Goal: Task Accomplishment & Management: Manage account settings

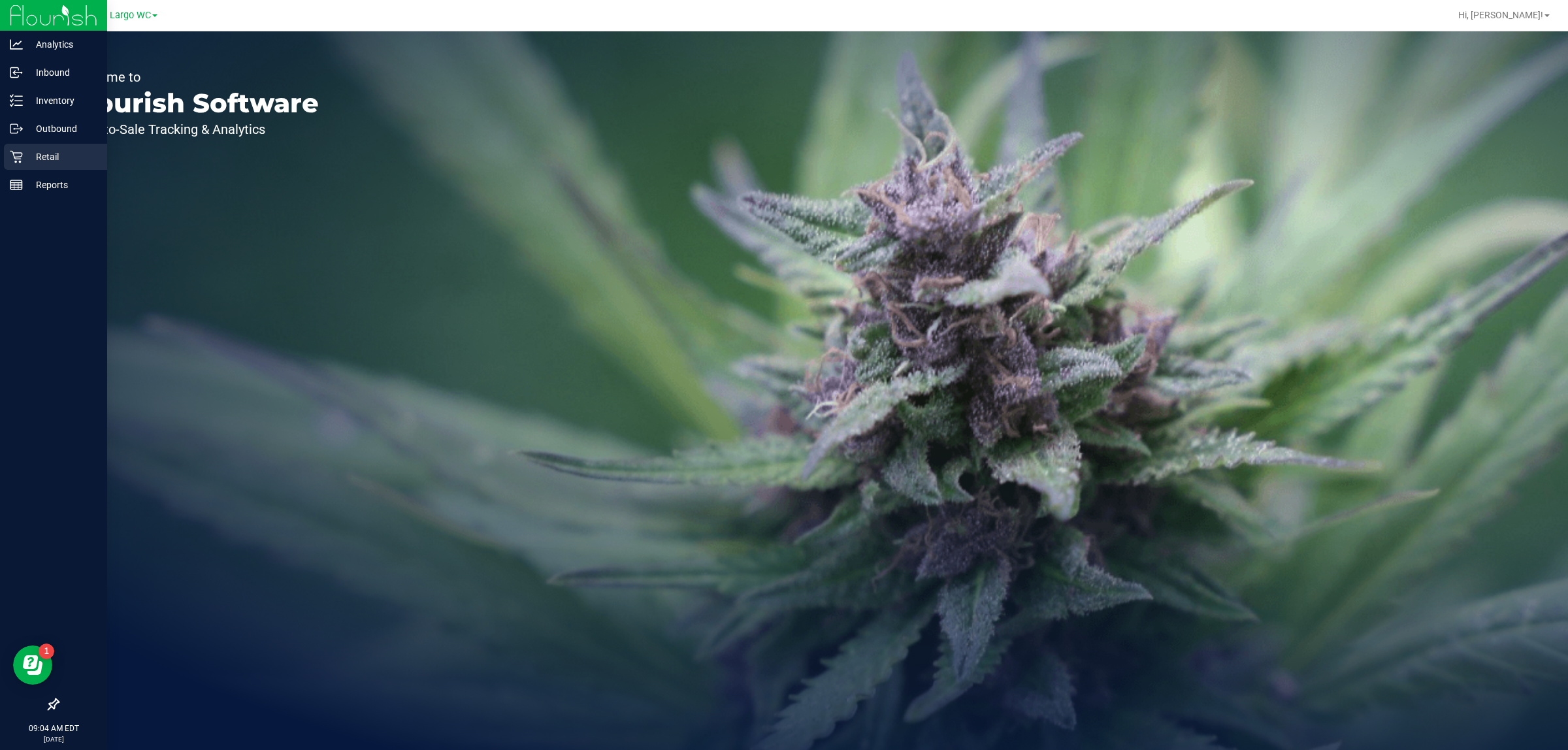
click at [34, 151] on p "Retail" at bounding box center [62, 157] width 79 height 16
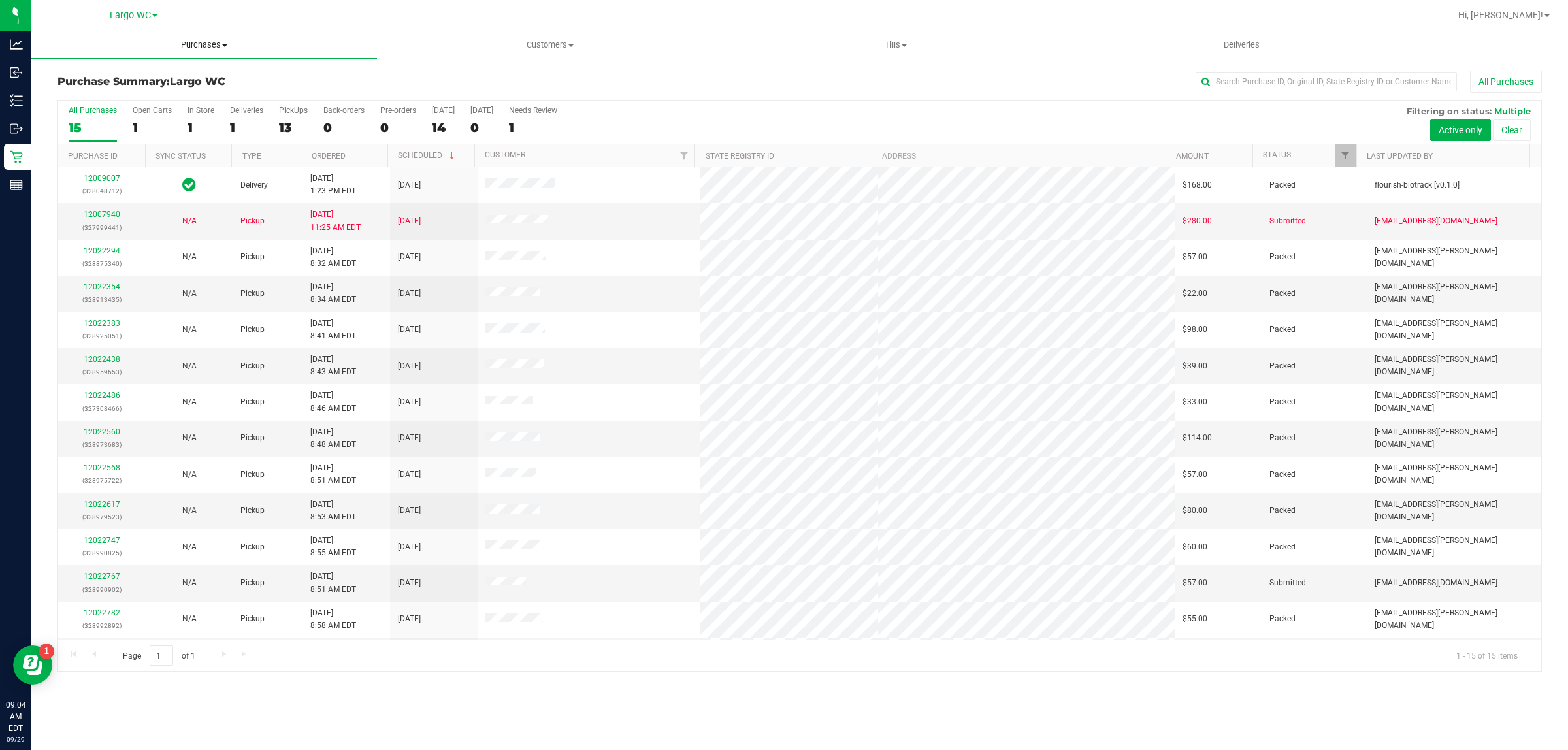
click at [190, 46] on span "Purchases" at bounding box center [204, 45] width 346 height 12
click at [114, 92] on li "Fulfillment" at bounding box center [204, 95] width 346 height 16
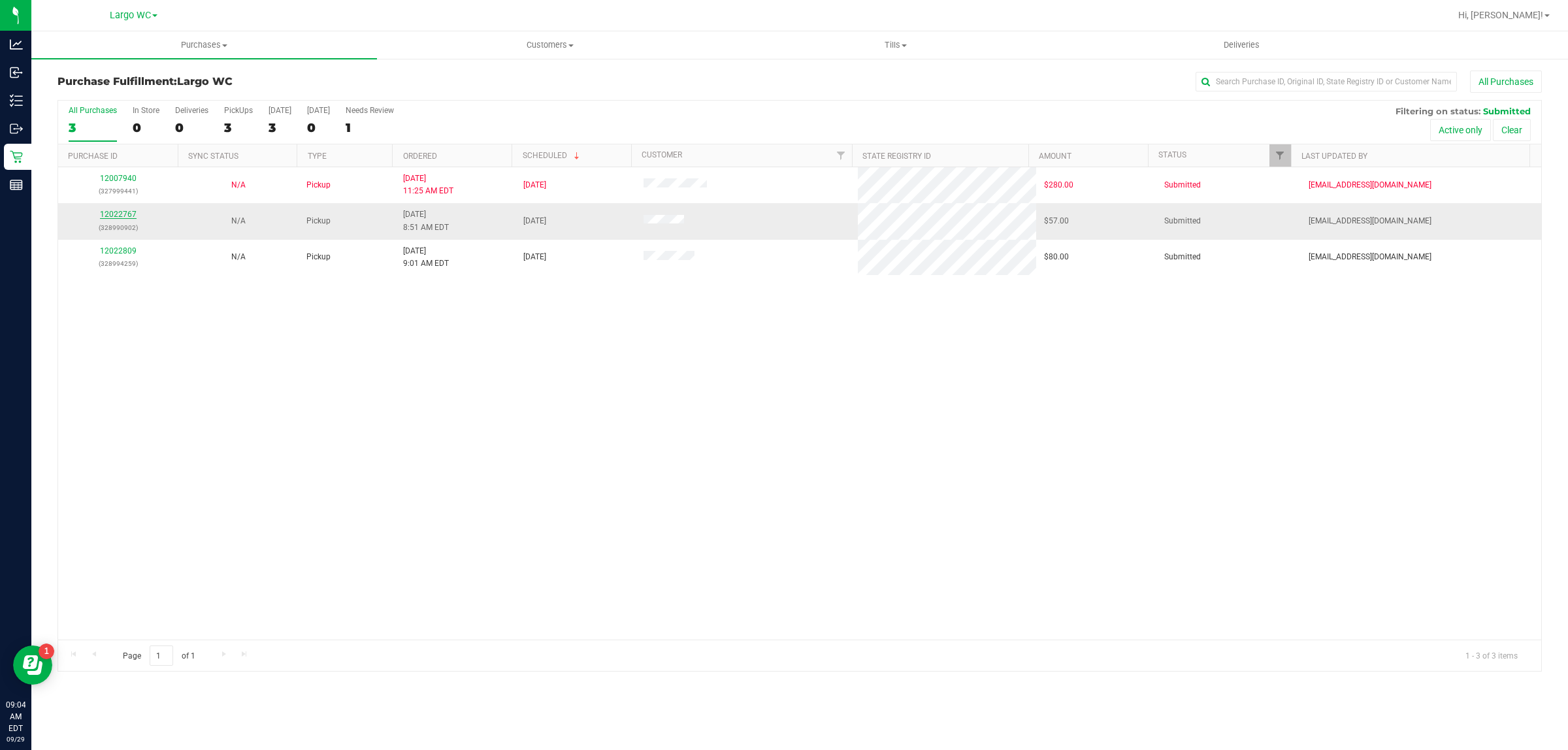
click at [134, 216] on link "12022767" at bounding box center [118, 214] width 36 height 9
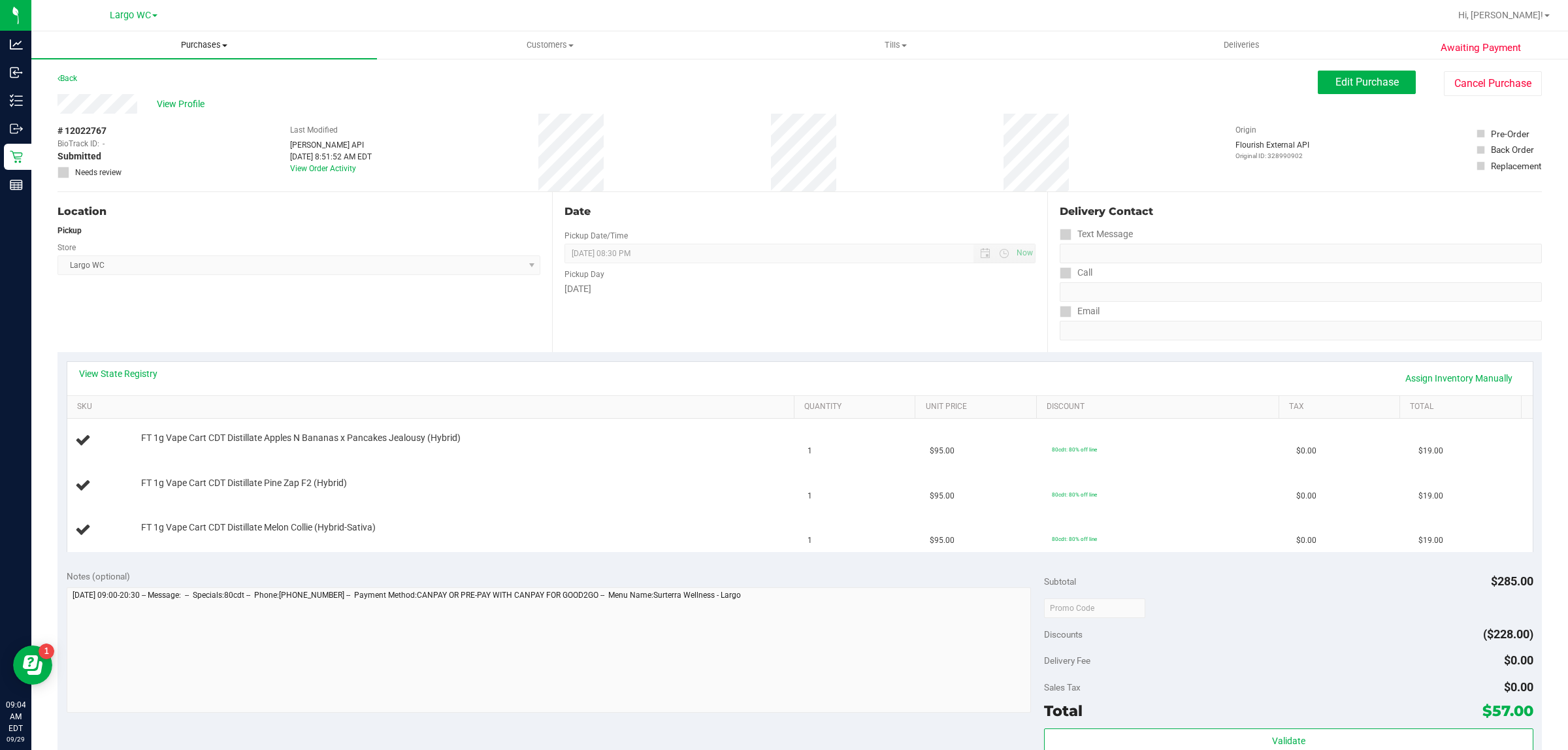
click at [179, 54] on uib-tab-heading "Purchases Summary of purchases Fulfillment All purchases" at bounding box center [204, 45] width 346 height 27
click at [145, 91] on li "Fulfillment" at bounding box center [204, 95] width 346 height 16
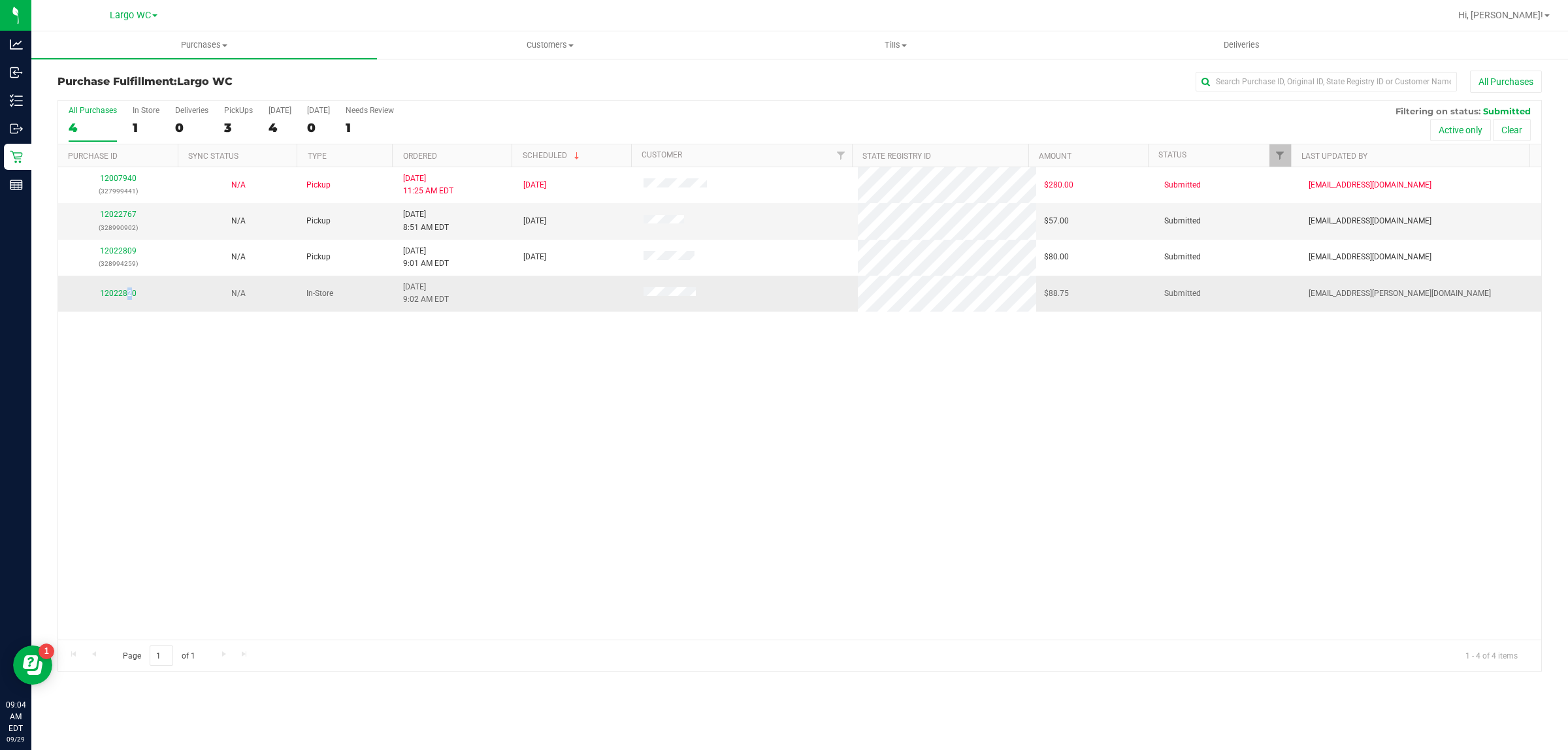
click at [126, 286] on td "12022820" at bounding box center [118, 294] width 120 height 35
click at [133, 311] on td "12022820" at bounding box center [118, 294] width 120 height 35
click at [126, 292] on link "12022820" at bounding box center [118, 293] width 36 height 9
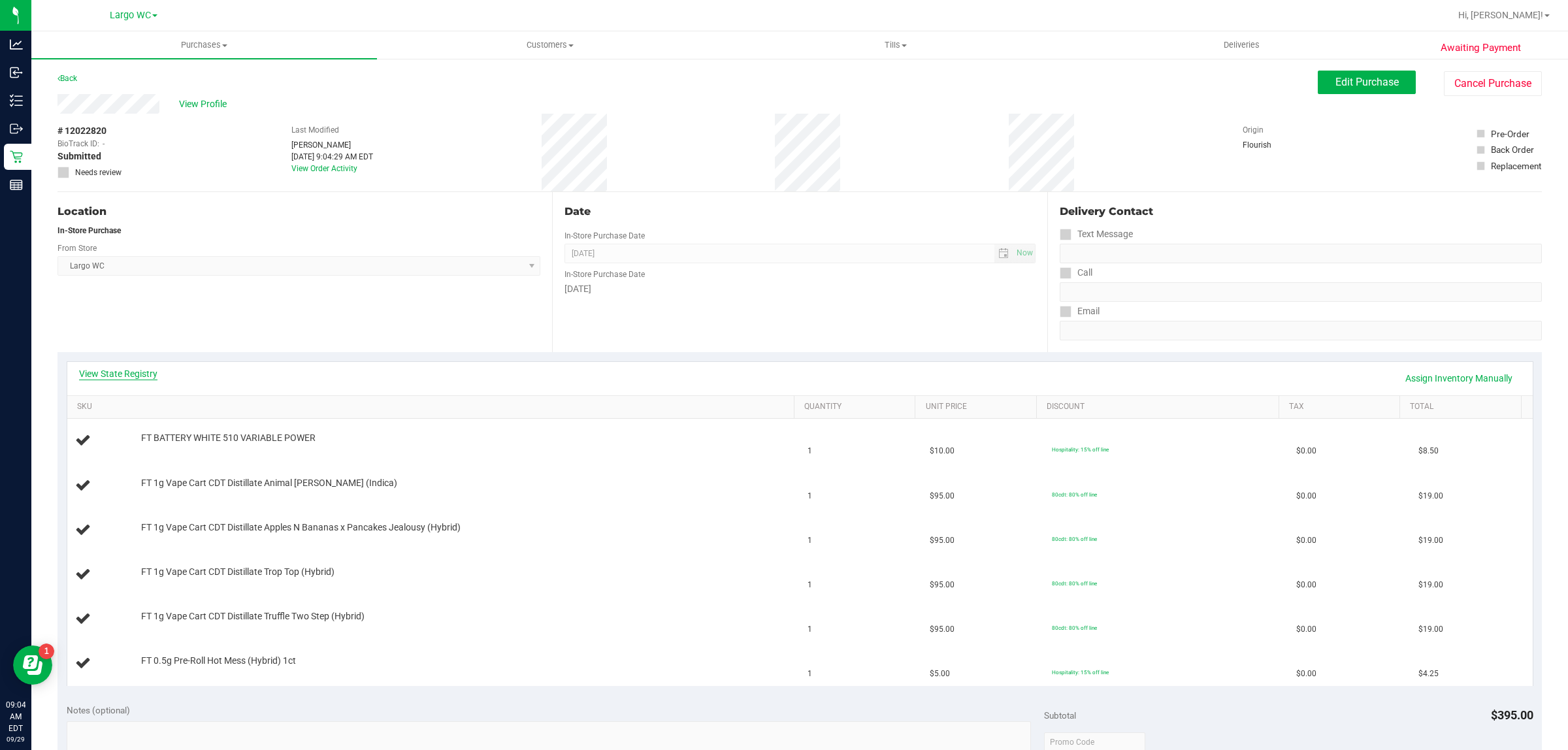
click at [145, 370] on link "View State Registry" at bounding box center [119, 373] width 79 height 13
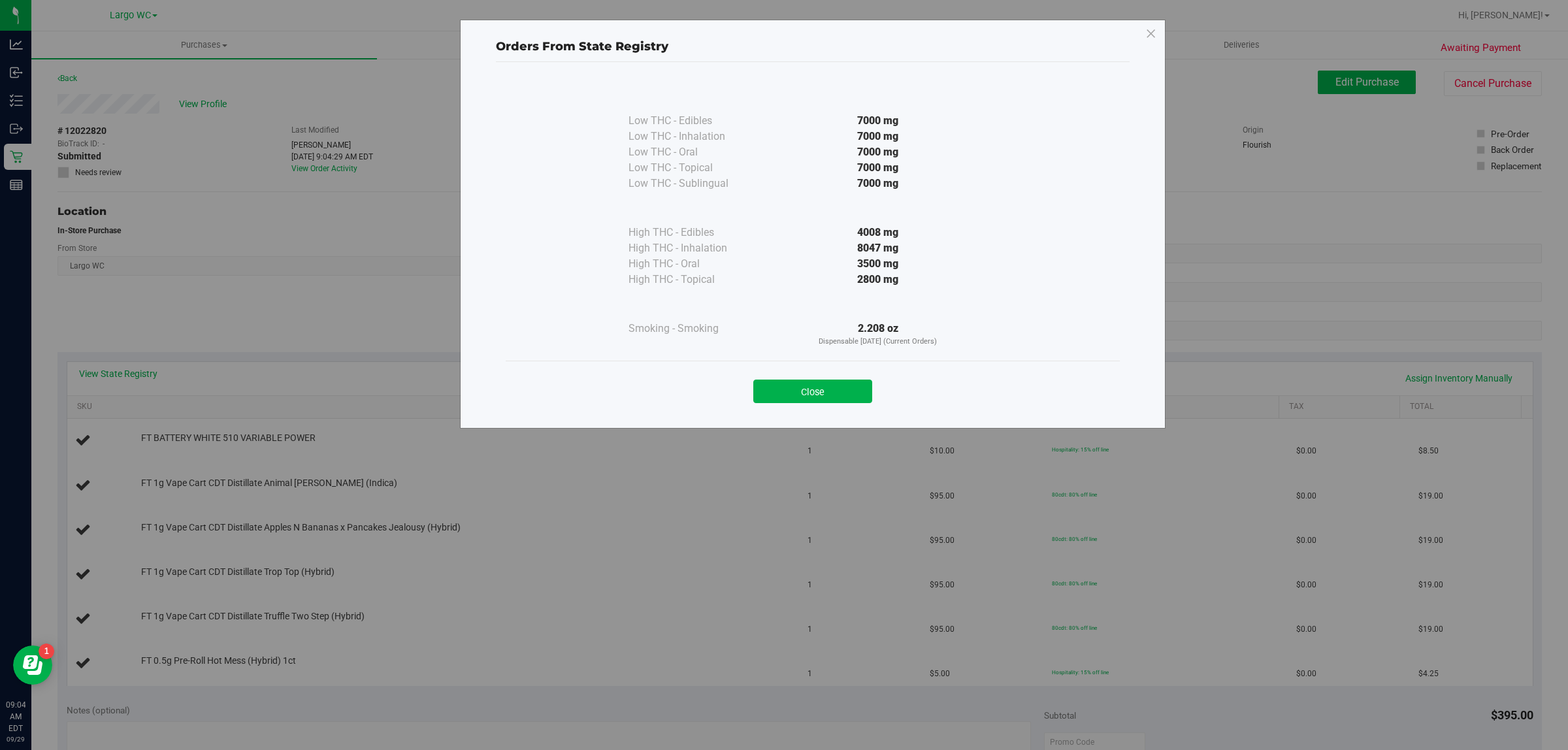
click at [856, 390] on button "Close" at bounding box center [812, 392] width 119 height 24
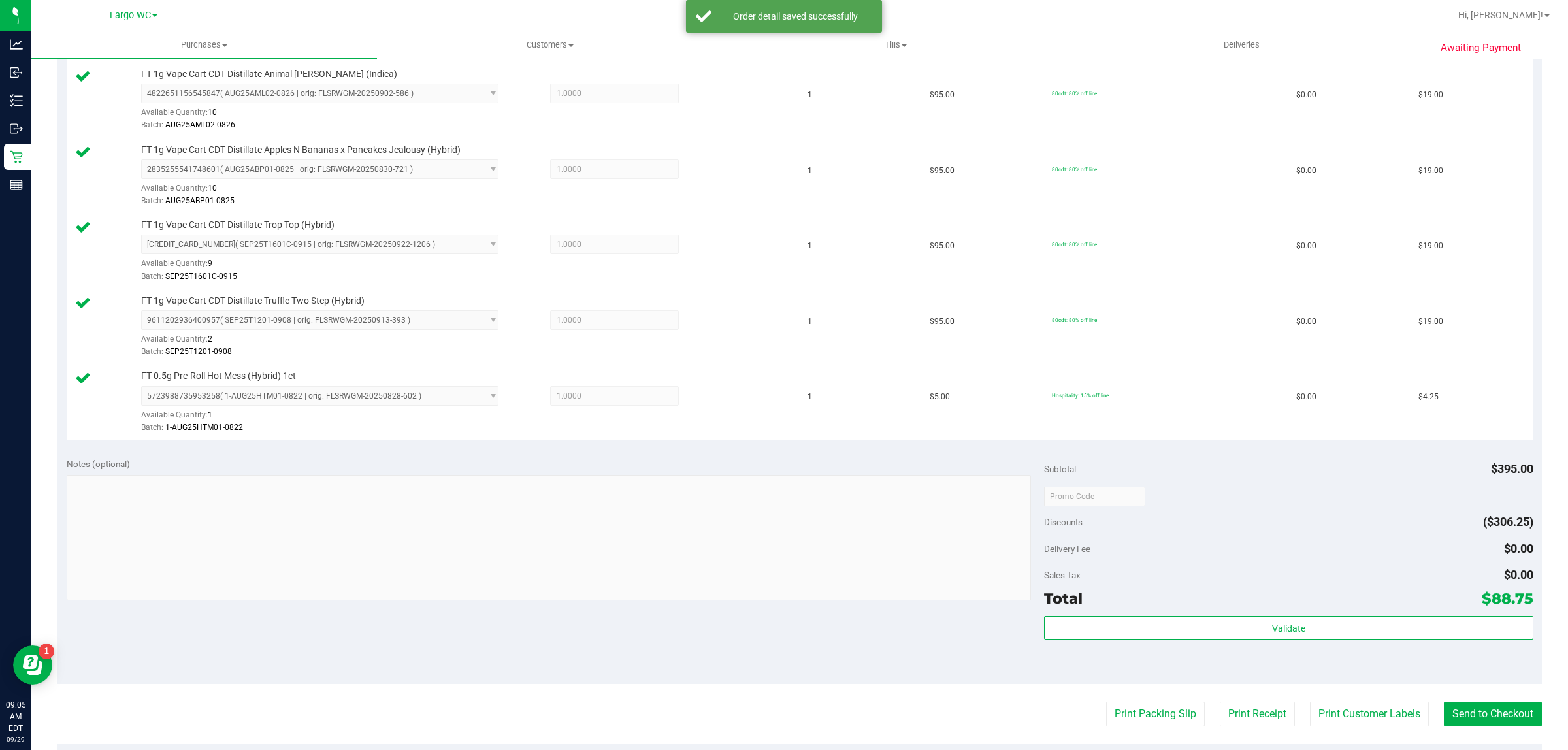
scroll to position [590, 0]
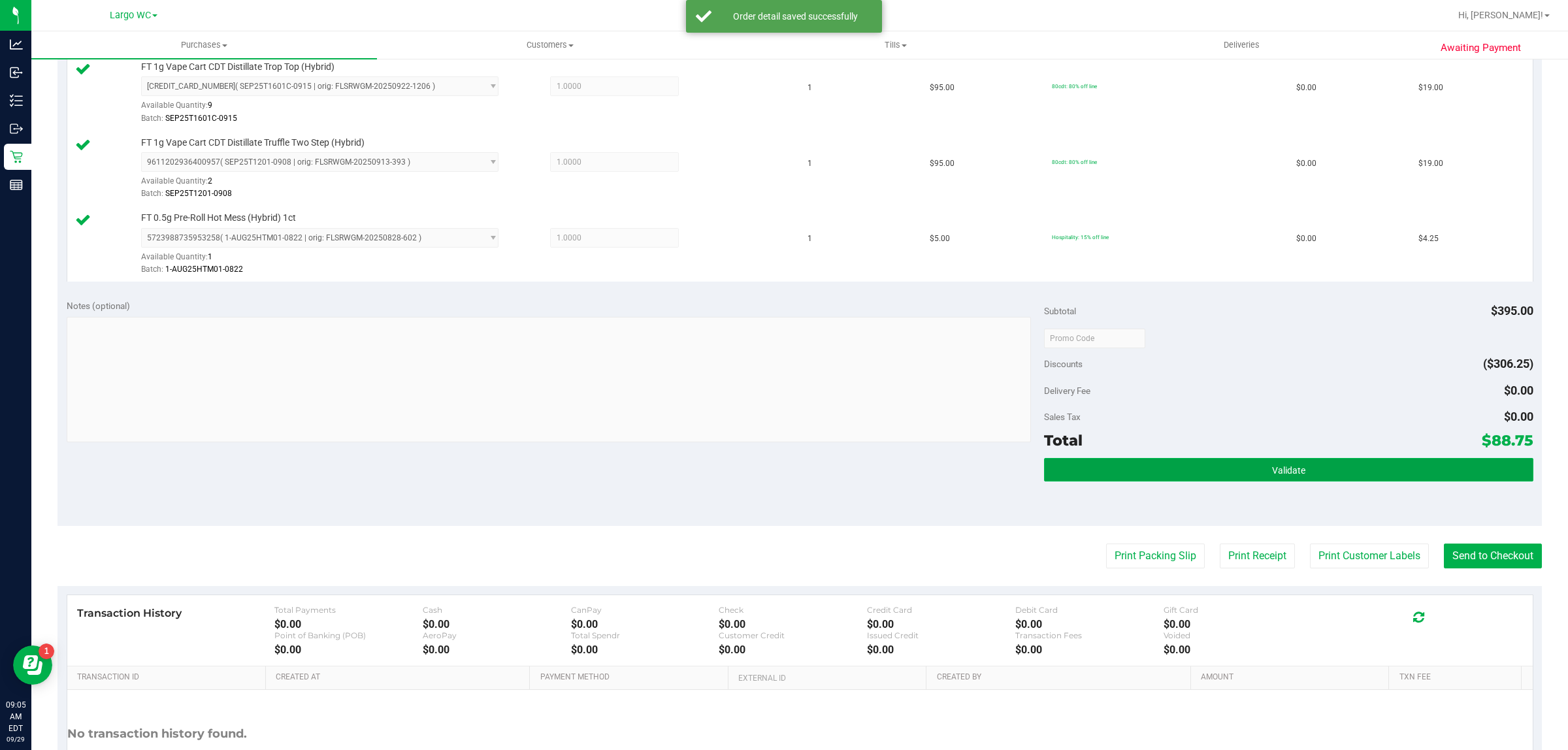
click at [1334, 477] on button "Validate" at bounding box center [1288, 469] width 489 height 24
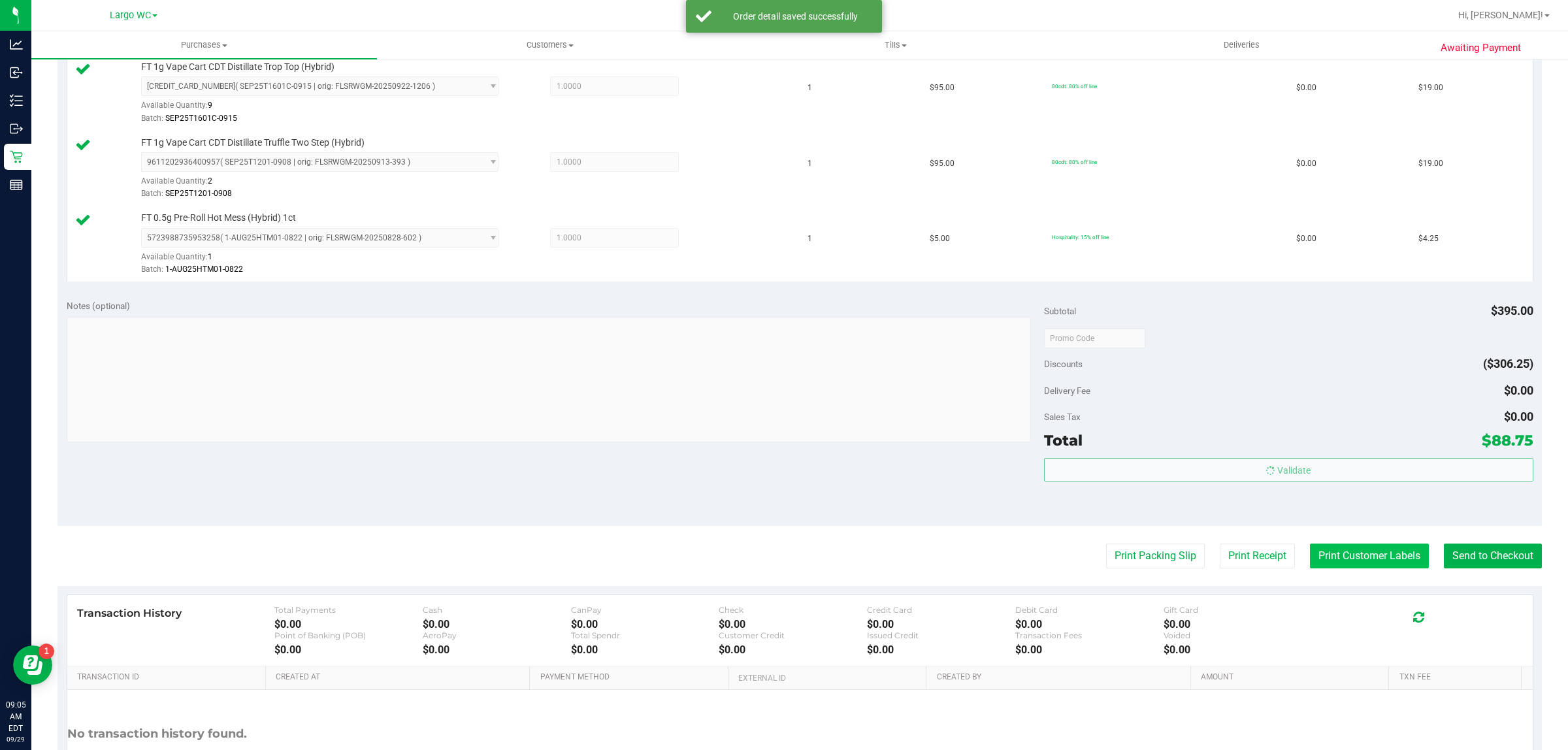
click at [1378, 568] on button "Print Customer Labels" at bounding box center [1369, 556] width 119 height 25
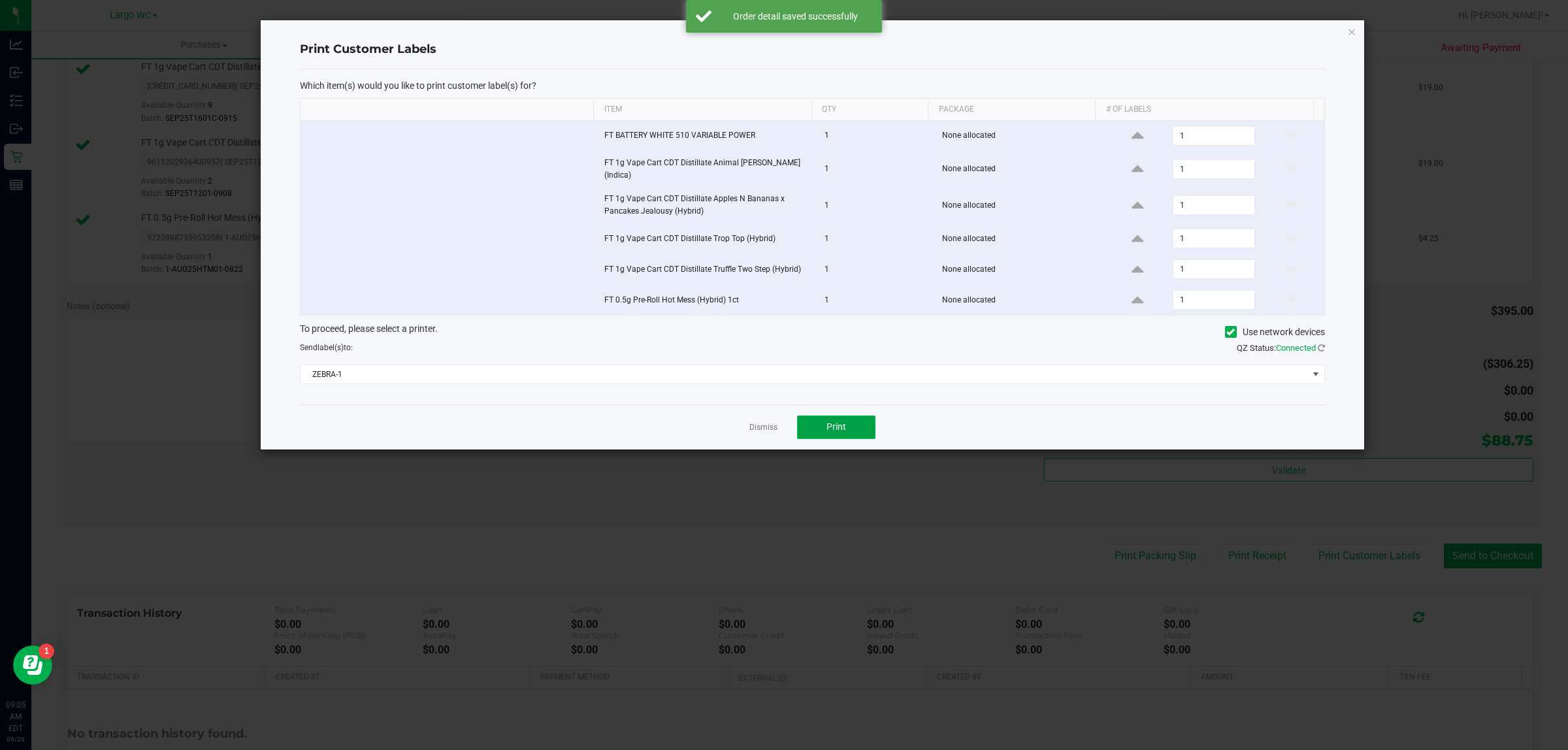
click at [858, 426] on button "Print" at bounding box center [837, 427] width 79 height 24
click at [775, 422] on link "Dismiss" at bounding box center [763, 427] width 28 height 11
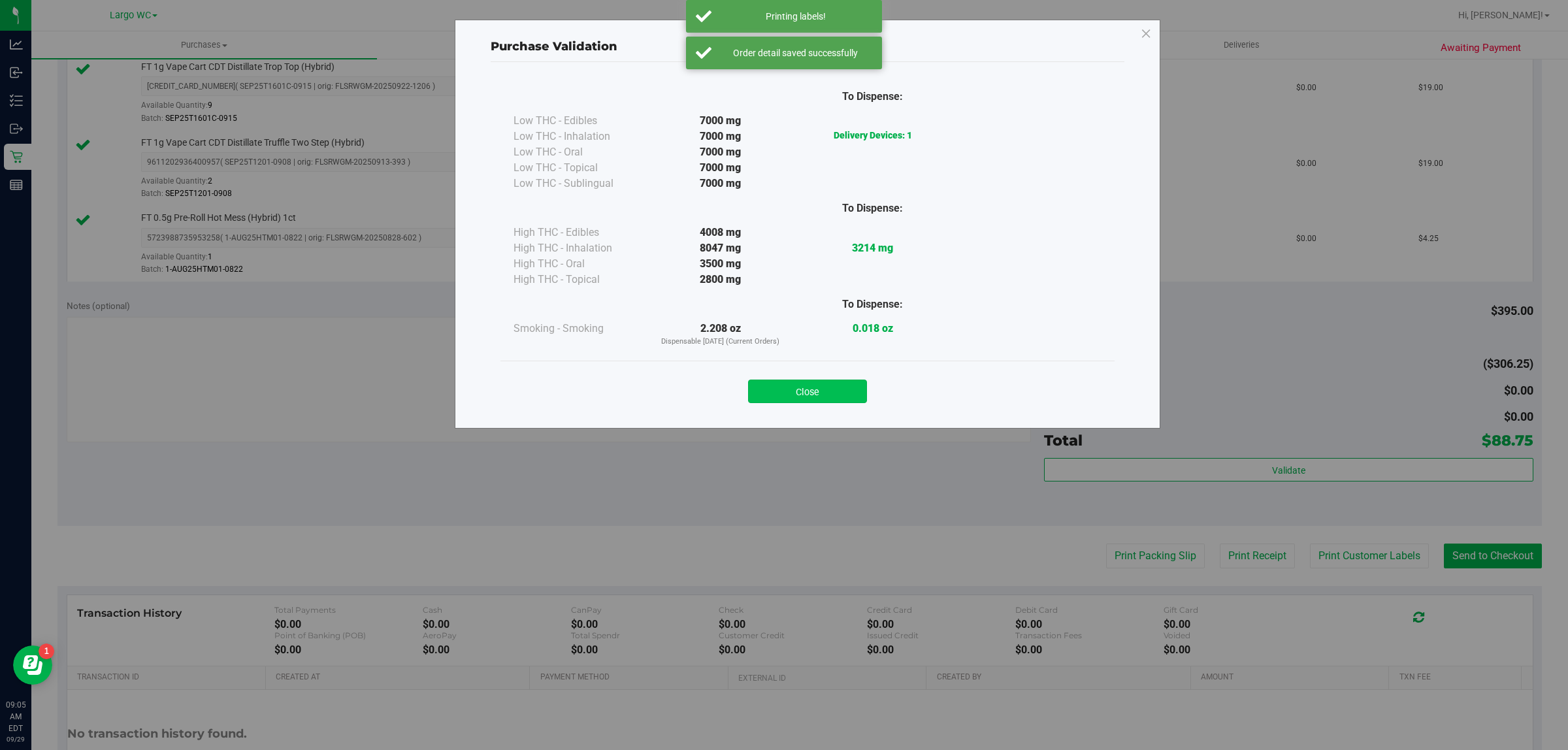
click at [821, 391] on button "Close" at bounding box center [807, 392] width 119 height 24
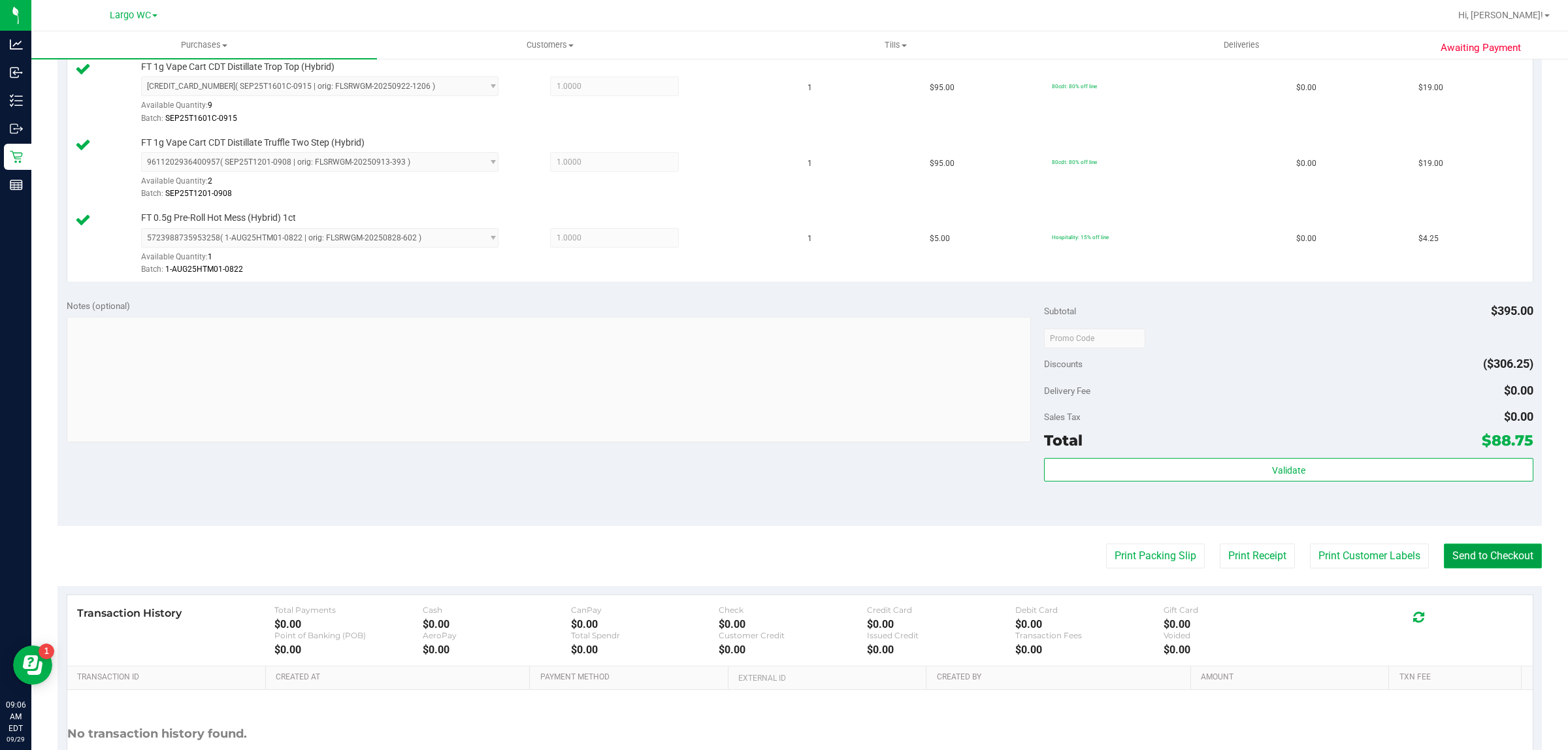
click at [1469, 557] on button "Send to Checkout" at bounding box center [1493, 556] width 98 height 25
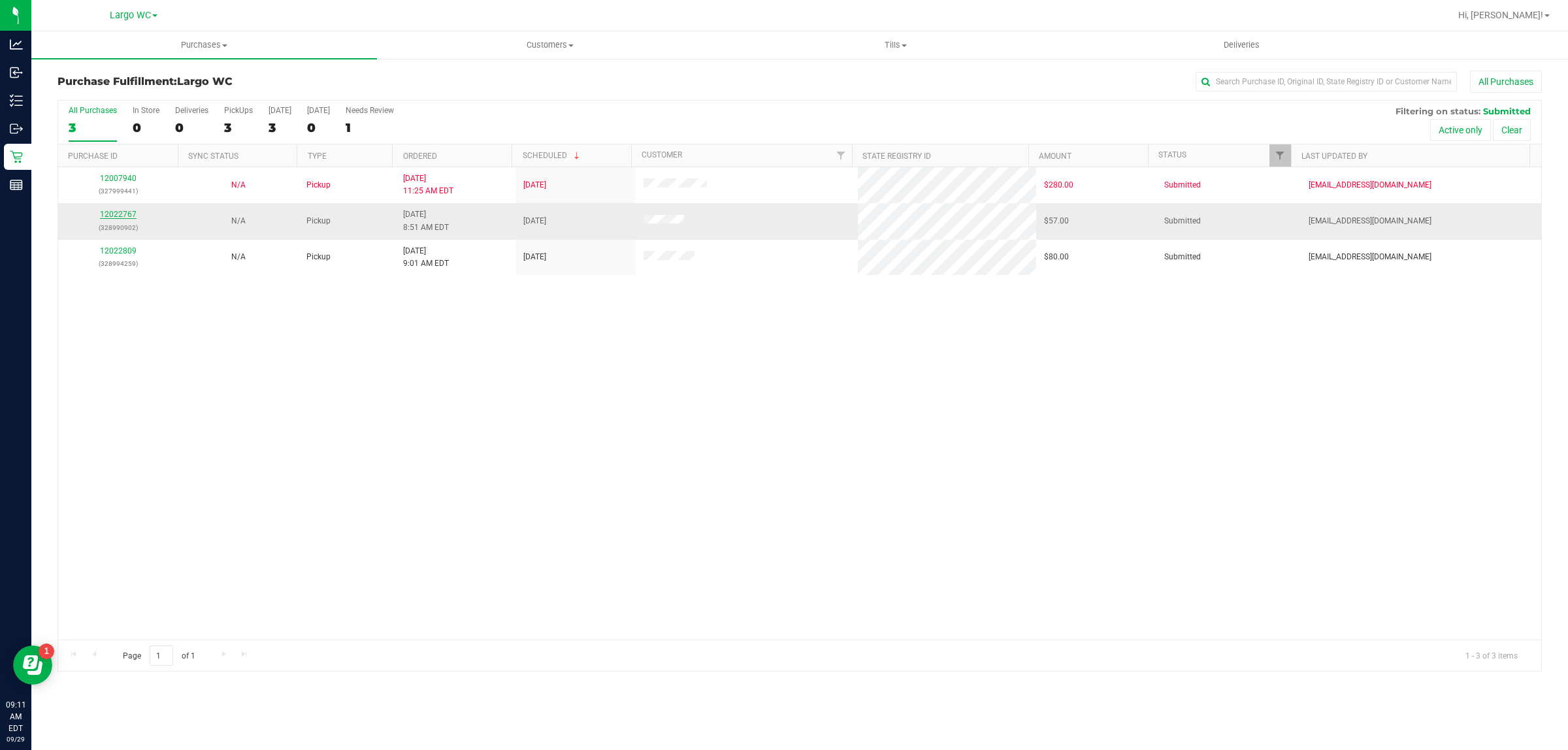
click at [124, 213] on link "12022767" at bounding box center [118, 214] width 36 height 9
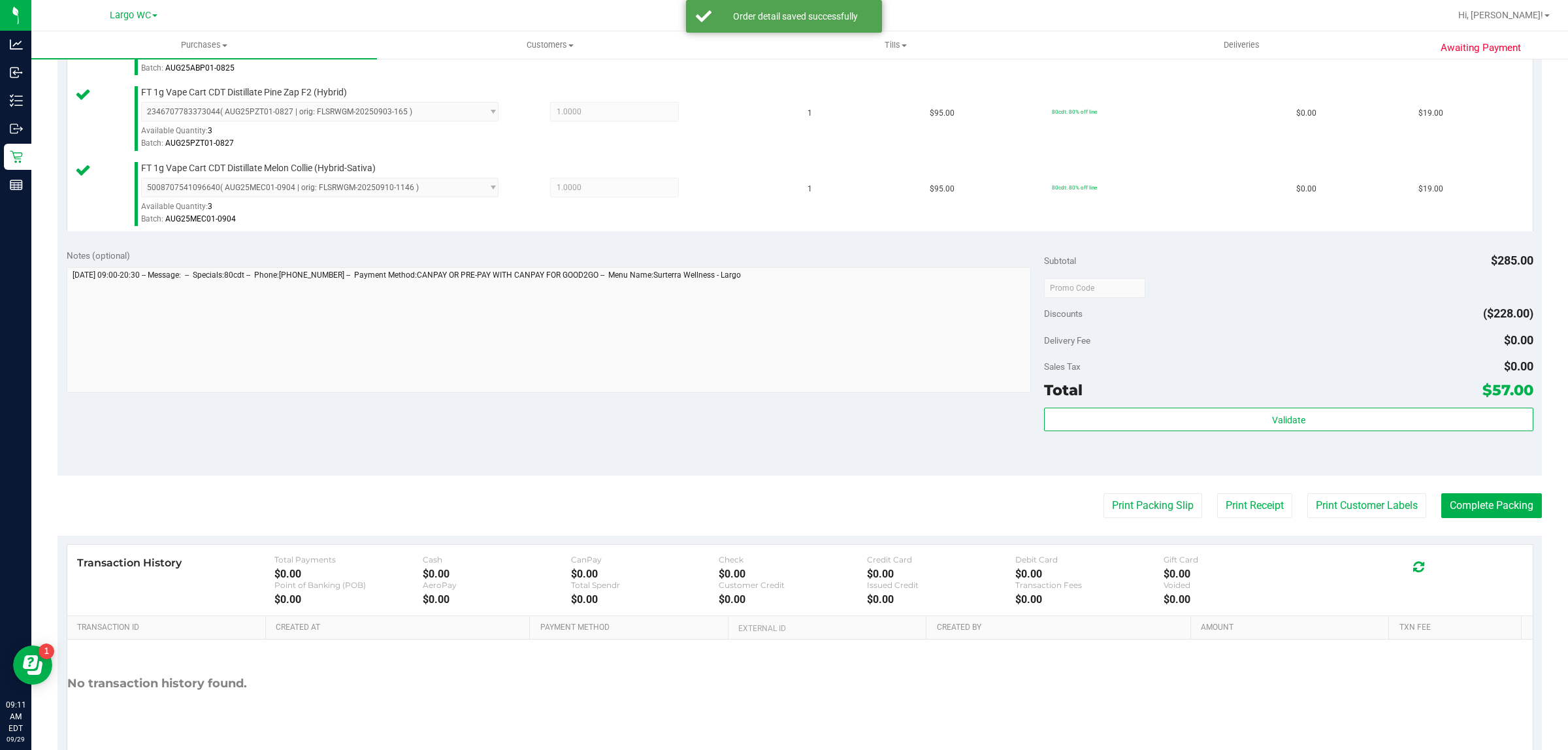
scroll to position [469, 0]
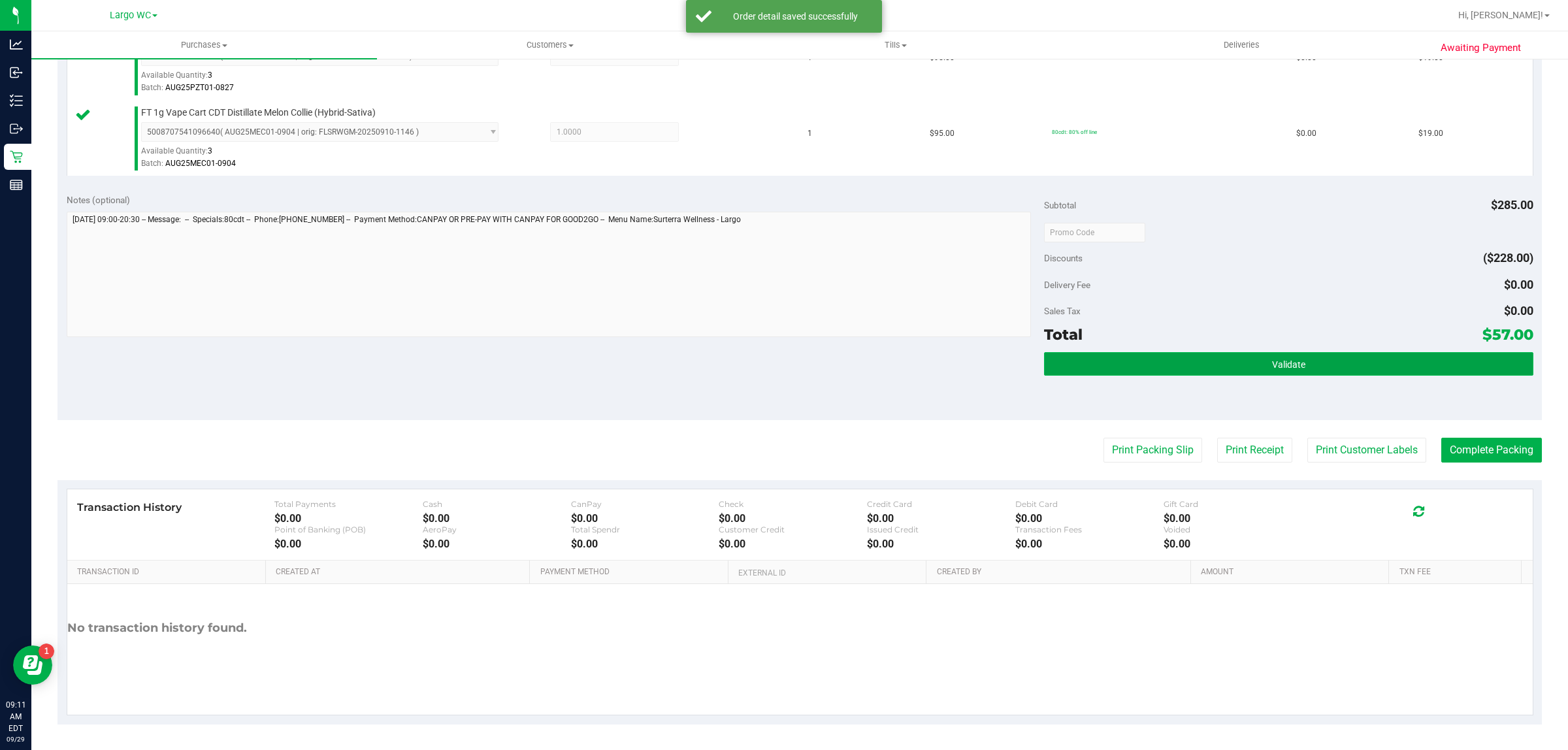
click at [1311, 370] on button "Validate" at bounding box center [1288, 364] width 489 height 24
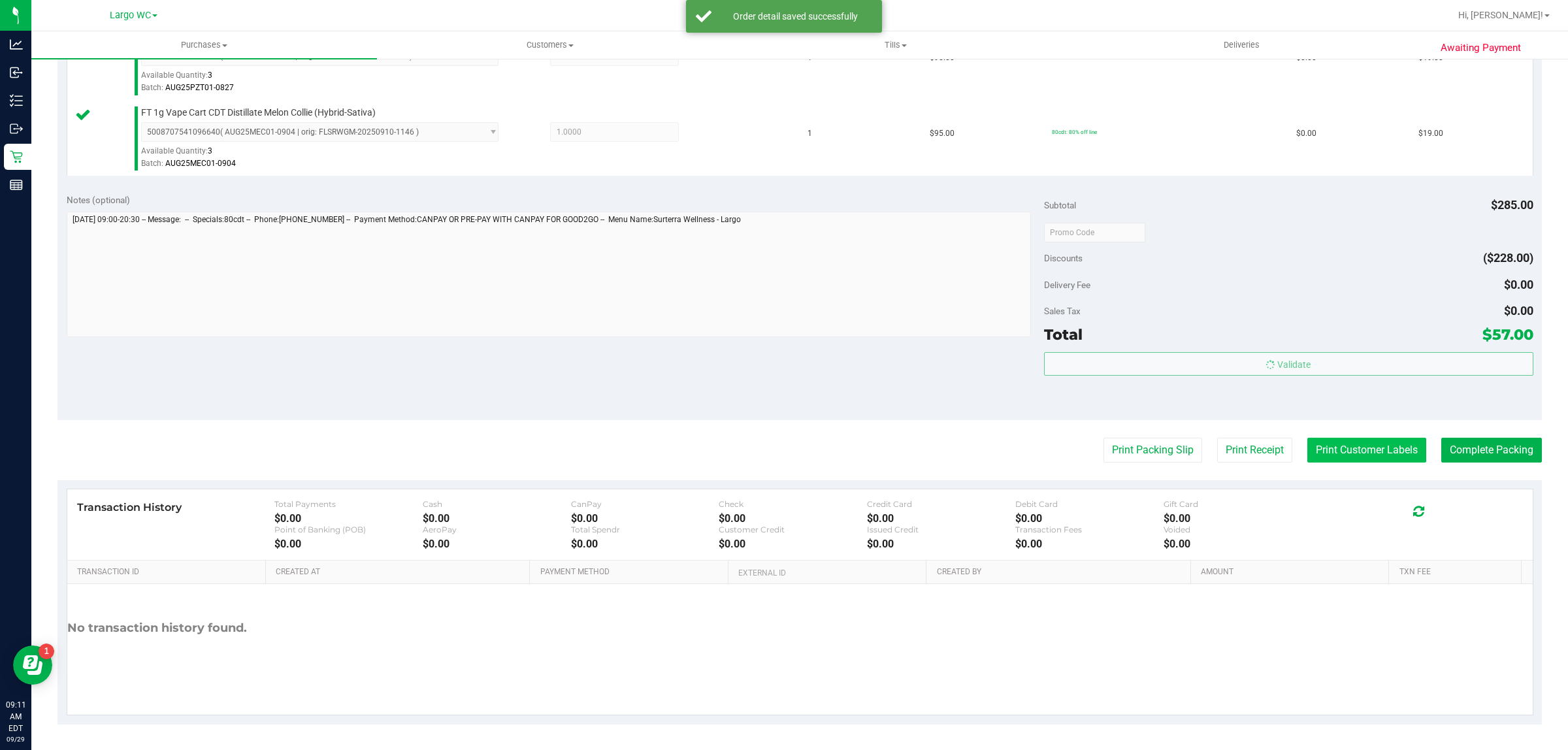
click at [1361, 452] on button "Print Customer Labels" at bounding box center [1367, 450] width 119 height 25
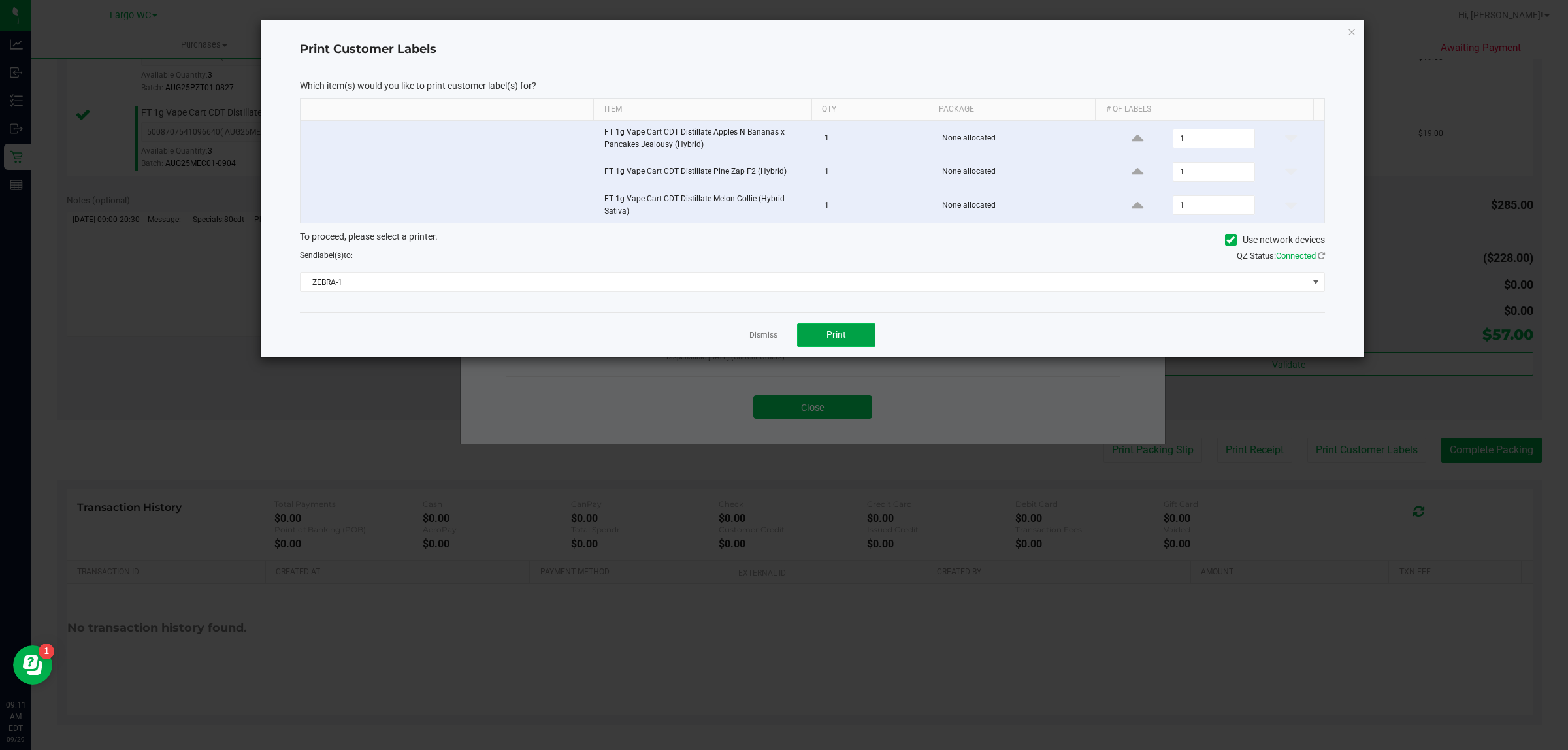
click at [852, 331] on button "Print" at bounding box center [837, 335] width 79 height 24
click at [763, 332] on link "Dismiss" at bounding box center [763, 335] width 28 height 11
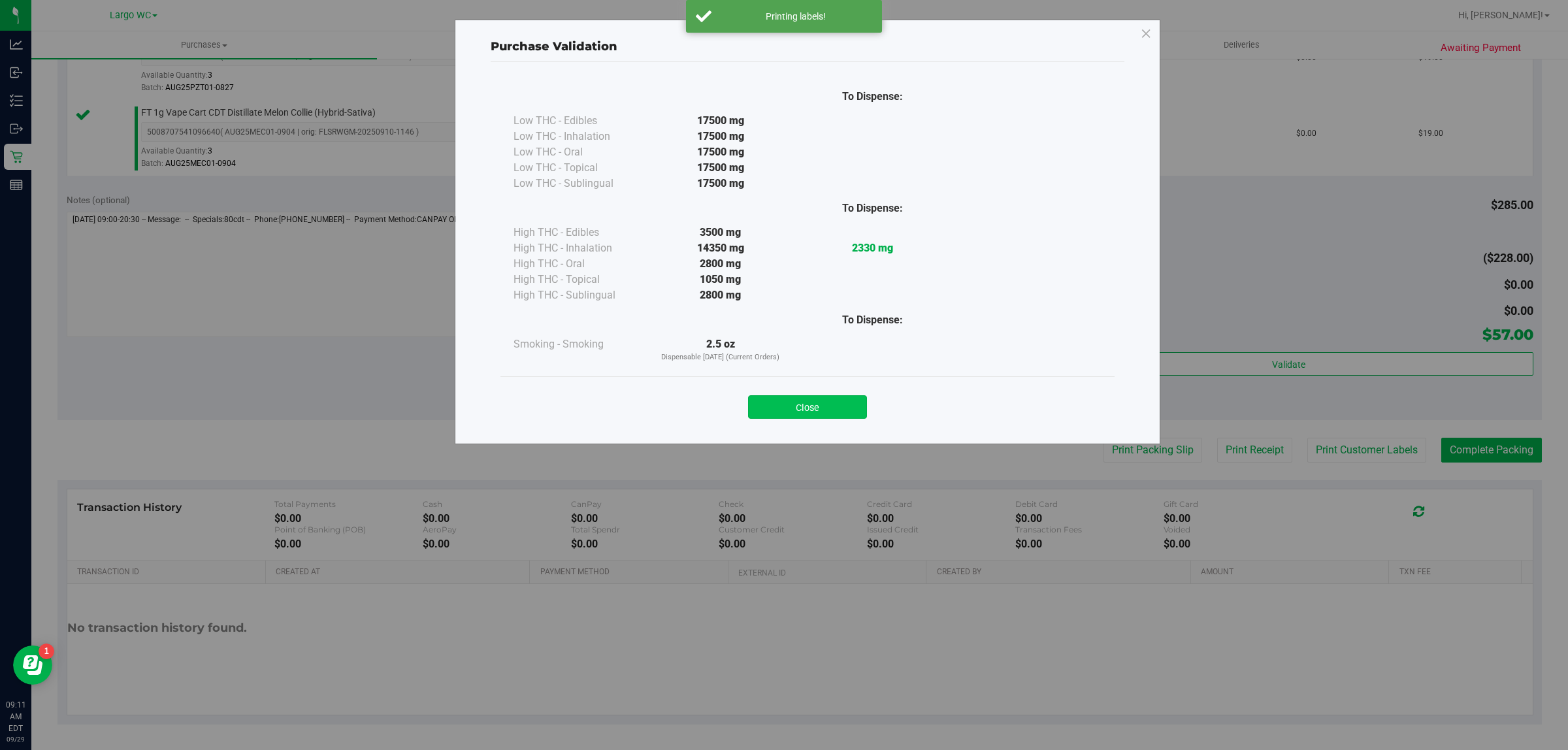
click at [821, 407] on button "Close" at bounding box center [807, 407] width 119 height 24
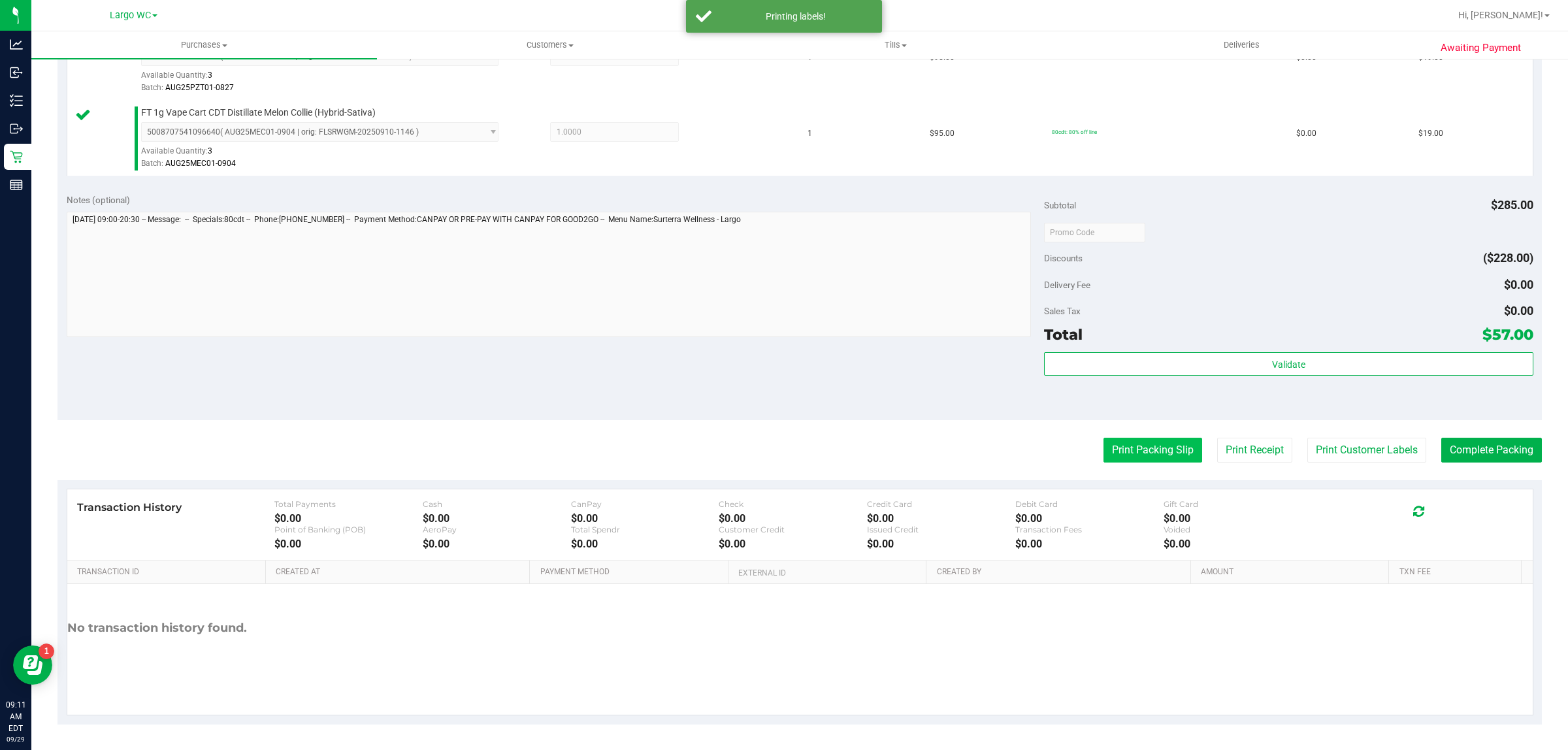
click at [1147, 446] on button "Print Packing Slip" at bounding box center [1153, 450] width 98 height 25
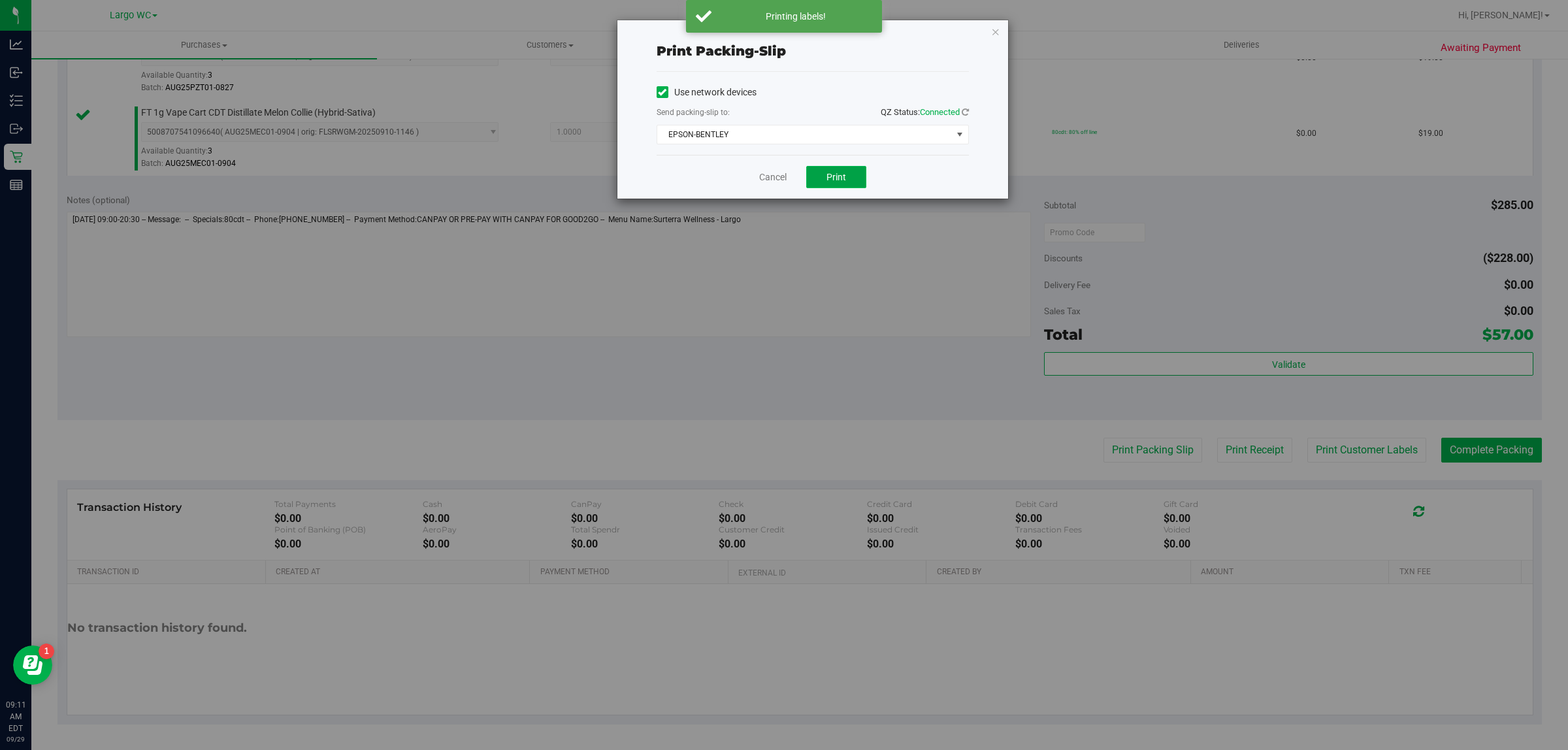
click at [848, 179] on button "Print" at bounding box center [836, 177] width 60 height 23
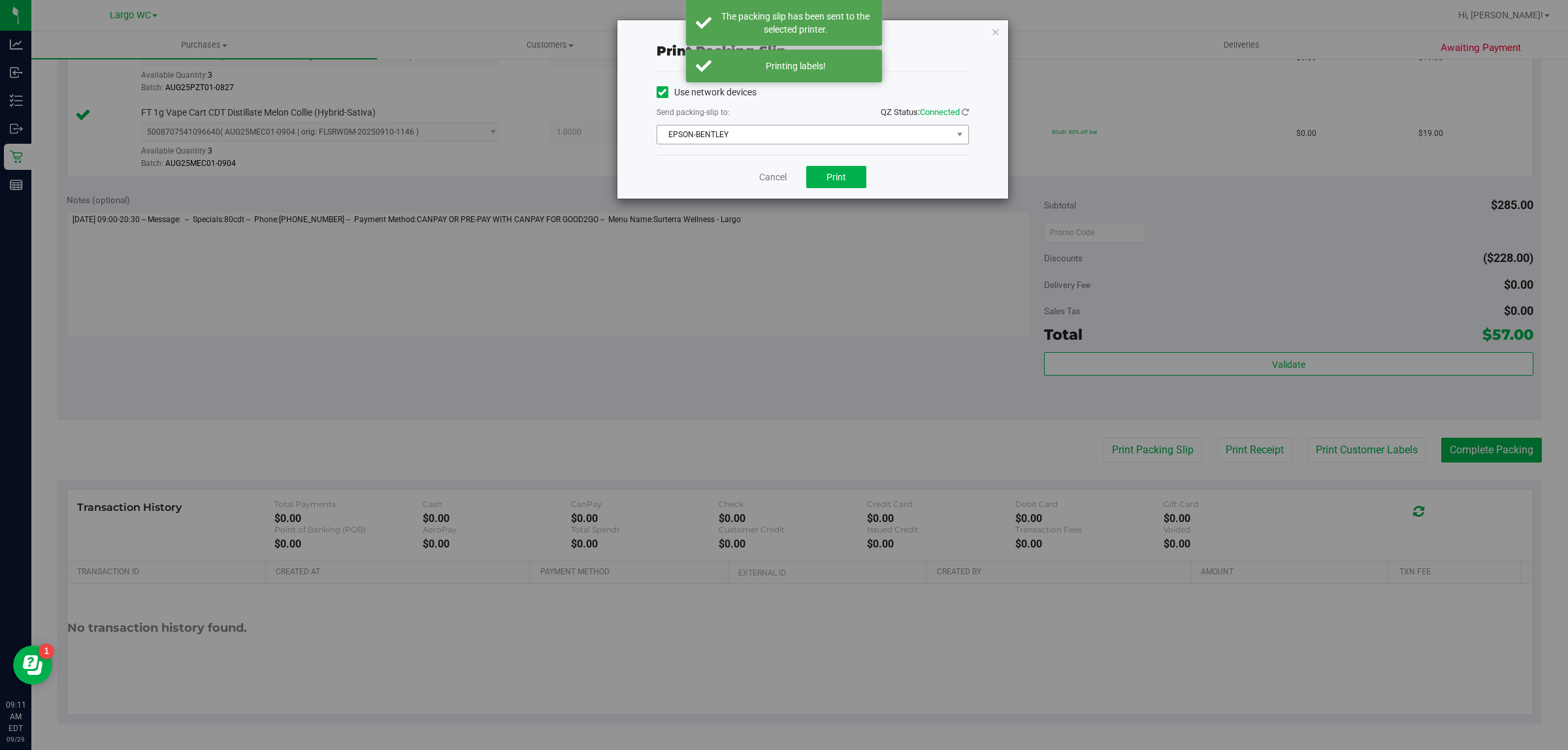
click at [856, 132] on span "EPSON-BENTLEY" at bounding box center [804, 134] width 295 height 19
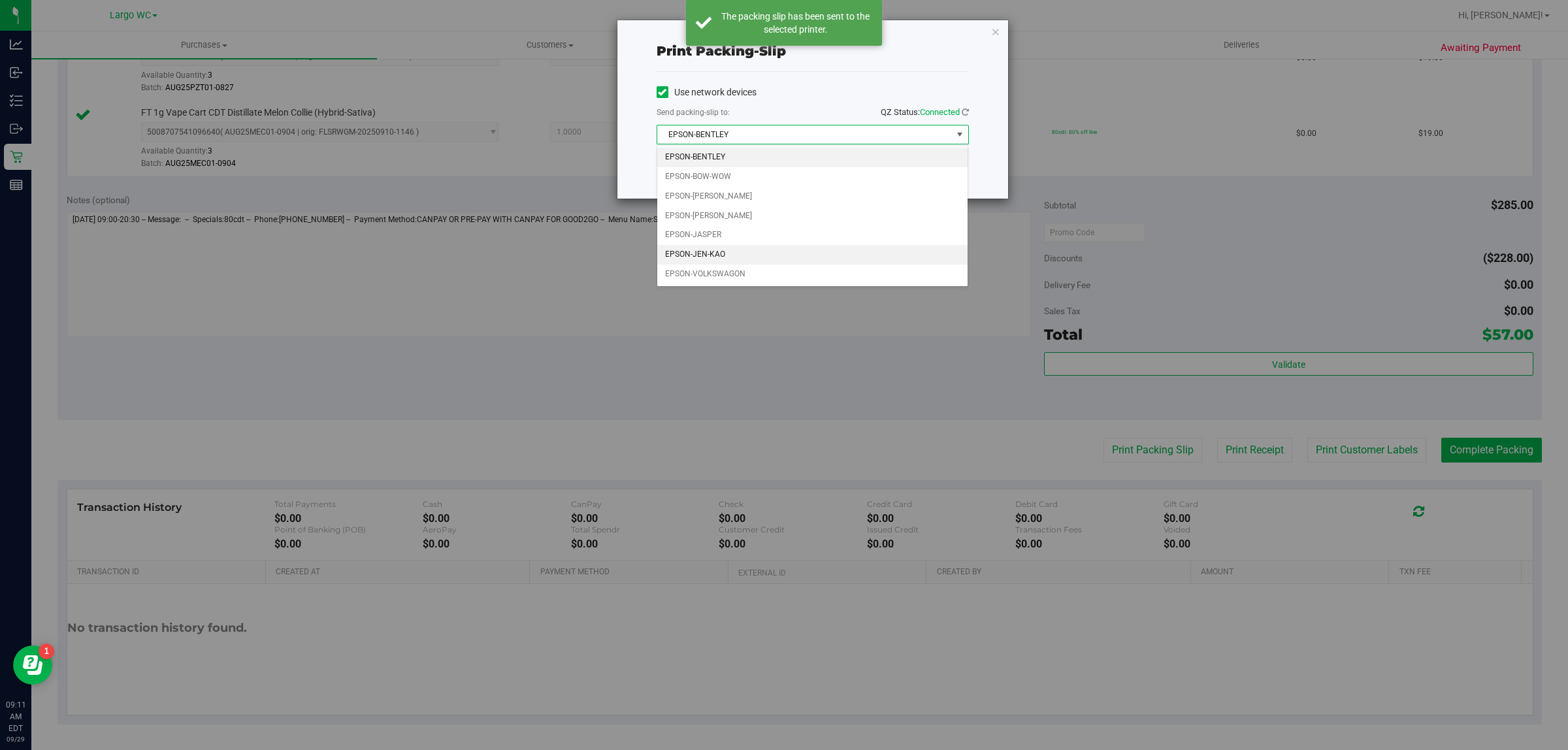
click at [762, 258] on li "EPSON-JEN-KAO" at bounding box center [812, 255] width 311 height 20
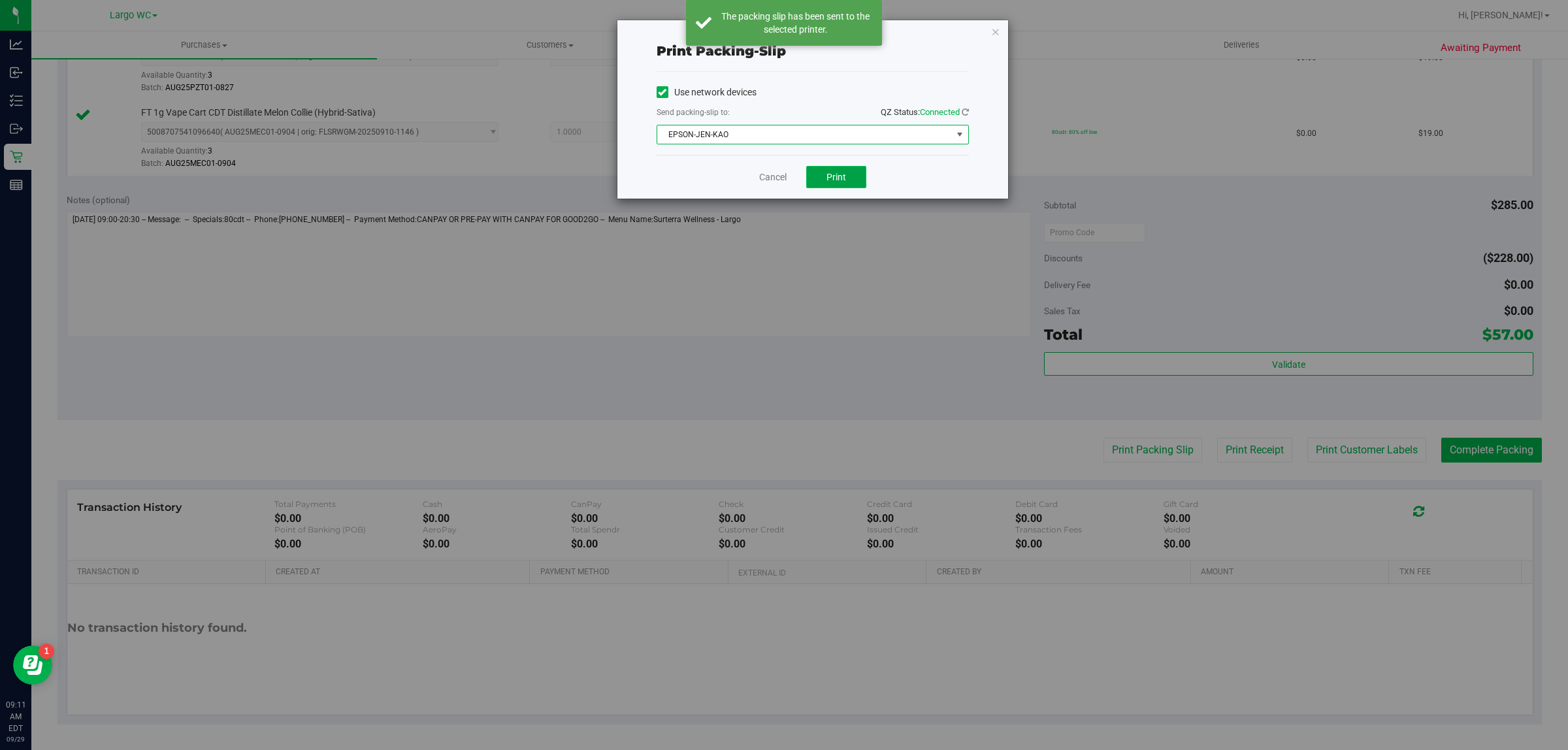
click at [840, 183] on span "Print" at bounding box center [837, 177] width 20 height 11
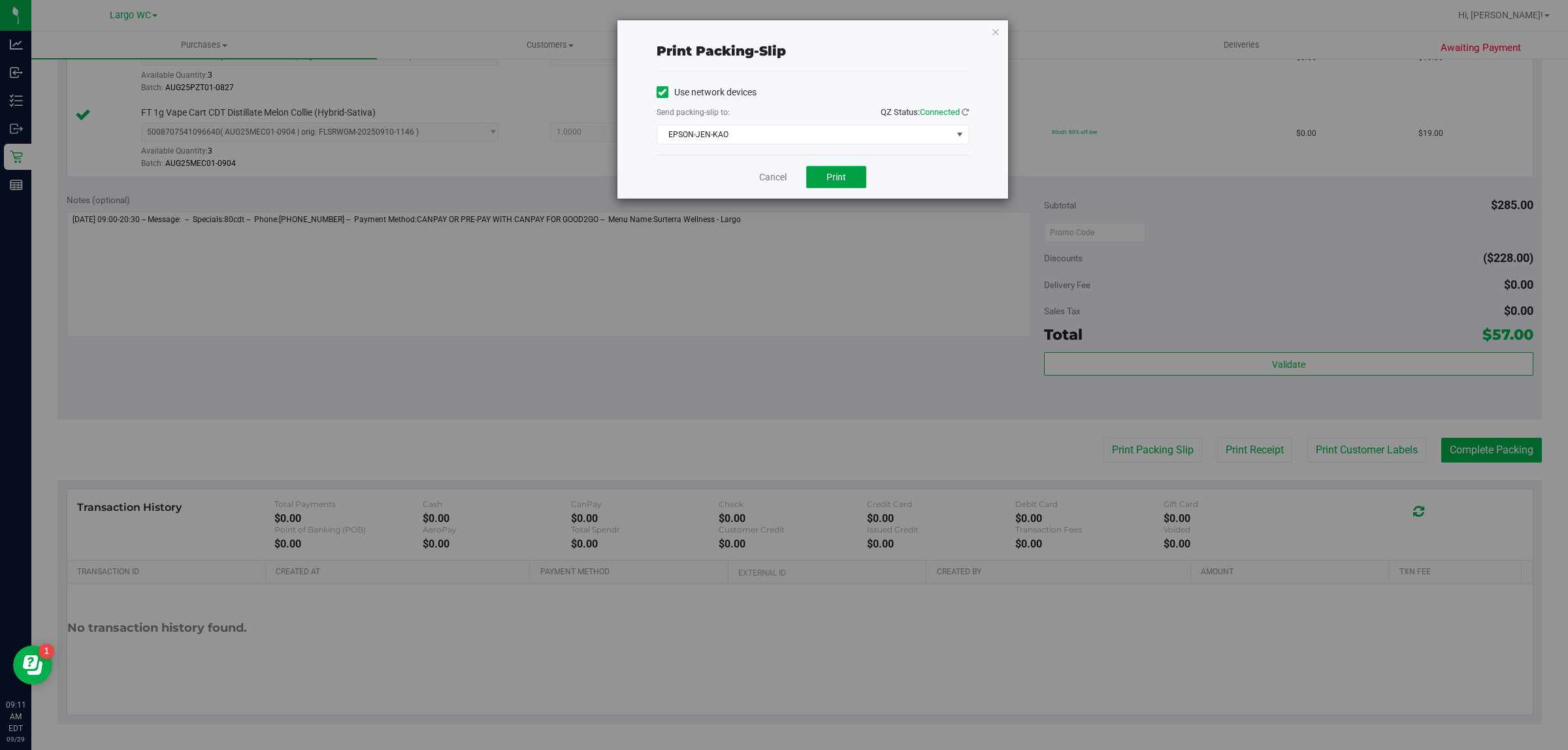
click at [834, 178] on span "Print" at bounding box center [837, 177] width 20 height 11
click at [994, 28] on icon "button" at bounding box center [995, 31] width 9 height 16
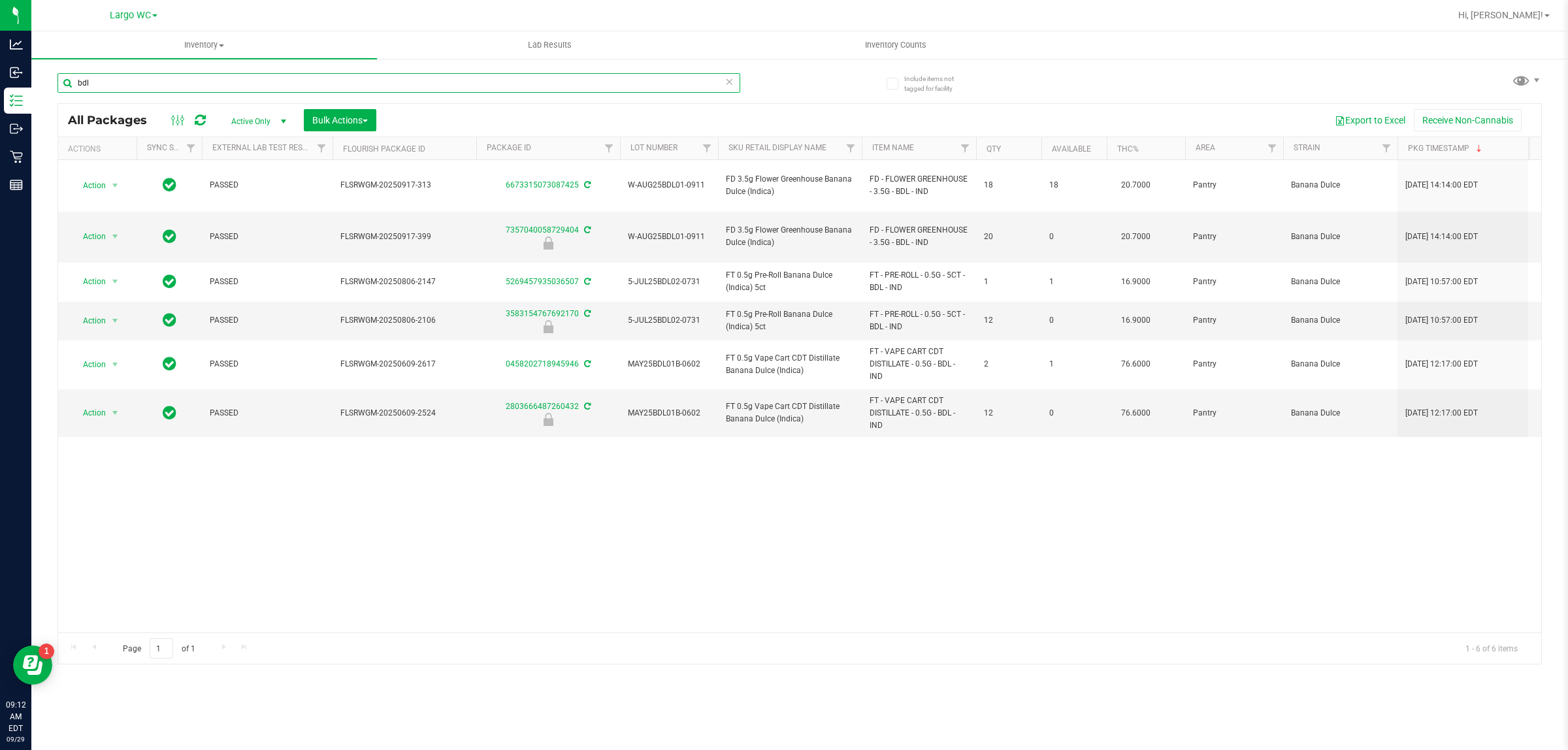
click at [464, 83] on input "bdl" at bounding box center [399, 83] width 682 height 20
click at [467, 82] on input "bdl" at bounding box center [399, 83] width 682 height 20
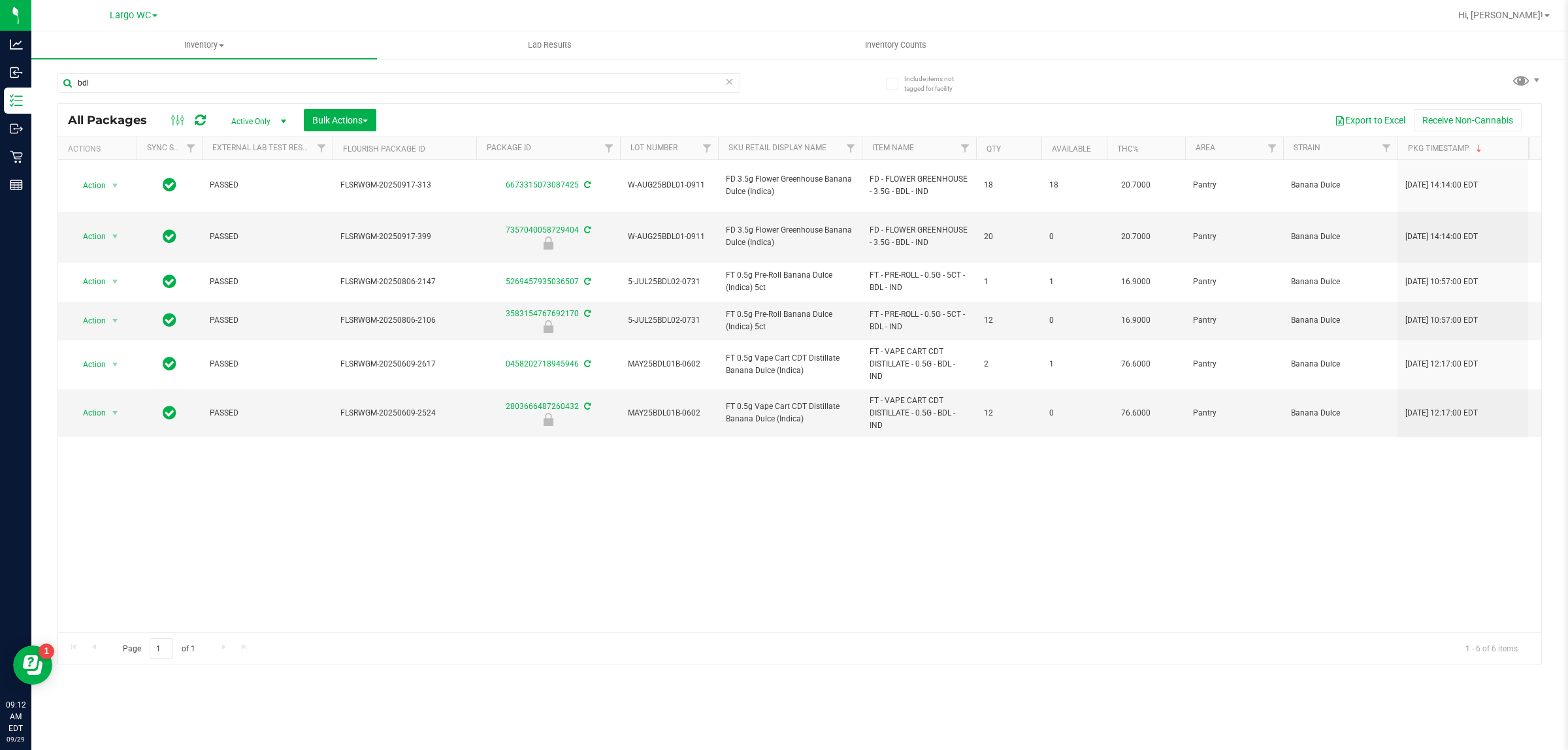
click at [465, 108] on div "All Packages Active Only Active Only Lab Samples Locked All External Internal B…" at bounding box center [799, 120] width 1484 height 32
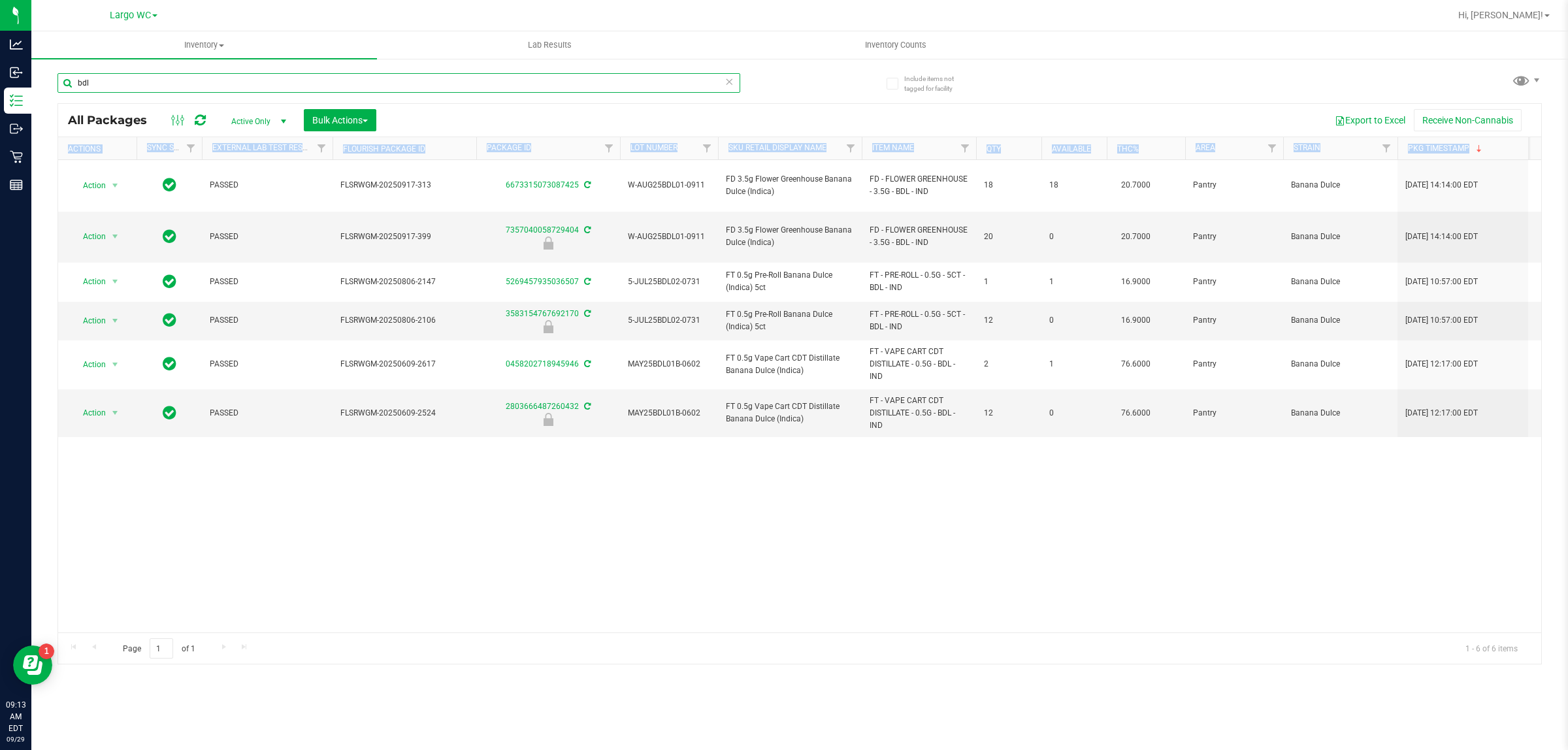
click at [568, 82] on input "bdl" at bounding box center [399, 83] width 682 height 20
click at [570, 80] on input "bdl" at bounding box center [399, 83] width 682 height 20
type input "b"
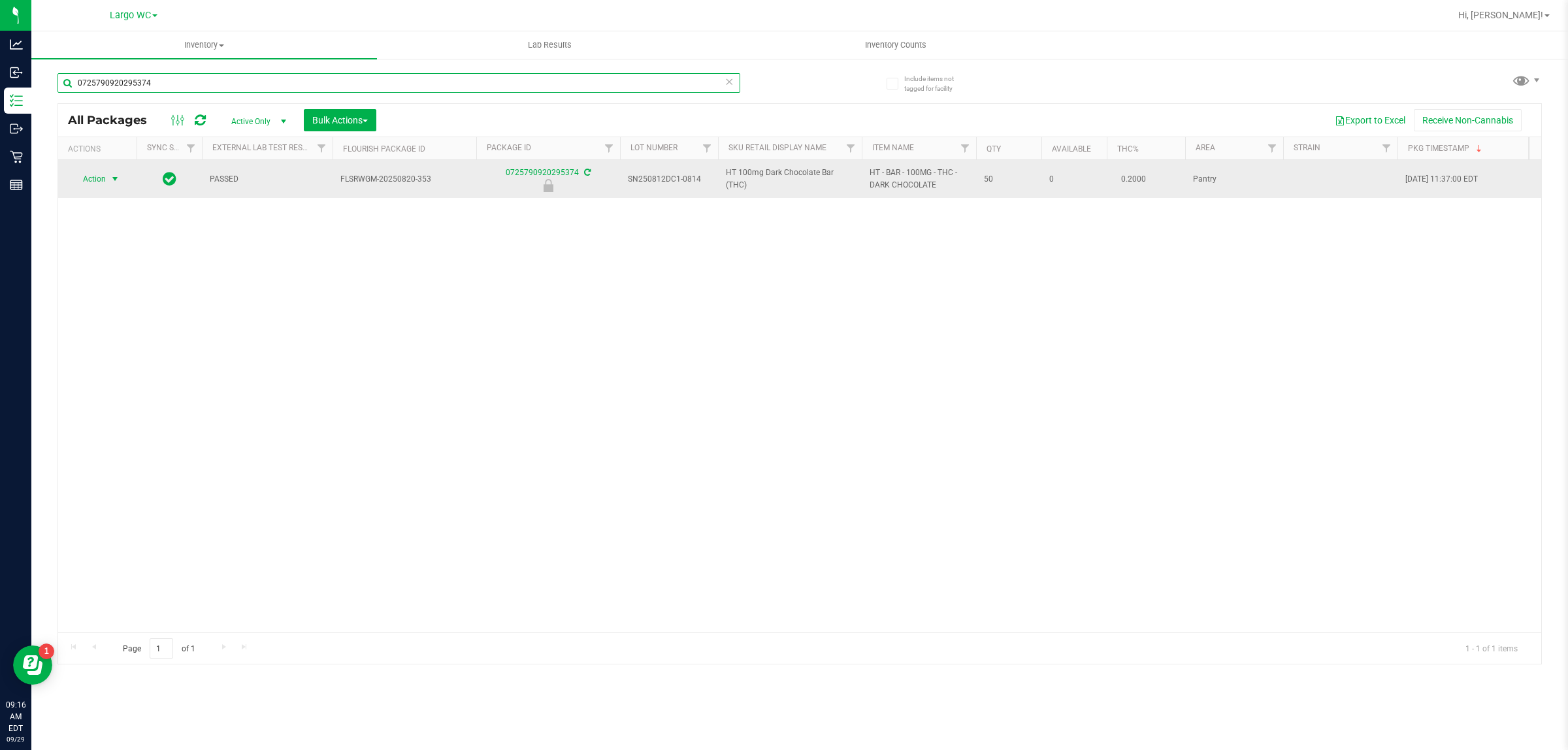
type input "0725790920295374"
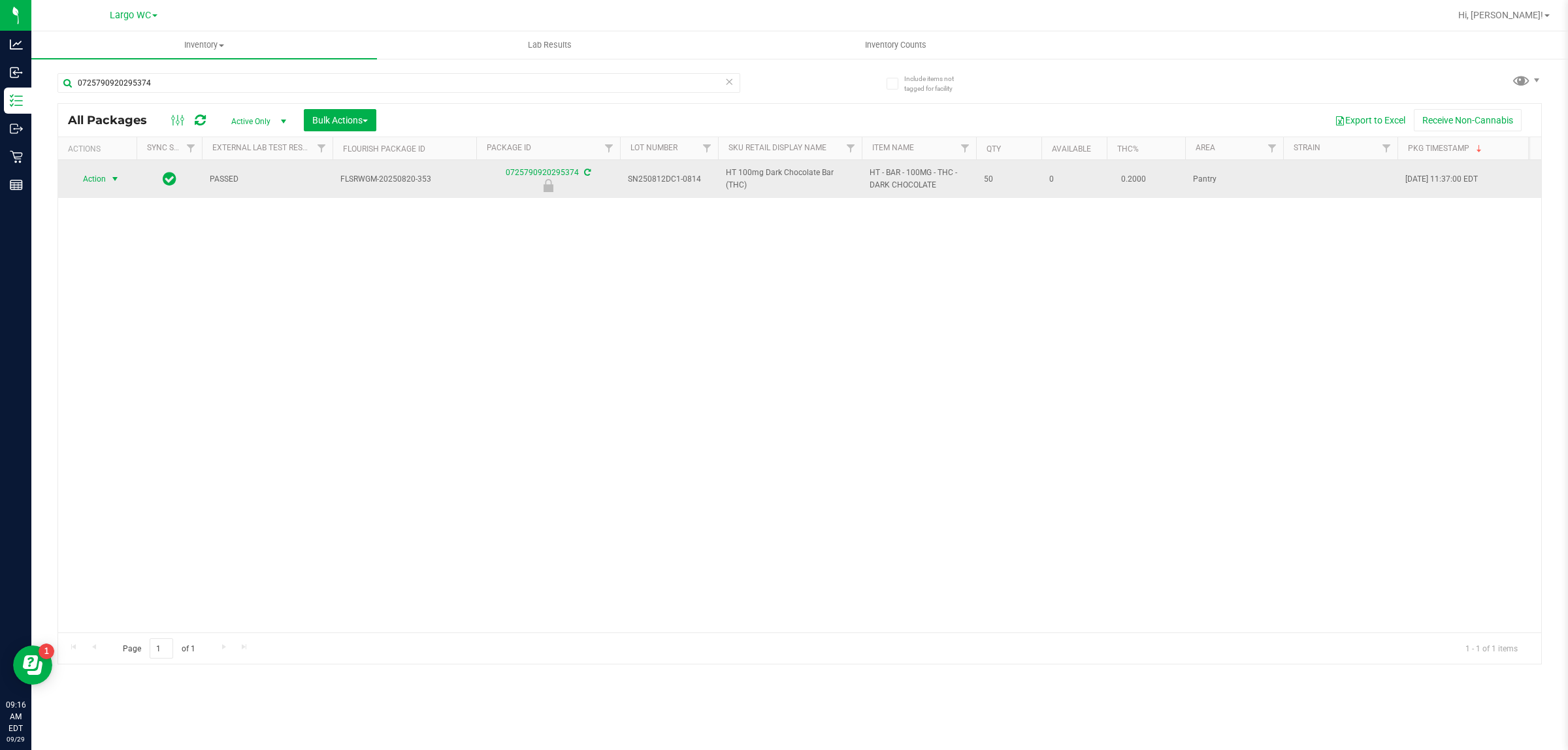
click at [110, 181] on span "select" at bounding box center [115, 179] width 11 height 11
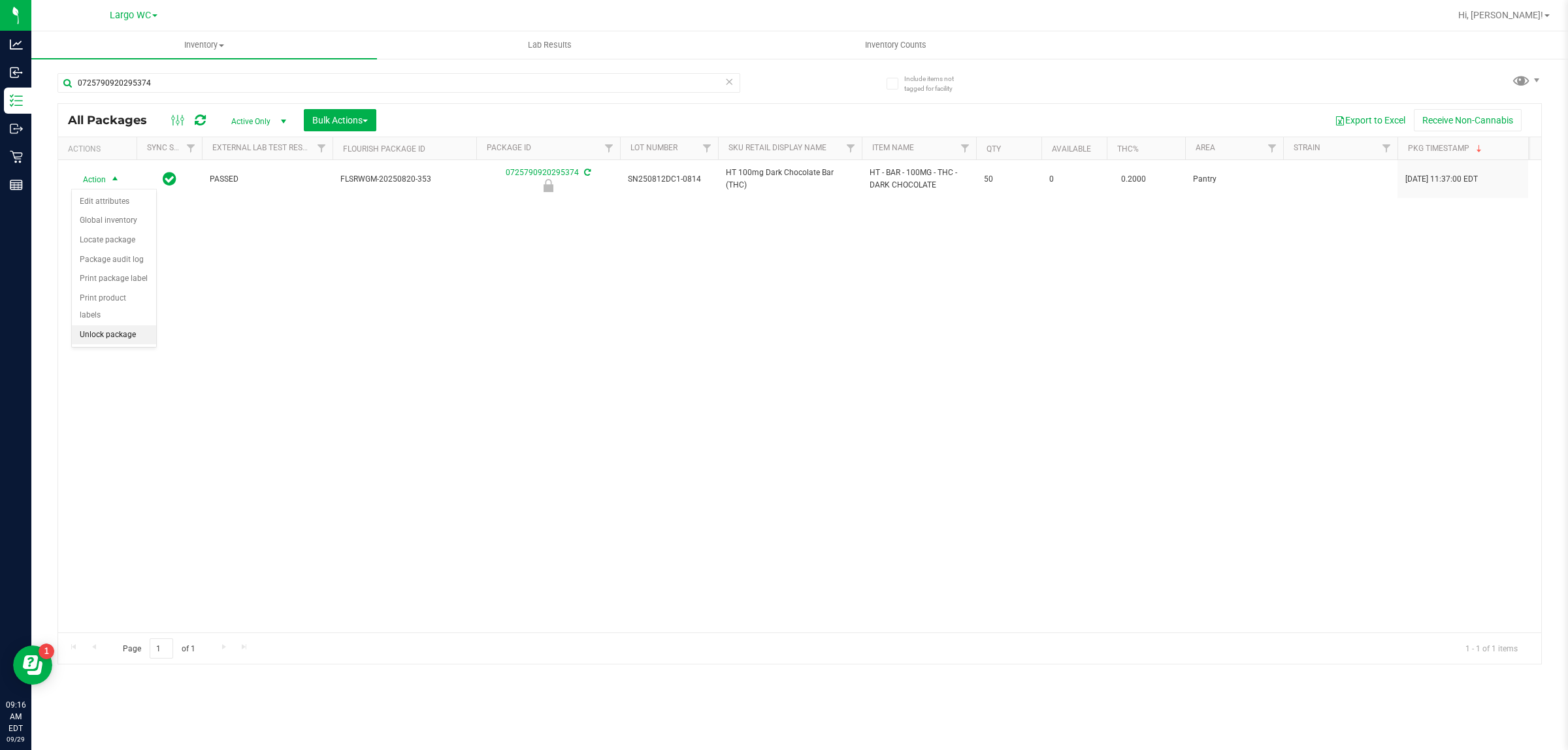
click at [126, 325] on li "Unlock package" at bounding box center [114, 335] width 84 height 20
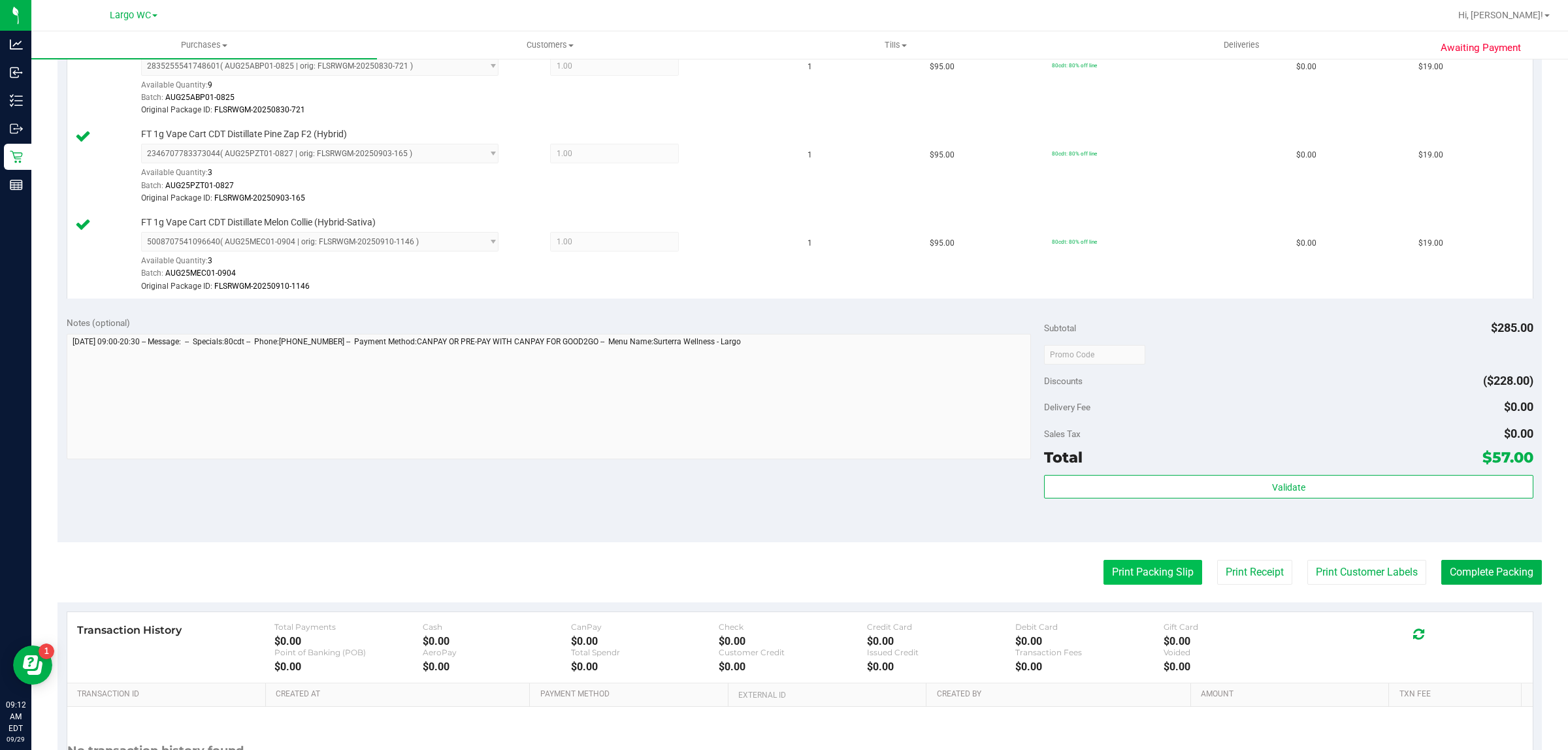
click at [1134, 585] on button "Print Packing Slip" at bounding box center [1153, 571] width 98 height 25
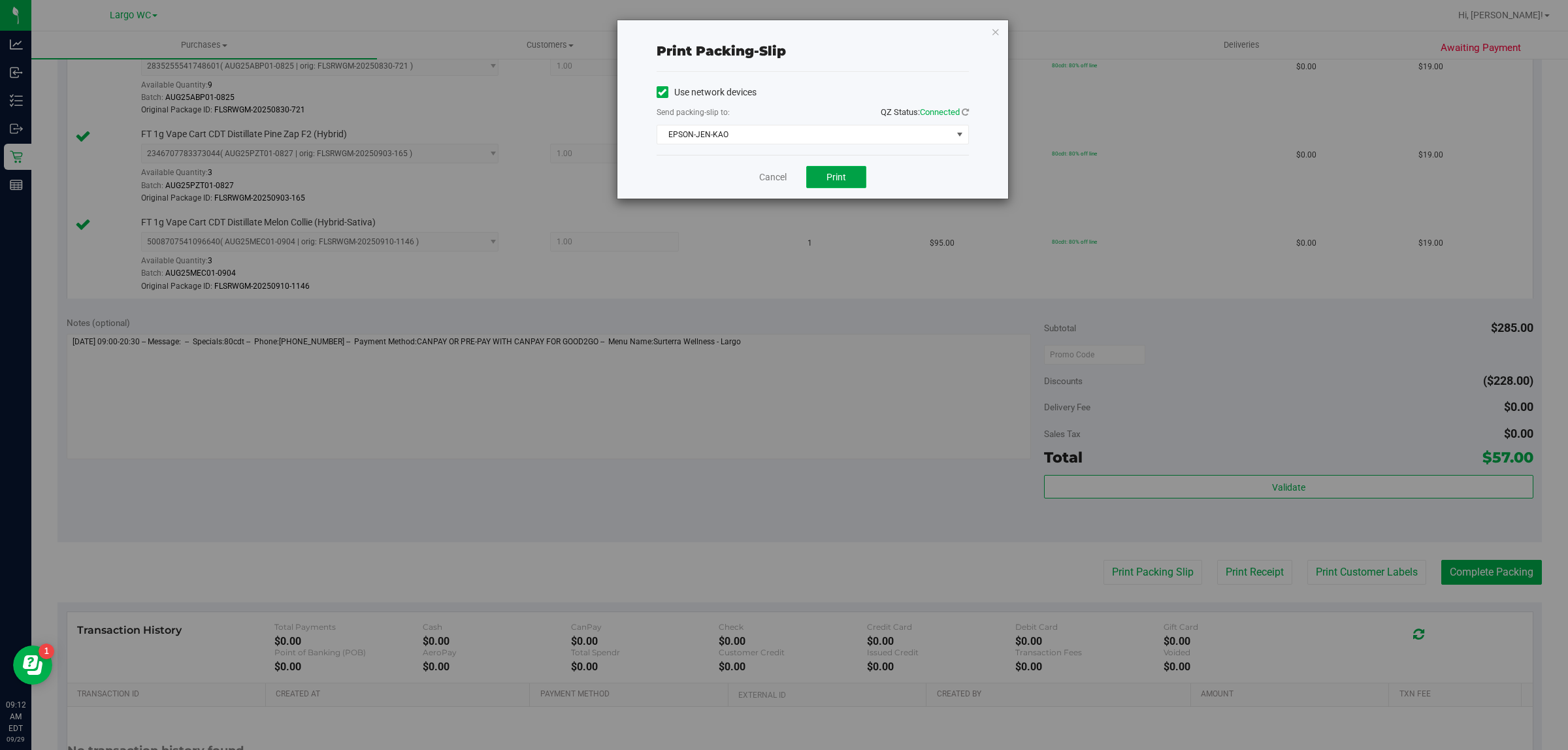
click at [853, 187] on button "Print" at bounding box center [836, 177] width 60 height 23
click at [762, 182] on link "Cancel" at bounding box center [773, 178] width 27 height 14
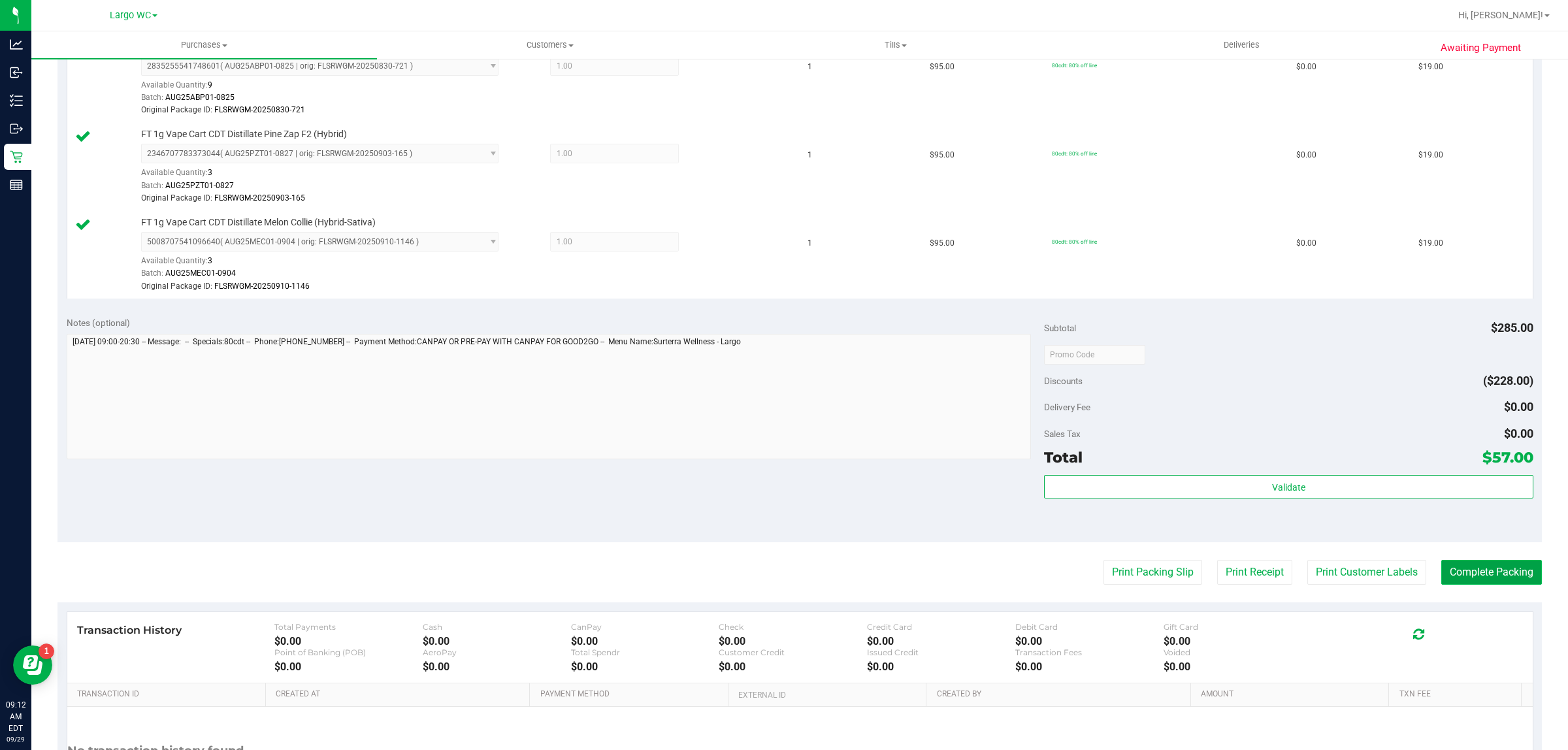
click at [1462, 573] on button "Complete Packing" at bounding box center [1491, 571] width 100 height 25
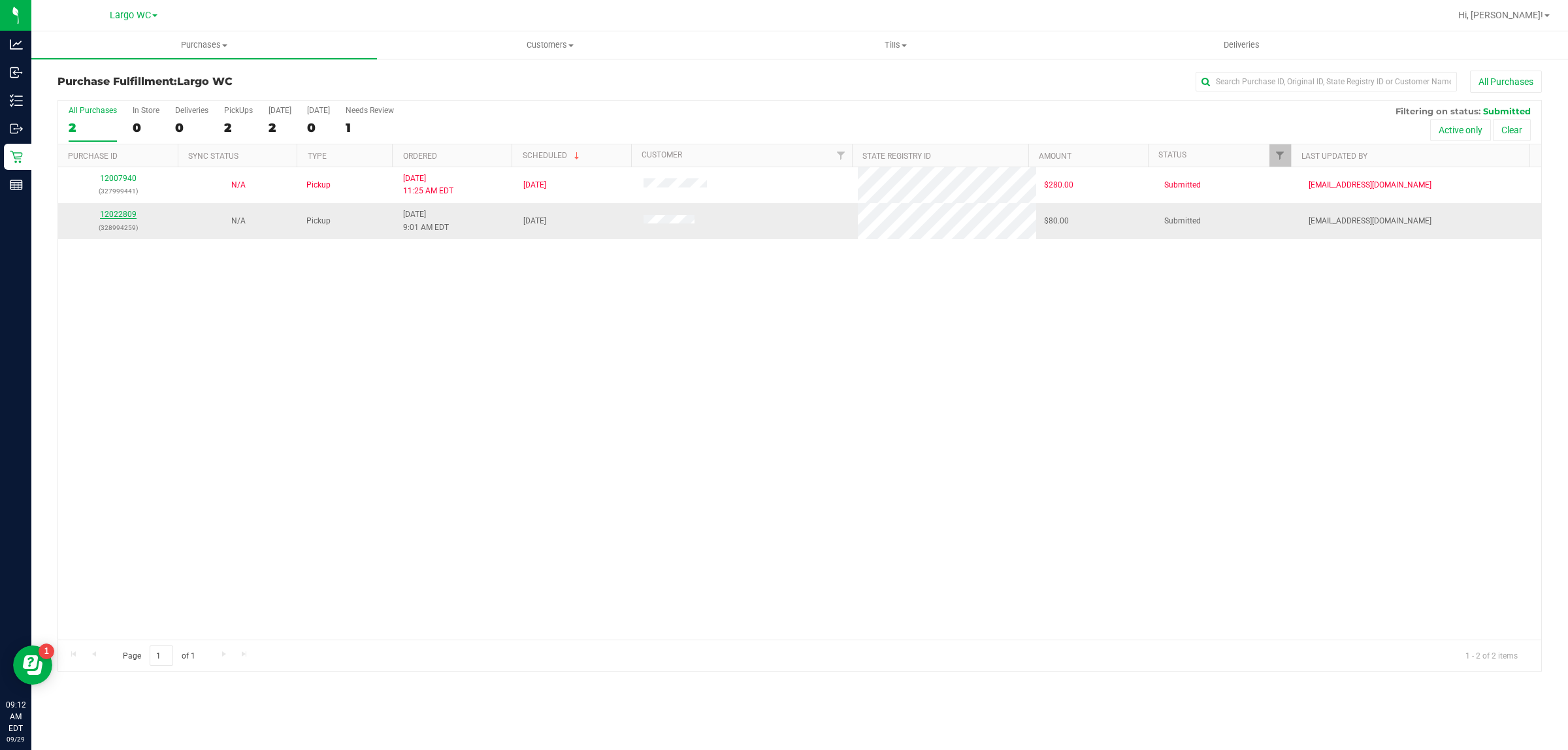
click at [128, 216] on link "12022809" at bounding box center [118, 214] width 36 height 9
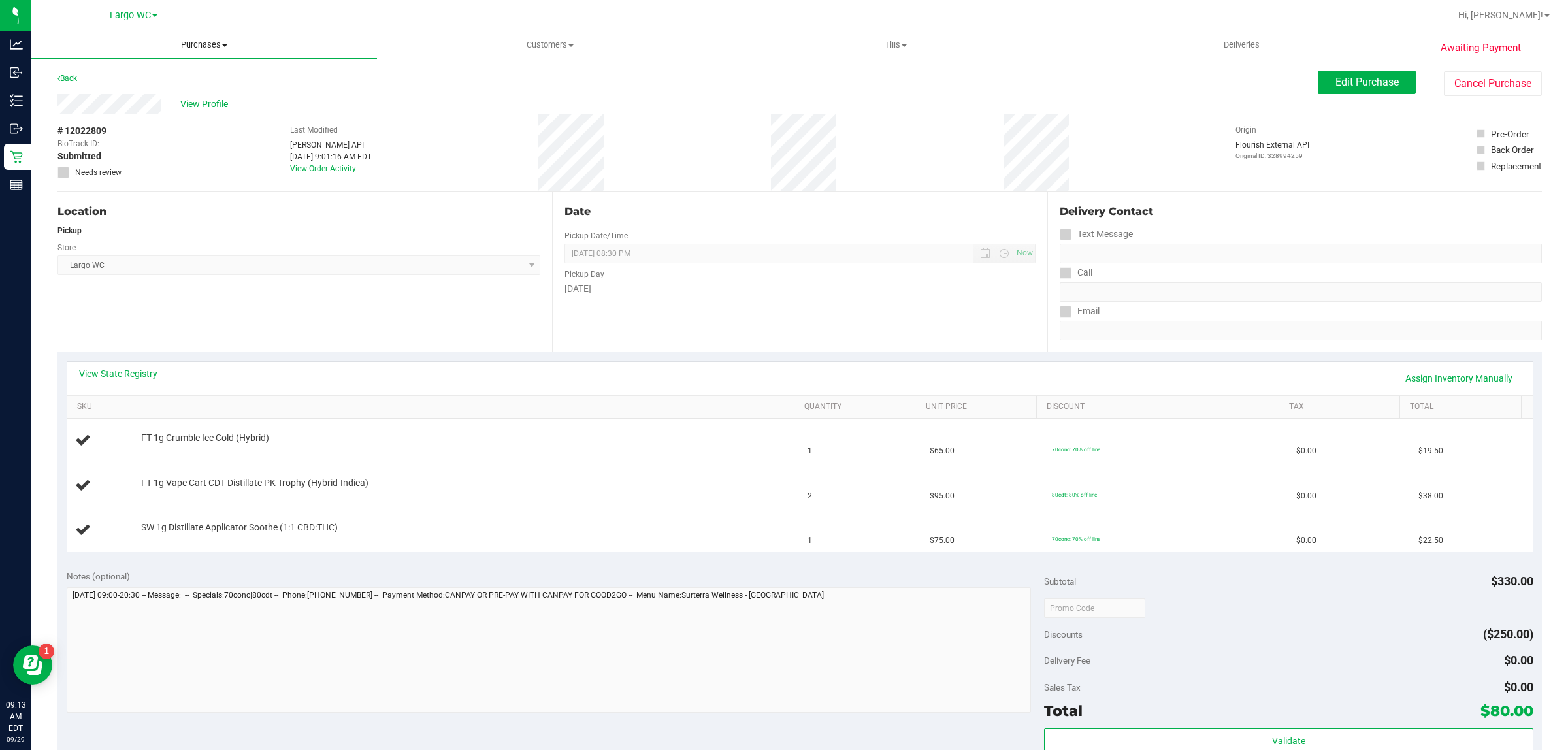
click at [175, 46] on span "Purchases" at bounding box center [204, 45] width 346 height 12
click at [98, 96] on span "Fulfillment" at bounding box center [72, 94] width 81 height 11
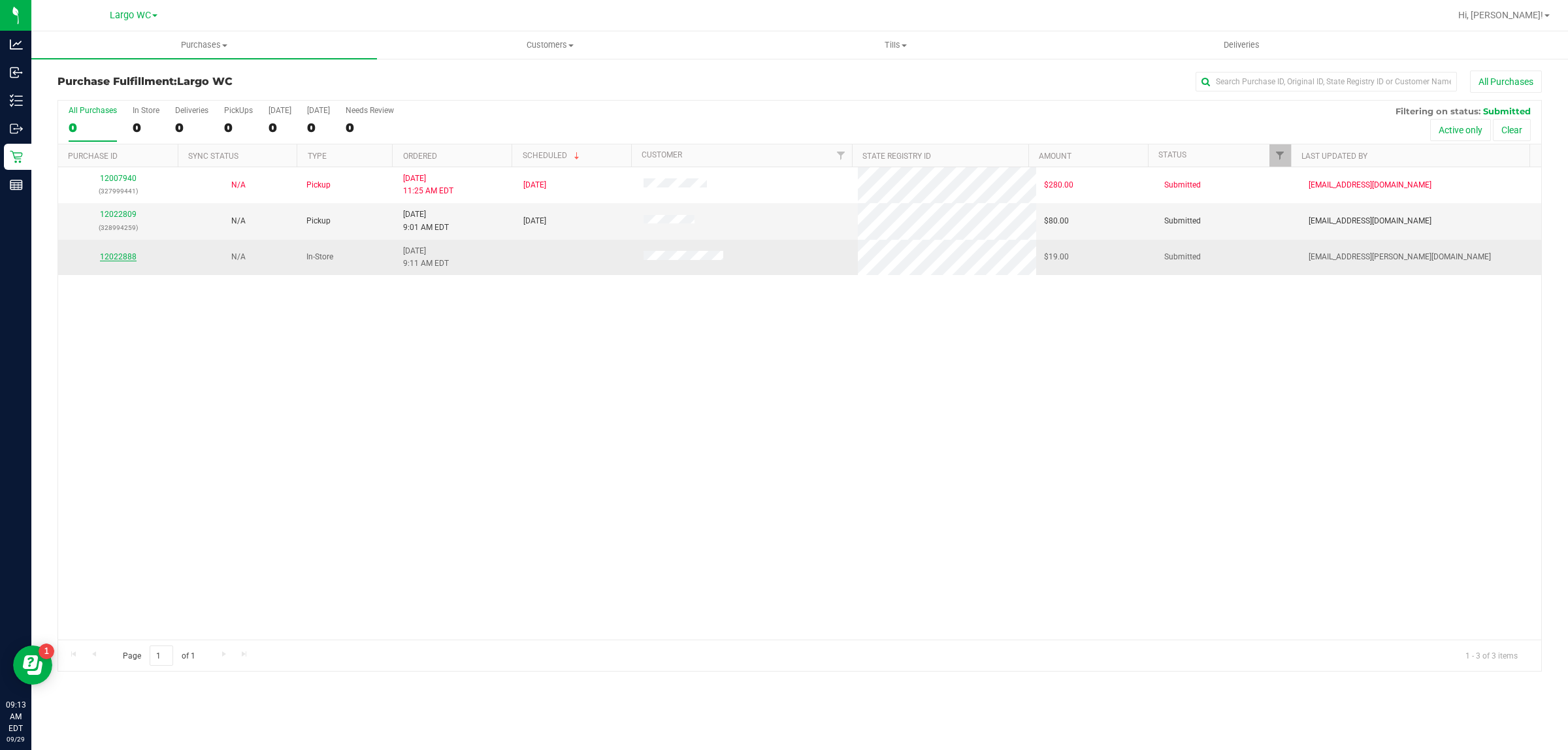
click at [124, 259] on link "12022888" at bounding box center [118, 256] width 36 height 9
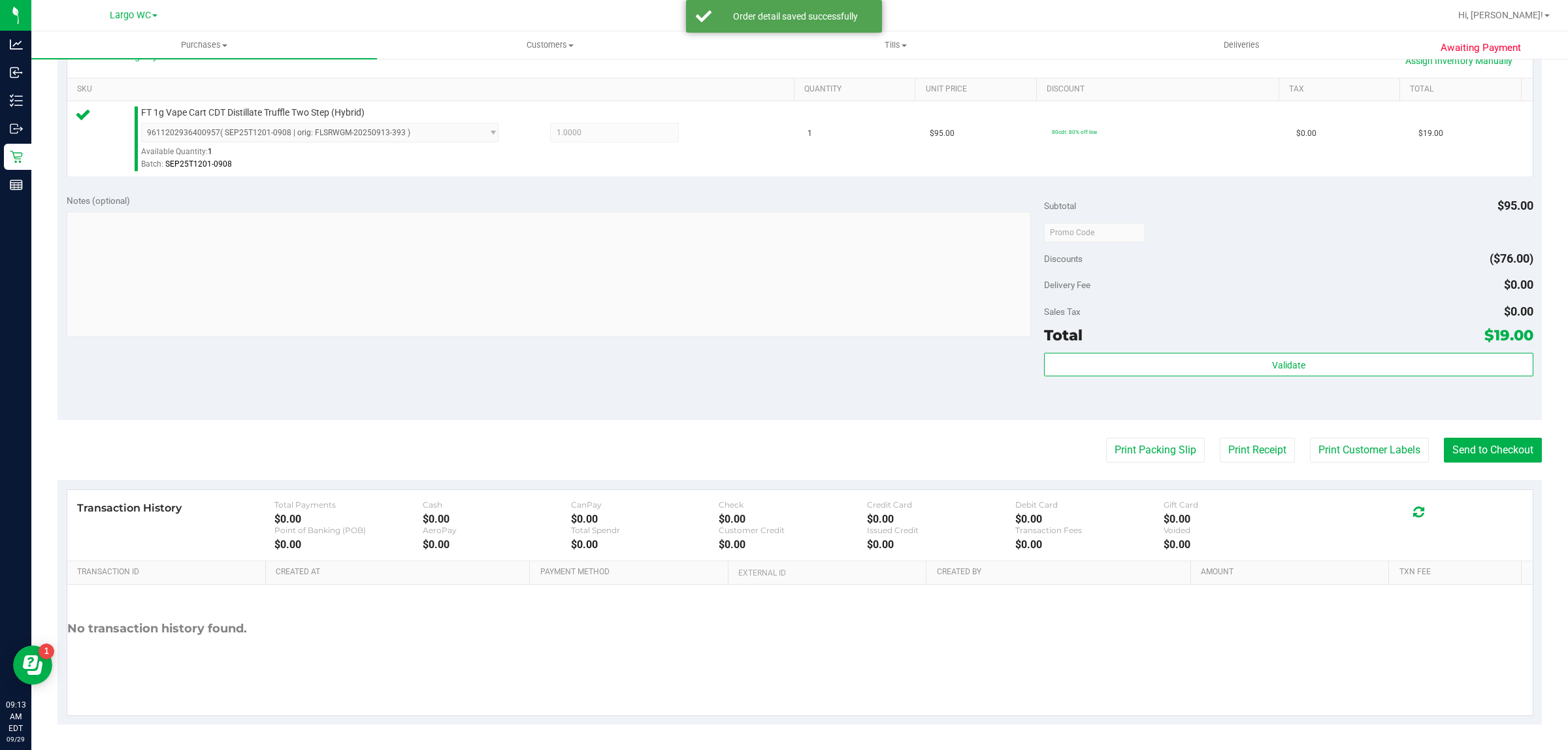
scroll to position [315, 0]
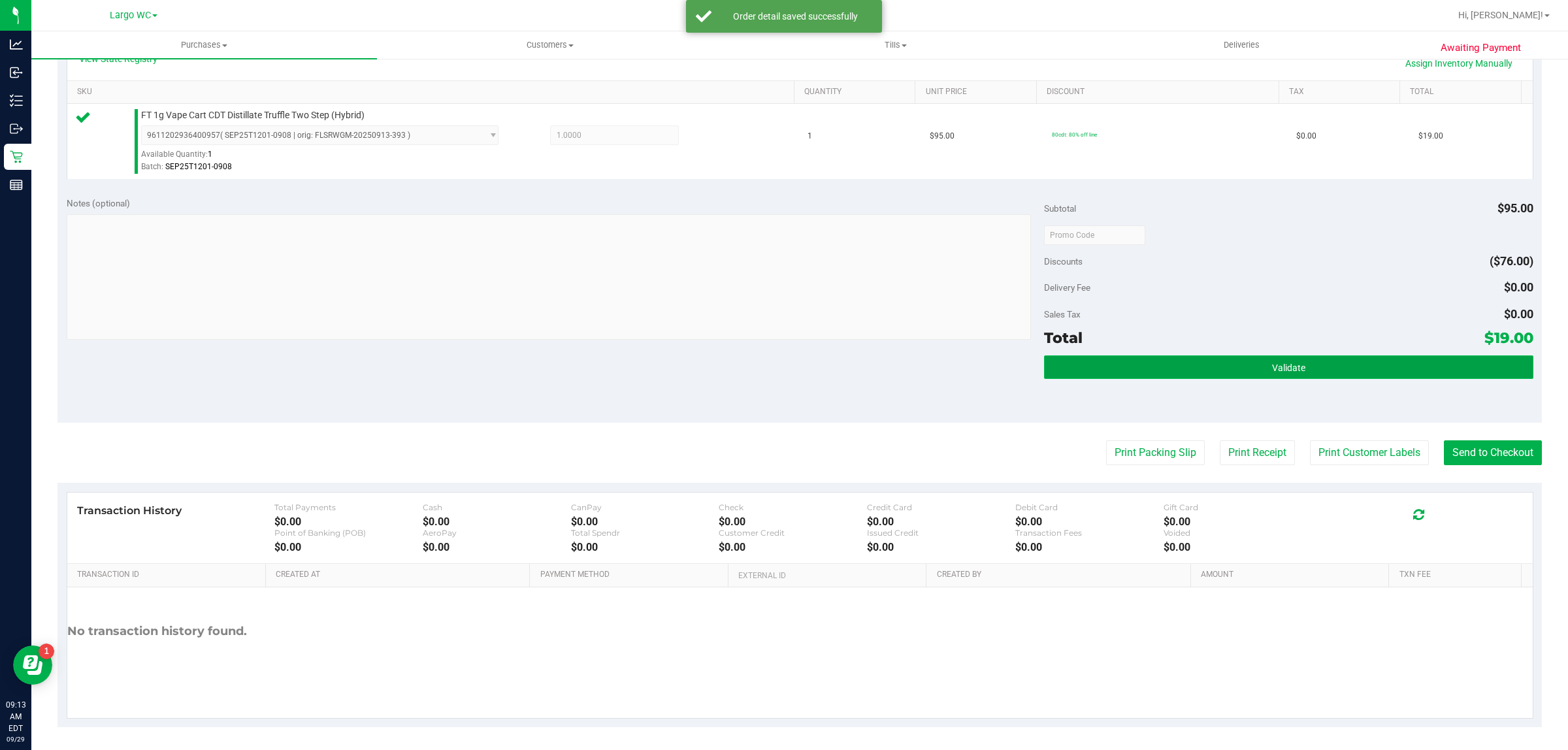
click at [1372, 374] on button "Validate" at bounding box center [1288, 367] width 489 height 24
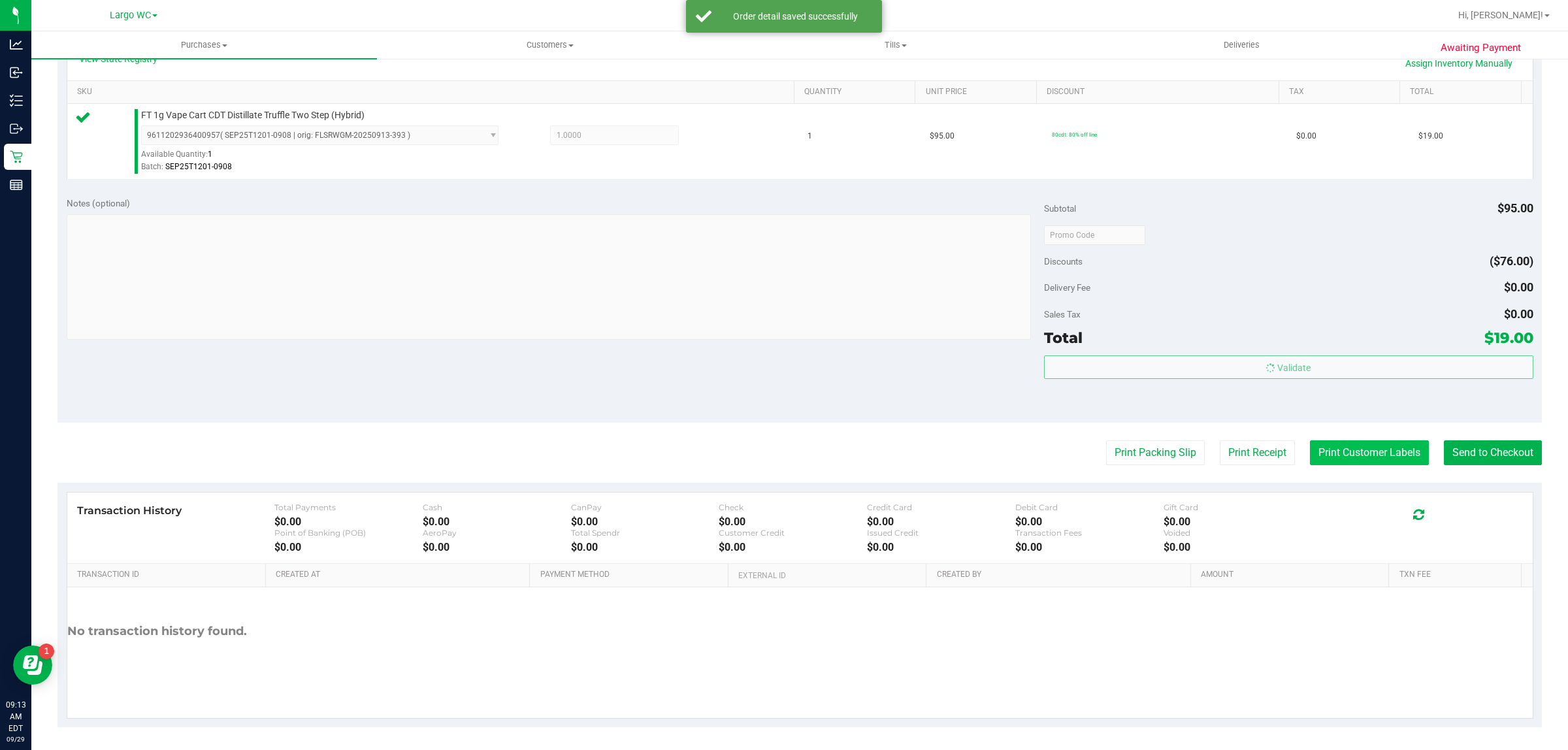
click at [1369, 453] on button "Print Customer Labels" at bounding box center [1369, 453] width 119 height 25
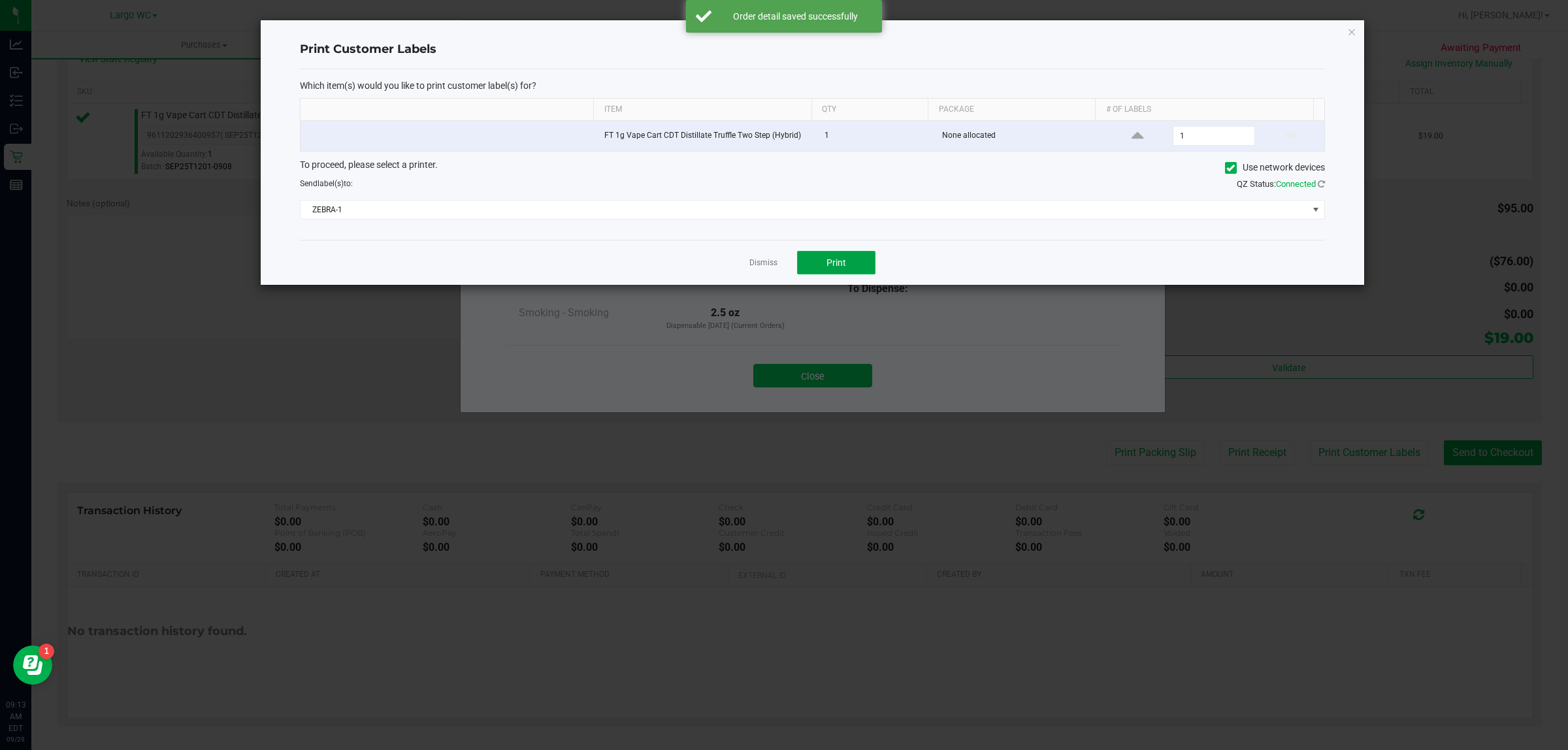
click at [851, 267] on button "Print" at bounding box center [837, 263] width 79 height 24
click at [763, 263] on link "Dismiss" at bounding box center [763, 262] width 28 height 11
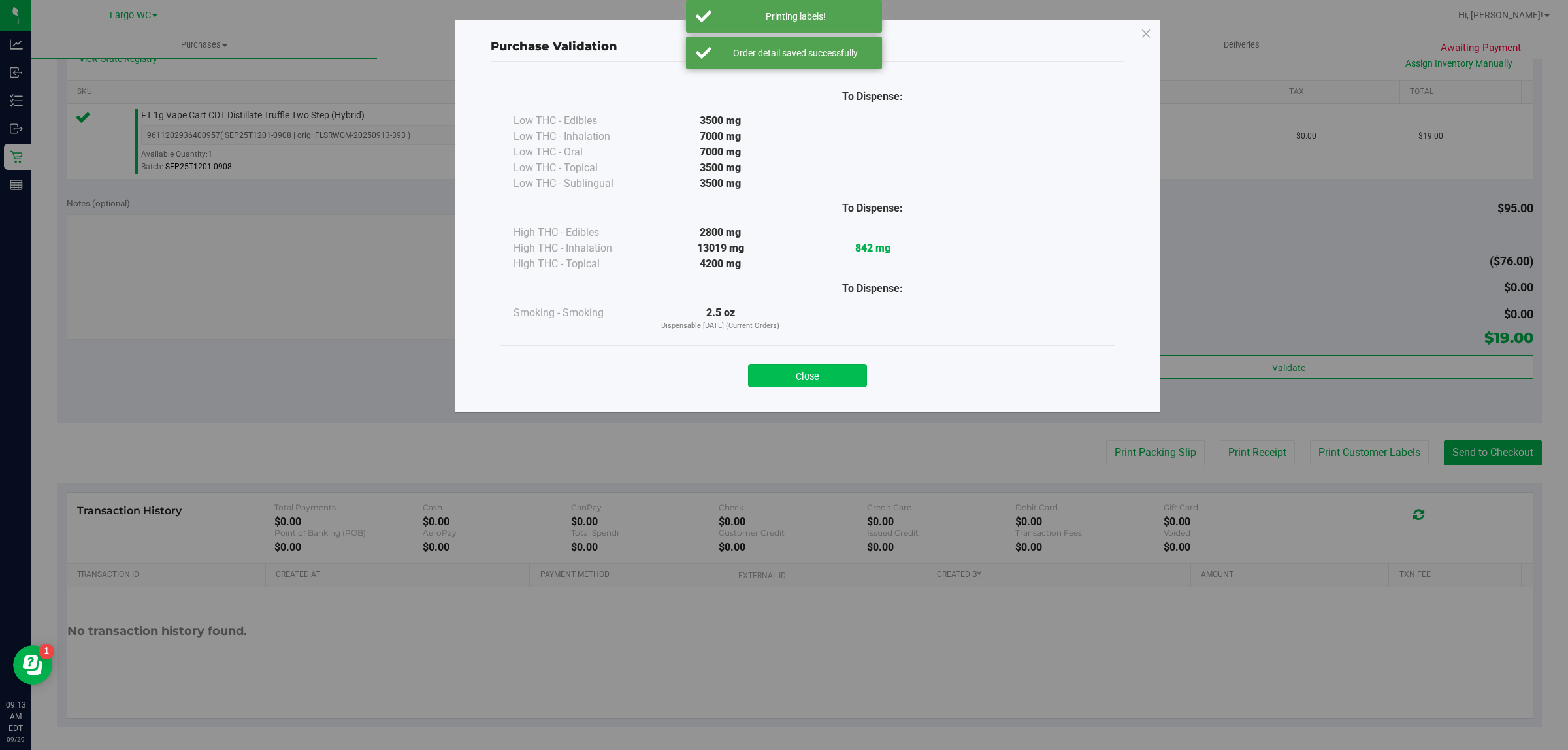
click at [807, 376] on button "Close" at bounding box center [807, 376] width 119 height 24
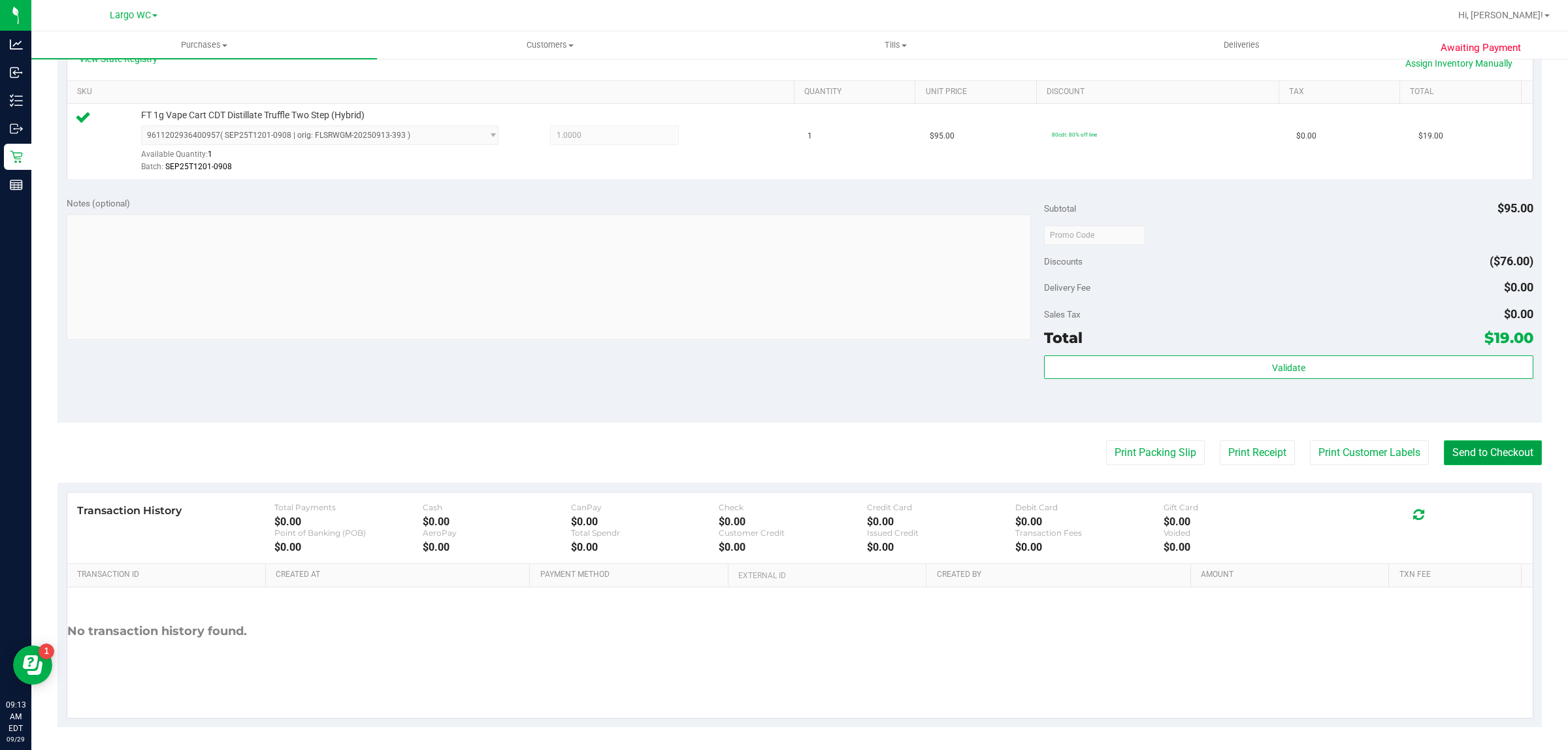
click at [1478, 446] on button "Send to Checkout" at bounding box center [1493, 453] width 98 height 25
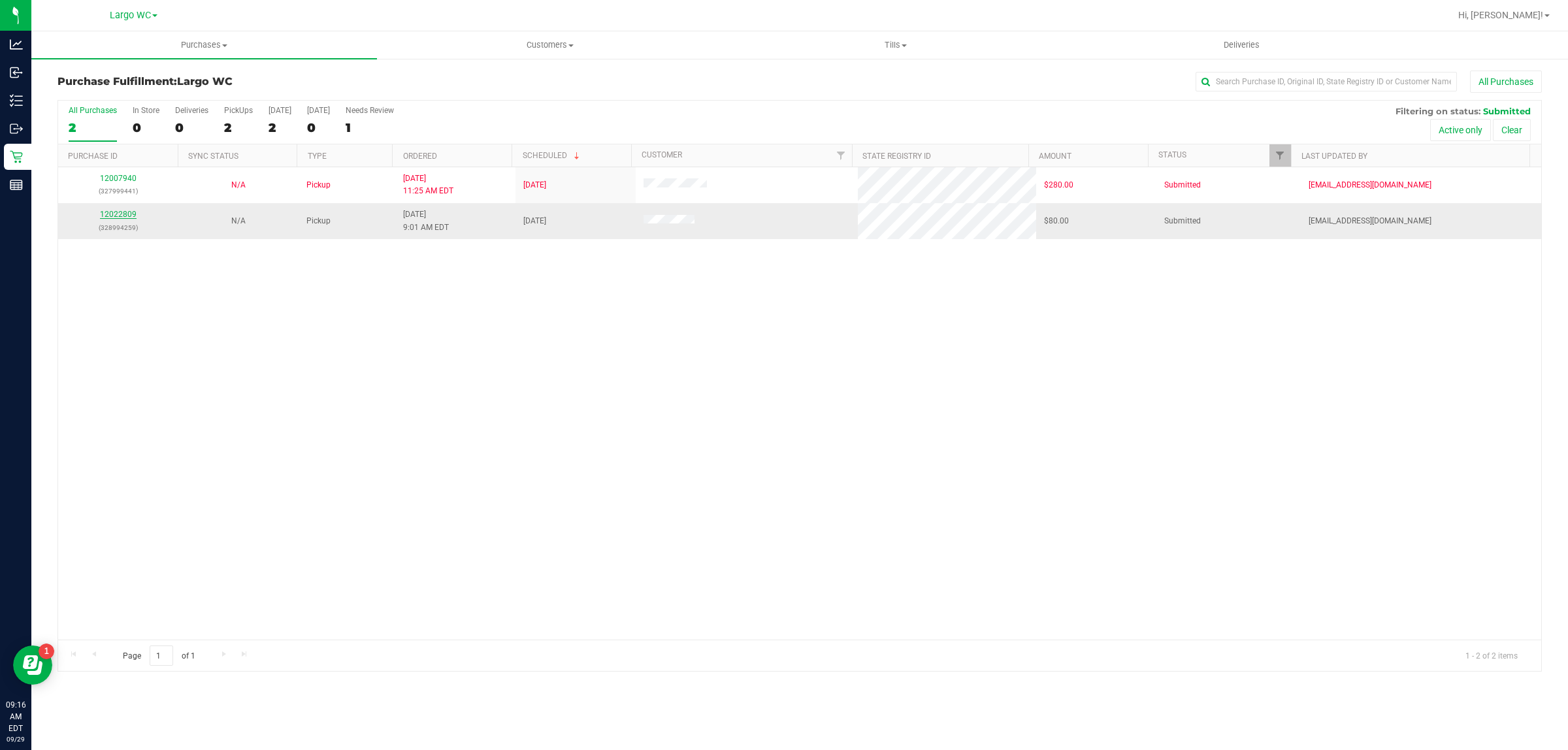
click at [124, 216] on link "12022809" at bounding box center [118, 214] width 36 height 9
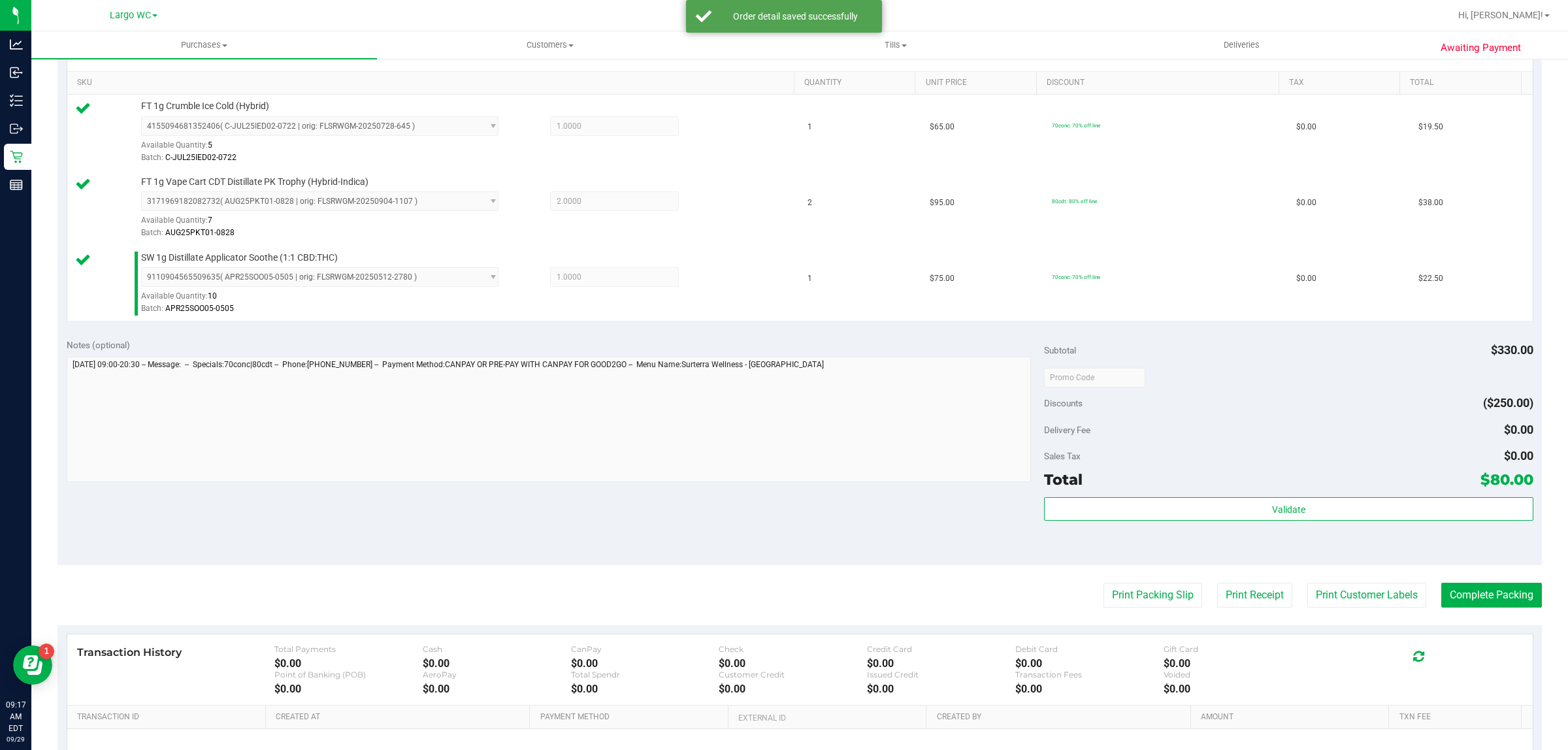
scroll to position [335, 0]
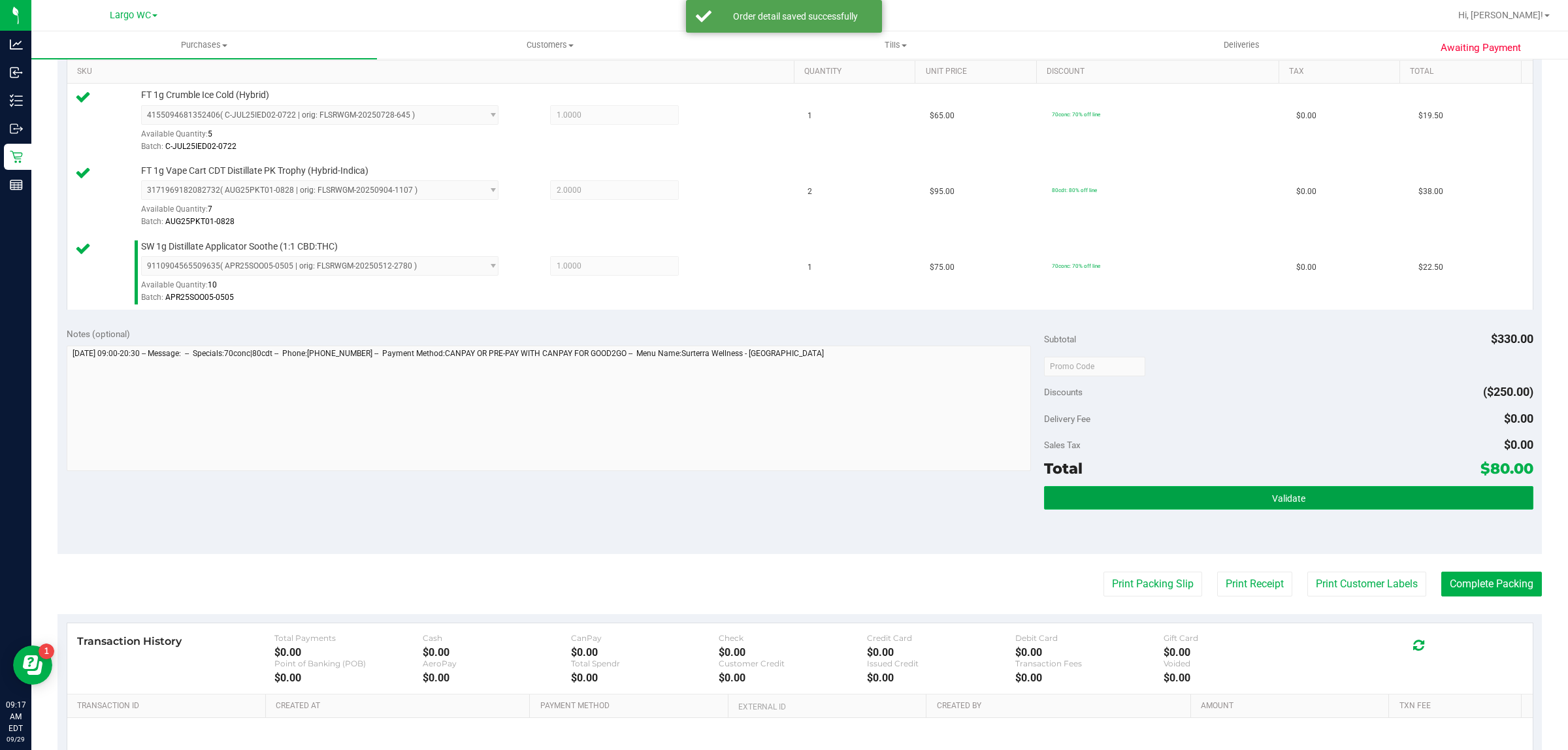
click at [1352, 509] on button "Validate" at bounding box center [1288, 498] width 489 height 24
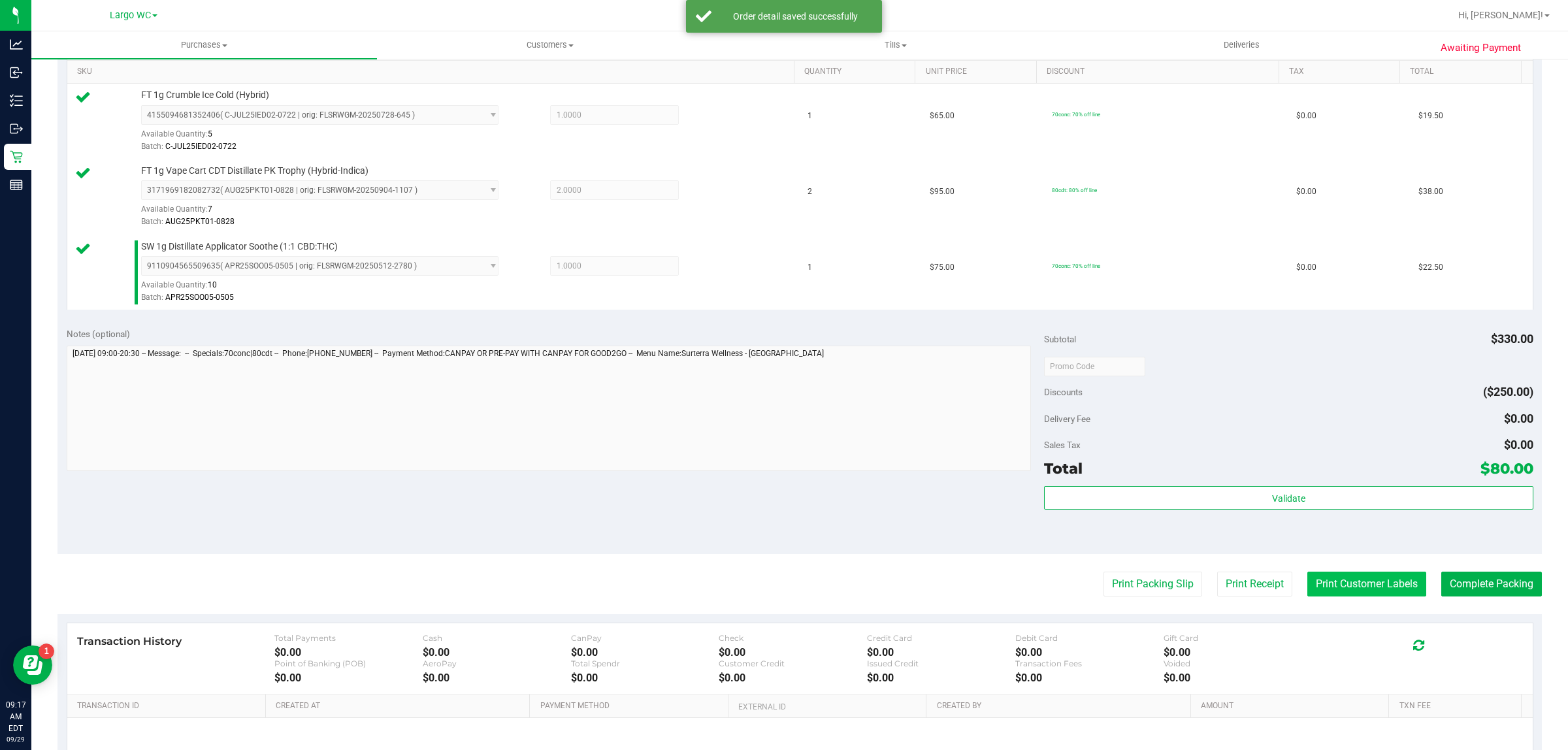
click at [1353, 597] on button "Print Customer Labels" at bounding box center [1367, 583] width 119 height 25
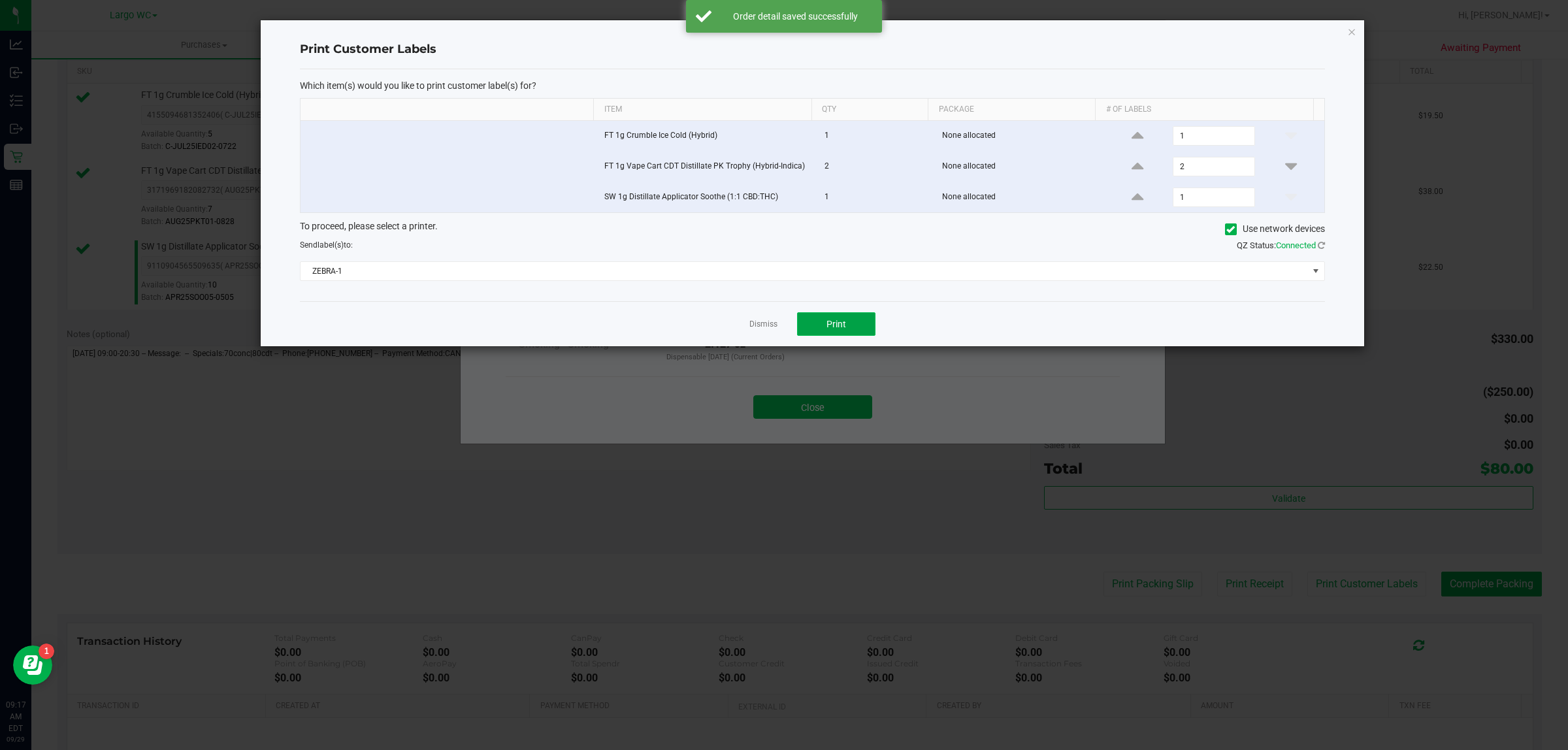
click at [850, 325] on button "Print" at bounding box center [837, 324] width 79 height 24
click at [773, 327] on link "Dismiss" at bounding box center [763, 324] width 28 height 11
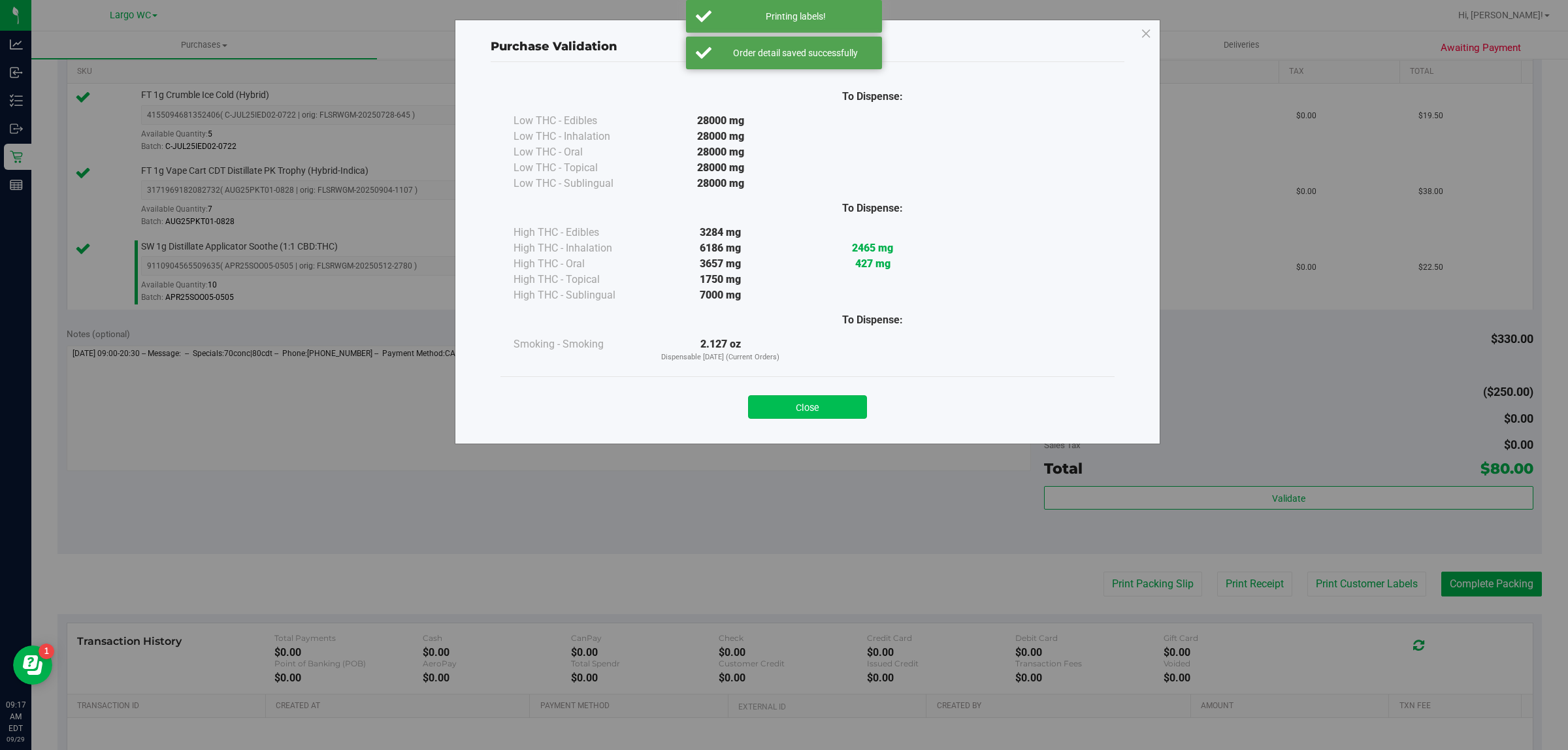
click at [821, 408] on button "Close" at bounding box center [807, 407] width 119 height 24
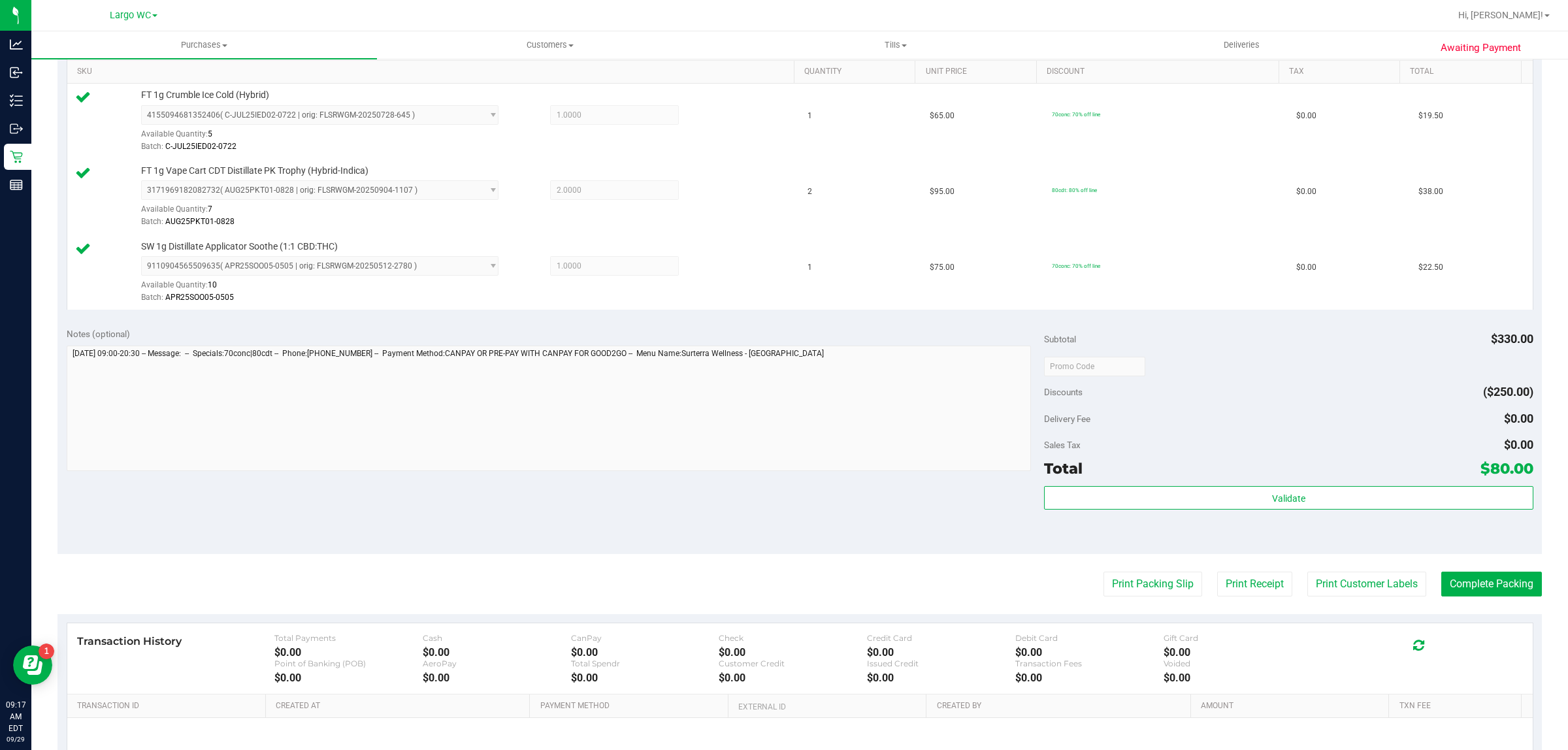
scroll to position [469, 0]
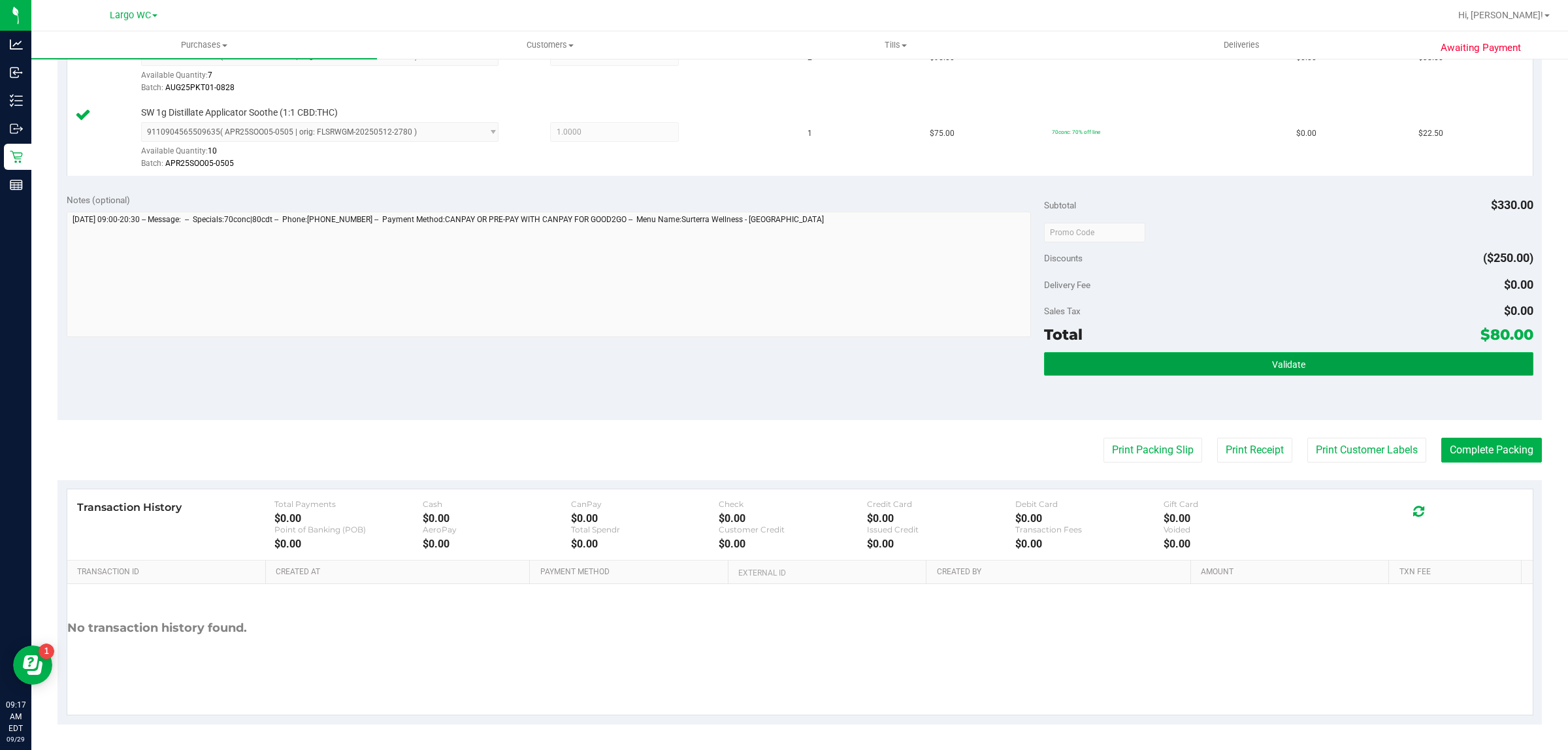
click at [1339, 374] on button "Validate" at bounding box center [1288, 364] width 489 height 24
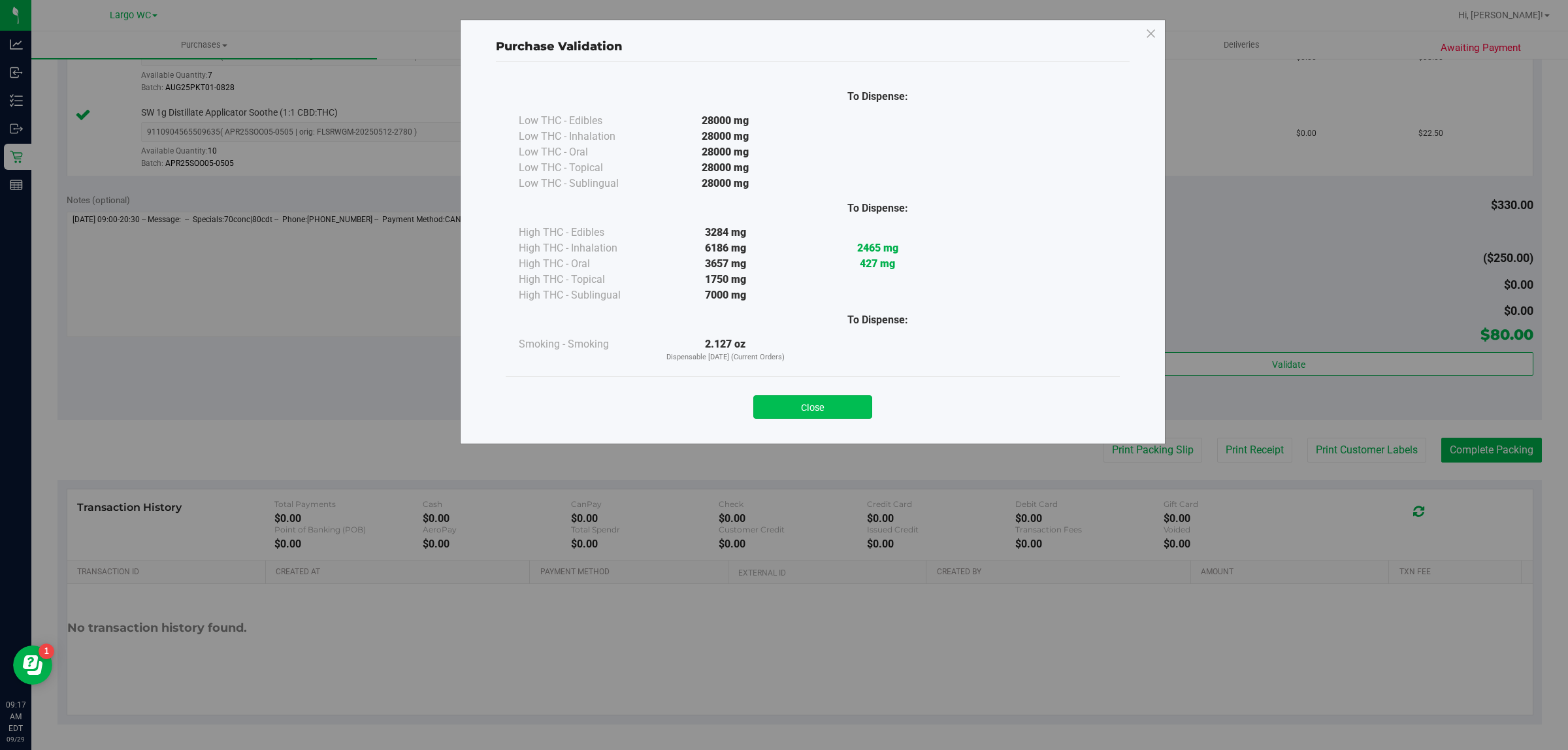
click at [844, 402] on button "Close" at bounding box center [812, 407] width 119 height 24
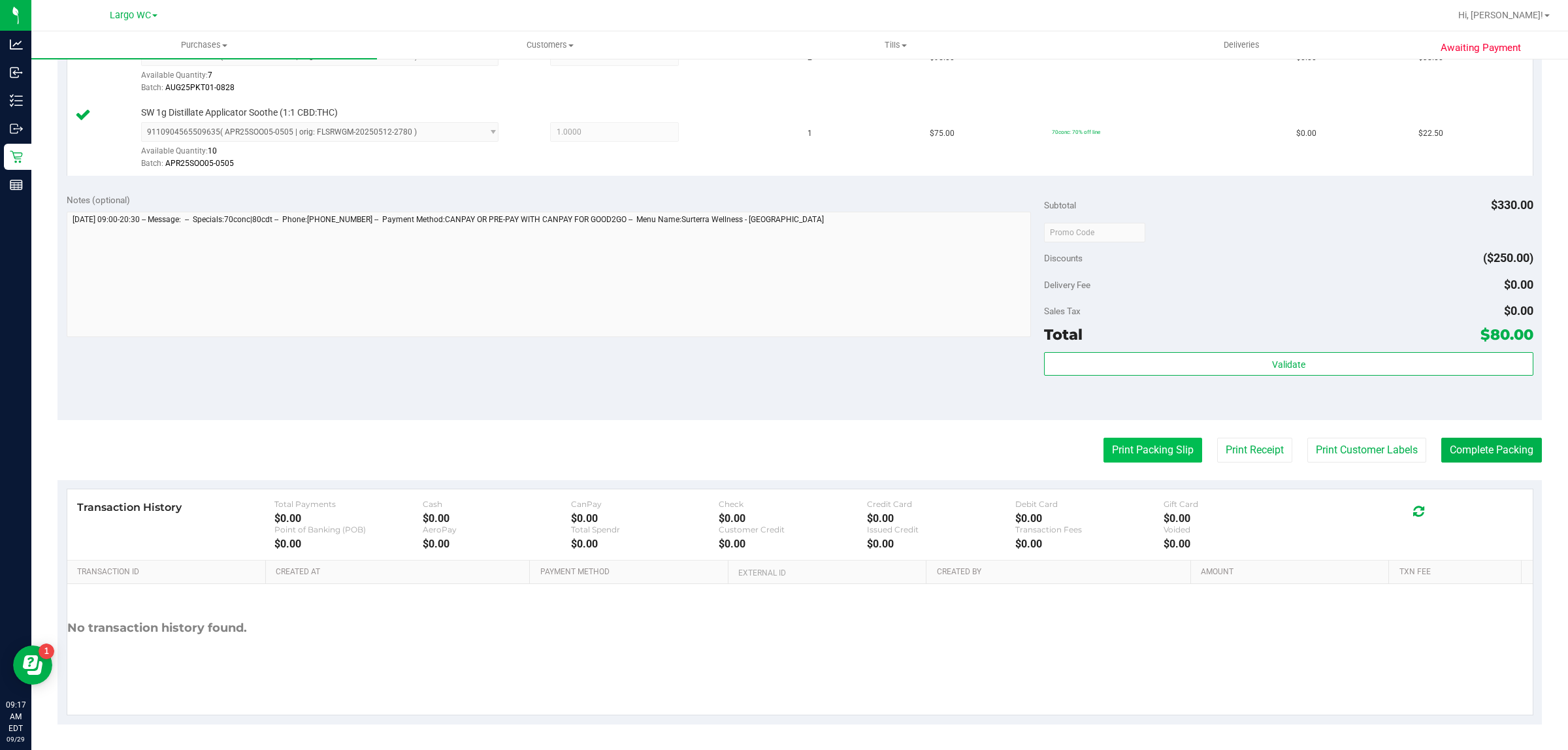
click at [1140, 450] on button "Print Packing Slip" at bounding box center [1153, 450] width 98 height 25
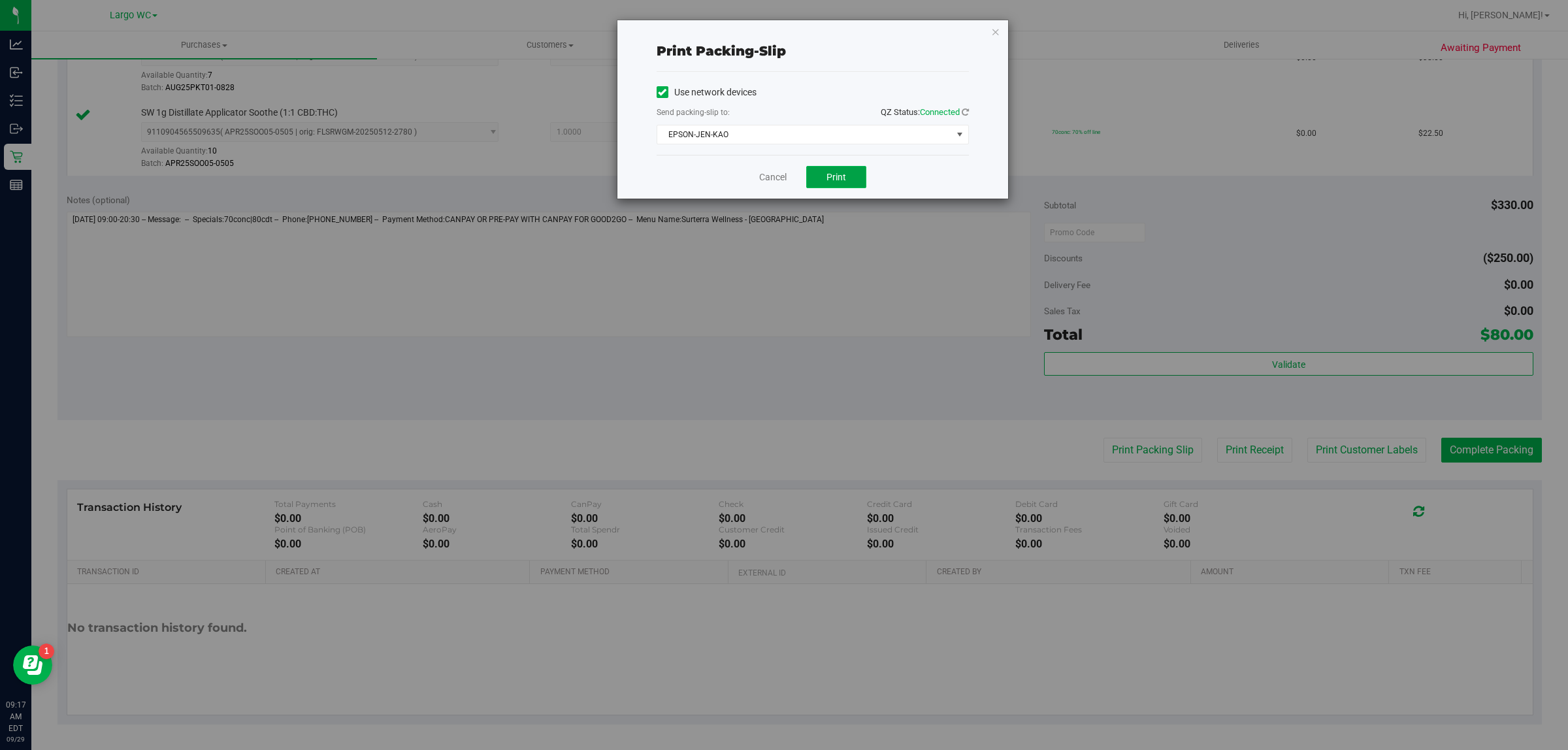
click at [840, 175] on span "Print" at bounding box center [837, 177] width 20 height 11
click at [766, 178] on link "Cancel" at bounding box center [773, 178] width 27 height 14
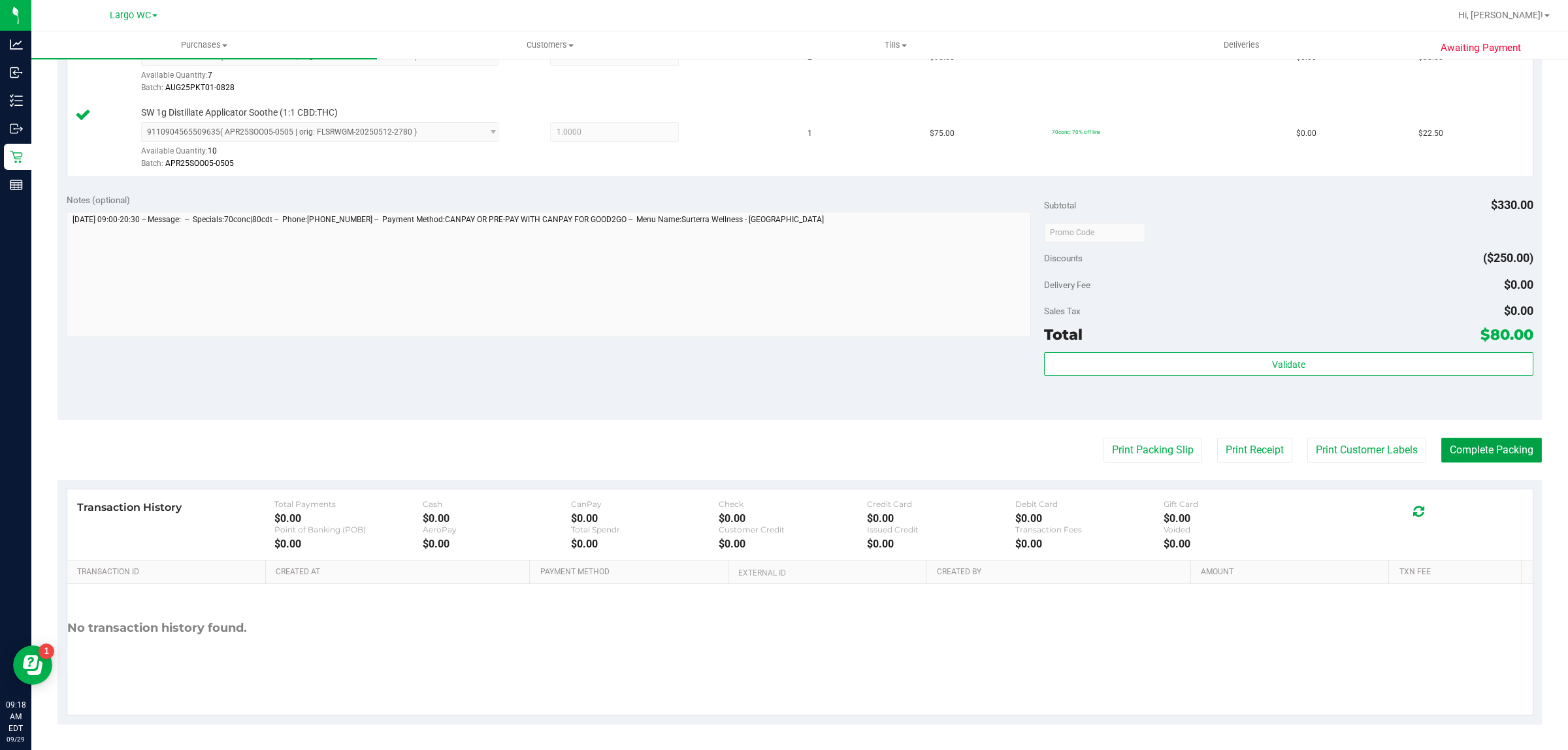
click at [1481, 446] on button "Complete Packing" at bounding box center [1491, 450] width 100 height 25
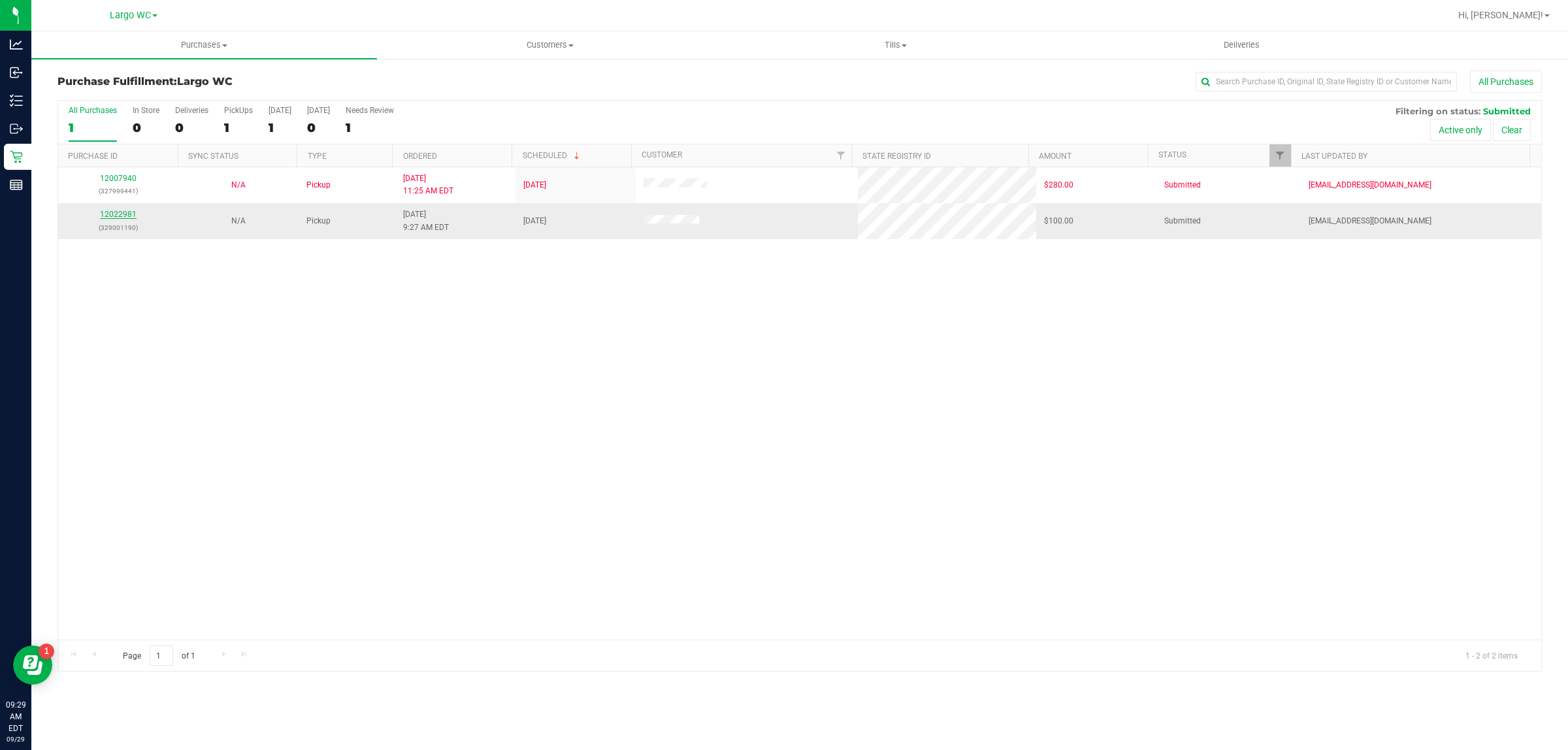
click at [122, 219] on link "12022981" at bounding box center [118, 214] width 36 height 9
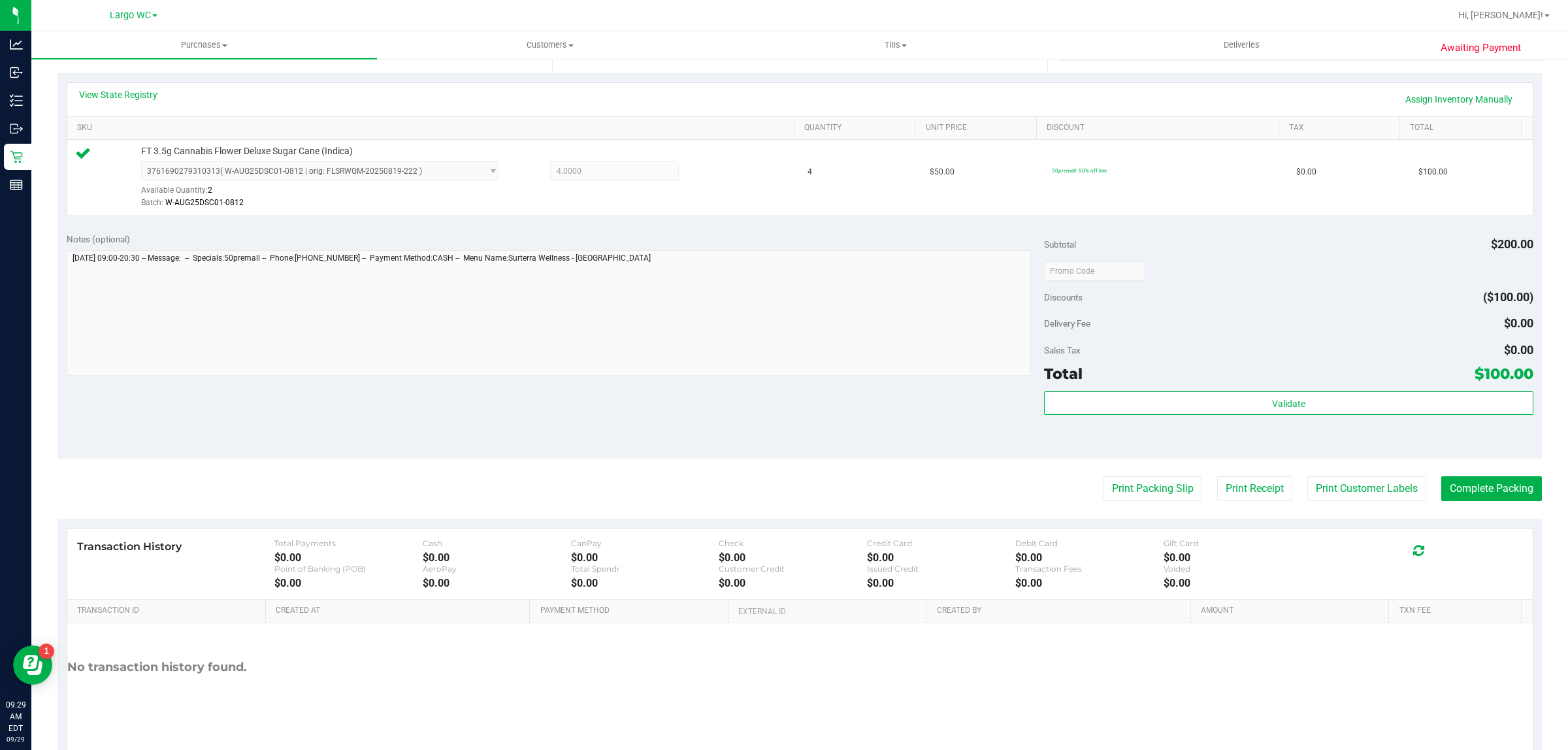
scroll to position [311, 0]
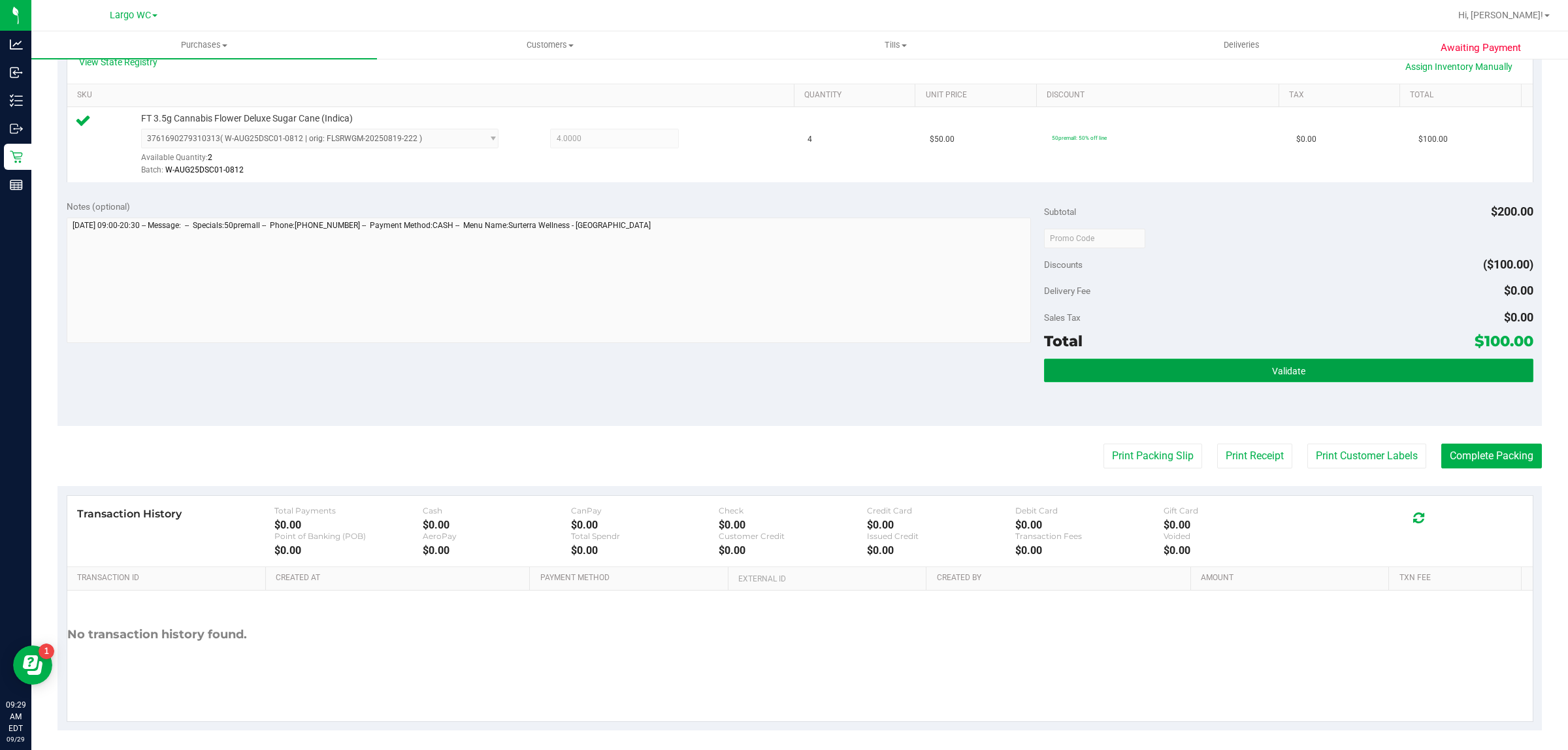
click at [1326, 359] on button "Validate" at bounding box center [1288, 370] width 489 height 24
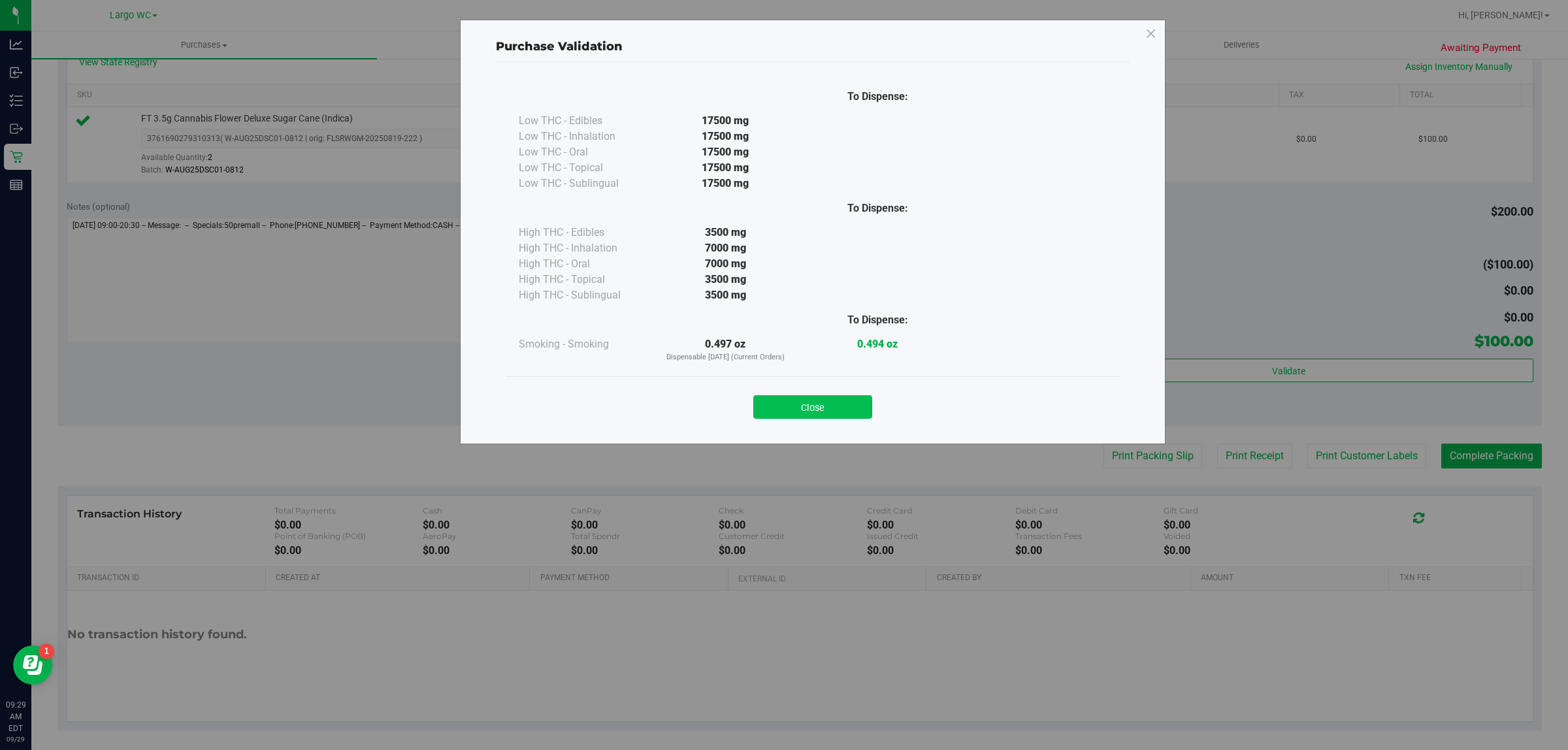
click at [851, 401] on button "Close" at bounding box center [812, 407] width 119 height 24
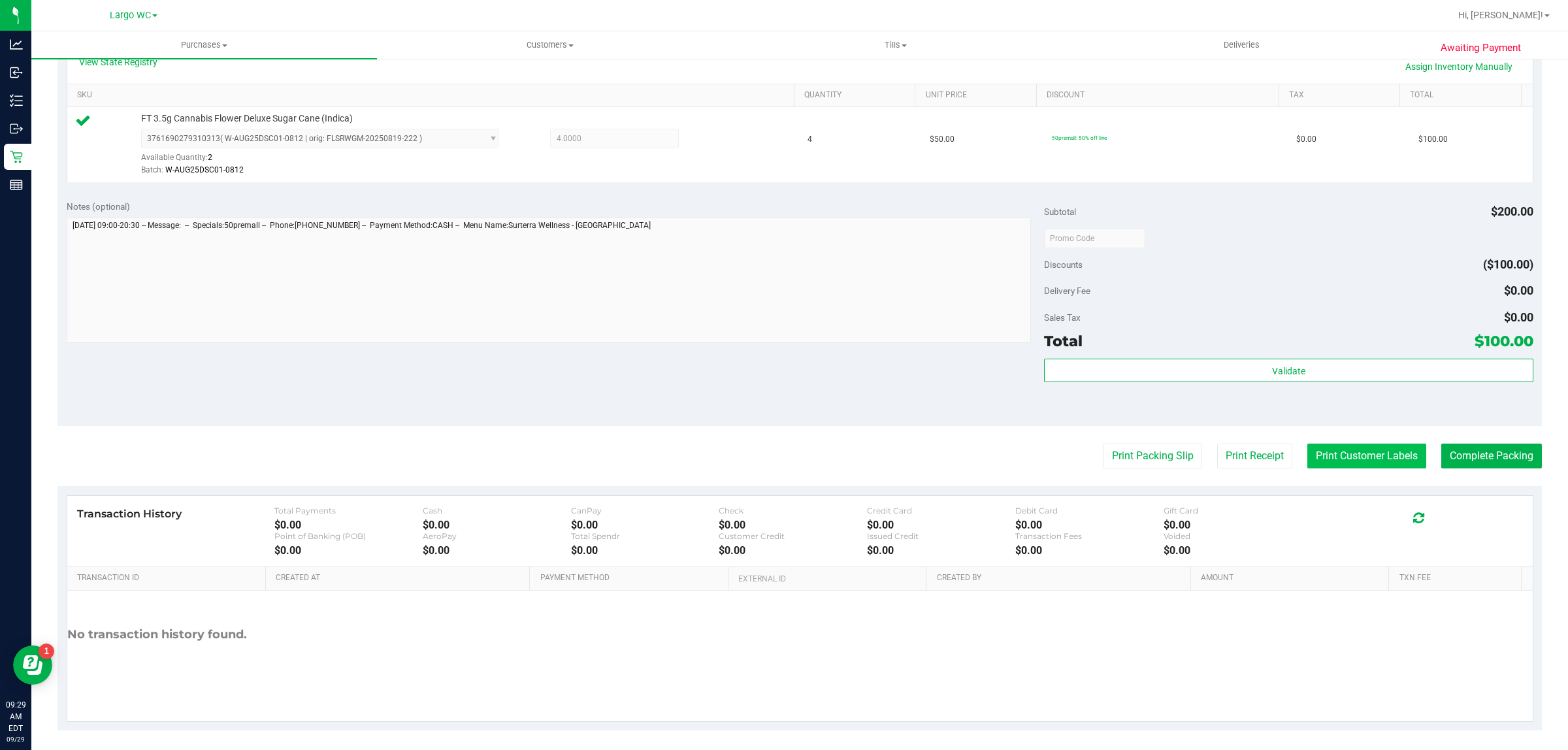
click at [1356, 457] on button "Print Customer Labels" at bounding box center [1367, 455] width 119 height 25
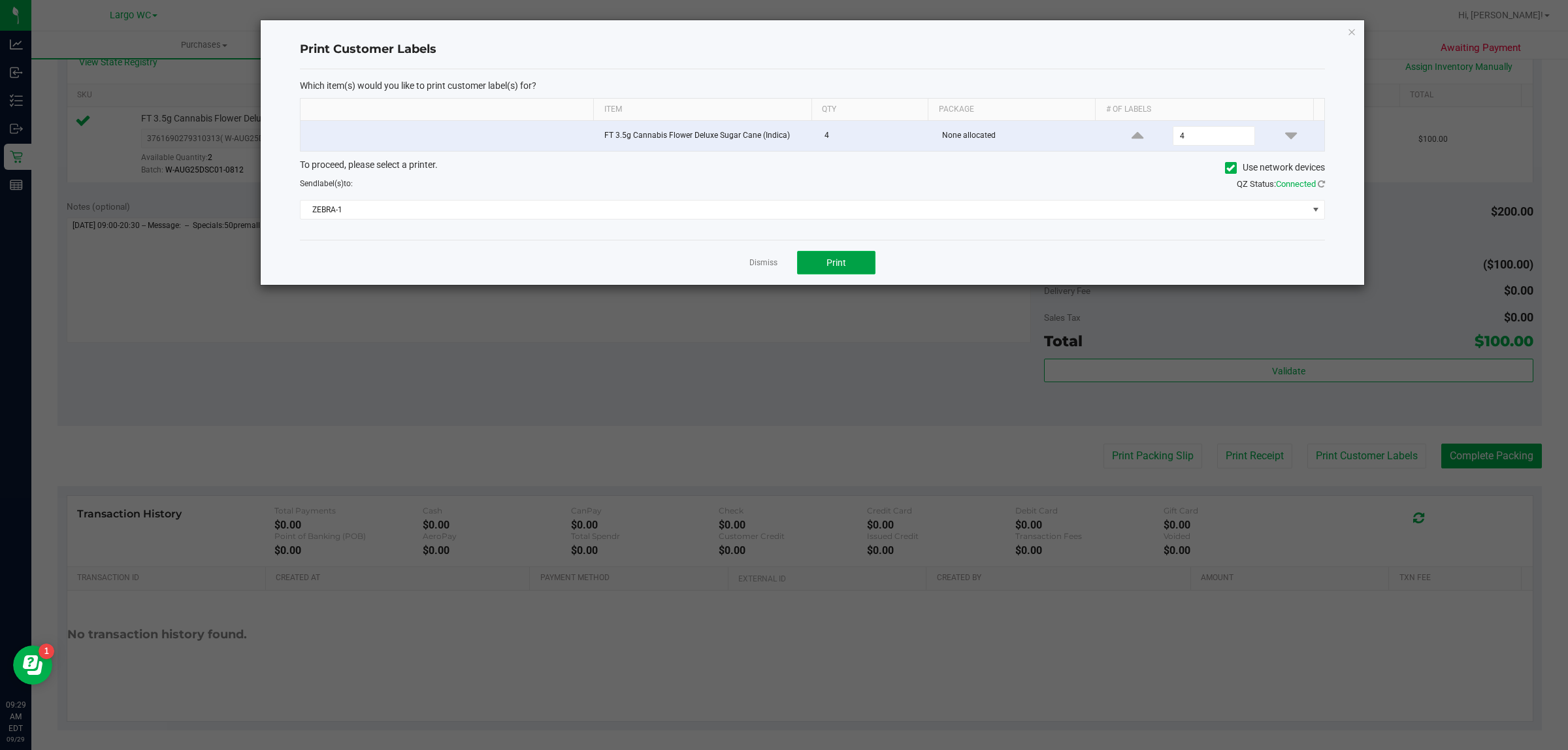
click at [840, 268] on span "Print" at bounding box center [837, 262] width 20 height 11
click at [763, 260] on link "Dismiss" at bounding box center [763, 262] width 28 height 11
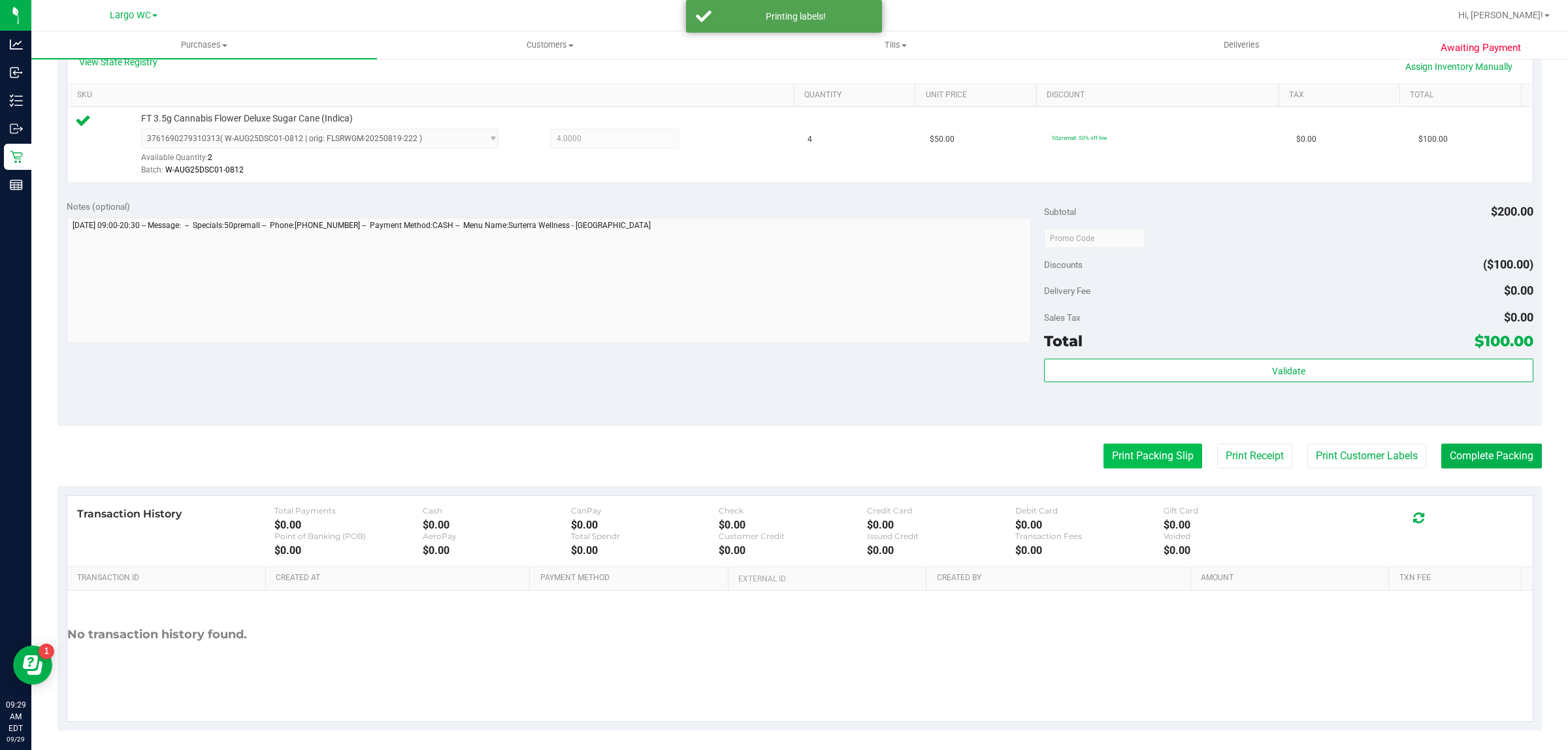
click at [1132, 446] on button "Print Packing Slip" at bounding box center [1153, 455] width 98 height 25
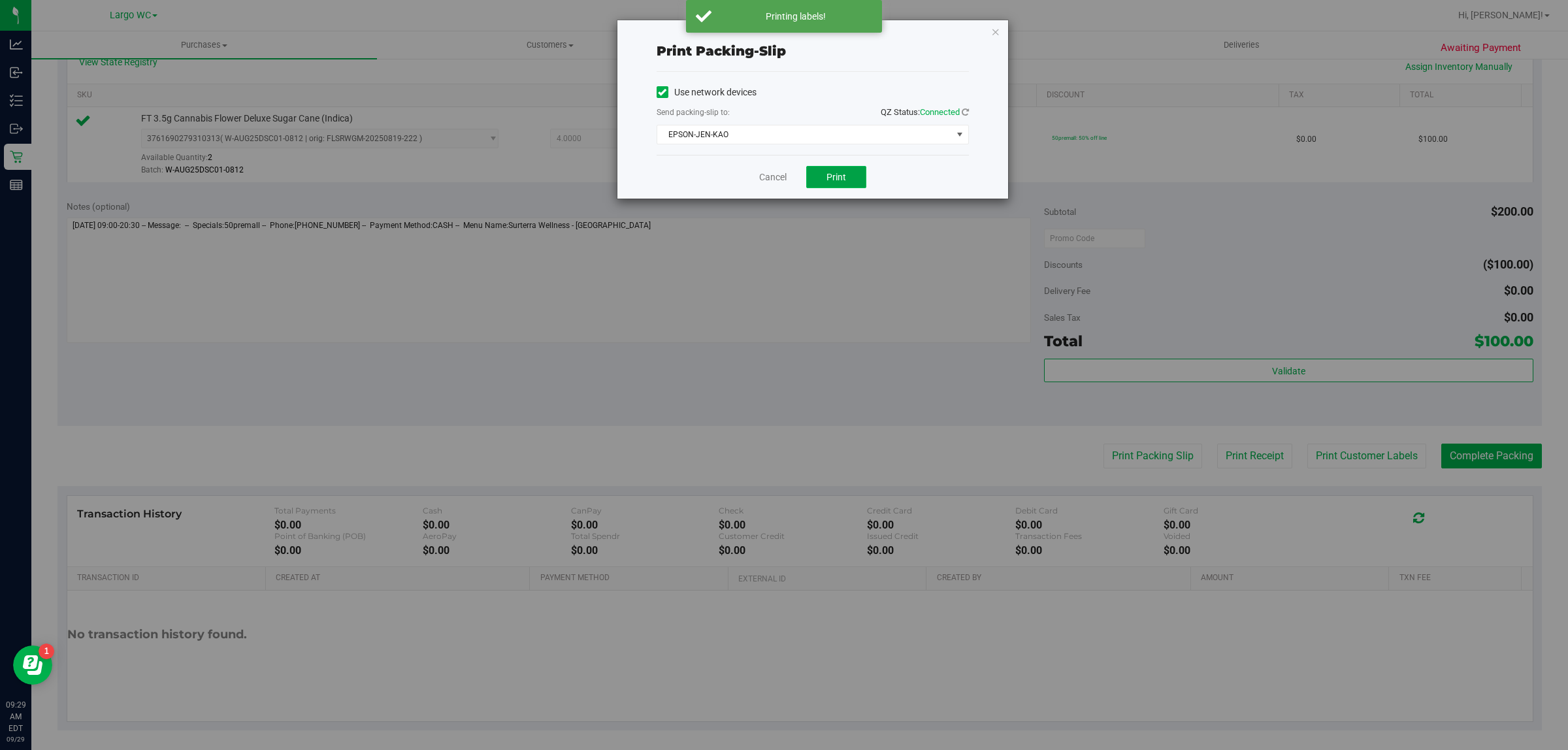
click at [837, 178] on span "Print" at bounding box center [837, 177] width 20 height 11
click at [773, 177] on link "Cancel" at bounding box center [773, 178] width 27 height 14
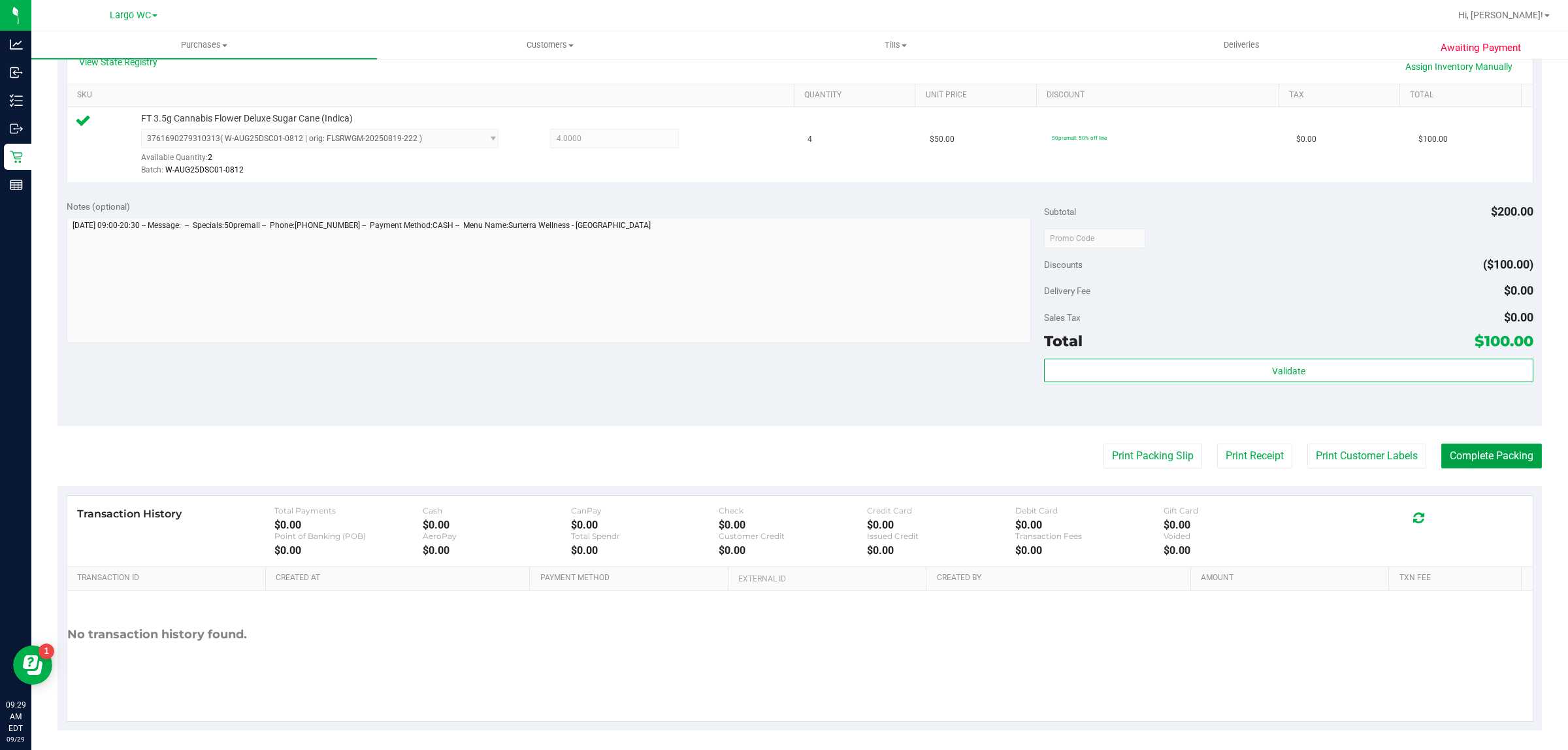
click at [1472, 457] on button "Complete Packing" at bounding box center [1491, 455] width 100 height 25
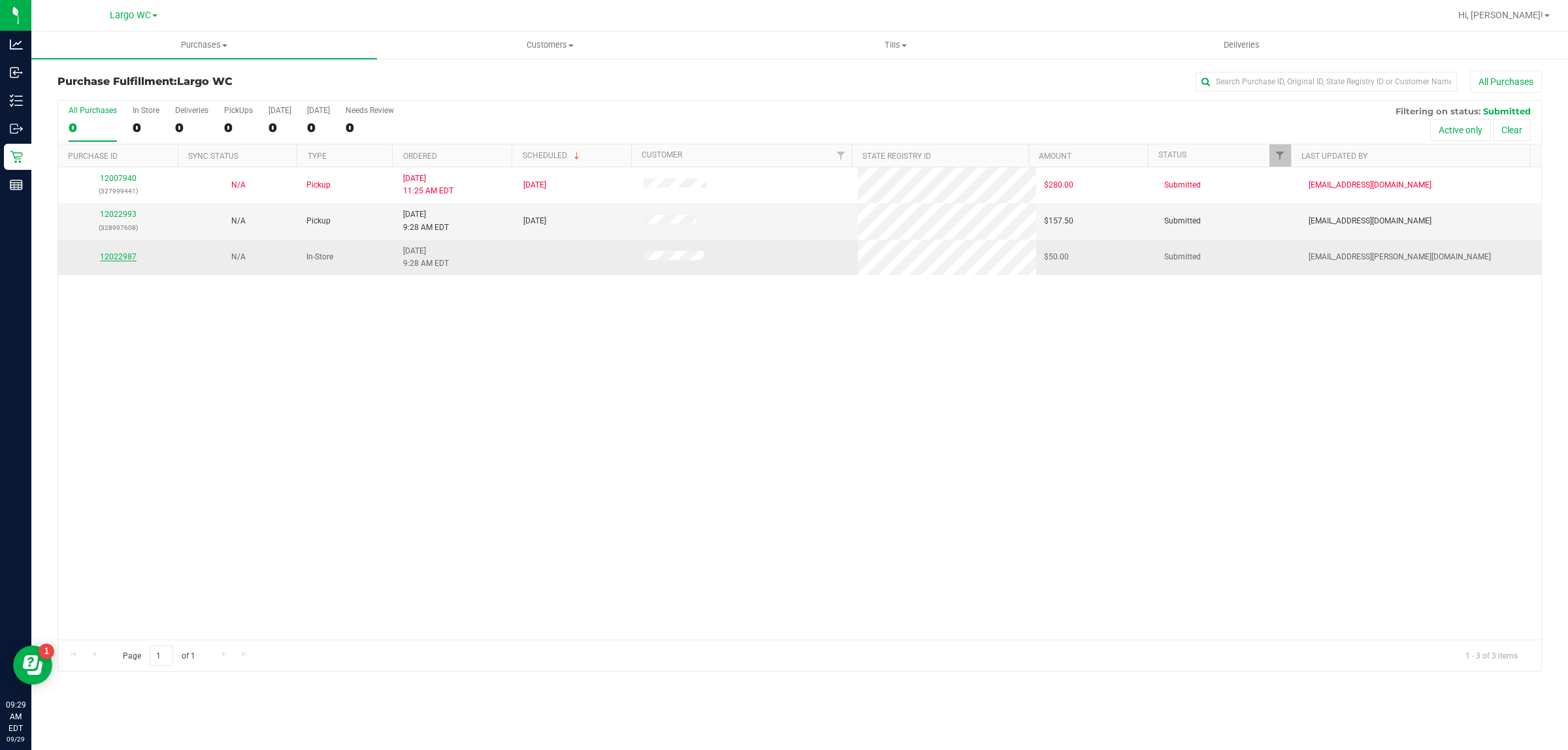
click at [118, 259] on link "12022987" at bounding box center [118, 256] width 36 height 9
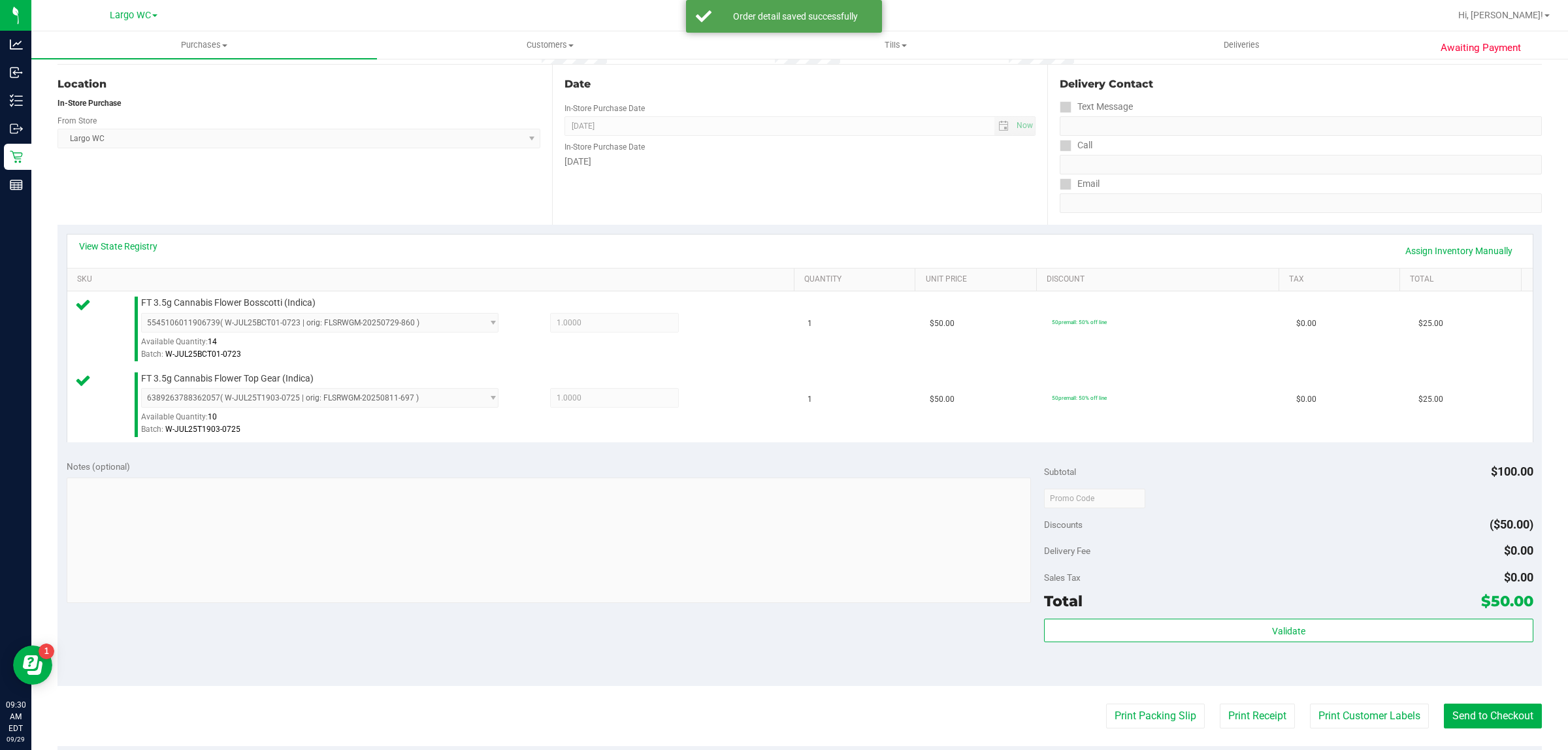
scroll to position [394, 0]
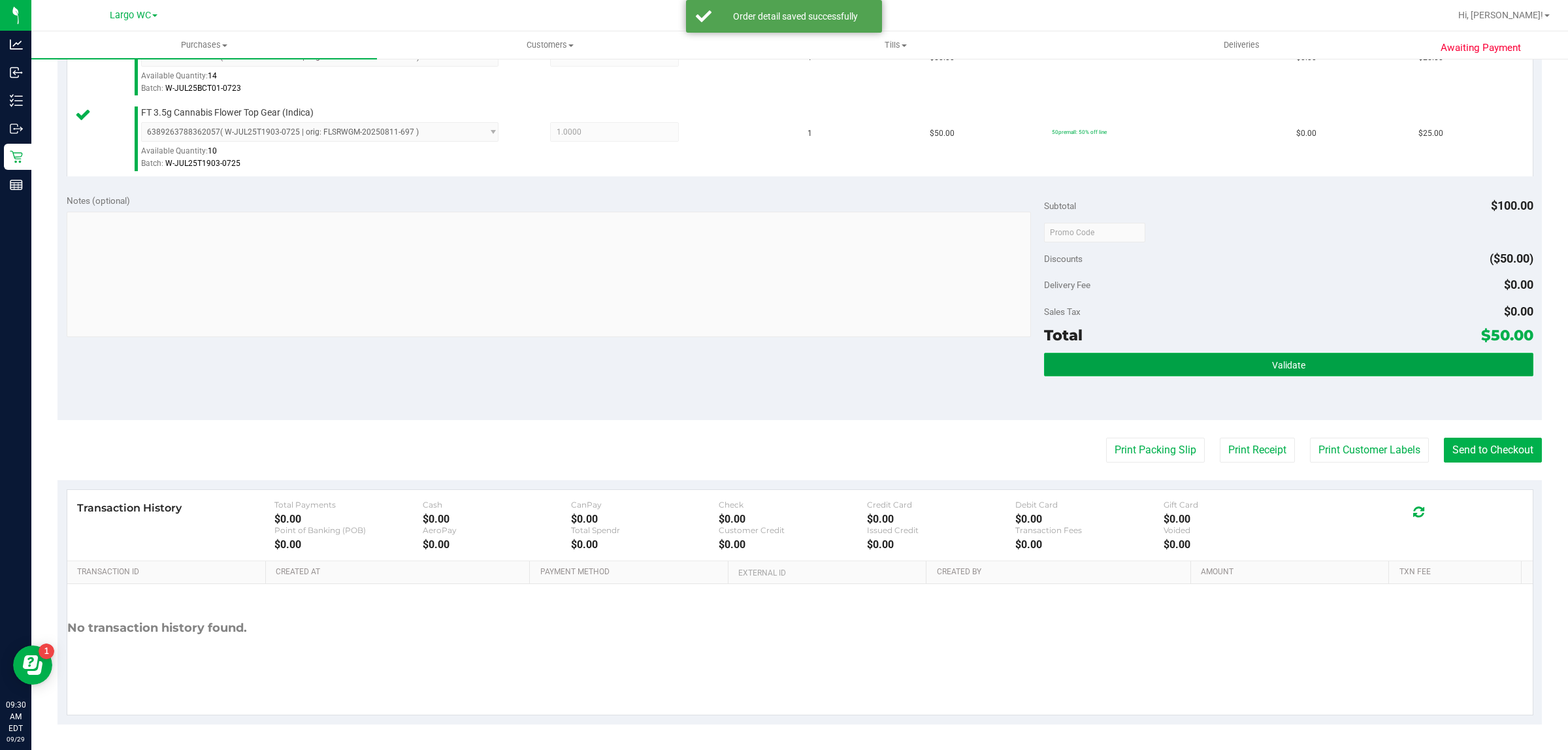
click at [1324, 358] on button "Validate" at bounding box center [1288, 364] width 489 height 24
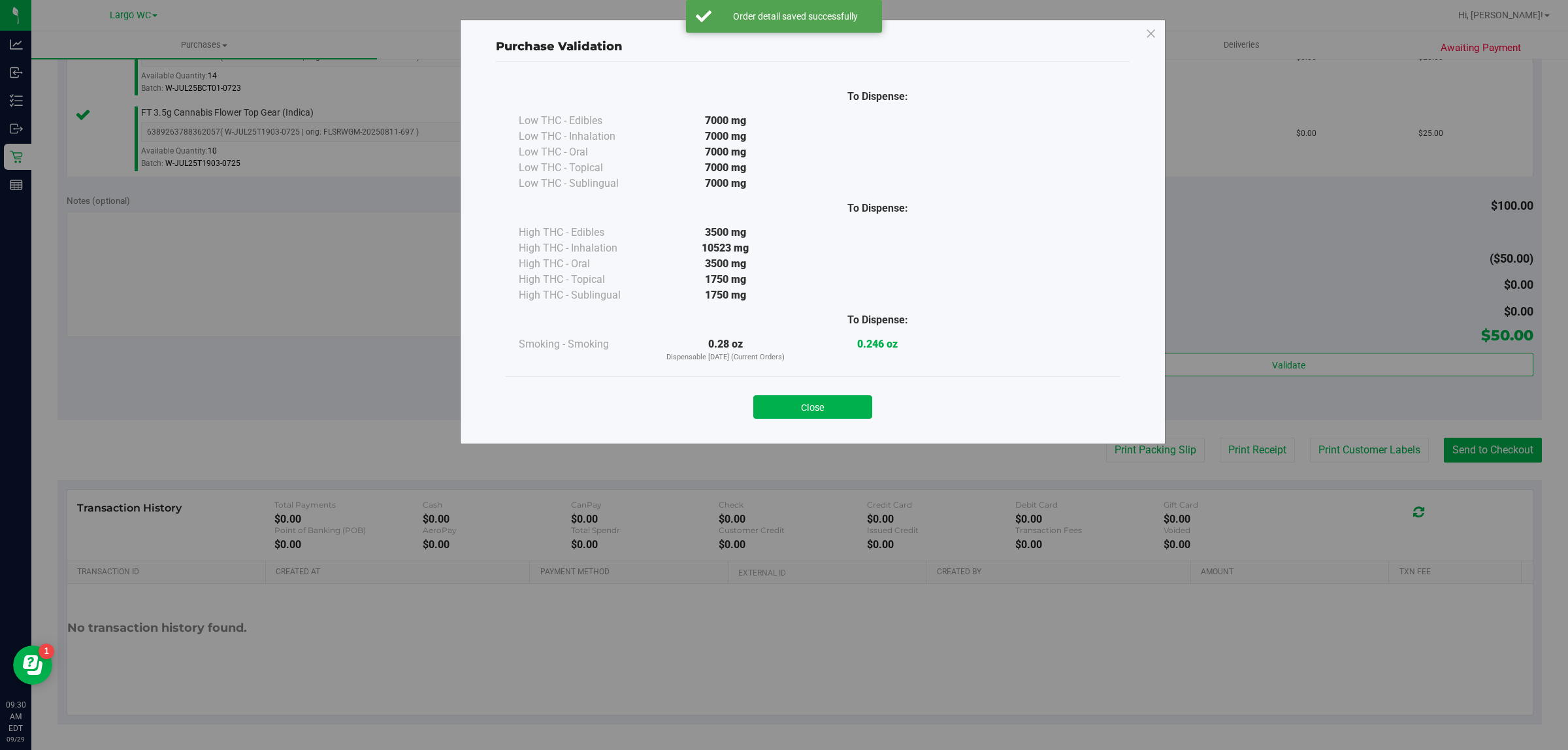
click at [837, 433] on div "Purchase Validation To Dispense: Low THC - Edibles 7000 mg" at bounding box center [812, 232] width 706 height 425
click at [807, 413] on button "Close" at bounding box center [812, 407] width 119 height 24
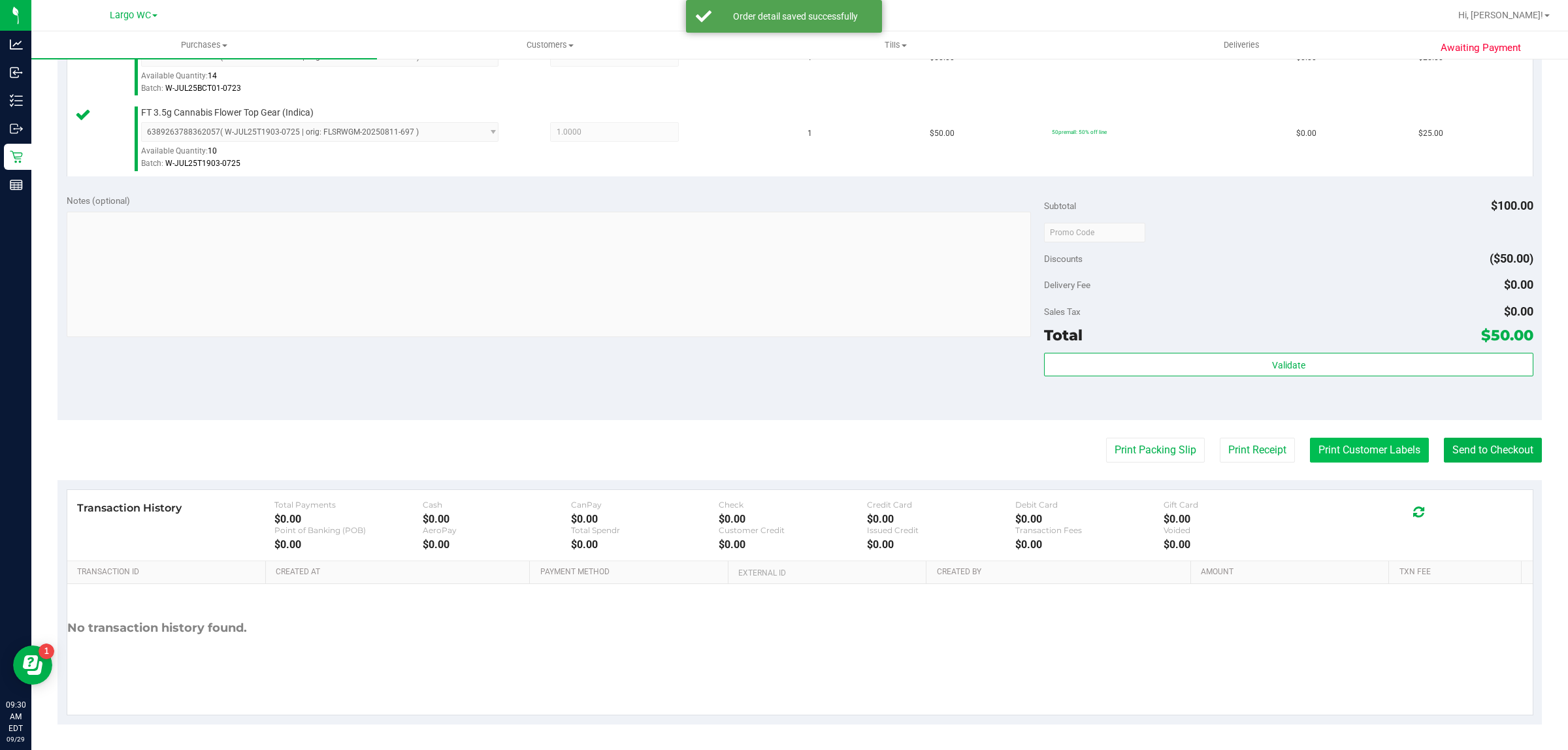
click at [1371, 452] on button "Print Customer Labels" at bounding box center [1369, 450] width 119 height 25
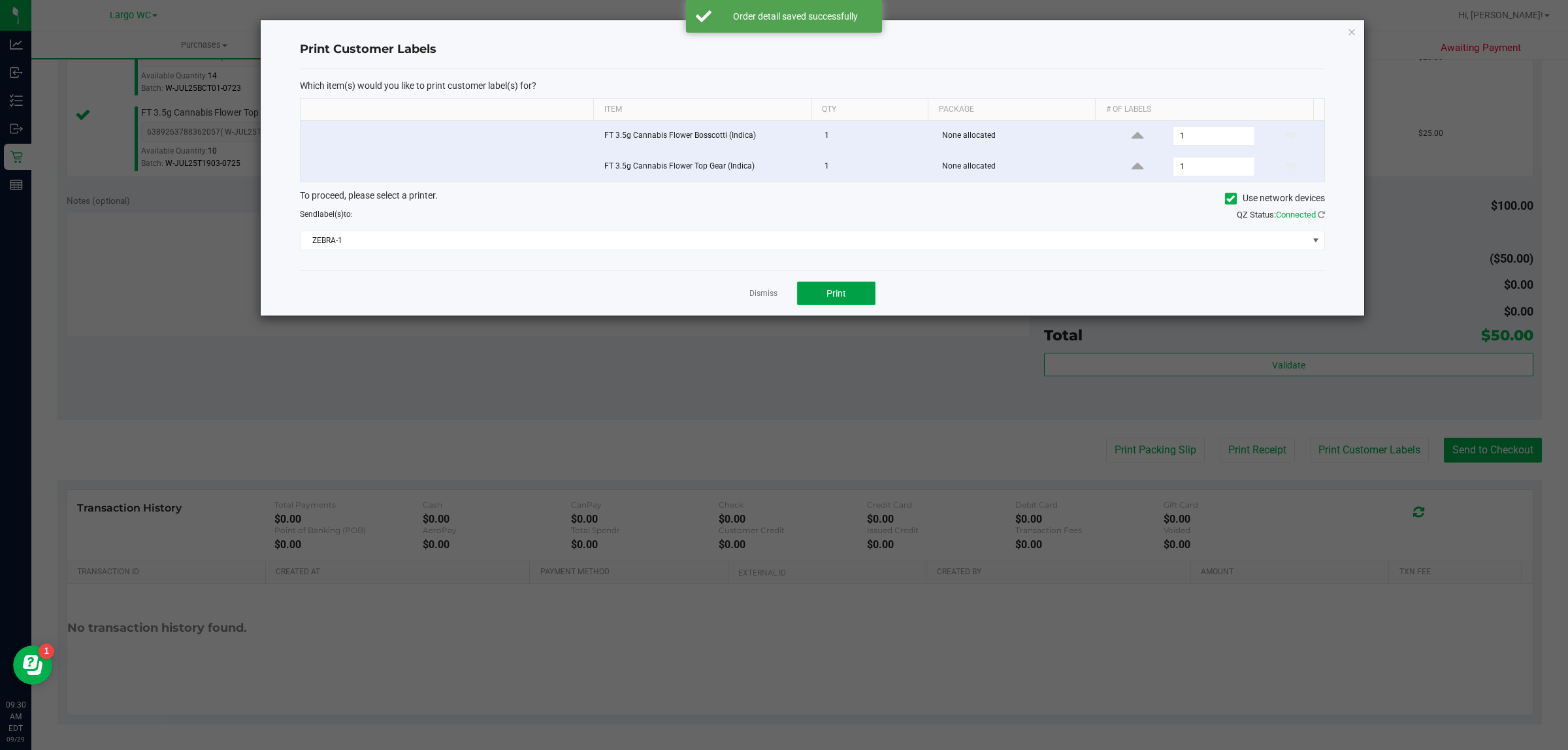
click at [848, 291] on button "Print" at bounding box center [837, 294] width 79 height 24
click at [765, 297] on link "Dismiss" at bounding box center [763, 293] width 28 height 11
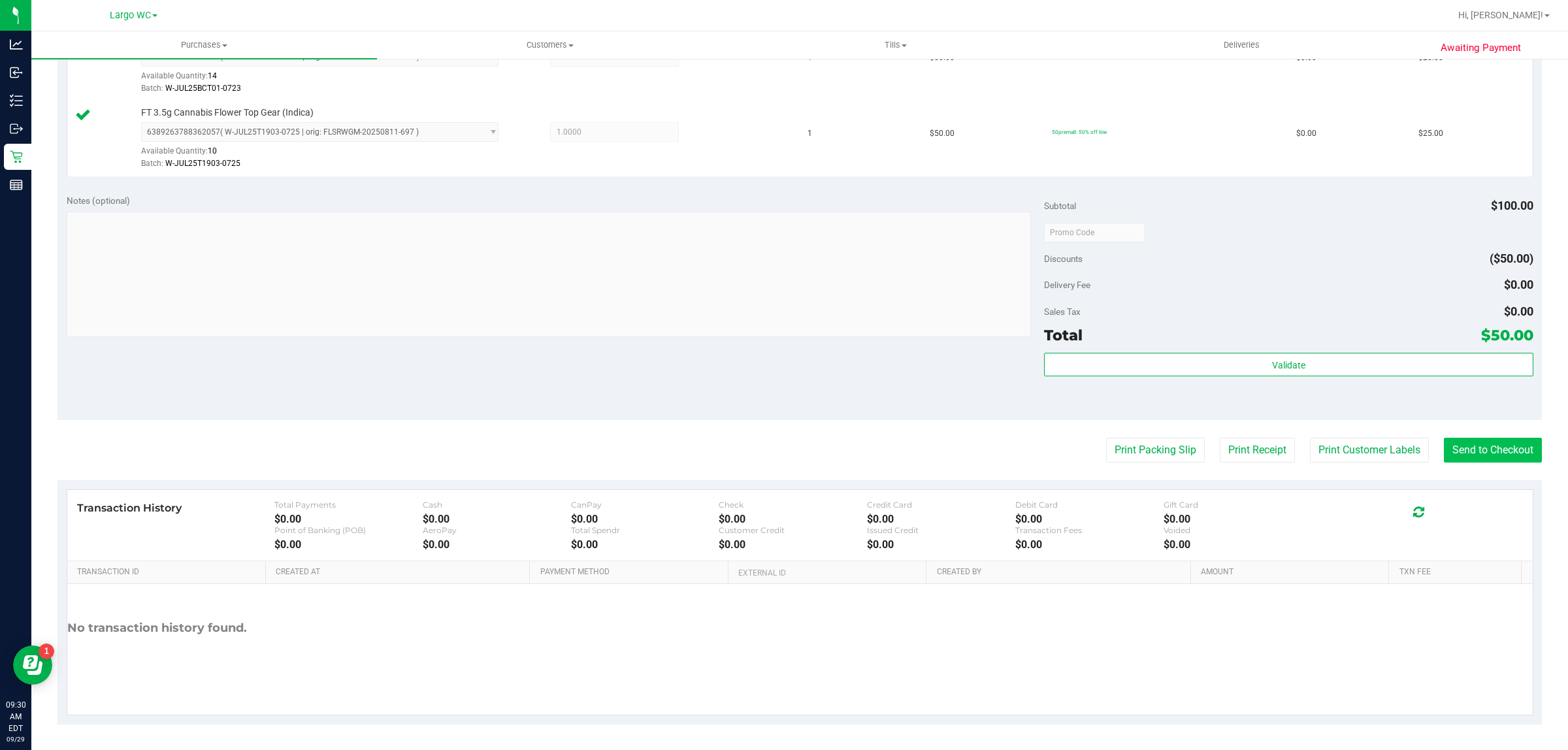
click at [1491, 446] on button "Send to Checkout" at bounding box center [1493, 450] width 98 height 25
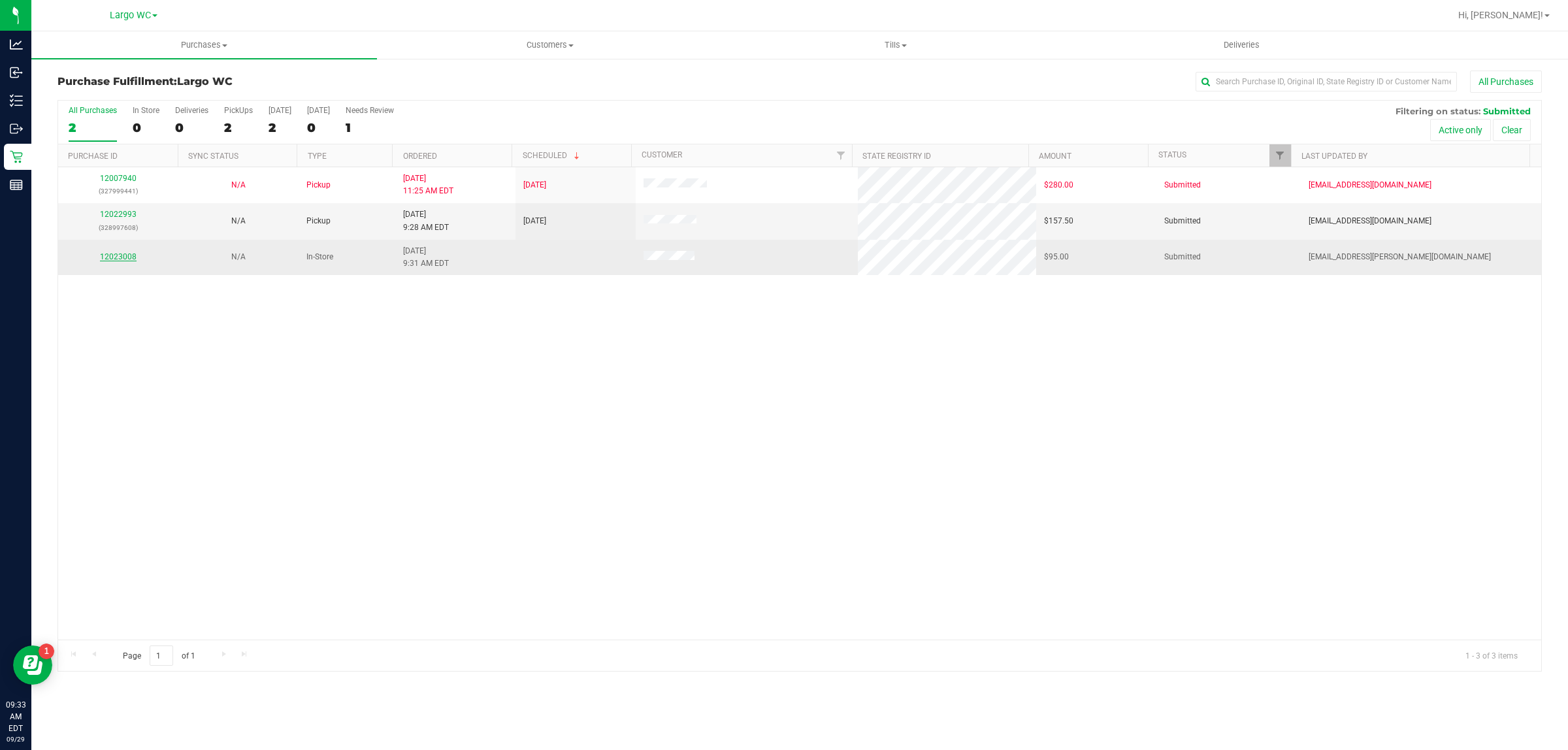
click at [126, 256] on link "12023008" at bounding box center [118, 256] width 36 height 9
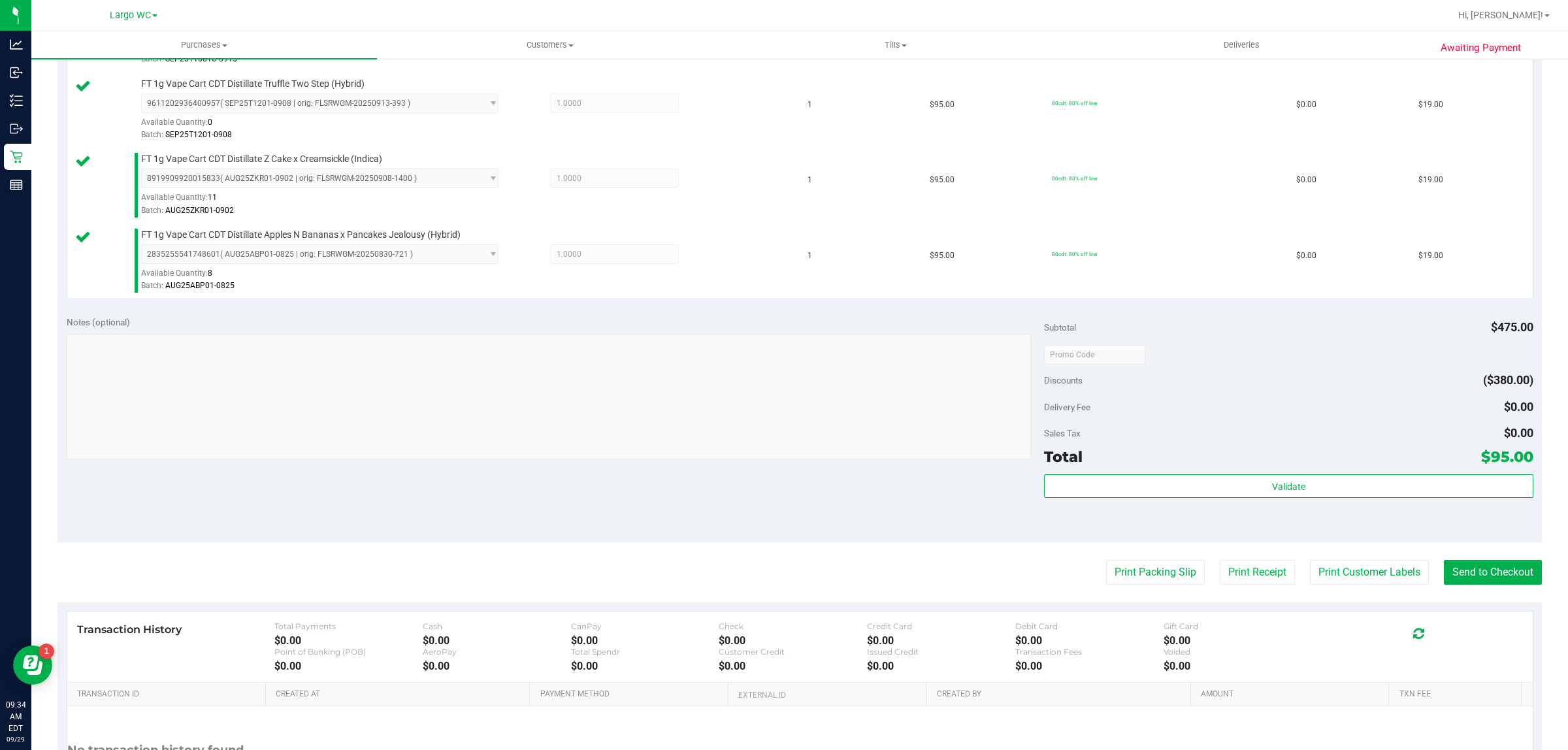
scroll to position [621, 0]
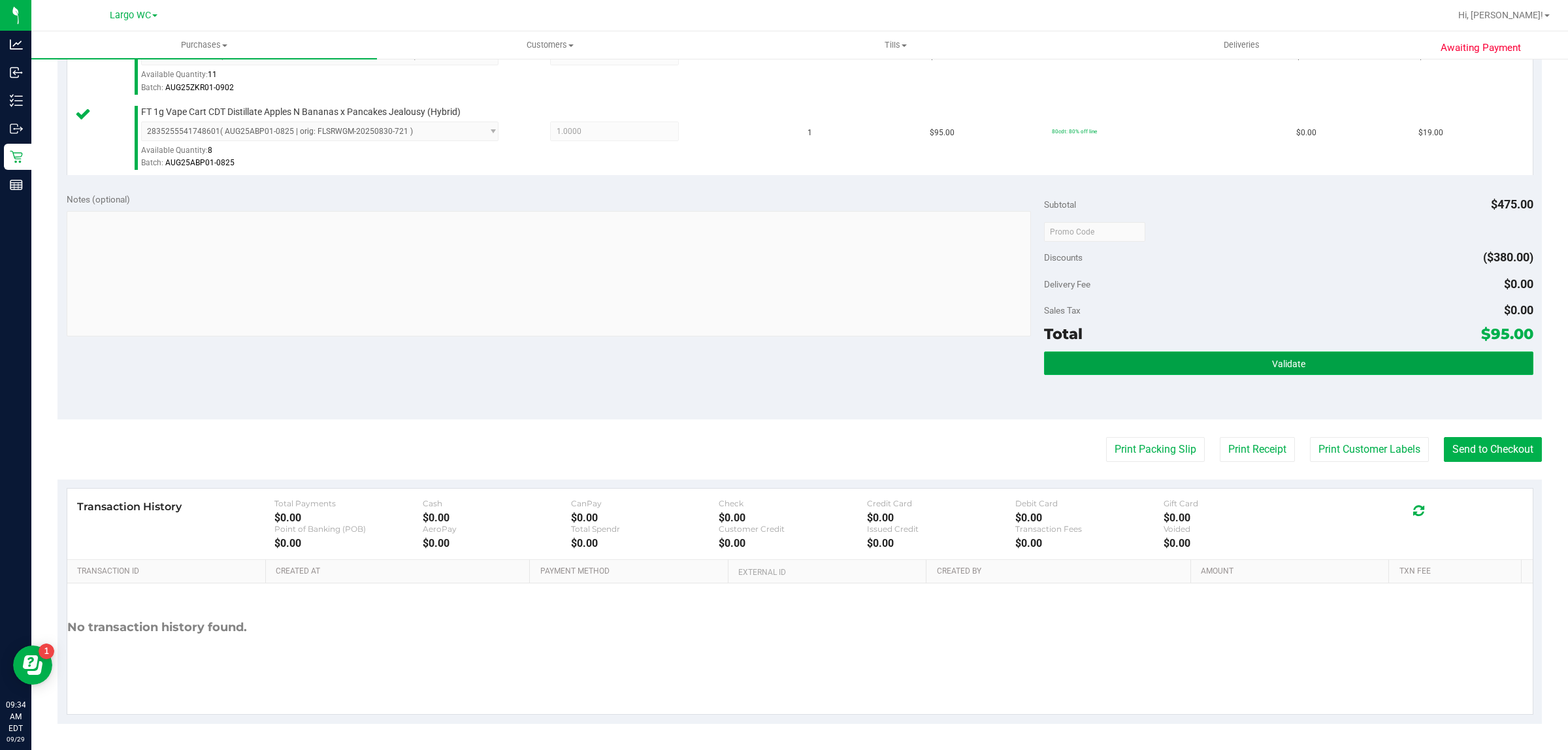
click at [1331, 366] on button "Validate" at bounding box center [1288, 363] width 489 height 24
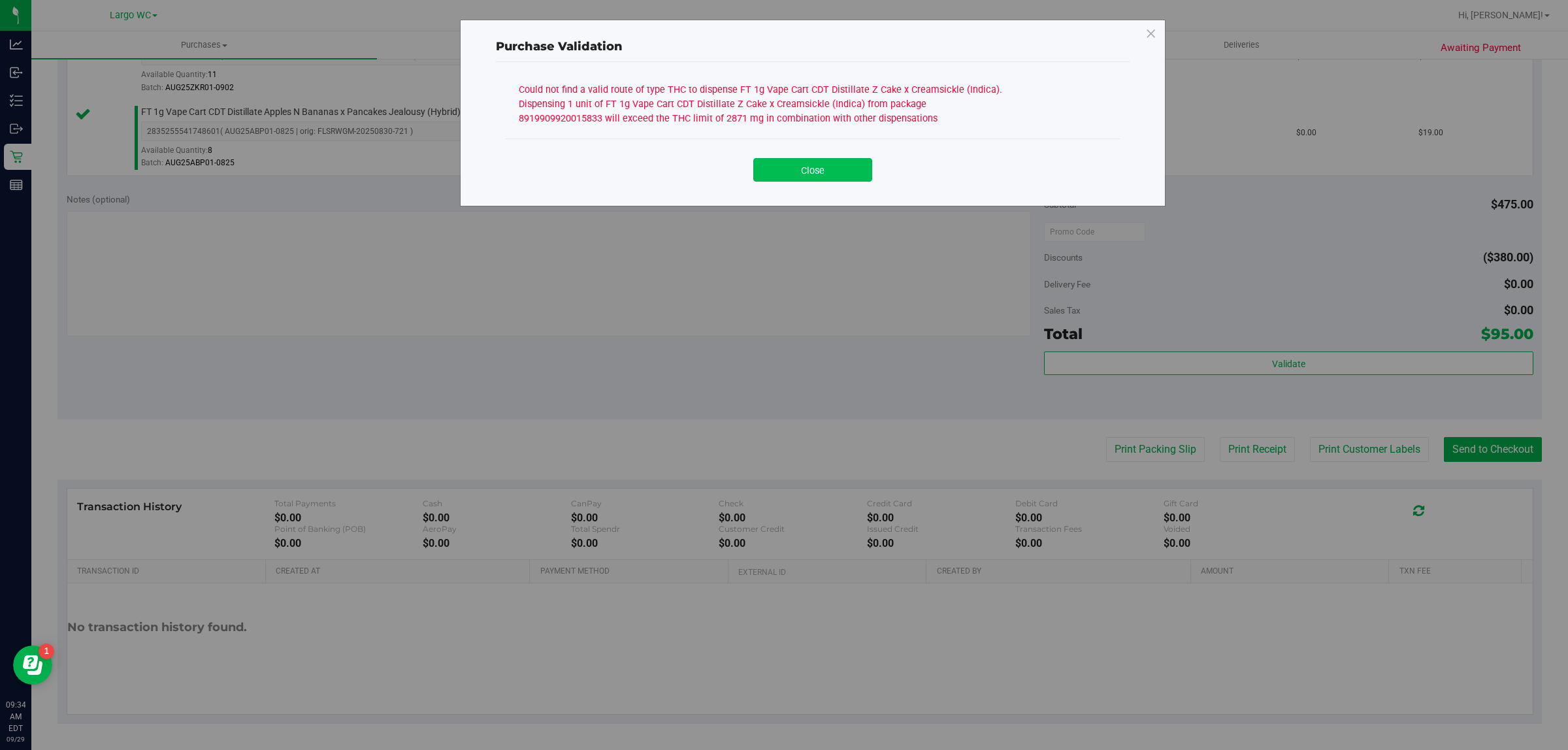
click at [854, 161] on button "Close" at bounding box center [812, 170] width 119 height 24
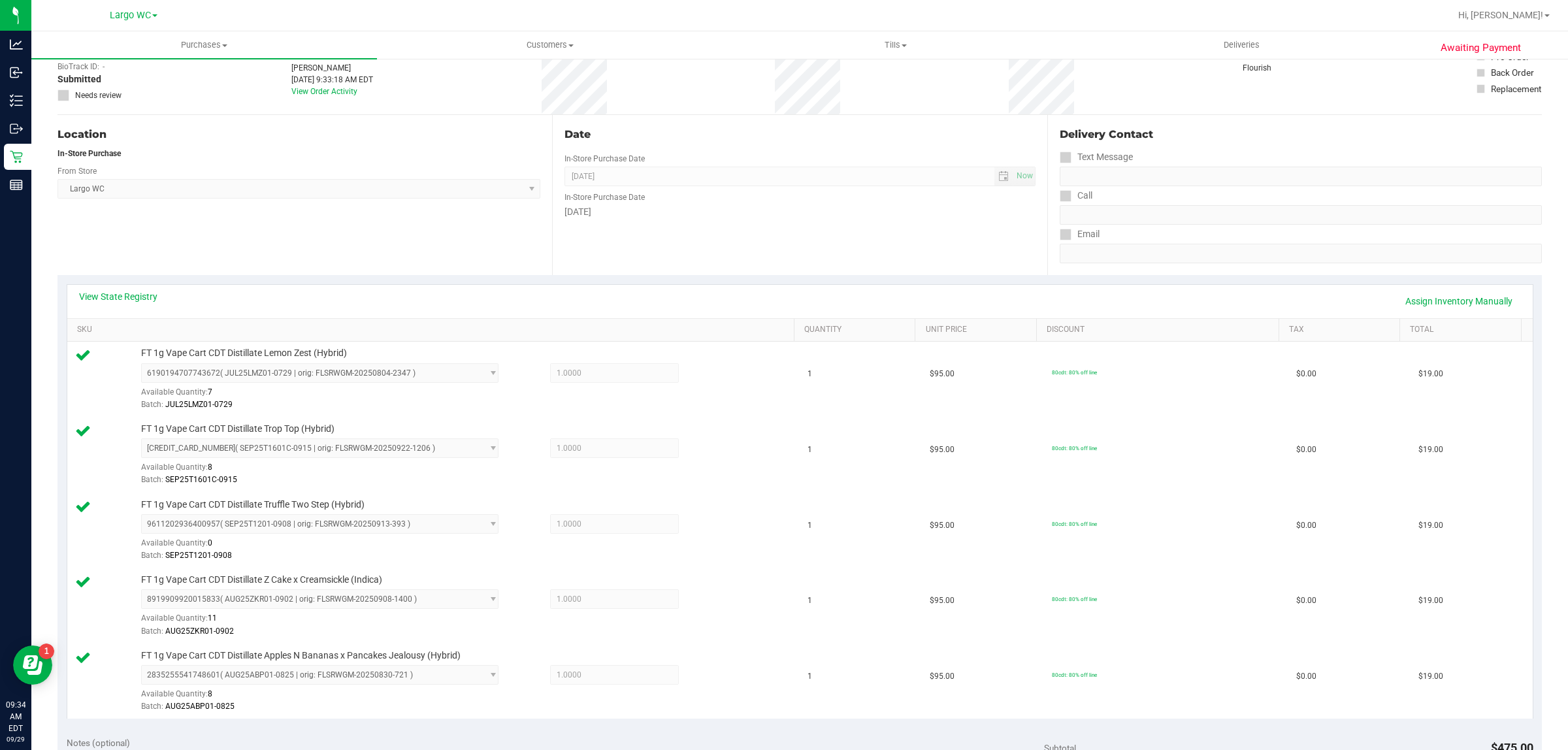
scroll to position [77, 0]
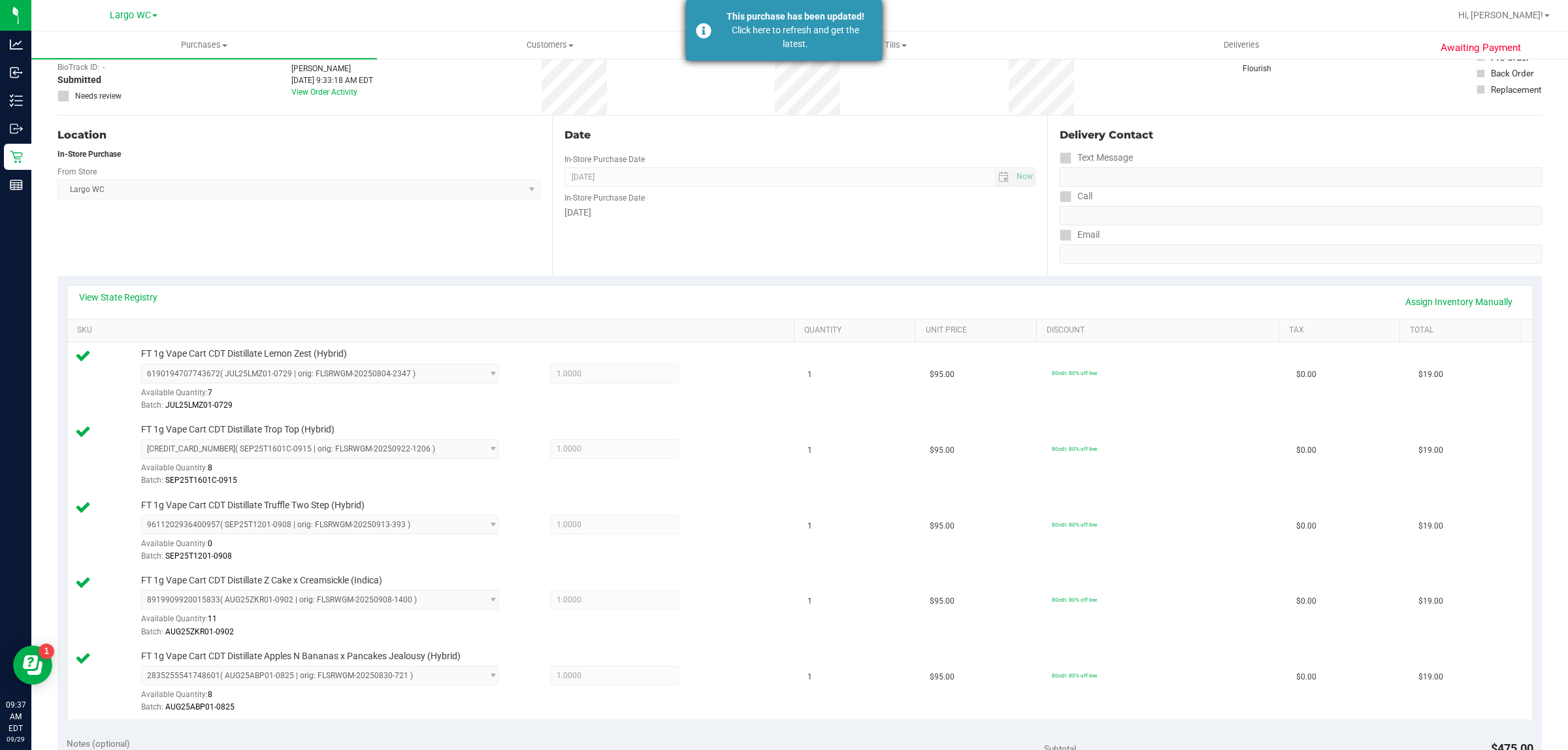
click at [745, 39] on div "Click here to refresh and get the latest." at bounding box center [795, 37] width 153 height 27
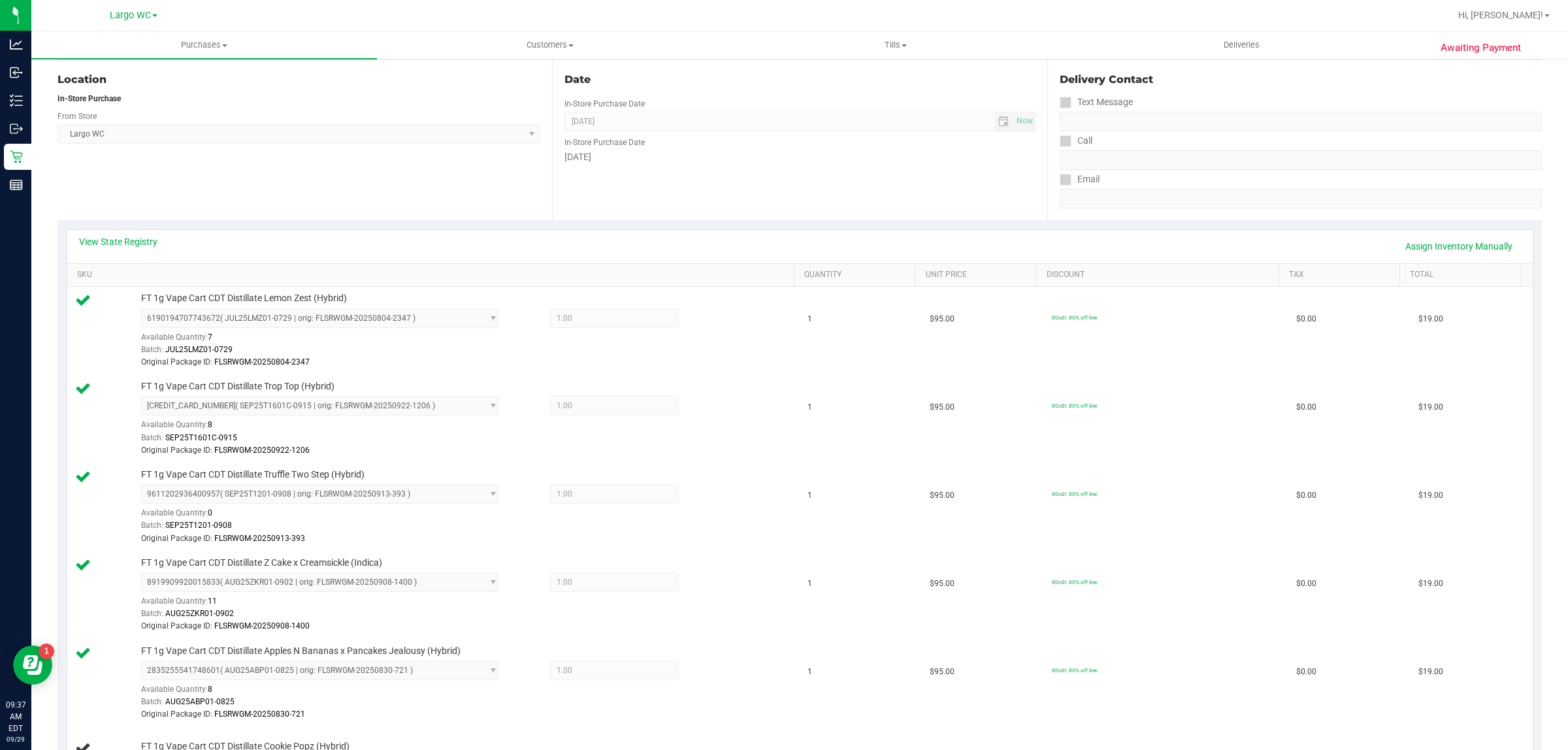
scroll to position [0, 0]
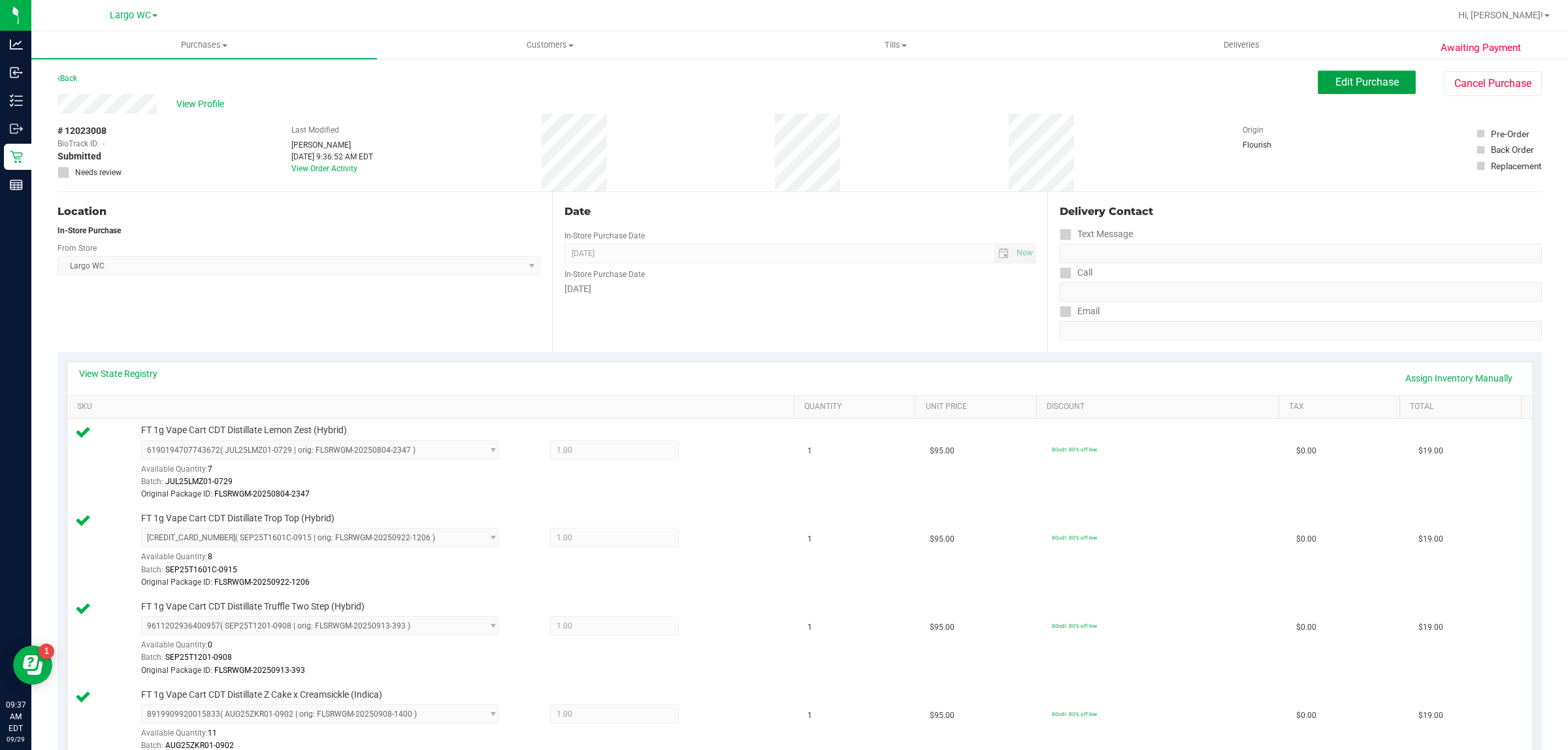
click at [1335, 80] on span "Edit Purchase" at bounding box center [1367, 81] width 64 height 13
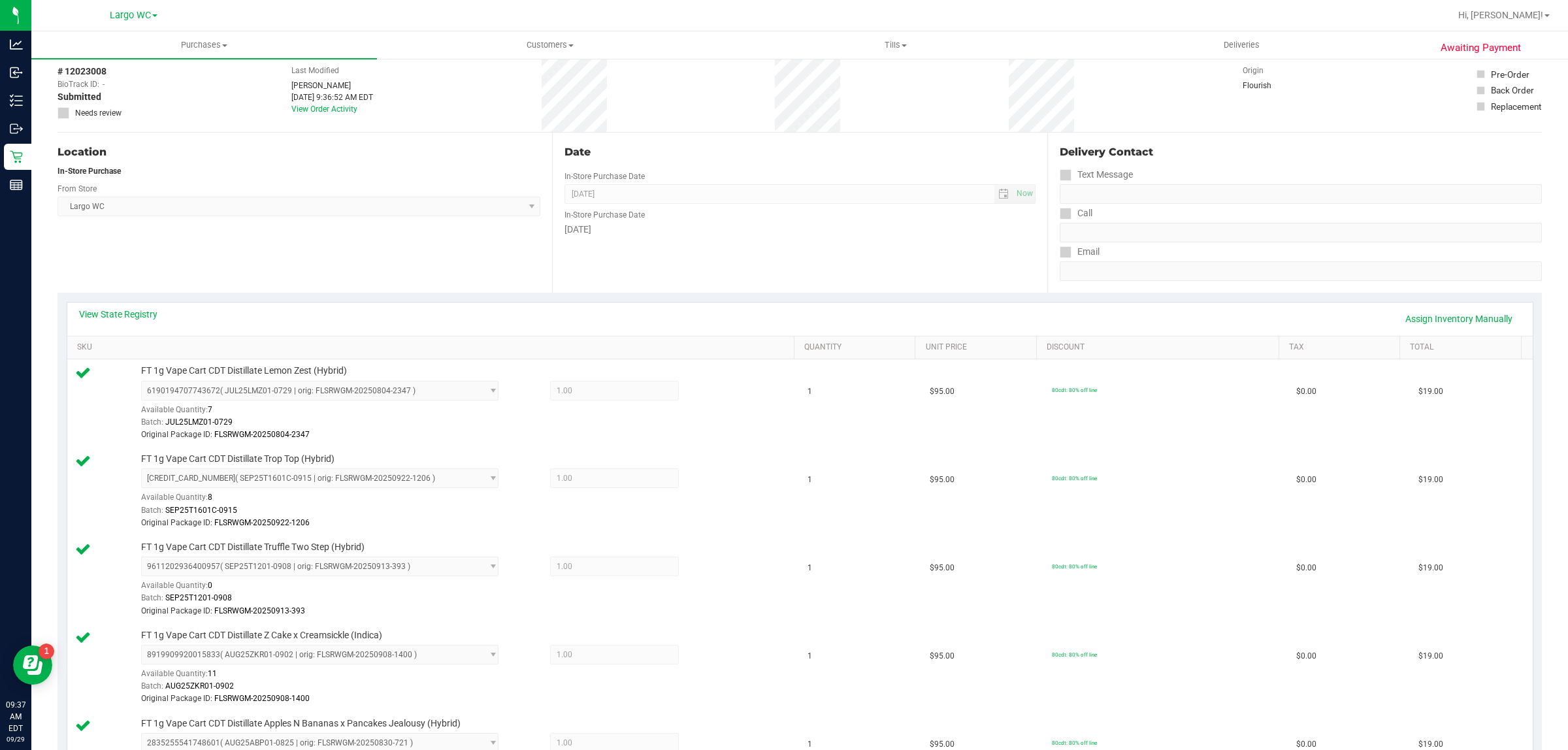
scroll to position [163, 0]
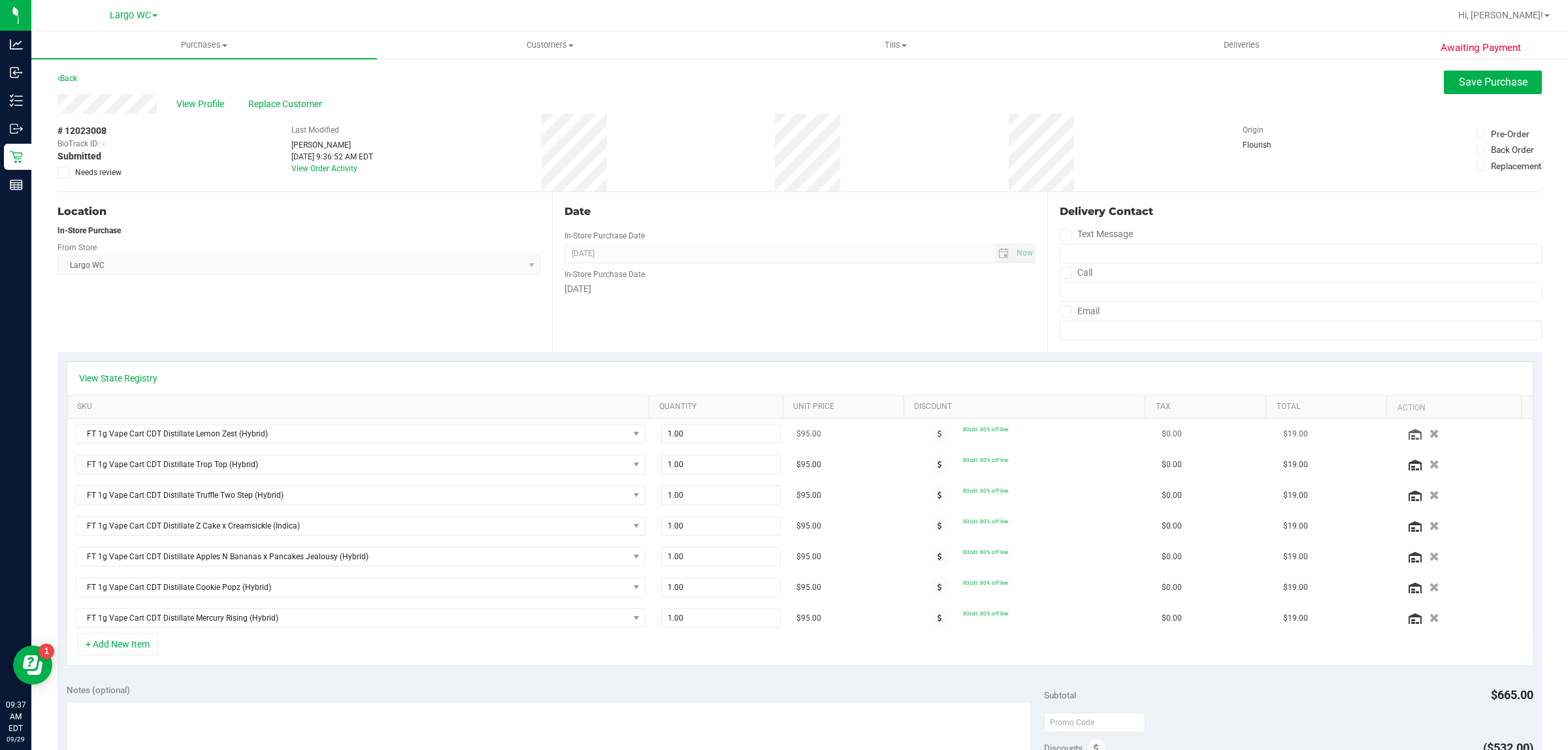
click at [1415, 443] on td at bounding box center [1465, 434] width 135 height 30
click at [1430, 433] on icon "button" at bounding box center [1434, 434] width 11 height 10
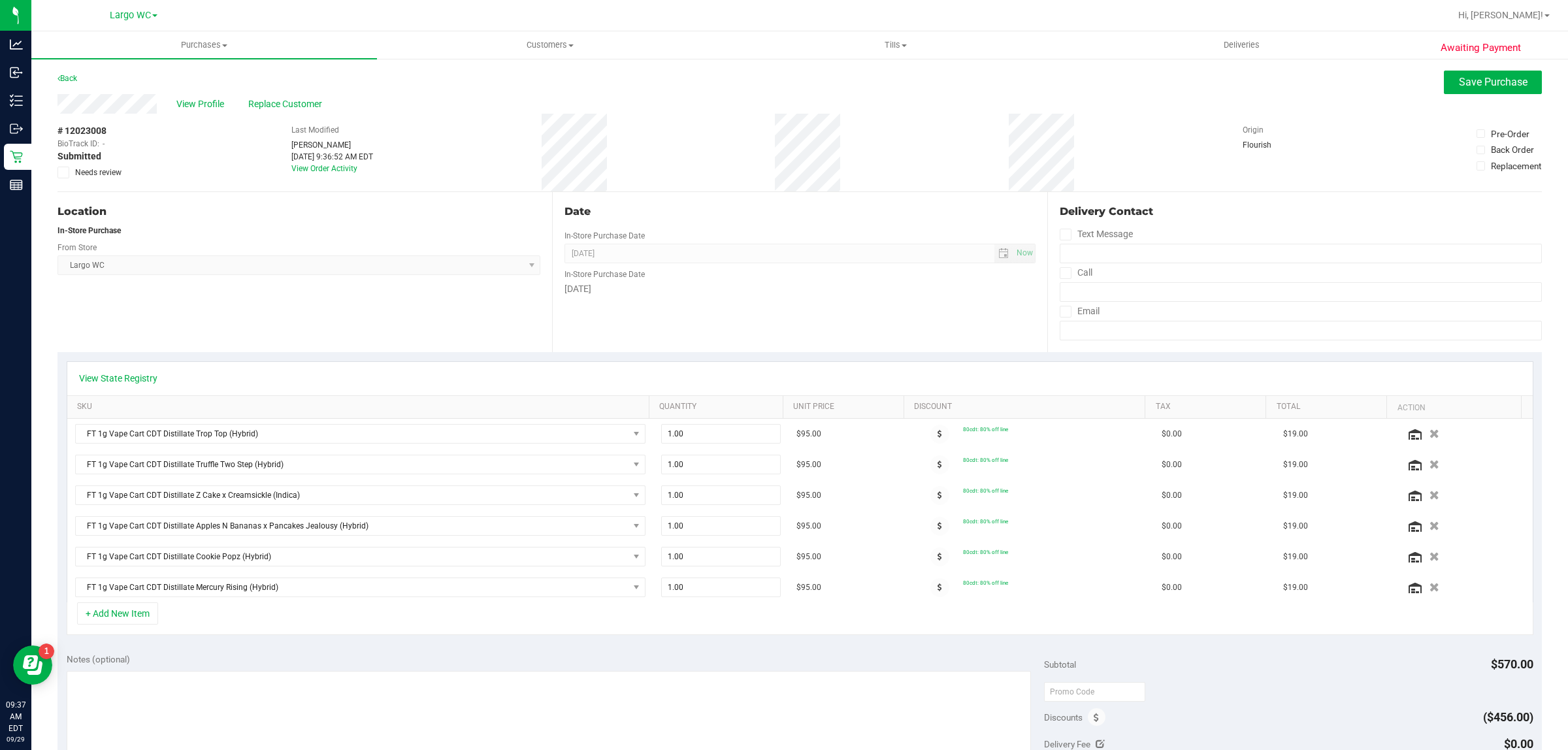
click at [1430, 433] on icon "button" at bounding box center [1434, 433] width 10 height 9
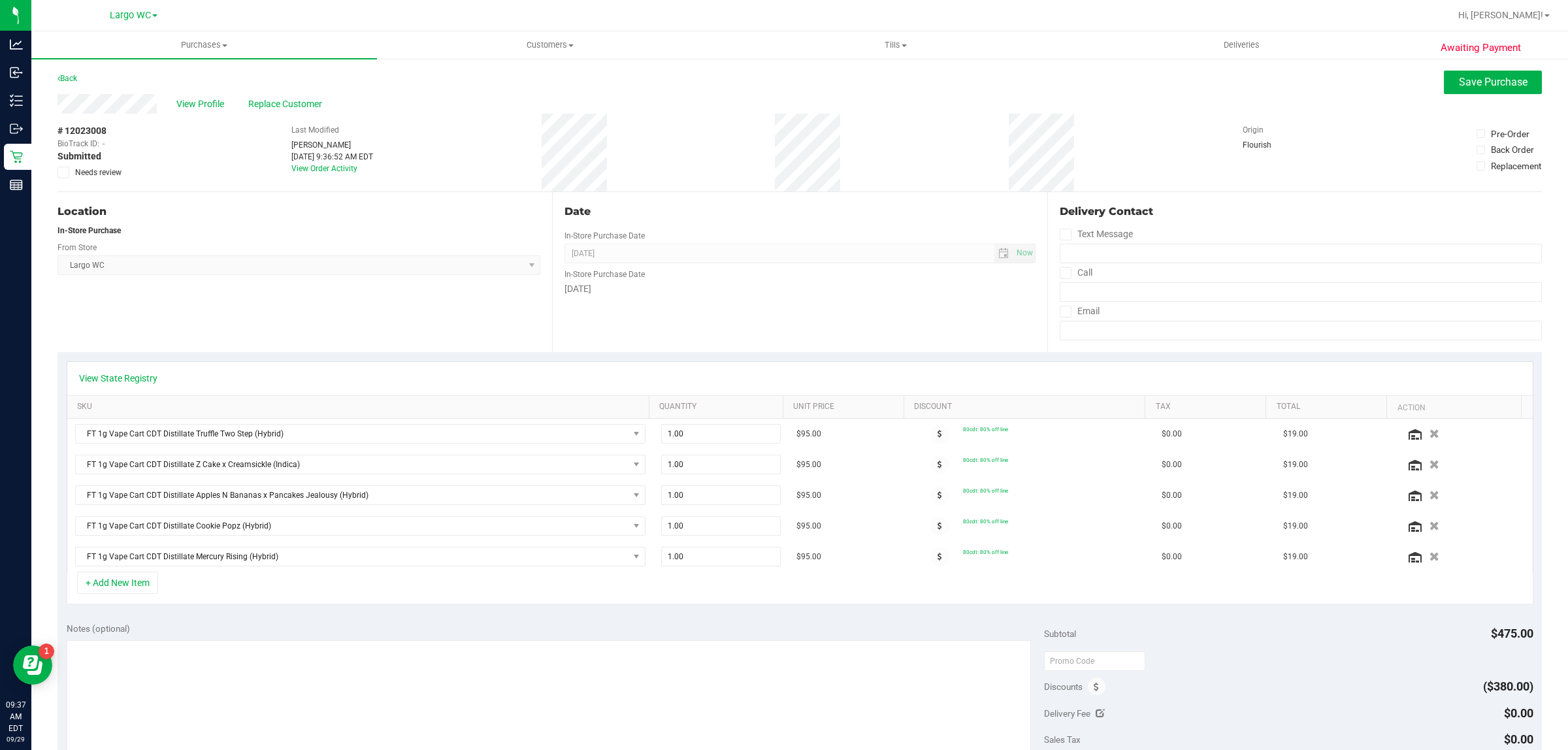
click at [1430, 433] on icon "button" at bounding box center [1434, 433] width 10 height 9
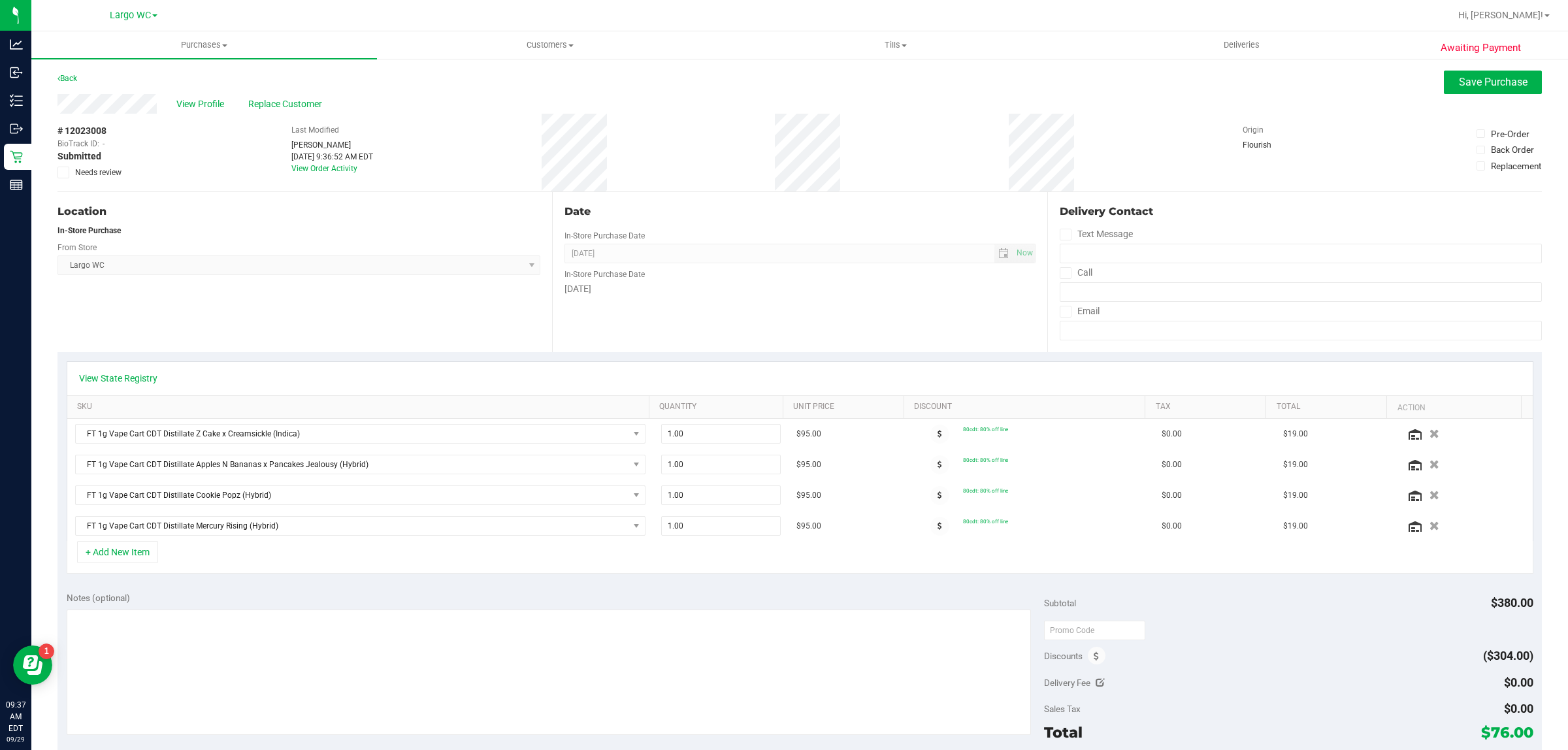
click at [1430, 433] on icon "button" at bounding box center [1434, 433] width 10 height 9
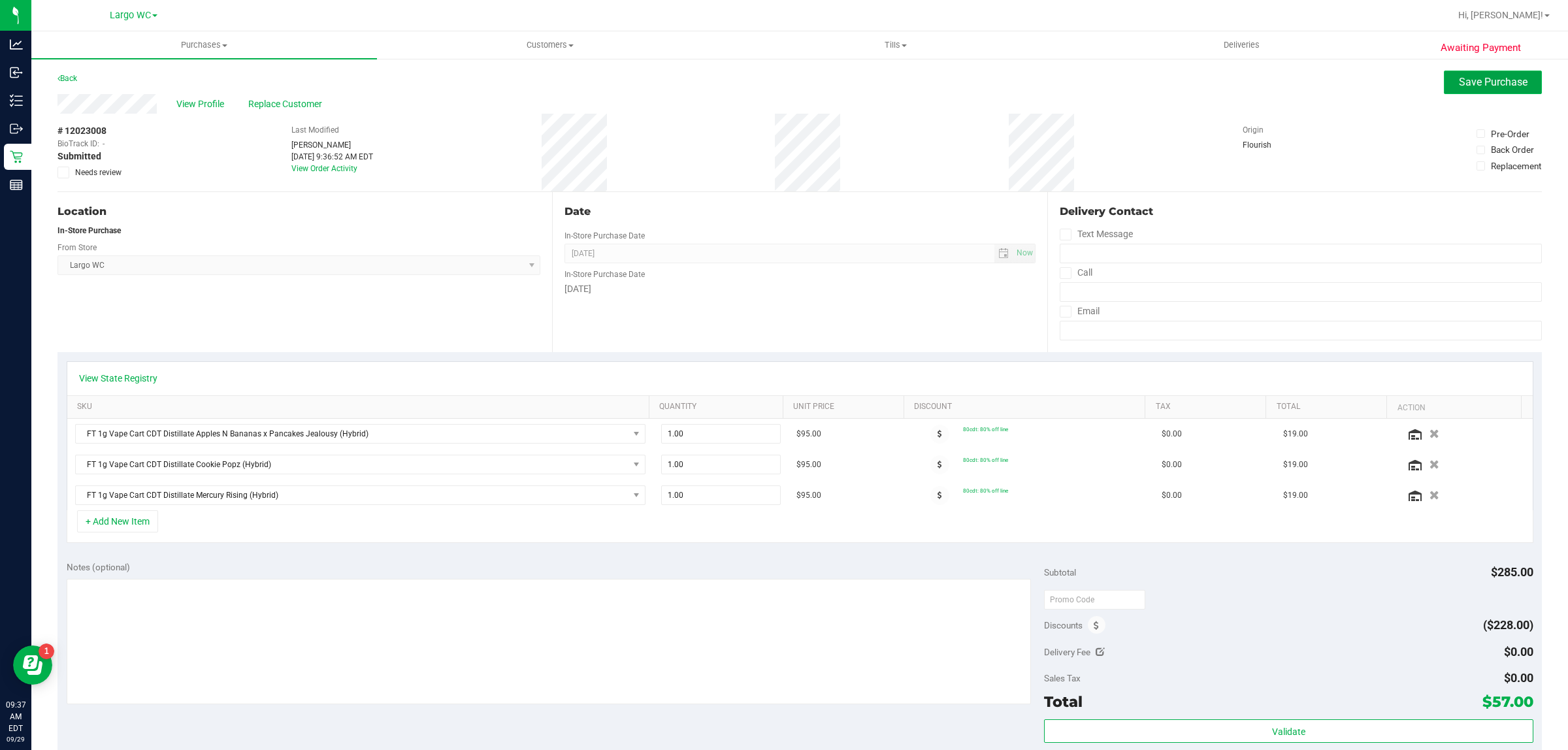
click at [1472, 80] on span "Save Purchase" at bounding box center [1493, 81] width 69 height 13
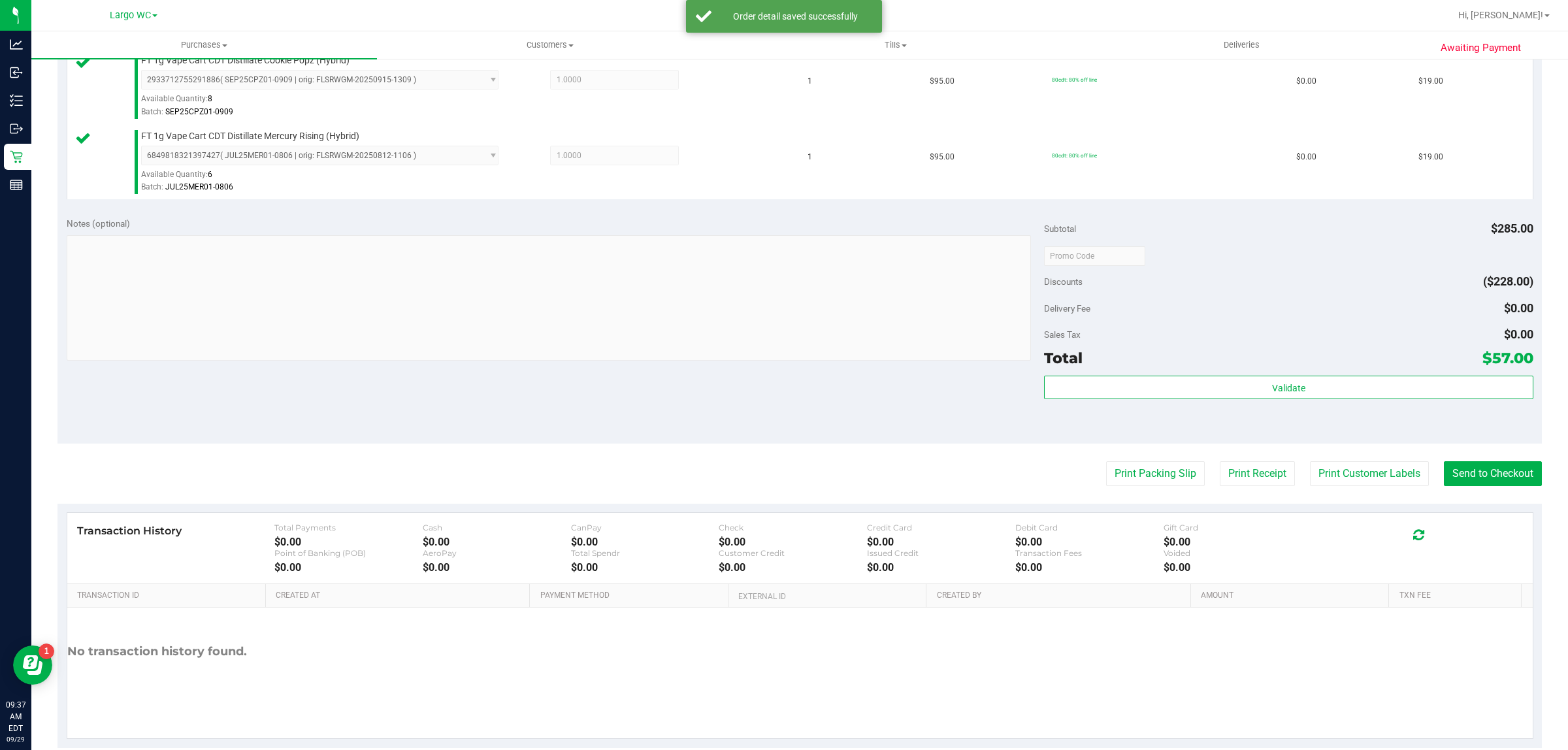
scroll to position [481, 0]
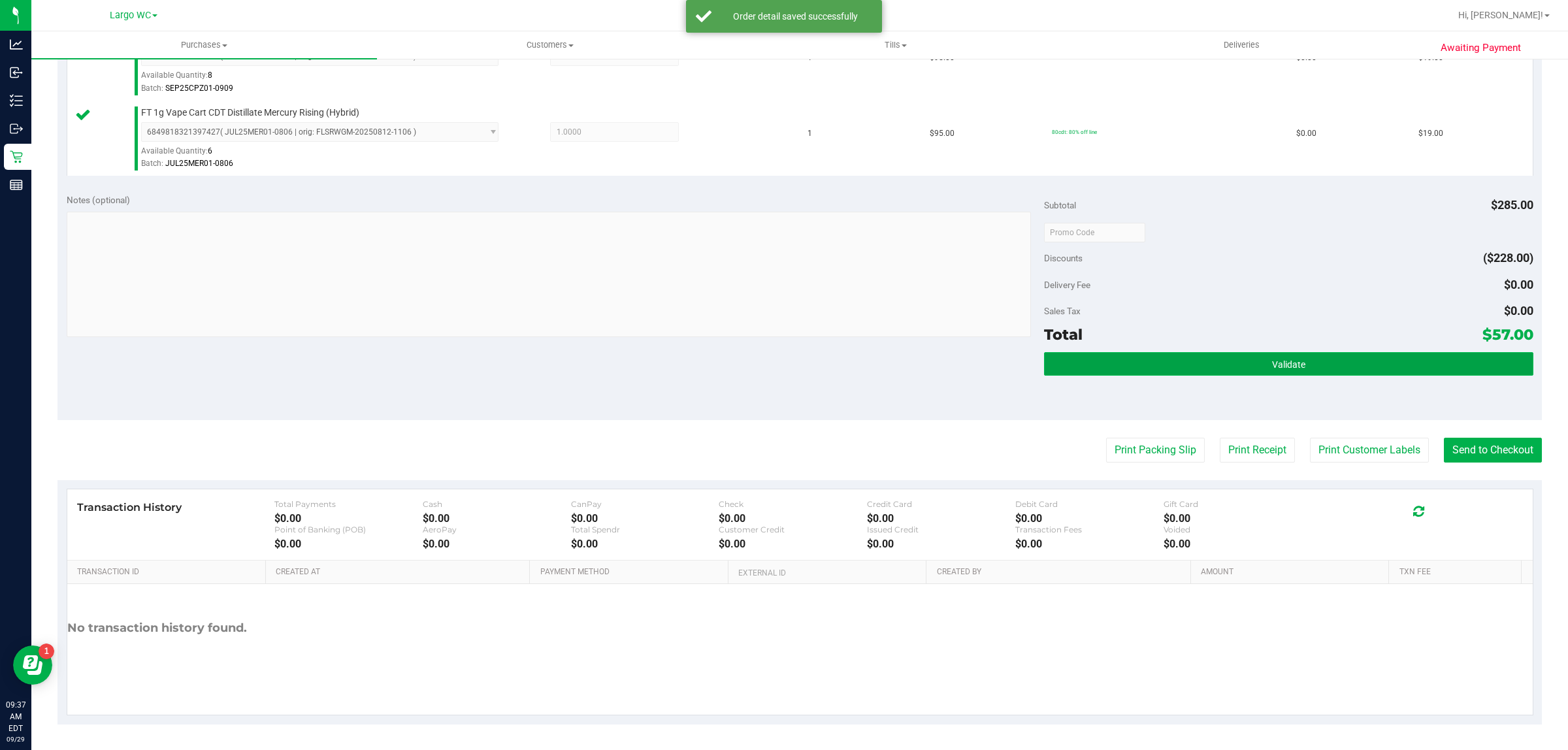
click at [1320, 364] on button "Validate" at bounding box center [1288, 364] width 489 height 24
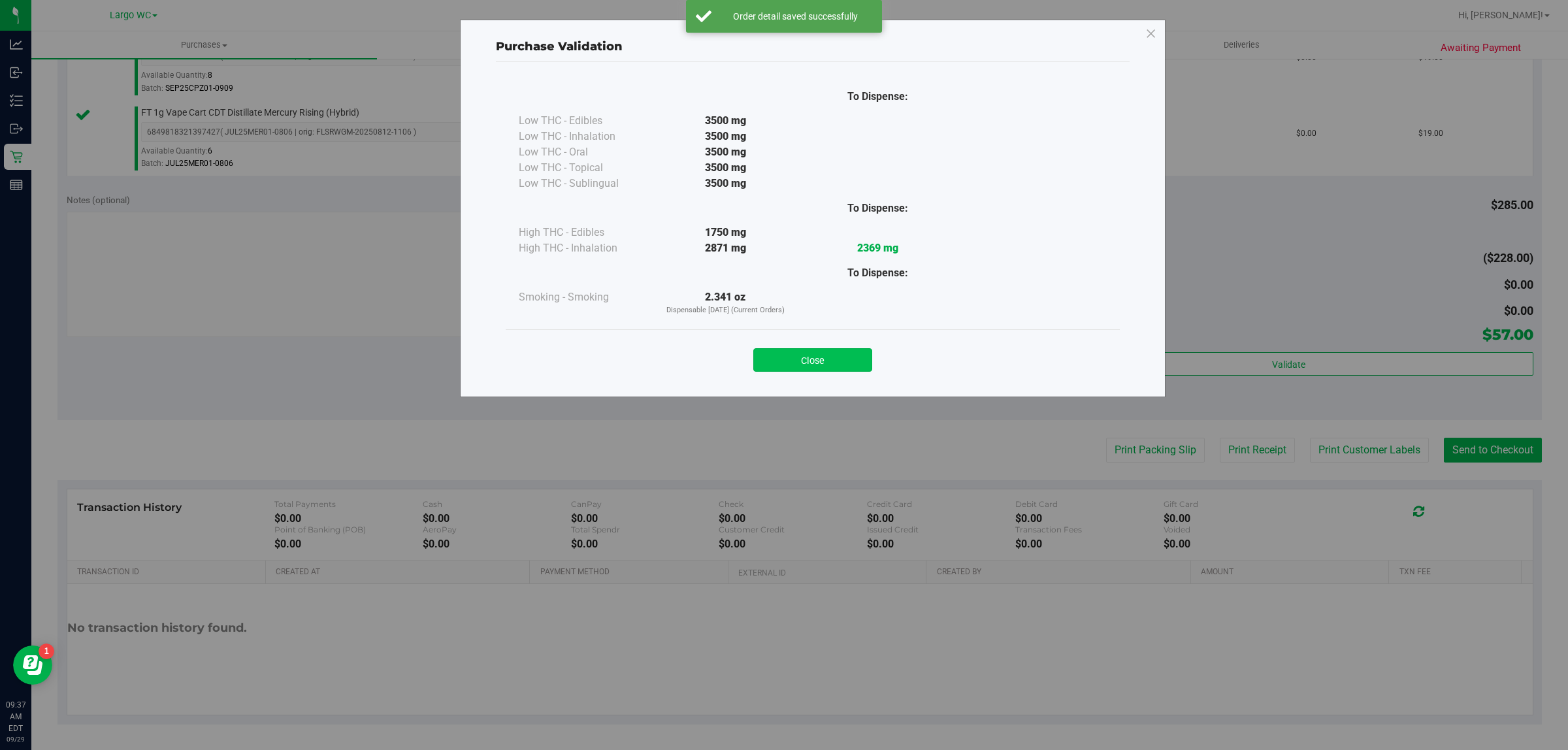
click at [837, 348] on button "Close" at bounding box center [812, 360] width 119 height 24
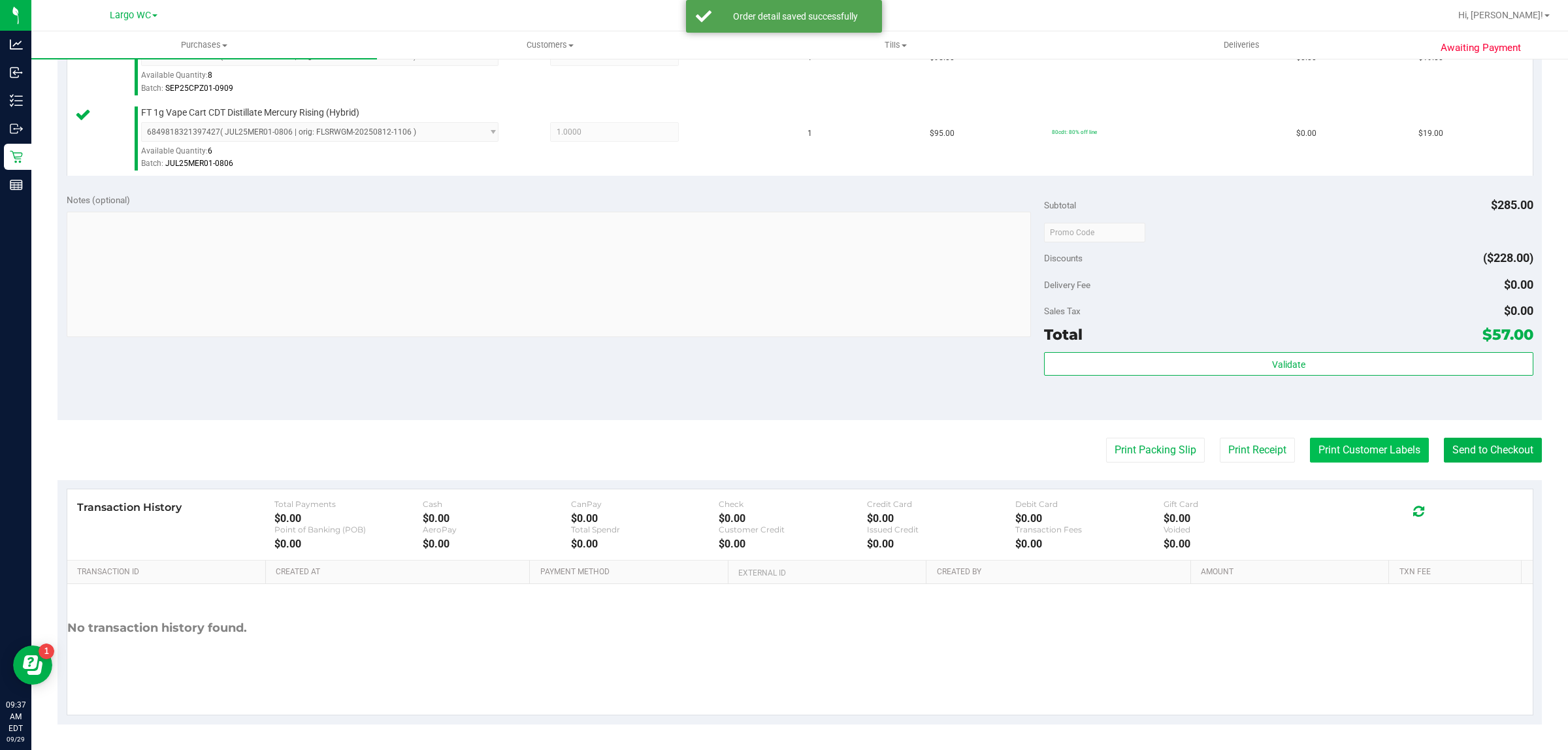
click at [1351, 457] on button "Print Customer Labels" at bounding box center [1369, 450] width 119 height 25
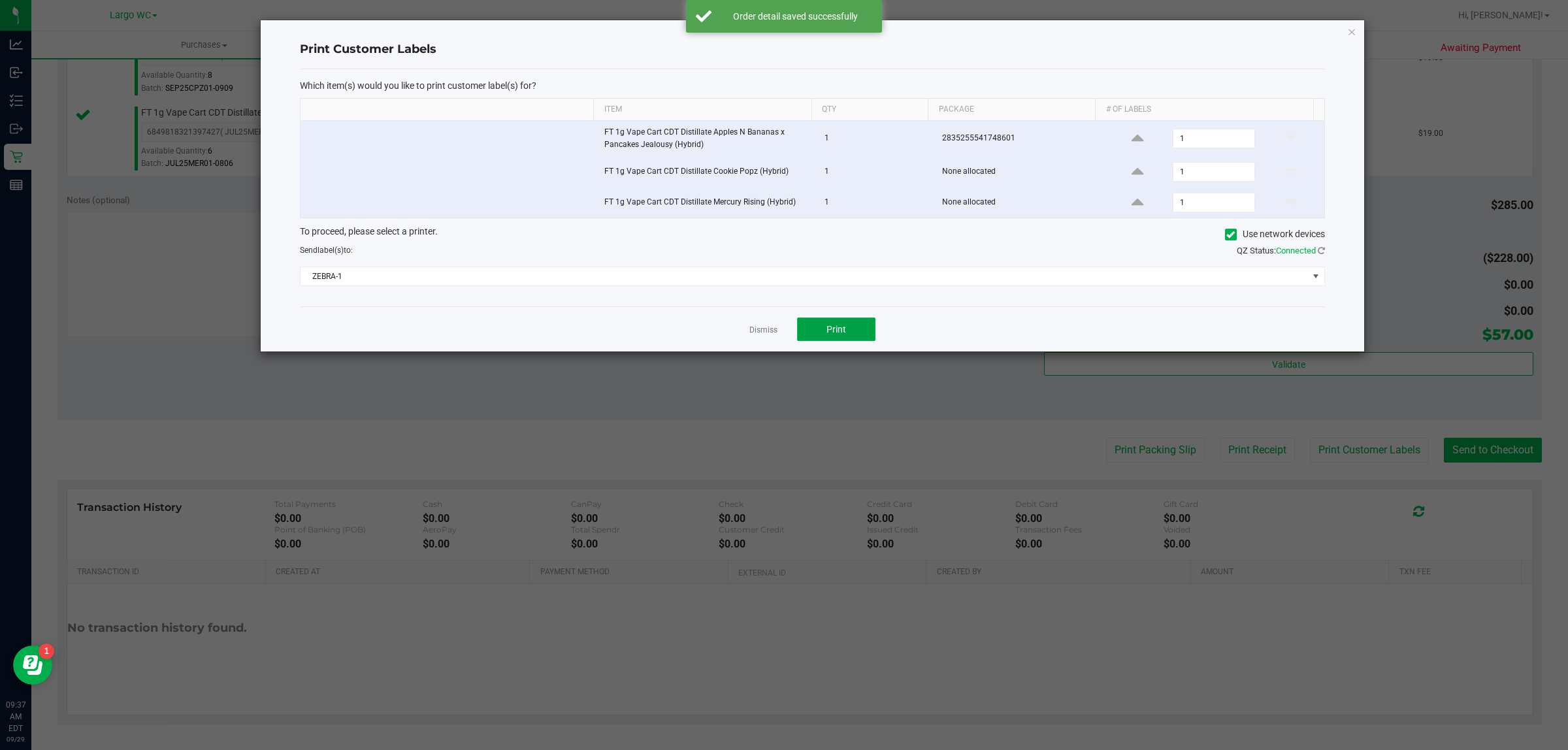
click at [857, 330] on button "Print" at bounding box center [837, 329] width 79 height 24
click at [758, 332] on link "Dismiss" at bounding box center [763, 330] width 28 height 11
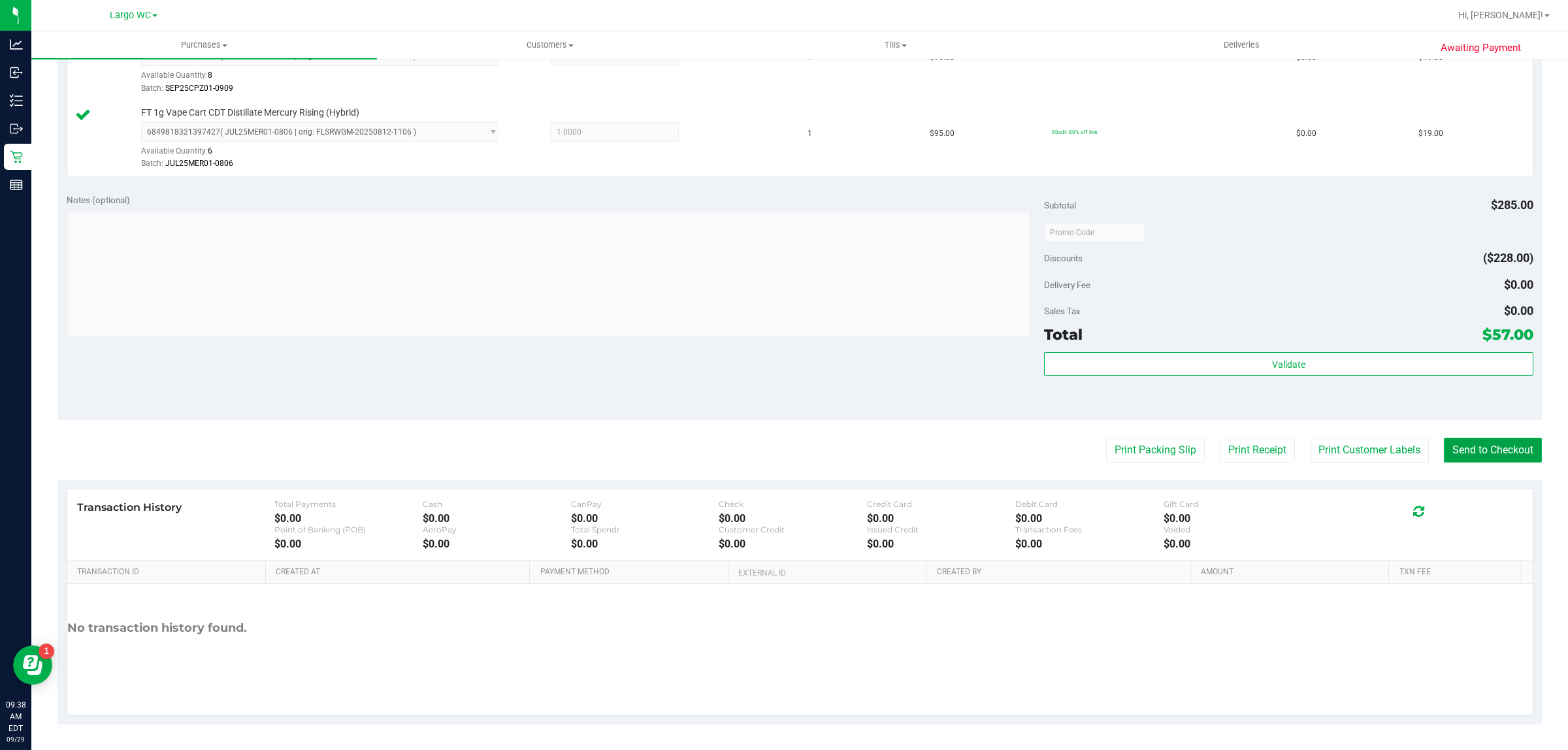
click at [1504, 457] on button "Send to Checkout" at bounding box center [1493, 450] width 98 height 25
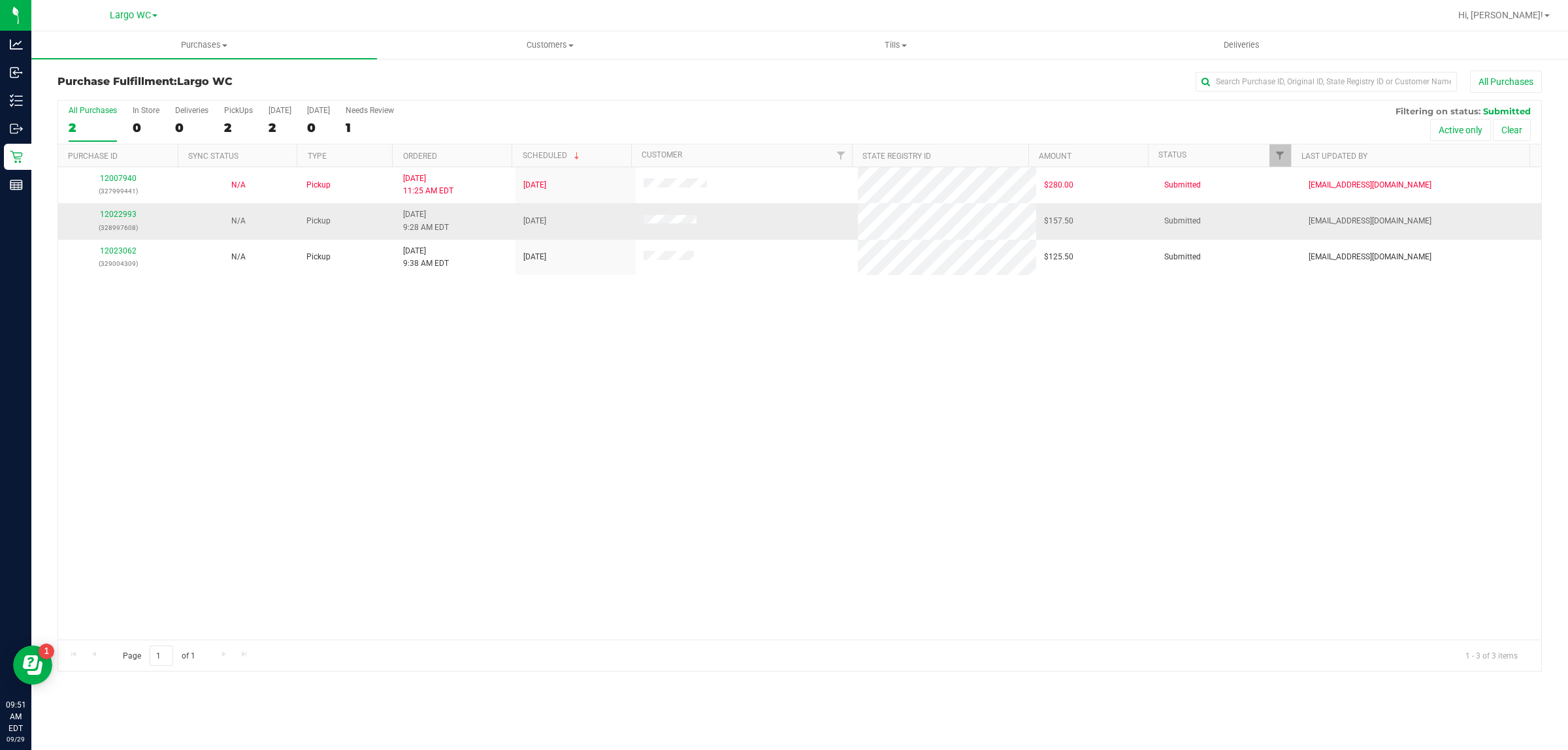
click at [118, 220] on div "12022993 (328997608)" at bounding box center [118, 220] width 104 height 25
click at [128, 219] on link "12022993" at bounding box center [118, 214] width 36 height 9
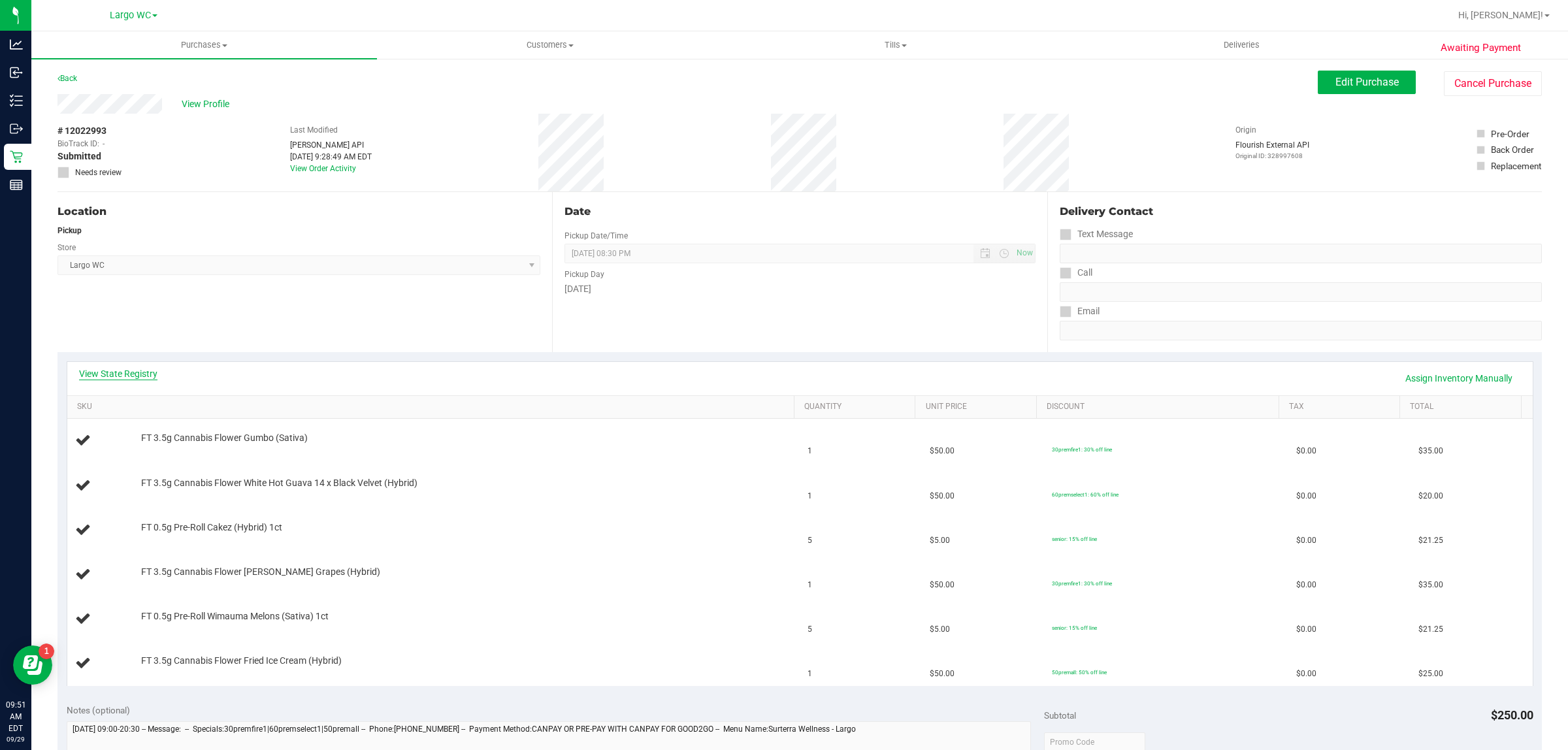
click at [119, 371] on link "View State Registry" at bounding box center [119, 373] width 79 height 13
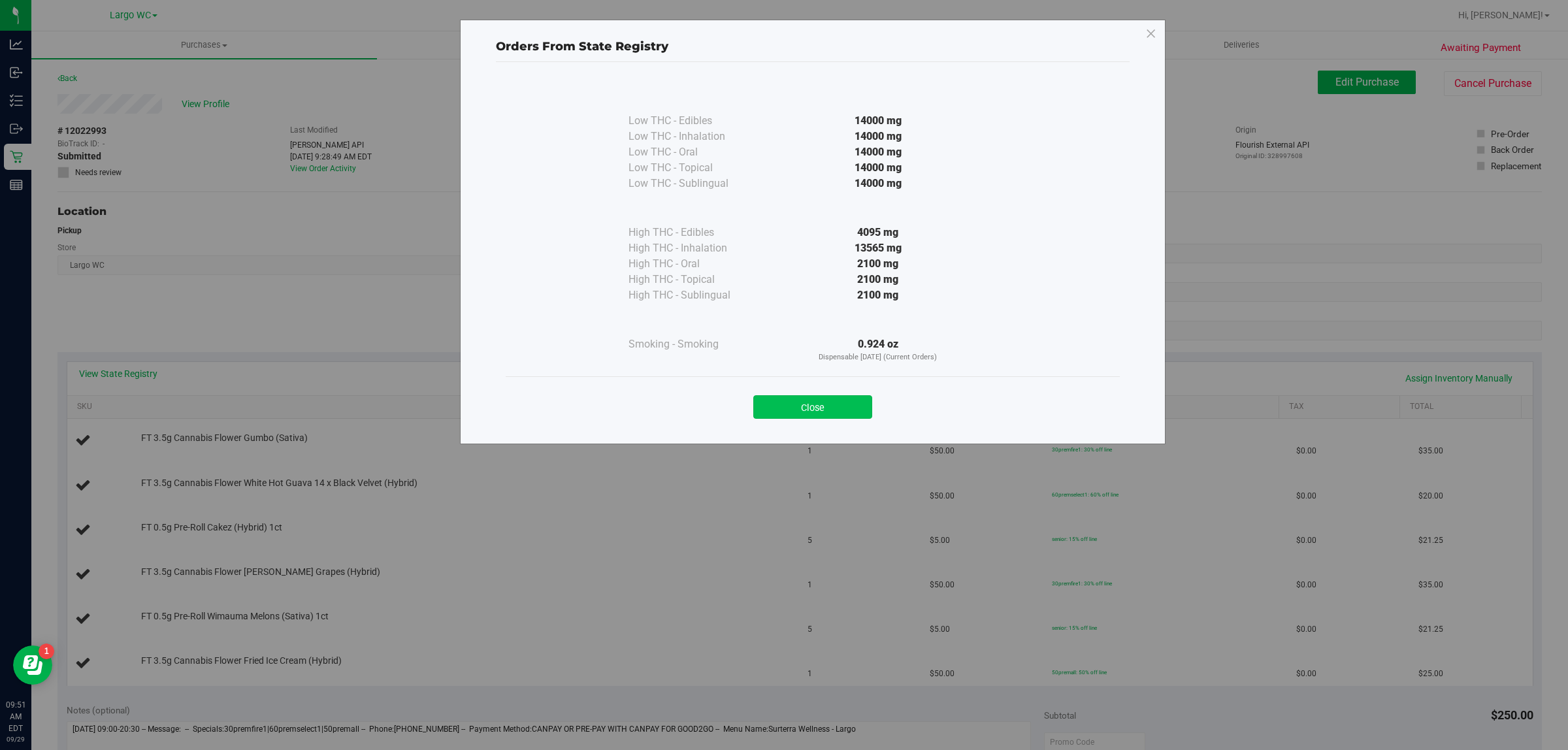
click at [804, 400] on button "Close" at bounding box center [812, 407] width 119 height 24
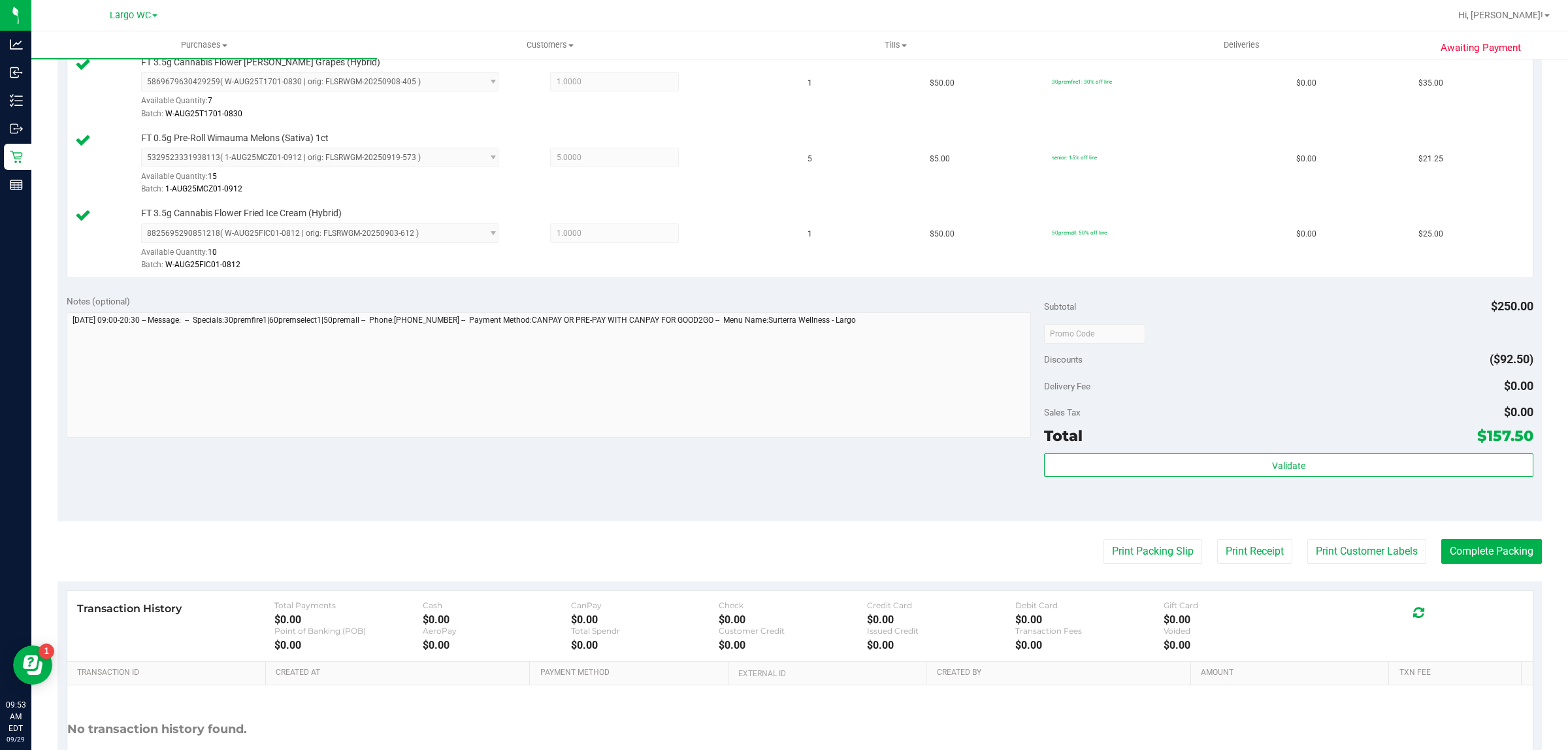
scroll to position [635, 0]
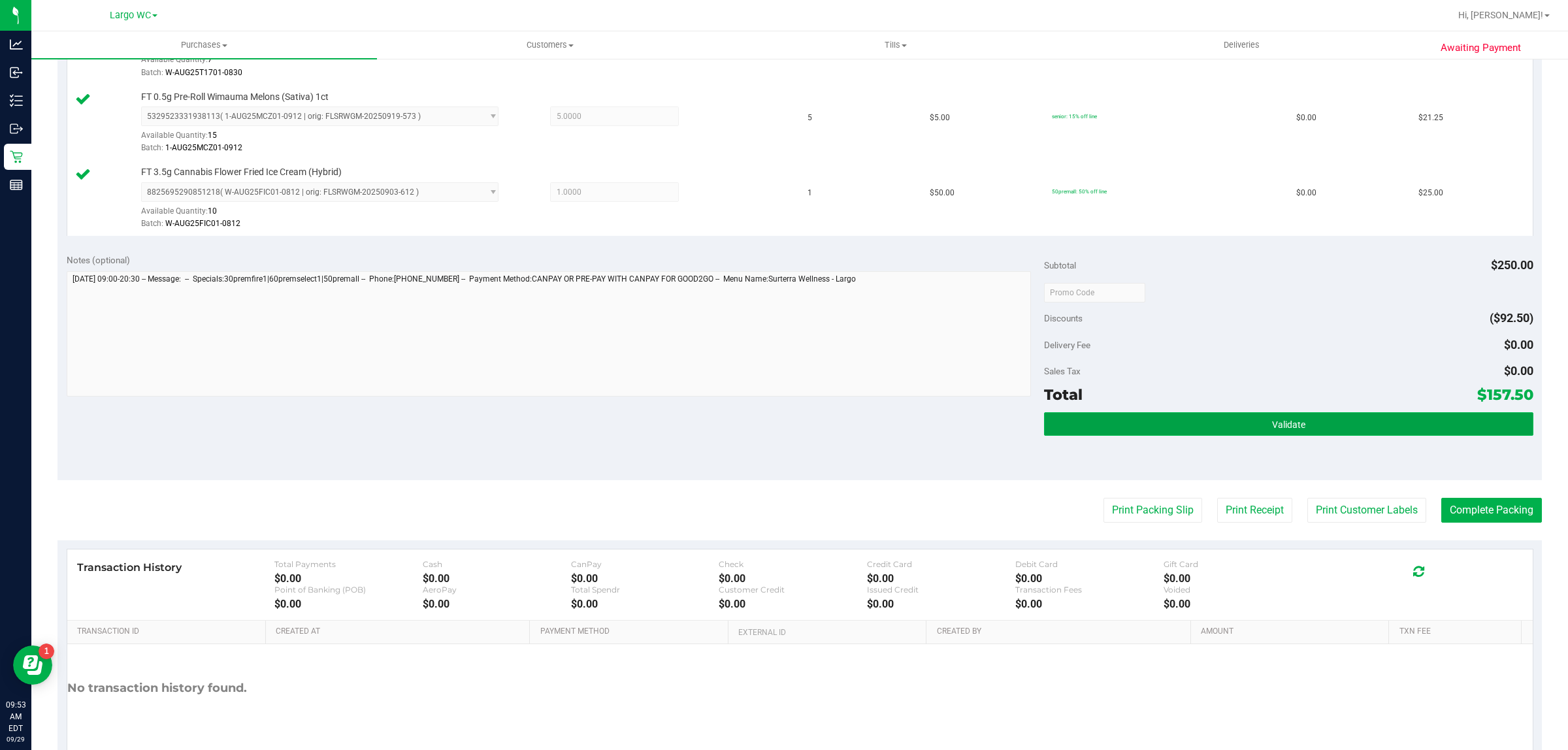
click at [1294, 436] on button "Validate" at bounding box center [1288, 424] width 489 height 24
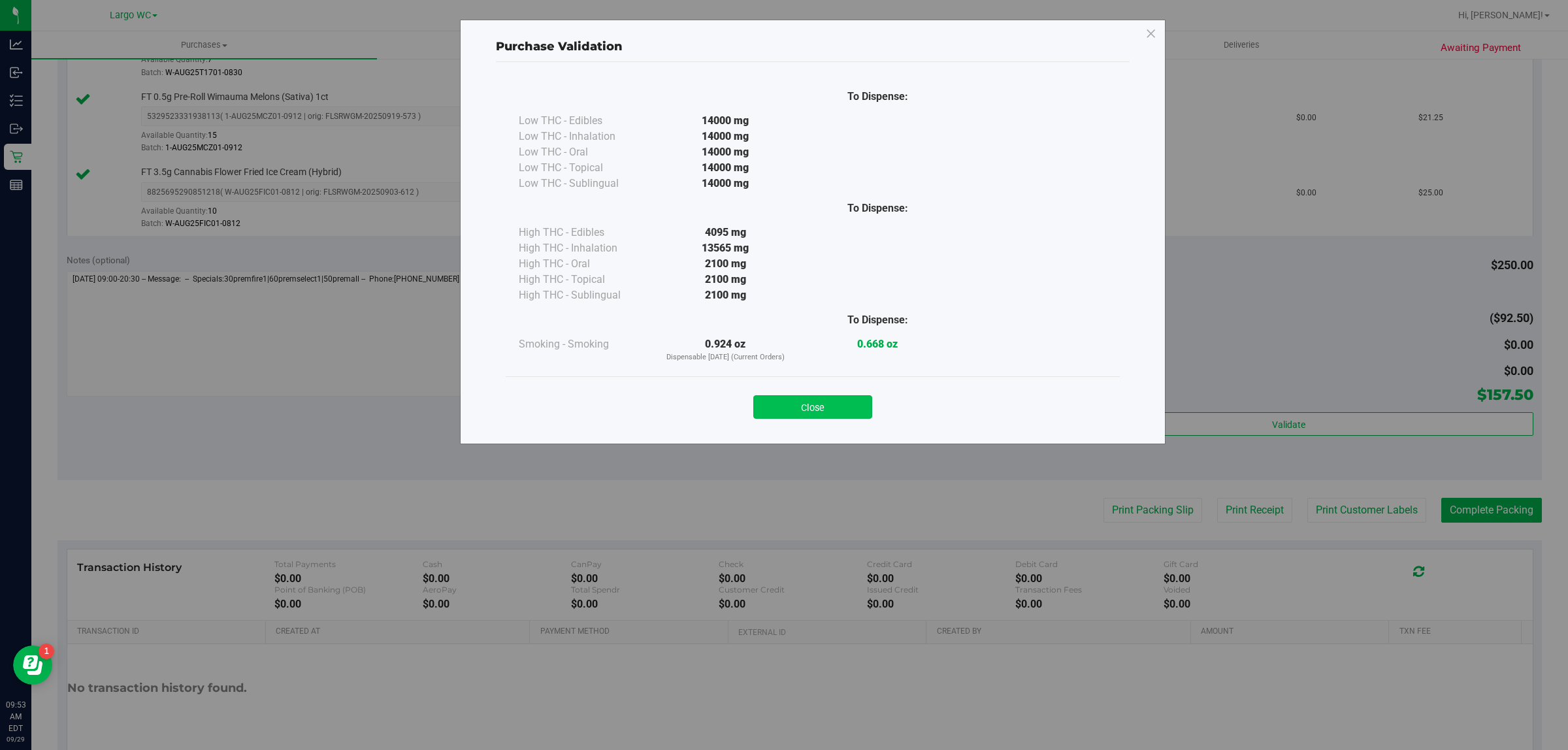
click at [825, 401] on button "Close" at bounding box center [812, 407] width 119 height 24
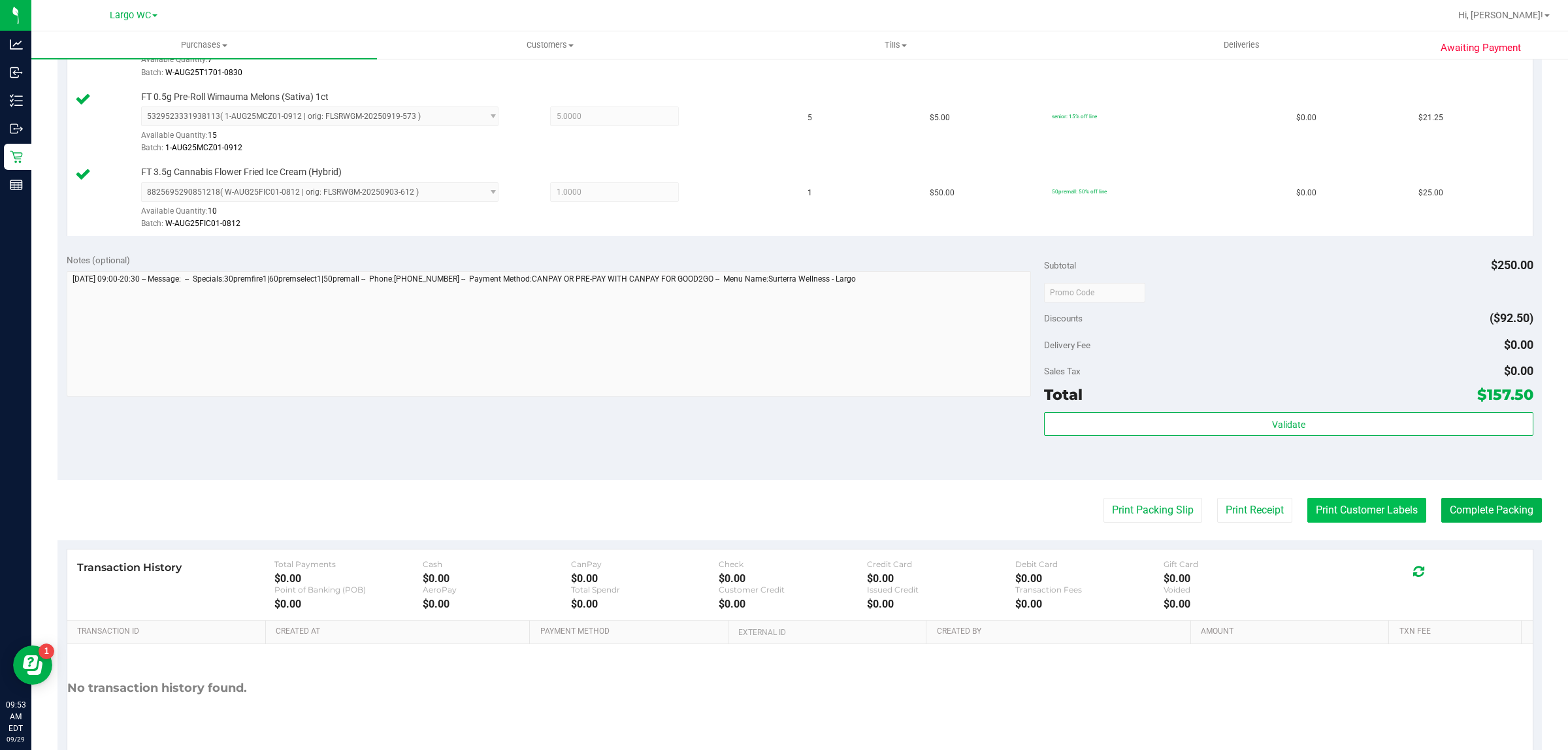
click at [1360, 512] on button "Print Customer Labels" at bounding box center [1367, 509] width 119 height 25
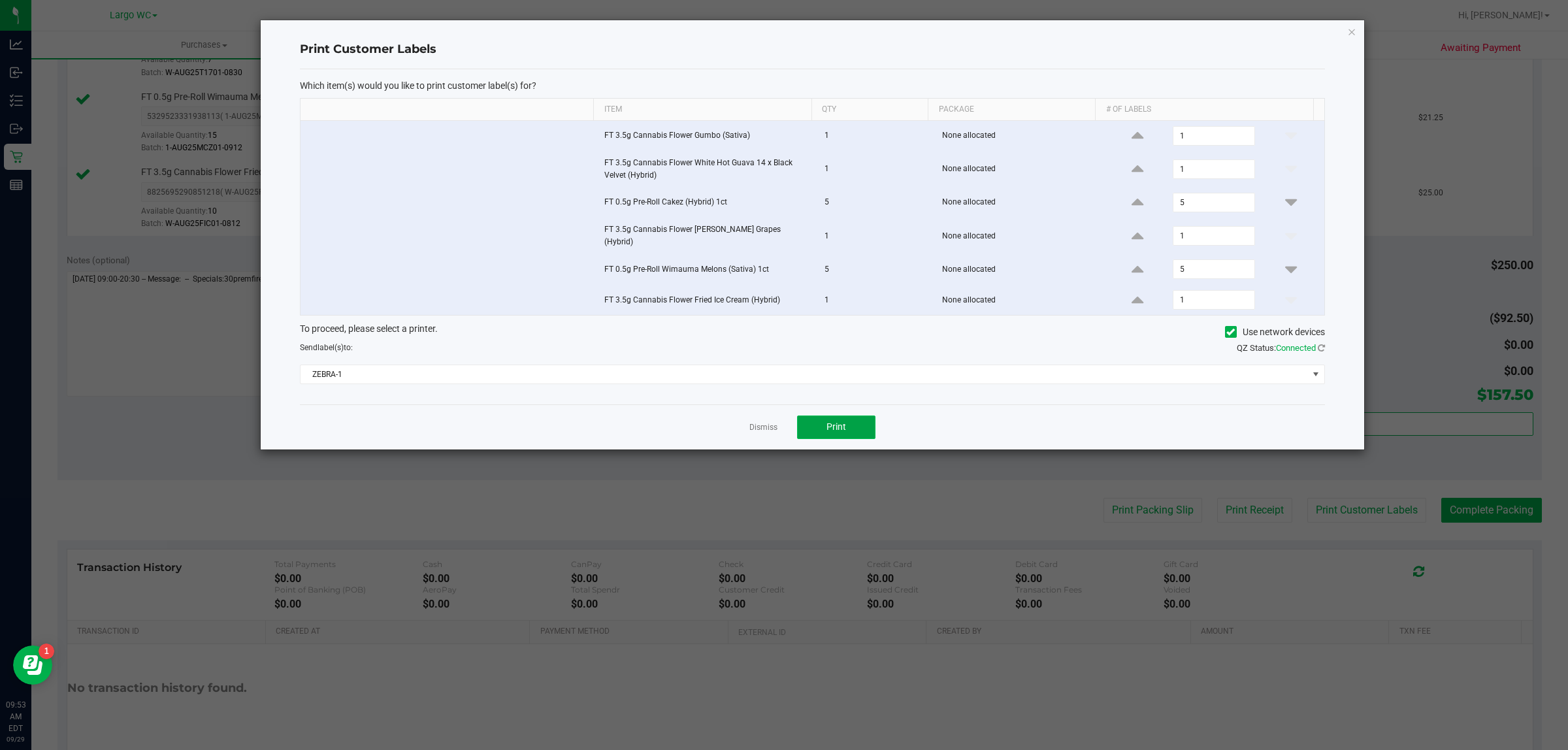
click at [846, 416] on button "Print" at bounding box center [837, 427] width 79 height 24
click at [761, 431] on link "Dismiss" at bounding box center [763, 427] width 28 height 11
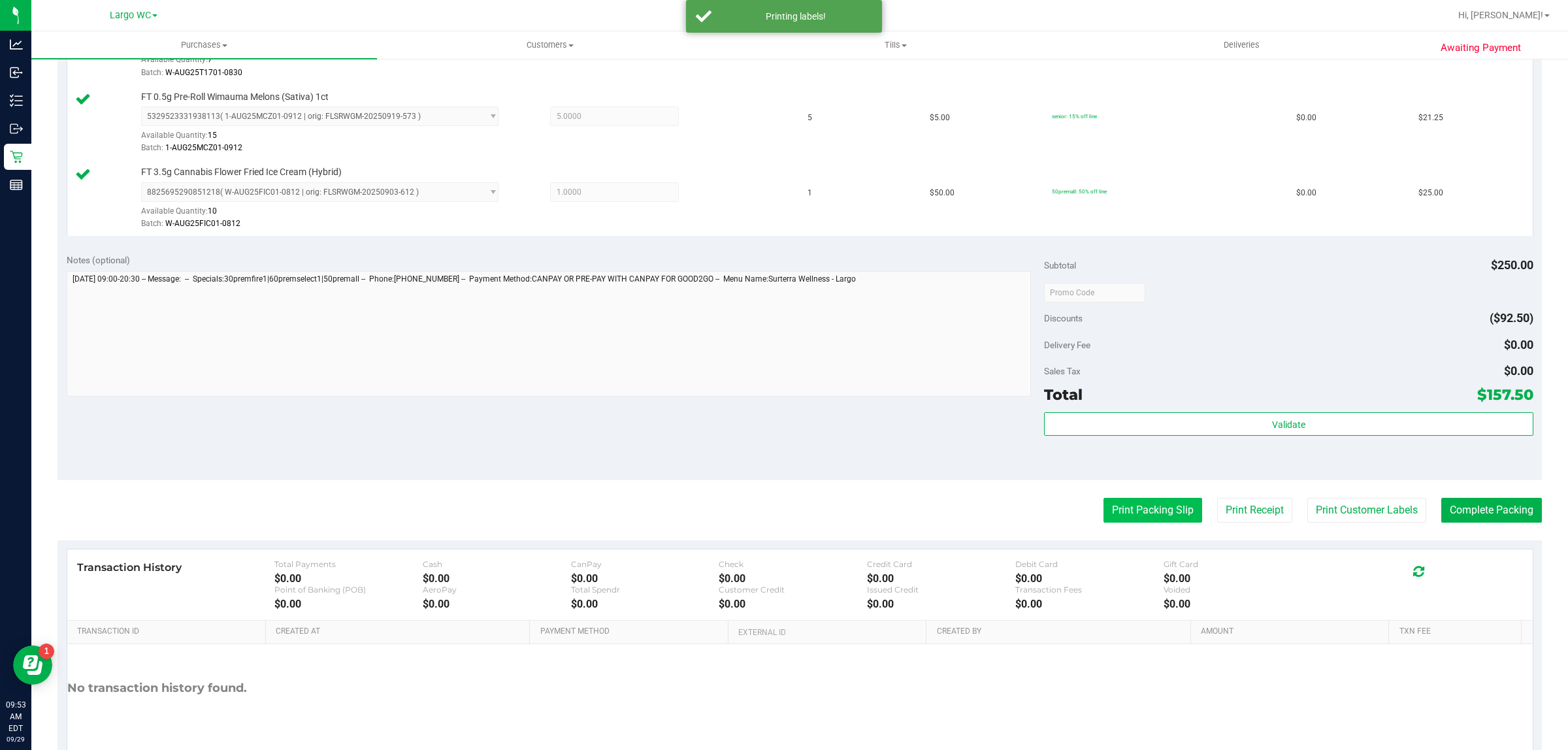
click at [1124, 512] on button "Print Packing Slip" at bounding box center [1153, 509] width 98 height 25
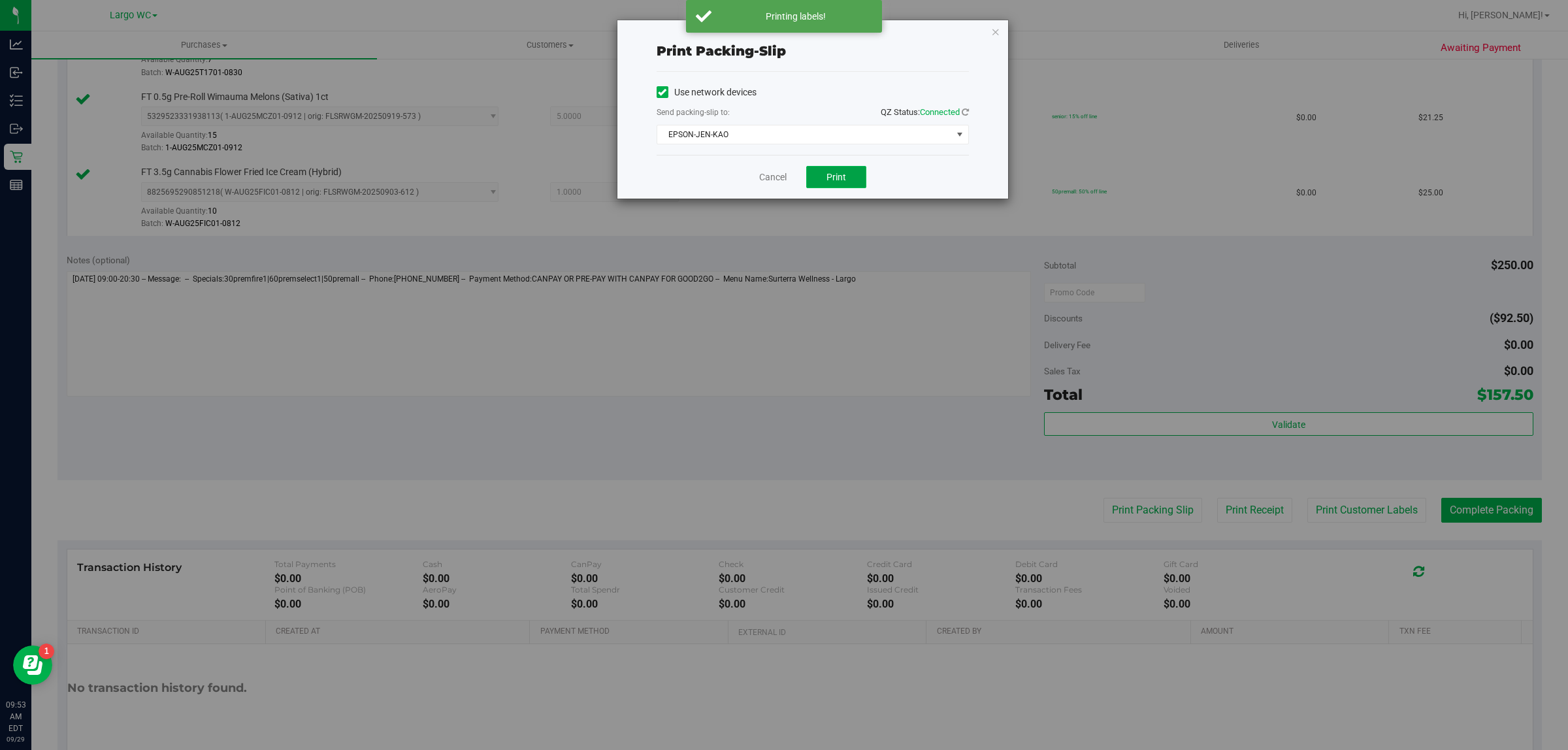
click at [844, 179] on span "Print" at bounding box center [837, 177] width 20 height 11
click at [767, 174] on link "Cancel" at bounding box center [773, 178] width 27 height 14
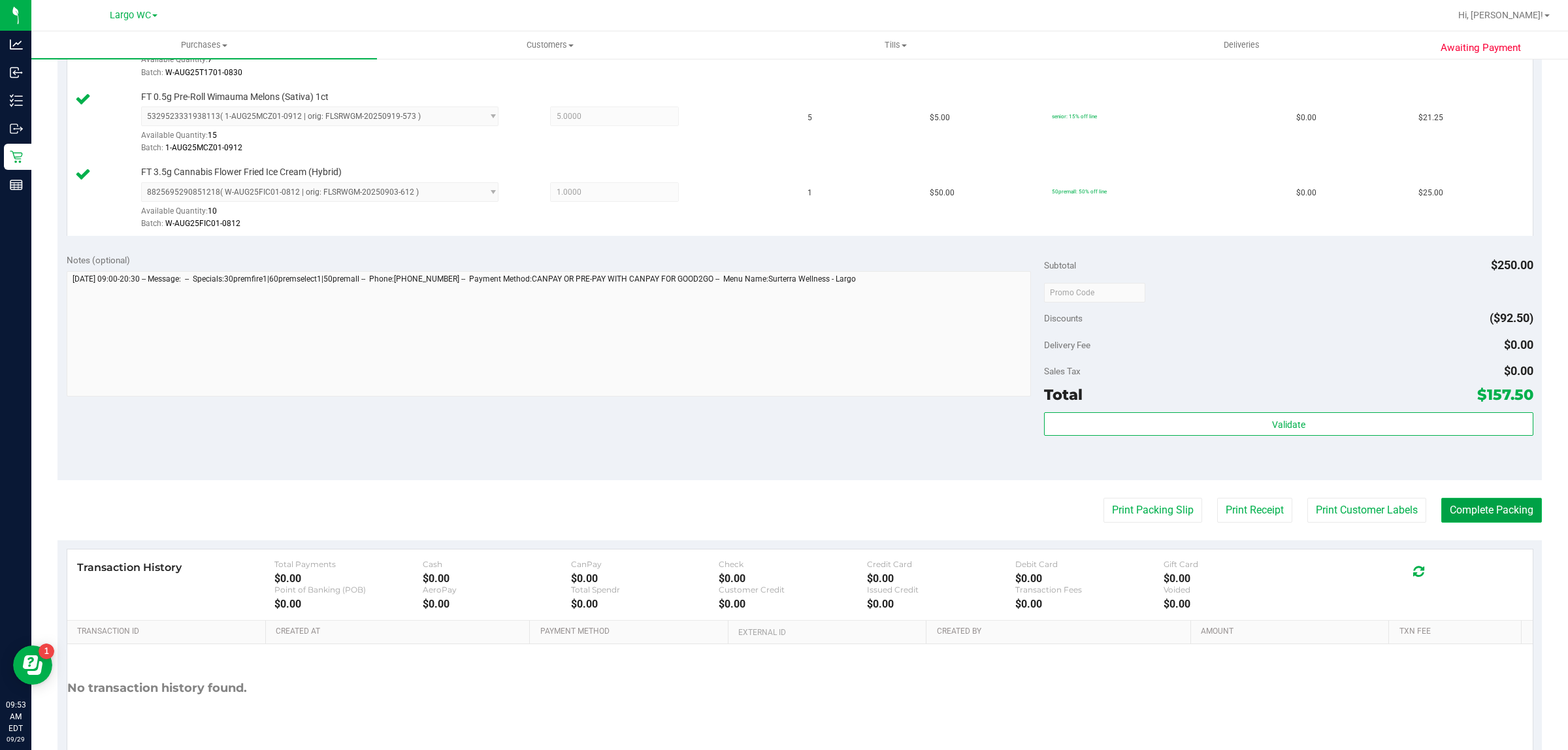
click at [1468, 510] on button "Complete Packing" at bounding box center [1491, 509] width 100 height 25
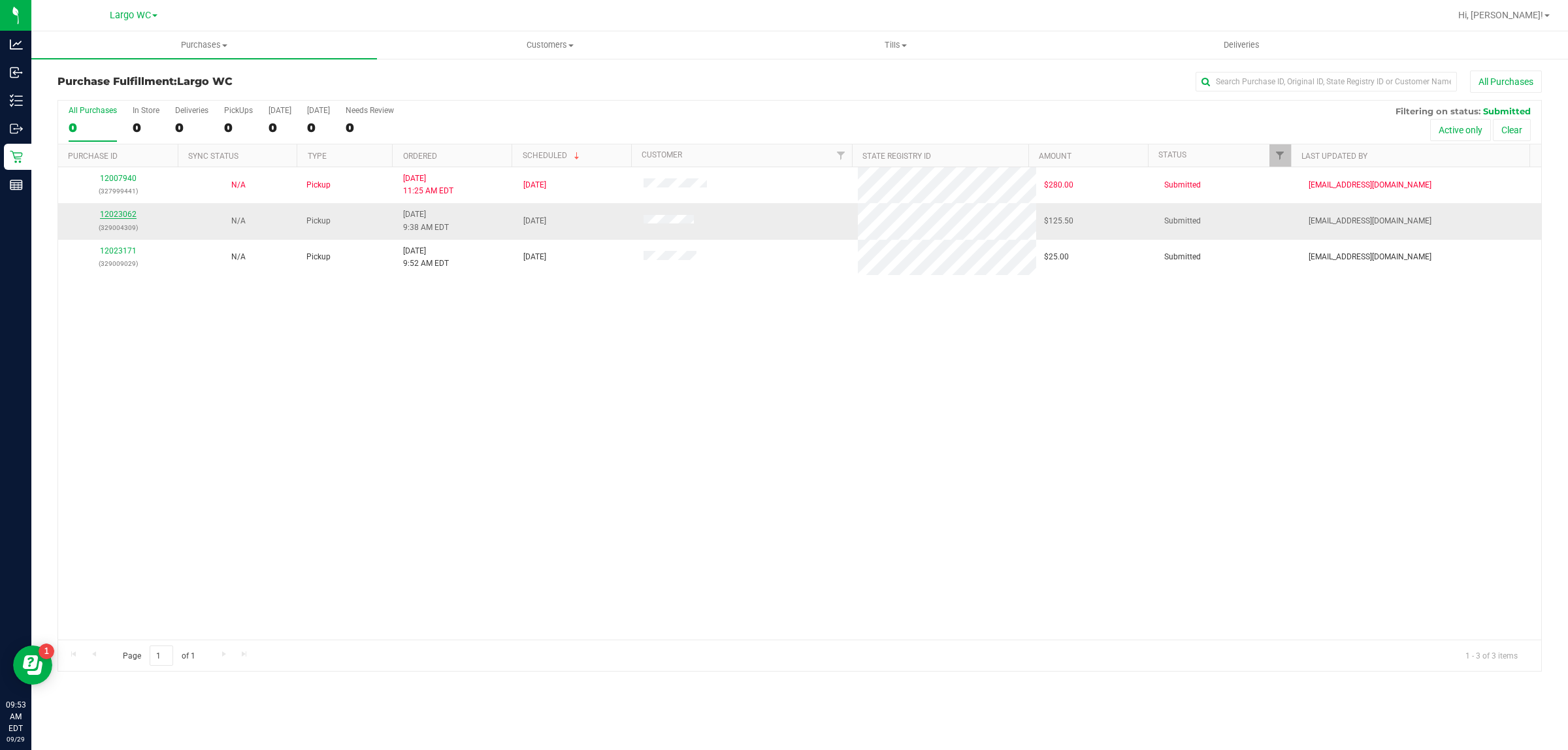
click at [119, 219] on link "12023062" at bounding box center [118, 214] width 36 height 9
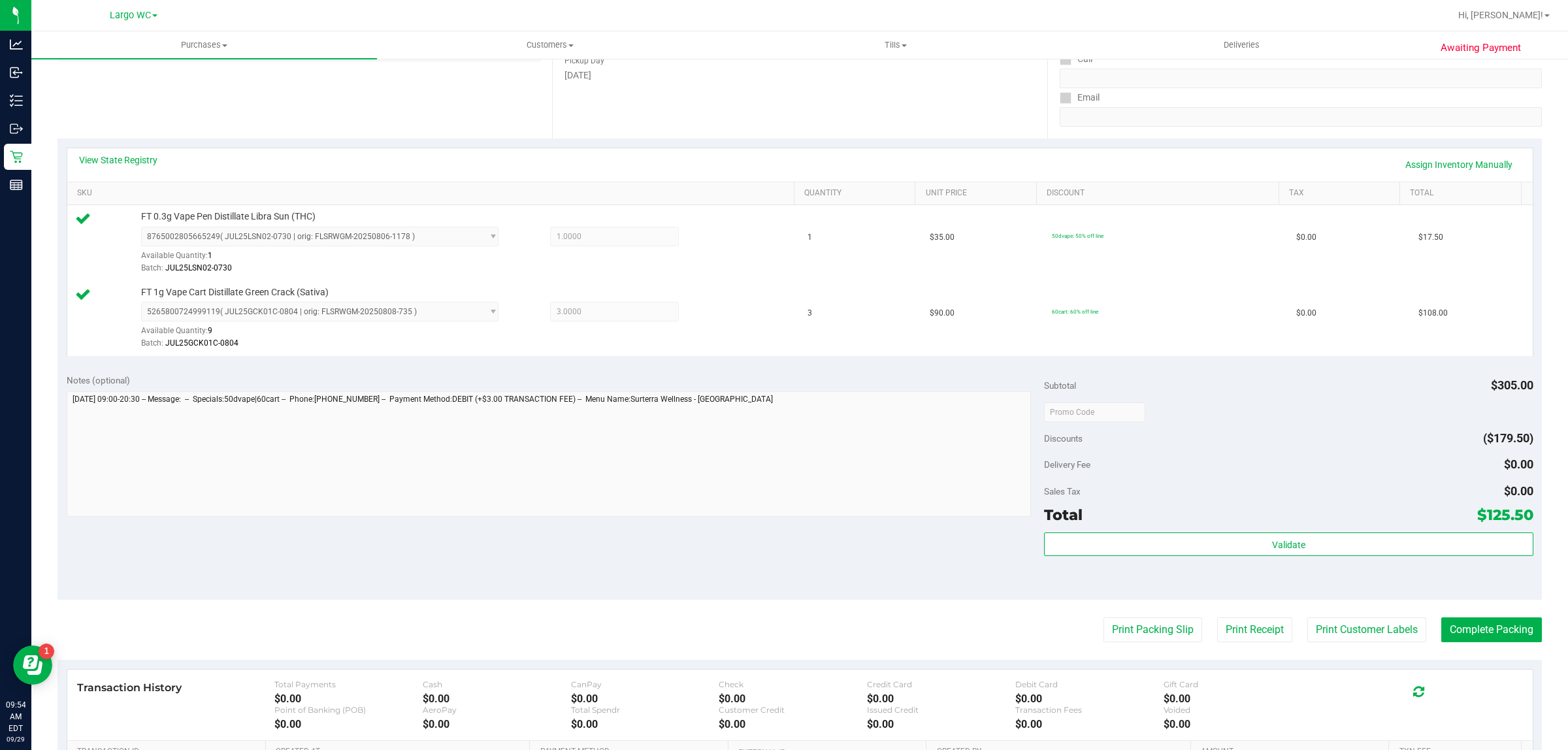
scroll to position [394, 0]
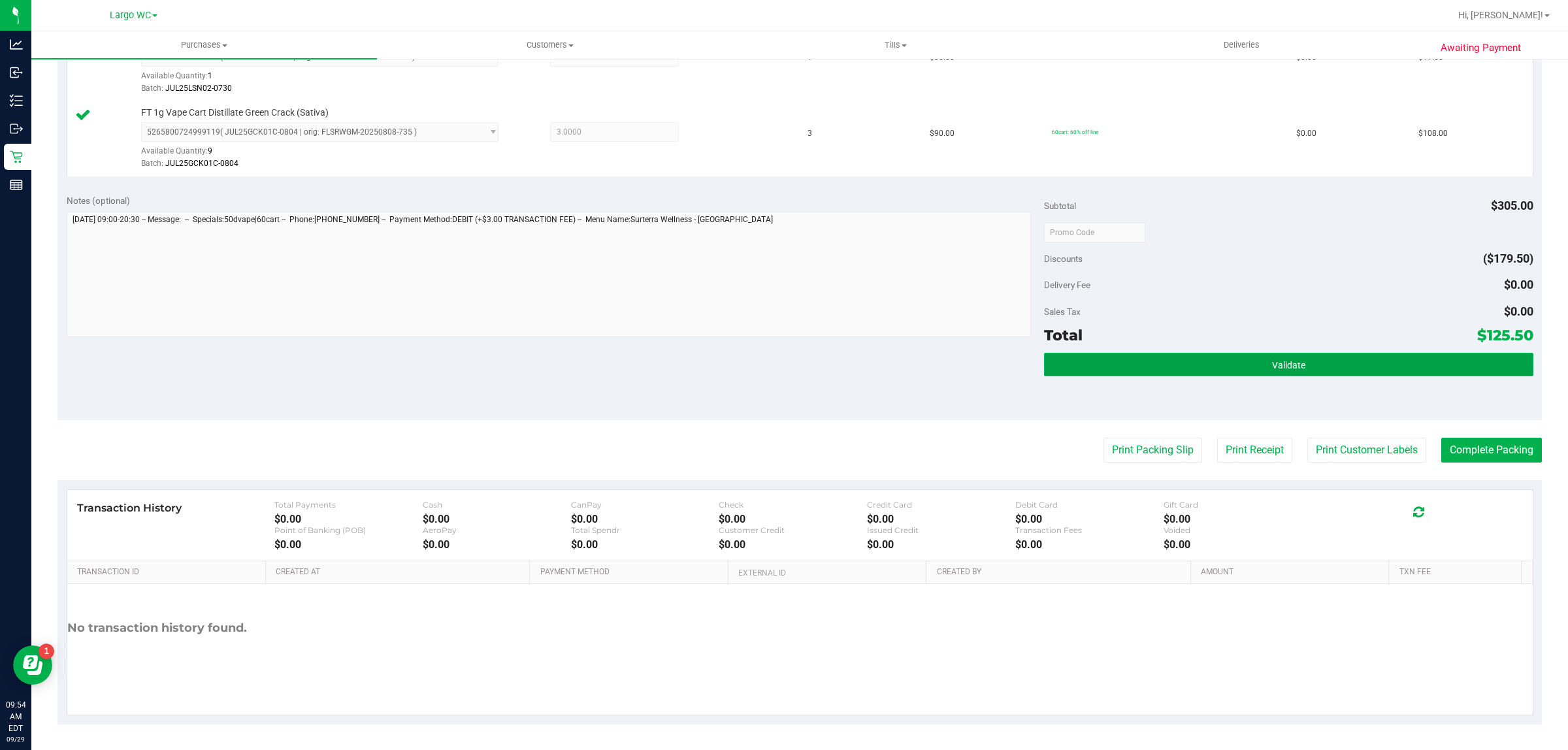
click at [1316, 370] on button "Validate" at bounding box center [1288, 364] width 489 height 24
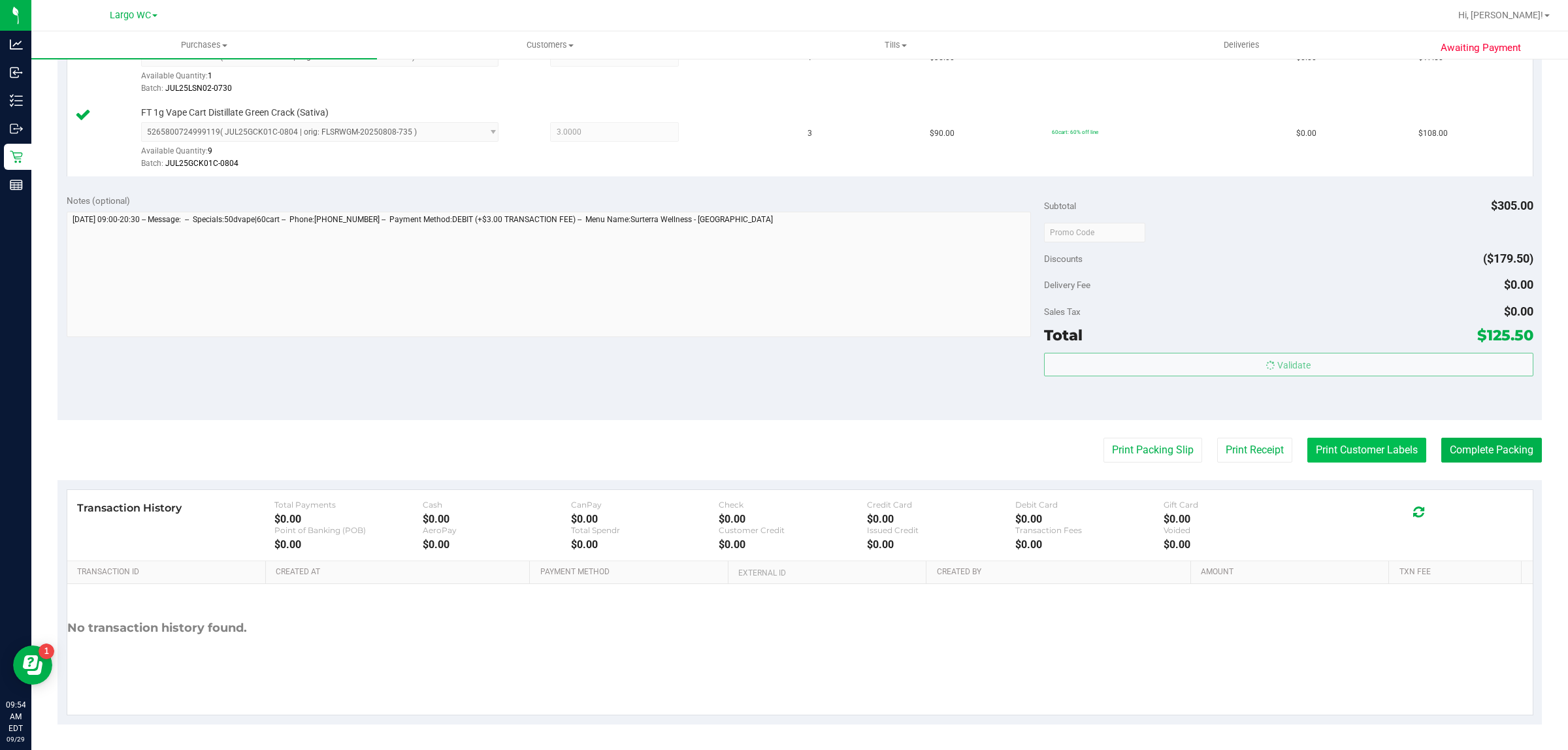
click at [1361, 451] on button "Print Customer Labels" at bounding box center [1367, 450] width 119 height 25
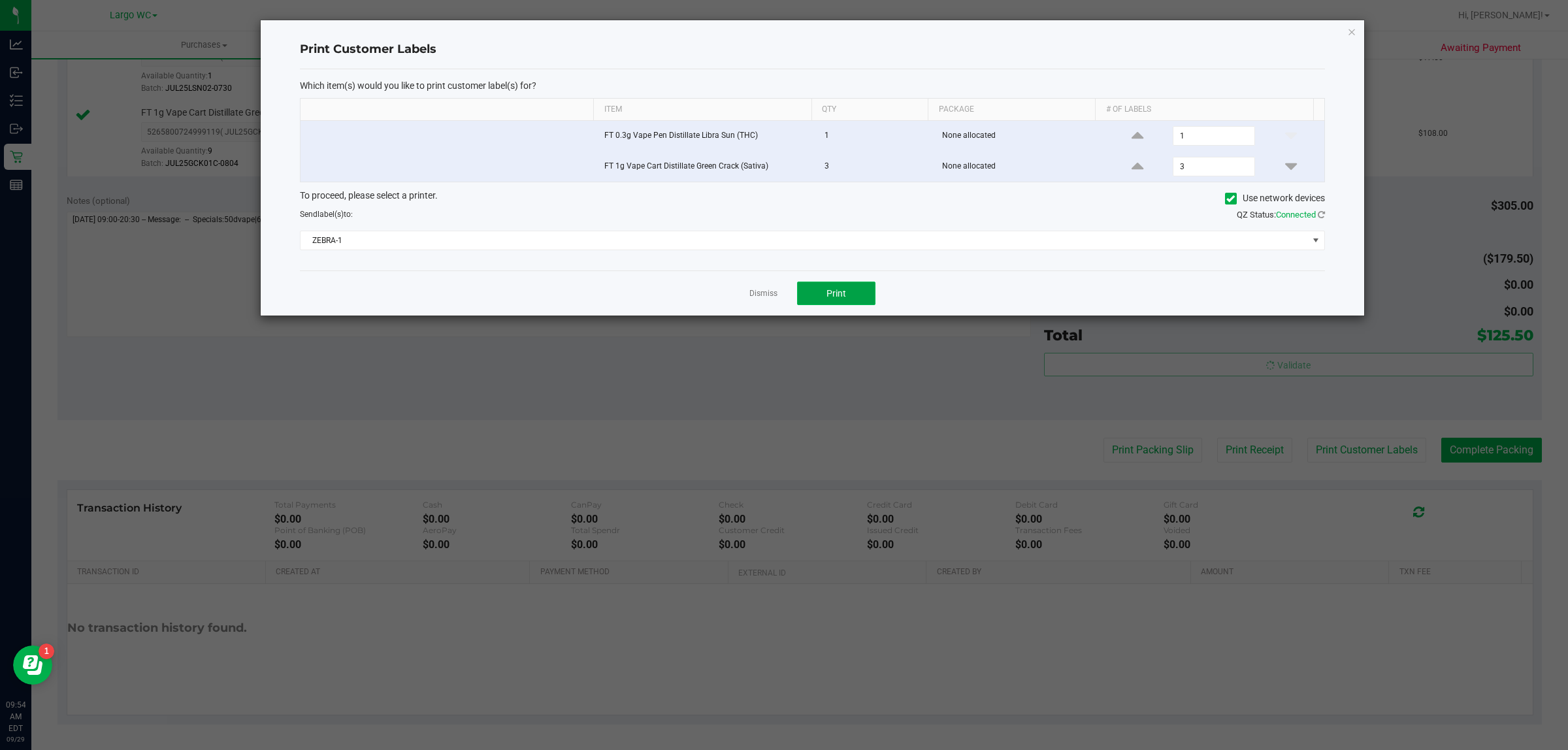
click at [840, 297] on span "Print" at bounding box center [837, 293] width 20 height 11
click at [762, 295] on link "Dismiss" at bounding box center [763, 293] width 28 height 11
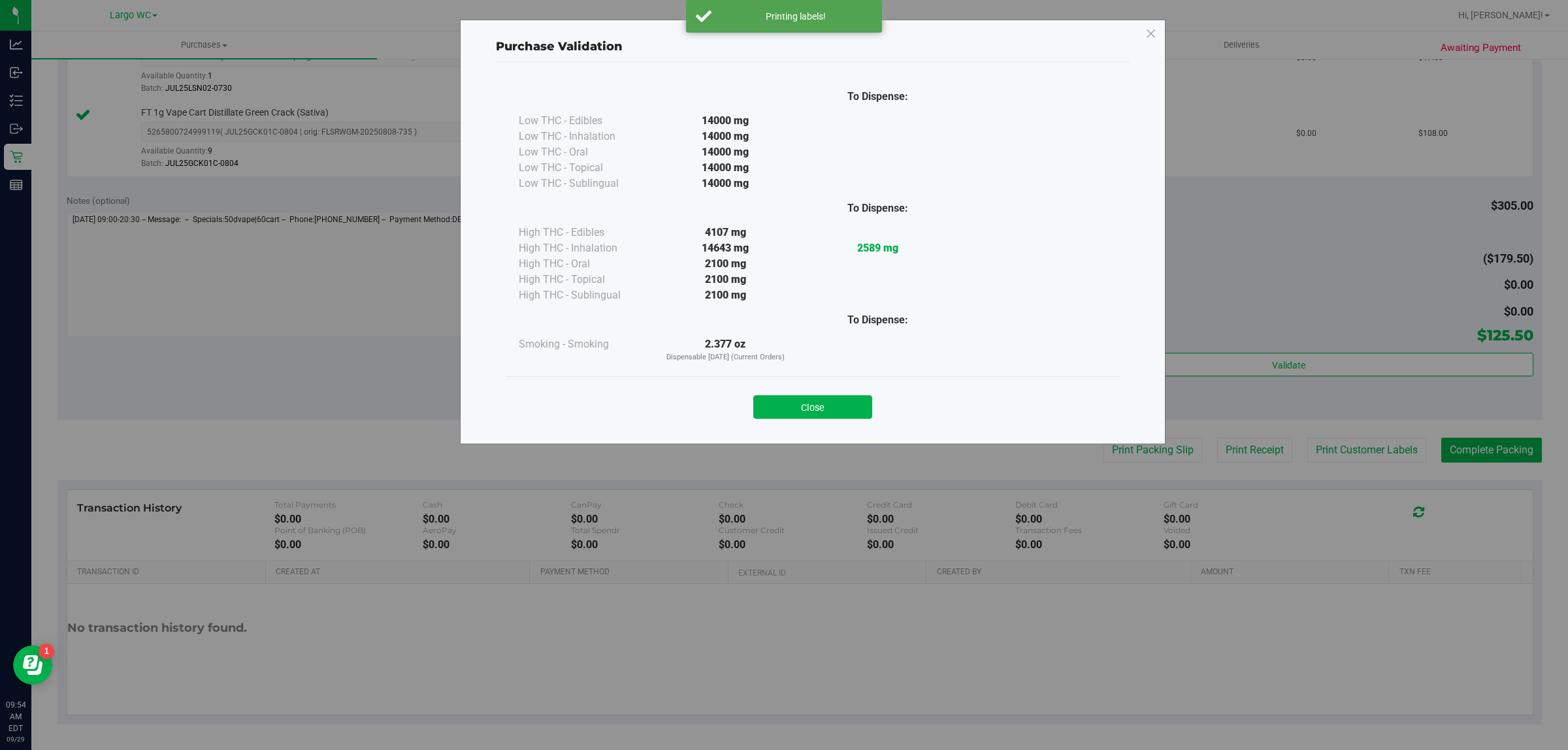
click at [1156, 440] on div "Purchase Validation To Dispense: Low THC - Edibles 14000 mg" at bounding box center [812, 232] width 706 height 425
click at [822, 416] on button "Close" at bounding box center [812, 407] width 119 height 24
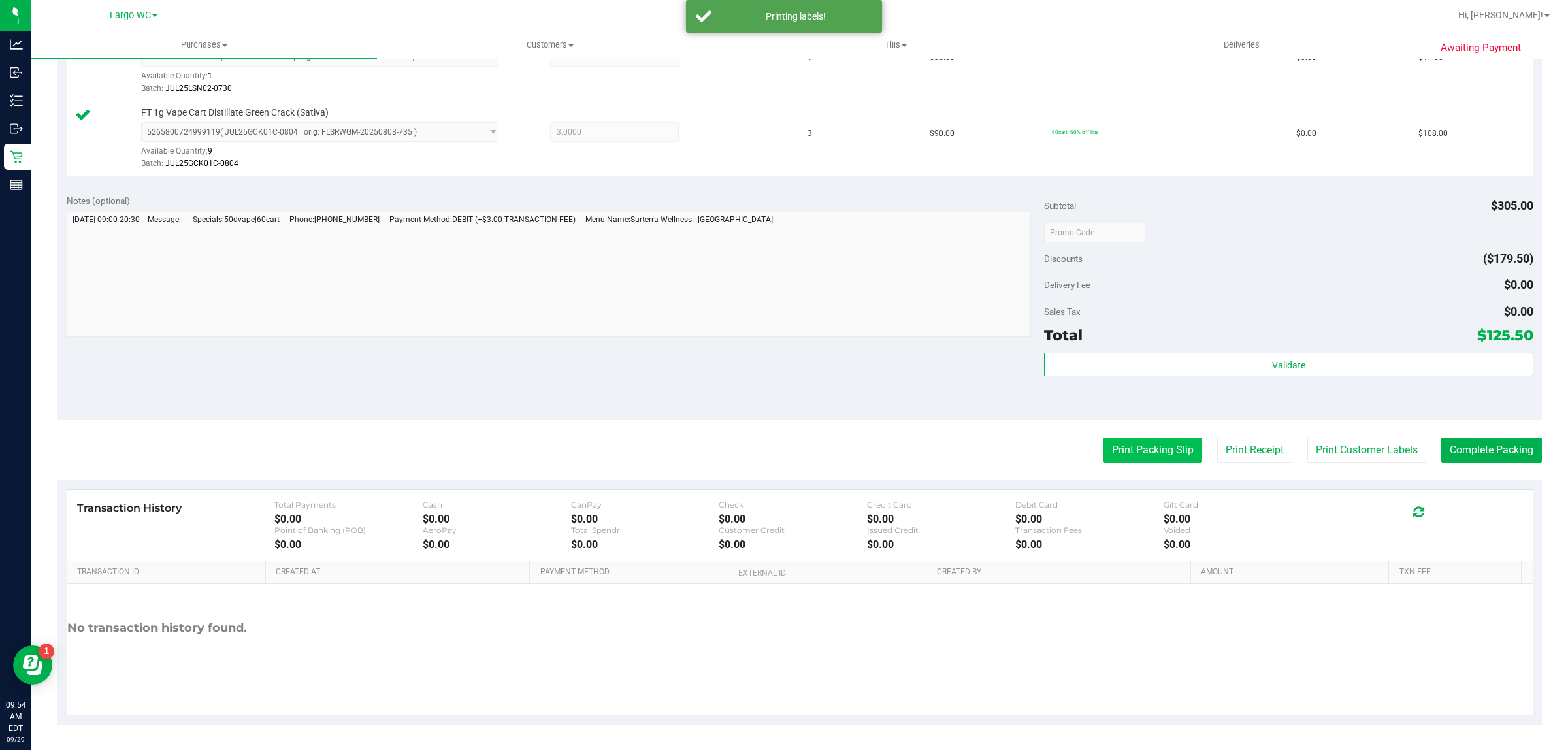
click at [1158, 452] on button "Print Packing Slip" at bounding box center [1153, 450] width 98 height 25
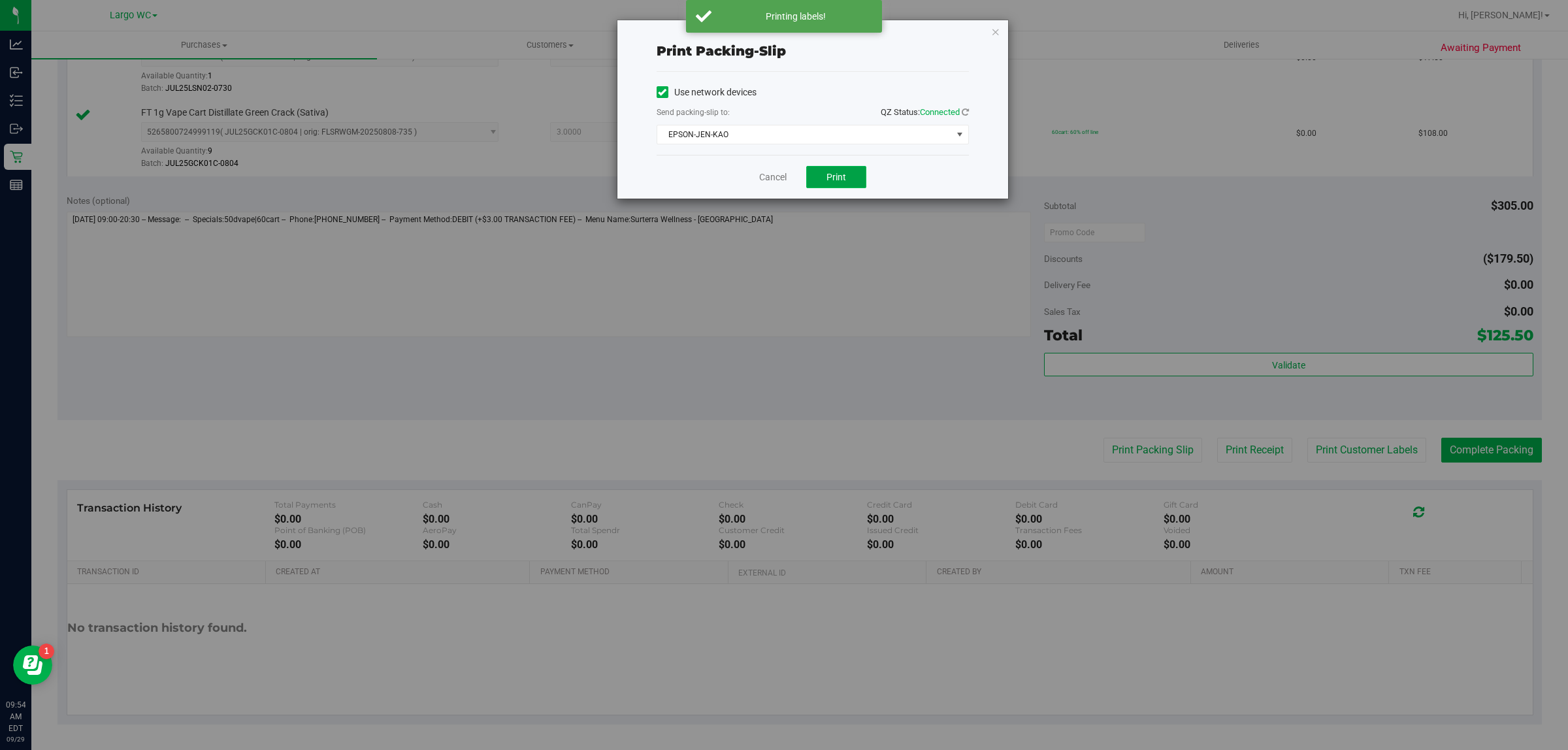
click at [851, 169] on button "Print" at bounding box center [836, 177] width 60 height 23
click at [775, 172] on link "Cancel" at bounding box center [773, 178] width 27 height 14
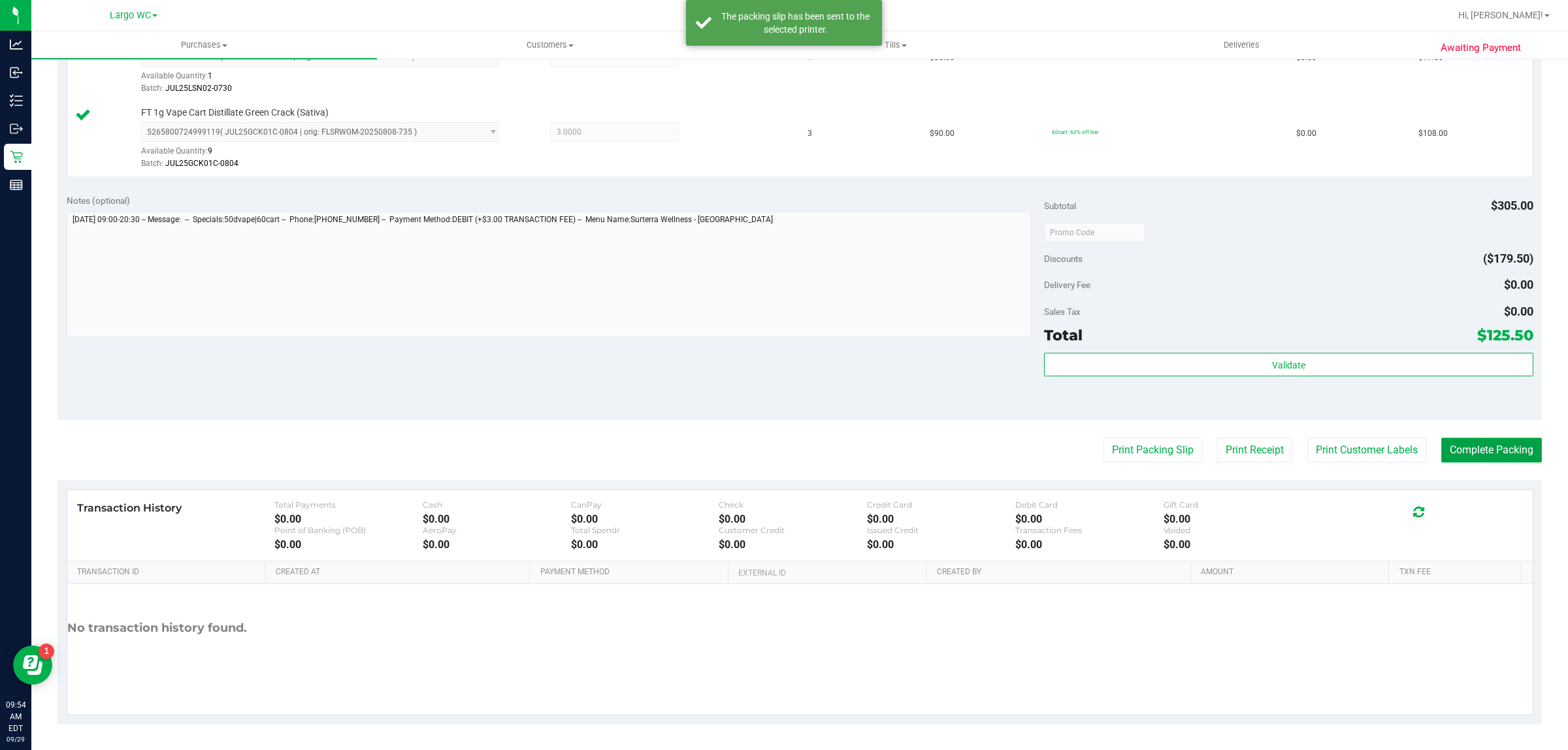
click at [1519, 446] on button "Complete Packing" at bounding box center [1491, 450] width 100 height 25
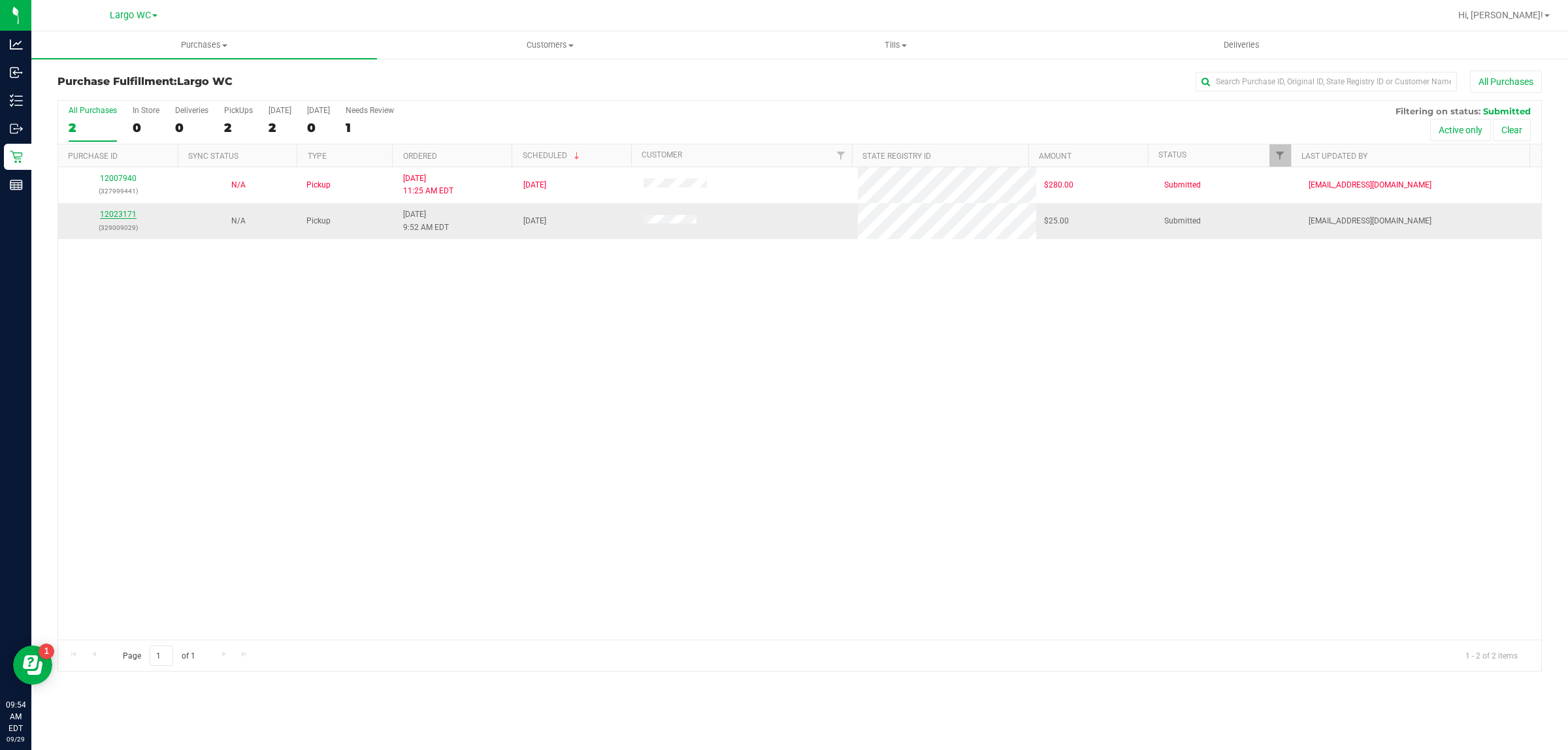
click at [118, 216] on link "12023171" at bounding box center [118, 214] width 36 height 9
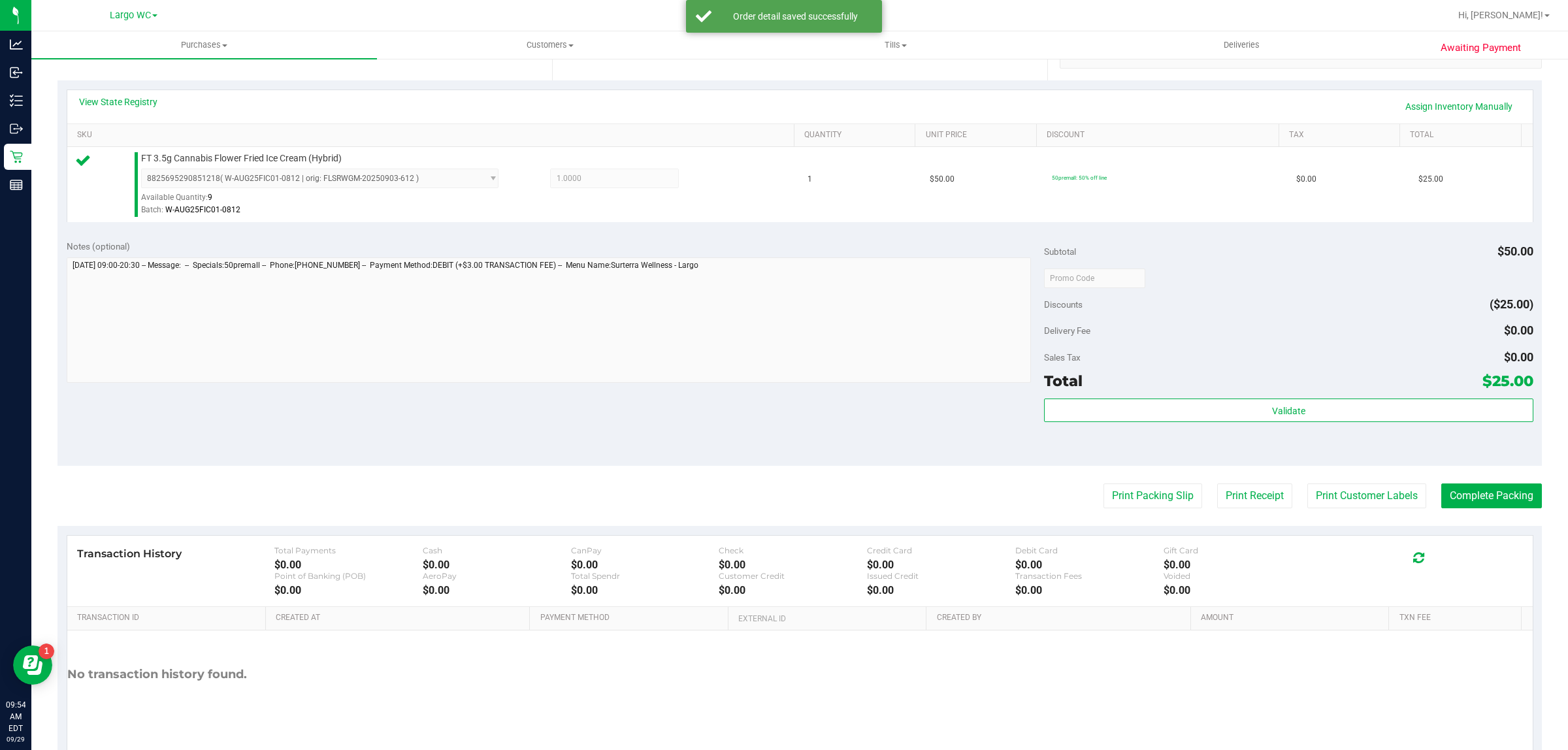
scroll to position [317, 0]
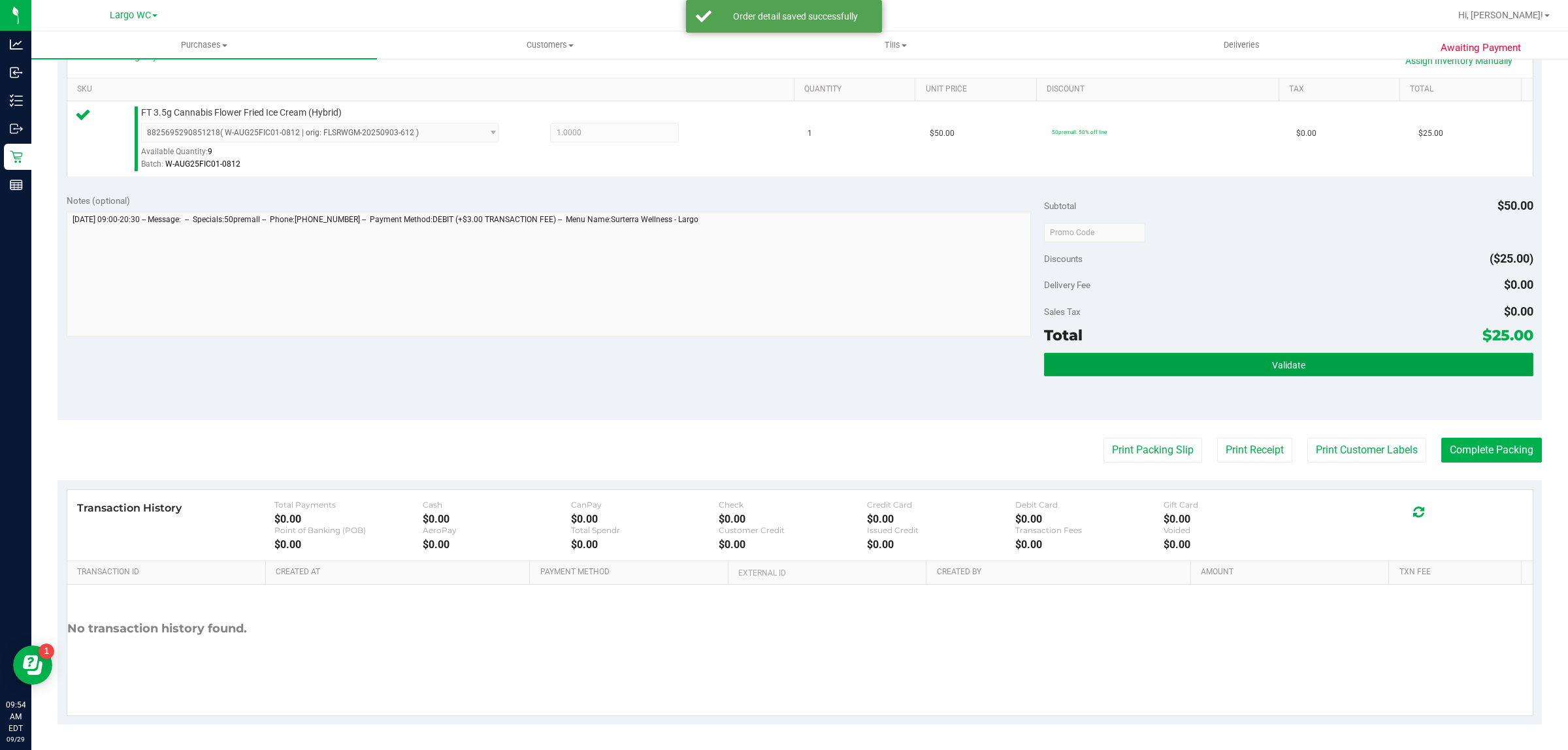
click at [1370, 374] on button "Validate" at bounding box center [1288, 364] width 489 height 24
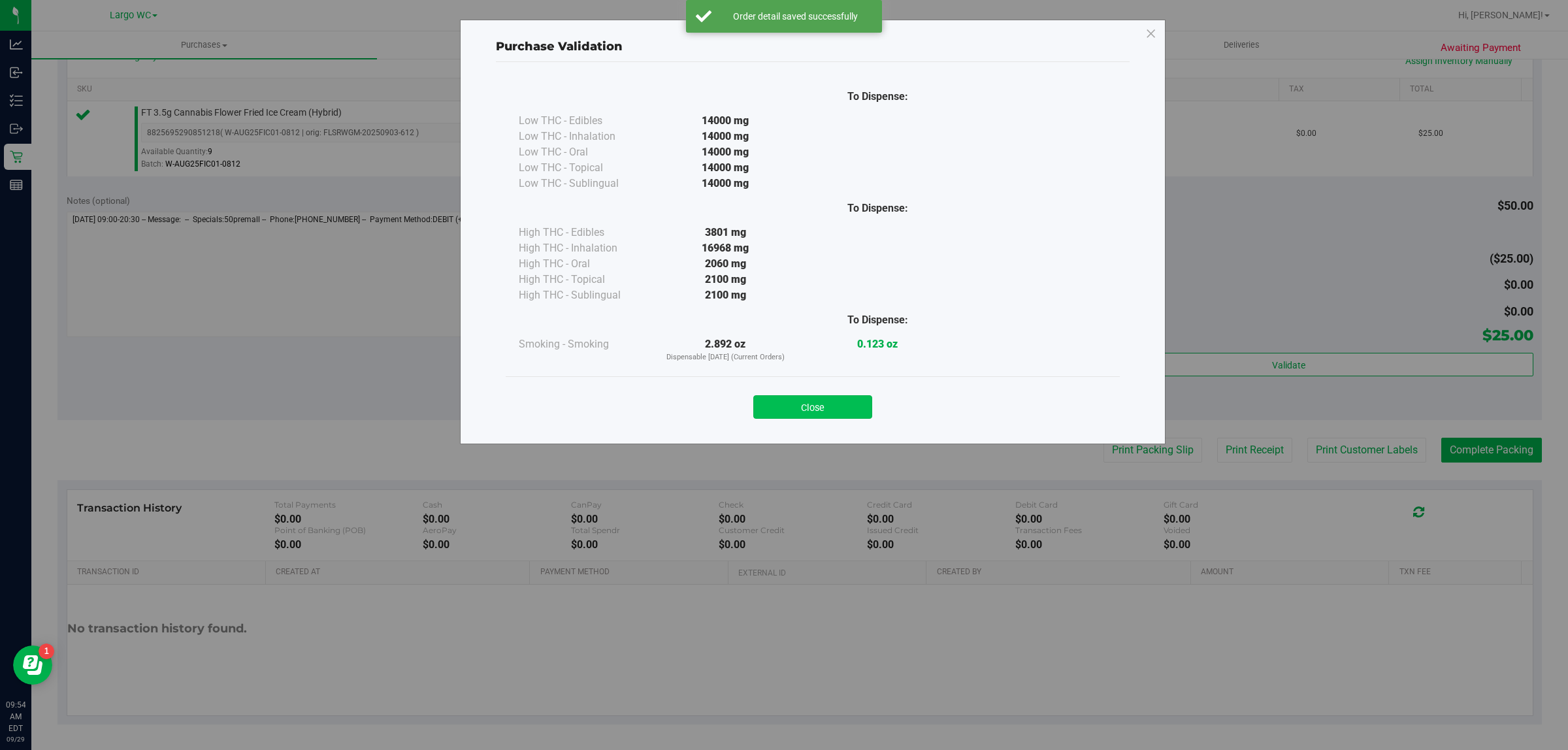
click at [833, 418] on button "Close" at bounding box center [812, 407] width 119 height 24
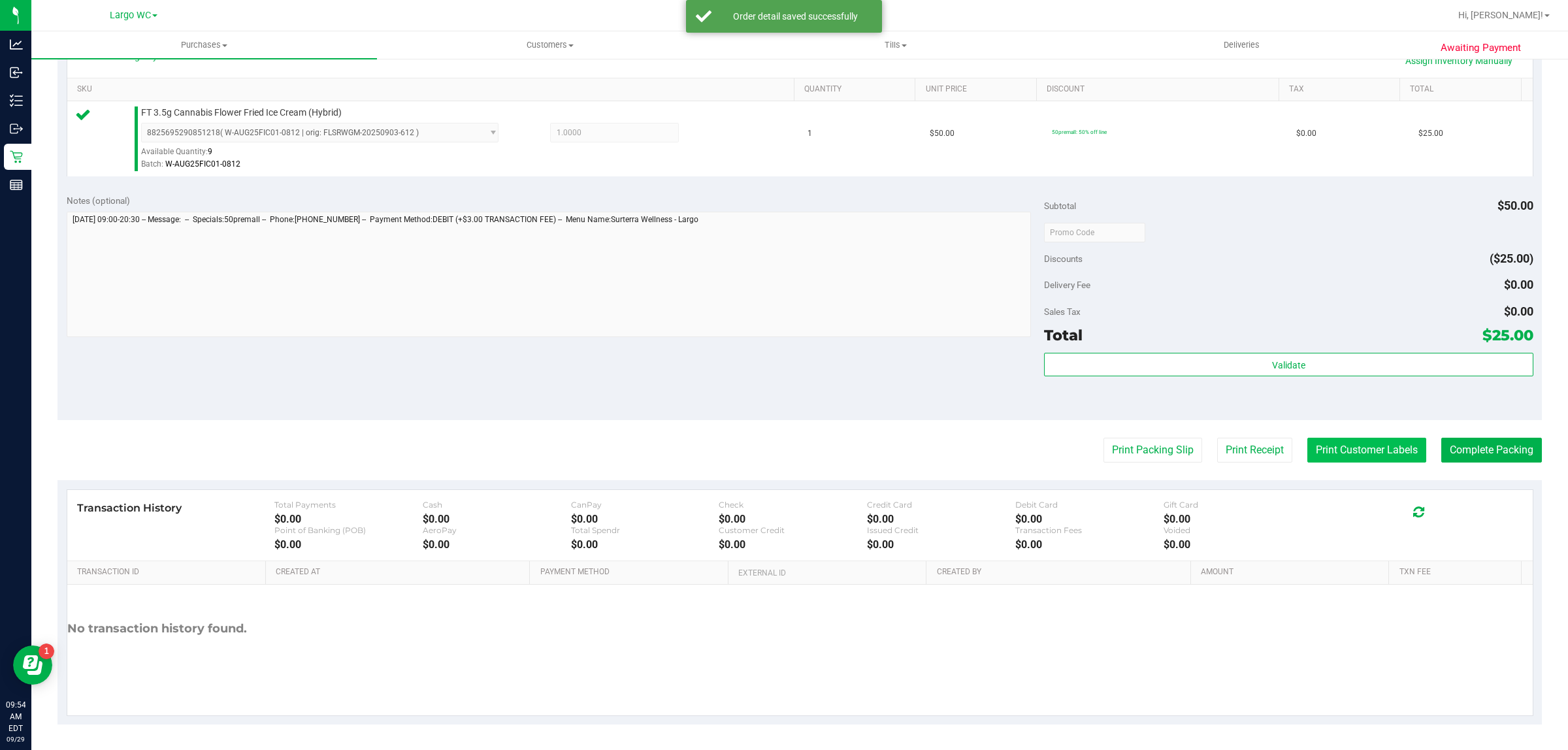
click at [1386, 461] on button "Print Customer Labels" at bounding box center [1367, 450] width 119 height 25
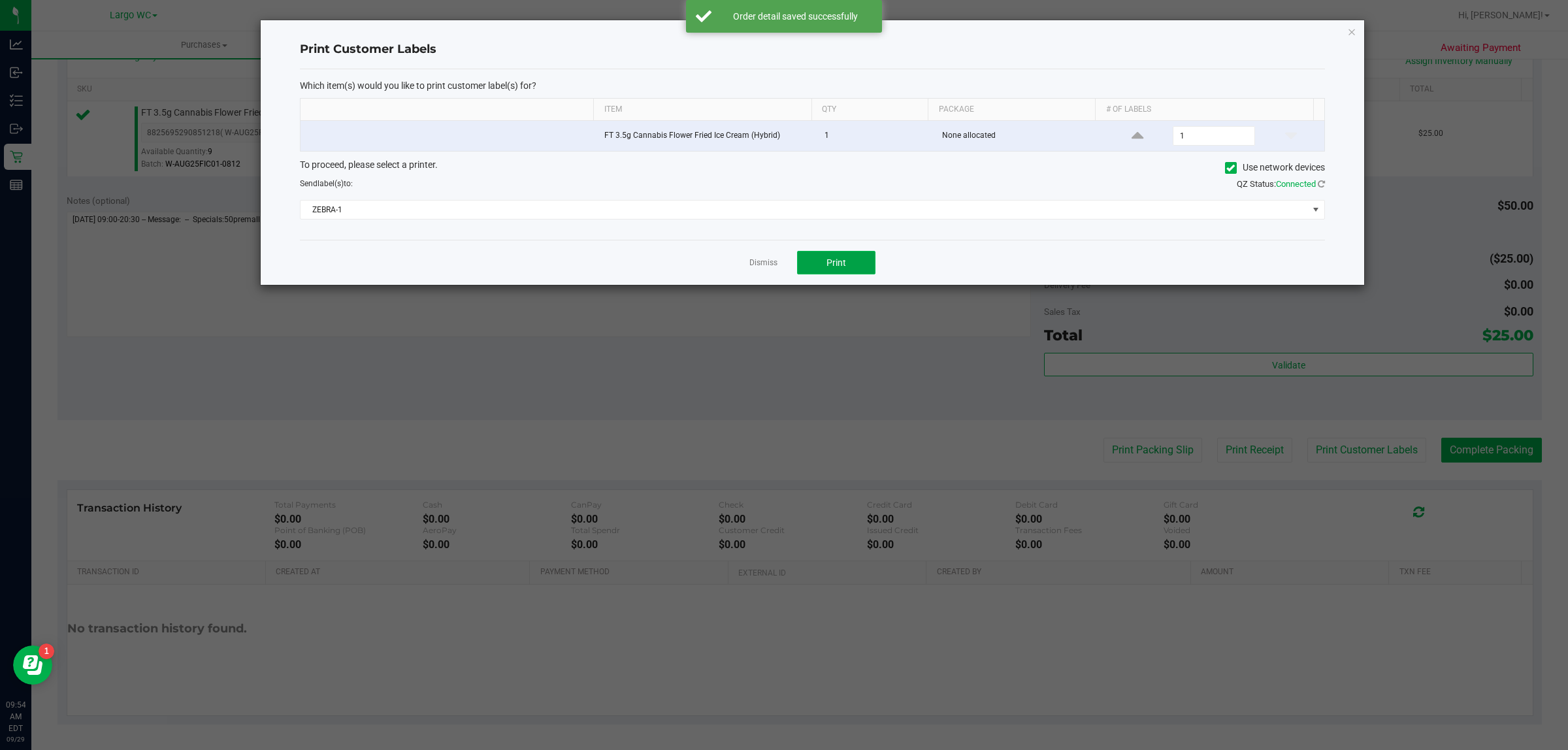
click at [862, 274] on button "Print" at bounding box center [837, 263] width 79 height 24
click at [763, 262] on link "Dismiss" at bounding box center [763, 262] width 28 height 11
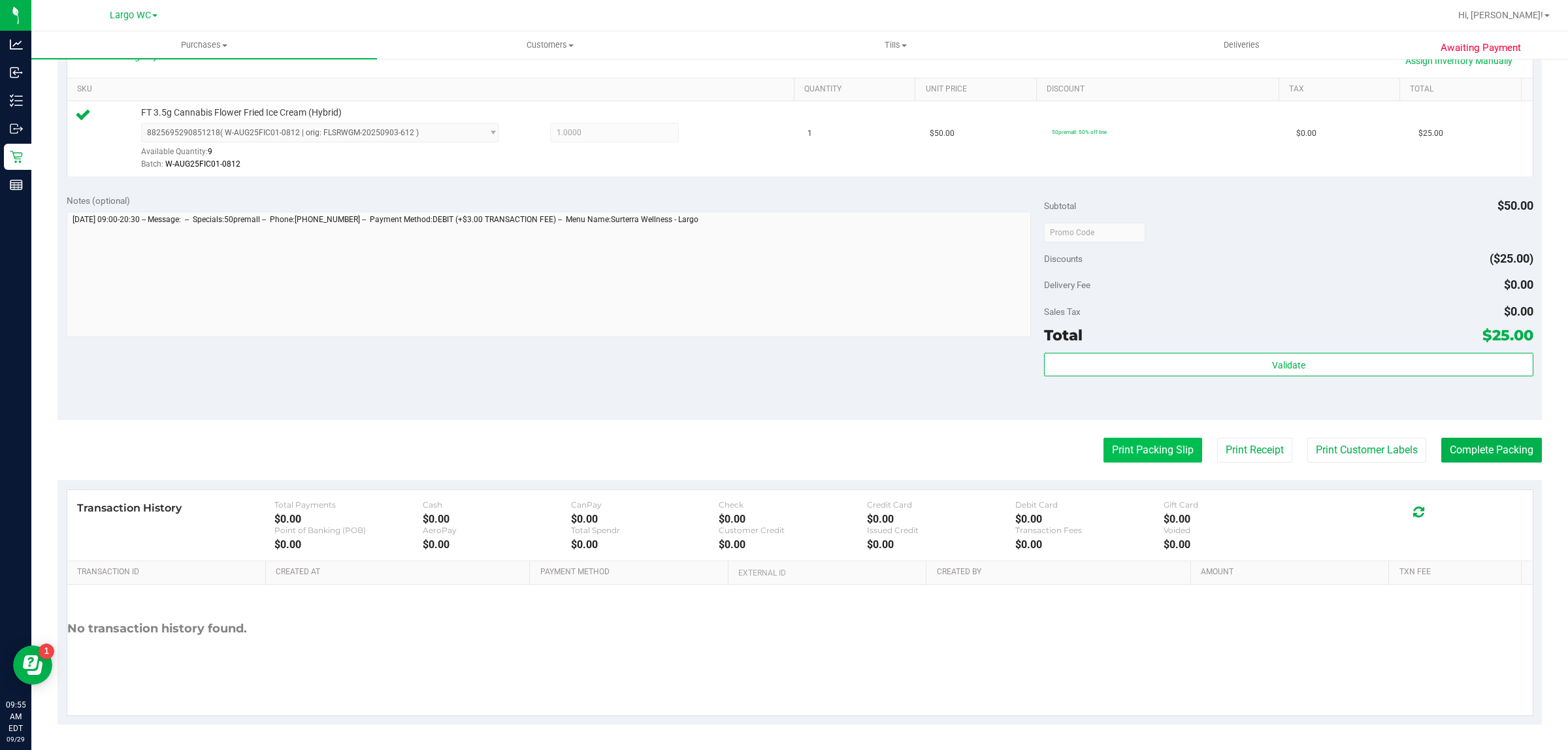
click at [1117, 458] on button "Print Packing Slip" at bounding box center [1153, 450] width 98 height 25
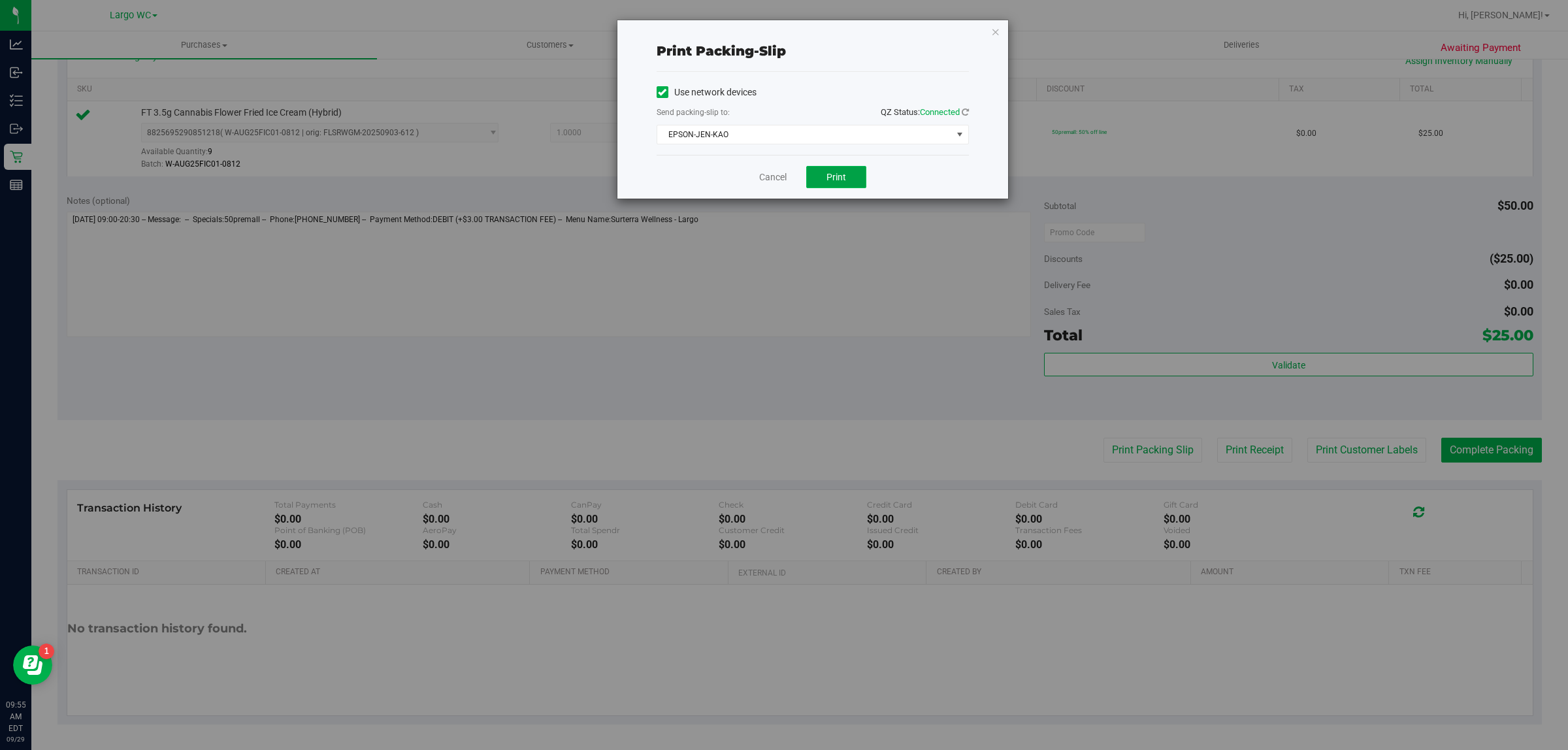
click at [859, 188] on button "Print" at bounding box center [836, 177] width 60 height 23
click at [772, 177] on link "Cancel" at bounding box center [773, 178] width 27 height 14
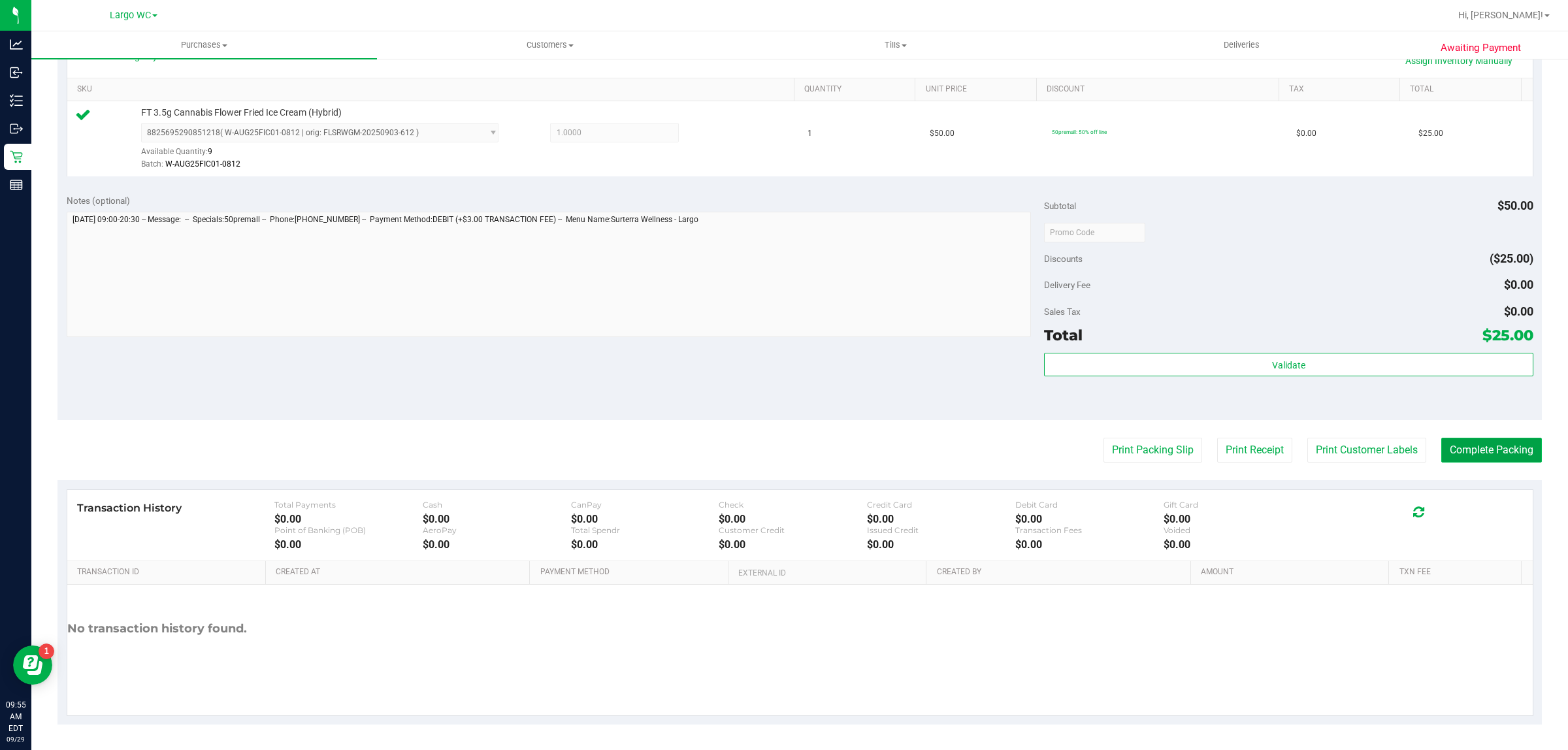
click at [1496, 451] on button "Complete Packing" at bounding box center [1491, 450] width 100 height 25
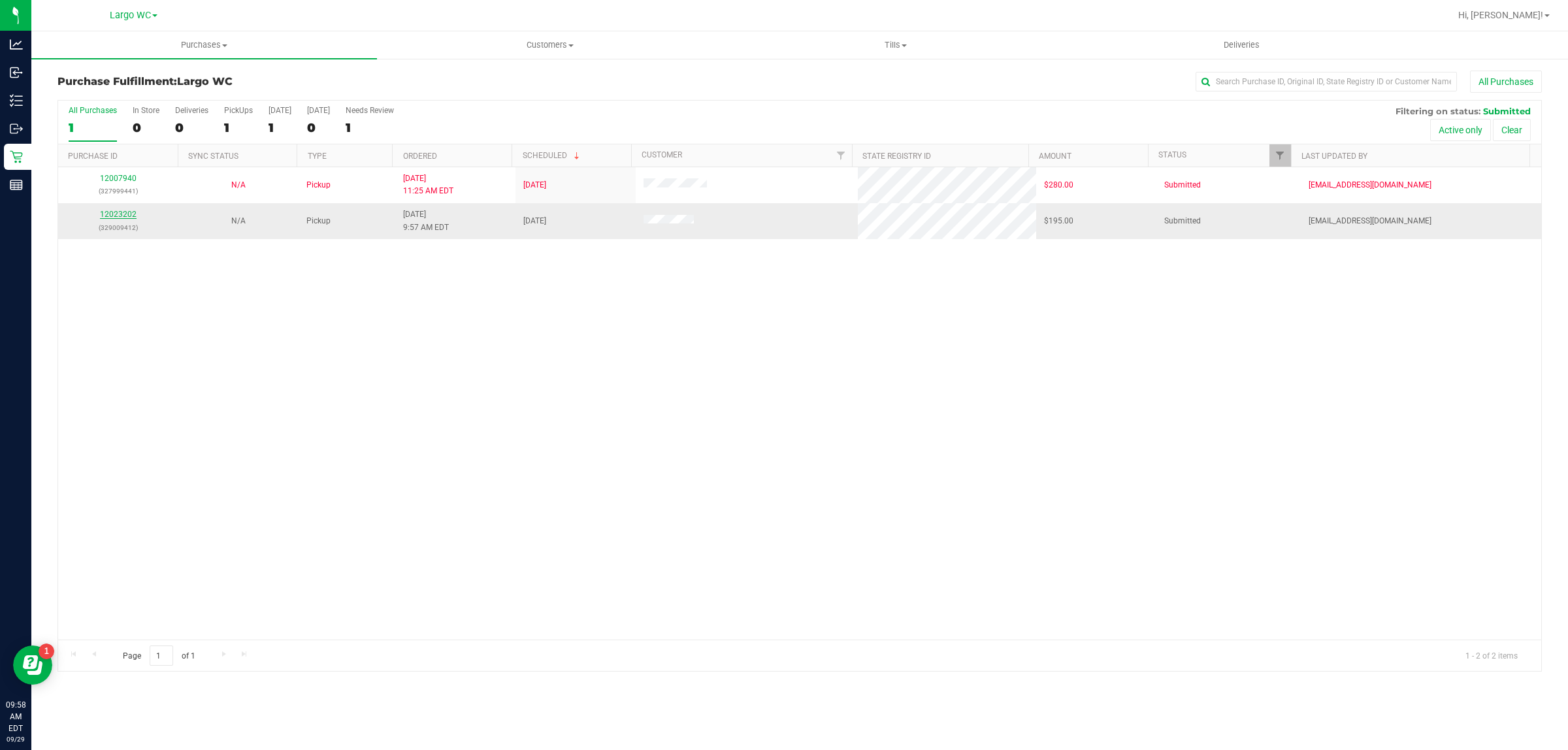
click at [109, 219] on link "12023202" at bounding box center [118, 214] width 36 height 9
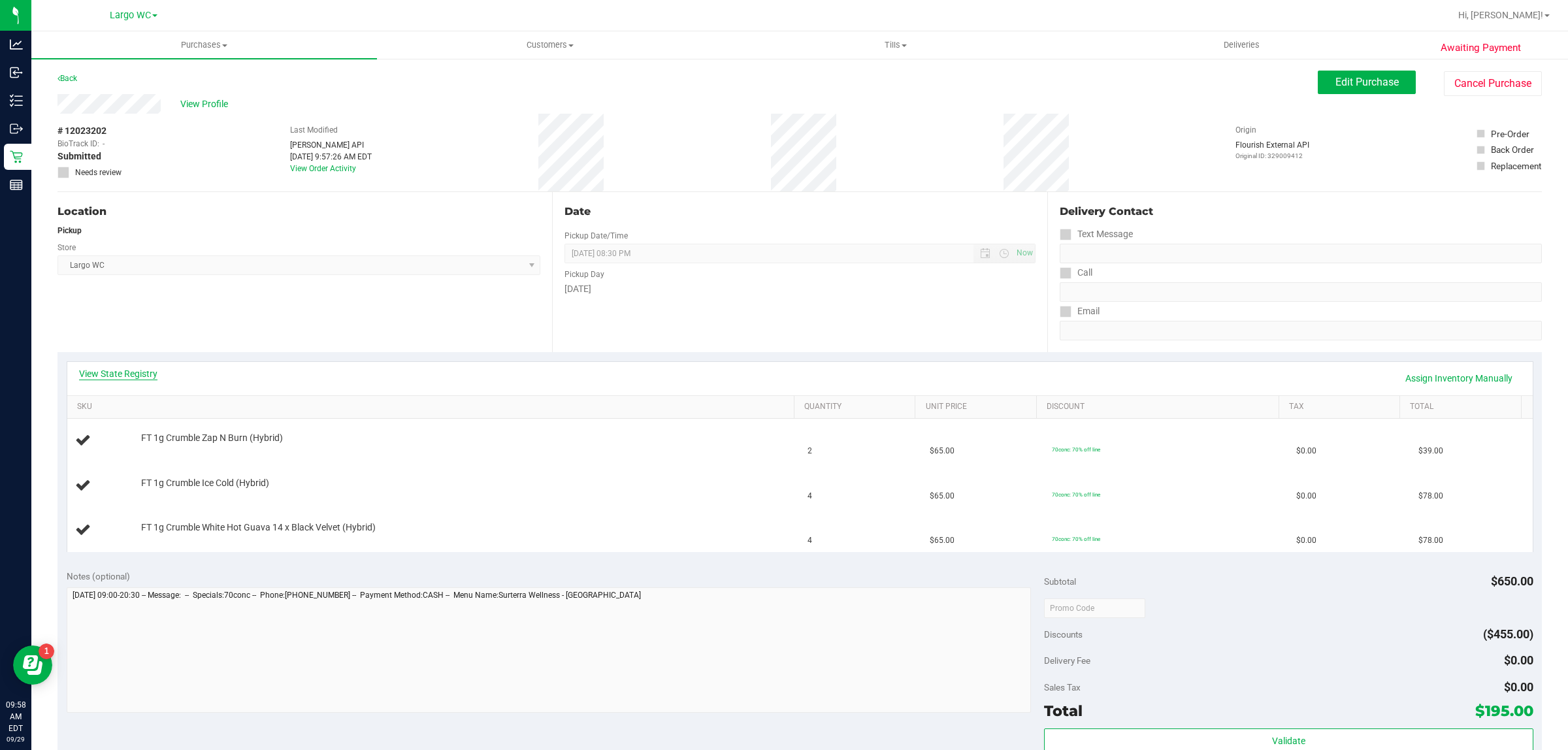
click at [133, 374] on link "View State Registry" at bounding box center [119, 373] width 79 height 13
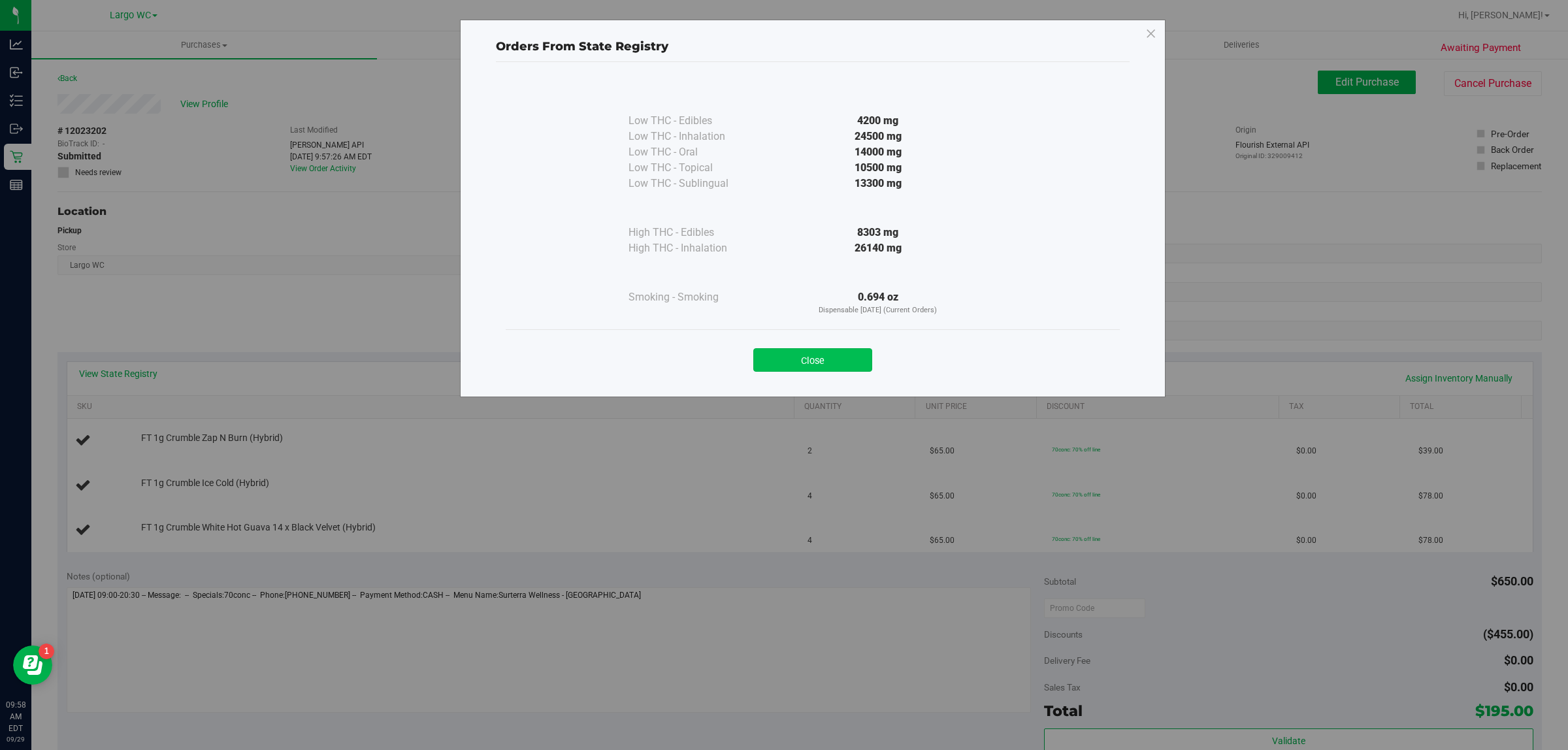
click at [823, 370] on button "Close" at bounding box center [812, 360] width 119 height 24
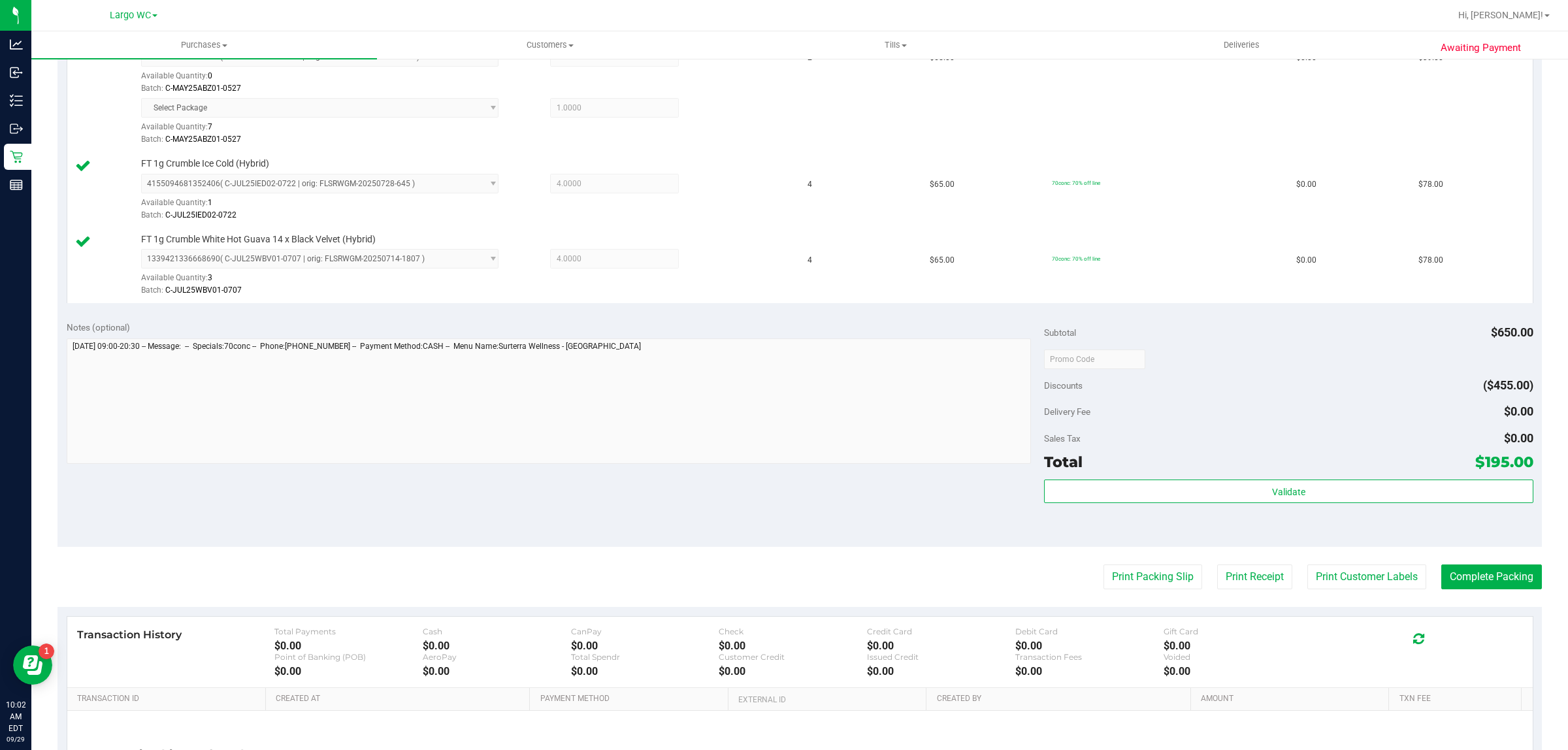
scroll to position [396, 0]
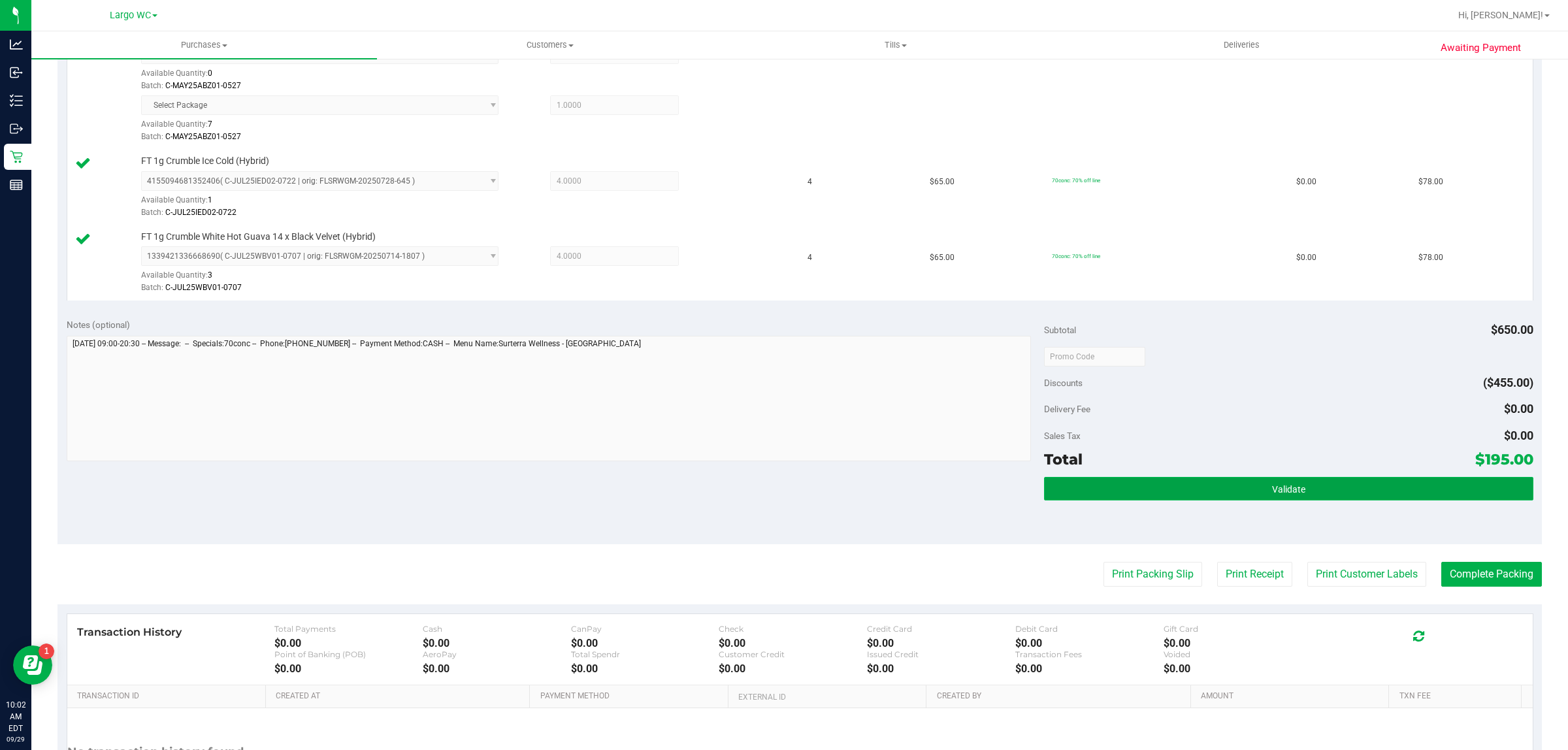
click at [1354, 487] on button "Validate" at bounding box center [1288, 489] width 489 height 24
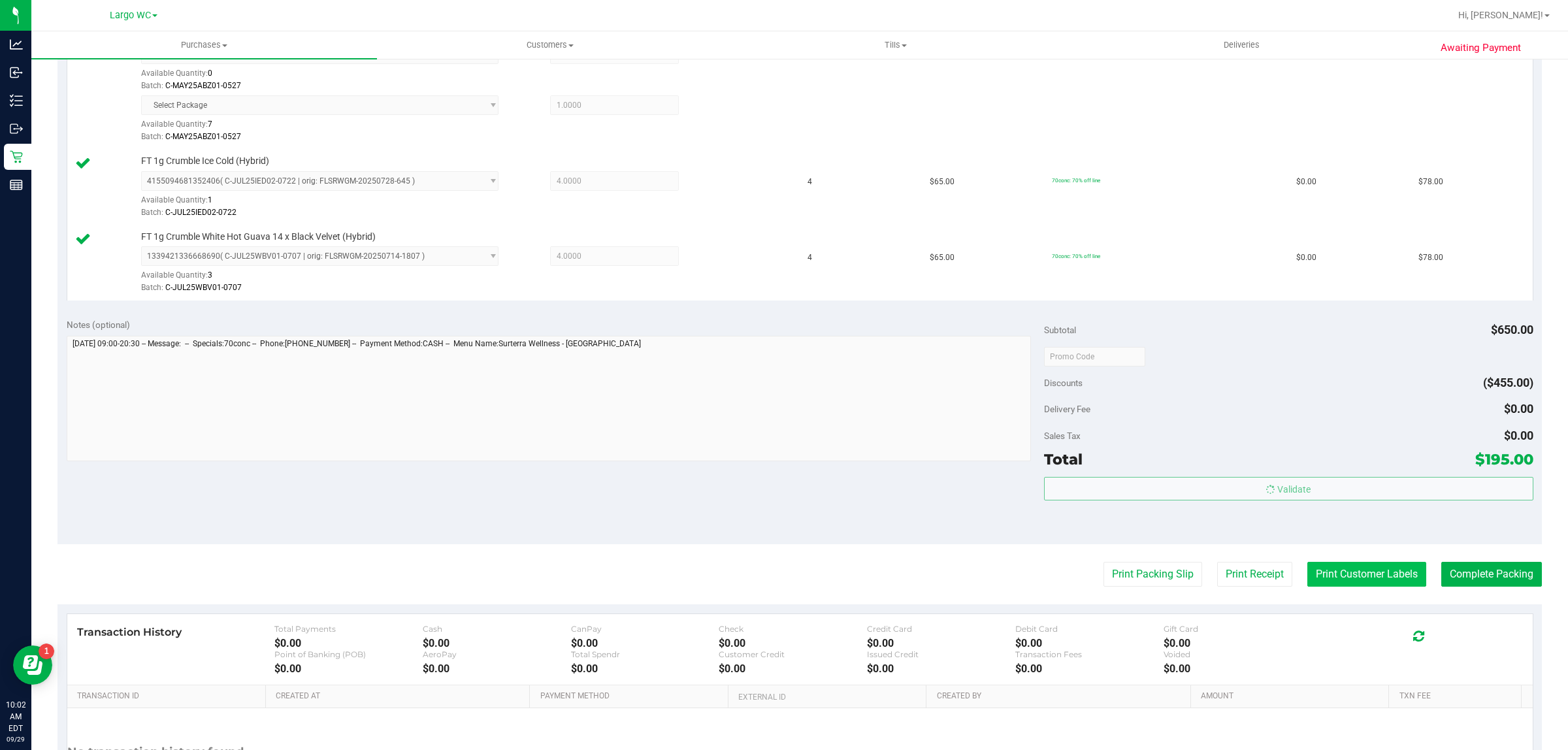
click at [1370, 573] on button "Print Customer Labels" at bounding box center [1367, 573] width 119 height 25
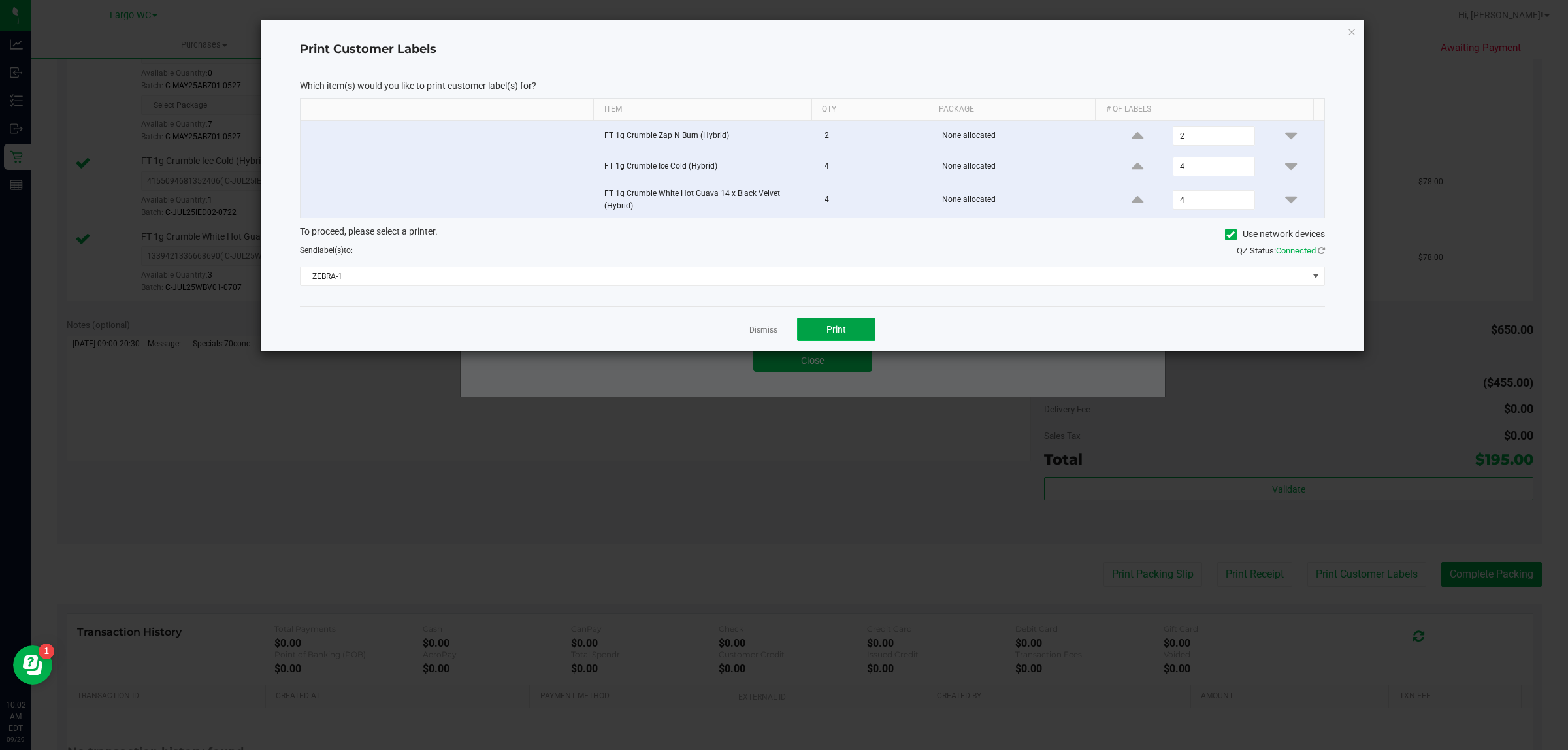
click at [844, 320] on button "Print" at bounding box center [837, 329] width 79 height 24
click at [755, 331] on link "Dismiss" at bounding box center [763, 330] width 28 height 11
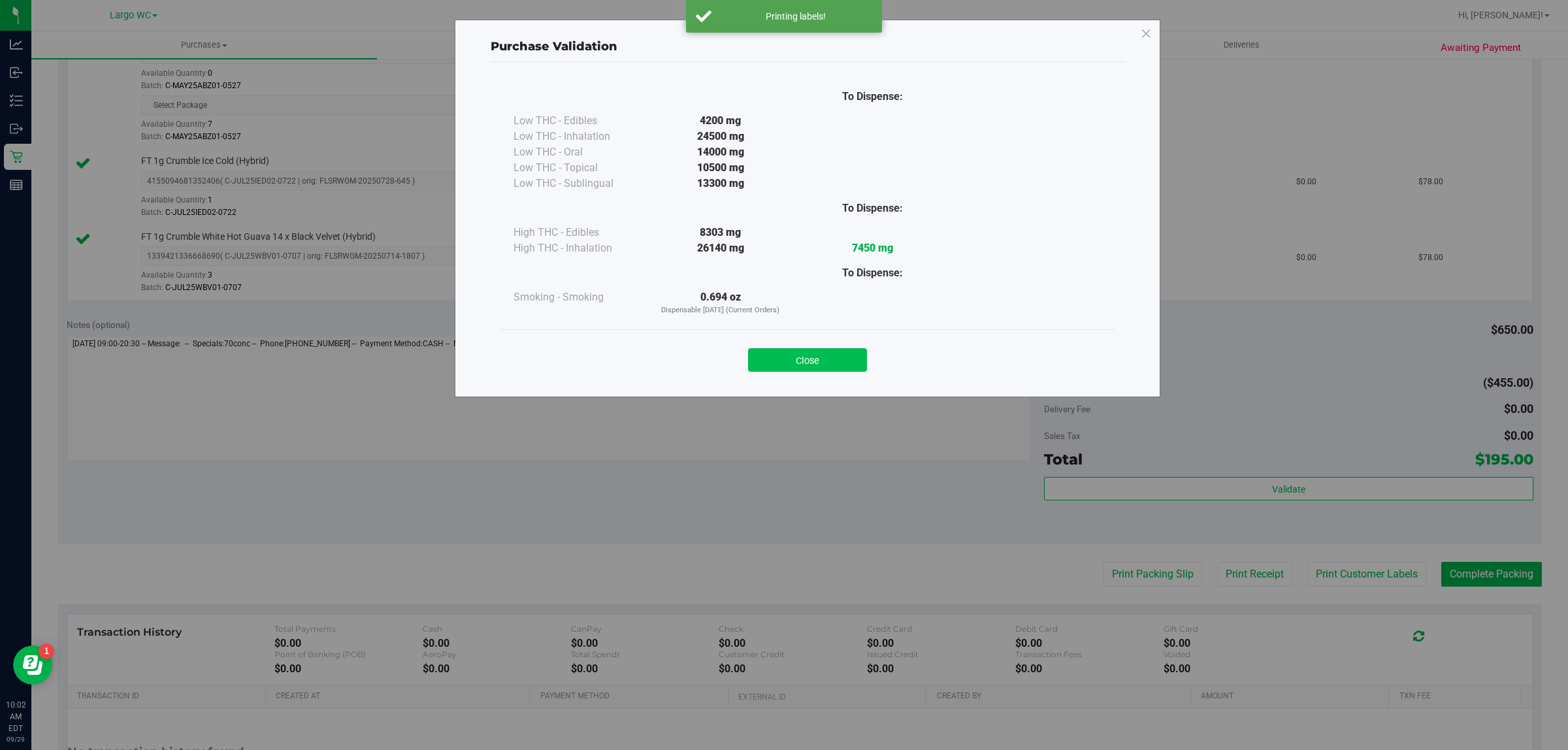
click at [805, 366] on button "Close" at bounding box center [807, 360] width 119 height 24
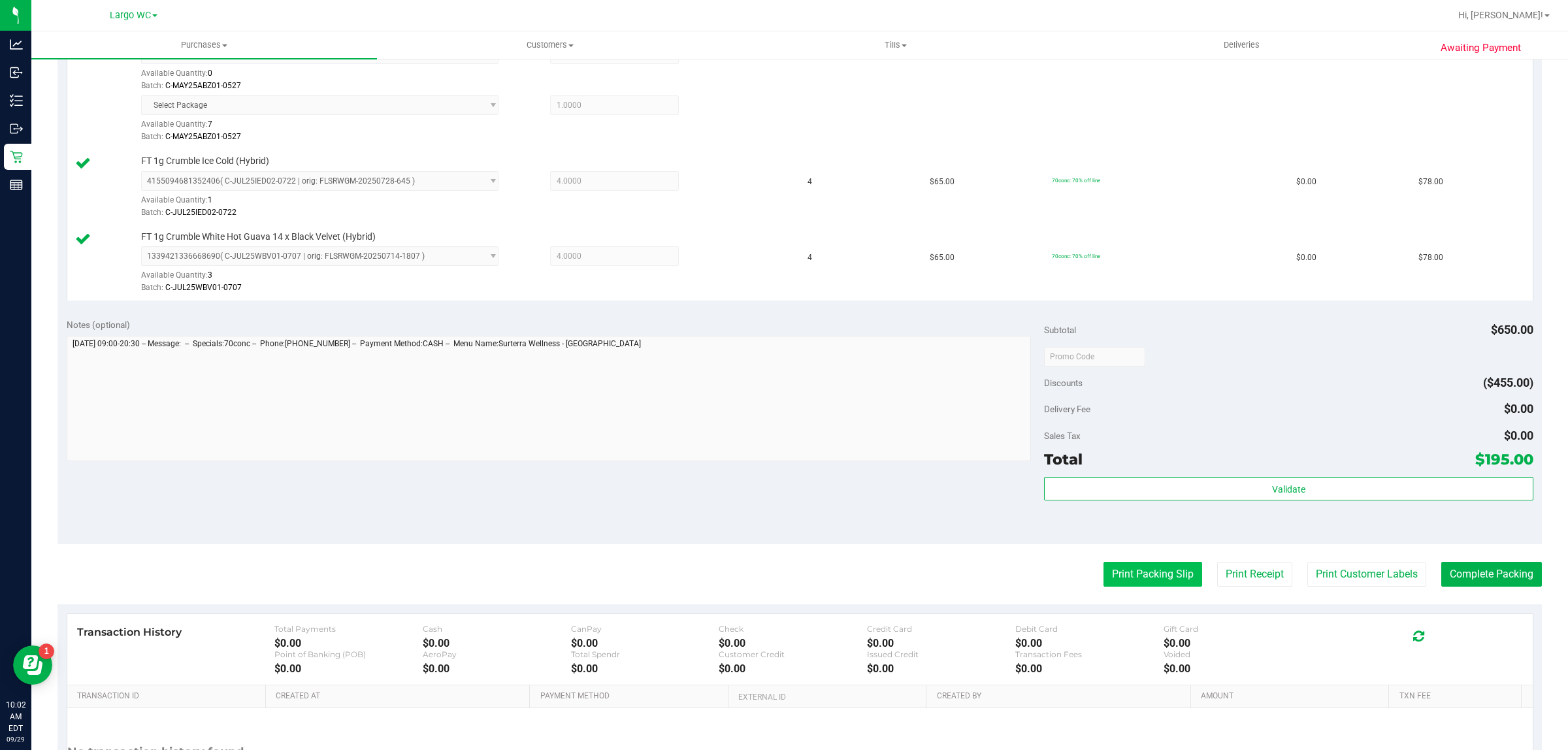
click at [1137, 575] on button "Print Packing Slip" at bounding box center [1153, 573] width 98 height 25
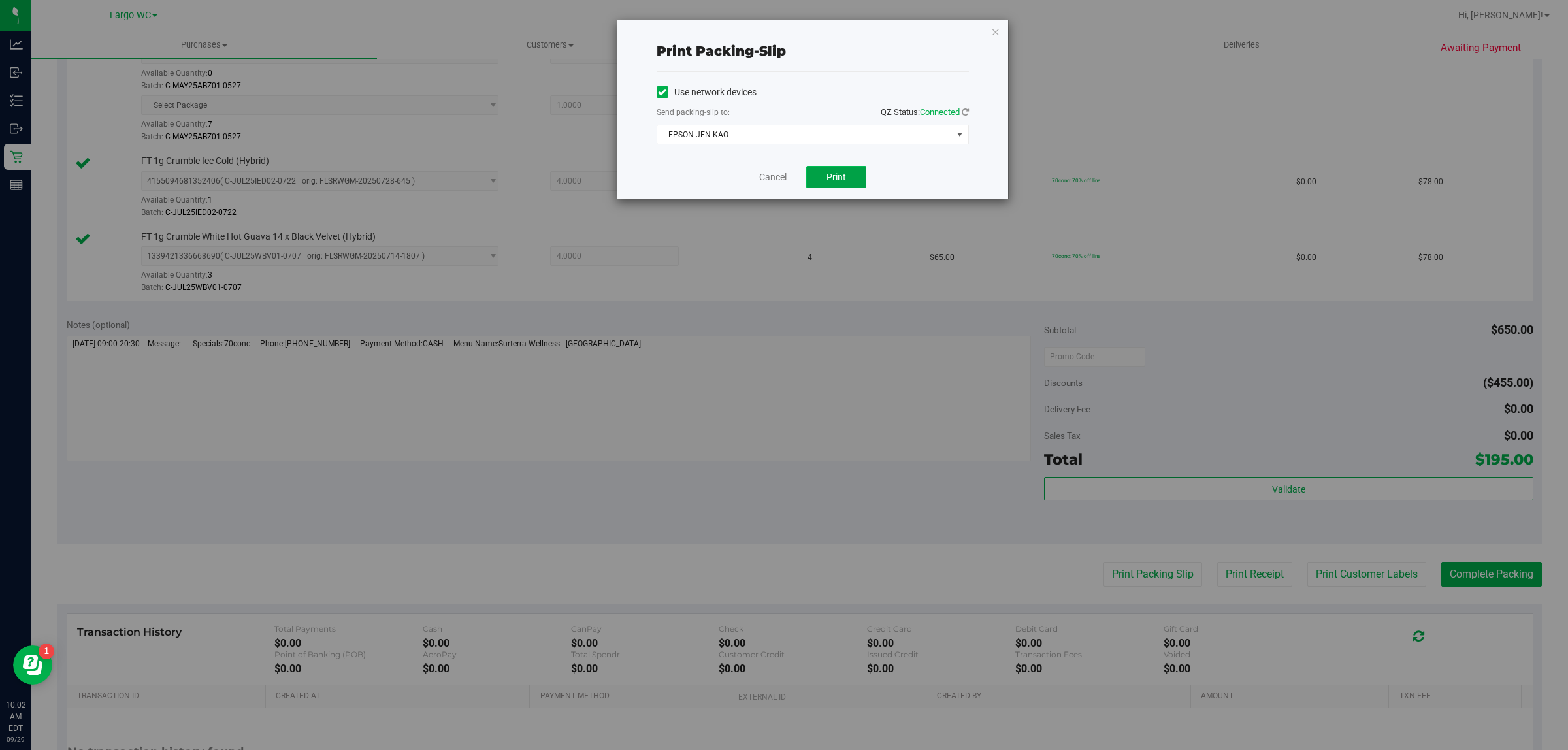
click at [862, 177] on button "Print" at bounding box center [836, 177] width 60 height 23
click at [770, 177] on link "Cancel" at bounding box center [773, 178] width 27 height 14
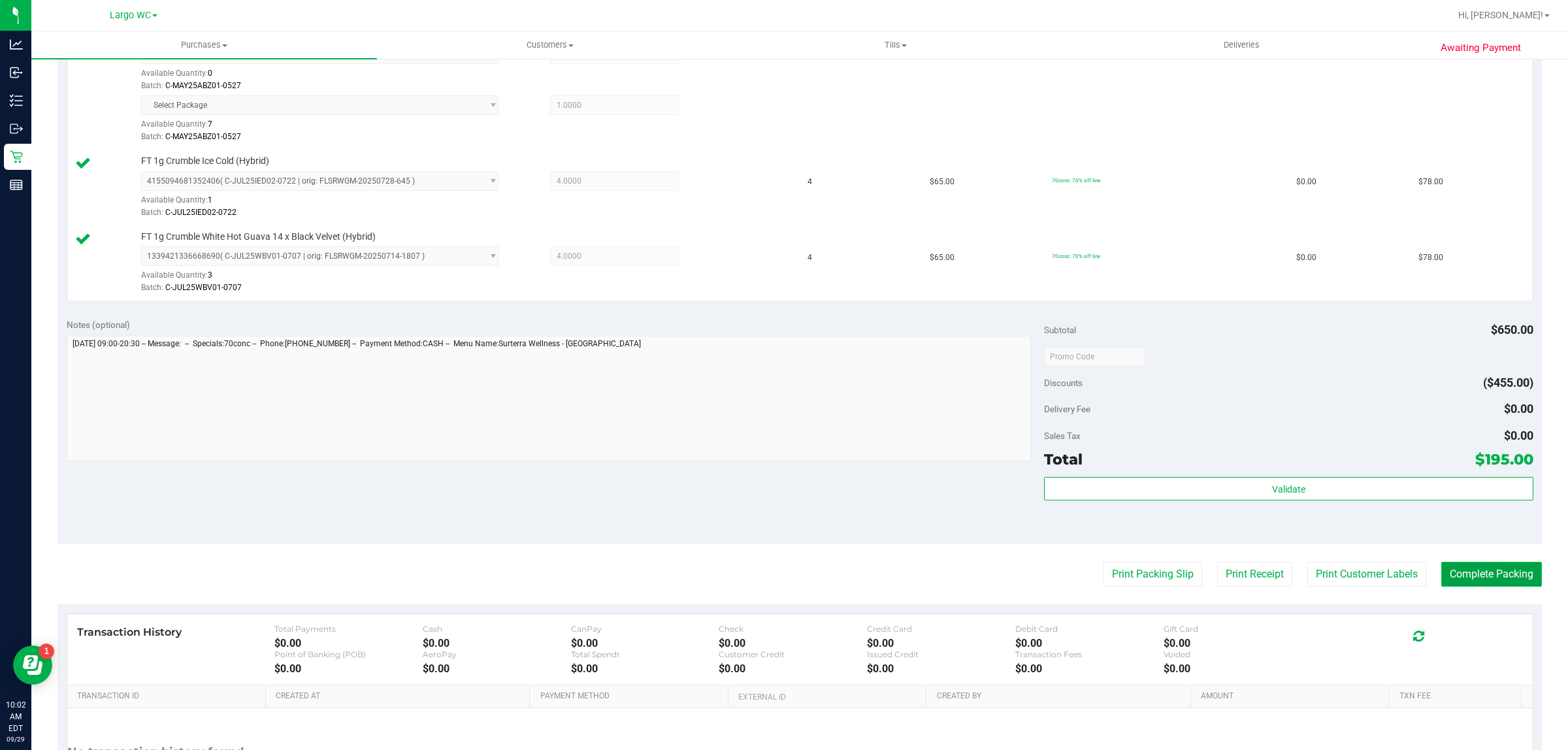
click at [1479, 577] on button "Complete Packing" at bounding box center [1491, 573] width 100 height 25
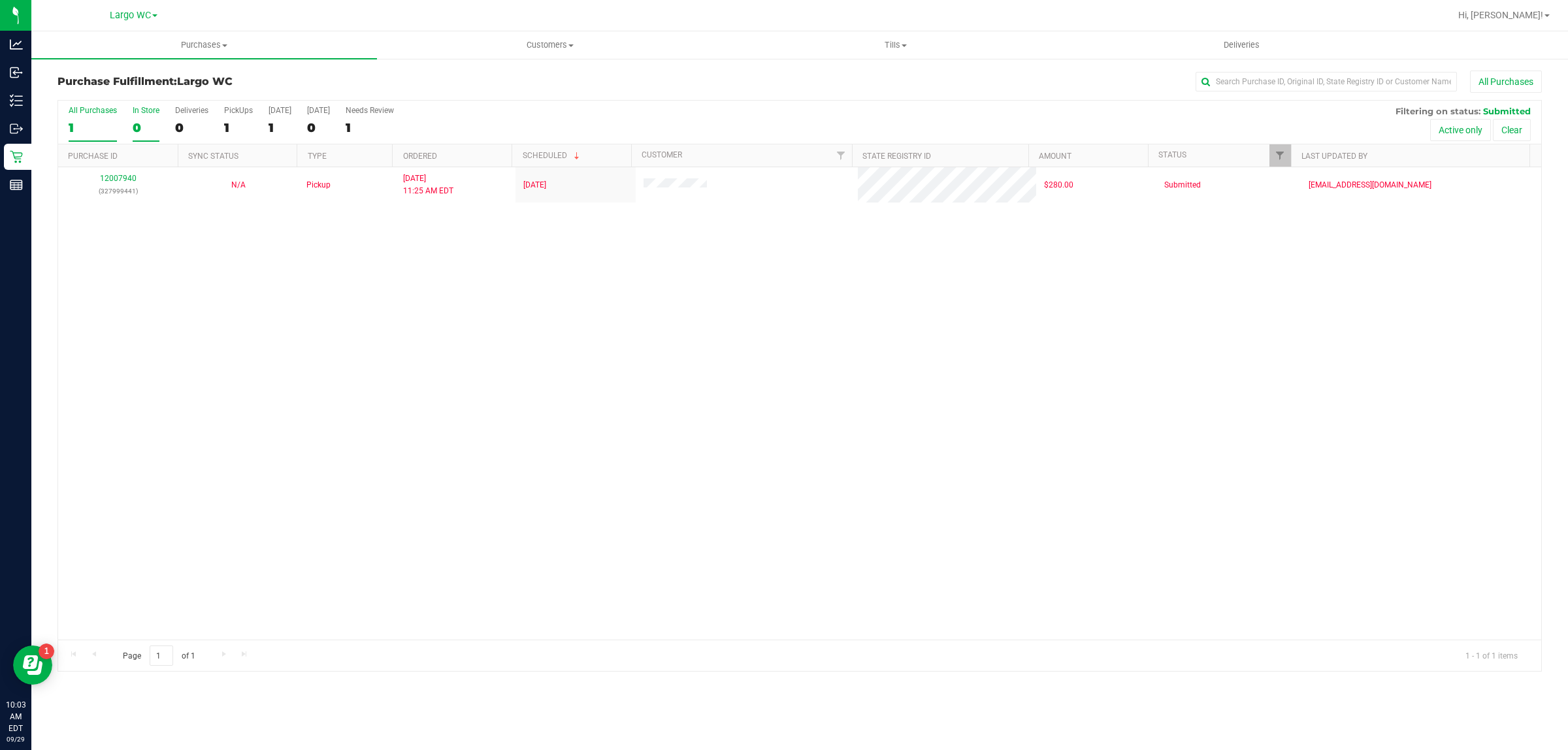
click at [142, 111] on div "In Store" at bounding box center [145, 110] width 27 height 9
click at [0, 0] on input "In Store 0" at bounding box center [0, 0] width 0 height 0
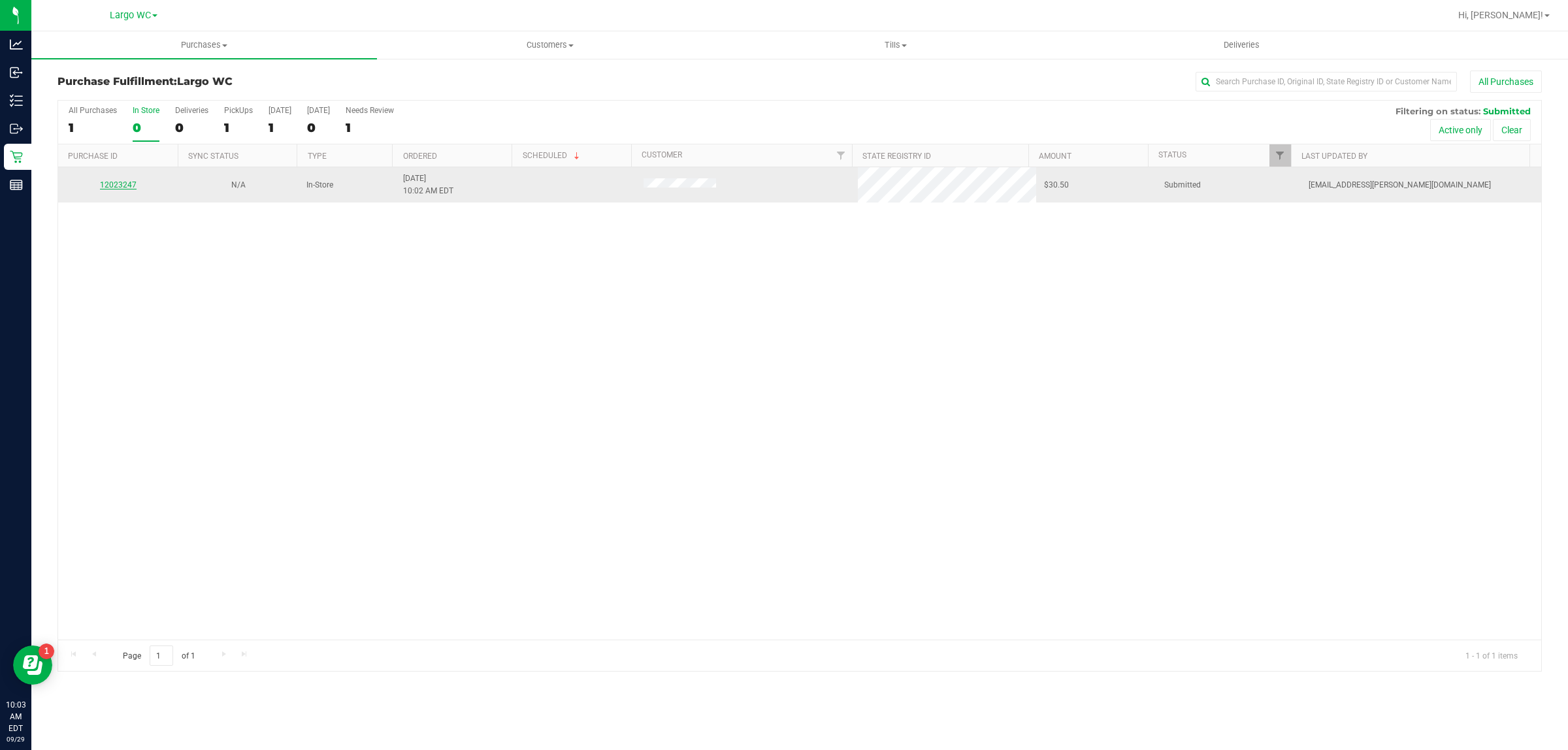
click at [122, 187] on link "12023247" at bounding box center [118, 185] width 36 height 9
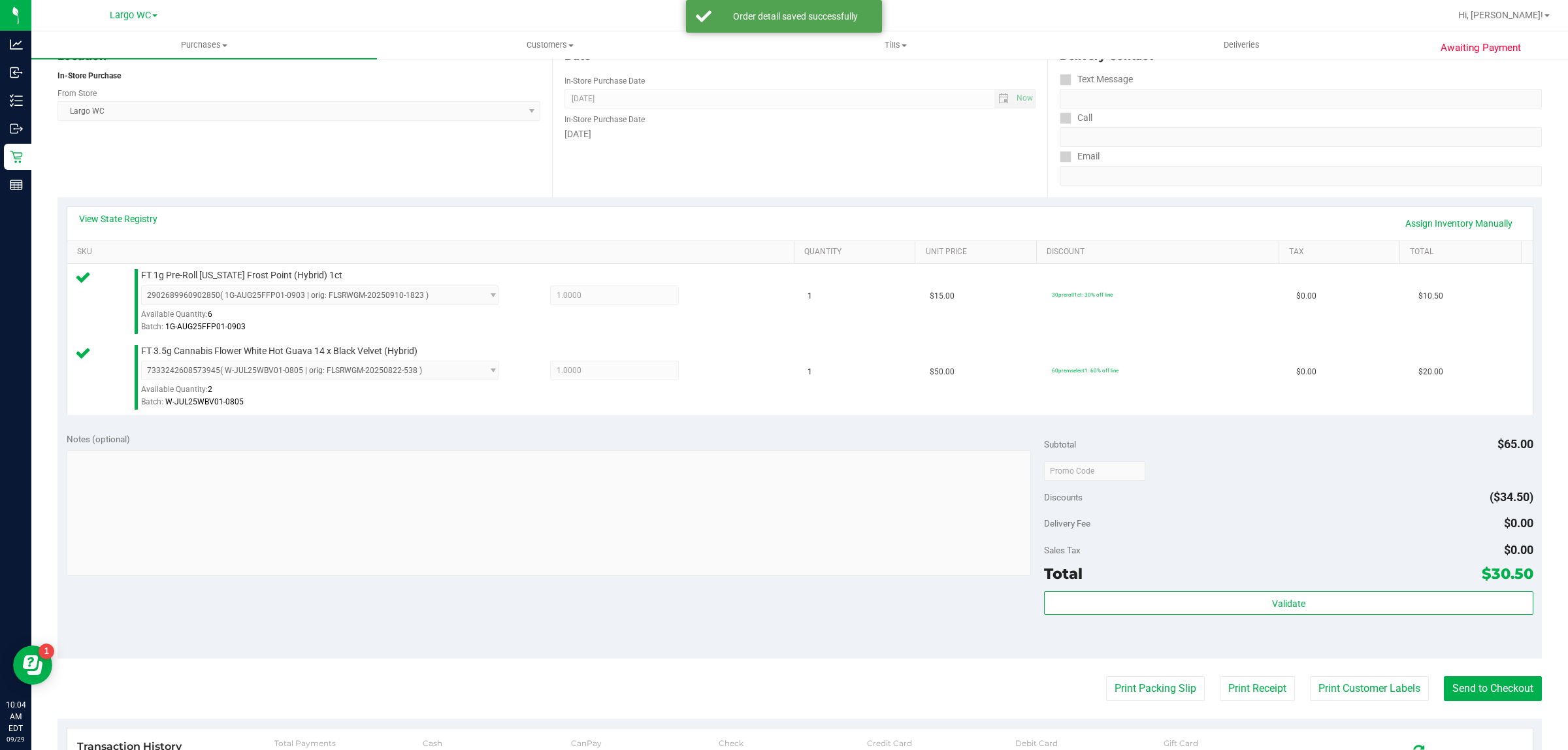
scroll to position [394, 0]
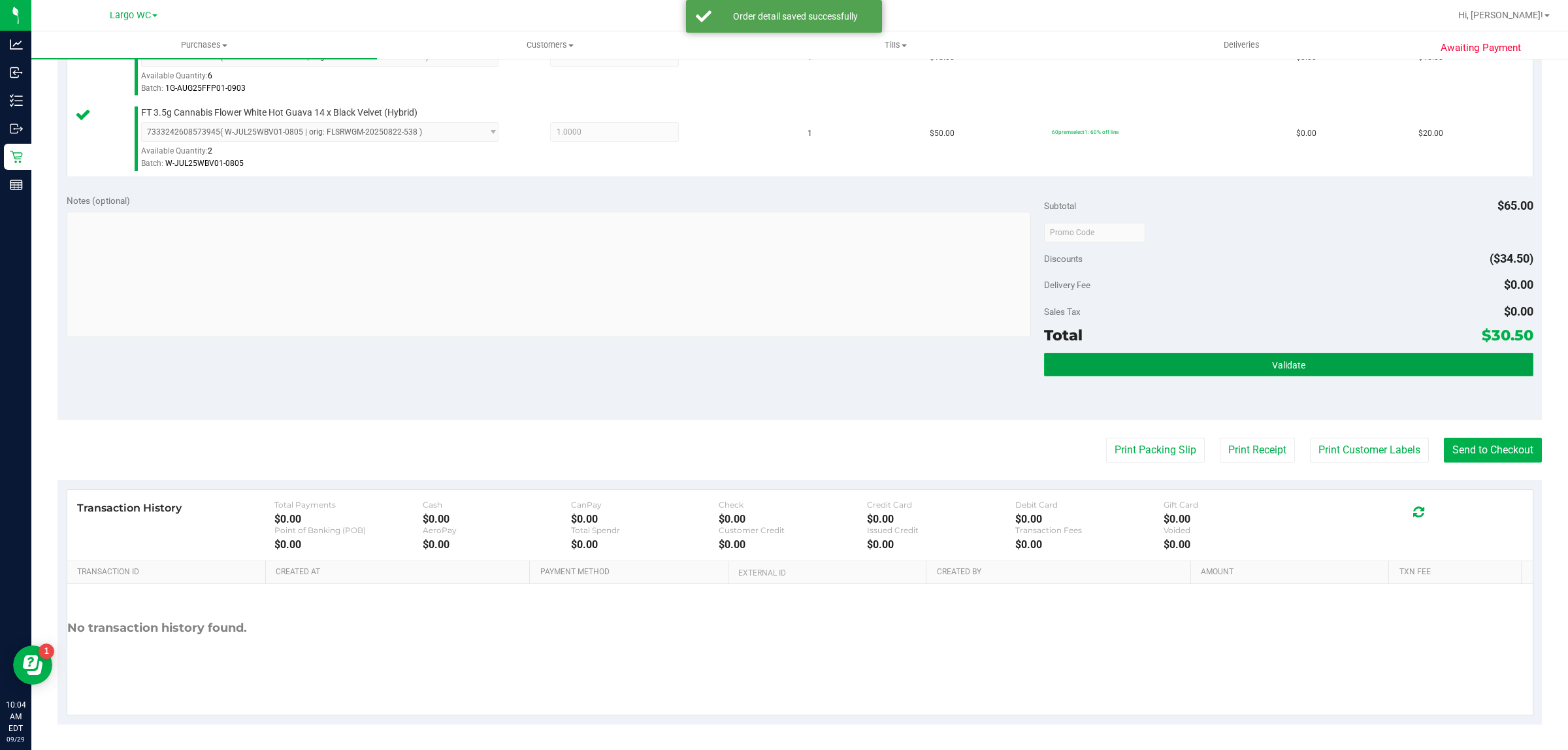
click at [1311, 376] on button "Validate" at bounding box center [1288, 364] width 489 height 24
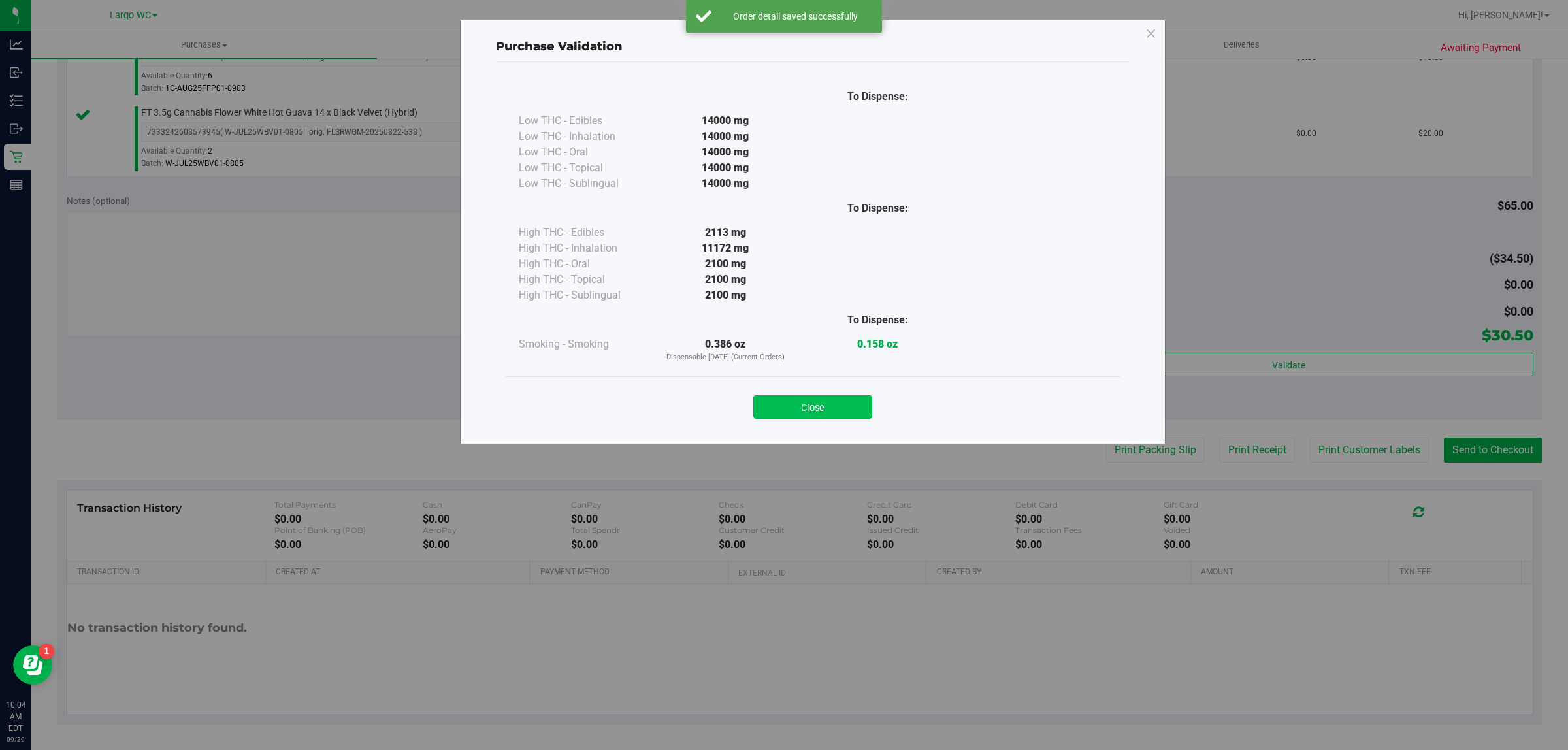
click at [838, 405] on button "Close" at bounding box center [812, 407] width 119 height 24
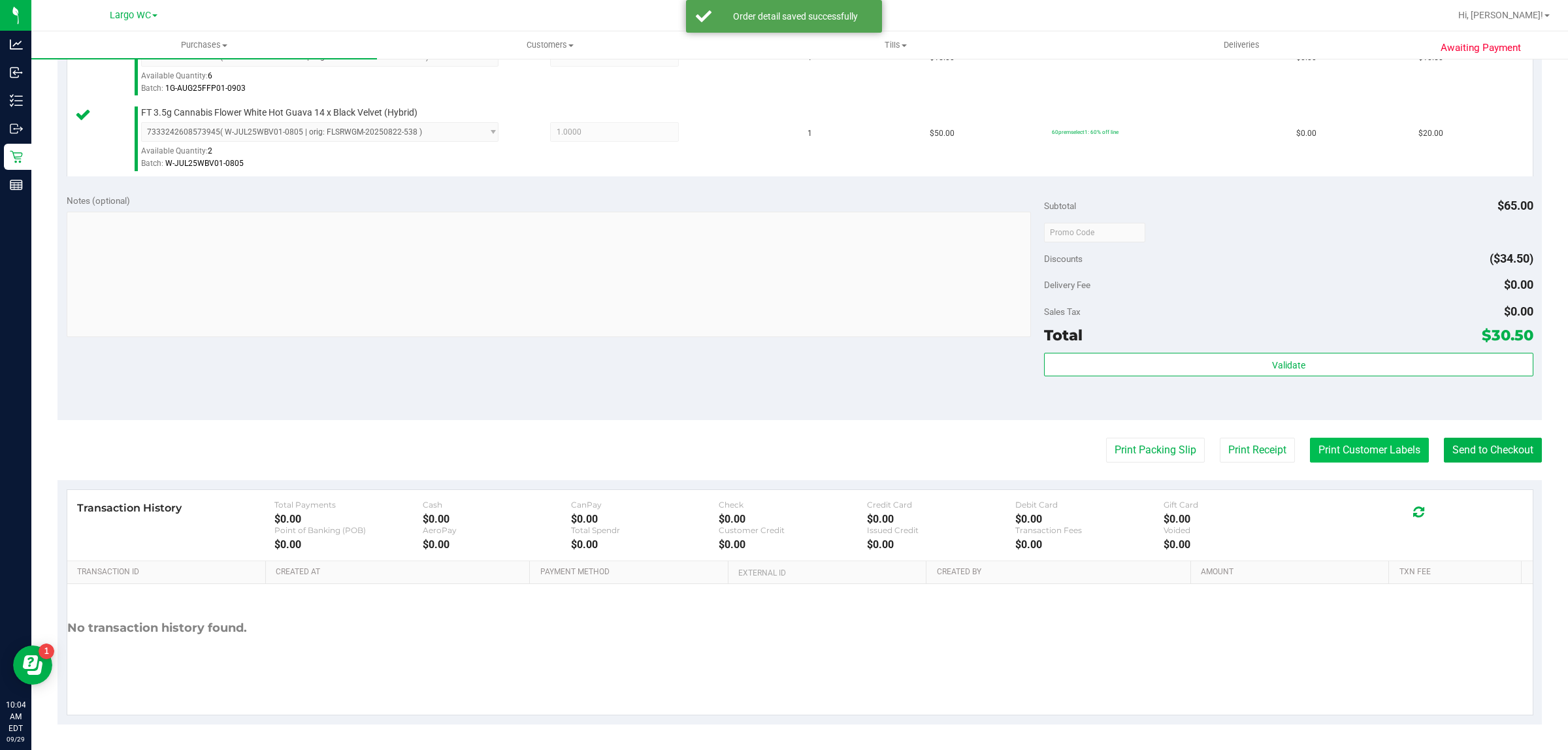
click at [1360, 443] on button "Print Customer Labels" at bounding box center [1369, 450] width 119 height 25
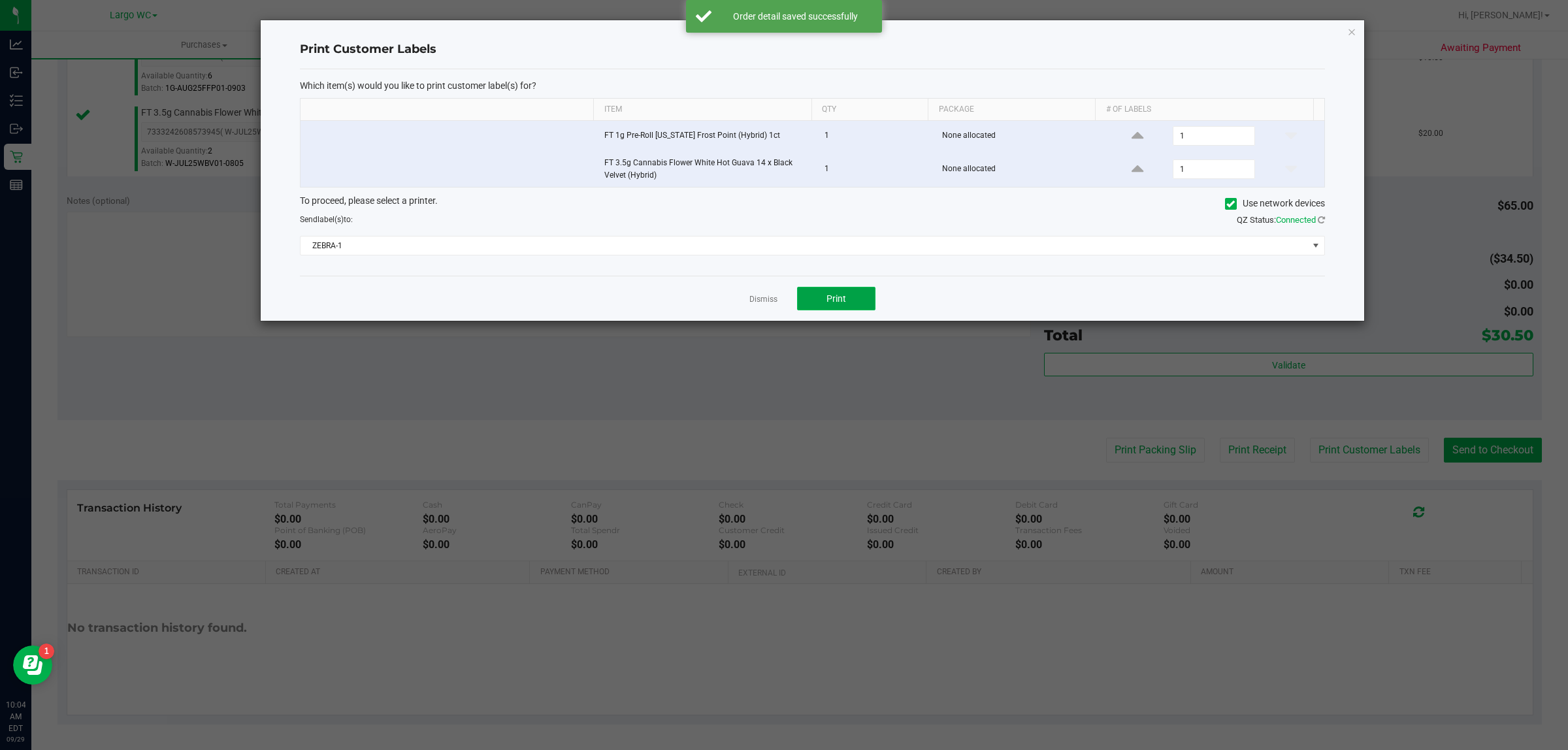
click at [858, 310] on button "Print" at bounding box center [837, 298] width 79 height 24
click at [757, 305] on link "Dismiss" at bounding box center [763, 298] width 28 height 11
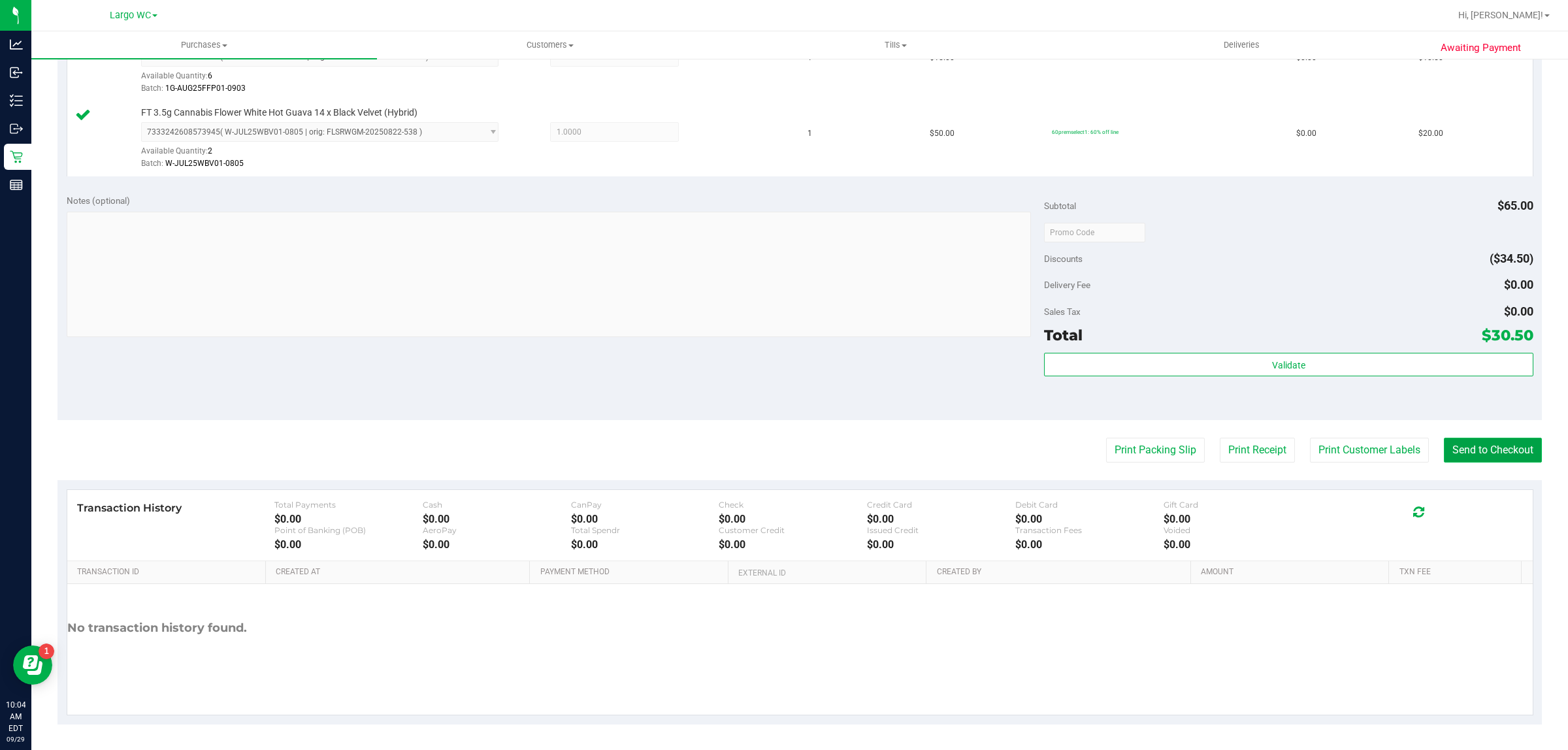
click at [1506, 460] on button "Send to Checkout" at bounding box center [1493, 450] width 98 height 25
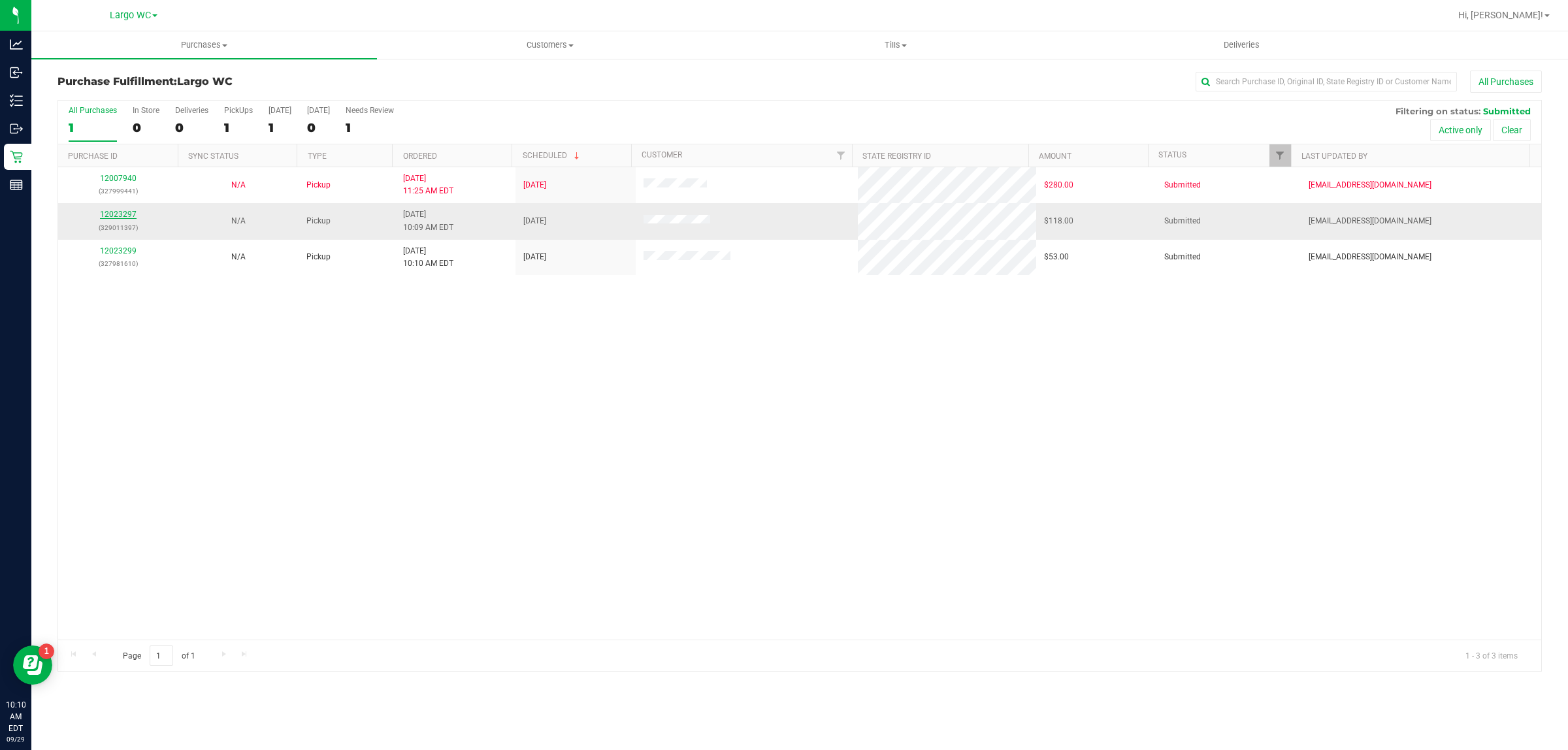
click at [119, 216] on link "12023297" at bounding box center [118, 214] width 36 height 9
click at [115, 213] on link "12023297" at bounding box center [118, 214] width 36 height 9
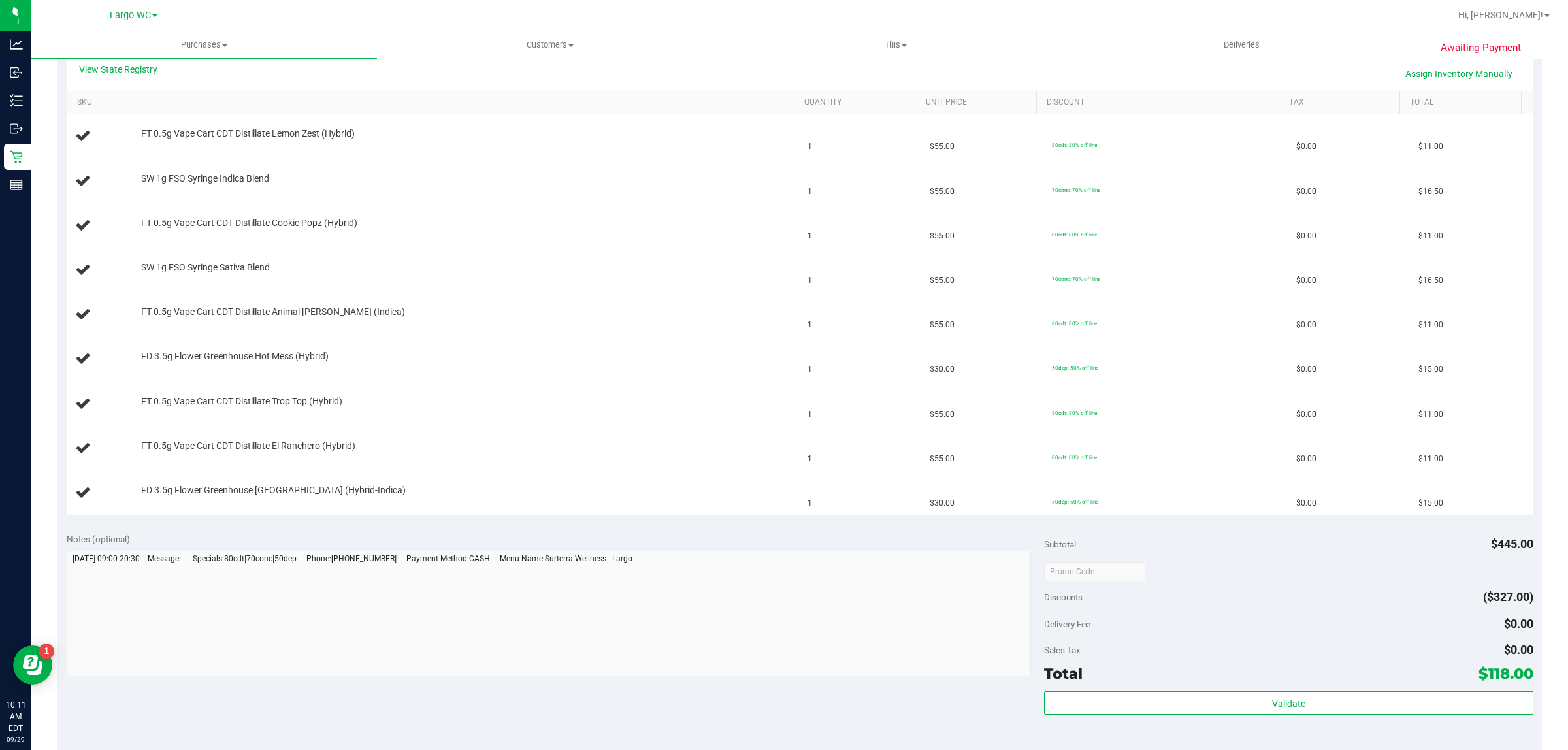
scroll to position [301, 0]
click at [139, 71] on link "View State Registry" at bounding box center [119, 72] width 79 height 13
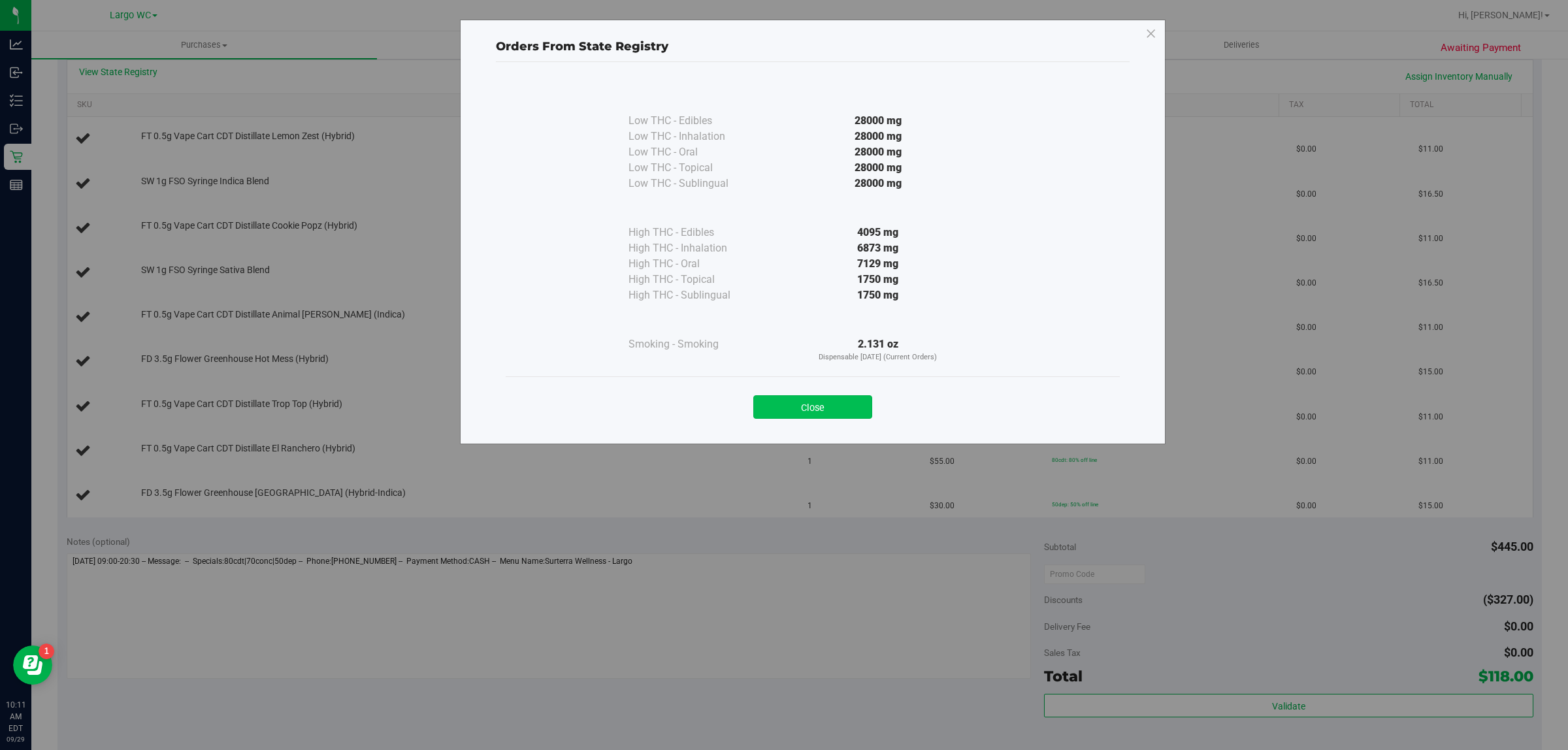
click at [808, 403] on button "Close" at bounding box center [812, 407] width 119 height 24
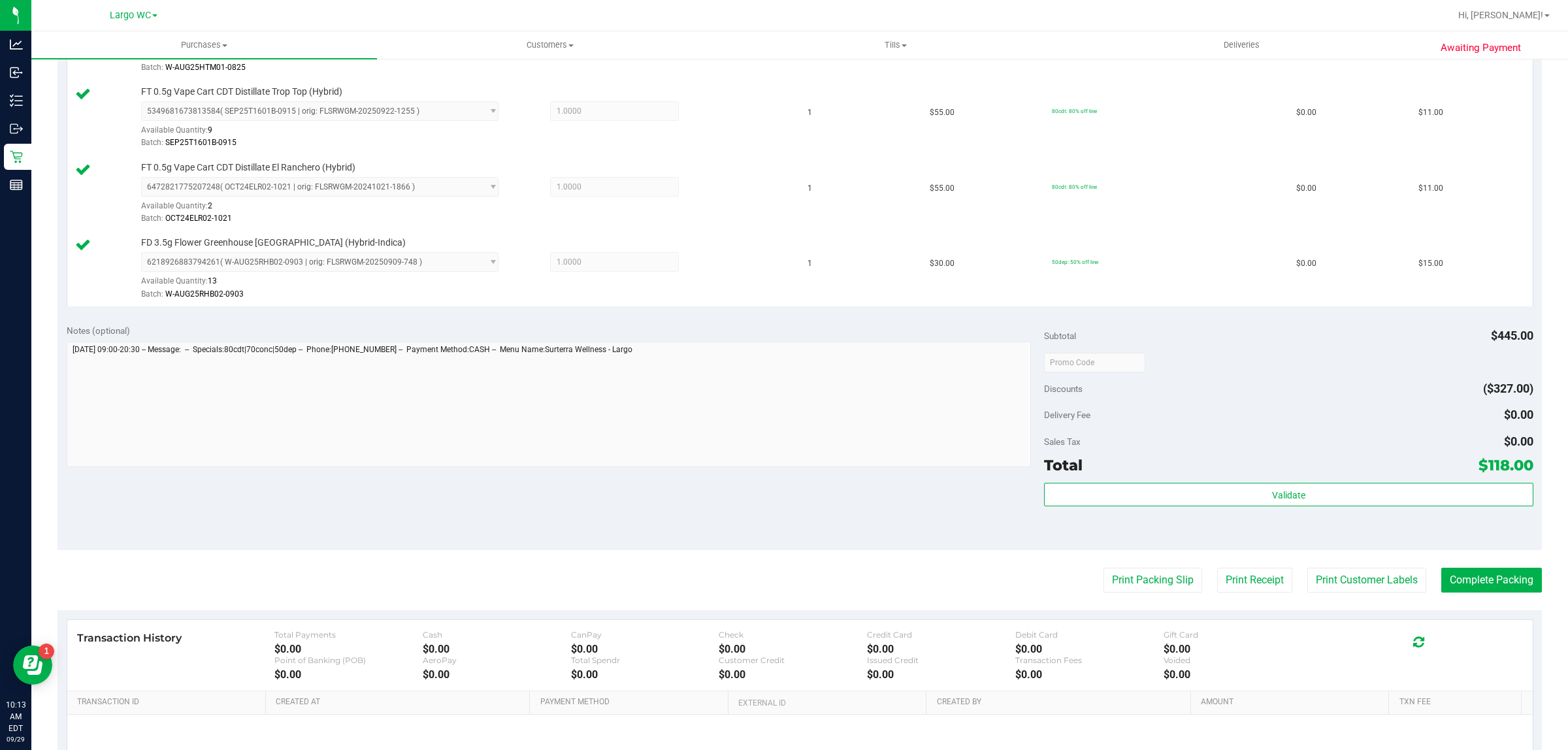
scroll to position [925, 0]
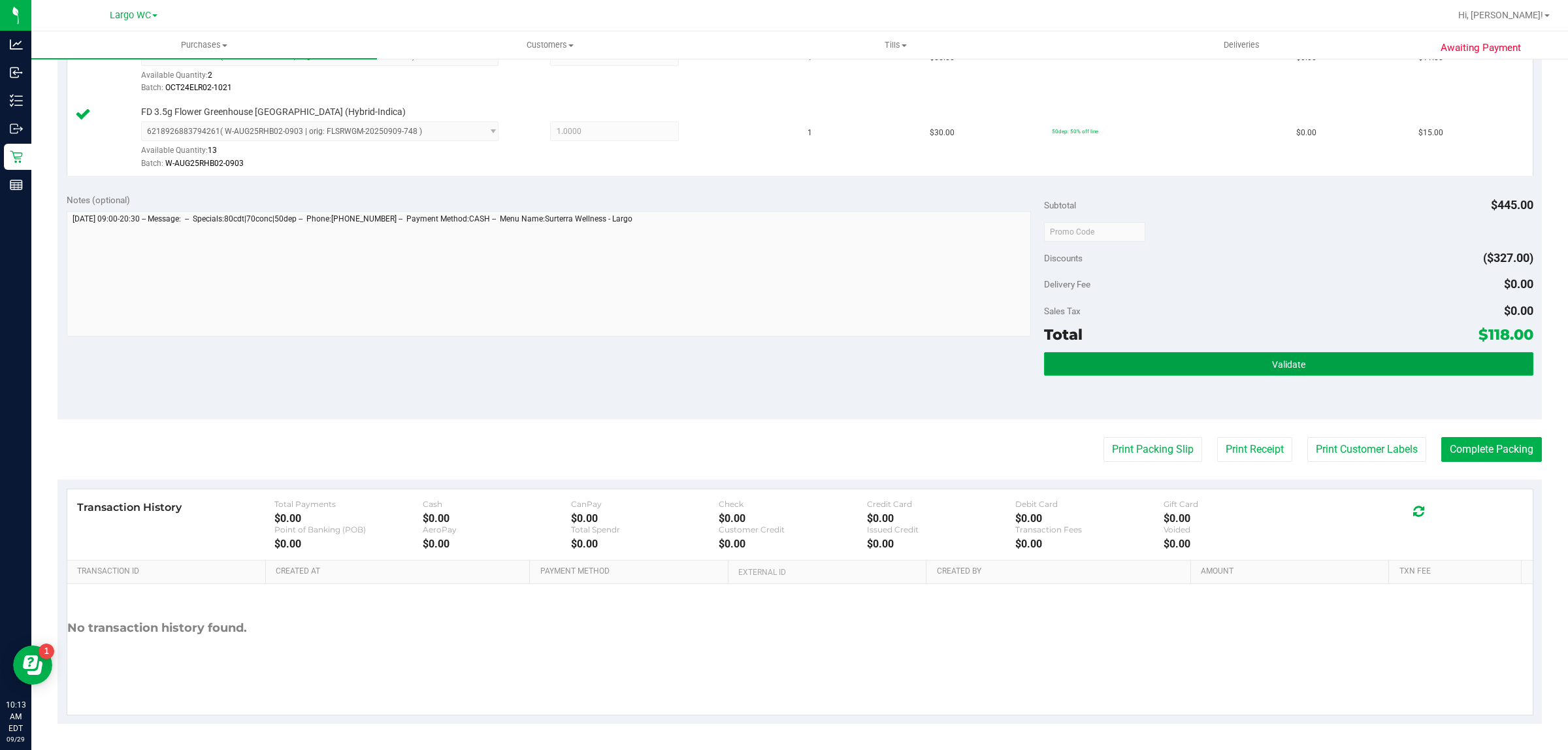
click at [1314, 359] on button "Validate" at bounding box center [1288, 364] width 489 height 24
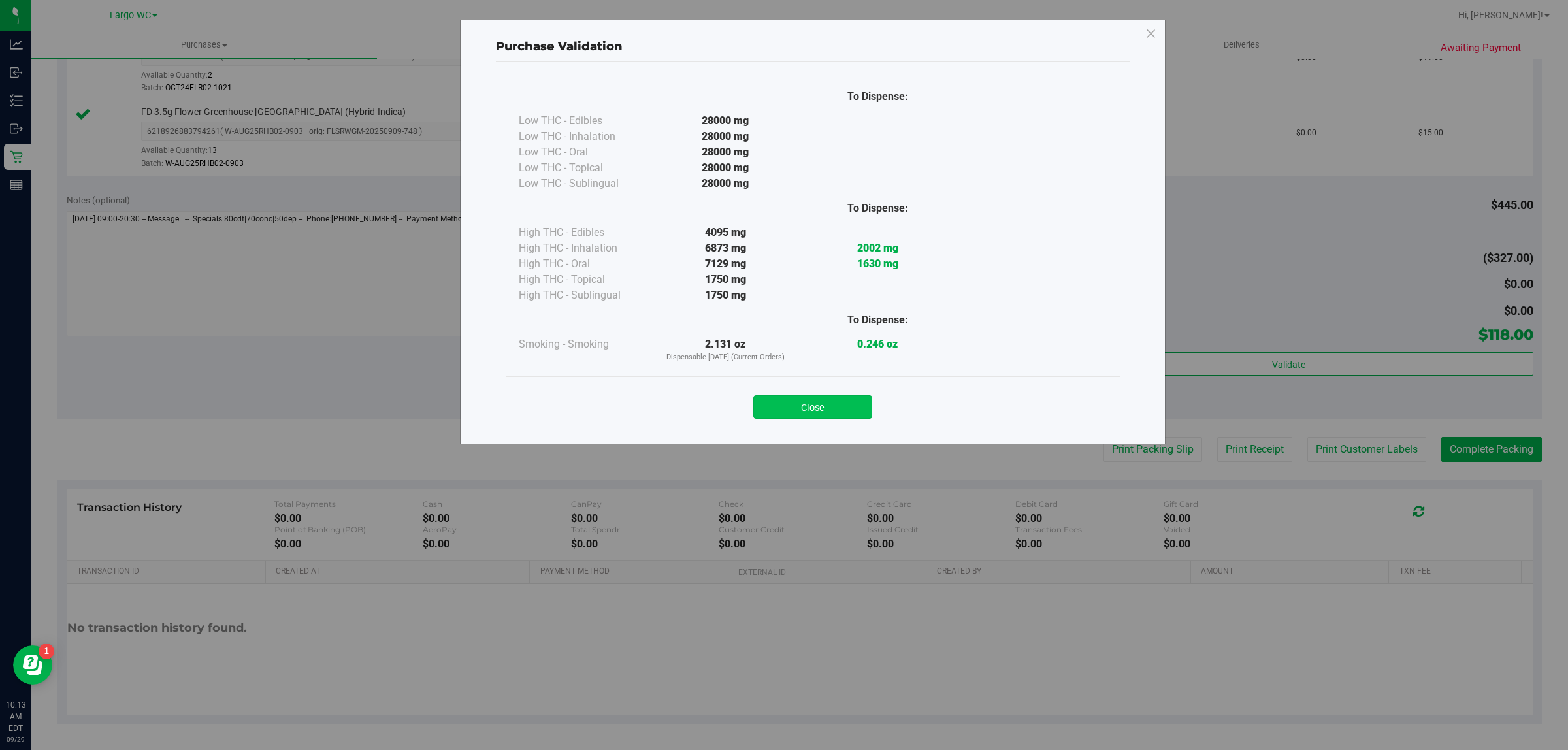
click at [825, 402] on button "Close" at bounding box center [812, 407] width 119 height 24
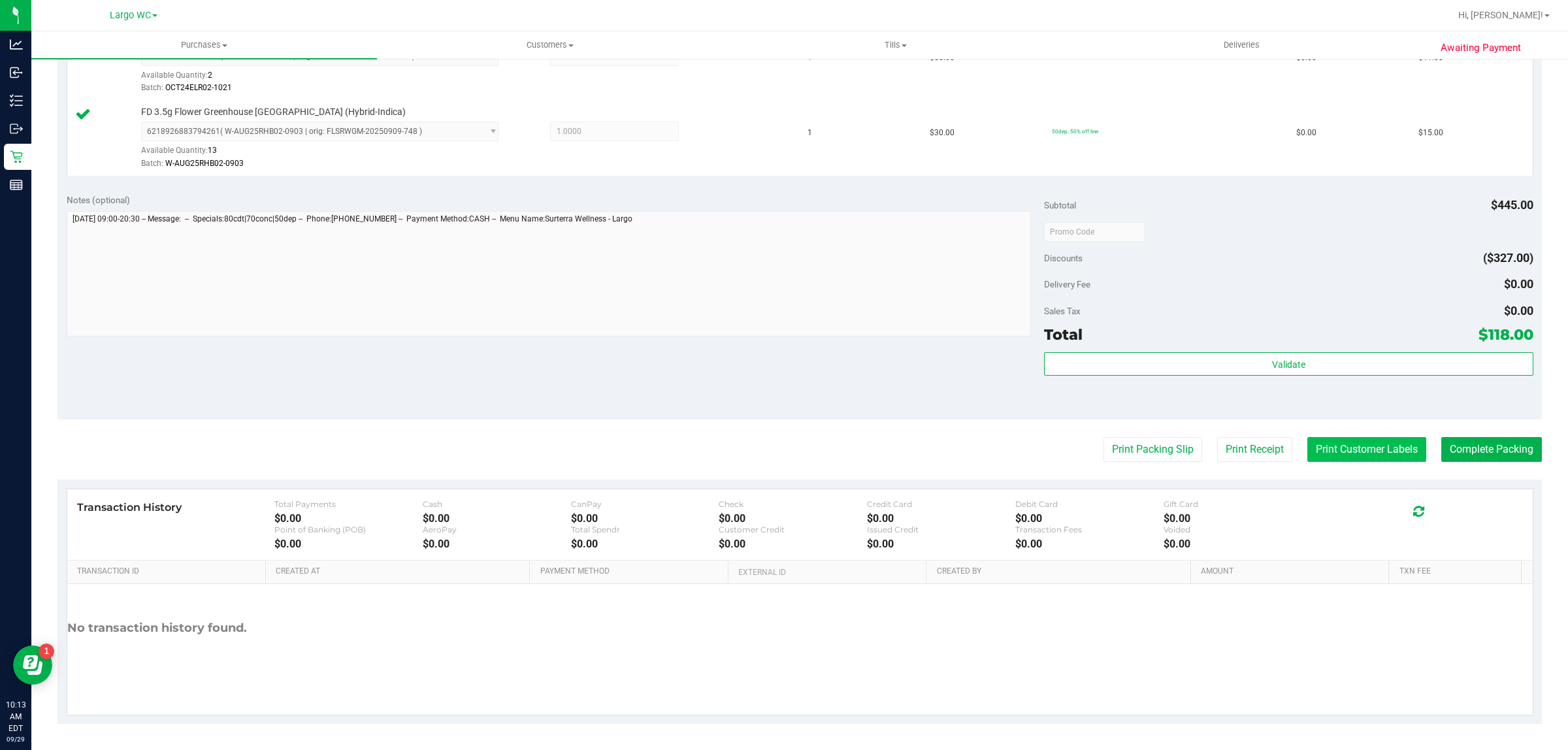
click at [1353, 452] on button "Print Customer Labels" at bounding box center [1367, 449] width 119 height 25
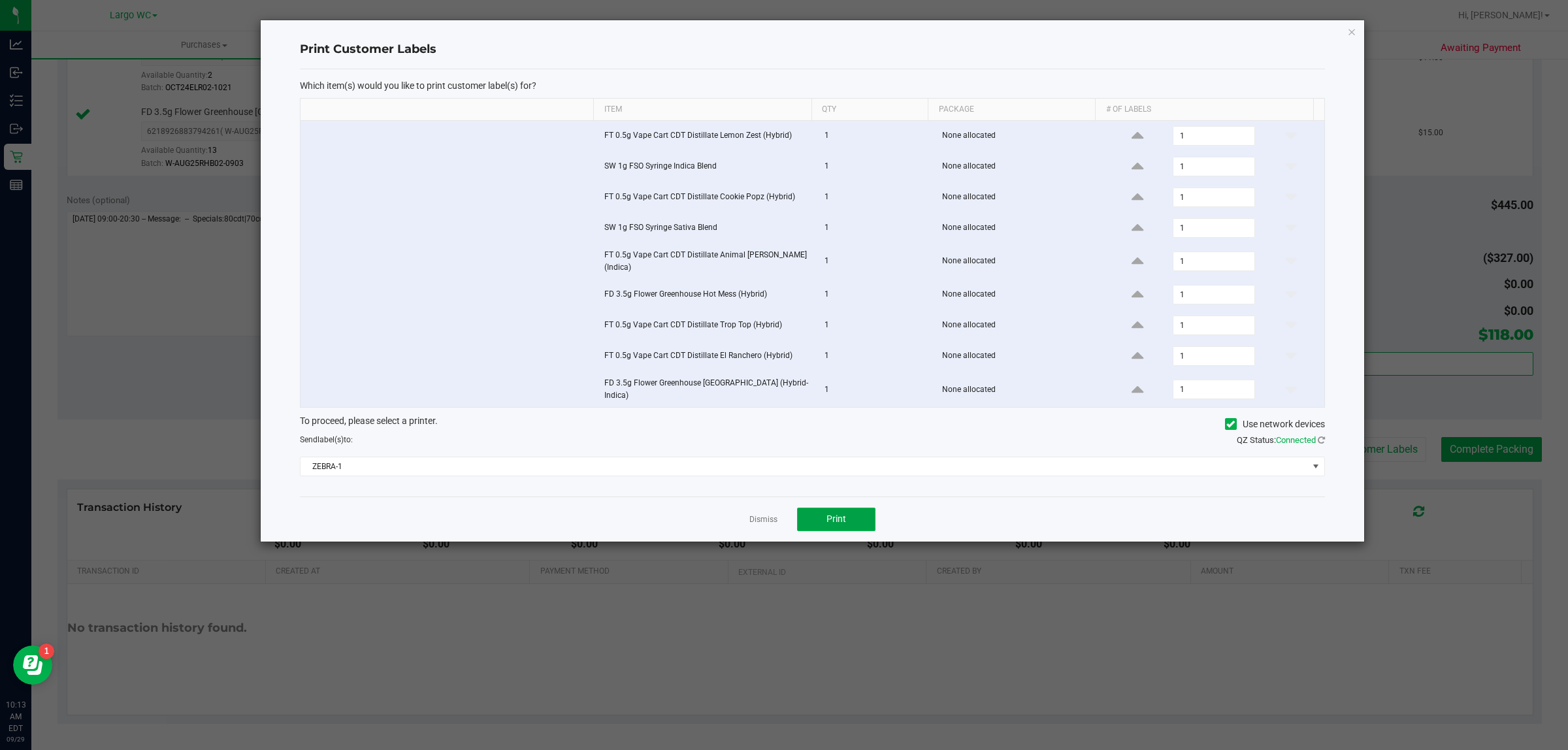
click at [860, 517] on button "Print" at bounding box center [837, 519] width 79 height 24
click at [770, 517] on link "Dismiss" at bounding box center [763, 519] width 28 height 11
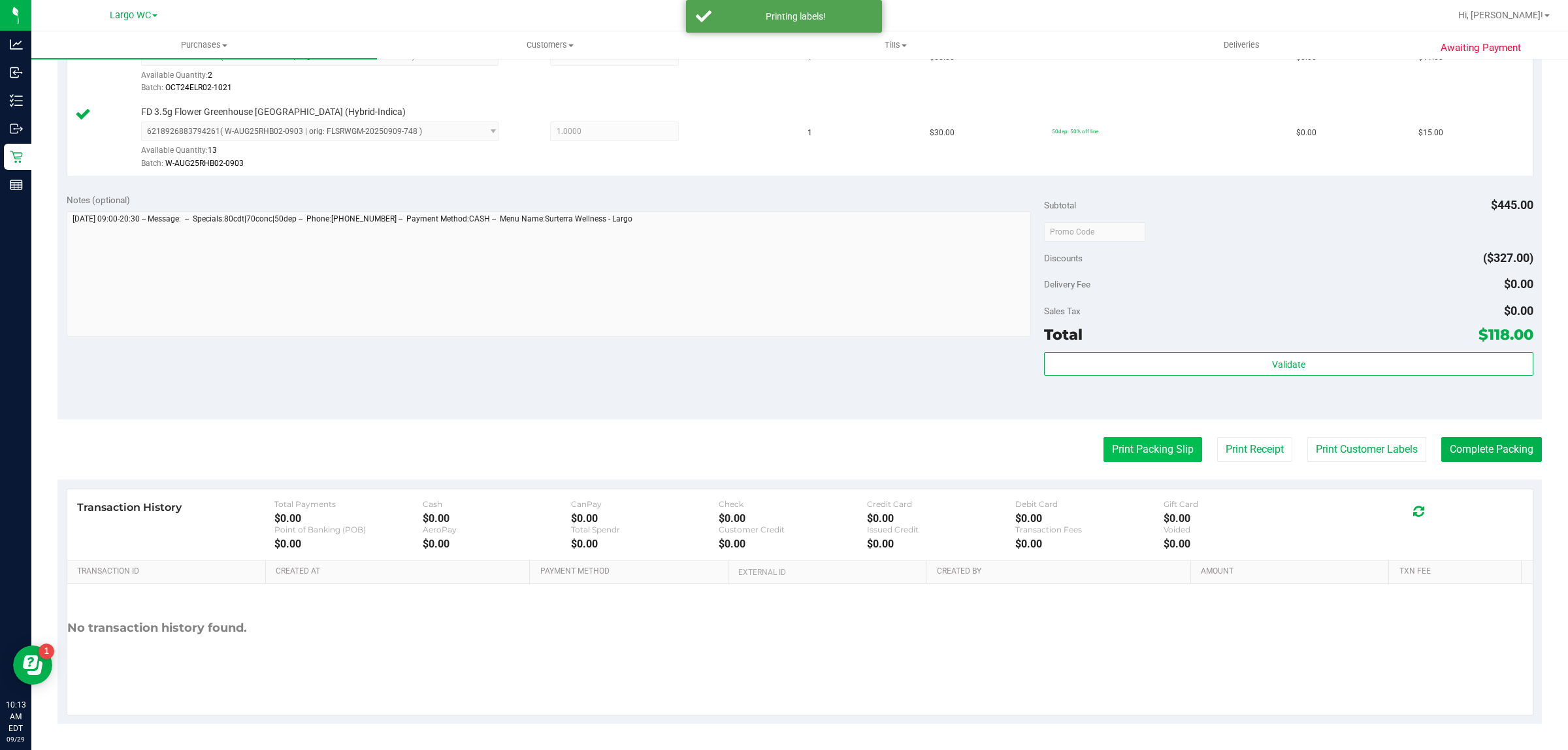
click at [1116, 452] on button "Print Packing Slip" at bounding box center [1153, 449] width 98 height 25
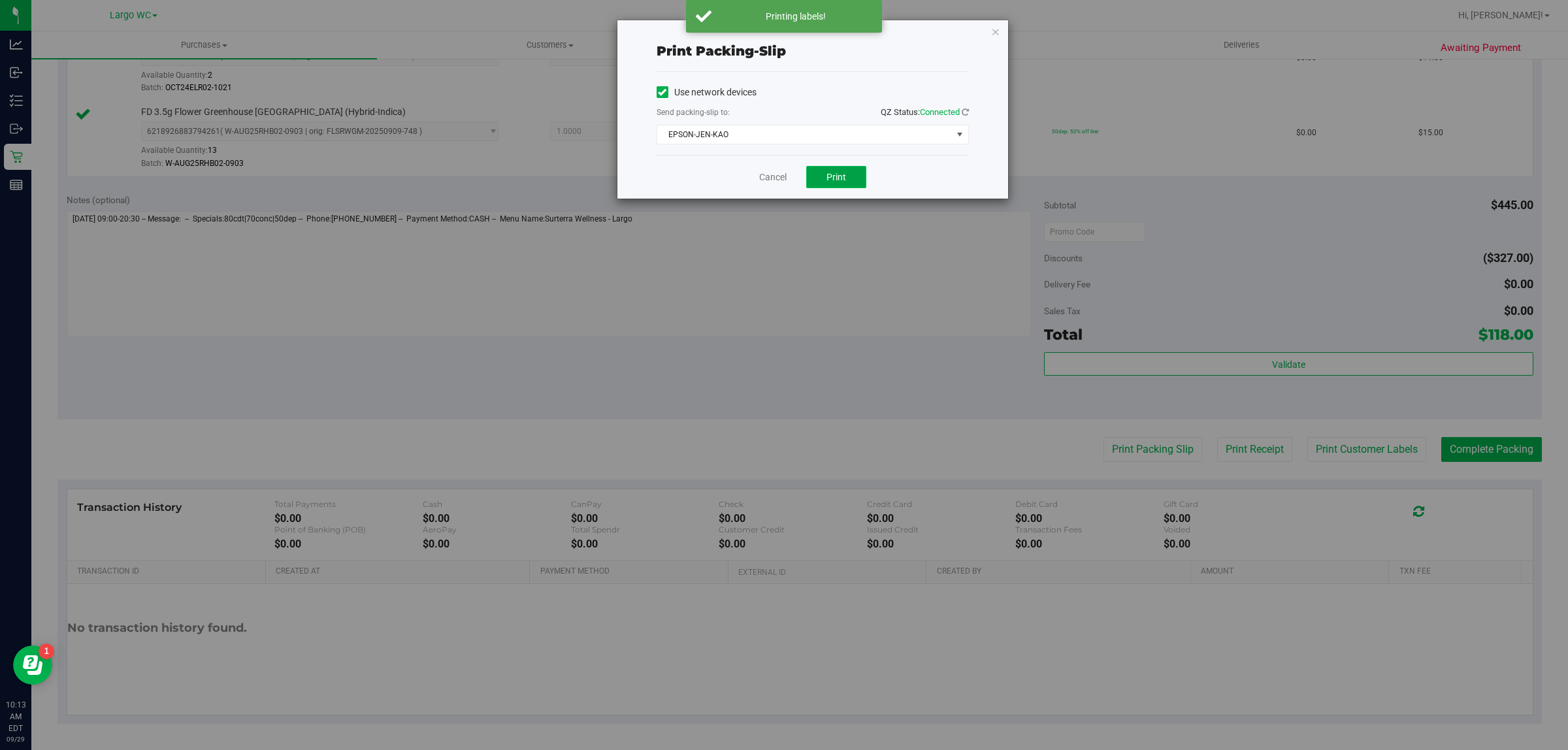
click at [851, 183] on button "Print" at bounding box center [836, 177] width 60 height 23
click at [763, 183] on link "Cancel" at bounding box center [773, 178] width 27 height 14
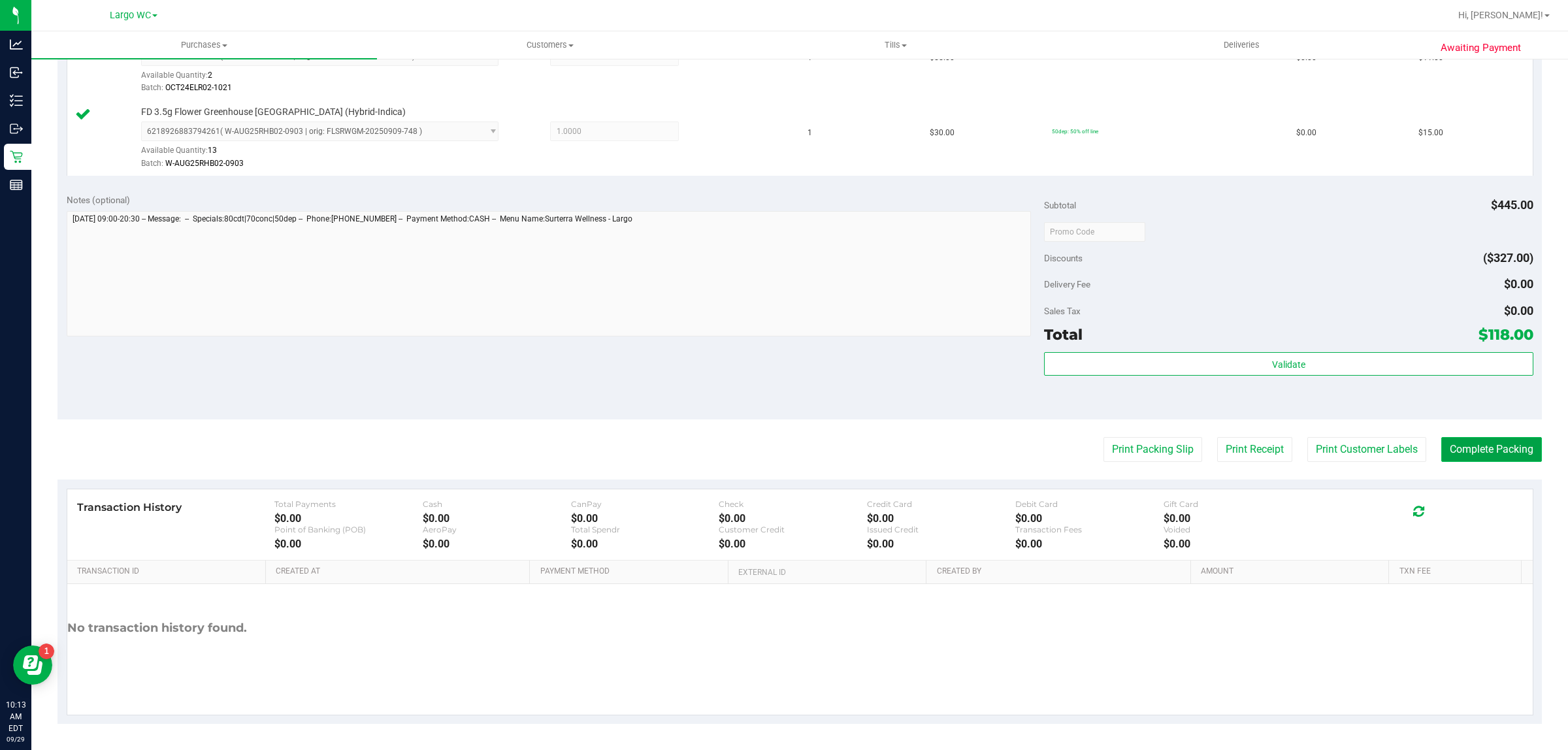
click at [1494, 461] on button "Complete Packing" at bounding box center [1491, 449] width 100 height 25
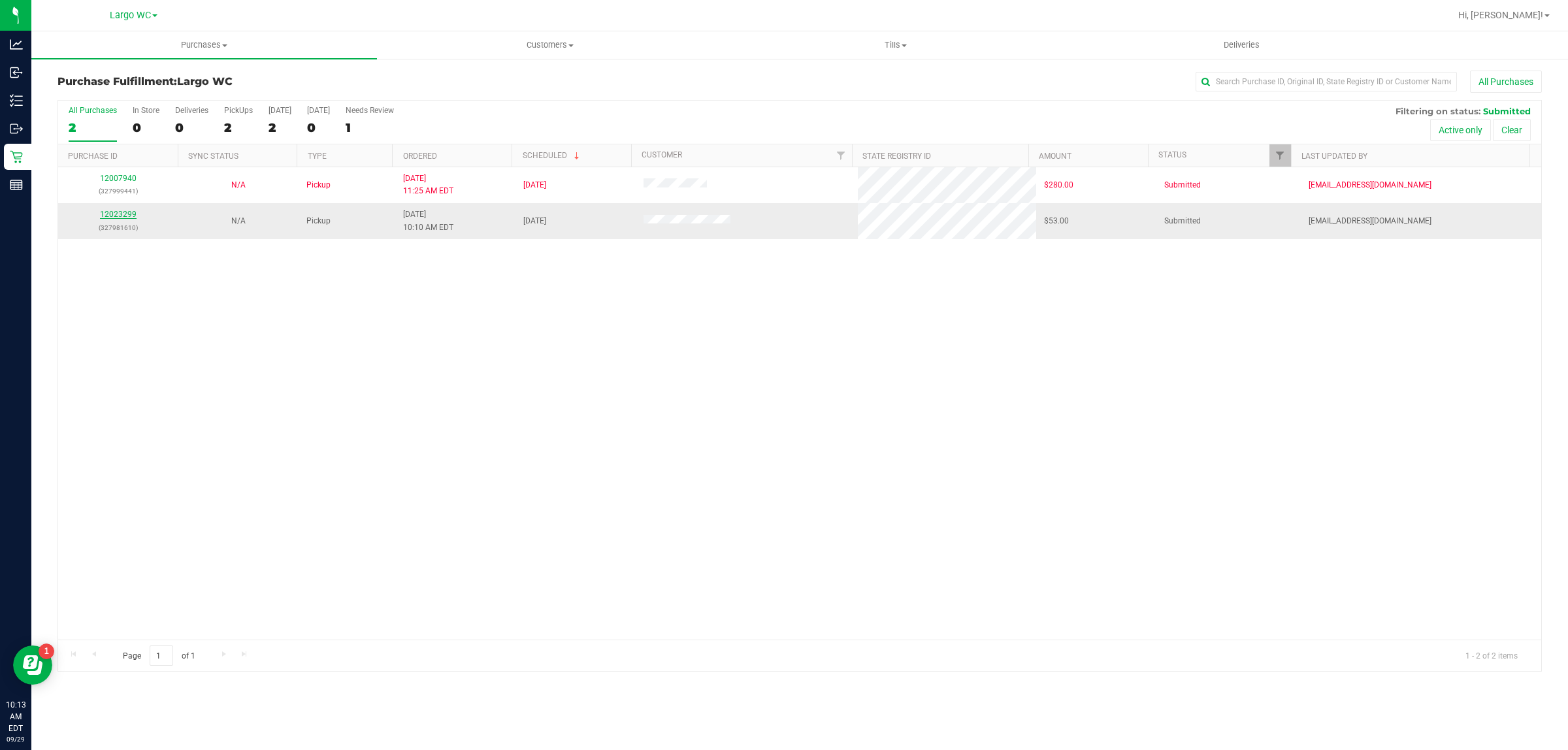
click at [116, 216] on link "12023299" at bounding box center [118, 214] width 36 height 9
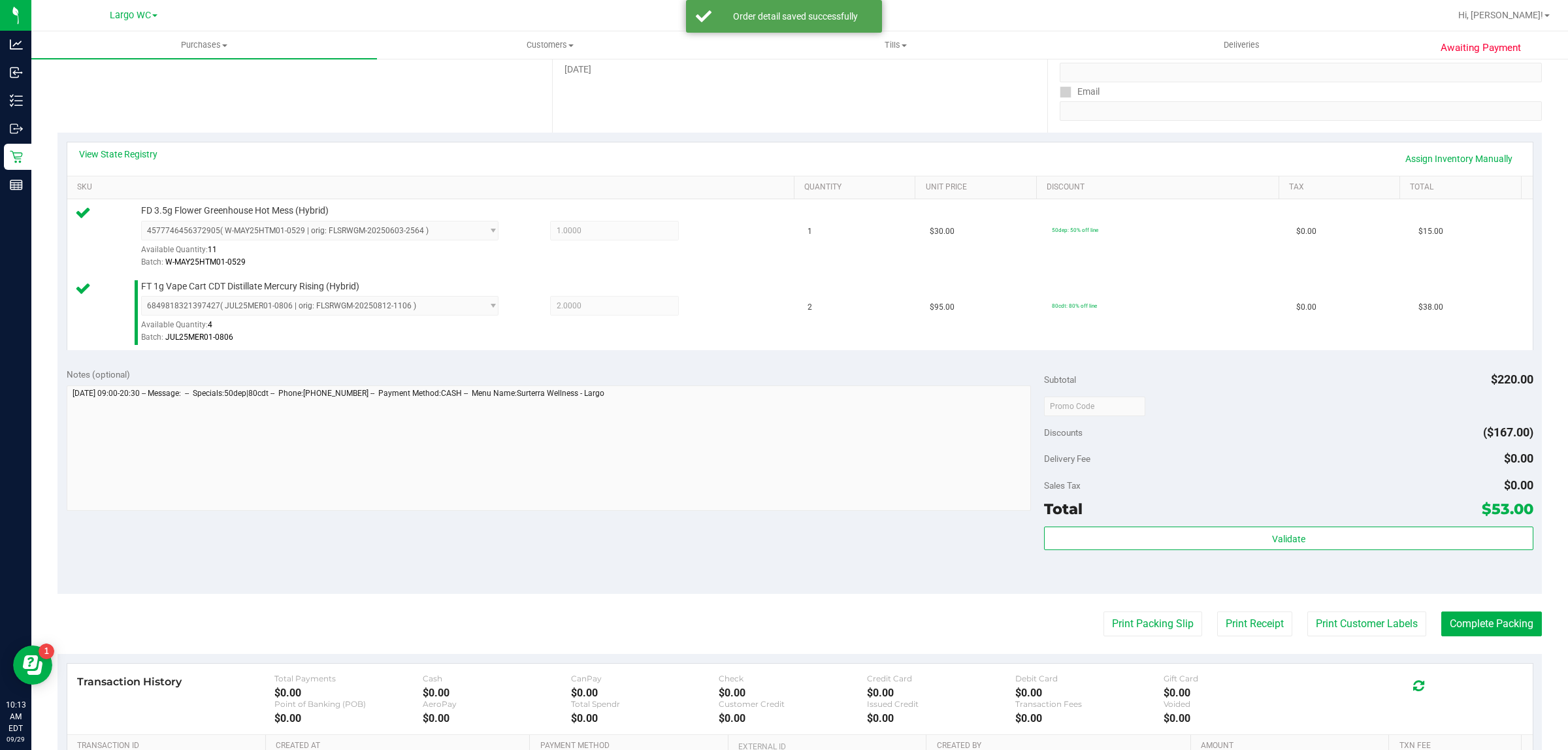
scroll to position [394, 0]
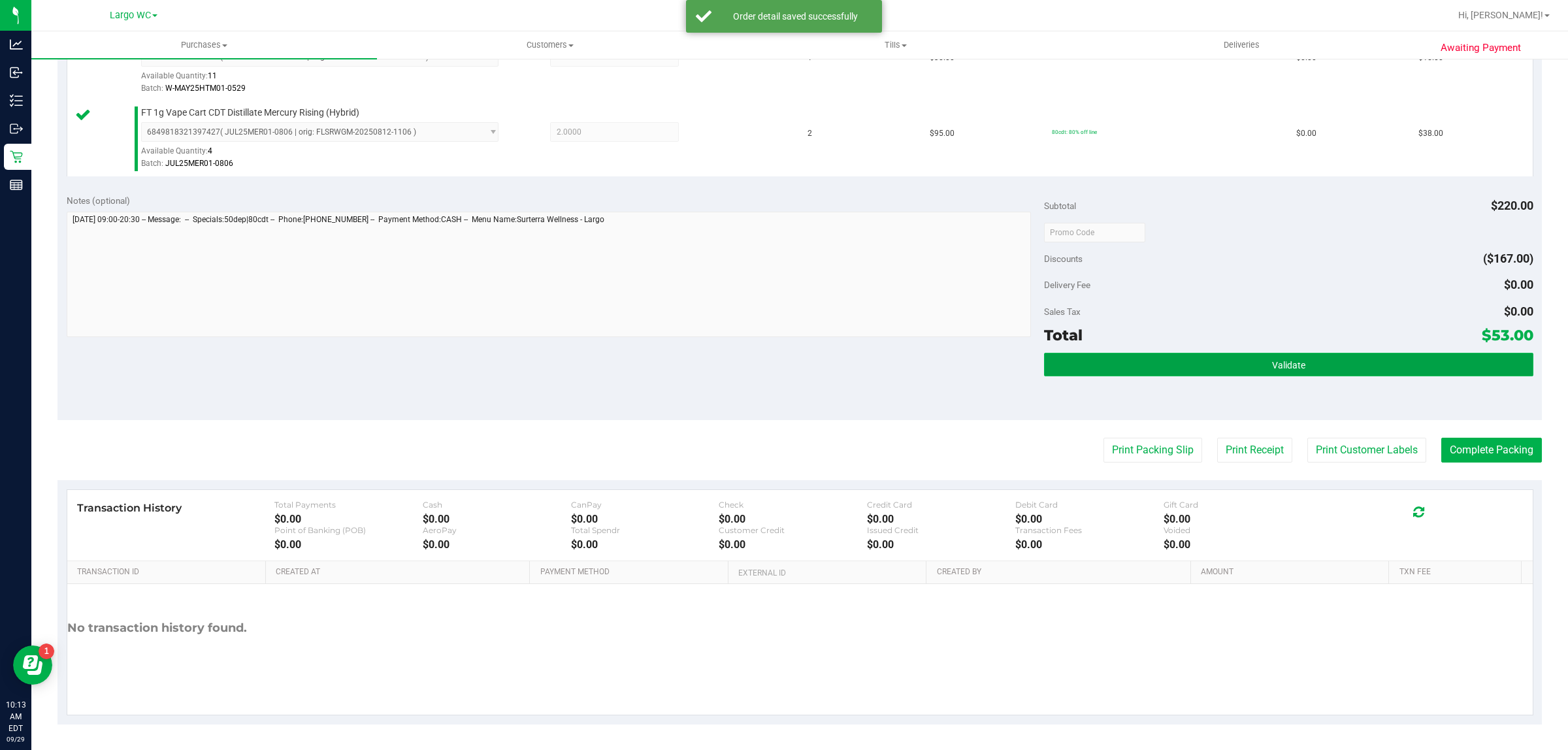
click at [1346, 366] on button "Validate" at bounding box center [1288, 364] width 489 height 24
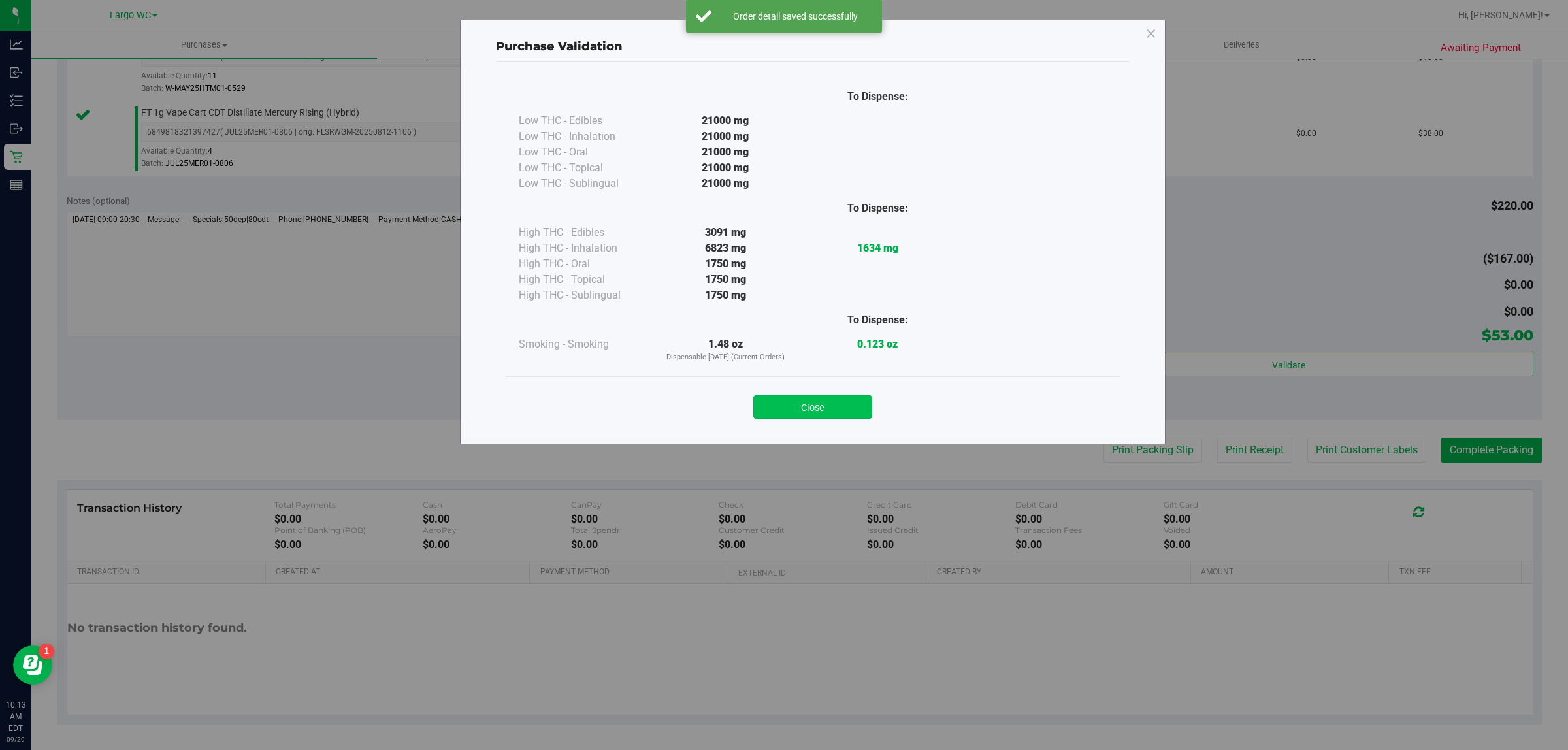
click at [839, 402] on button "Close" at bounding box center [812, 407] width 119 height 24
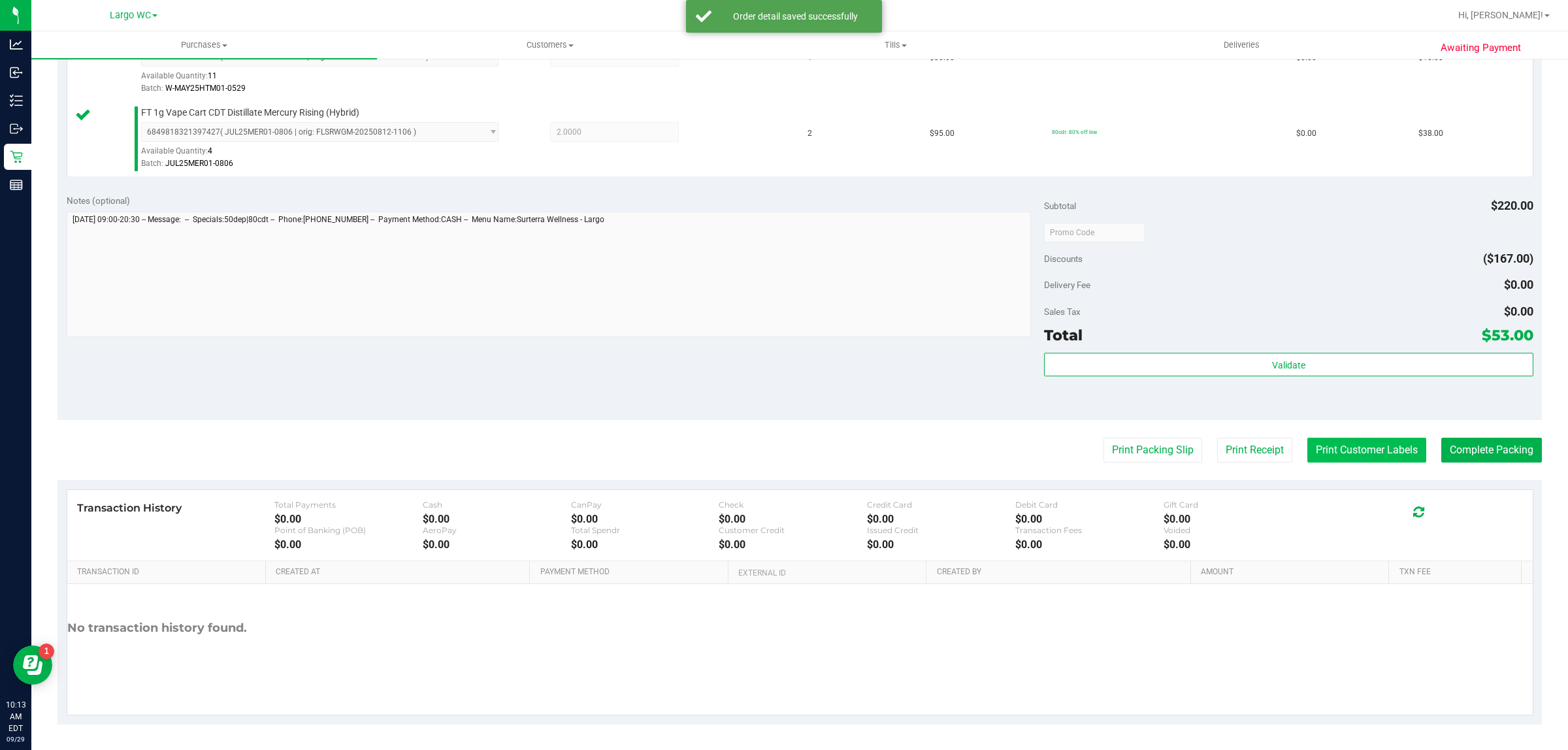
click at [1339, 453] on button "Print Customer Labels" at bounding box center [1367, 450] width 119 height 25
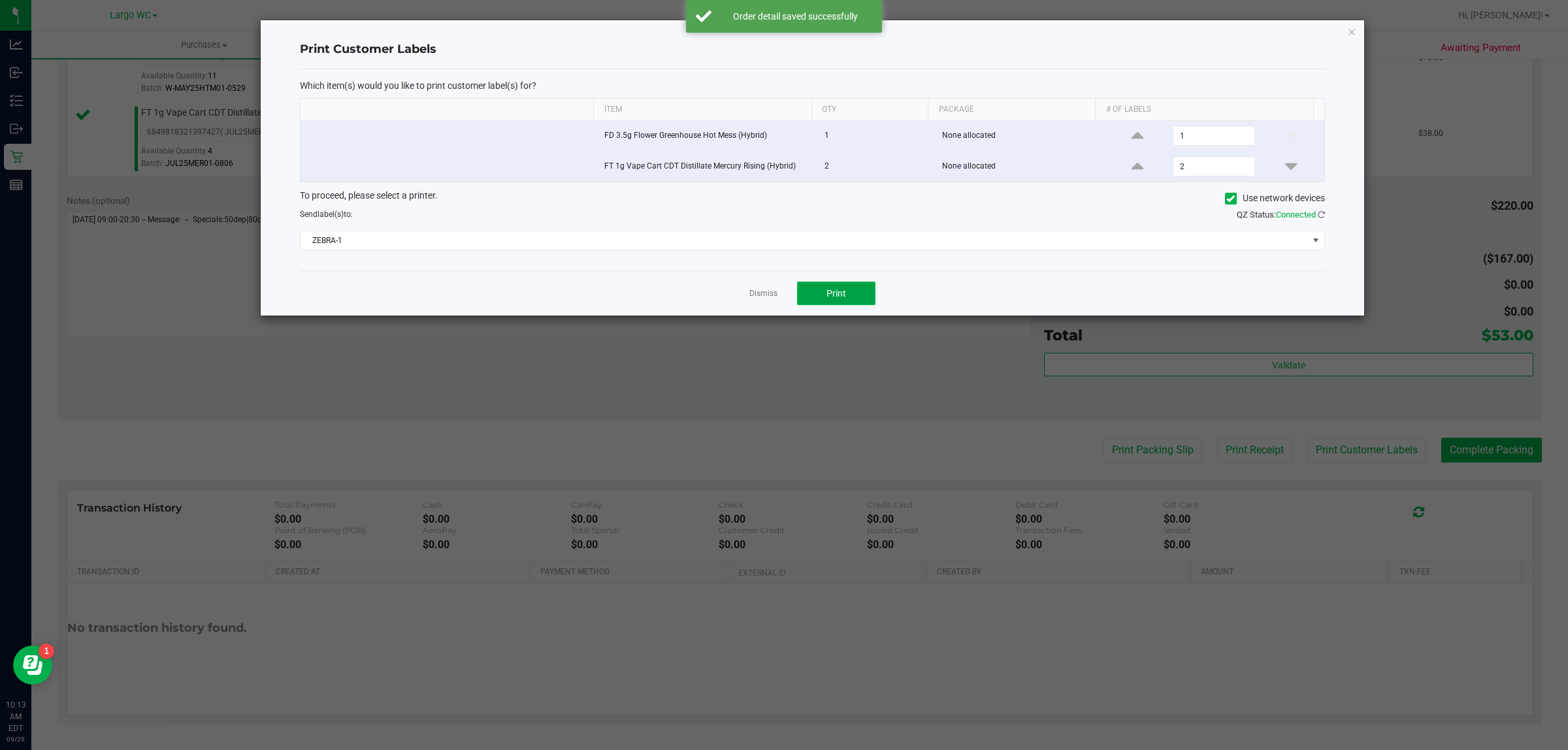
click at [856, 297] on button "Print" at bounding box center [837, 294] width 79 height 24
click at [768, 292] on link "Dismiss" at bounding box center [763, 293] width 28 height 11
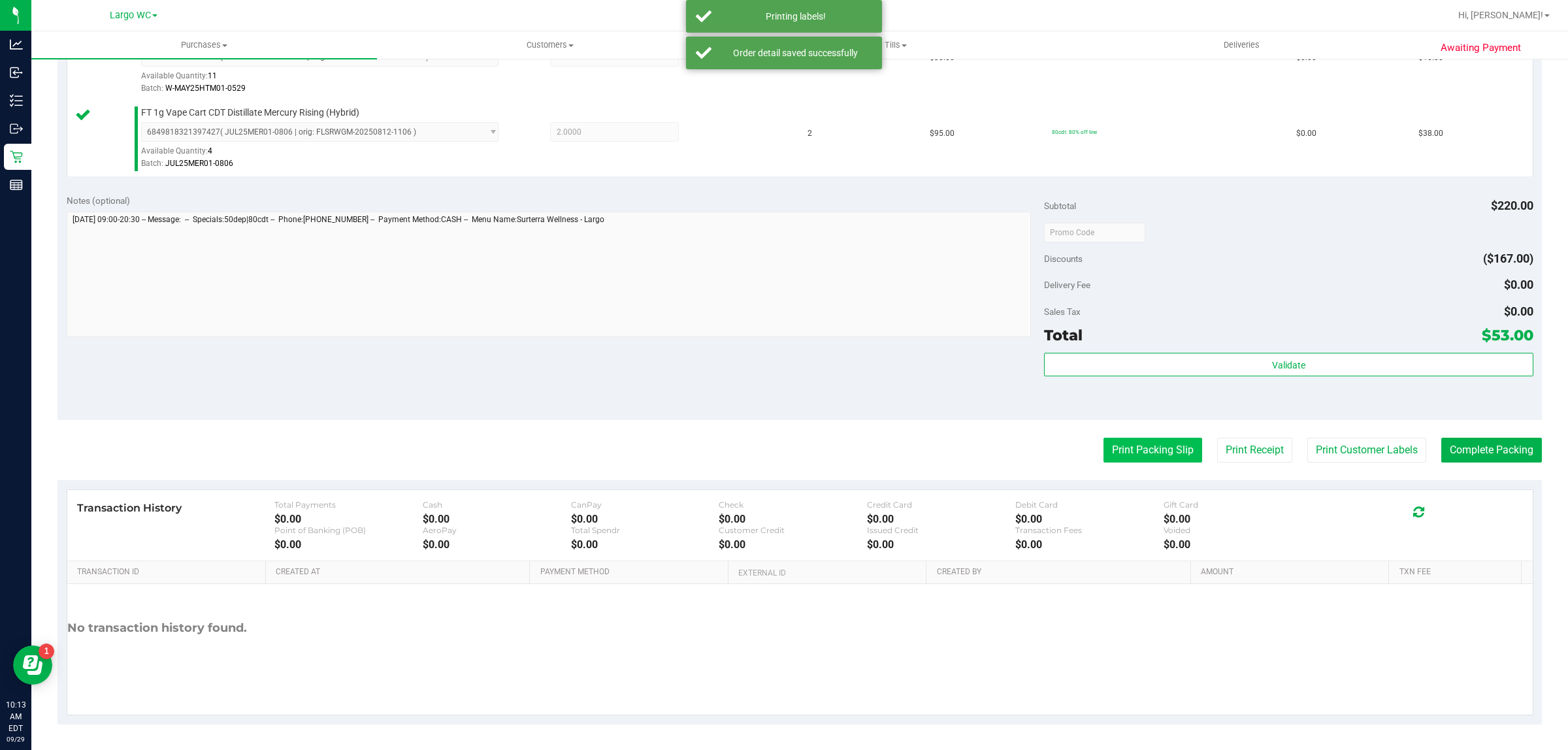
click at [1148, 457] on button "Print Packing Slip" at bounding box center [1153, 450] width 98 height 25
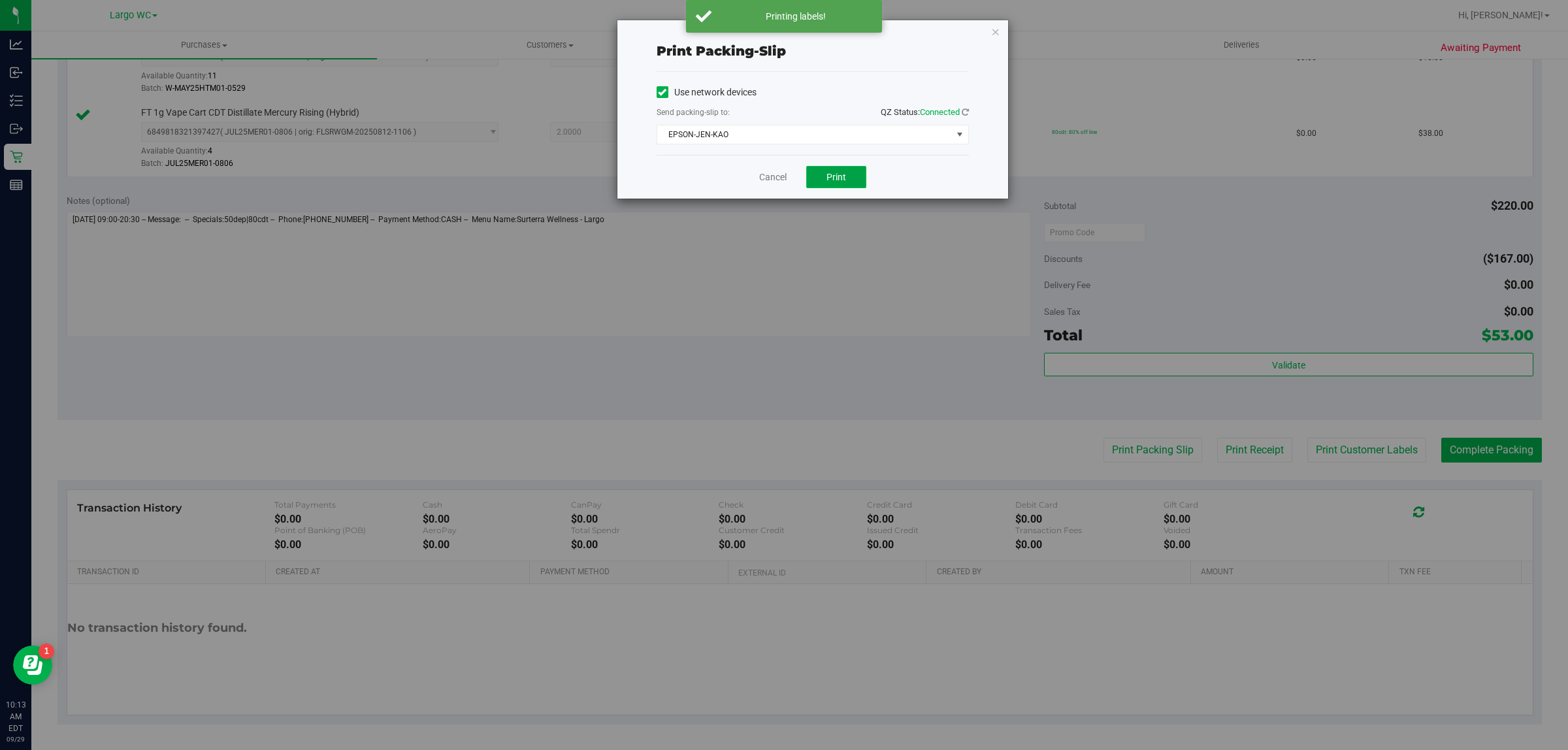
click at [844, 173] on span "Print" at bounding box center [837, 177] width 20 height 11
click at [779, 177] on link "Cancel" at bounding box center [773, 178] width 27 height 14
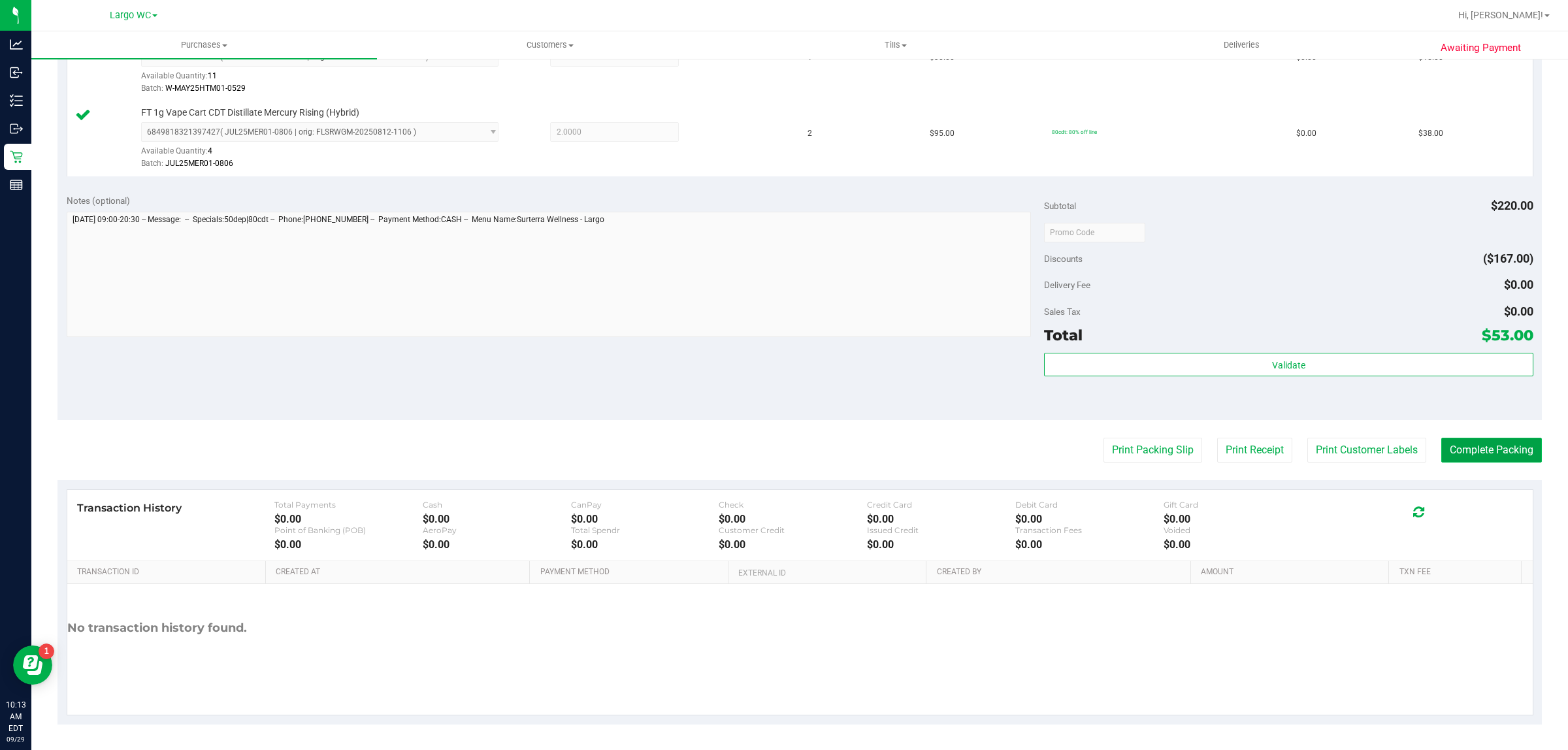
click at [1507, 454] on button "Complete Packing" at bounding box center [1491, 450] width 100 height 25
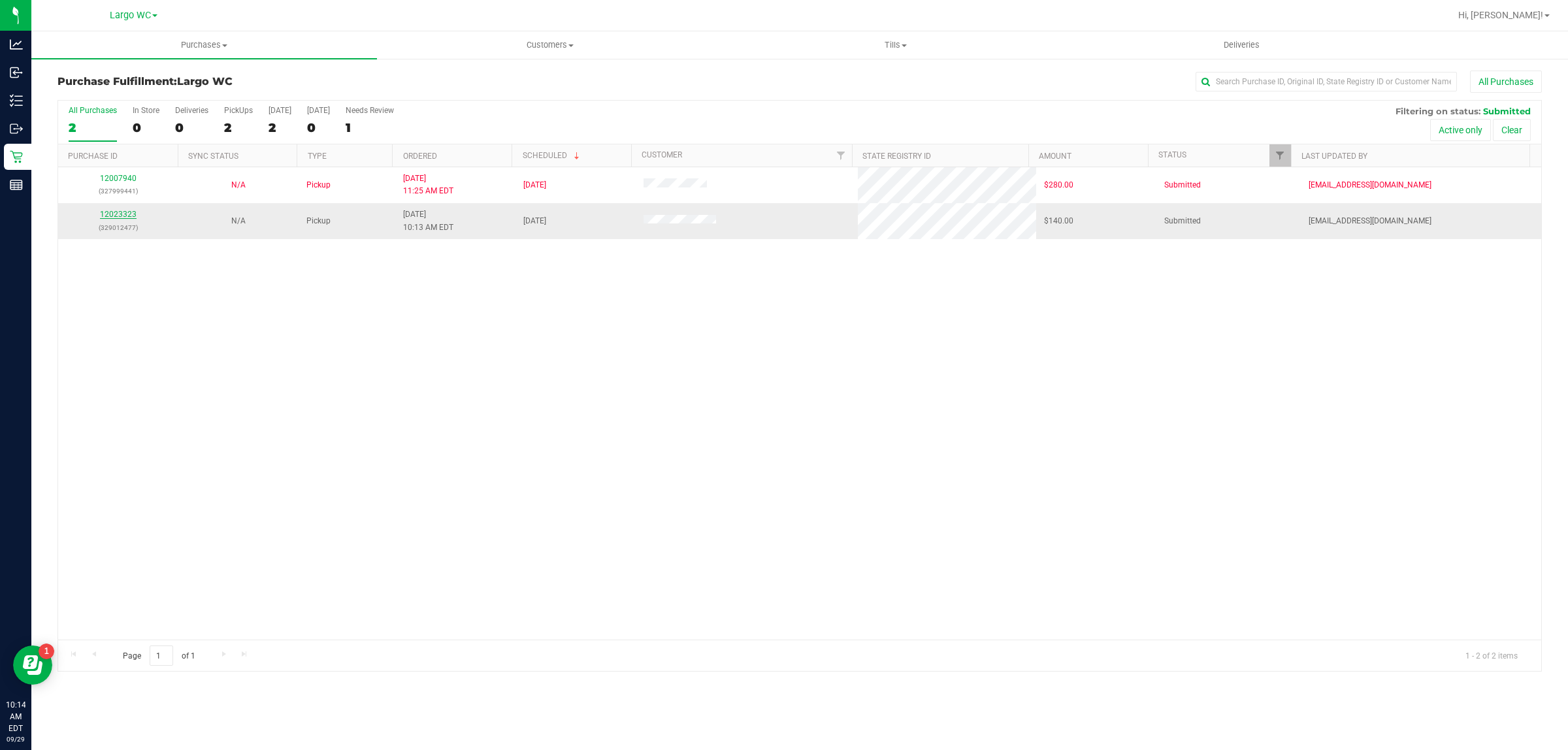
click at [133, 218] on link "12023323" at bounding box center [118, 214] width 36 height 9
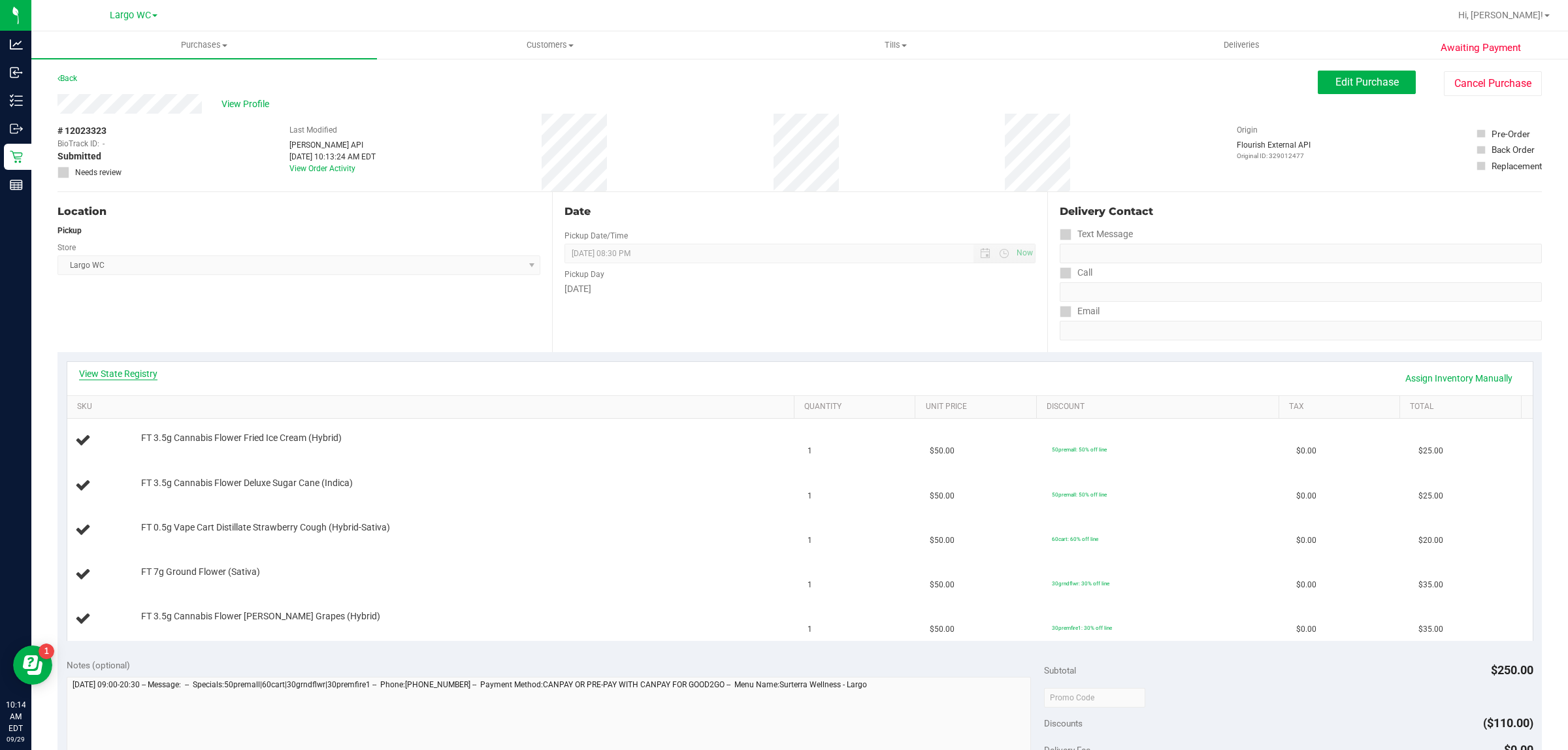
click at [145, 372] on link "View State Registry" at bounding box center [119, 373] width 79 height 13
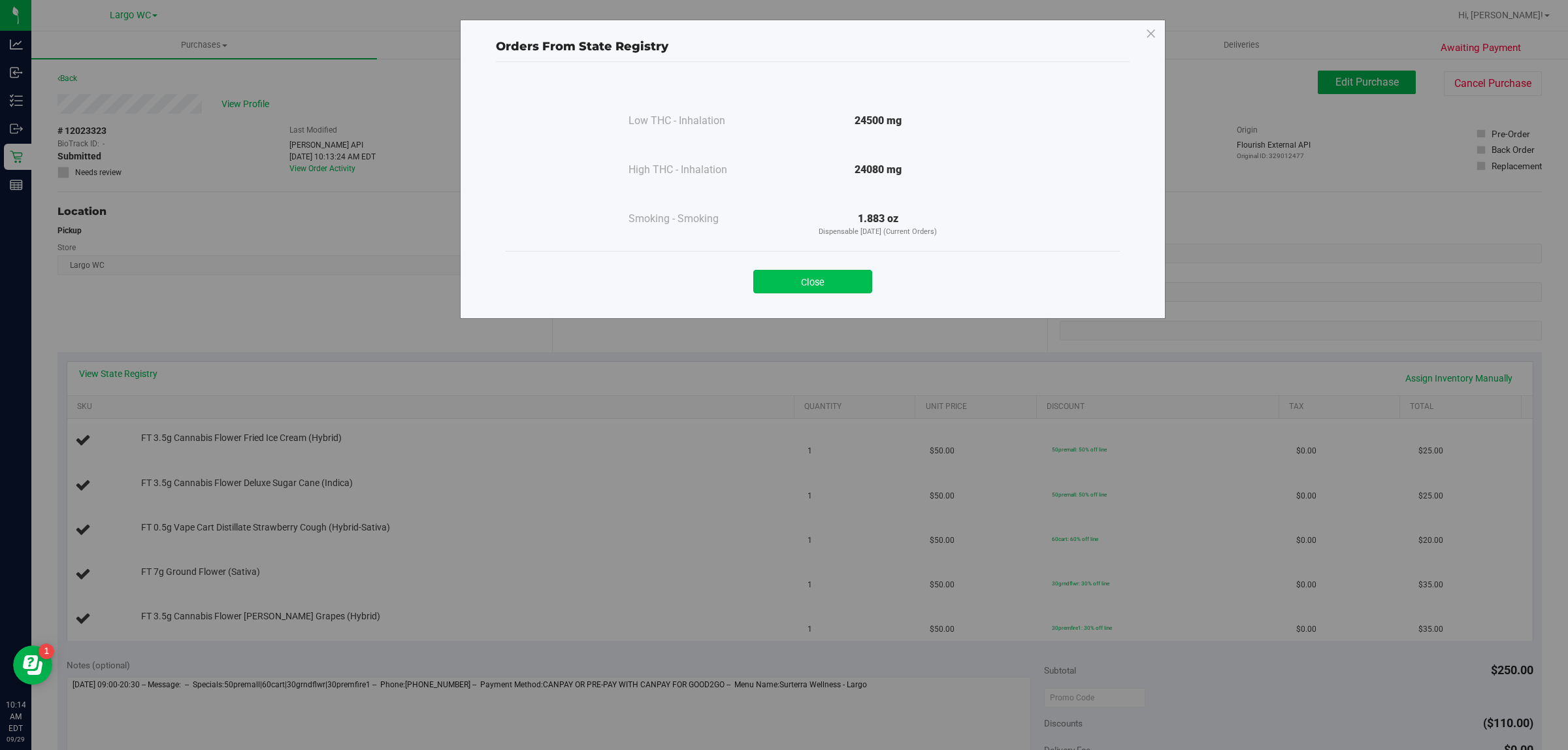
click at [835, 280] on button "Close" at bounding box center [812, 282] width 119 height 24
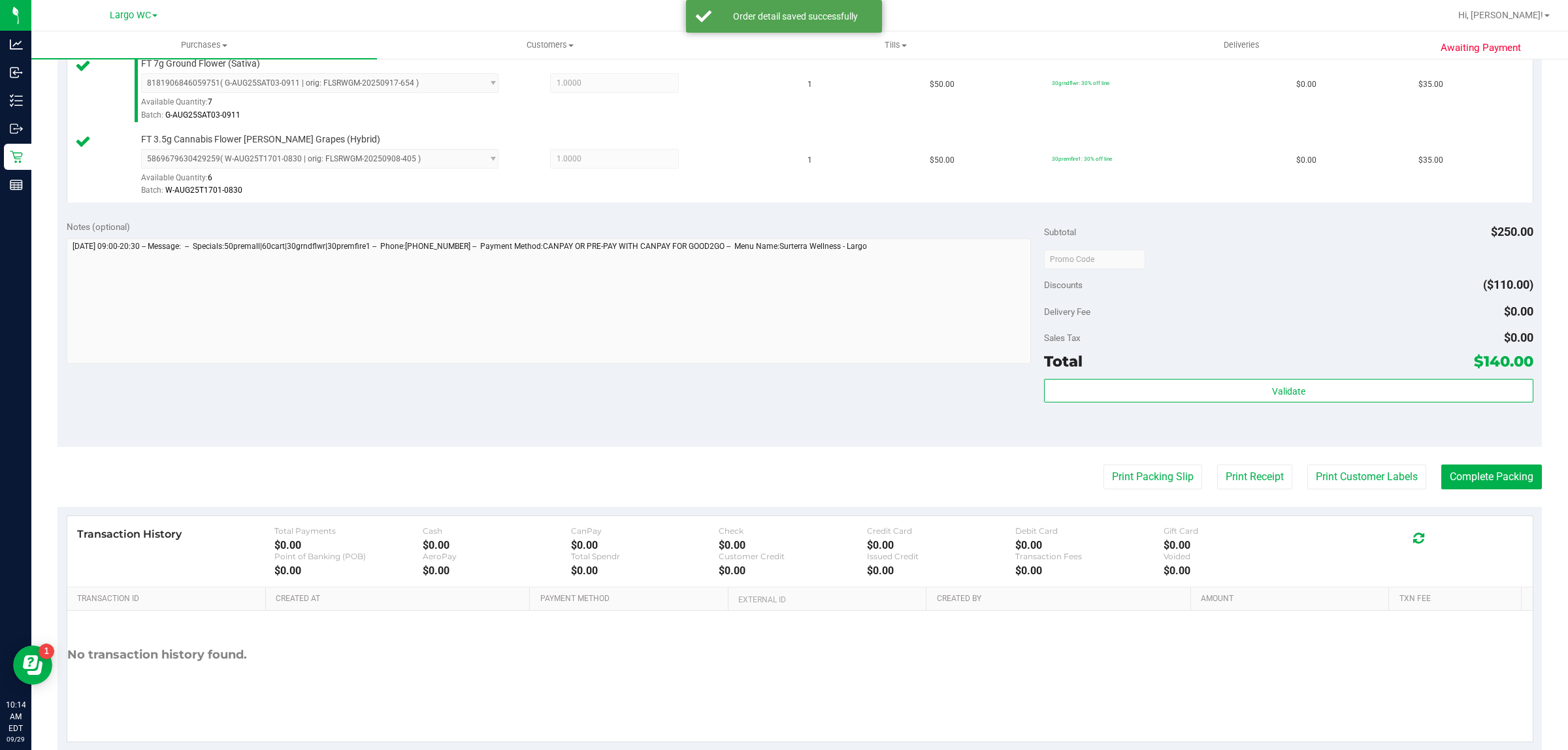
scroll to position [621, 0]
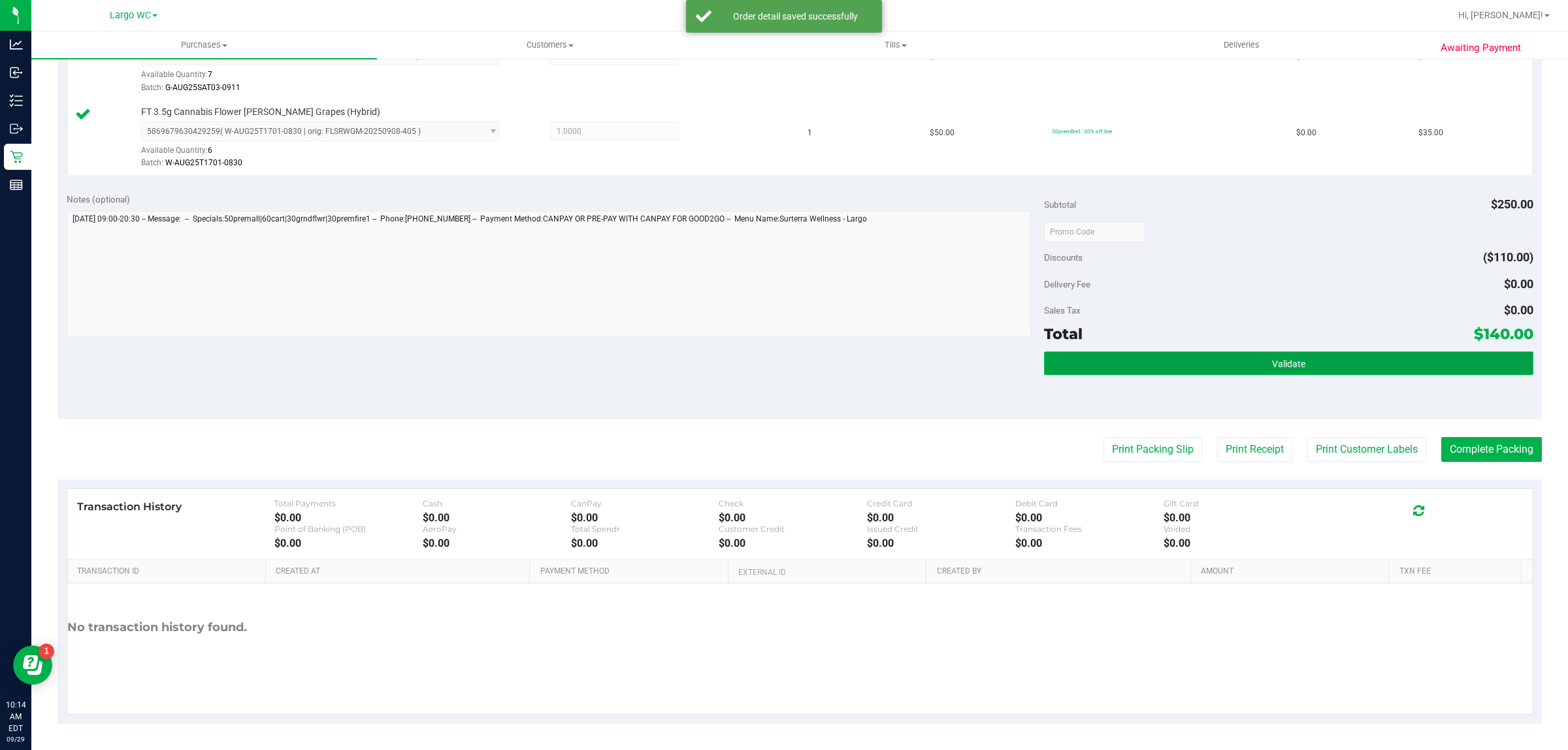
click at [1327, 366] on button "Validate" at bounding box center [1288, 363] width 489 height 24
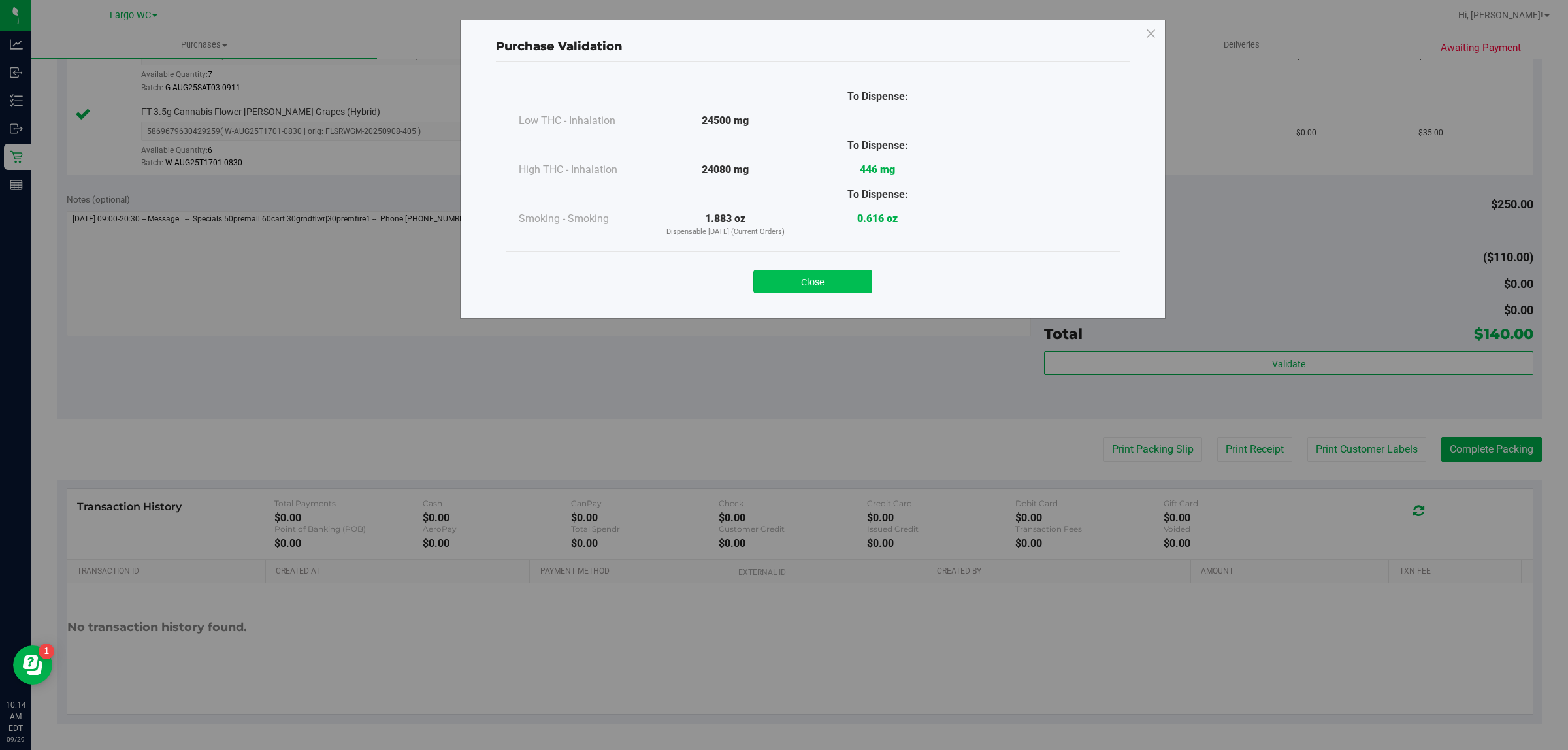
click at [835, 283] on button "Close" at bounding box center [812, 282] width 119 height 24
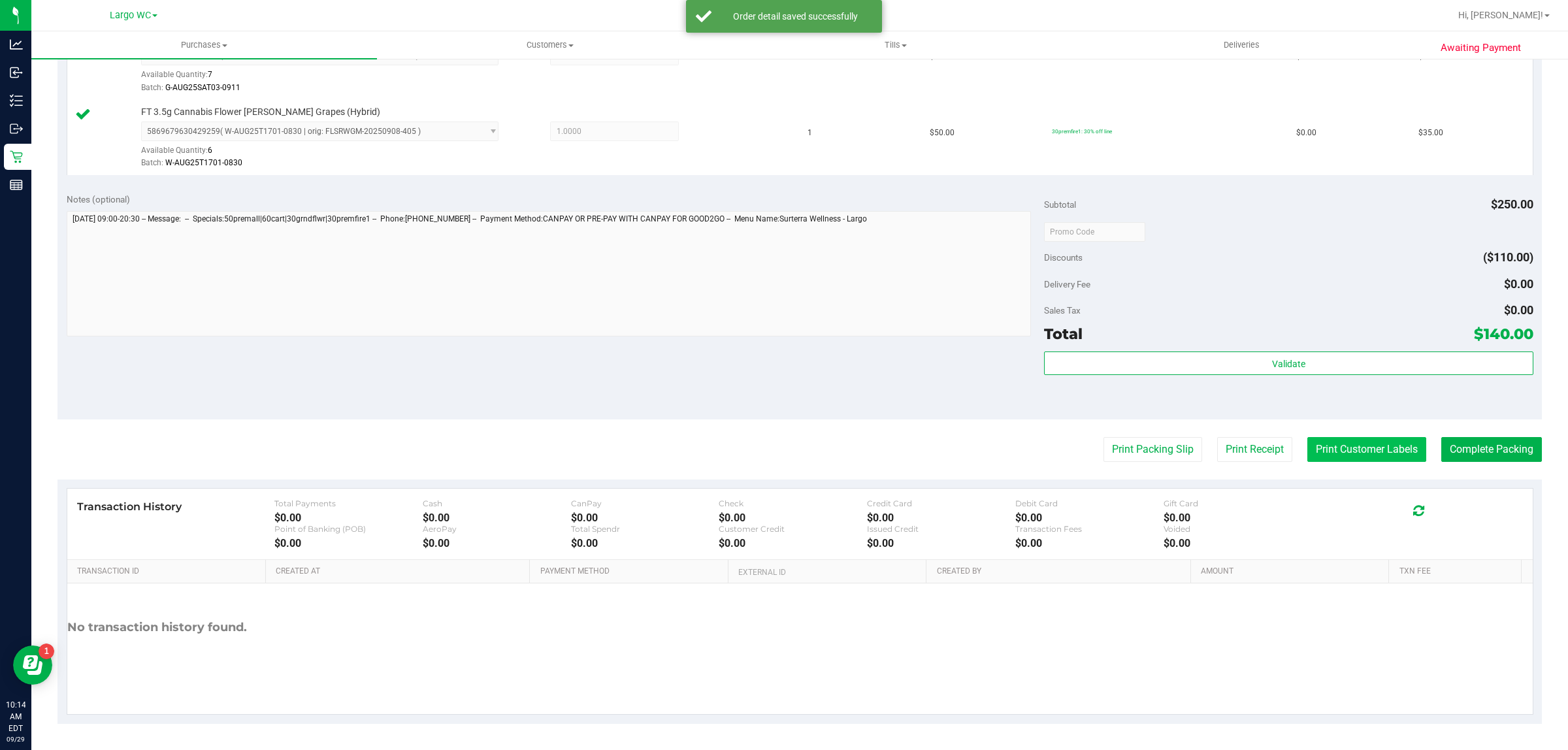
click at [1356, 439] on button "Print Customer Labels" at bounding box center [1367, 449] width 119 height 25
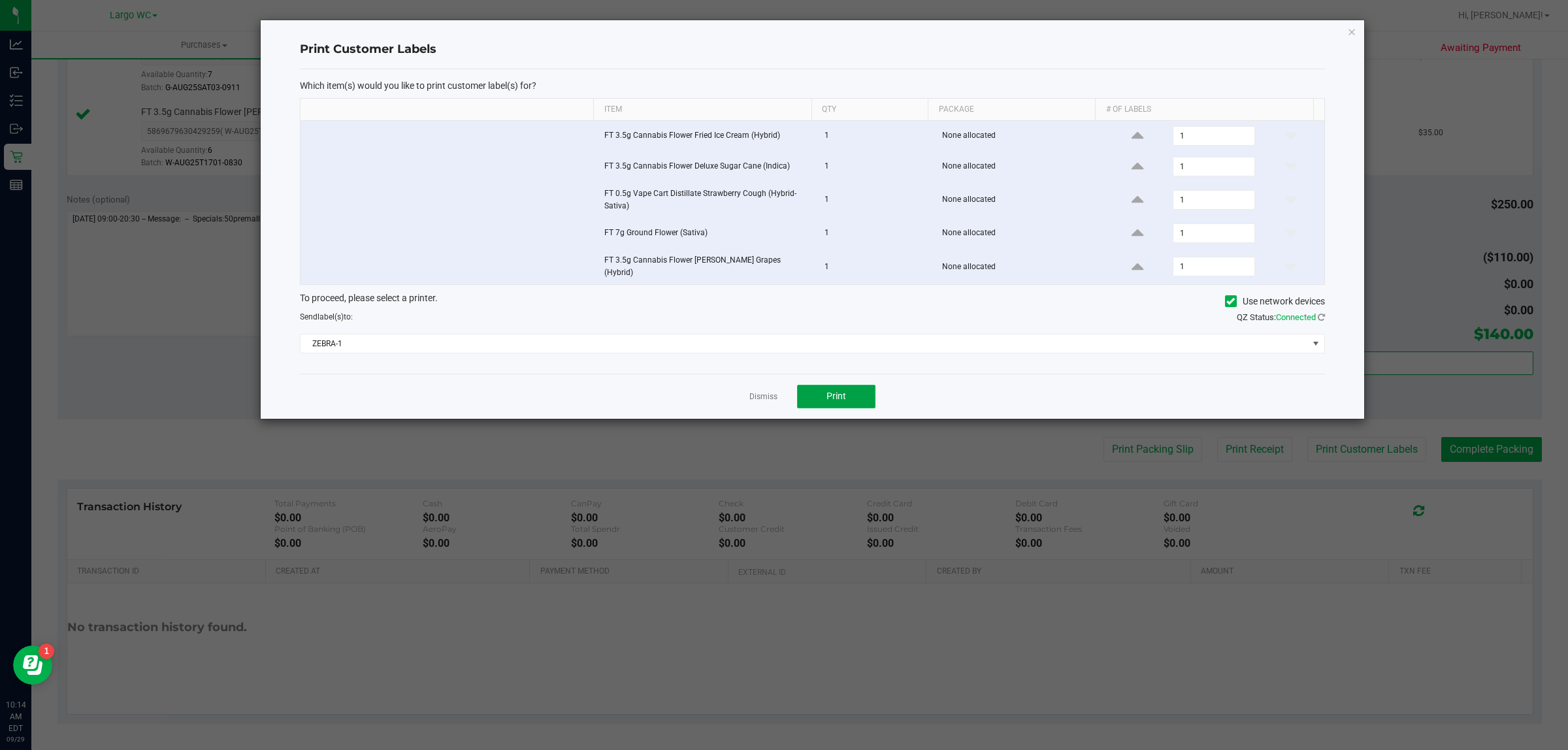
click at [851, 385] on button "Print" at bounding box center [837, 397] width 79 height 24
click at [753, 394] on link "Dismiss" at bounding box center [763, 397] width 28 height 11
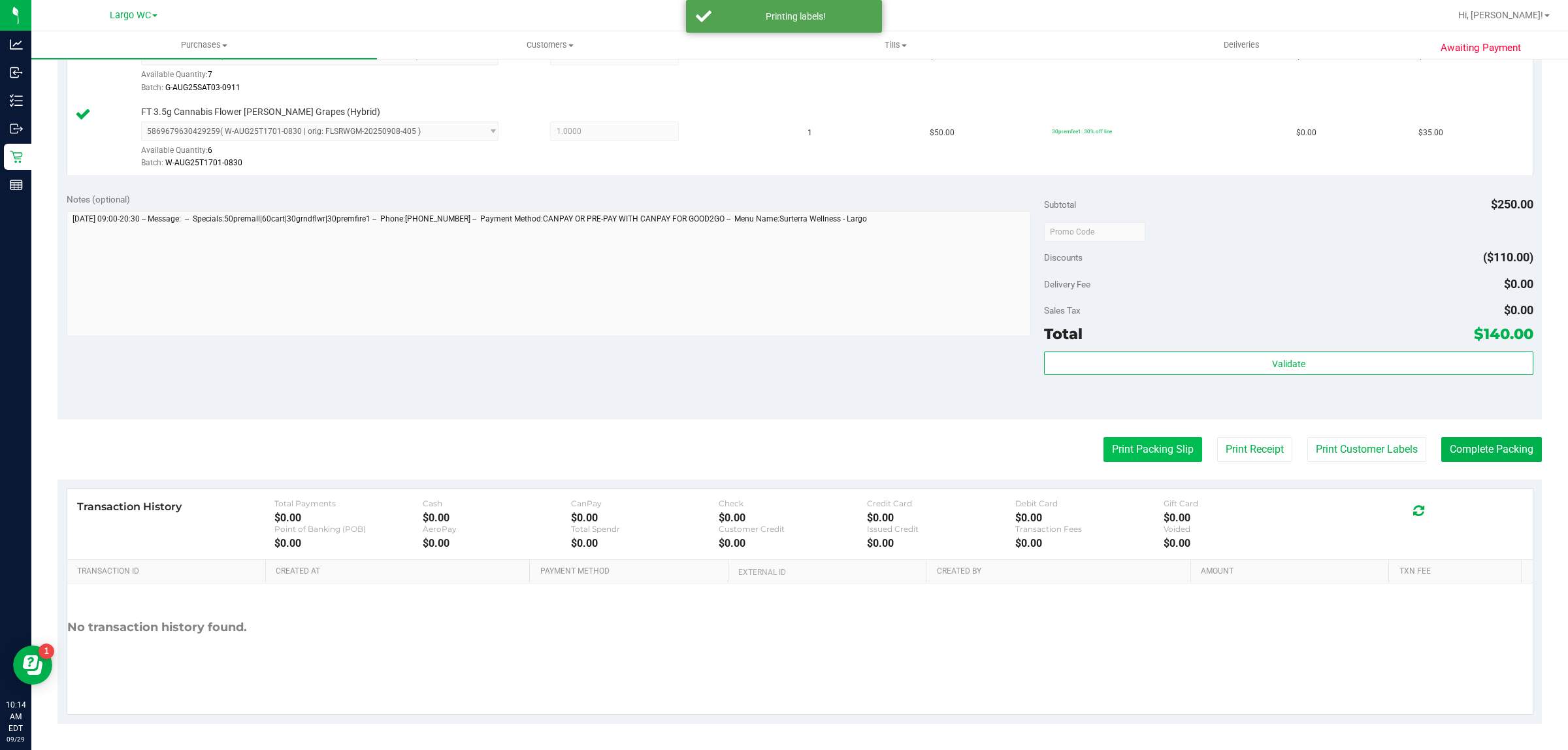
click at [1122, 445] on button "Print Packing Slip" at bounding box center [1153, 449] width 98 height 25
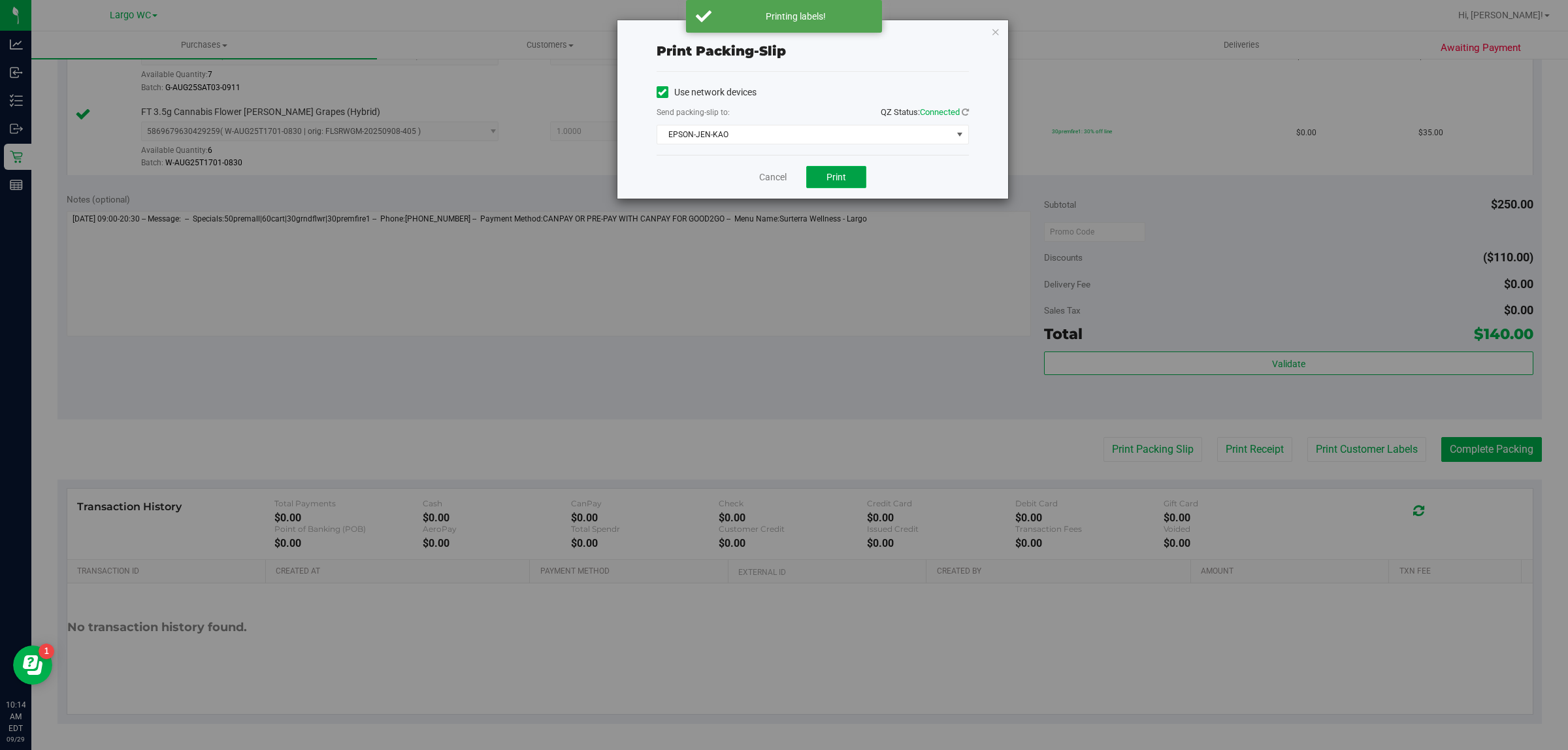
click at [847, 187] on button "Print" at bounding box center [836, 177] width 60 height 23
click at [769, 181] on link "Cancel" at bounding box center [773, 178] width 27 height 14
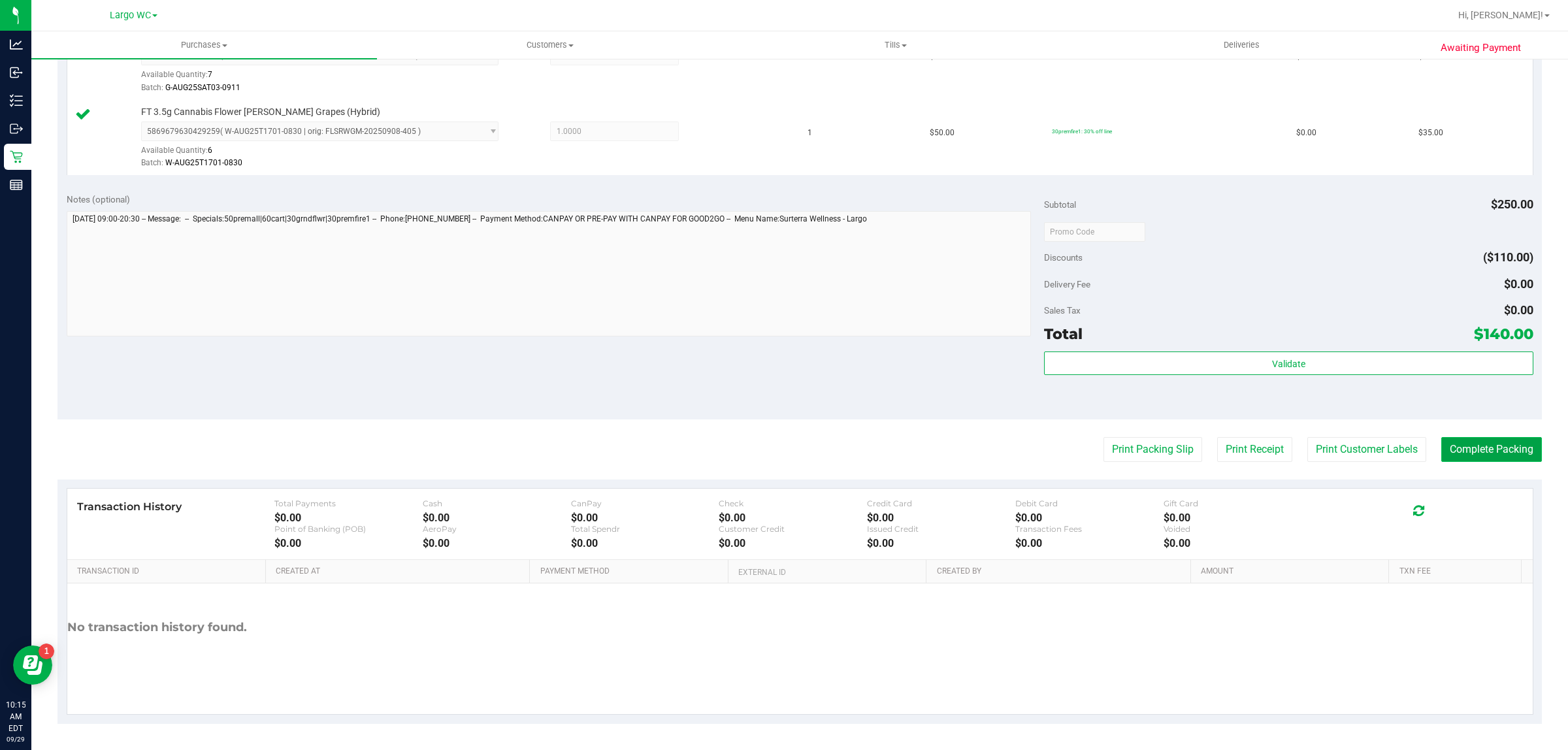
click at [1487, 458] on button "Complete Packing" at bounding box center [1491, 449] width 100 height 25
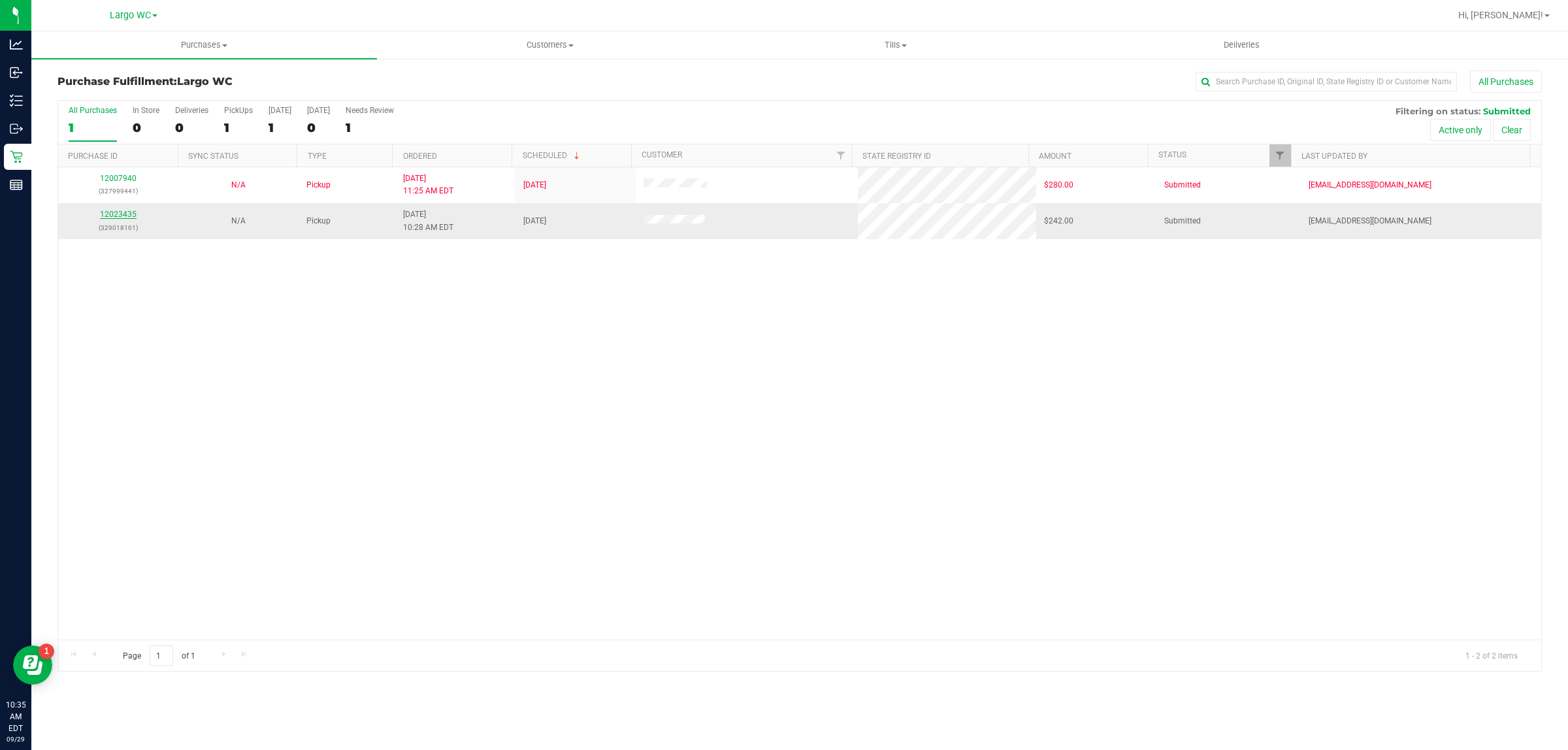
click at [118, 219] on link "12023435" at bounding box center [118, 214] width 36 height 9
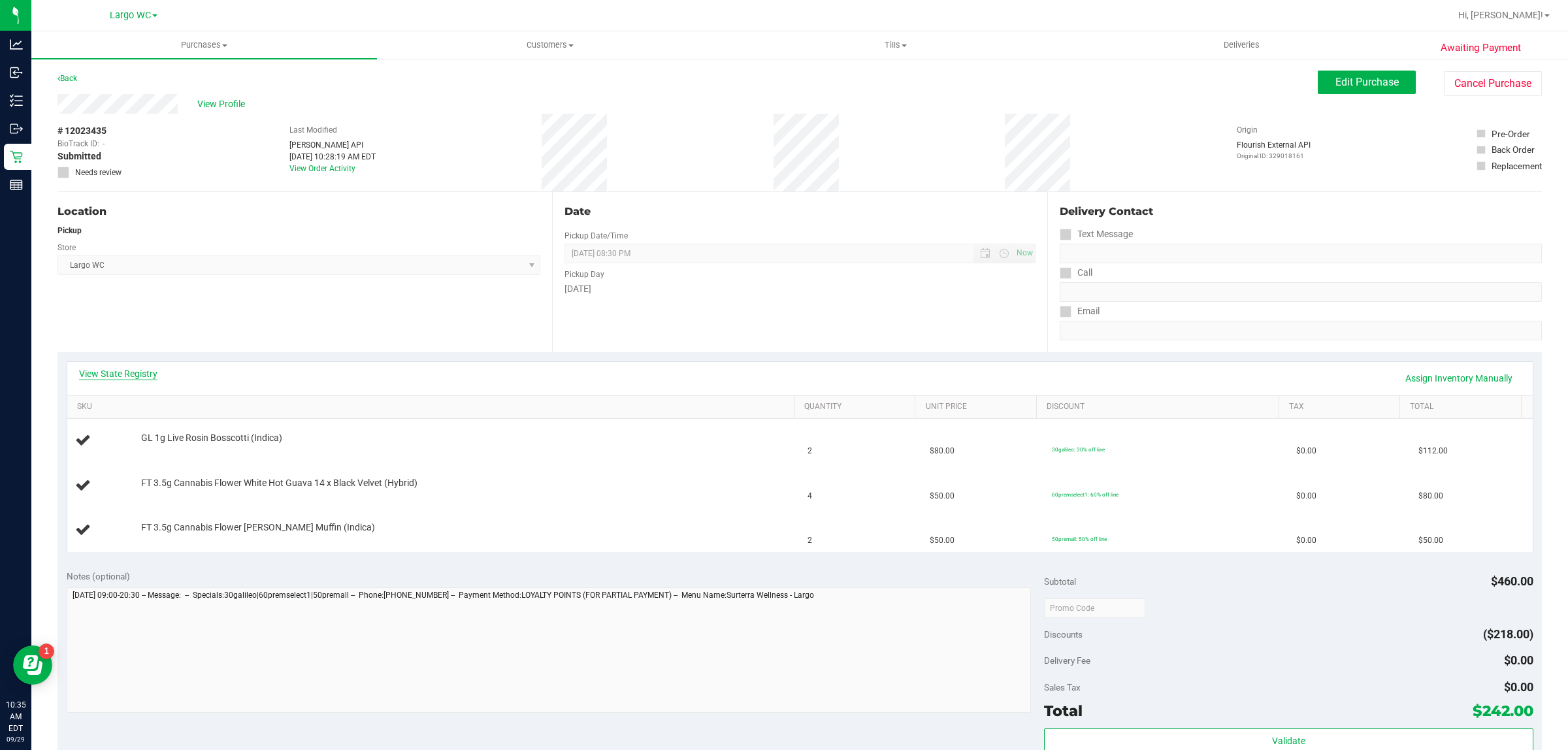
click at [139, 374] on link "View State Registry" at bounding box center [119, 373] width 79 height 13
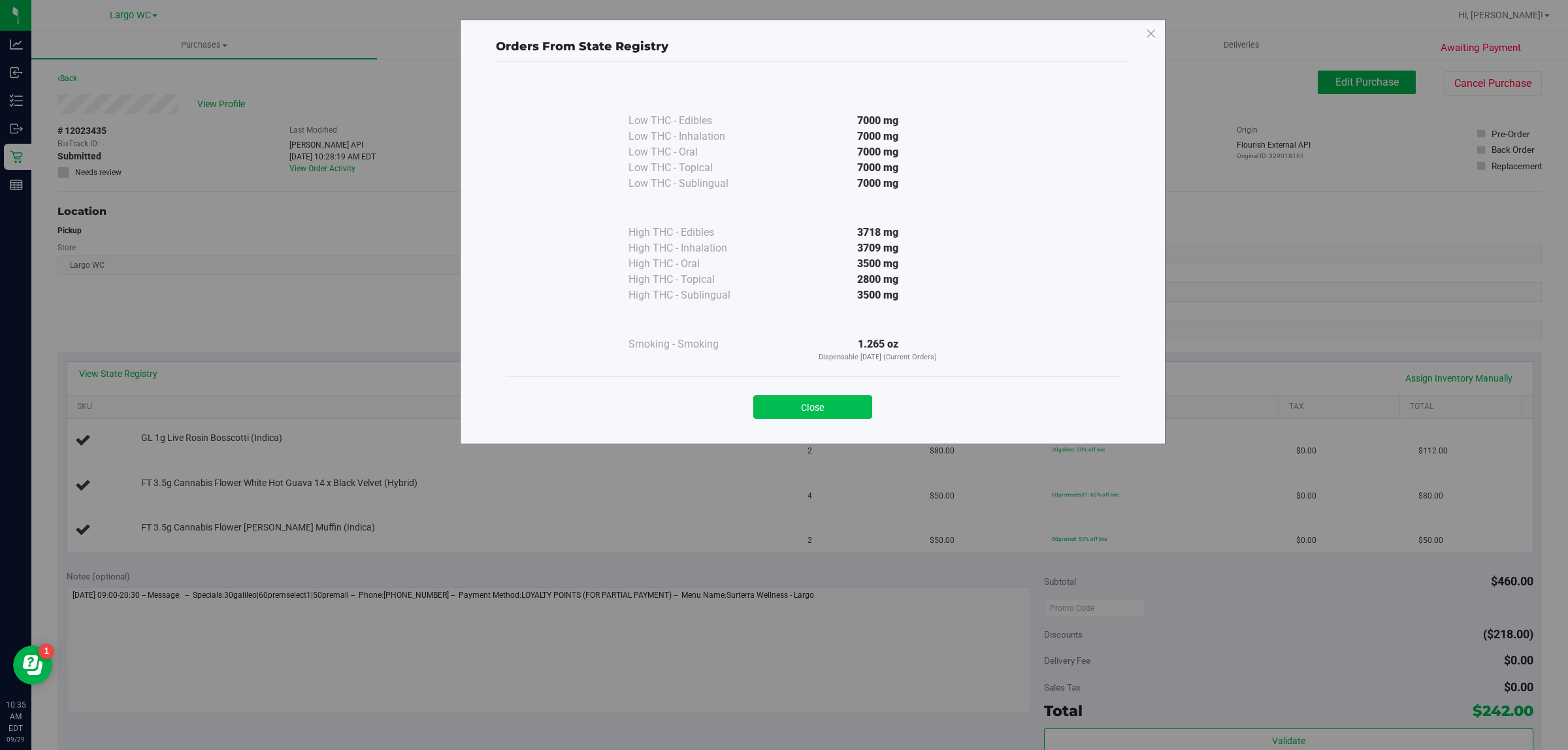
click at [805, 413] on button "Close" at bounding box center [812, 407] width 119 height 24
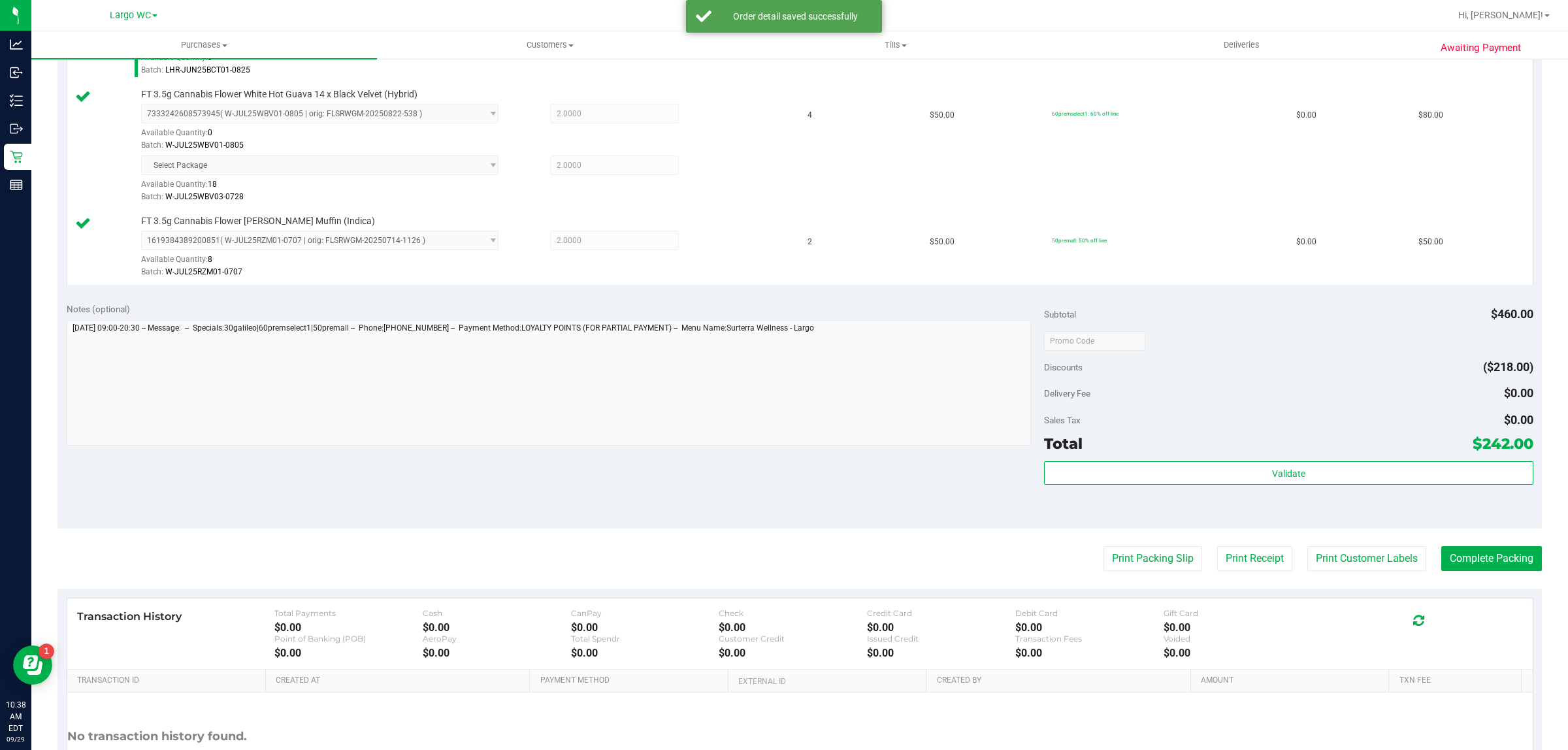
scroll to position [420, 0]
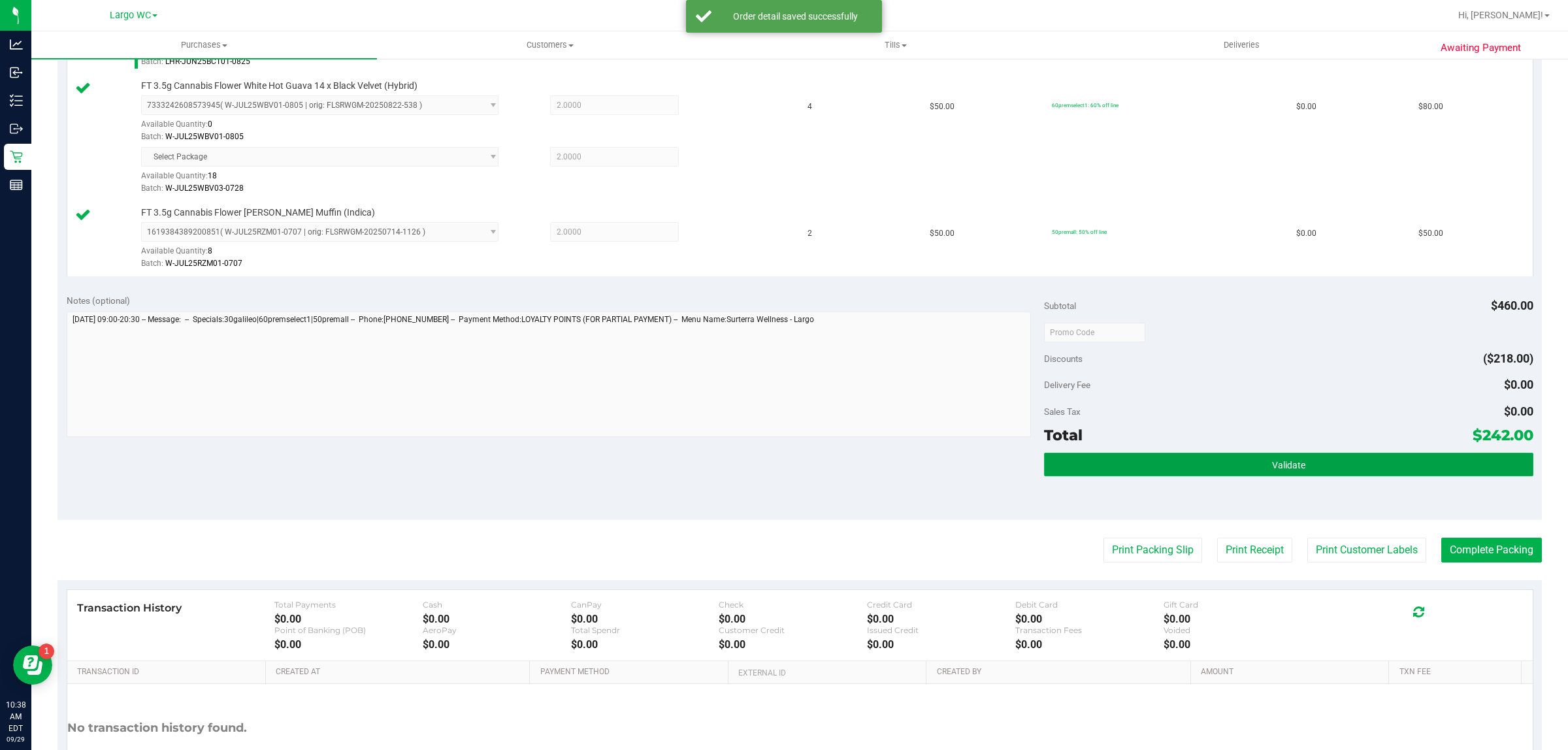
click at [1344, 463] on button "Validate" at bounding box center [1288, 464] width 489 height 24
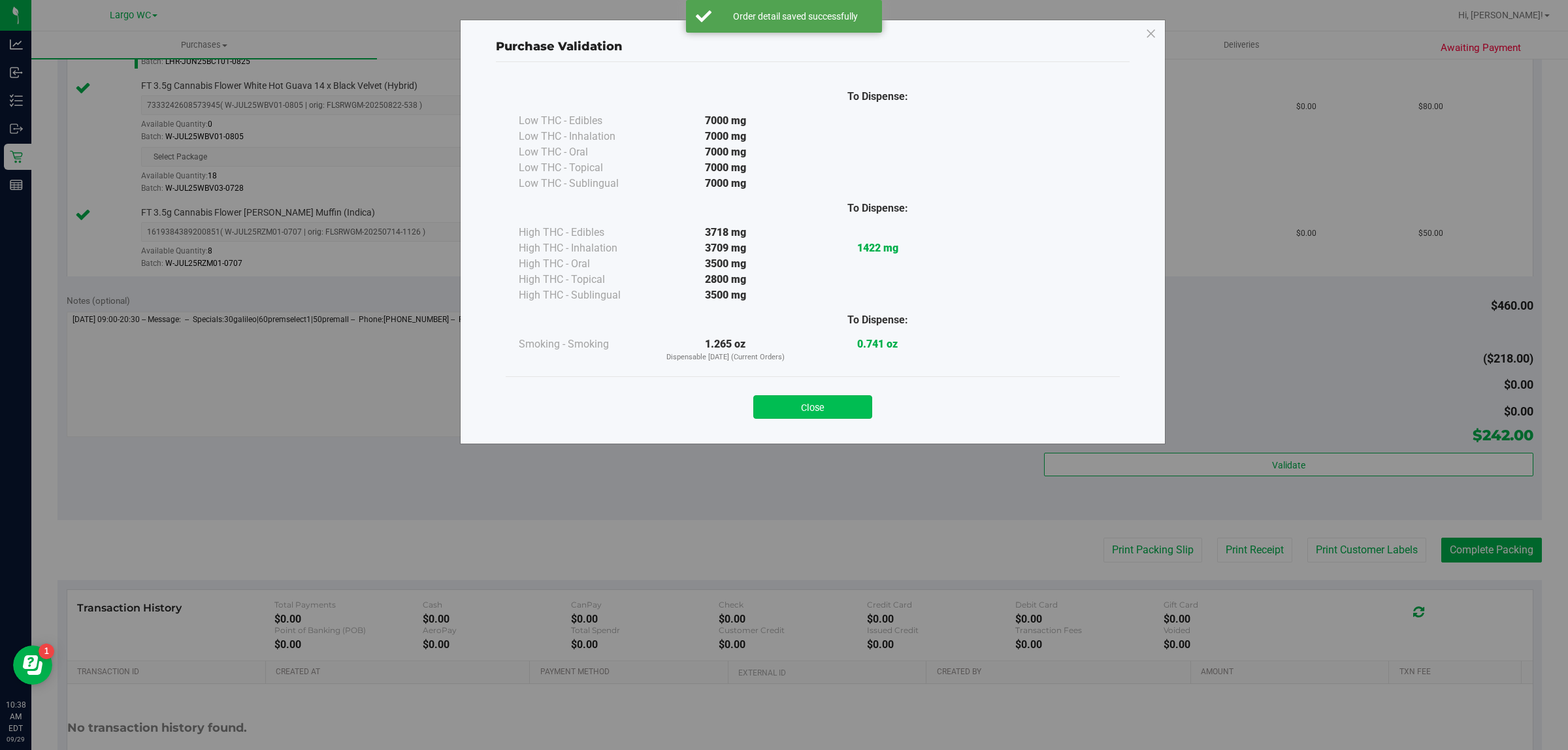
click at [814, 411] on button "Close" at bounding box center [812, 407] width 119 height 24
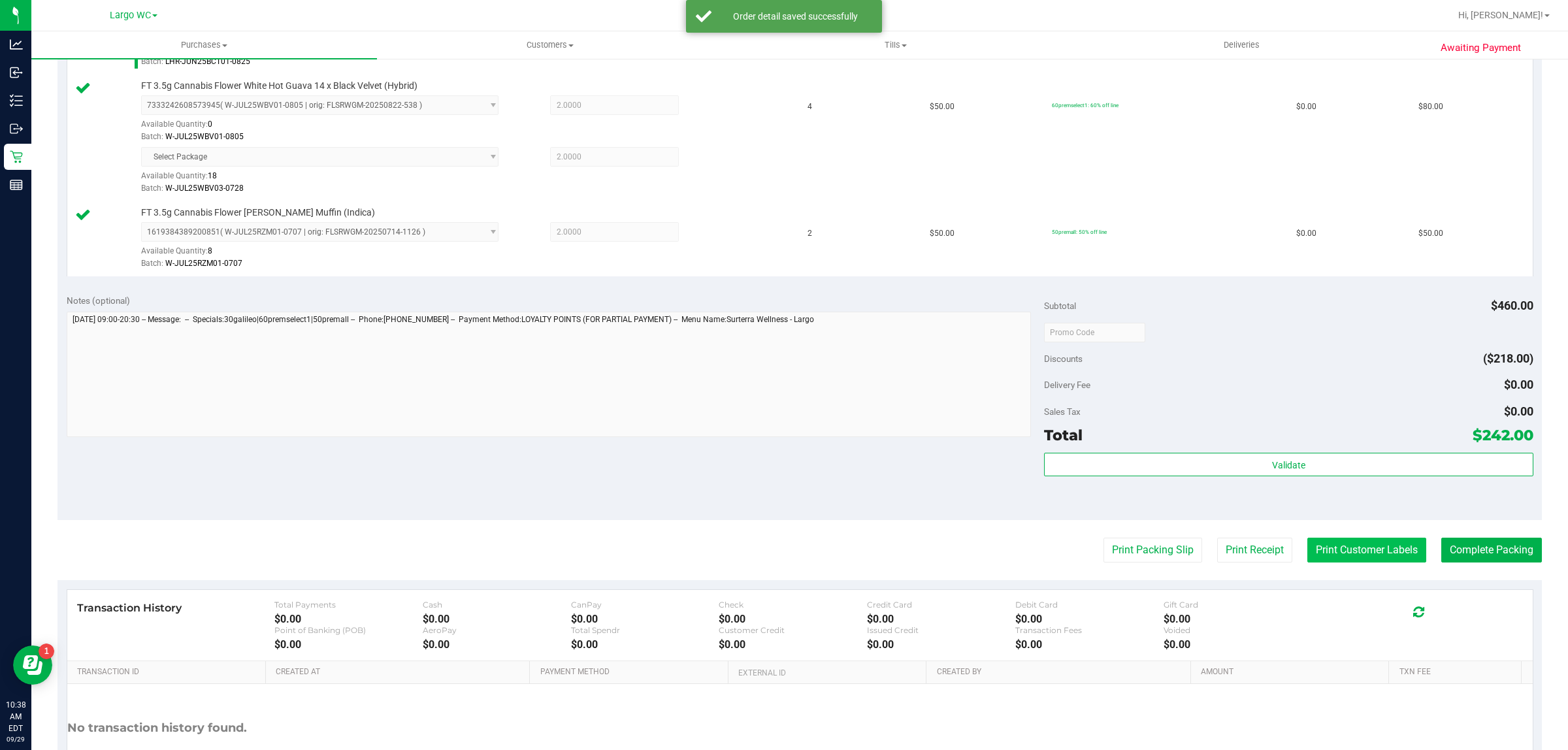
click at [1354, 554] on button "Print Customer Labels" at bounding box center [1367, 550] width 119 height 25
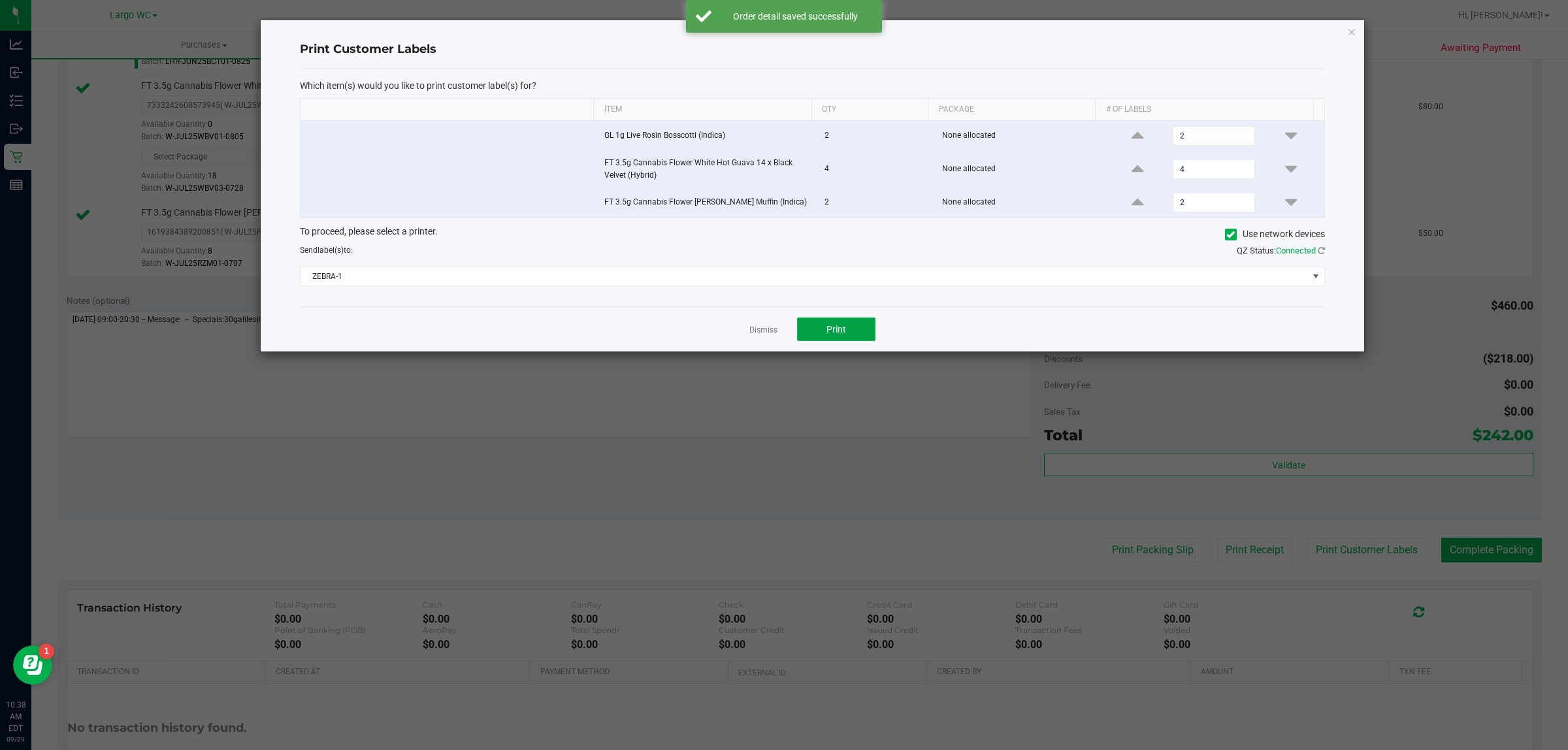
click at [842, 335] on span "Print" at bounding box center [837, 329] width 20 height 11
click at [760, 330] on link "Dismiss" at bounding box center [763, 330] width 28 height 11
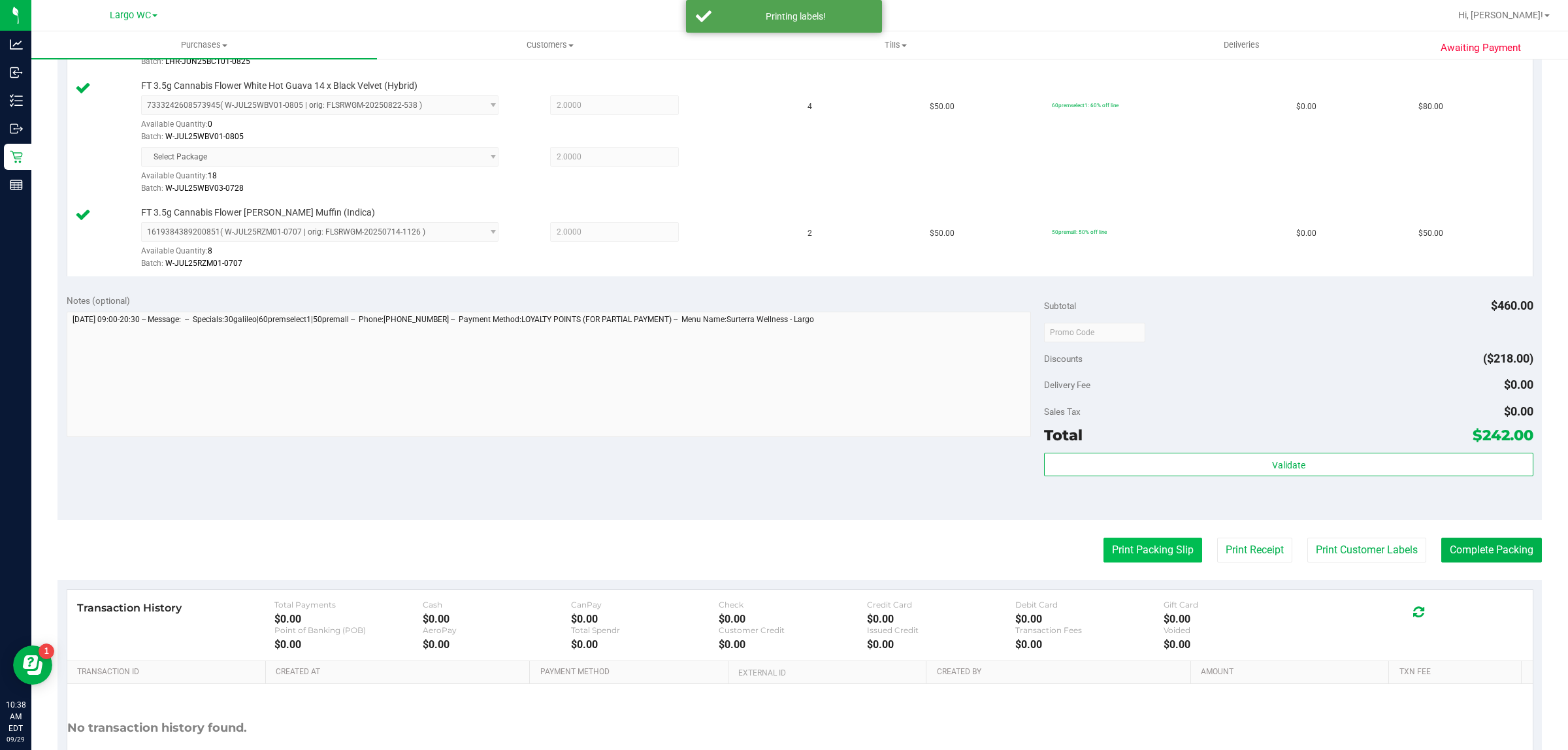
click at [1141, 540] on button "Print Packing Slip" at bounding box center [1153, 550] width 98 height 25
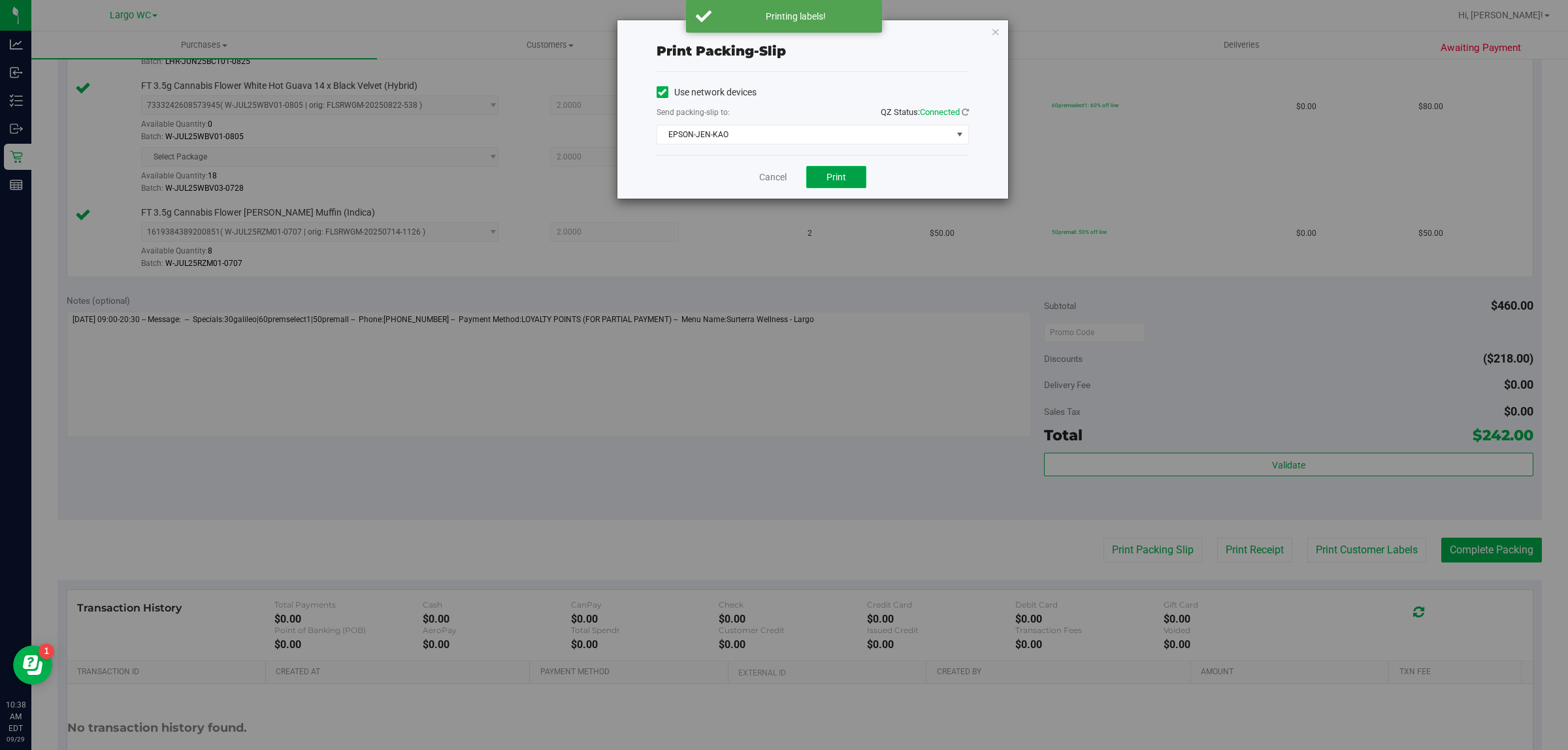
click at [852, 185] on button "Print" at bounding box center [836, 177] width 60 height 23
click at [779, 180] on link "Cancel" at bounding box center [773, 178] width 27 height 14
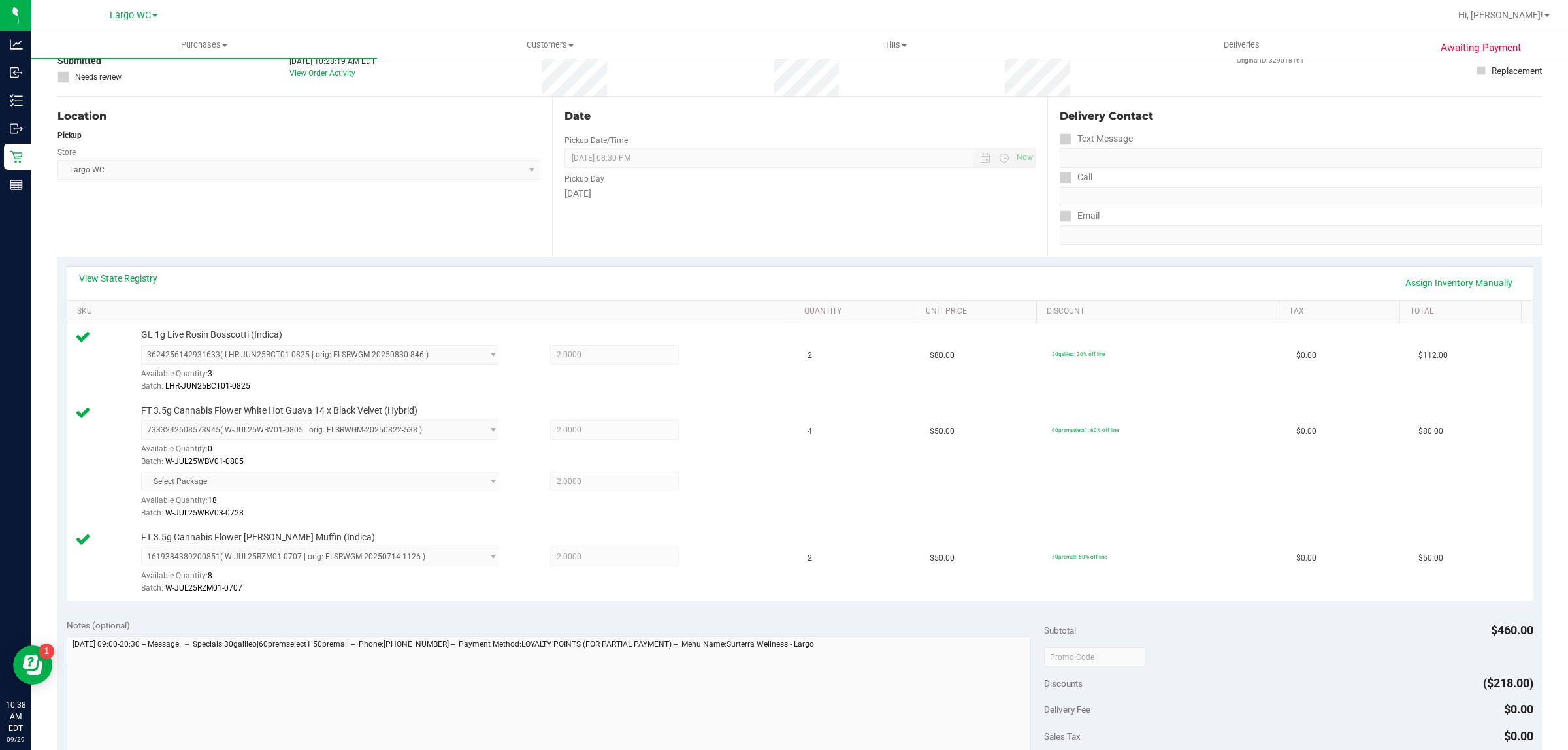
scroll to position [0, 0]
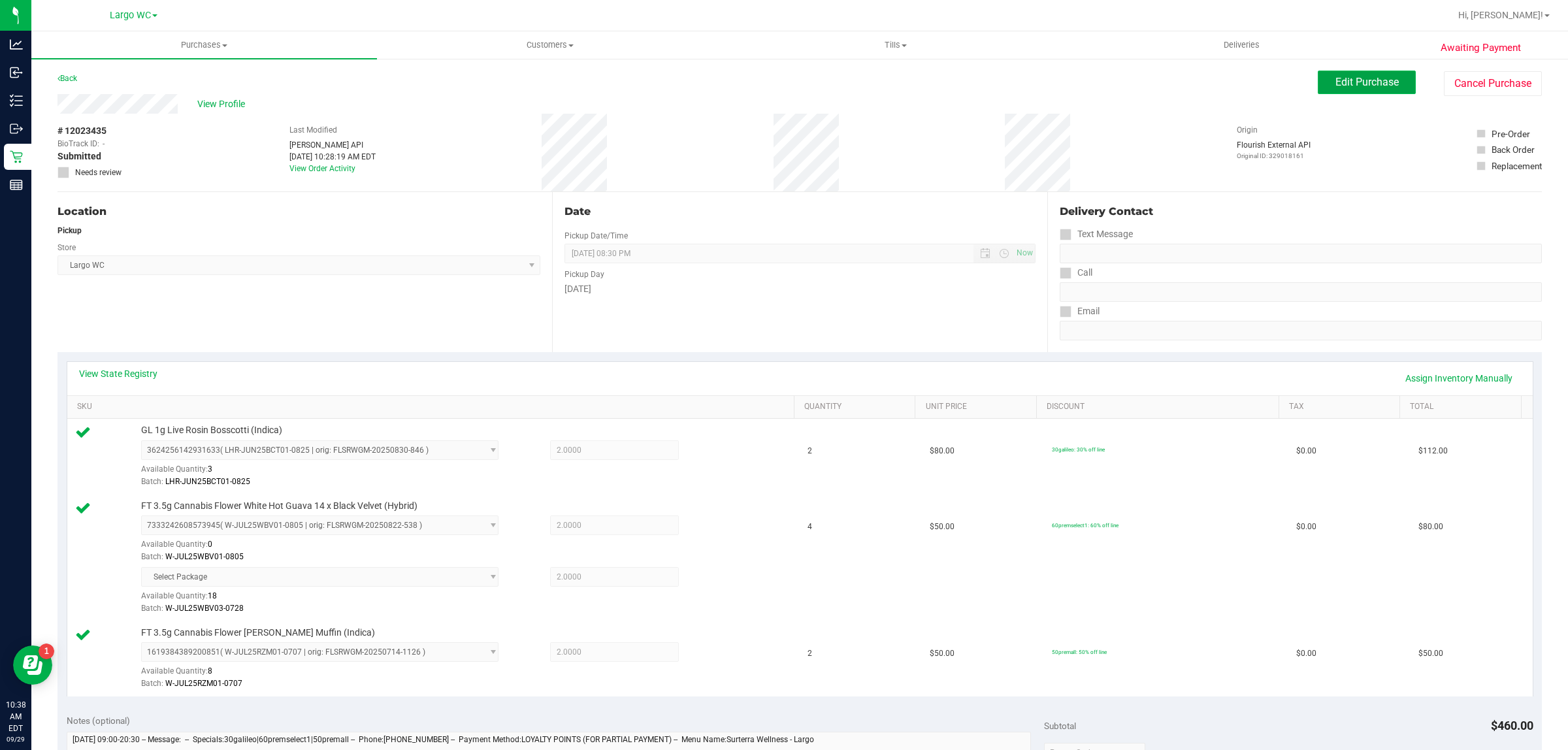
click at [1374, 93] on button "Edit Purchase" at bounding box center [1367, 82] width 98 height 24
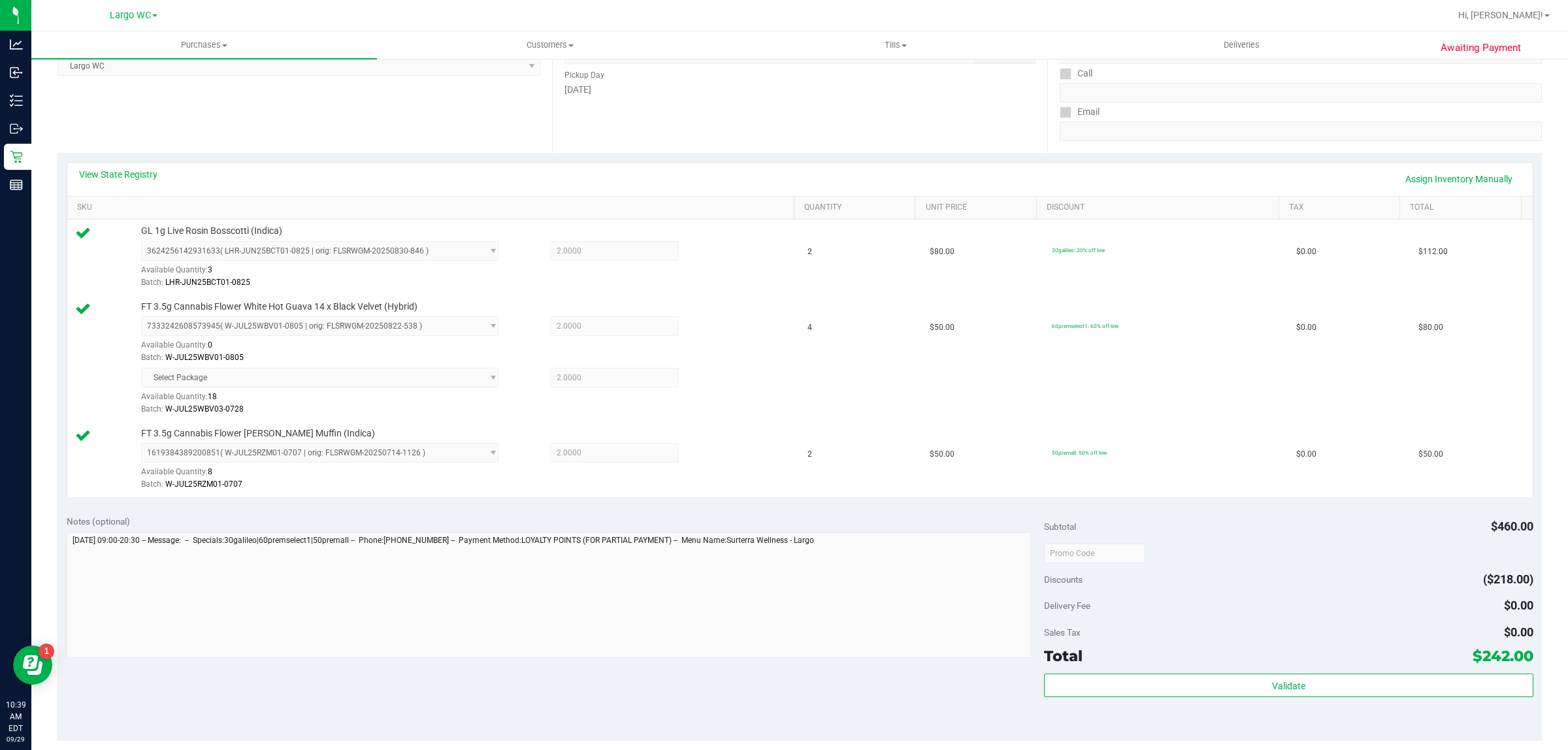
scroll to position [520, 0]
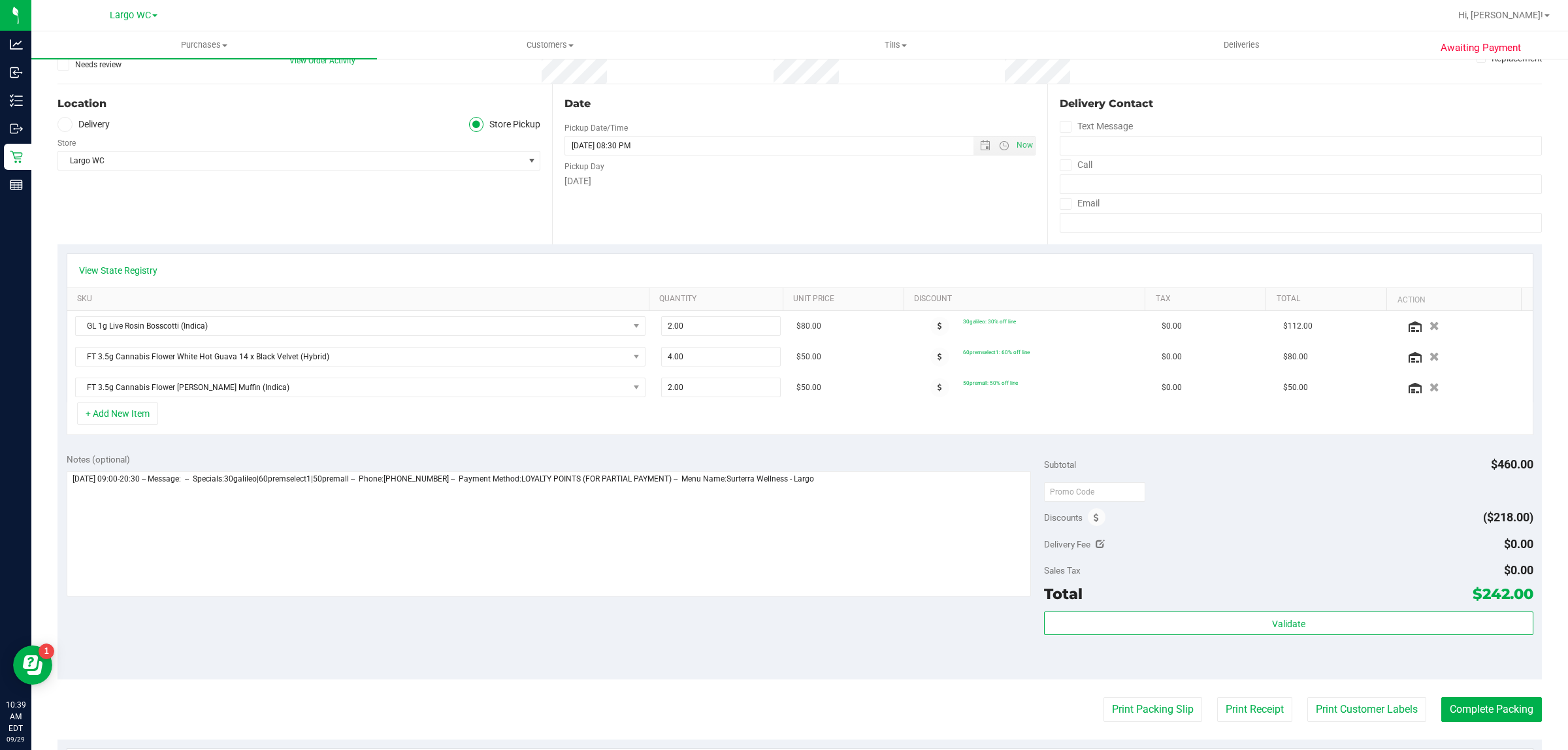
scroll to position [110, 0]
click at [1094, 516] on icon at bounding box center [1096, 515] width 5 height 9
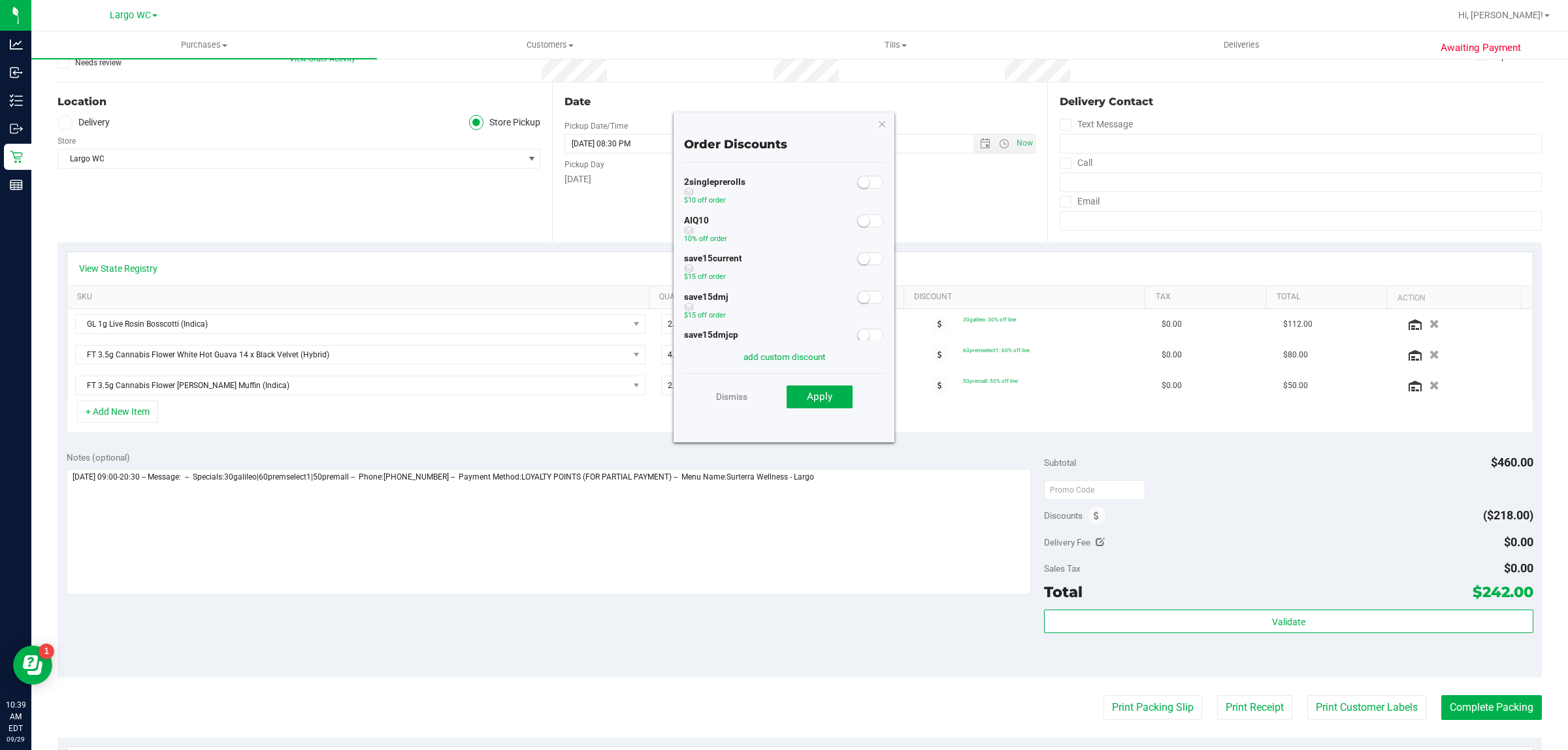
click at [867, 220] on span at bounding box center [870, 220] width 27 height 13
click at [821, 394] on span "Apply" at bounding box center [820, 397] width 26 height 12
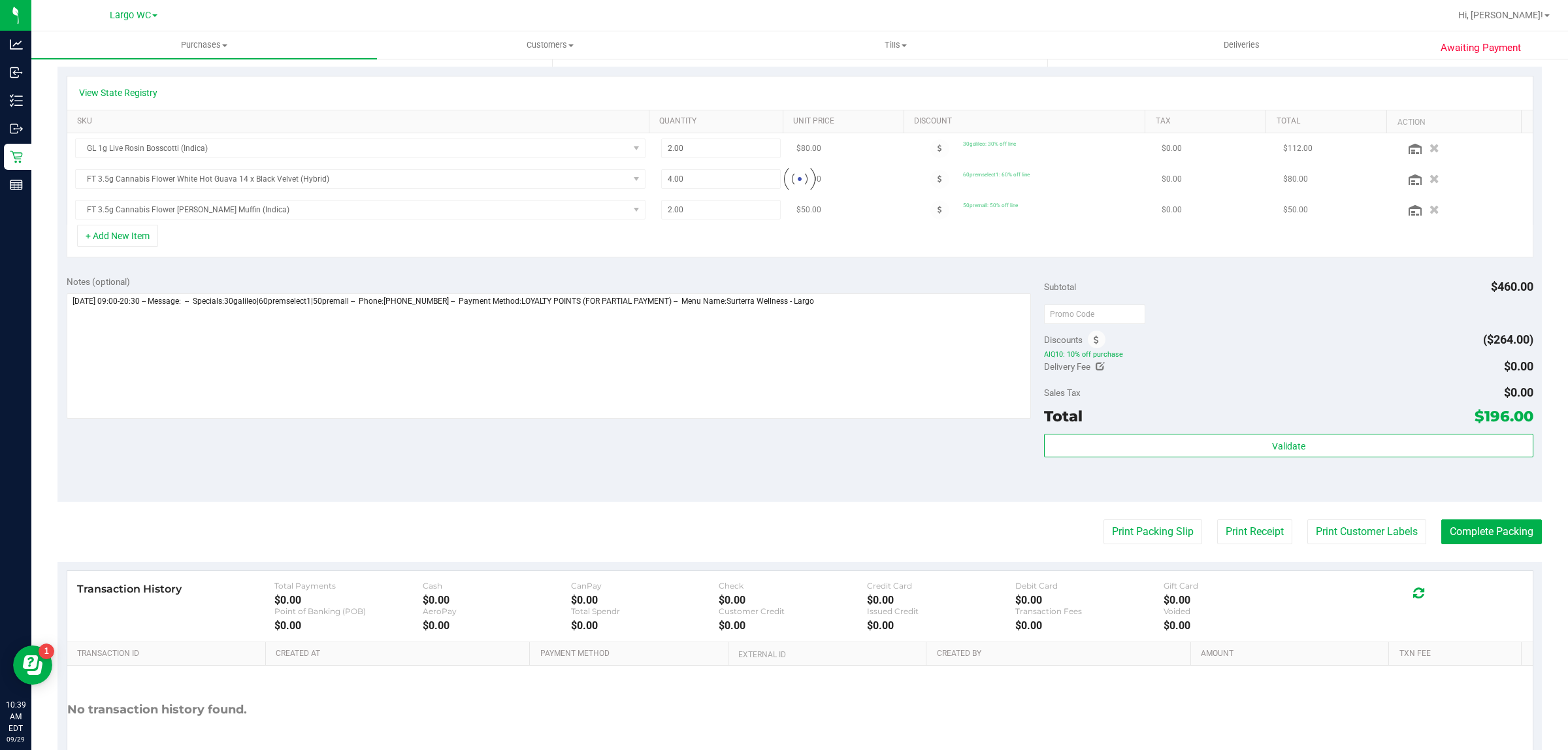
scroll to position [368, 0]
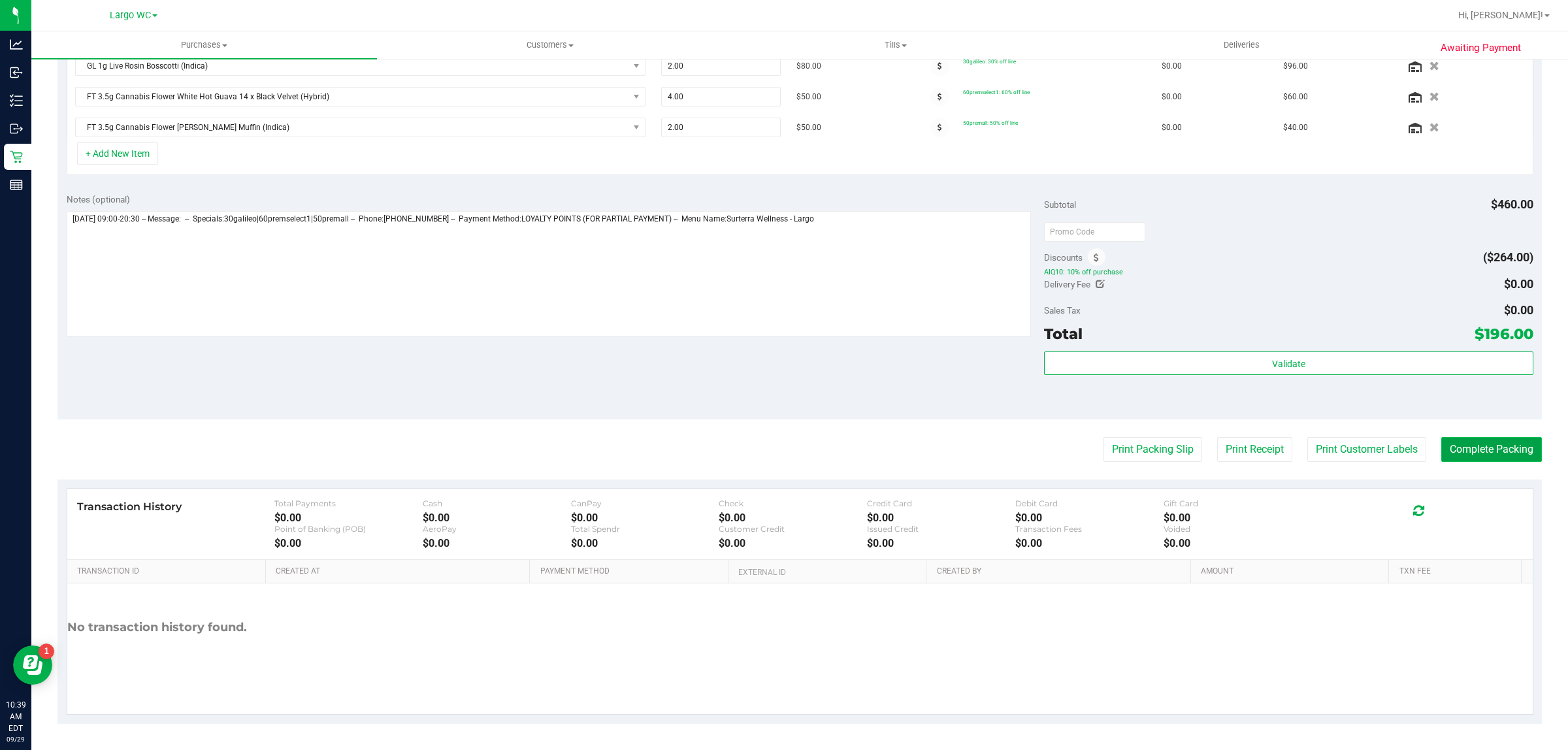
click at [1472, 457] on button "Complete Packing" at bounding box center [1491, 449] width 100 height 25
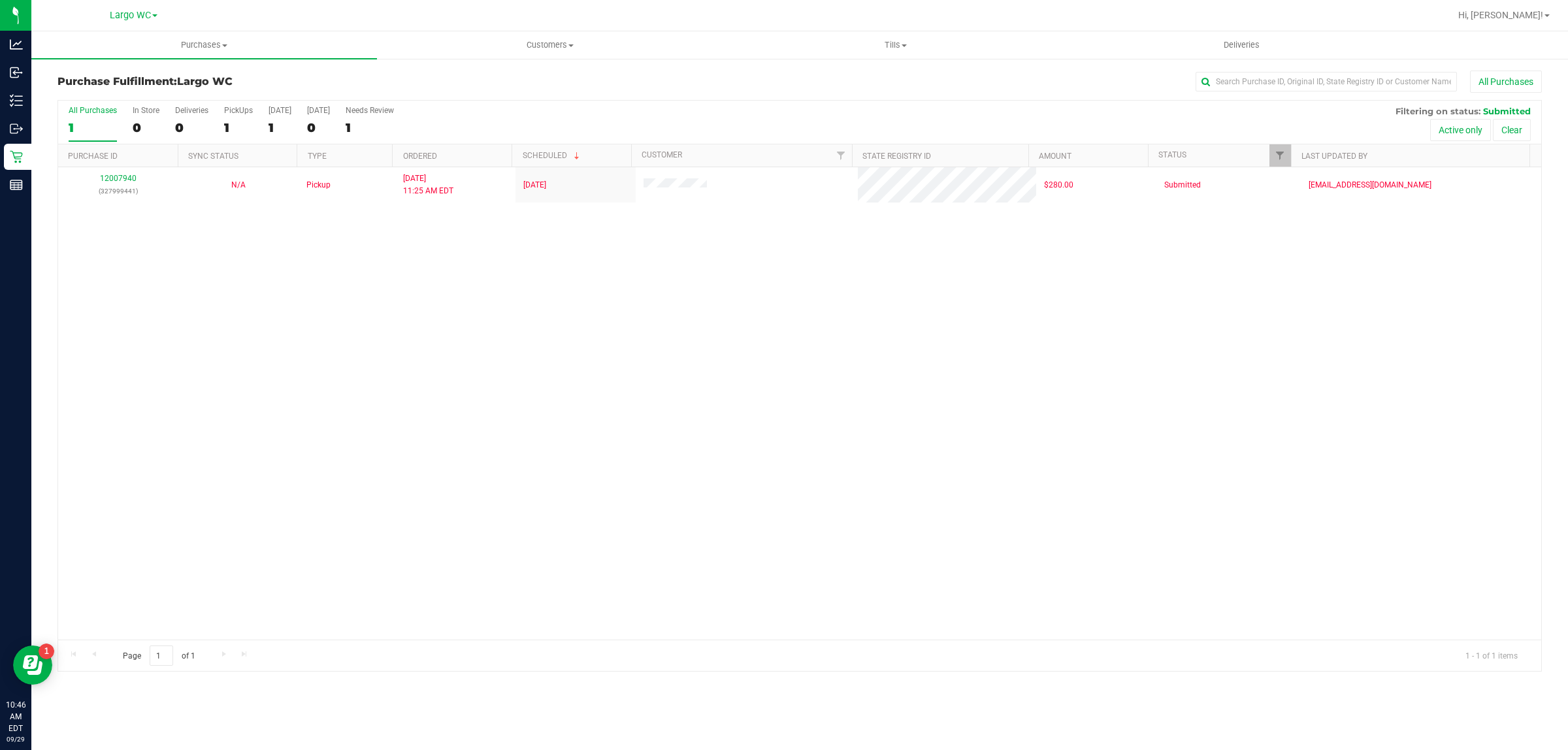
click at [132, 324] on div "12007940 (327999441) N/A Pickup 9/26/2025 11:25 AM EDT 9/29/2025 $280.00 Submit…" at bounding box center [799, 402] width 1484 height 472
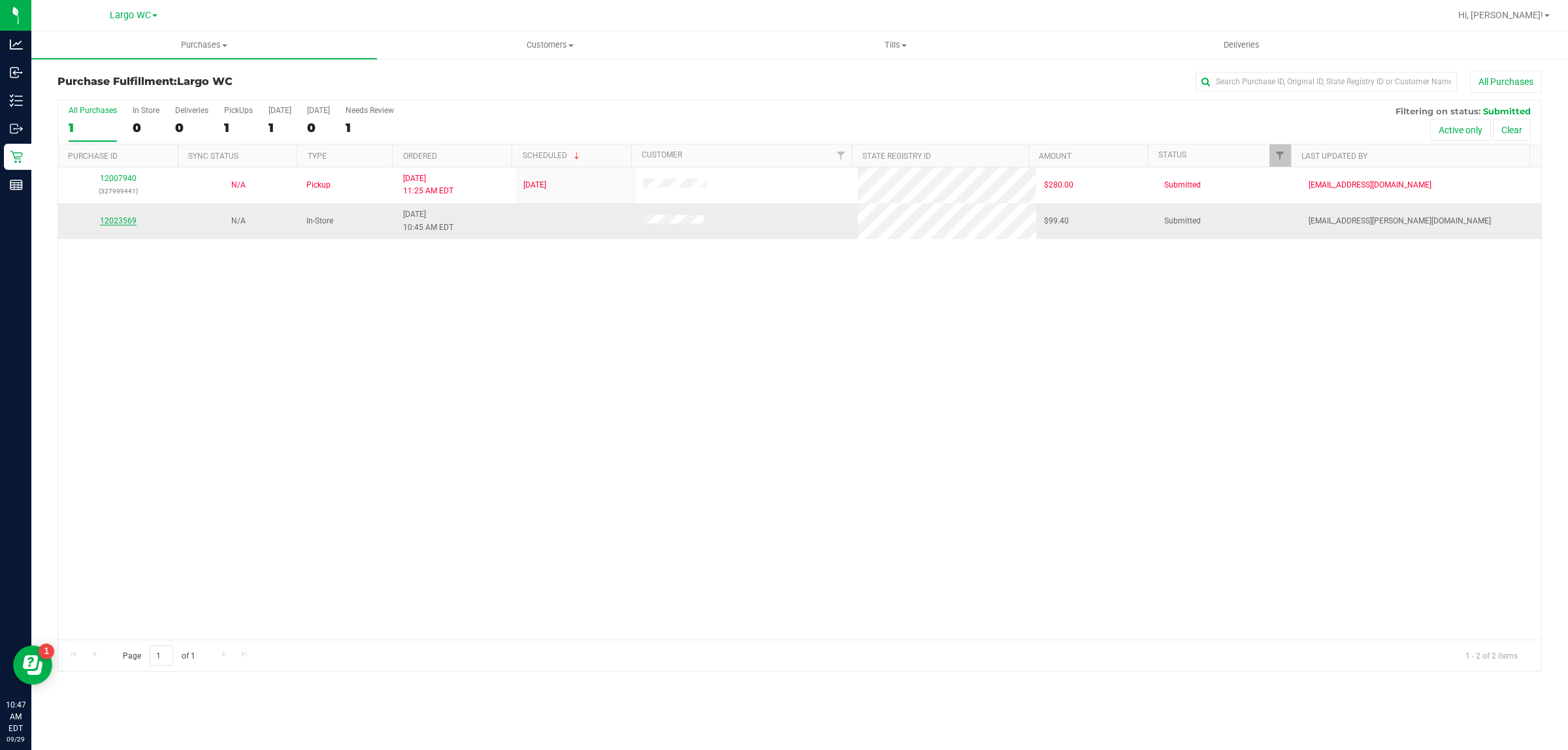
click at [112, 223] on link "12023569" at bounding box center [118, 220] width 36 height 9
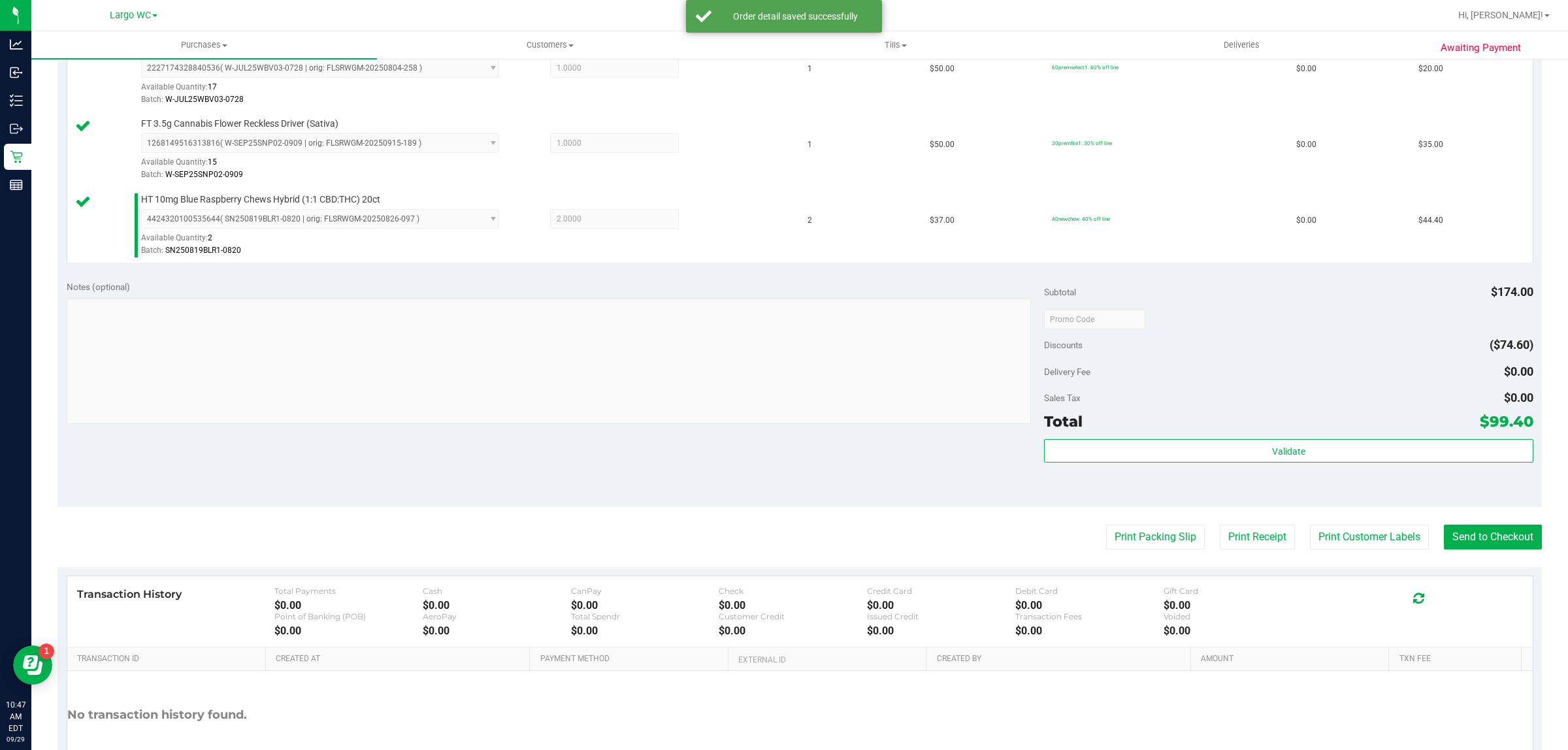
scroll to position [469, 0]
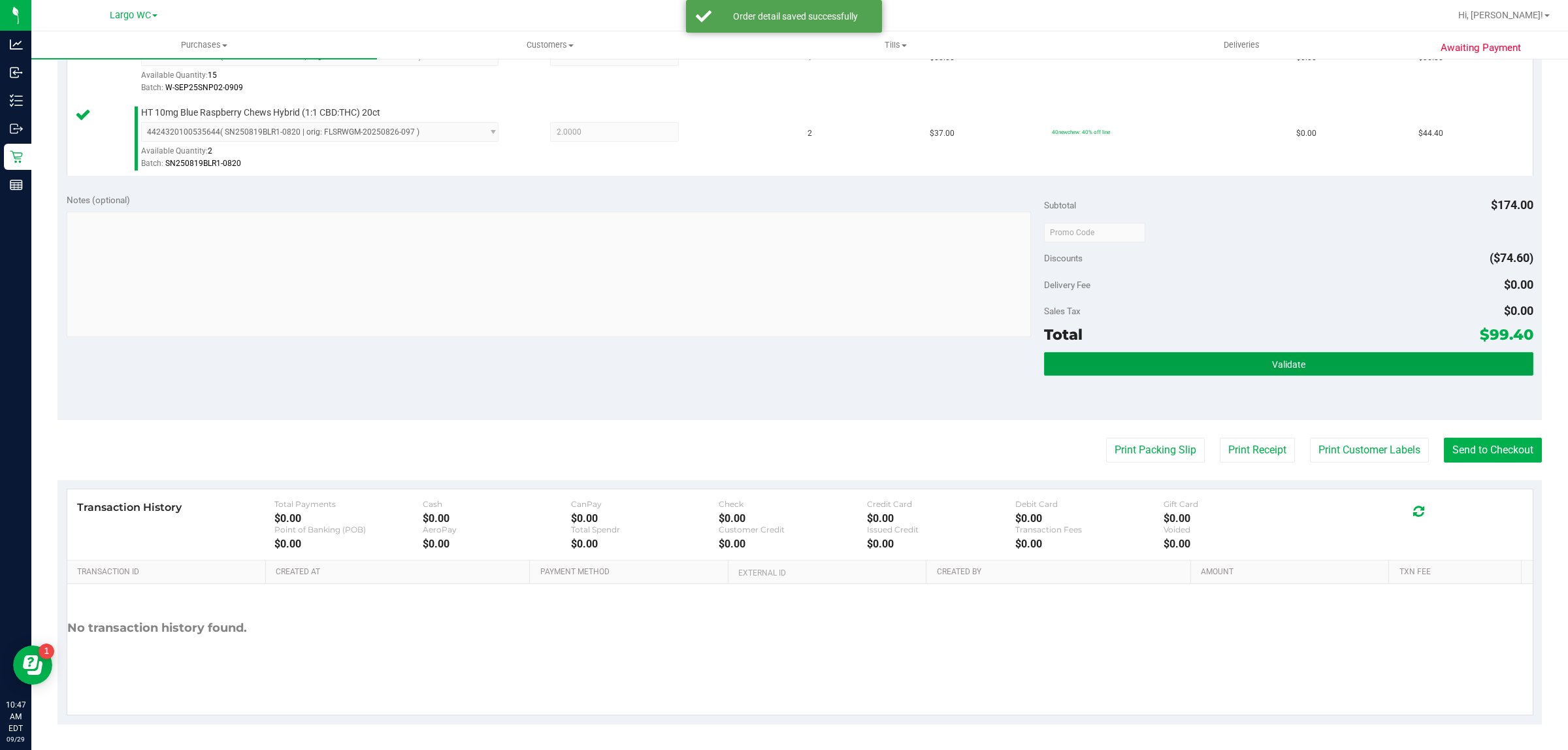
click at [1351, 360] on button "Validate" at bounding box center [1288, 364] width 489 height 24
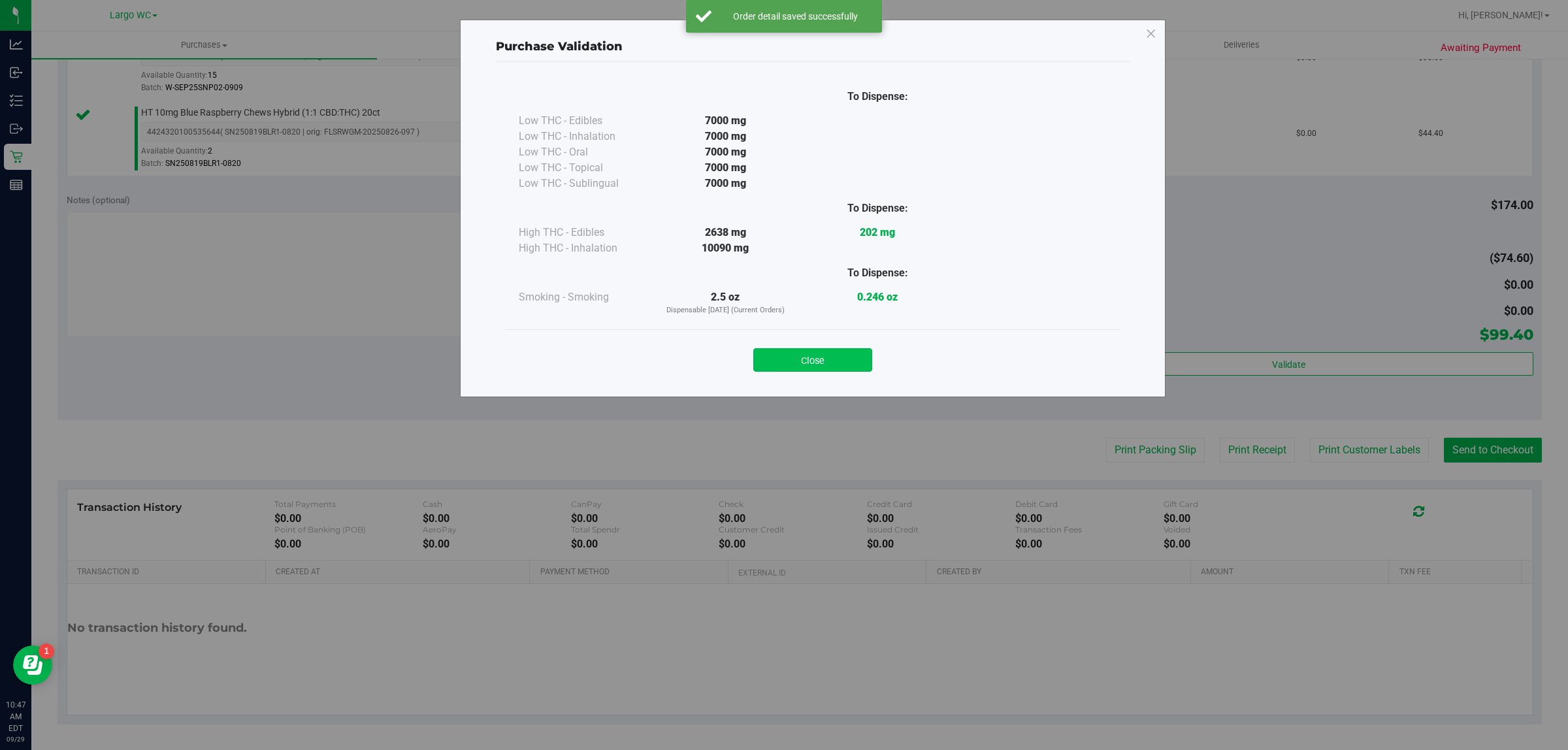
click at [835, 356] on button "Close" at bounding box center [812, 360] width 119 height 24
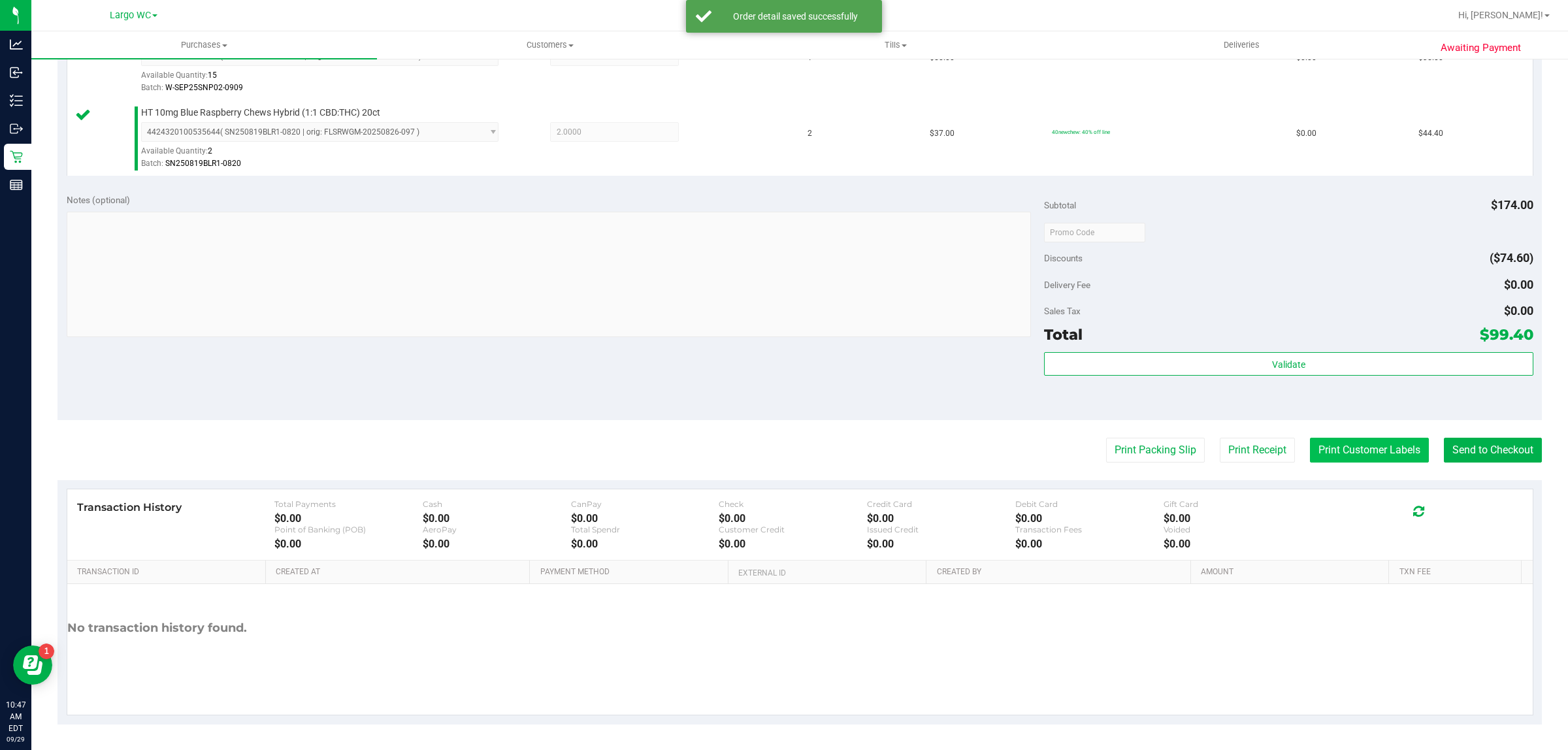
click at [1350, 448] on button "Print Customer Labels" at bounding box center [1369, 450] width 119 height 25
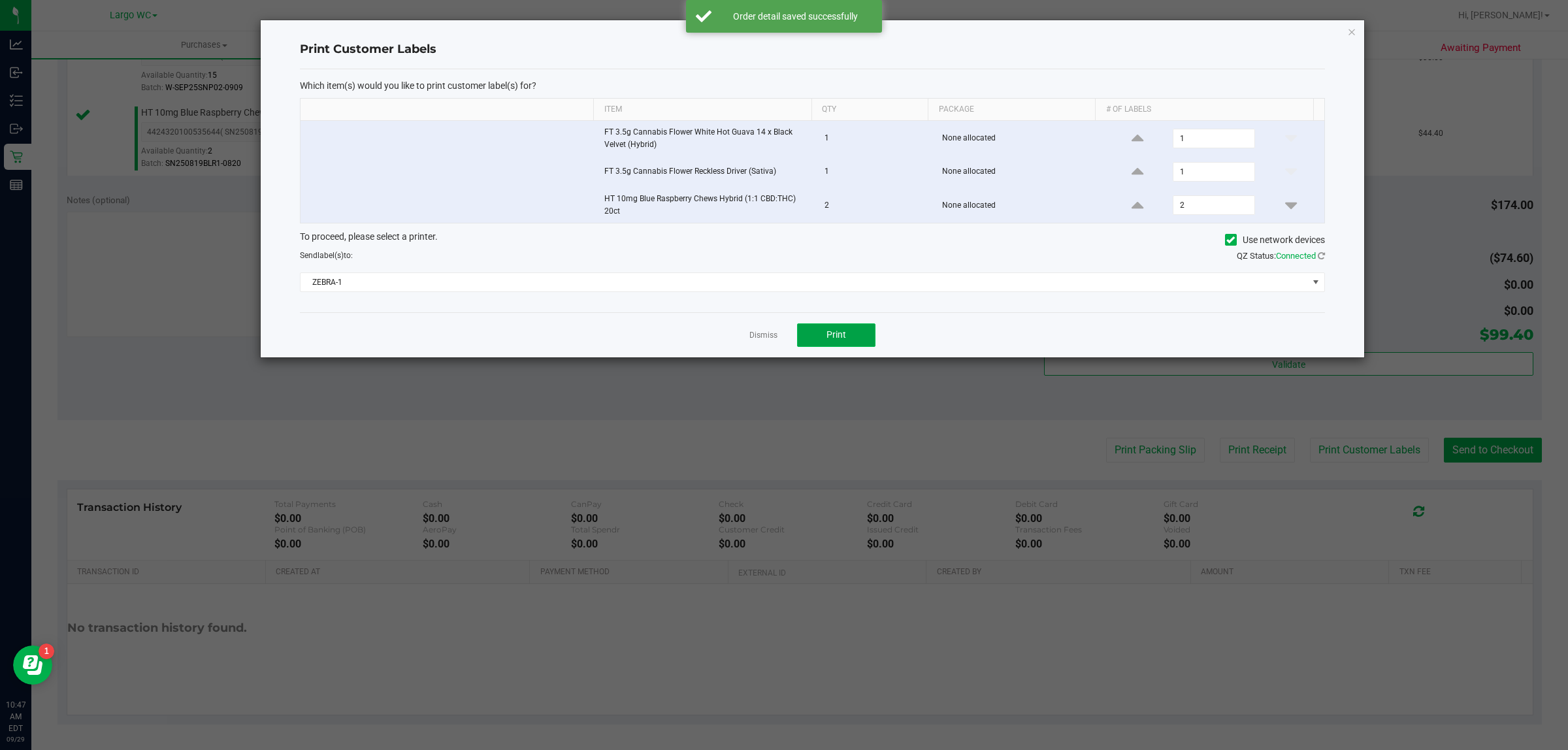
click at [847, 337] on button "Print" at bounding box center [837, 335] width 79 height 24
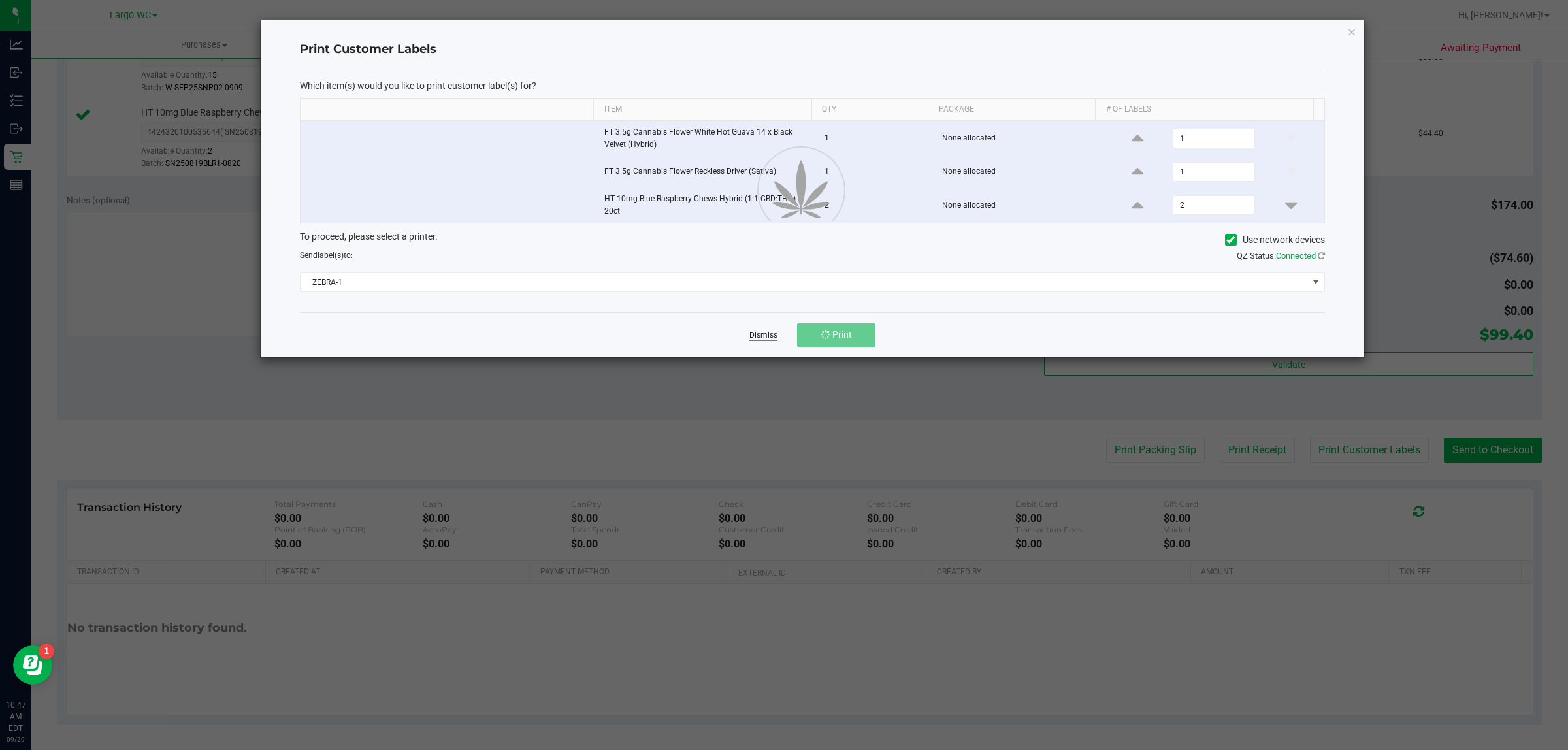
click at [765, 337] on link "Dismiss" at bounding box center [763, 335] width 28 height 11
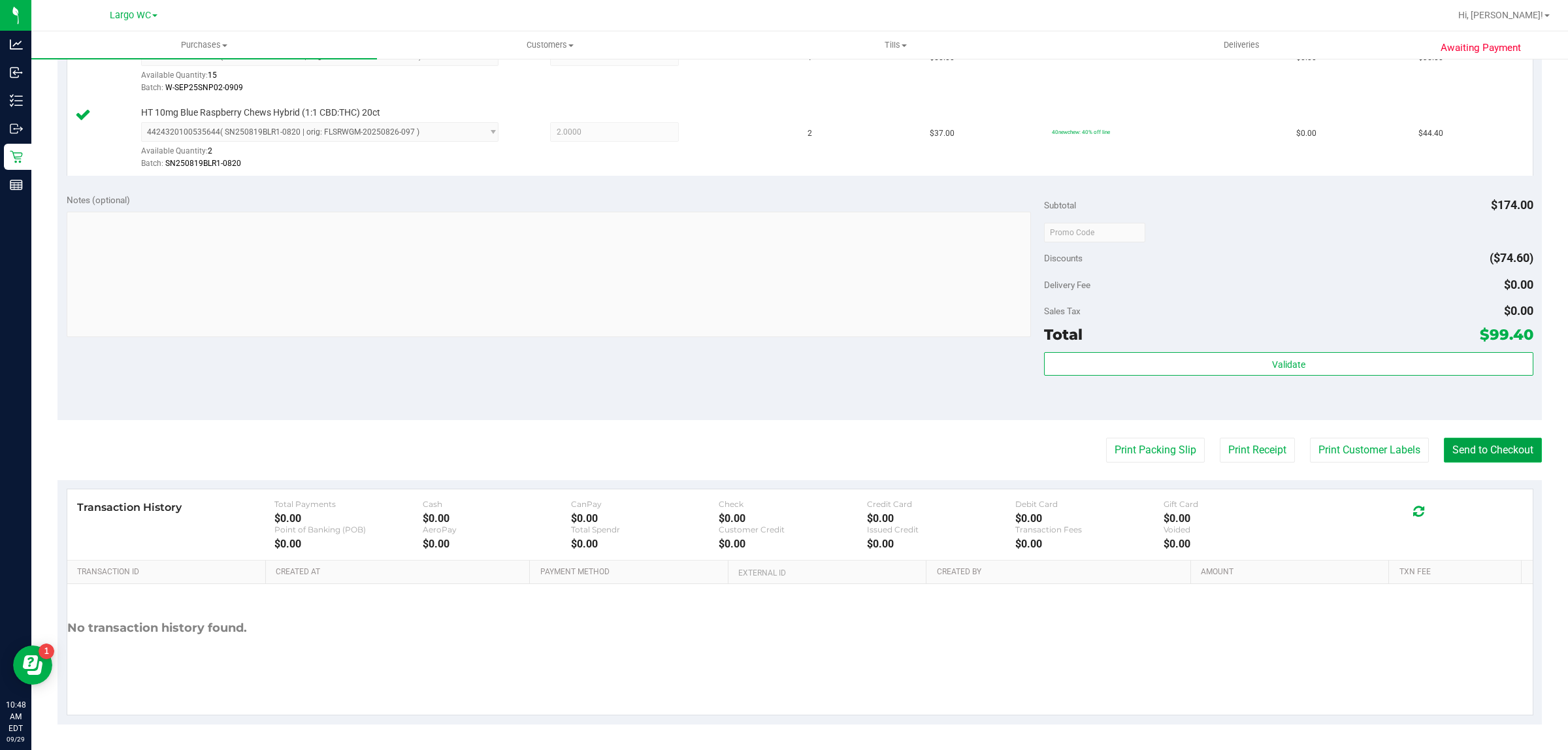
click at [1503, 462] on button "Send to Checkout" at bounding box center [1493, 450] width 98 height 25
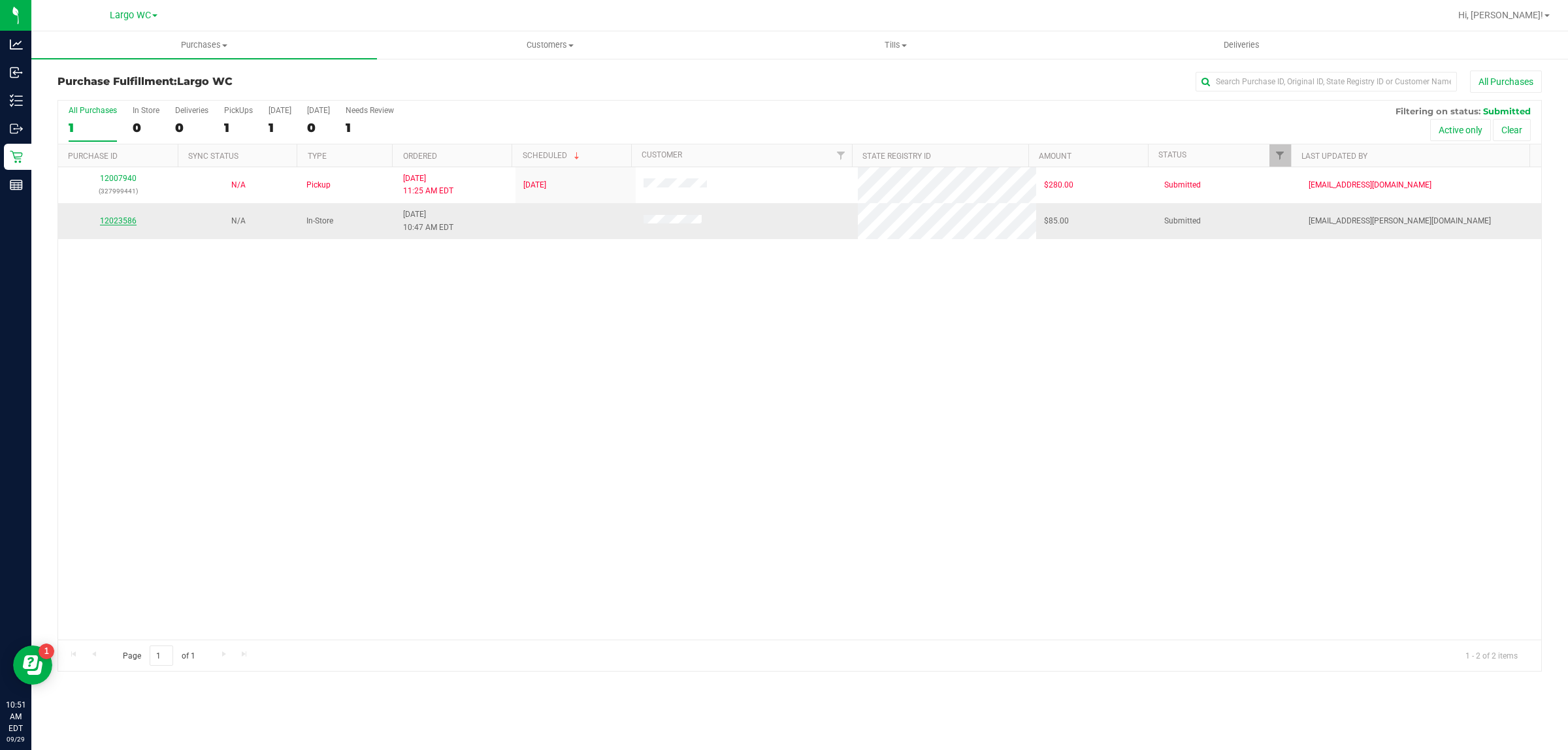
click at [130, 223] on link "12023586" at bounding box center [118, 220] width 36 height 9
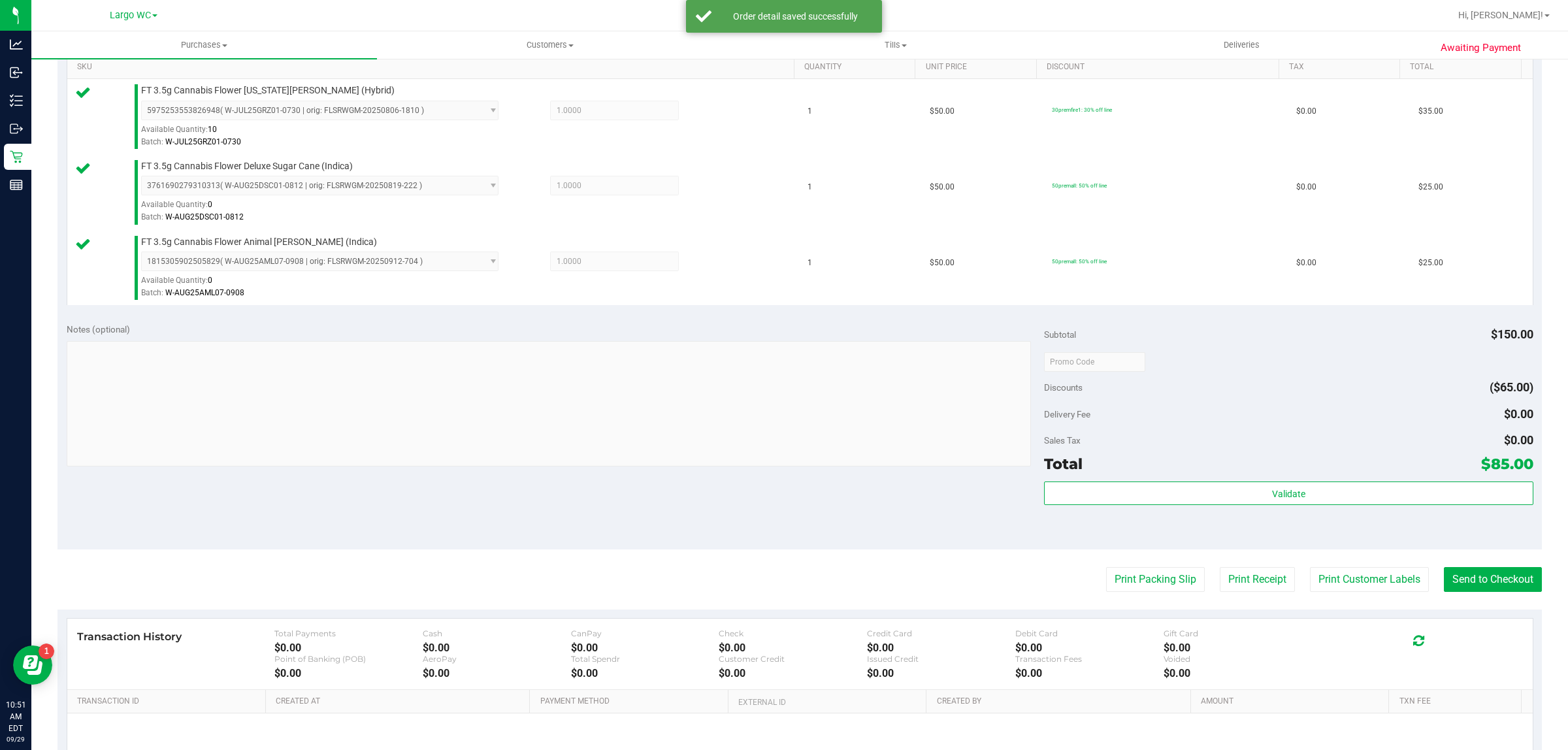
scroll to position [469, 0]
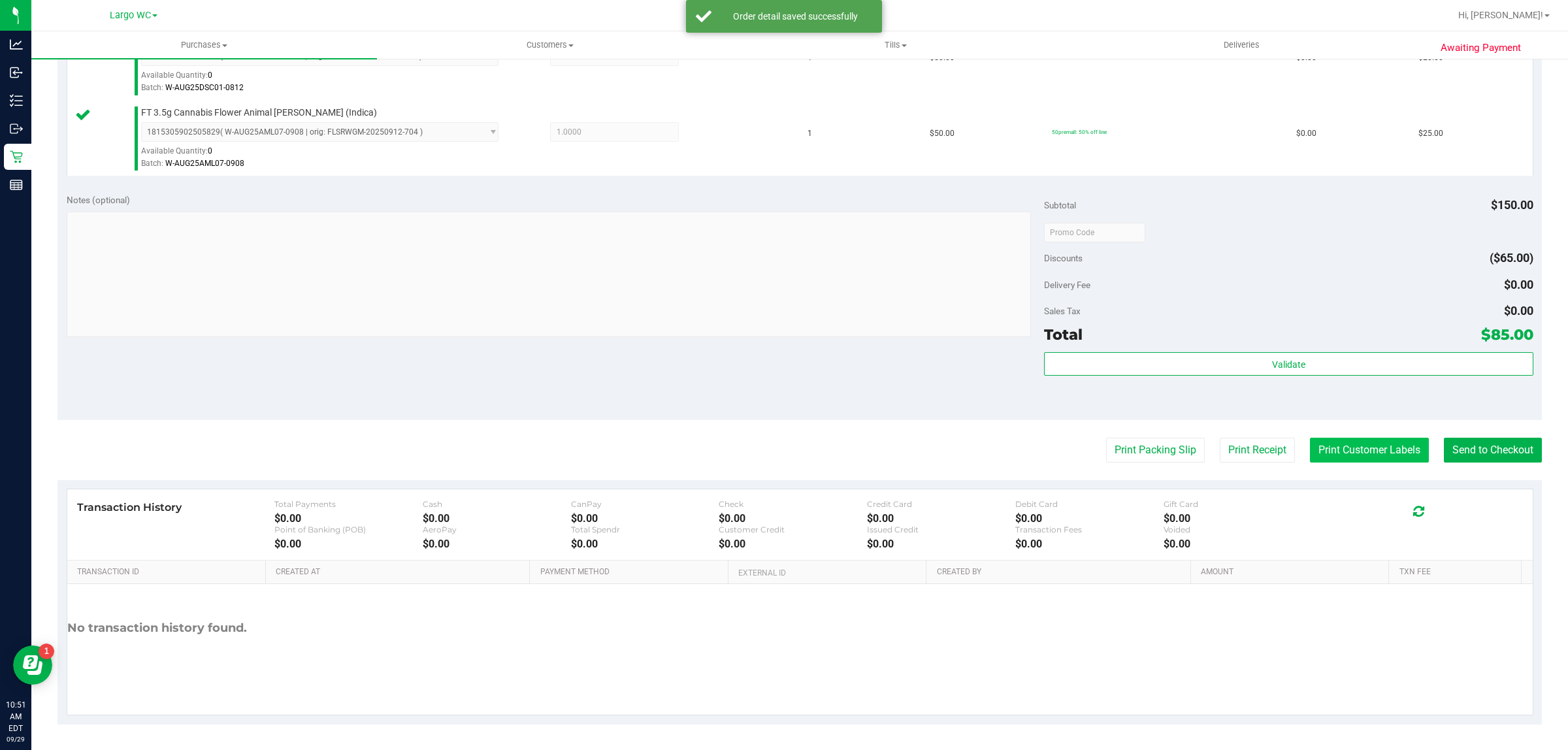
click at [1385, 458] on button "Print Customer Labels" at bounding box center [1369, 450] width 119 height 25
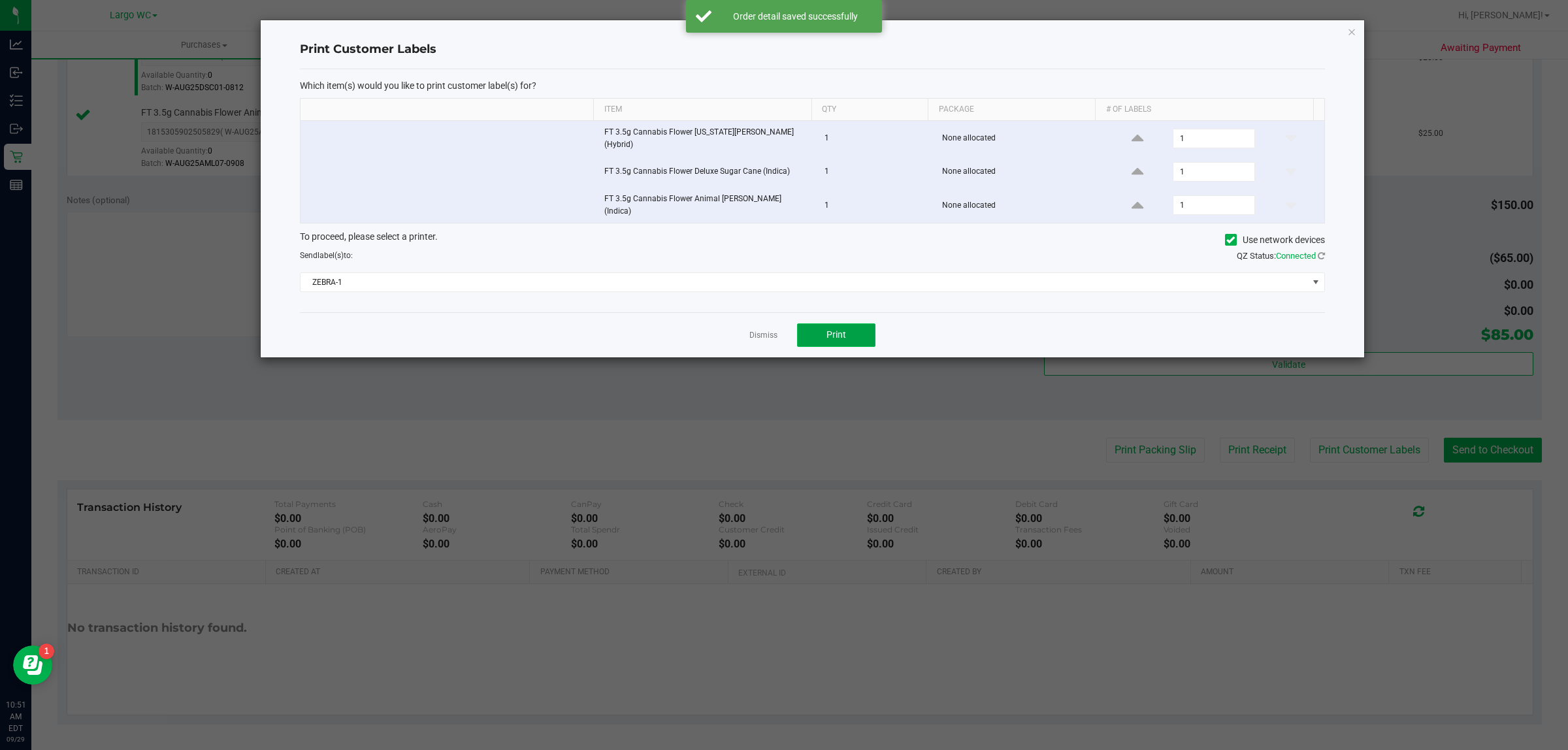
click at [837, 329] on span "Print" at bounding box center [837, 334] width 20 height 11
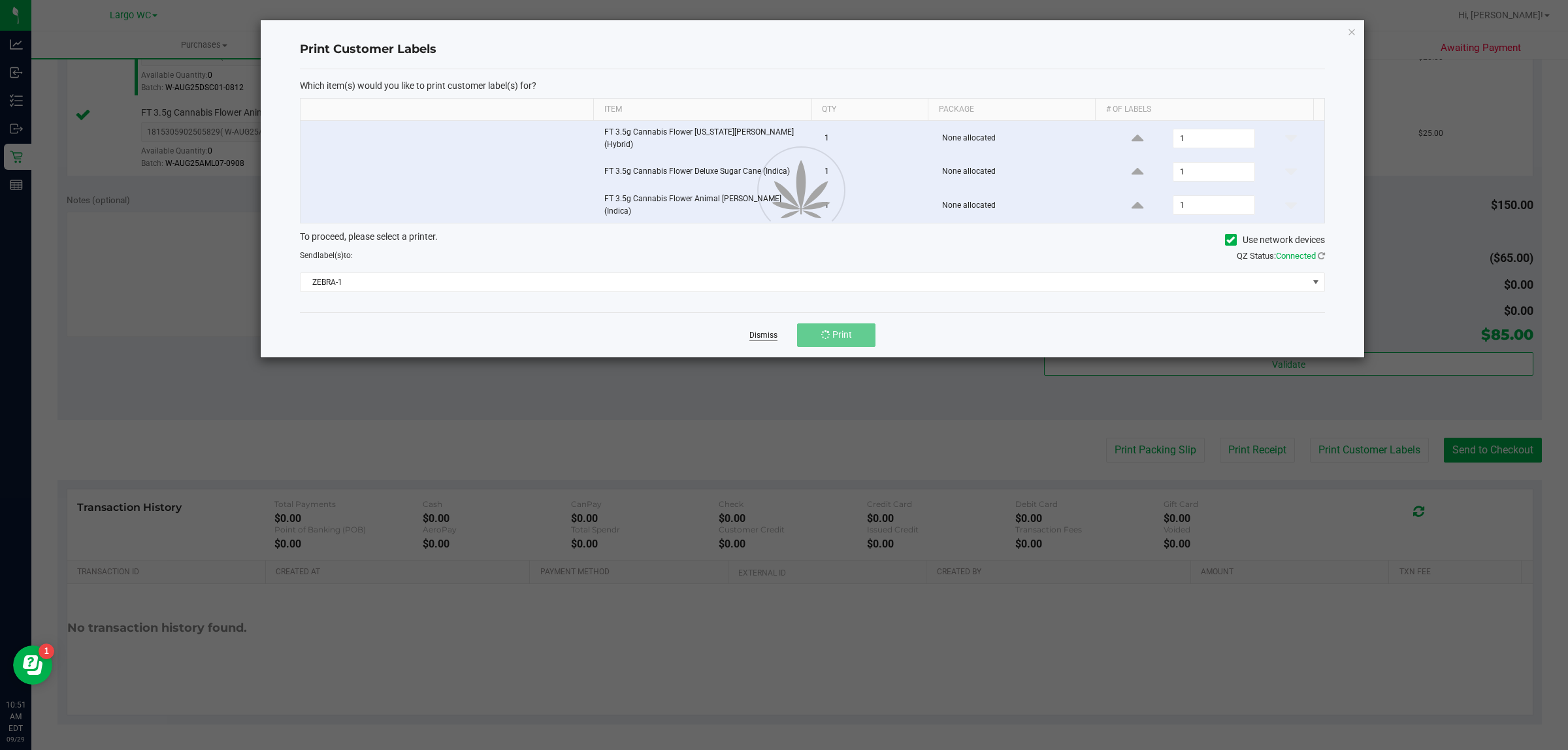
click at [765, 330] on link "Dismiss" at bounding box center [763, 335] width 28 height 11
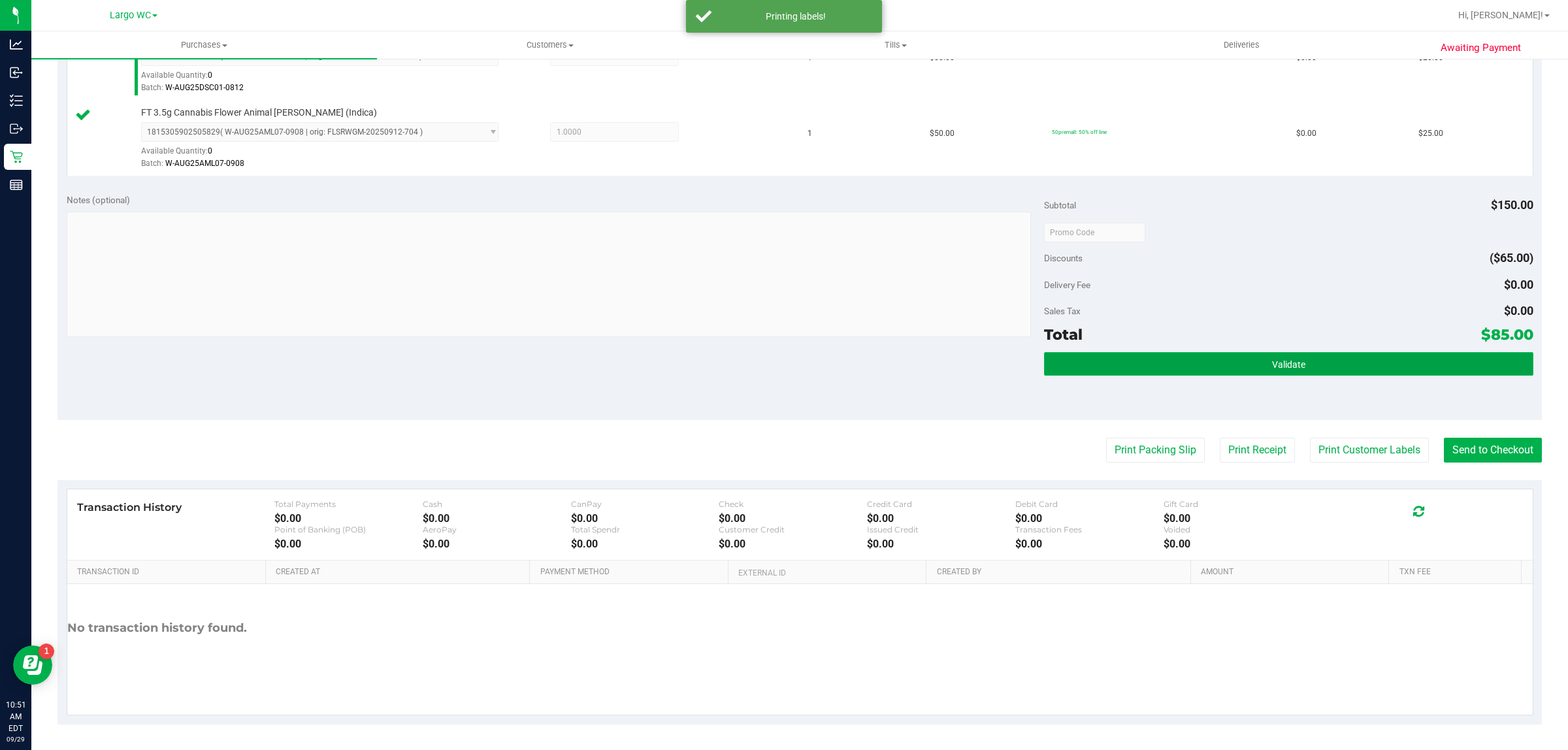
click at [1326, 374] on button "Validate" at bounding box center [1288, 364] width 489 height 24
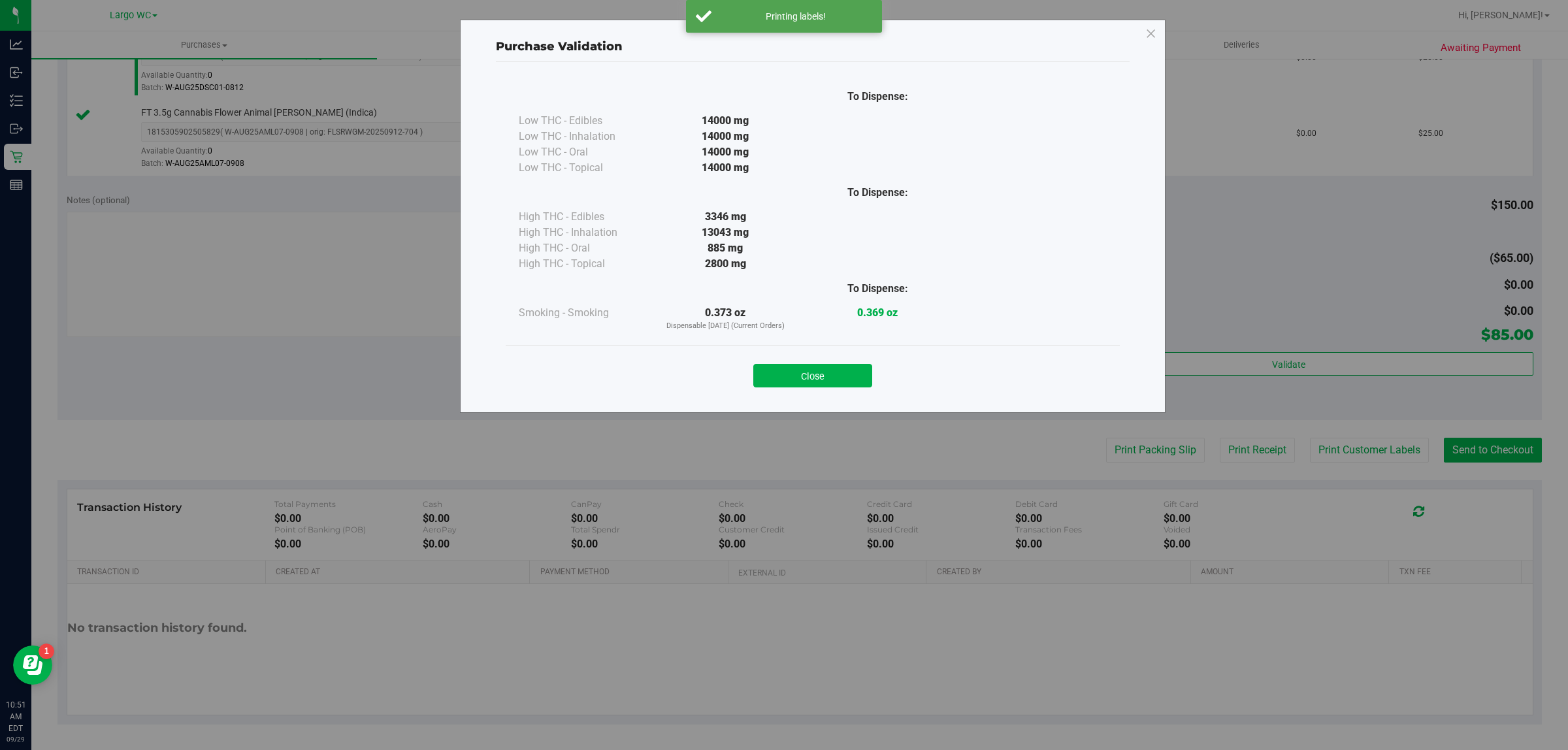
click at [1208, 356] on div "Purchase Validation To Dispense: Low THC - Edibles 14000 mg" at bounding box center [788, 375] width 1578 height 750
click at [841, 374] on button "Close" at bounding box center [812, 376] width 119 height 24
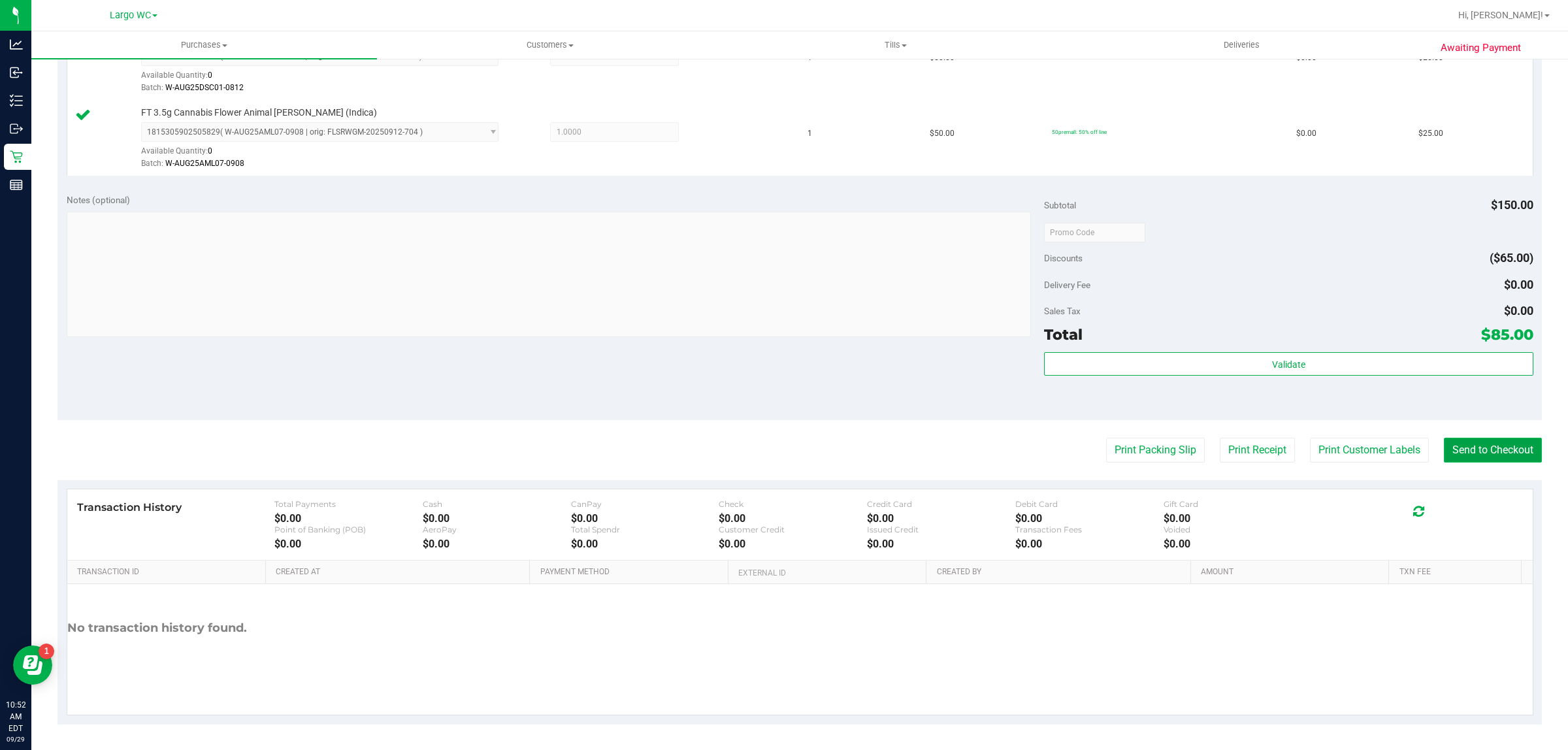
click at [1471, 460] on button "Send to Checkout" at bounding box center [1493, 450] width 98 height 25
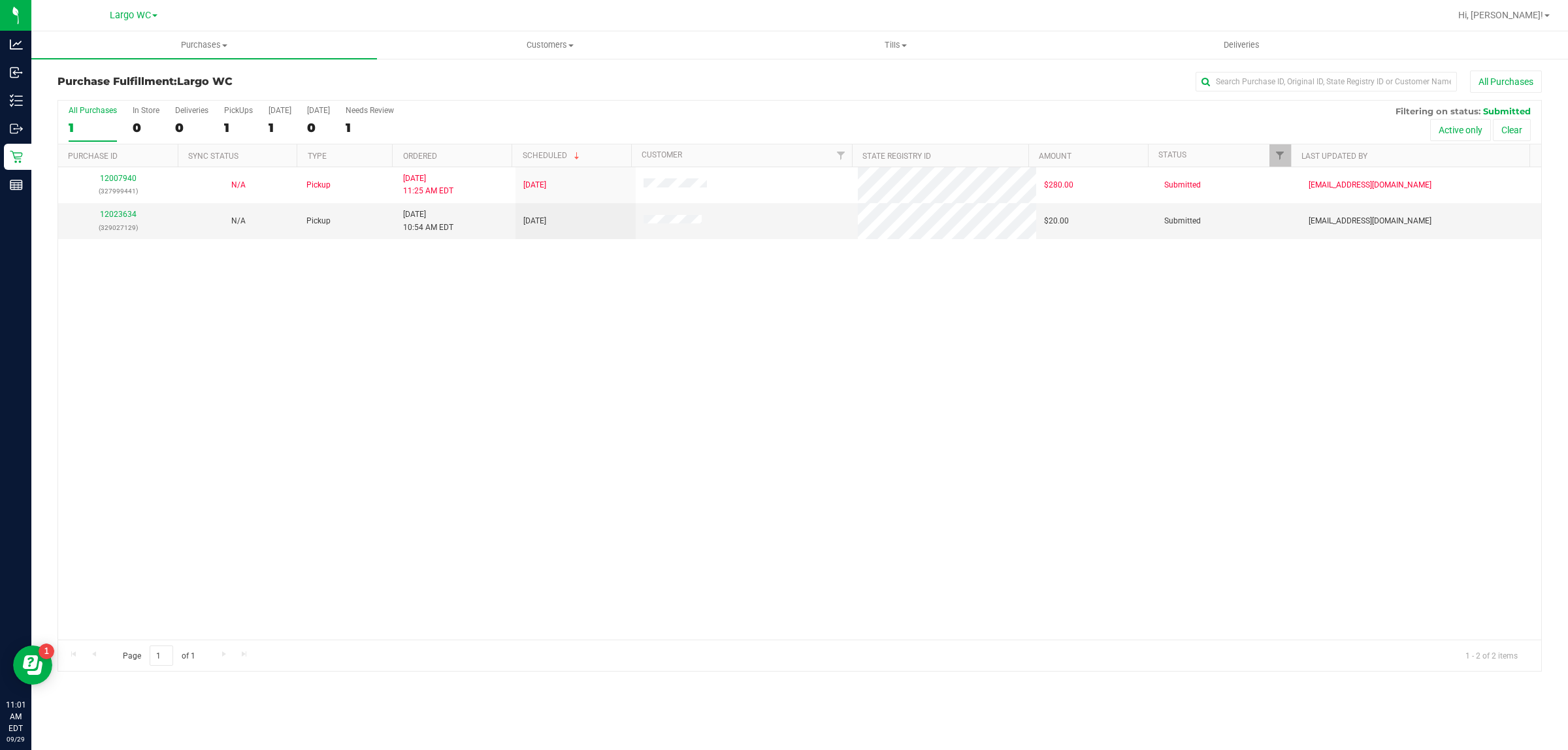
click at [1484, 503] on div "12007940 (327999441) N/A Pickup 9/26/2025 11:25 AM EDT 9/29/2025 $280.00 Submit…" at bounding box center [799, 402] width 1484 height 472
click at [118, 218] on link "12023634" at bounding box center [118, 214] width 36 height 9
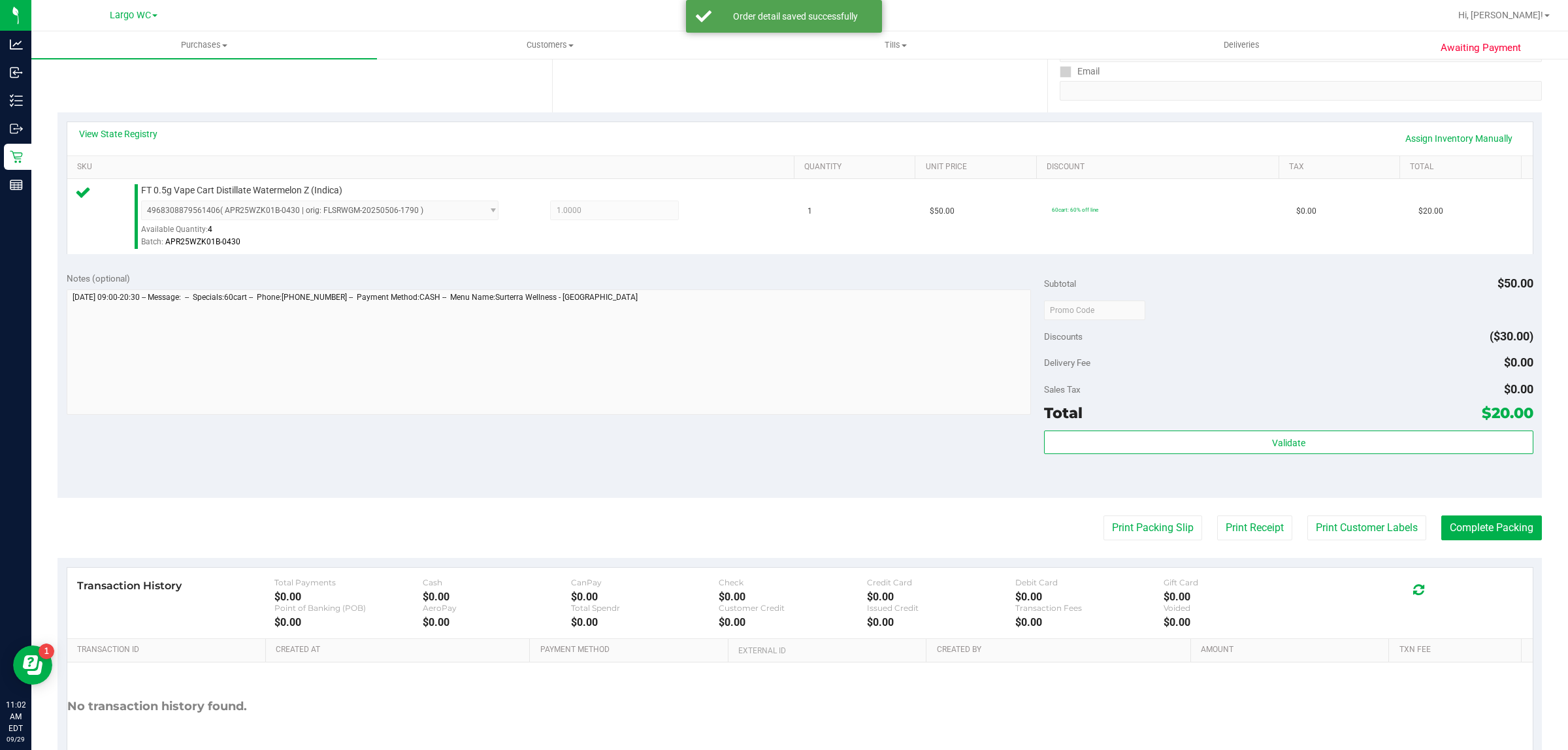
scroll to position [317, 0]
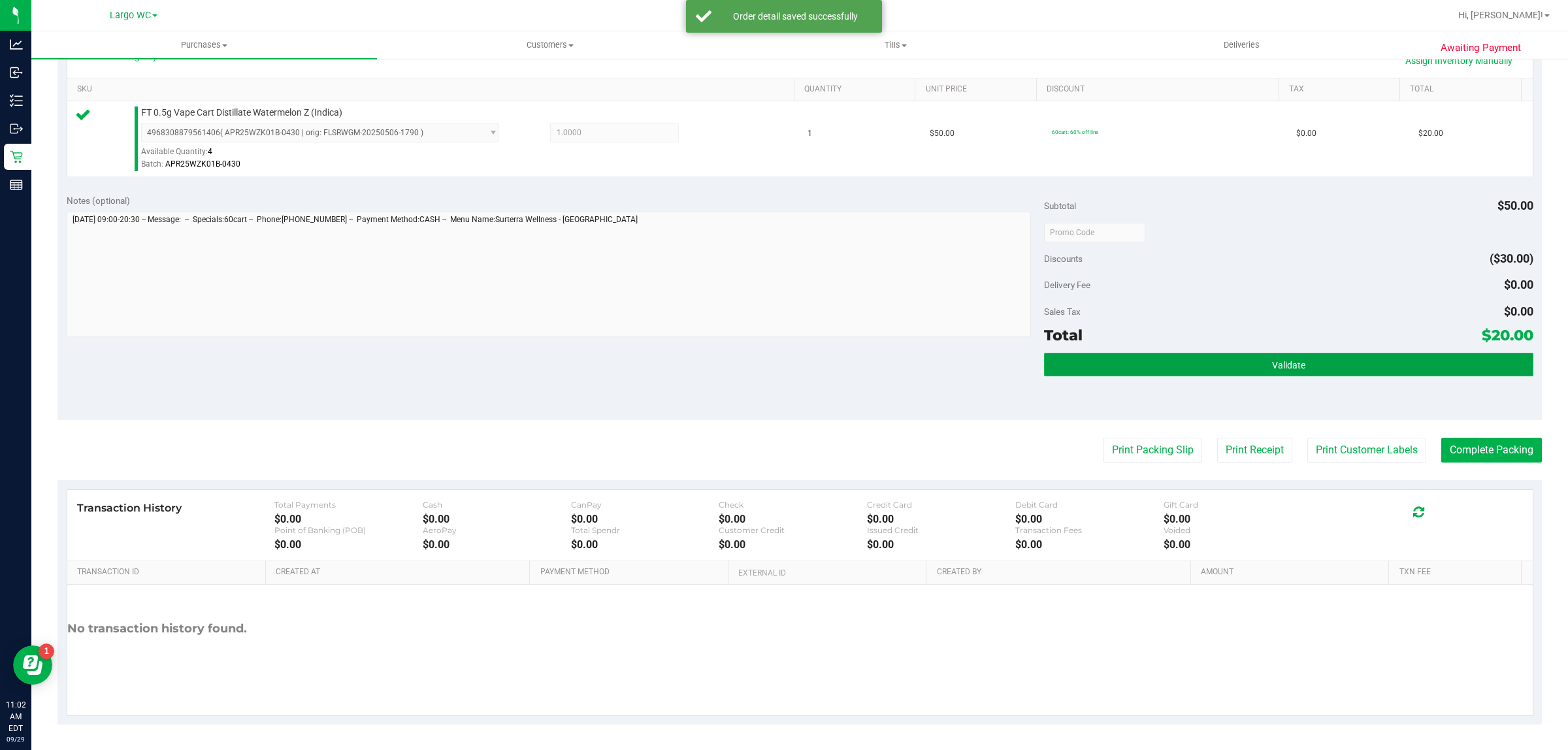
click at [1360, 376] on button "Validate" at bounding box center [1288, 364] width 489 height 24
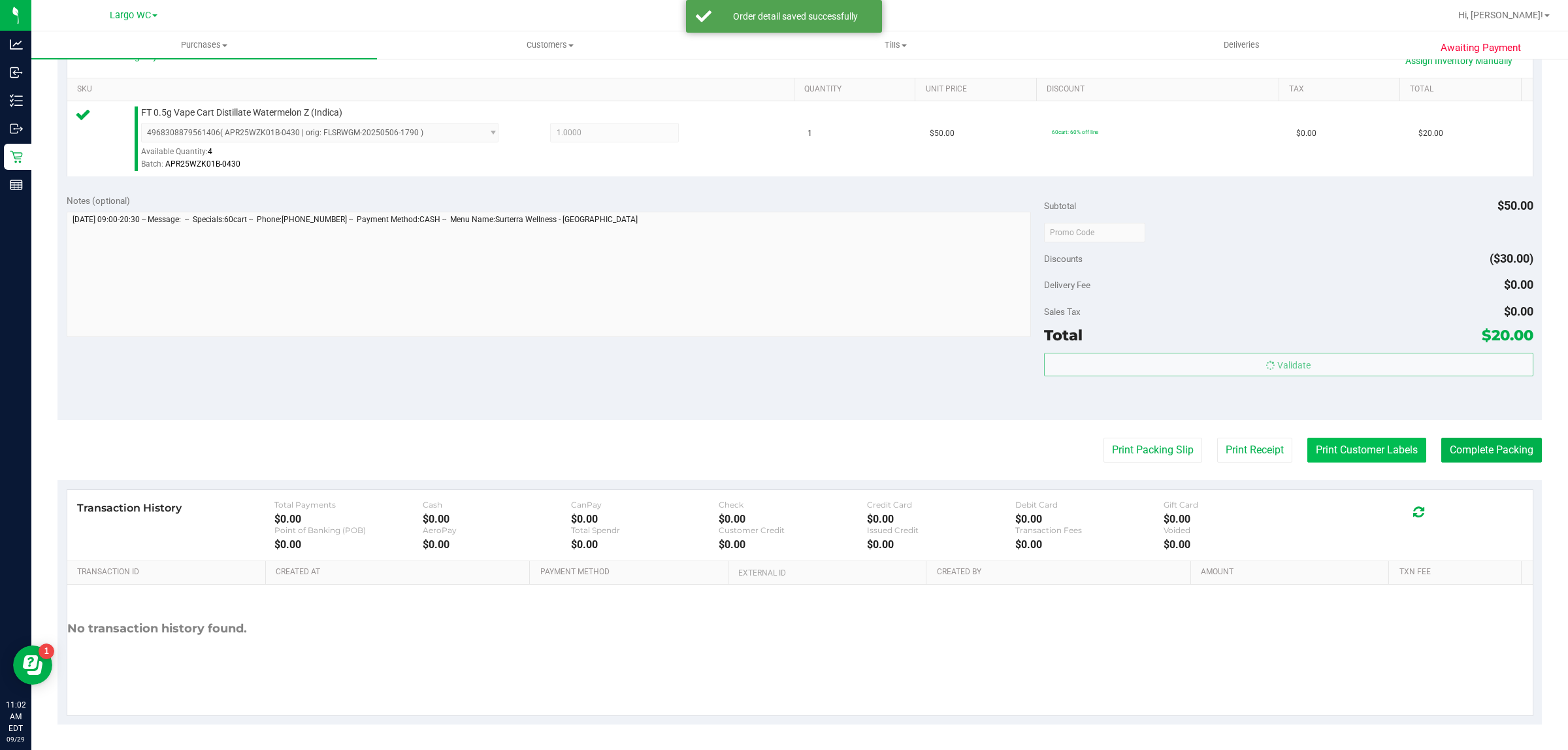
click at [1372, 445] on button "Print Customer Labels" at bounding box center [1367, 450] width 119 height 25
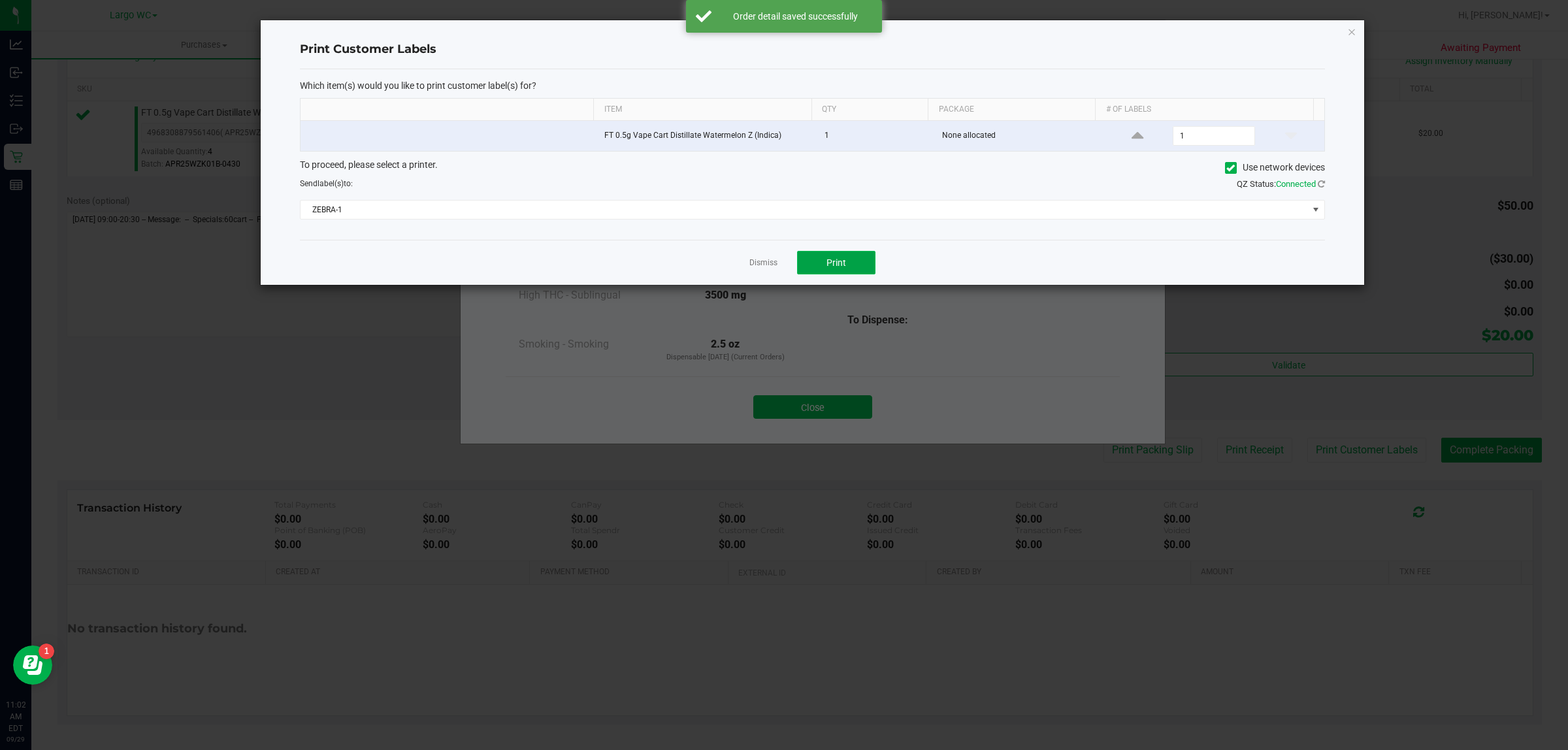
click at [846, 265] on button "Print" at bounding box center [837, 263] width 79 height 24
click at [755, 262] on link "Dismiss" at bounding box center [763, 262] width 28 height 11
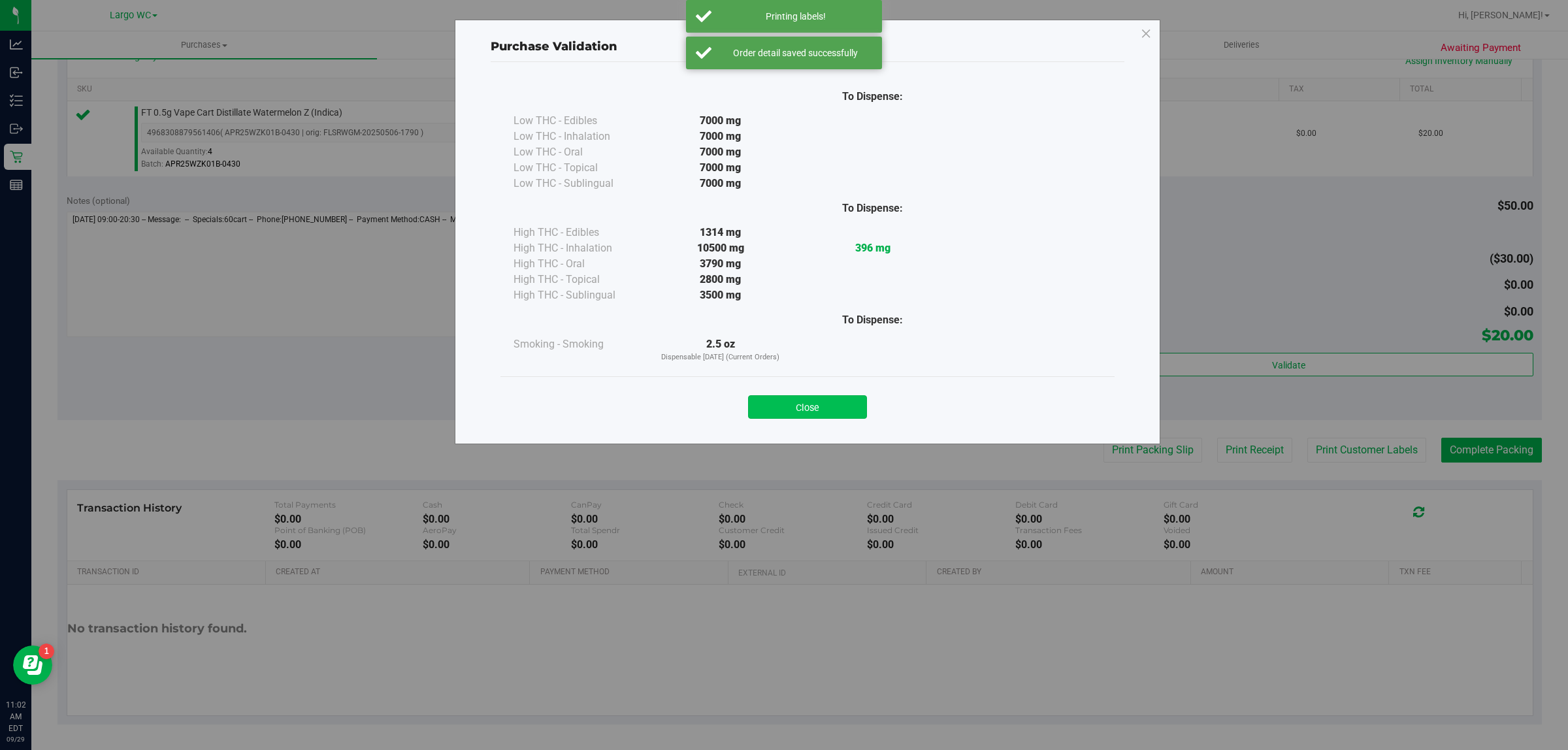
click at [820, 407] on button "Close" at bounding box center [807, 407] width 119 height 24
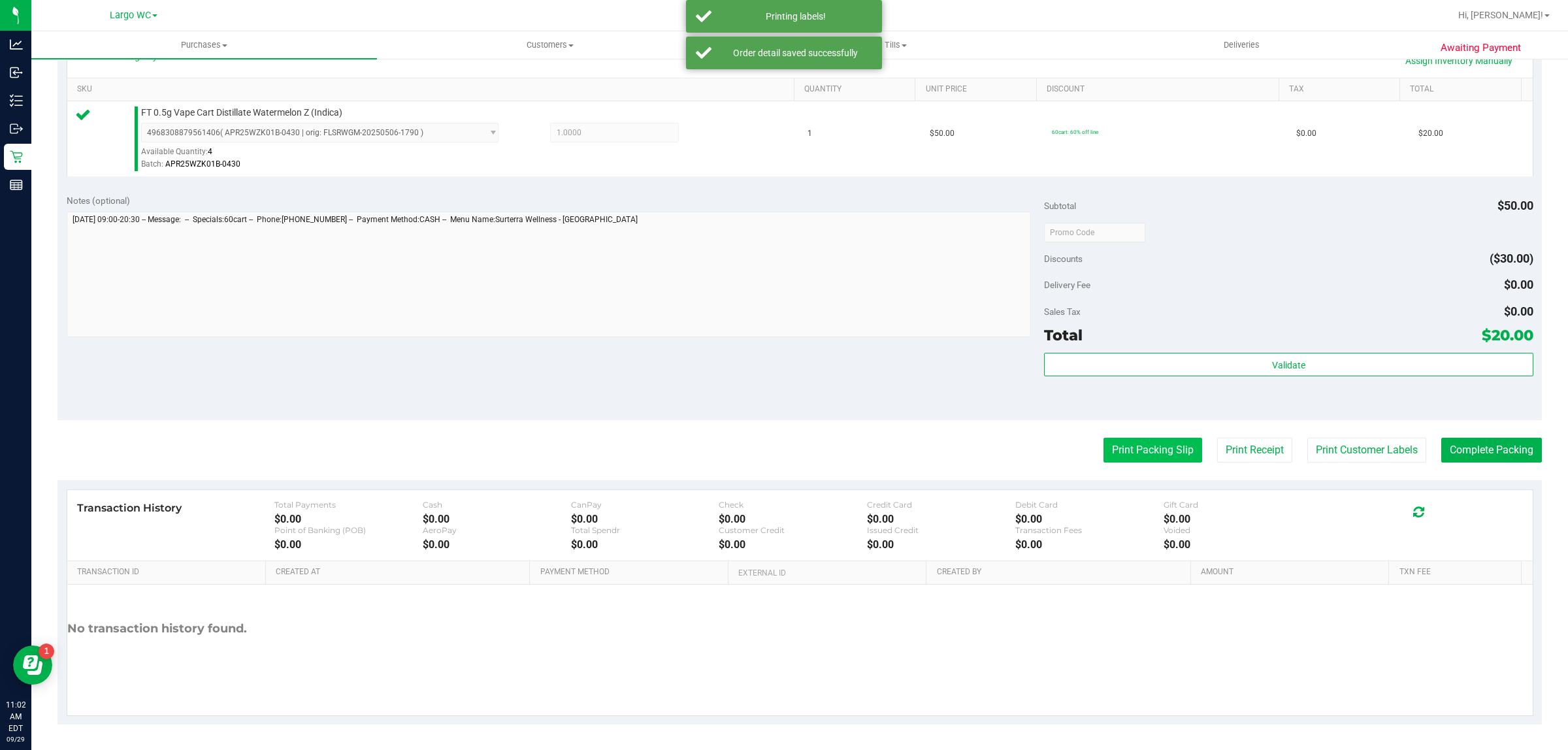
click at [1108, 457] on button "Print Packing Slip" at bounding box center [1153, 450] width 98 height 25
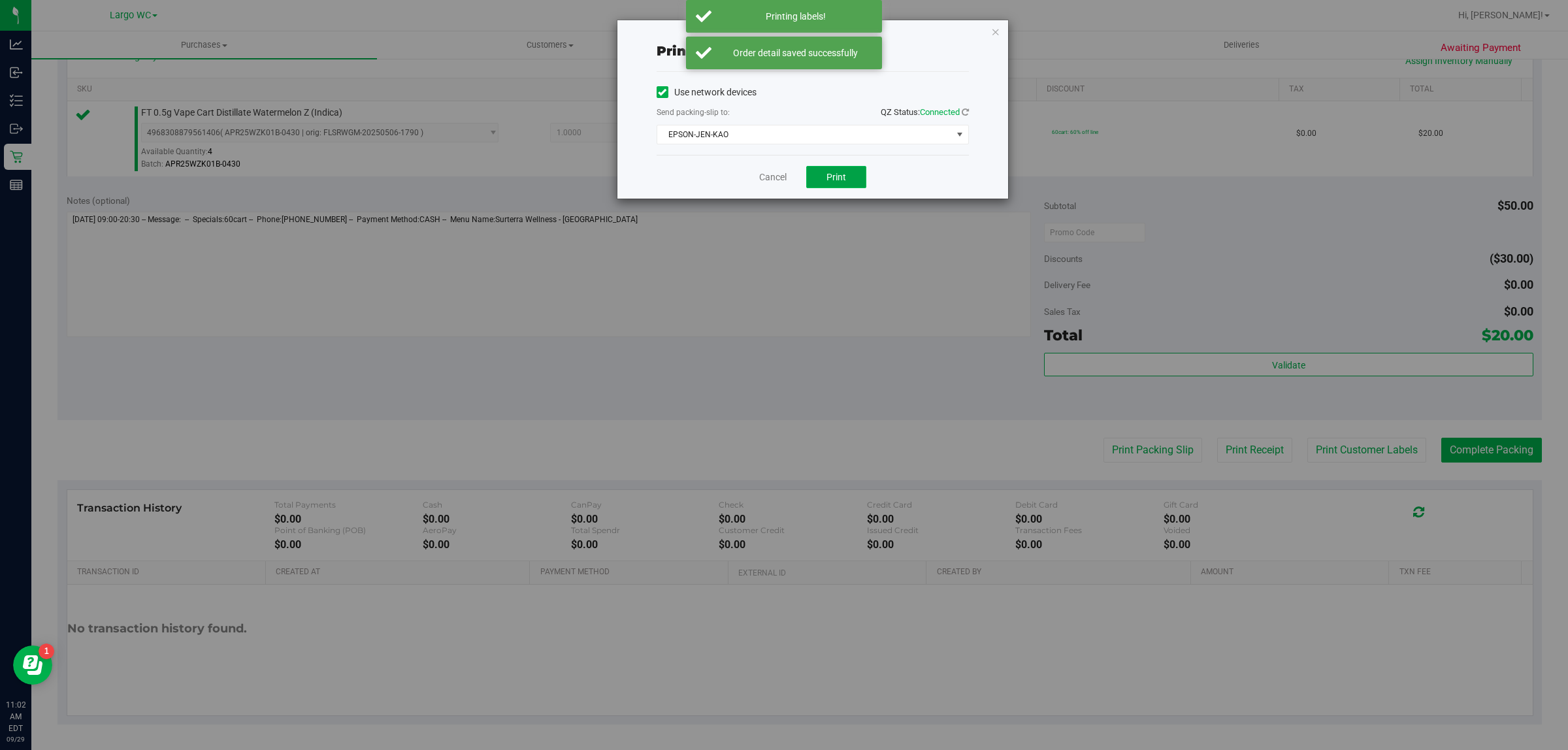
click at [847, 171] on button "Print" at bounding box center [836, 177] width 60 height 23
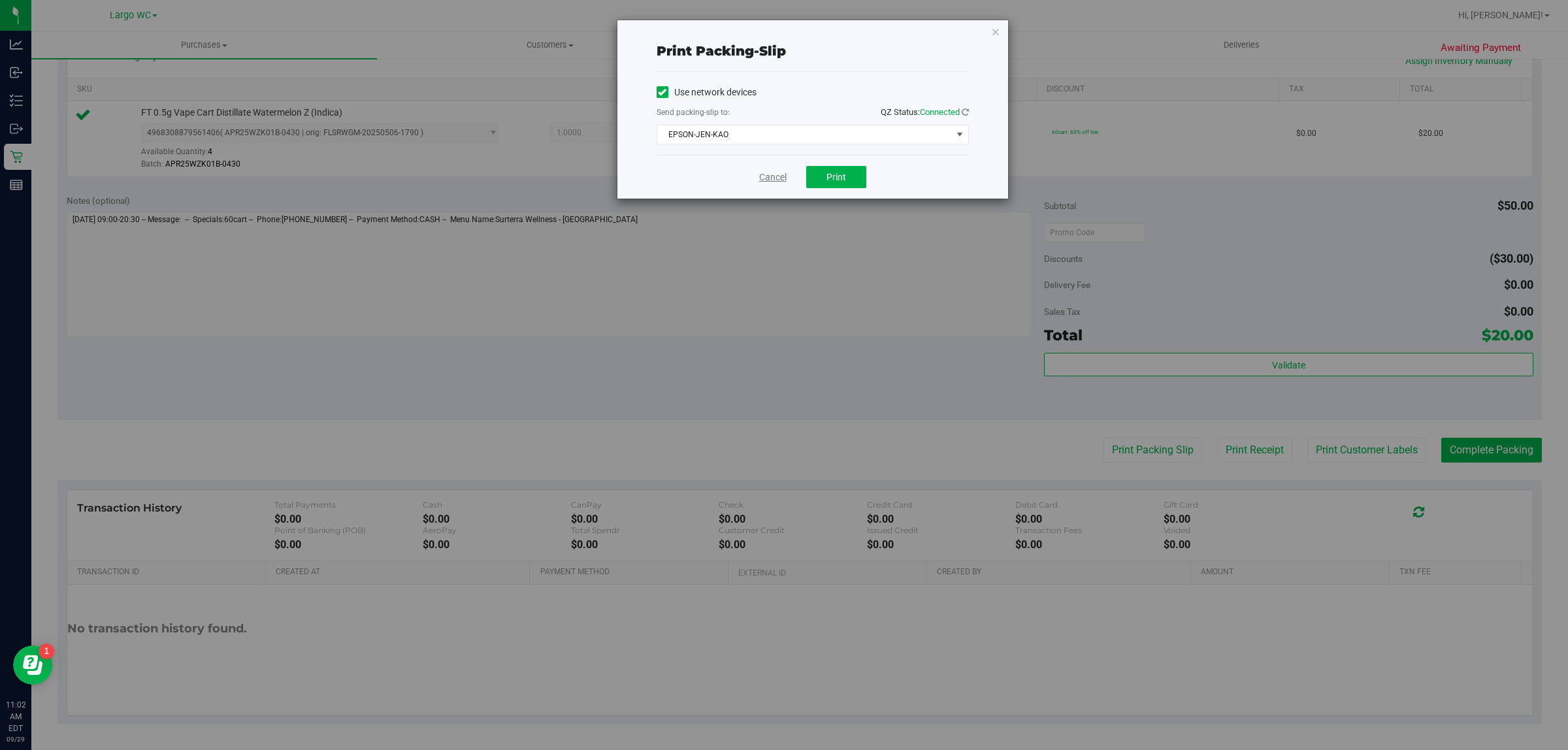
click at [773, 177] on link "Cancel" at bounding box center [773, 178] width 27 height 14
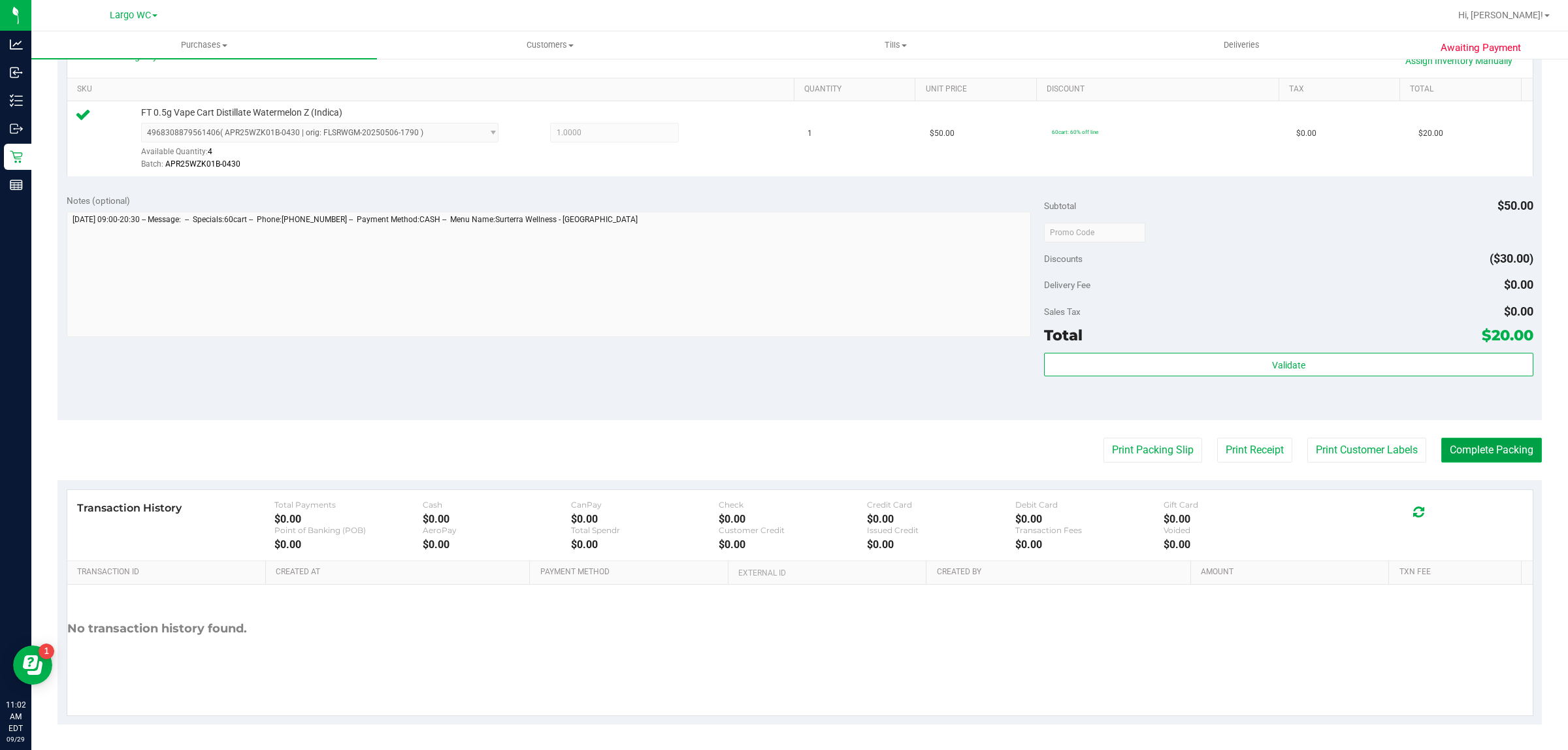
click at [1508, 457] on button "Complete Packing" at bounding box center [1491, 450] width 100 height 25
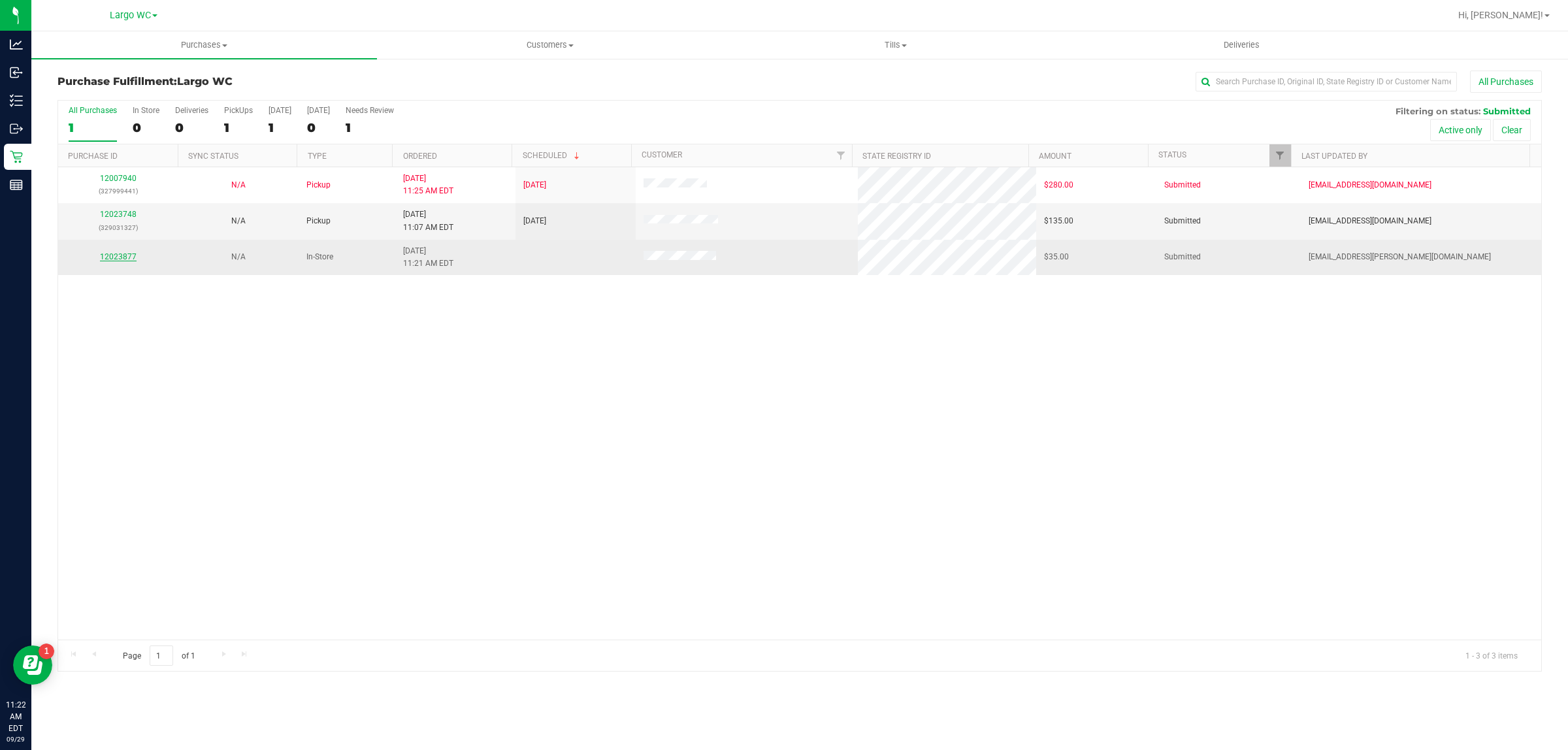
click at [116, 261] on link "12023877" at bounding box center [118, 256] width 36 height 9
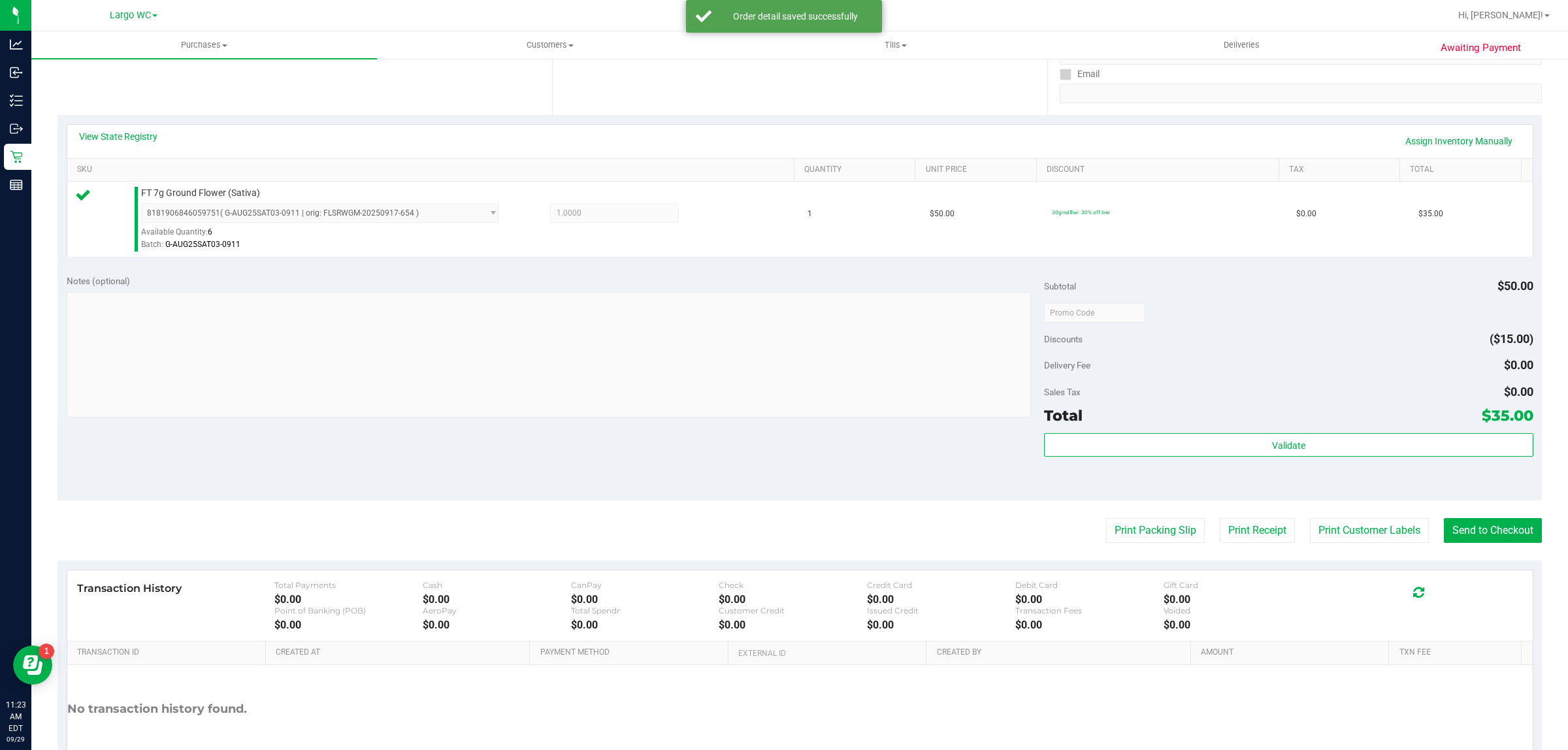
scroll to position [317, 0]
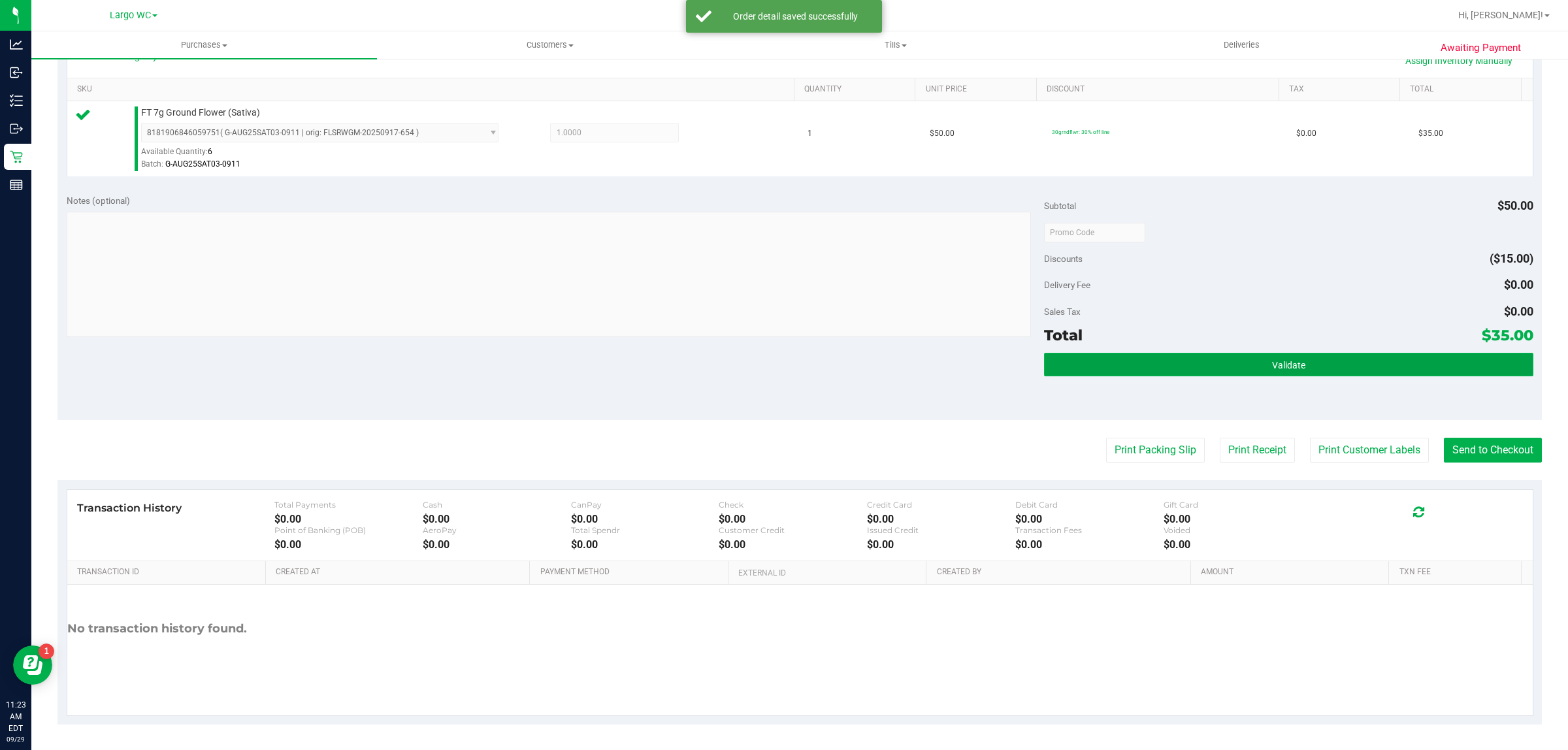
click at [1190, 370] on button "Validate" at bounding box center [1288, 364] width 489 height 24
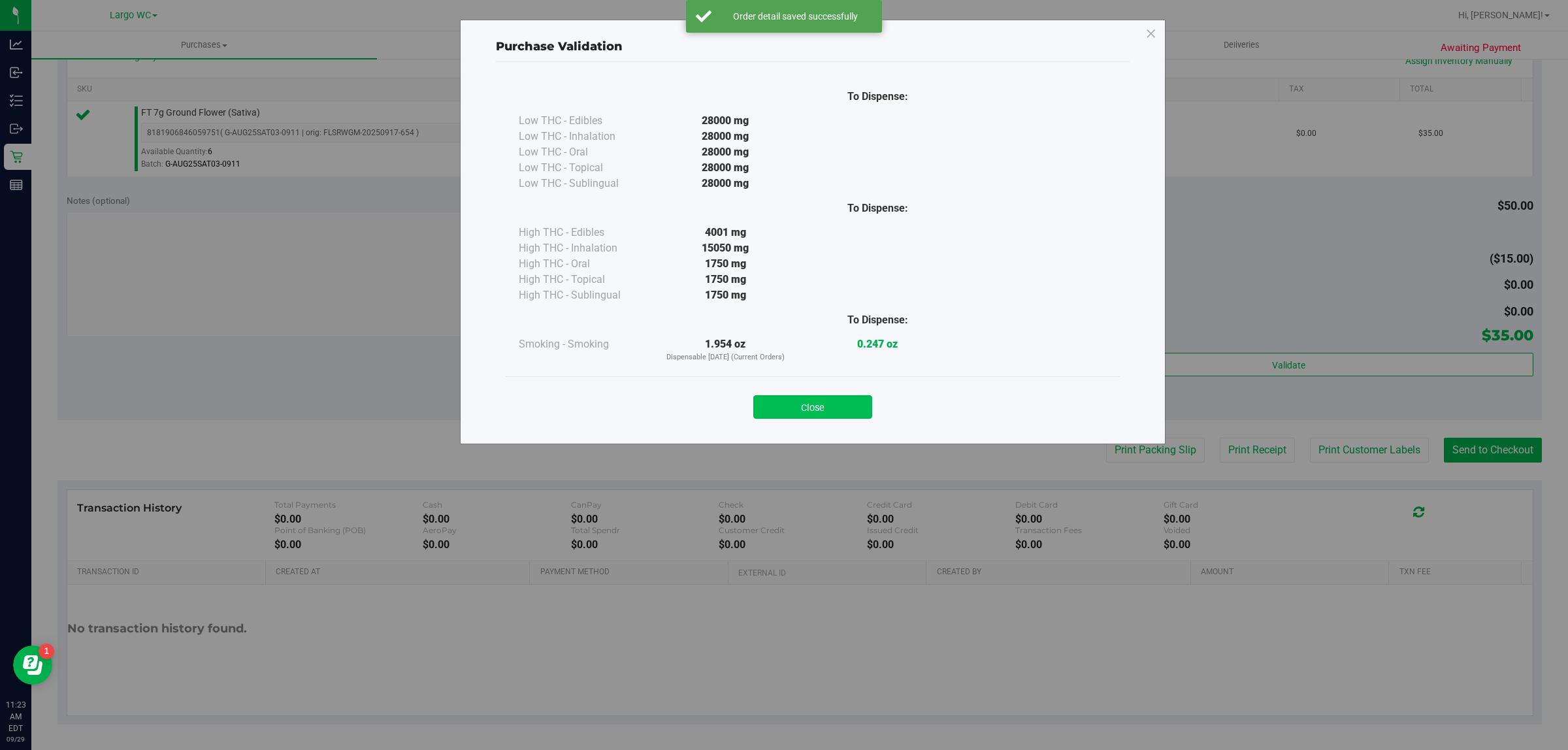
click at [838, 396] on button "Close" at bounding box center [812, 407] width 119 height 24
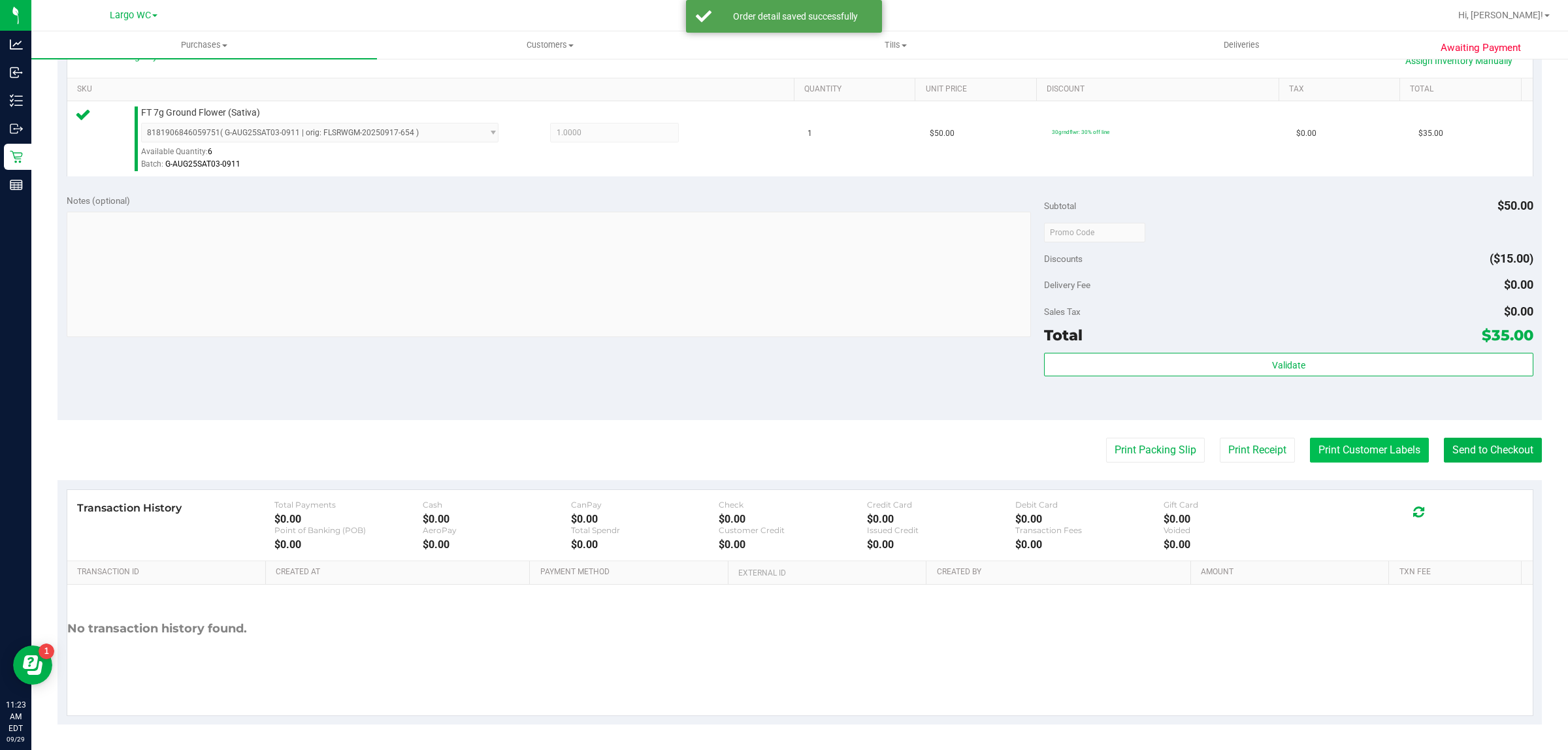
click at [1354, 452] on button "Print Customer Labels" at bounding box center [1369, 450] width 119 height 25
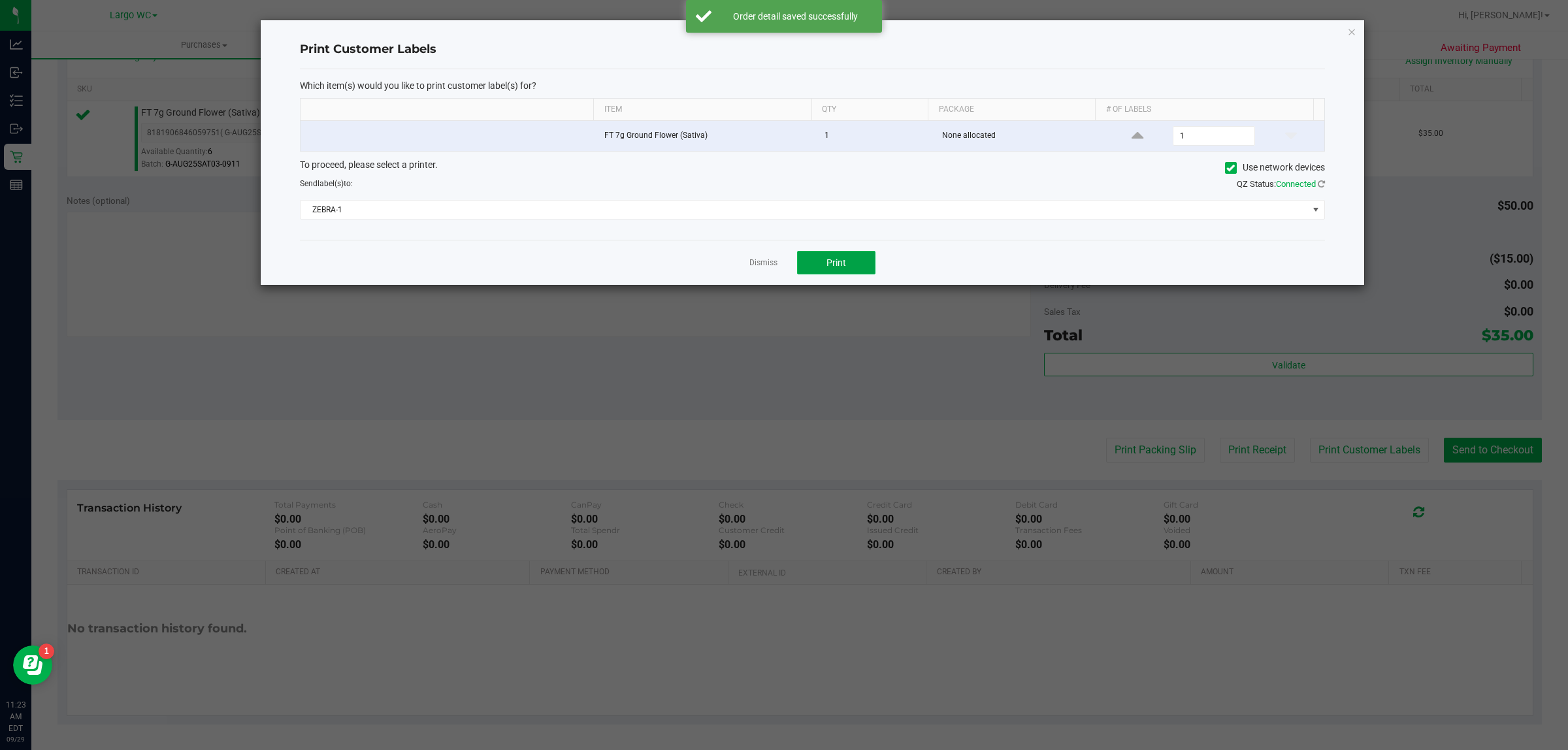
click at [846, 265] on button "Print" at bounding box center [837, 263] width 79 height 24
click at [1350, 36] on icon "button" at bounding box center [1351, 31] width 9 height 16
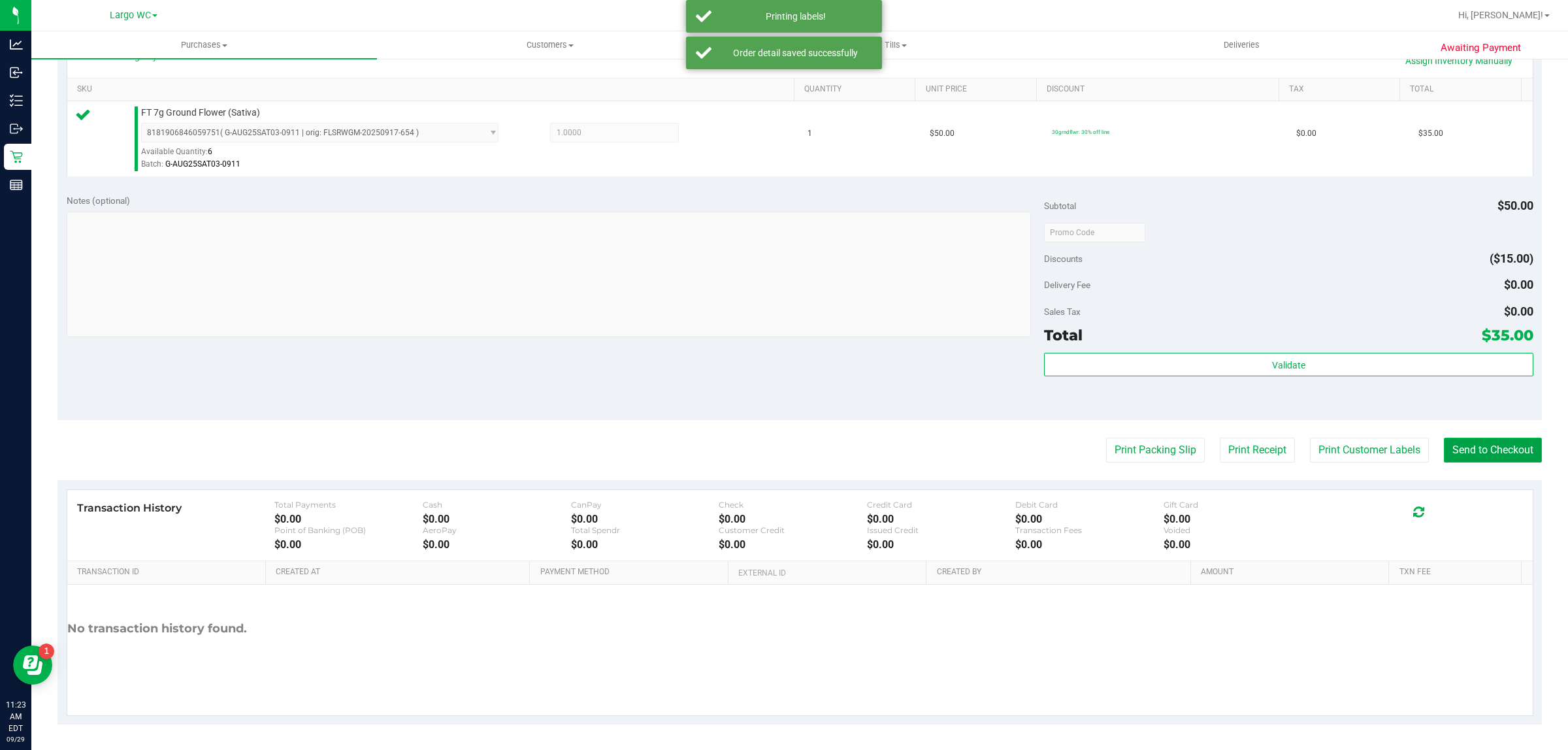
click at [1476, 462] on button "Send to Checkout" at bounding box center [1493, 450] width 98 height 25
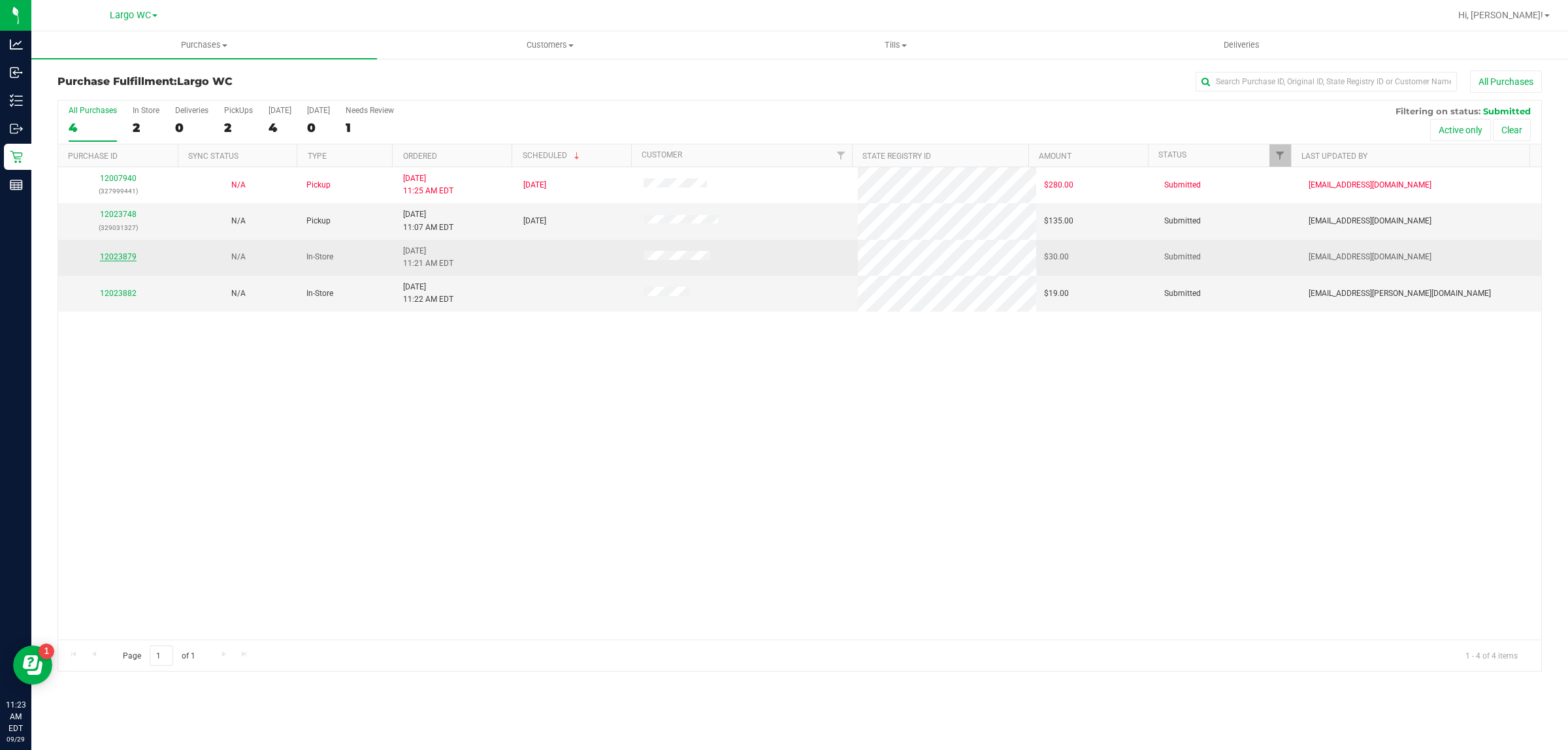
click at [128, 255] on link "12023879" at bounding box center [118, 256] width 36 height 9
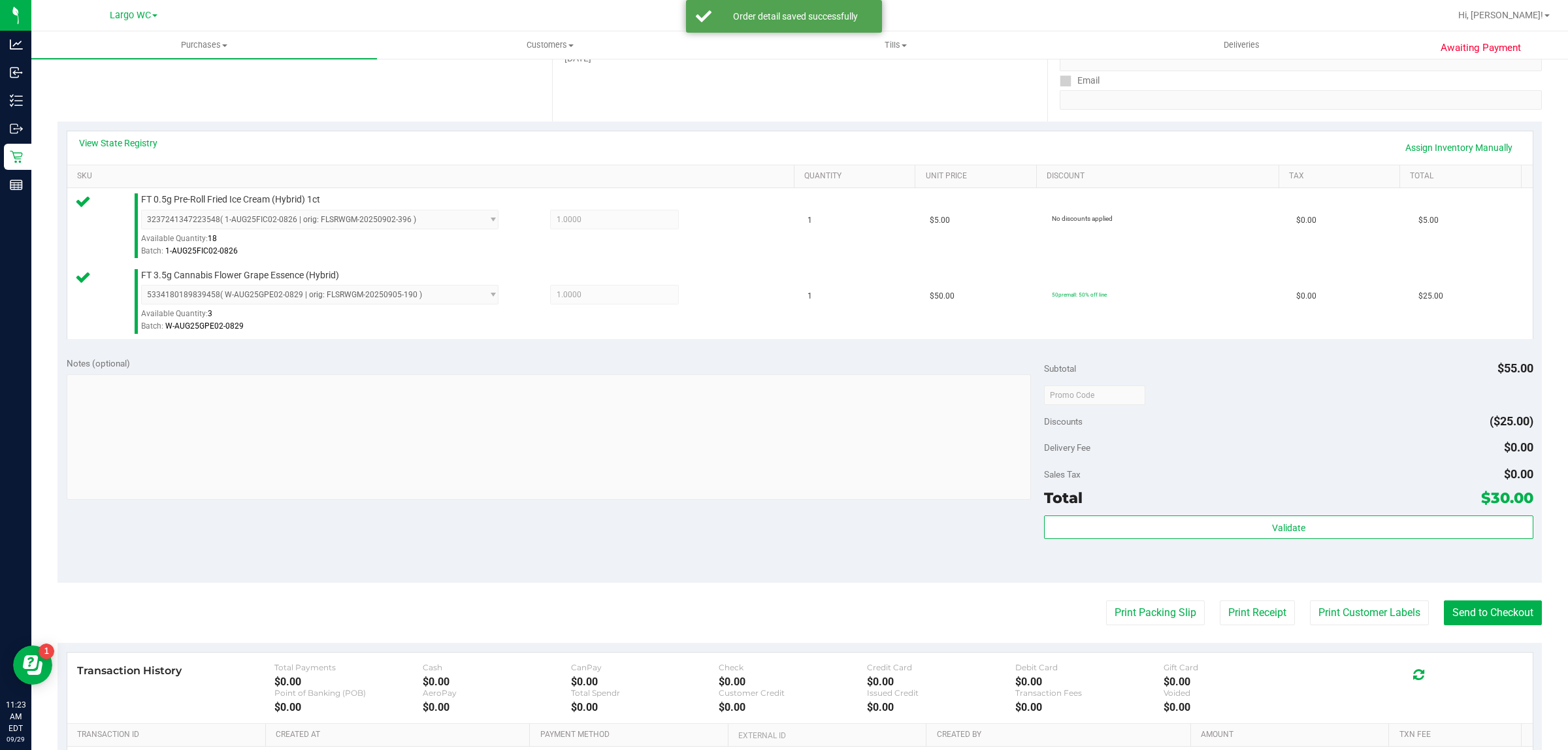
scroll to position [317, 0]
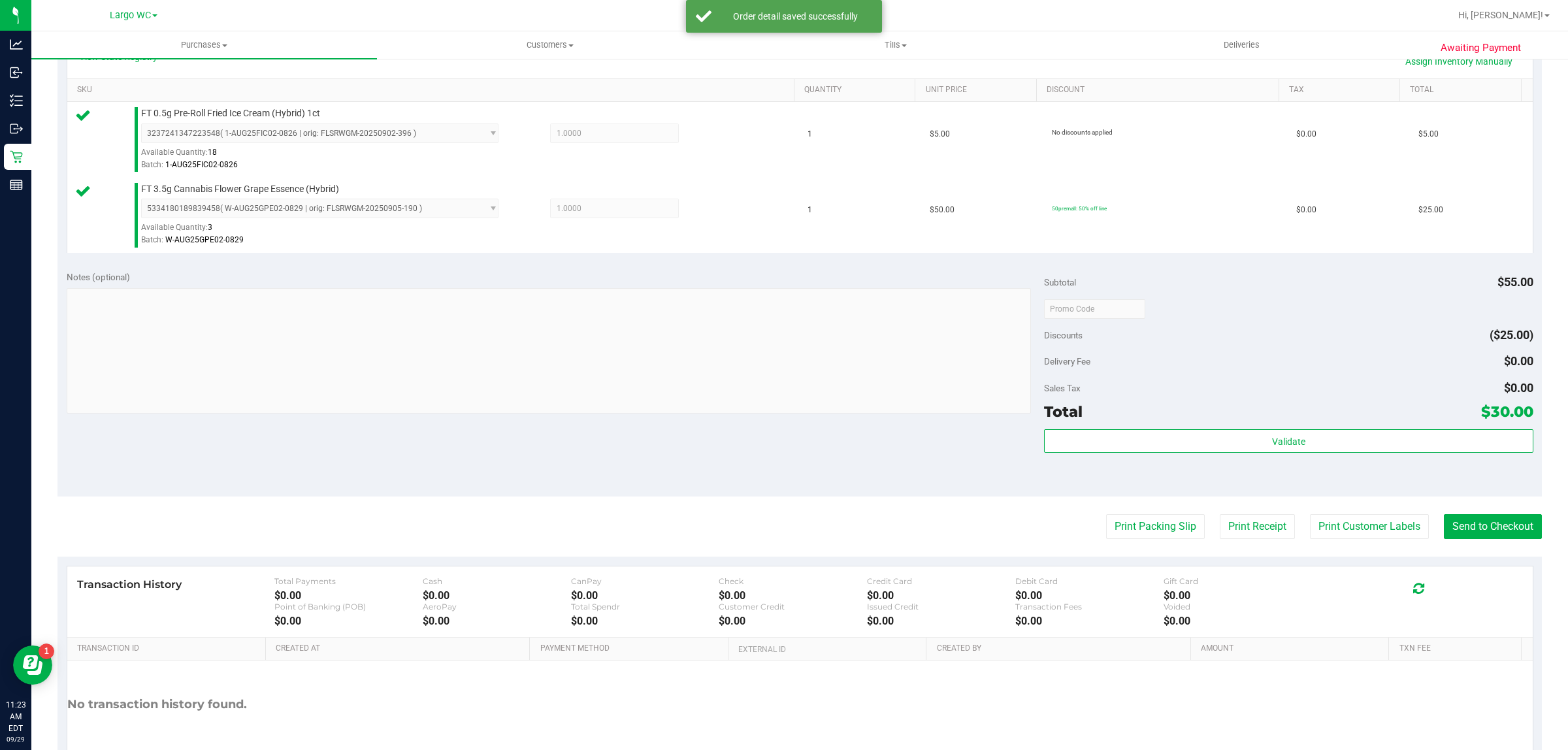
click at [1095, 470] on div "Validate" at bounding box center [1288, 458] width 489 height 59
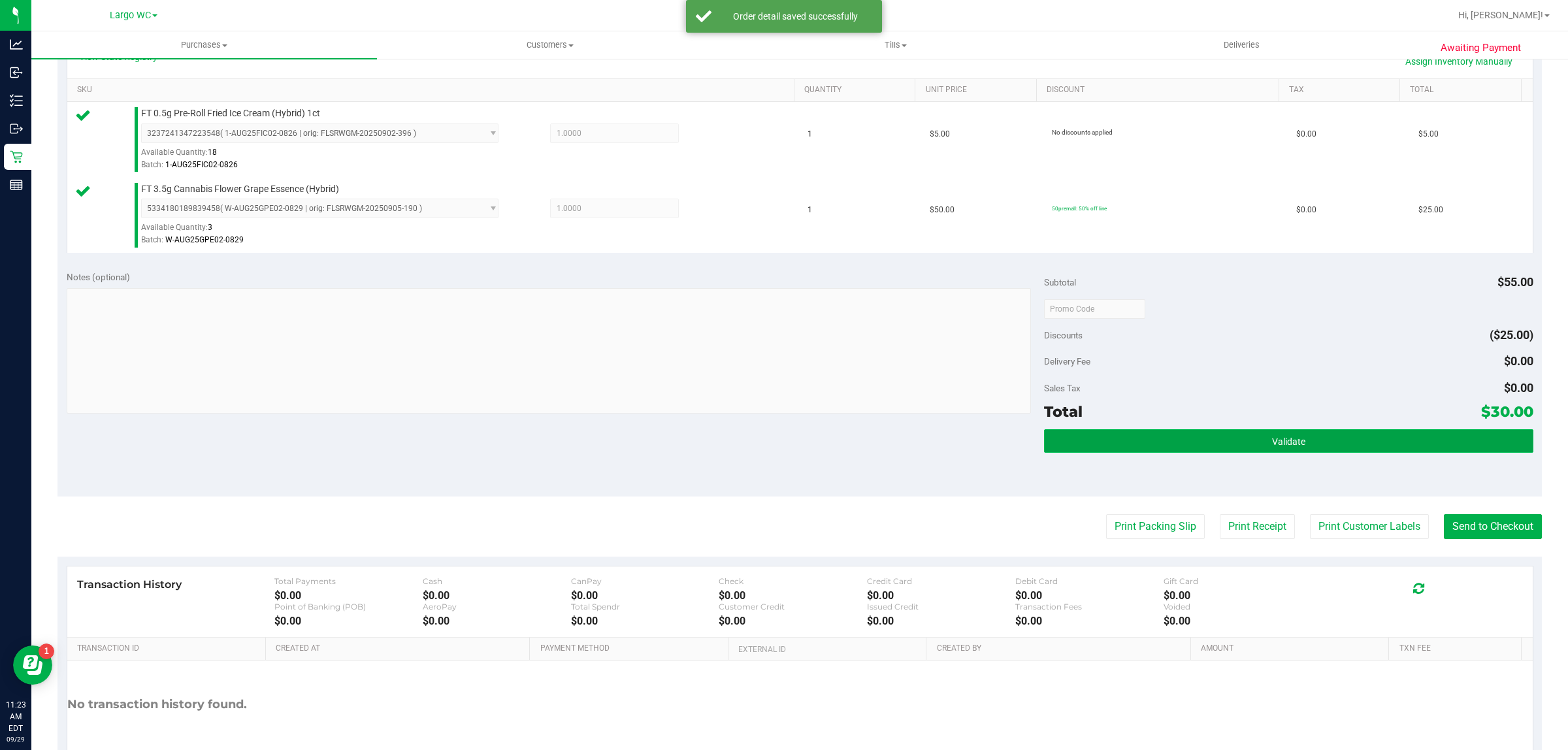
click at [1083, 433] on button "Validate" at bounding box center [1288, 441] width 489 height 24
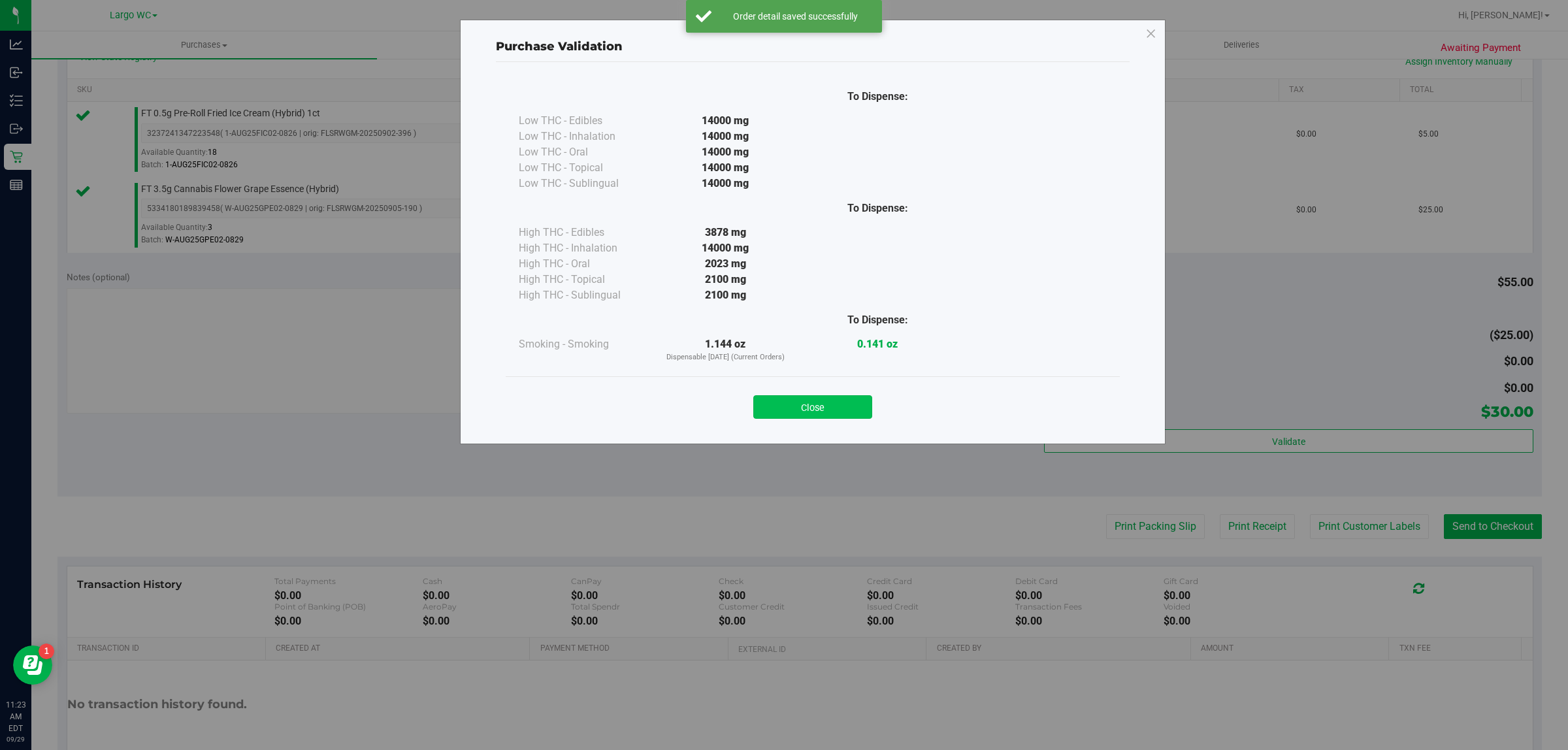
click at [794, 401] on button "Close" at bounding box center [812, 407] width 119 height 24
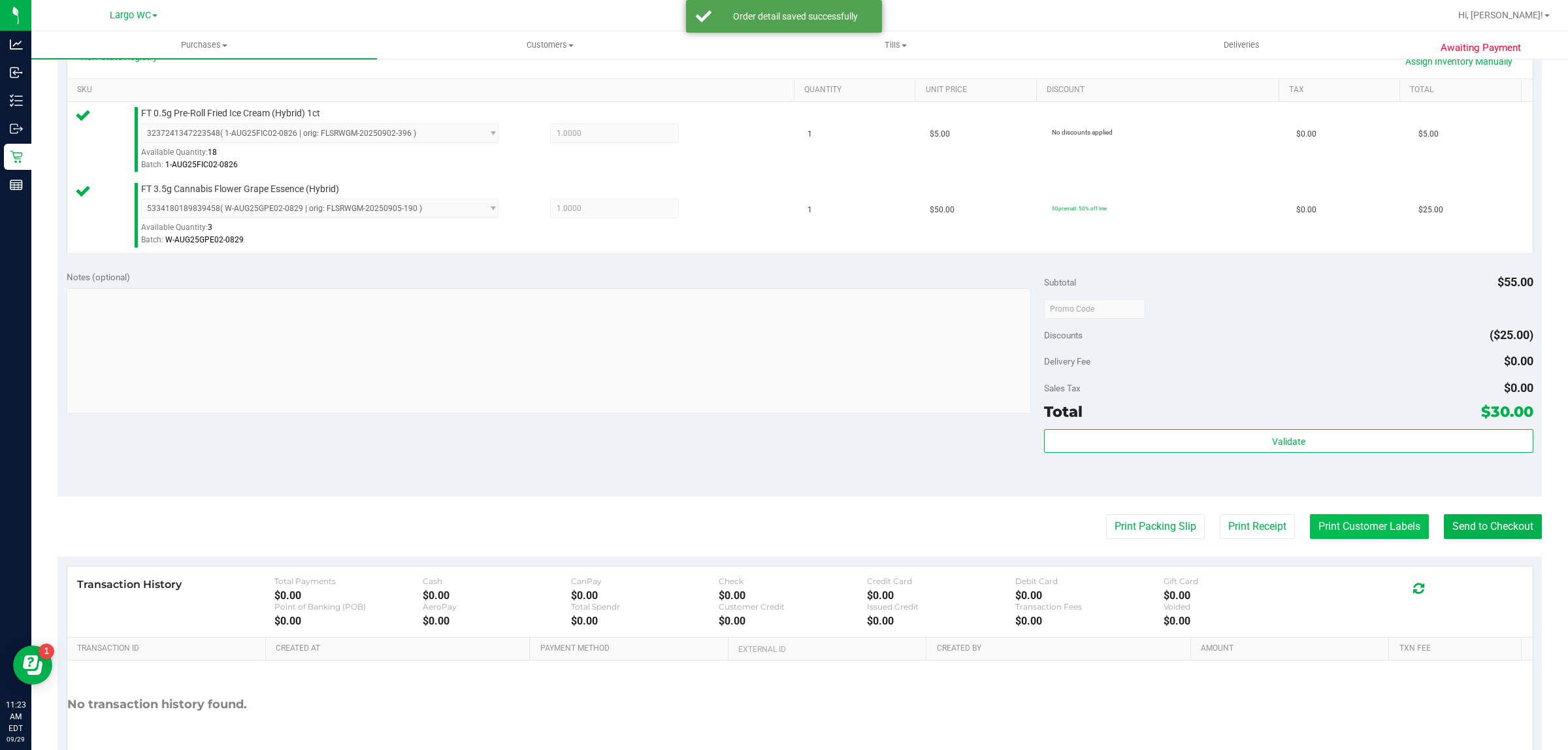
click at [1340, 533] on button "Print Customer Labels" at bounding box center [1369, 526] width 119 height 25
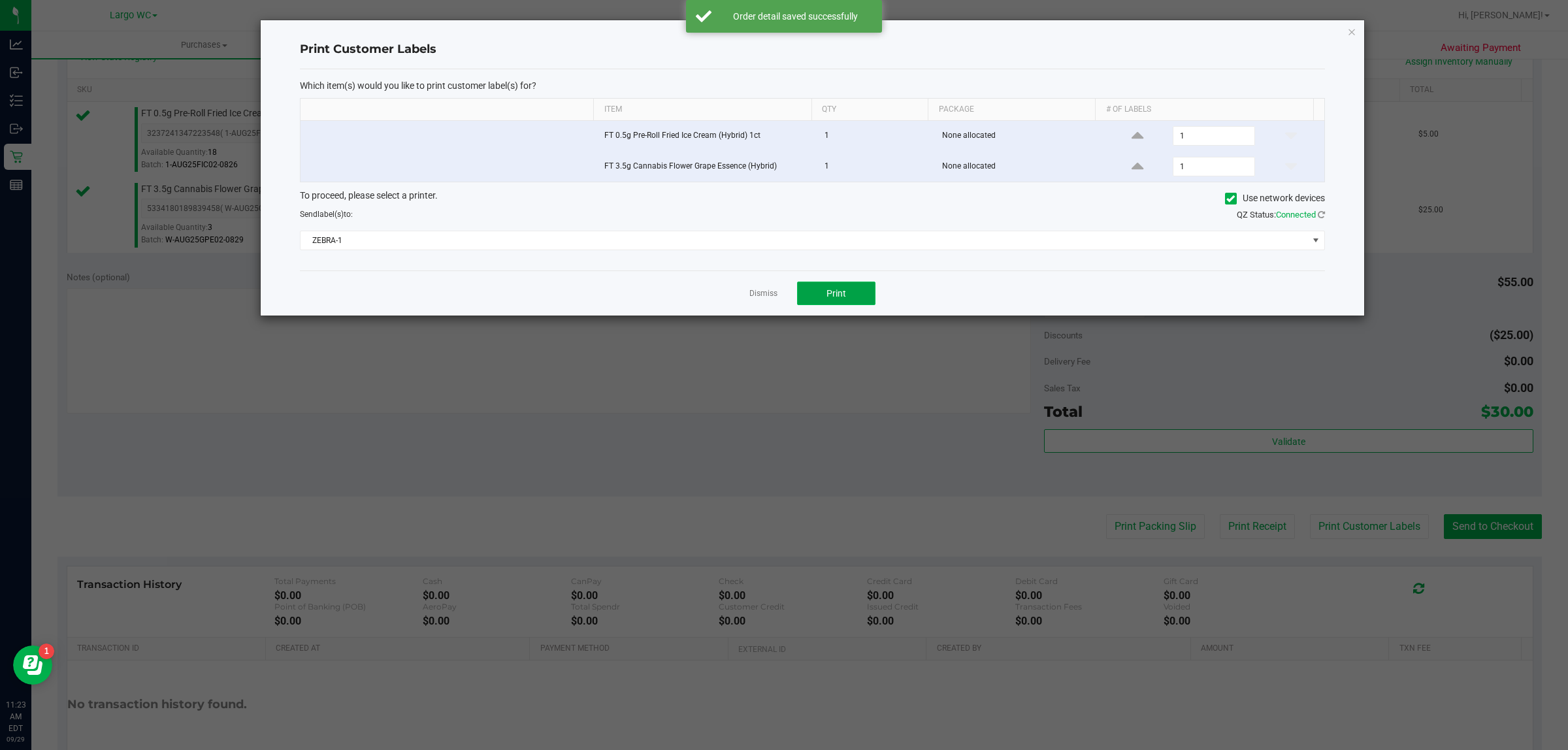
click at [846, 301] on button "Print" at bounding box center [837, 294] width 79 height 24
click at [1349, 30] on icon "button" at bounding box center [1351, 31] width 9 height 16
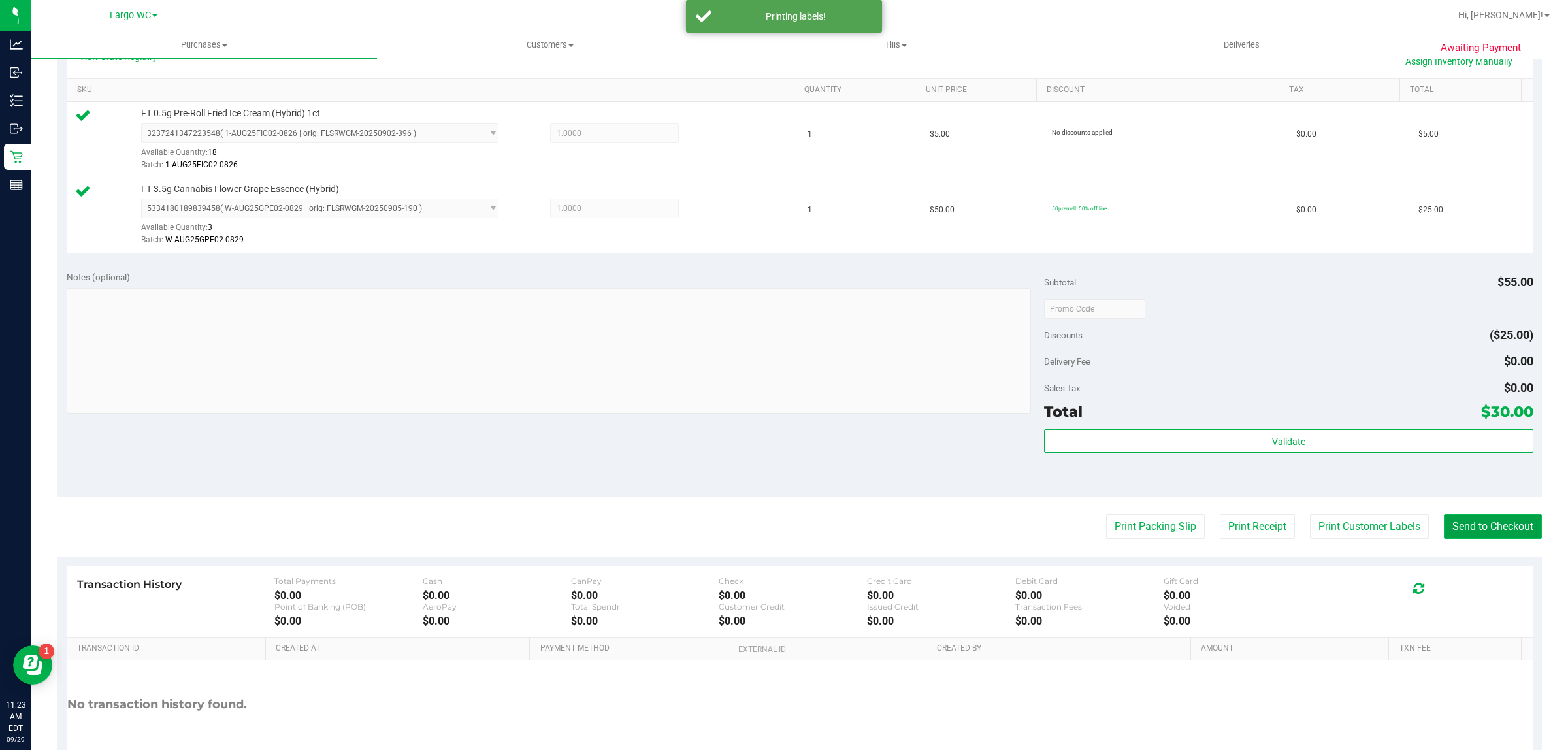
click at [1487, 519] on button "Send to Checkout" at bounding box center [1493, 526] width 98 height 25
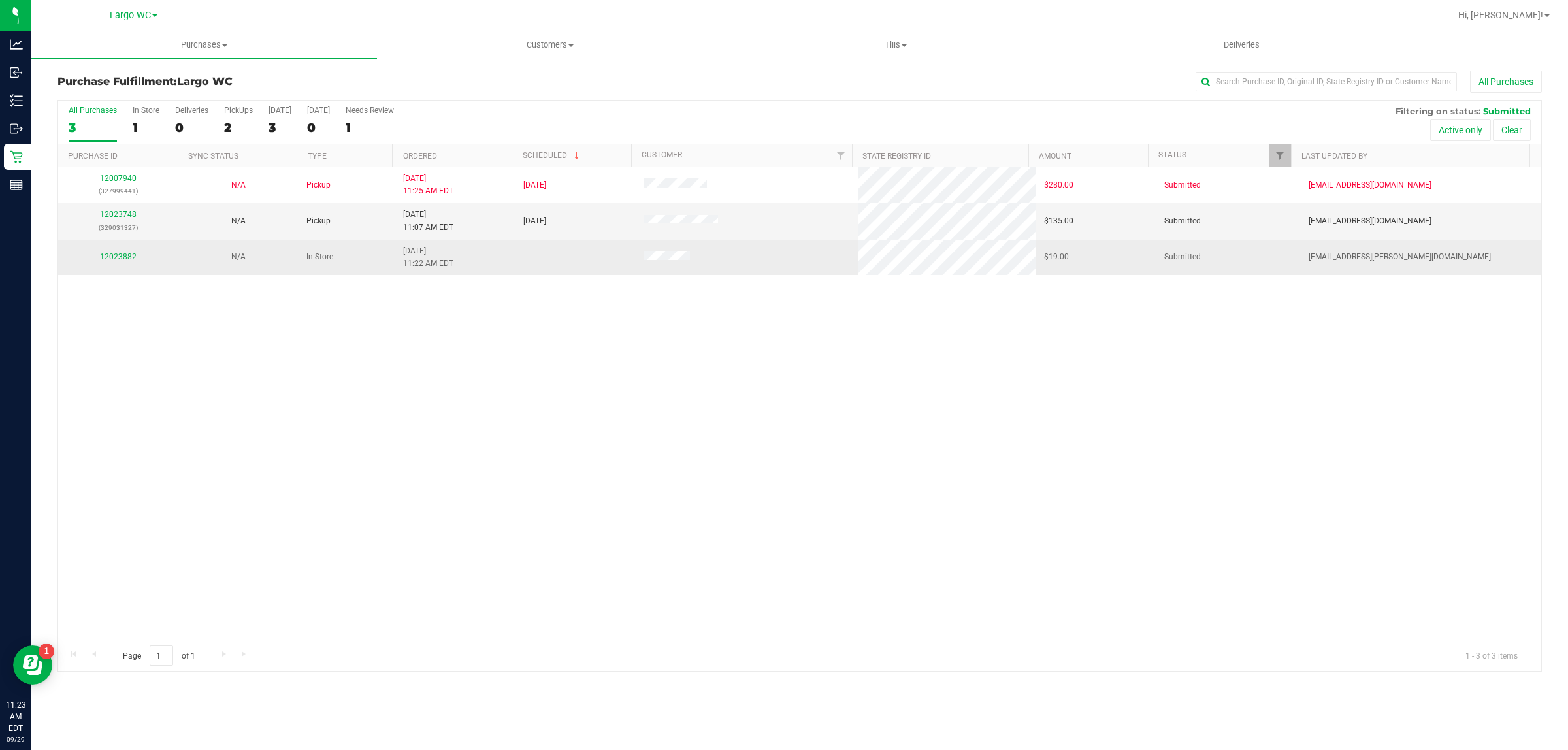
click at [122, 275] on td "12023882" at bounding box center [118, 257] width 120 height 35
click at [133, 259] on link "12023882" at bounding box center [118, 256] width 36 height 9
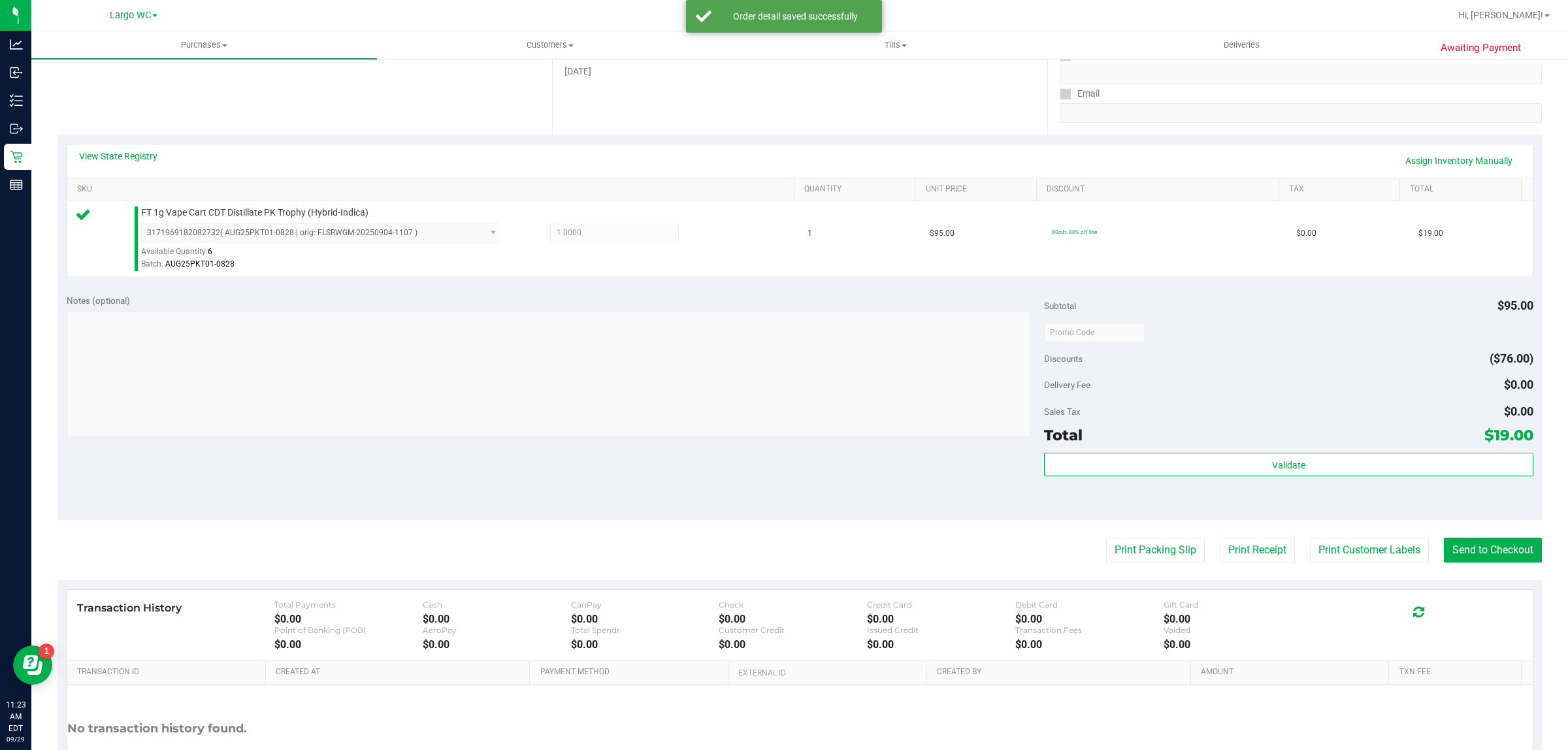
scroll to position [251, 0]
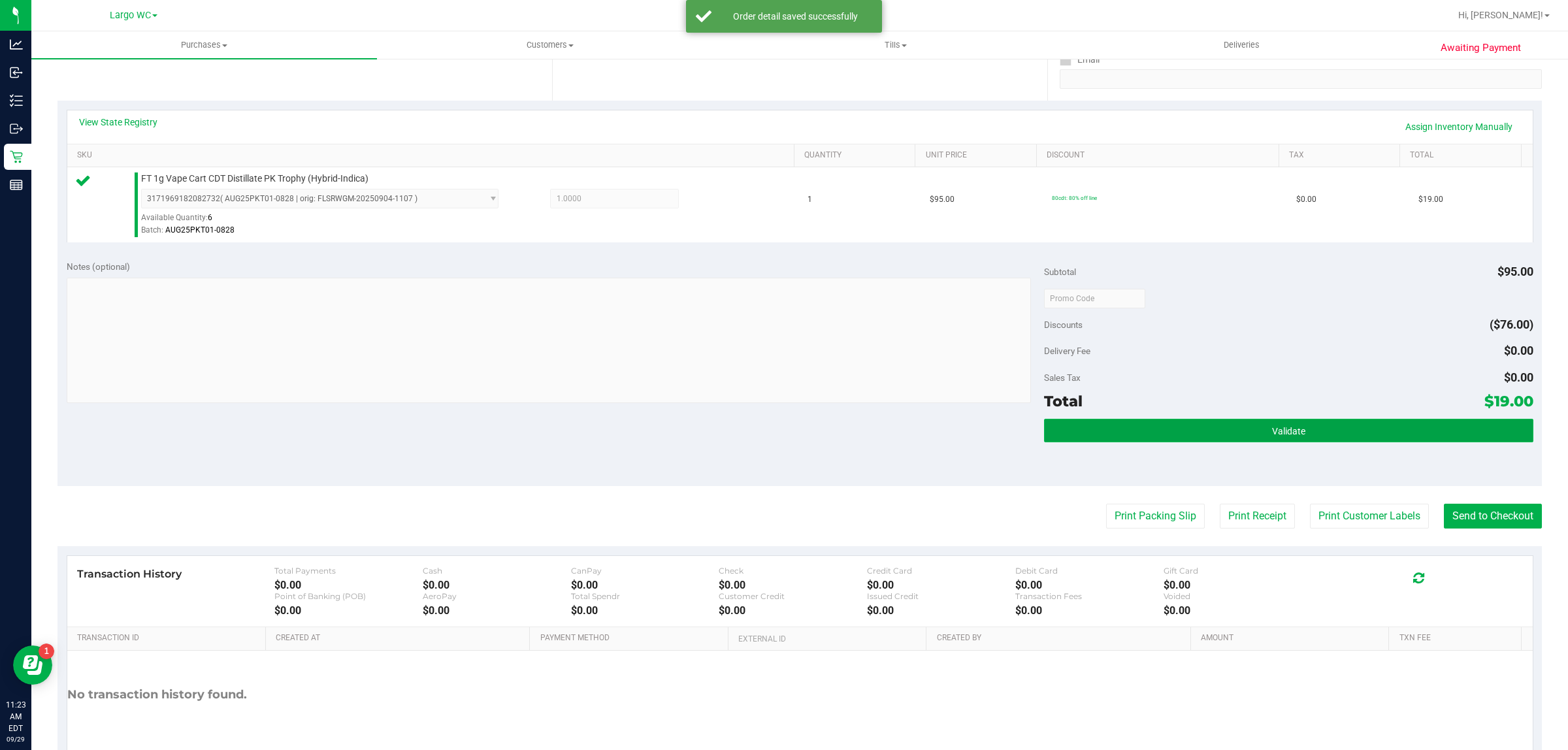
click at [1162, 438] on button "Validate" at bounding box center [1288, 431] width 489 height 24
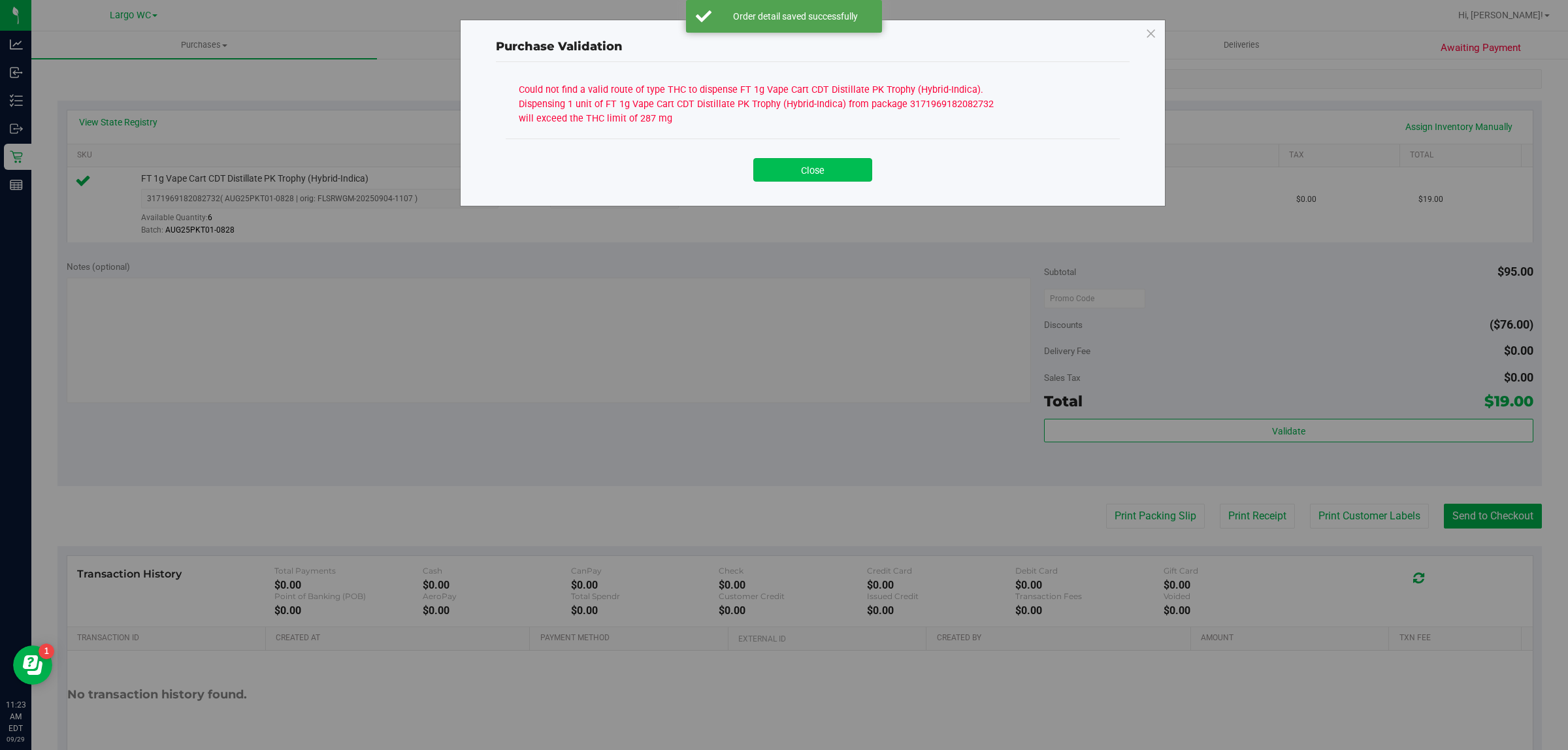
click at [825, 163] on button "Close" at bounding box center [812, 170] width 119 height 24
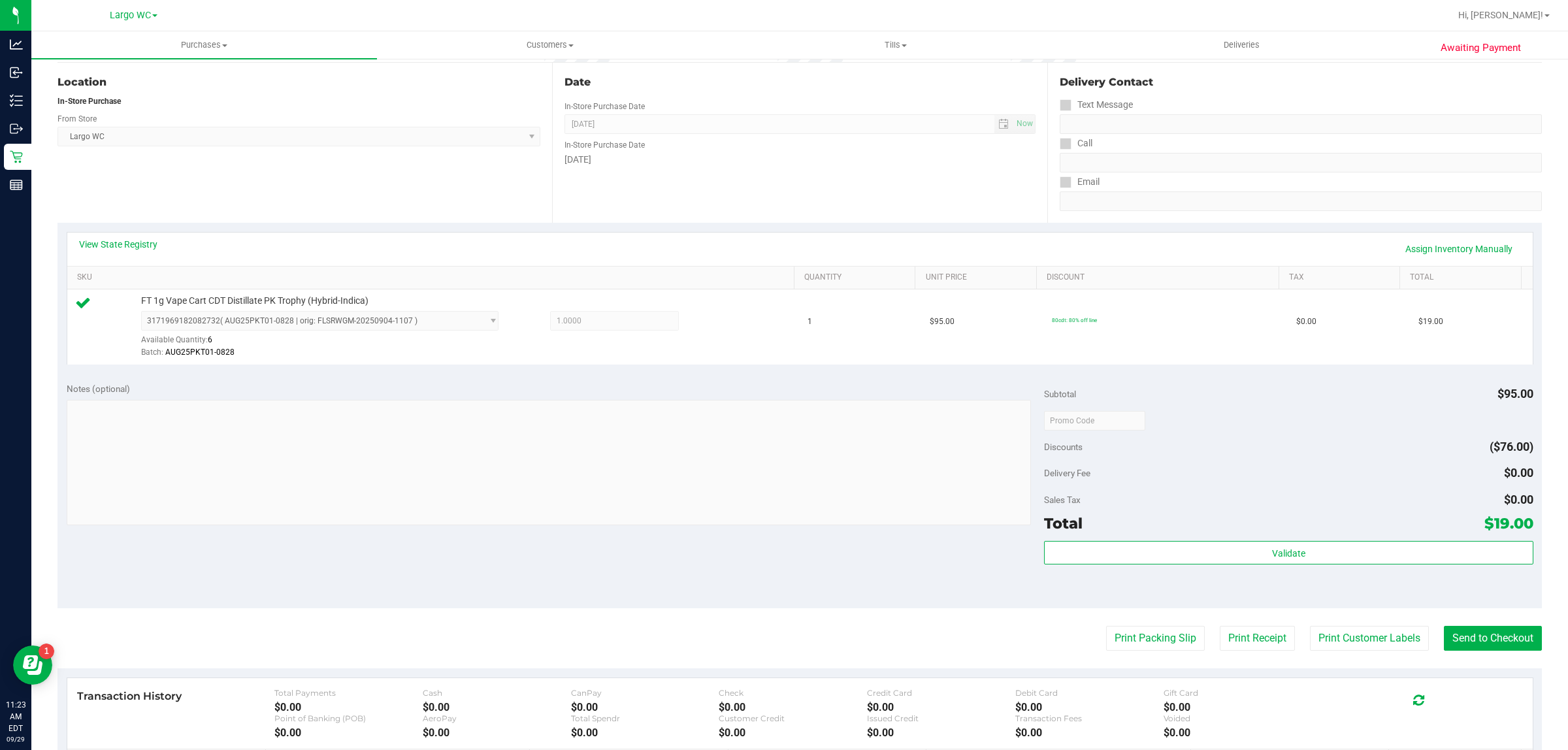
scroll to position [131, 0]
click at [137, 243] on link "View State Registry" at bounding box center [119, 242] width 79 height 13
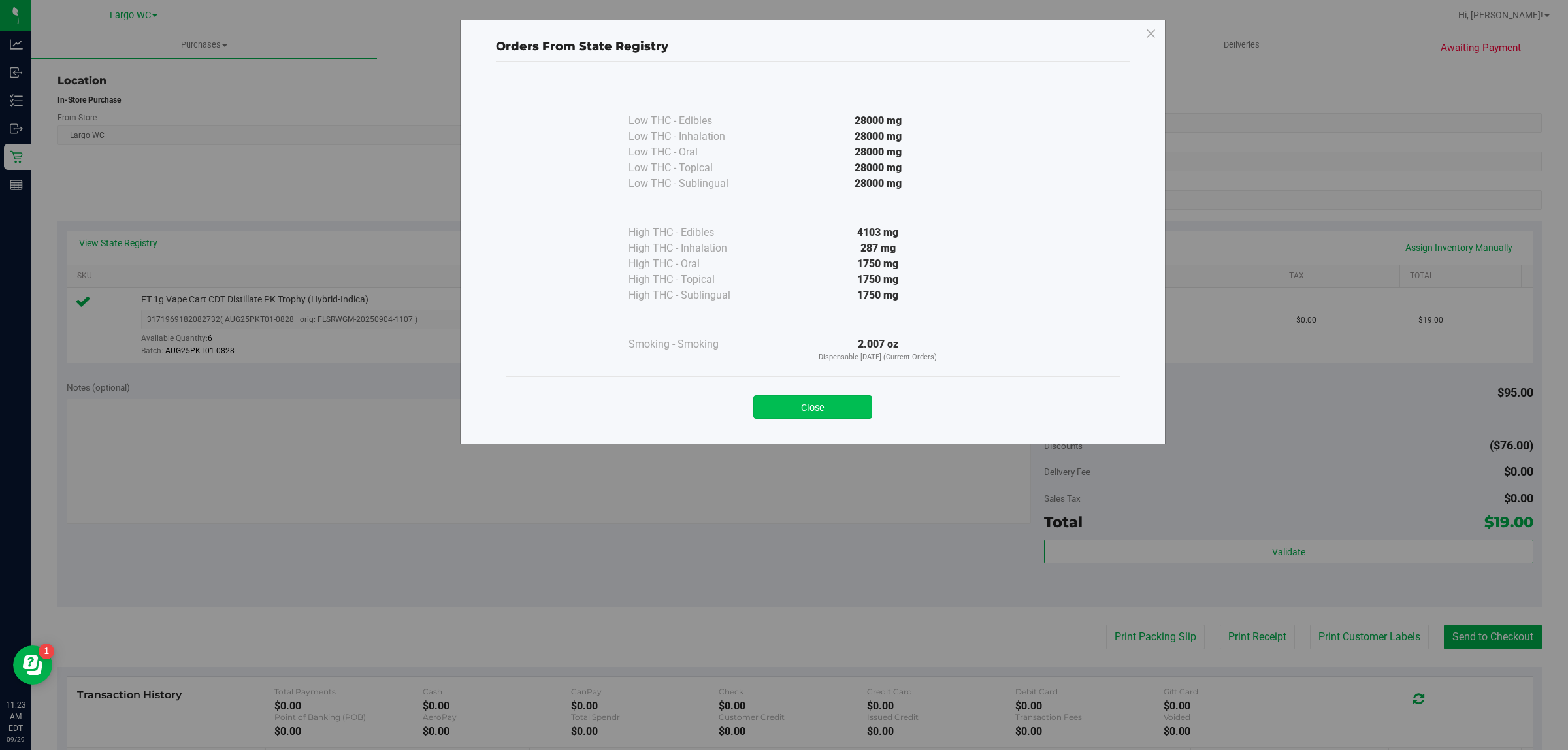
click at [840, 411] on button "Close" at bounding box center [812, 407] width 119 height 24
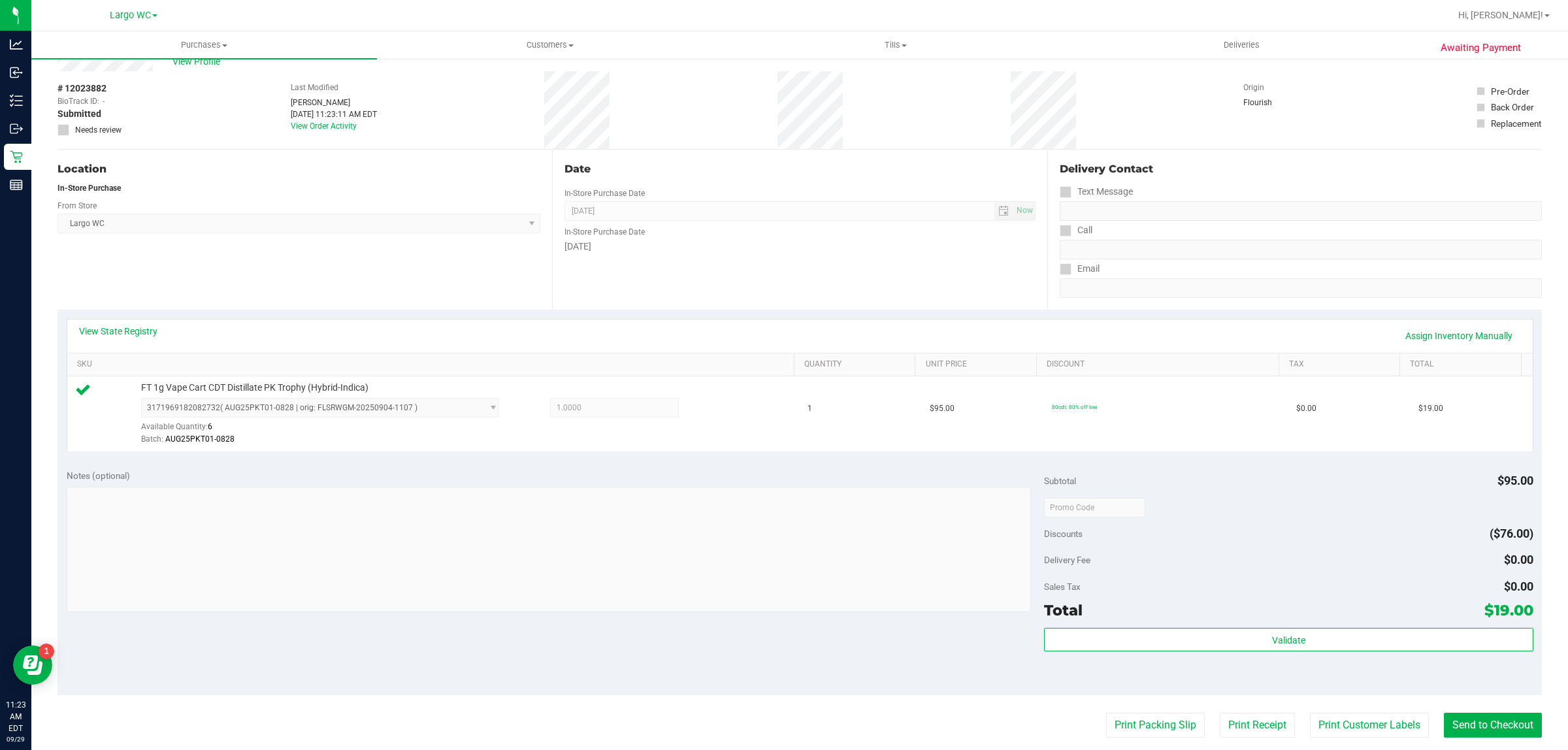
scroll to position [0, 0]
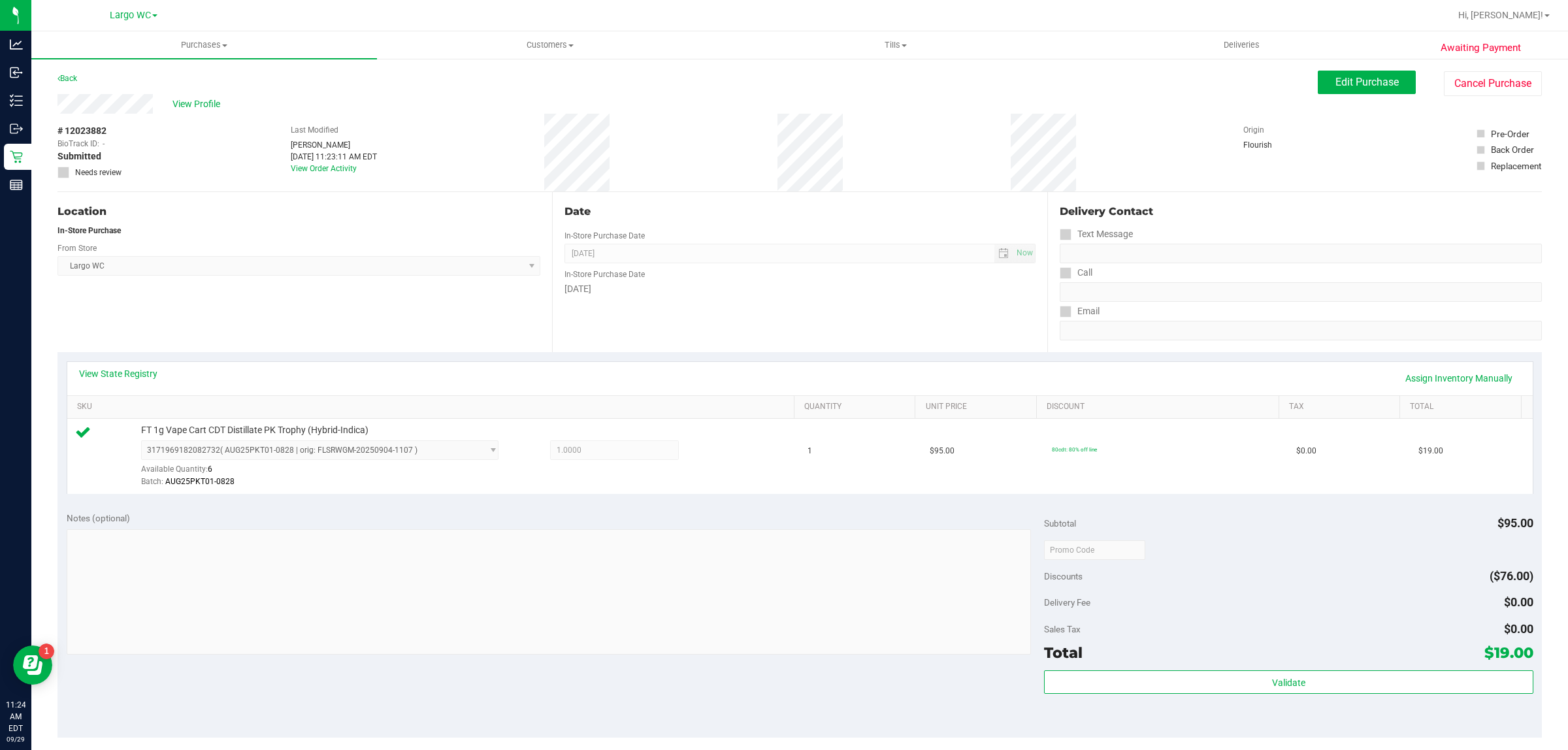
click at [840, 693] on div "Notes (optional) Subtotal $95.00 Discounts ($76.00) Delivery Fee $0.00 Sales Ta…" at bounding box center [800, 620] width 1485 height 236
click at [70, 79] on link "Back" at bounding box center [68, 78] width 20 height 9
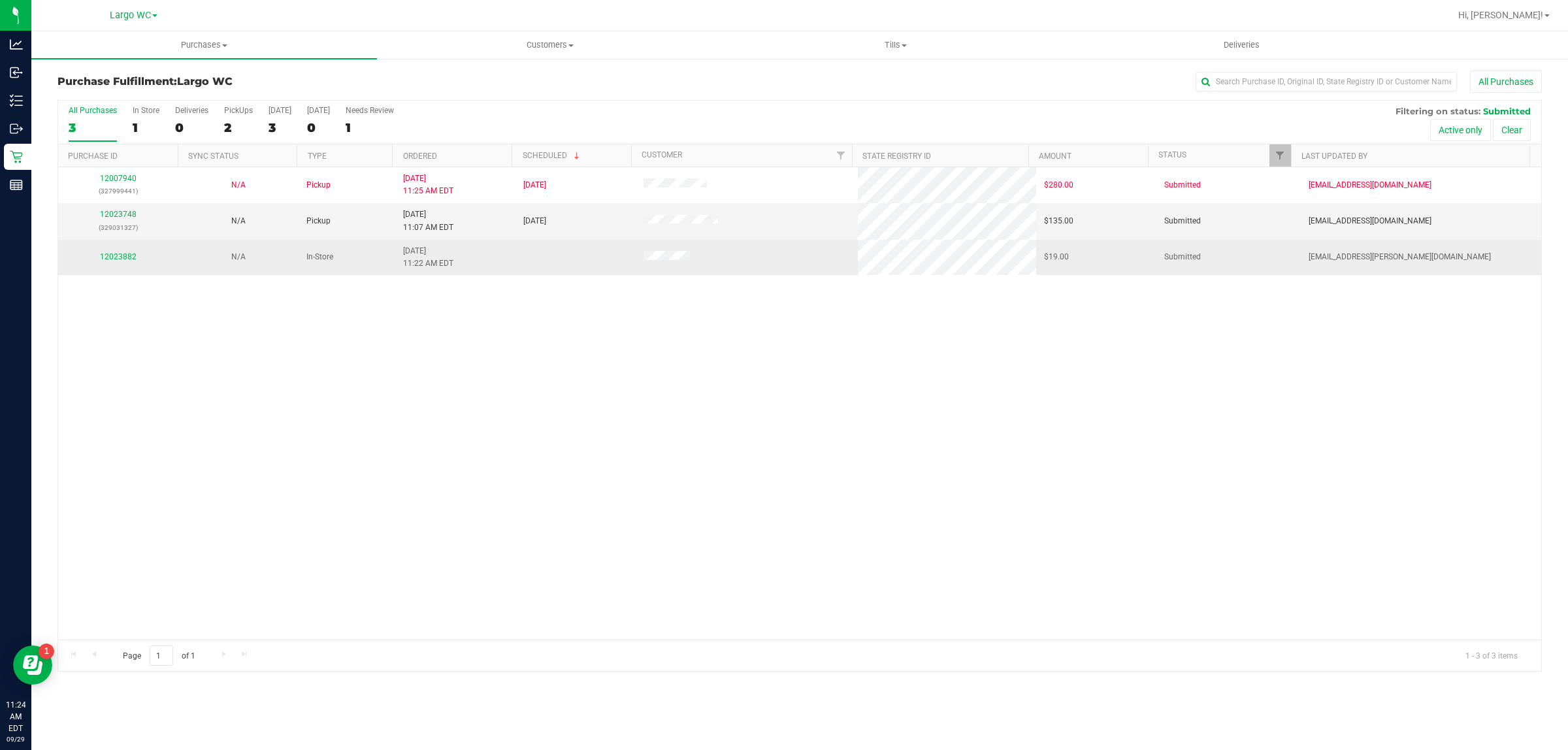
click at [126, 272] on td "12023882" at bounding box center [118, 257] width 120 height 35
click at [105, 259] on link "12023882" at bounding box center [118, 256] width 36 height 9
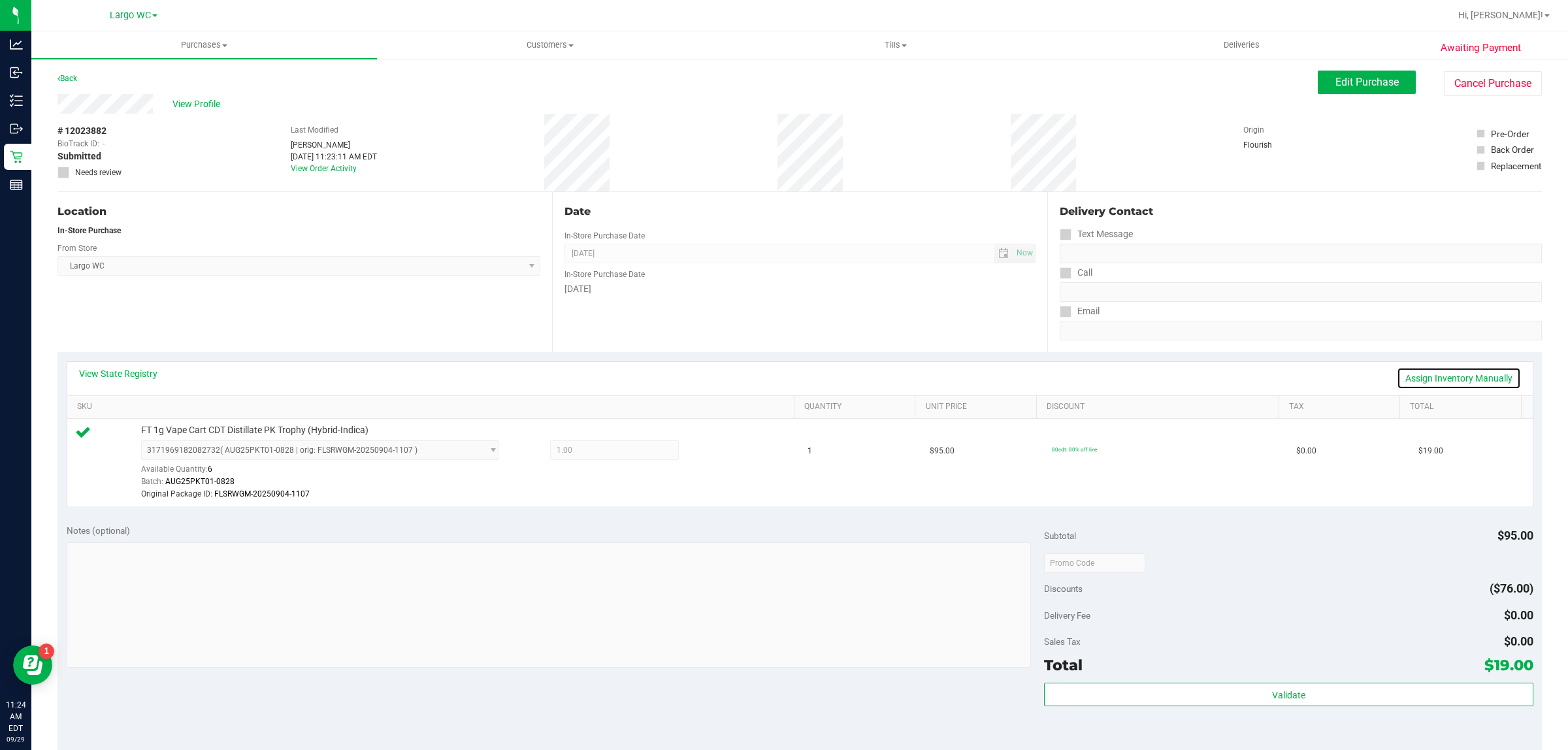
click at [1481, 376] on link "Assign Inventory Manually" at bounding box center [1459, 378] width 124 height 23
click at [719, 457] on div at bounding box center [705, 452] width 54 height 16
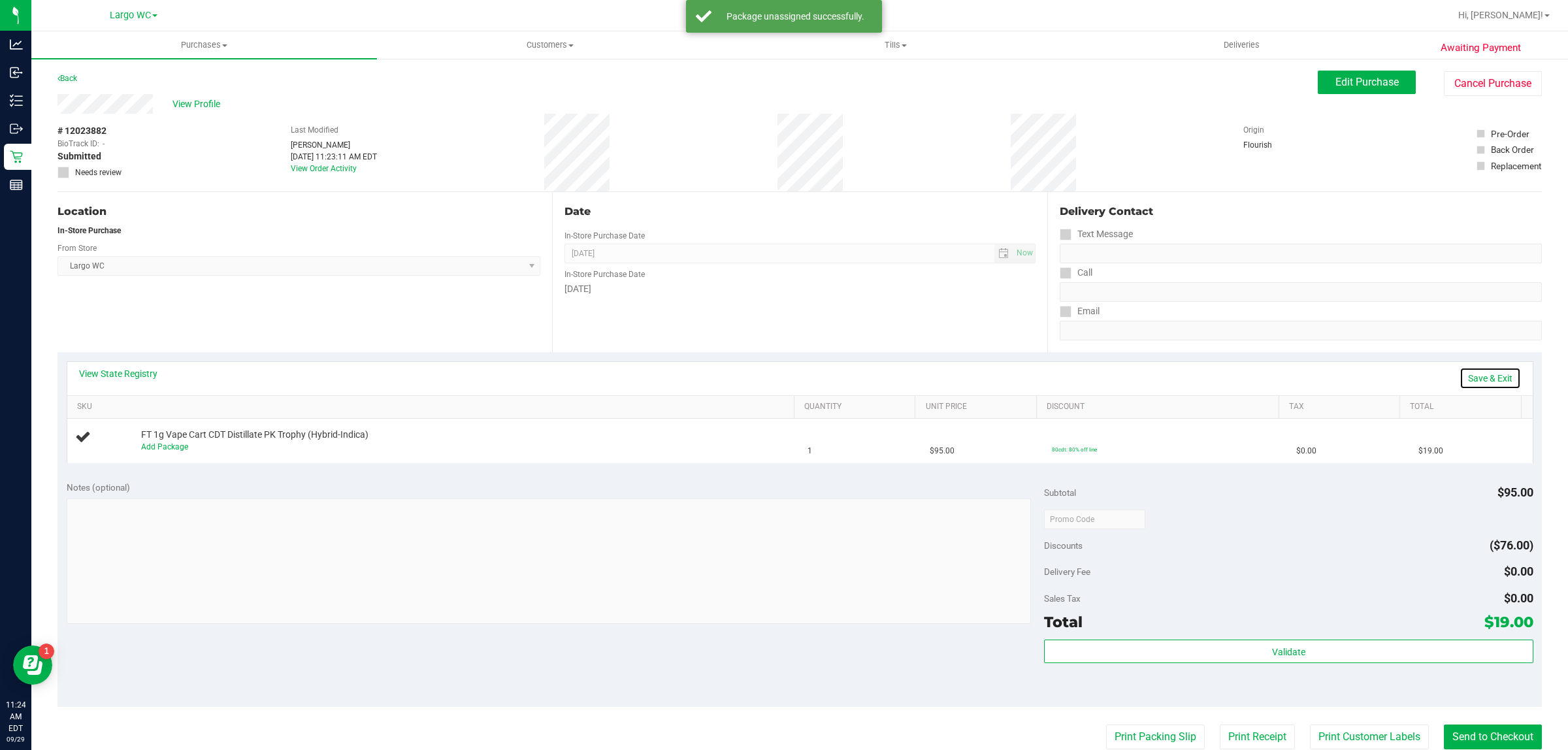
click at [1503, 373] on link "Save & Exit" at bounding box center [1490, 378] width 62 height 23
click at [59, 80] on icon at bounding box center [59, 79] width 3 height 8
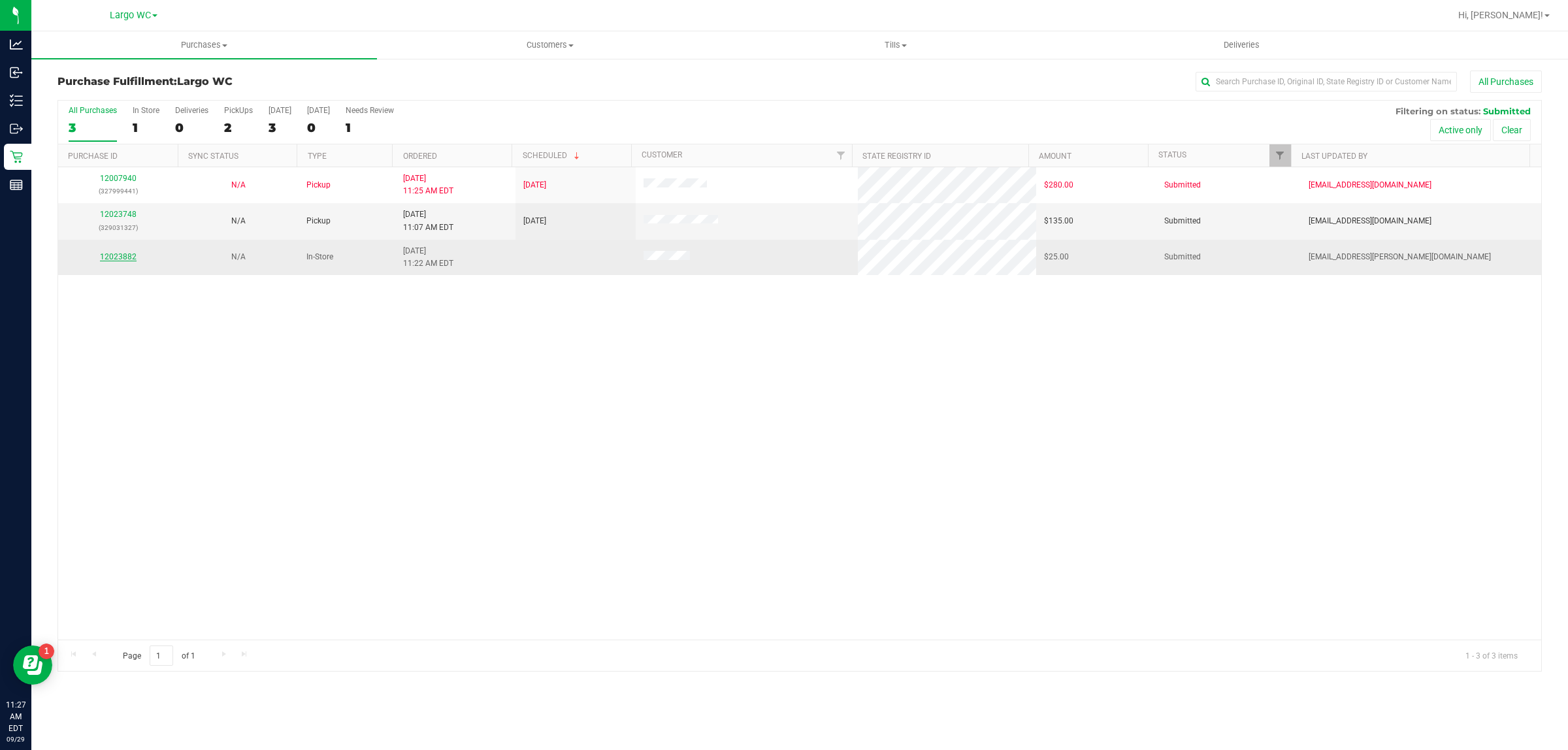
click at [109, 259] on link "12023882" at bounding box center [118, 256] width 36 height 9
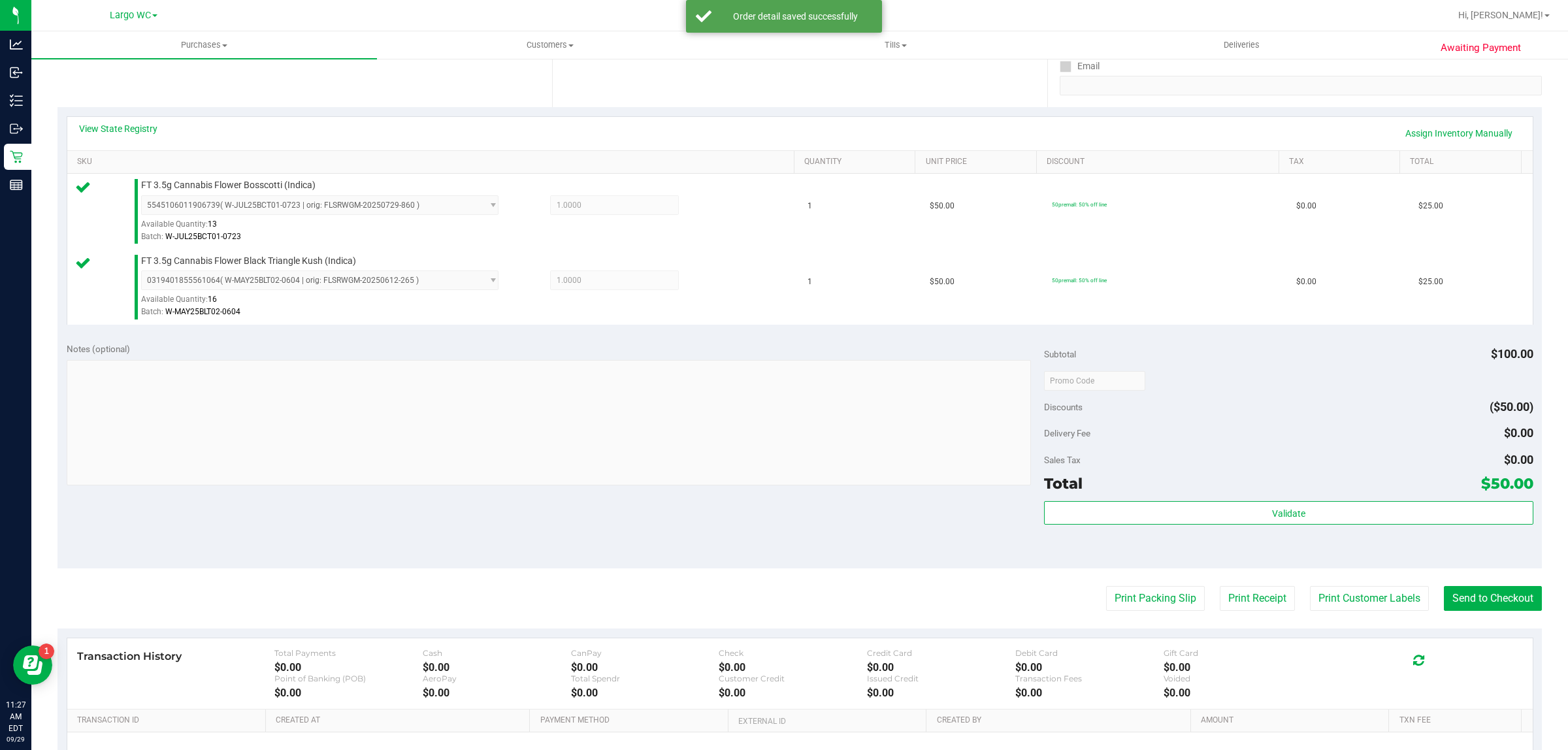
scroll to position [311, 0]
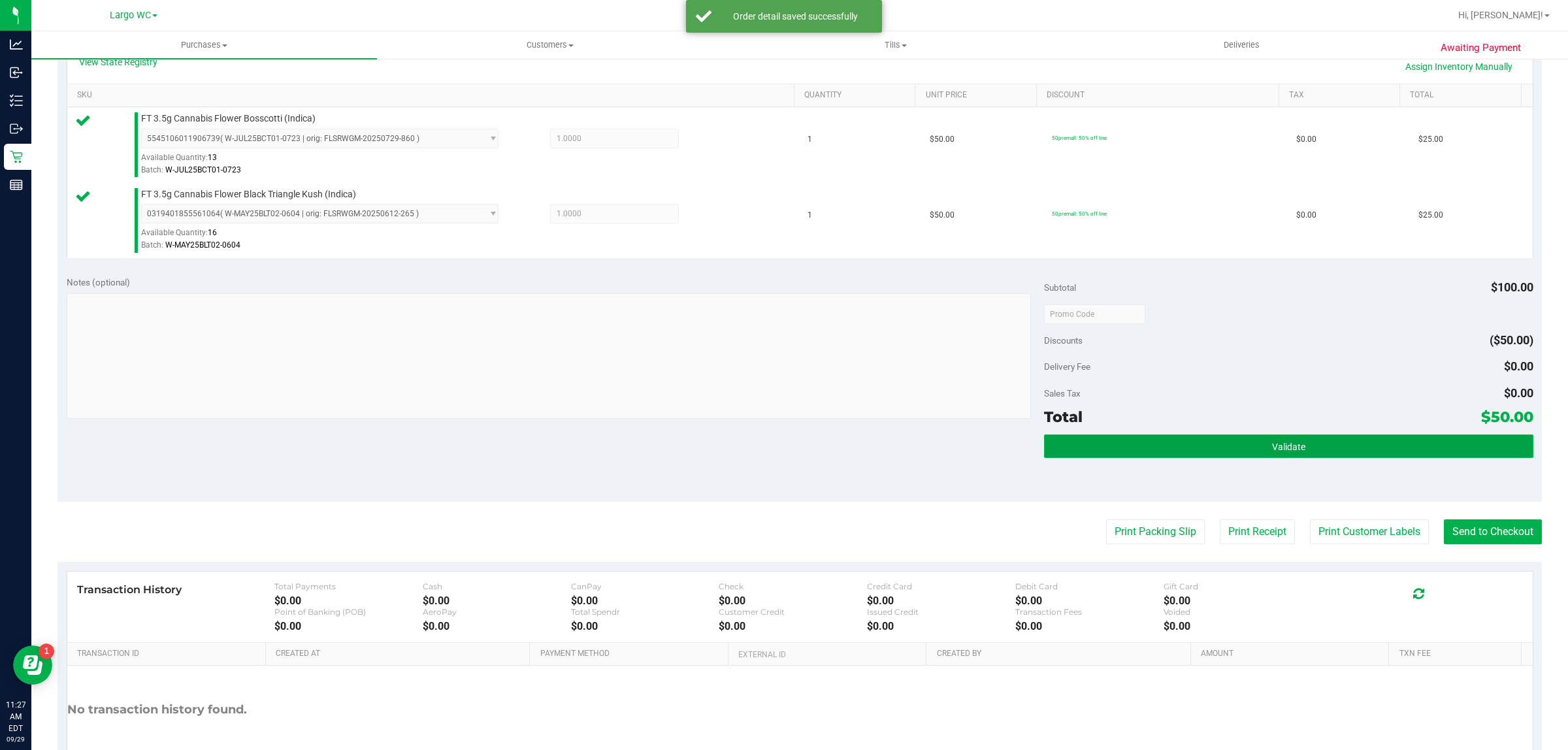
click at [1193, 449] on button "Validate" at bounding box center [1288, 447] width 489 height 24
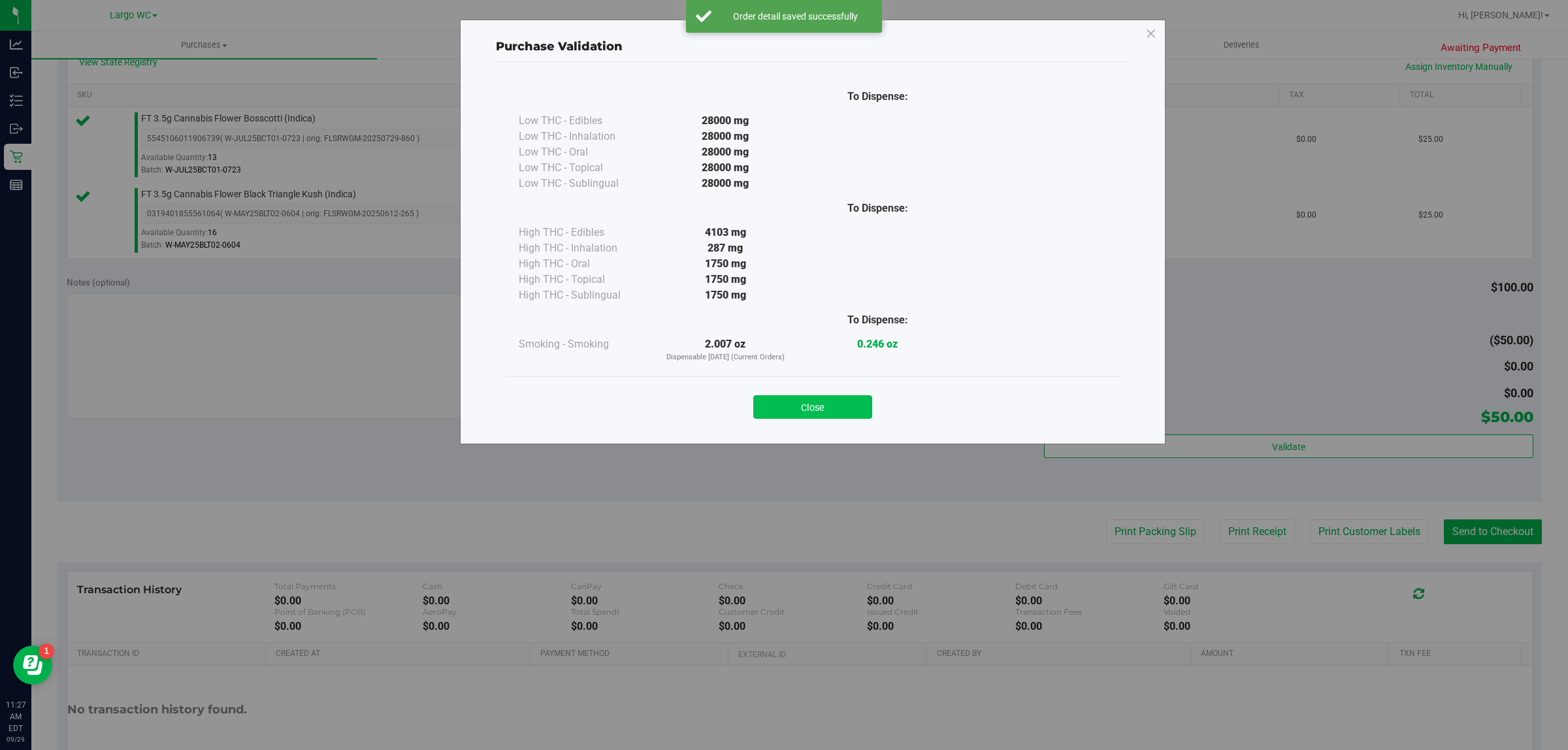
click at [817, 412] on button "Close" at bounding box center [812, 407] width 119 height 24
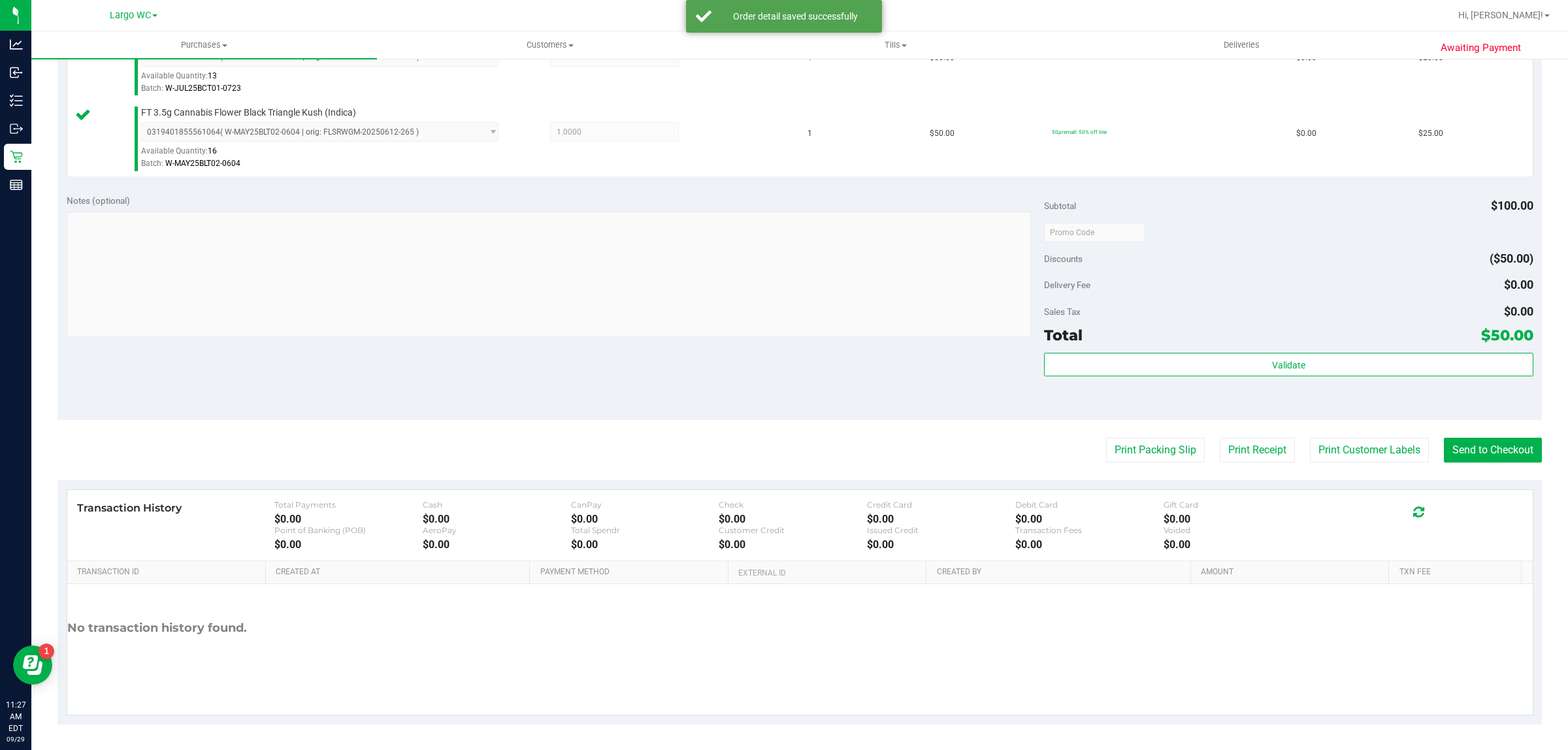
scroll to position [393, 0]
click at [1318, 452] on button "Print Customer Labels" at bounding box center [1369, 451] width 119 height 25
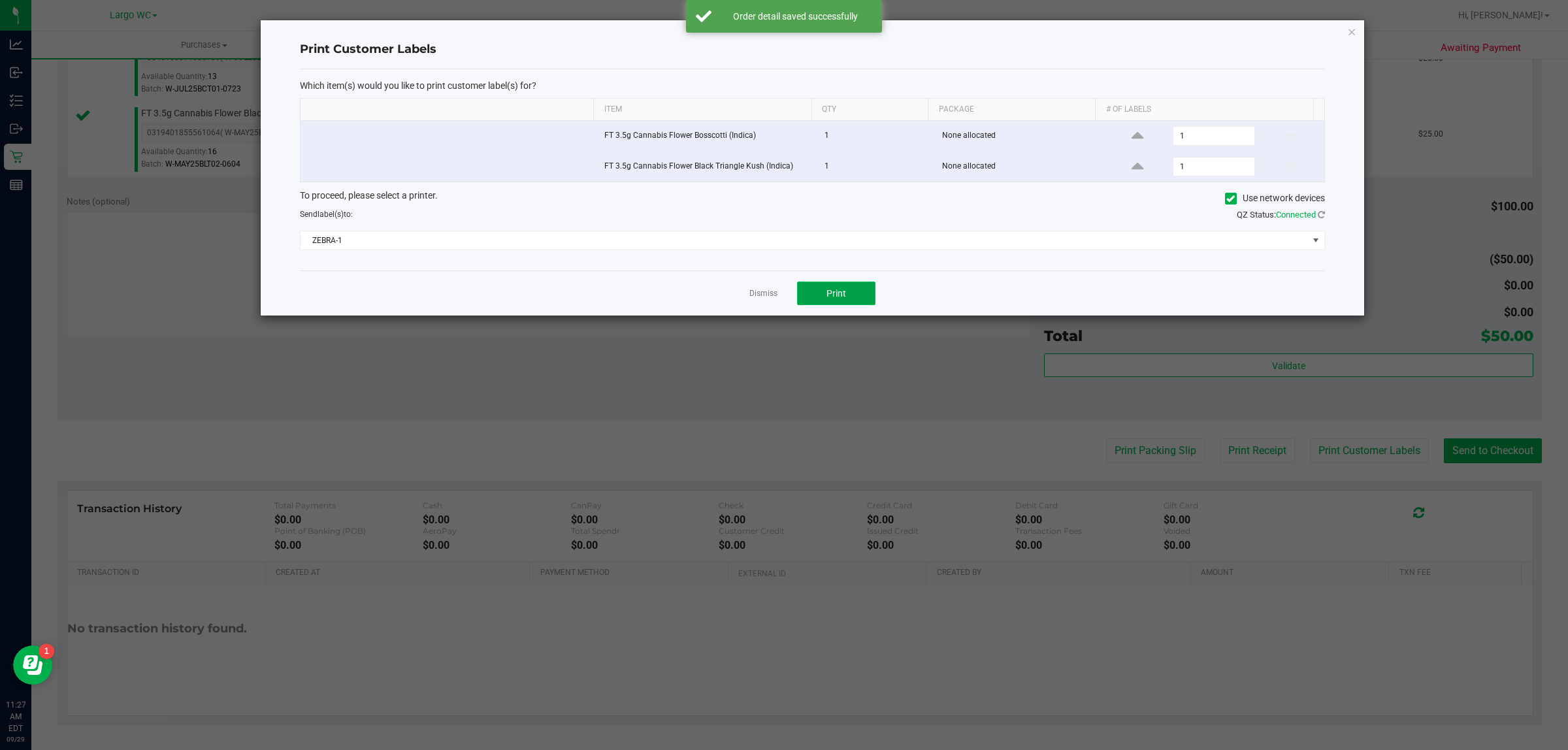
click at [827, 297] on span "Print" at bounding box center [837, 293] width 20 height 11
click at [1353, 29] on icon "button" at bounding box center [1351, 31] width 9 height 16
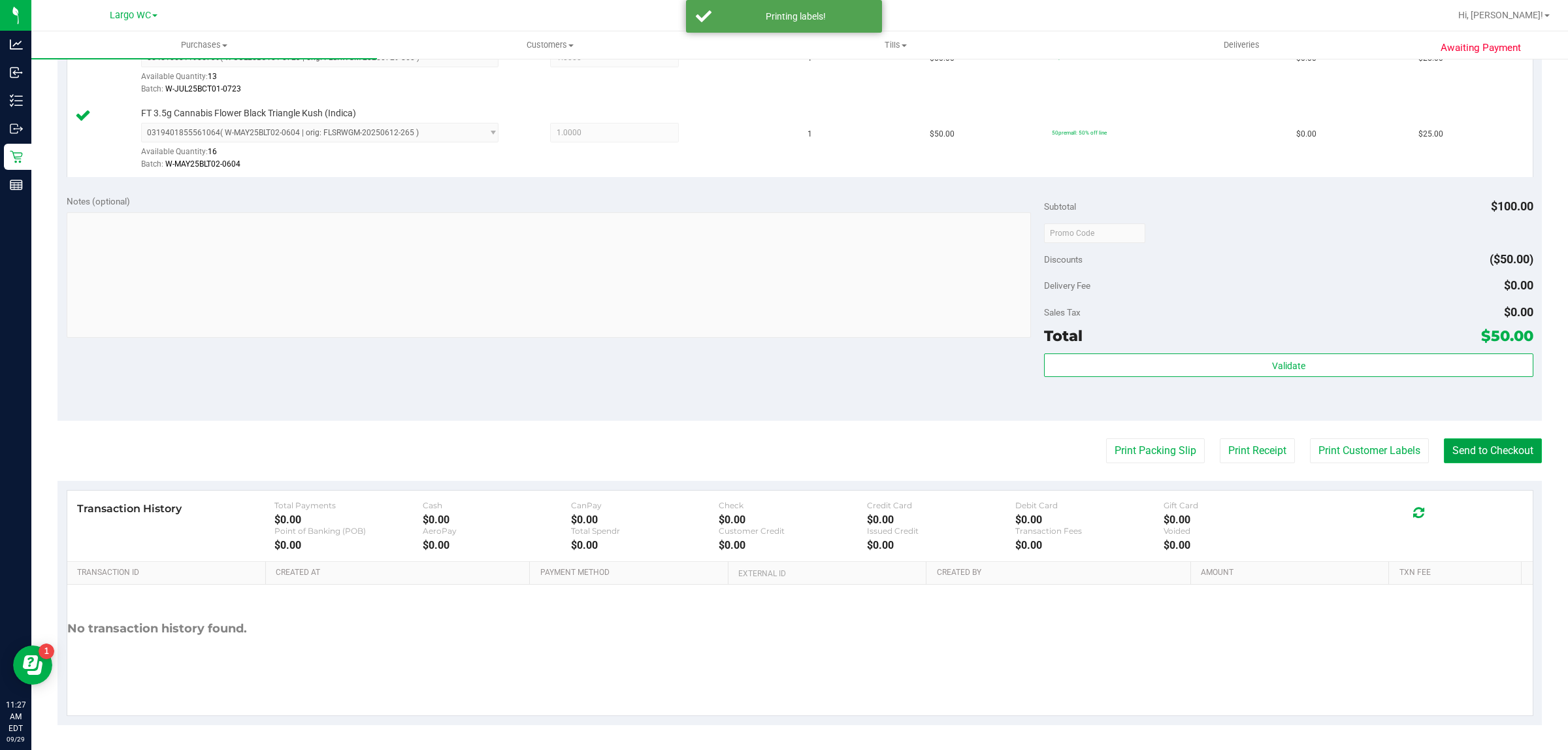
click at [1489, 454] on button "Send to Checkout" at bounding box center [1493, 451] width 98 height 25
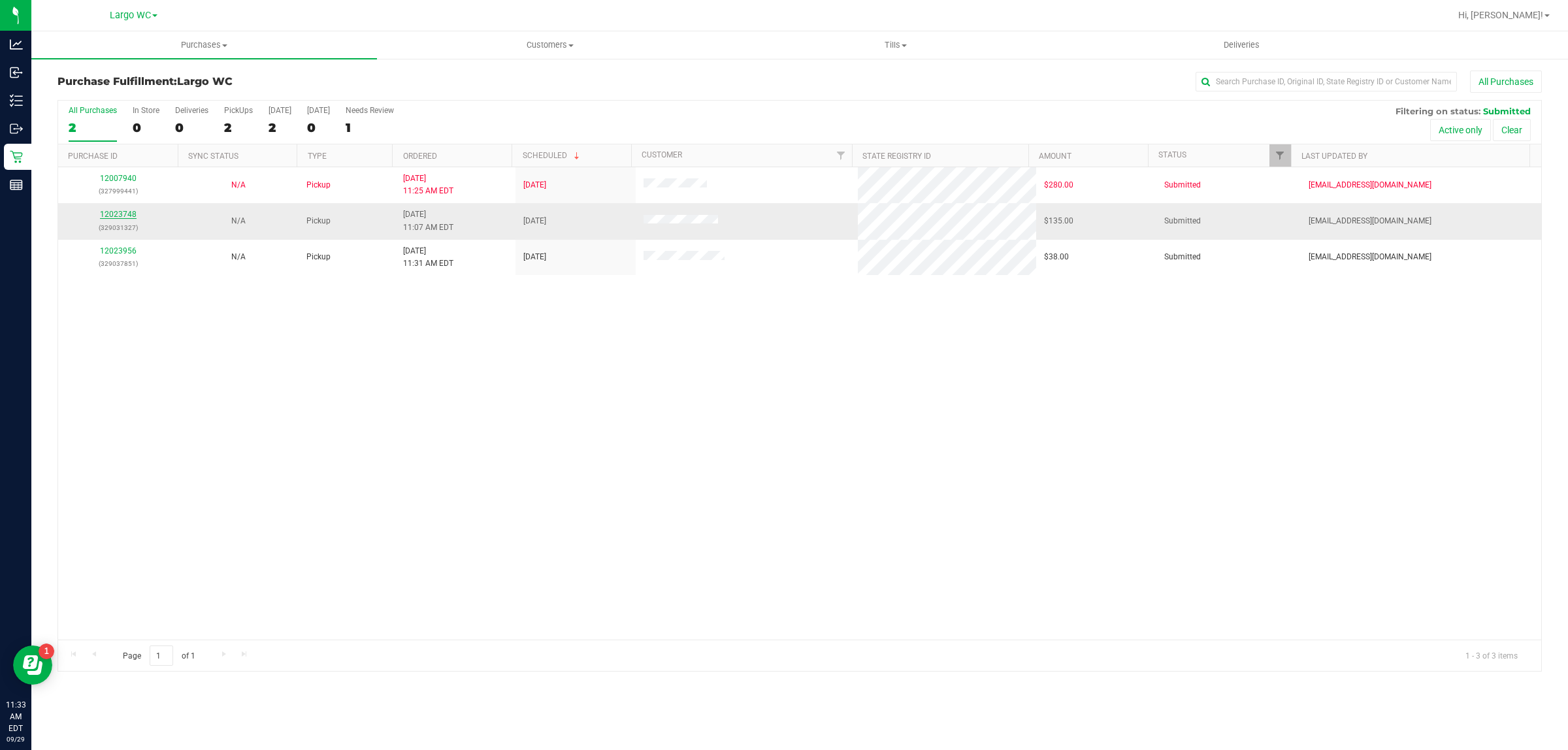
click at [122, 219] on link "12023748" at bounding box center [118, 214] width 36 height 9
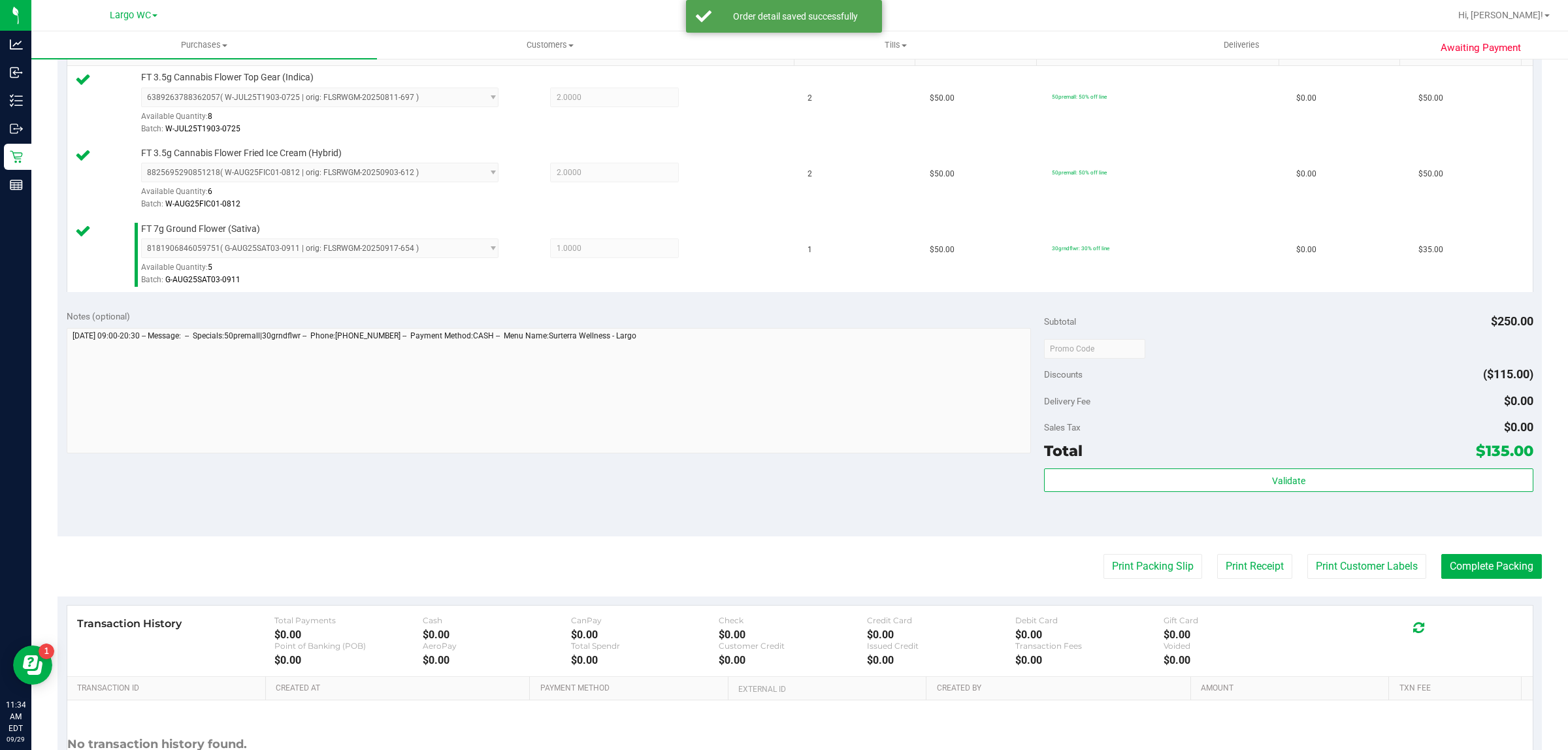
scroll to position [351, 0]
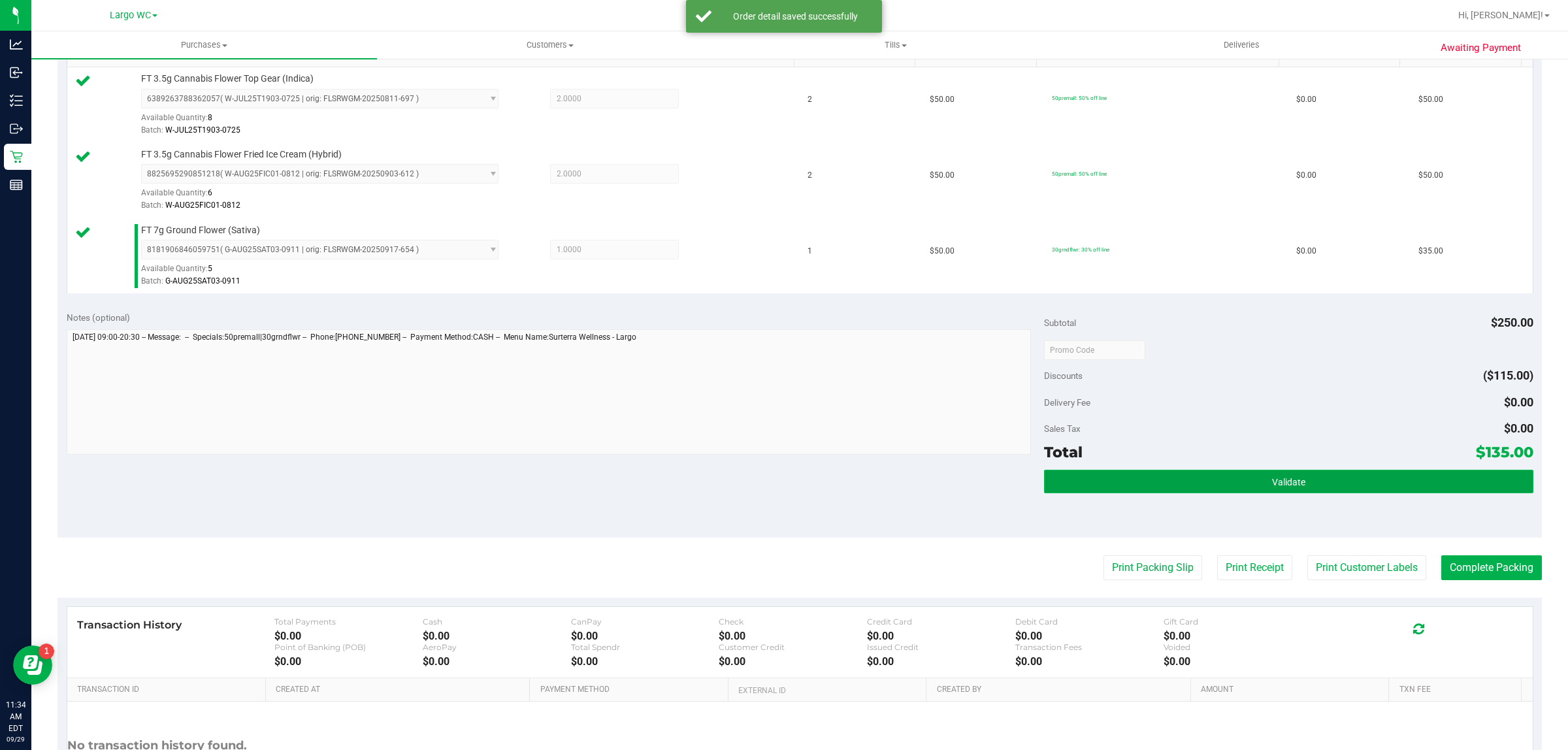
click at [1256, 471] on button "Validate" at bounding box center [1288, 481] width 489 height 24
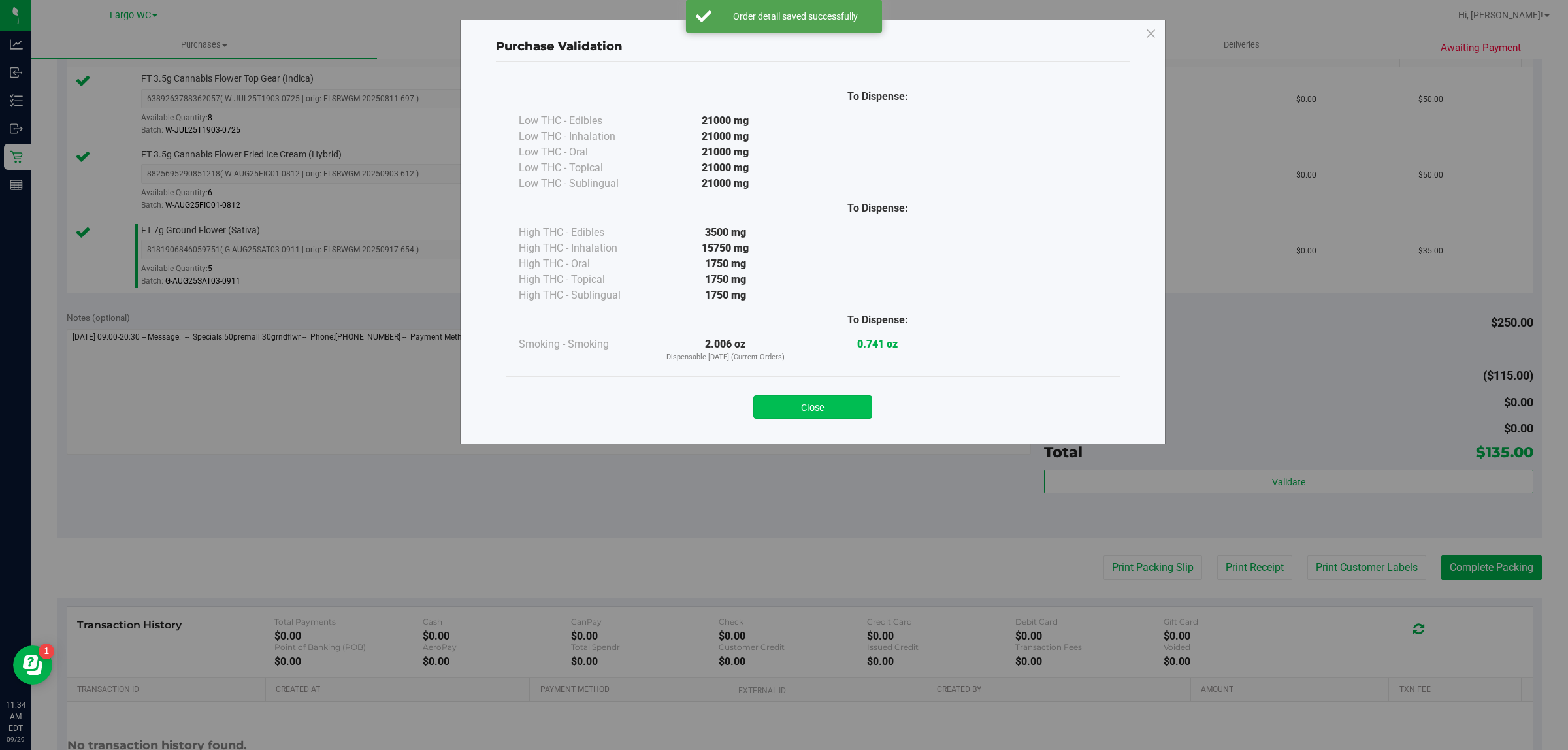
click at [831, 405] on button "Close" at bounding box center [812, 407] width 119 height 24
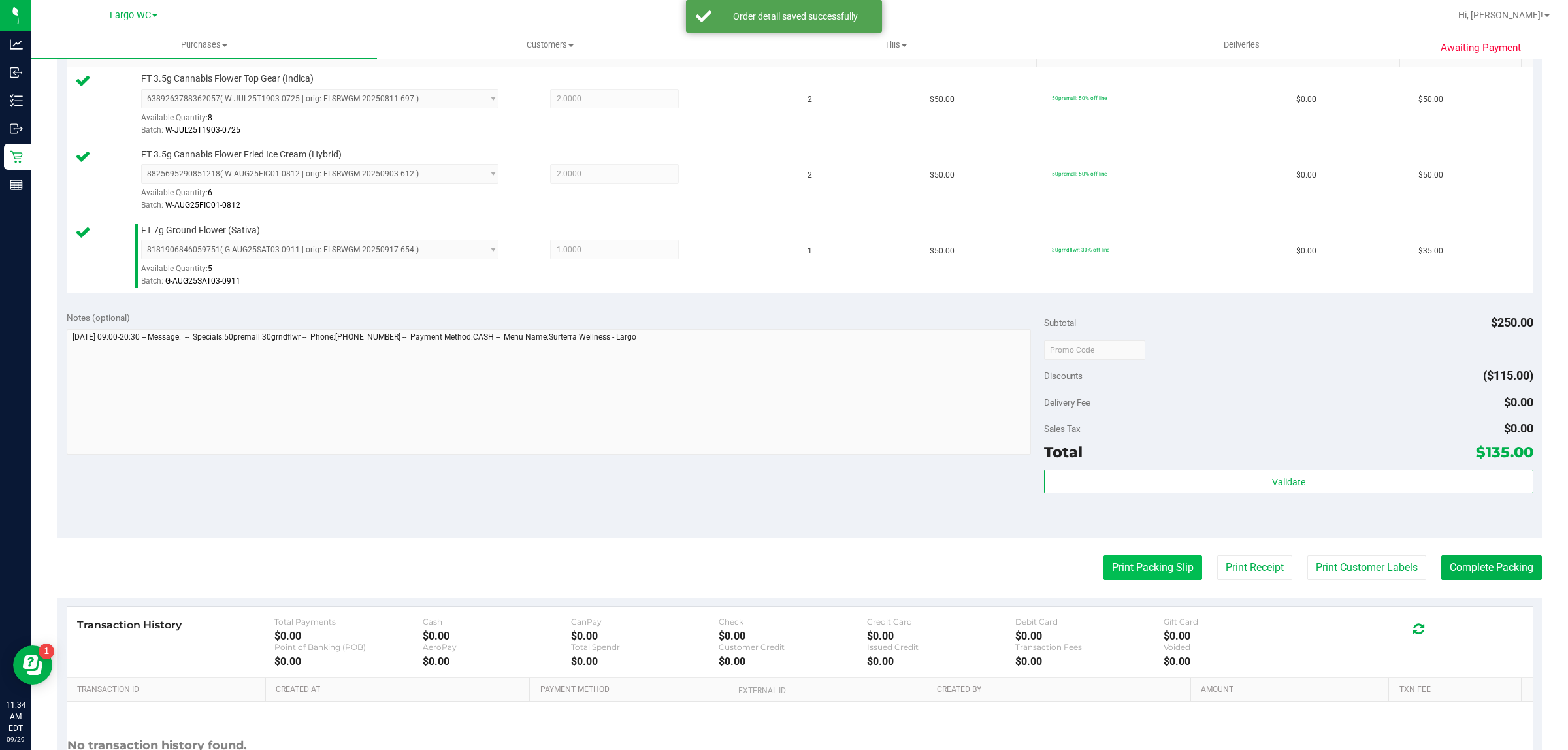
click at [1124, 568] on button "Print Packing Slip" at bounding box center [1153, 567] width 98 height 25
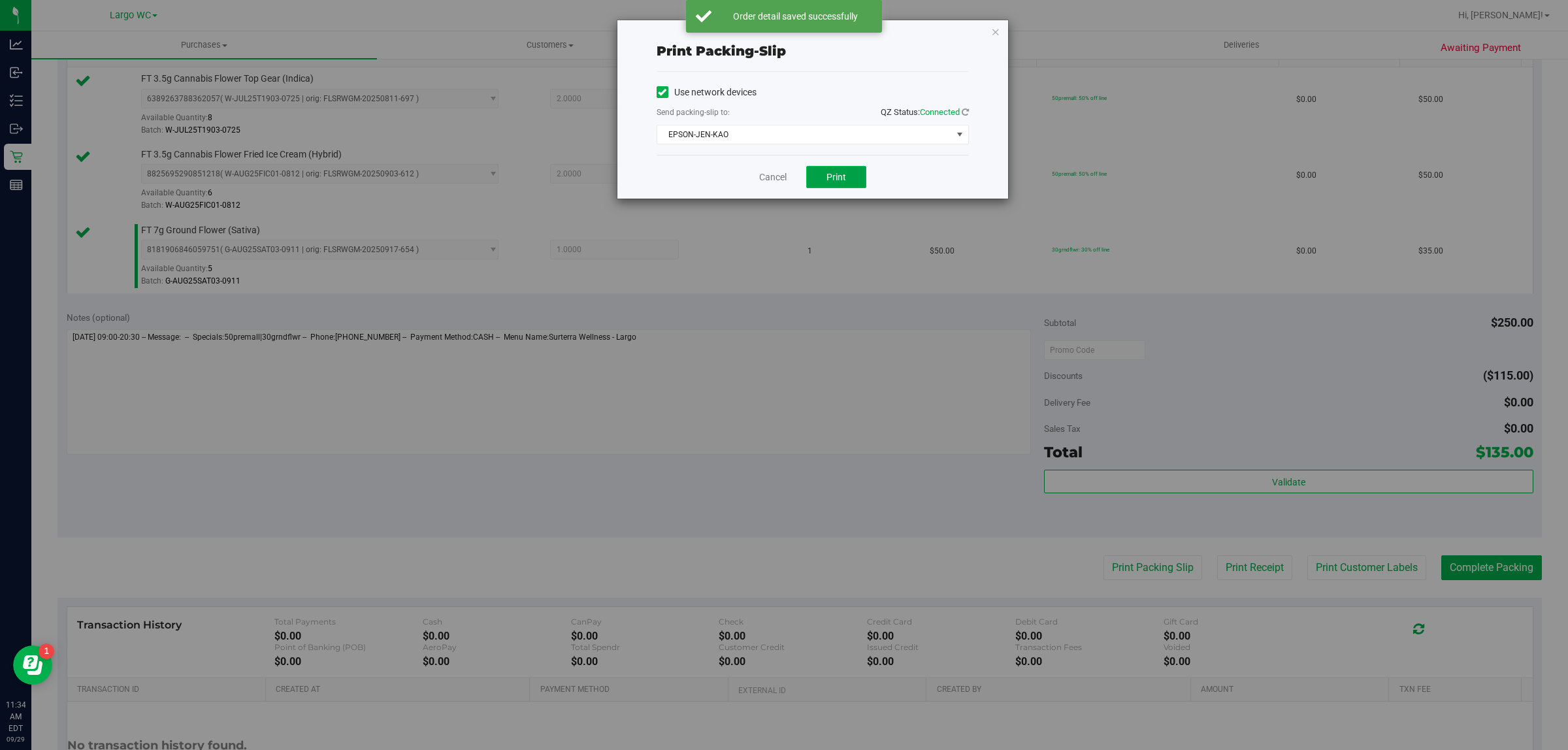
click at [837, 178] on span "Print" at bounding box center [837, 177] width 20 height 11
click at [772, 177] on link "Cancel" at bounding box center [767, 178] width 27 height 14
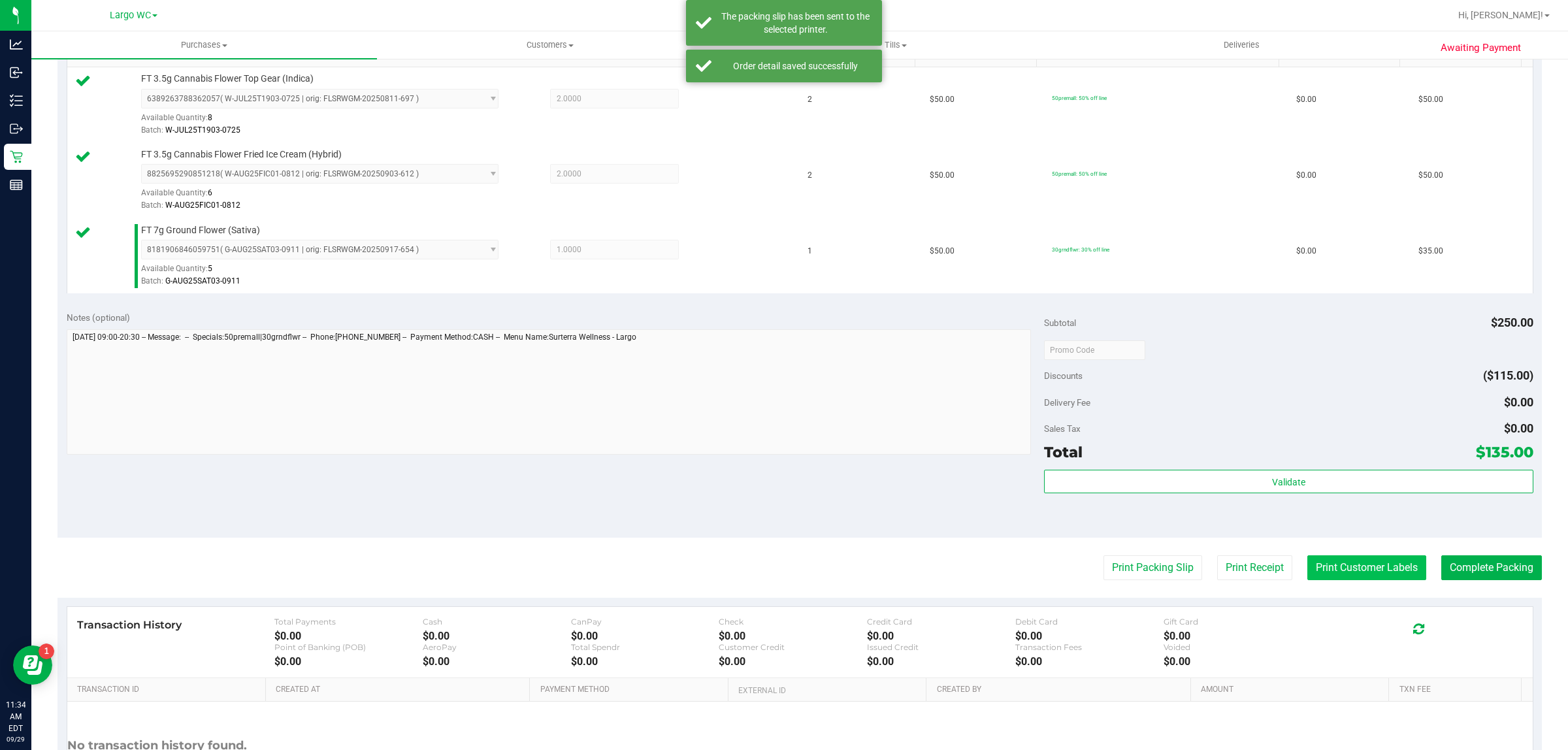
click at [1359, 568] on button "Print Customer Labels" at bounding box center [1367, 567] width 119 height 25
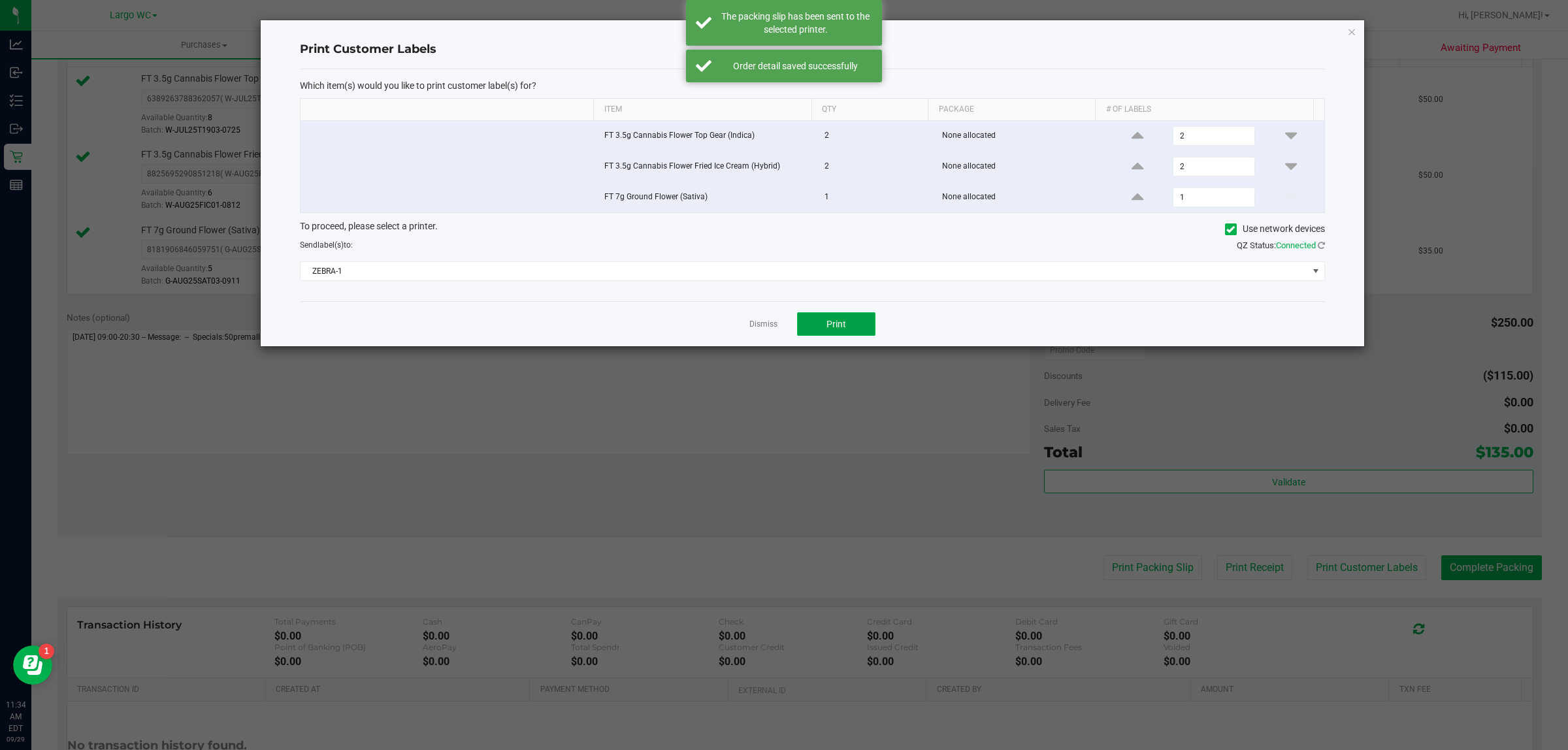
click at [827, 314] on button "Print" at bounding box center [837, 324] width 79 height 24
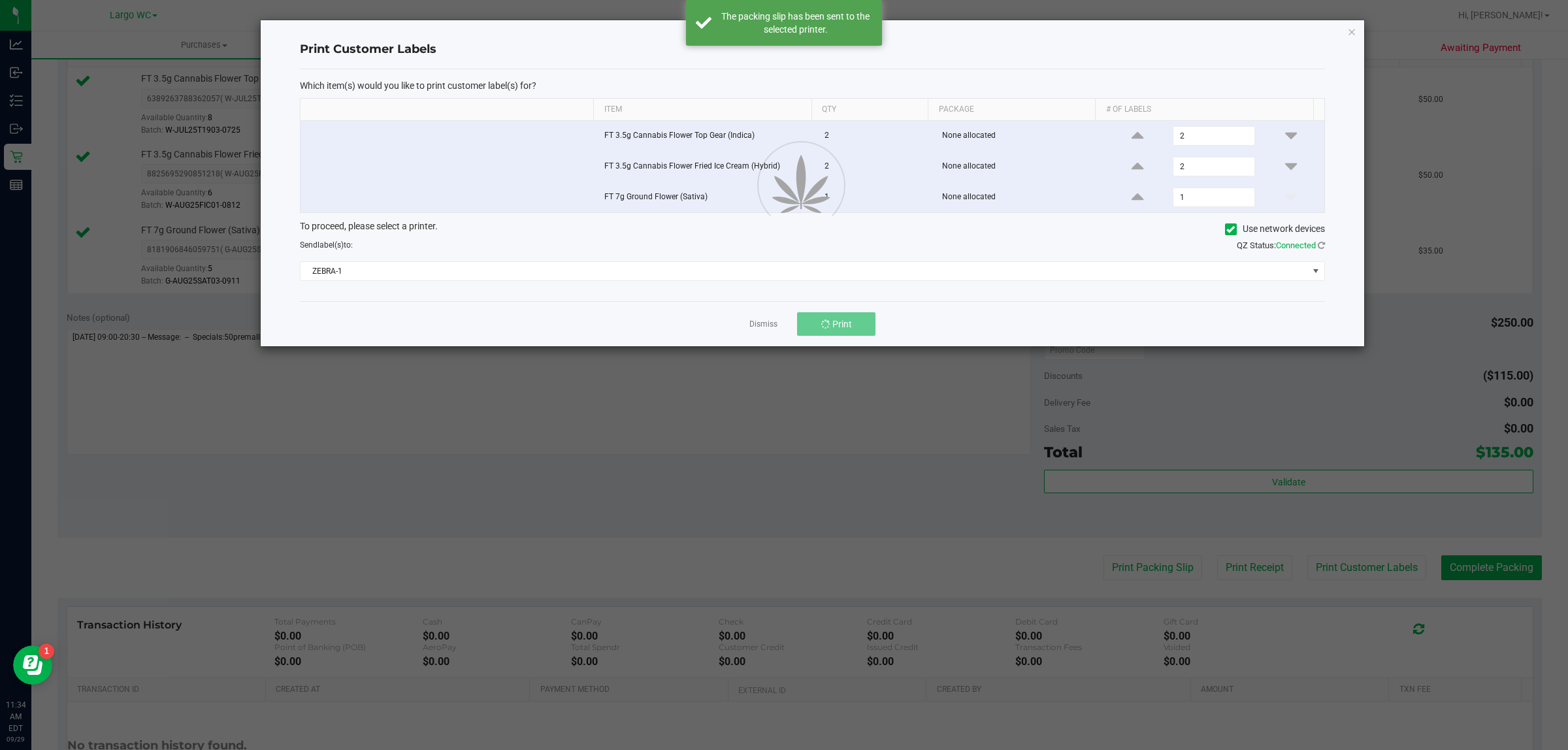
click at [760, 334] on div at bounding box center [813, 184] width 1104 height 326
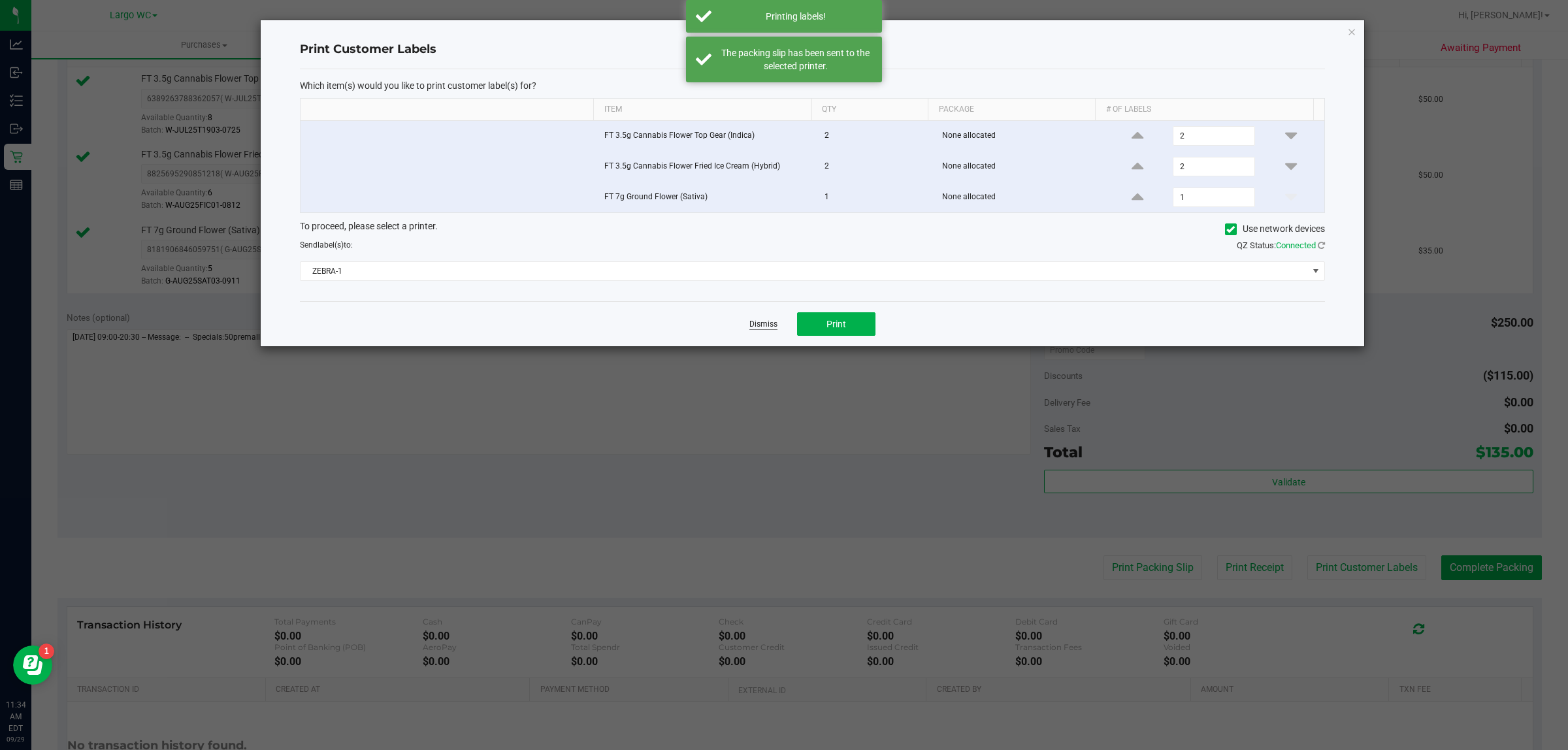
click at [759, 327] on link "Dismiss" at bounding box center [763, 324] width 28 height 11
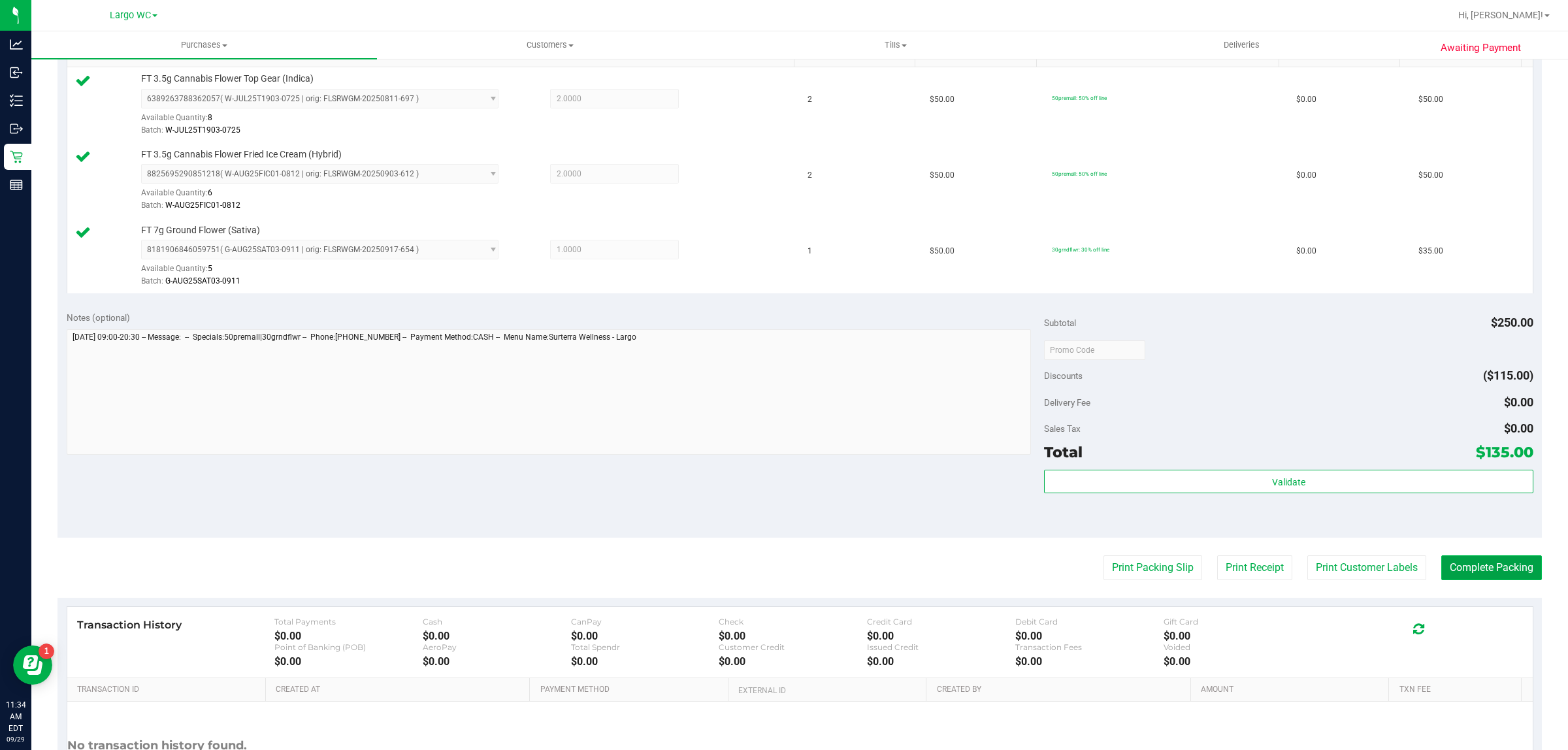
click at [1460, 575] on button "Complete Packing" at bounding box center [1491, 567] width 100 height 25
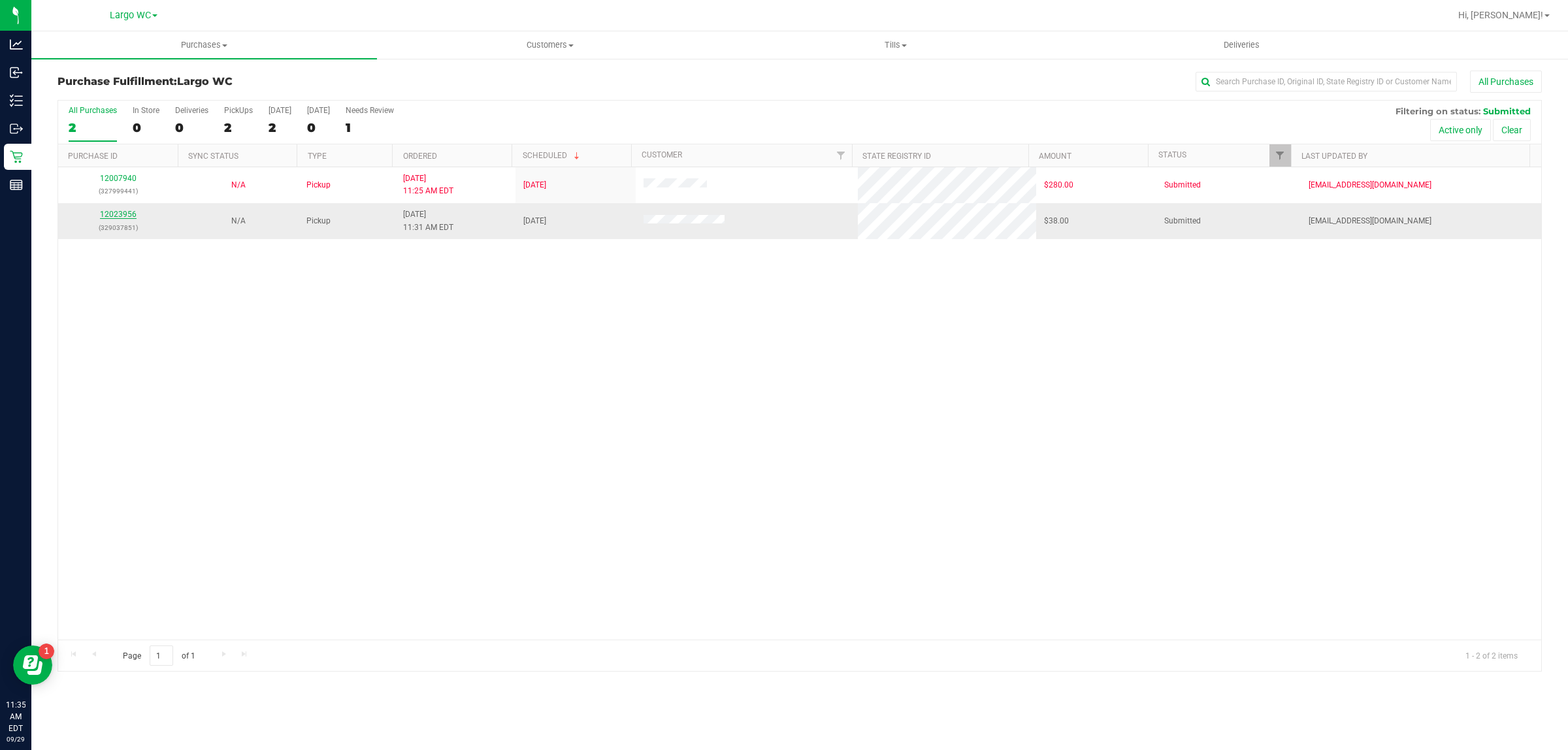
click at [122, 216] on link "12023956" at bounding box center [118, 214] width 36 height 9
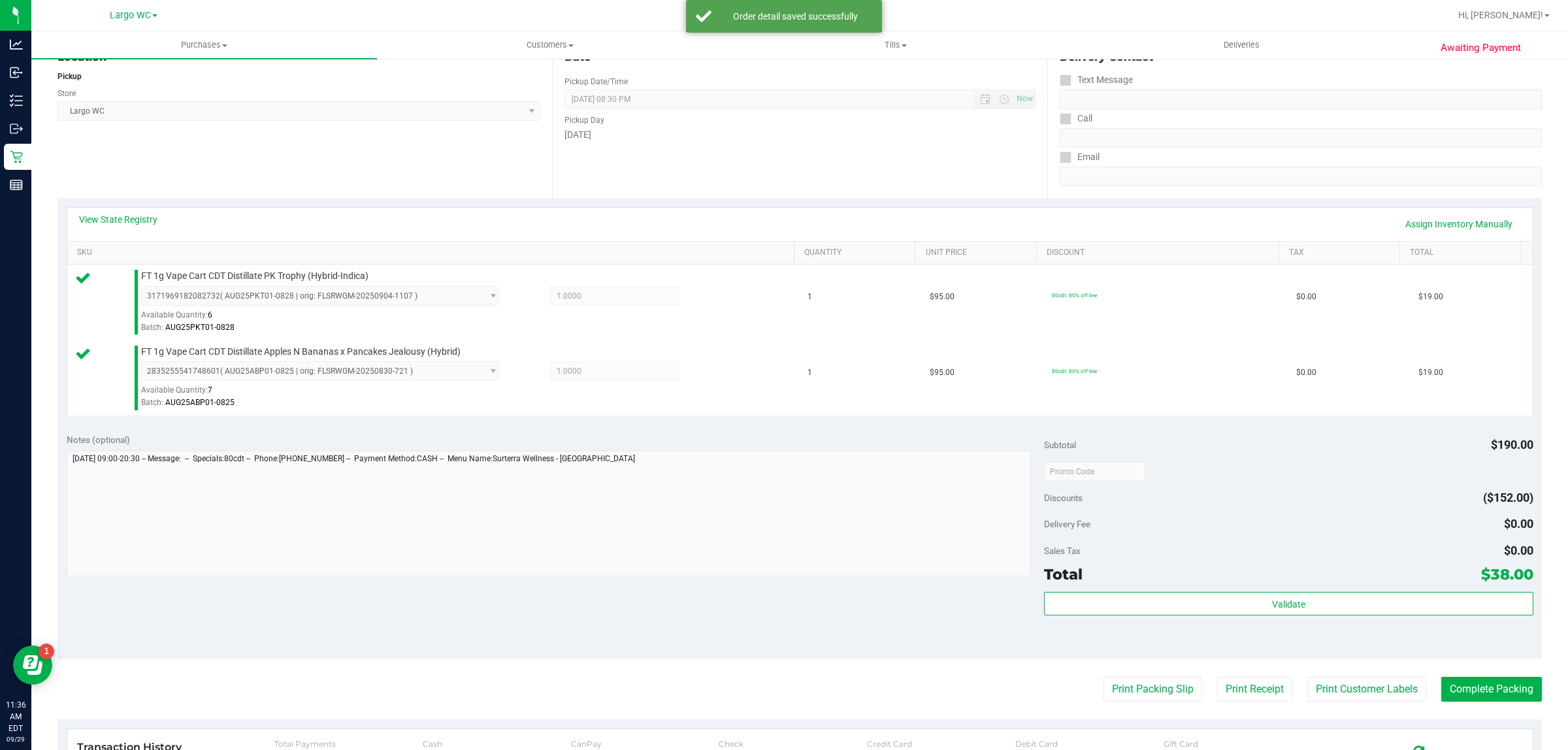
scroll to position [161, 0]
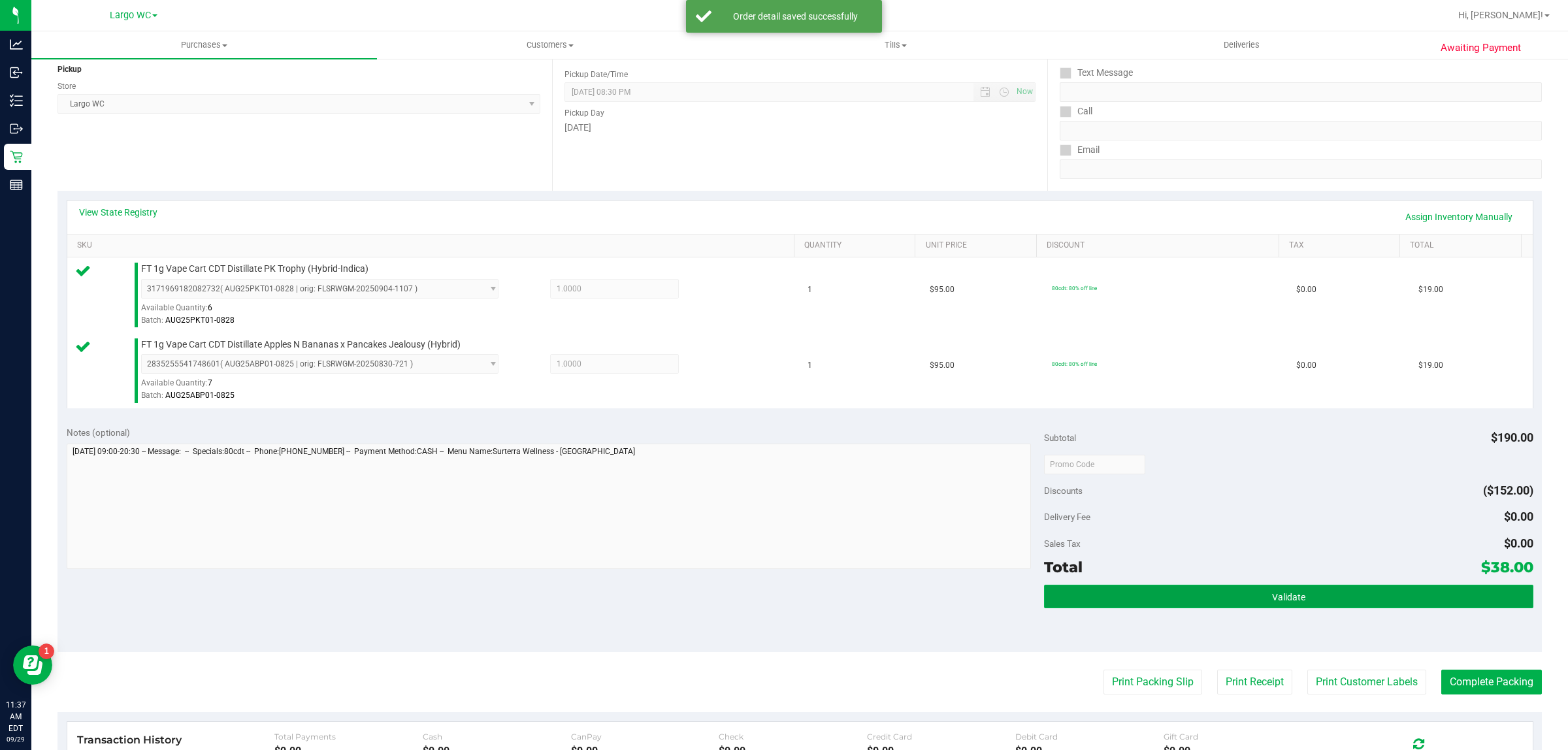
click at [1187, 606] on button "Validate" at bounding box center [1288, 597] width 489 height 24
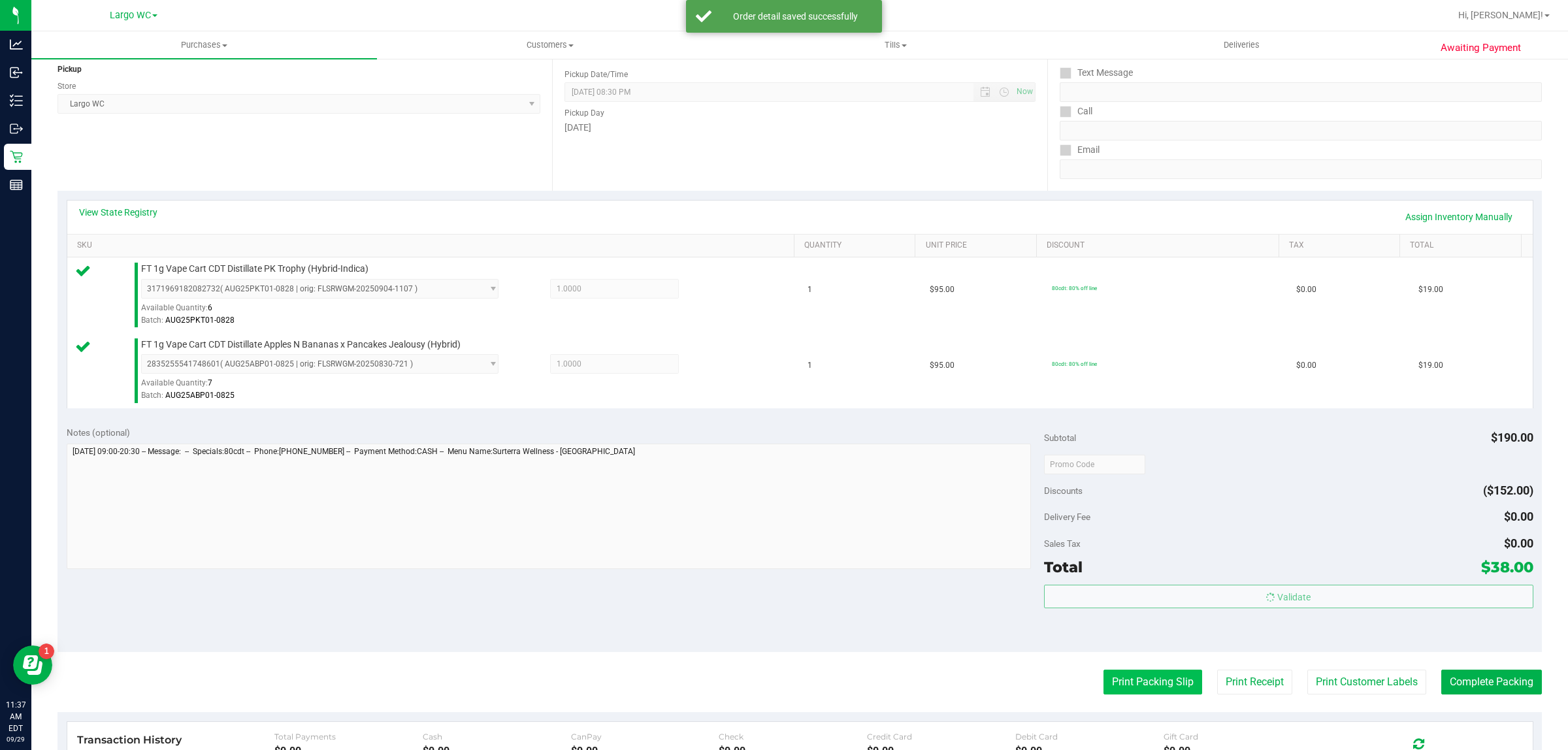
click at [1144, 684] on button "Print Packing Slip" at bounding box center [1153, 681] width 98 height 25
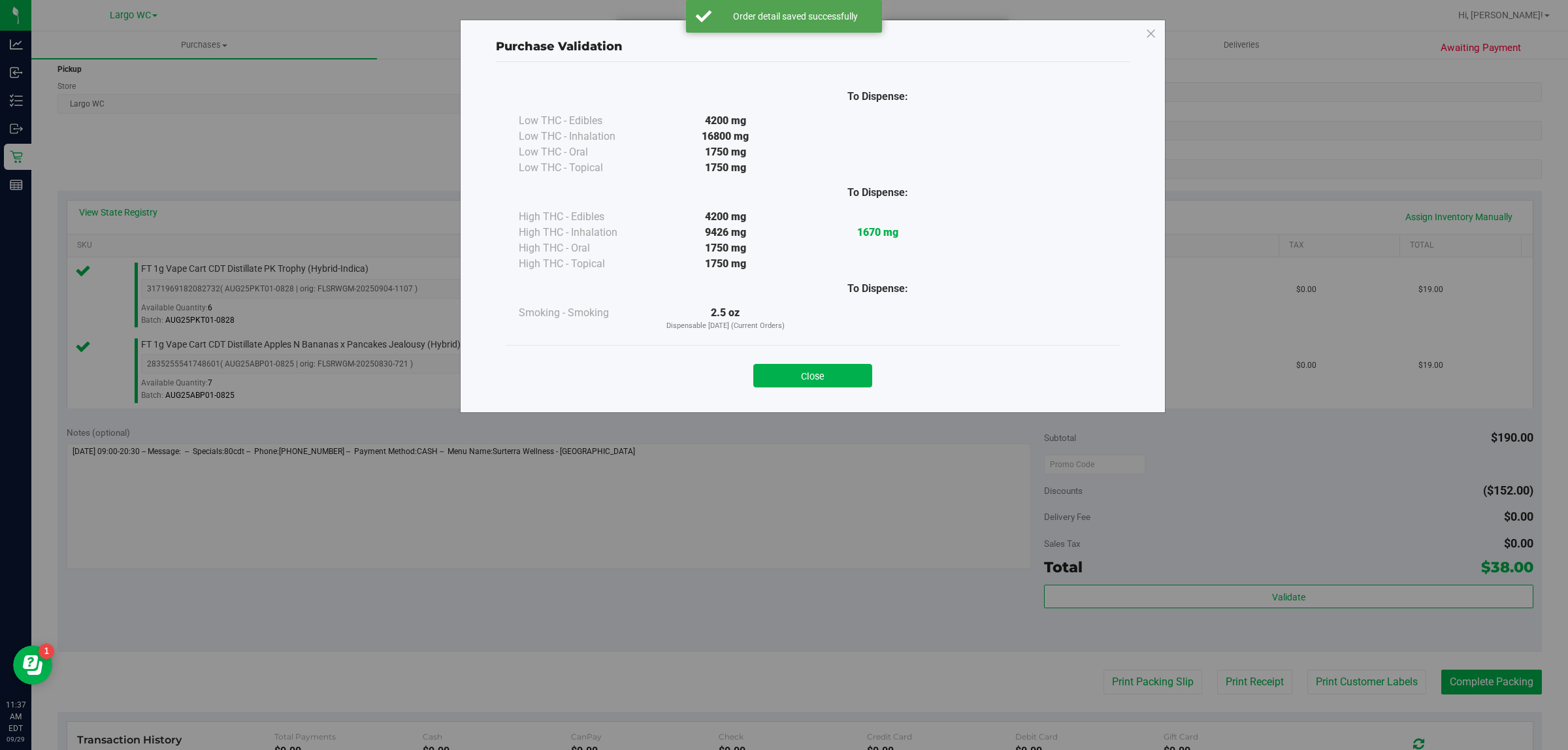
click at [822, 334] on div "To Dispense: Low THC - Edibles 4200 mg" at bounding box center [813, 212] width 615 height 265
click at [811, 377] on button "Close" at bounding box center [812, 376] width 119 height 24
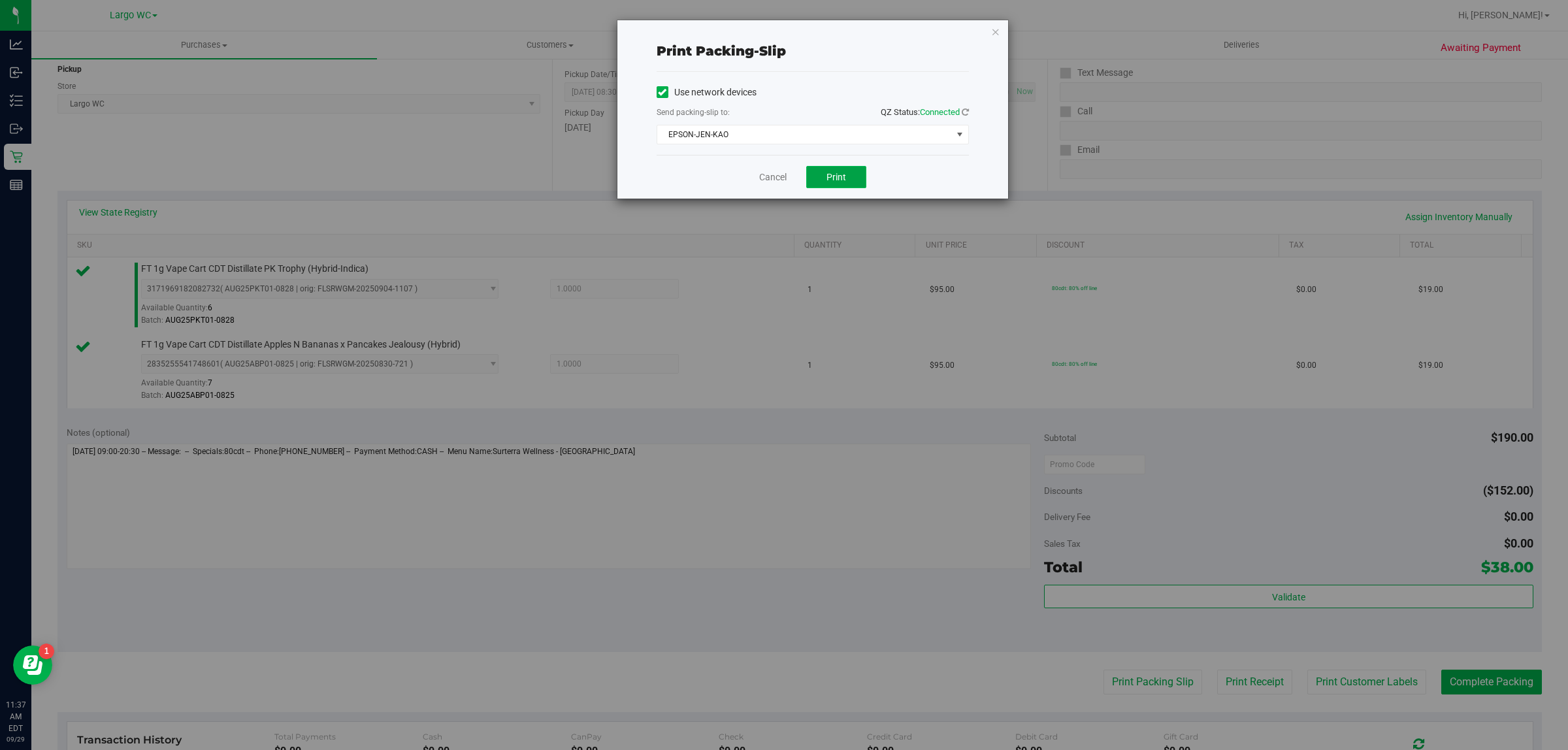
click at [835, 178] on span "Print" at bounding box center [837, 177] width 20 height 11
click at [765, 177] on link "Cancel" at bounding box center [767, 178] width 27 height 14
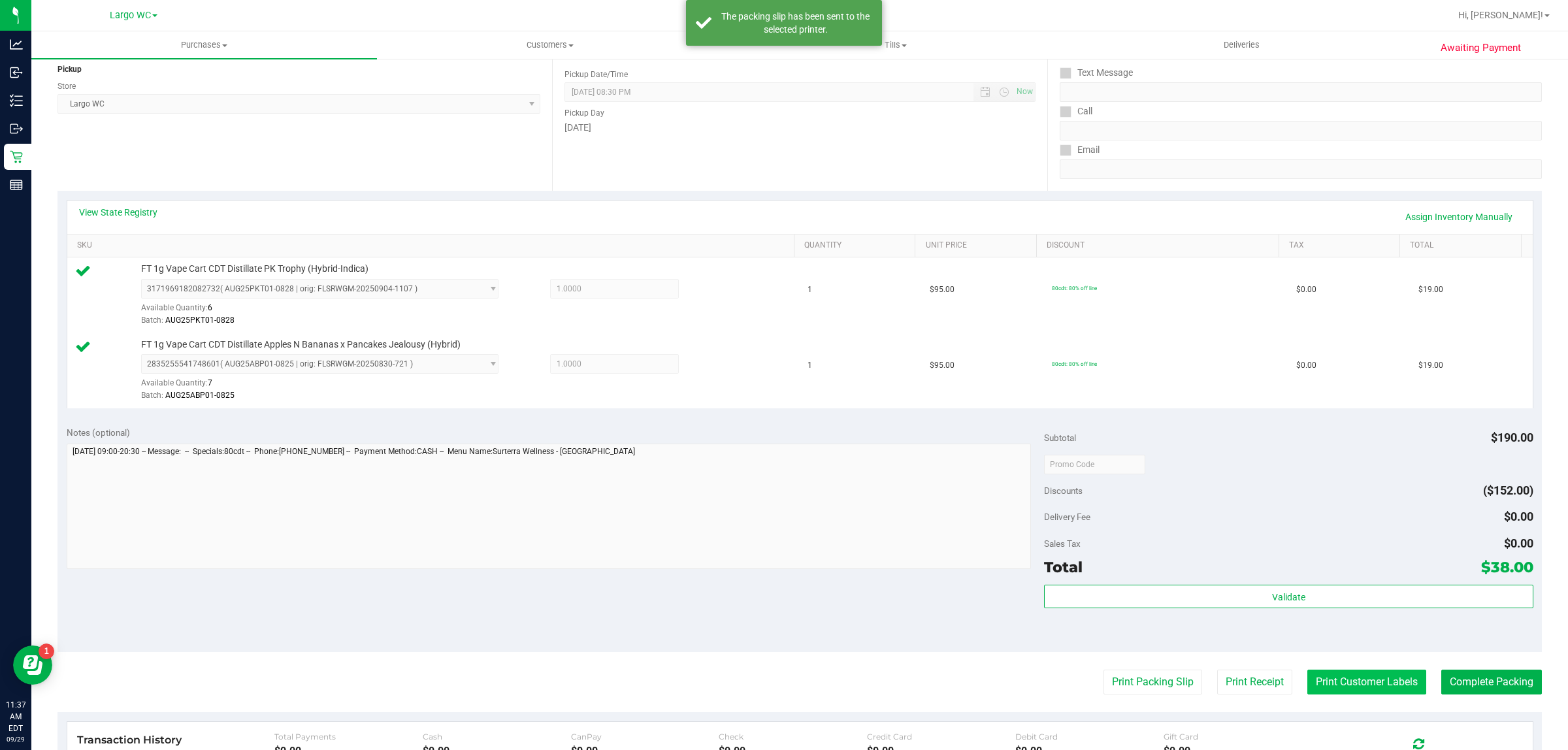
click at [1324, 670] on button "Print Customer Labels" at bounding box center [1367, 681] width 119 height 25
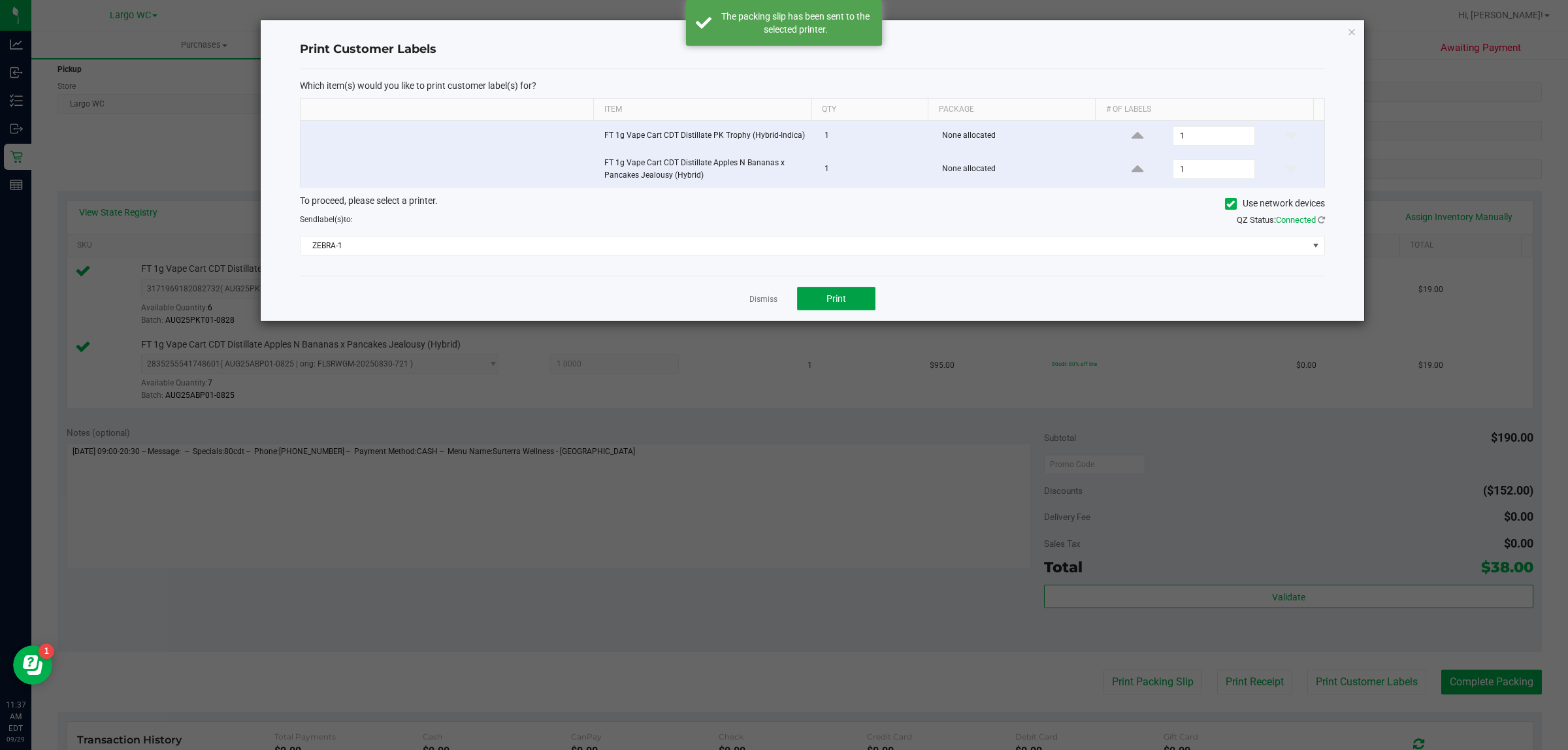
click at [846, 304] on button "Print" at bounding box center [837, 298] width 79 height 24
click at [763, 307] on div "Dismiss Print" at bounding box center [812, 298] width 1025 height 45
click at [765, 297] on link "Dismiss" at bounding box center [763, 298] width 28 height 11
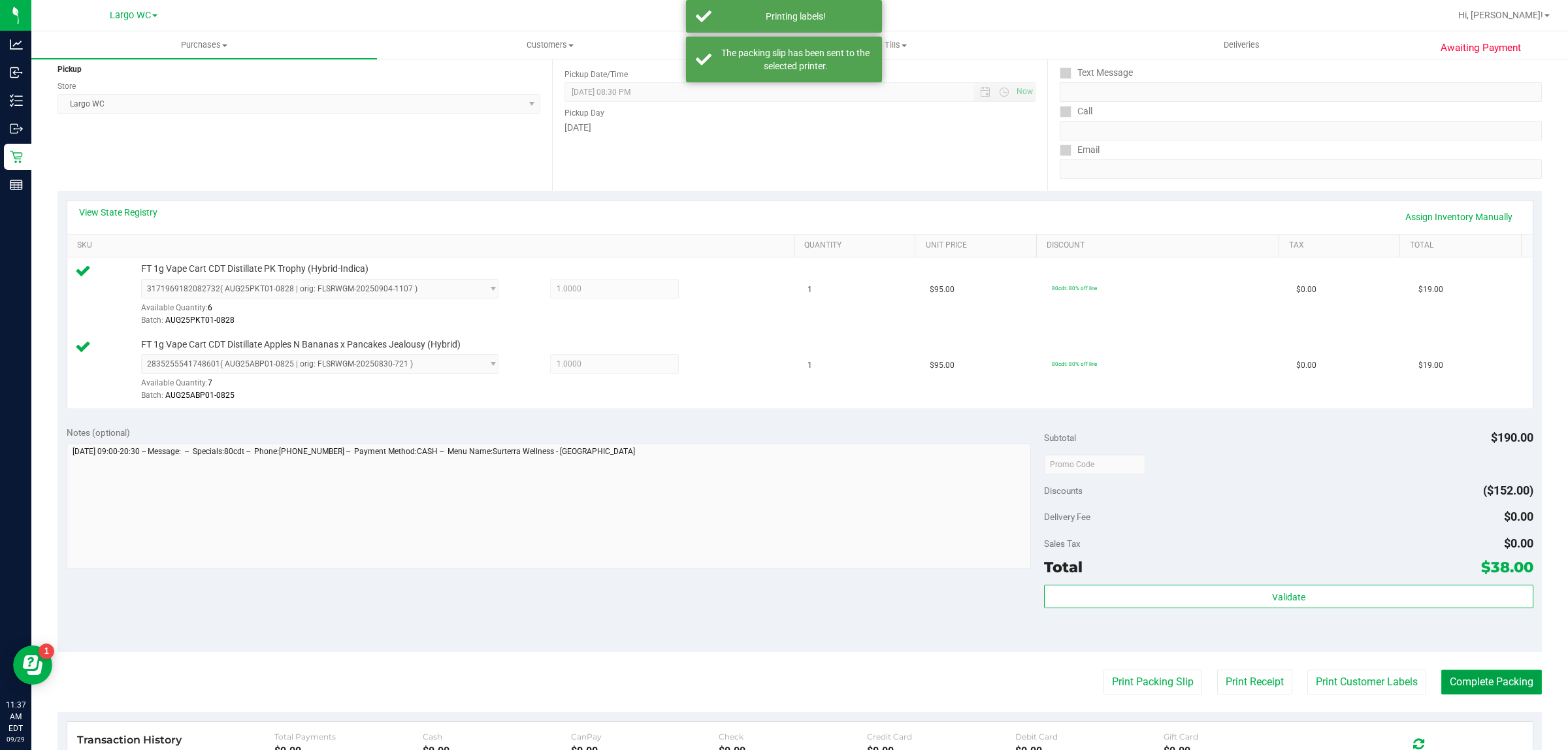
click at [1482, 679] on button "Complete Packing" at bounding box center [1491, 681] width 100 height 25
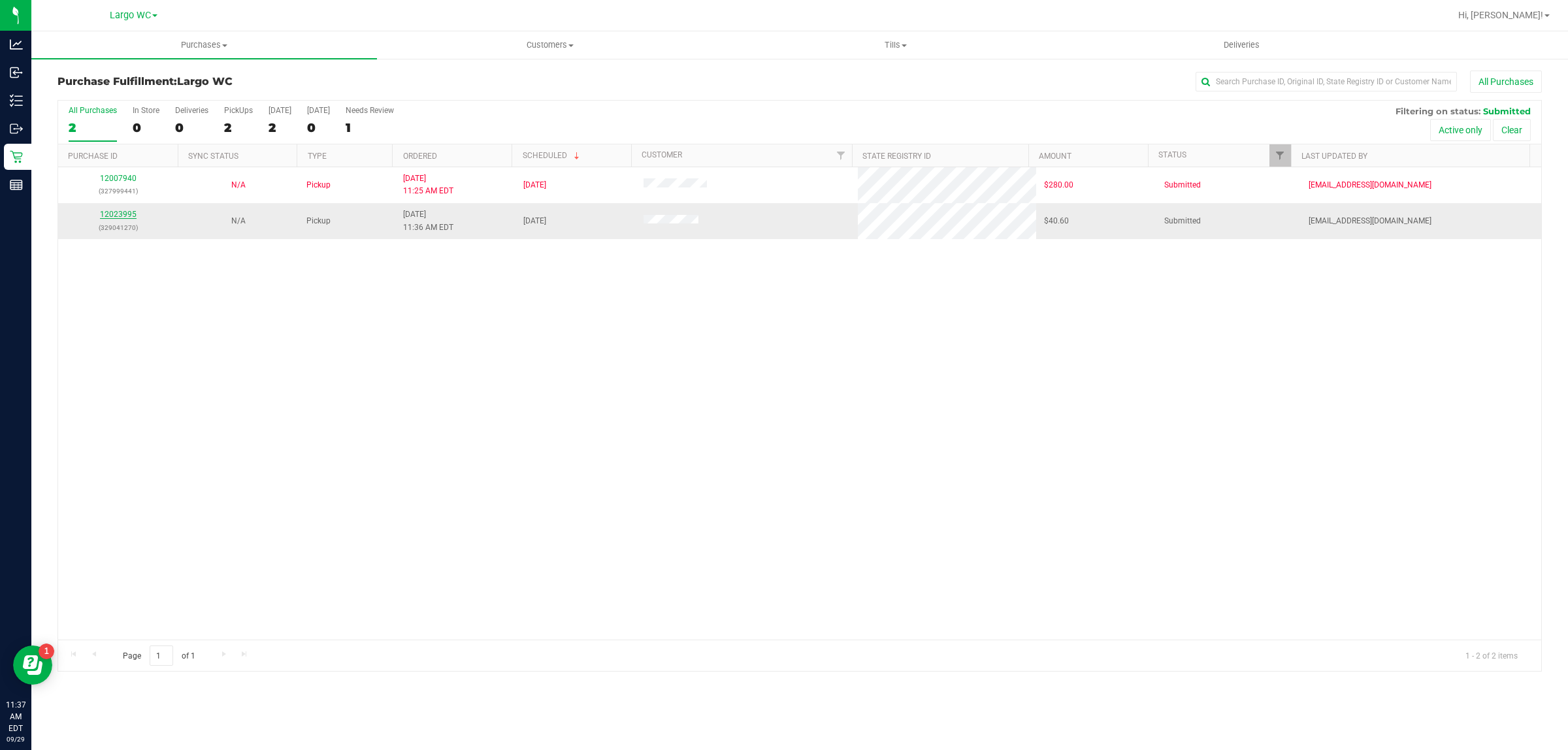
click at [120, 216] on link "12023995" at bounding box center [118, 214] width 36 height 9
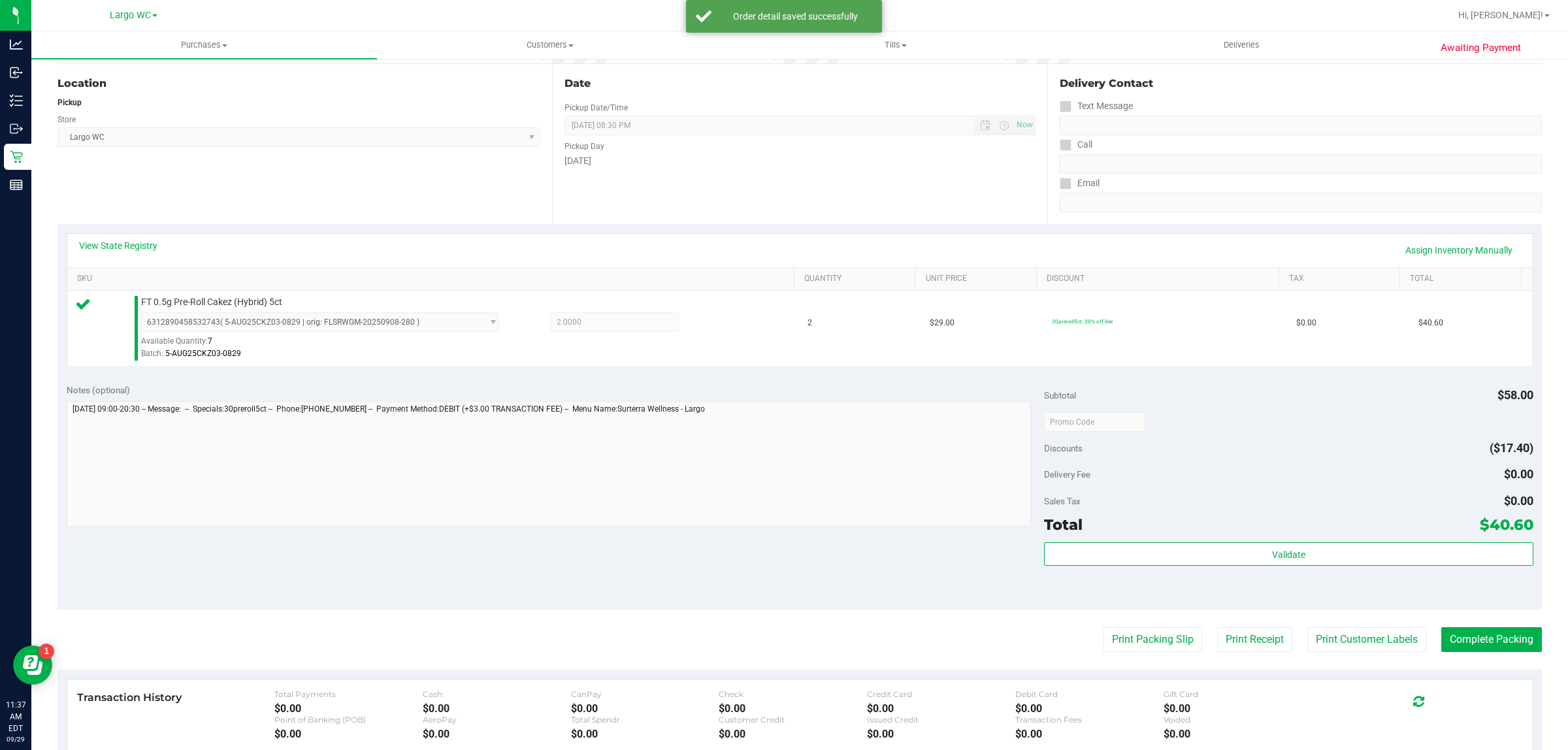
scroll to position [211, 0]
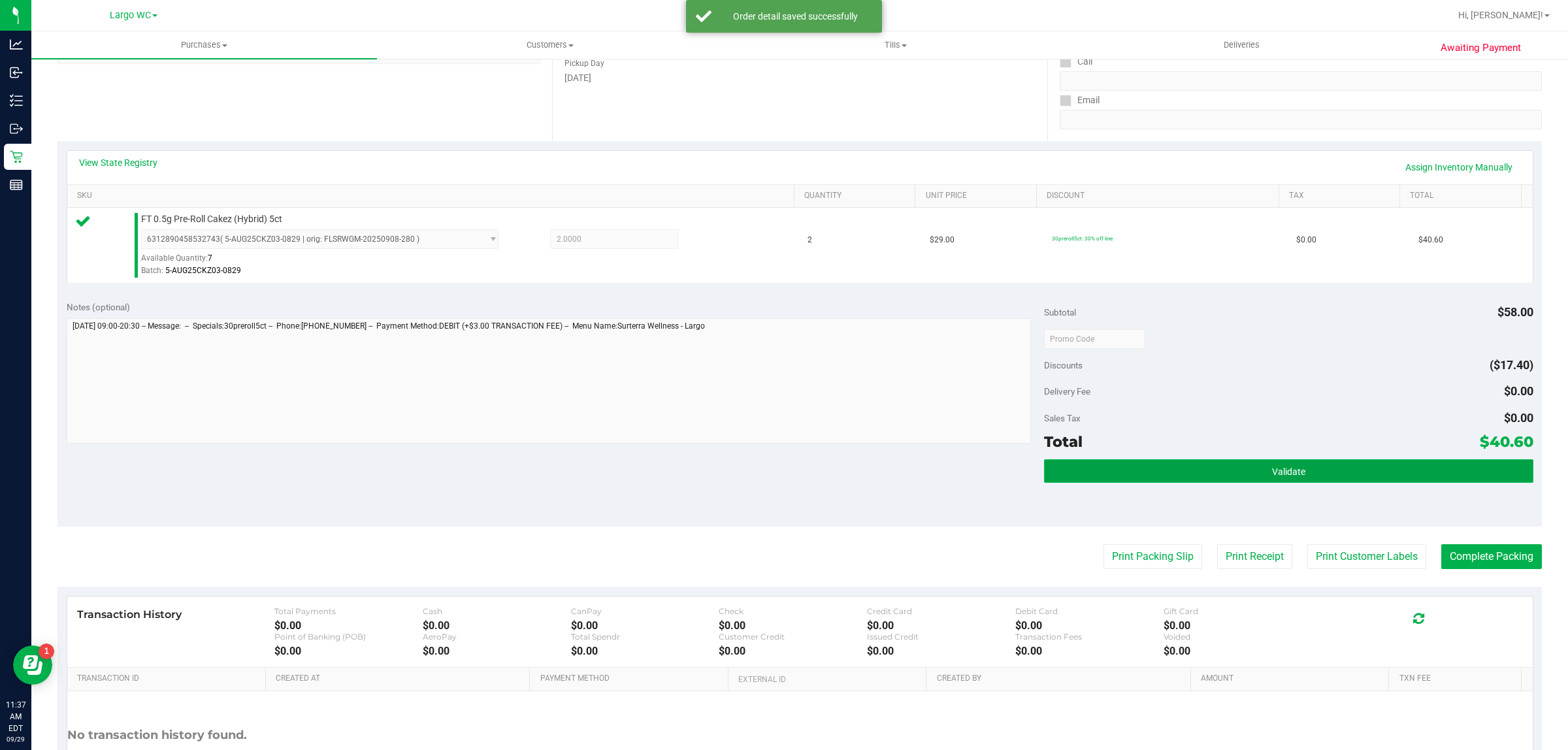
click at [1204, 462] on button "Validate" at bounding box center [1288, 471] width 489 height 24
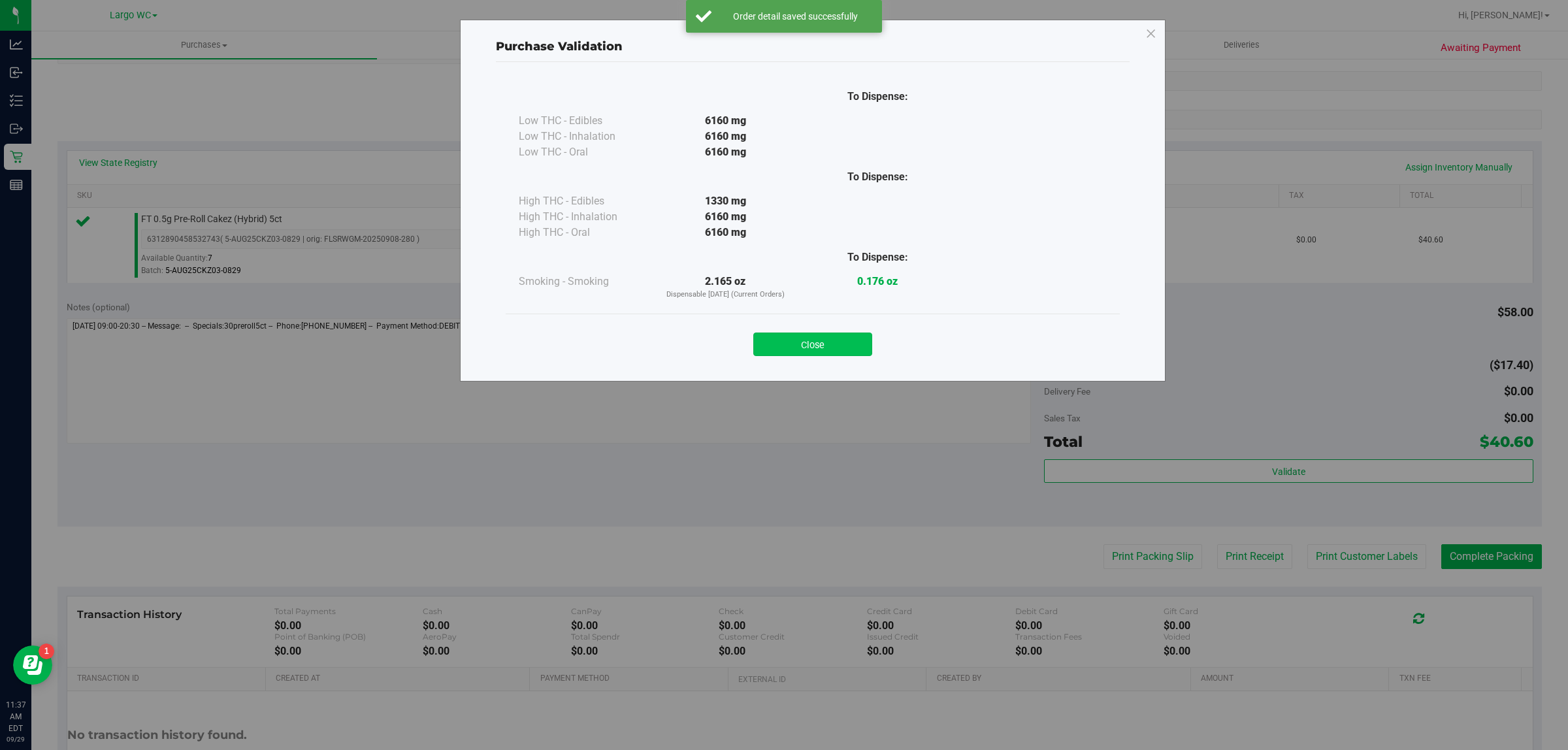
click at [842, 344] on button "Close" at bounding box center [812, 345] width 119 height 24
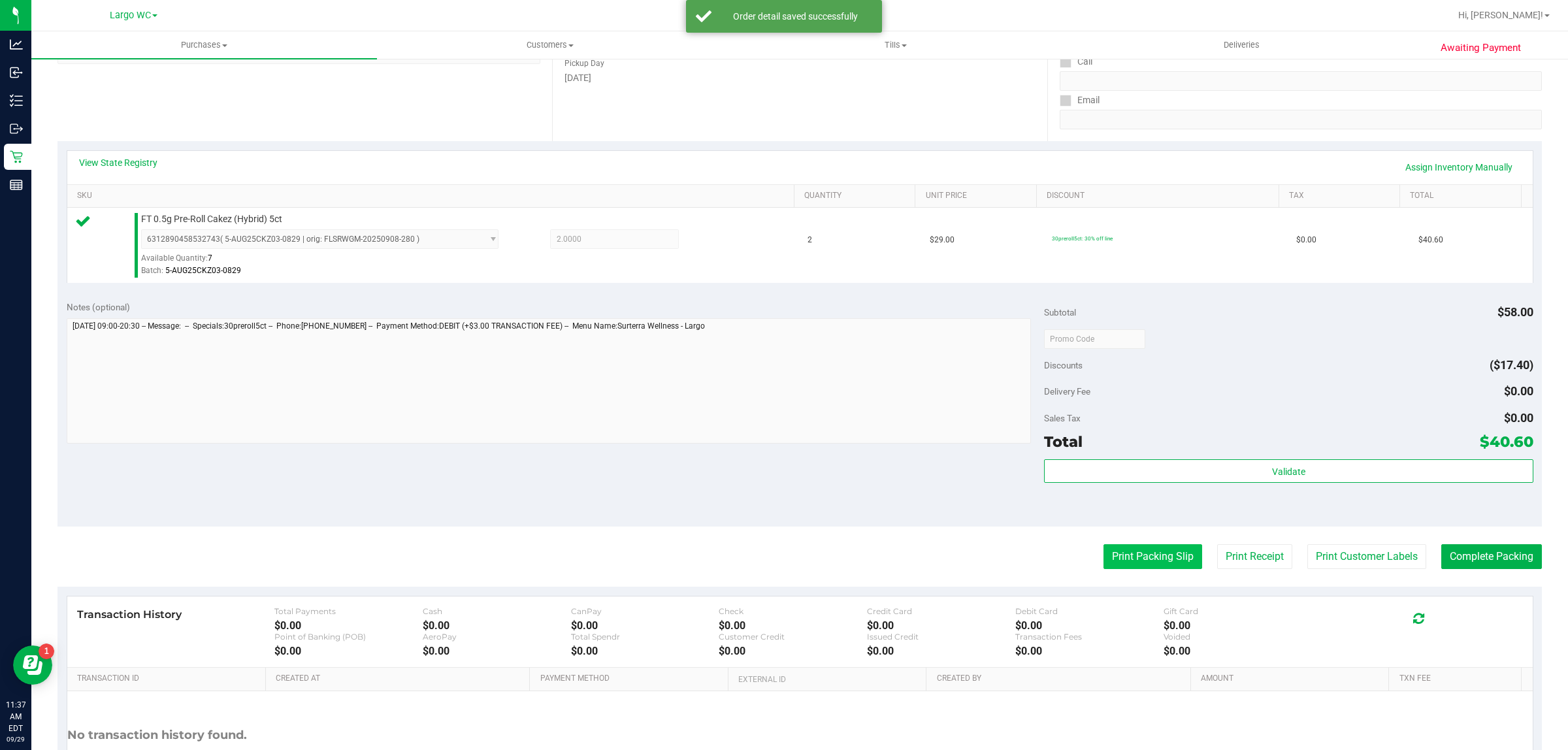
click at [1104, 558] on button "Print Packing Slip" at bounding box center [1153, 556] width 98 height 25
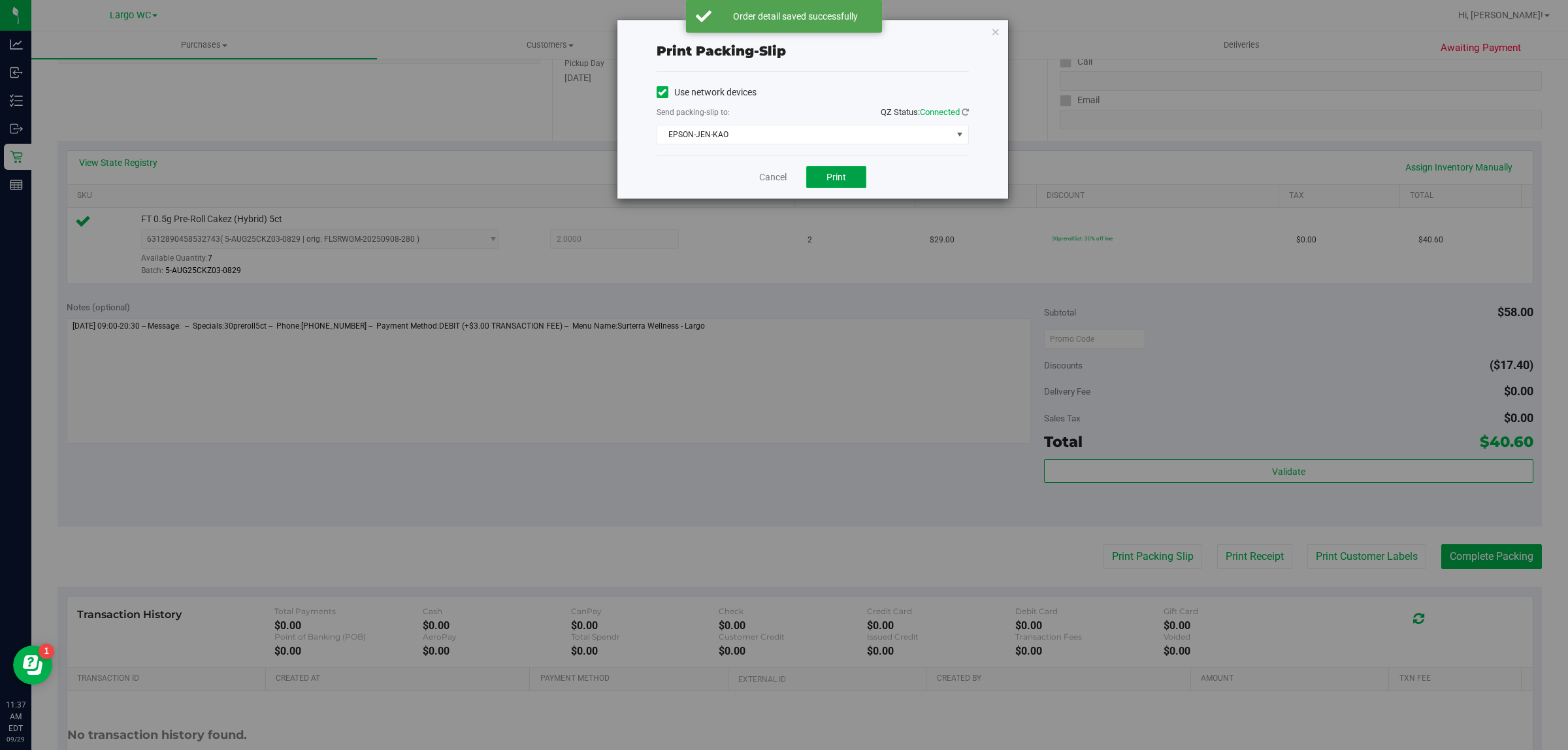
click at [823, 177] on button "Print" at bounding box center [836, 177] width 60 height 23
click at [773, 180] on link "Cancel" at bounding box center [767, 178] width 27 height 14
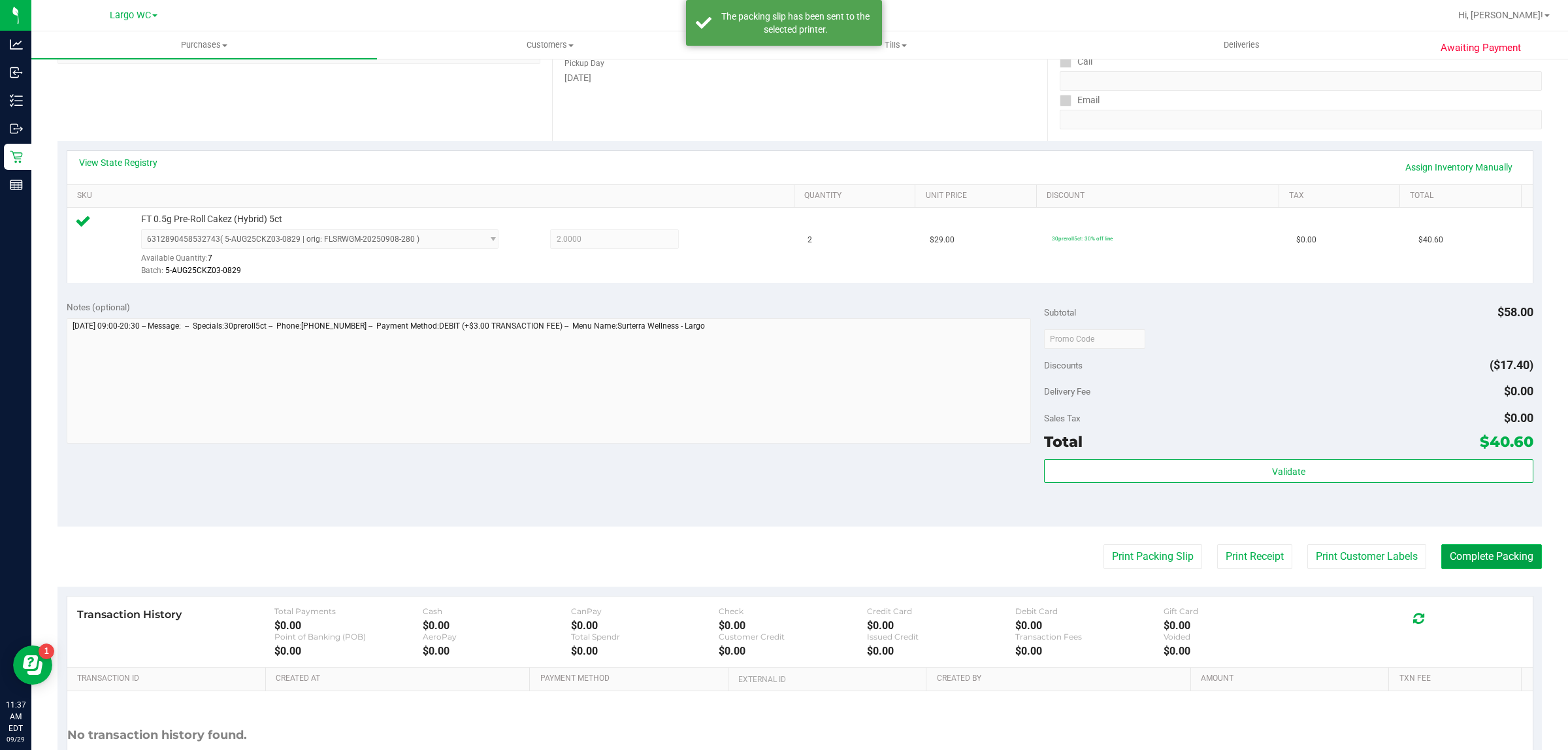
click at [1482, 563] on button "Complete Packing" at bounding box center [1491, 556] width 100 height 25
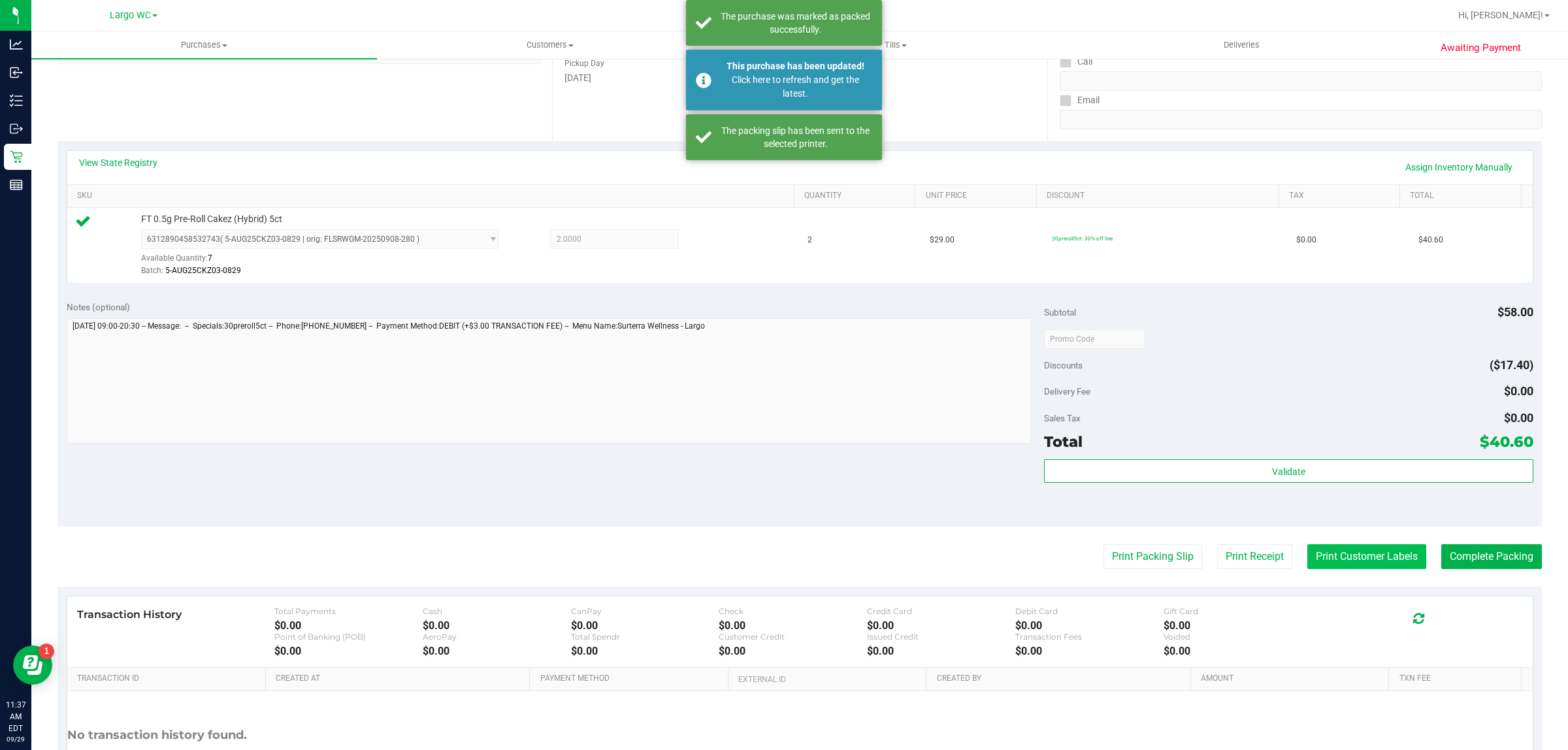
click at [1348, 557] on button "Print Customer Labels" at bounding box center [1367, 556] width 119 height 25
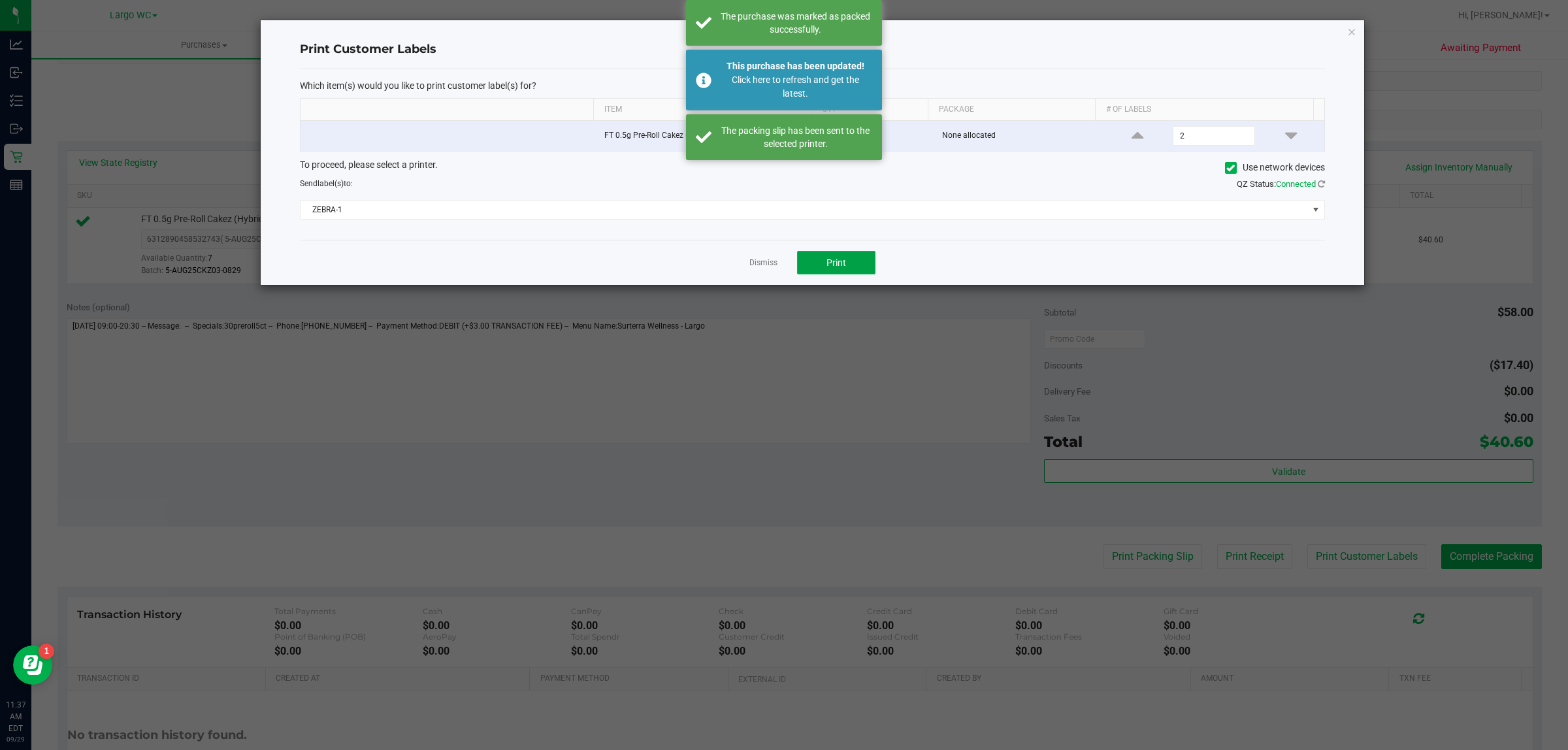
click at [837, 263] on span "Print" at bounding box center [837, 262] width 20 height 11
click at [753, 268] on link "Dismiss" at bounding box center [763, 262] width 28 height 11
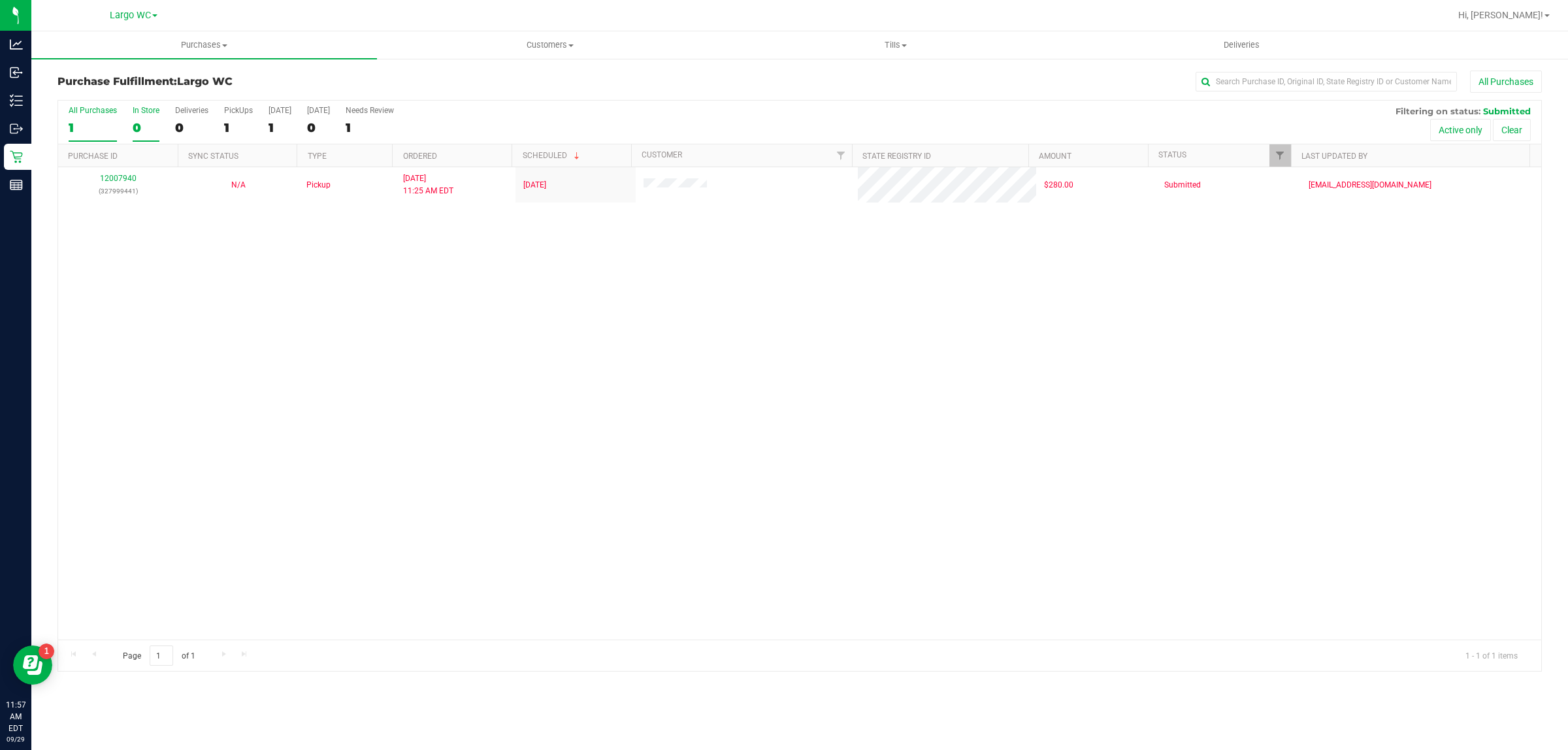
click at [149, 111] on div "In Store" at bounding box center [145, 110] width 27 height 9
click at [0, 0] on input "In Store 0" at bounding box center [0, 0] width 0 height 0
click at [191, 44] on span "Purchases" at bounding box center [204, 45] width 346 height 12
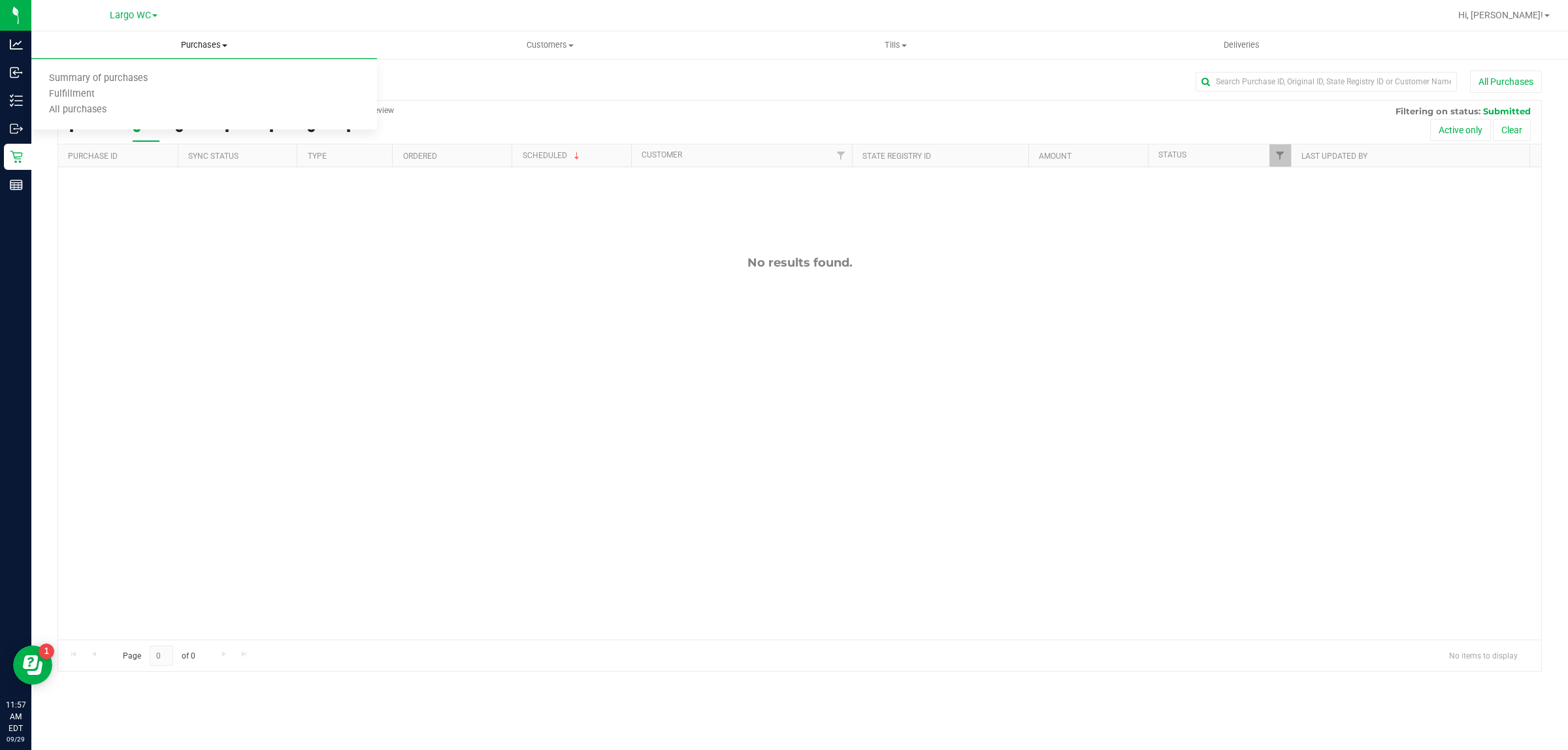
click at [98, 96] on span "Fulfillment" at bounding box center [72, 94] width 81 height 11
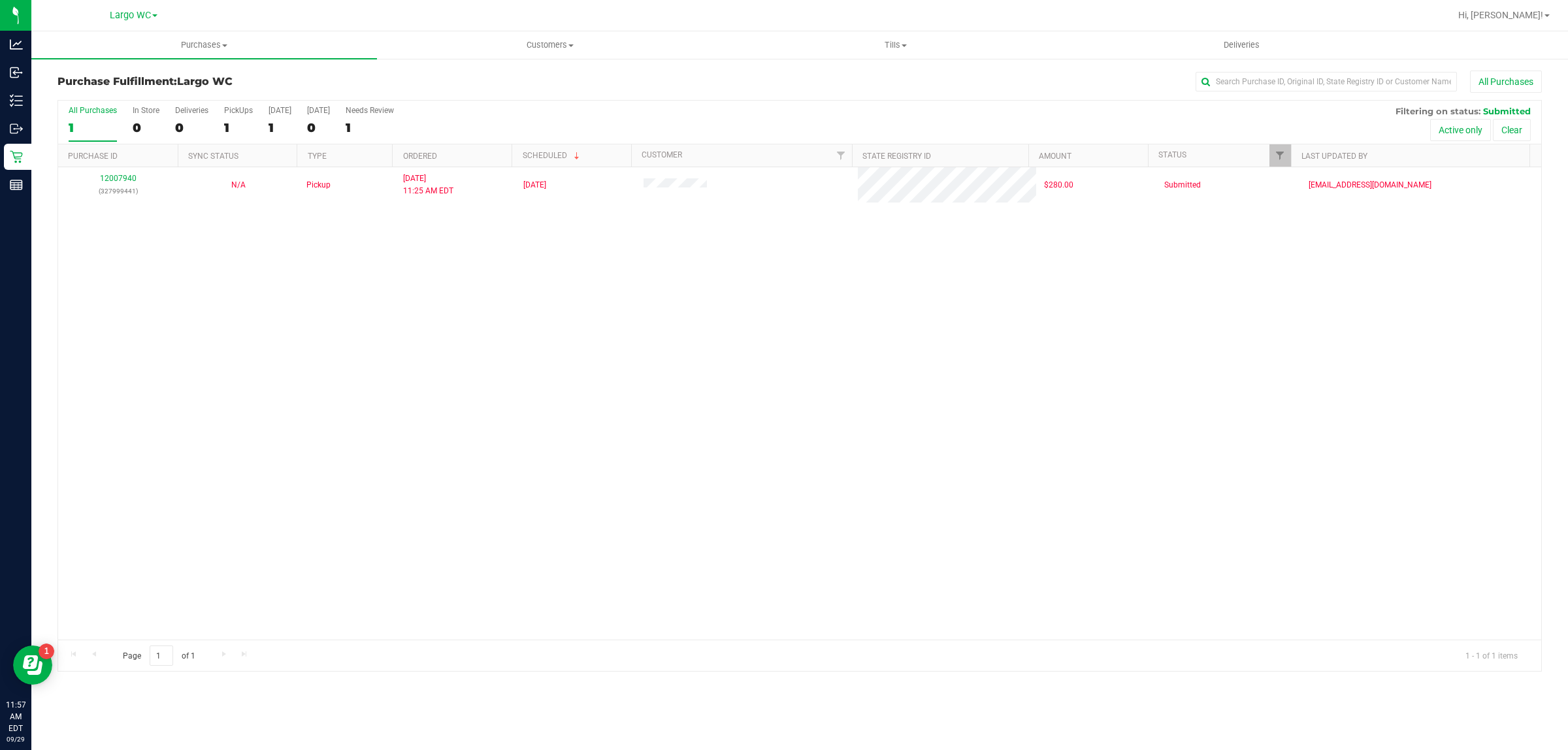
click at [431, 742] on div "Purchases Summary of purchases Fulfillment All purchases Customers All customer…" at bounding box center [799, 391] width 1537 height 719
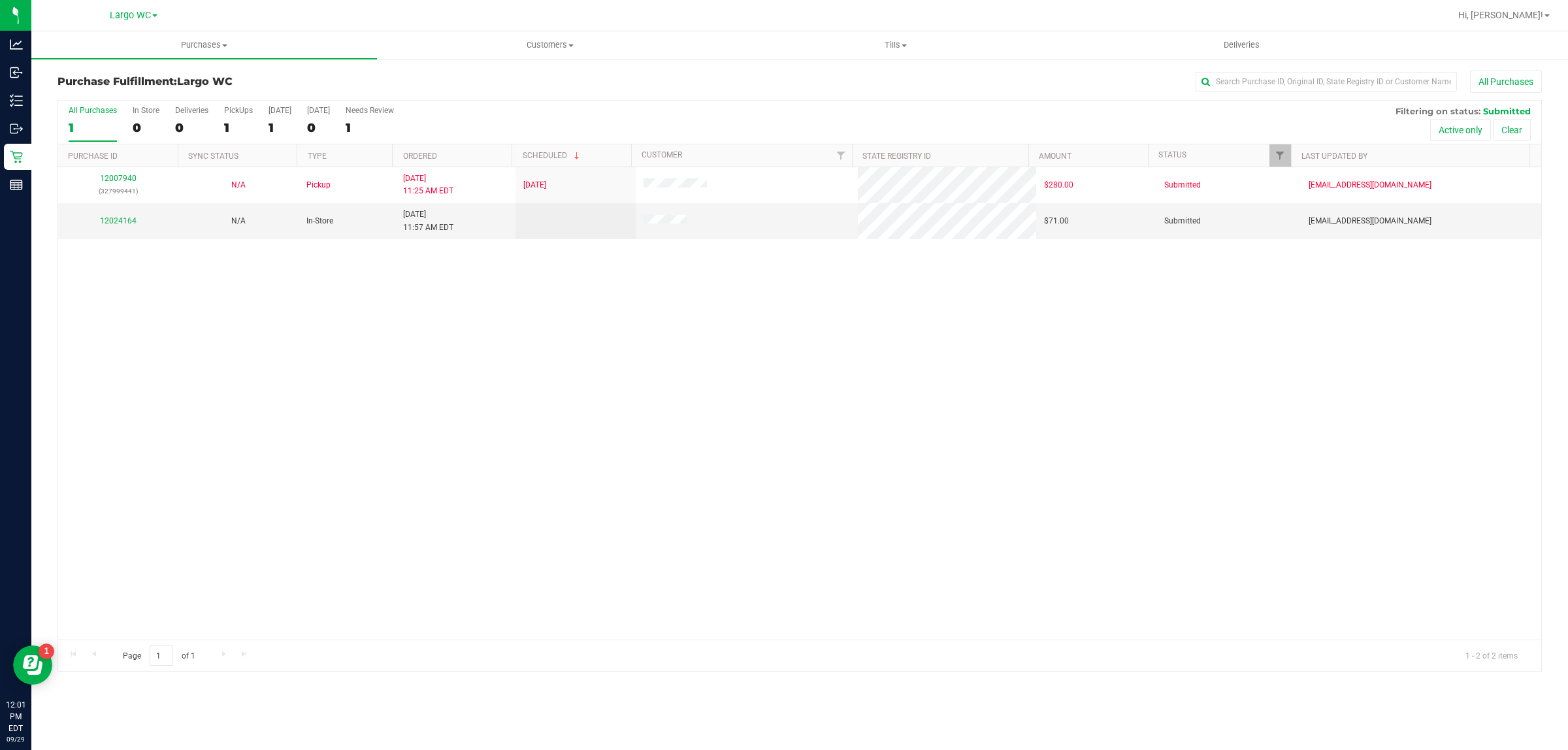
click at [78, 341] on div "12007940 (327999441) N/A Pickup 9/26/2025 11:25 AM EDT 9/29/2025 $280.00 Submit…" at bounding box center [799, 402] width 1484 height 472
click at [115, 222] on link "12024164" at bounding box center [118, 220] width 36 height 9
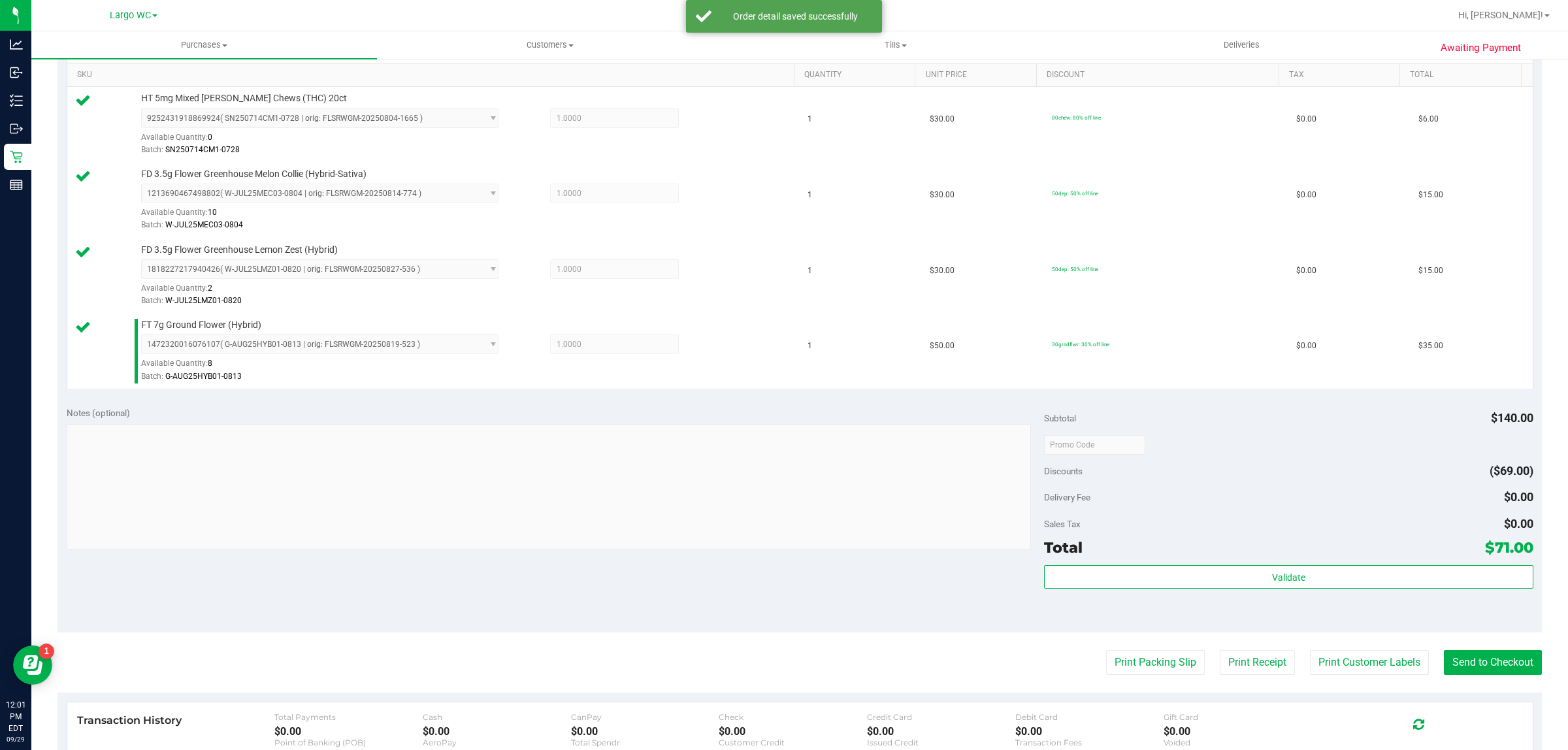
scroll to position [485, 0]
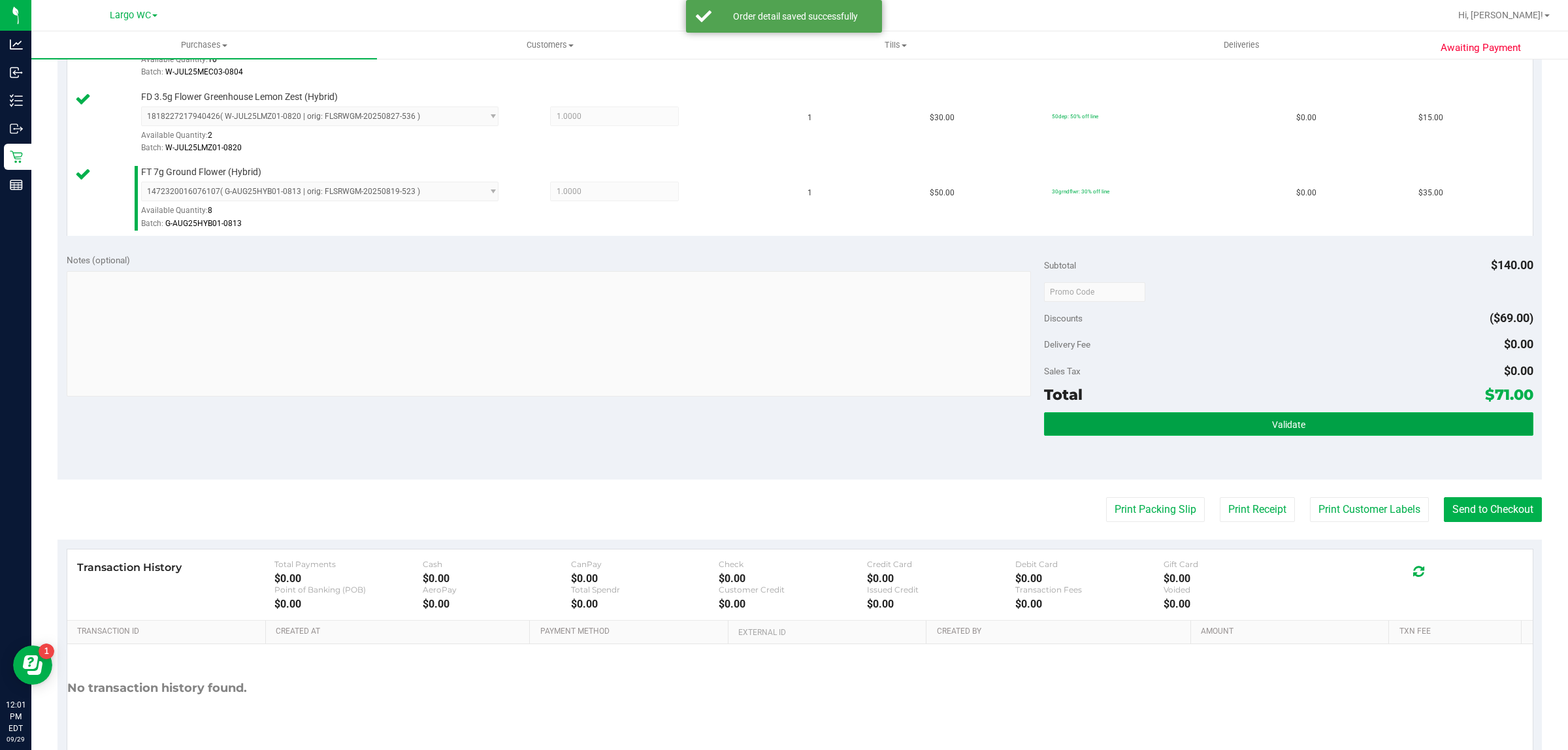
click at [1166, 425] on button "Validate" at bounding box center [1288, 424] width 489 height 24
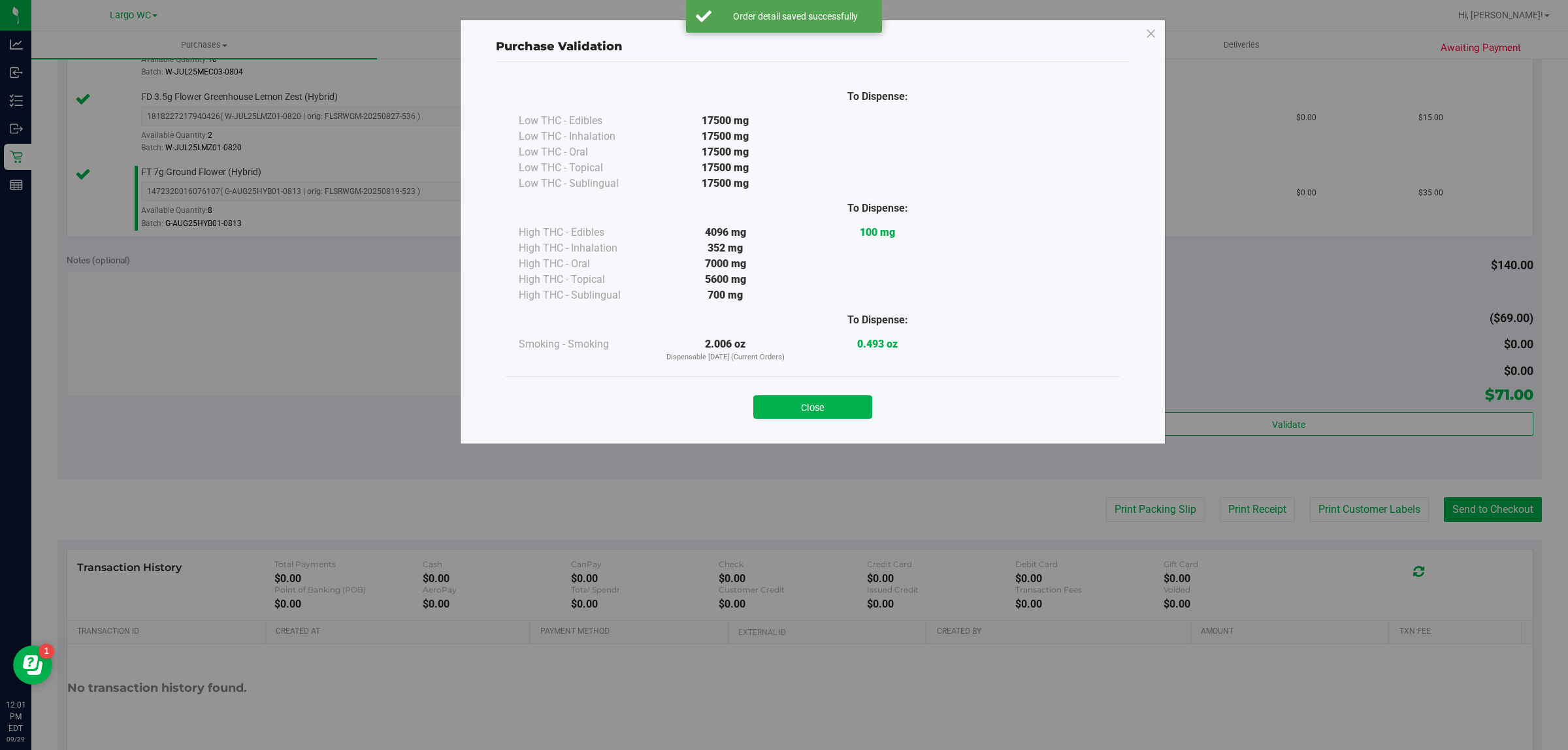
click at [827, 382] on div "Close" at bounding box center [813, 402] width 615 height 53
click at [815, 409] on button "Close" at bounding box center [812, 407] width 119 height 24
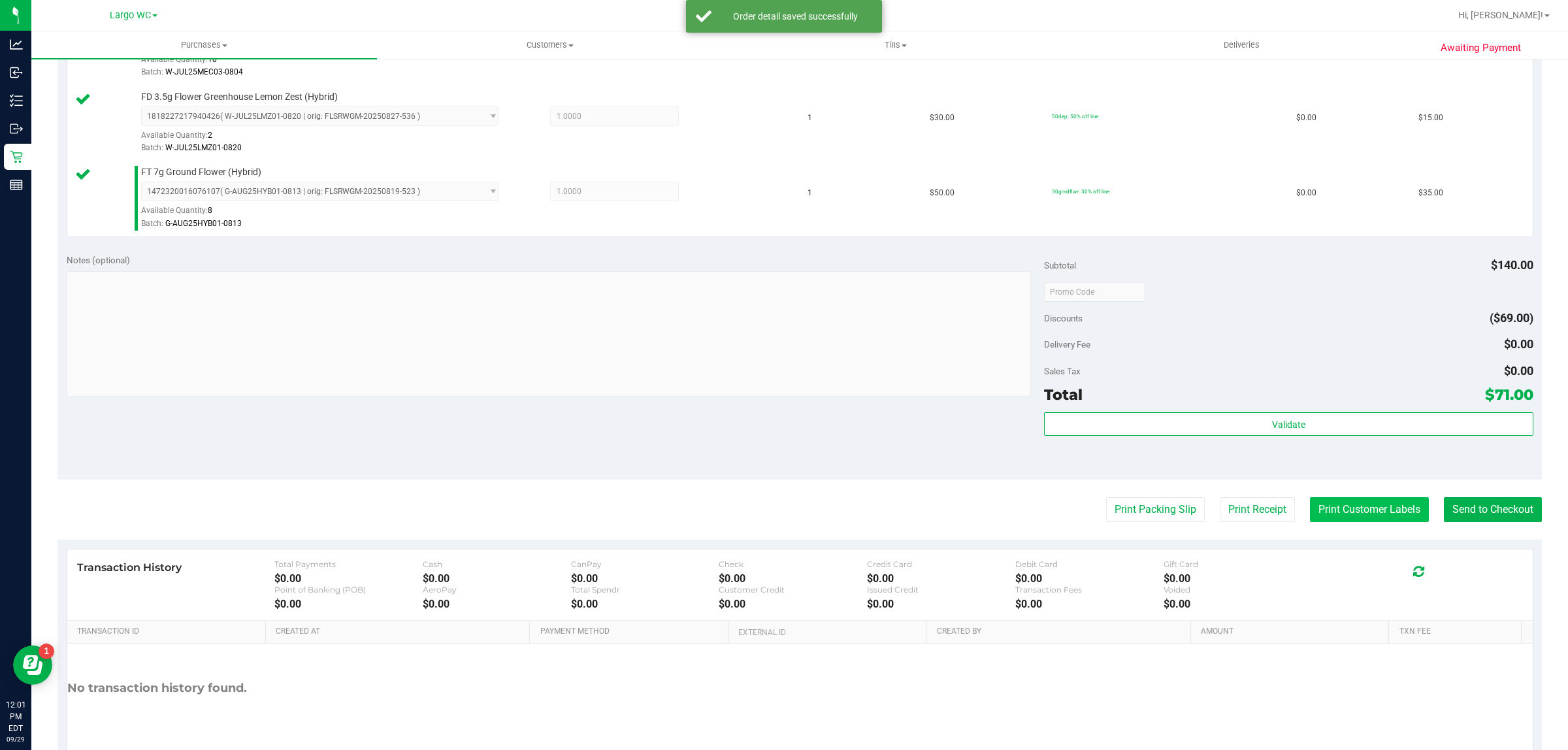
click at [1350, 518] on button "Print Customer Labels" at bounding box center [1369, 509] width 119 height 25
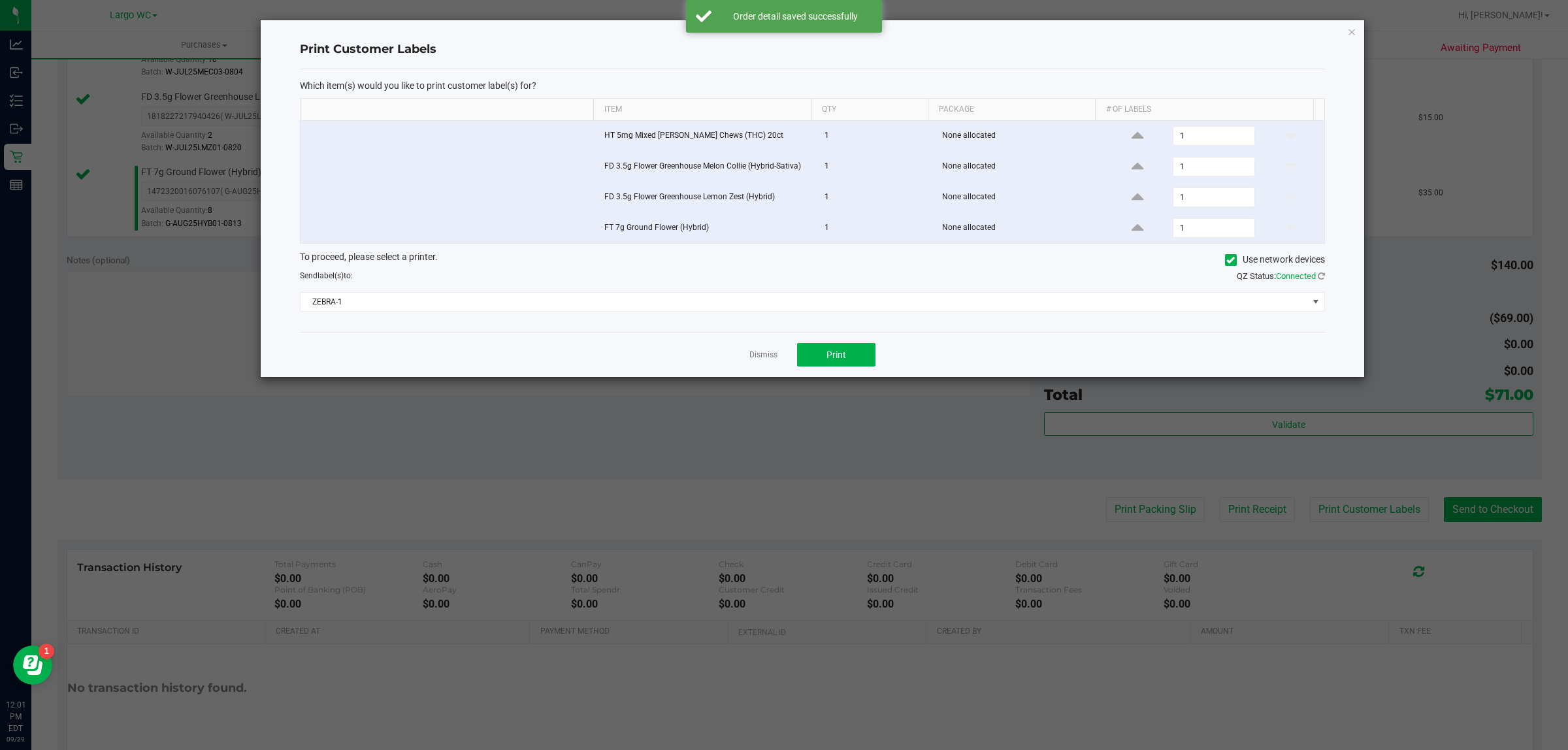
click at [808, 330] on div "Which item(s) would you like to print customer label(s) for? Item Qty Package #…" at bounding box center [812, 201] width 1025 height 263
click at [844, 360] on span "Print" at bounding box center [837, 354] width 20 height 11
click at [1352, 30] on icon "button" at bounding box center [1351, 31] width 9 height 16
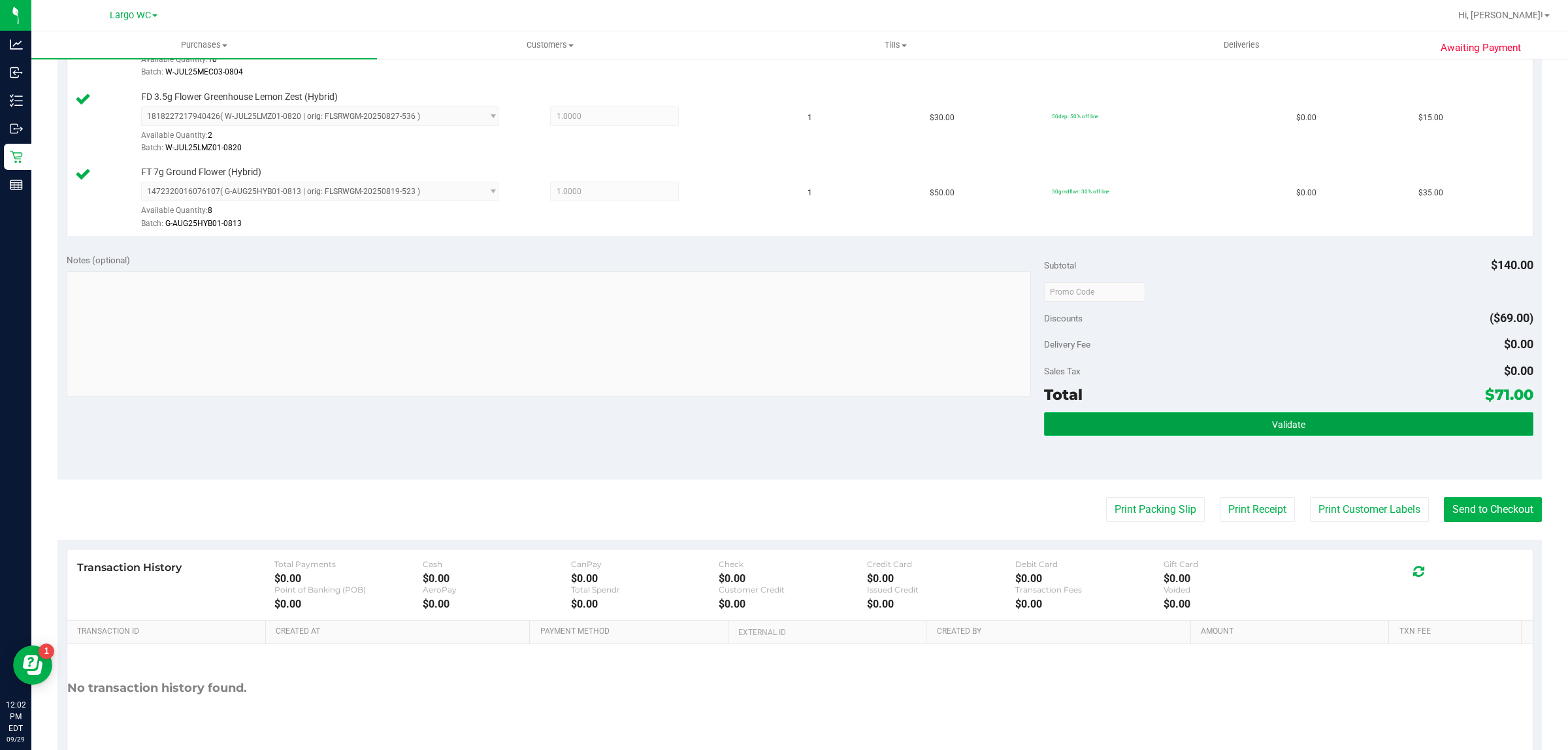
click at [1371, 415] on button "Validate" at bounding box center [1288, 424] width 489 height 24
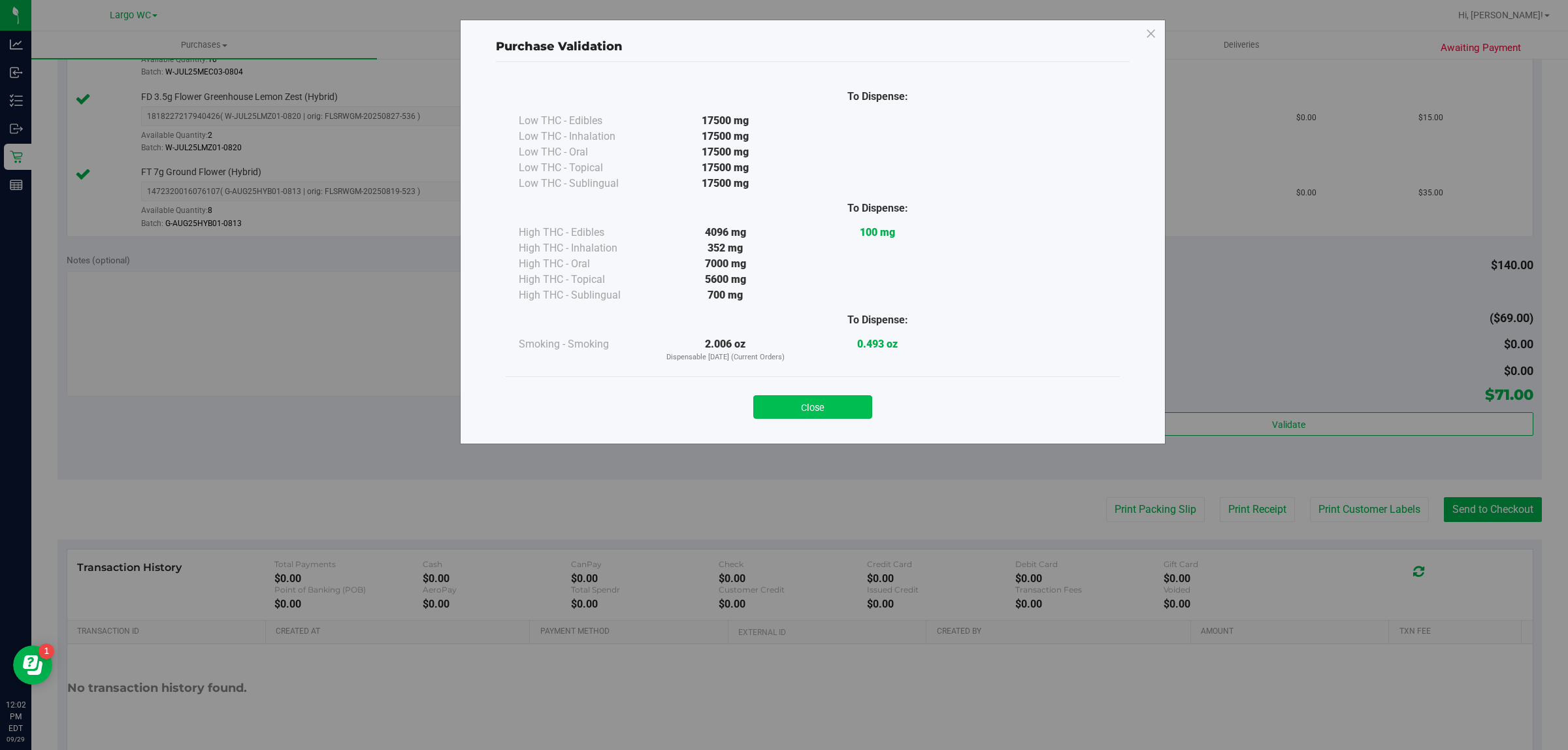
click at [808, 410] on button "Close" at bounding box center [812, 407] width 119 height 24
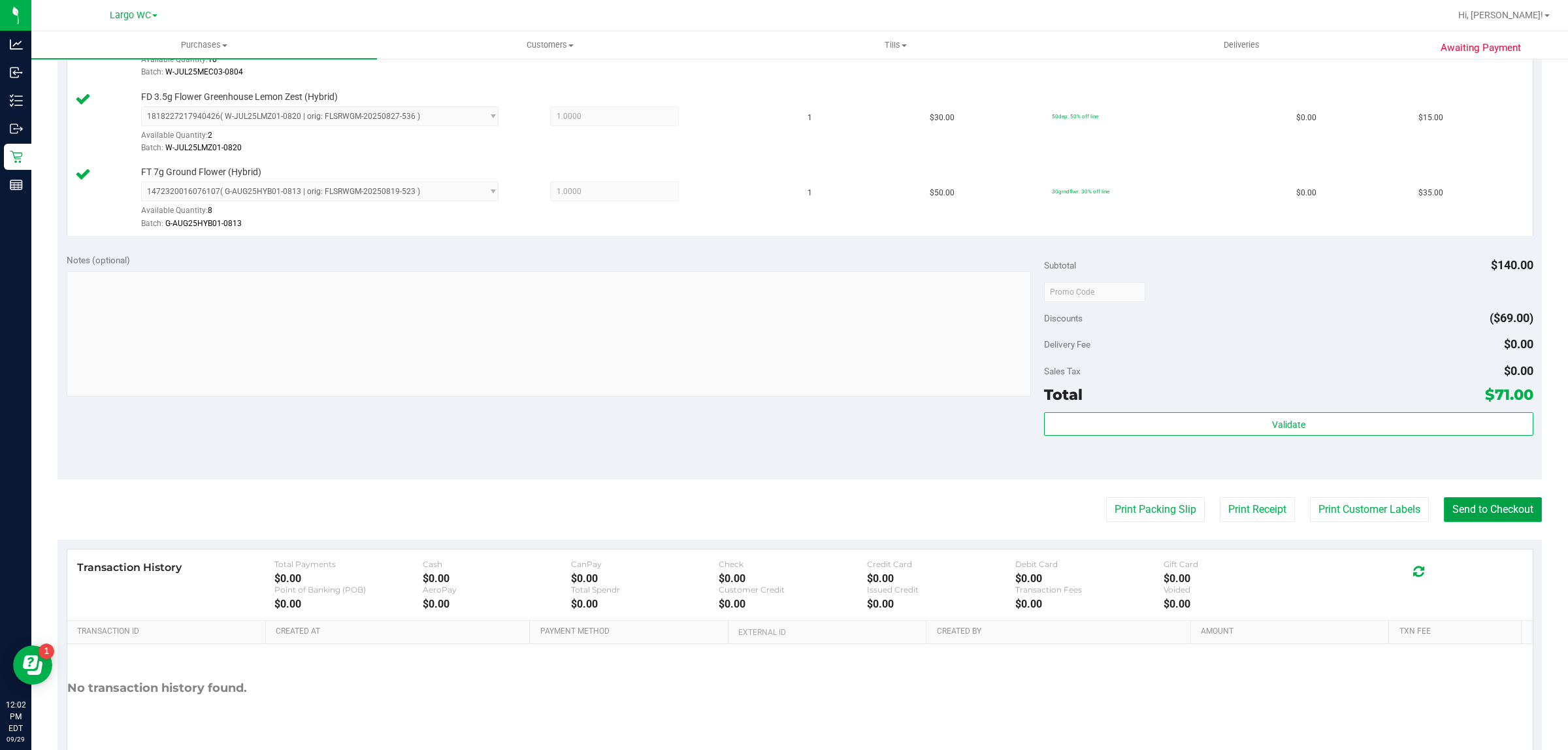
click at [1486, 518] on button "Send to Checkout" at bounding box center [1493, 509] width 98 height 25
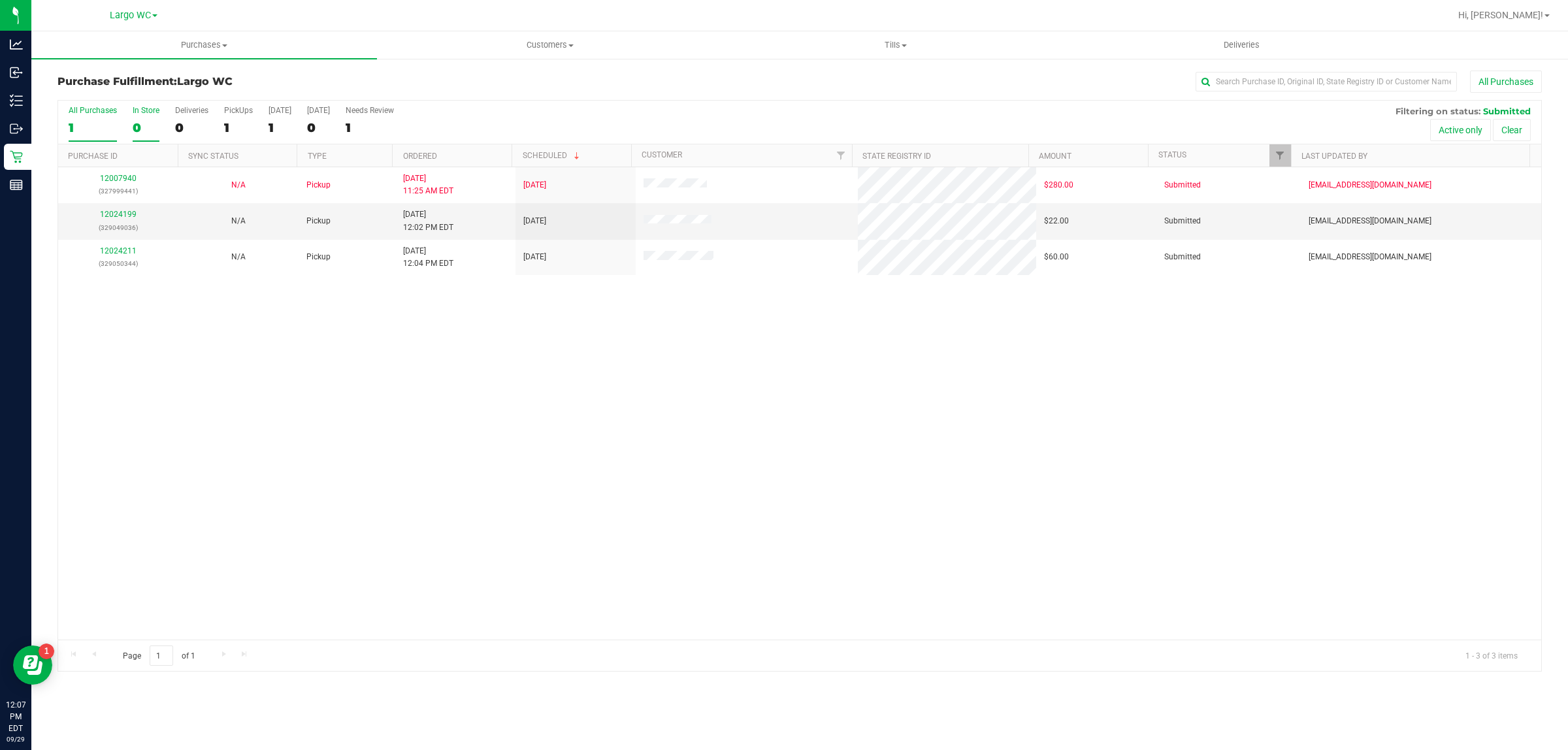
click at [151, 132] on div "0" at bounding box center [145, 127] width 27 height 15
click at [0, 0] on input "In Store 0" at bounding box center [0, 0] width 0 height 0
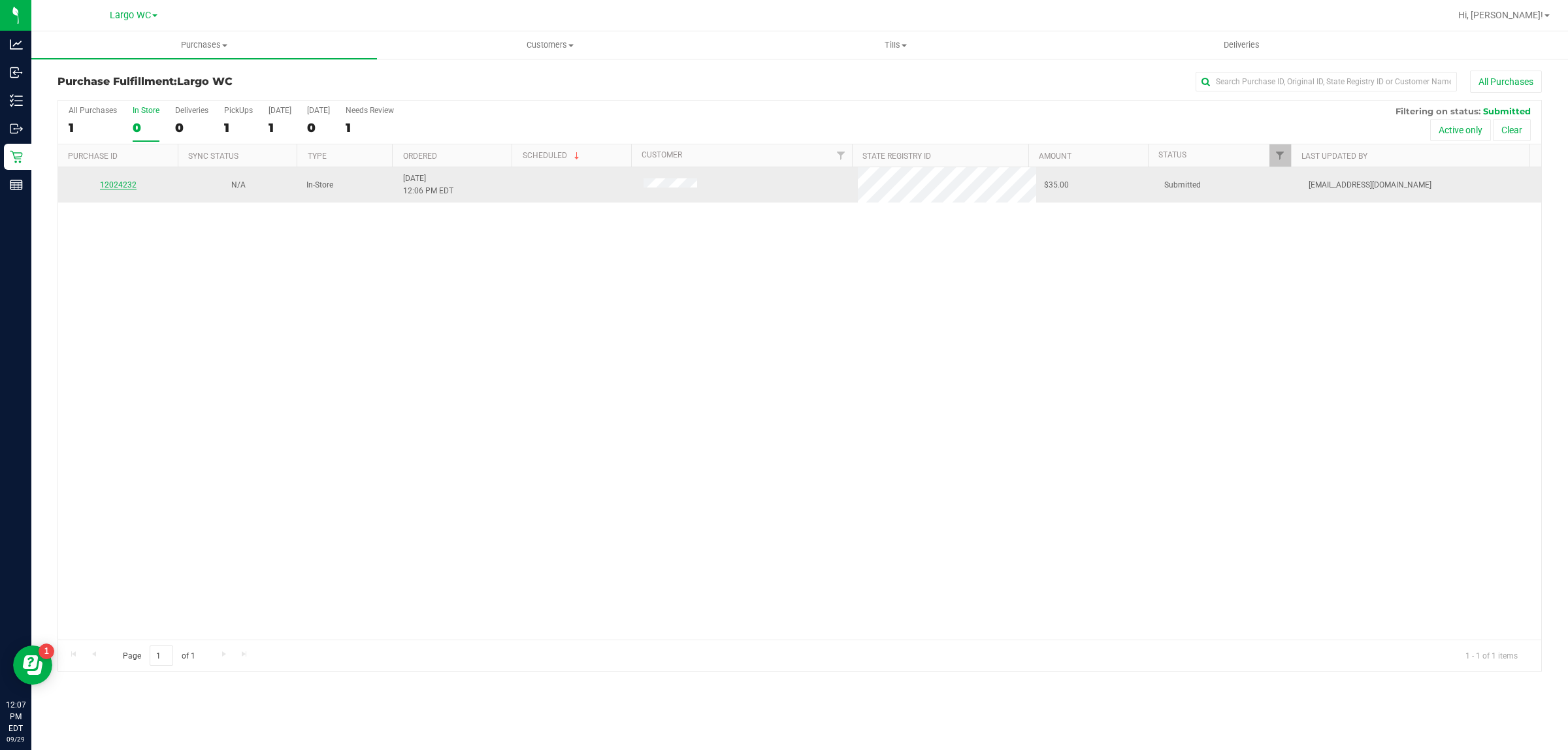
click at [118, 189] on link "12024232" at bounding box center [118, 185] width 36 height 9
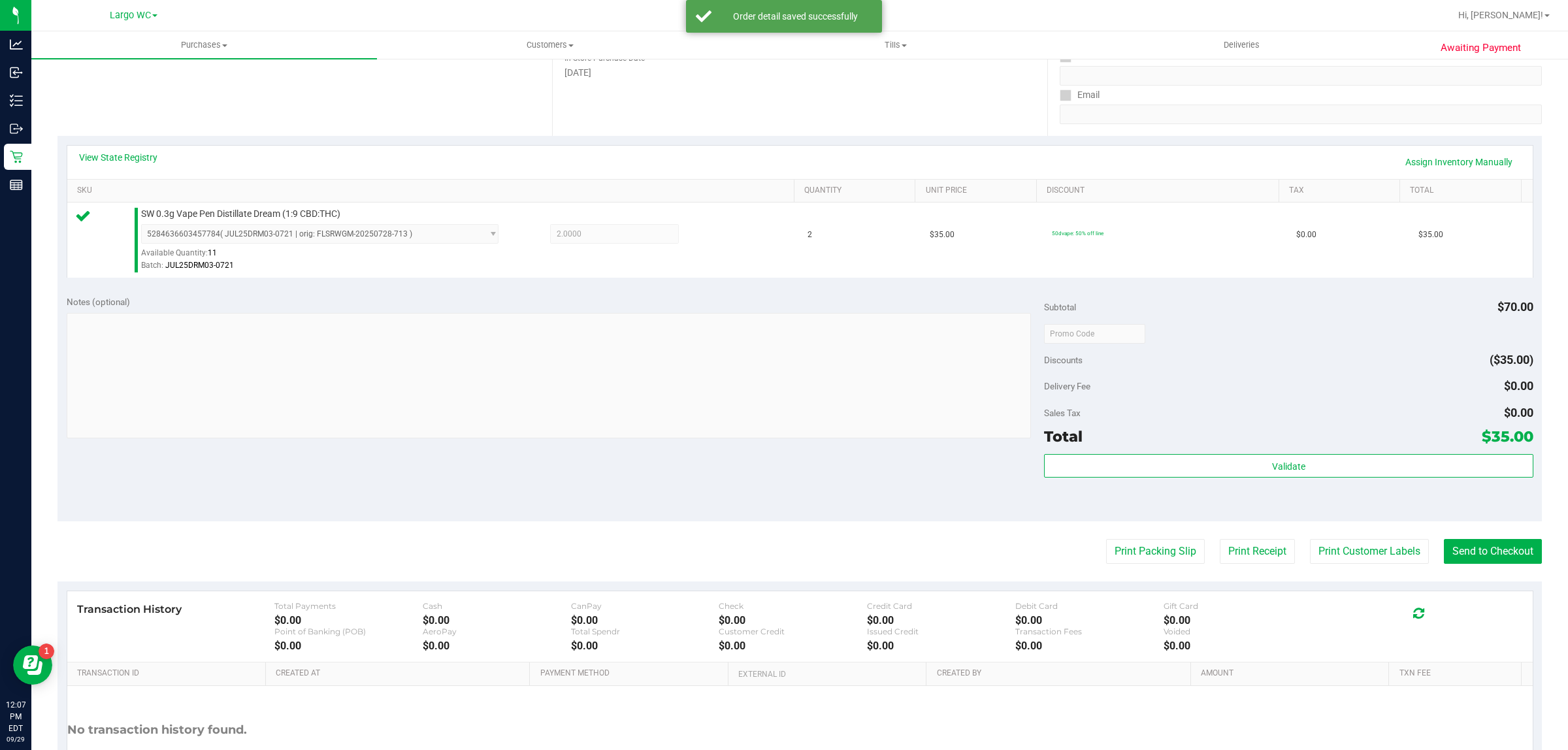
scroll to position [262, 0]
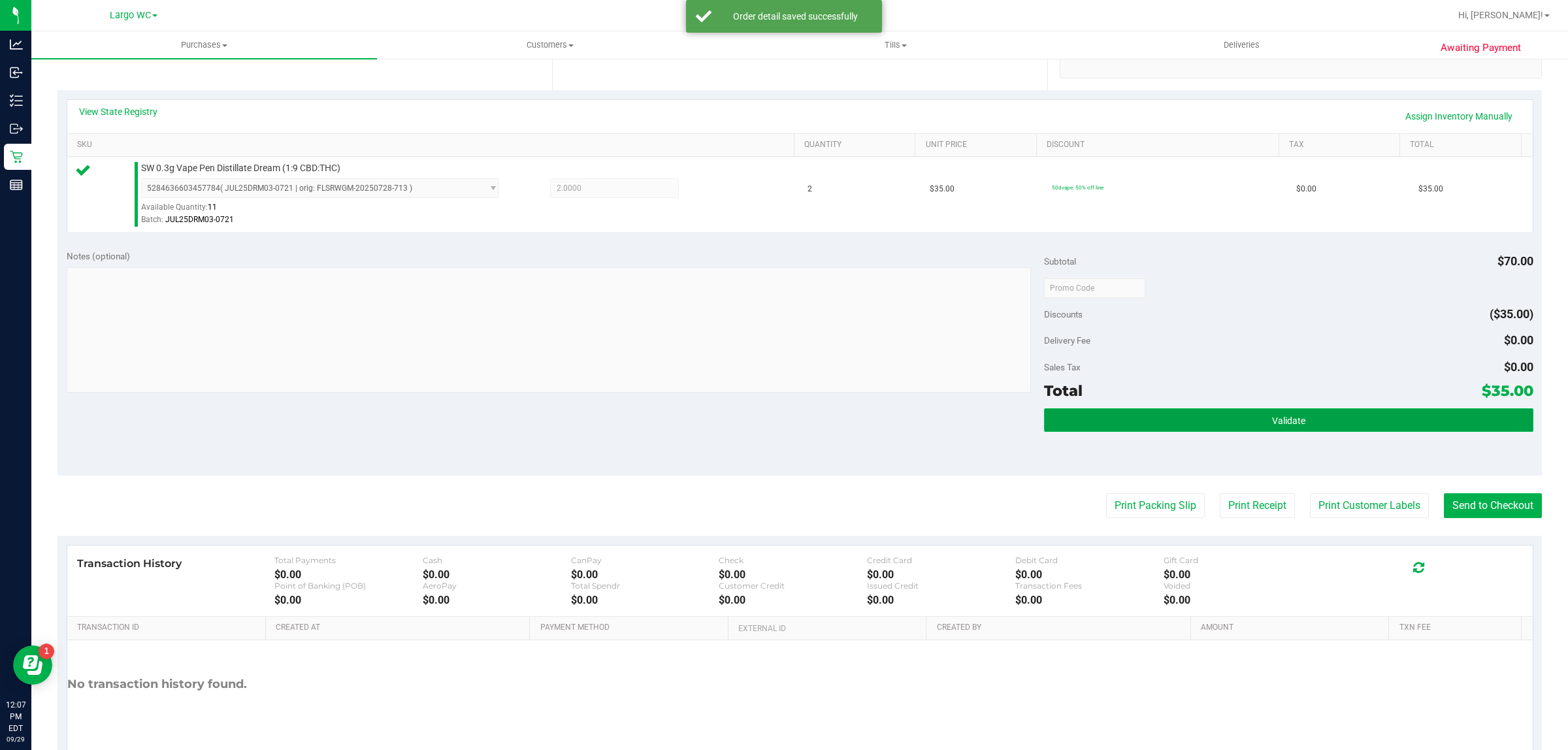
click at [1318, 428] on button "Validate" at bounding box center [1288, 420] width 489 height 24
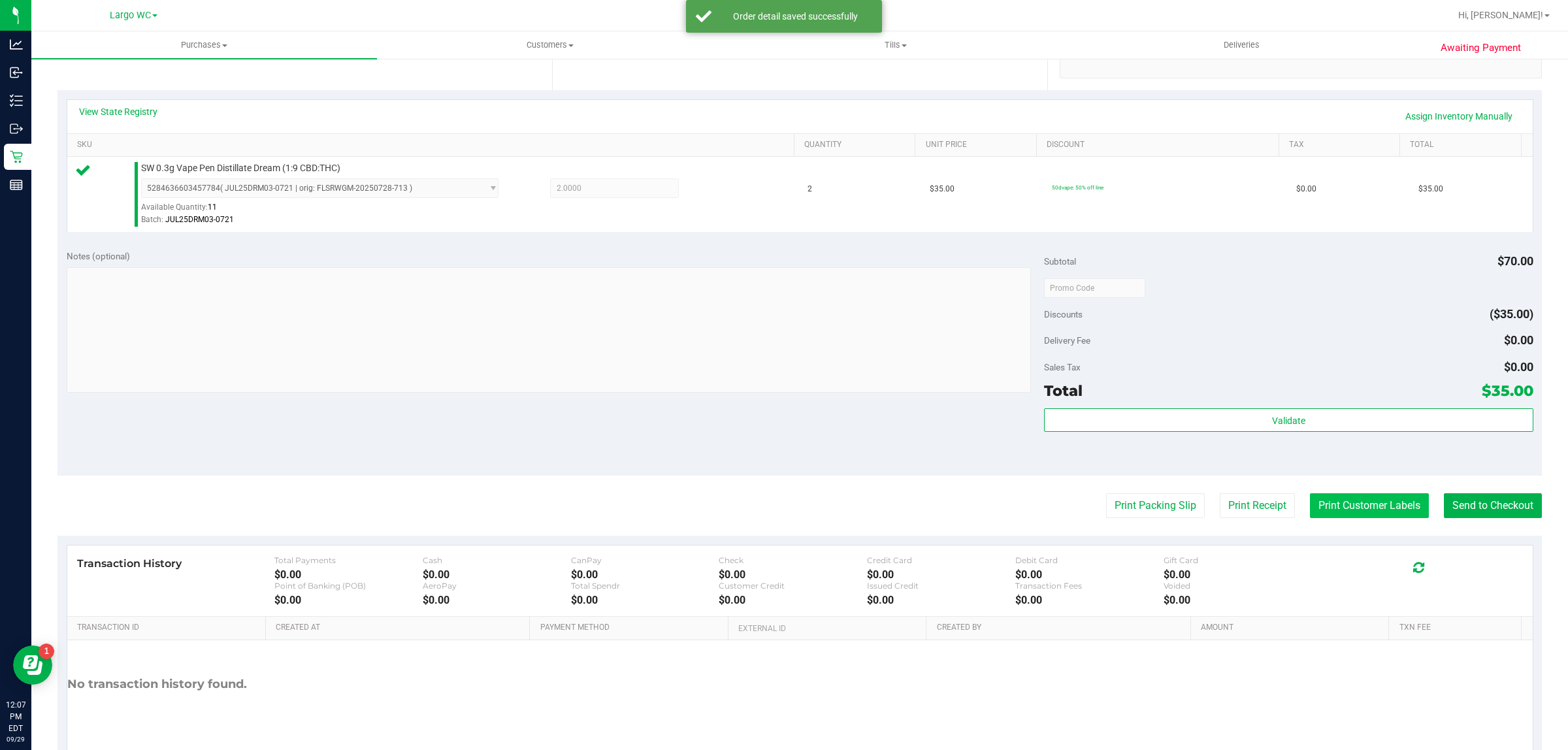
click at [1338, 503] on button "Print Customer Labels" at bounding box center [1369, 505] width 119 height 25
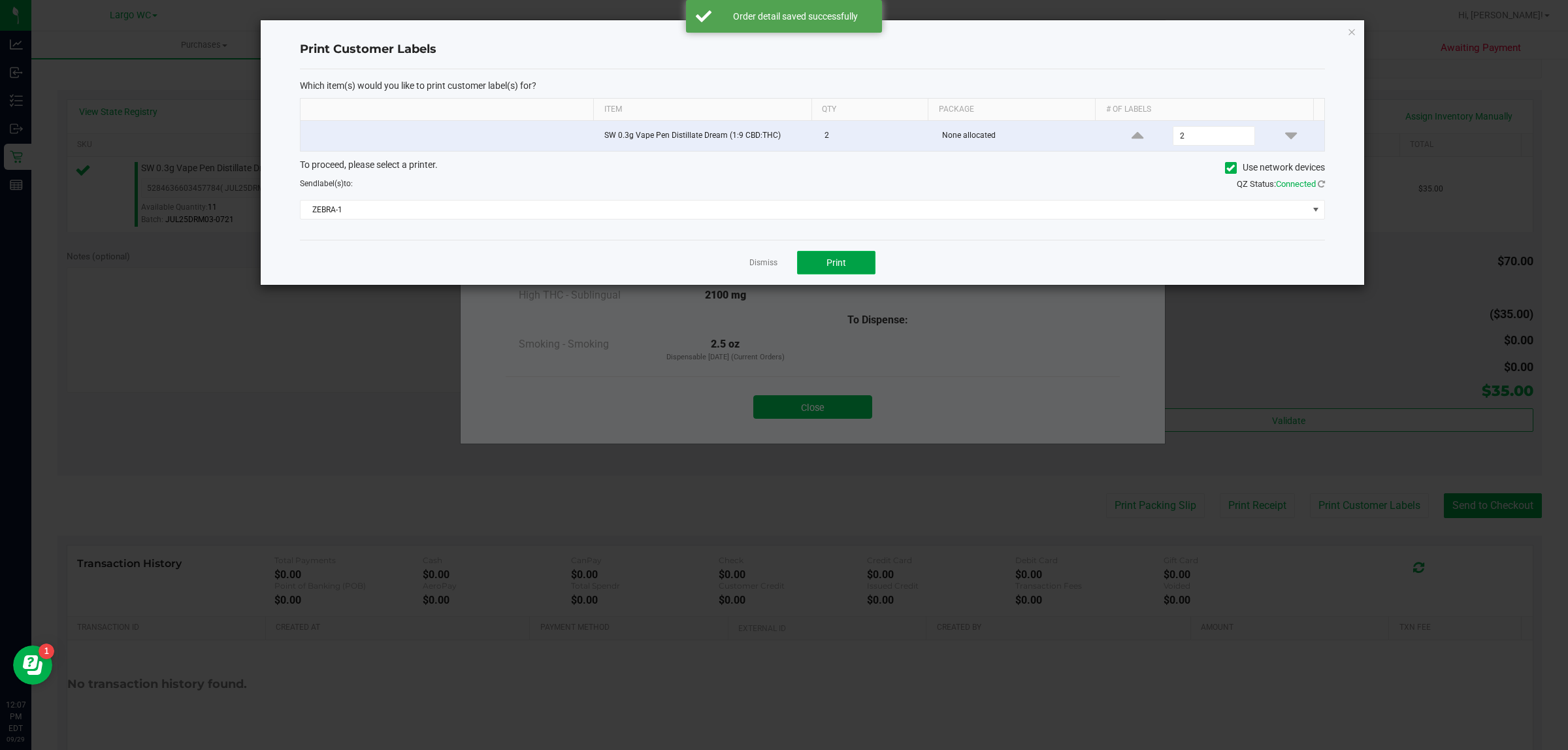
click at [853, 259] on button "Print" at bounding box center [837, 263] width 79 height 24
click at [777, 266] on link "Dismiss" at bounding box center [763, 262] width 28 height 11
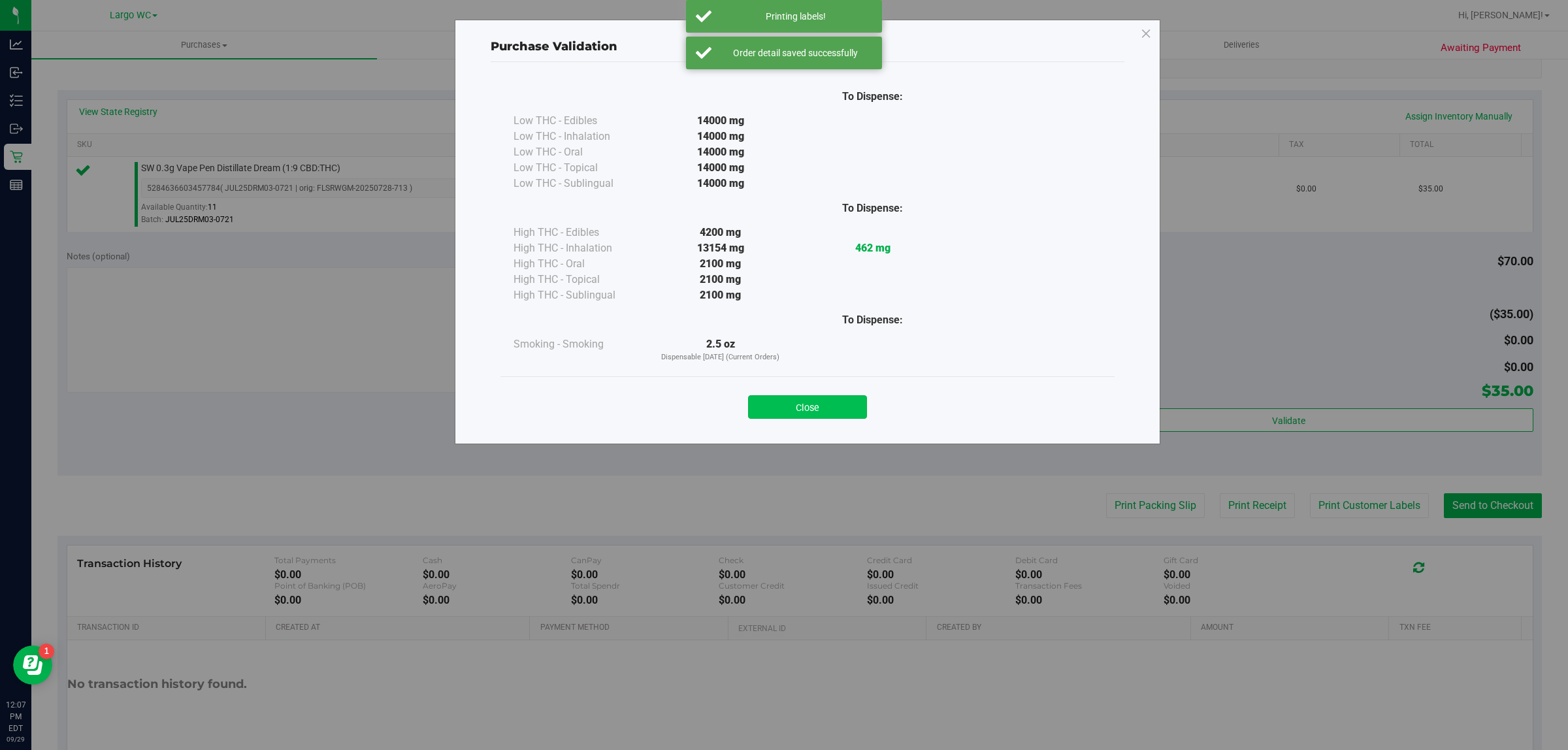
click at [811, 408] on button "Close" at bounding box center [807, 407] width 119 height 24
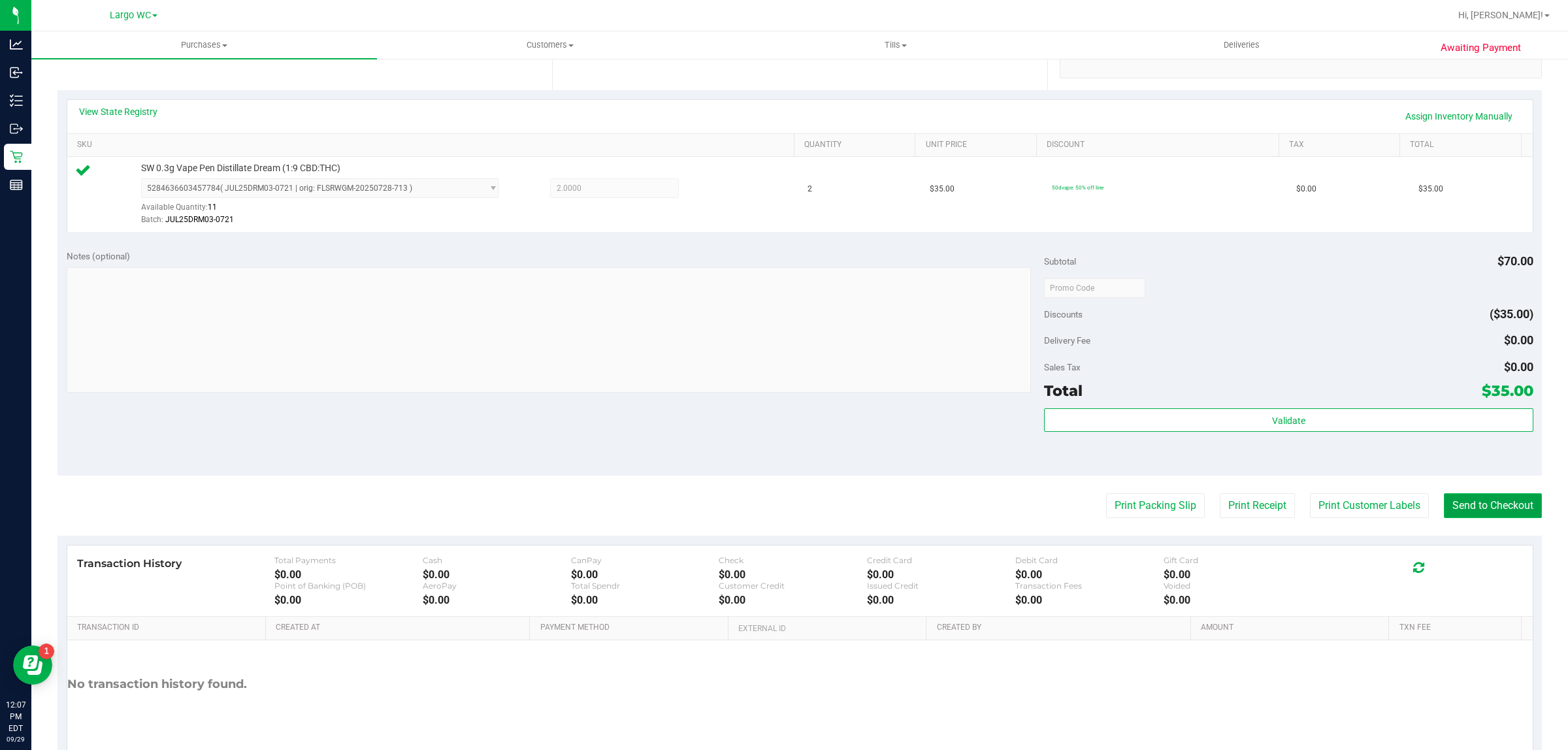
click at [1485, 495] on button "Send to Checkout" at bounding box center [1493, 505] width 98 height 25
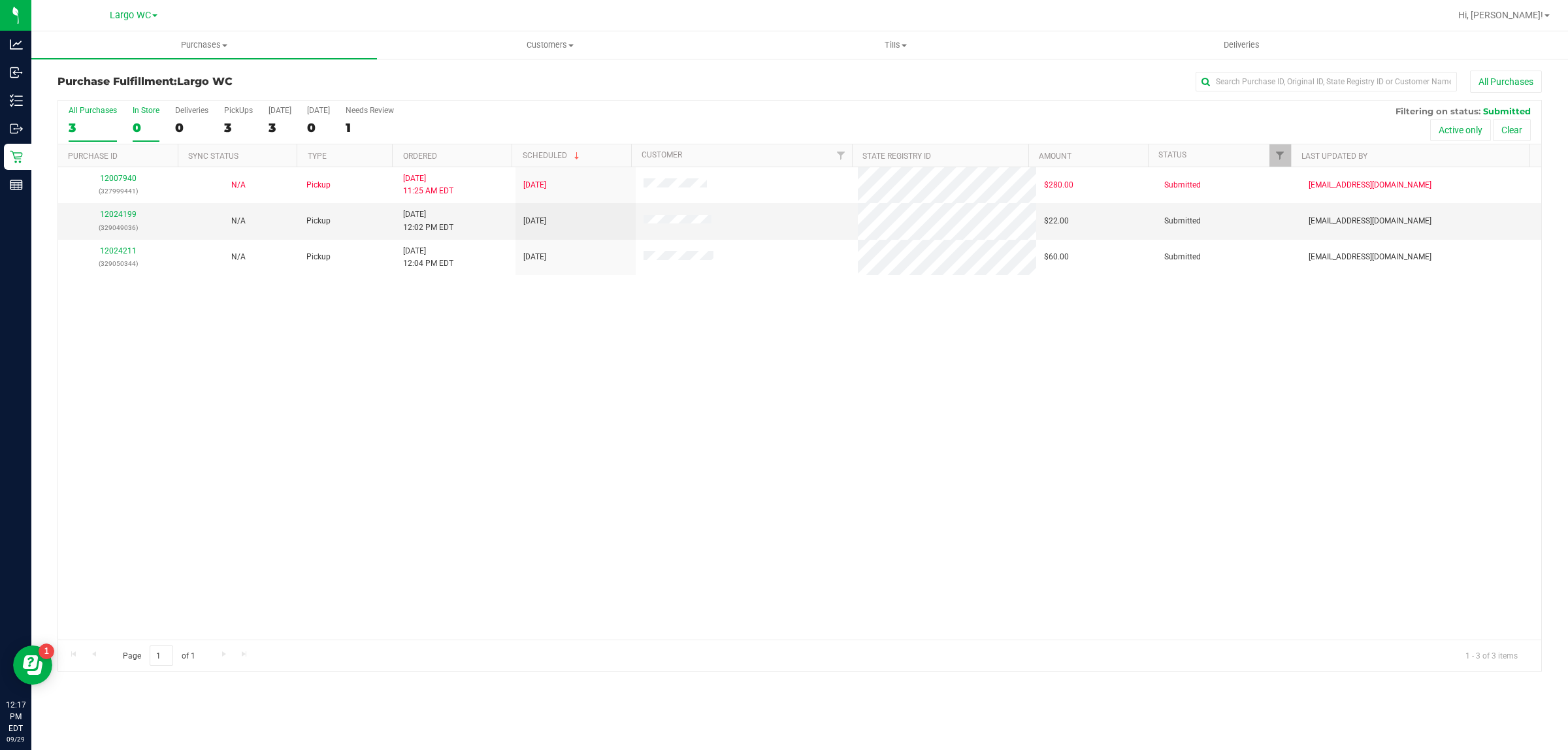
click at [139, 134] on div "0" at bounding box center [145, 127] width 27 height 15
click at [0, 0] on input "In Store 0" at bounding box center [0, 0] width 0 height 0
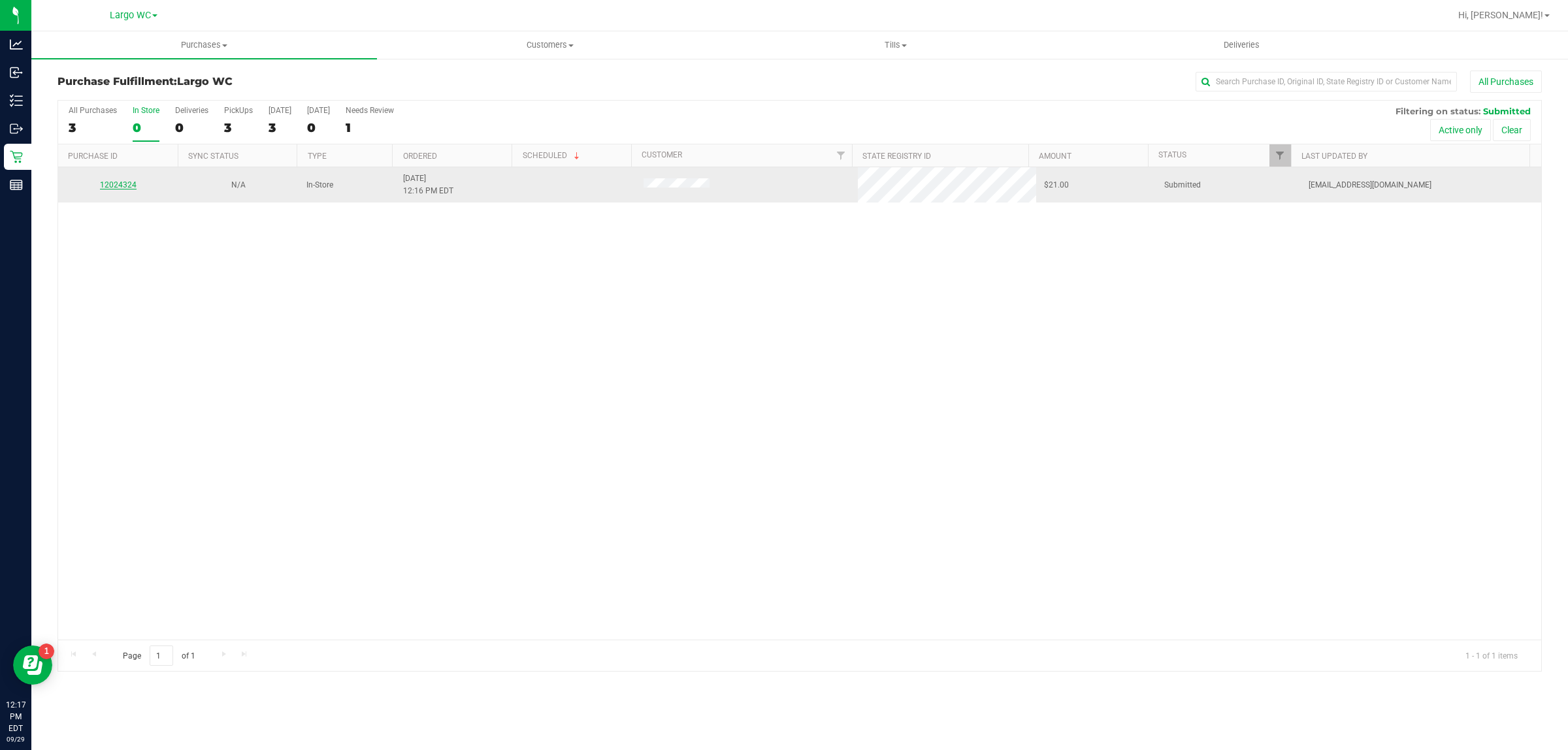
click at [122, 188] on link "12024324" at bounding box center [118, 185] width 36 height 9
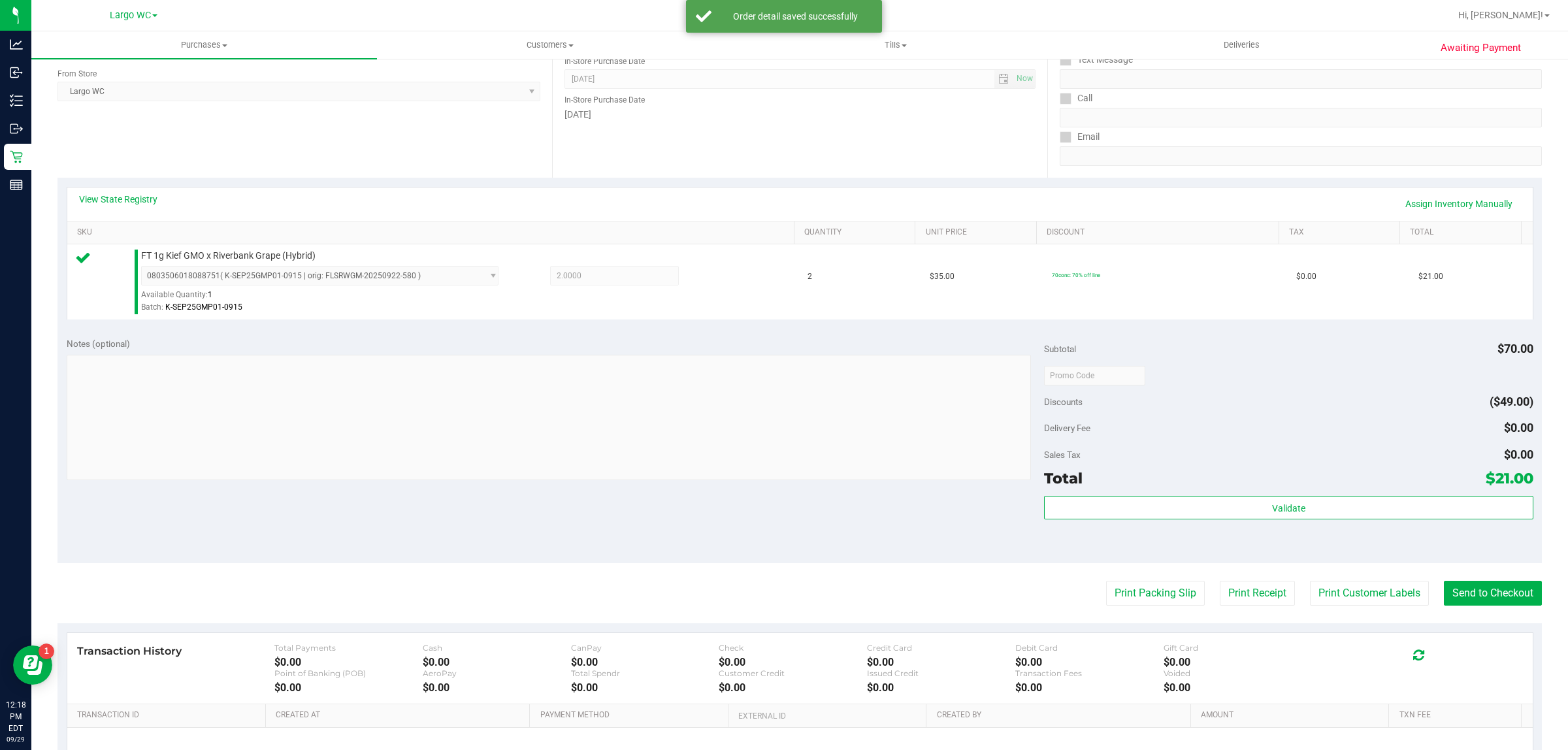
scroll to position [202, 0]
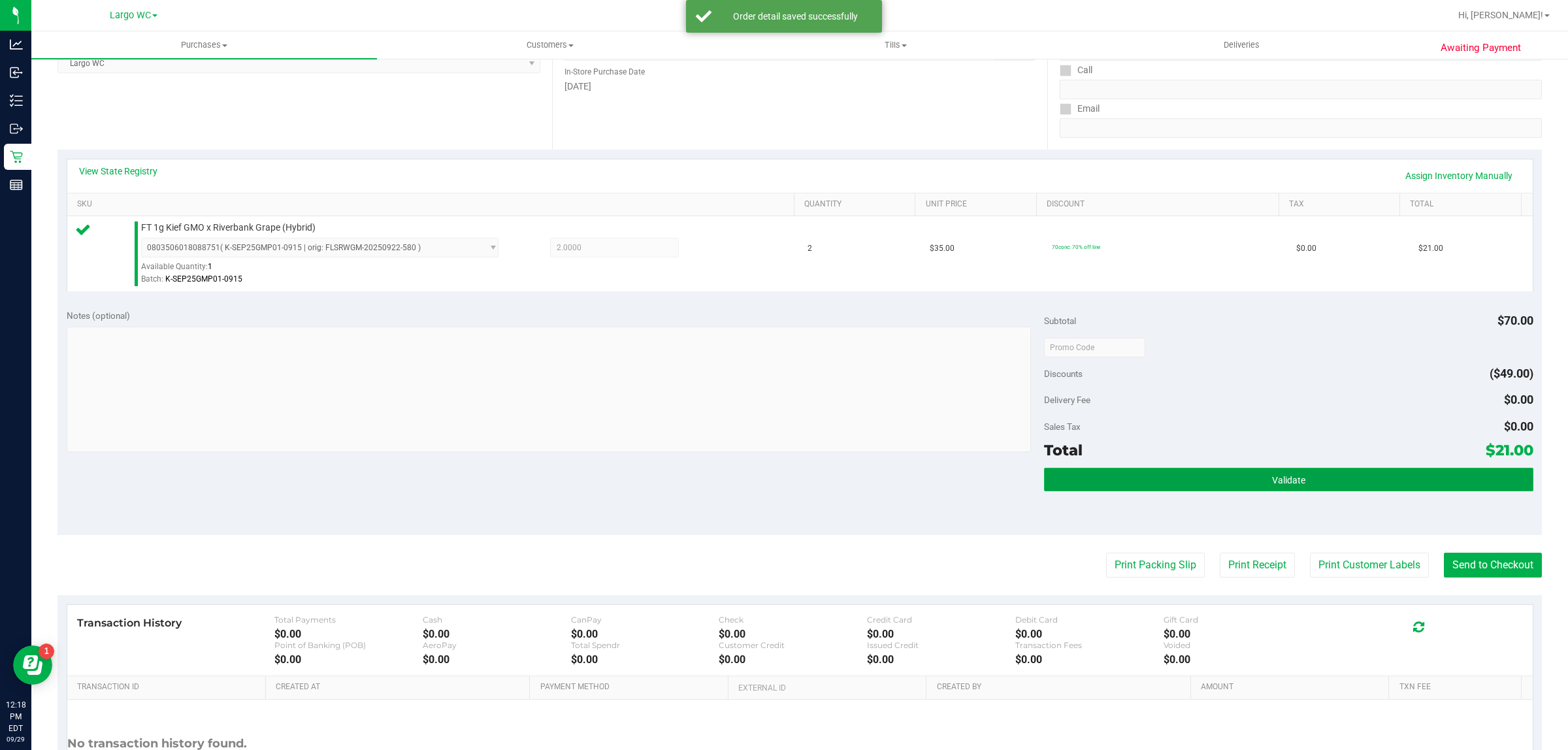
click at [1298, 472] on button "Validate" at bounding box center [1288, 479] width 489 height 24
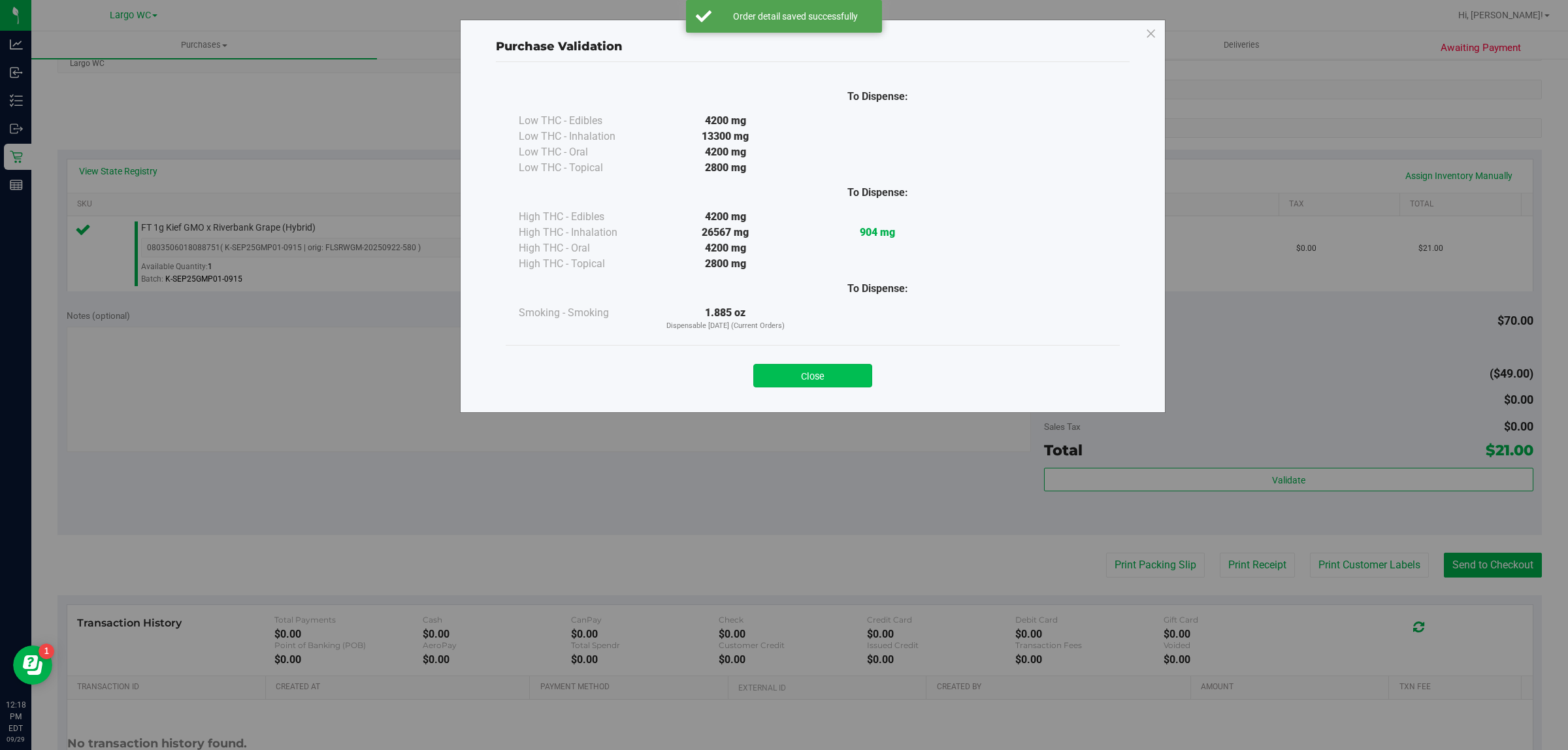
click at [839, 369] on button "Close" at bounding box center [812, 376] width 119 height 24
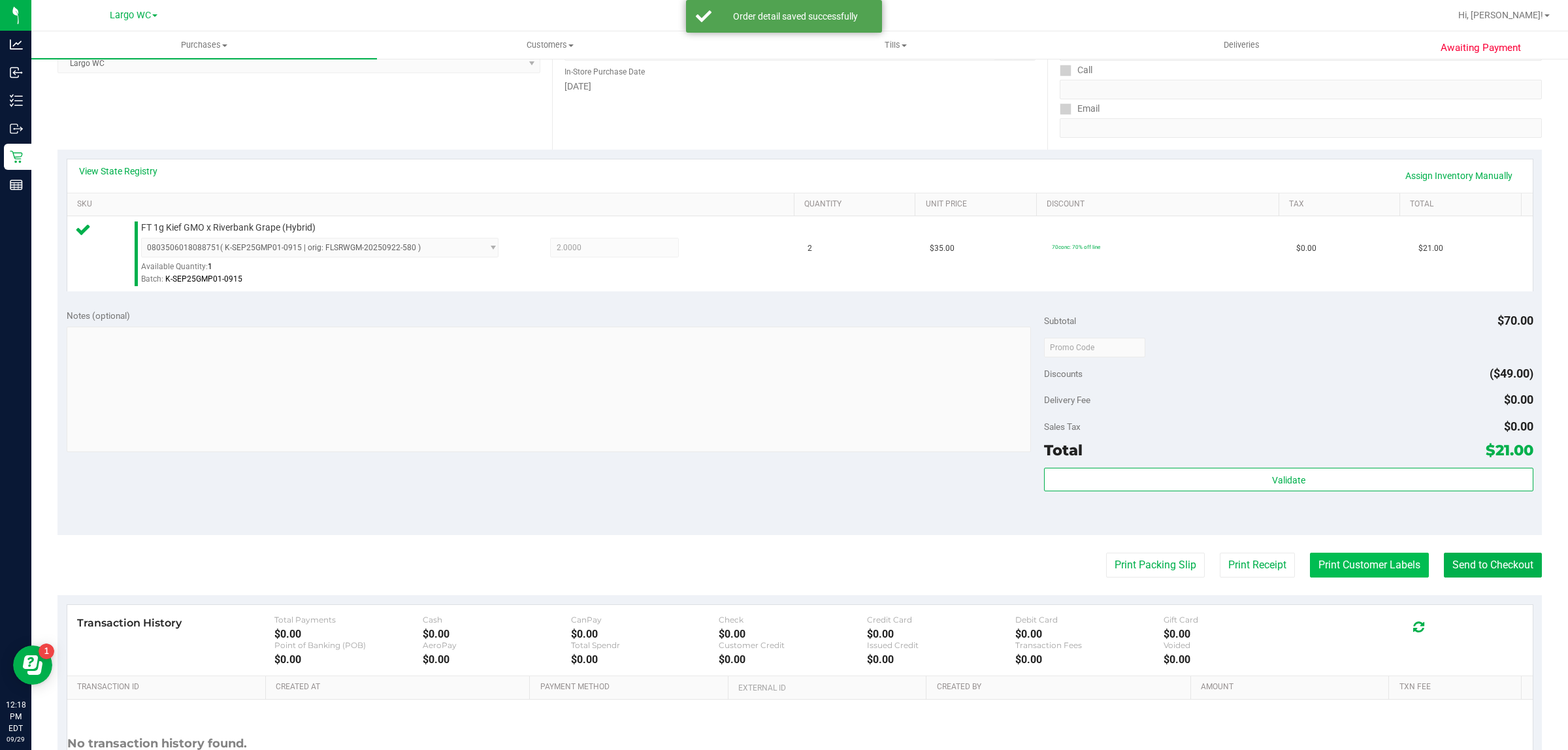
click at [1354, 559] on button "Print Customer Labels" at bounding box center [1369, 564] width 119 height 25
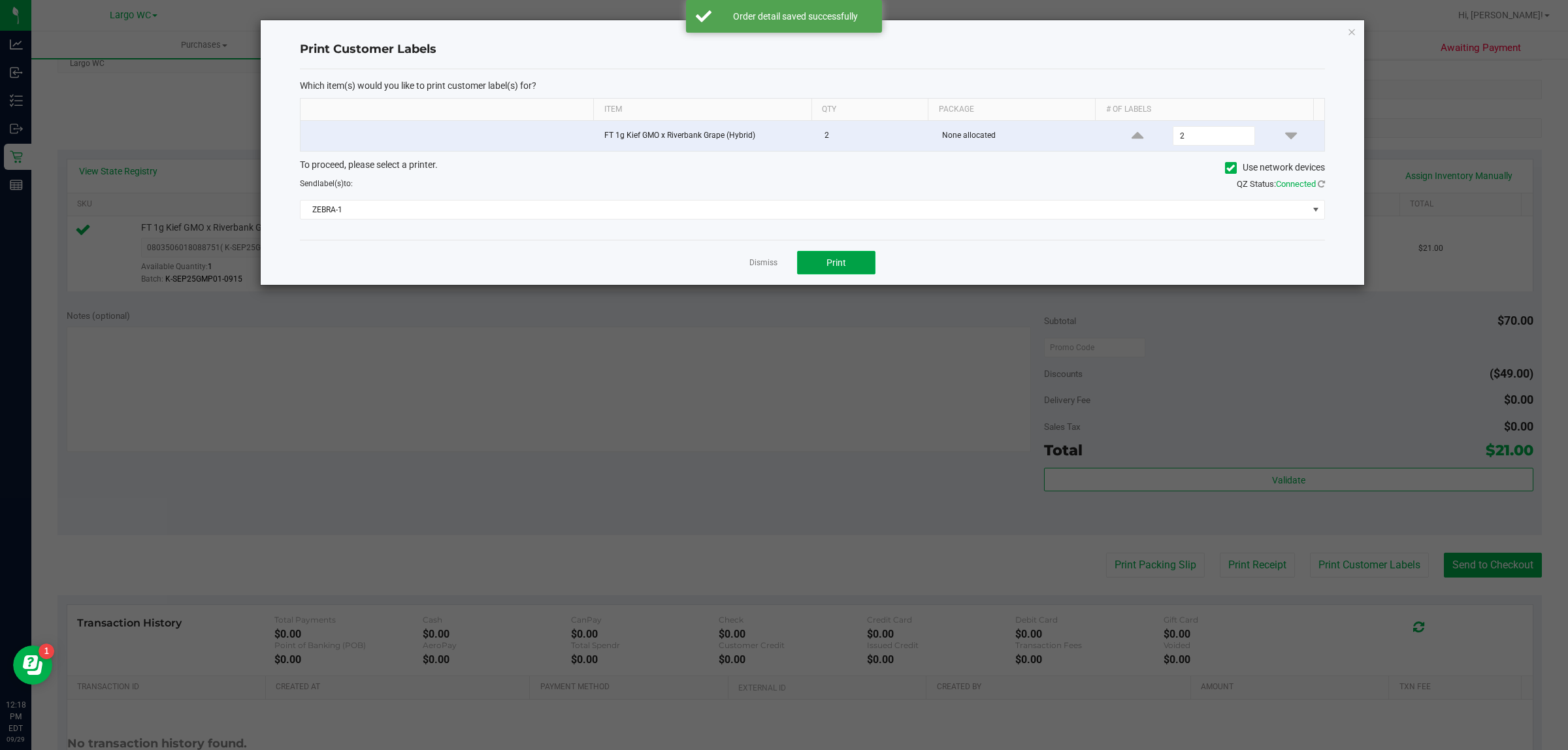
click at [843, 265] on span "Print" at bounding box center [837, 262] width 20 height 11
click at [750, 268] on link "Dismiss" at bounding box center [763, 262] width 28 height 11
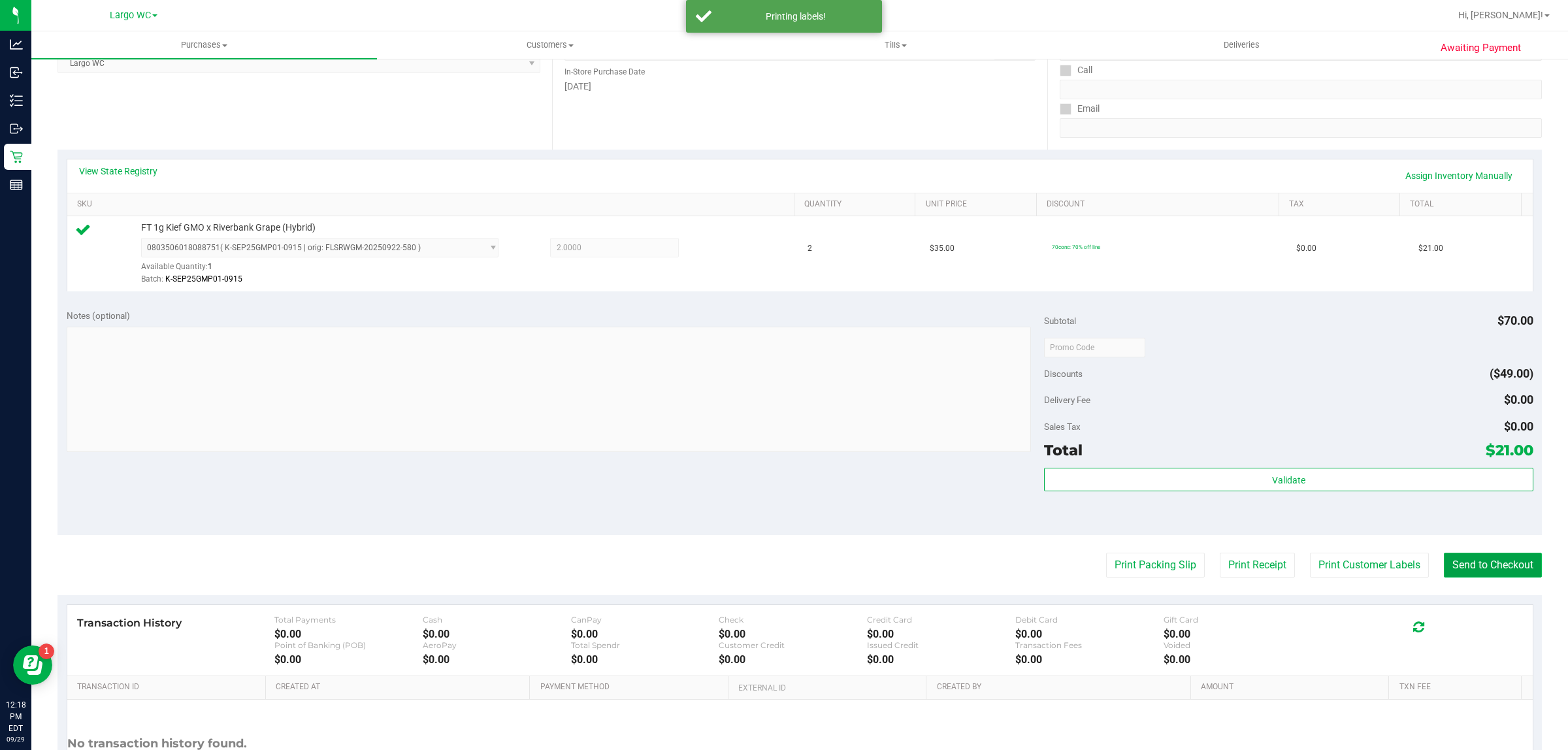
click at [1461, 560] on button "Send to Checkout" at bounding box center [1493, 564] width 98 height 25
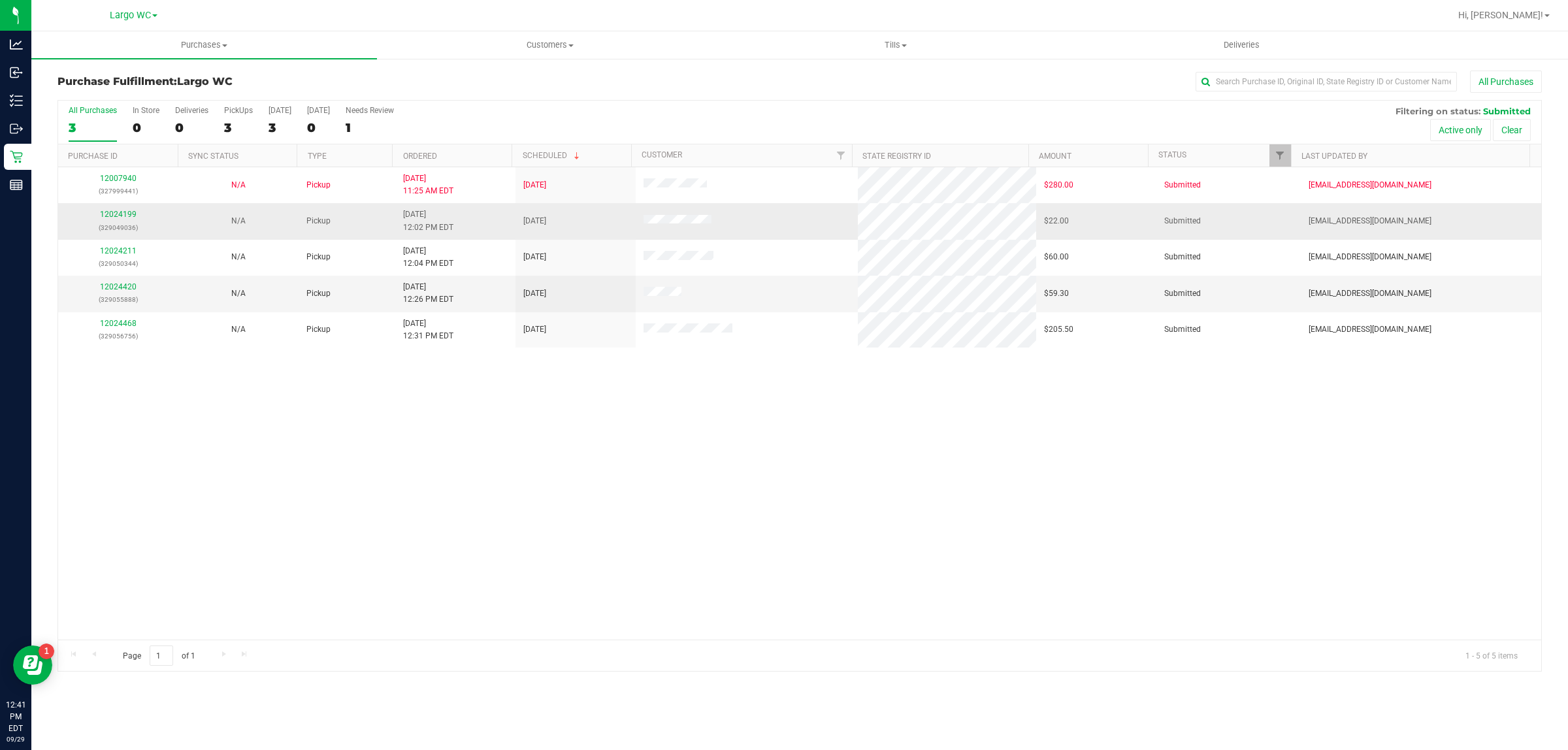
click at [96, 234] on p "(329049036)" at bounding box center [118, 228] width 104 height 13
click at [118, 234] on p "(329049036)" at bounding box center [118, 228] width 104 height 13
click at [112, 217] on link "12024199" at bounding box center [118, 214] width 36 height 9
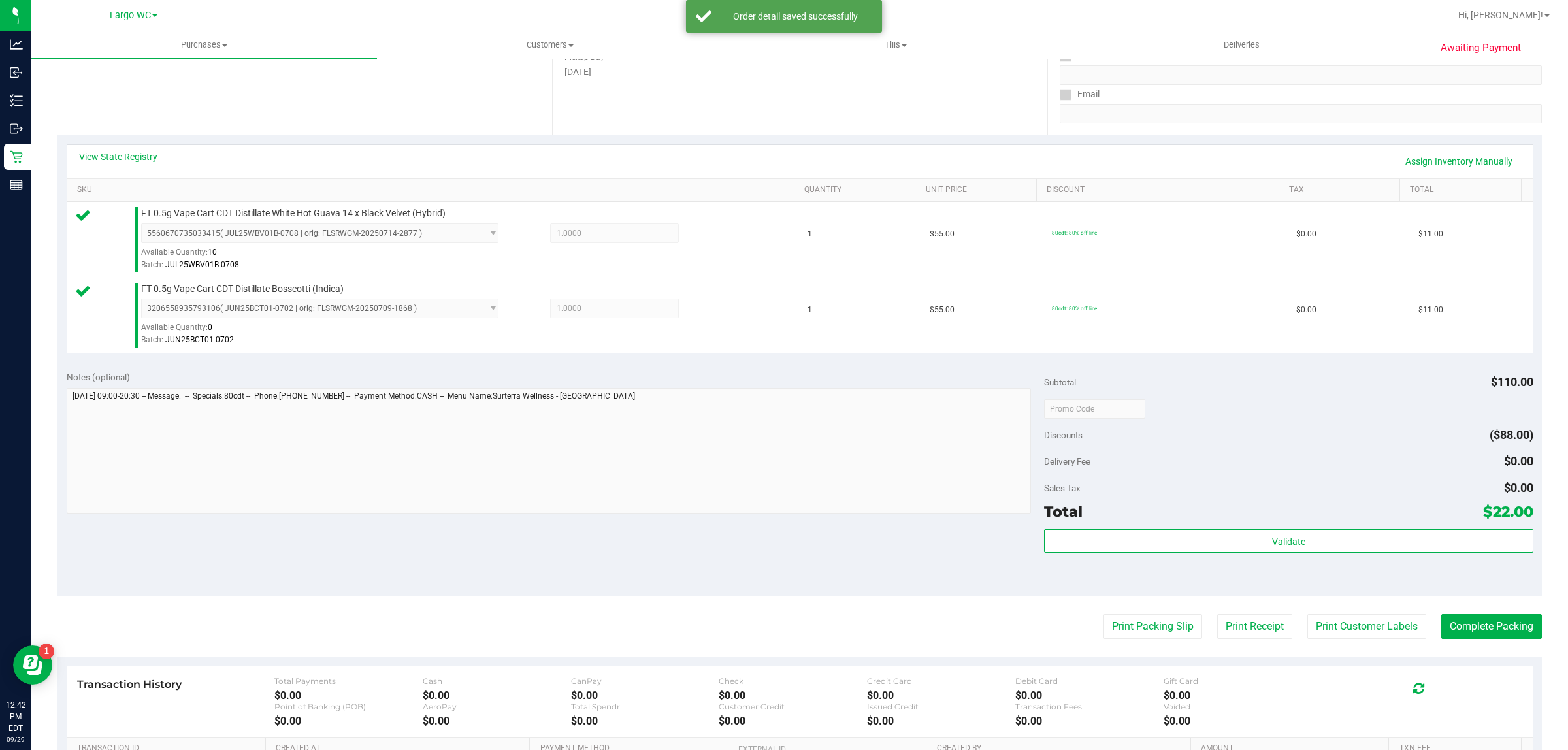
scroll to position [218, 0]
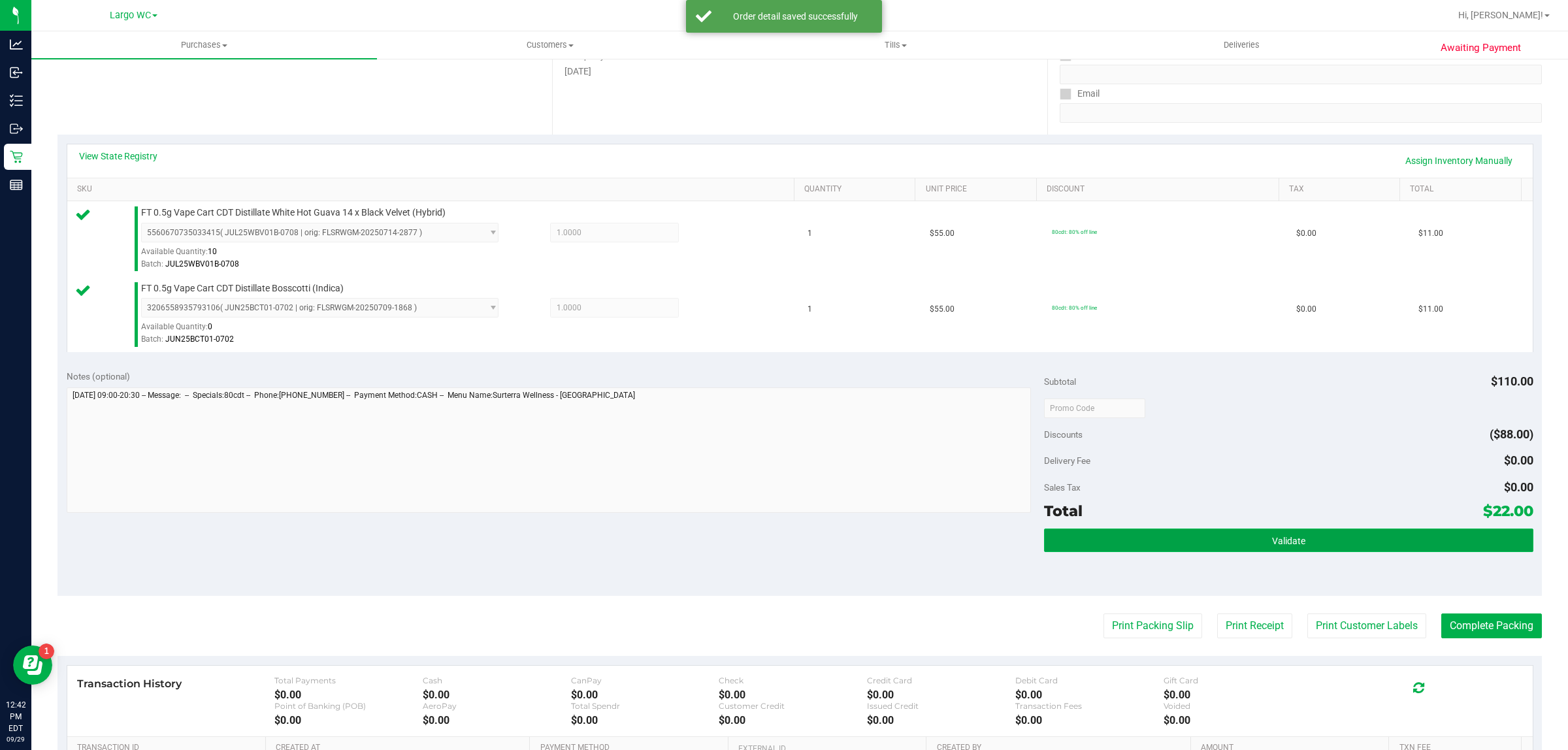
click at [1245, 536] on button "Validate" at bounding box center [1288, 540] width 489 height 24
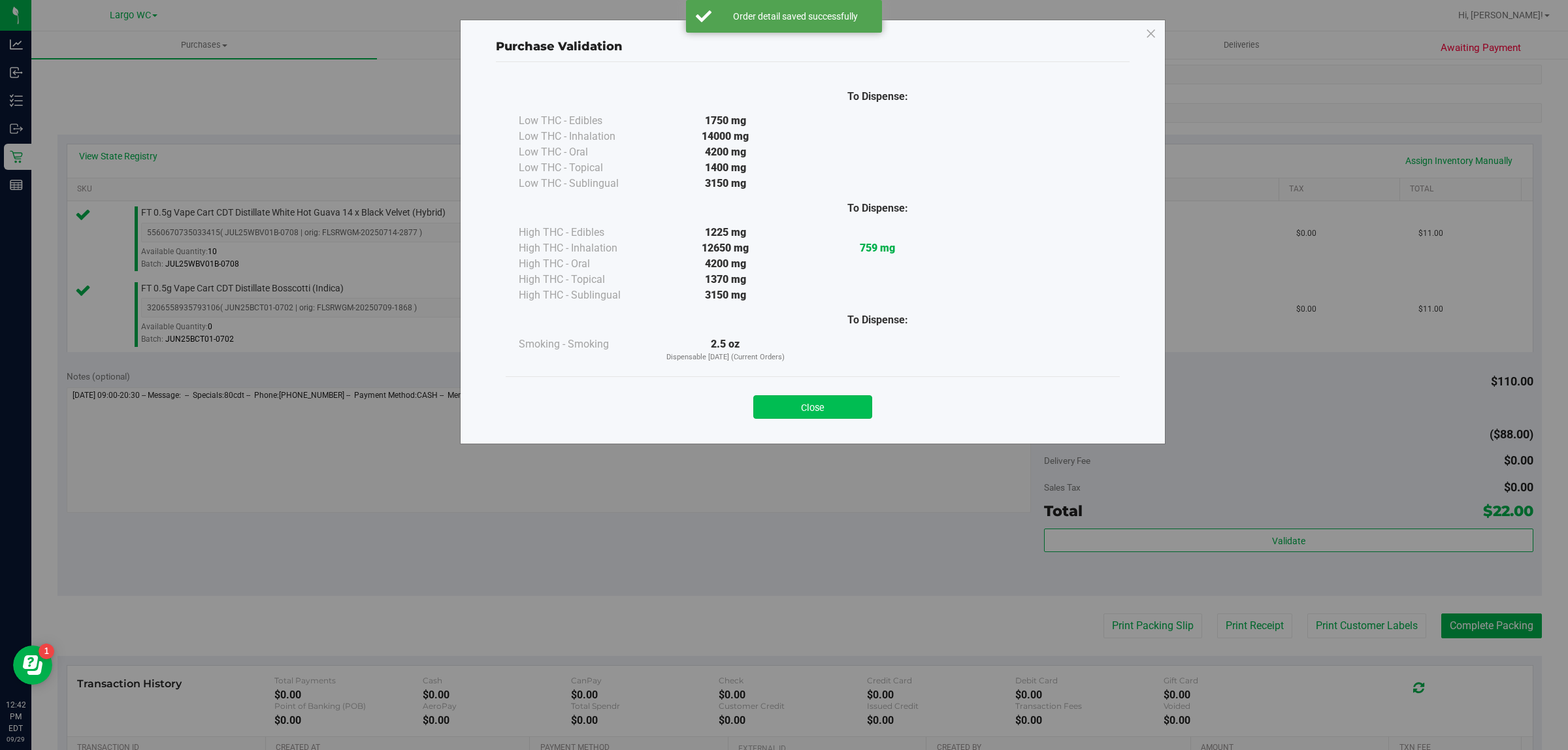
click at [821, 403] on button "Close" at bounding box center [812, 407] width 119 height 24
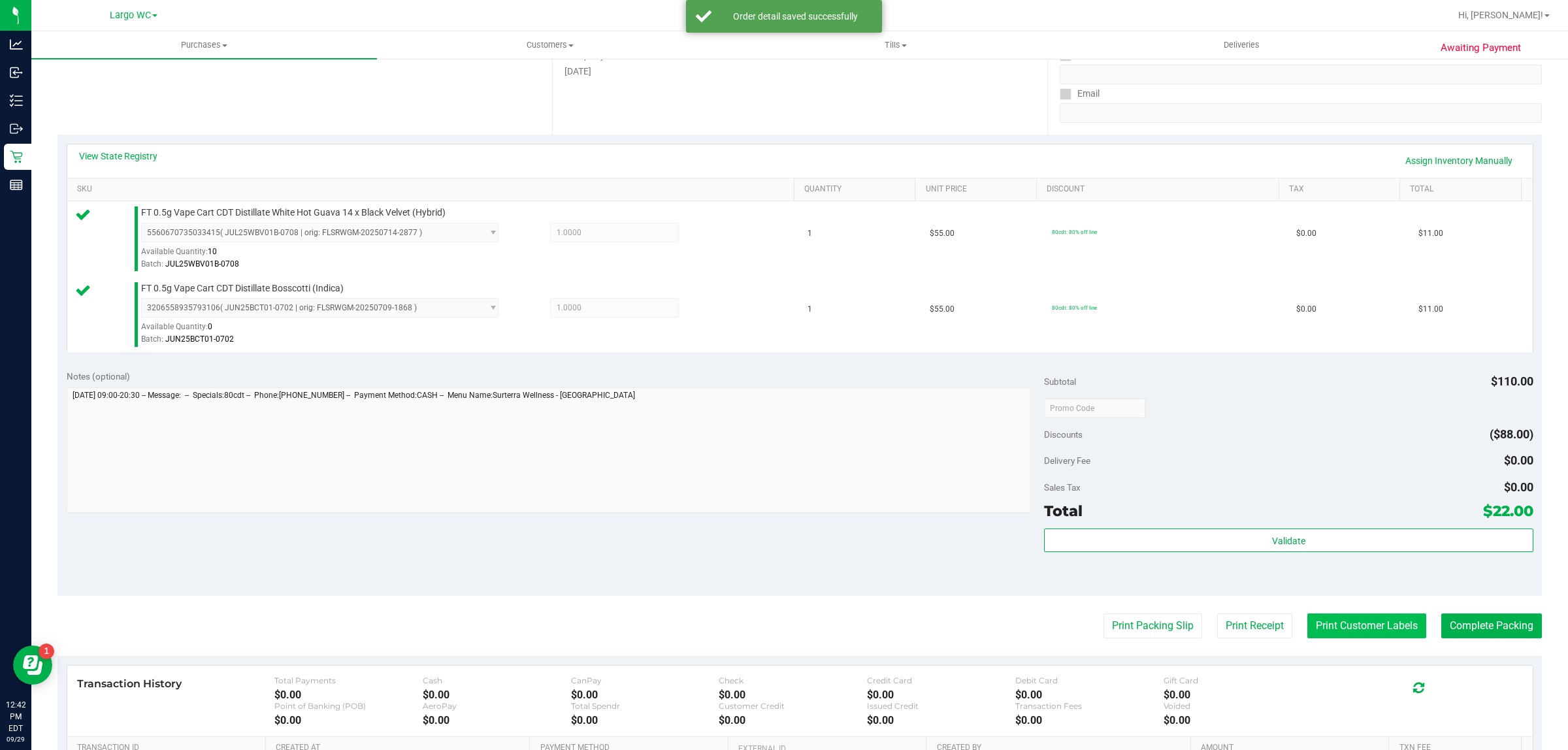
click at [1333, 628] on button "Print Customer Labels" at bounding box center [1367, 625] width 119 height 25
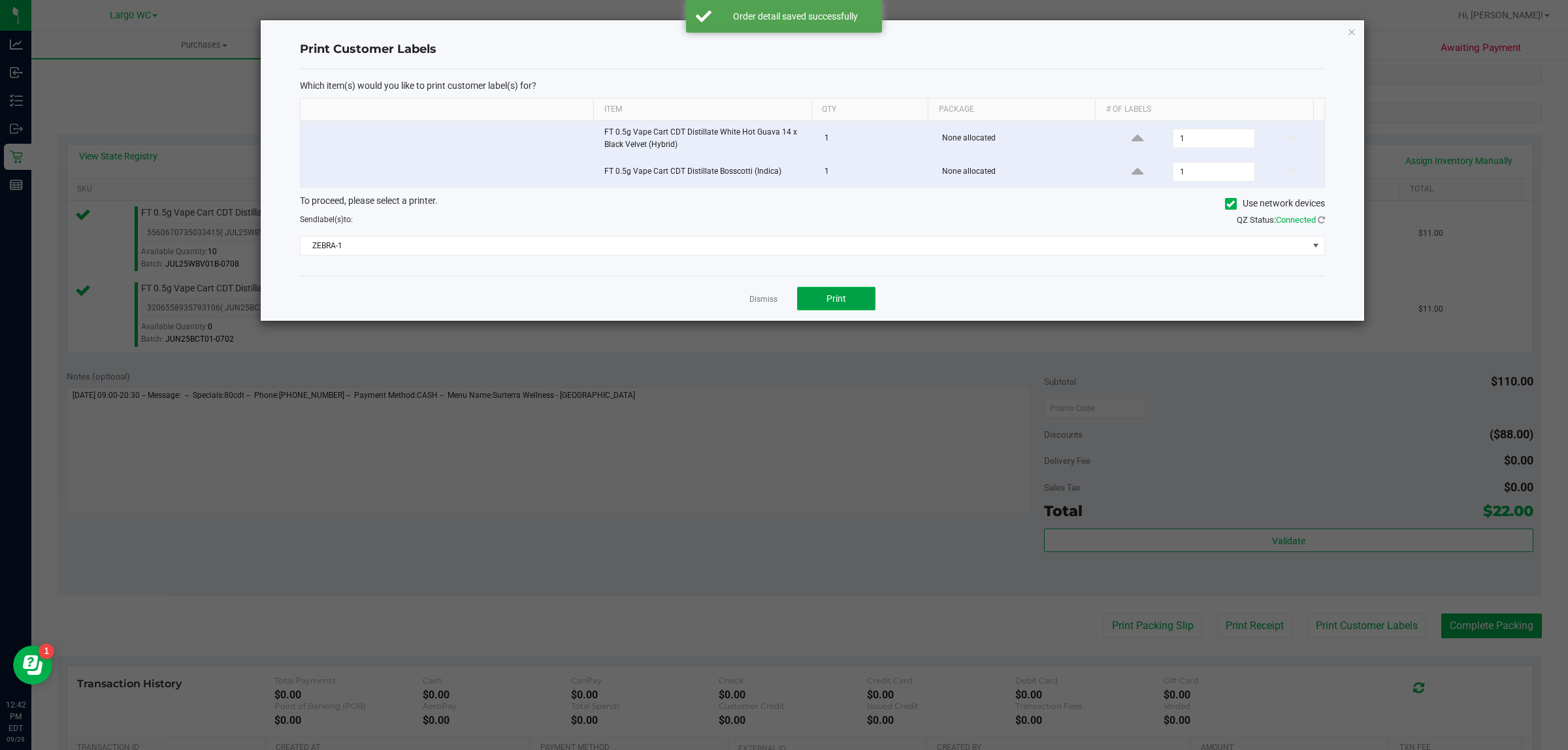
click at [844, 297] on span "Print" at bounding box center [837, 298] width 20 height 11
click at [1356, 36] on icon "button" at bounding box center [1351, 31] width 9 height 16
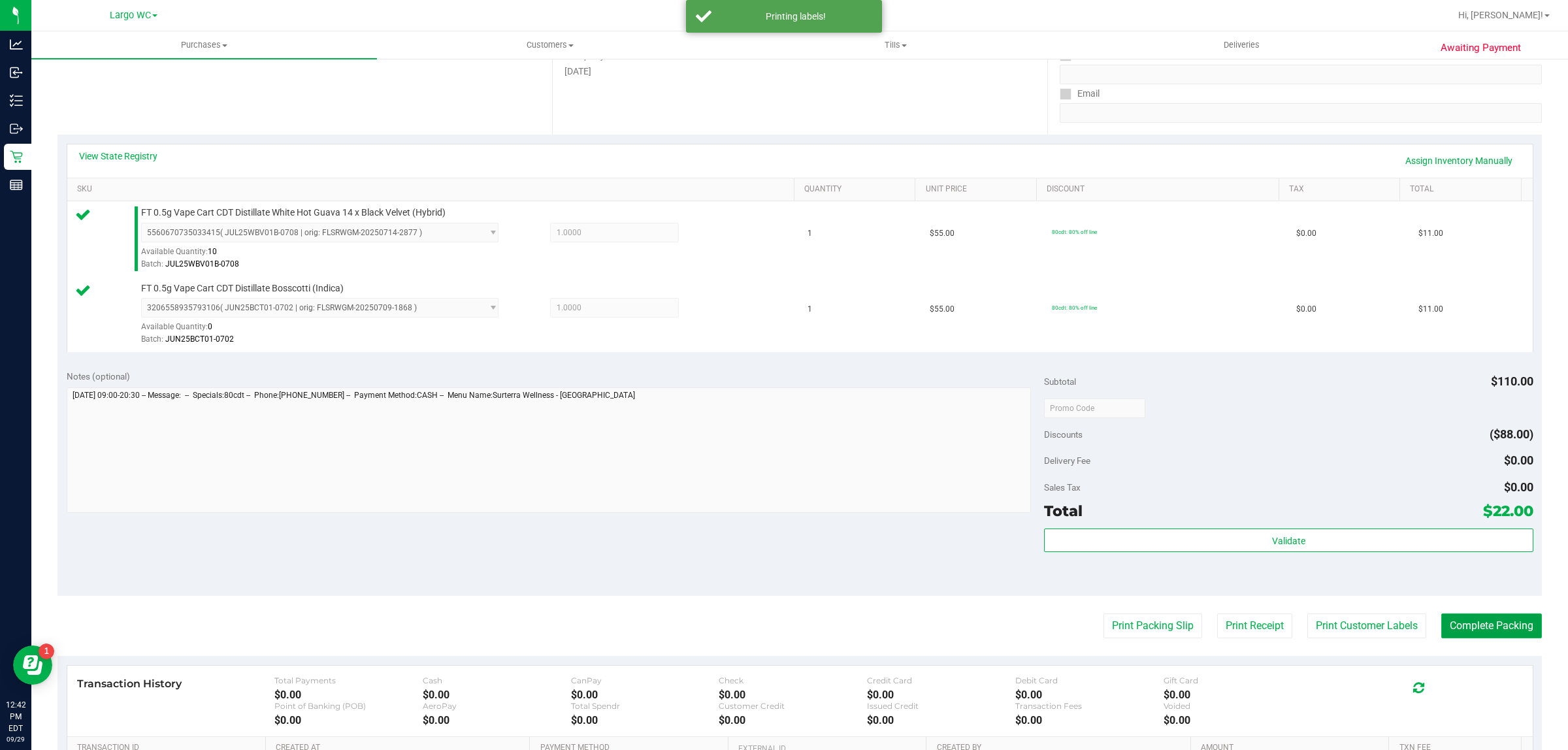
click at [1495, 635] on button "Complete Packing" at bounding box center [1491, 625] width 100 height 25
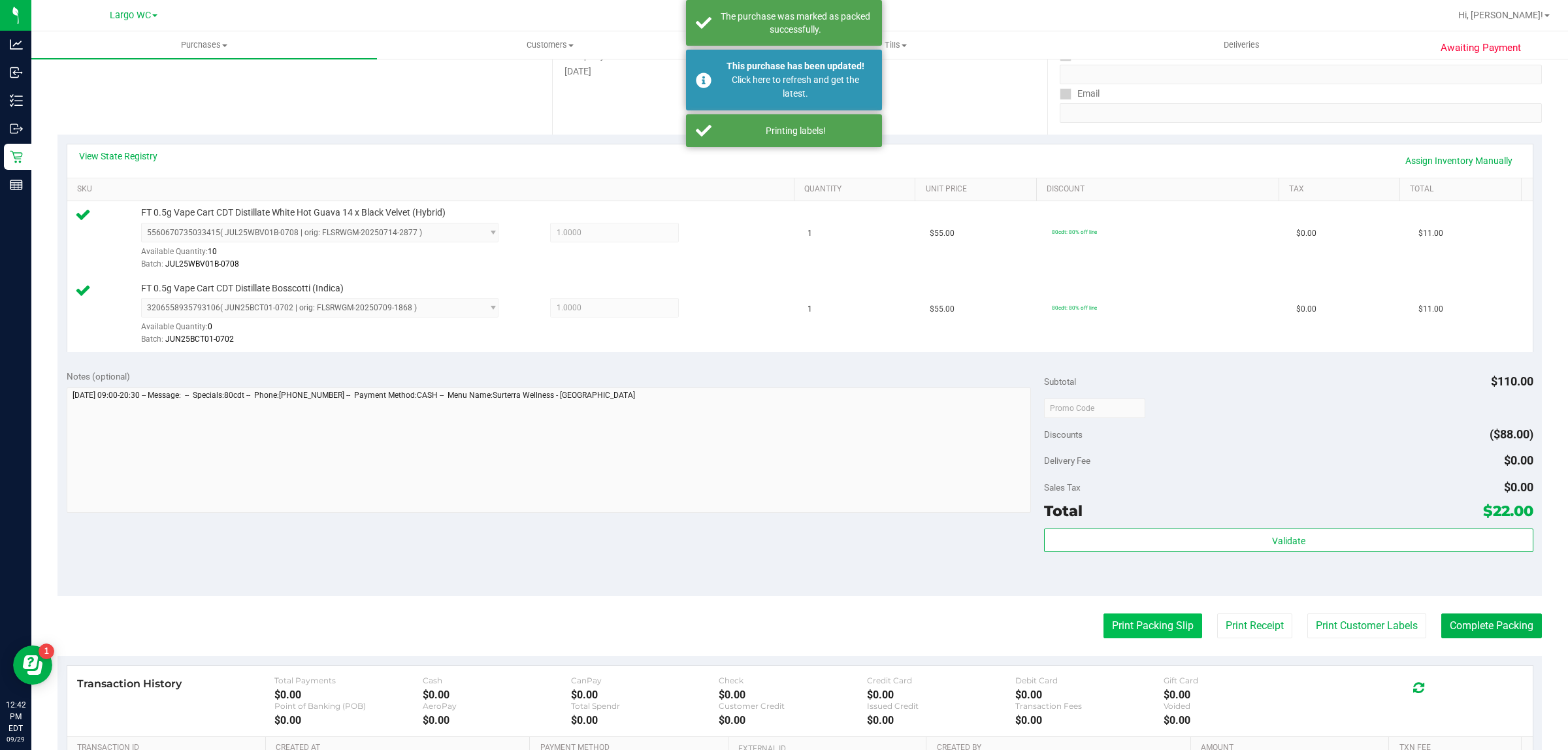
click at [1161, 625] on button "Print Packing Slip" at bounding box center [1153, 625] width 98 height 25
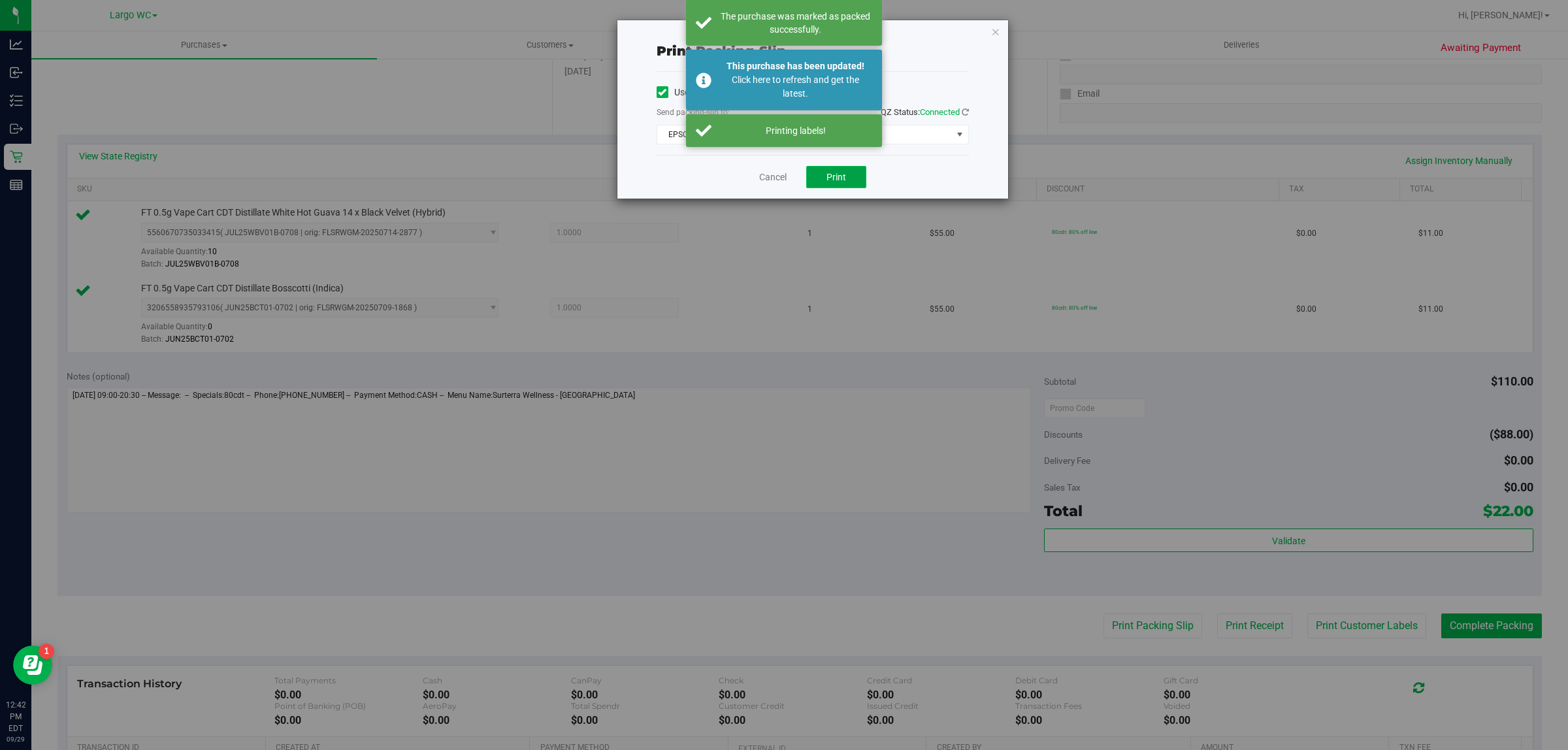
click at [841, 177] on span "Print" at bounding box center [837, 177] width 20 height 11
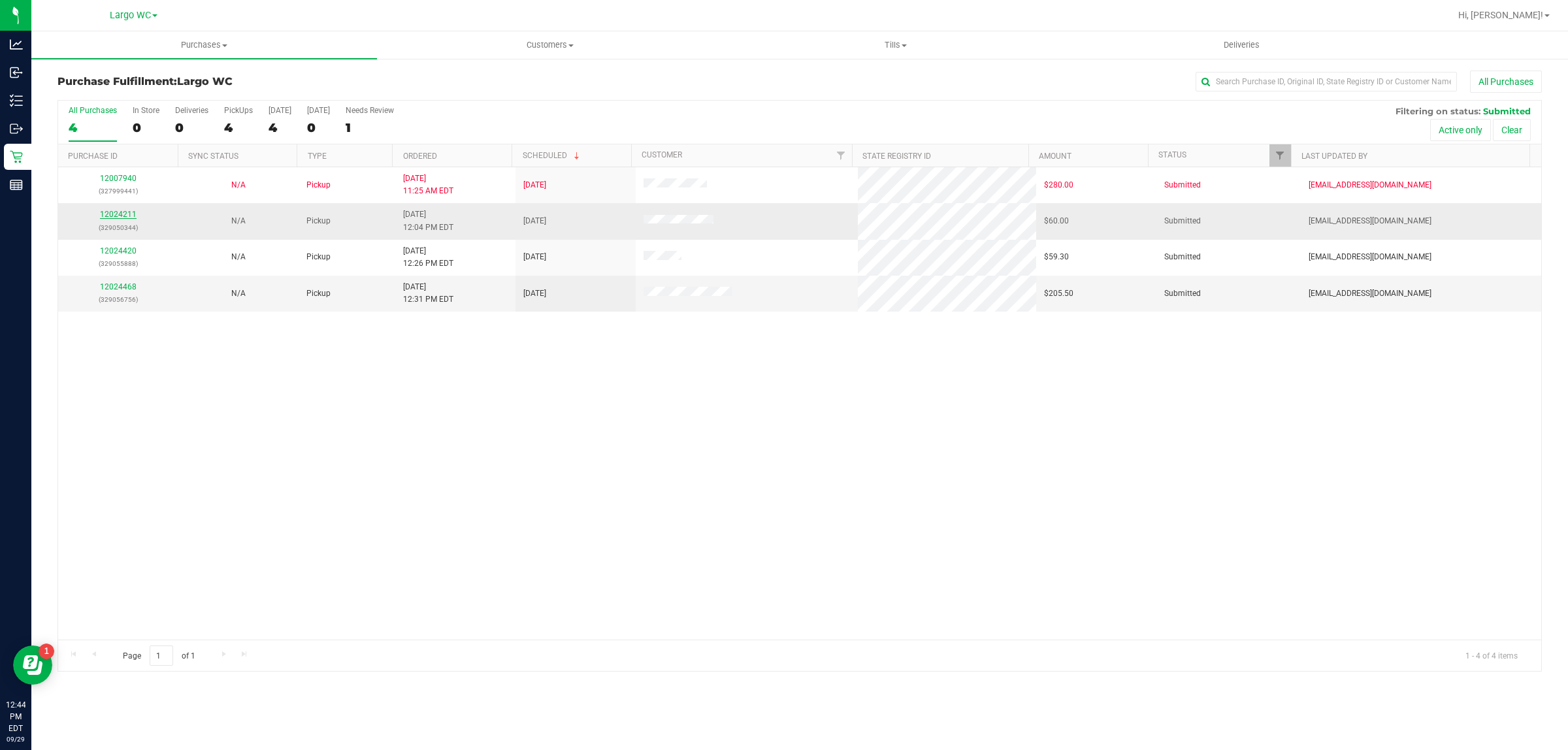
click at [116, 216] on link "12024211" at bounding box center [118, 214] width 36 height 9
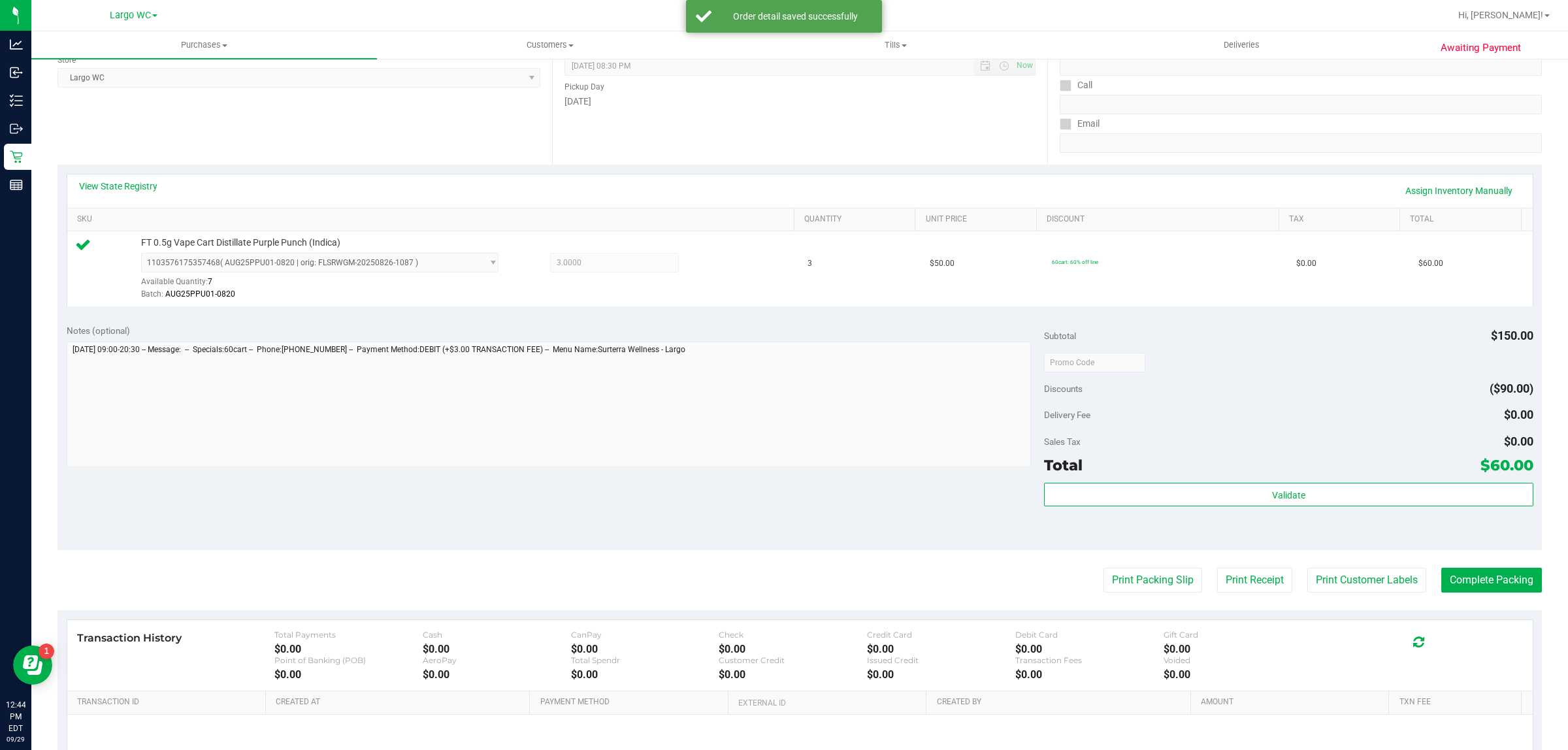
scroll to position [227, 0]
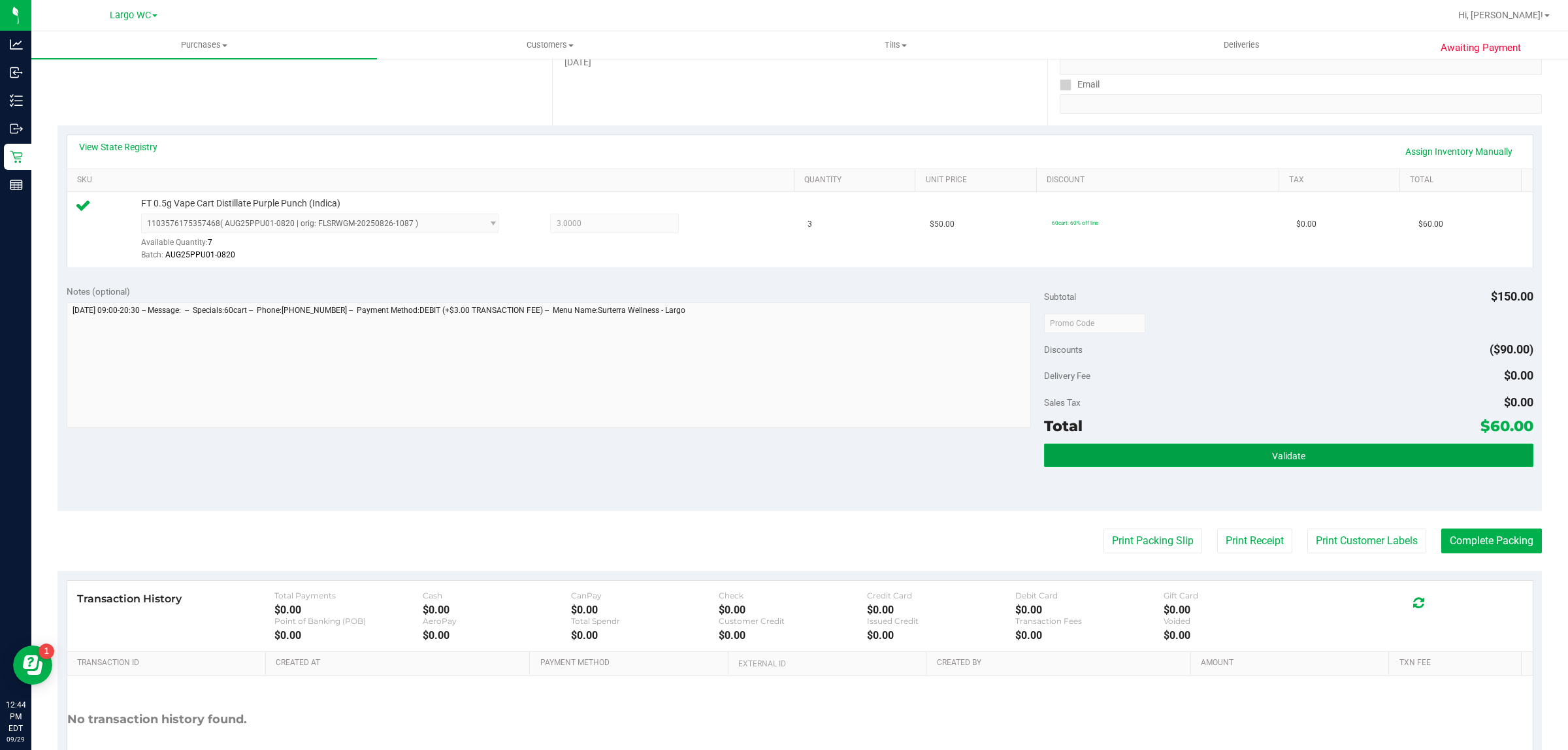
click at [1114, 461] on button "Validate" at bounding box center [1288, 455] width 489 height 24
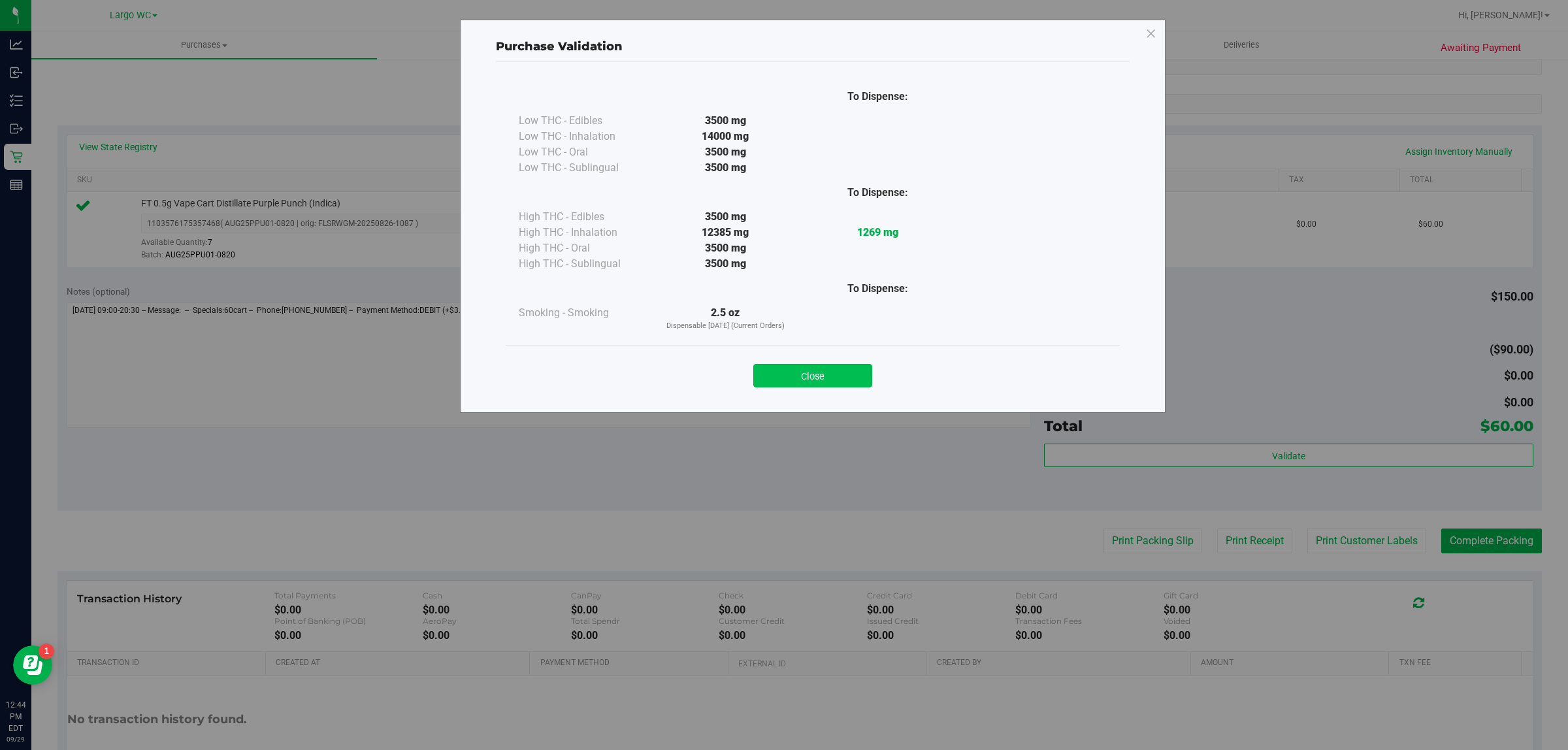
click at [808, 364] on button "Close" at bounding box center [812, 376] width 119 height 24
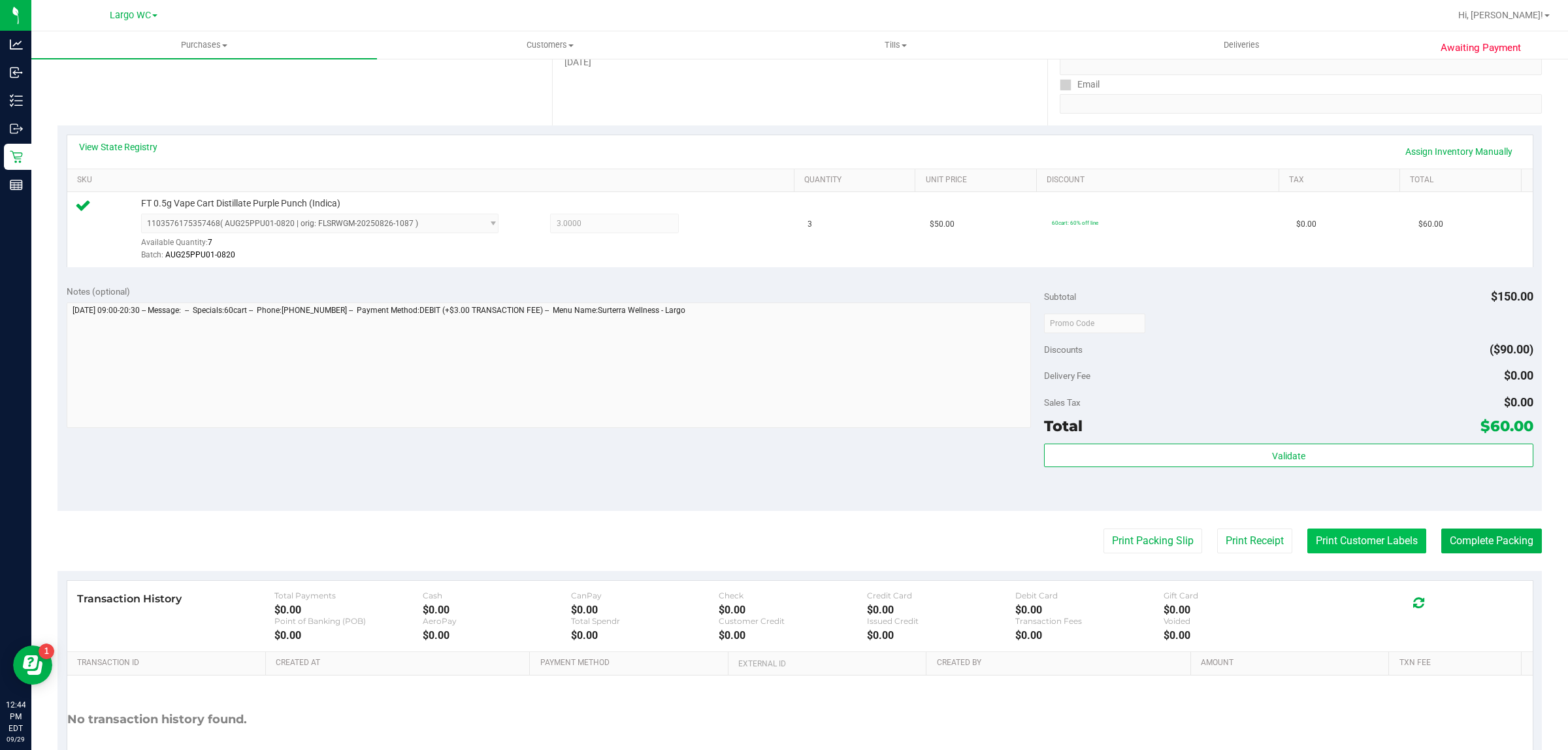
click at [1351, 553] on button "Print Customer Labels" at bounding box center [1367, 540] width 119 height 25
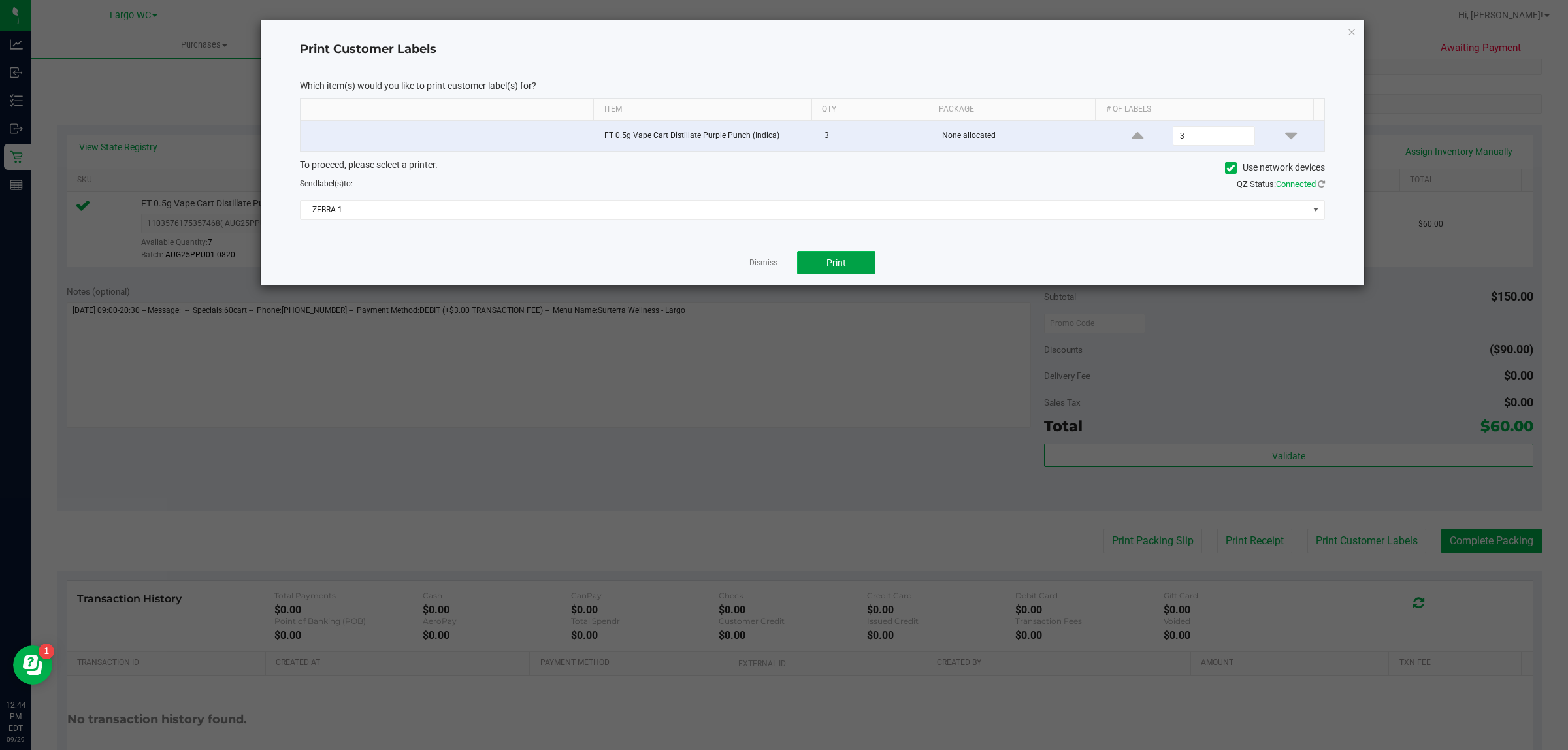
click at [874, 267] on button "Print" at bounding box center [837, 263] width 79 height 24
click at [1354, 31] on icon "button" at bounding box center [1351, 31] width 9 height 16
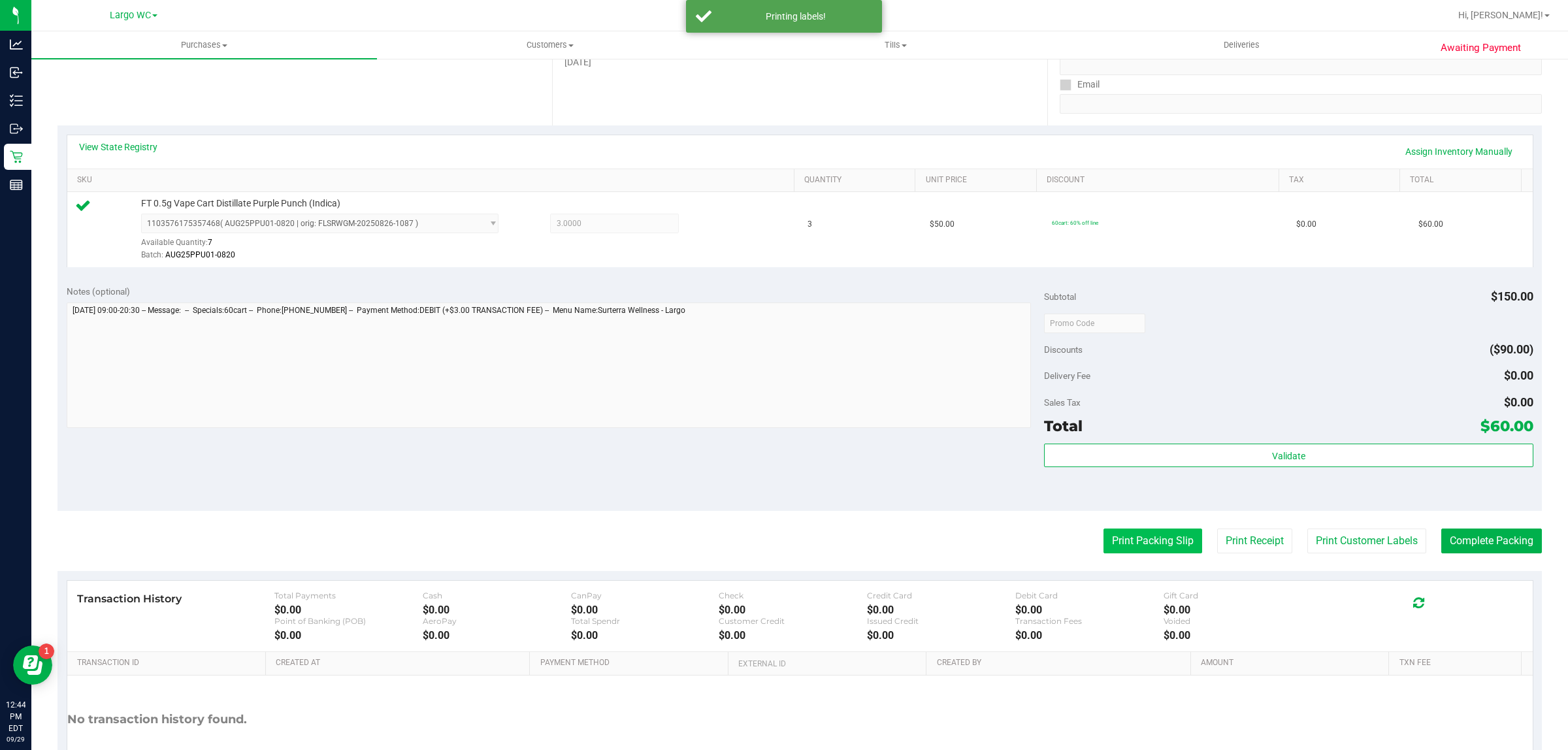
click at [1132, 547] on button "Print Packing Slip" at bounding box center [1153, 540] width 98 height 25
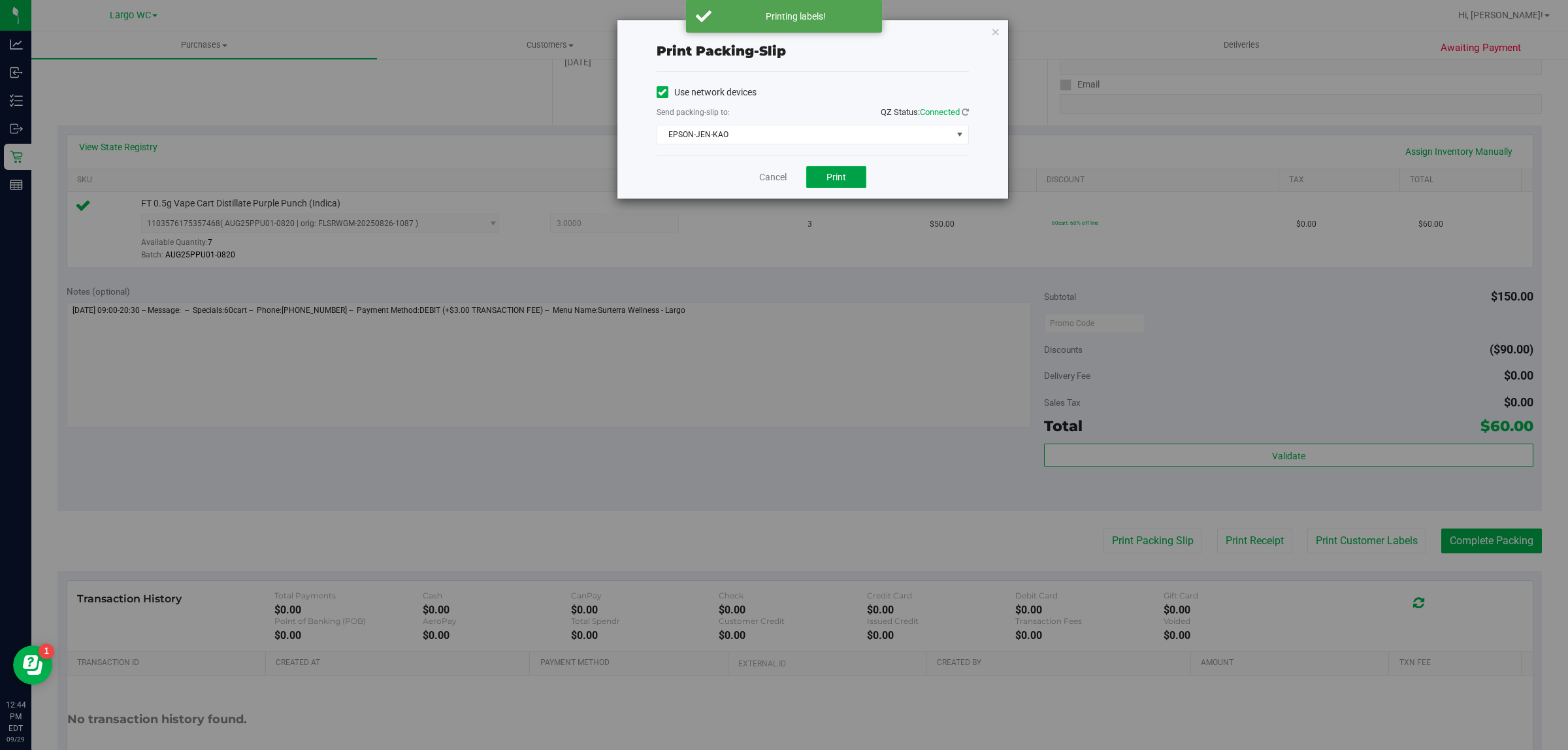
click at [854, 188] on button "Print" at bounding box center [836, 177] width 60 height 23
click at [995, 30] on icon "button" at bounding box center [995, 31] width 9 height 16
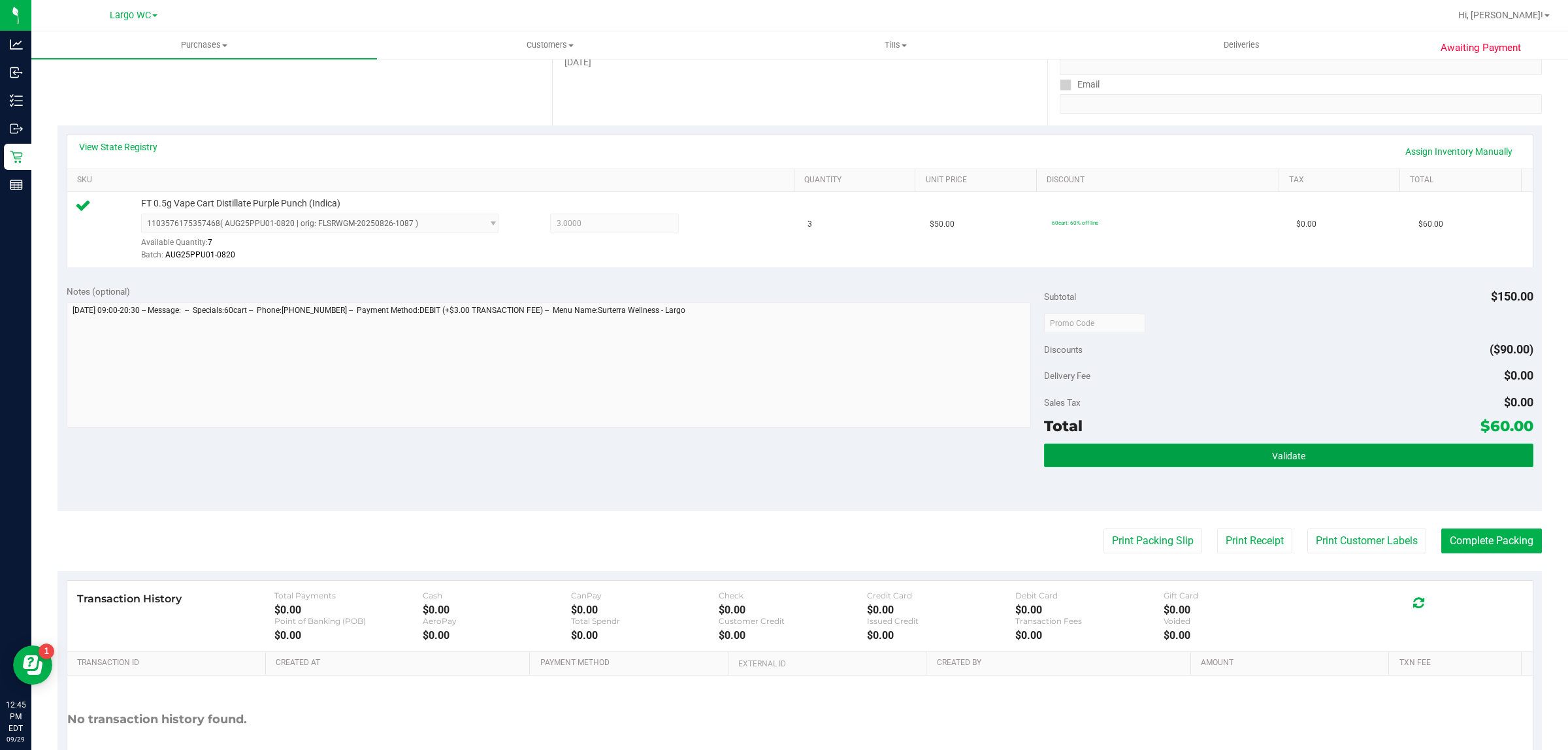
click at [1098, 453] on button "Validate" at bounding box center [1288, 455] width 489 height 24
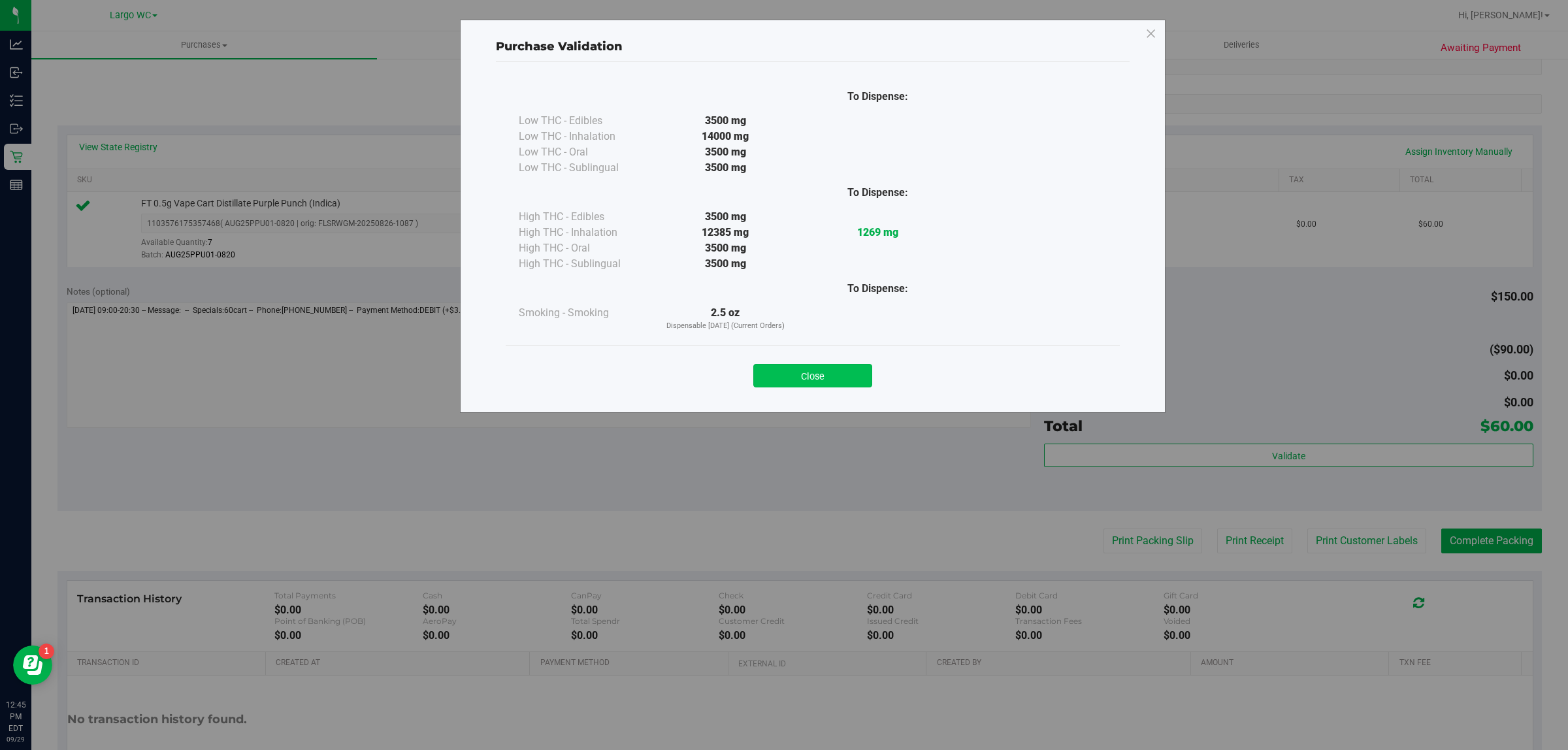
click at [788, 379] on button "Close" at bounding box center [812, 376] width 119 height 24
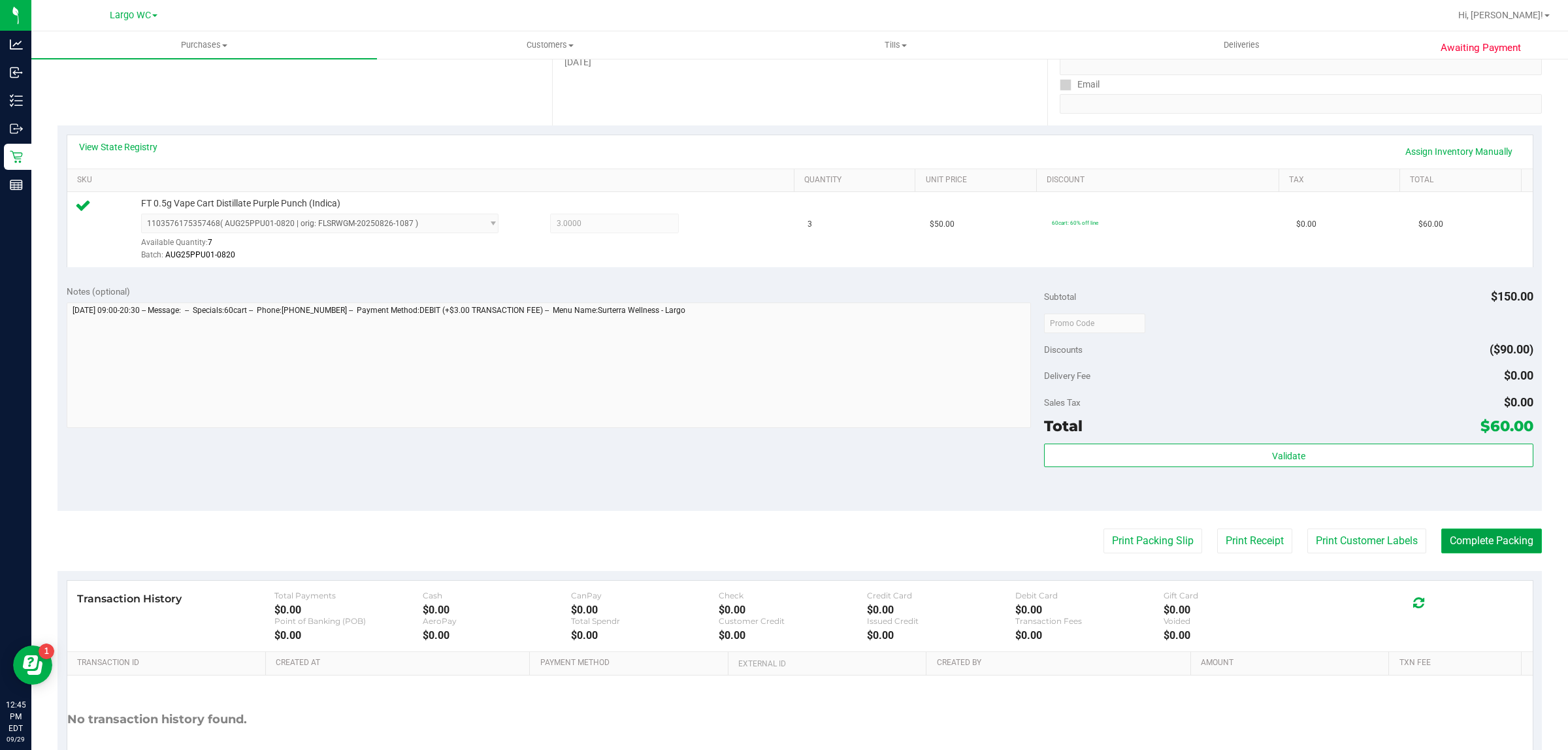
click at [1462, 529] on button "Complete Packing" at bounding box center [1491, 540] width 100 height 25
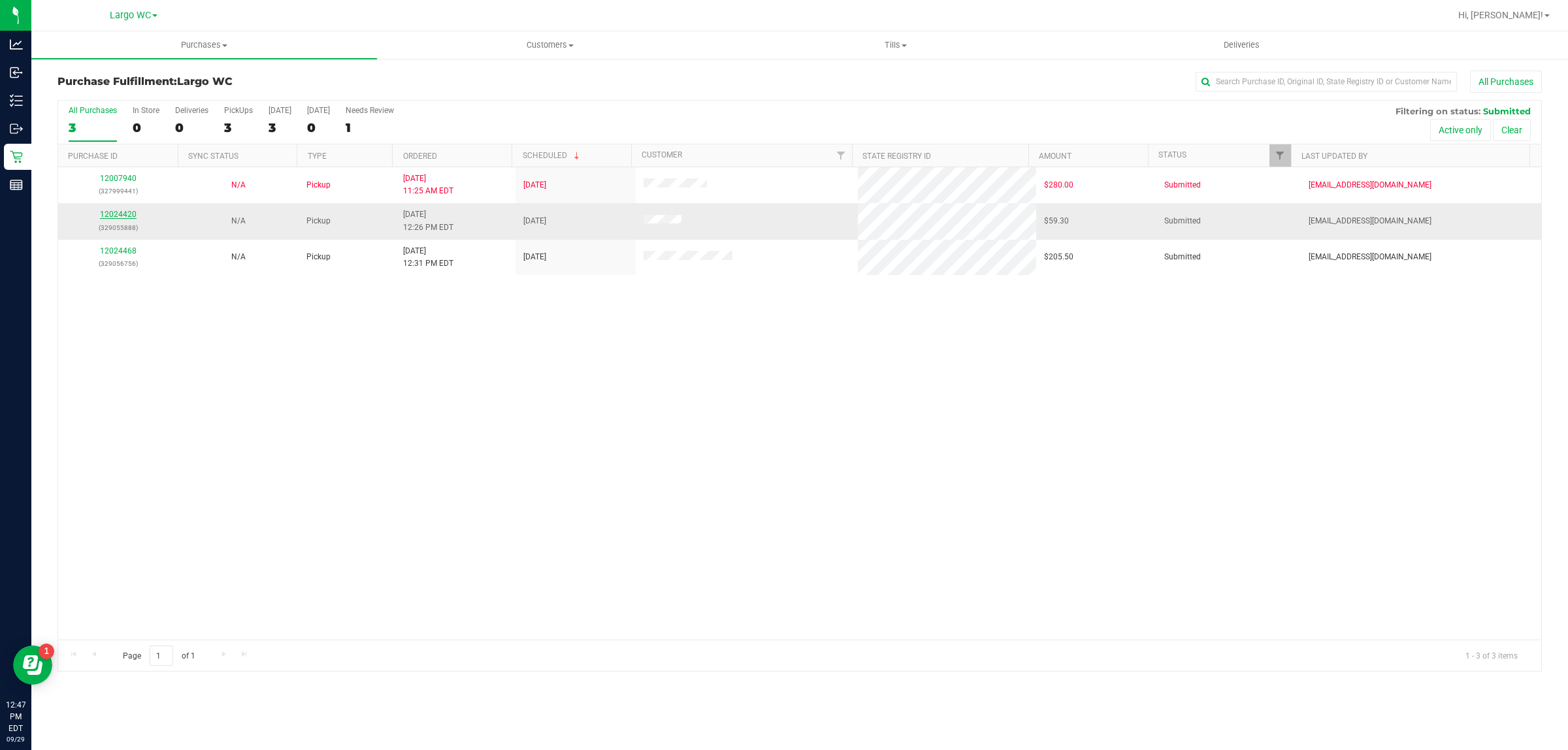
click at [111, 217] on link "12024420" at bounding box center [118, 214] width 36 height 9
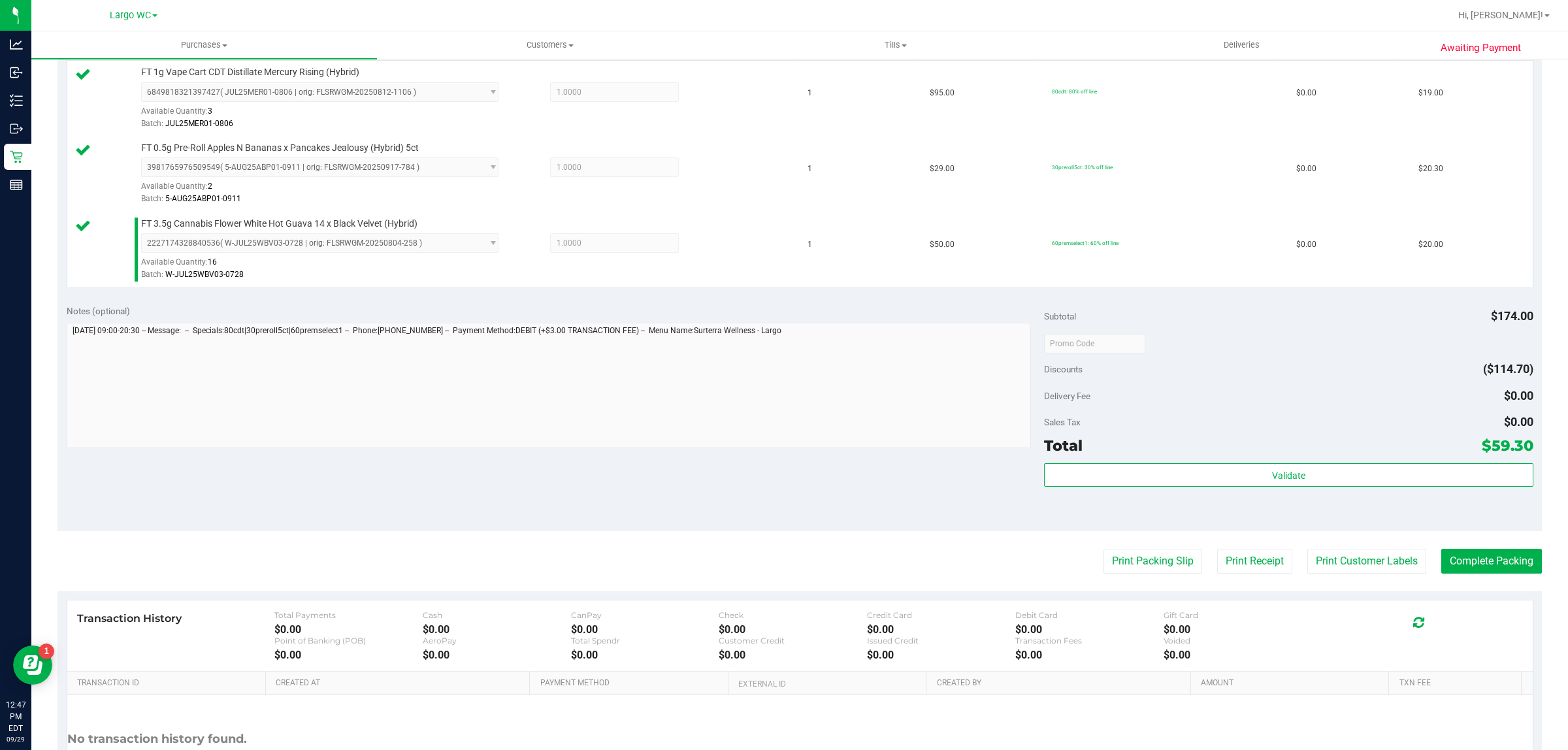
scroll to position [357, 0]
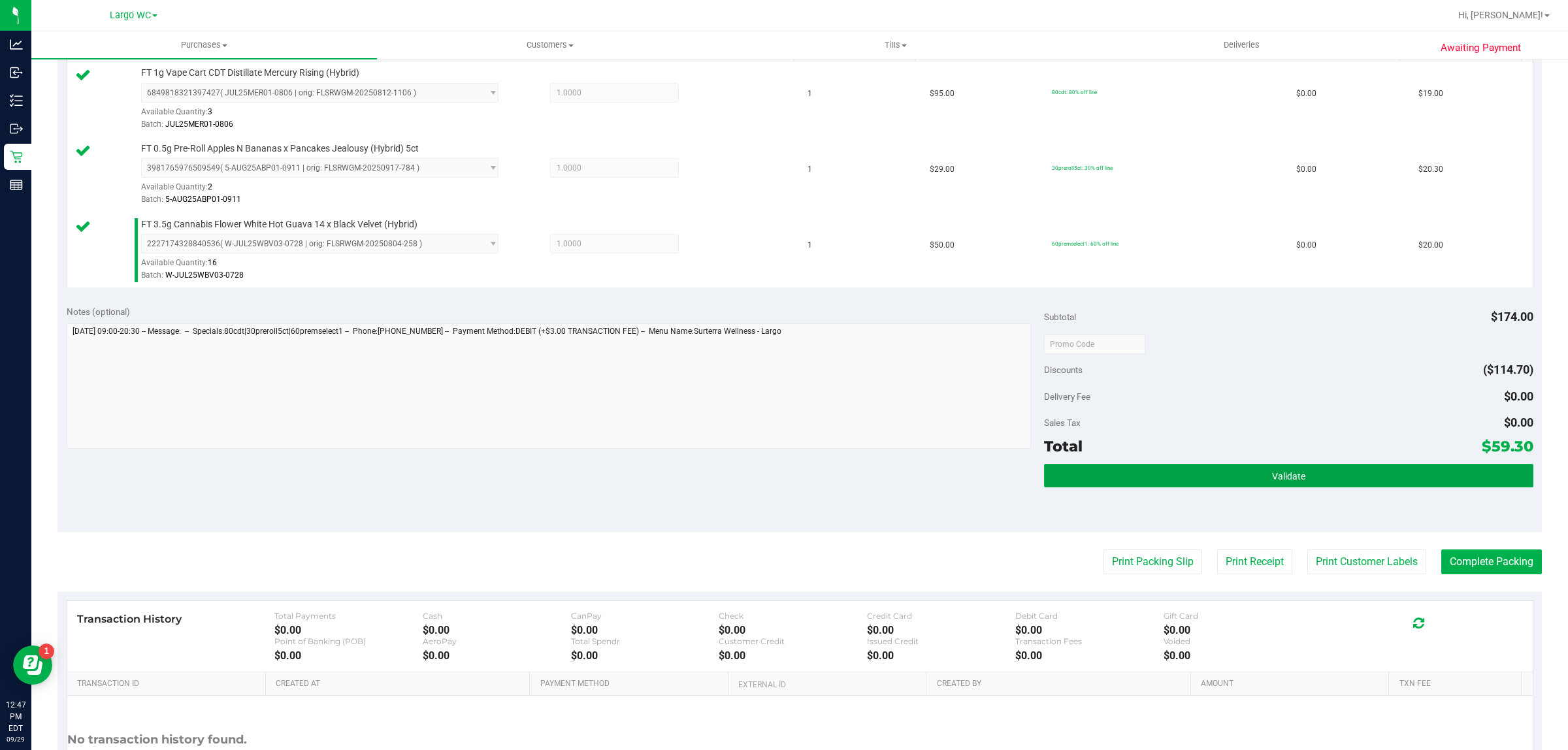
click at [1158, 483] on button "Validate" at bounding box center [1288, 475] width 489 height 24
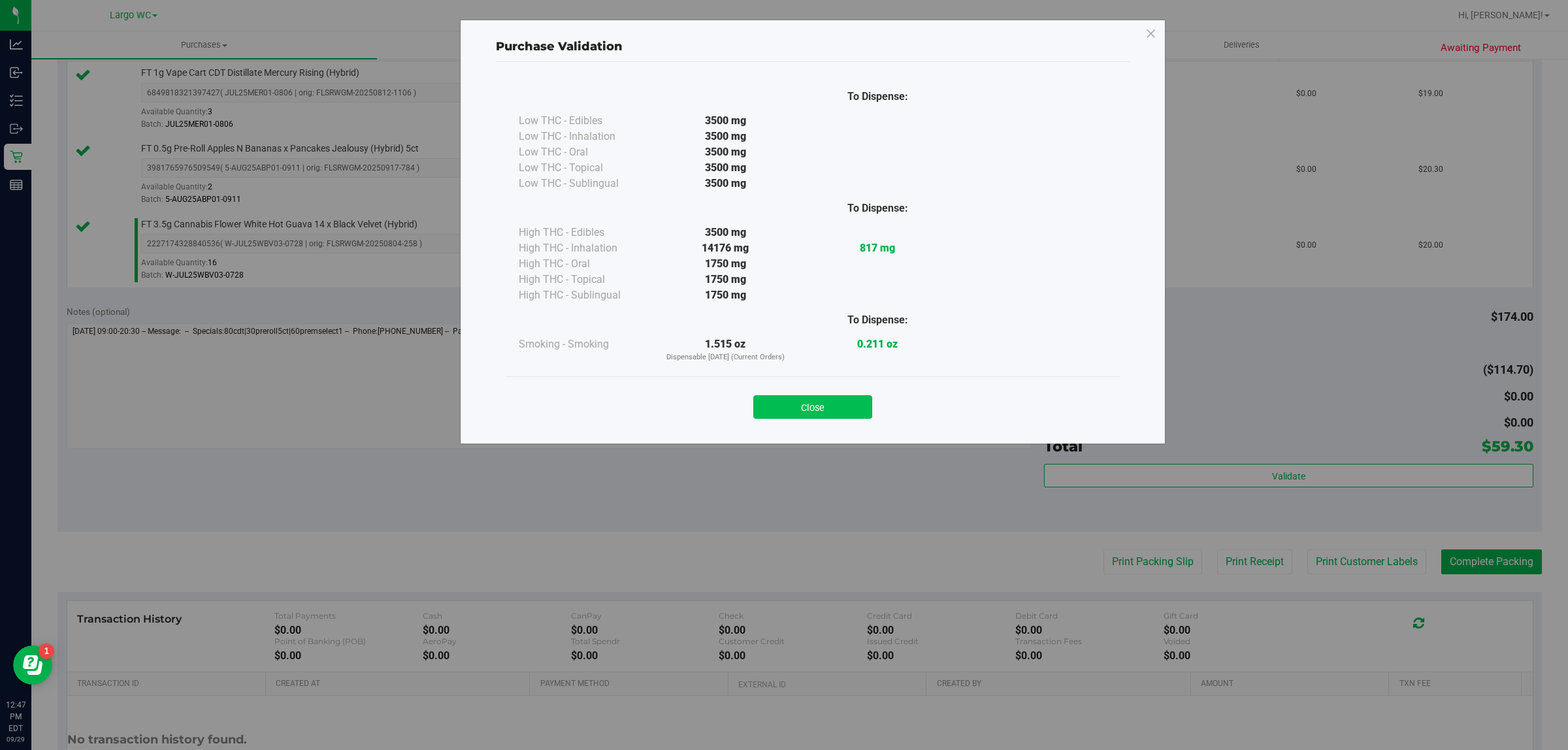
click at [843, 407] on button "Close" at bounding box center [812, 407] width 119 height 24
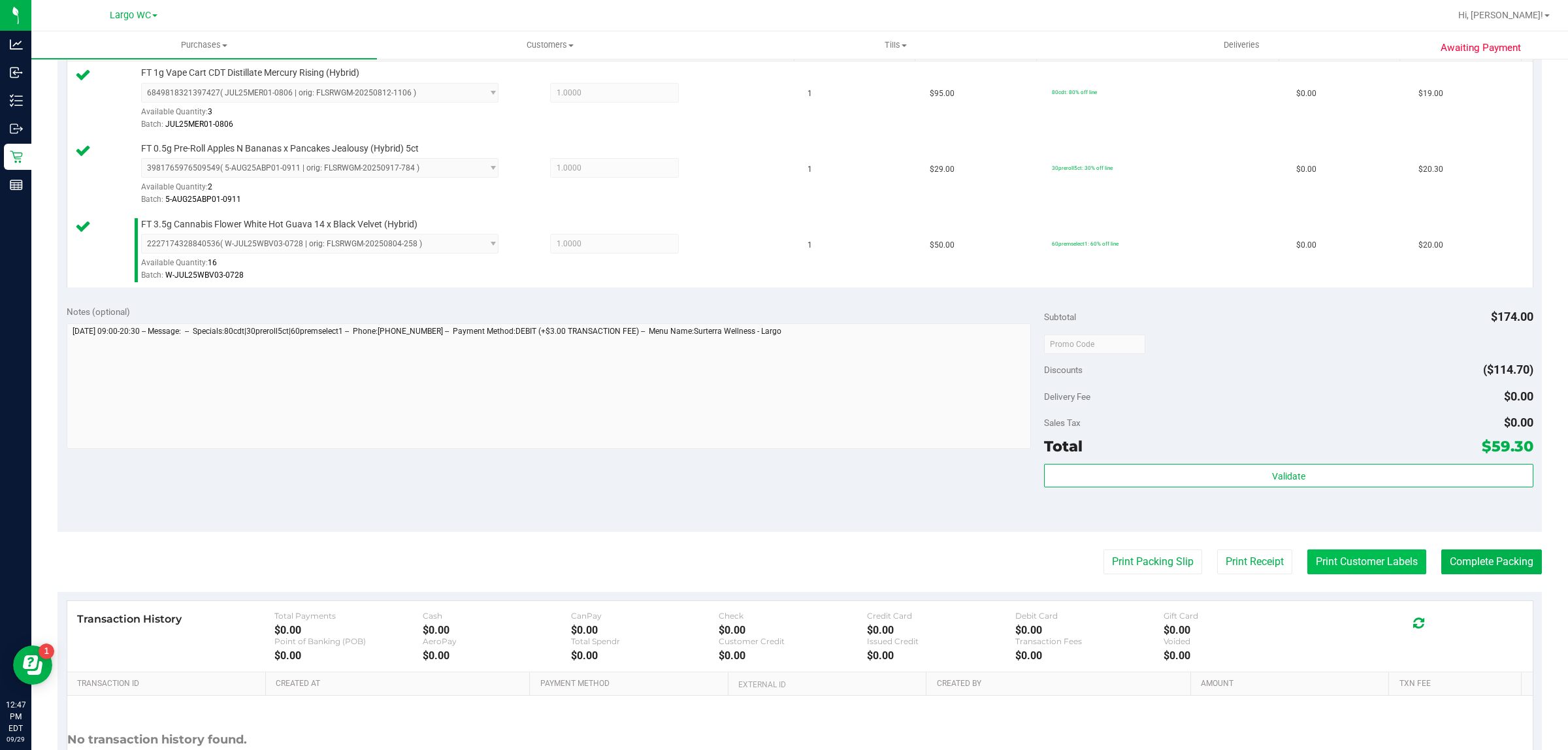
click at [1341, 563] on button "Print Customer Labels" at bounding box center [1367, 562] width 119 height 25
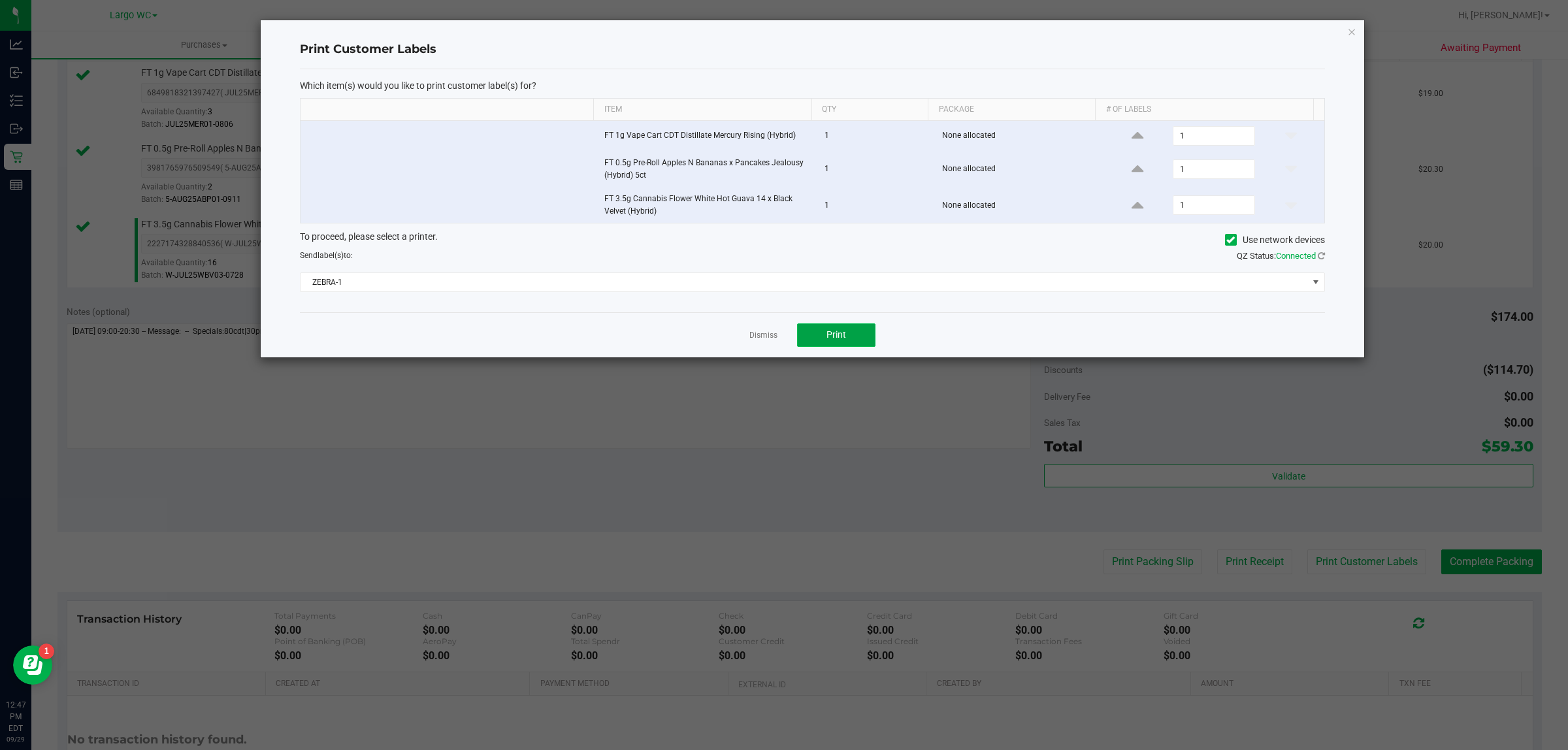
click at [851, 329] on button "Print" at bounding box center [837, 335] width 79 height 24
click at [1350, 25] on icon "button" at bounding box center [1351, 31] width 9 height 16
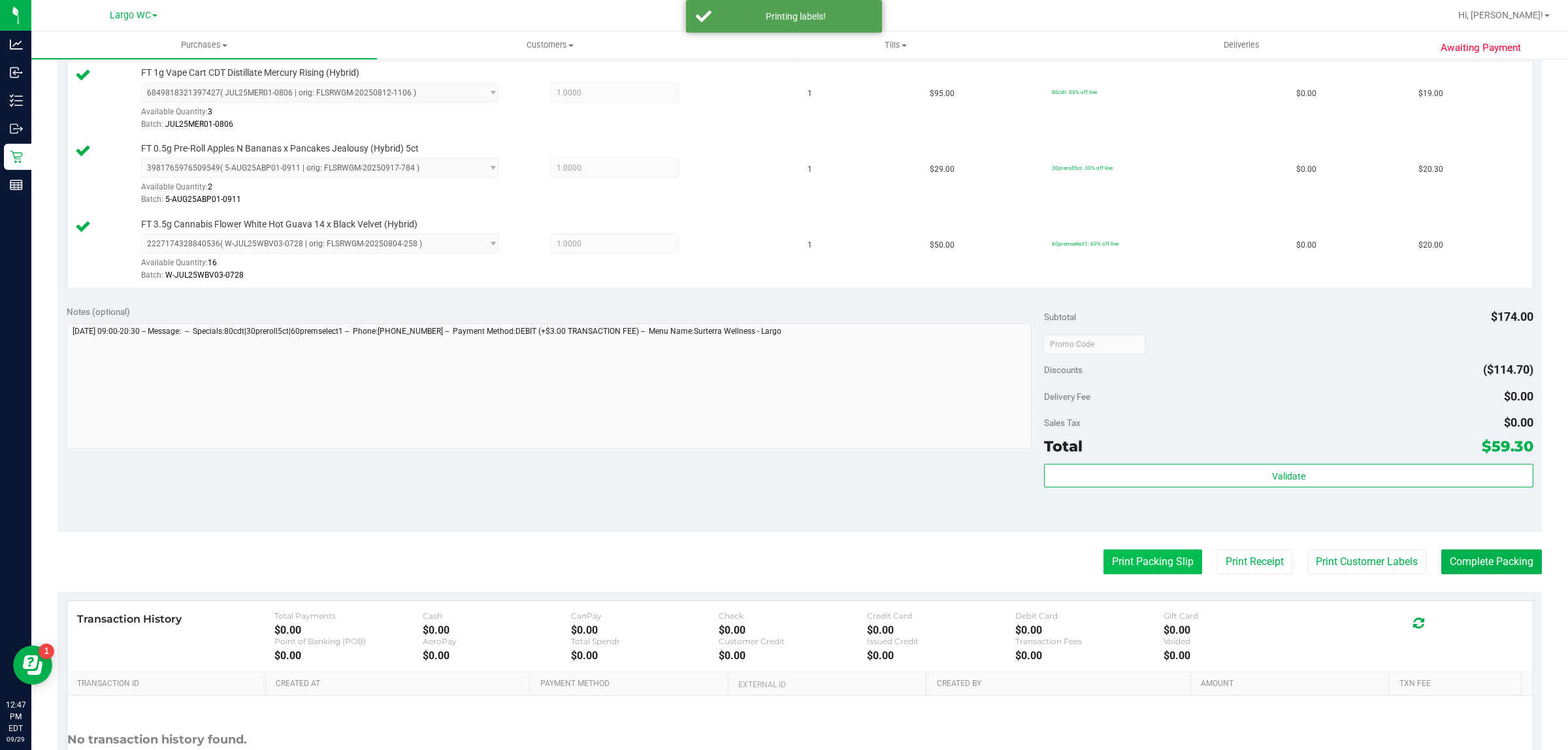
click at [1152, 565] on button "Print Packing Slip" at bounding box center [1153, 562] width 98 height 25
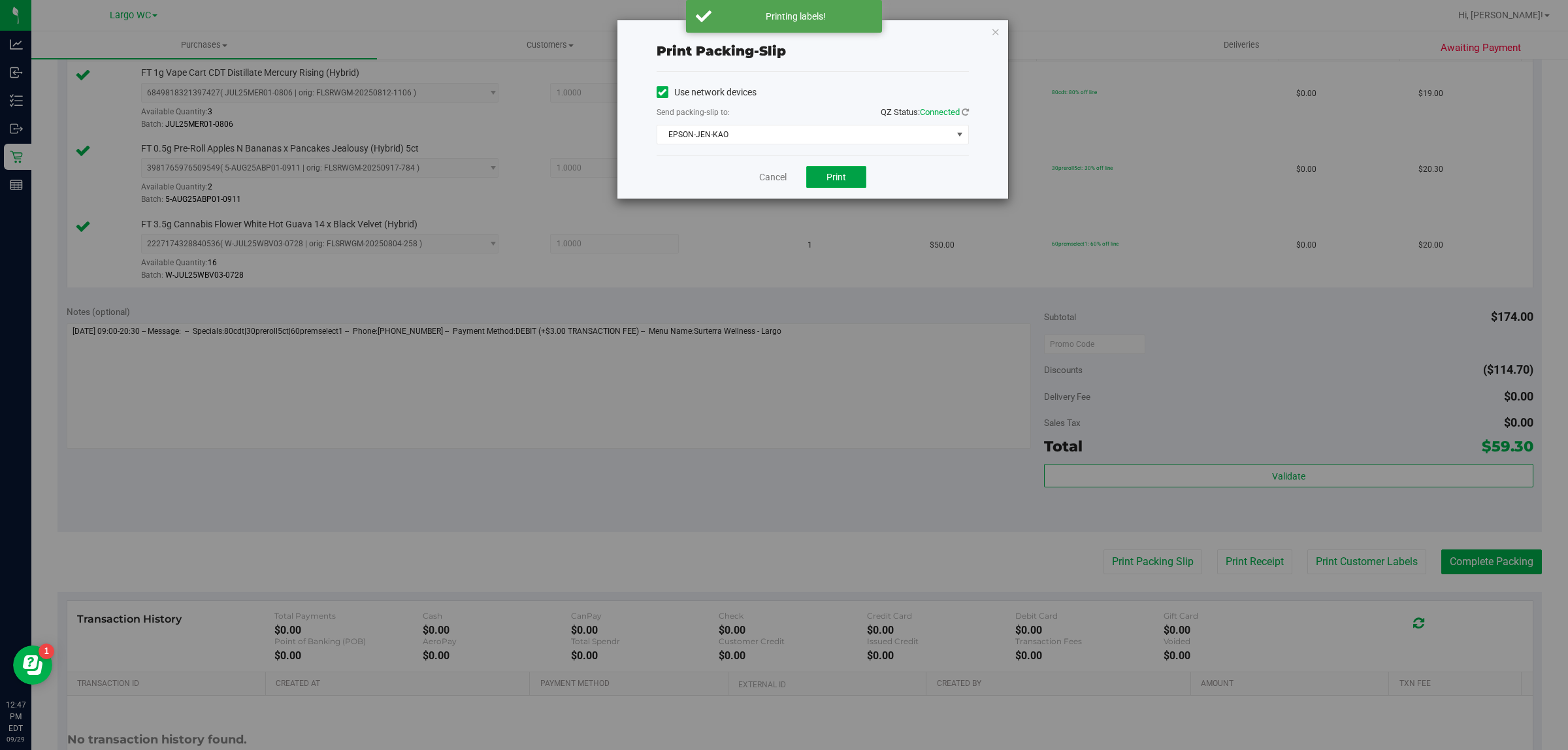
click at [835, 178] on span "Print" at bounding box center [837, 177] width 20 height 11
click at [977, 32] on div "Print packing-slip Use network devices Send packing-slip to: QZ Status: Connect…" at bounding box center [813, 110] width 391 height 179
click at [995, 29] on icon "button" at bounding box center [995, 31] width 9 height 16
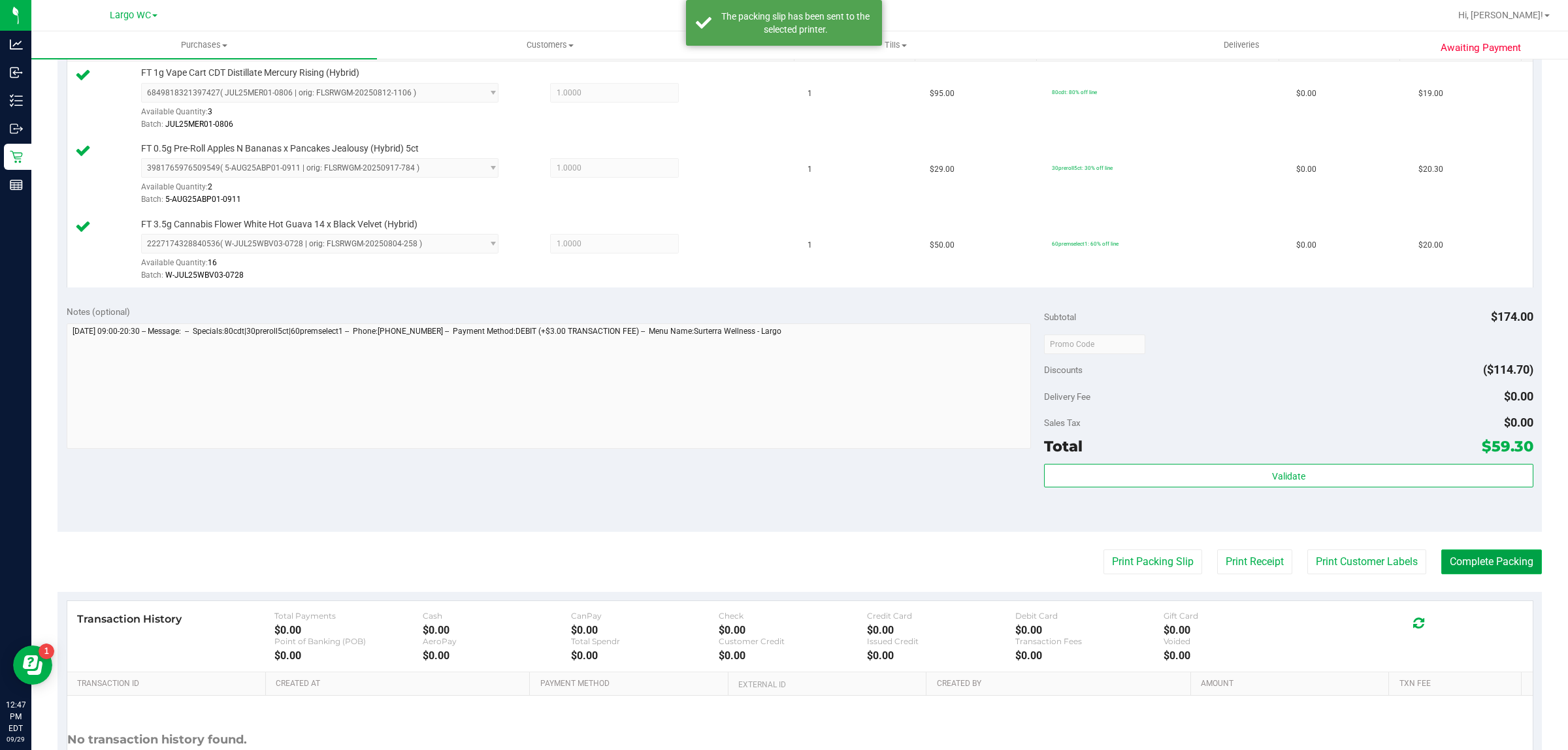
click at [1491, 574] on button "Complete Packing" at bounding box center [1491, 562] width 100 height 25
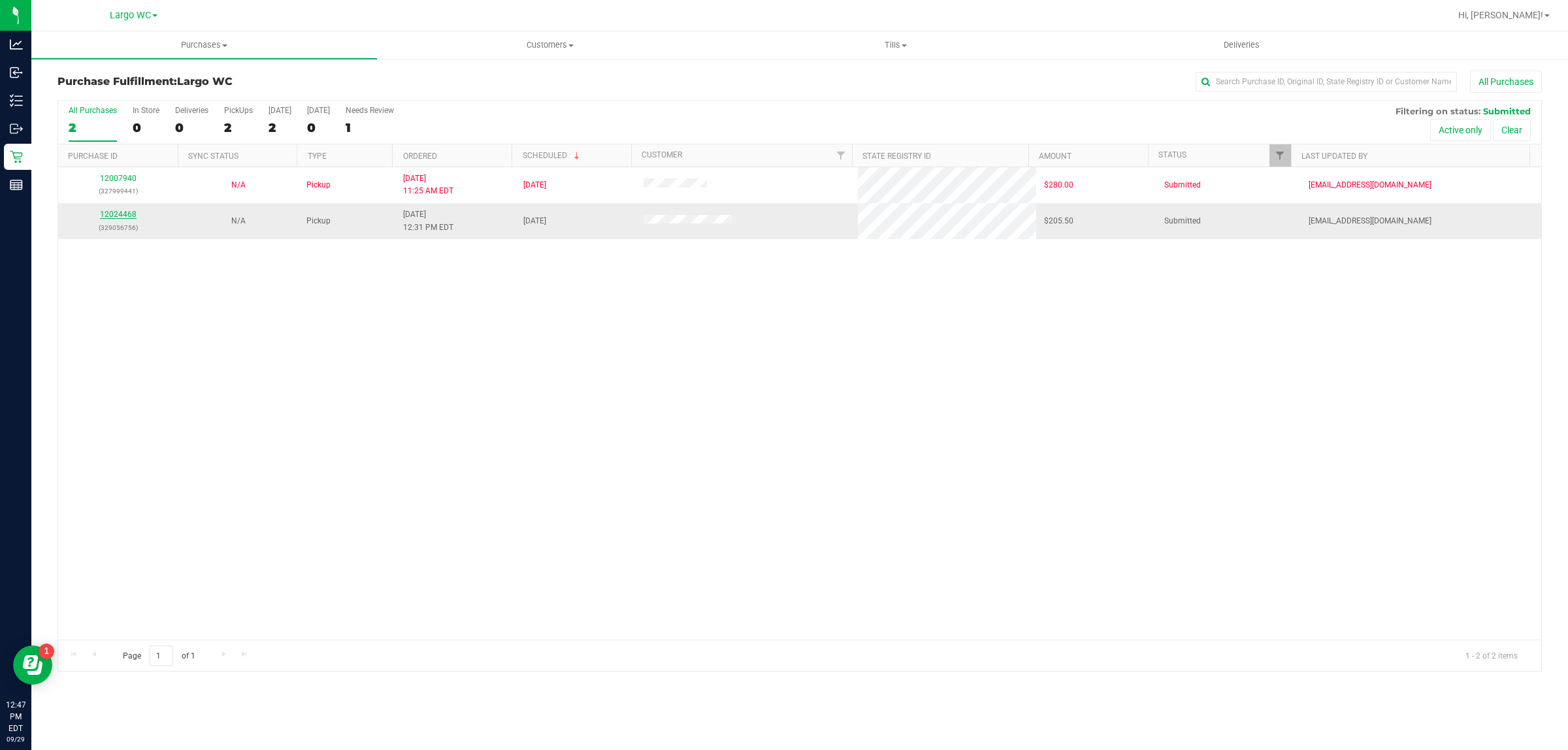
click at [112, 219] on link "12024468" at bounding box center [118, 214] width 36 height 9
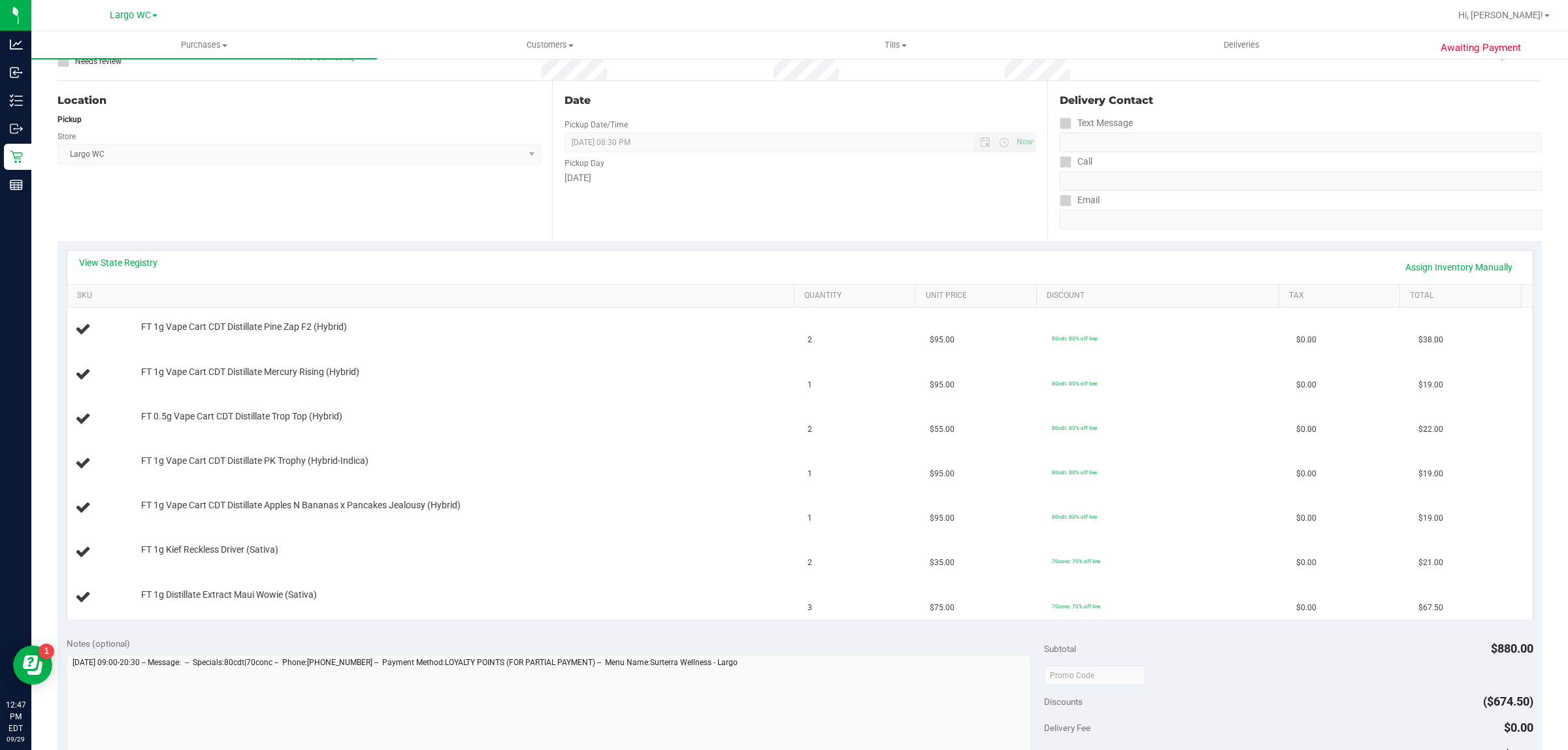
scroll to position [124, 0]
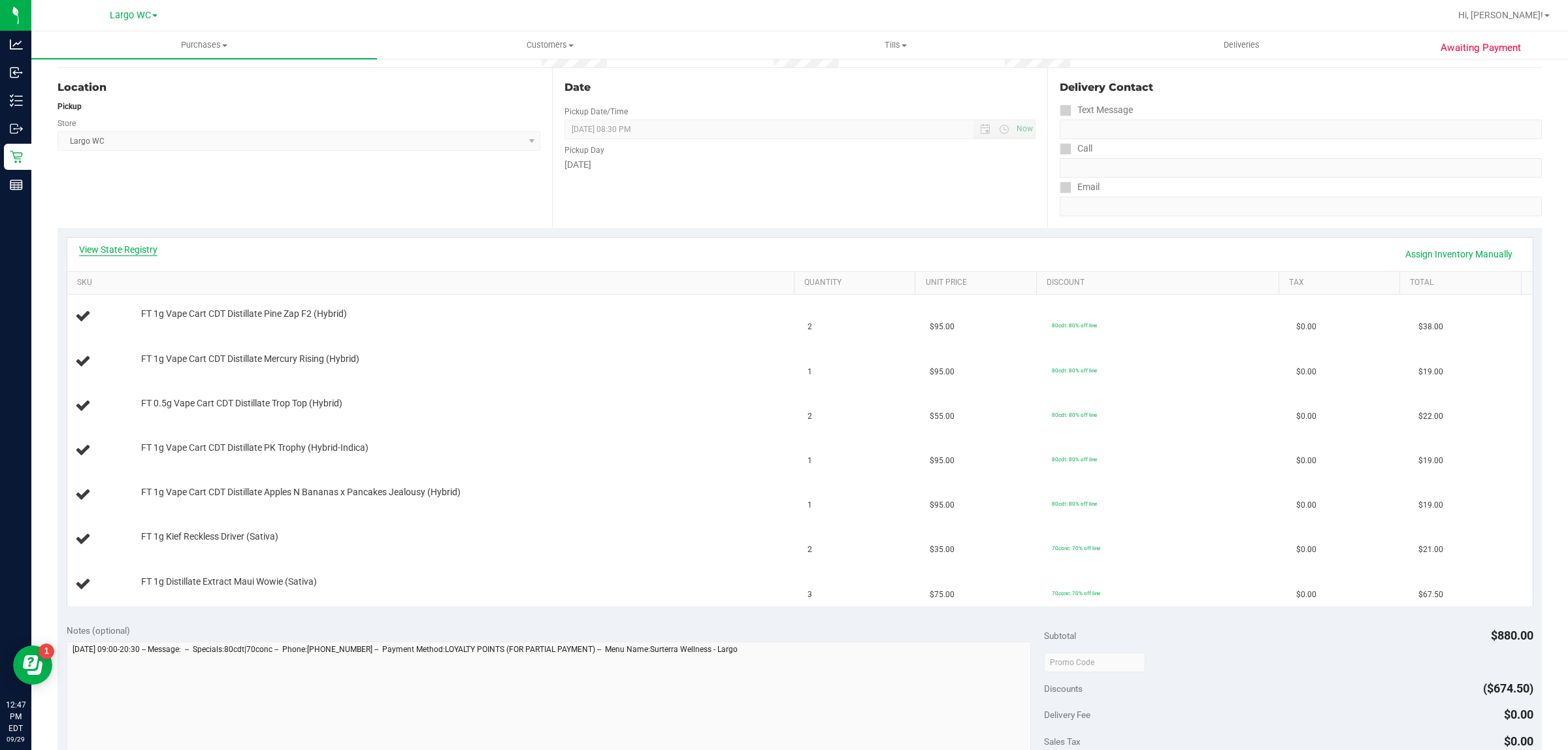
click at [124, 247] on link "View State Registry" at bounding box center [119, 249] width 79 height 13
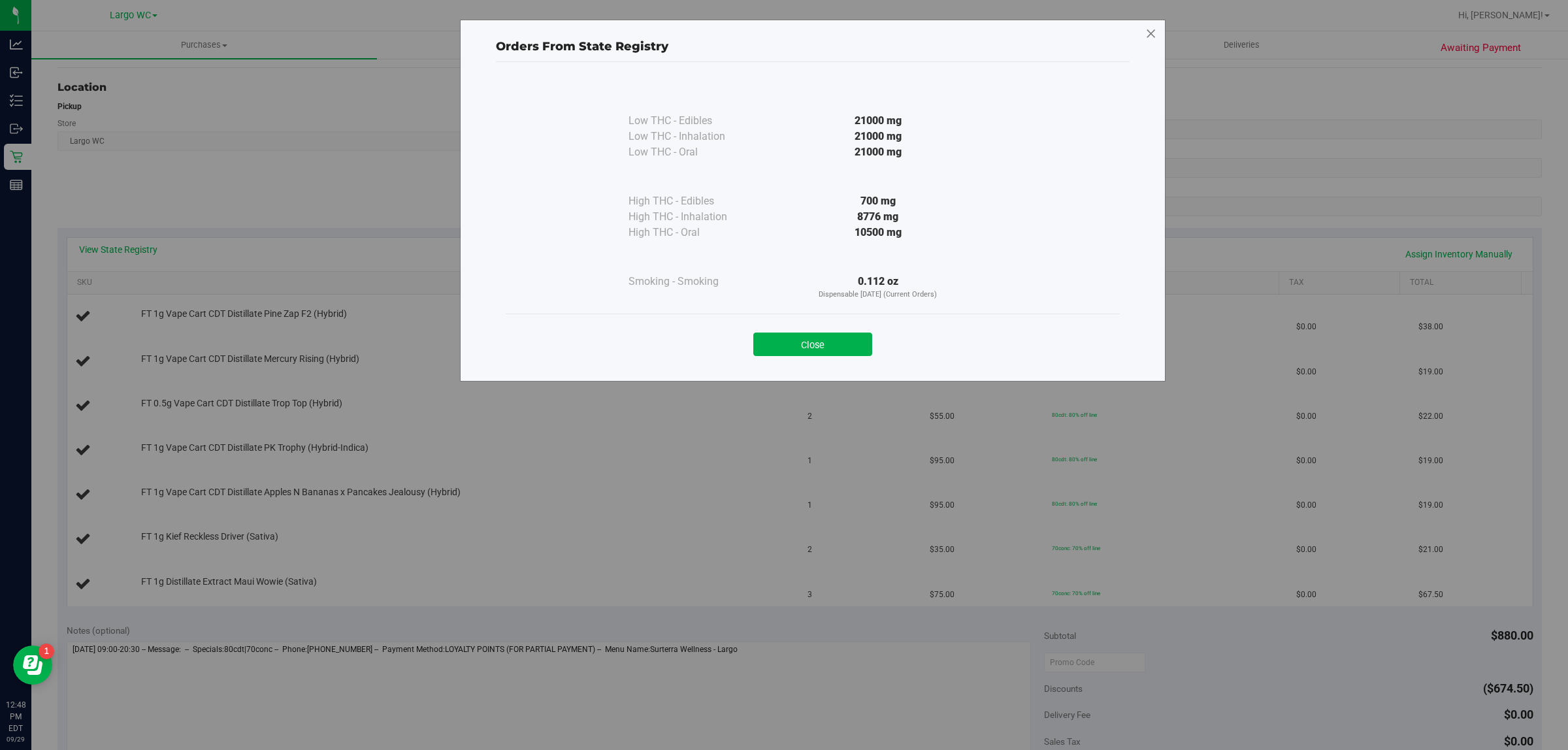
click at [1148, 32] on icon at bounding box center [1152, 33] width 12 height 21
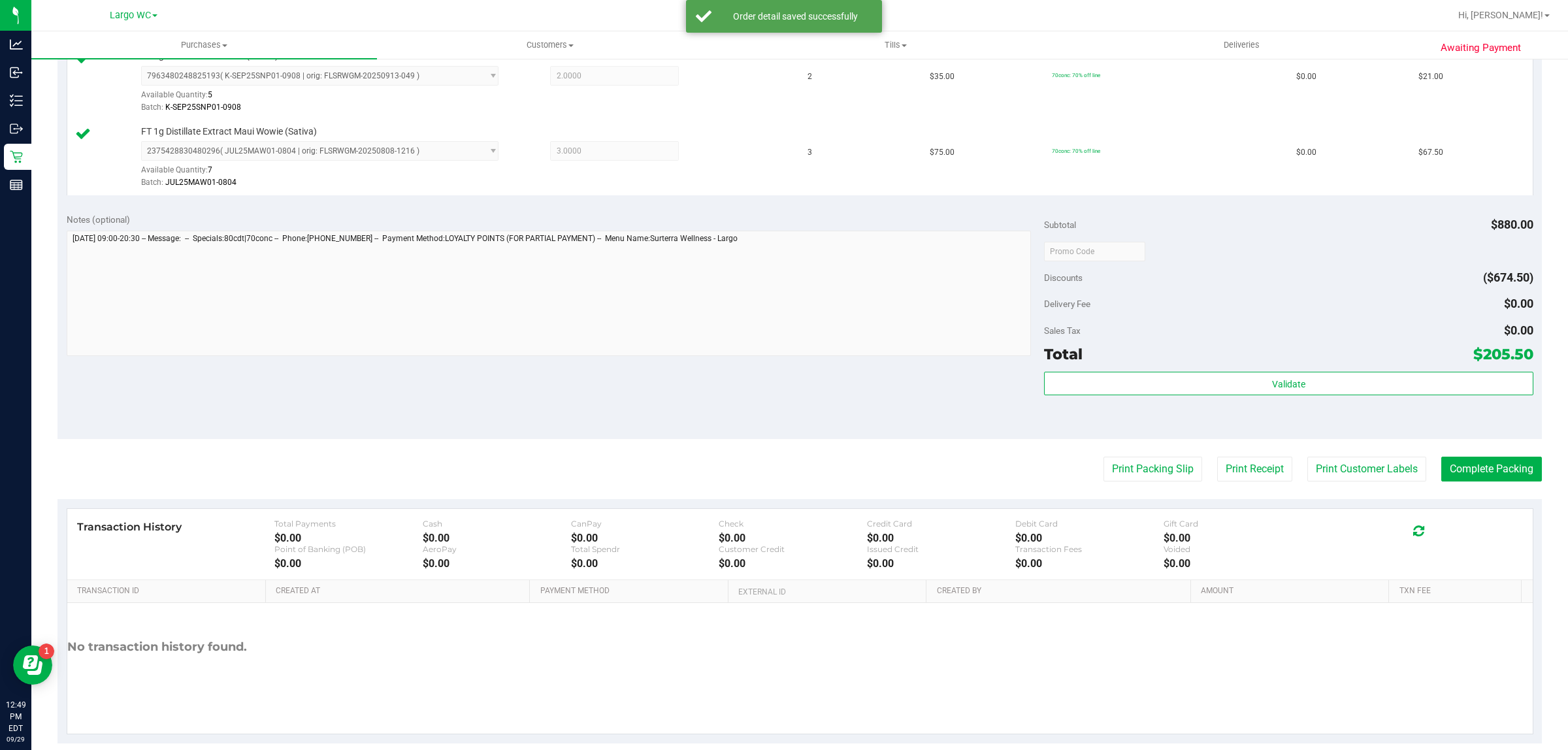
scroll to position [749, 0]
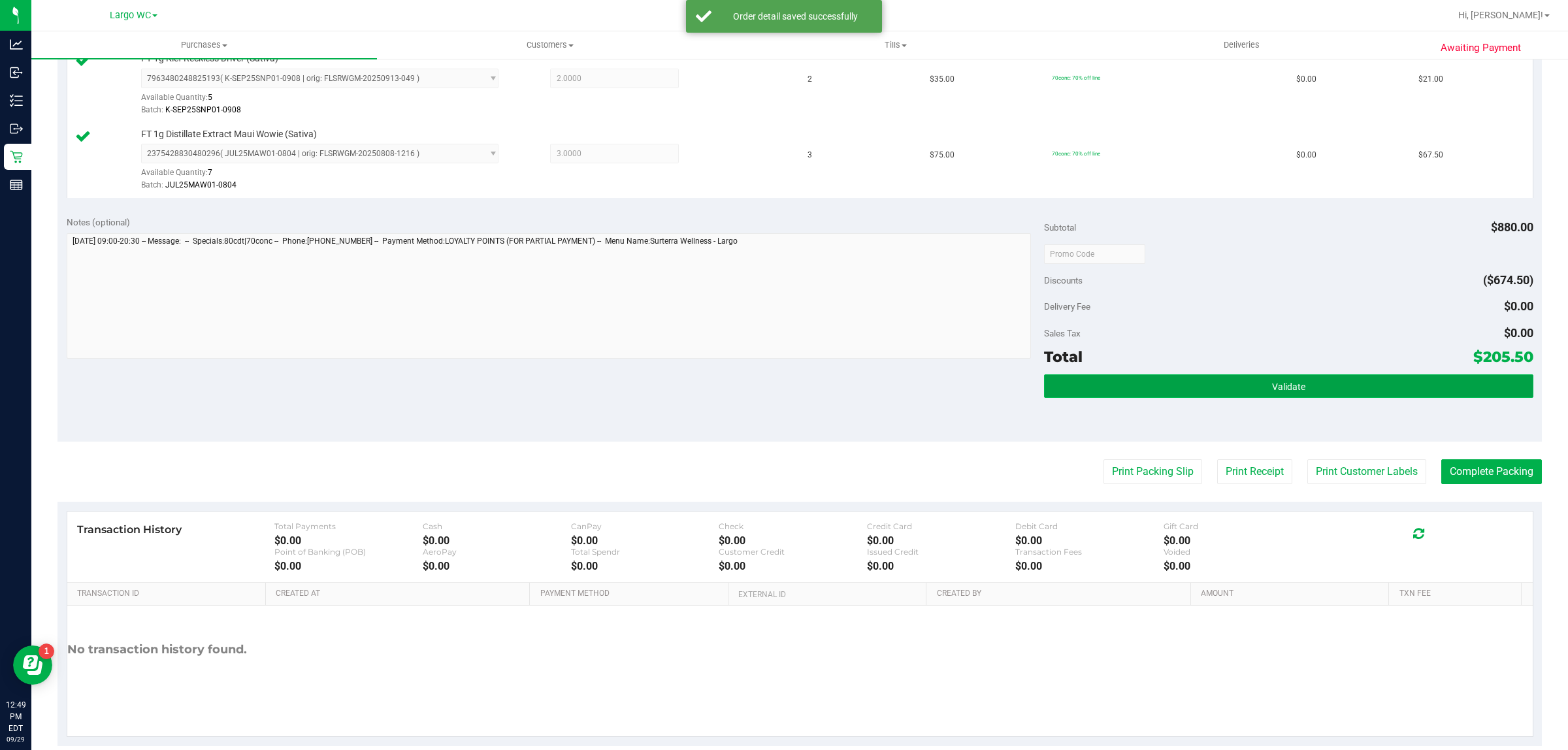
click at [1167, 391] on button "Validate" at bounding box center [1288, 386] width 489 height 24
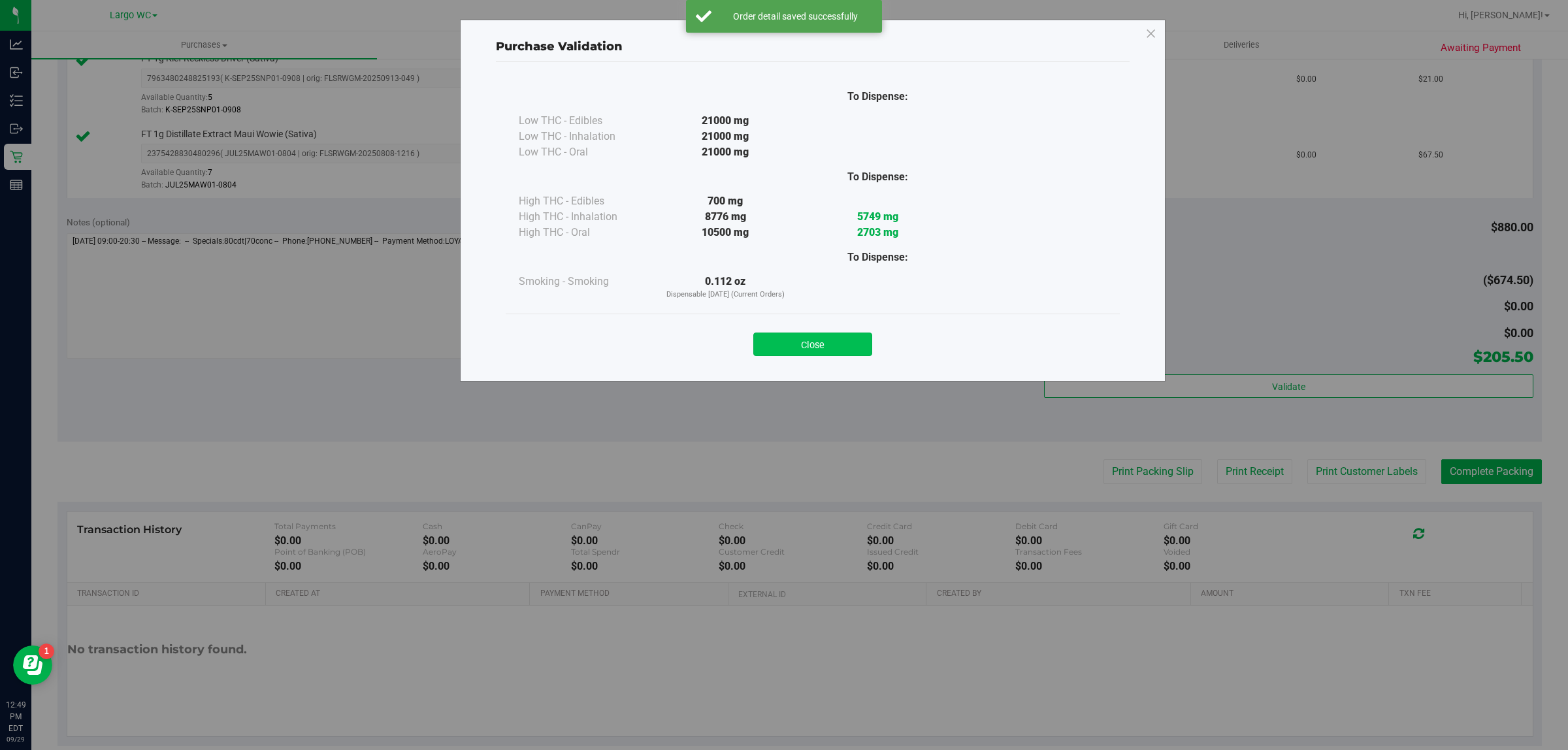
click at [825, 340] on button "Close" at bounding box center [812, 345] width 119 height 24
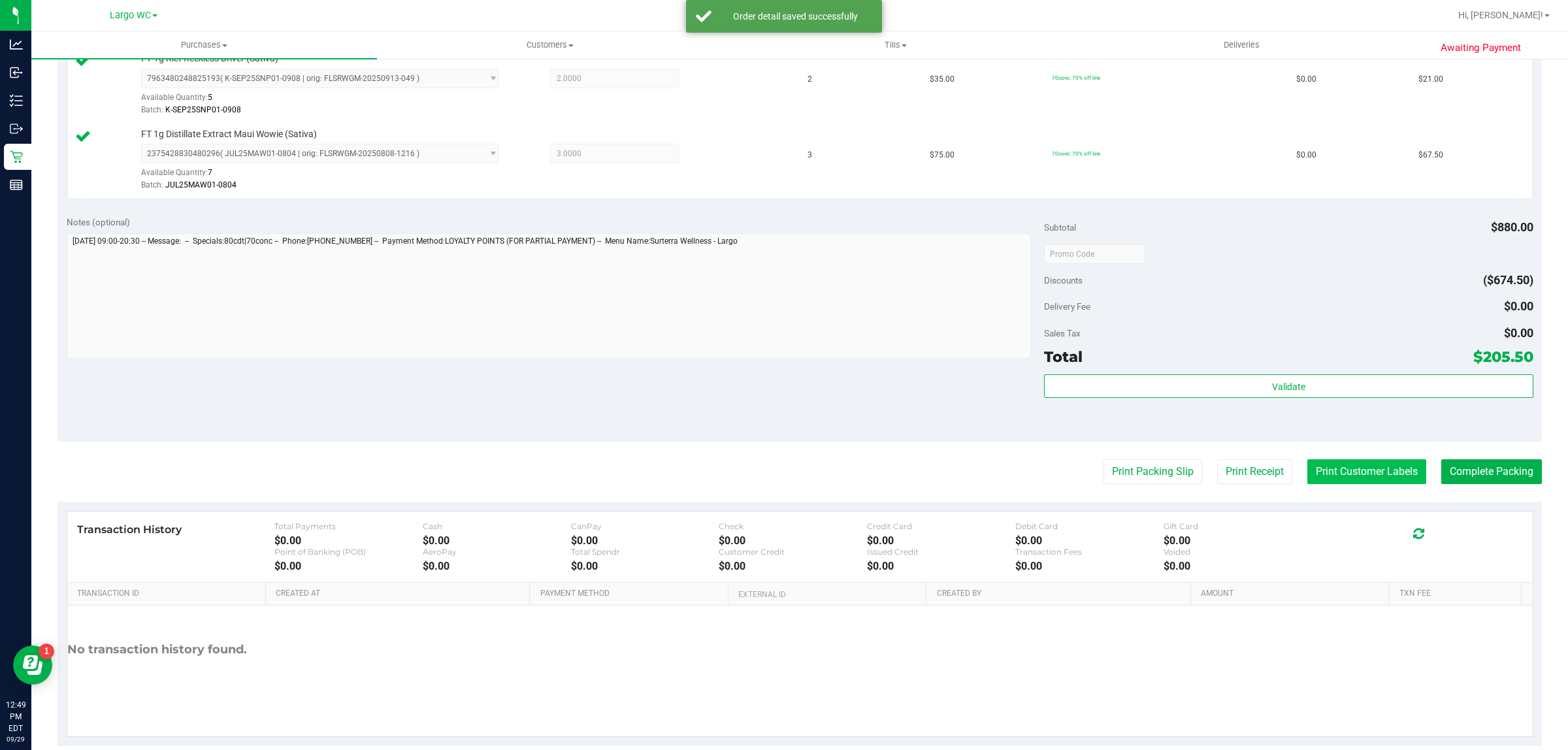
click at [1342, 482] on button "Print Customer Labels" at bounding box center [1367, 471] width 119 height 25
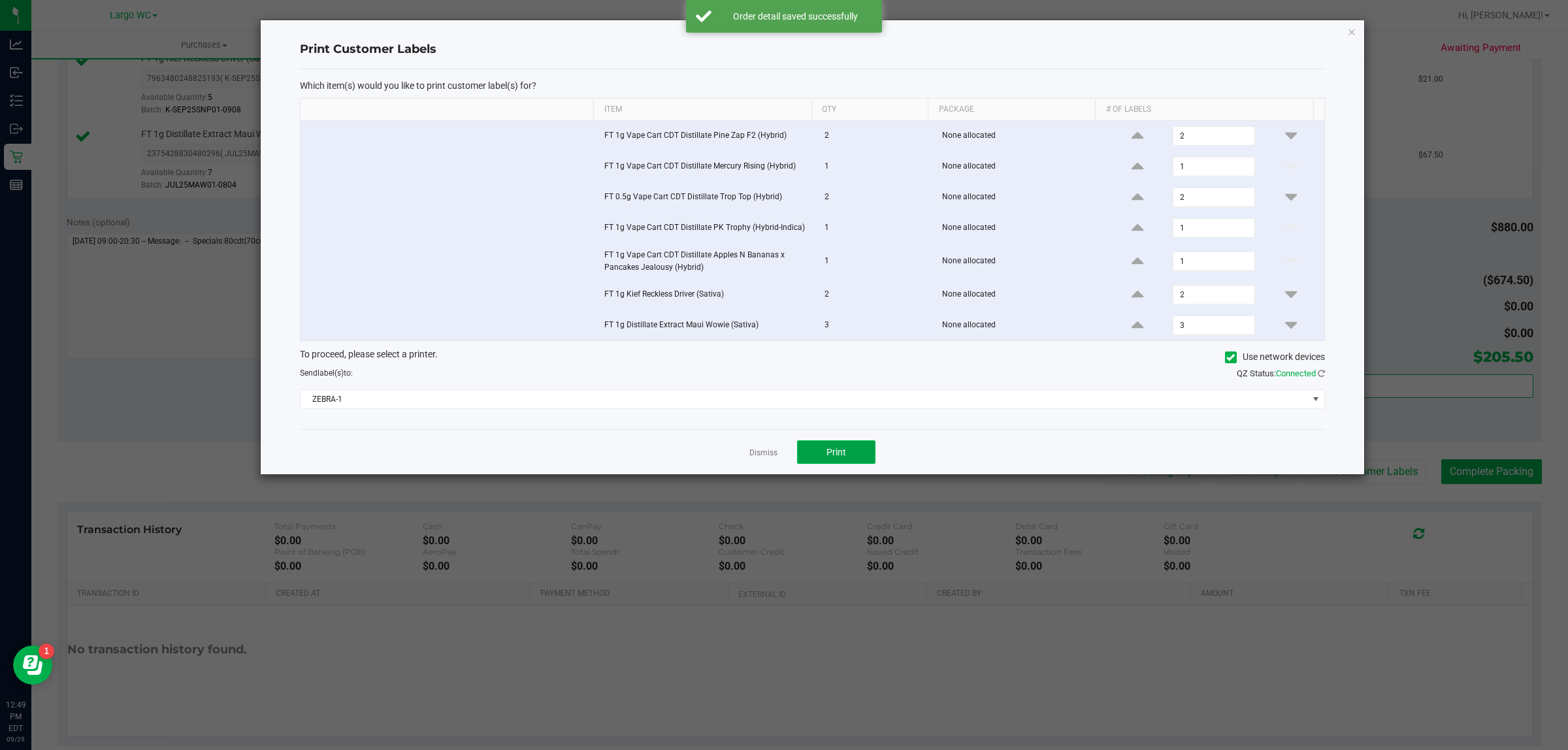
click at [864, 452] on button "Print" at bounding box center [837, 453] width 79 height 24
click at [1353, 30] on icon "button" at bounding box center [1351, 31] width 9 height 16
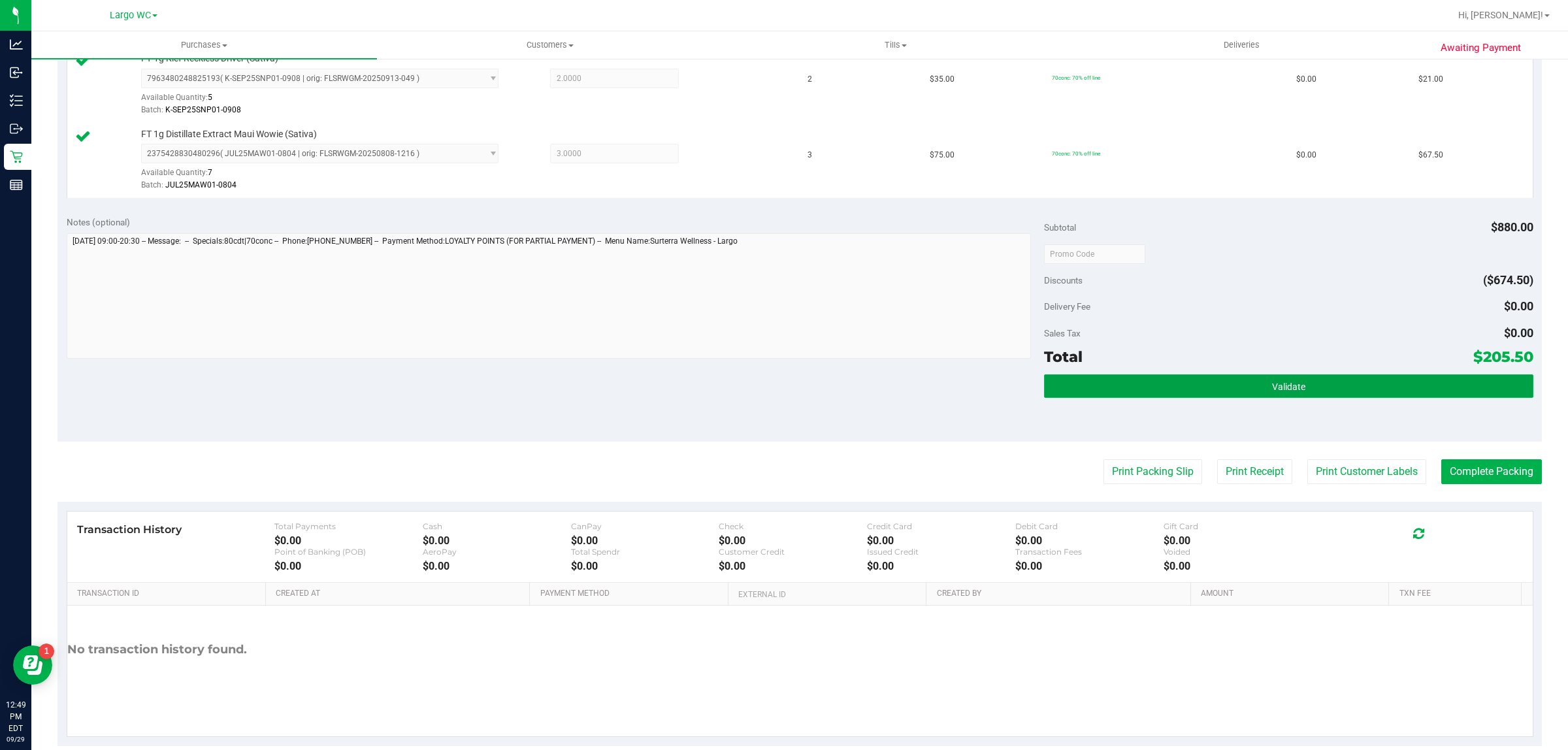
click at [1245, 398] on button "Validate" at bounding box center [1288, 386] width 489 height 24
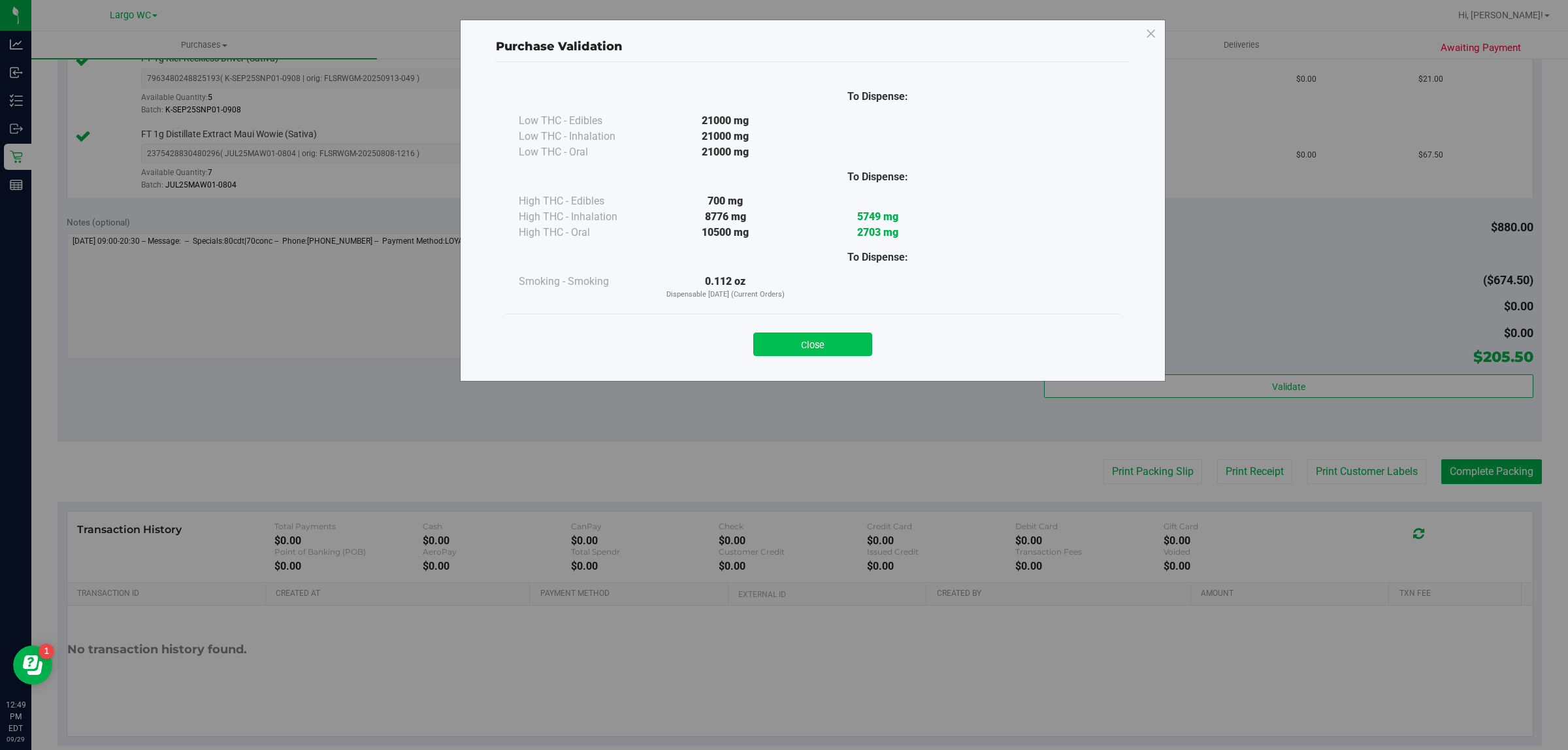
click at [839, 351] on button "Close" at bounding box center [812, 345] width 119 height 24
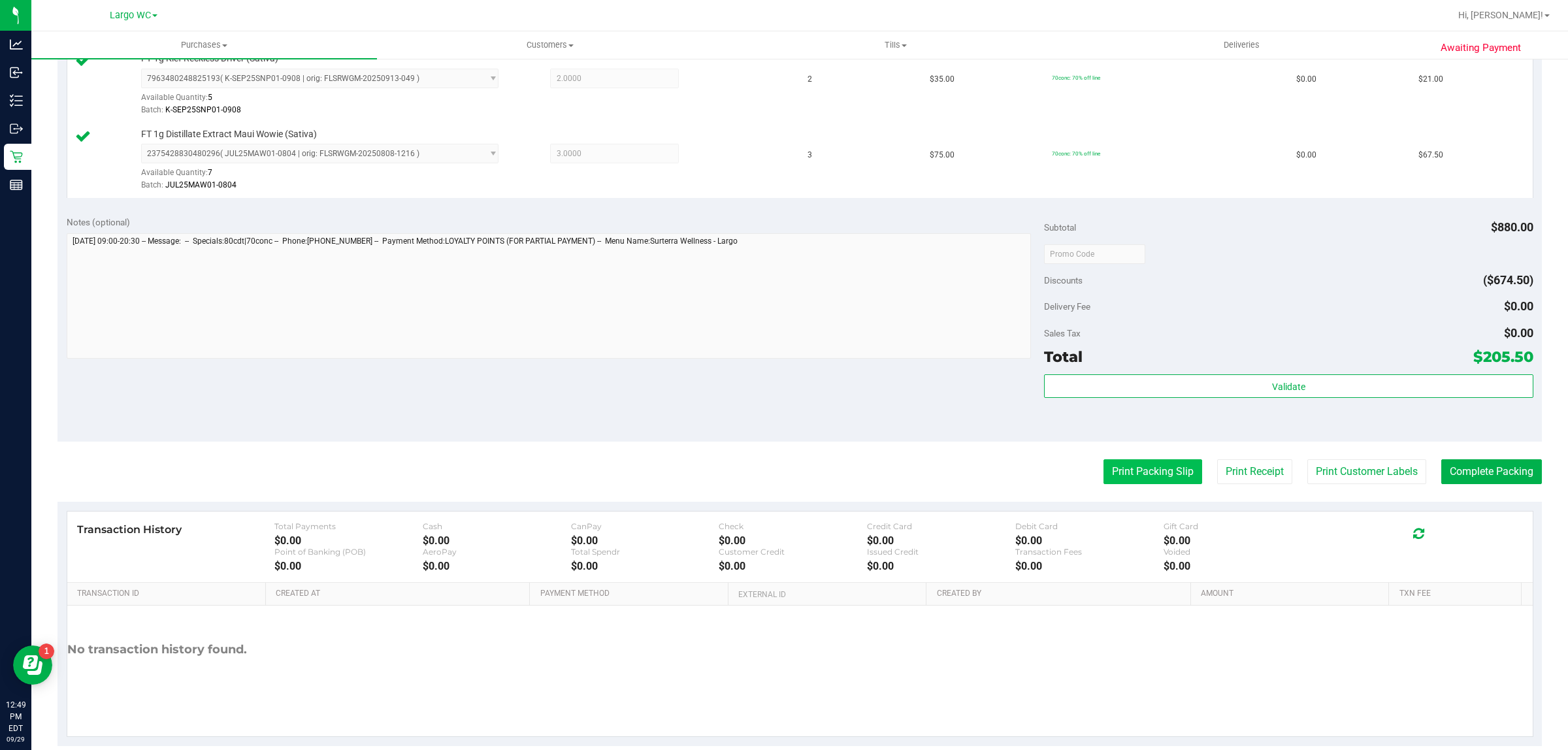
click at [1132, 471] on button "Print Packing Slip" at bounding box center [1153, 471] width 98 height 25
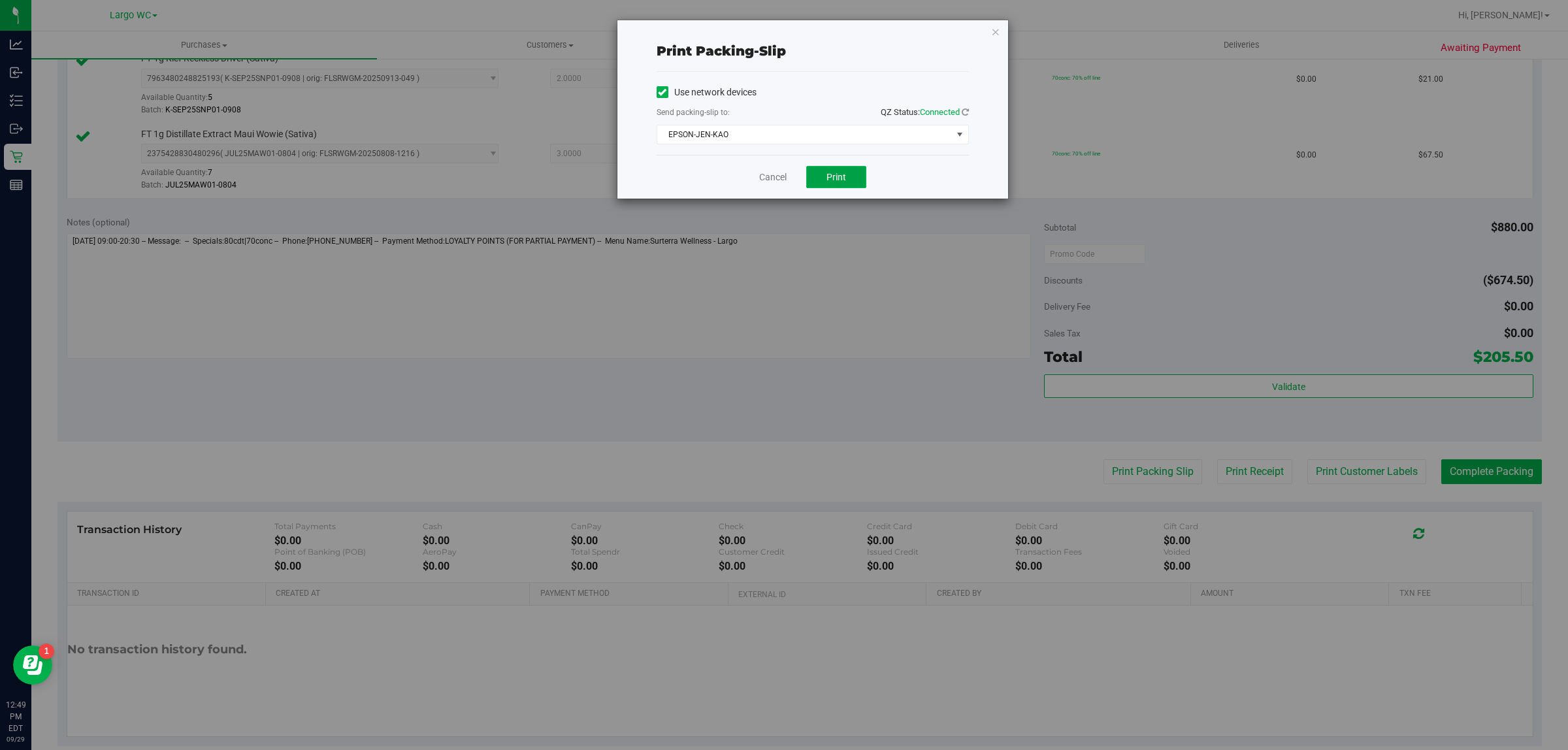
click at [862, 181] on button "Print" at bounding box center [836, 177] width 60 height 23
click at [1000, 30] on icon "button" at bounding box center [995, 31] width 9 height 16
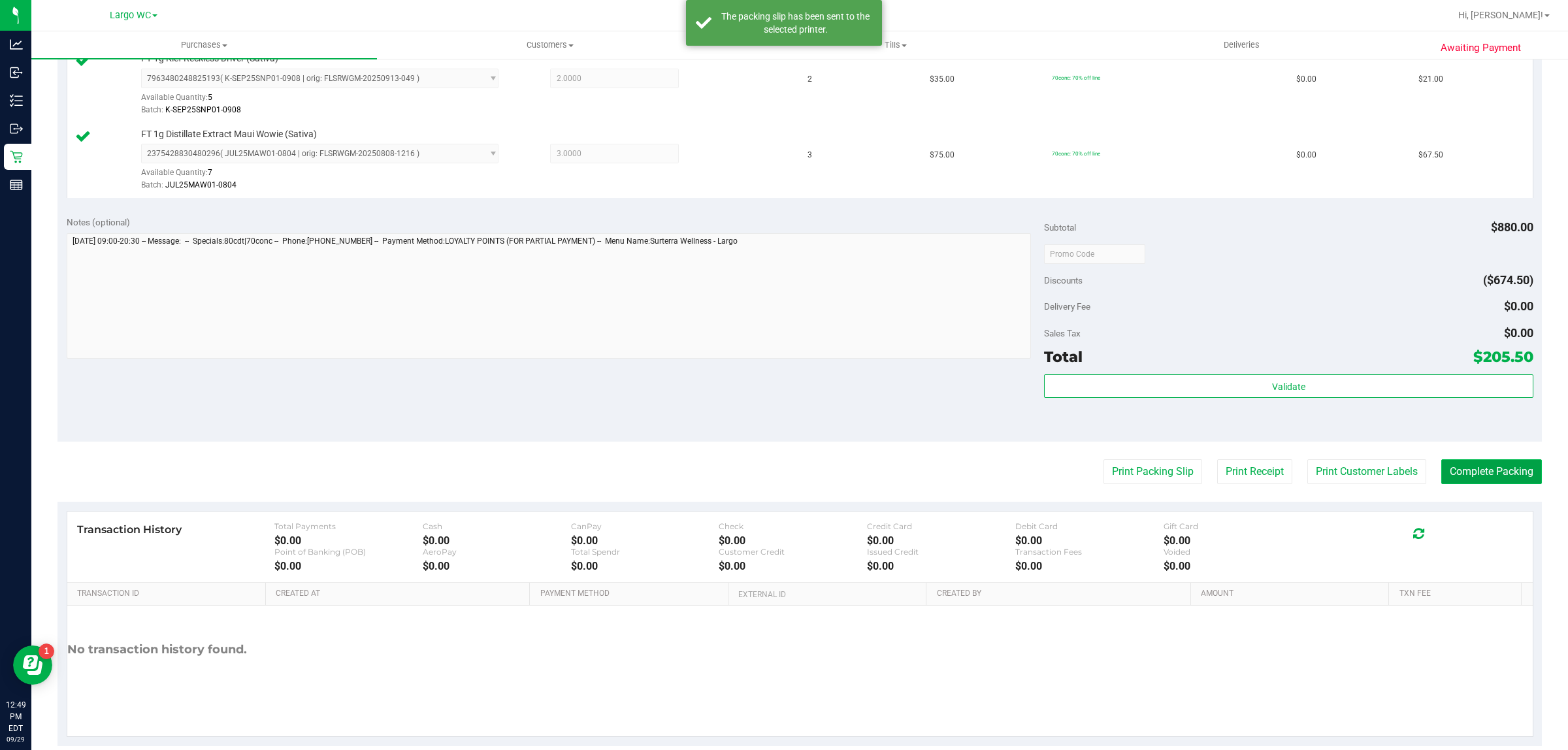
click at [1462, 475] on button "Complete Packing" at bounding box center [1491, 471] width 100 height 25
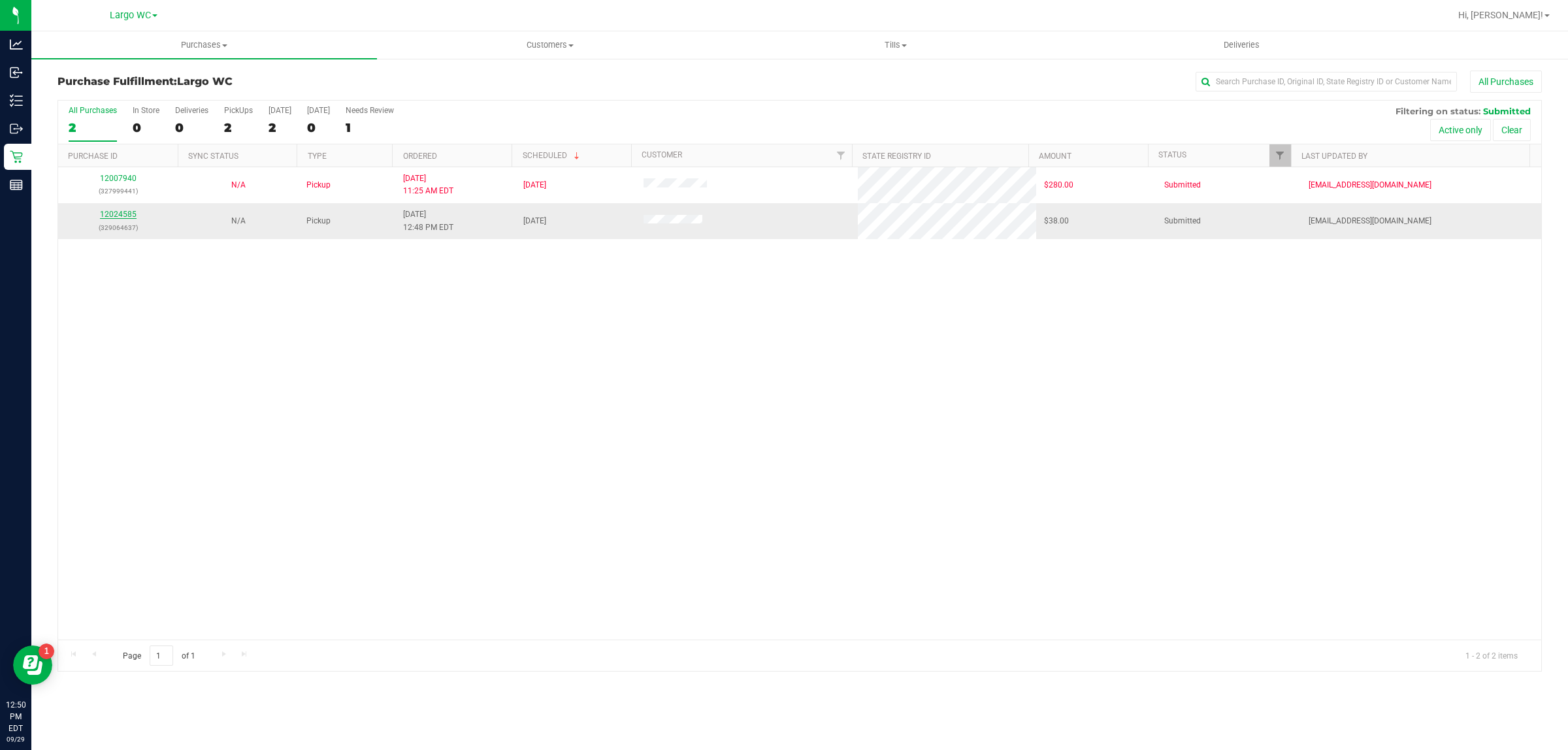
click at [119, 218] on link "12024585" at bounding box center [118, 214] width 36 height 9
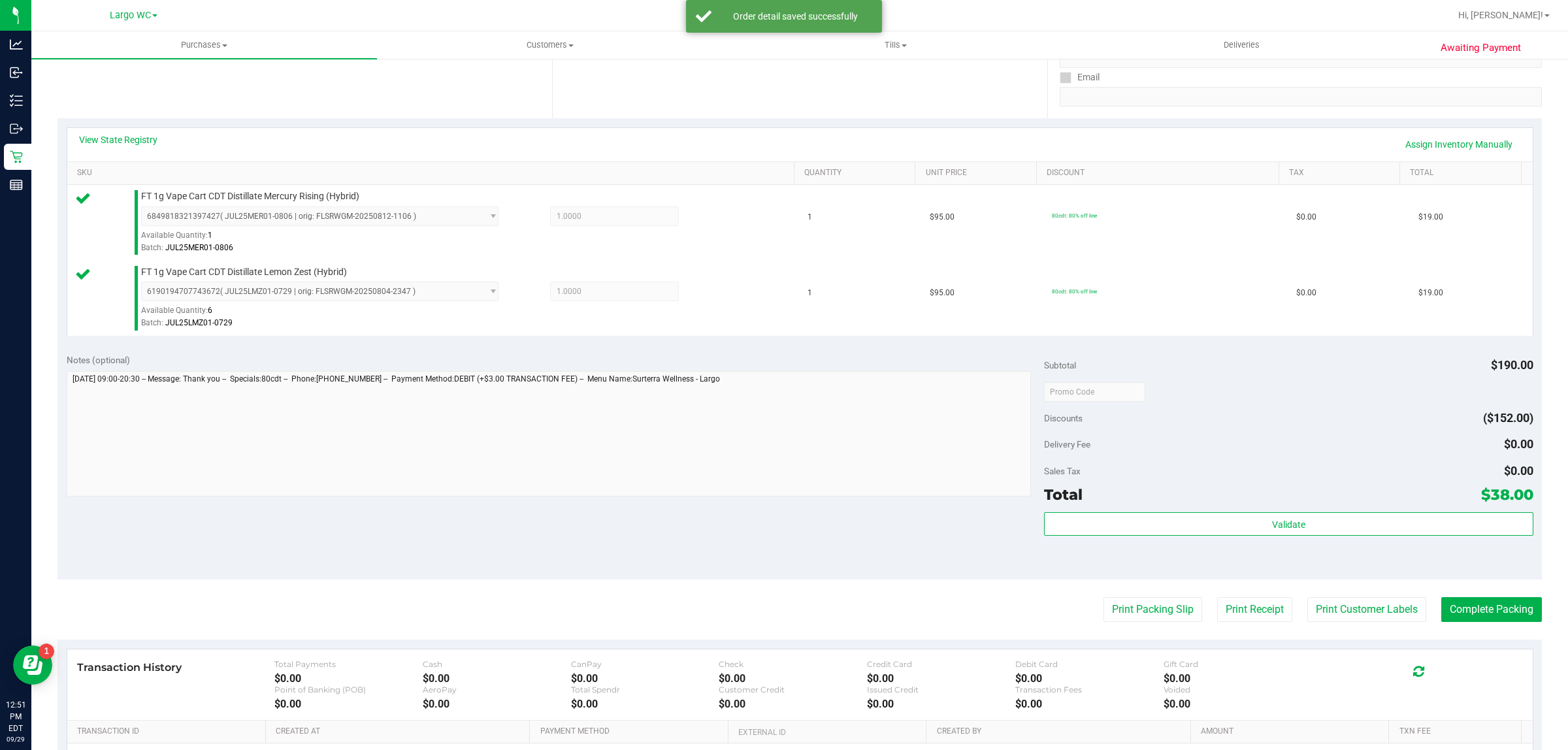
scroll to position [294, 0]
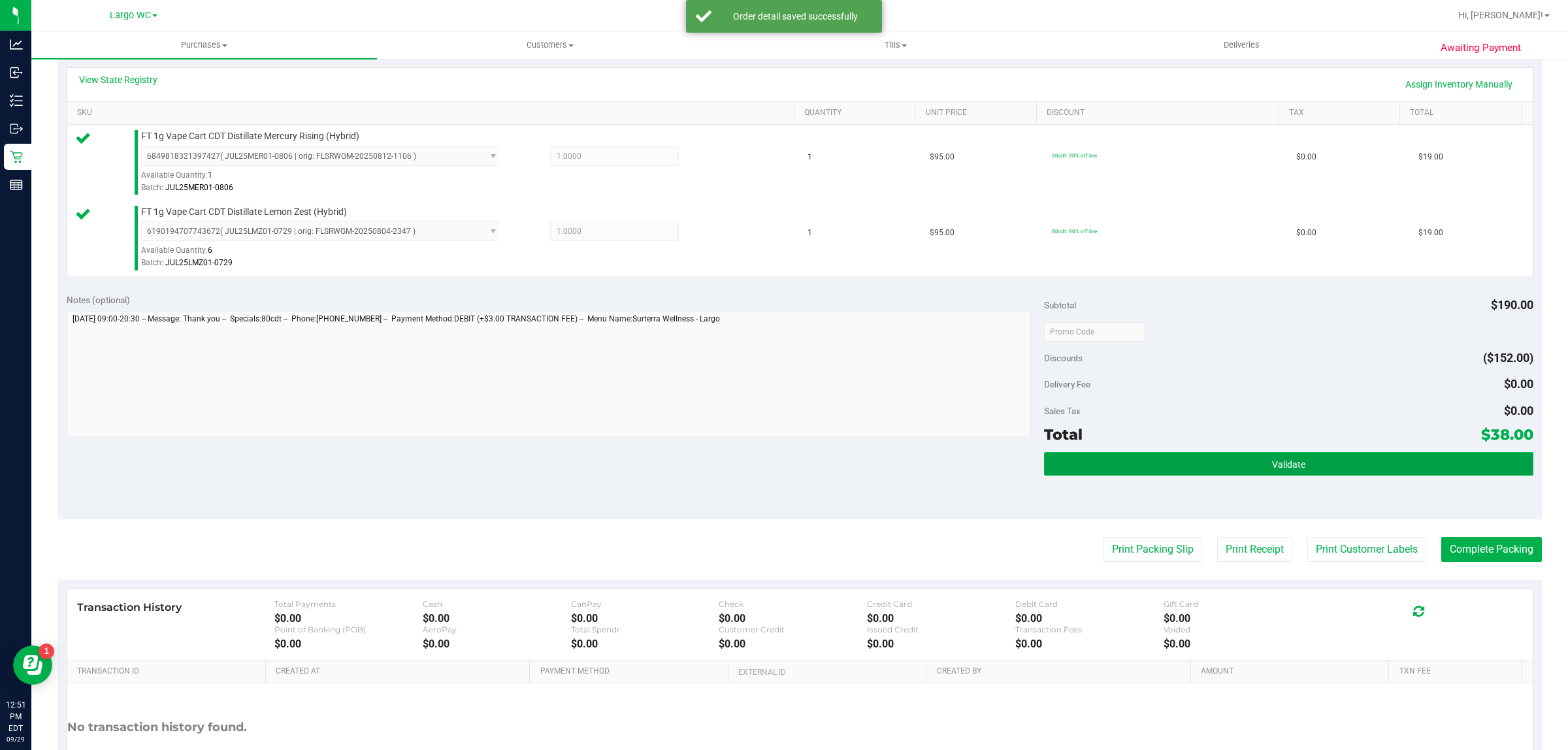
click at [1097, 471] on button "Validate" at bounding box center [1288, 463] width 489 height 24
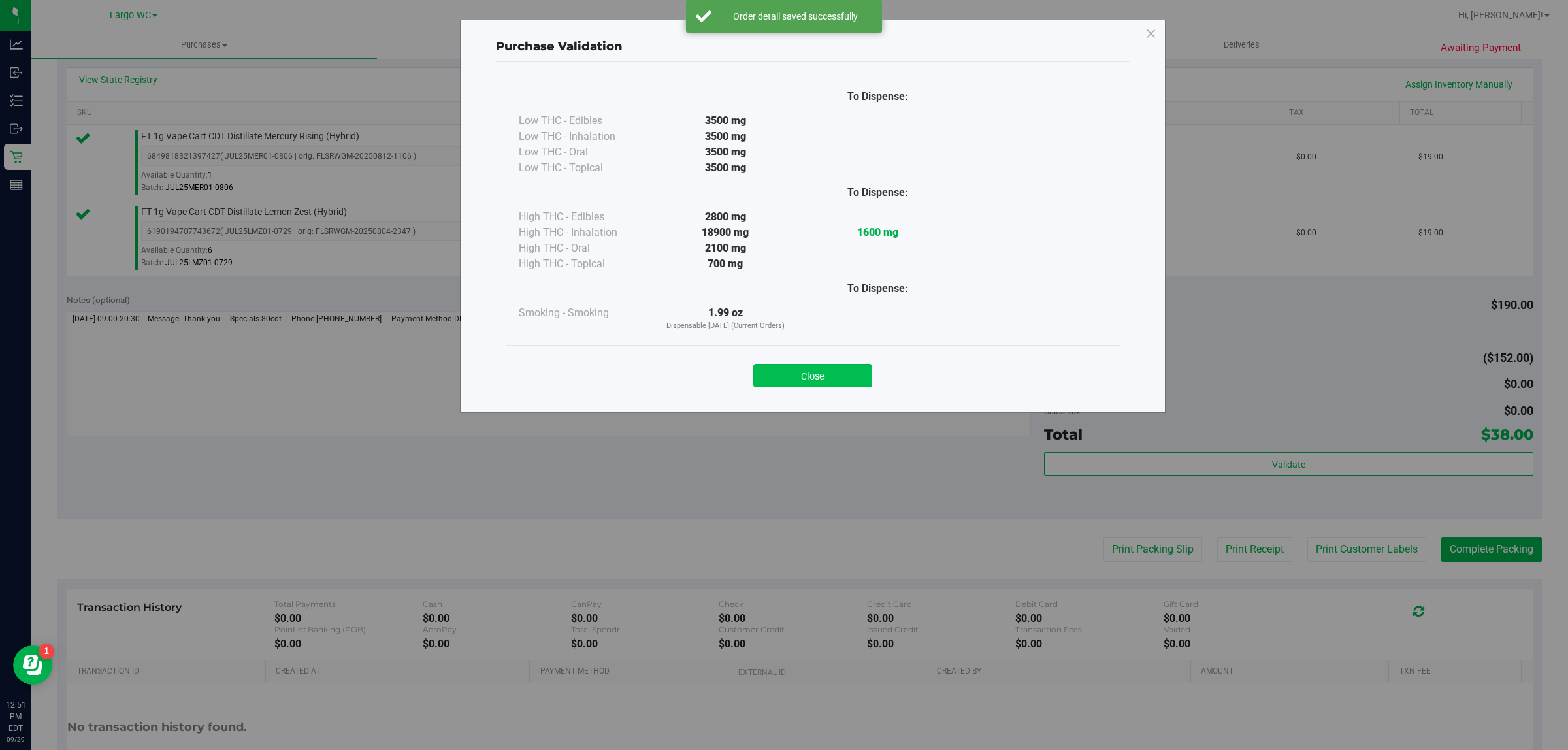
click at [820, 370] on button "Close" at bounding box center [812, 376] width 119 height 24
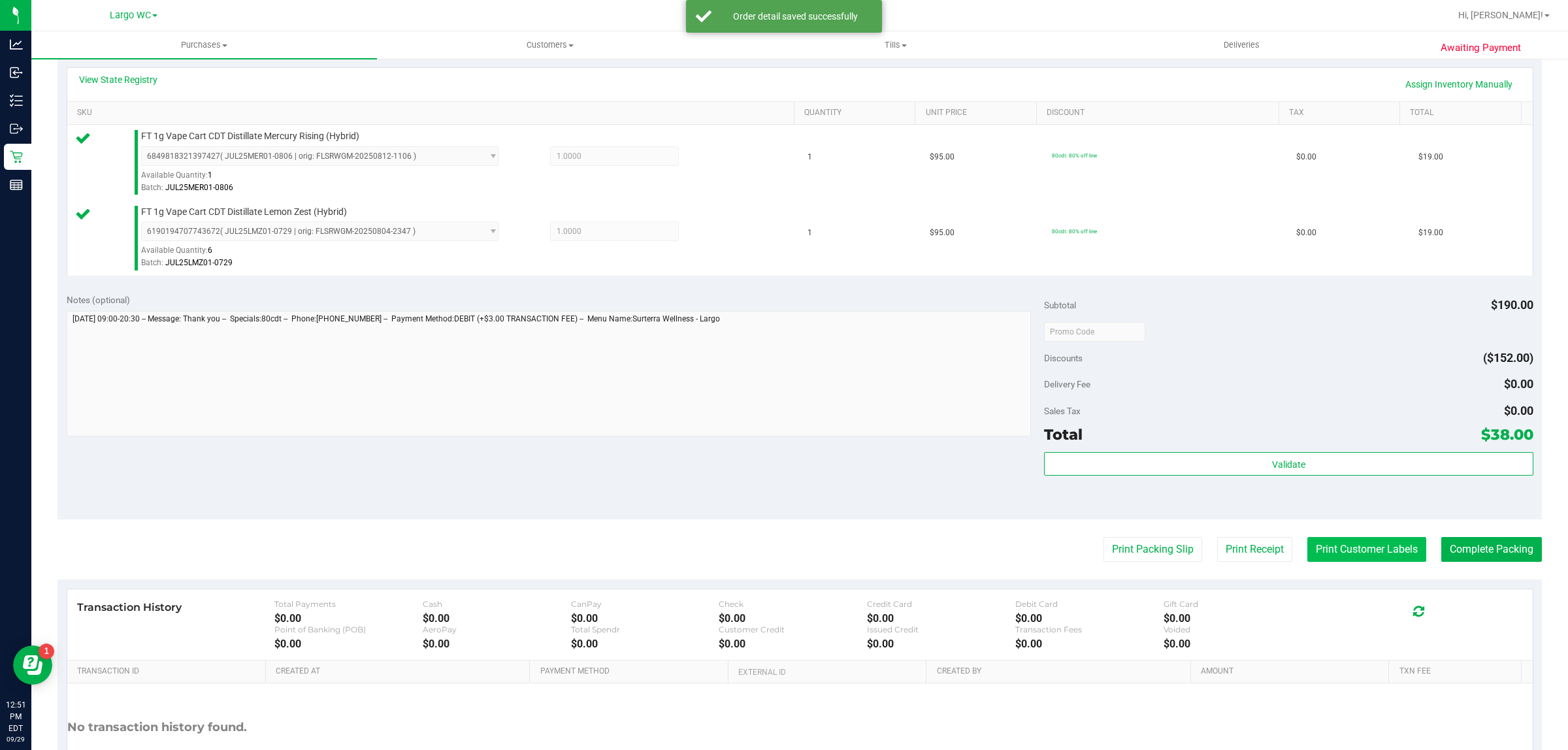
click at [1336, 551] on button "Print Customer Labels" at bounding box center [1367, 549] width 119 height 25
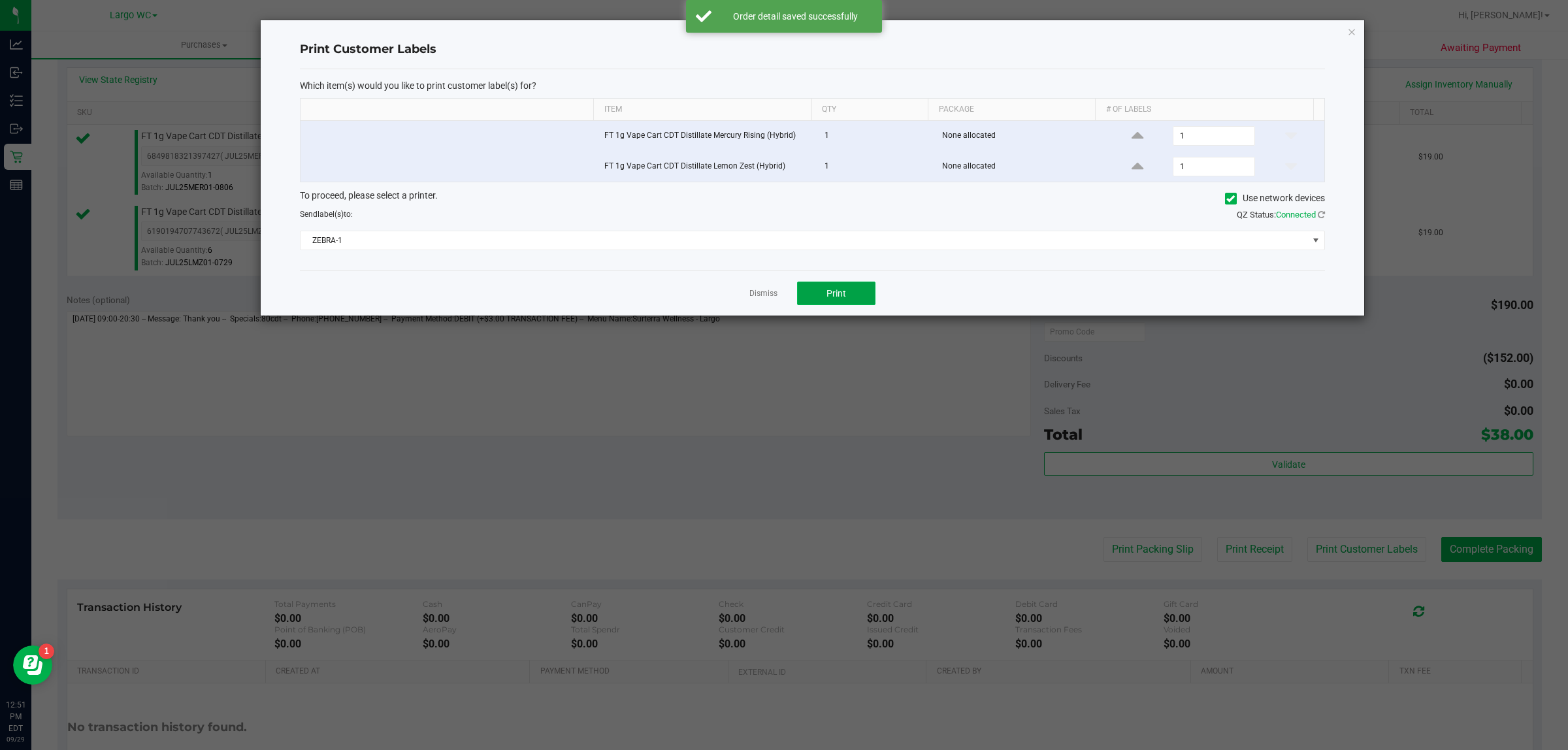
click at [856, 288] on button "Print" at bounding box center [837, 294] width 79 height 24
click at [1353, 24] on icon "button" at bounding box center [1351, 31] width 9 height 16
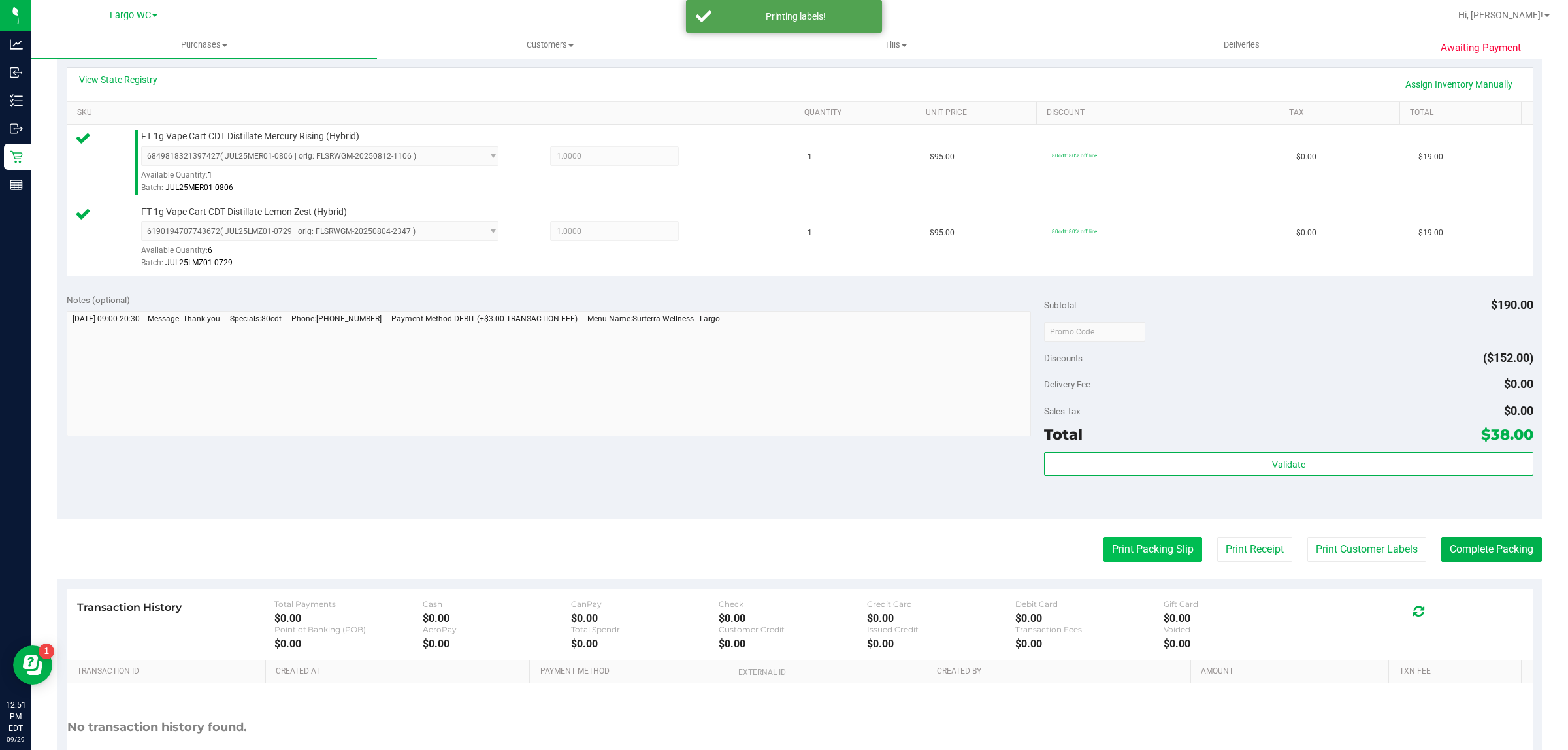
click at [1135, 552] on button "Print Packing Slip" at bounding box center [1153, 549] width 98 height 25
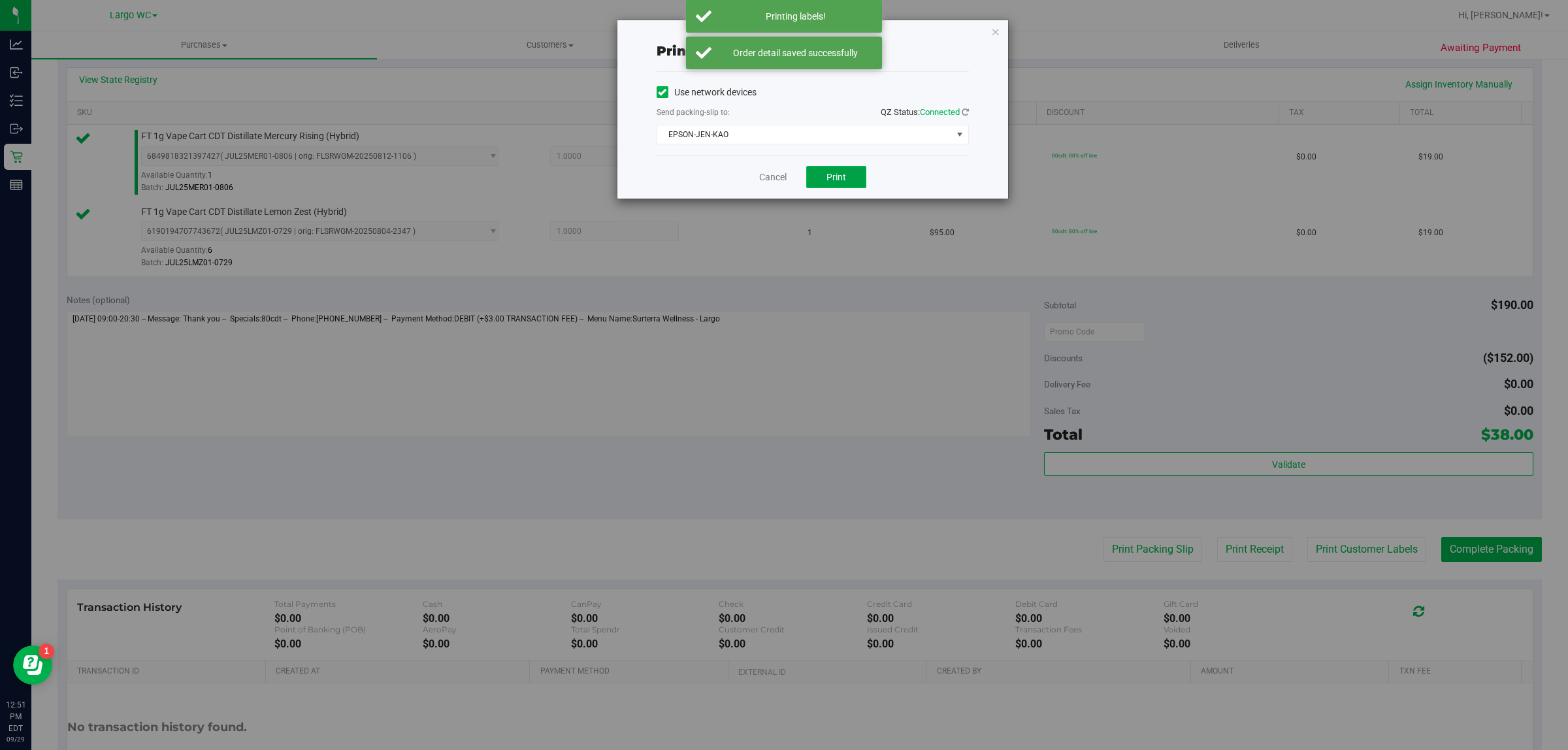
click at [837, 177] on span "Print" at bounding box center [837, 177] width 20 height 11
click at [992, 24] on icon "button" at bounding box center [995, 31] width 9 height 16
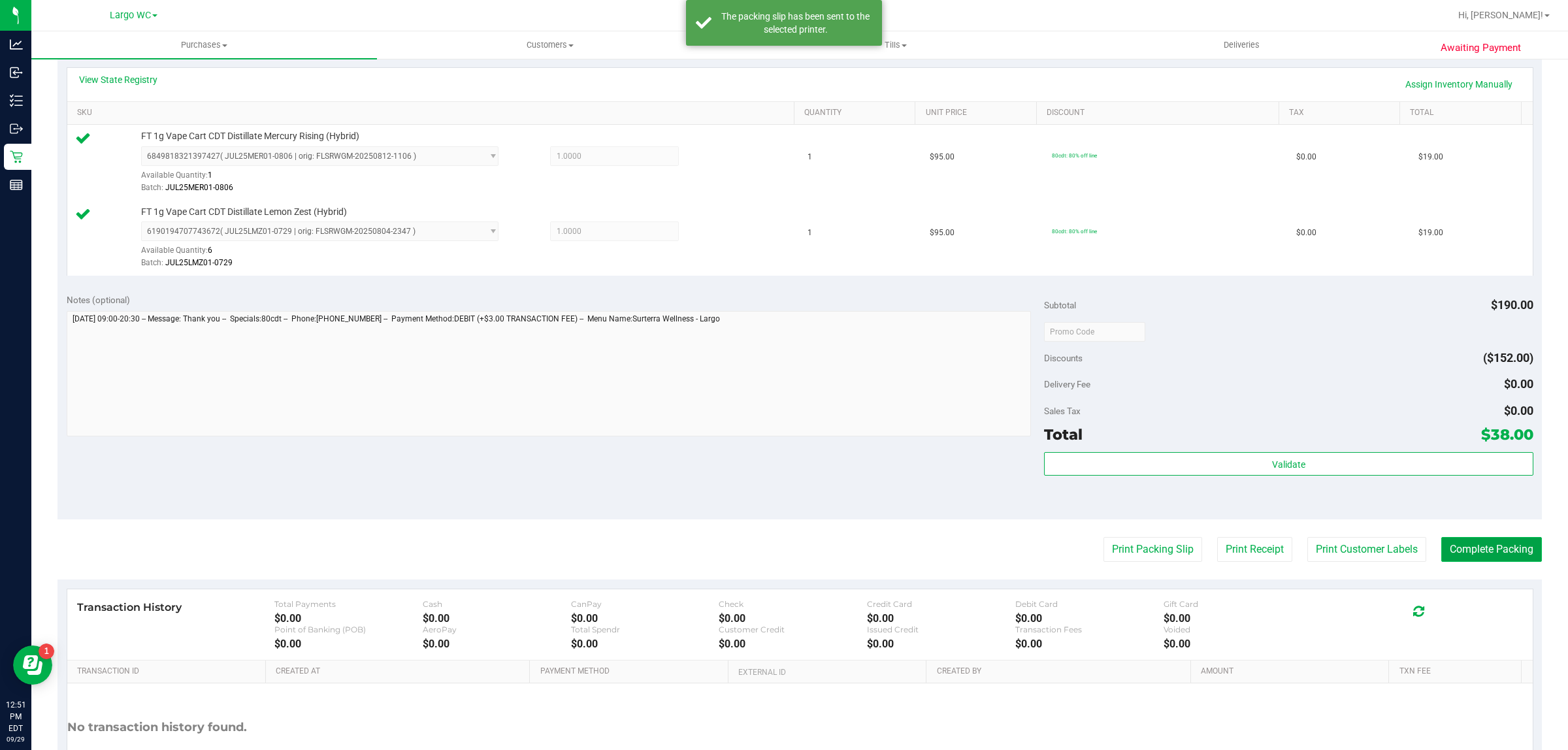
click at [1470, 547] on button "Complete Packing" at bounding box center [1491, 549] width 100 height 25
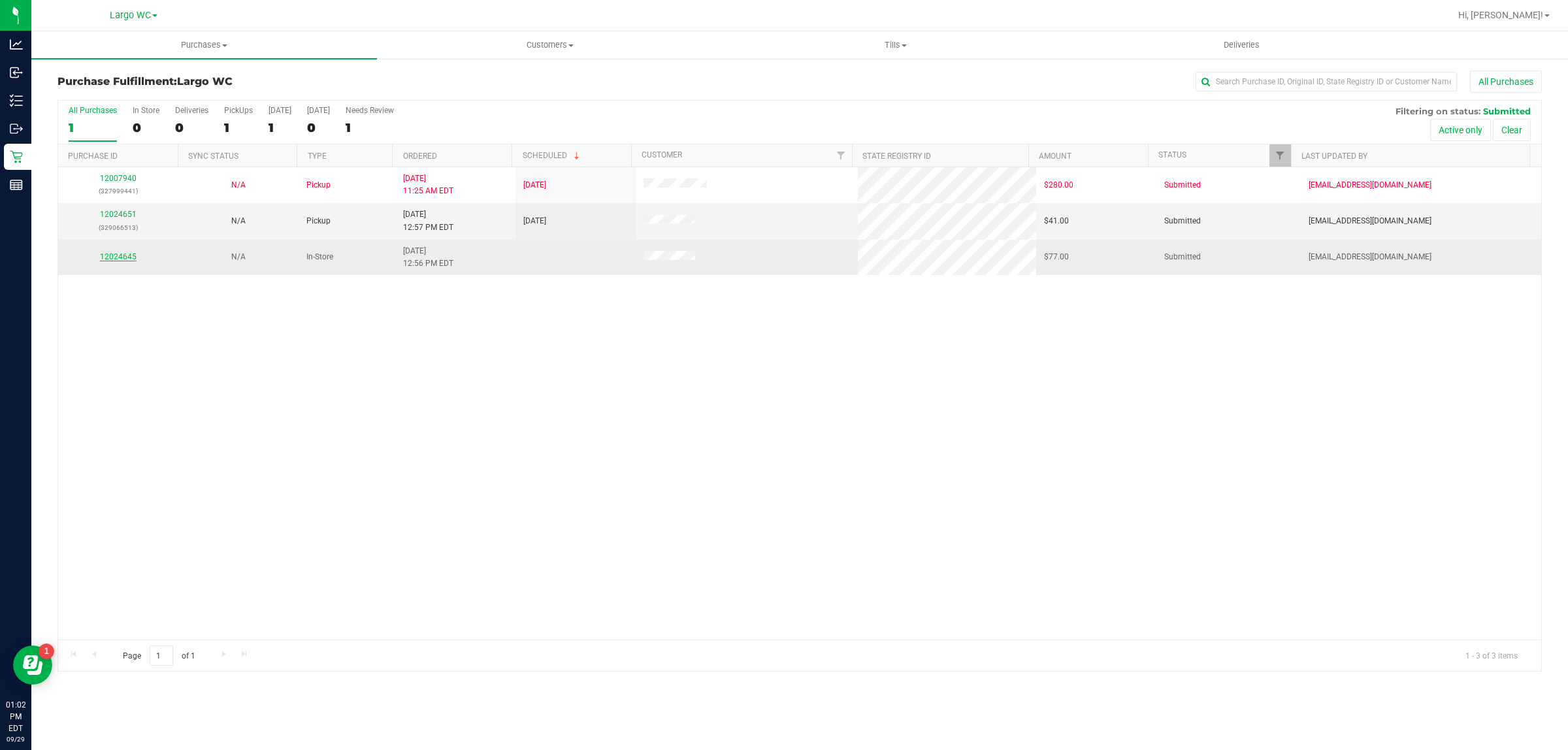
click at [113, 257] on link "12024645" at bounding box center [118, 256] width 36 height 9
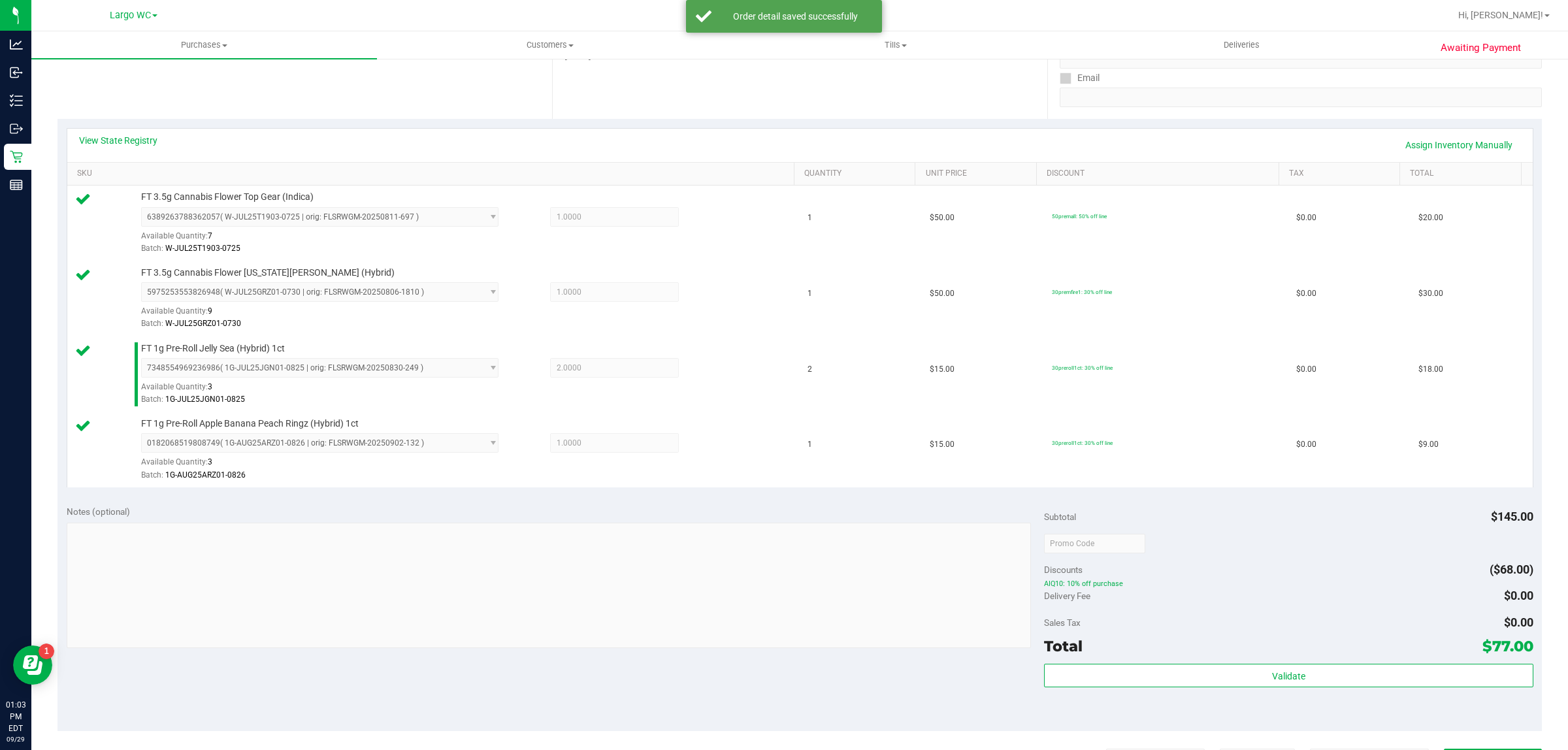
scroll to position [426, 0]
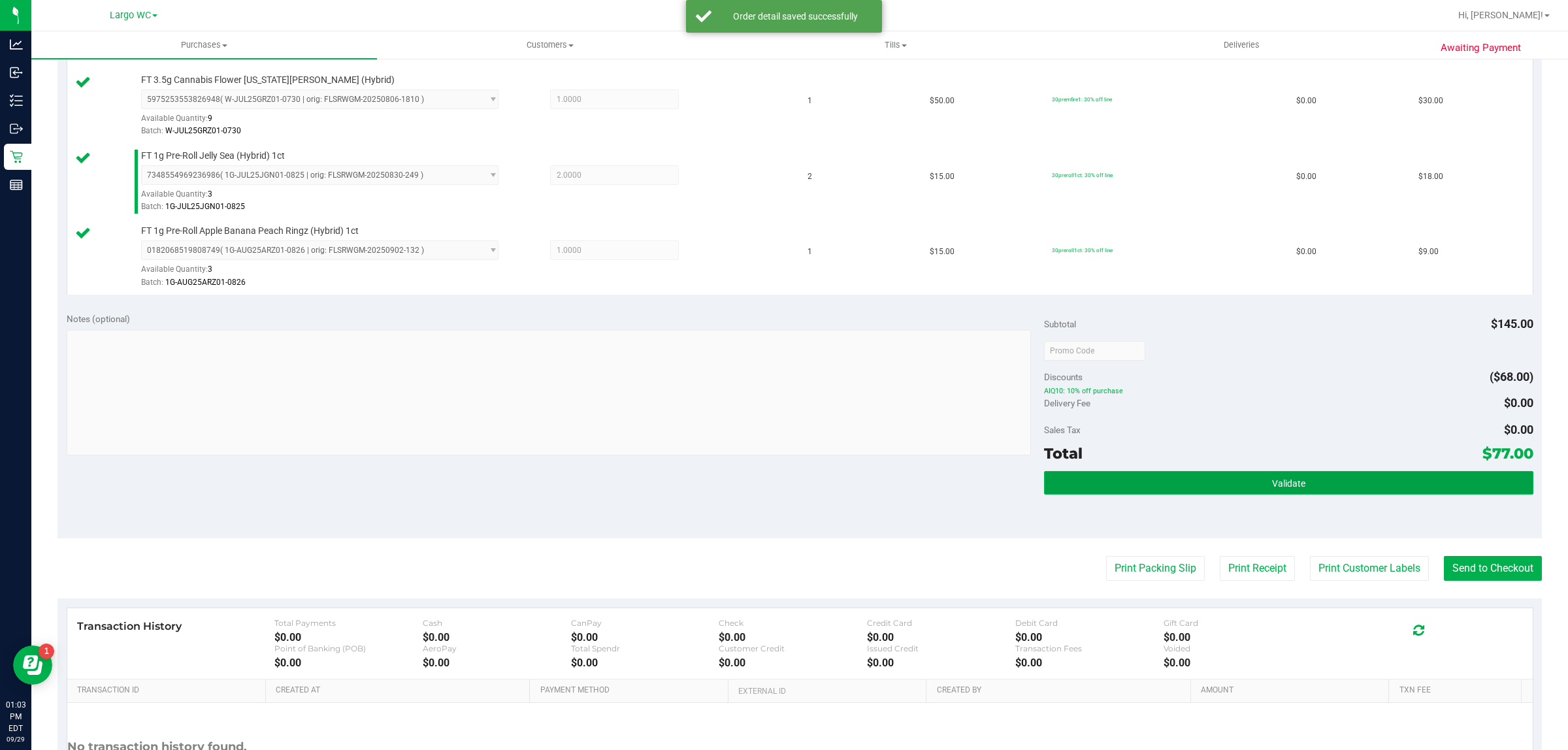
click at [1115, 487] on button "Validate" at bounding box center [1288, 483] width 489 height 24
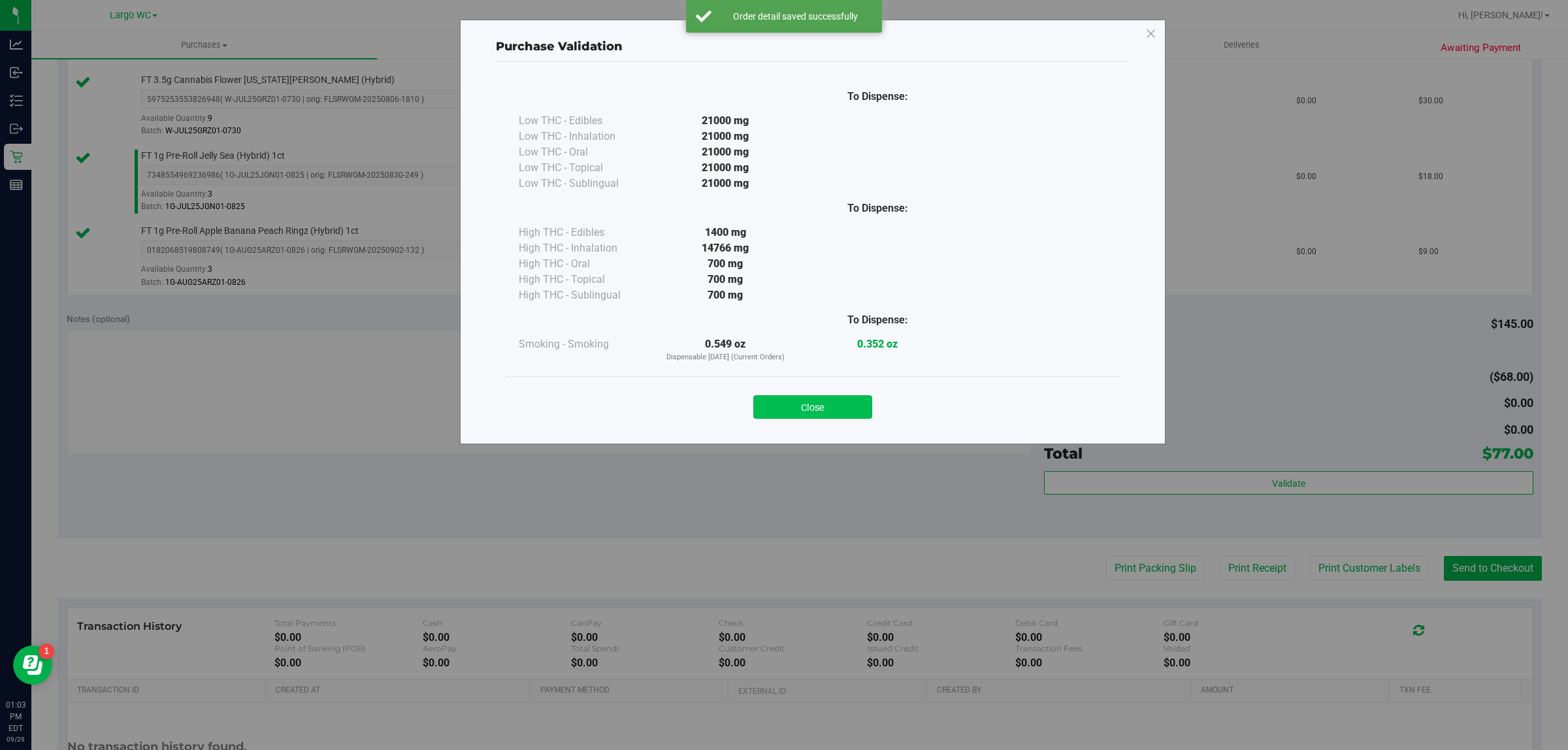
click at [801, 416] on button "Close" at bounding box center [812, 407] width 119 height 24
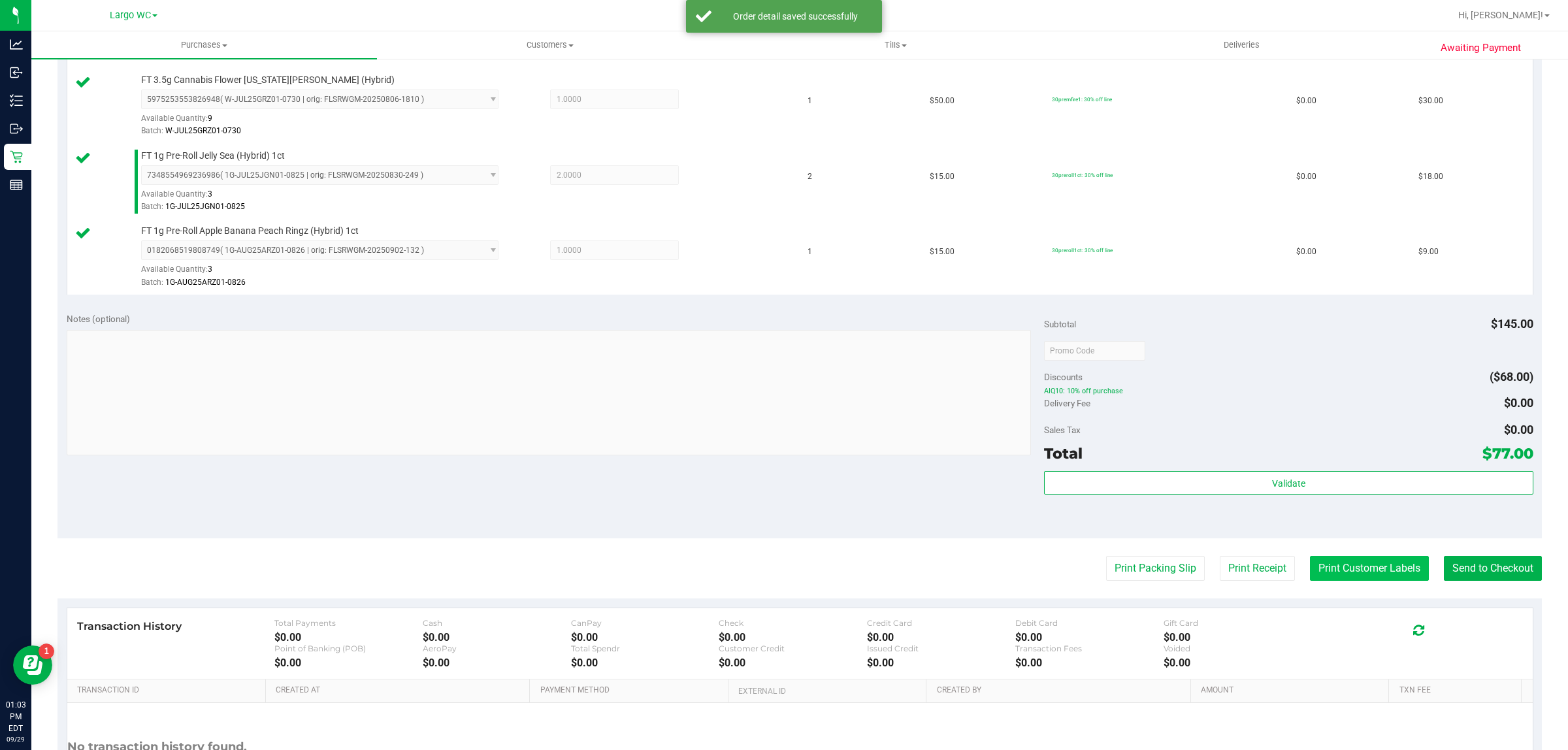
click at [1347, 572] on button "Print Customer Labels" at bounding box center [1369, 567] width 119 height 25
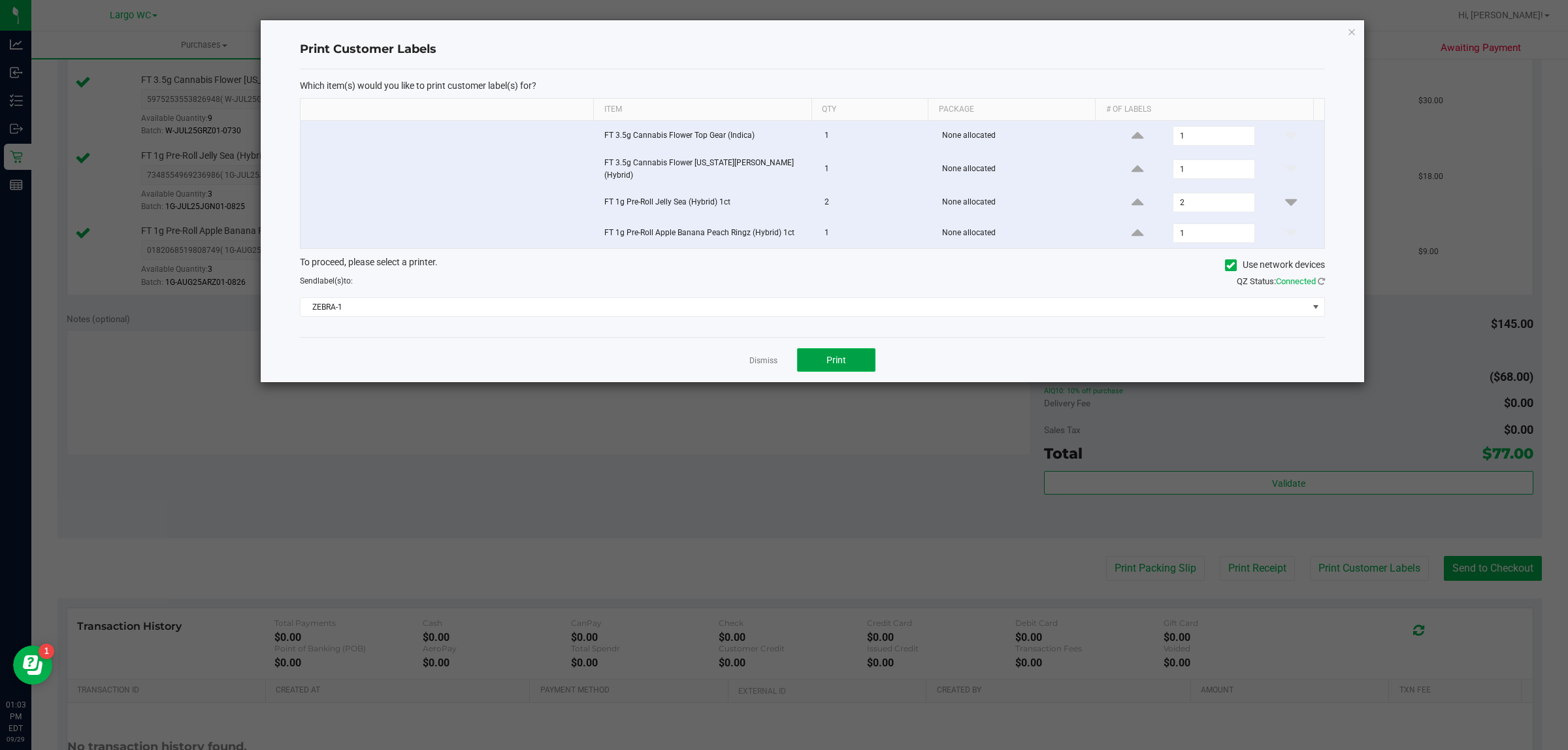
click at [841, 354] on span "Print" at bounding box center [837, 359] width 20 height 11
click at [1351, 30] on icon "button" at bounding box center [1351, 31] width 9 height 16
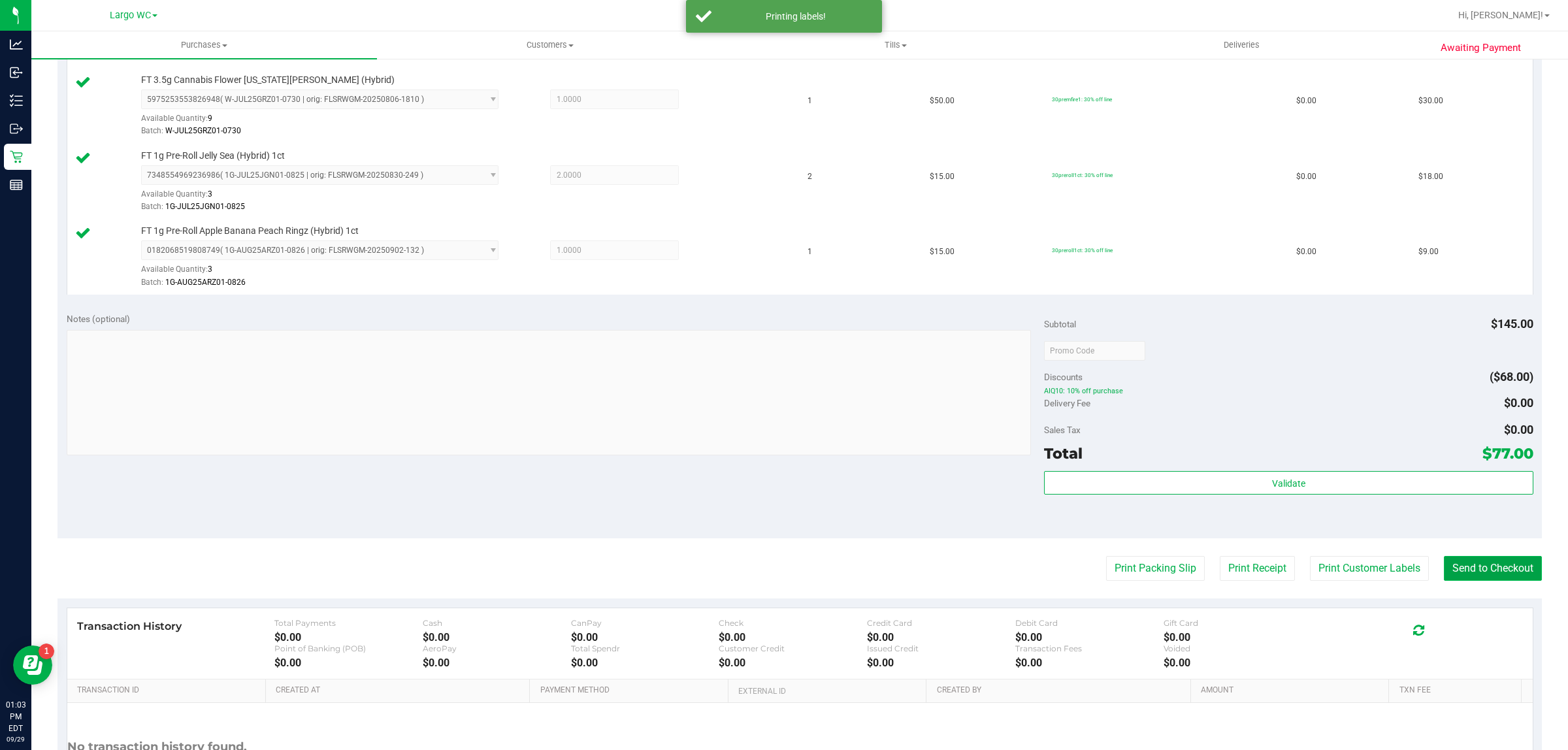
click at [1499, 572] on button "Send to Checkout" at bounding box center [1493, 567] width 98 height 25
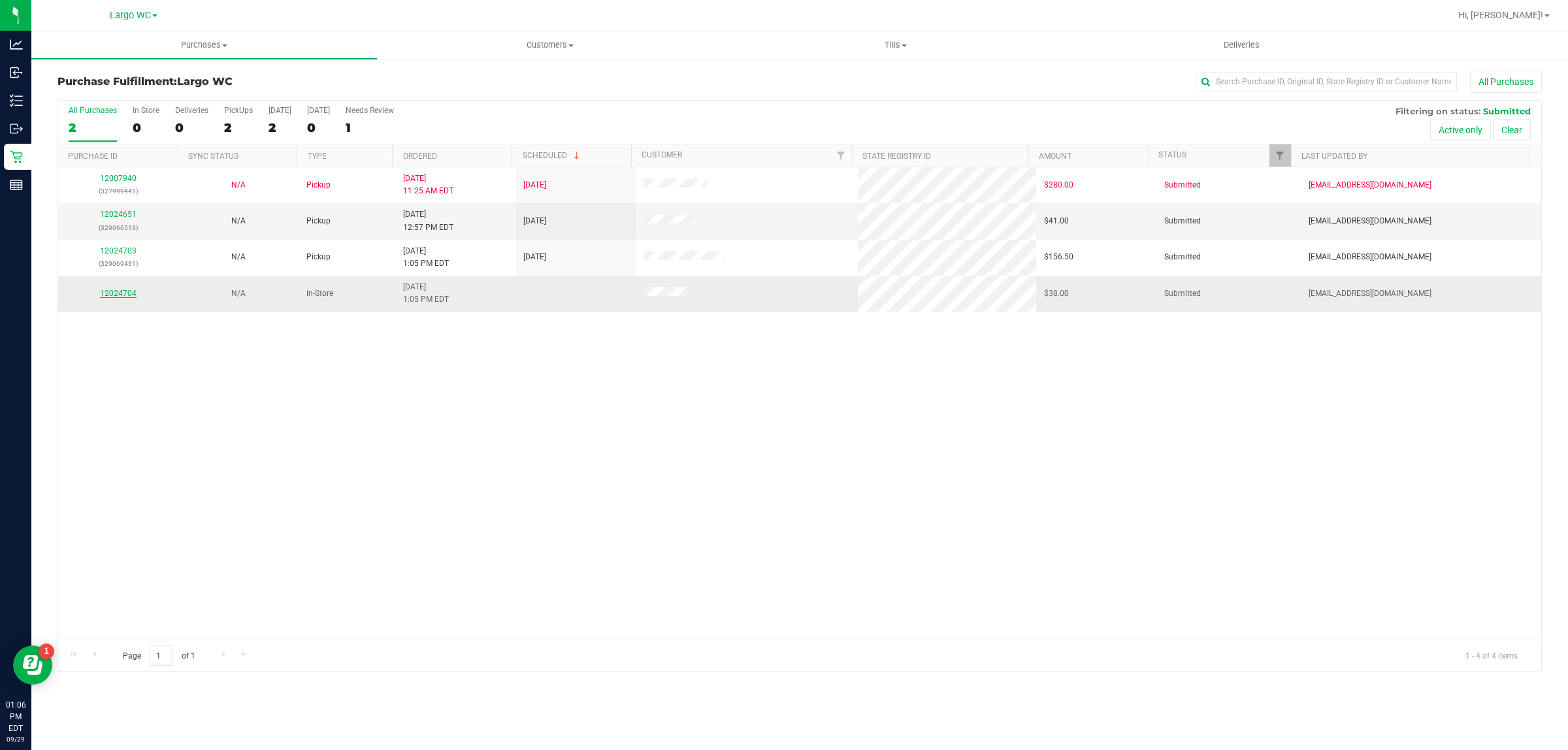
click at [105, 293] on link "12024704" at bounding box center [118, 293] width 36 height 9
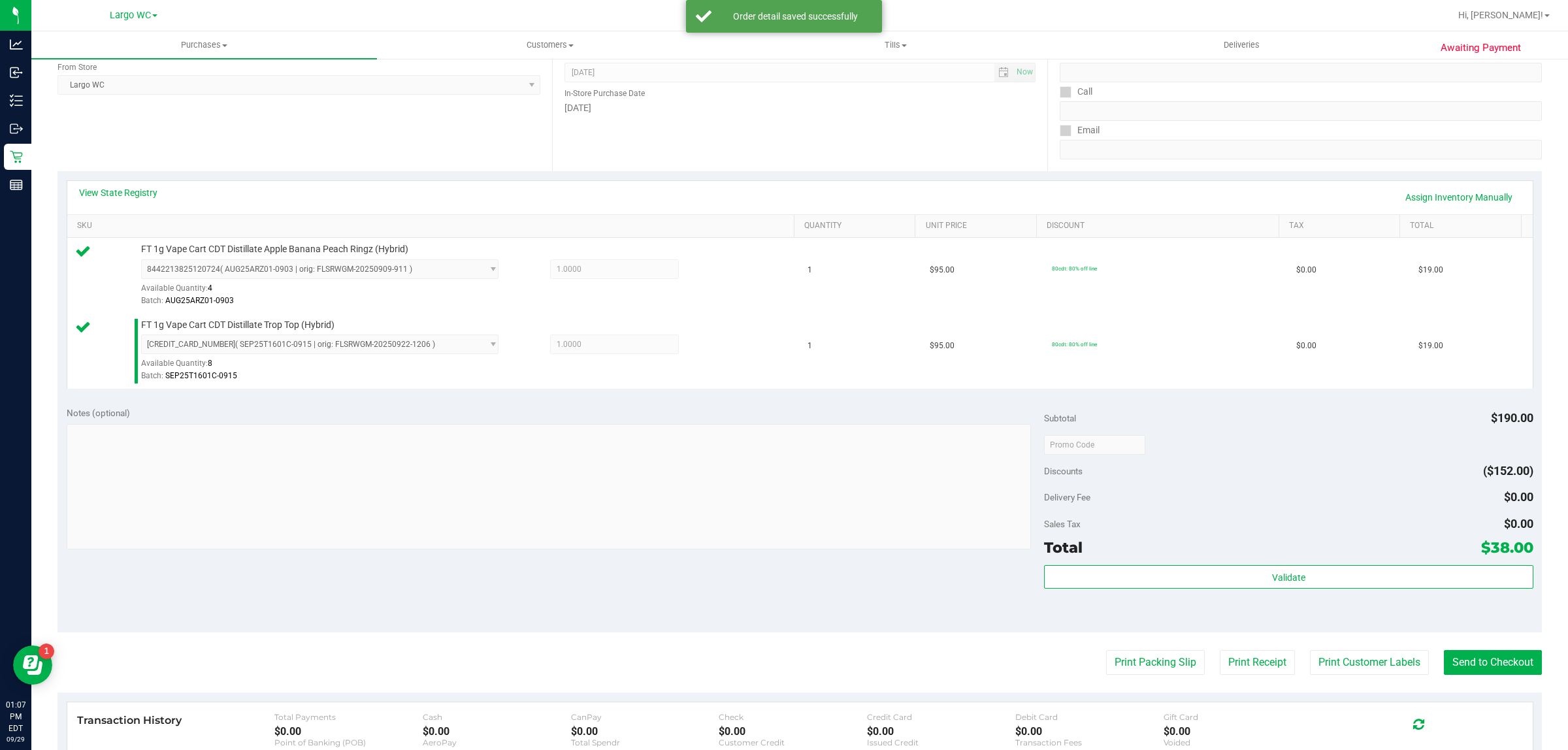
scroll to position [394, 0]
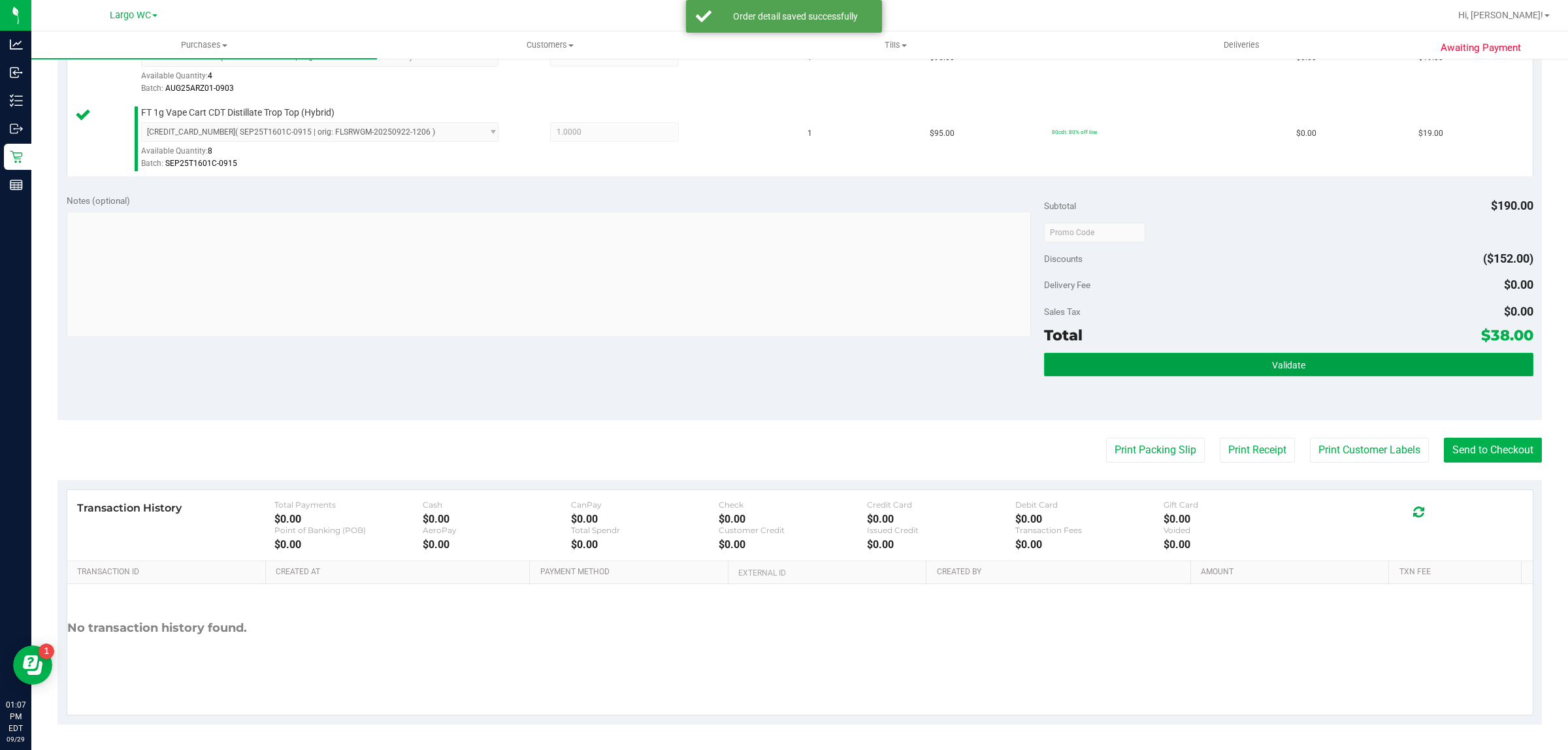
click at [1302, 363] on button "Validate" at bounding box center [1288, 364] width 489 height 24
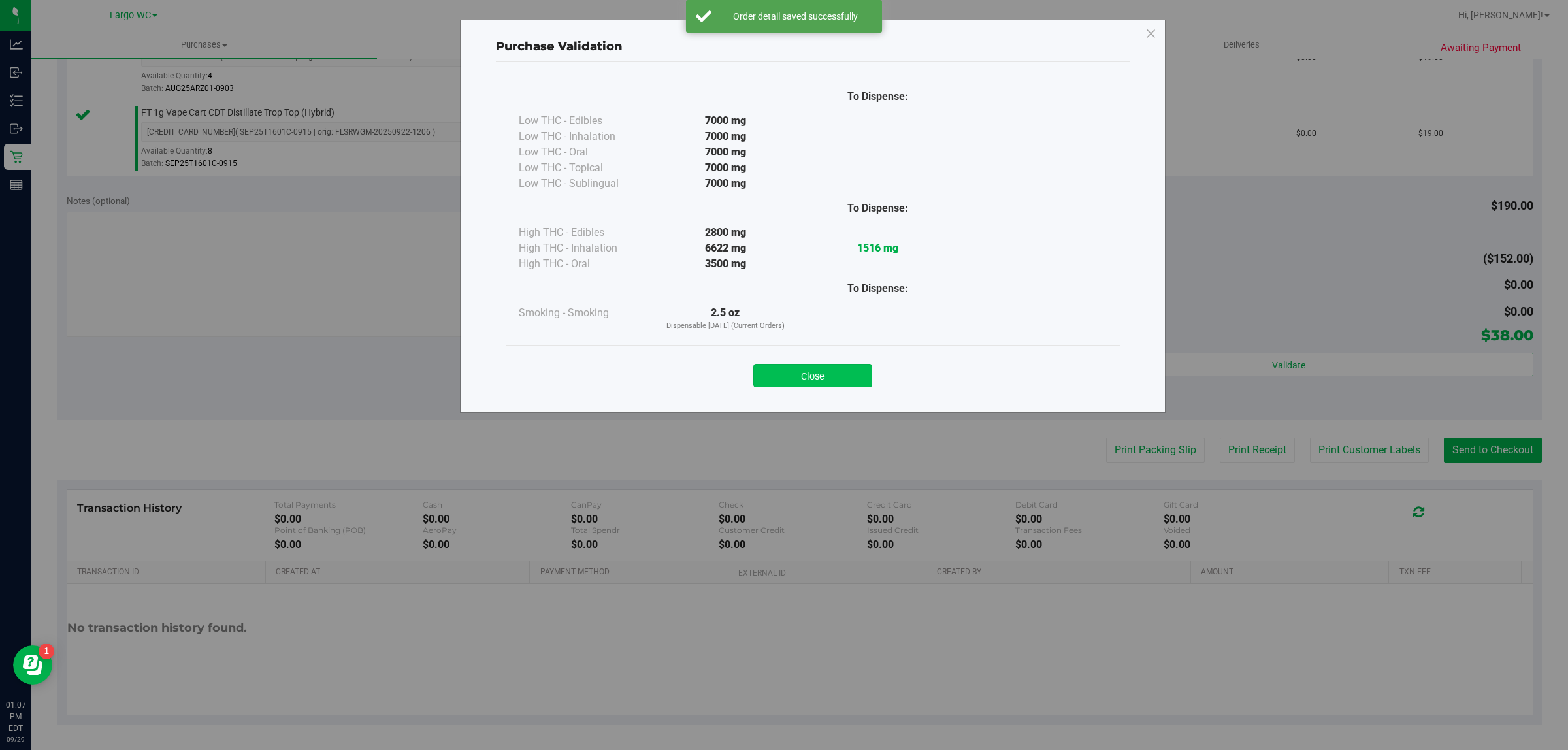
click at [821, 384] on button "Close" at bounding box center [812, 376] width 119 height 24
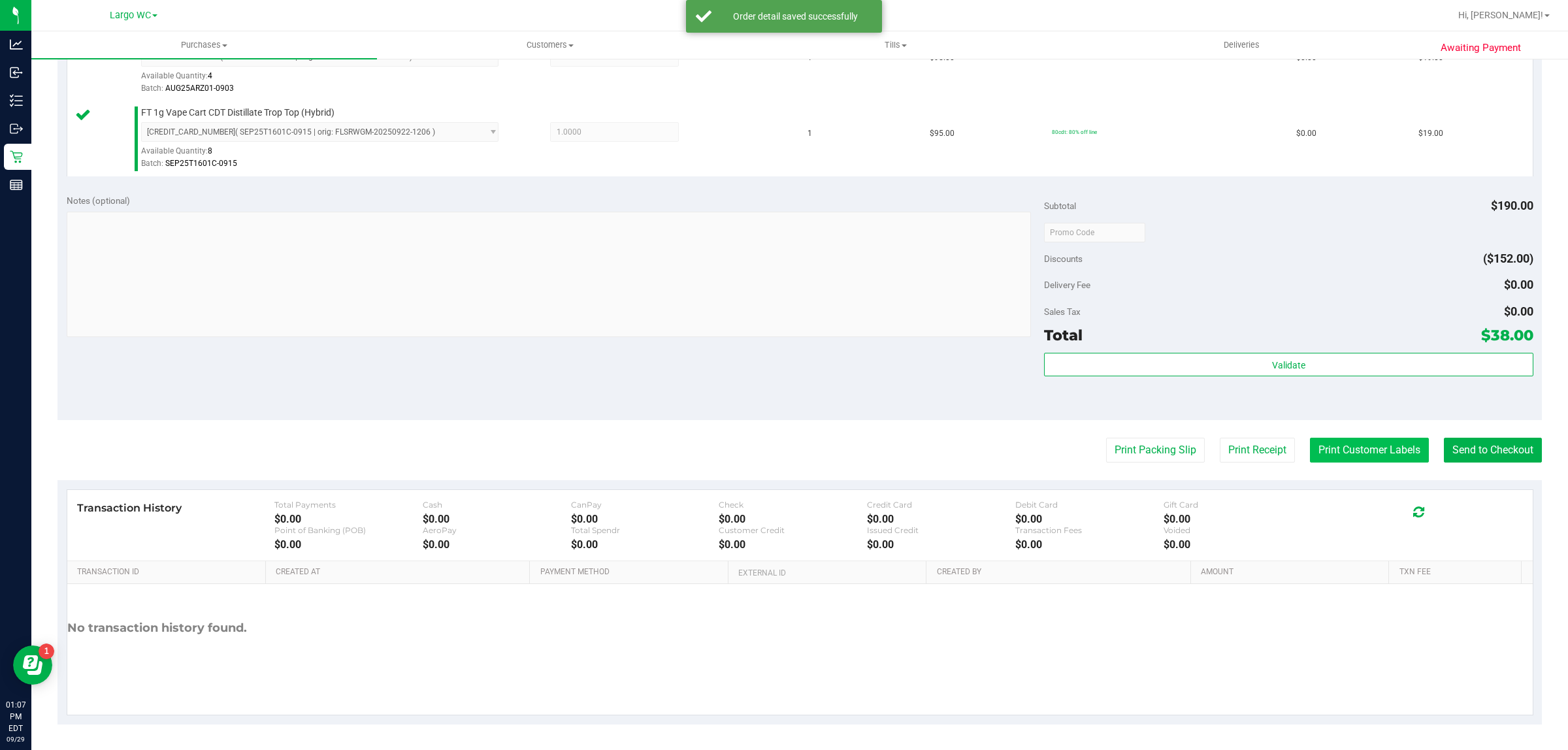
click at [1344, 453] on button "Print Customer Labels" at bounding box center [1369, 450] width 119 height 25
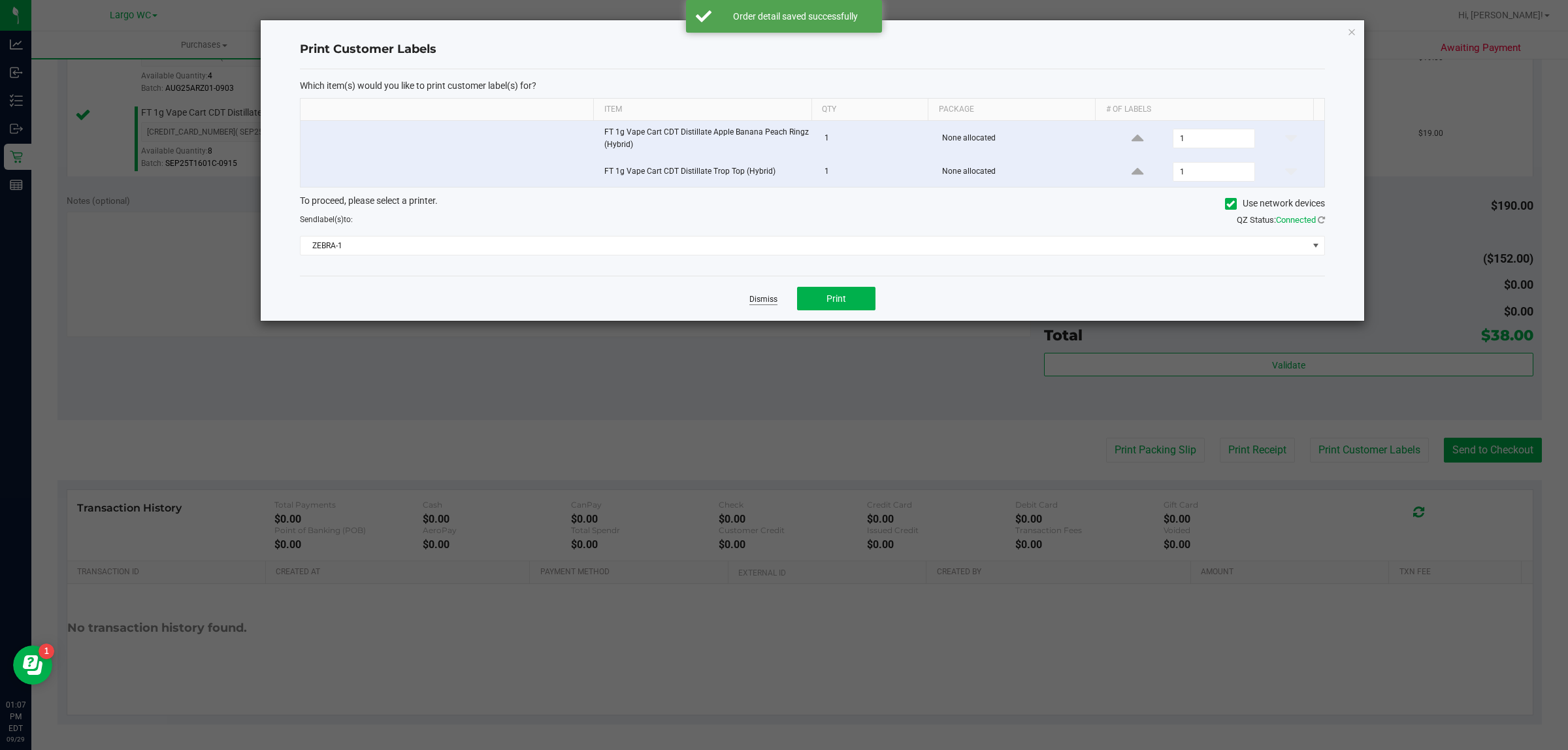
click at [763, 297] on link "Dismiss" at bounding box center [763, 298] width 28 height 11
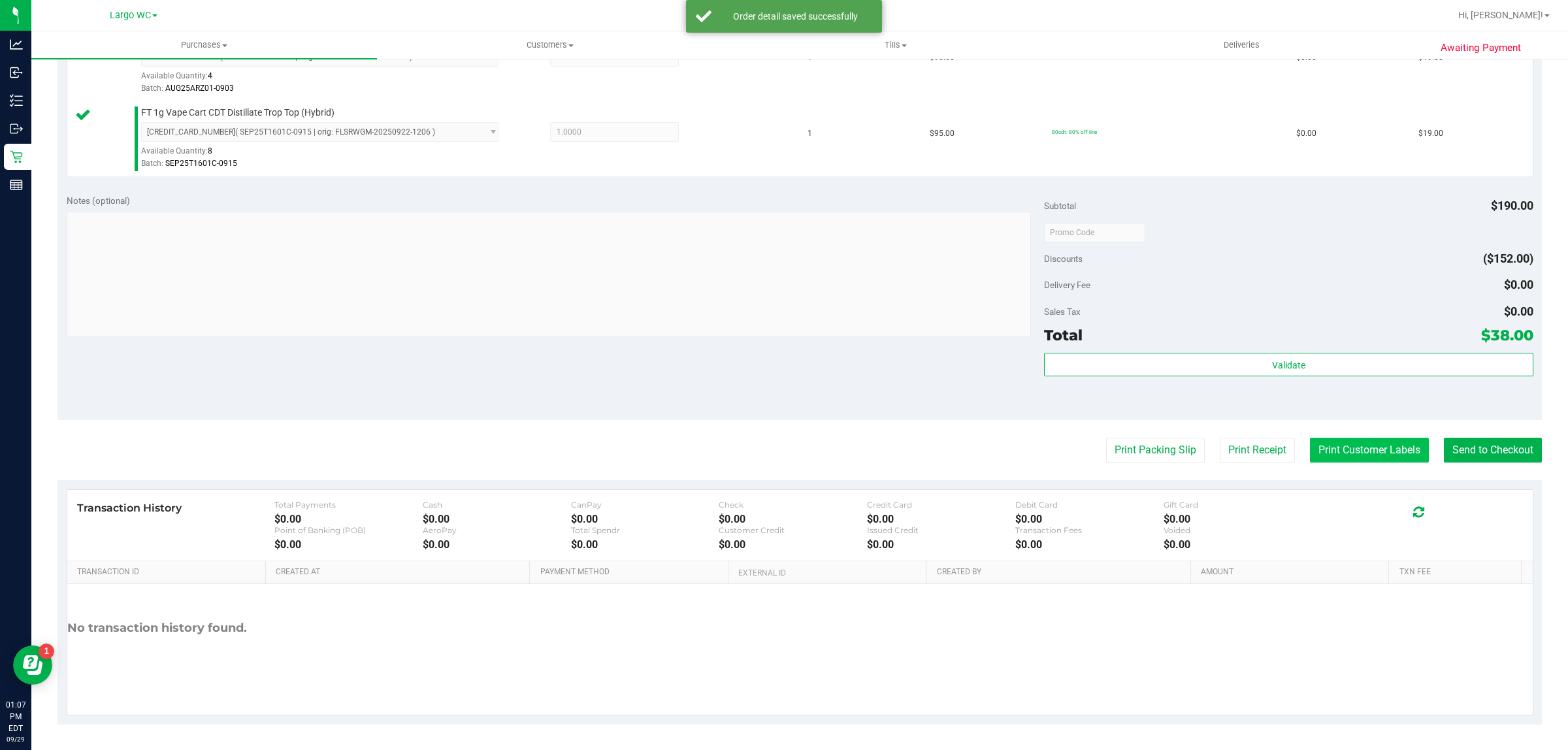
click at [1336, 446] on button "Print Customer Labels" at bounding box center [1369, 450] width 119 height 25
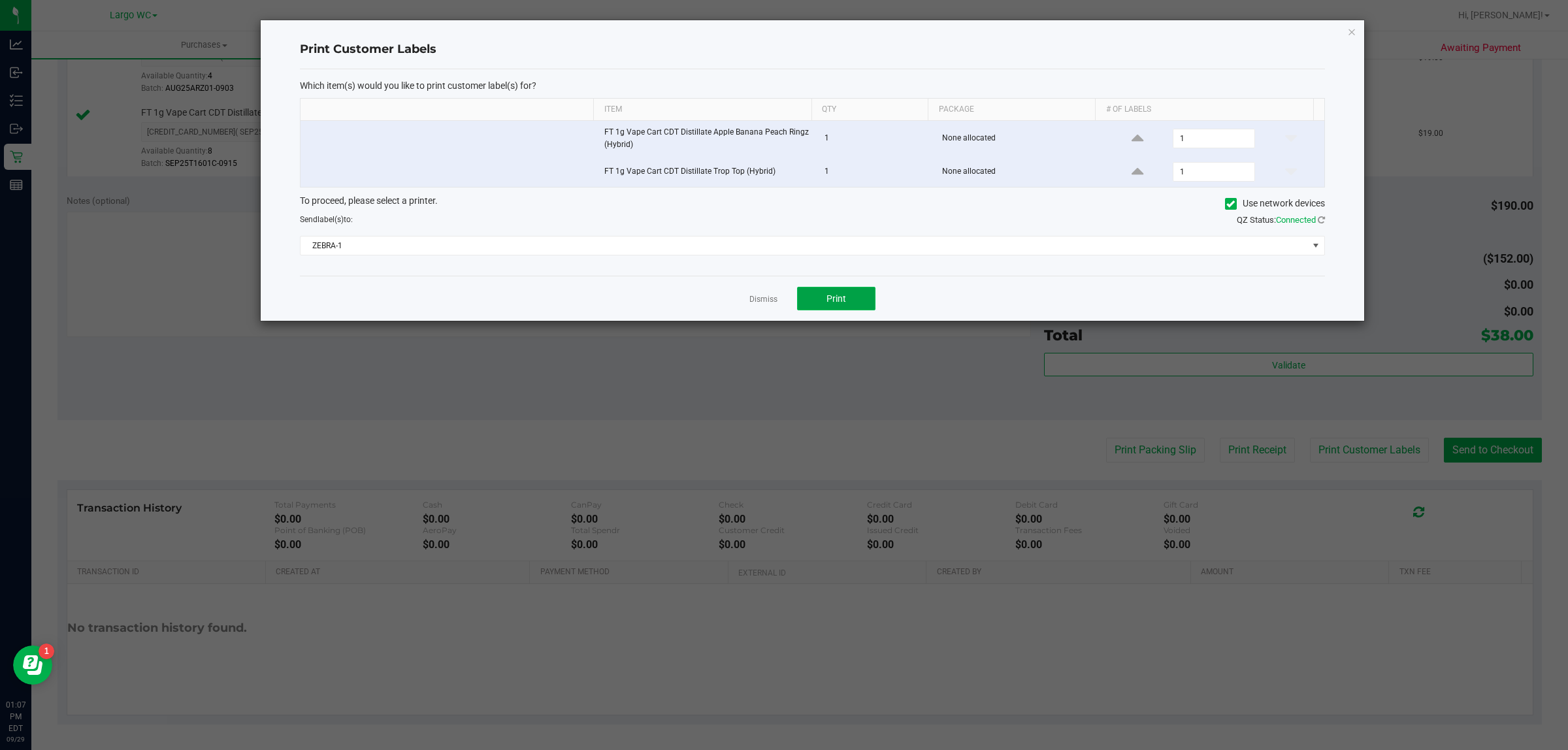
click at [837, 300] on span "Print" at bounding box center [837, 298] width 20 height 11
click at [757, 305] on div at bounding box center [813, 171] width 1104 height 300
click at [756, 299] on link "Dismiss" at bounding box center [763, 298] width 28 height 11
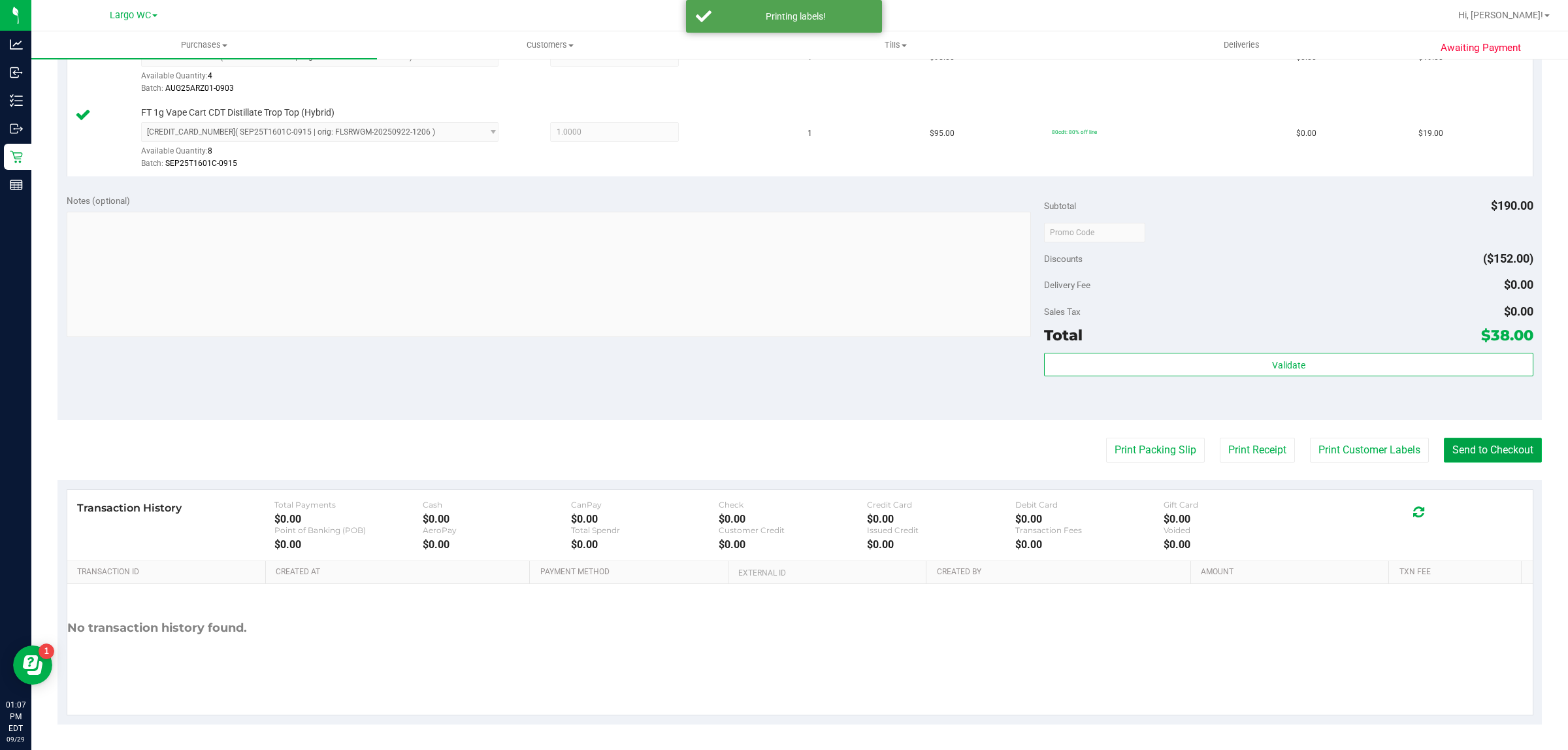
click at [1476, 445] on button "Send to Checkout" at bounding box center [1493, 450] width 98 height 25
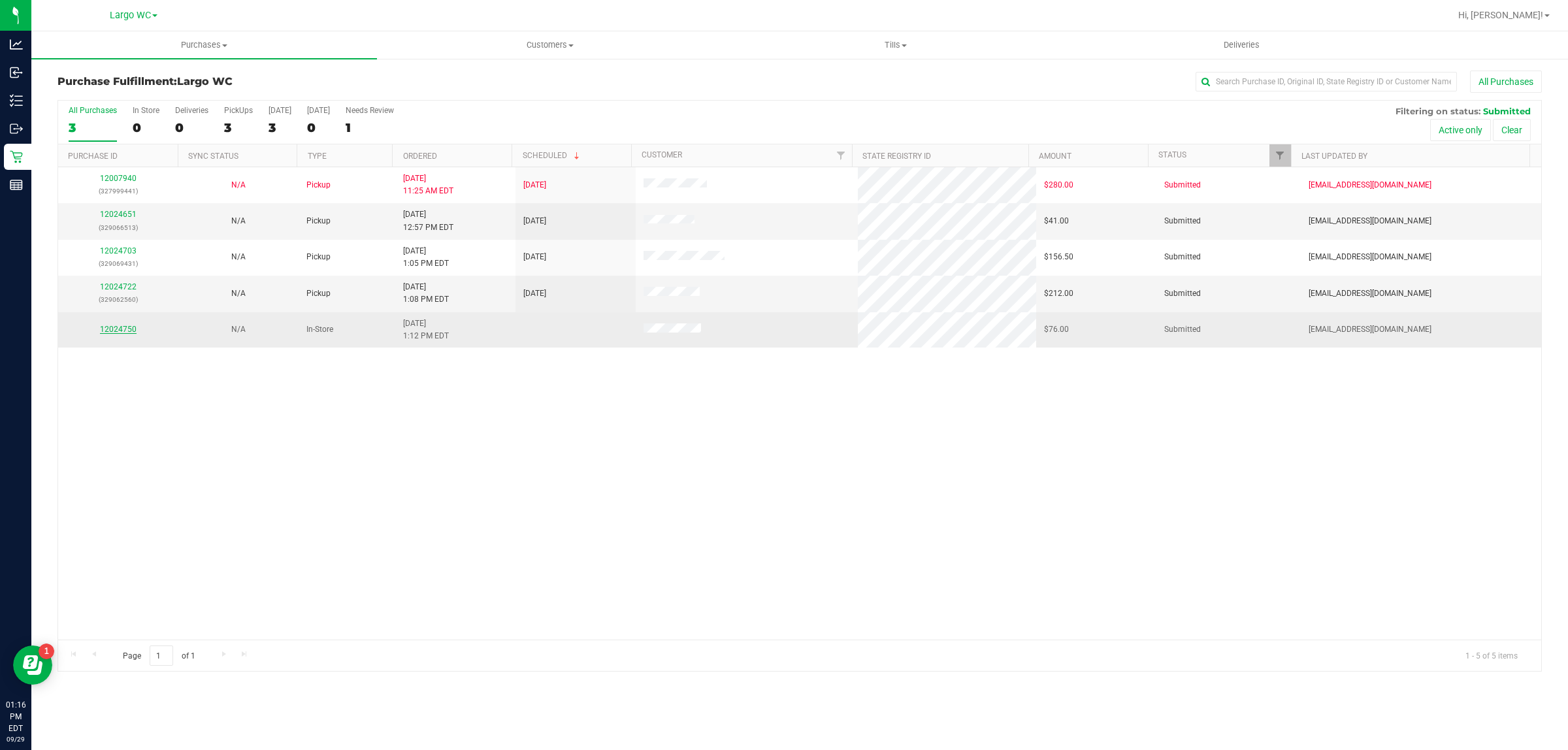
click at [132, 334] on link "12024750" at bounding box center [118, 329] width 36 height 9
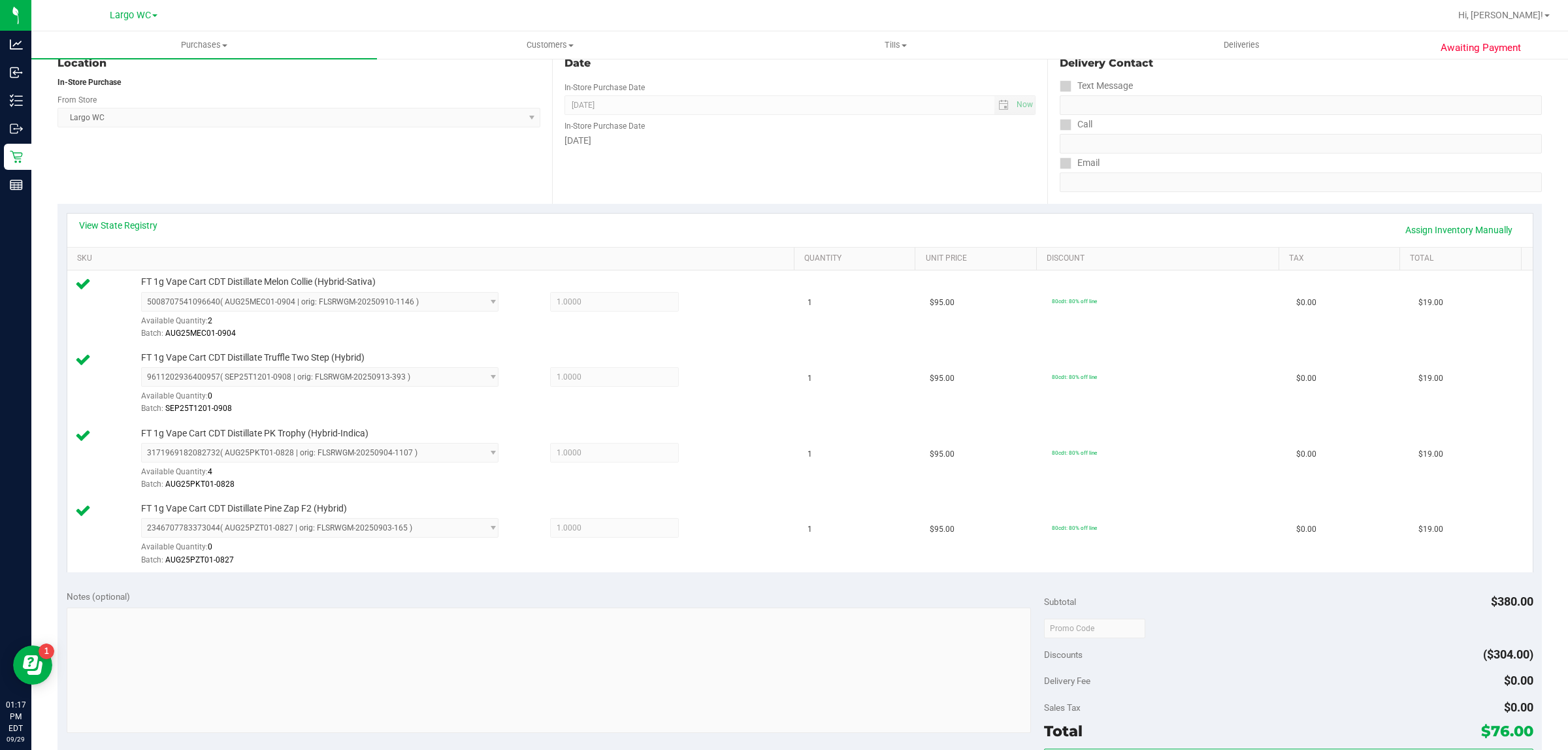
scroll to position [243, 0]
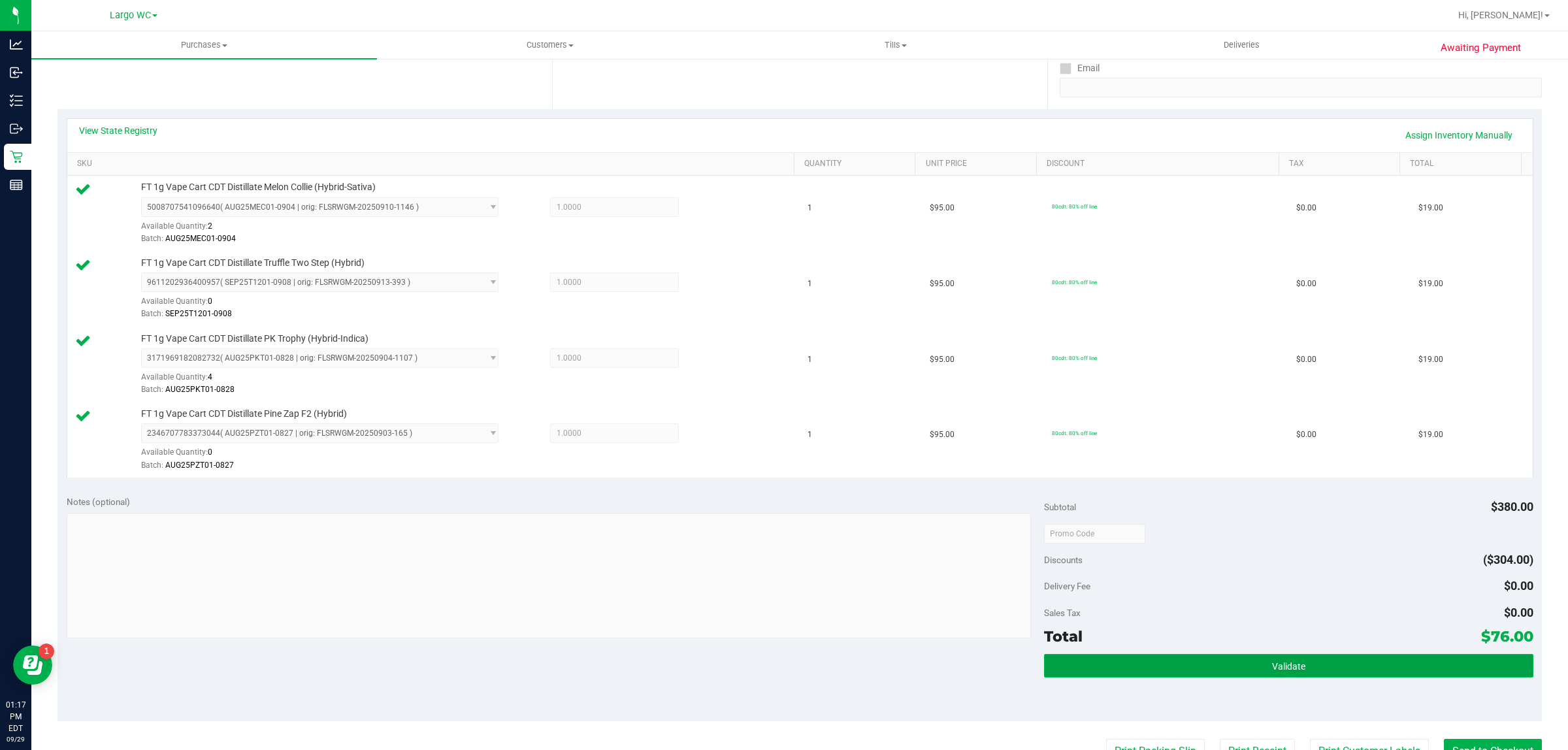
click at [1326, 669] on button "Validate" at bounding box center [1288, 666] width 489 height 24
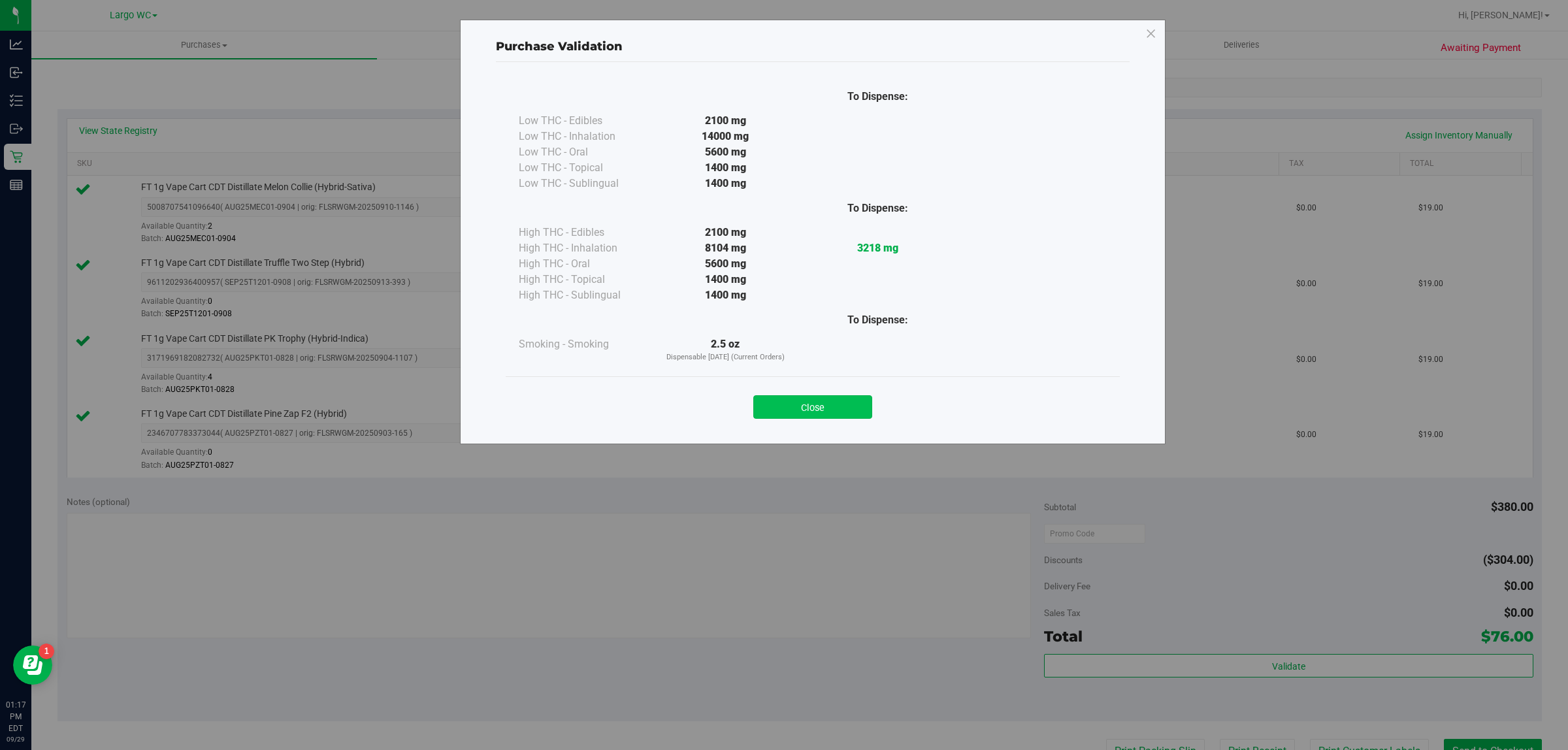
click at [830, 412] on button "Close" at bounding box center [812, 407] width 119 height 24
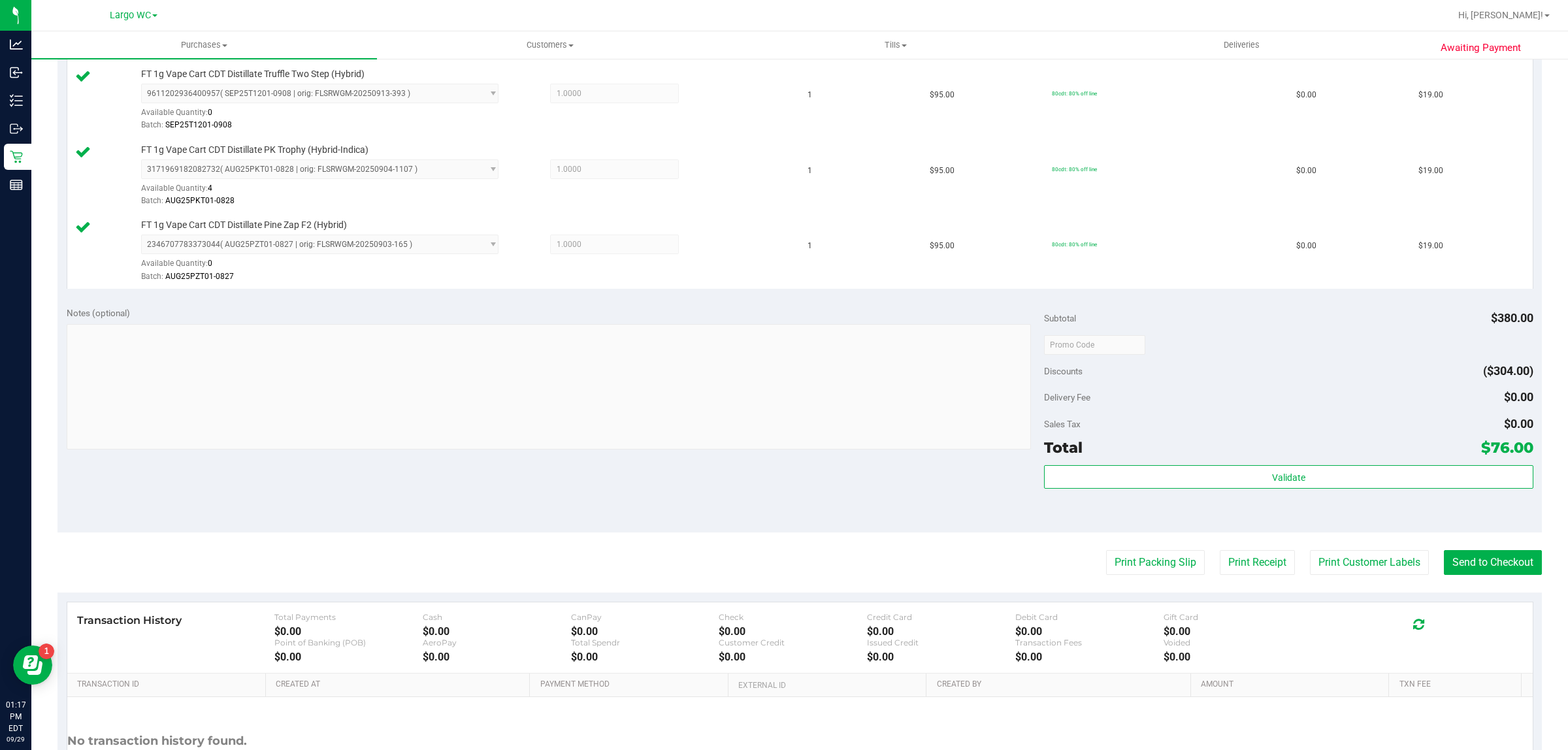
scroll to position [445, 0]
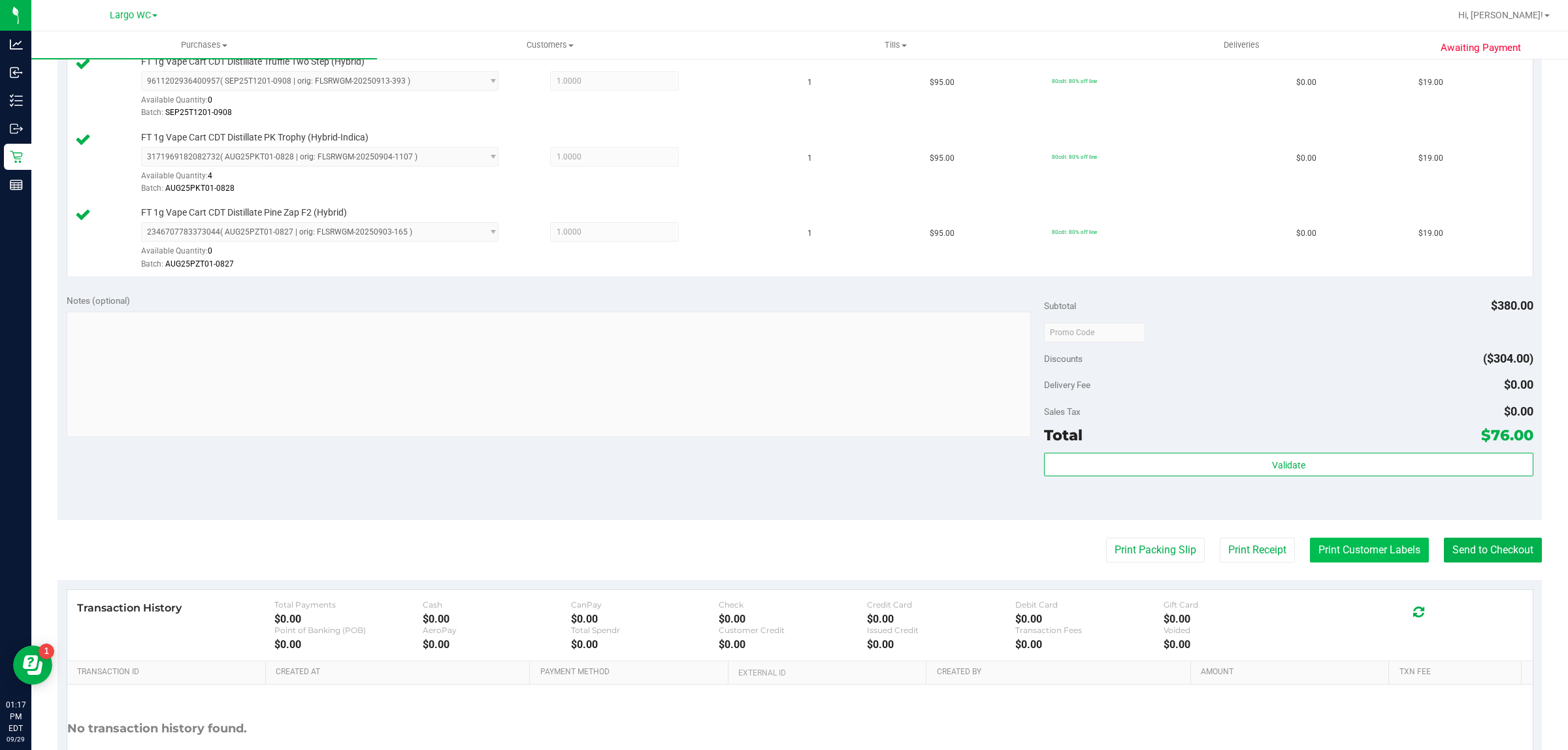
click at [1357, 552] on button "Print Customer Labels" at bounding box center [1369, 550] width 119 height 25
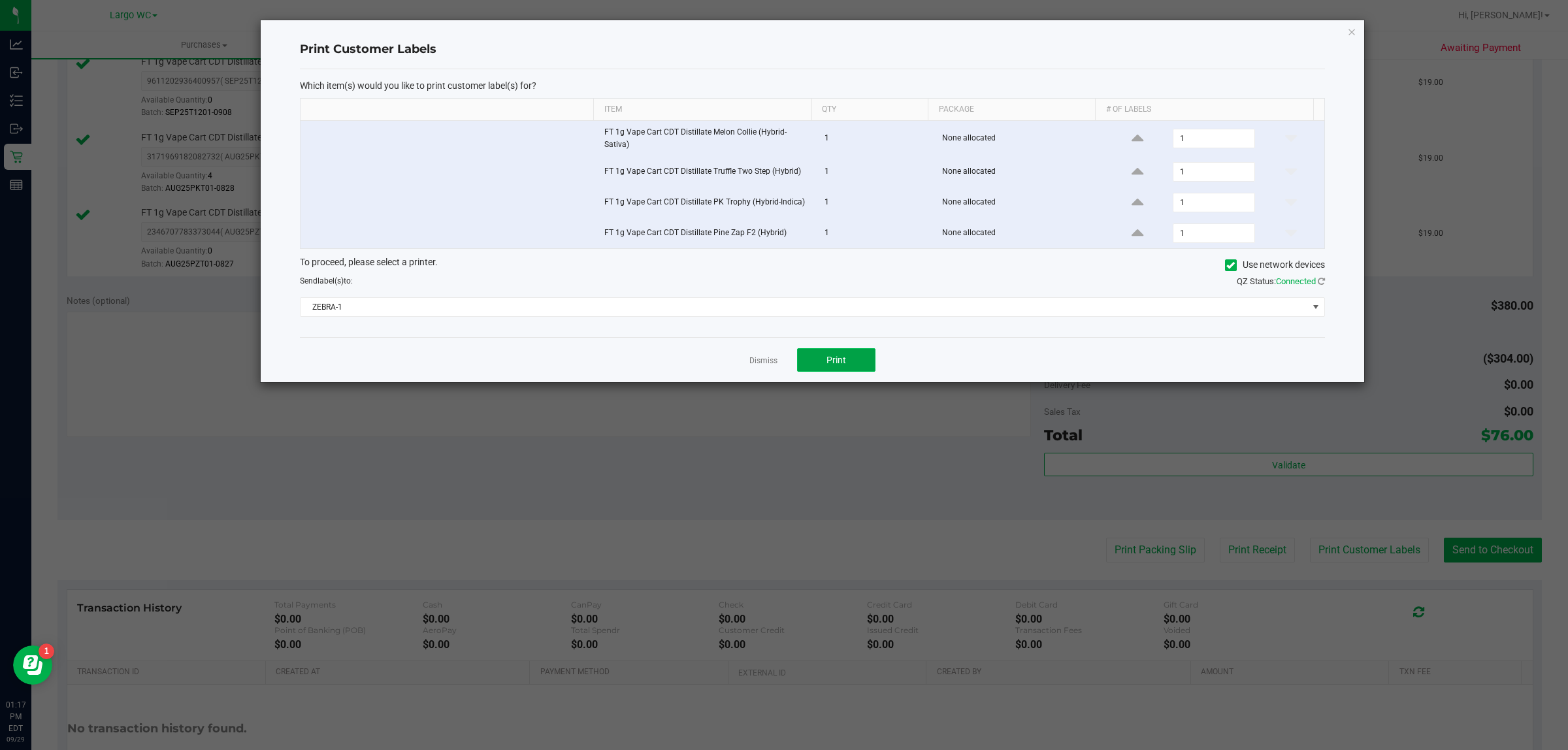
click at [818, 359] on button "Print" at bounding box center [837, 360] width 79 height 24
click at [759, 360] on link "Dismiss" at bounding box center [763, 360] width 28 height 11
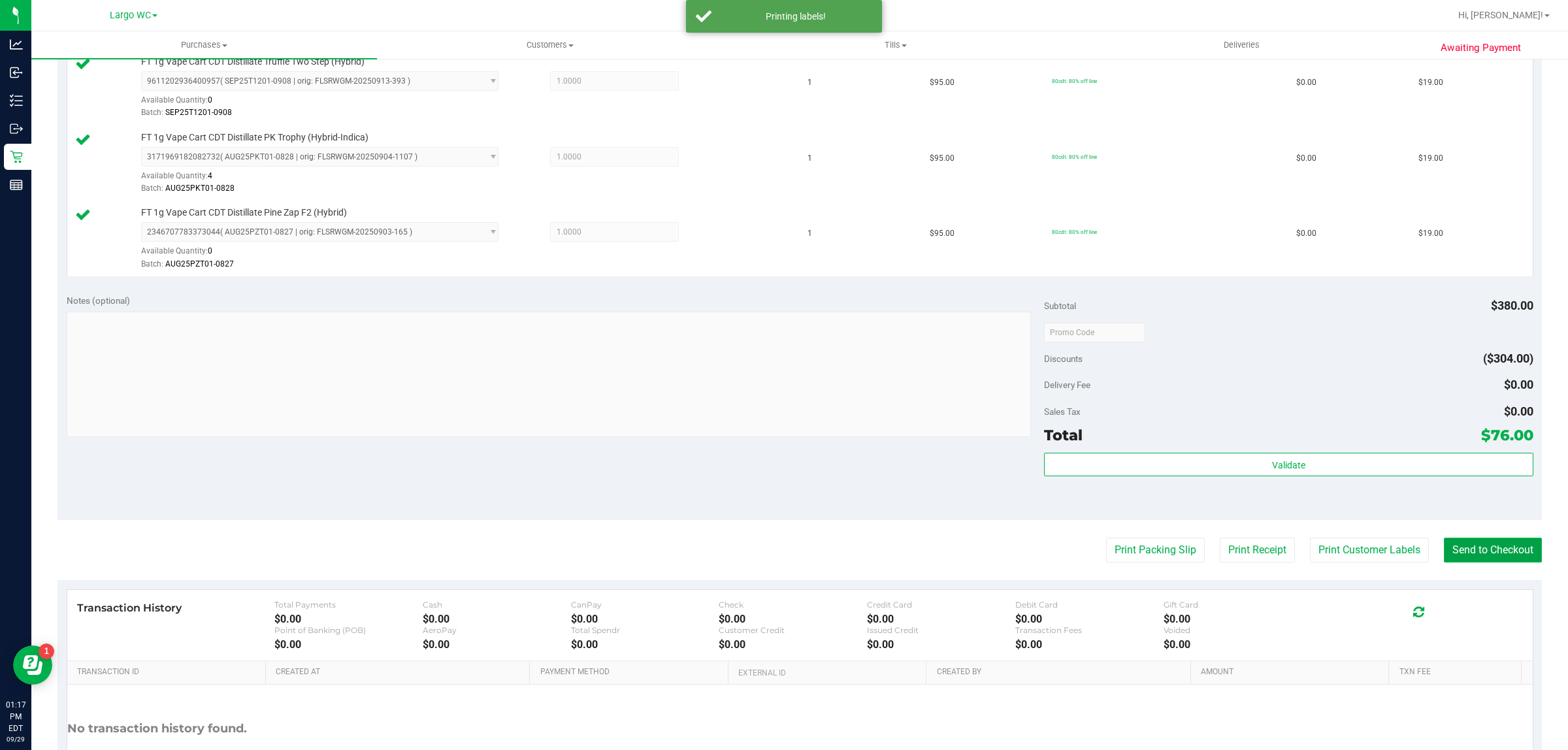
click at [1469, 549] on button "Send to Checkout" at bounding box center [1493, 550] width 98 height 25
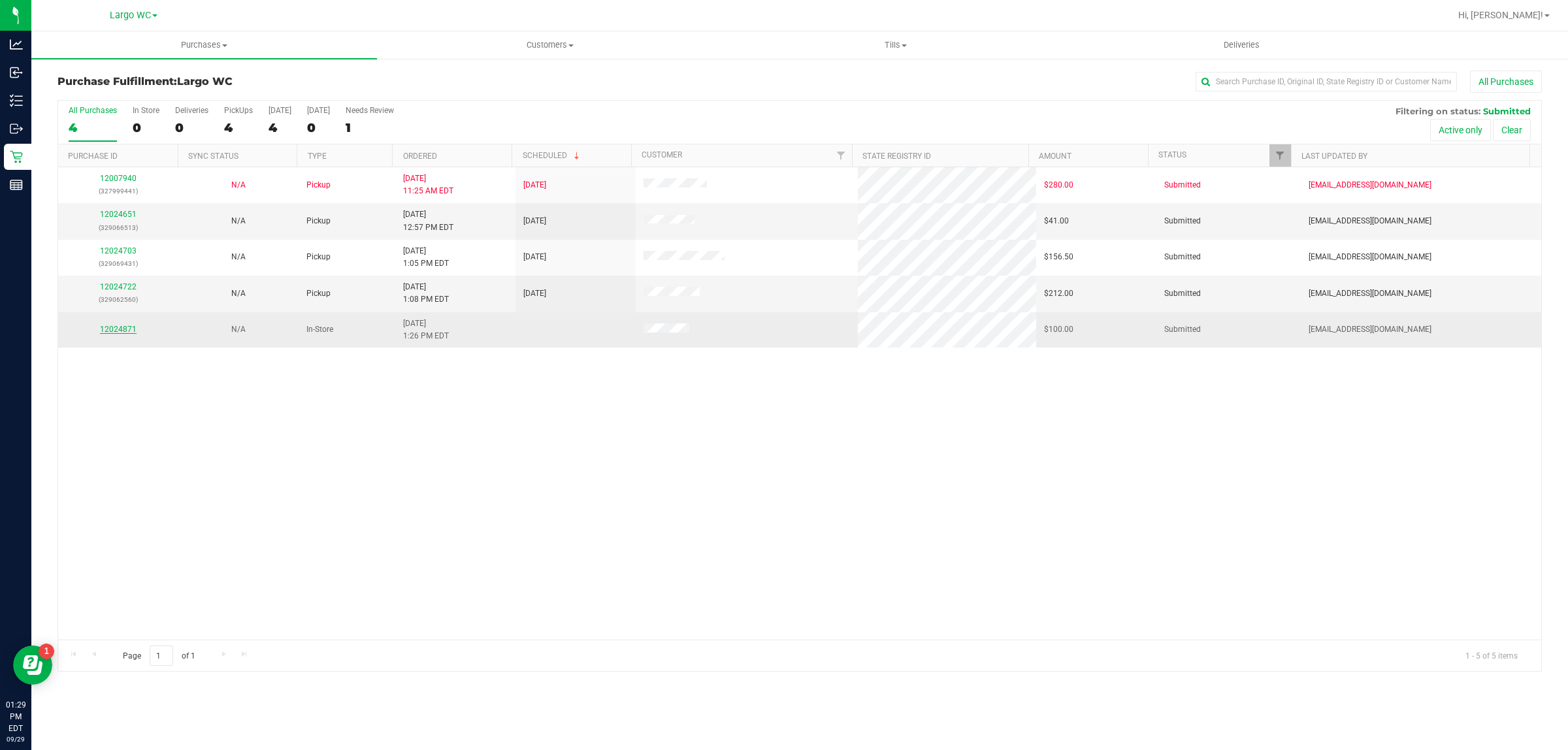
click at [115, 332] on link "12024871" at bounding box center [118, 329] width 36 height 9
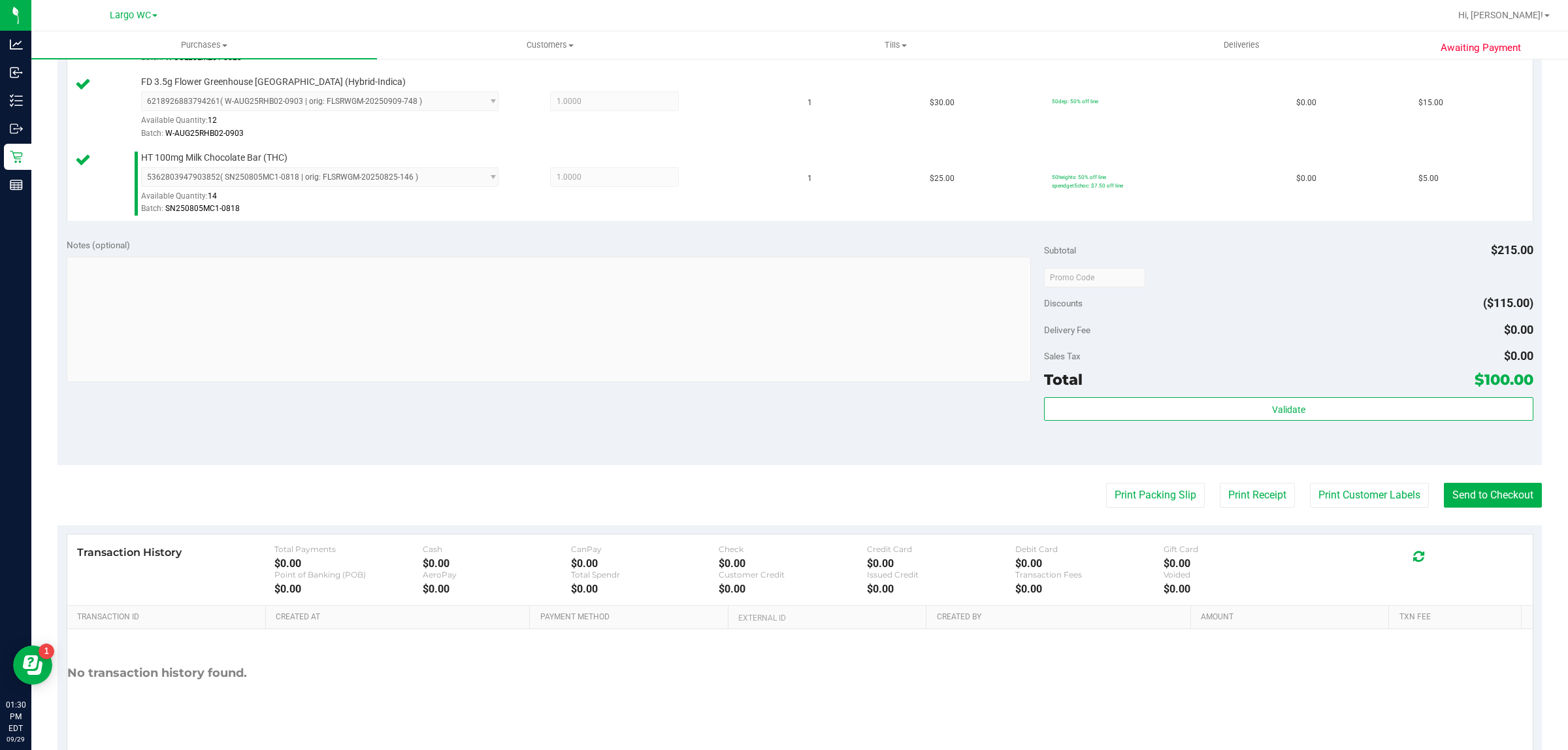
scroll to position [620, 0]
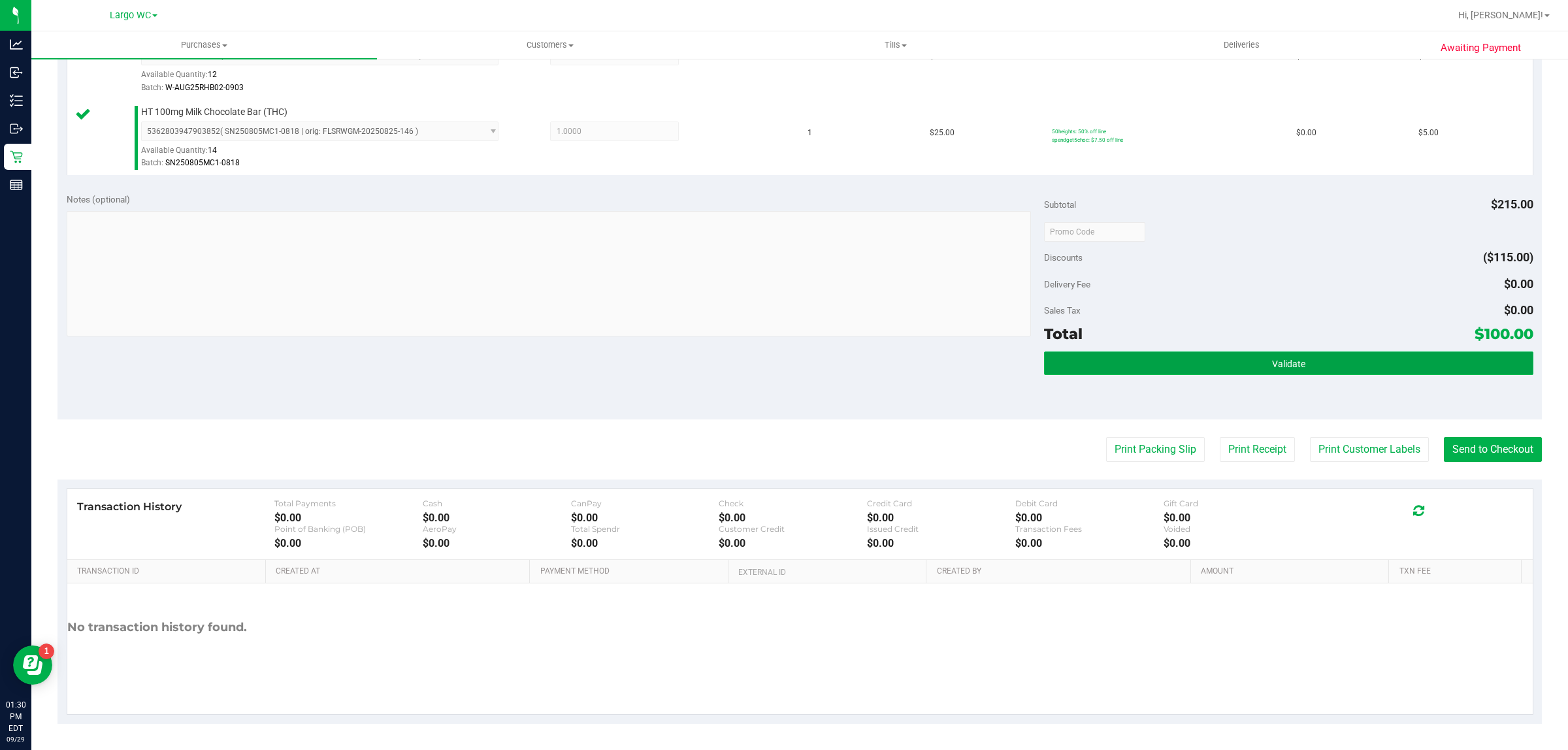
click at [1218, 362] on button "Validate" at bounding box center [1288, 363] width 489 height 24
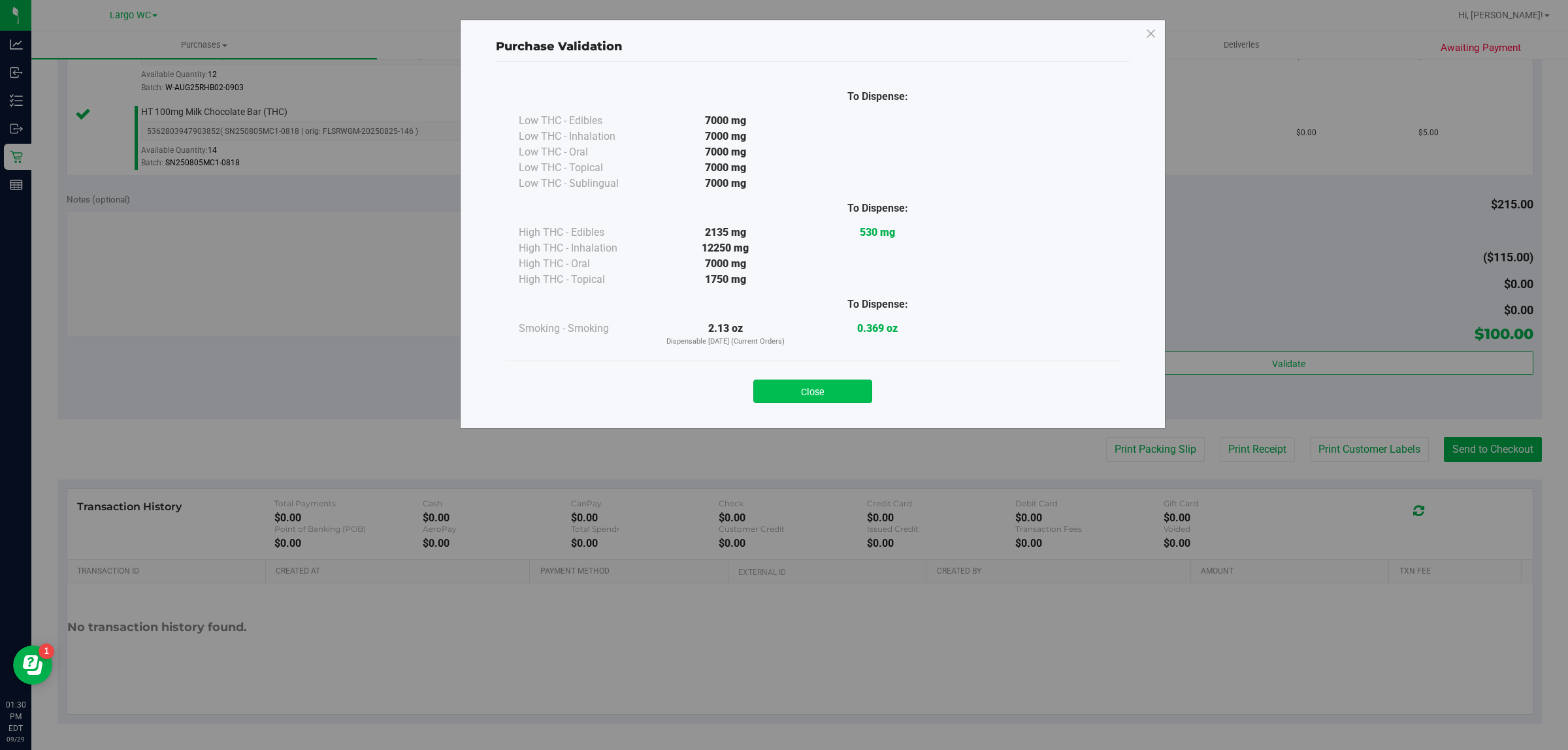
click at [817, 387] on button "Close" at bounding box center [812, 392] width 119 height 24
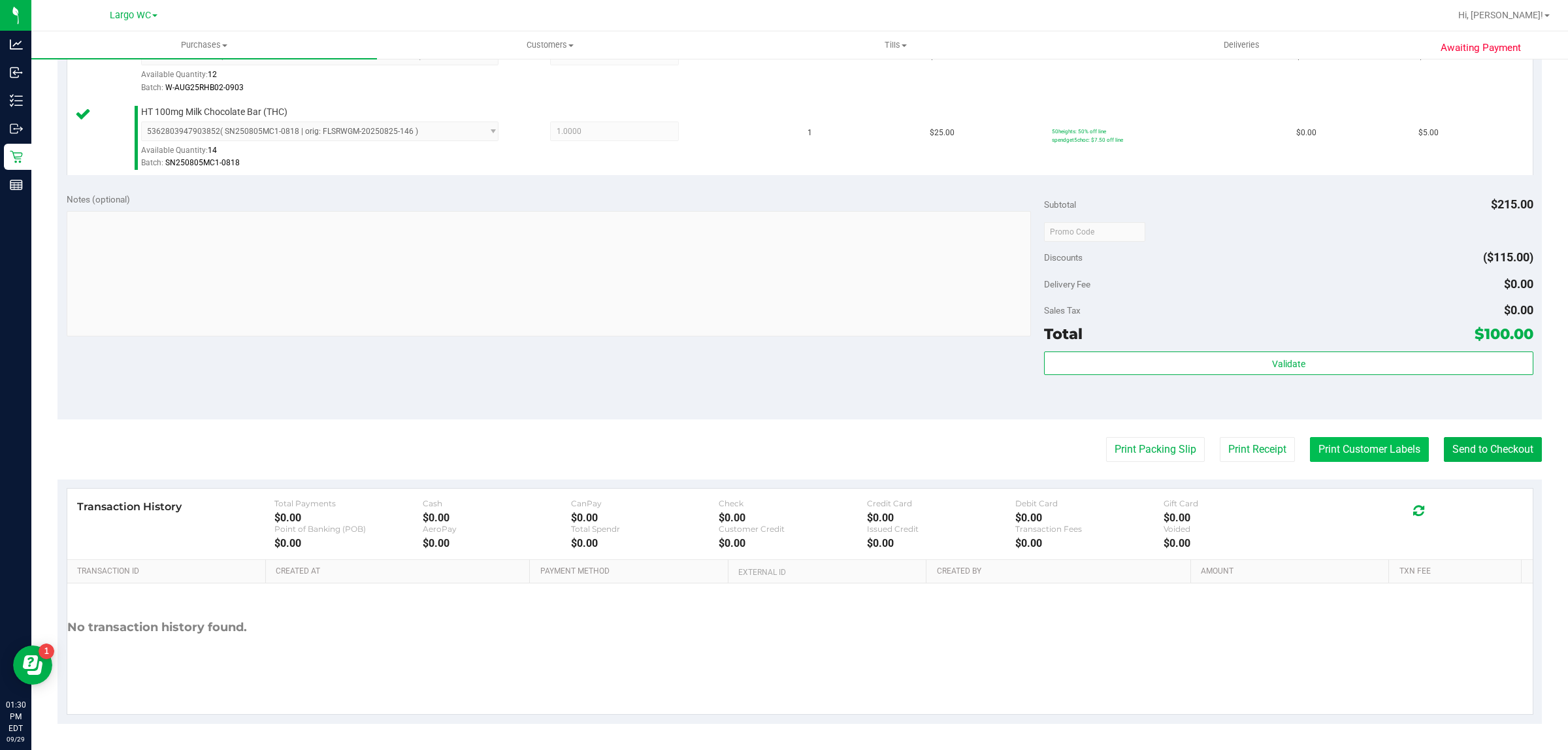
click at [1326, 455] on button "Print Customer Labels" at bounding box center [1369, 449] width 119 height 25
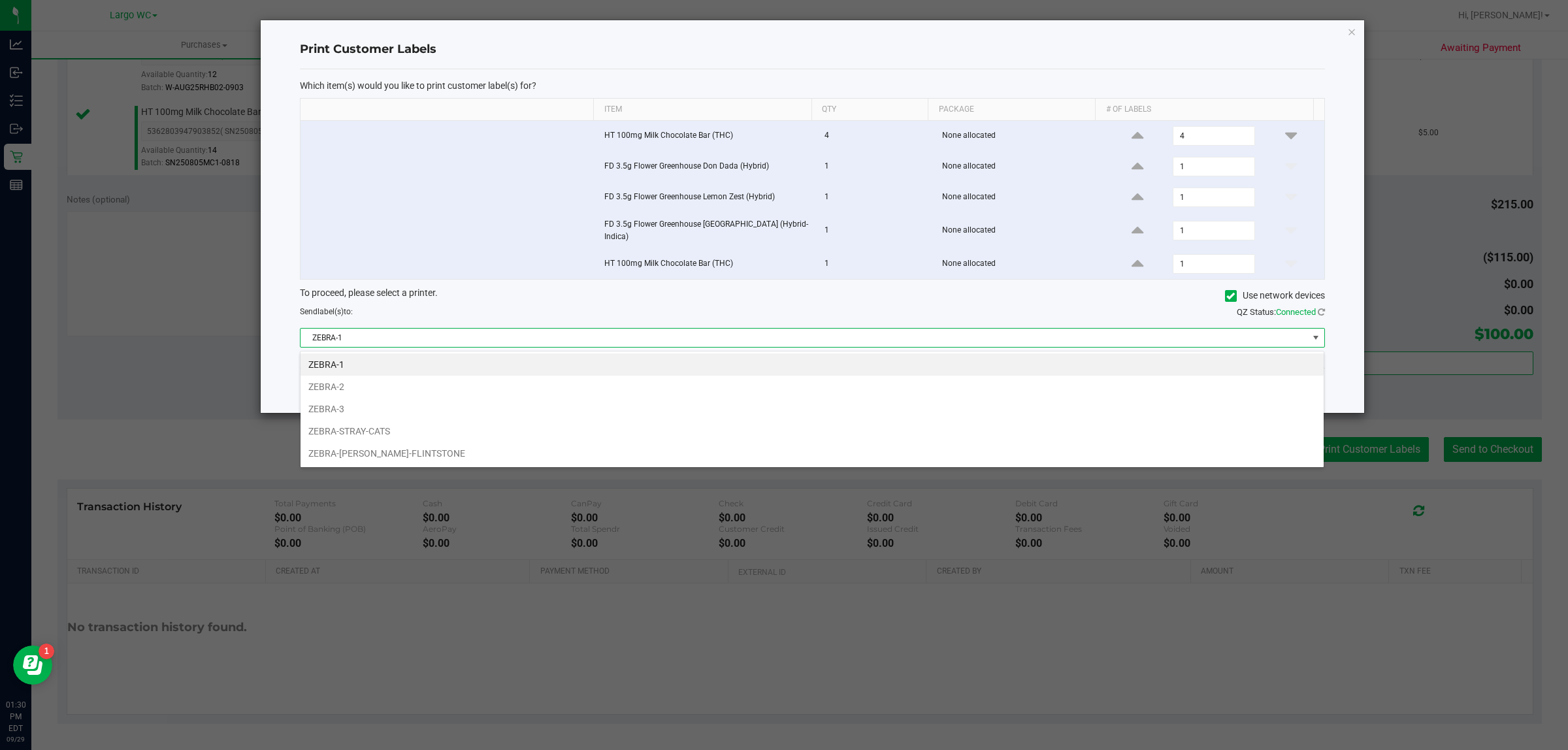
scroll to position [21, 1024]
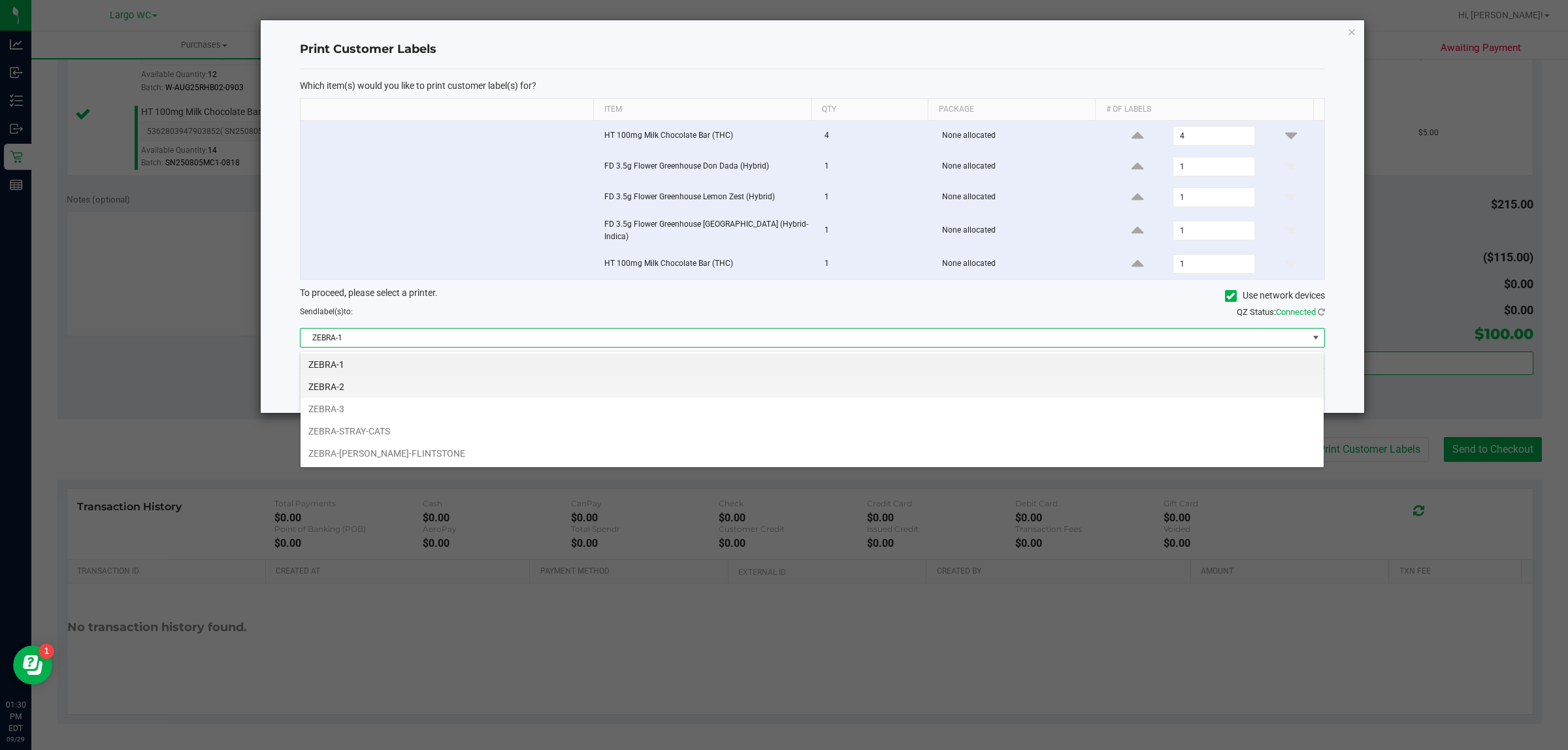
click at [833, 379] on li "ZEBRA-2" at bounding box center [812, 387] width 1023 height 23
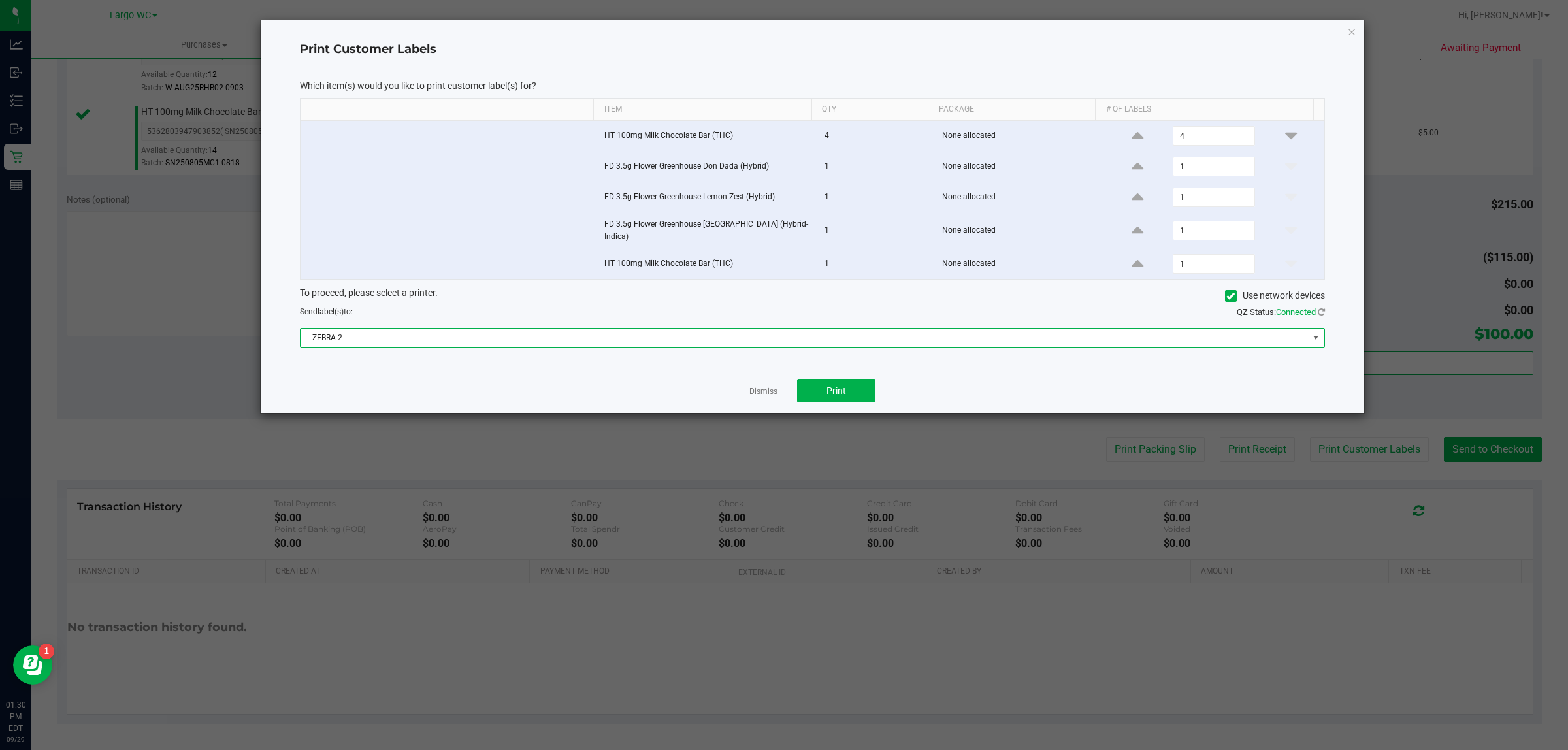
click at [779, 333] on span "ZEBRA-2" at bounding box center [804, 338] width 1007 height 19
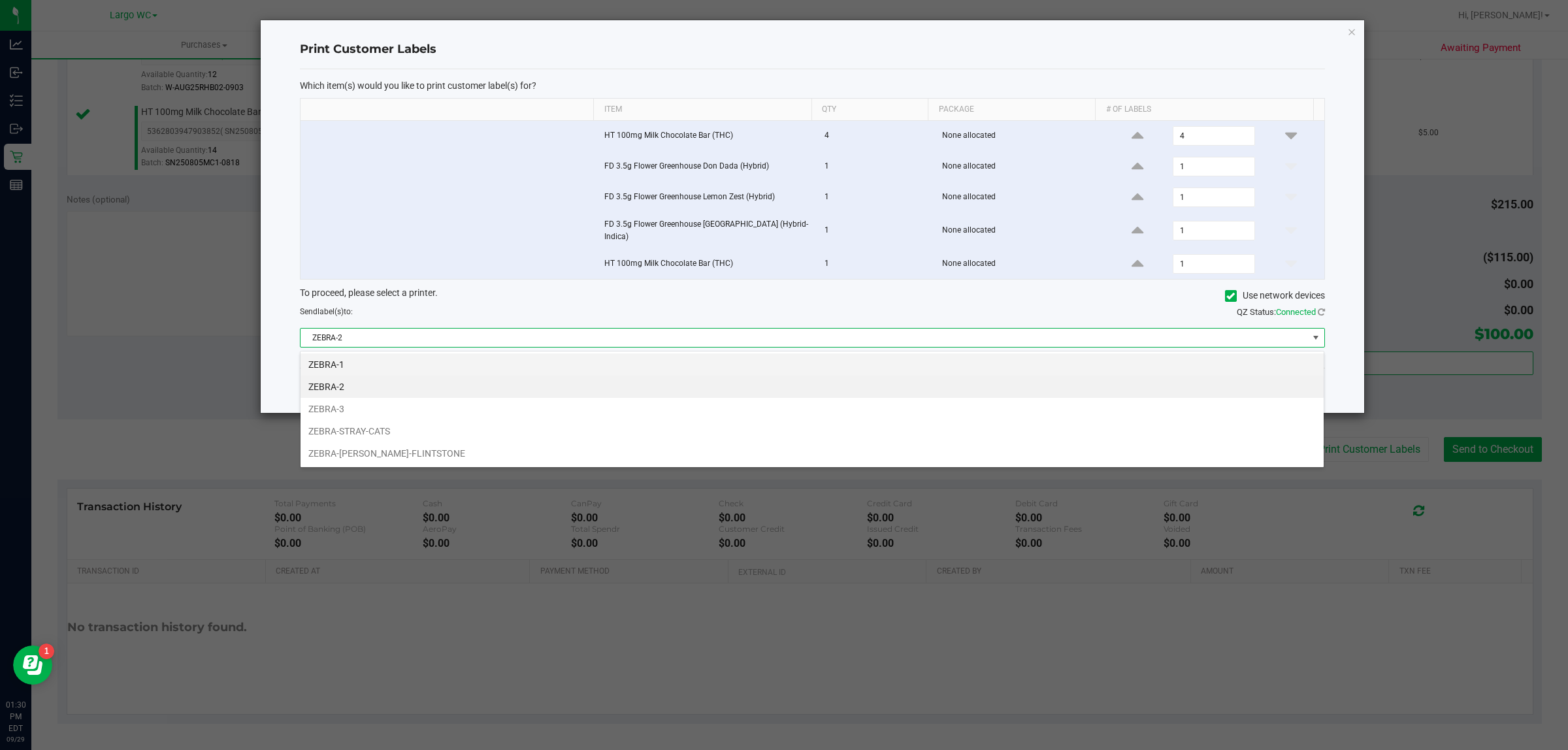
click at [400, 369] on li "ZEBRA-1" at bounding box center [812, 364] width 1023 height 23
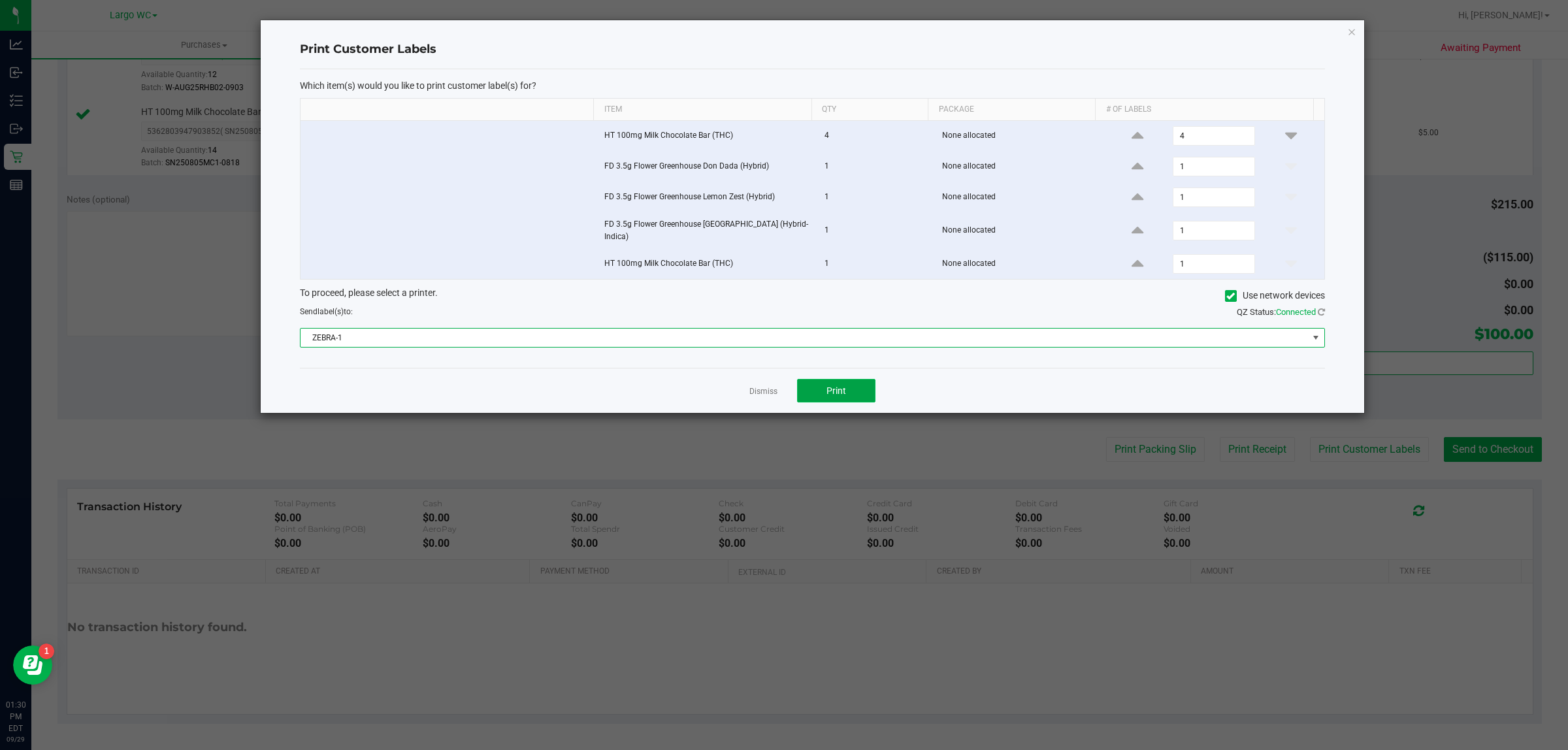
click at [866, 402] on button "Print" at bounding box center [837, 391] width 79 height 24
click at [1353, 34] on icon "button" at bounding box center [1351, 31] width 9 height 16
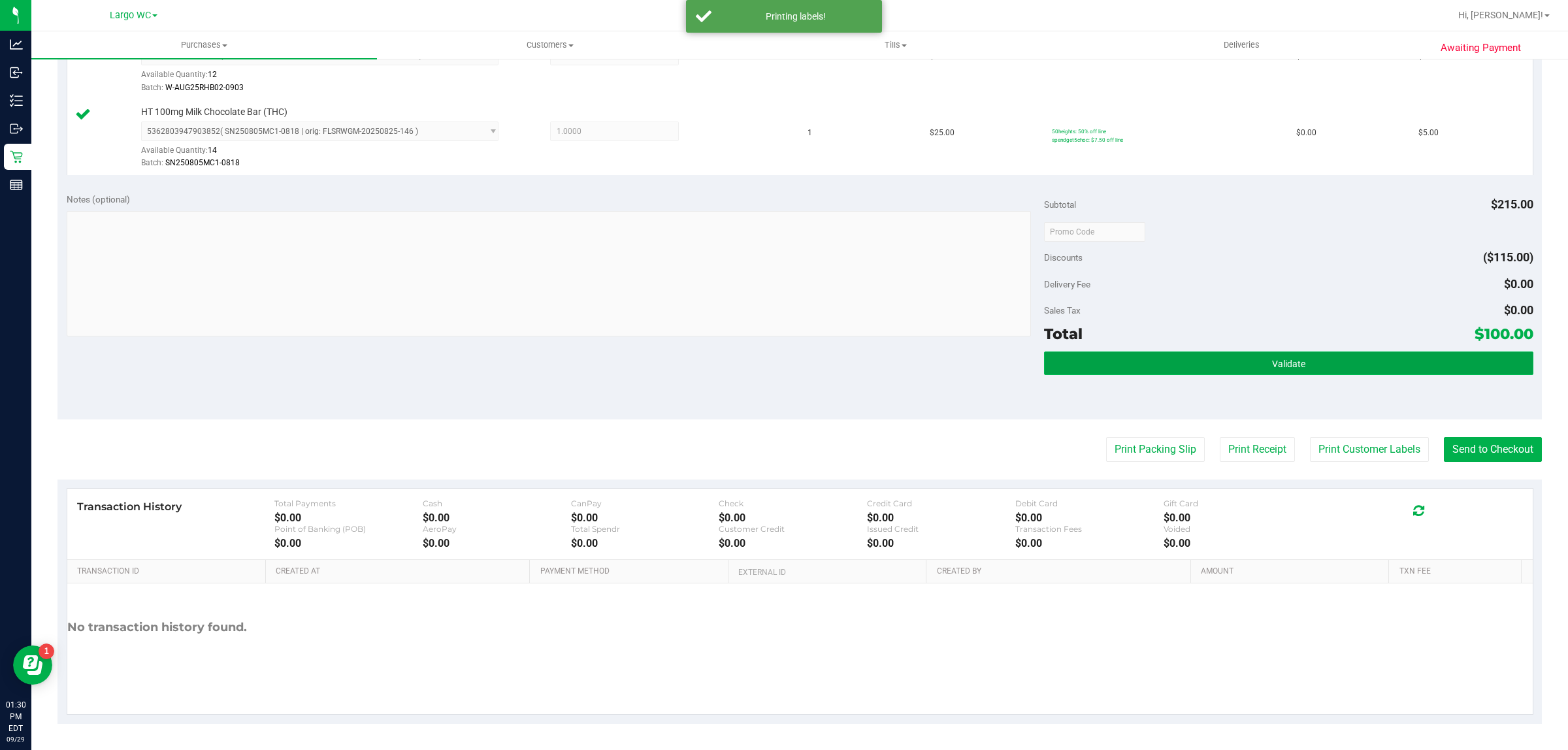
click at [1349, 354] on button "Validate" at bounding box center [1288, 363] width 489 height 24
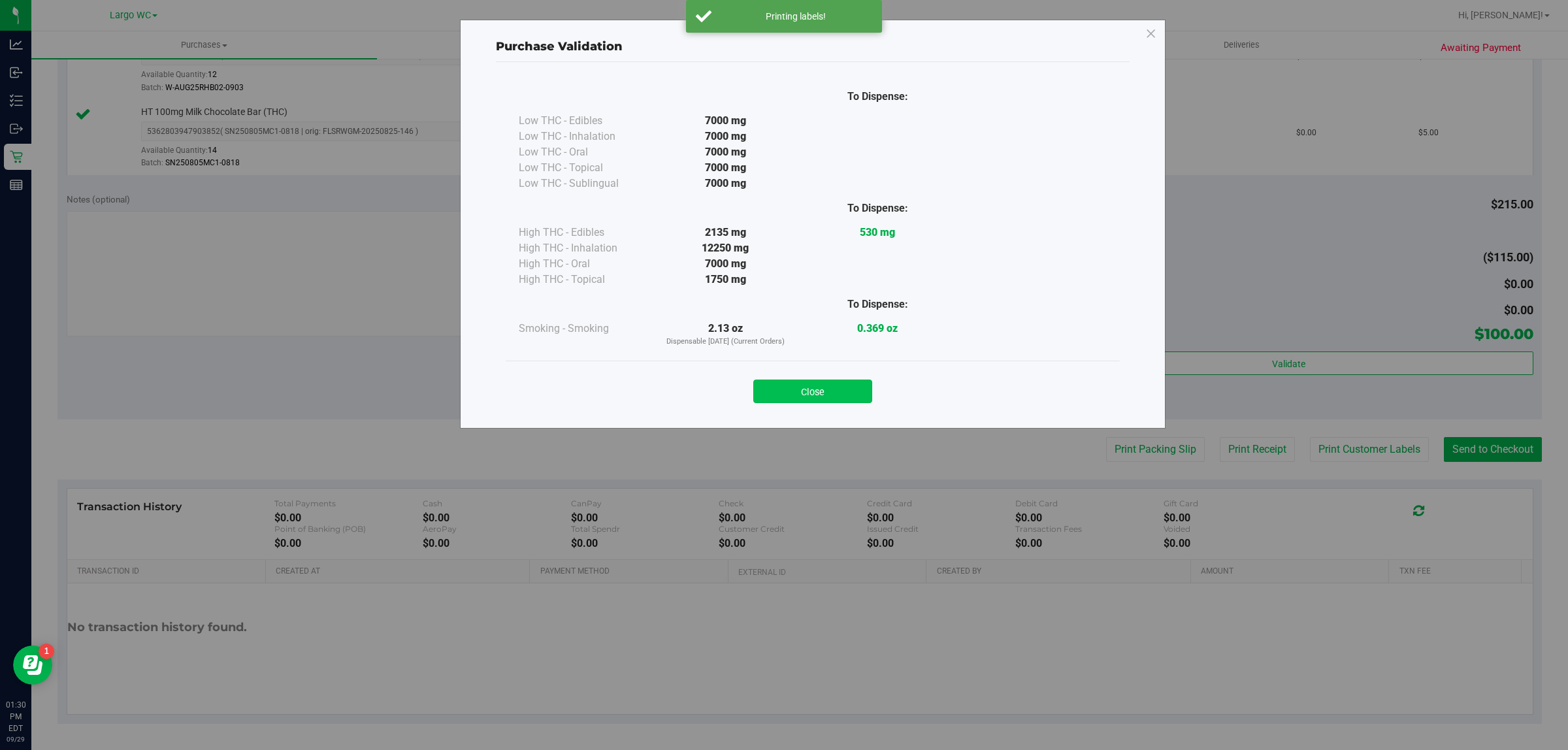
click at [795, 399] on button "Close" at bounding box center [812, 392] width 119 height 24
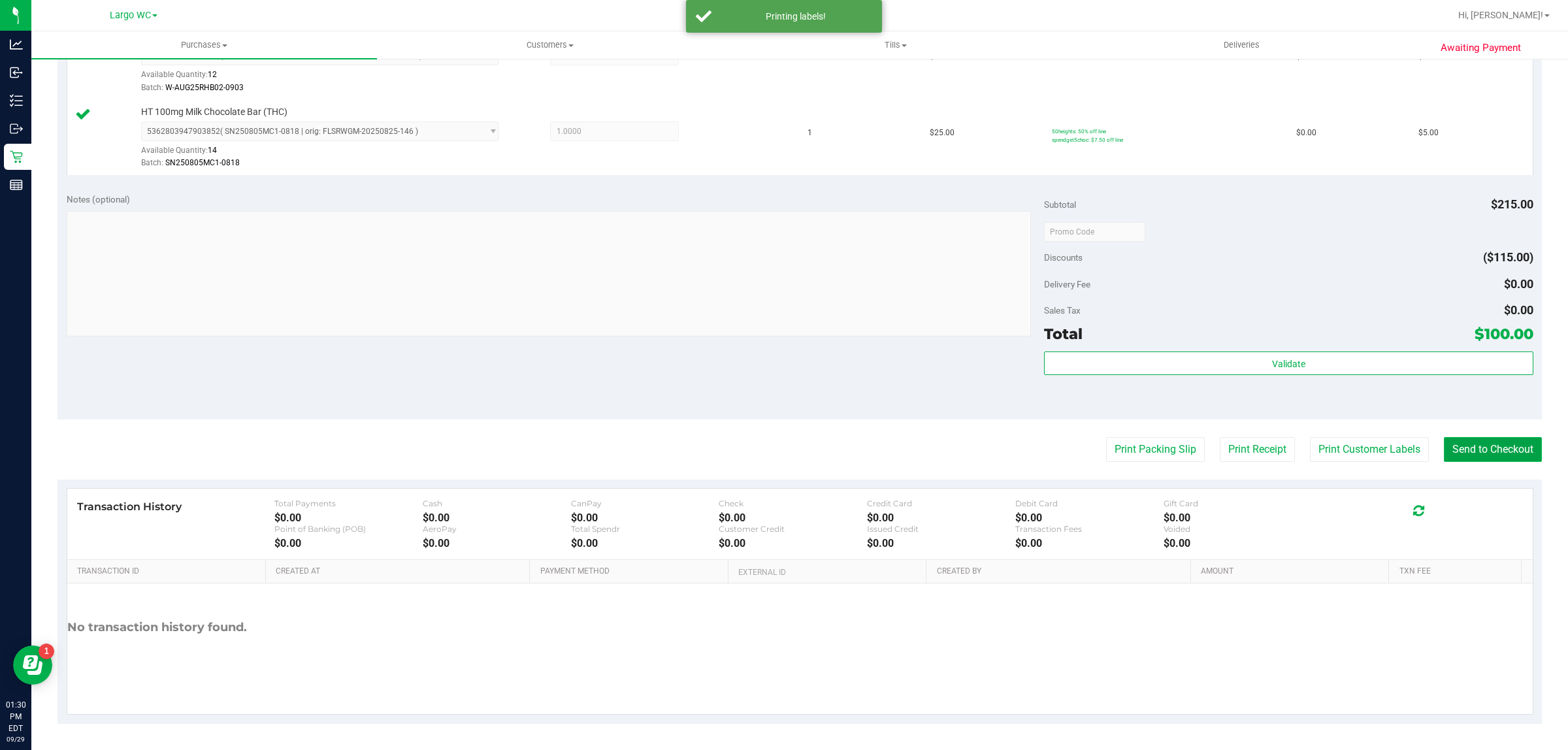
click at [1507, 459] on button "Send to Checkout" at bounding box center [1493, 449] width 98 height 25
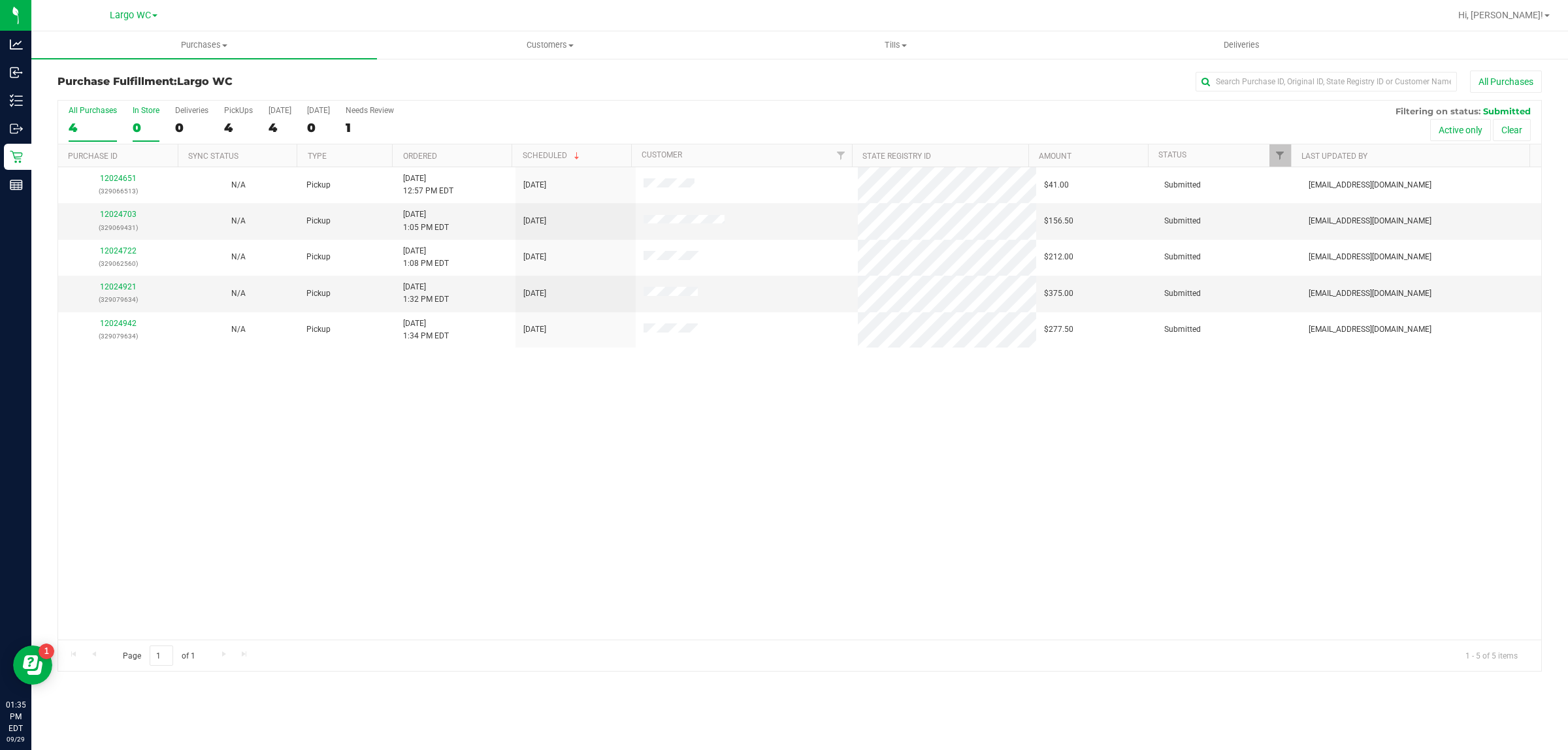
click at [137, 122] on div "0" at bounding box center [145, 127] width 27 height 15
click at [0, 0] on input "In Store 0" at bounding box center [0, 0] width 0 height 0
click at [214, 41] on span "Purchases" at bounding box center [204, 45] width 346 height 12
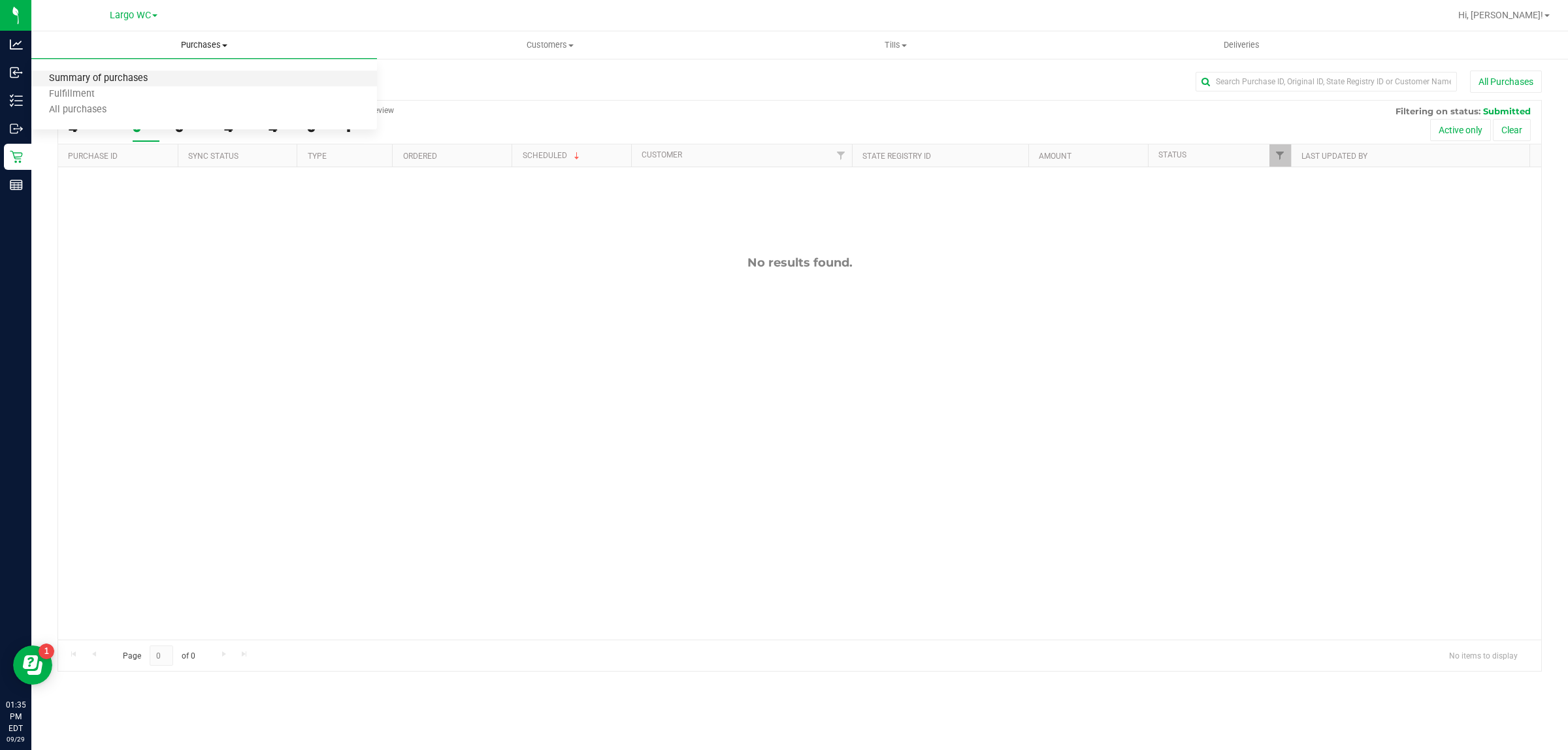
click at [158, 78] on span "Summary of purchases" at bounding box center [98, 79] width 134 height 11
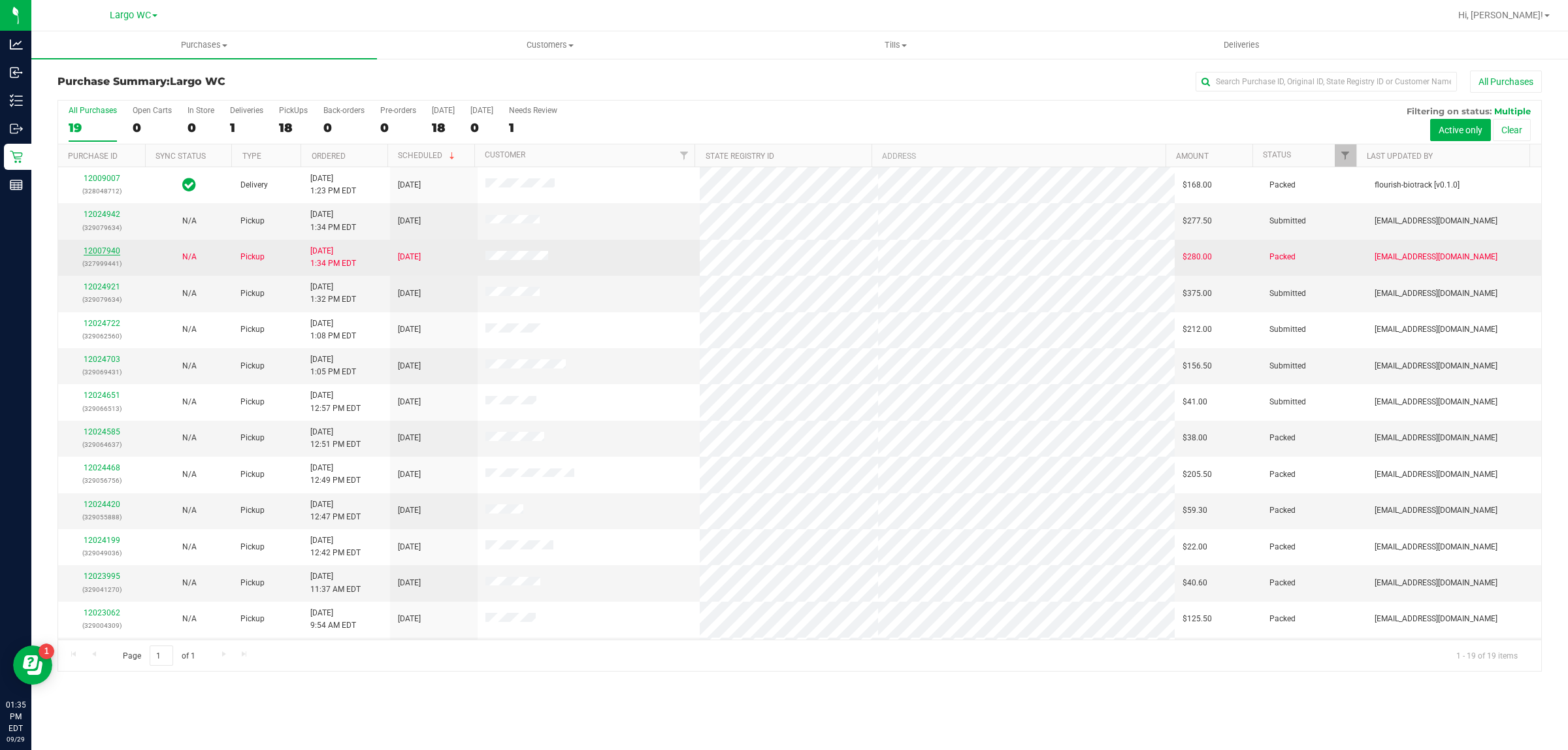
click at [106, 252] on link "12007940" at bounding box center [101, 250] width 36 height 9
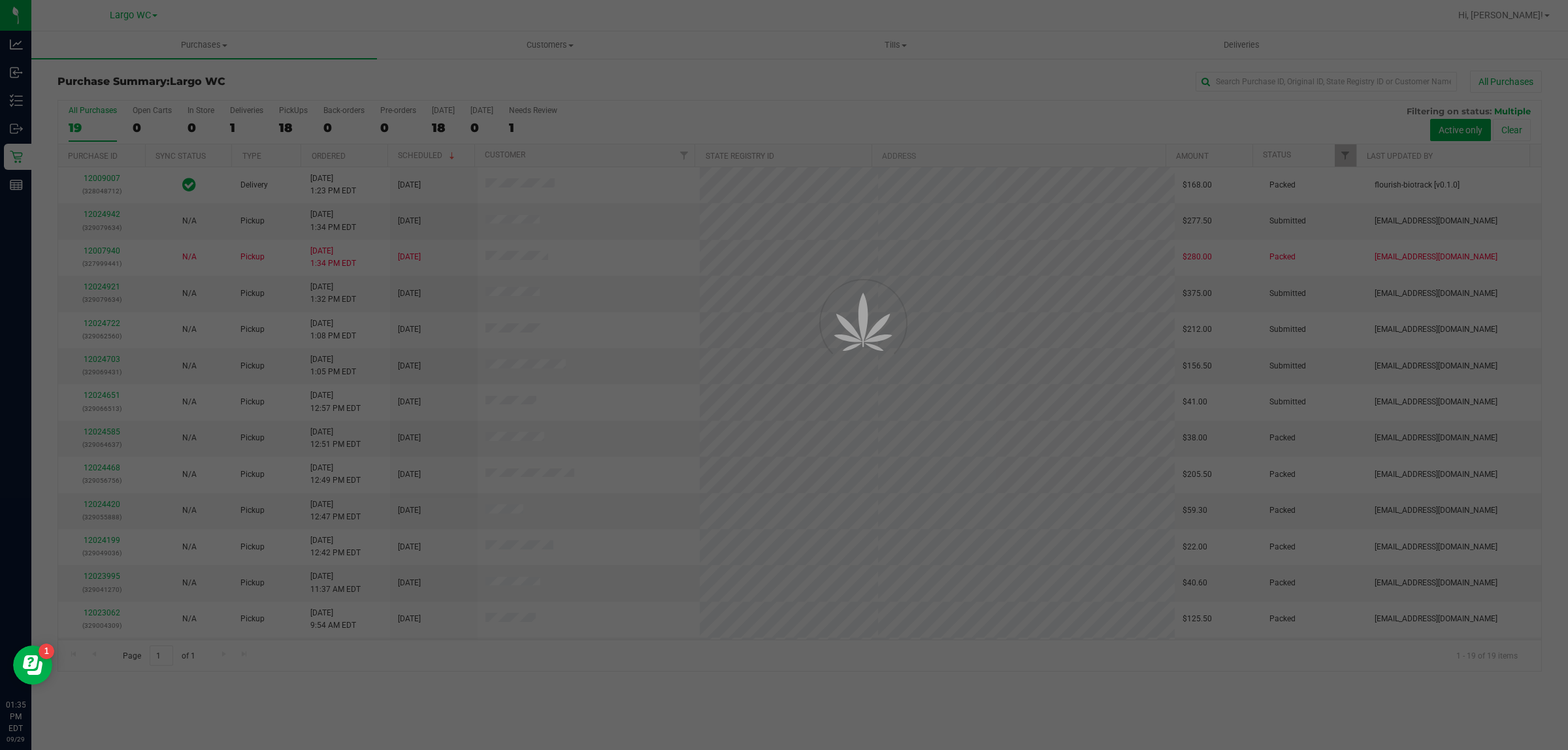
click at [606, 716] on div at bounding box center [784, 375] width 1568 height 750
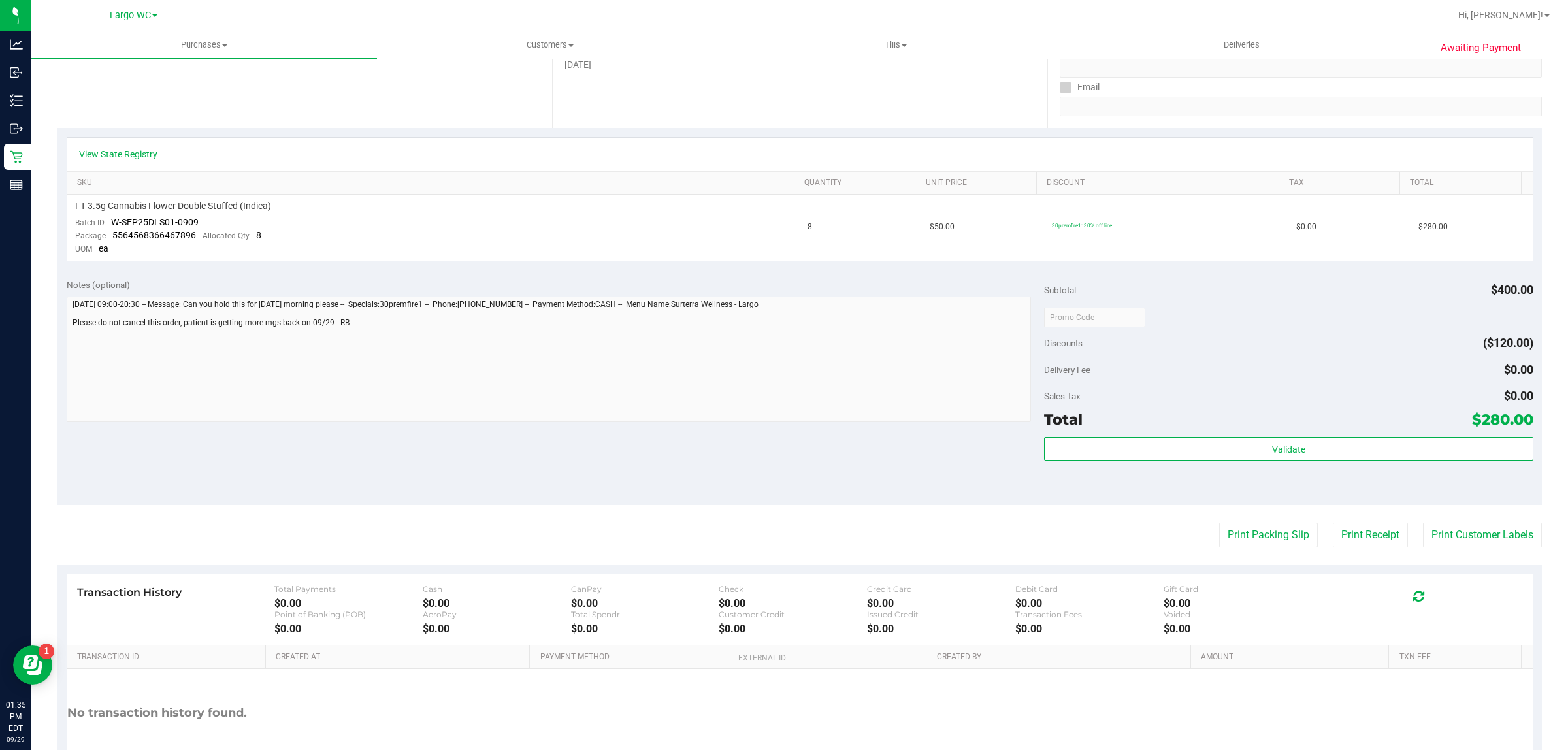
scroll to position [219, 0]
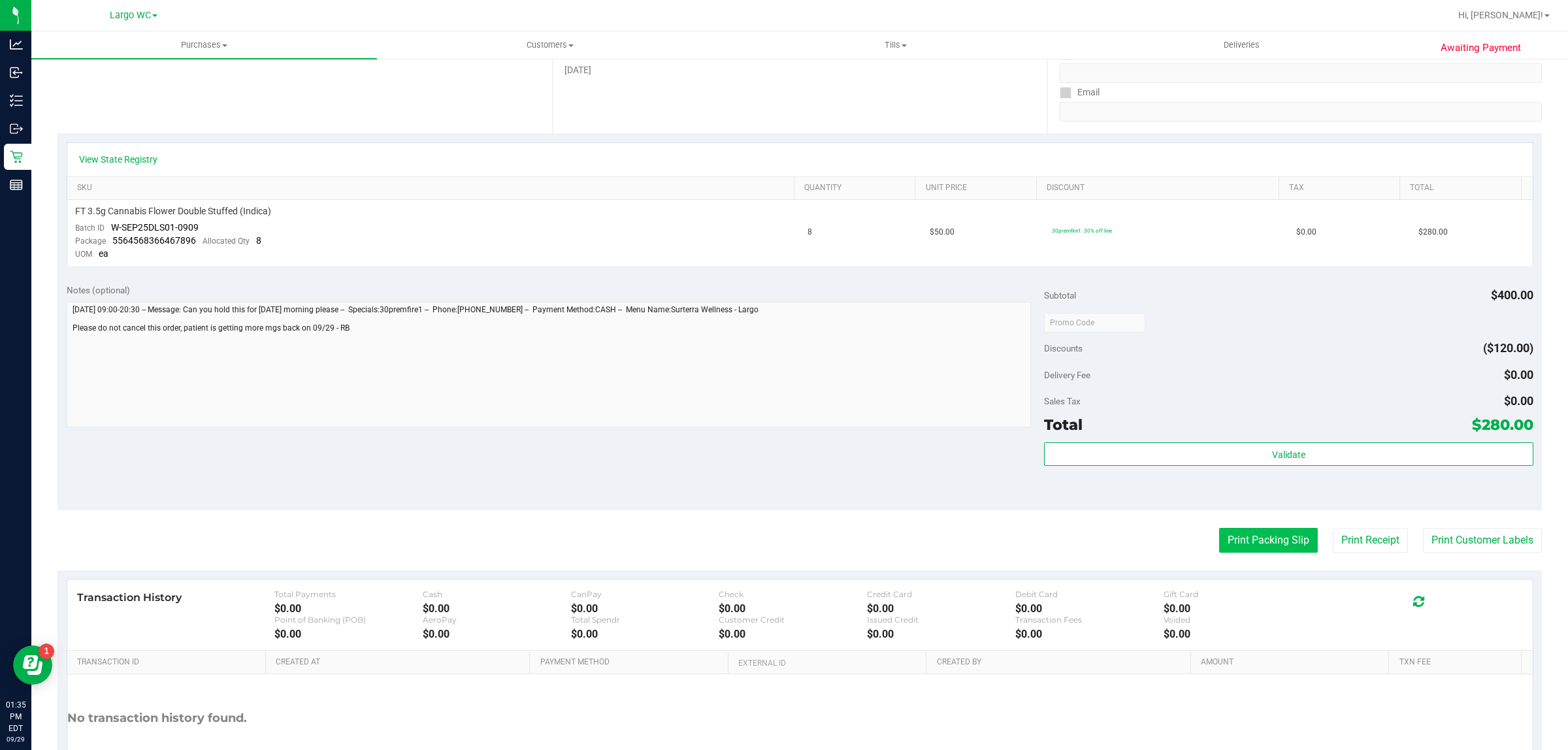
click at [1270, 549] on button "Print Packing Slip" at bounding box center [1269, 540] width 98 height 25
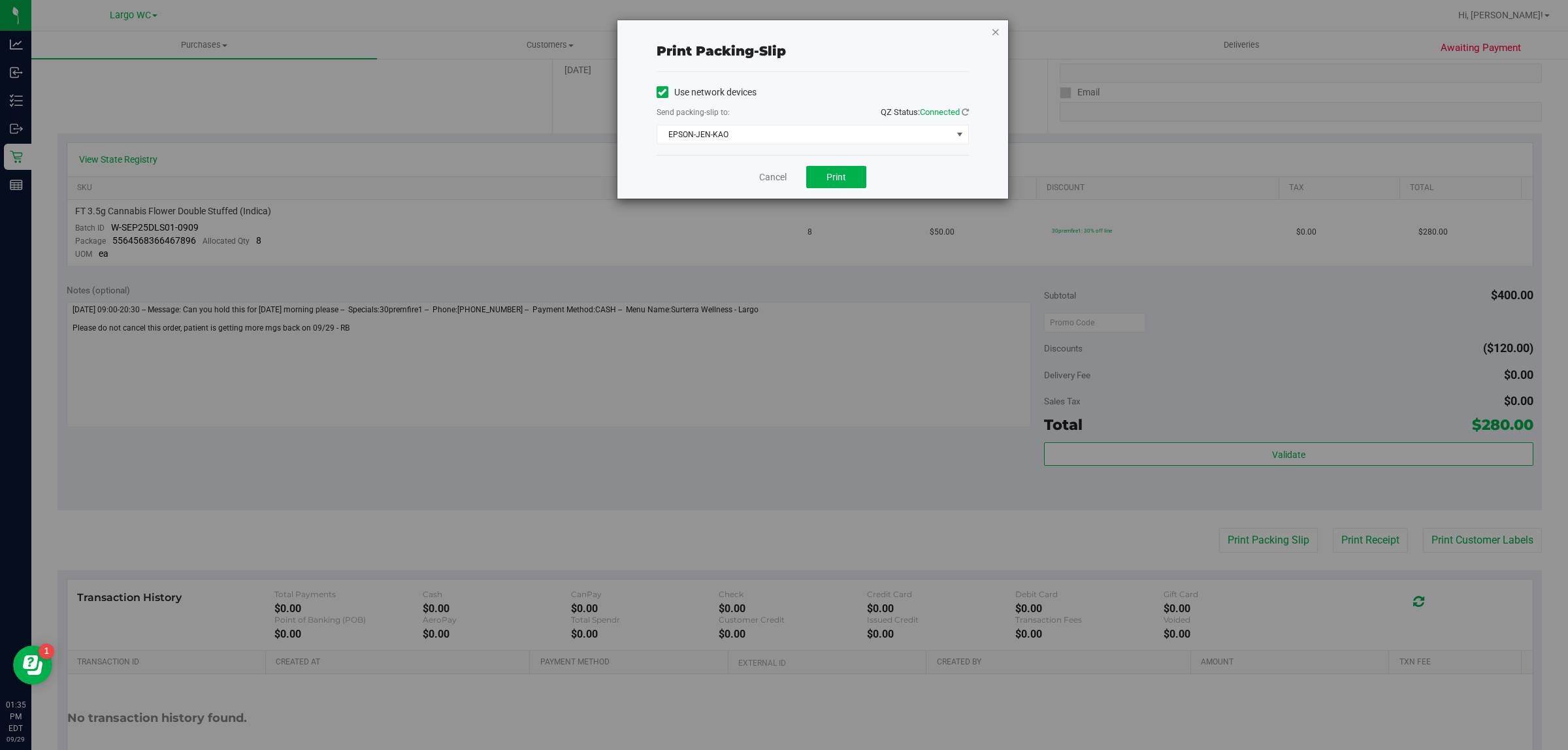
click at [995, 31] on icon "button" at bounding box center [995, 31] width 9 height 16
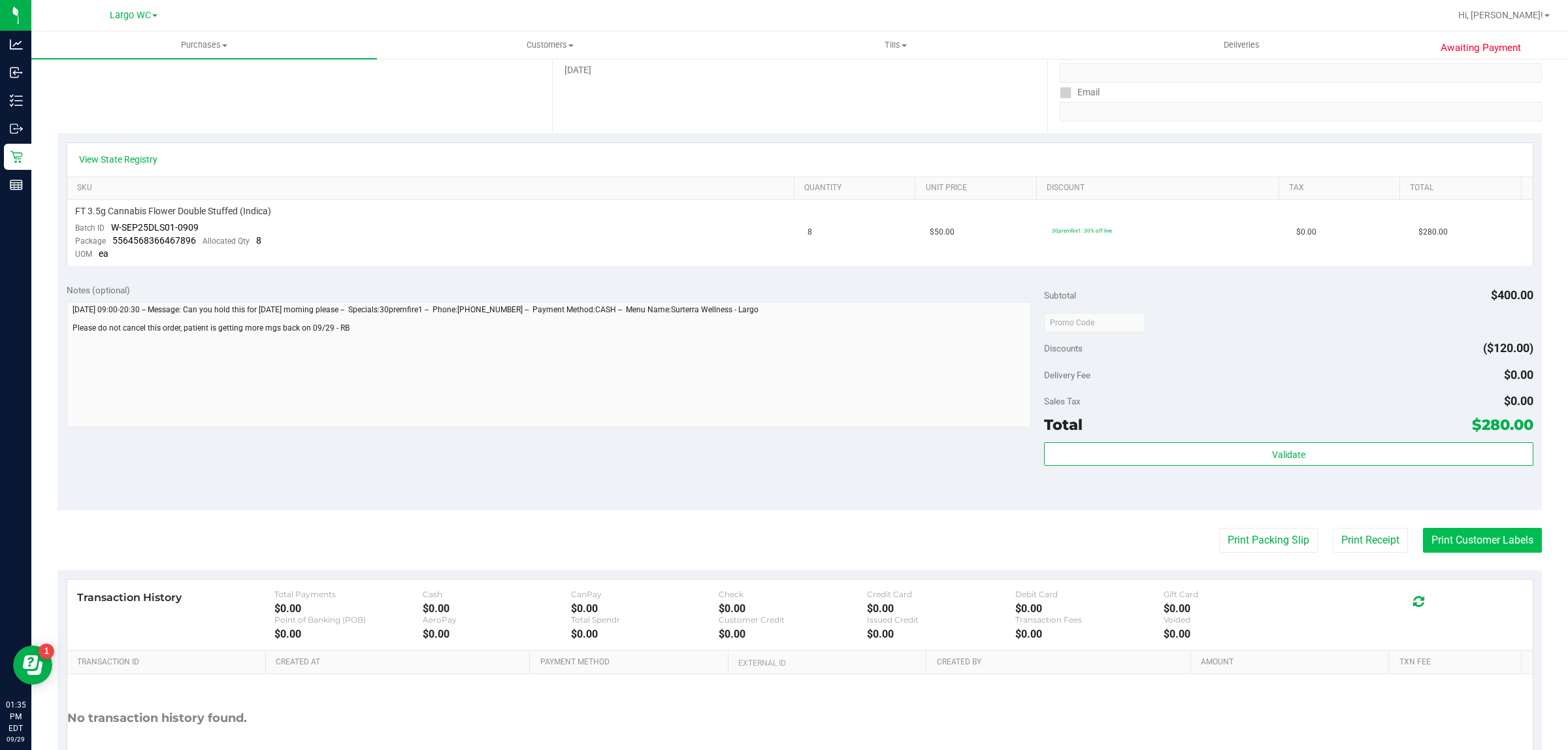
click at [1470, 551] on button "Print Customer Labels" at bounding box center [1482, 540] width 119 height 25
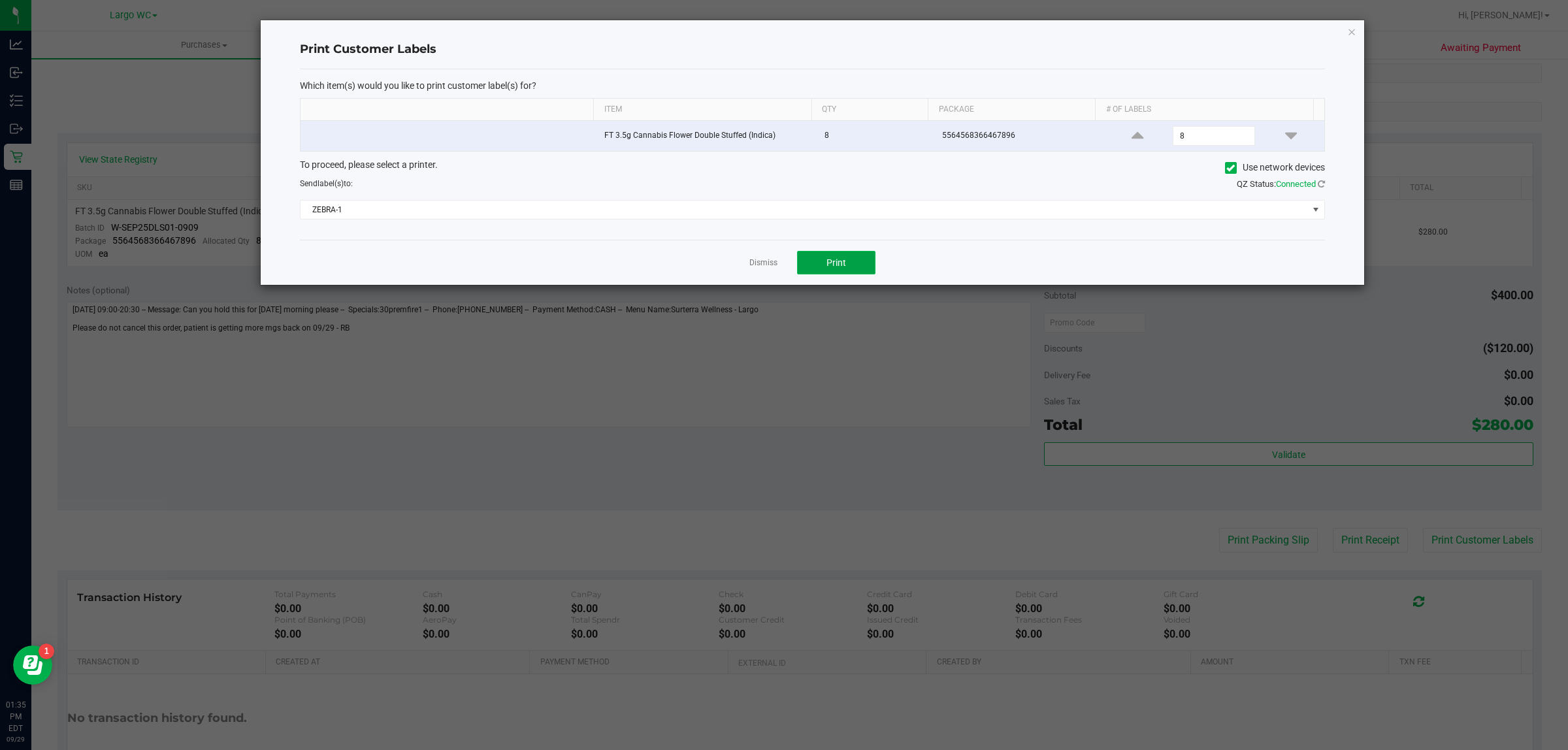
click at [847, 268] on button "Print" at bounding box center [837, 263] width 79 height 24
click at [755, 268] on link "Dismiss" at bounding box center [763, 262] width 28 height 11
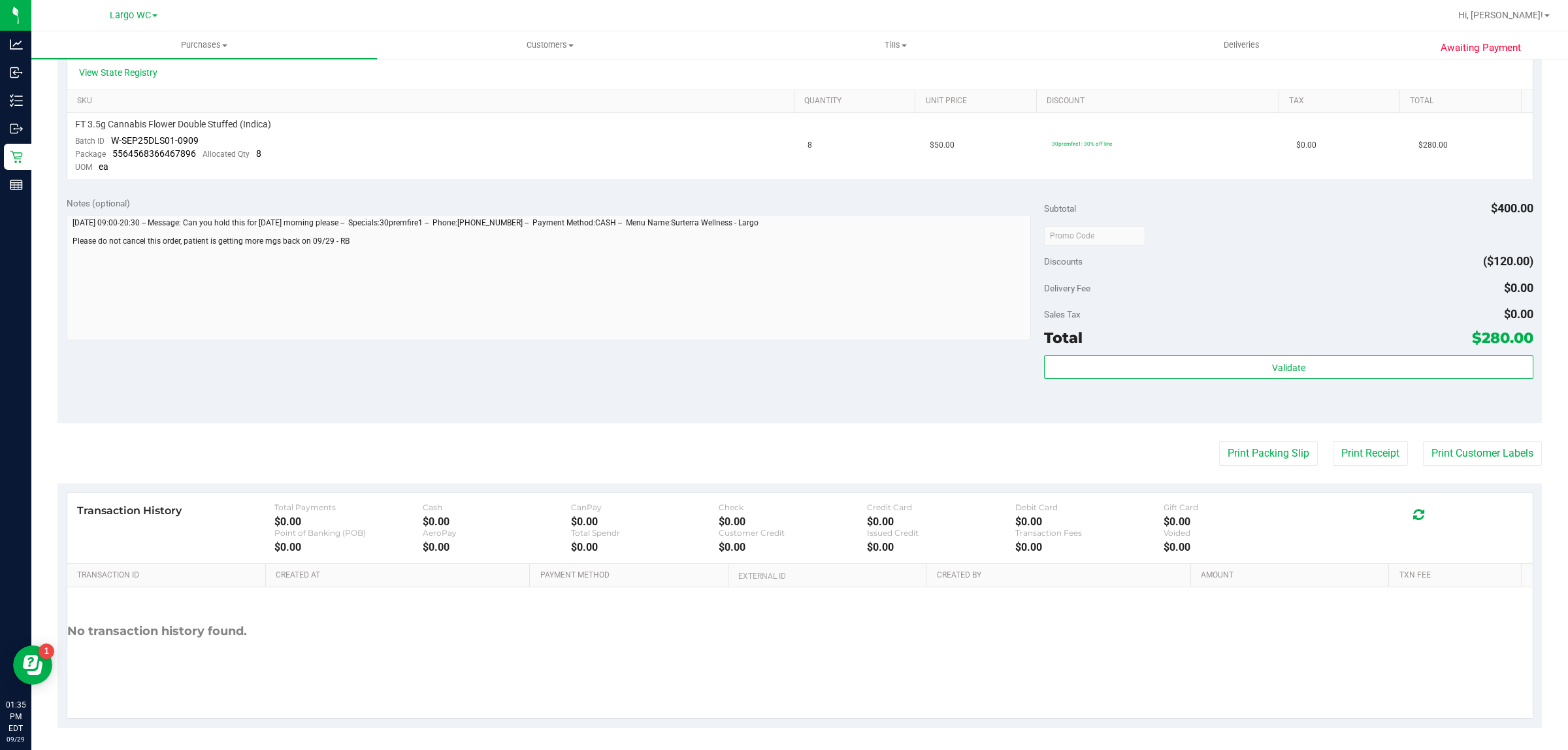
scroll to position [0, 0]
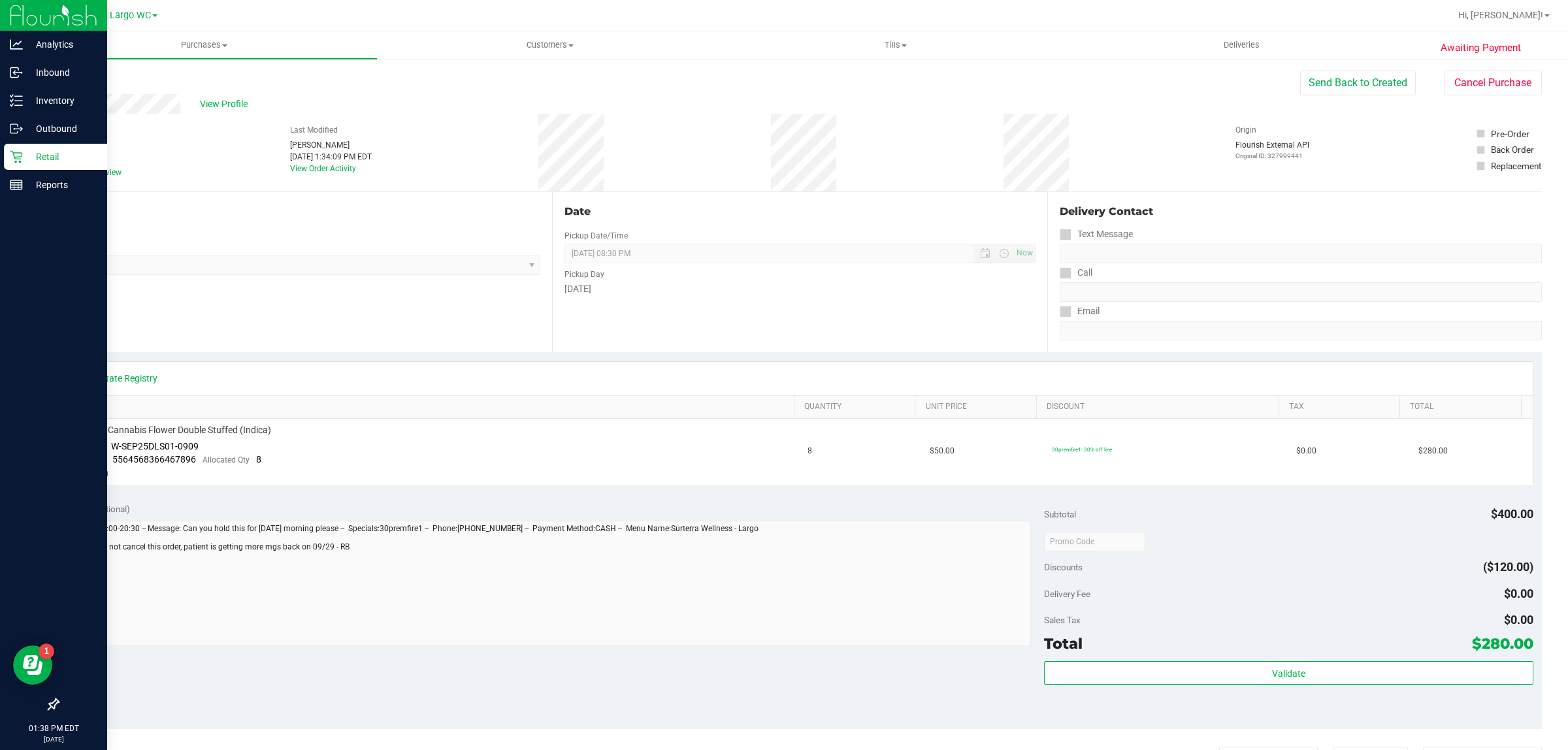
click at [11, 151] on icon at bounding box center [16, 156] width 13 height 13
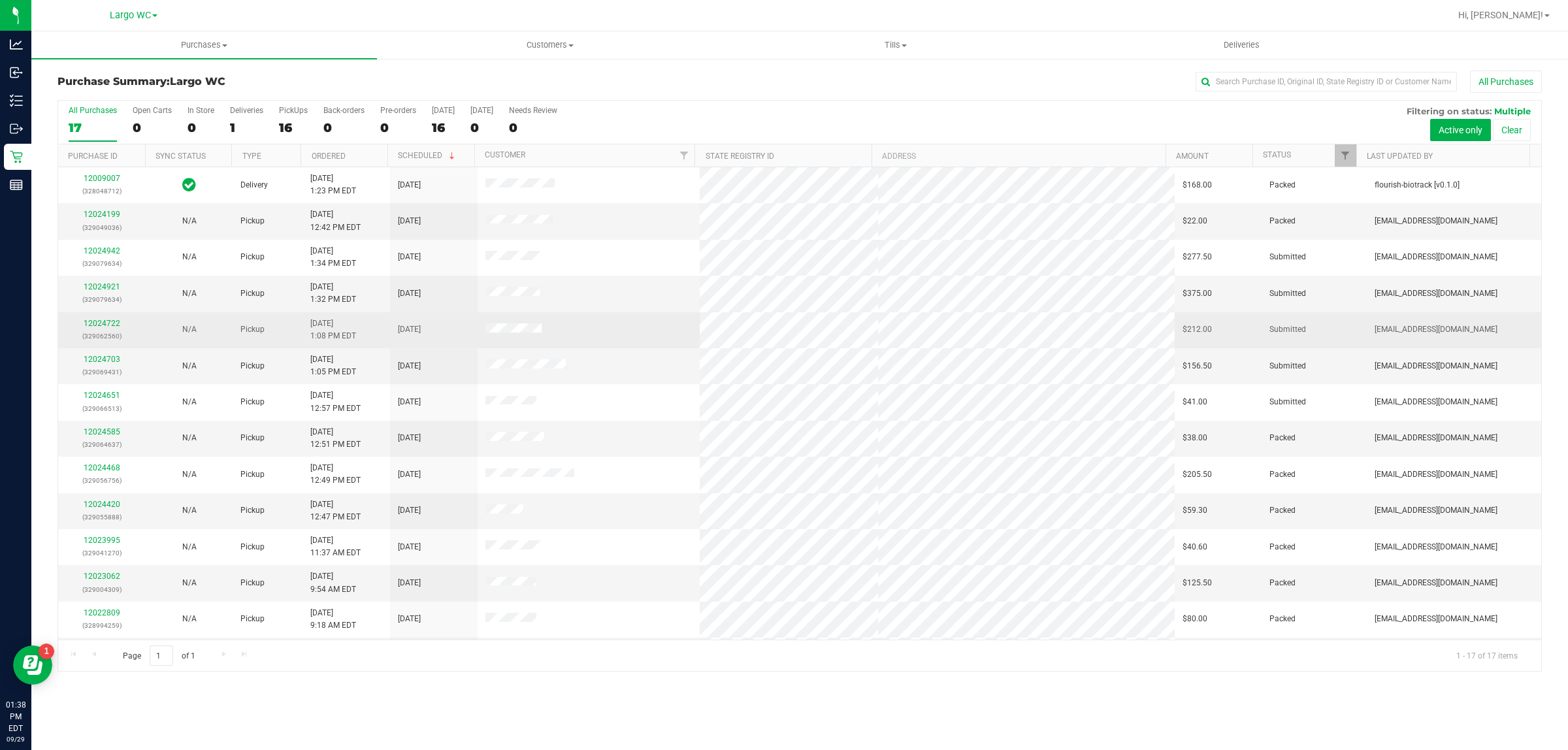
click at [101, 319] on div "12024722 (329062560)" at bounding box center [101, 329] width 72 height 25
click at [106, 327] on link "12024722" at bounding box center [101, 323] width 36 height 9
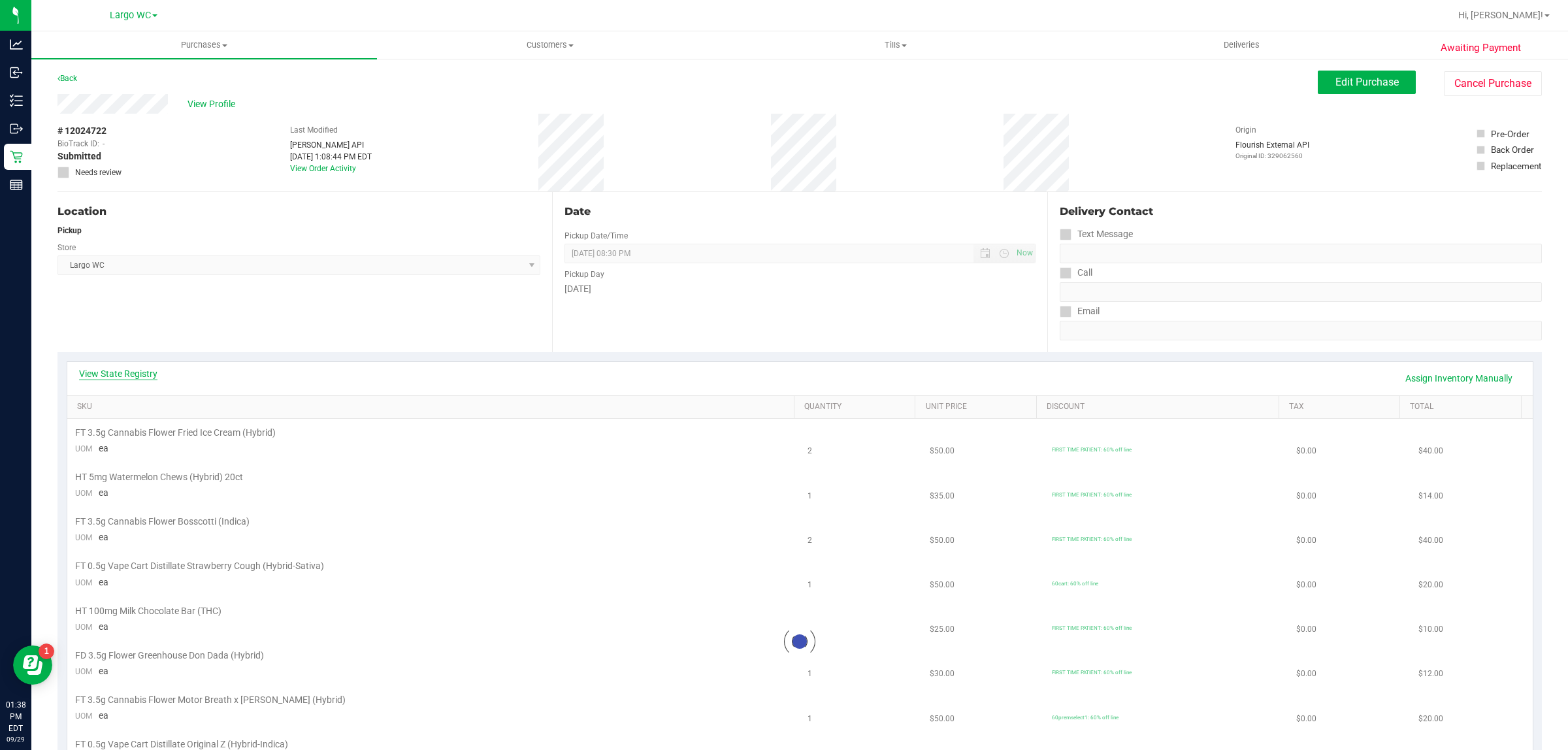
click at [141, 371] on link "View State Registry" at bounding box center [119, 373] width 79 height 13
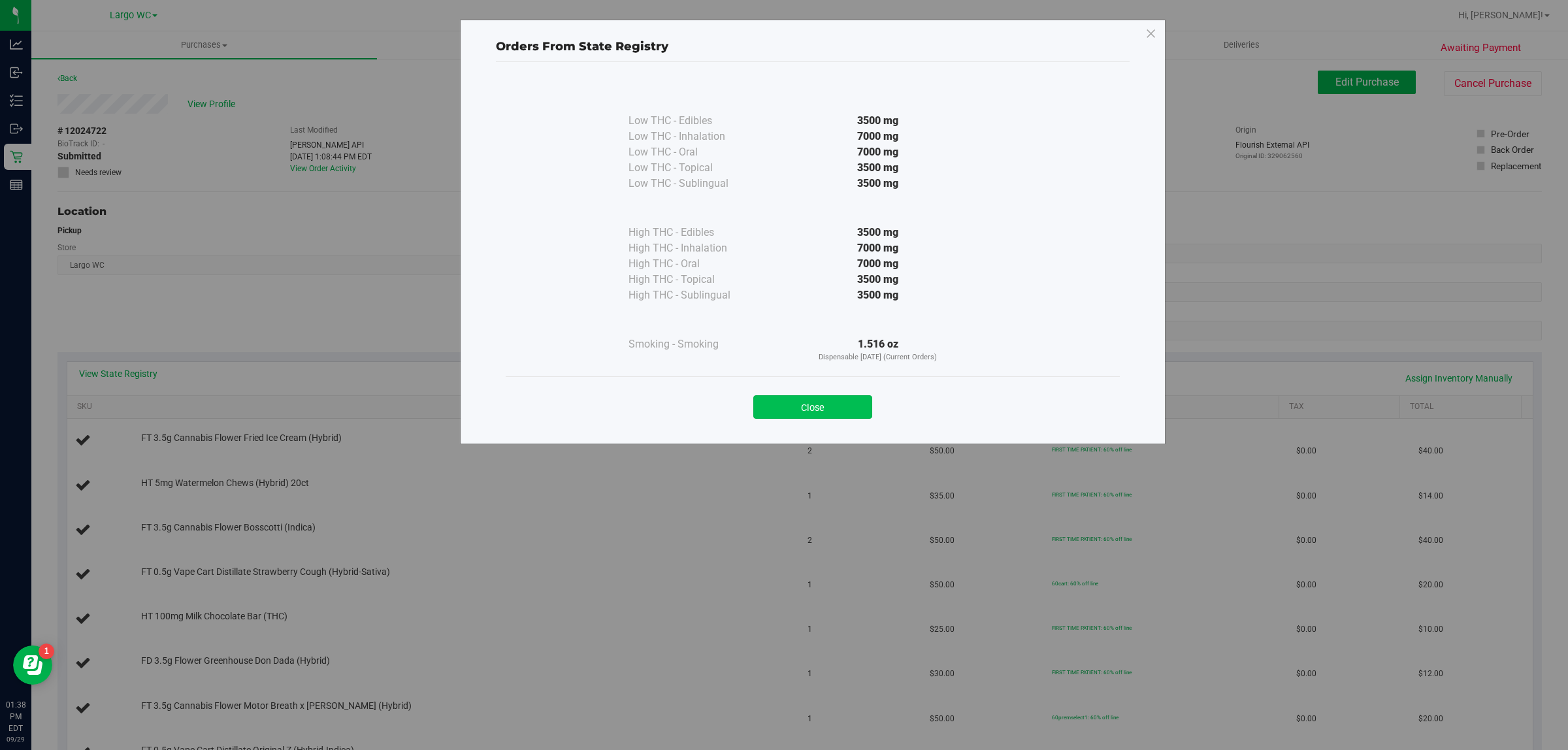
click at [814, 402] on button "Close" at bounding box center [812, 407] width 119 height 24
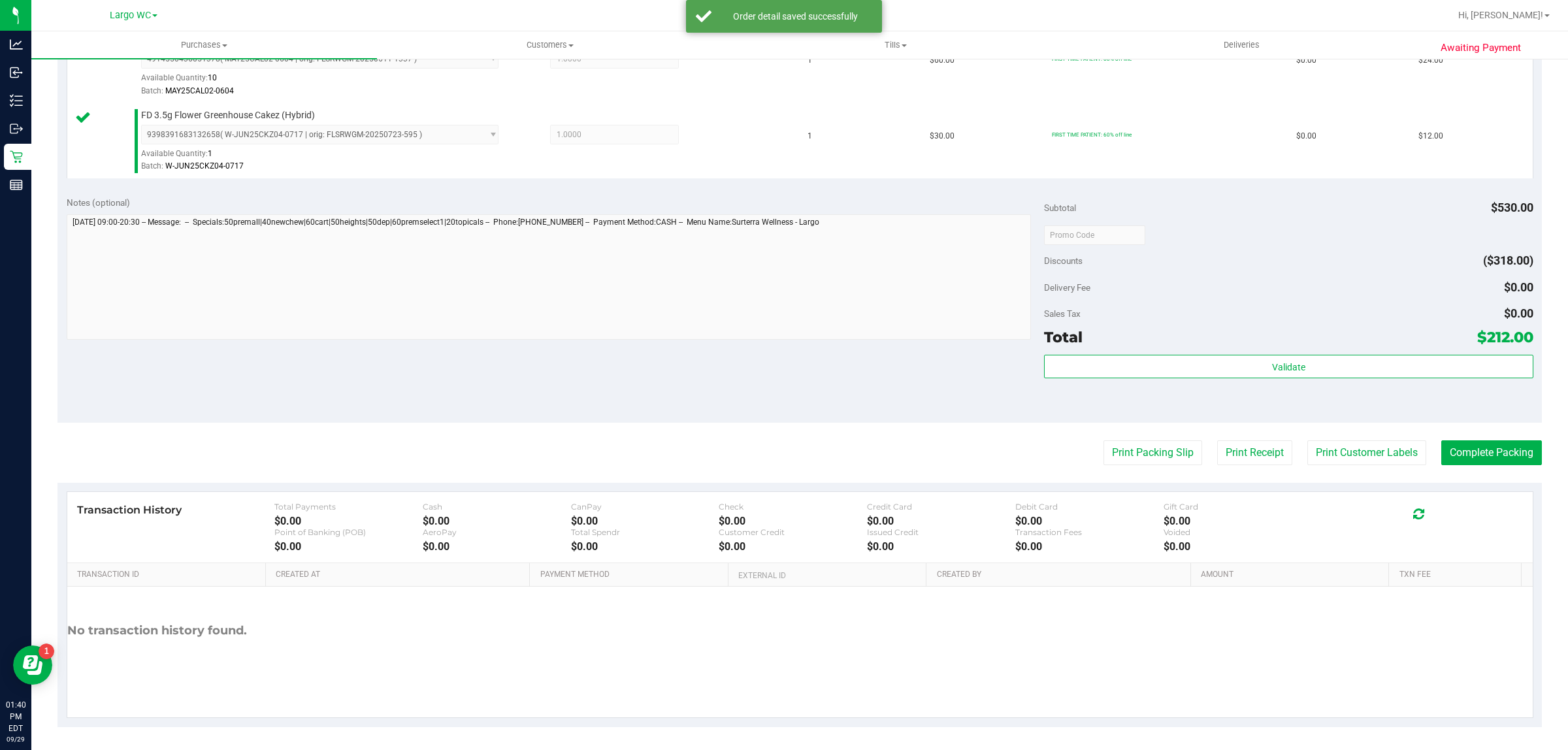
scroll to position [1000, 0]
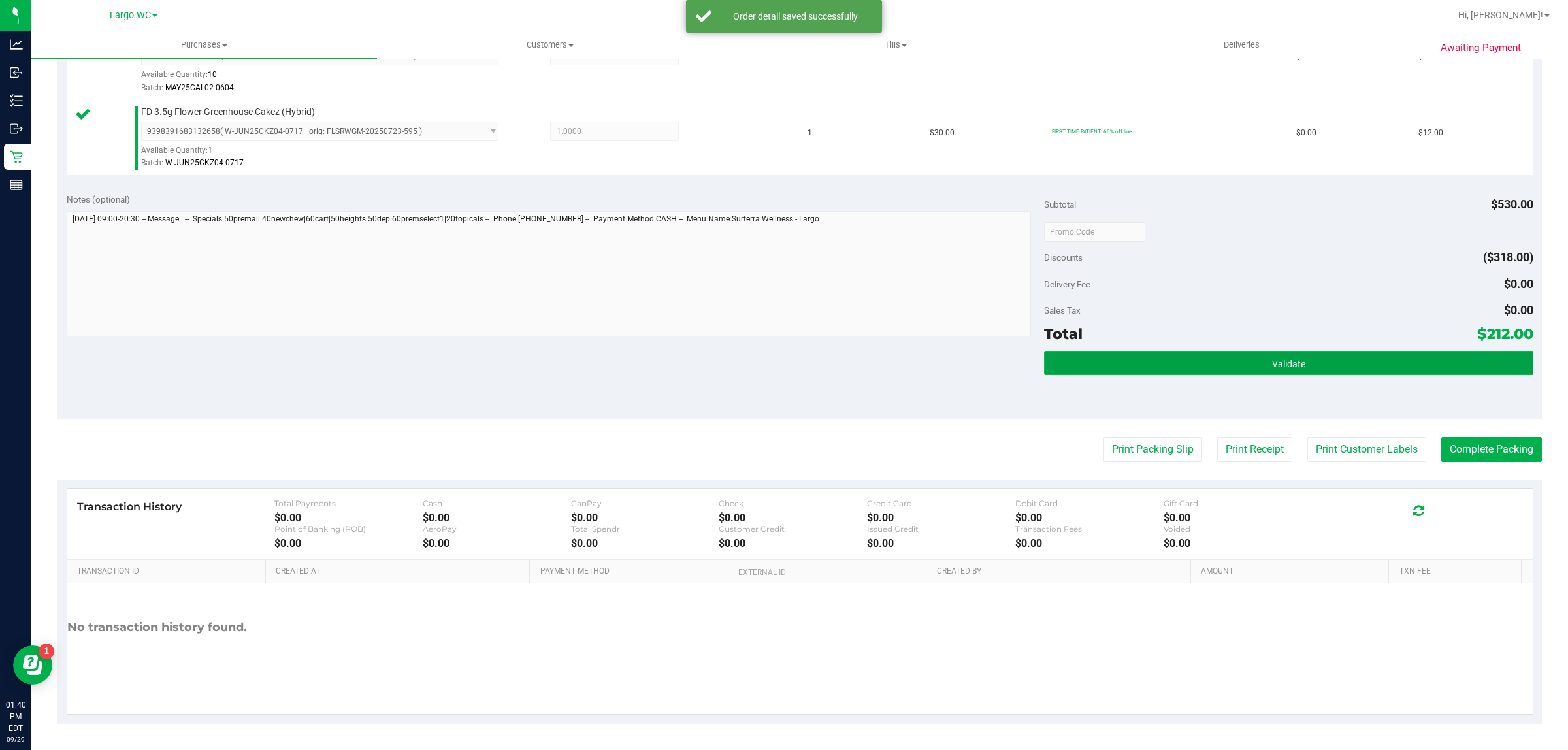
click at [1298, 360] on button "Validate" at bounding box center [1288, 363] width 489 height 24
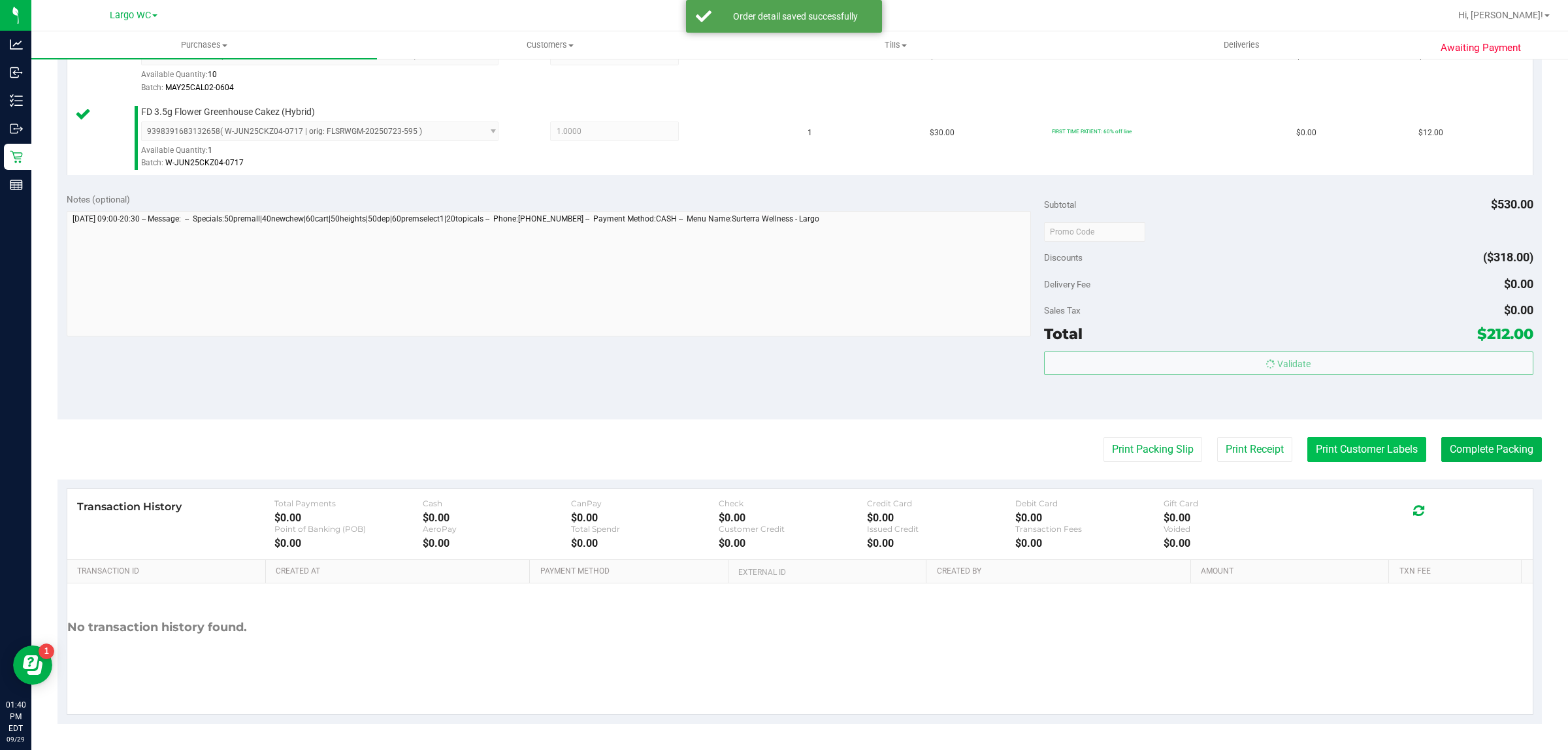
click at [1331, 452] on button "Print Customer Labels" at bounding box center [1367, 449] width 119 height 25
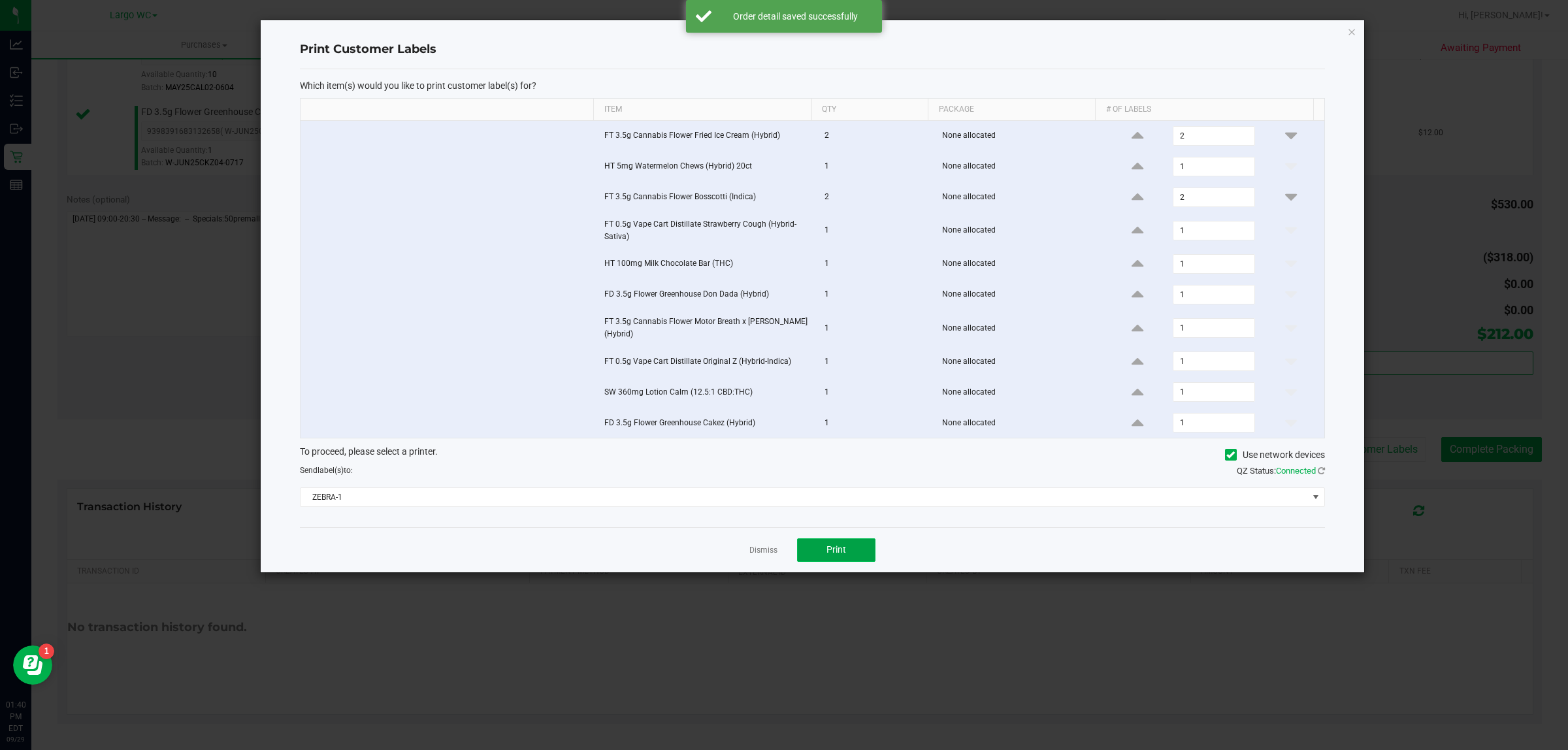
click at [842, 553] on span "Print" at bounding box center [837, 549] width 20 height 11
click at [765, 556] on link "Dismiss" at bounding box center [763, 550] width 28 height 11
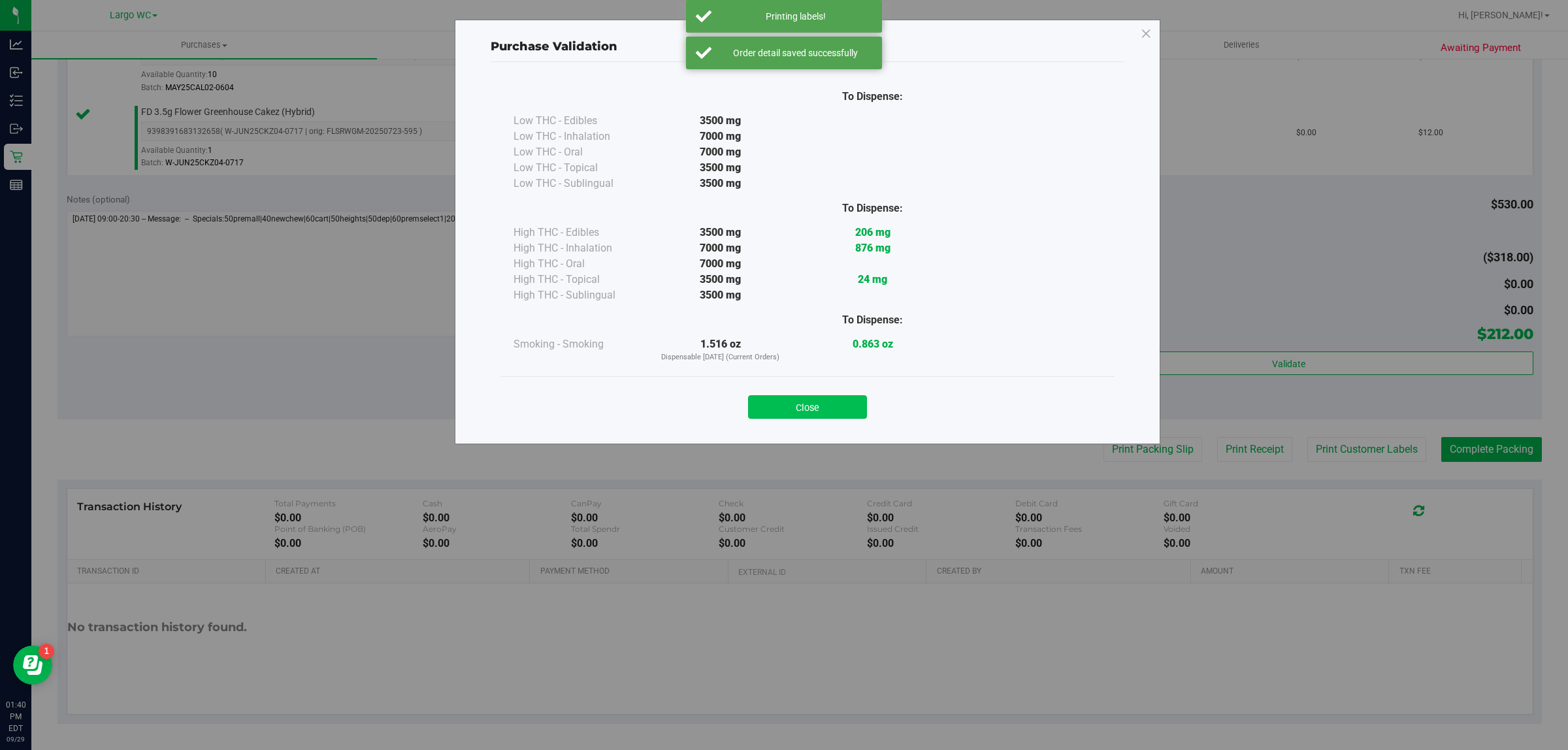
click at [805, 413] on button "Close" at bounding box center [807, 407] width 119 height 24
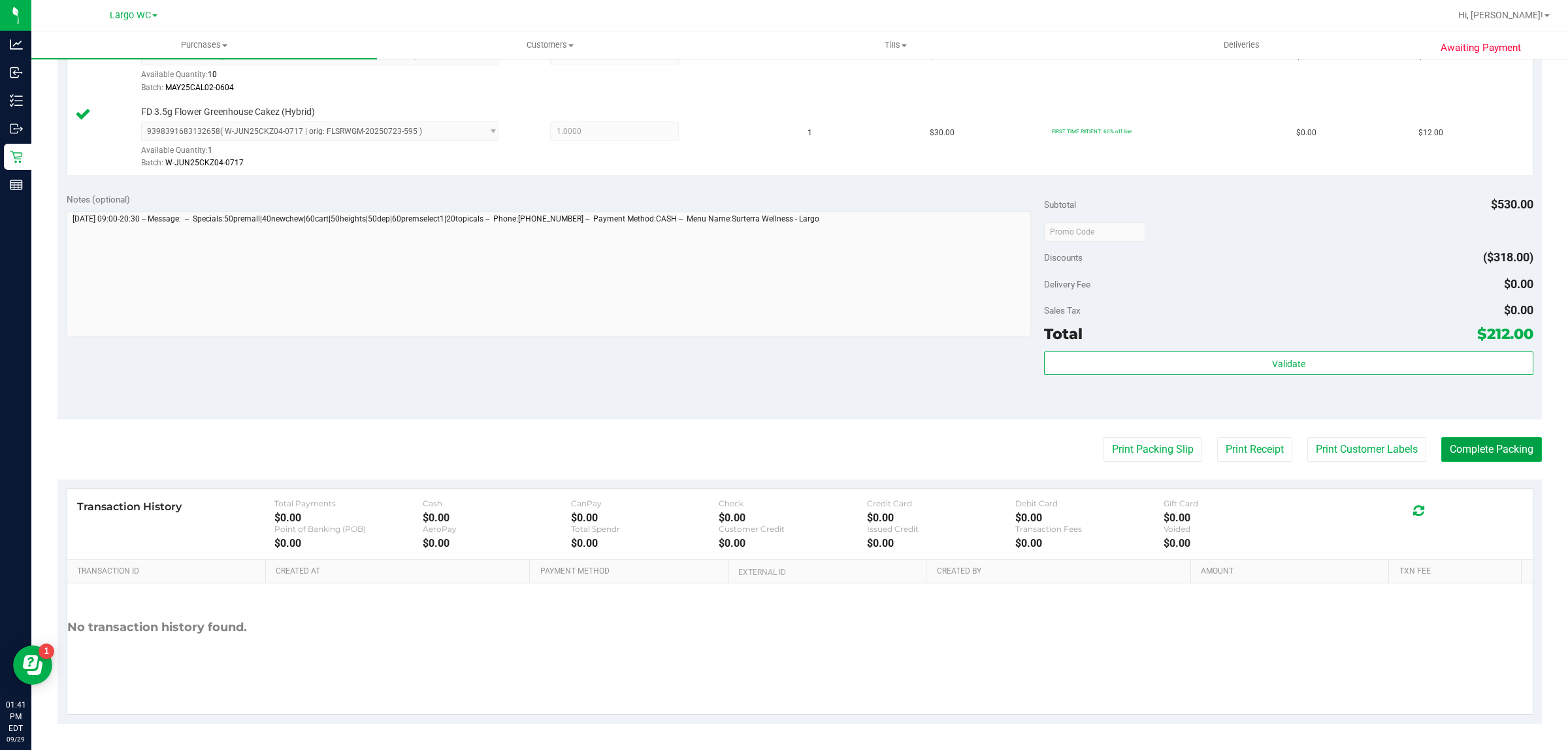
click at [1478, 445] on button "Complete Packing" at bounding box center [1491, 449] width 100 height 25
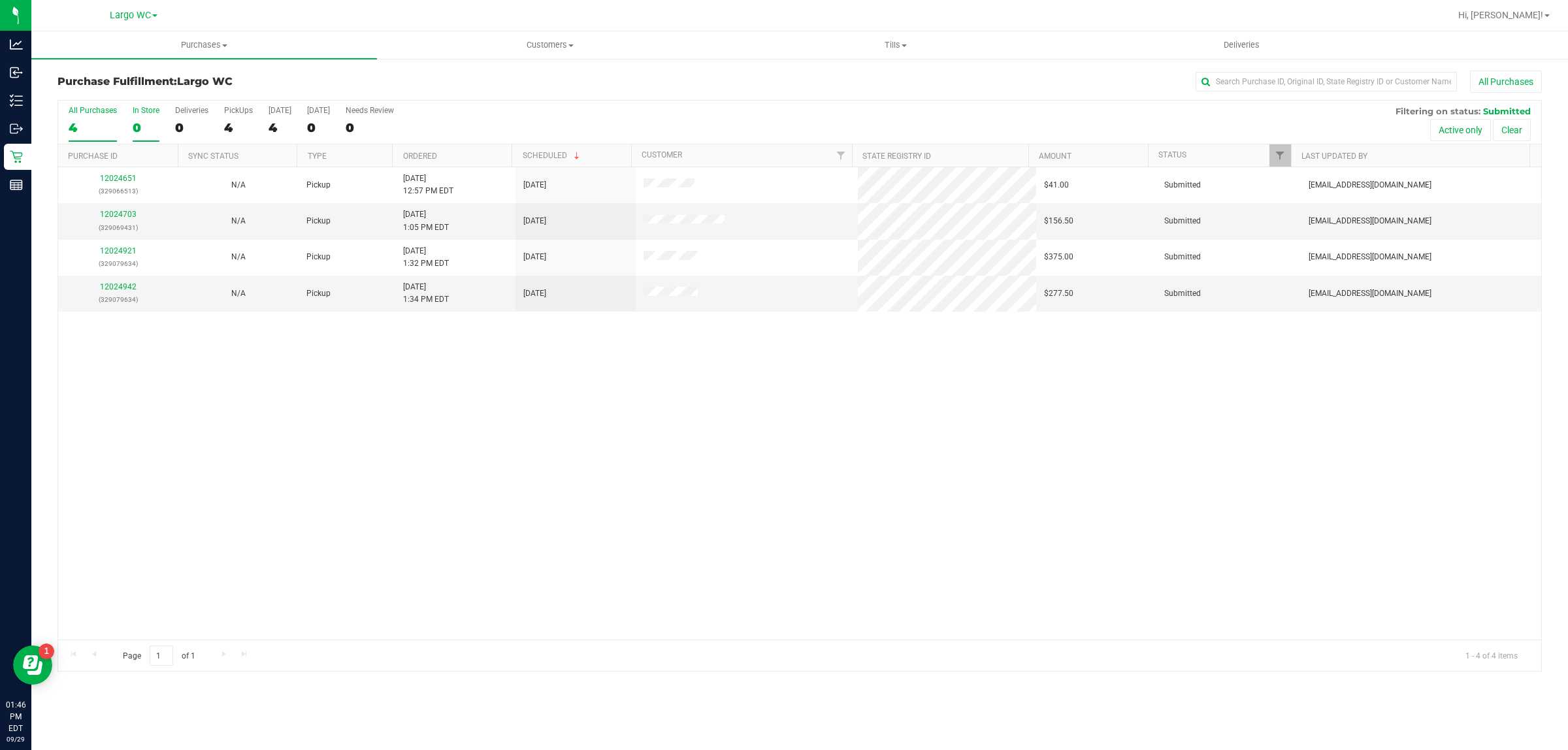
click at [142, 118] on label "In Store 0" at bounding box center [145, 124] width 27 height 36
click at [0, 0] on input "In Store 0" at bounding box center [0, 0] width 0 height 0
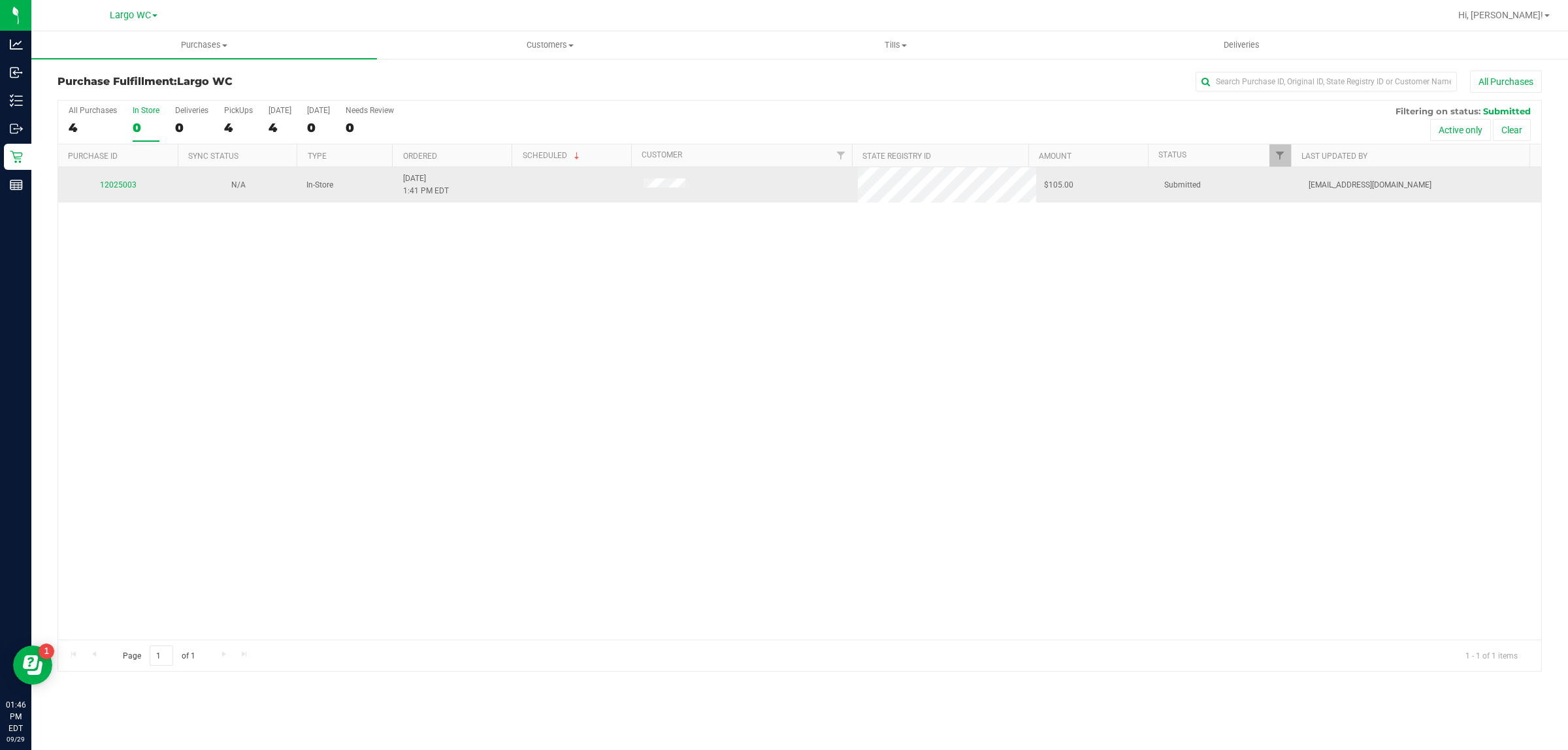
click at [108, 191] on div "12025003" at bounding box center [118, 185] width 104 height 13
click at [109, 184] on link "12025003" at bounding box center [118, 185] width 36 height 9
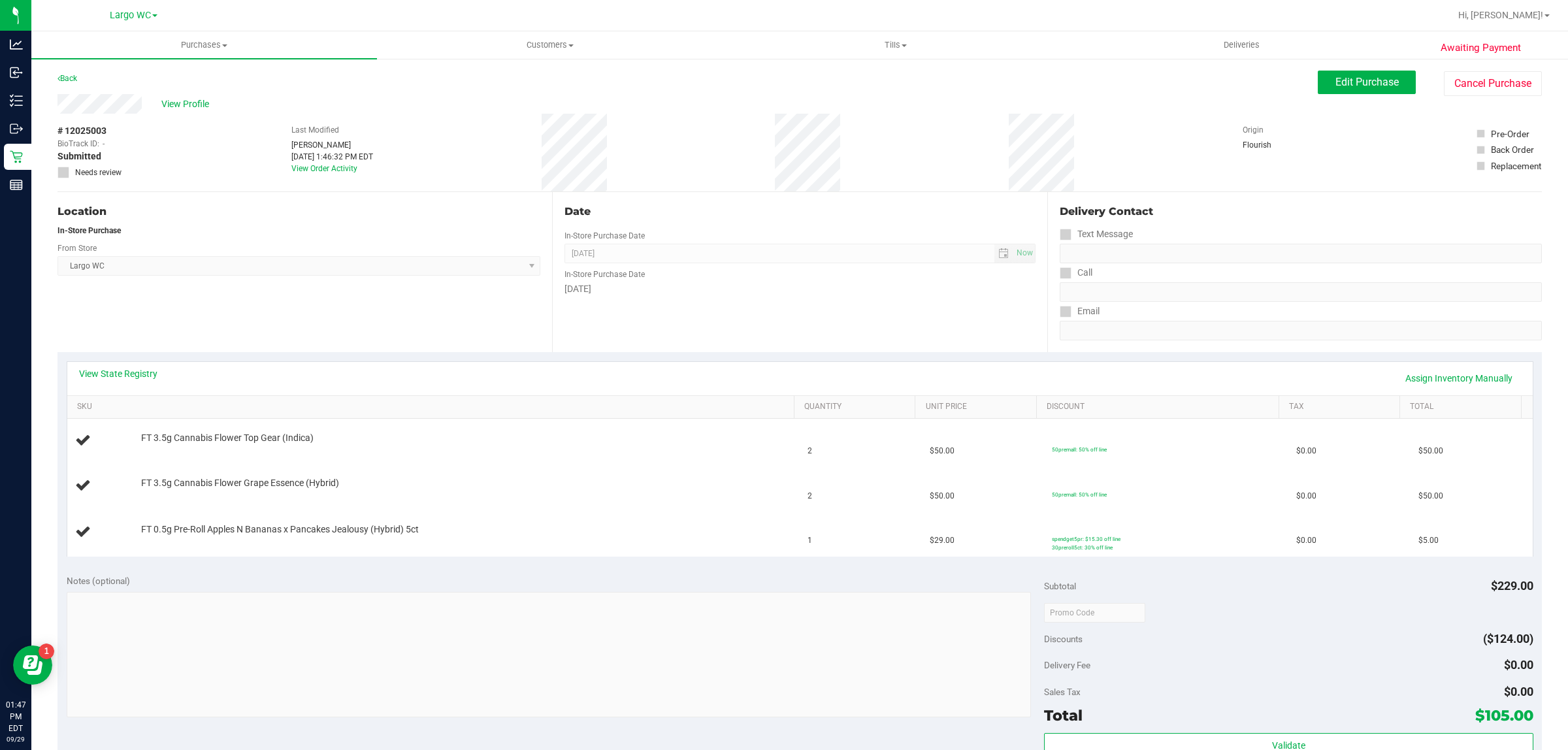
click at [425, 340] on div "Location In-Store Purchase From Store Largo WC Select Store Bonita Springs WC B…" at bounding box center [305, 272] width 495 height 160
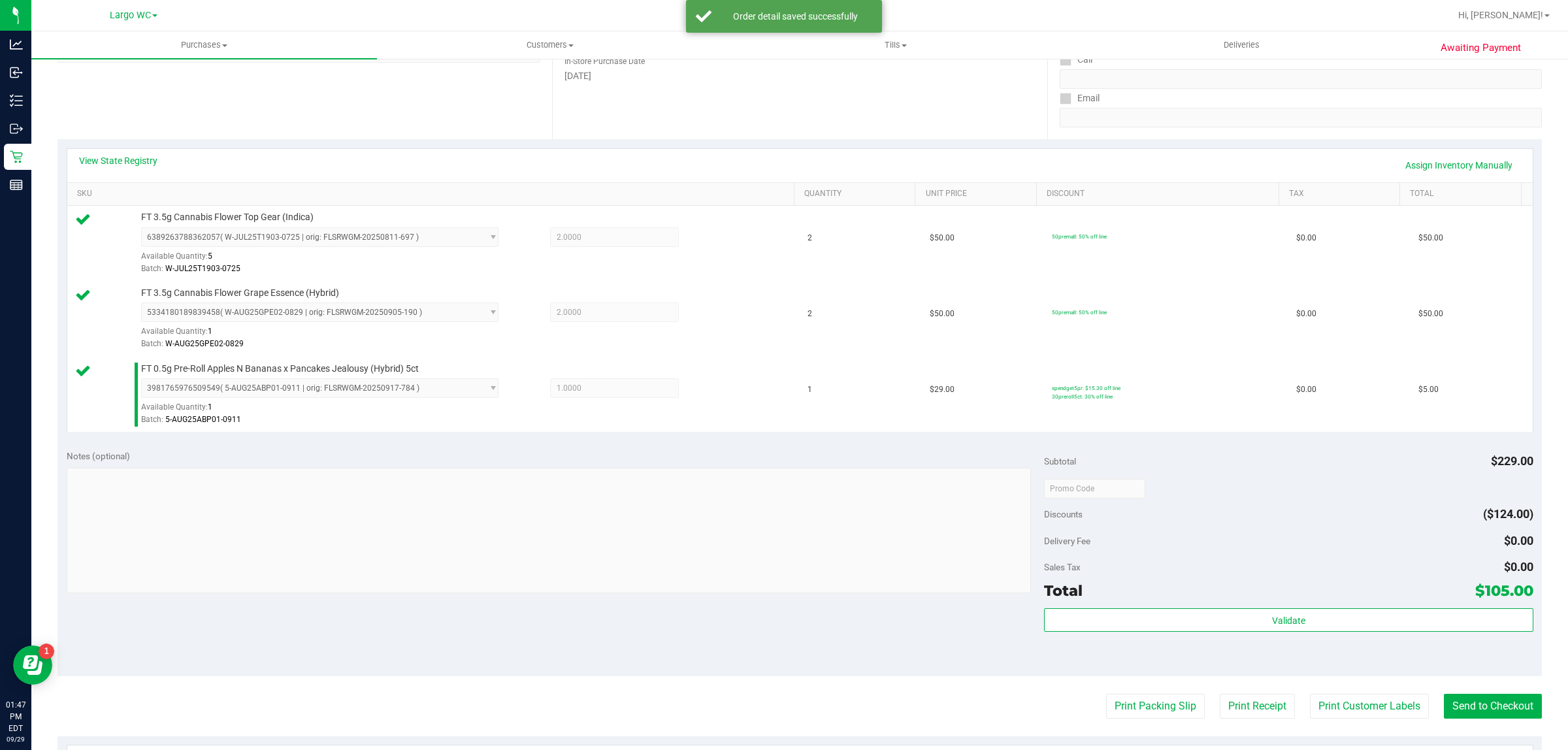
scroll to position [238, 0]
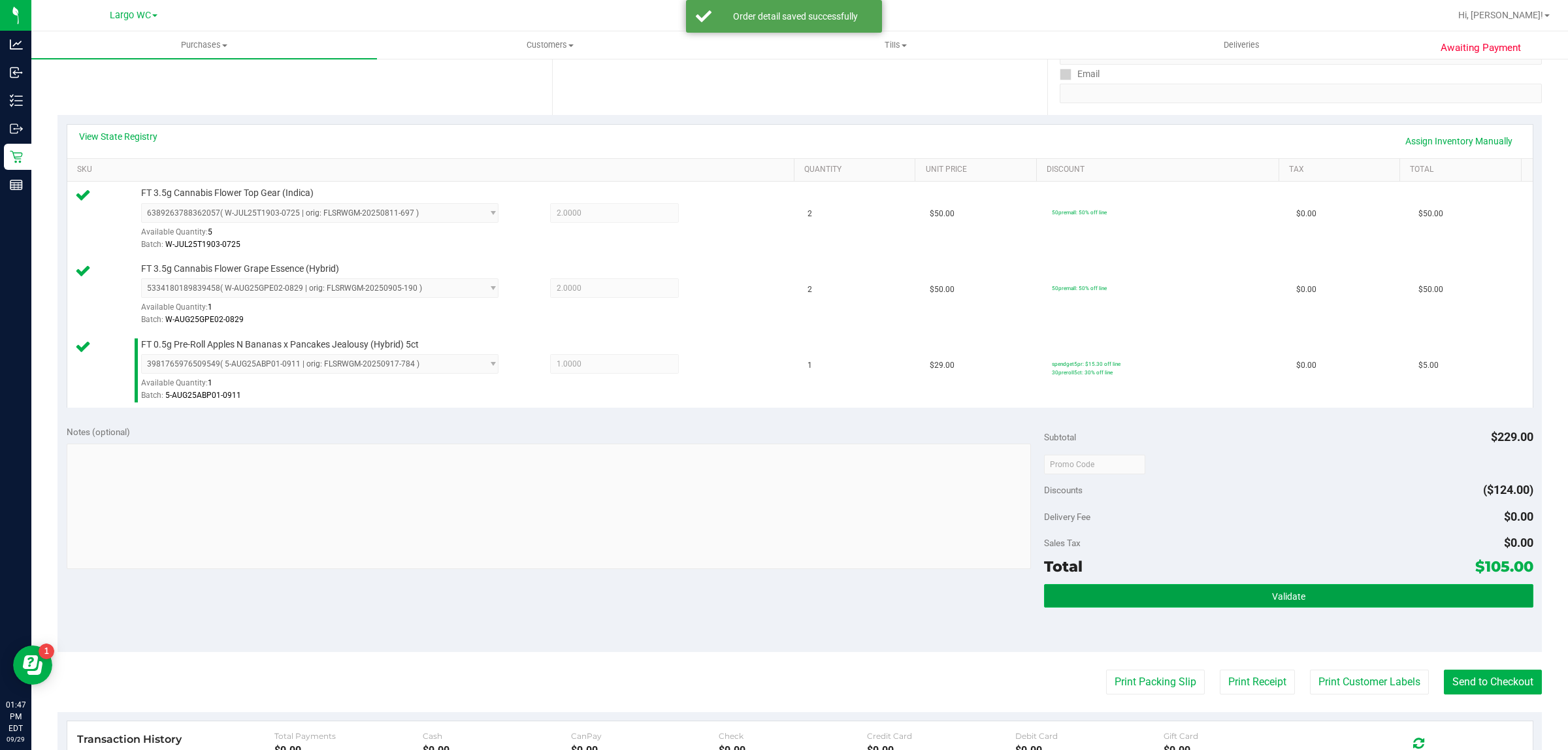
click at [1307, 599] on button "Validate" at bounding box center [1288, 596] width 489 height 24
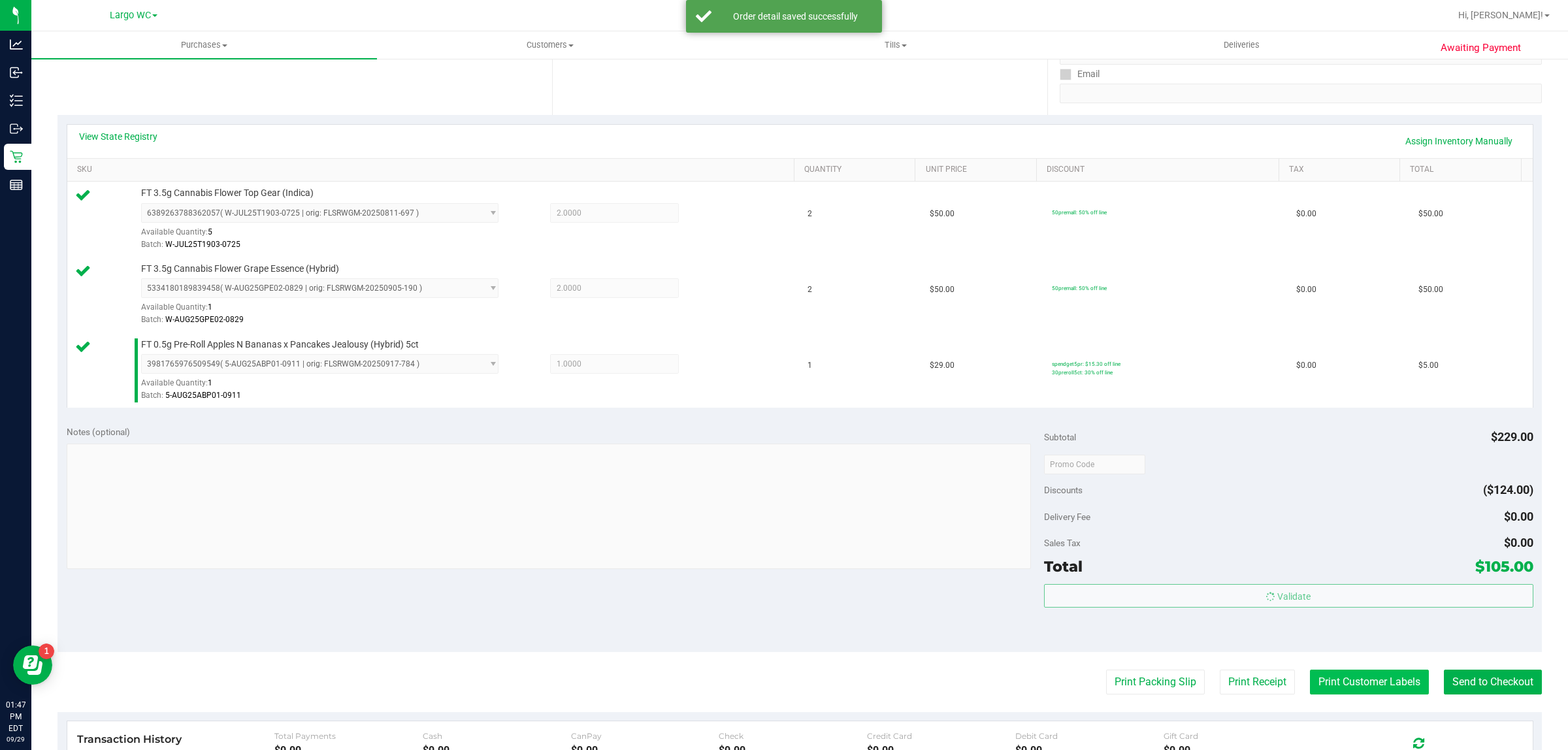
click at [1327, 694] on button "Print Customer Labels" at bounding box center [1369, 681] width 119 height 25
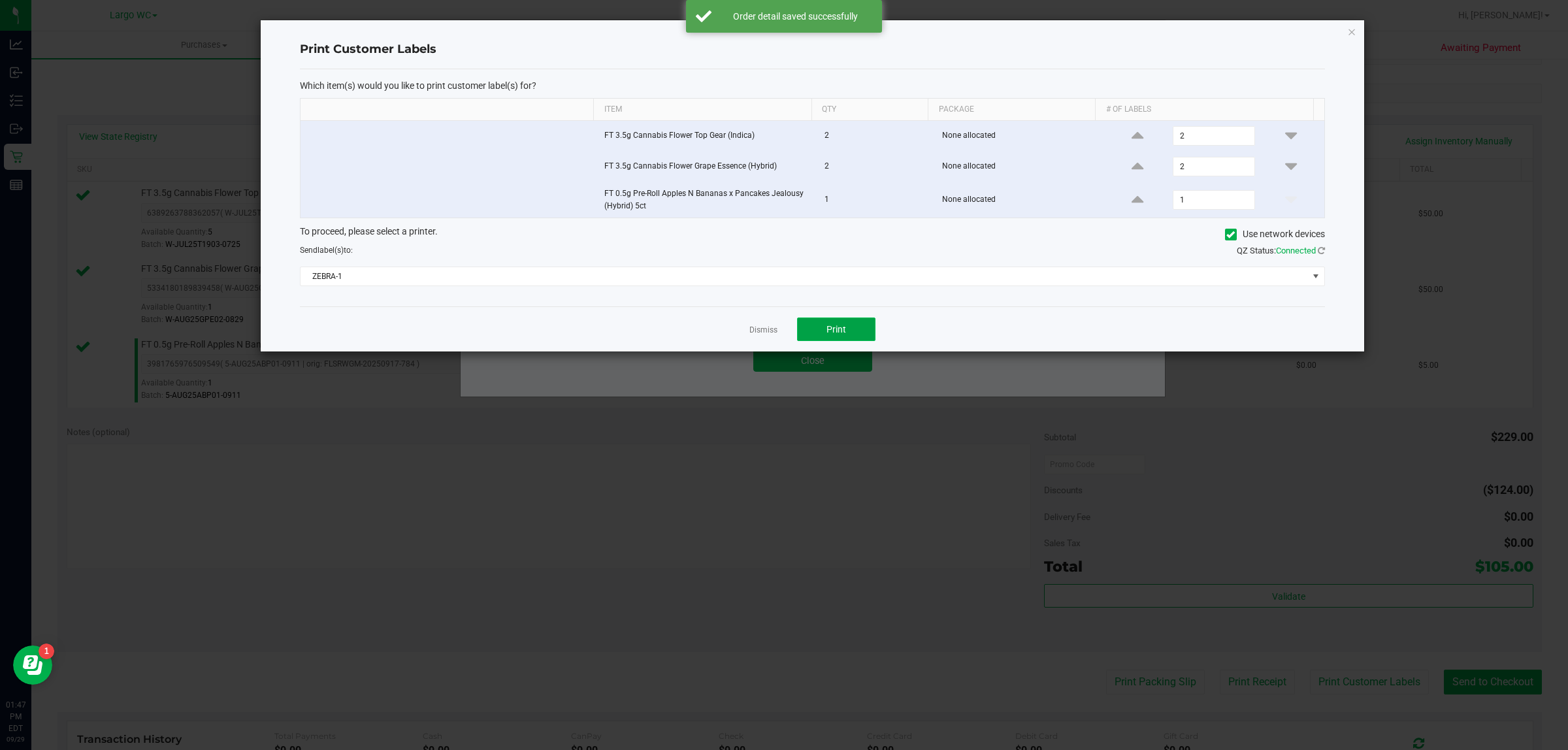
click at [839, 332] on span "Print" at bounding box center [837, 329] width 20 height 11
click at [746, 337] on div "Dismiss Print" at bounding box center [812, 329] width 1025 height 45
click at [817, 357] on ngb-modal-window "Print Customer Labels Which item(s) would you like to print customer label(s) f…" at bounding box center [788, 375] width 1578 height 750
click at [761, 335] on link "Dismiss" at bounding box center [763, 330] width 28 height 11
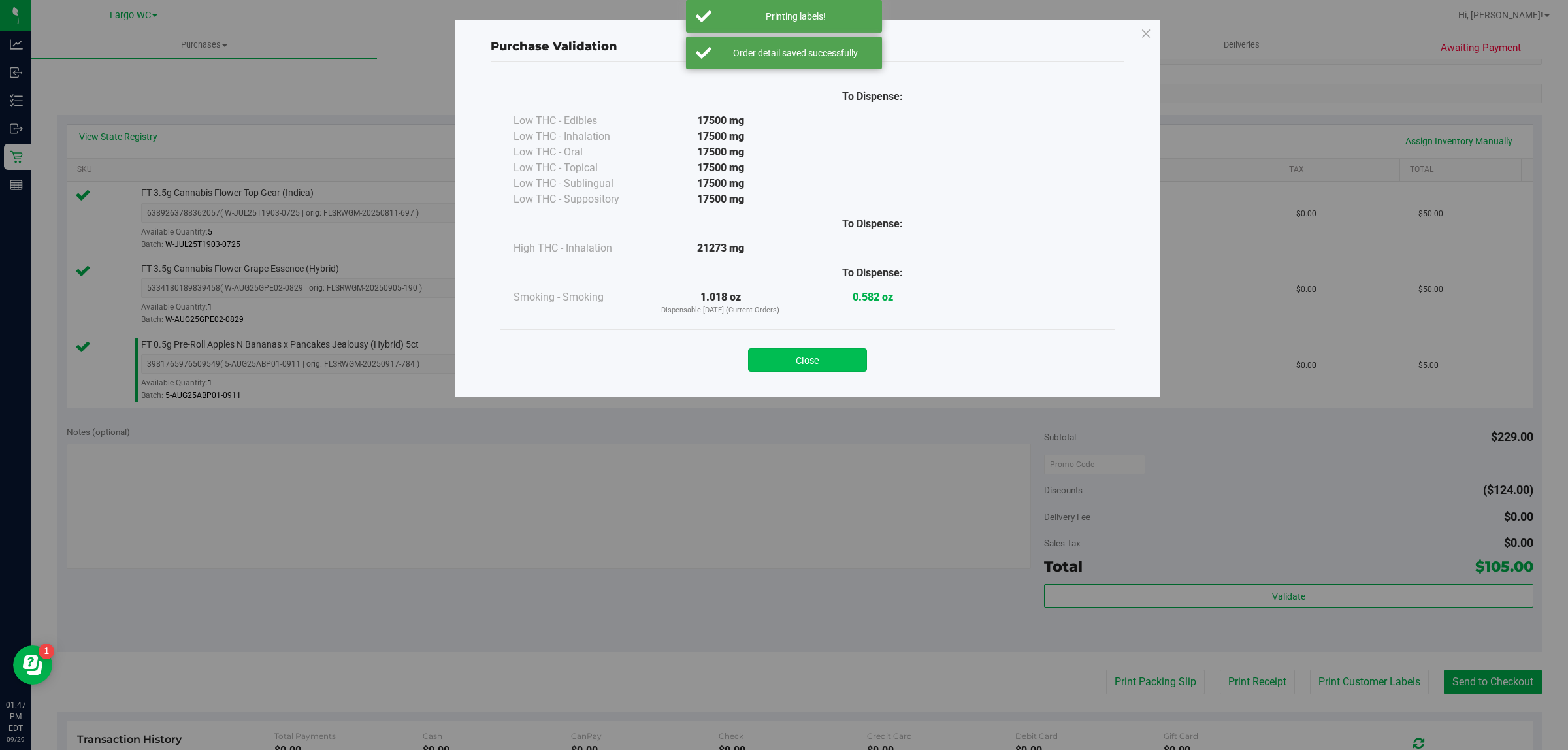
click at [807, 360] on button "Close" at bounding box center [807, 360] width 119 height 24
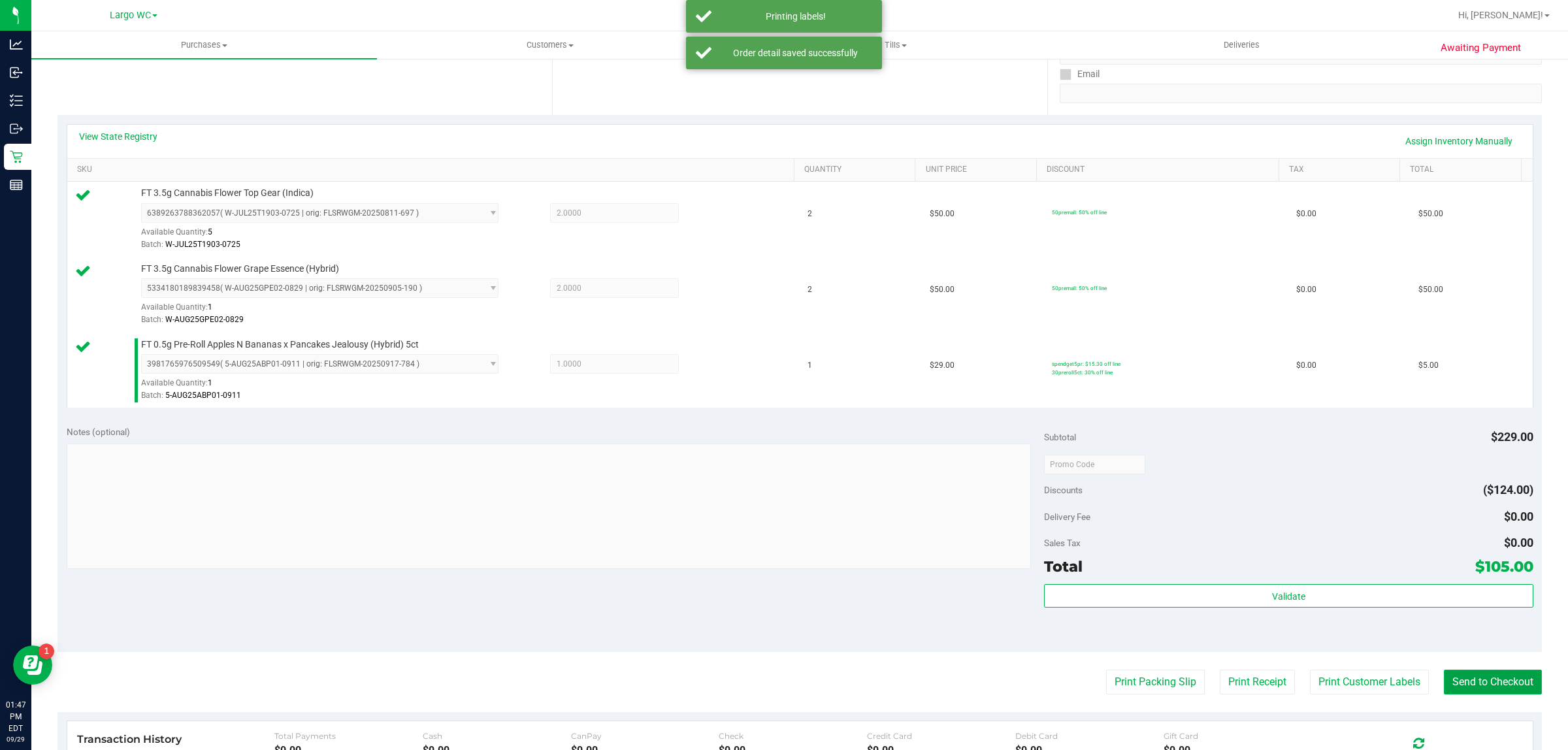
click at [1486, 671] on button "Send to Checkout" at bounding box center [1493, 681] width 98 height 25
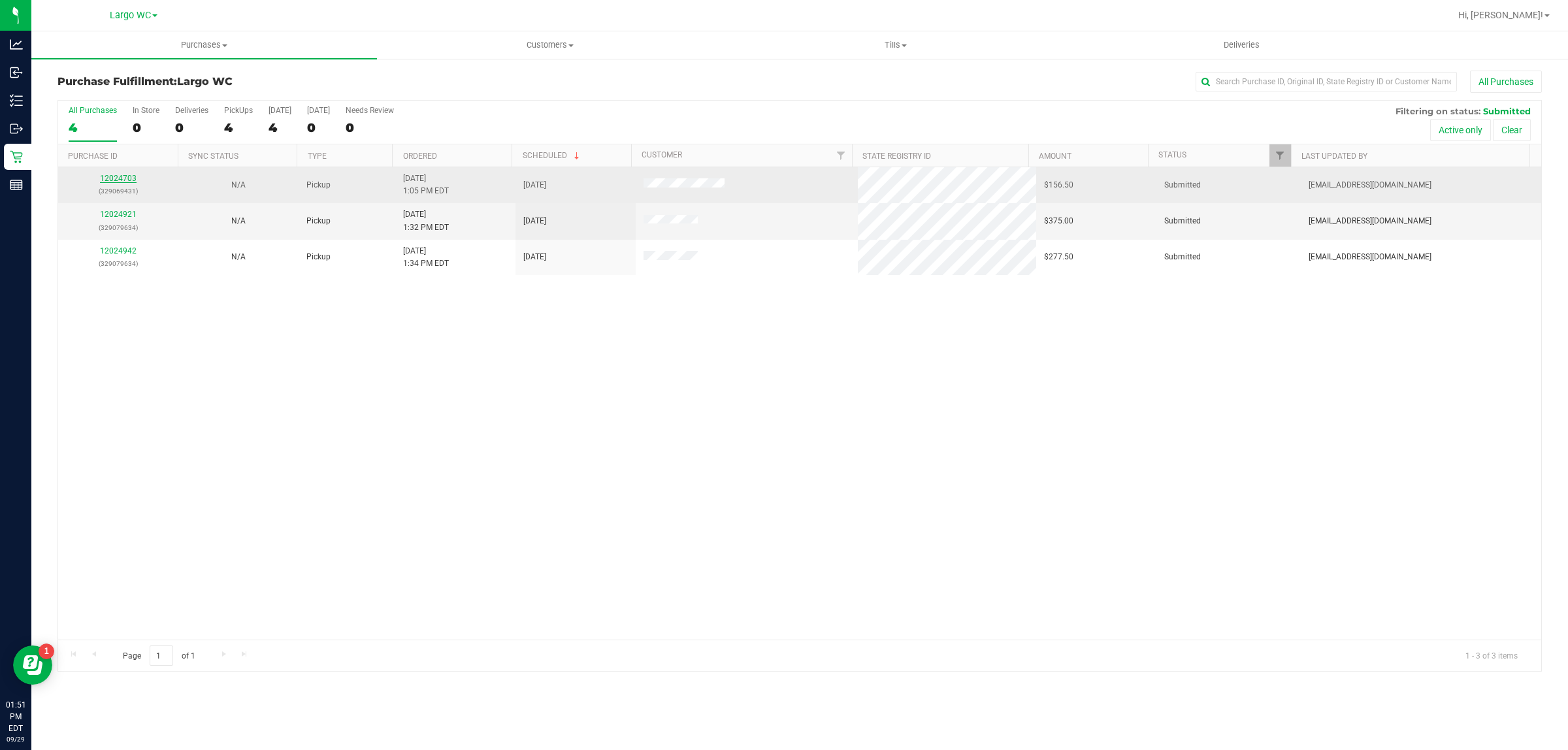
click at [119, 180] on link "12024703" at bounding box center [118, 178] width 36 height 9
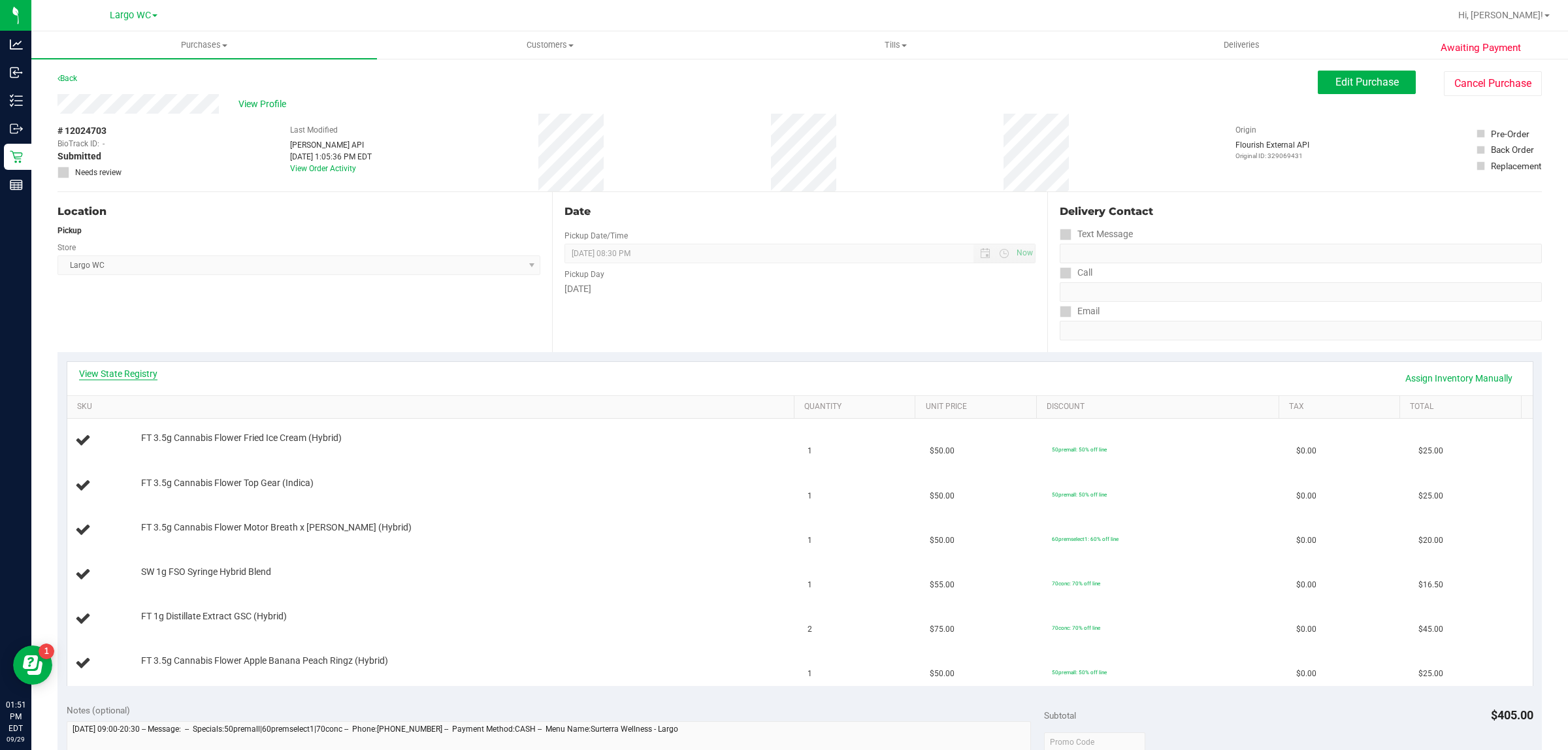
click at [115, 373] on link "View State Registry" at bounding box center [119, 373] width 79 height 13
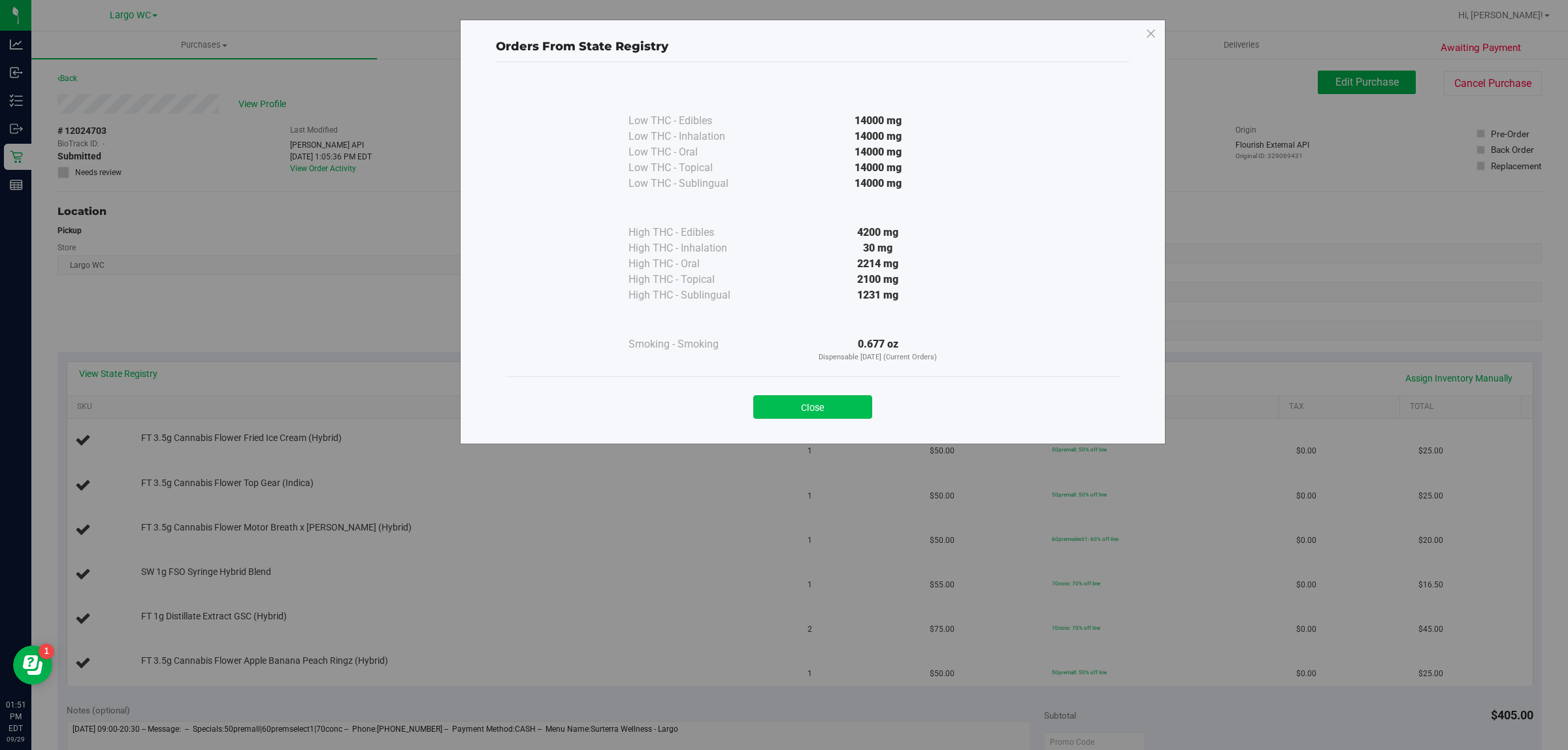
click at [820, 413] on button "Close" at bounding box center [812, 407] width 119 height 24
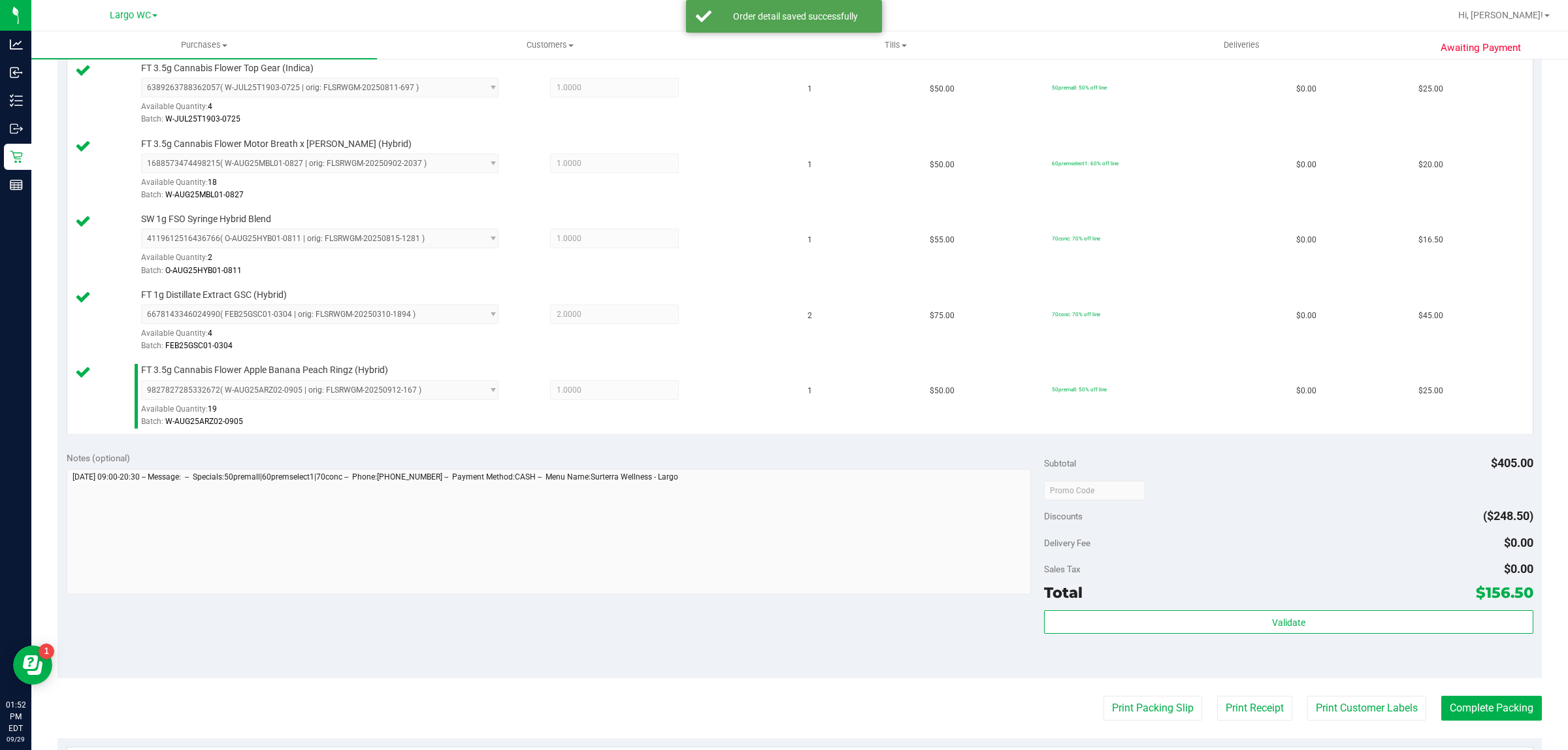
scroll to position [697, 0]
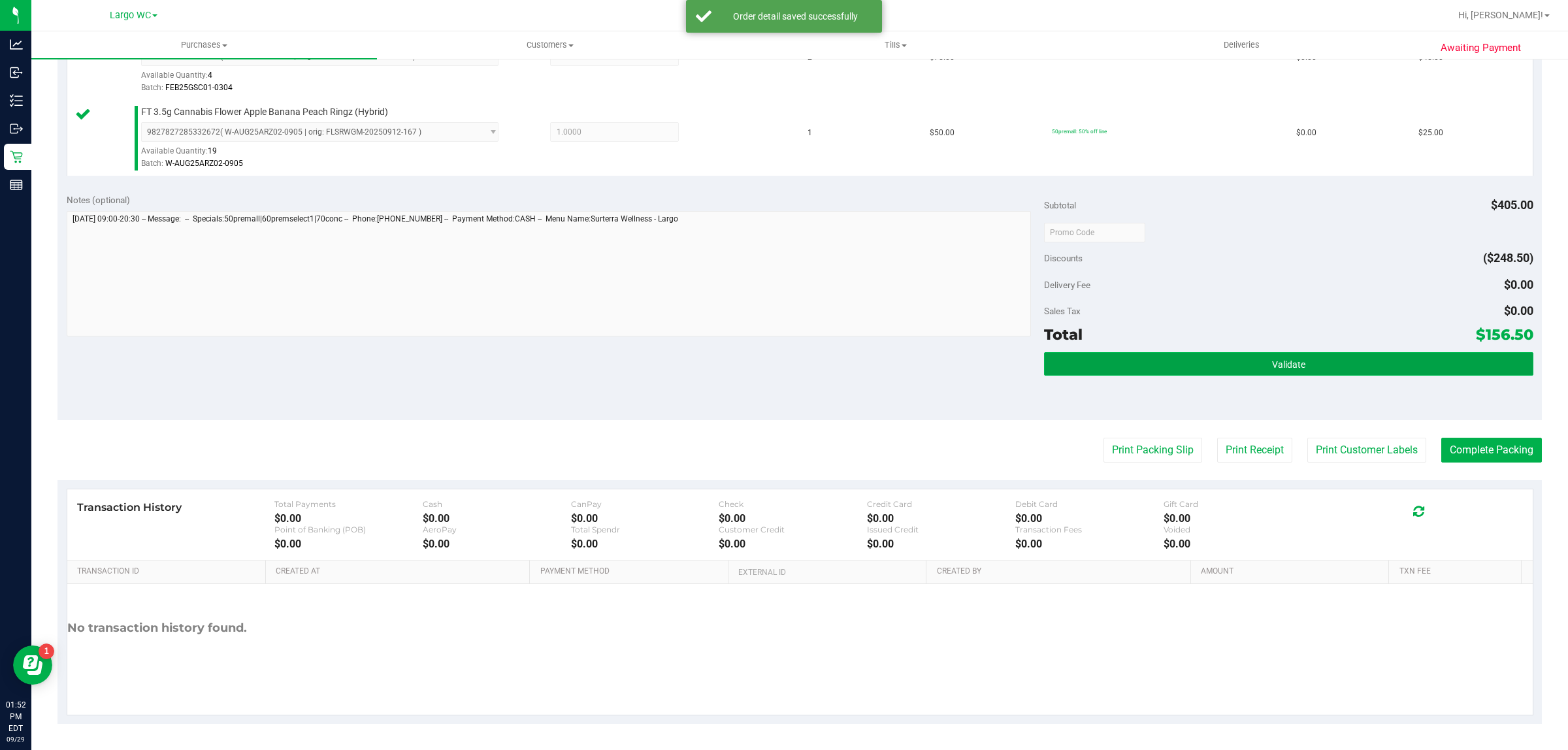
click at [1305, 364] on button "Validate" at bounding box center [1288, 364] width 489 height 24
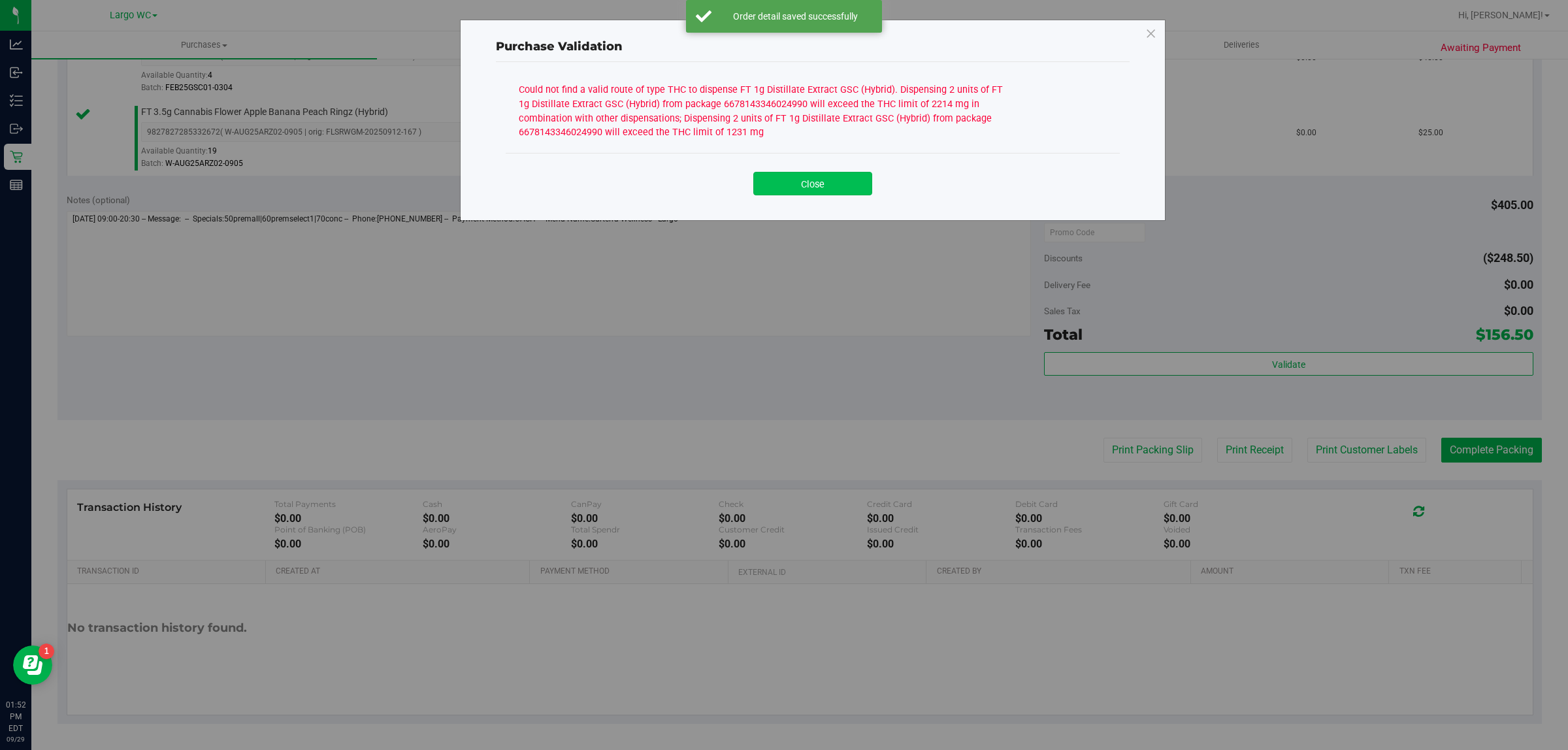
click at [798, 182] on button "Close" at bounding box center [812, 184] width 119 height 24
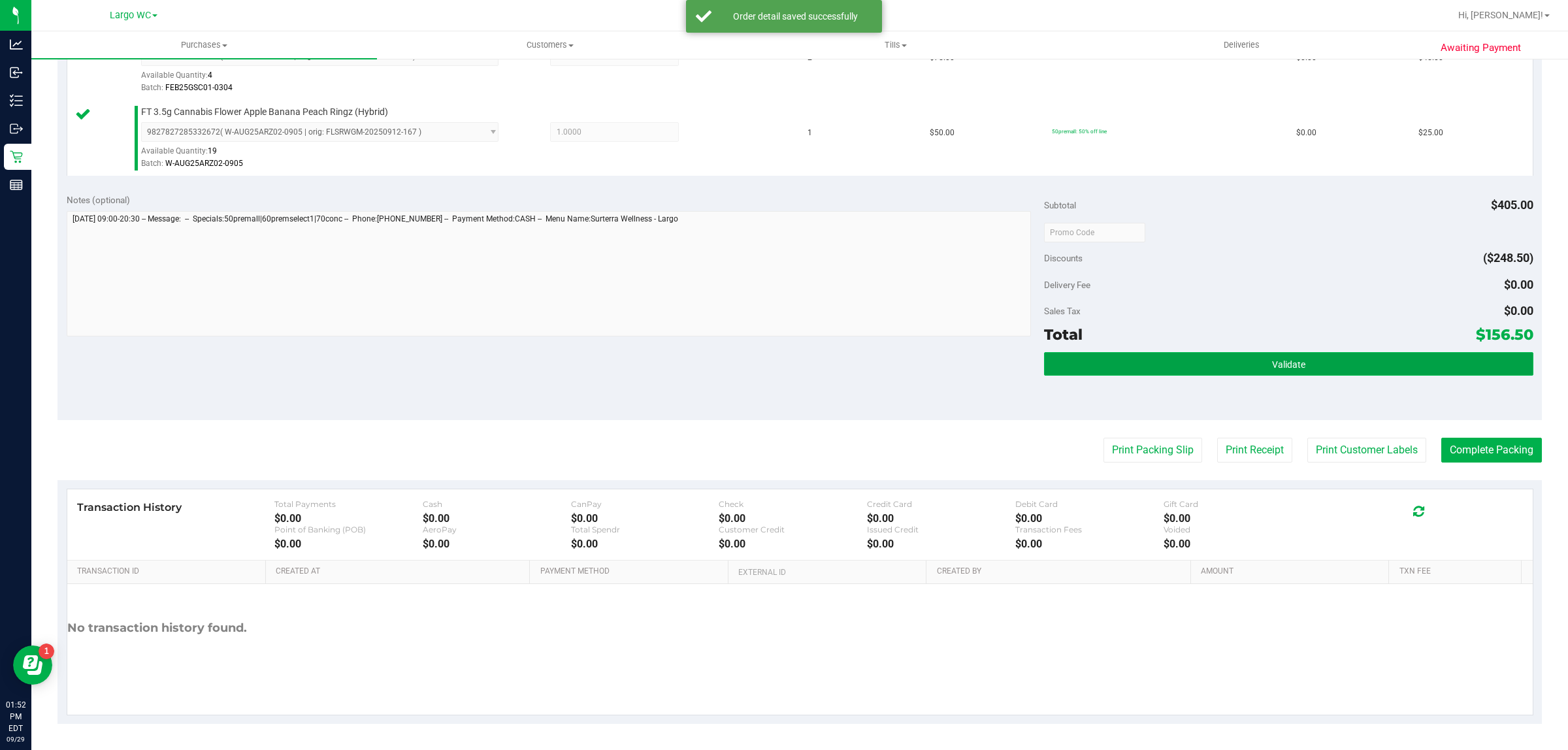
click at [1182, 370] on button "Validate" at bounding box center [1288, 364] width 489 height 24
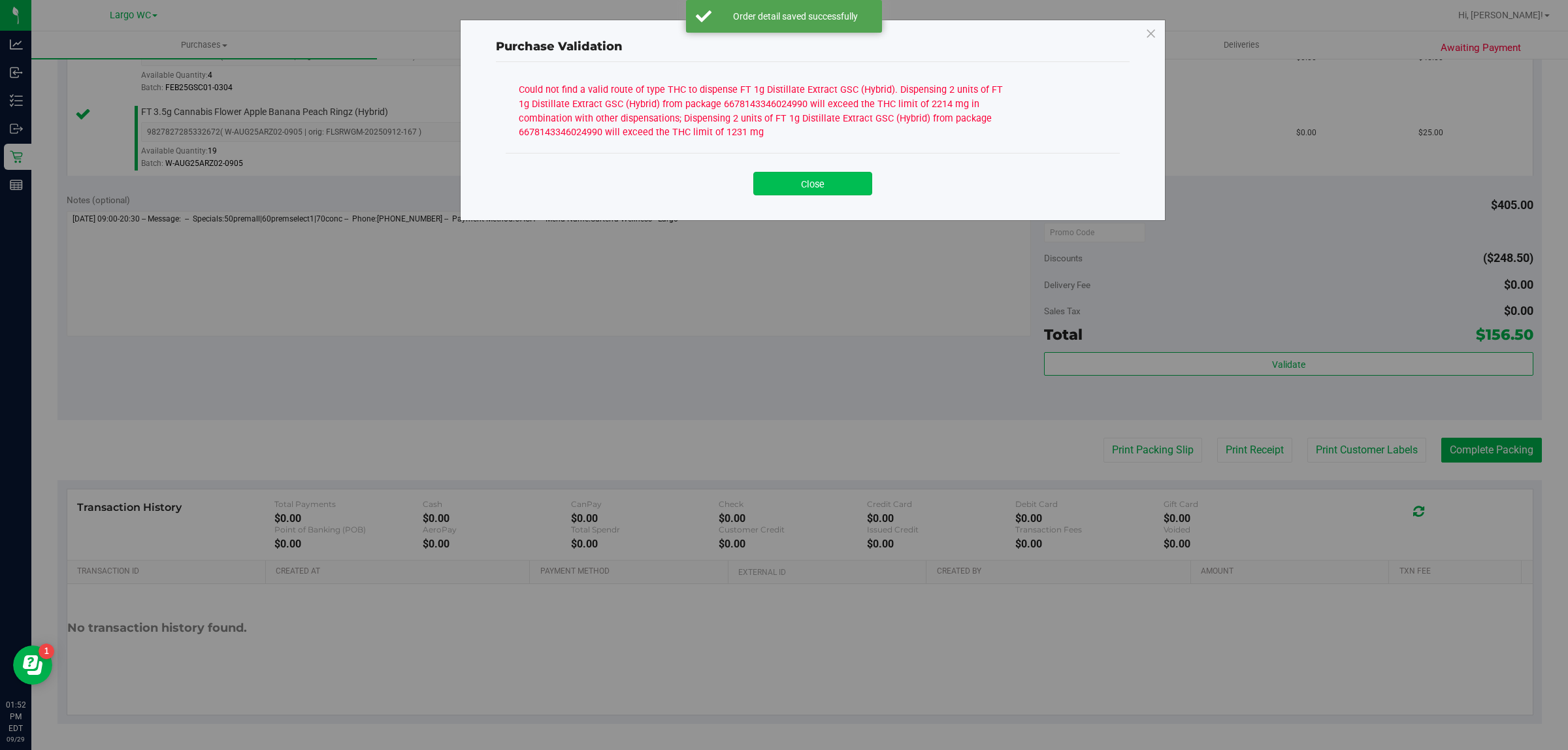
click at [811, 190] on button "Close" at bounding box center [812, 184] width 119 height 24
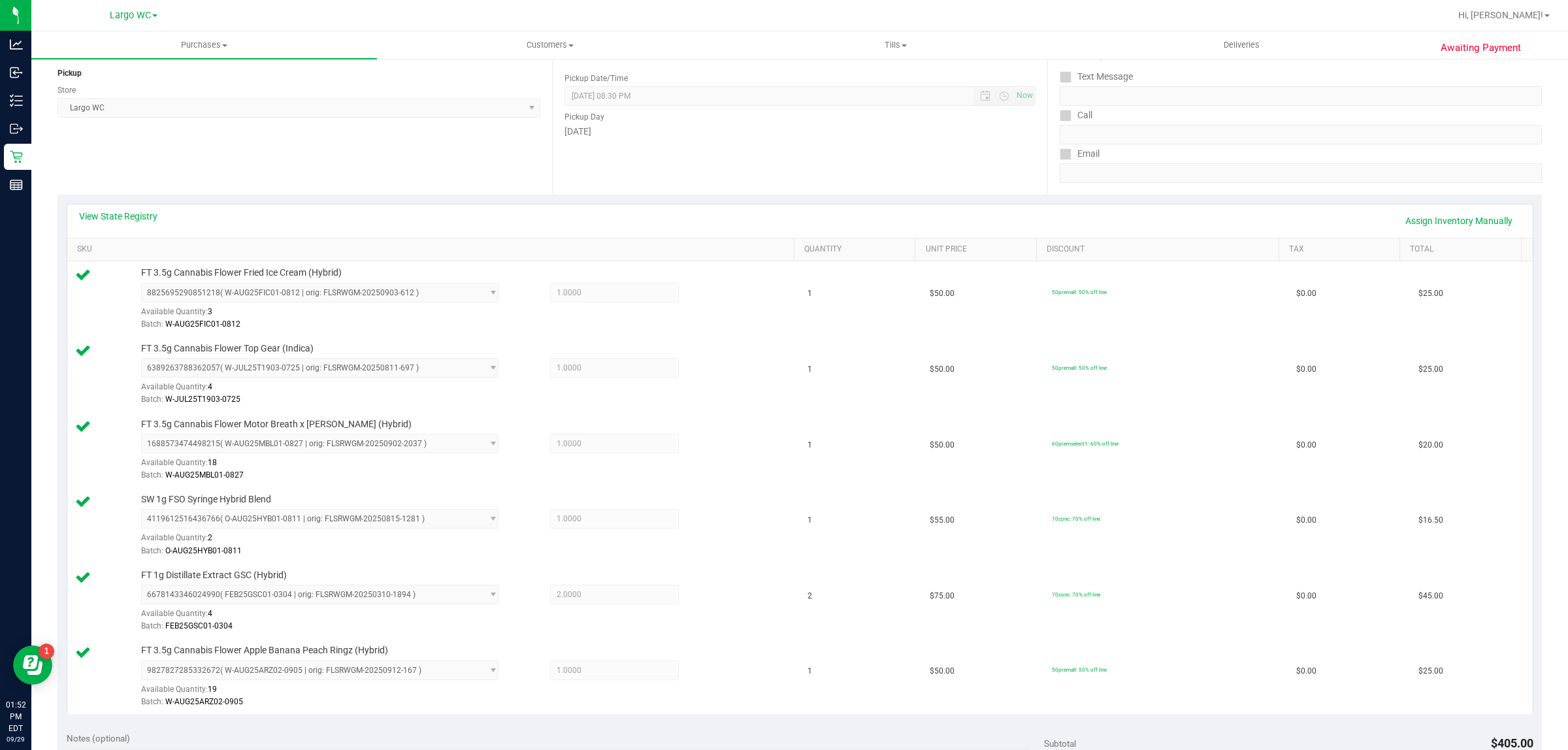
scroll to position [158, 0]
click at [114, 214] on link "View State Registry" at bounding box center [119, 215] width 79 height 13
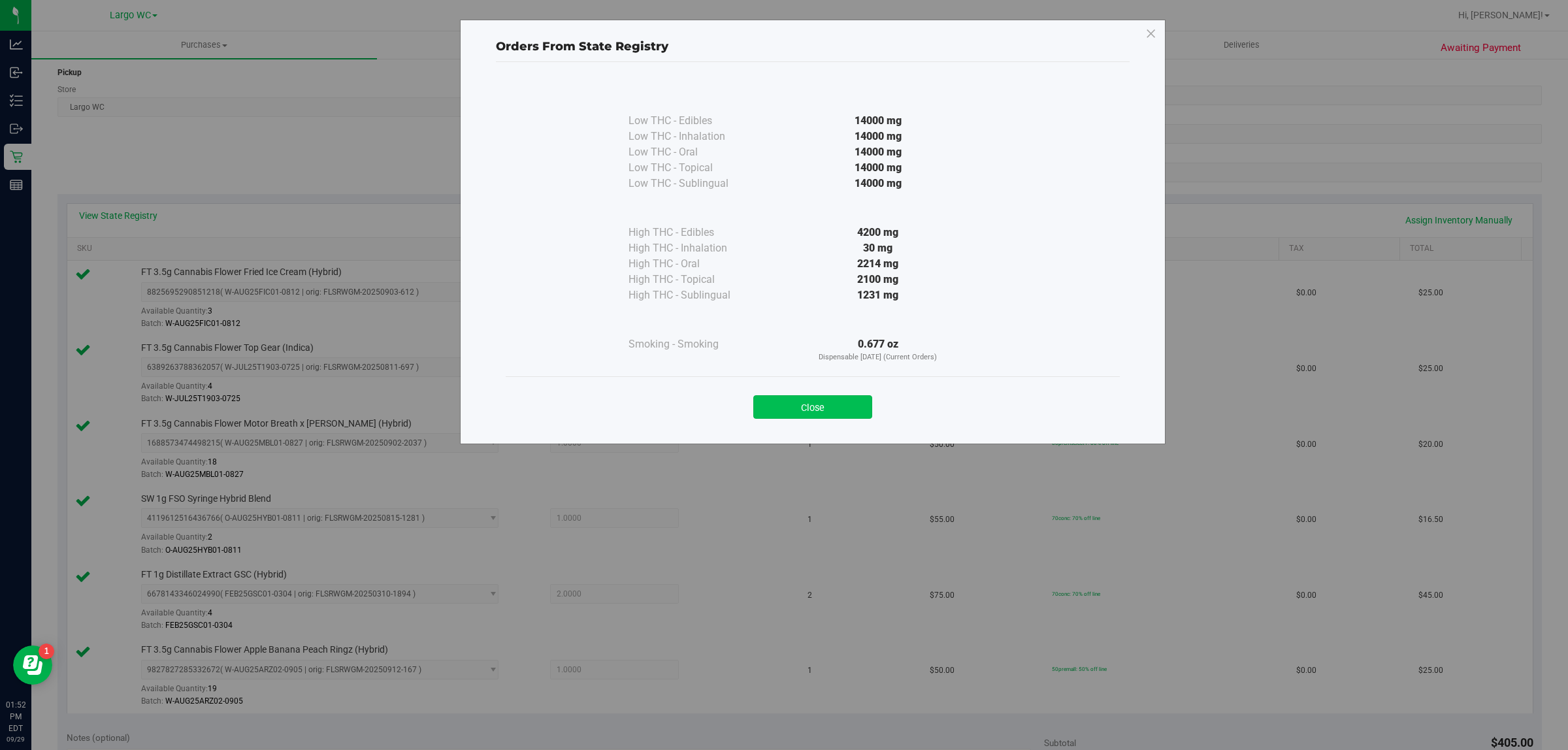
click at [813, 407] on button "Close" at bounding box center [812, 407] width 119 height 24
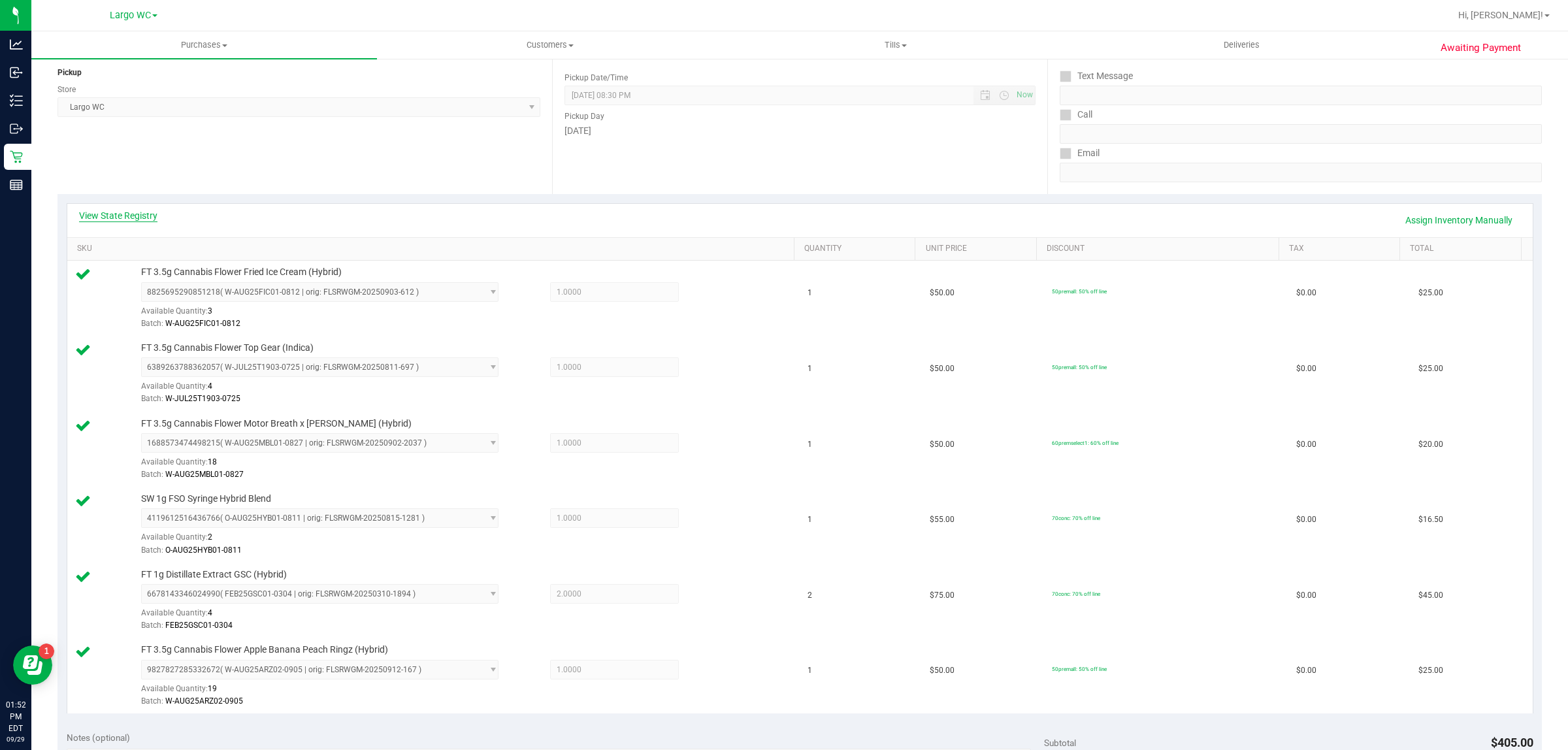
click at [116, 216] on link "View State Registry" at bounding box center [119, 215] width 79 height 13
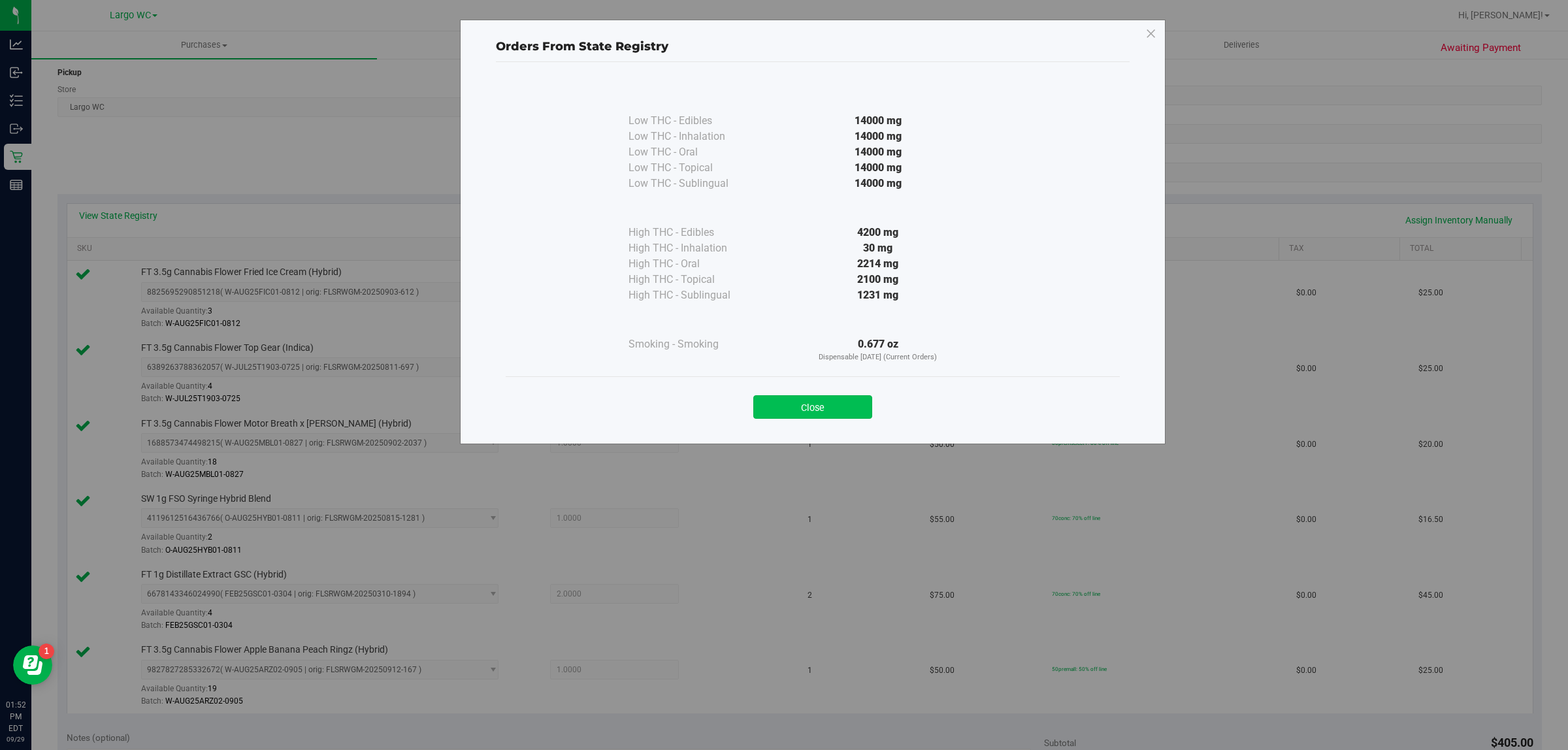
click at [757, 412] on button "Close" at bounding box center [812, 407] width 119 height 24
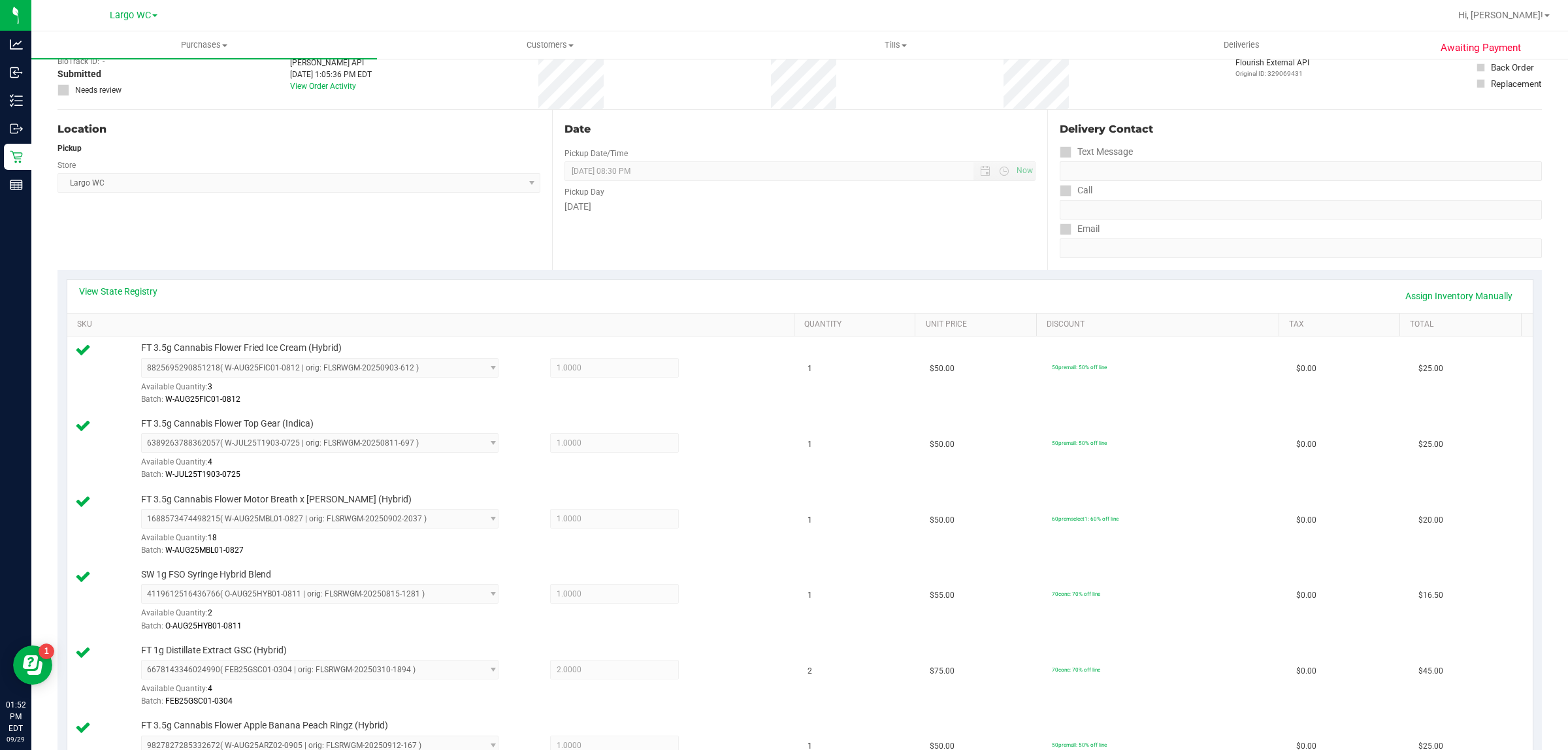
scroll to position [79, 0]
click at [709, 627] on div "Batch: O-AUG25HYB01-0811" at bounding box center [463, 629] width 645 height 13
click at [141, 290] on link "View State Registry" at bounding box center [119, 295] width 79 height 13
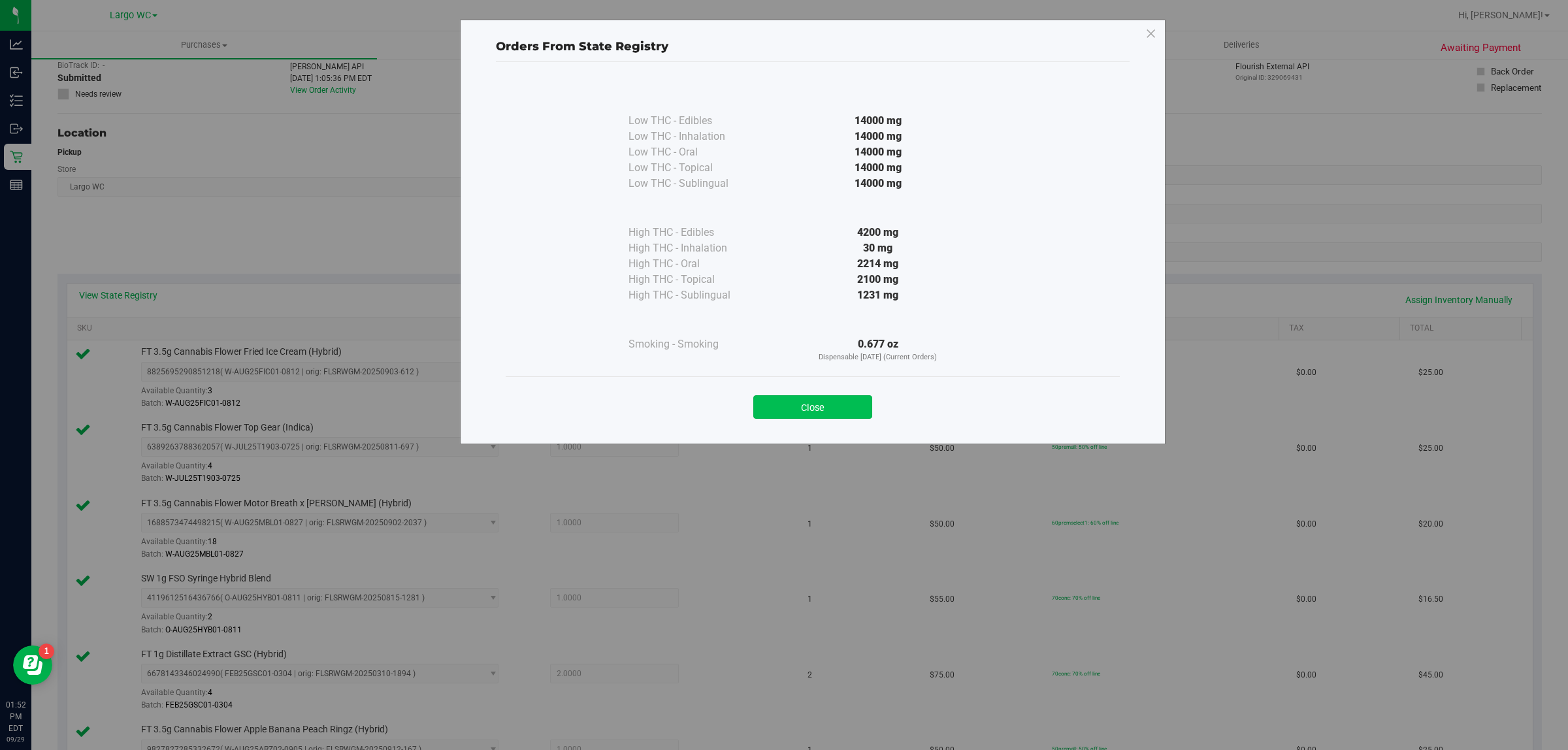
click at [852, 400] on button "Close" at bounding box center [812, 407] width 119 height 24
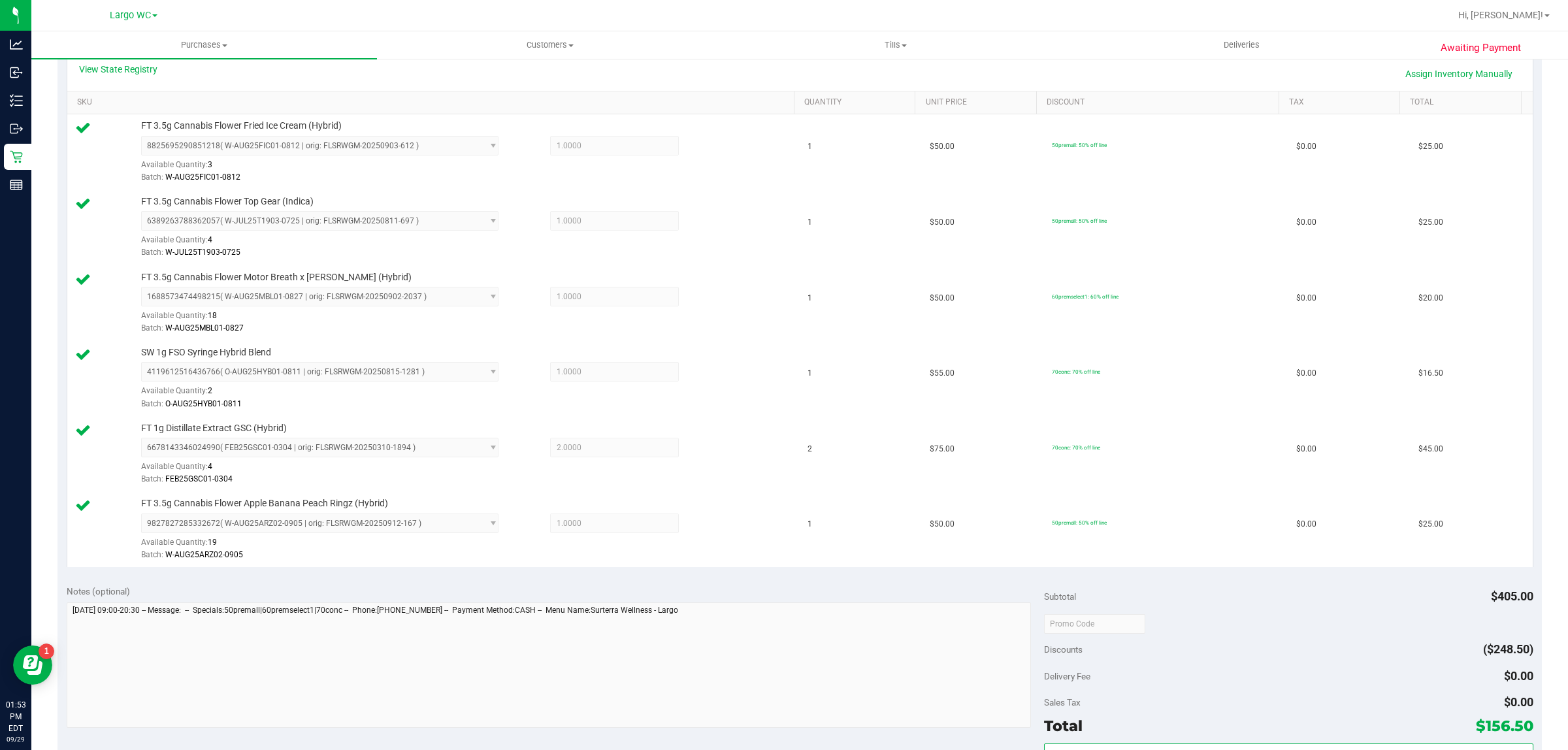
scroll to position [360, 0]
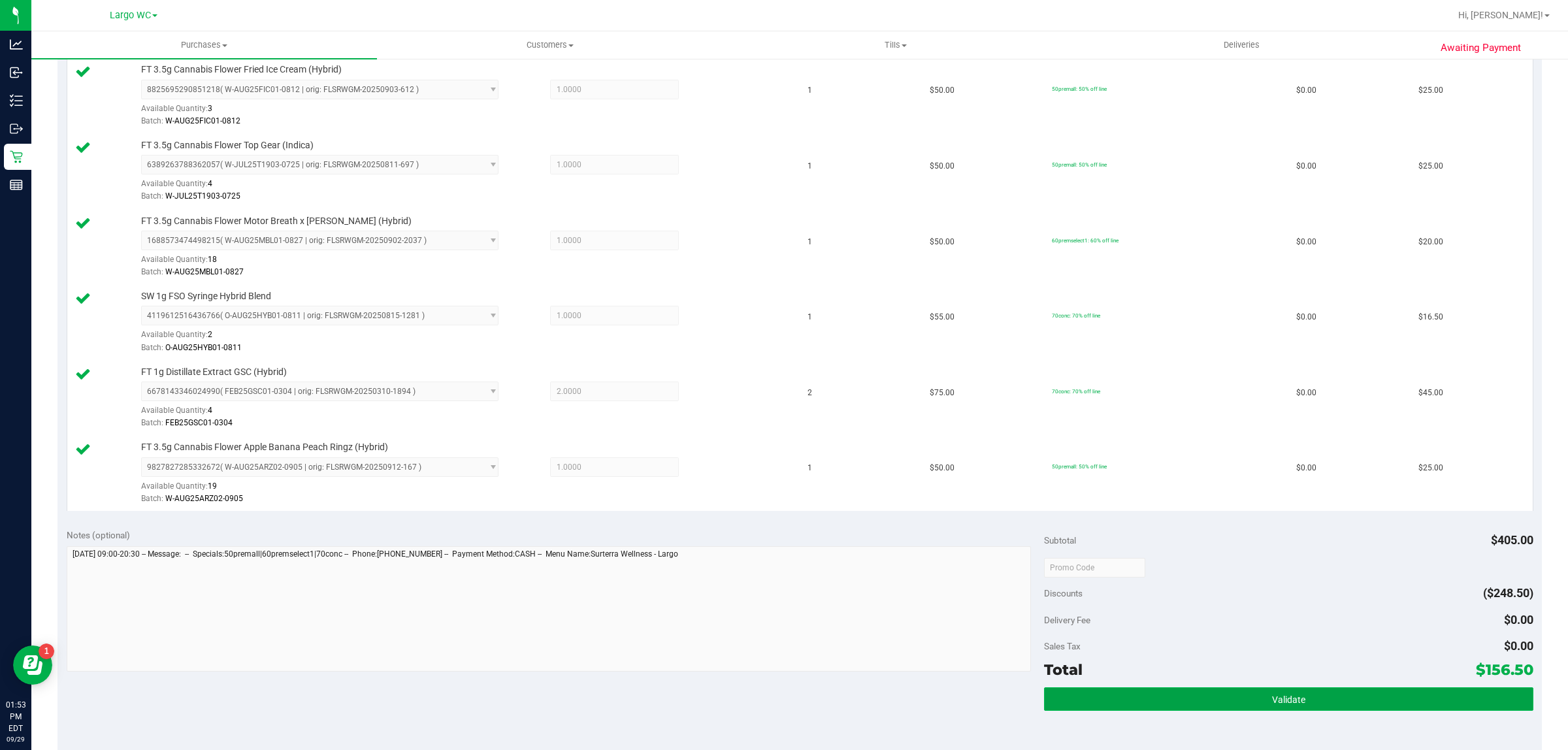
click at [1310, 691] on button "Validate" at bounding box center [1288, 699] width 489 height 24
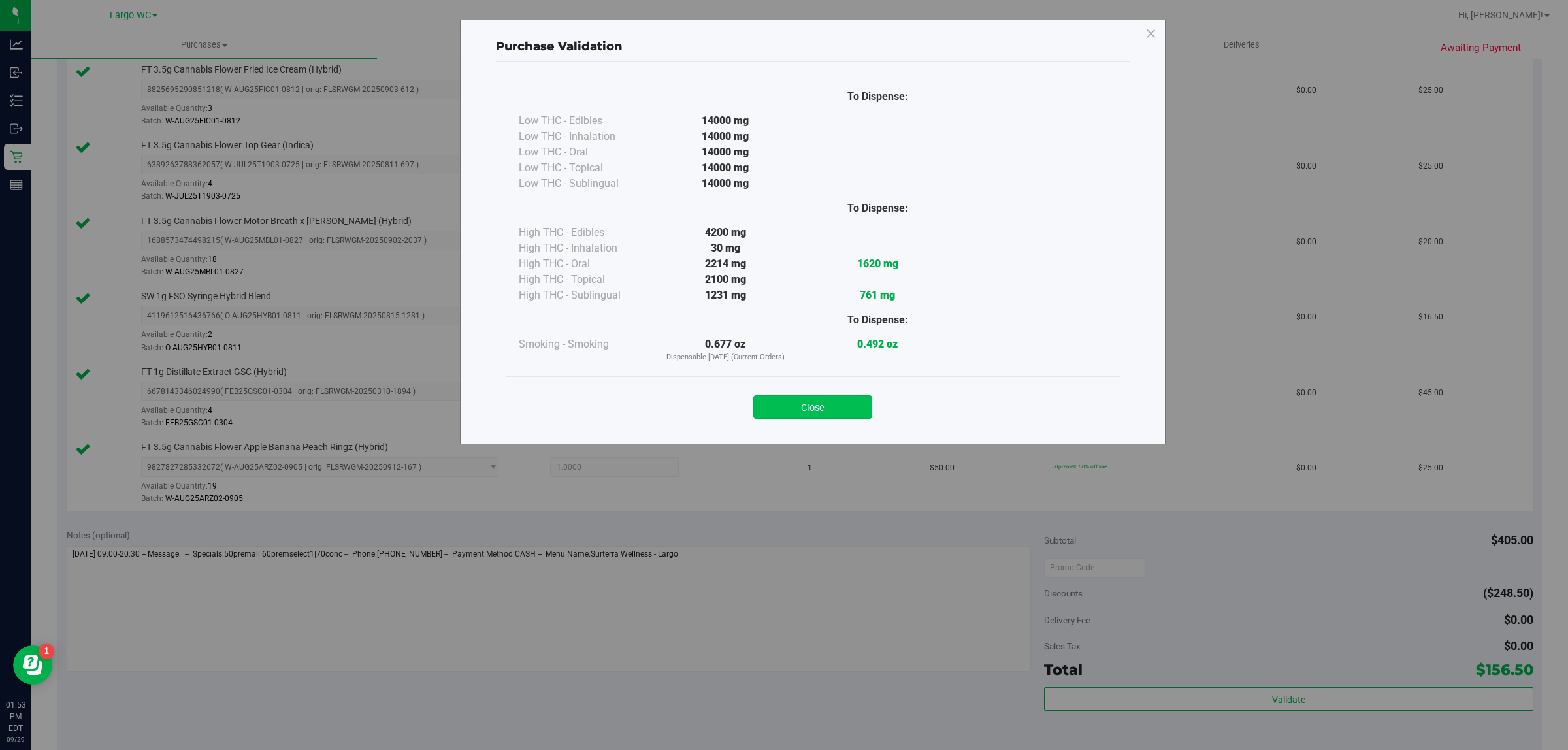
click at [813, 408] on button "Close" at bounding box center [812, 407] width 119 height 24
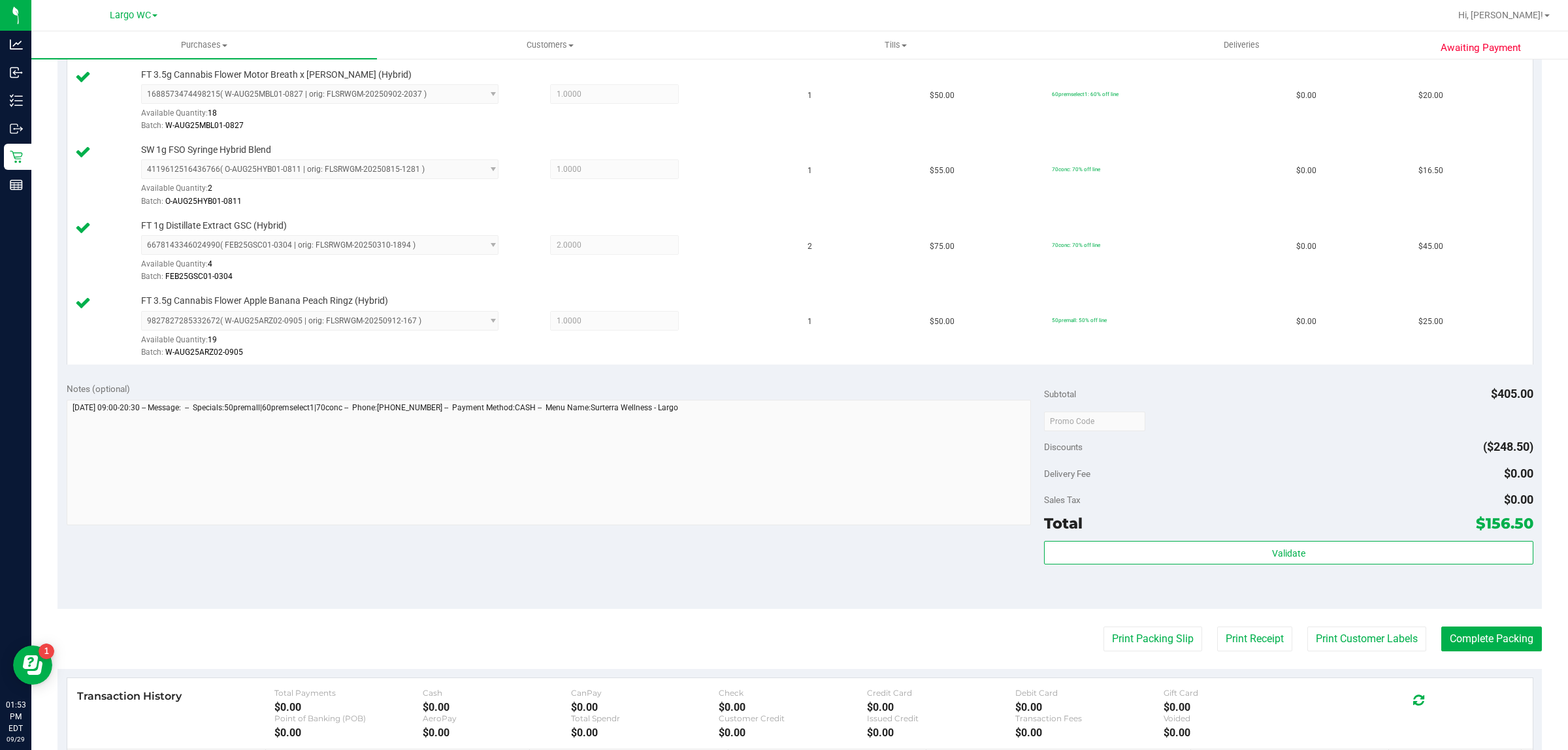
scroll to position [490, 0]
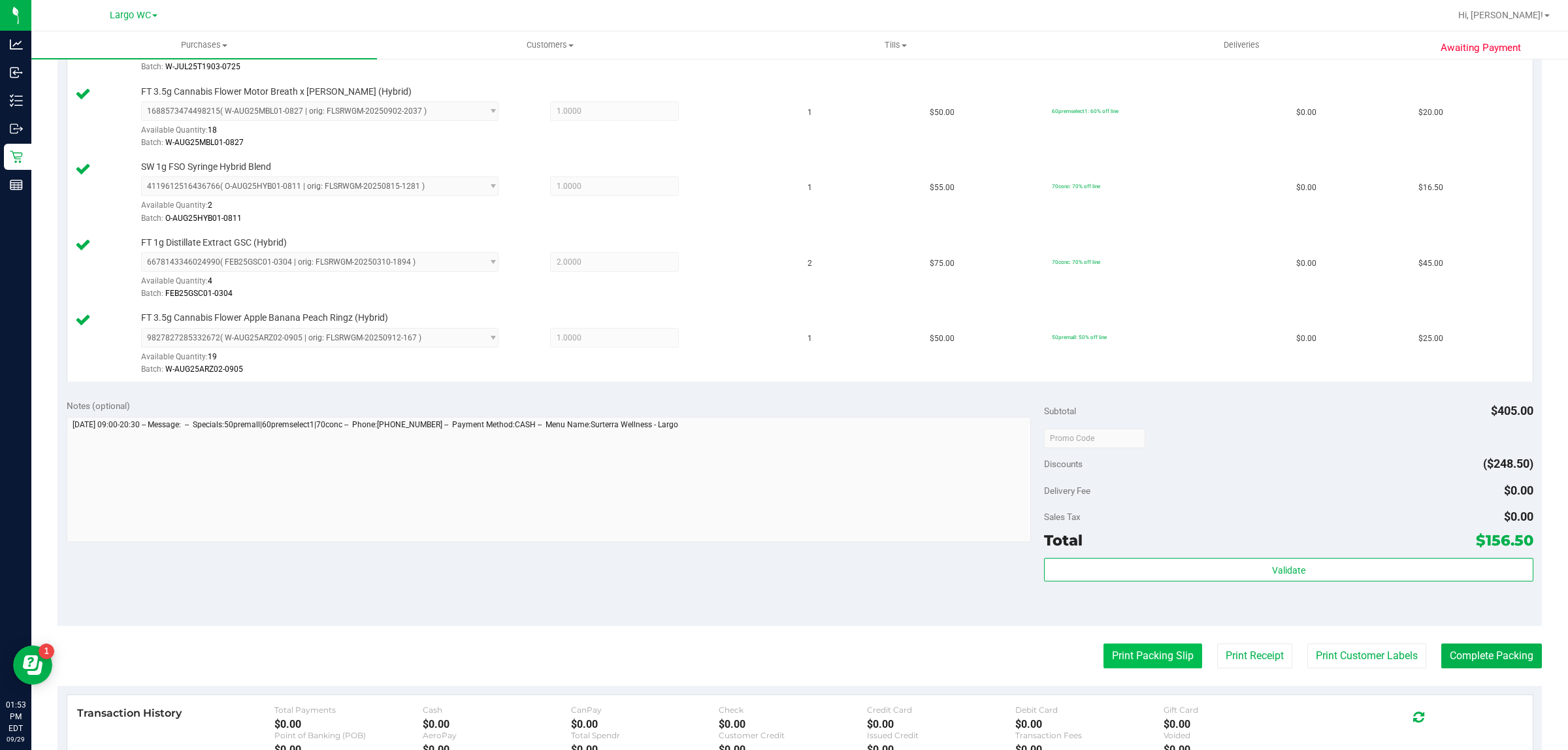
click at [1139, 657] on button "Print Packing Slip" at bounding box center [1153, 655] width 98 height 25
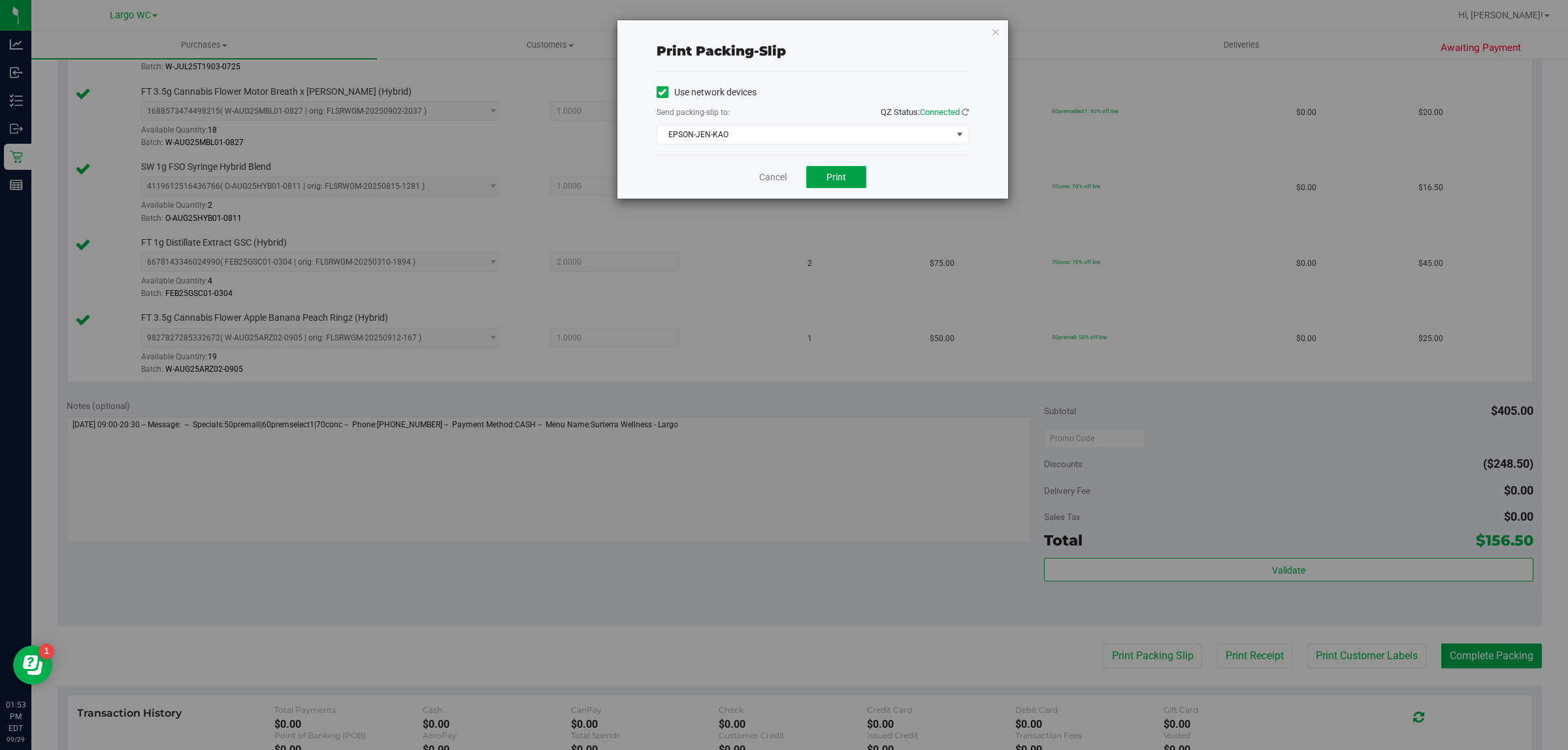
click at [835, 175] on span "Print" at bounding box center [837, 177] width 20 height 11
click at [780, 174] on link "Cancel" at bounding box center [767, 178] width 27 height 14
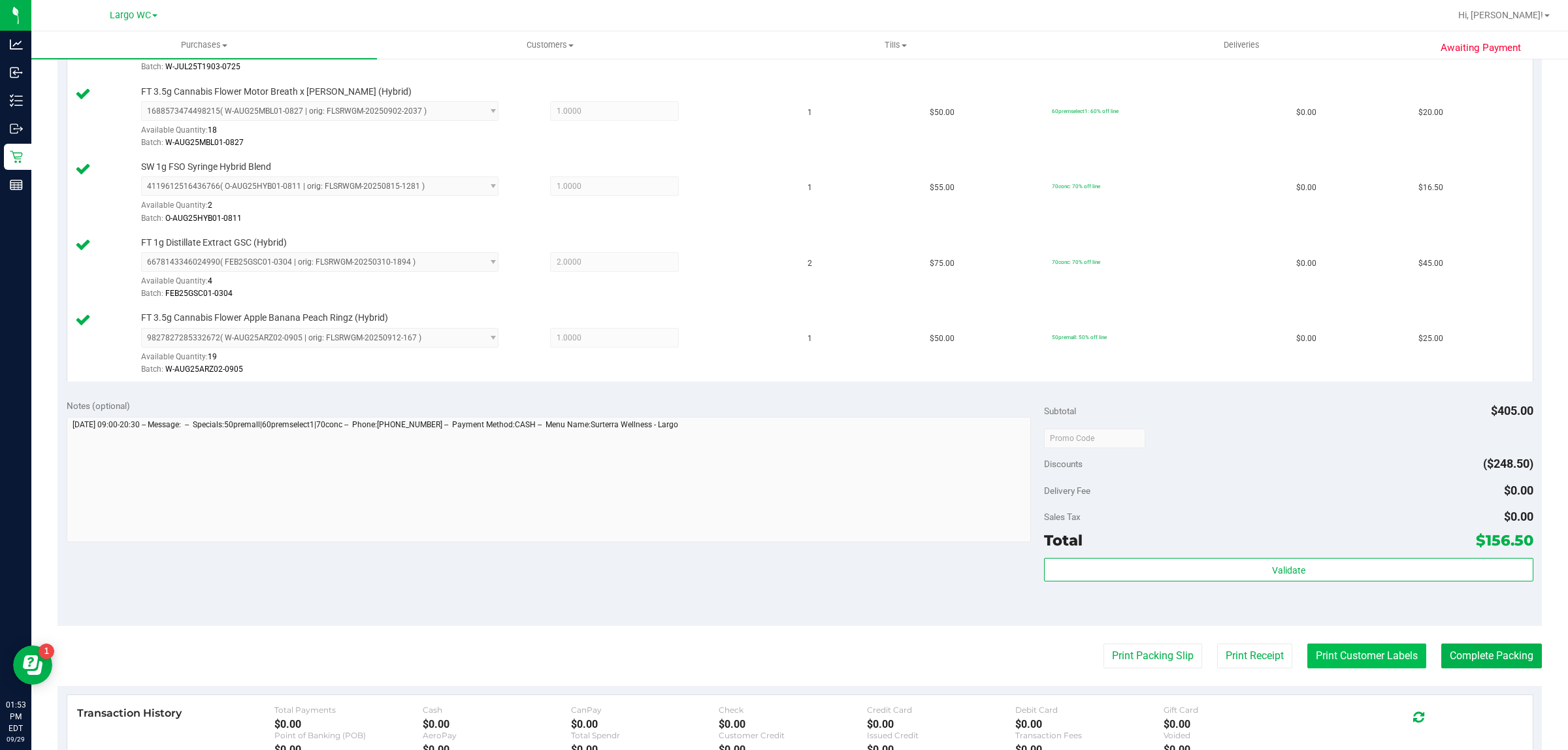
click at [1314, 653] on button "Print Customer Labels" at bounding box center [1367, 655] width 119 height 25
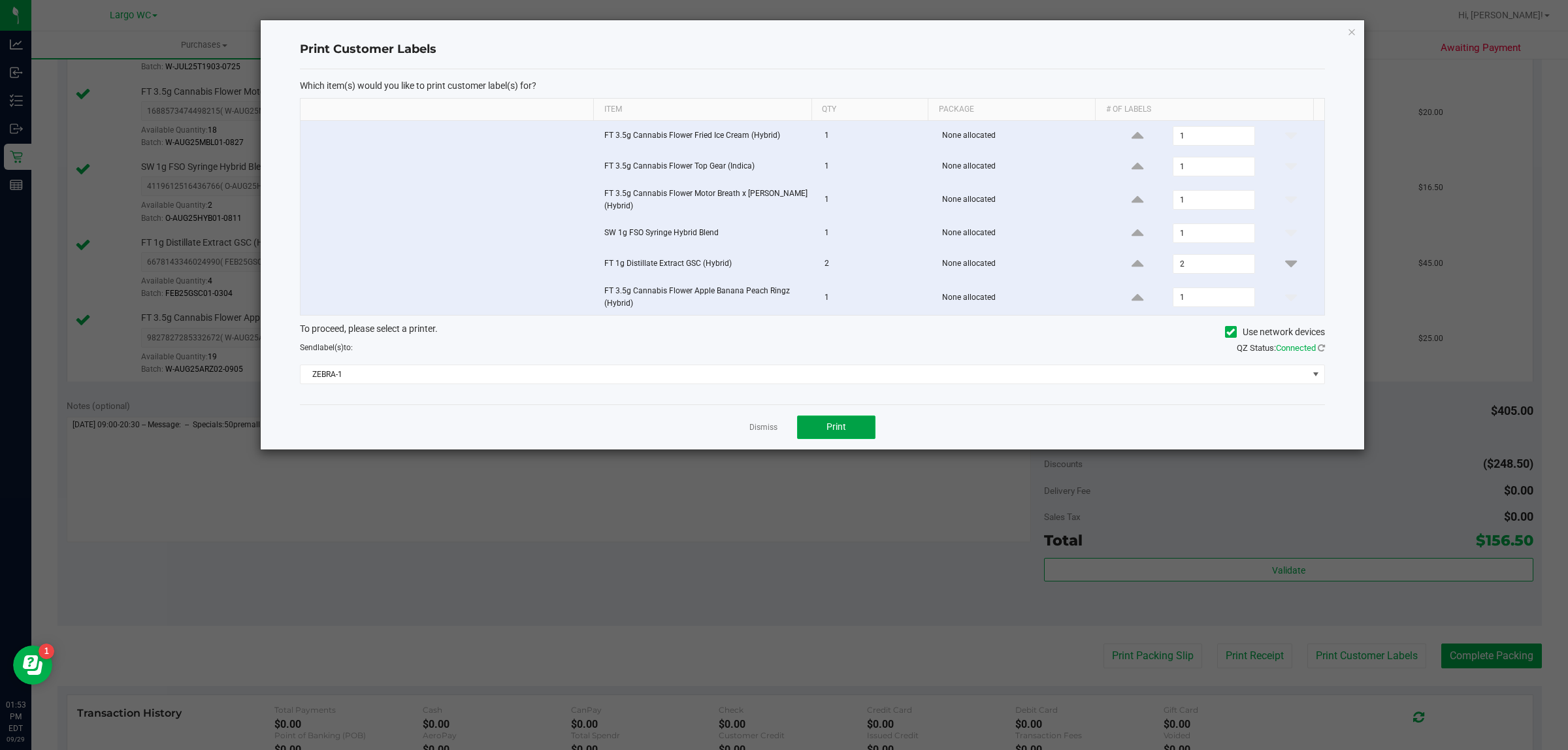
click at [833, 431] on span "Print" at bounding box center [837, 426] width 20 height 11
click at [759, 431] on div at bounding box center [813, 235] width 1104 height 429
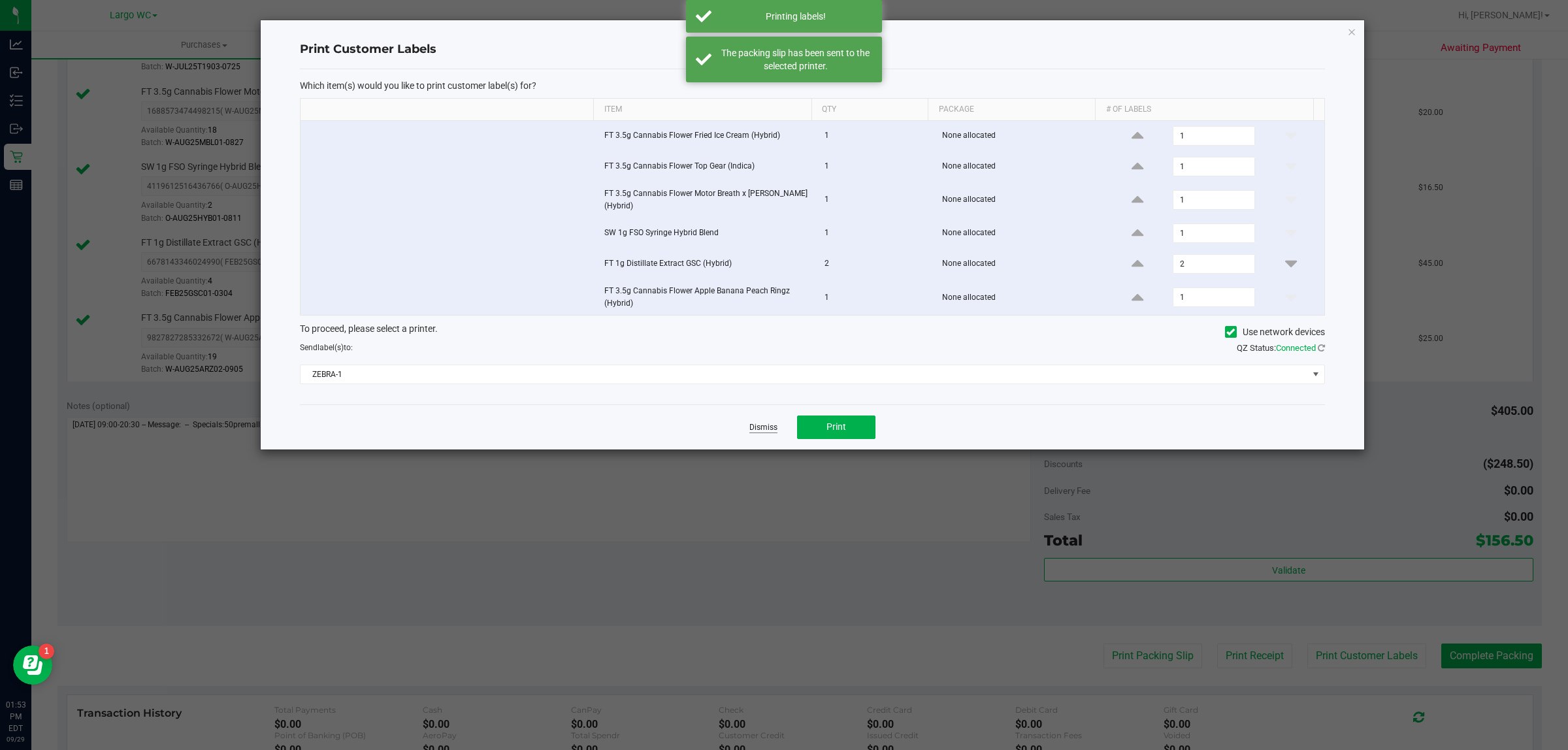
click at [762, 432] on link "Dismiss" at bounding box center [763, 427] width 28 height 11
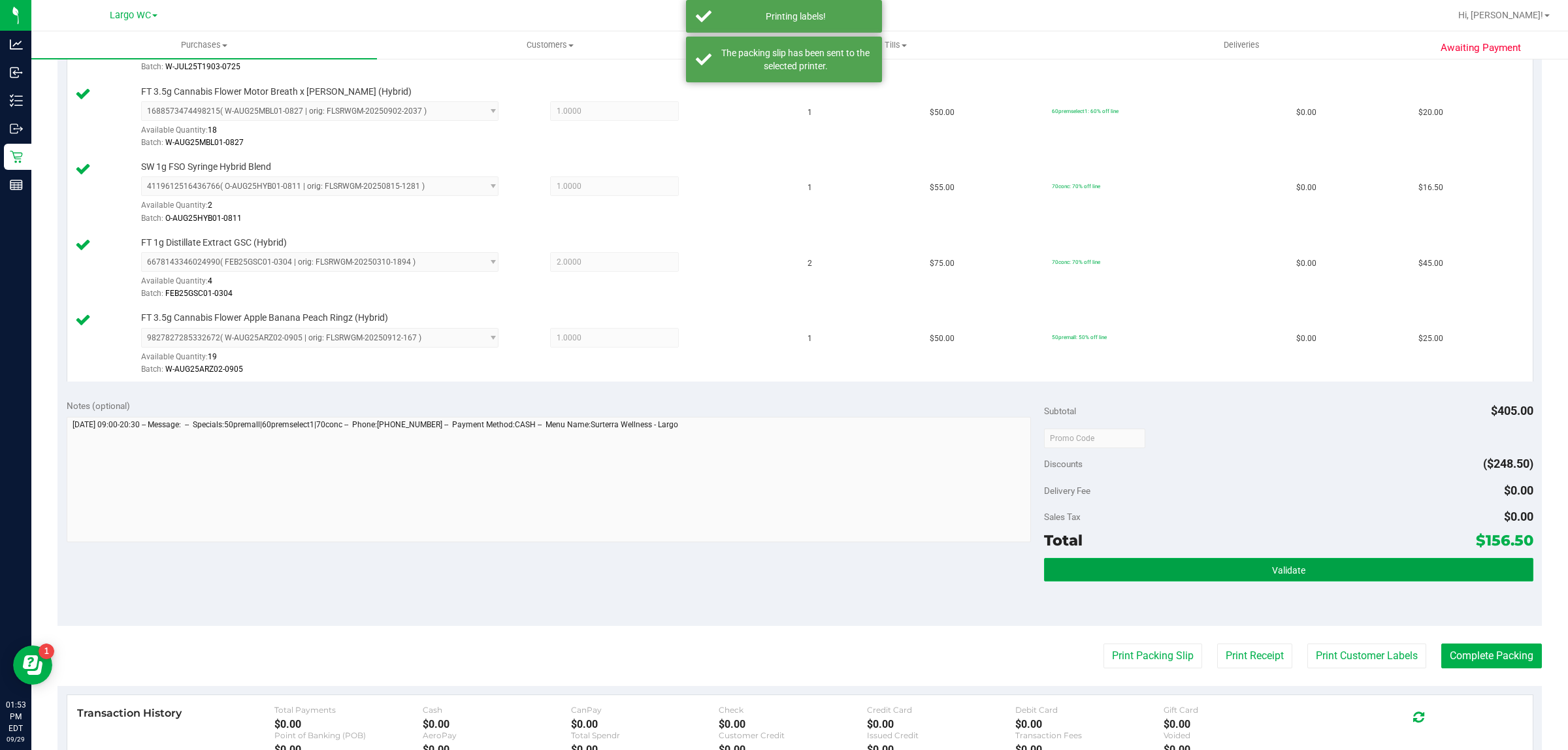
click at [1197, 573] on button "Validate" at bounding box center [1288, 569] width 489 height 24
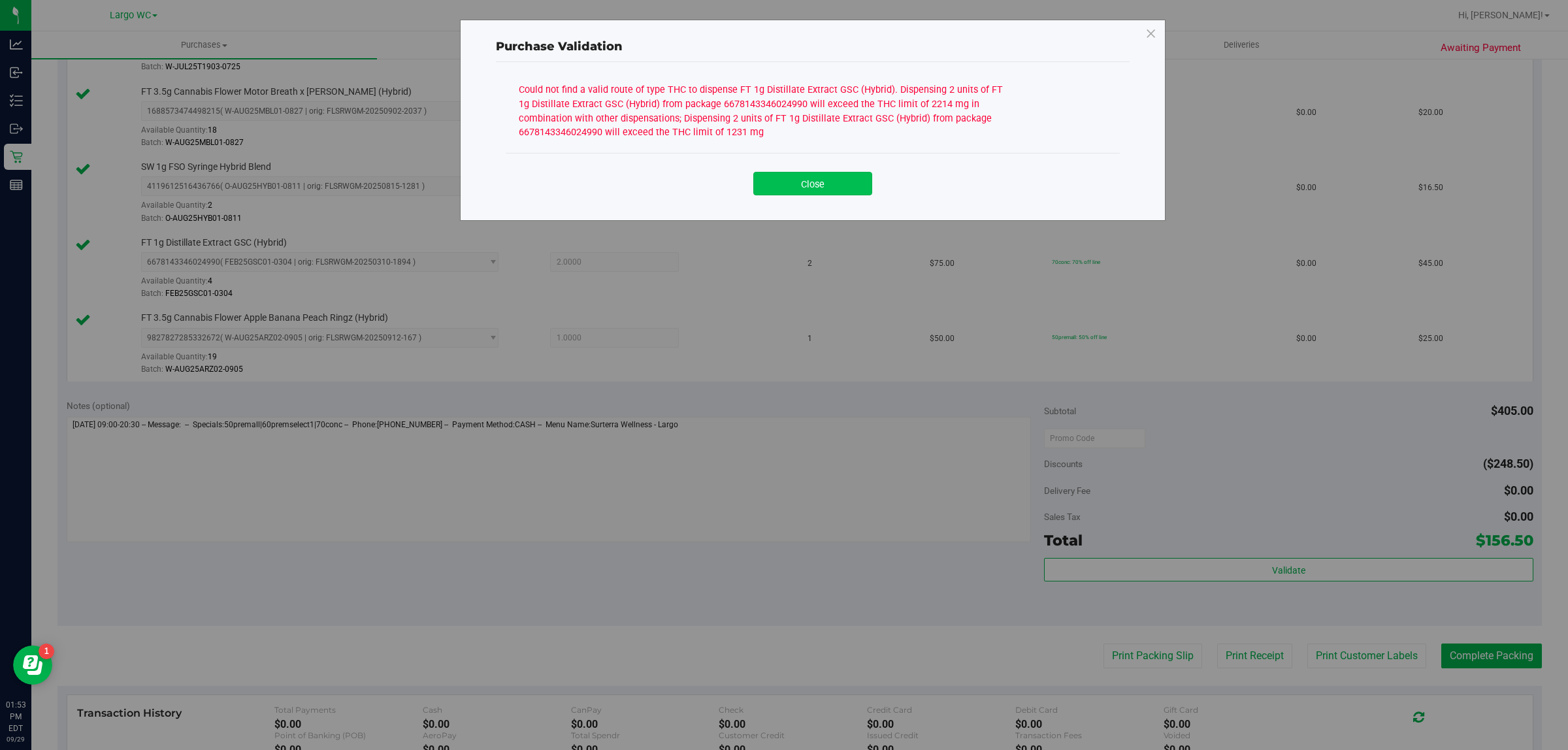
click at [827, 174] on button "Close" at bounding box center [812, 184] width 119 height 24
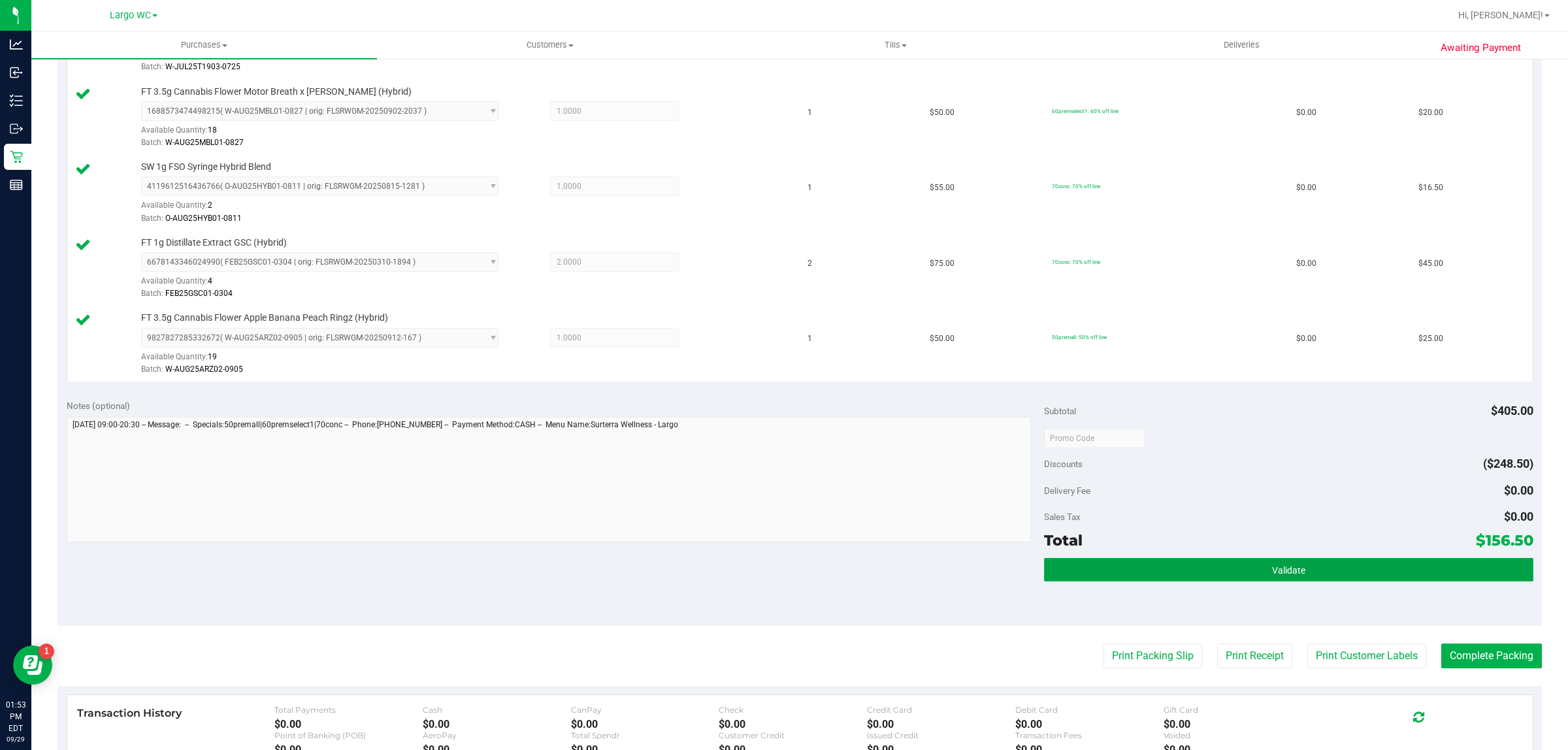
click at [1252, 565] on button "Validate" at bounding box center [1288, 569] width 489 height 24
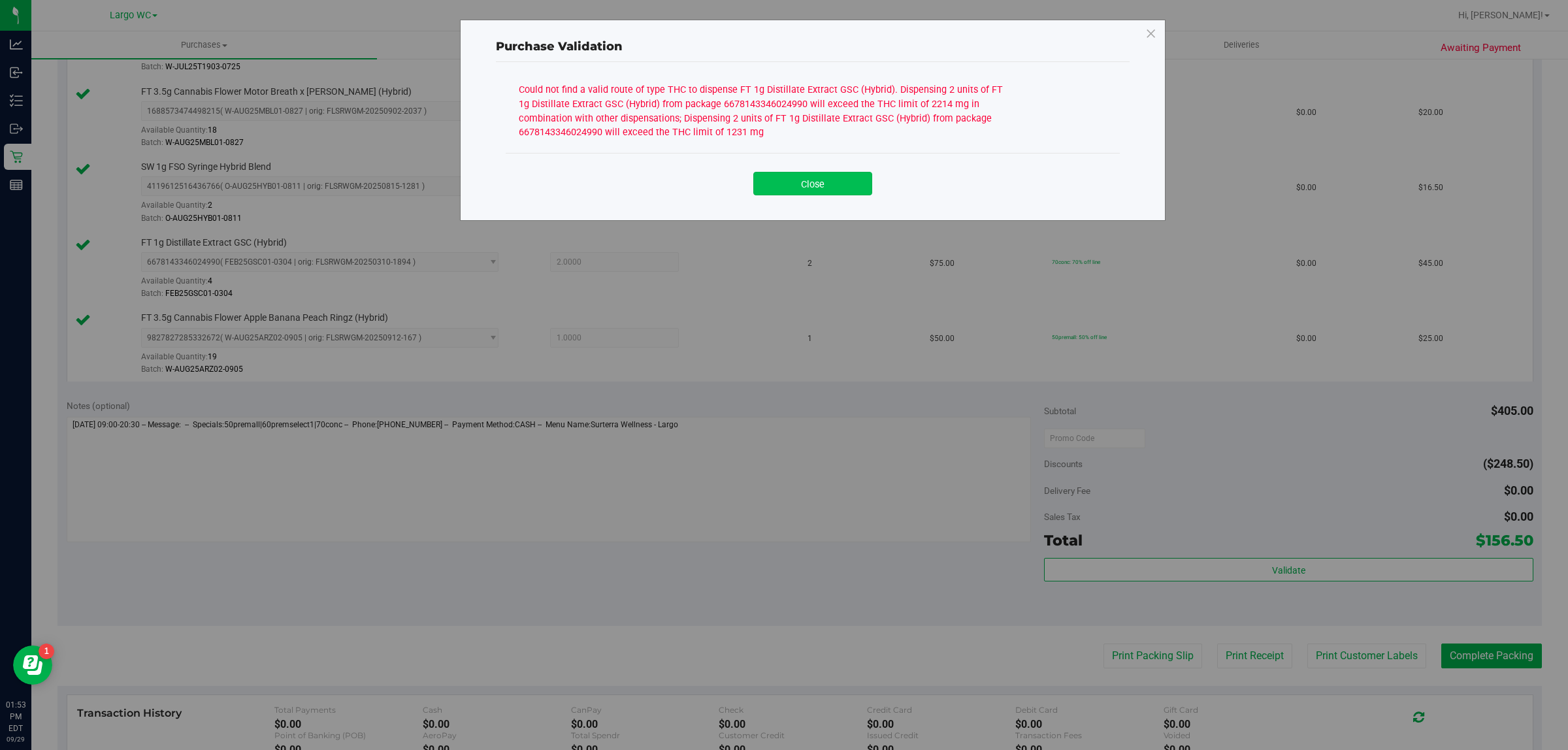
click at [829, 177] on button "Close" at bounding box center [812, 184] width 119 height 24
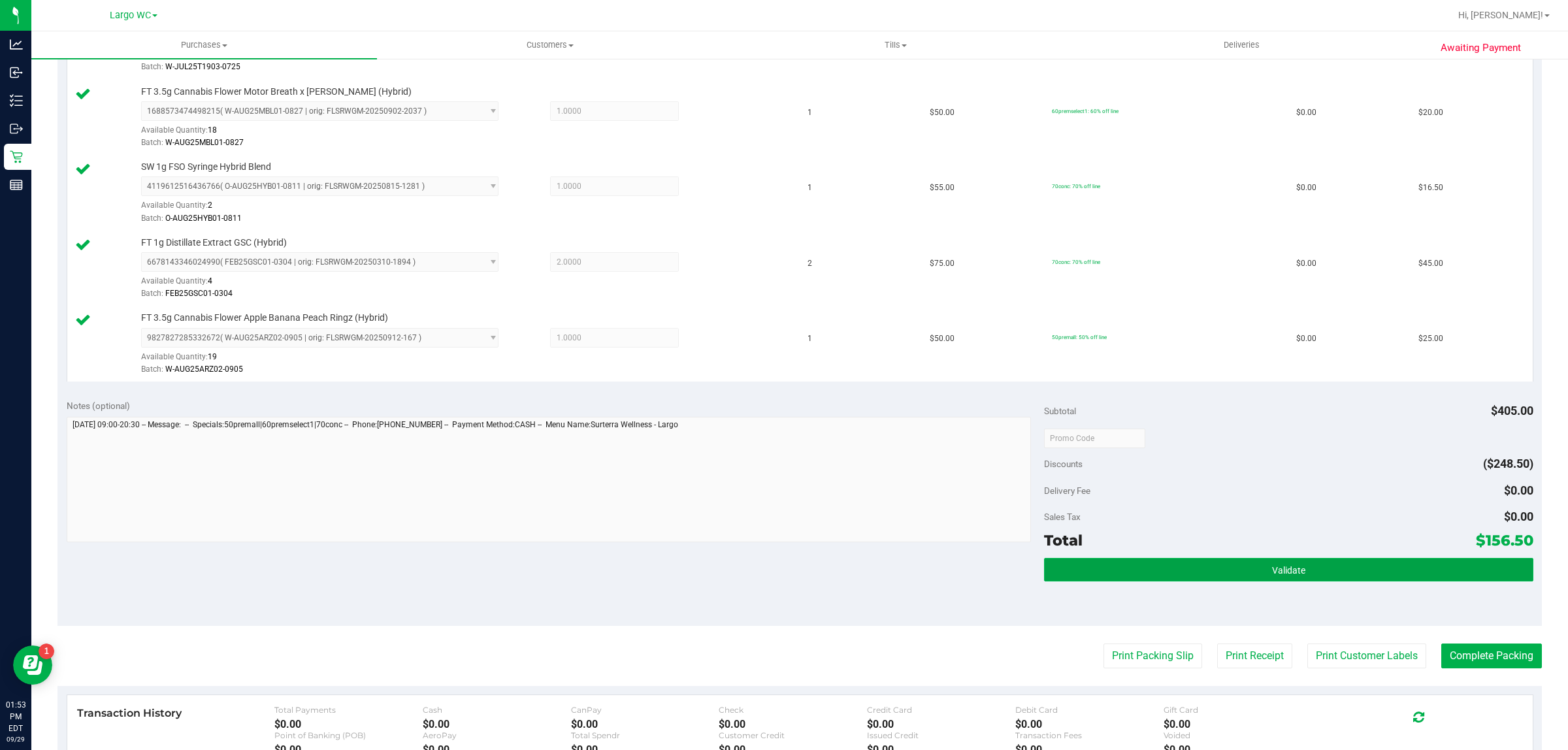
click at [1187, 570] on button "Validate" at bounding box center [1288, 569] width 489 height 24
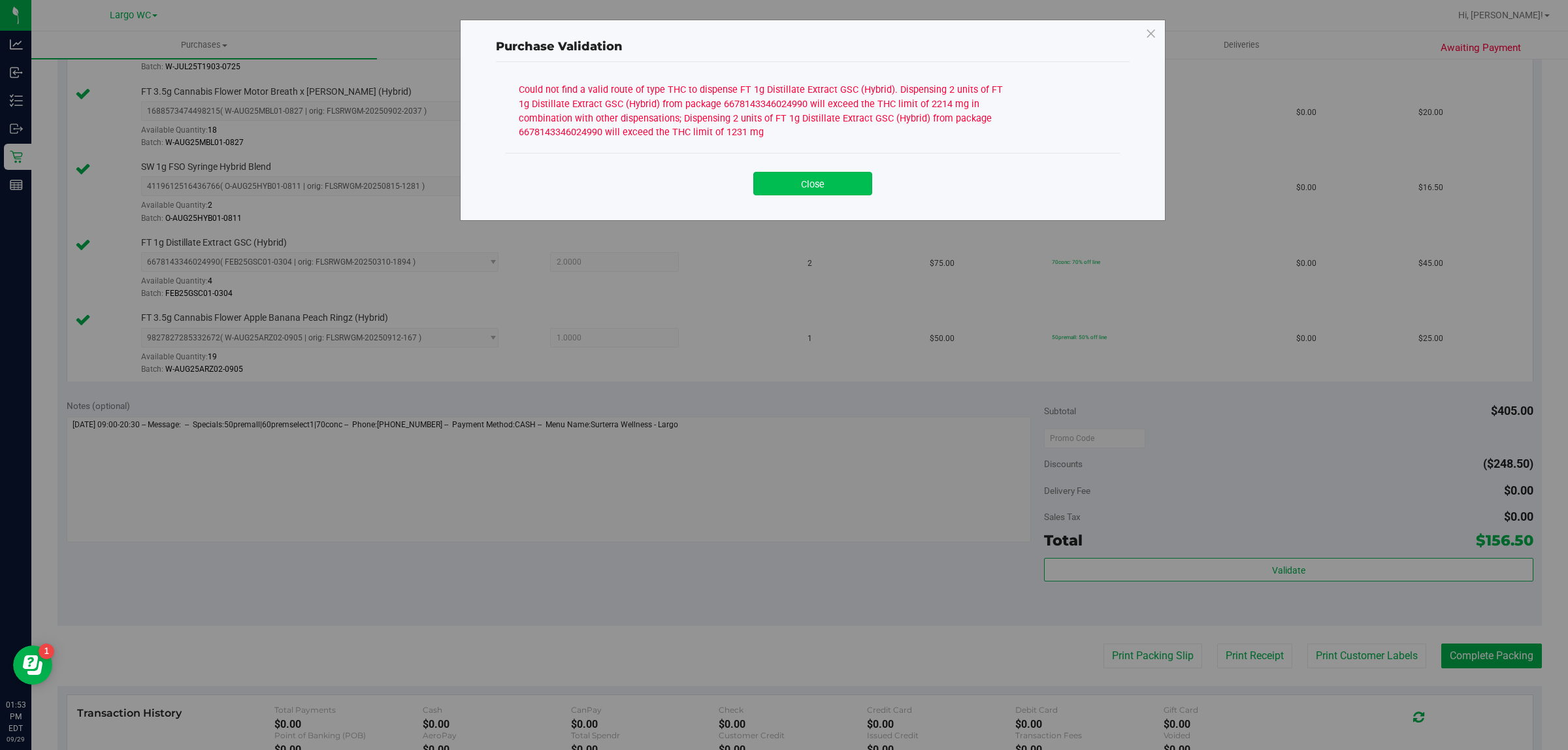
click at [827, 193] on button "Close" at bounding box center [812, 184] width 119 height 24
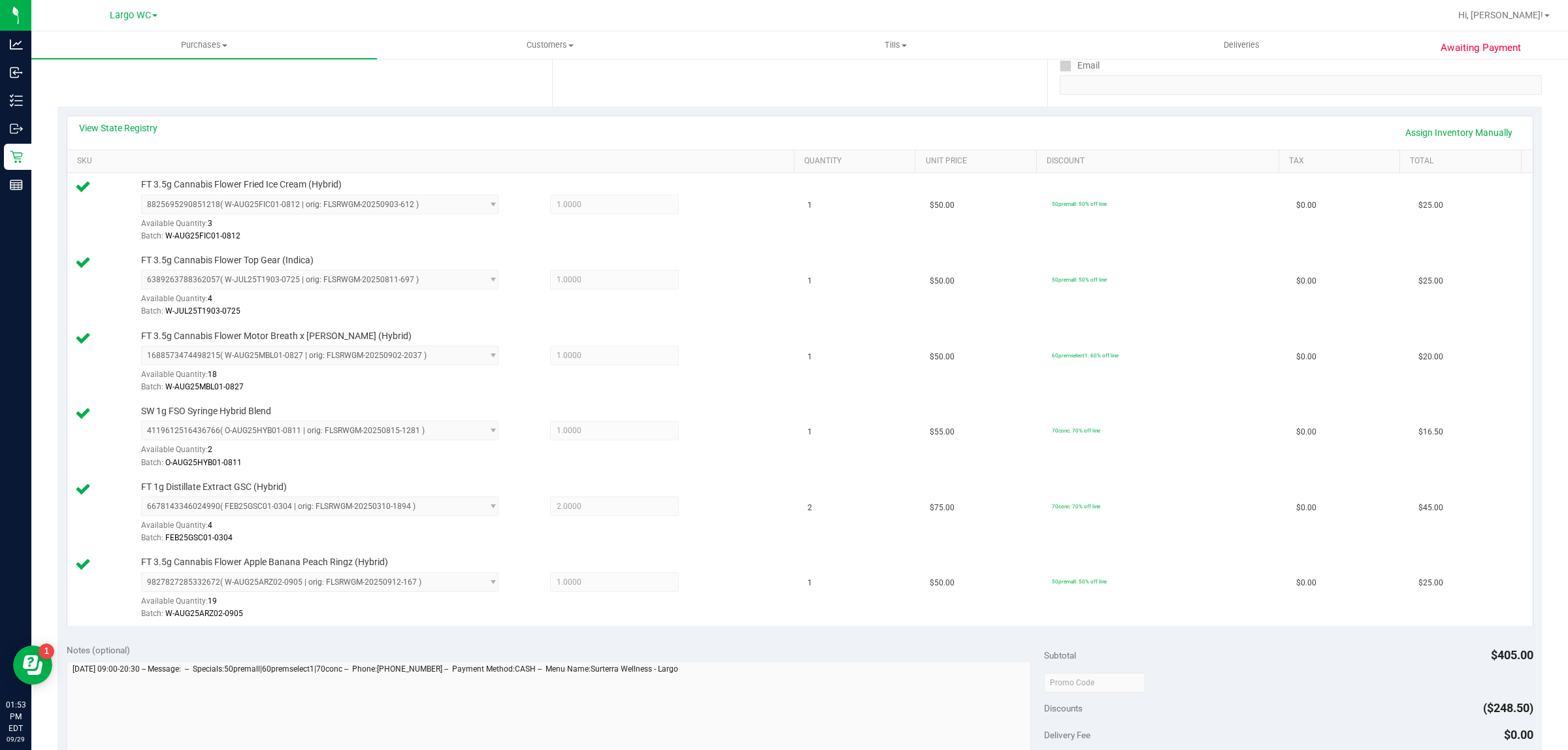
scroll to position [246, 0]
click at [130, 126] on link "View State Registry" at bounding box center [119, 127] width 79 height 13
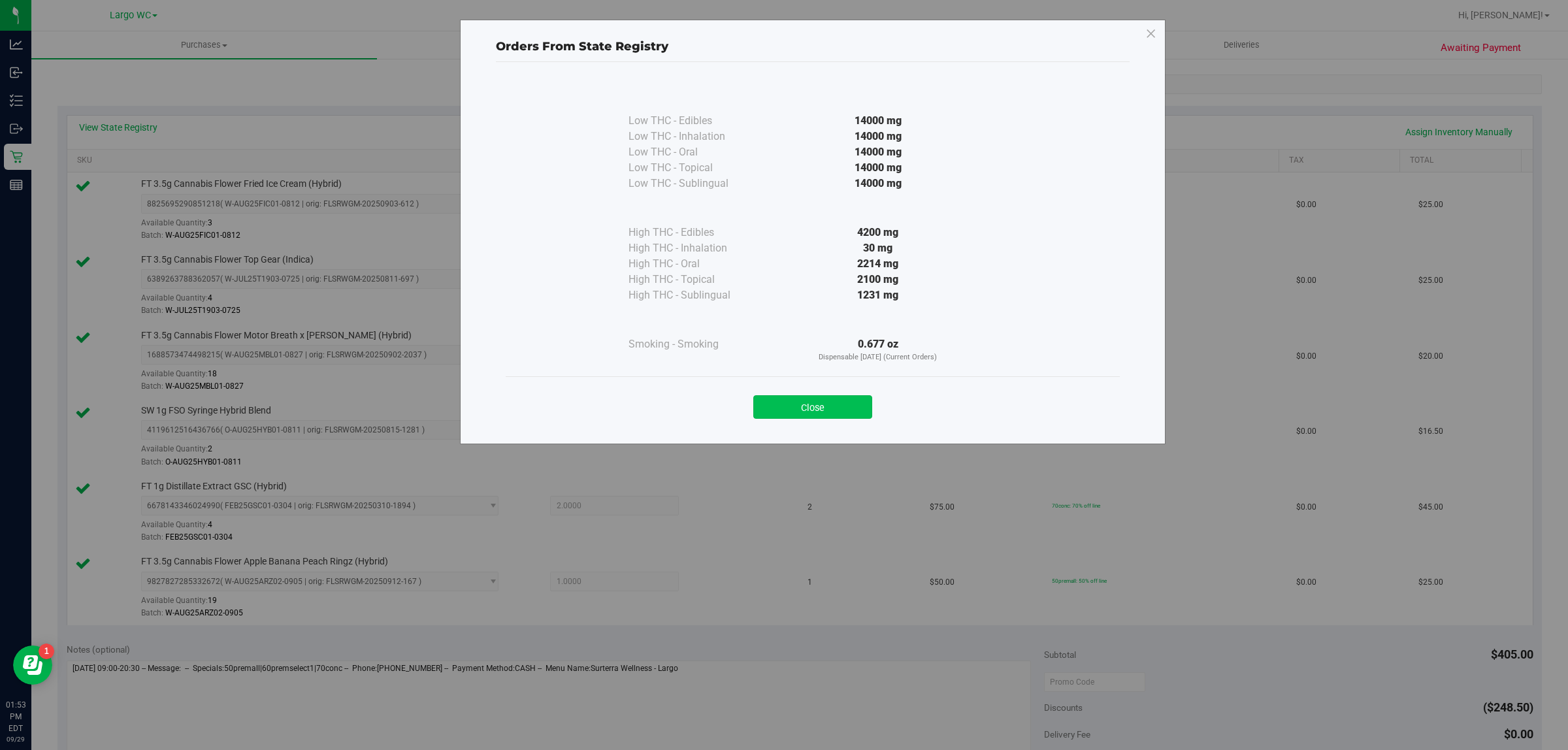
click at [833, 399] on button "Close" at bounding box center [812, 407] width 119 height 24
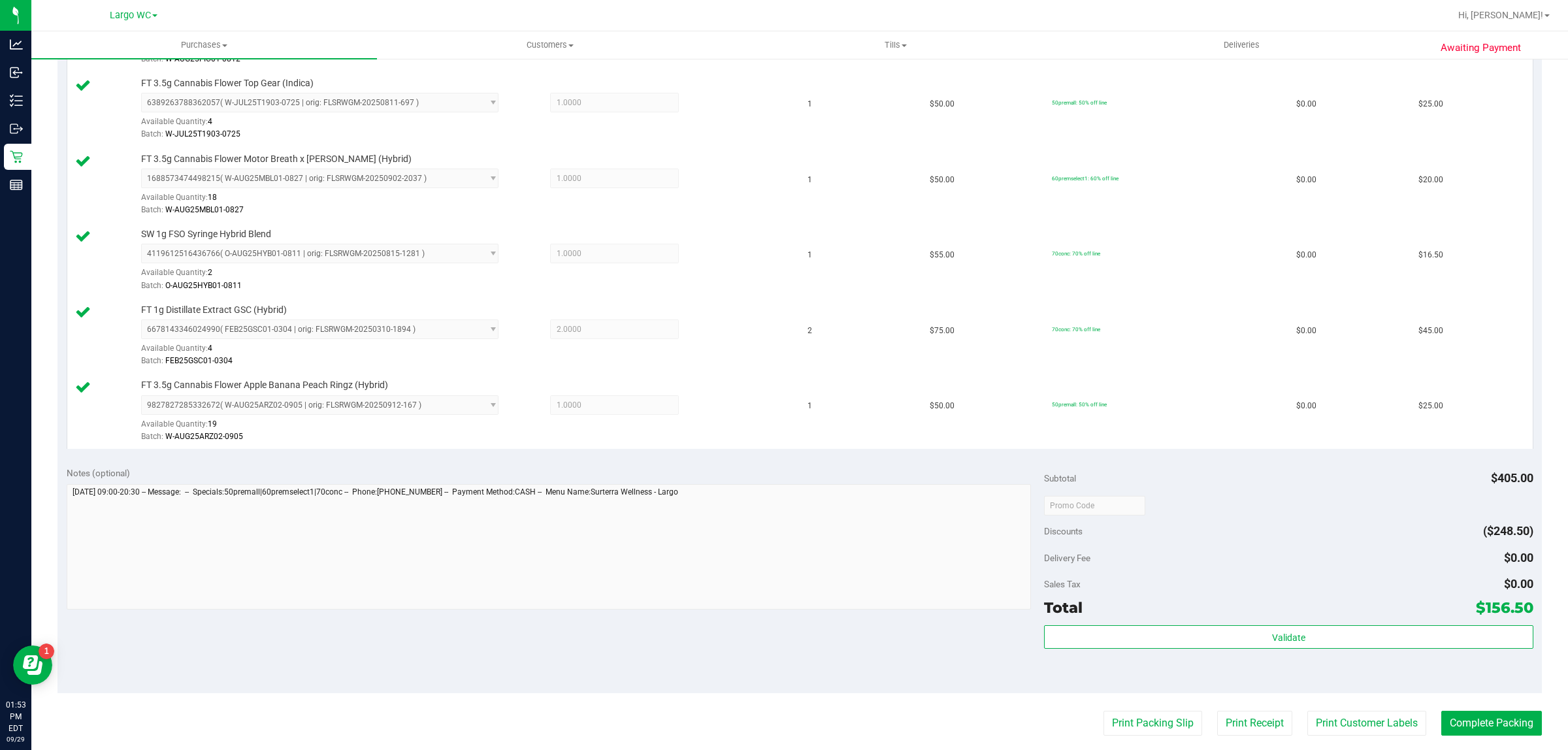
scroll to position [501, 0]
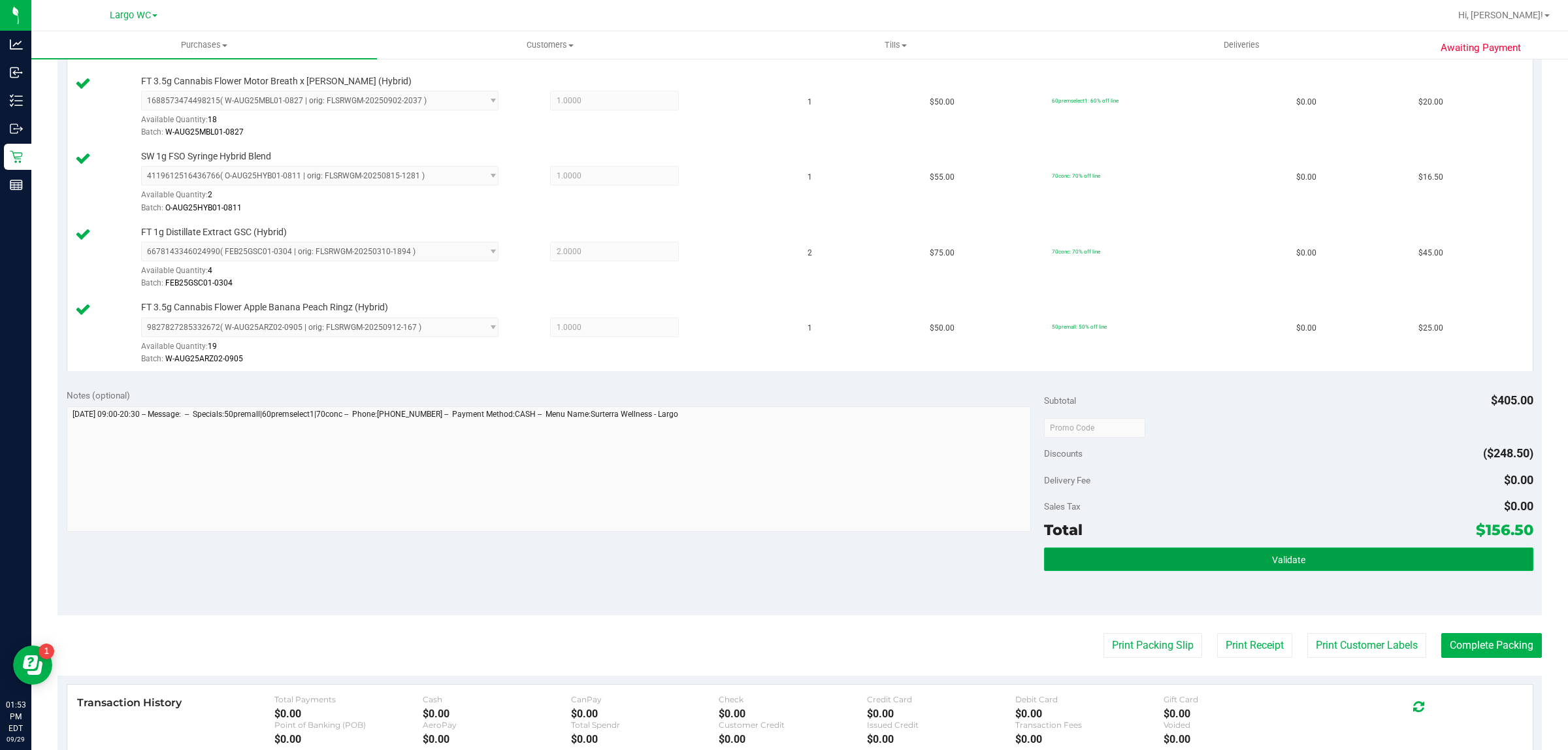
click at [1292, 551] on button "Validate" at bounding box center [1288, 560] width 489 height 24
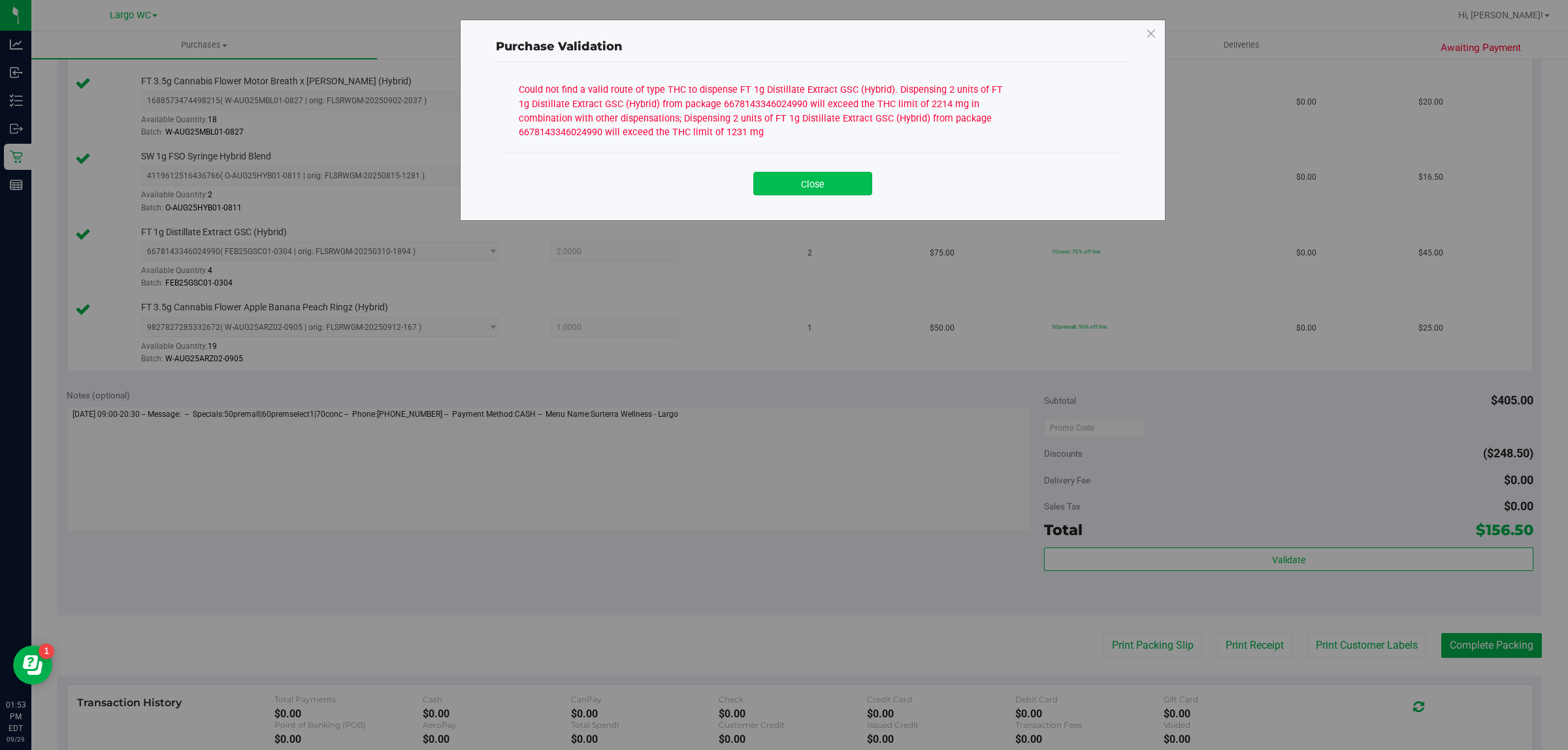
click at [844, 194] on button "Close" at bounding box center [812, 184] width 119 height 24
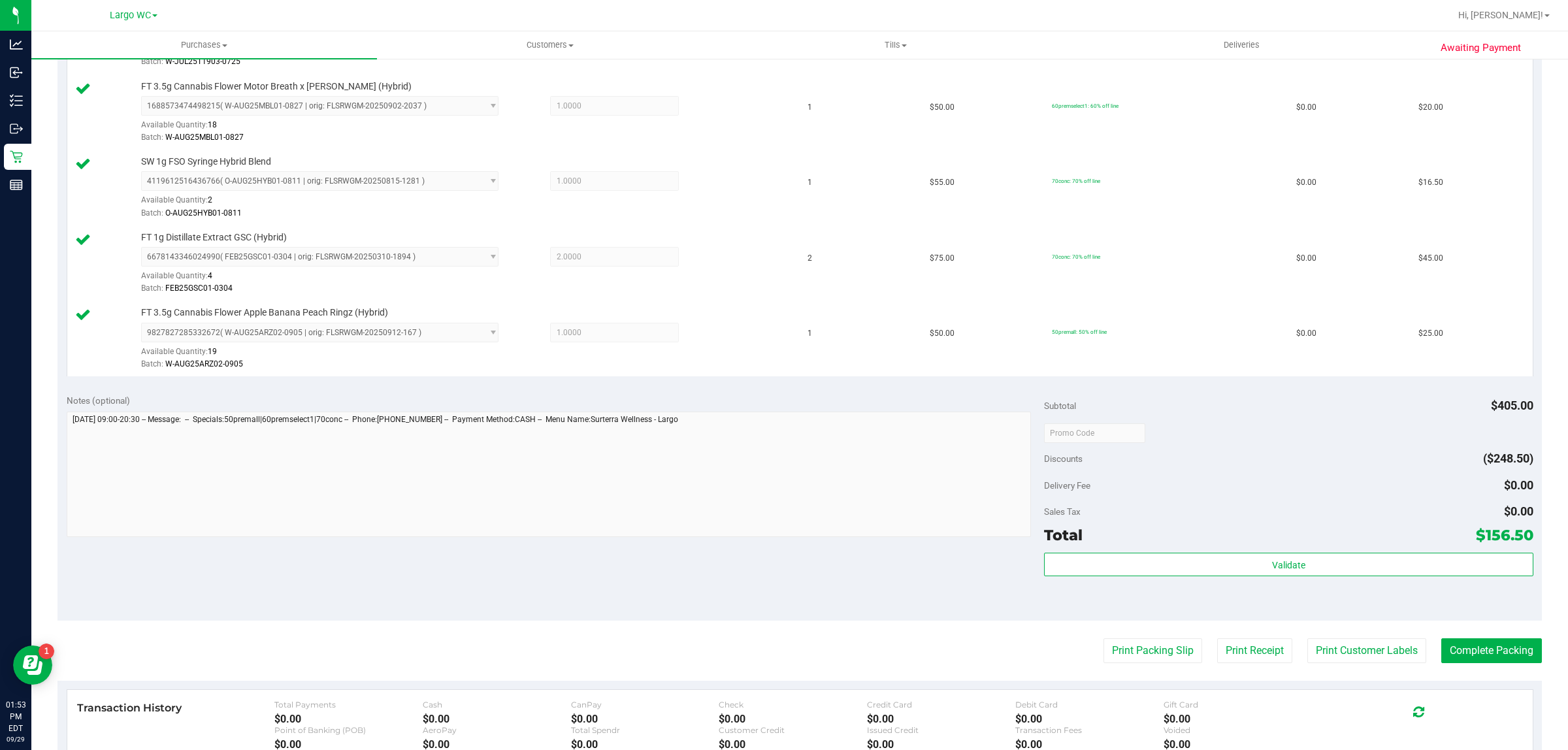
scroll to position [500, 0]
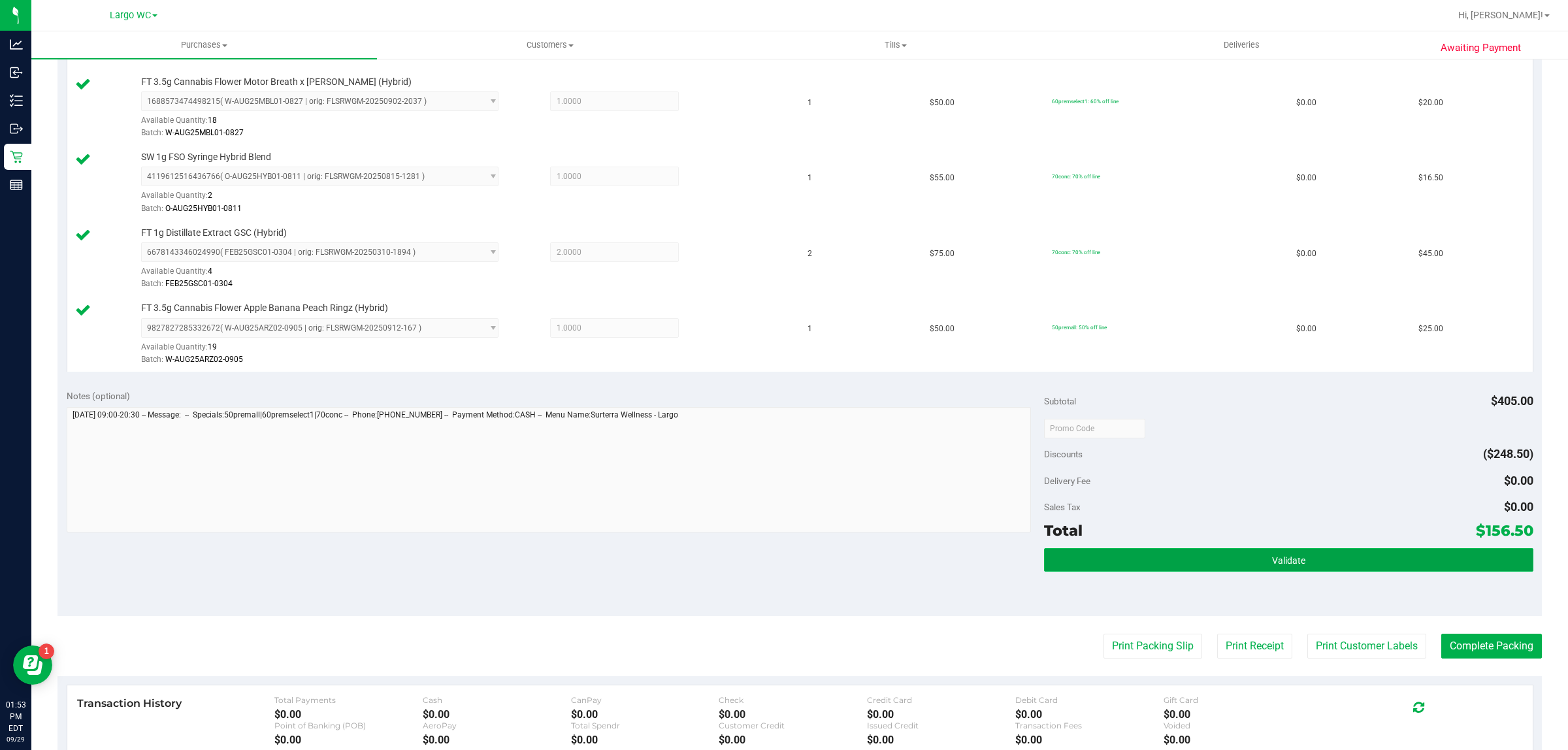
click at [1308, 552] on button "Validate" at bounding box center [1288, 560] width 489 height 24
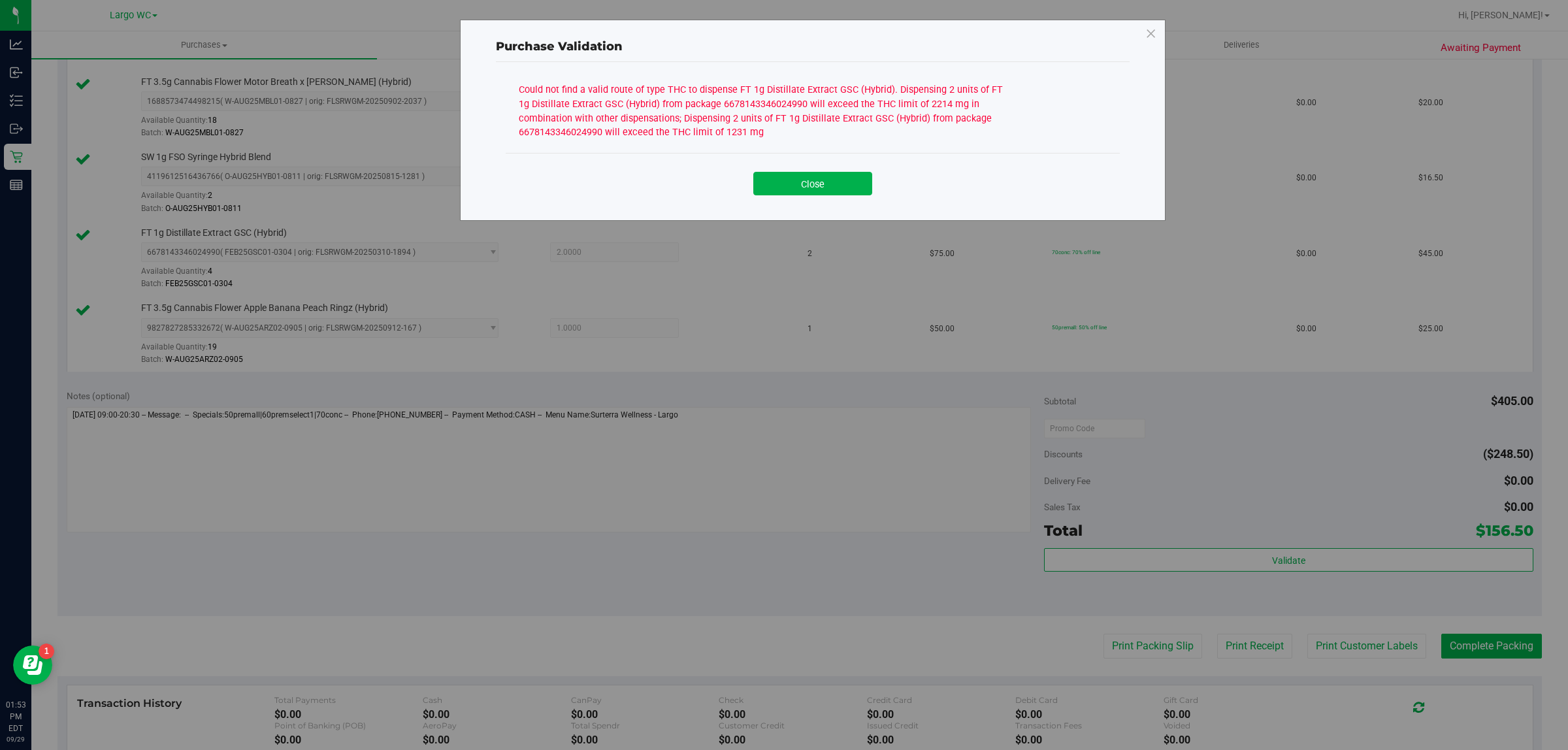
click at [1310, 569] on div "Purchase Validation Could not find a valid route of type THC to dispense FT 1g …" at bounding box center [788, 375] width 1578 height 750
click at [1307, 568] on div "Purchase Validation Could not find a valid route of type THC to dispense FT 1g …" at bounding box center [788, 375] width 1578 height 750
click at [853, 188] on button "Close" at bounding box center [812, 184] width 119 height 24
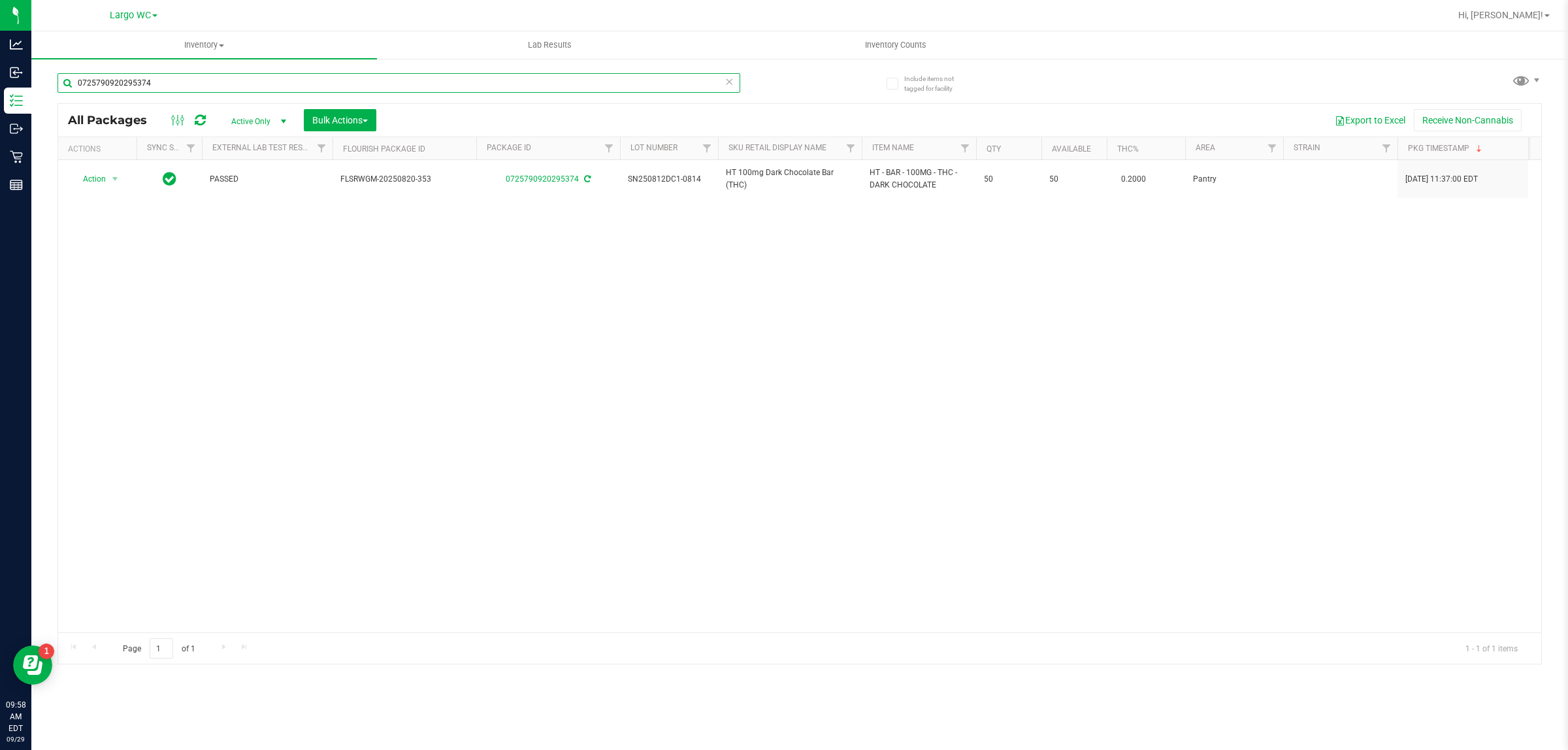
click at [362, 80] on input "0725790920295374" at bounding box center [399, 83] width 682 height 20
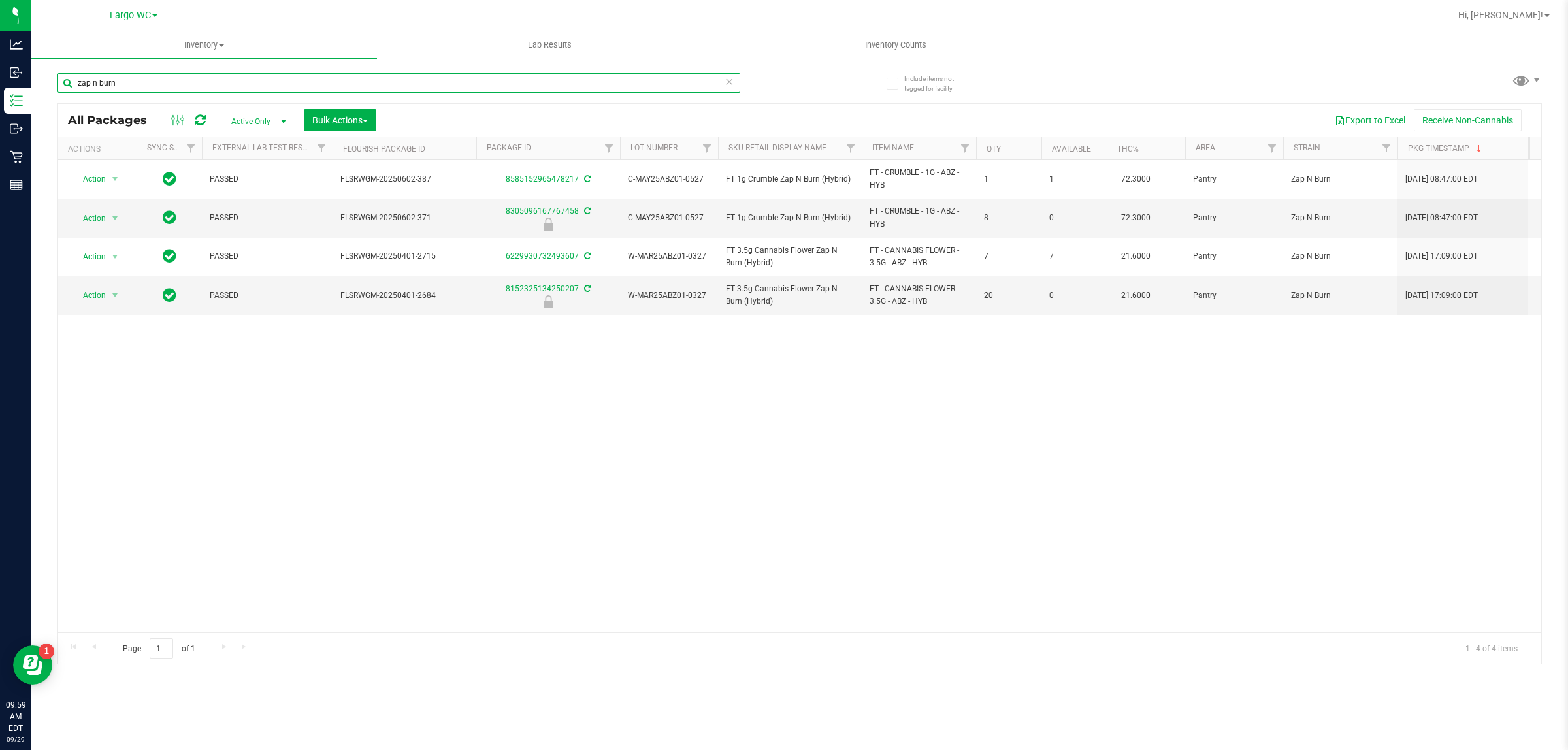
type input "zap n burn"
click at [379, 86] on input "zap n burn" at bounding box center [399, 83] width 682 height 20
click at [380, 85] on input "zap n burn" at bounding box center [399, 83] width 682 height 20
click at [379, 85] on input "zap n burn" at bounding box center [399, 83] width 682 height 20
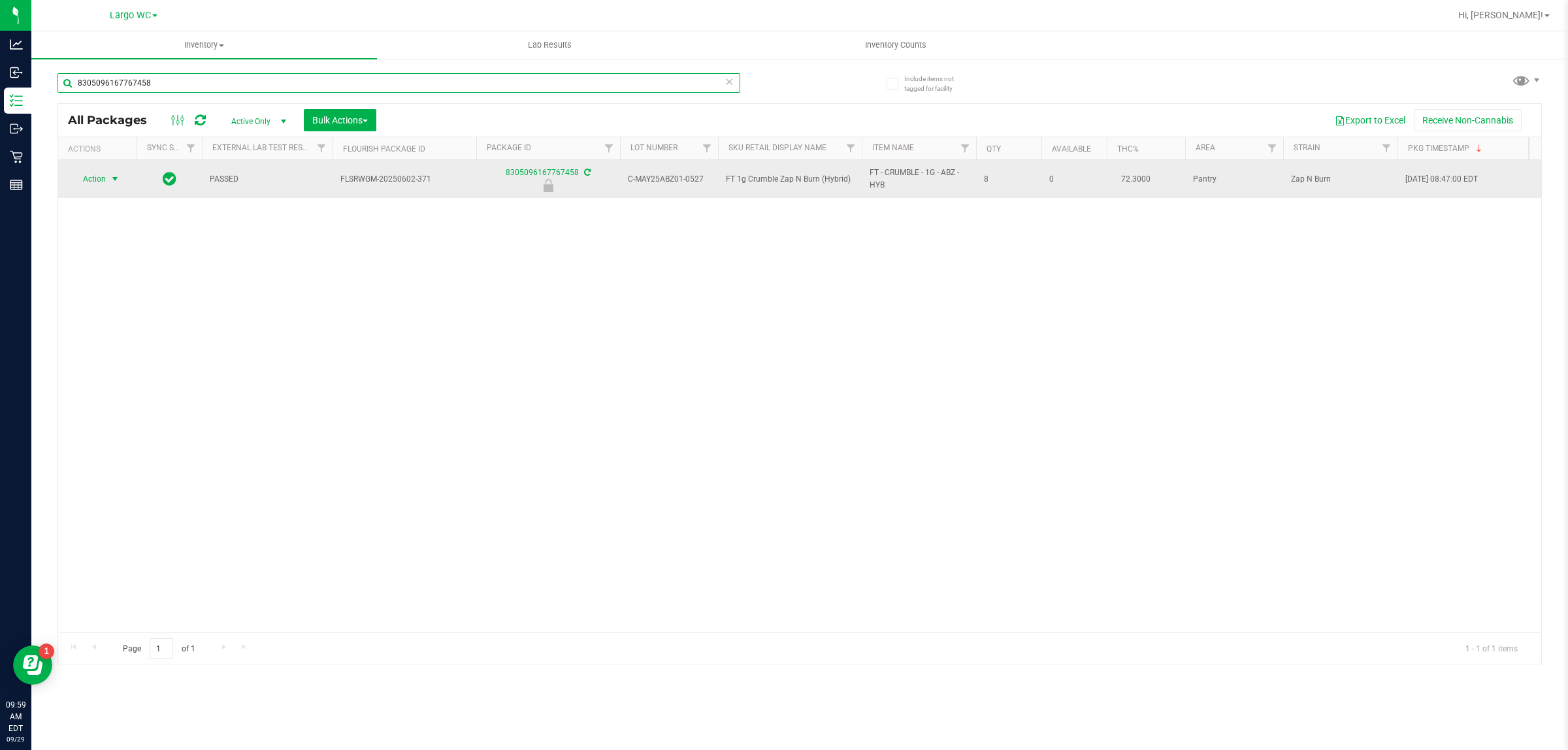
type input "8305096167767458"
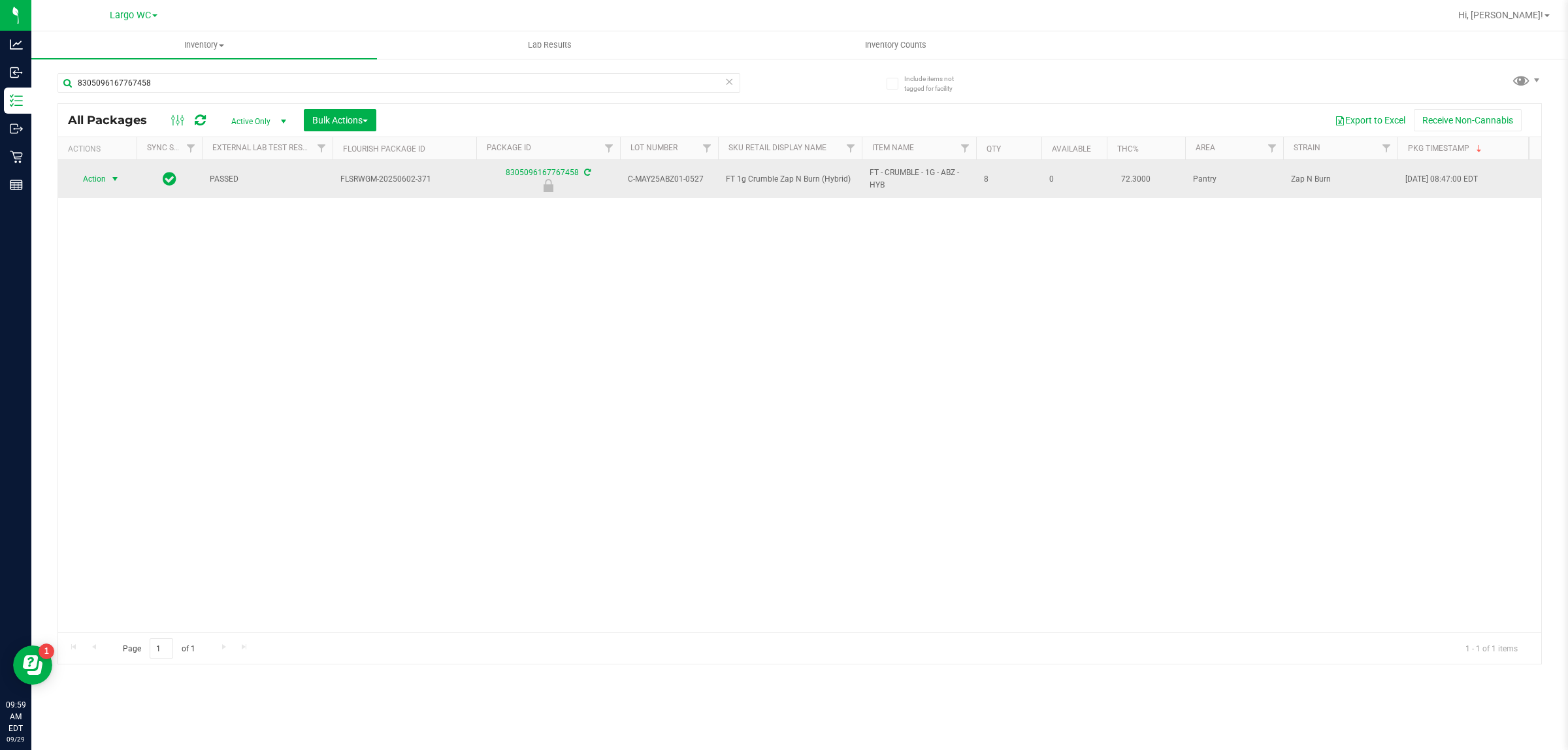
click at [110, 183] on span "select" at bounding box center [115, 179] width 11 height 11
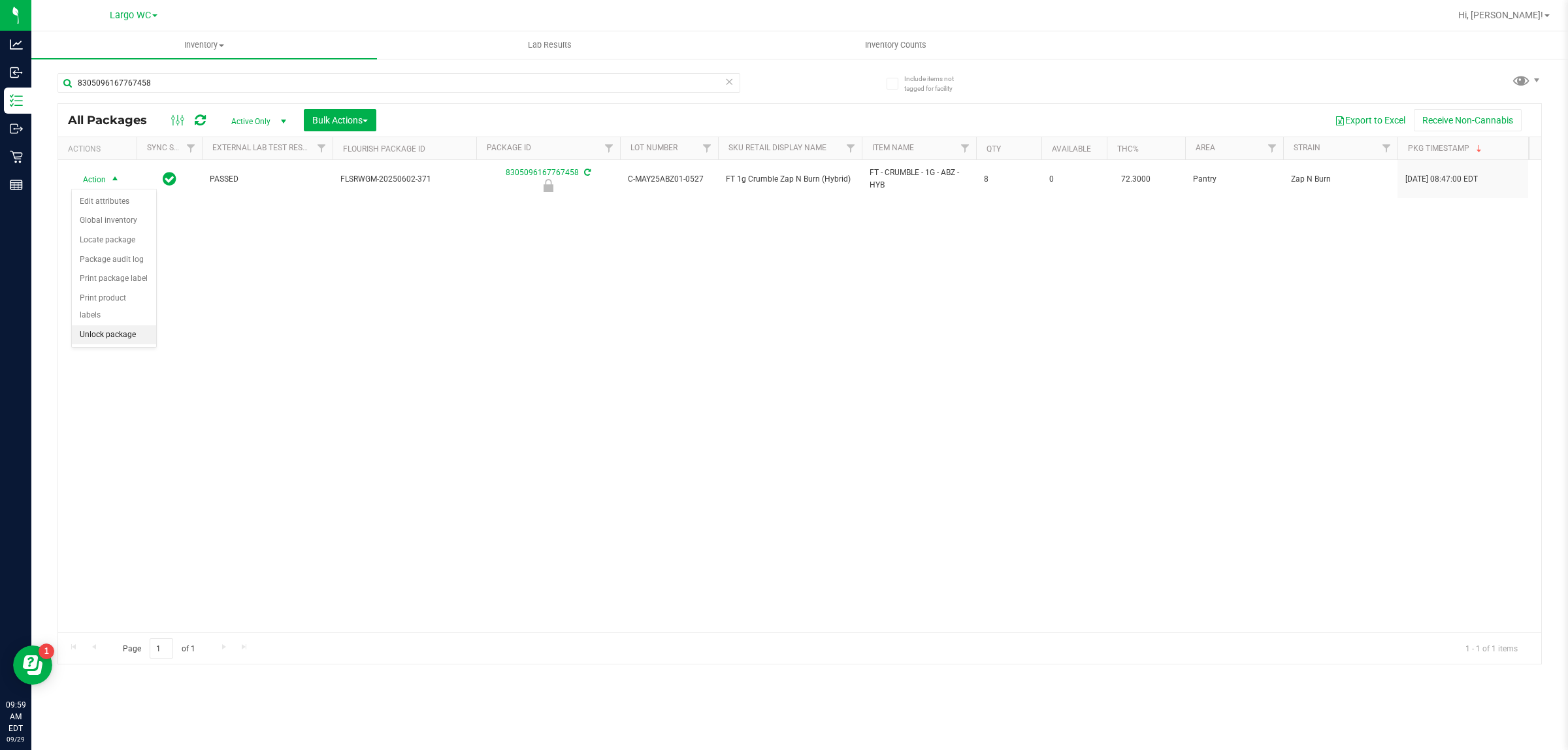
click at [110, 325] on li "Unlock package" at bounding box center [114, 335] width 84 height 20
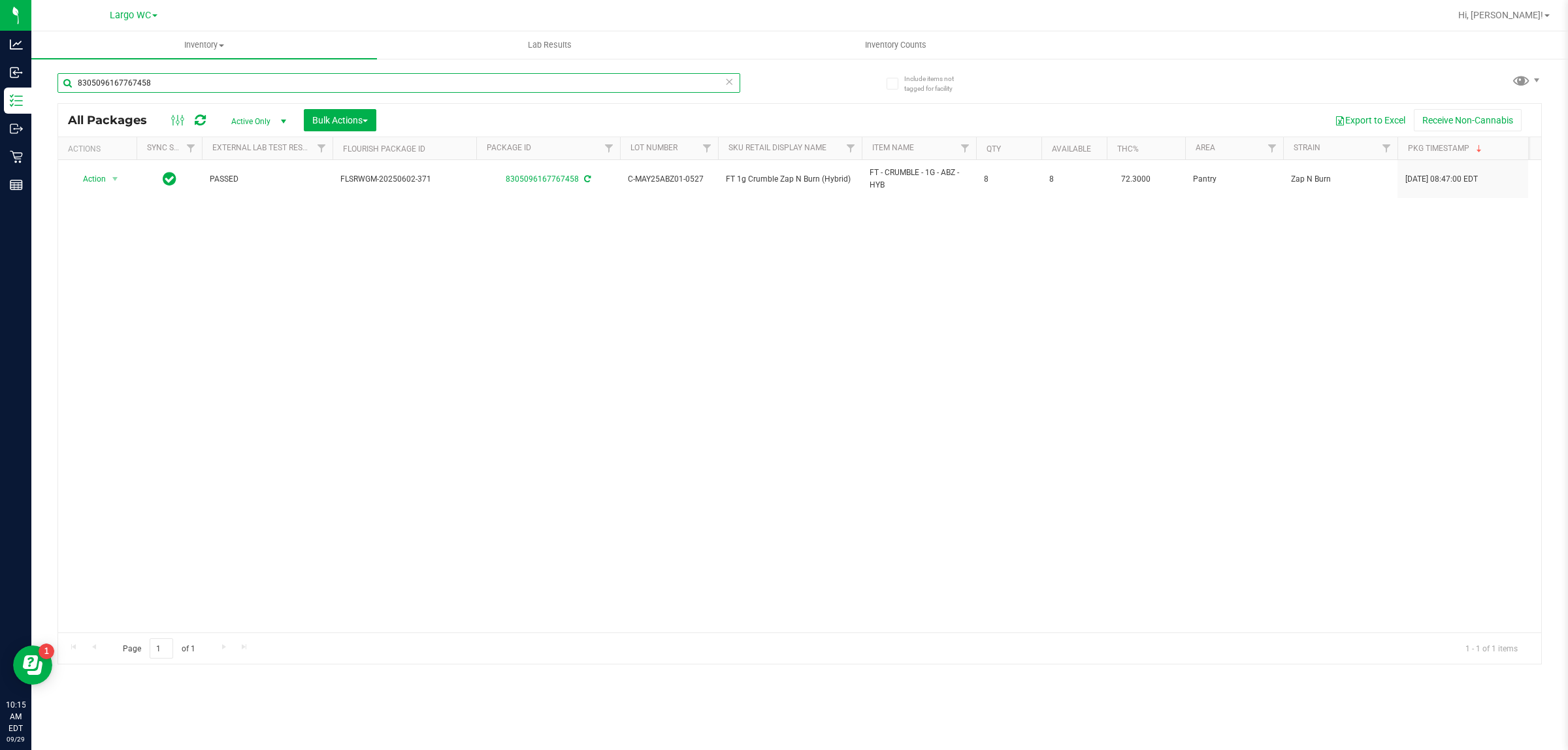
click at [200, 82] on input "8305096167767458" at bounding box center [399, 83] width 682 height 20
click at [189, 82] on input "8305096167767458" at bounding box center [399, 83] width 682 height 20
click at [196, 82] on input "8305096167767458" at bounding box center [399, 83] width 682 height 20
type input "1778605217923440"
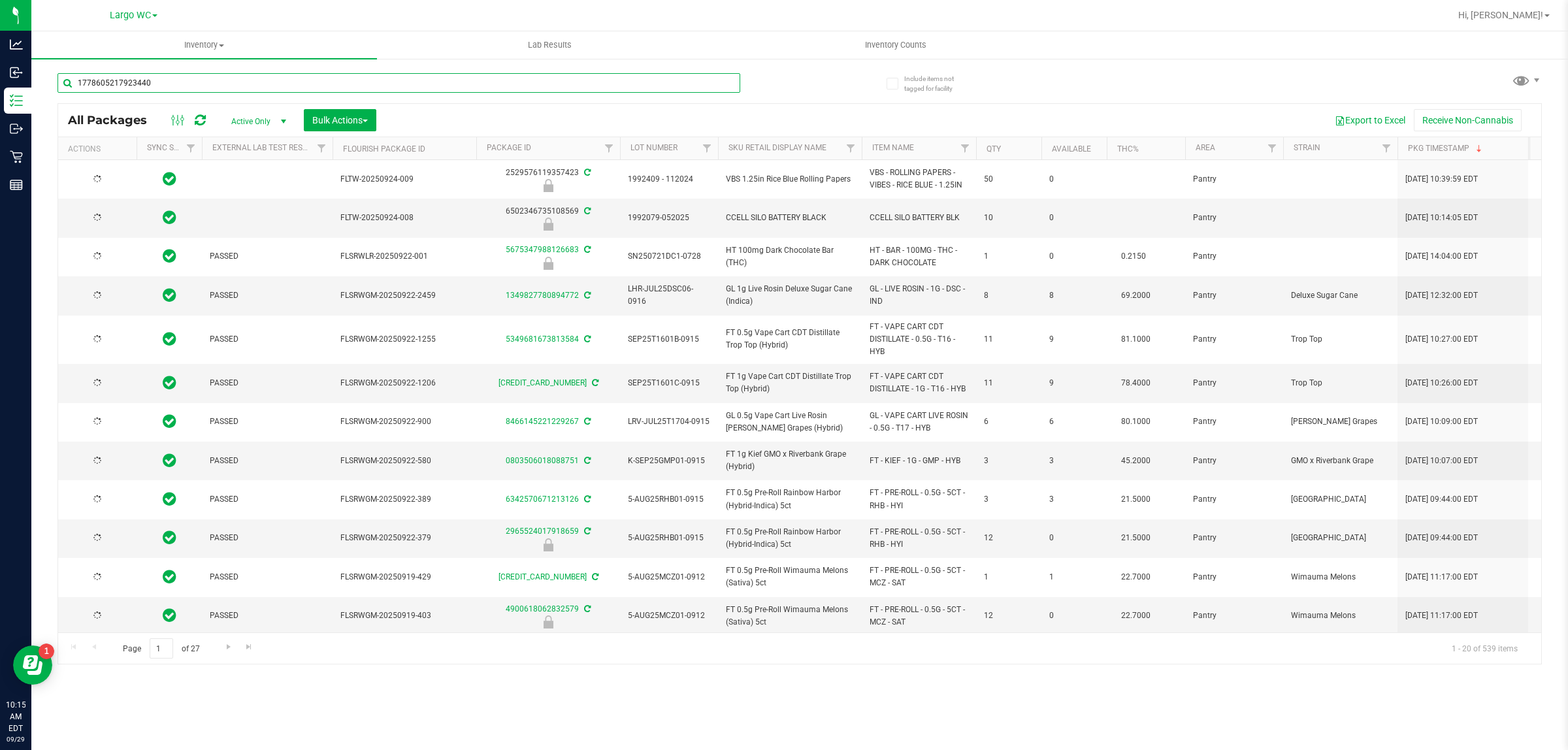
type input "[DATE]"
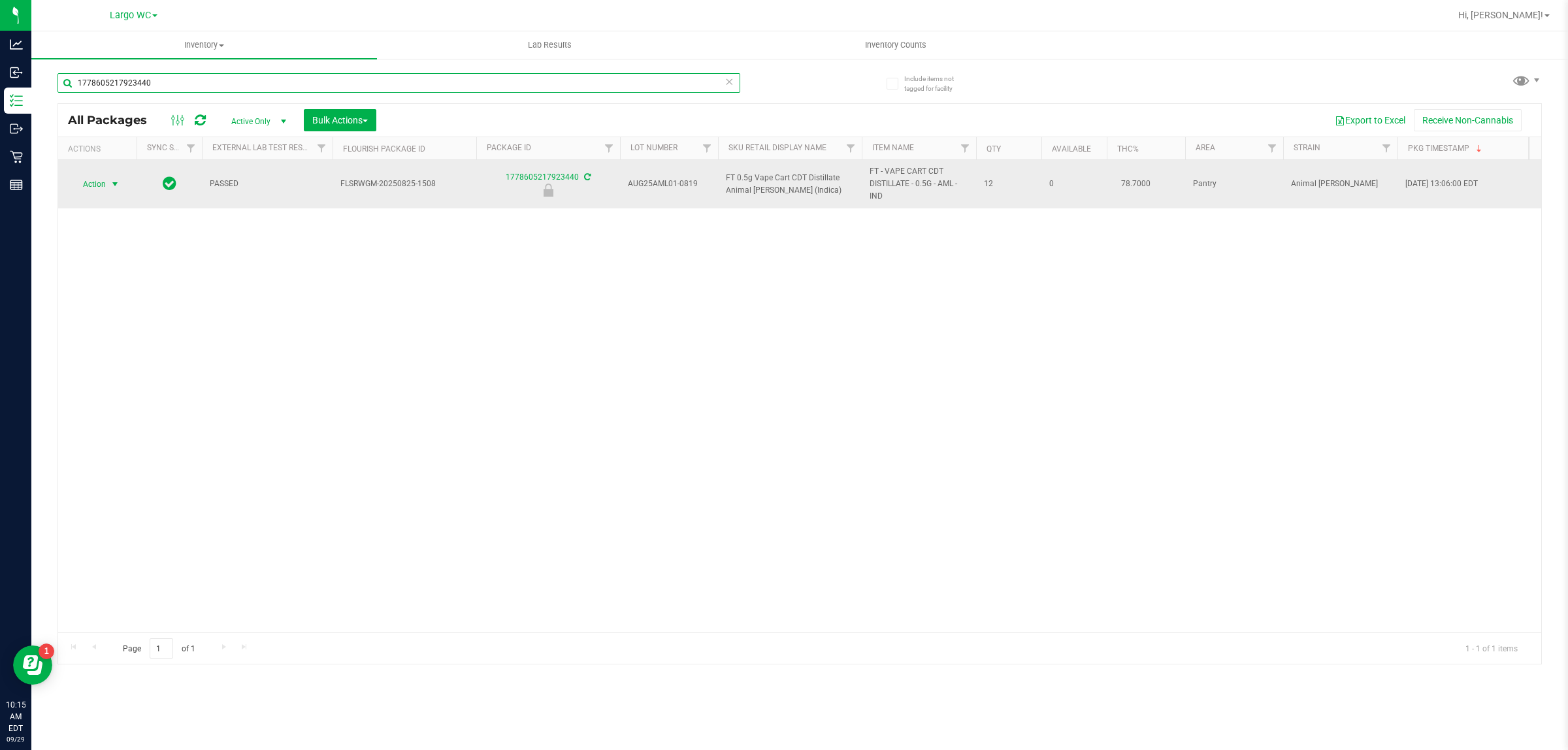
type input "1778605217923440"
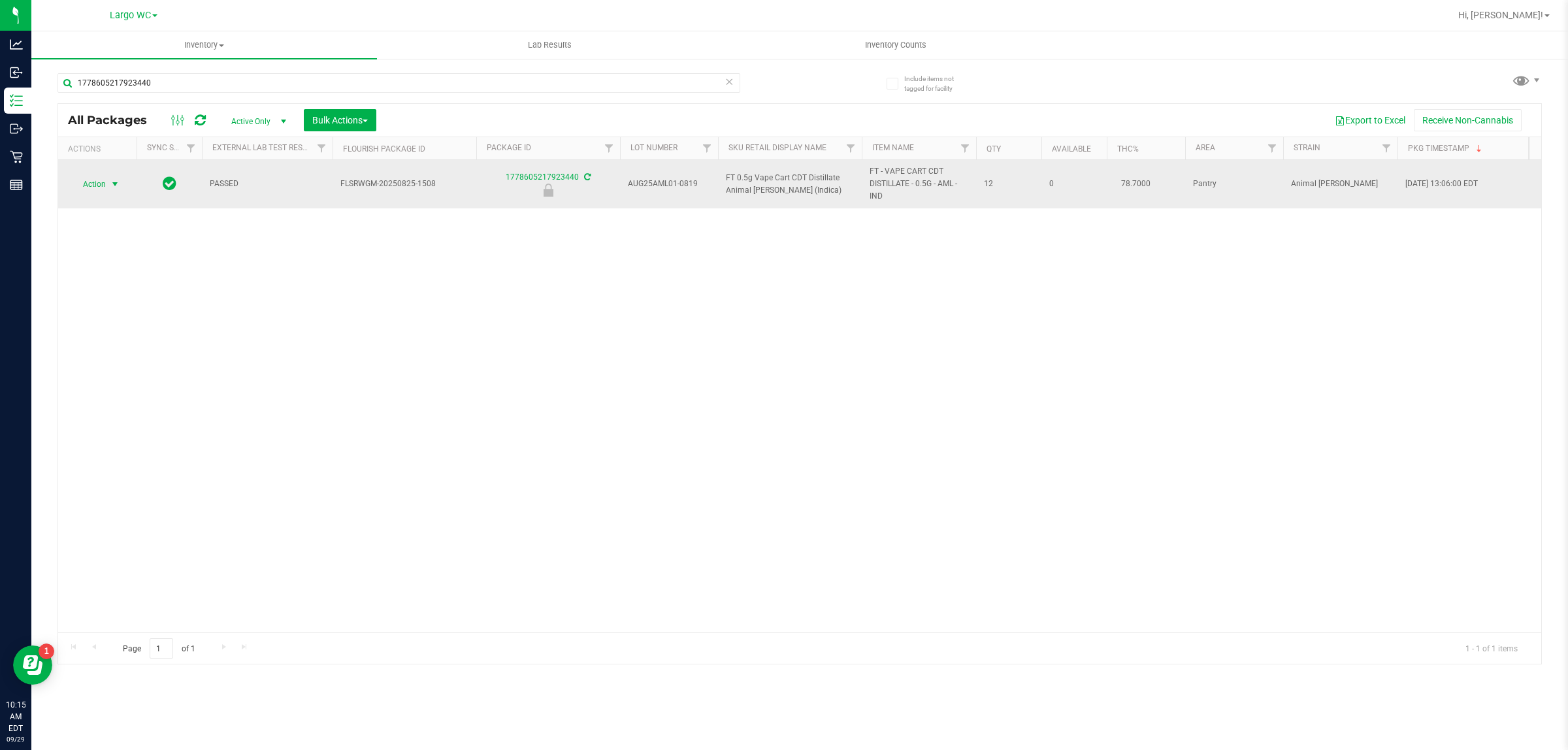
click at [115, 185] on span "select" at bounding box center [115, 184] width 11 height 11
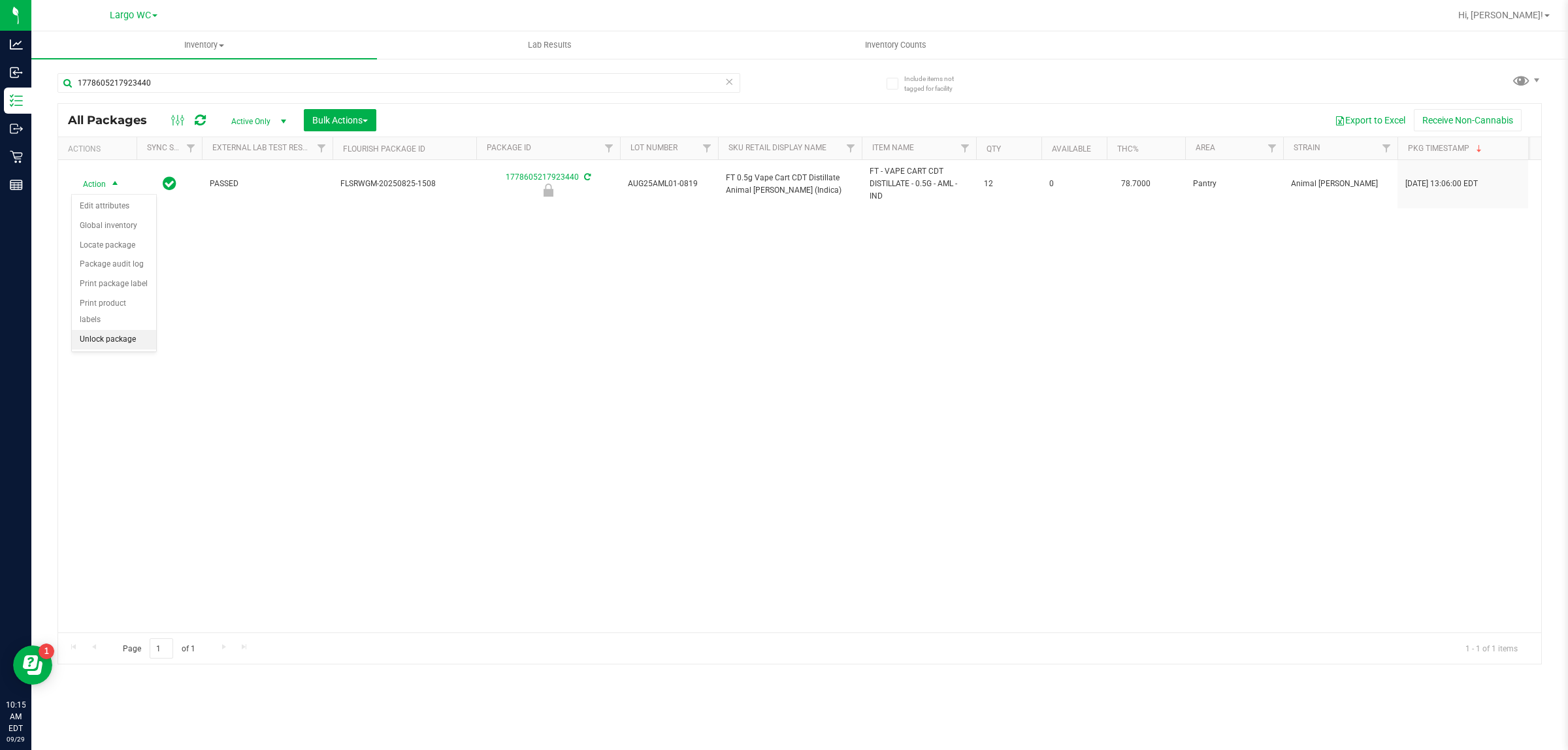
click at [118, 330] on li "Unlock package" at bounding box center [114, 340] width 84 height 20
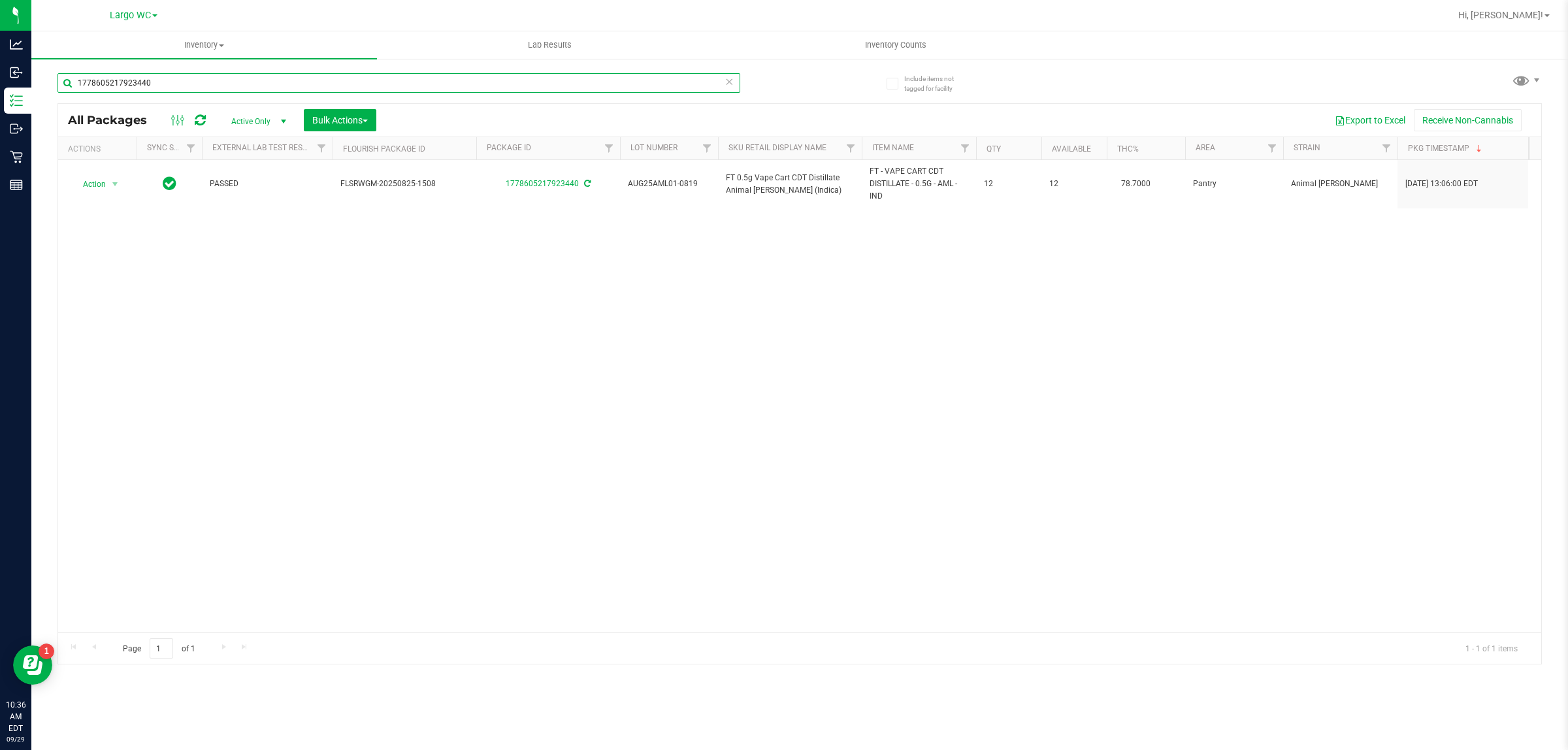
click at [354, 86] on input "1778605217923440" at bounding box center [399, 83] width 682 height 20
click at [367, 82] on input "1778605217923440" at bounding box center [399, 83] width 682 height 20
click at [372, 85] on input "1778605217923440" at bounding box center [399, 83] width 682 height 20
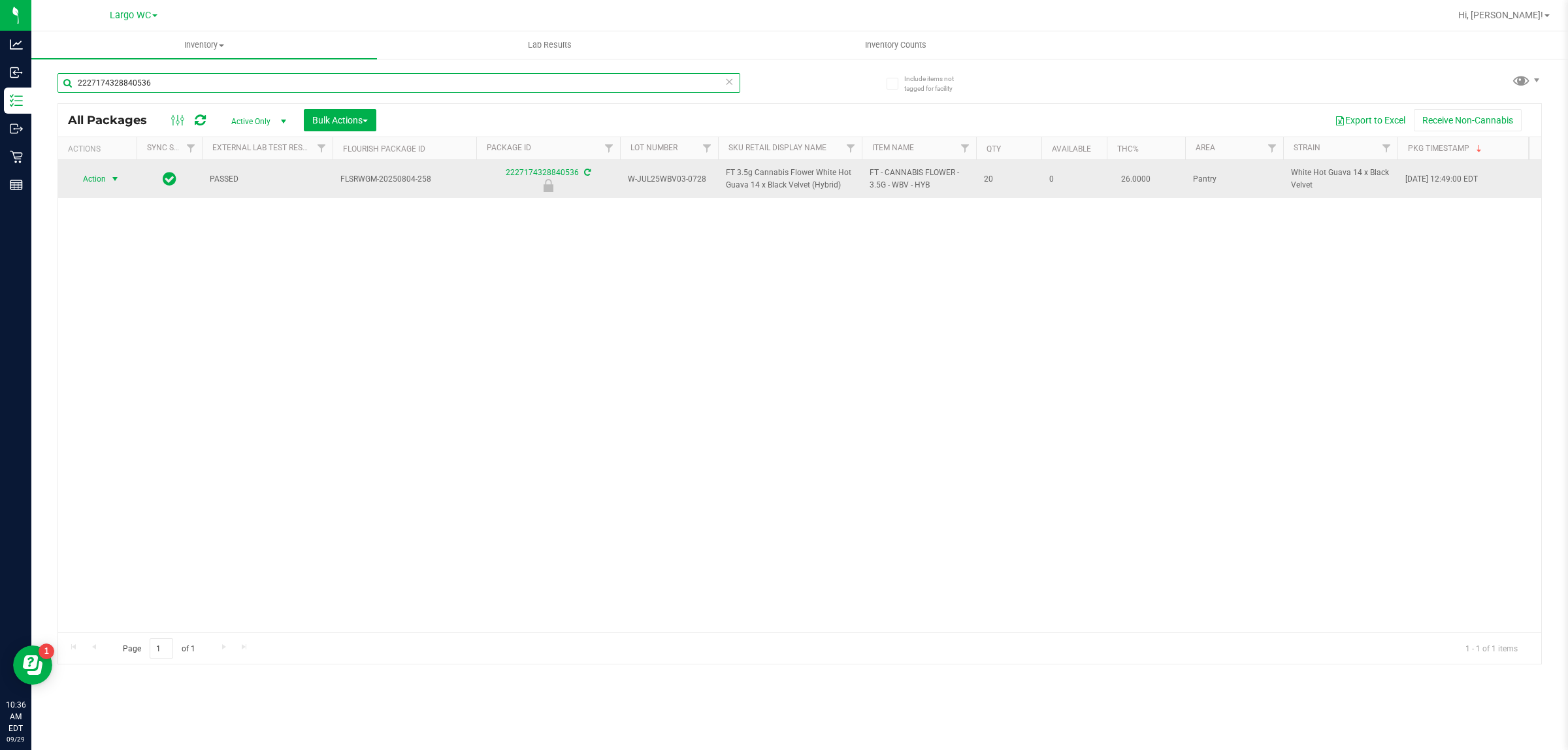
type input "2227174328840536"
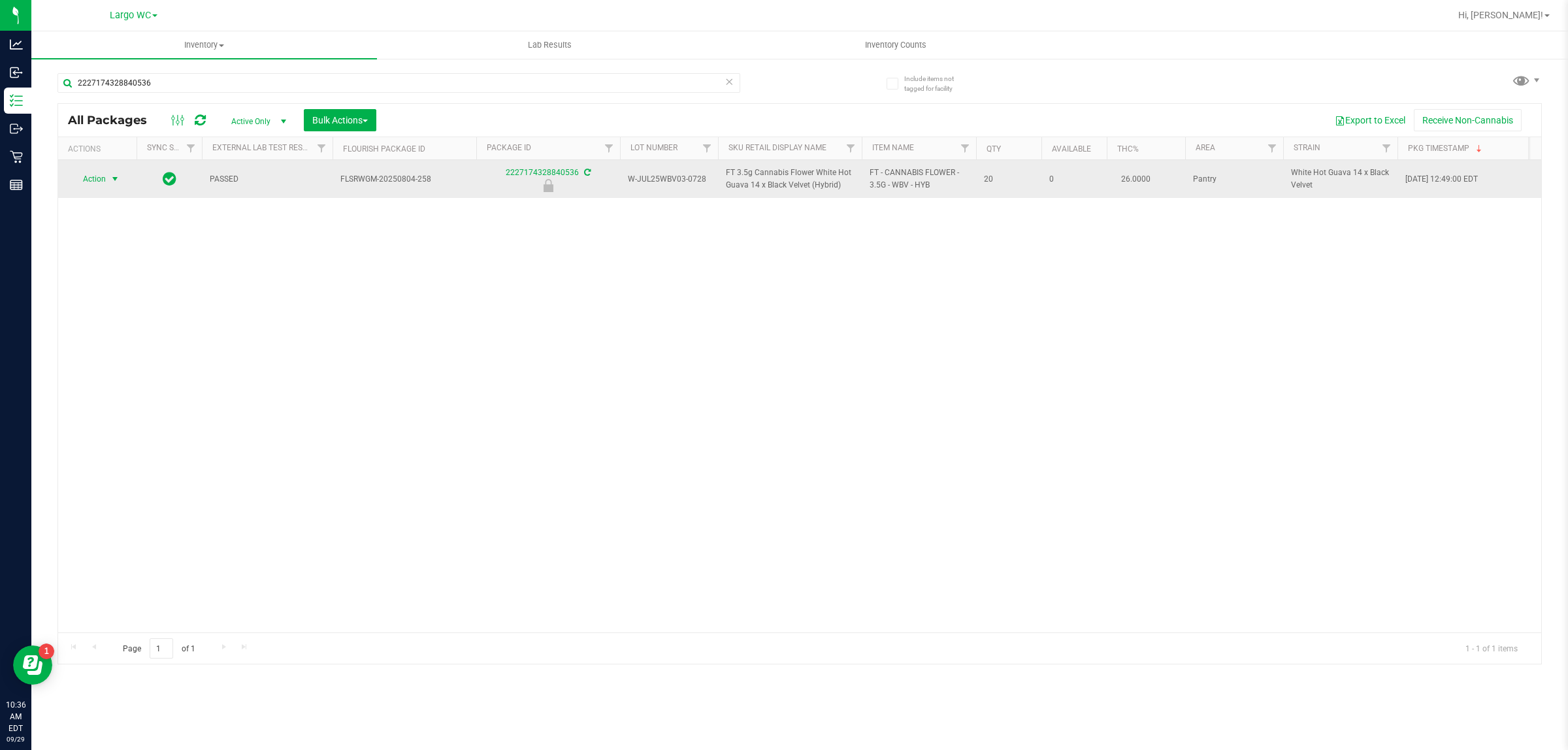
click at [116, 177] on span "select" at bounding box center [115, 179] width 11 height 11
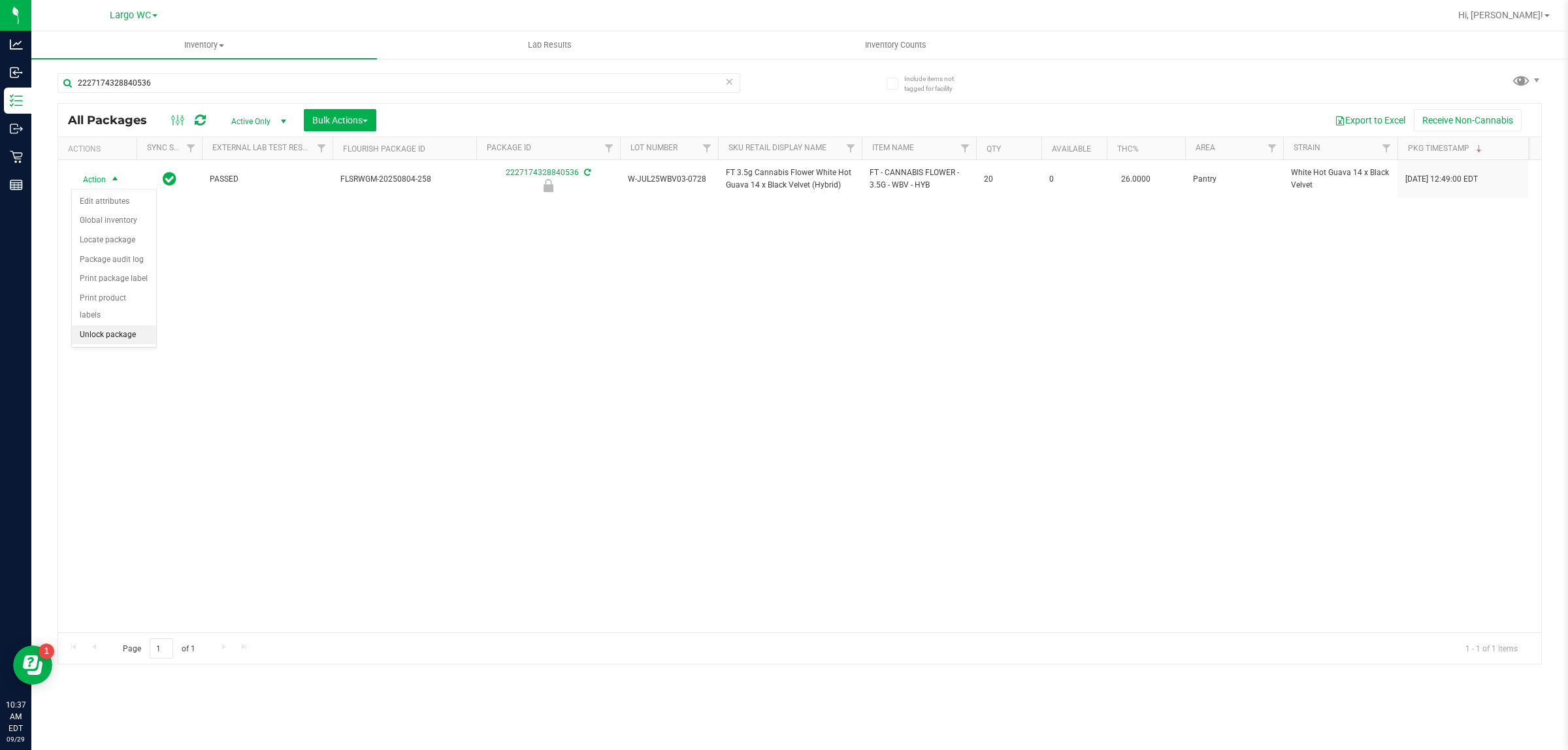
click at [135, 325] on li "Unlock package" at bounding box center [114, 335] width 84 height 20
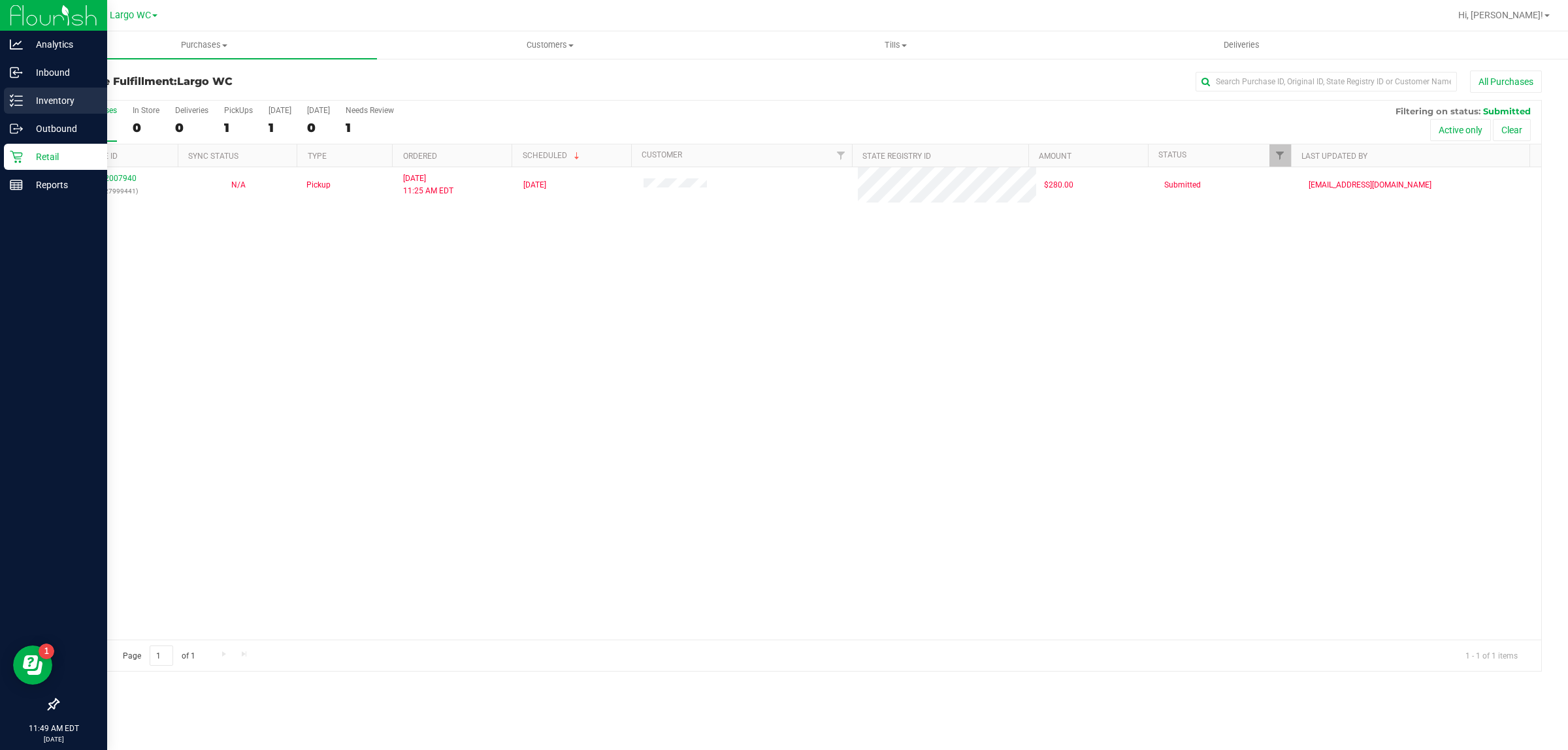
click at [59, 94] on p "Inventory" at bounding box center [62, 100] width 79 height 16
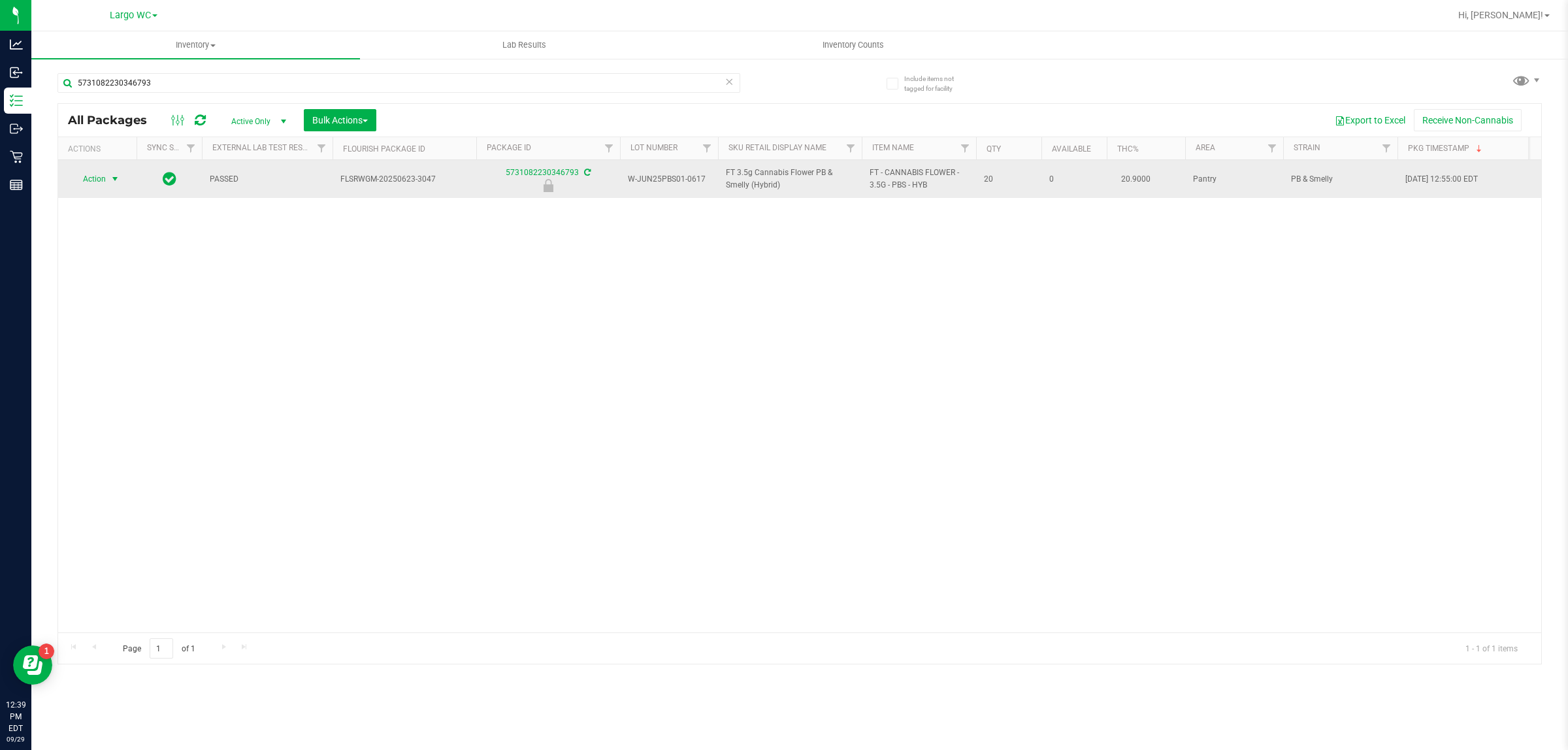
type input "5731082230346793"
click at [116, 181] on span "select" at bounding box center [115, 179] width 11 height 11
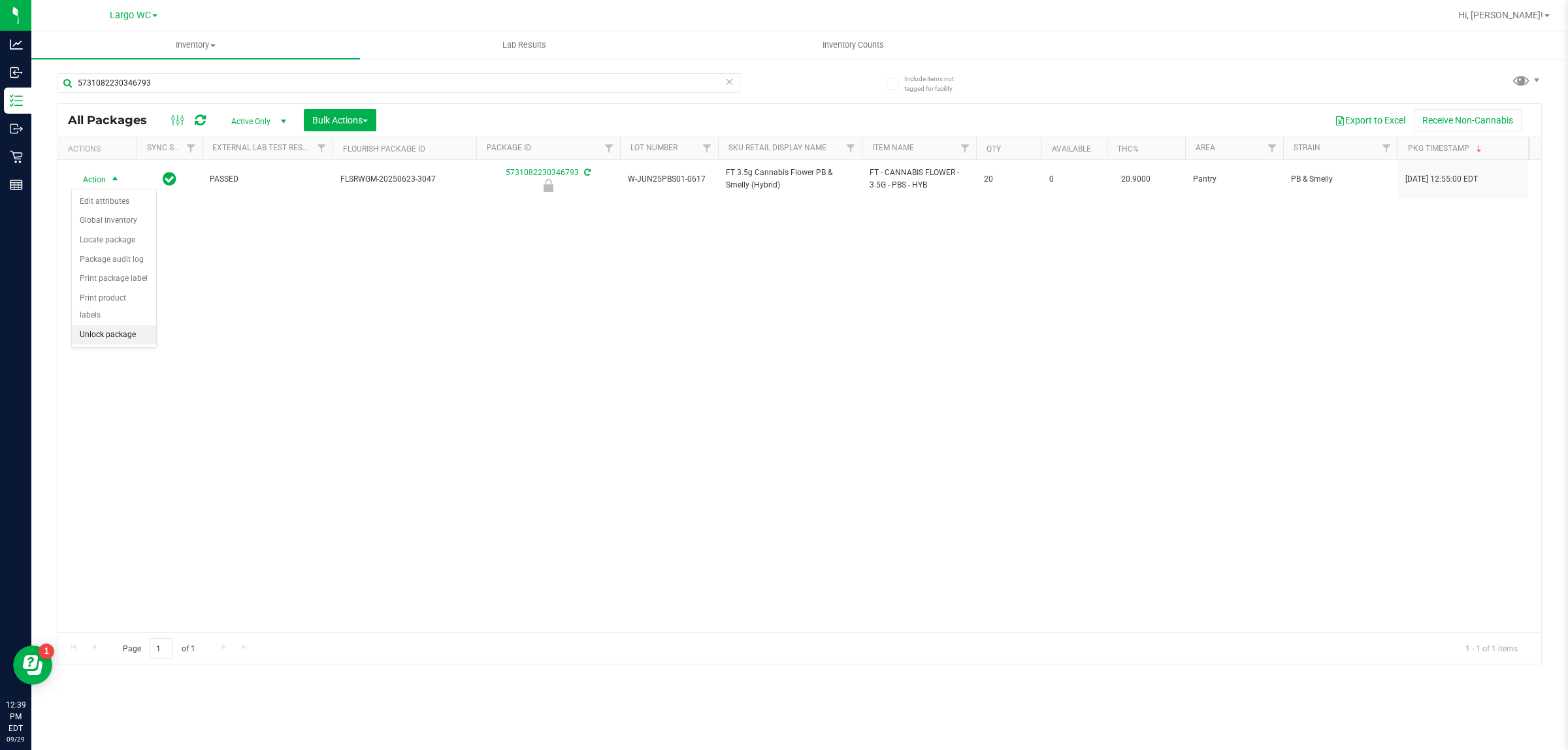
click at [125, 328] on li "Unlock package" at bounding box center [114, 335] width 84 height 20
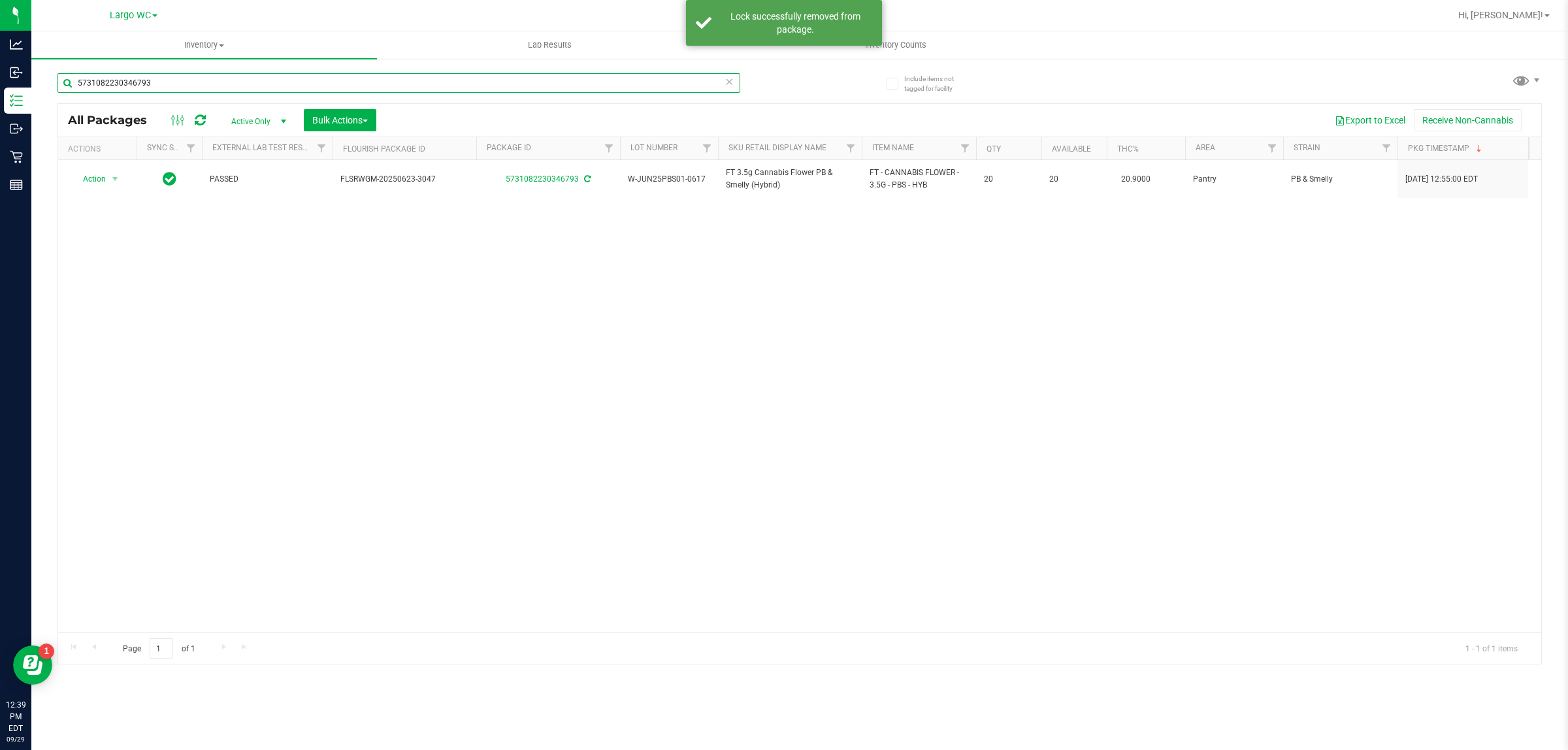
click at [187, 89] on input "5731082230346793" at bounding box center [399, 83] width 682 height 20
type input "5"
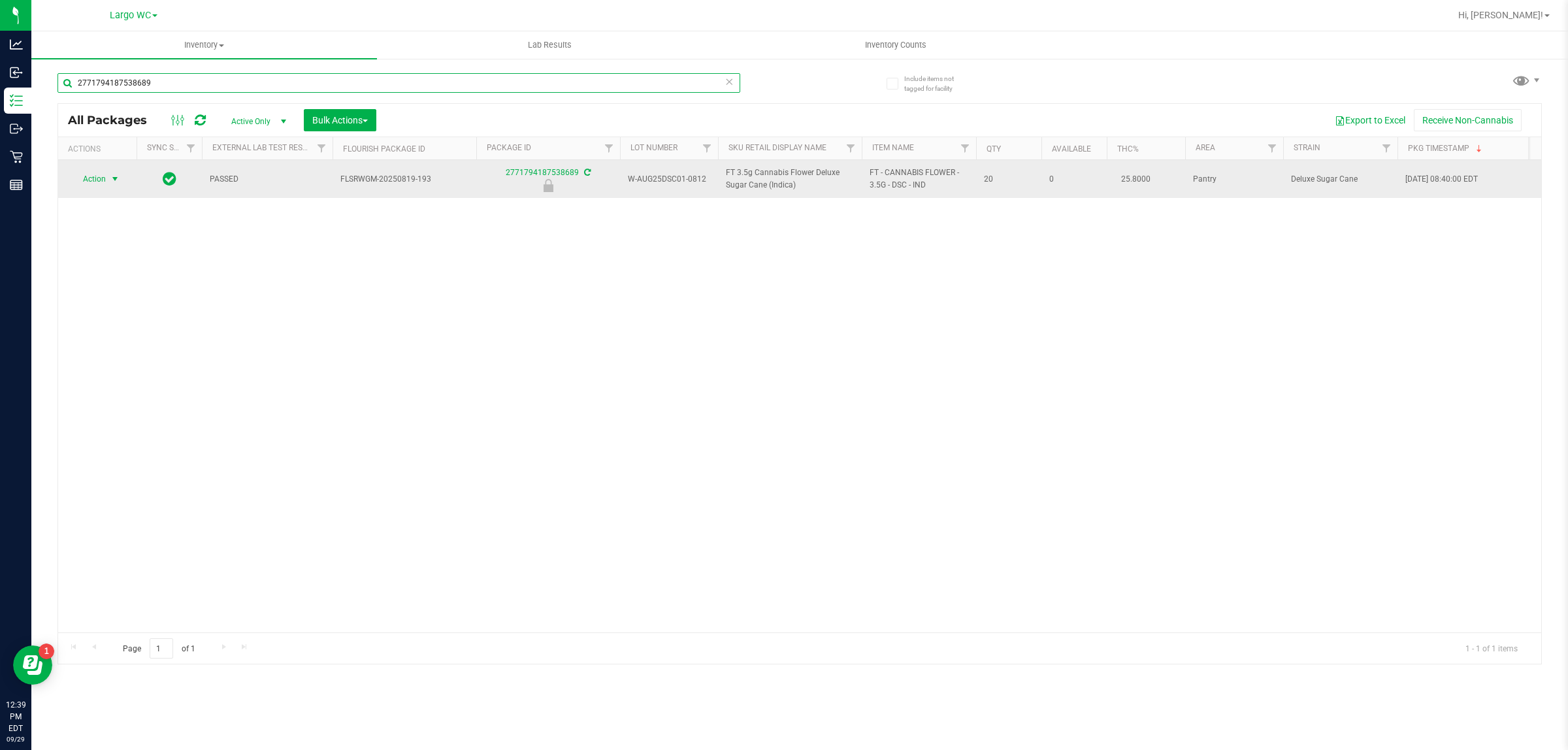
type input "2771794187538689"
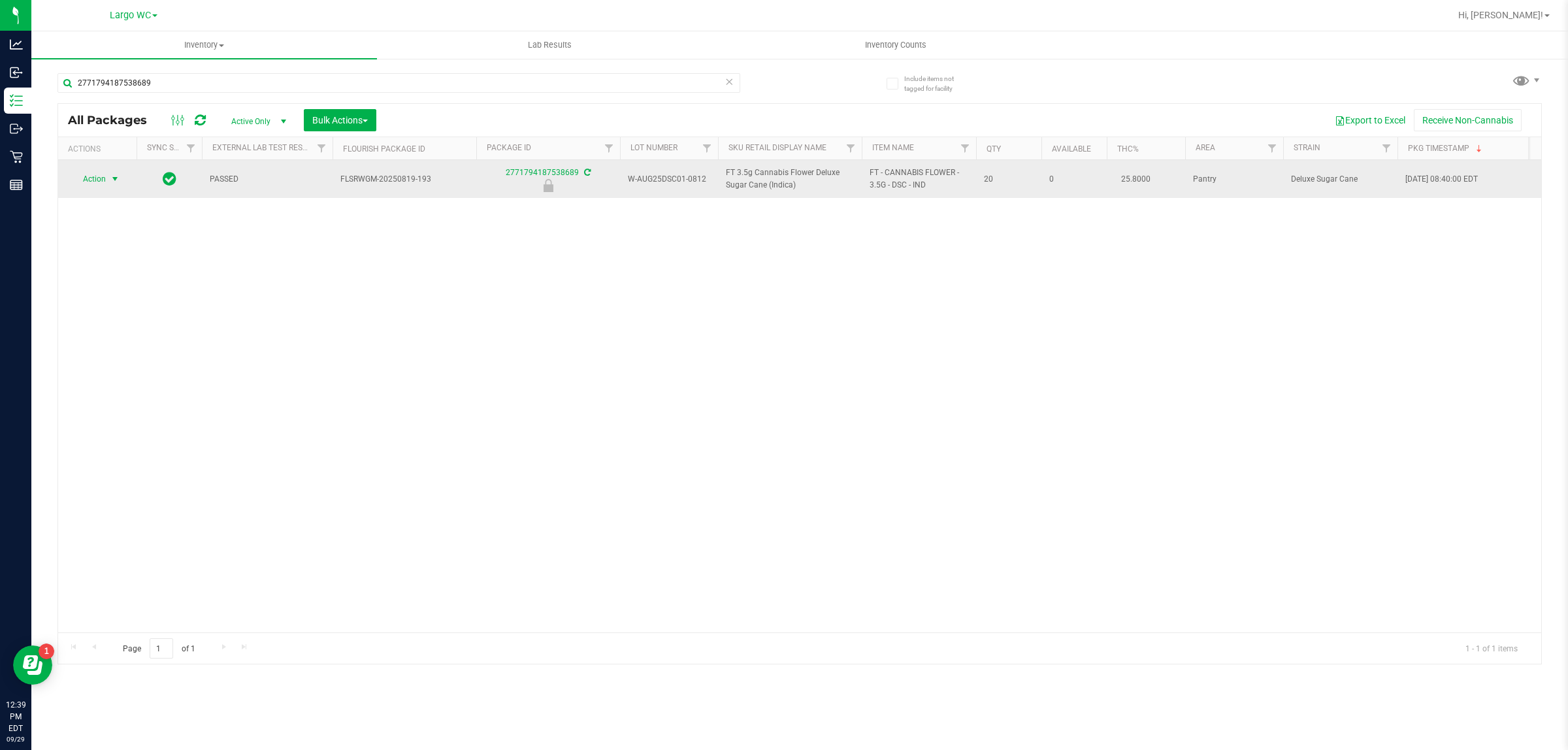
click at [115, 180] on span "select" at bounding box center [115, 179] width 11 height 11
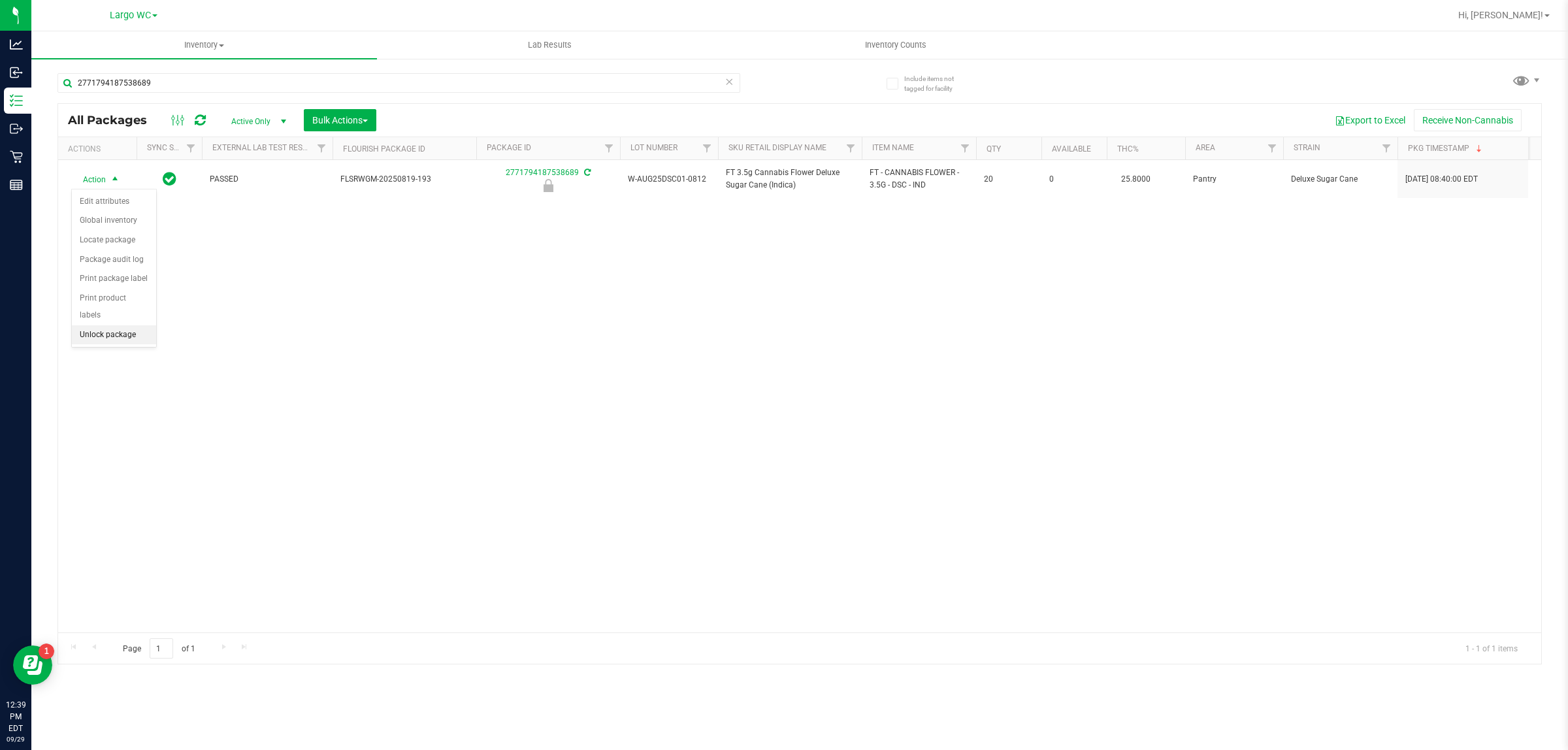
click at [103, 327] on li "Unlock package" at bounding box center [114, 335] width 84 height 20
click at [283, 116] on span "select" at bounding box center [283, 121] width 11 height 11
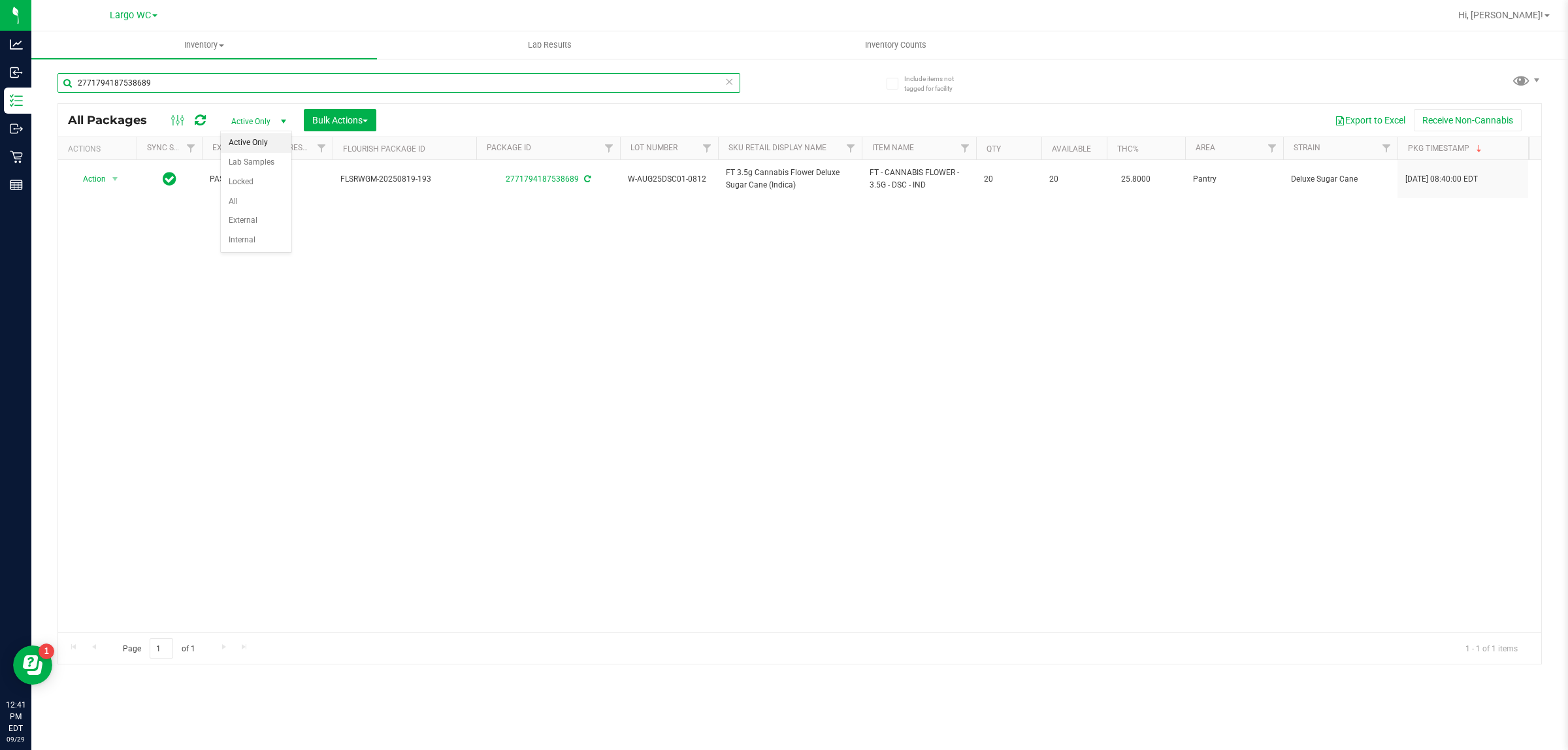
click at [222, 83] on input "2771794187538689" at bounding box center [399, 83] width 682 height 20
type input "2"
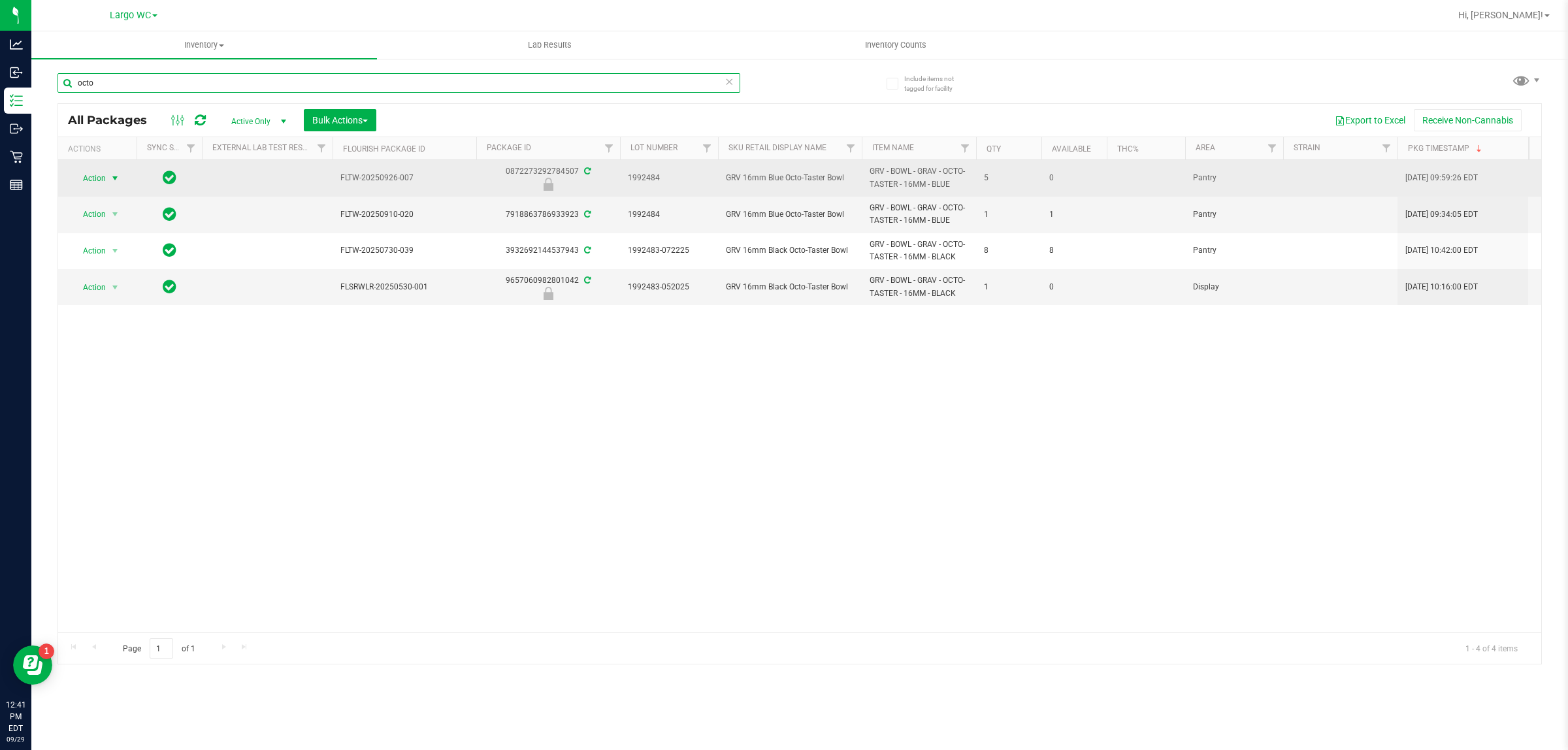
type input "octo"
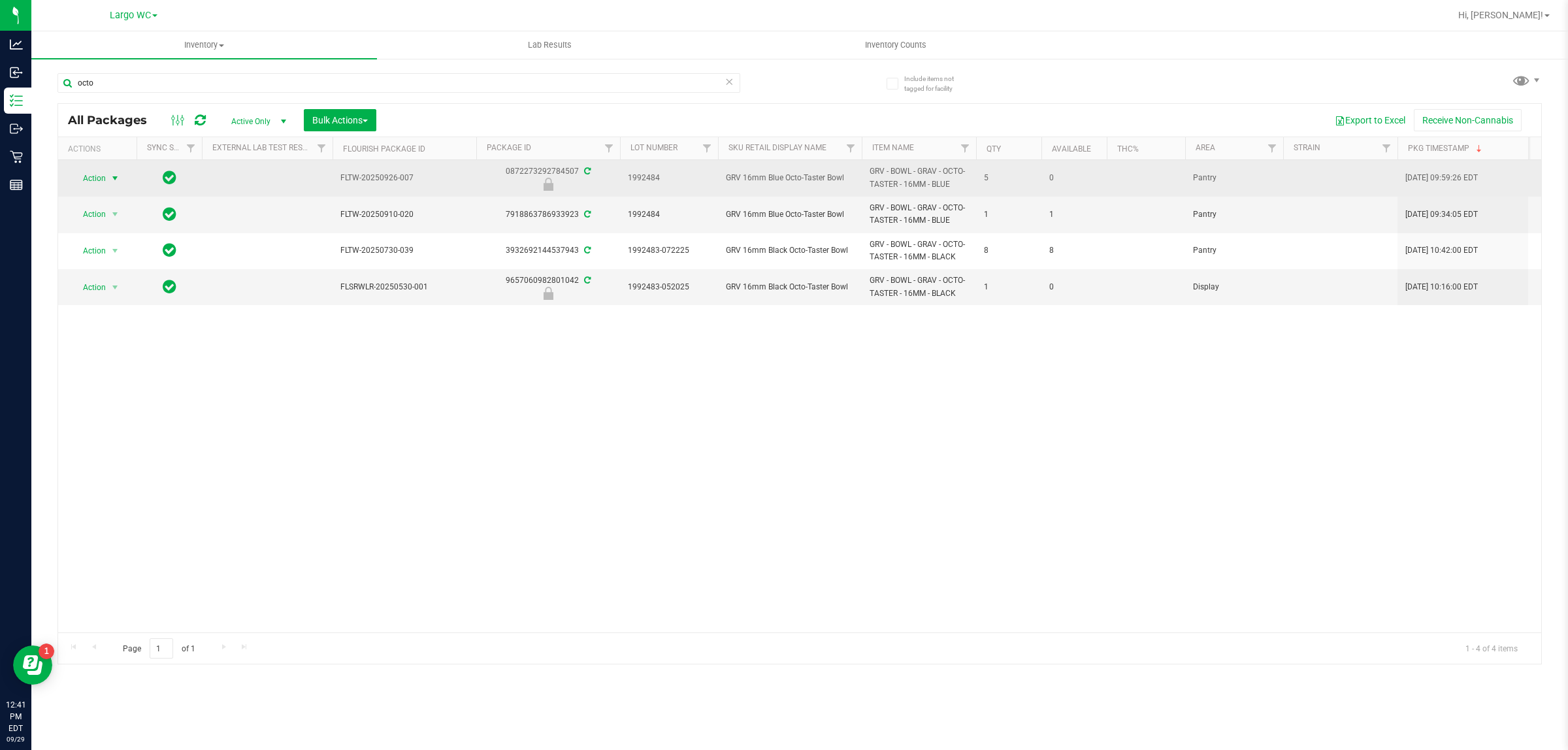
click at [116, 178] on span "select" at bounding box center [115, 178] width 11 height 11
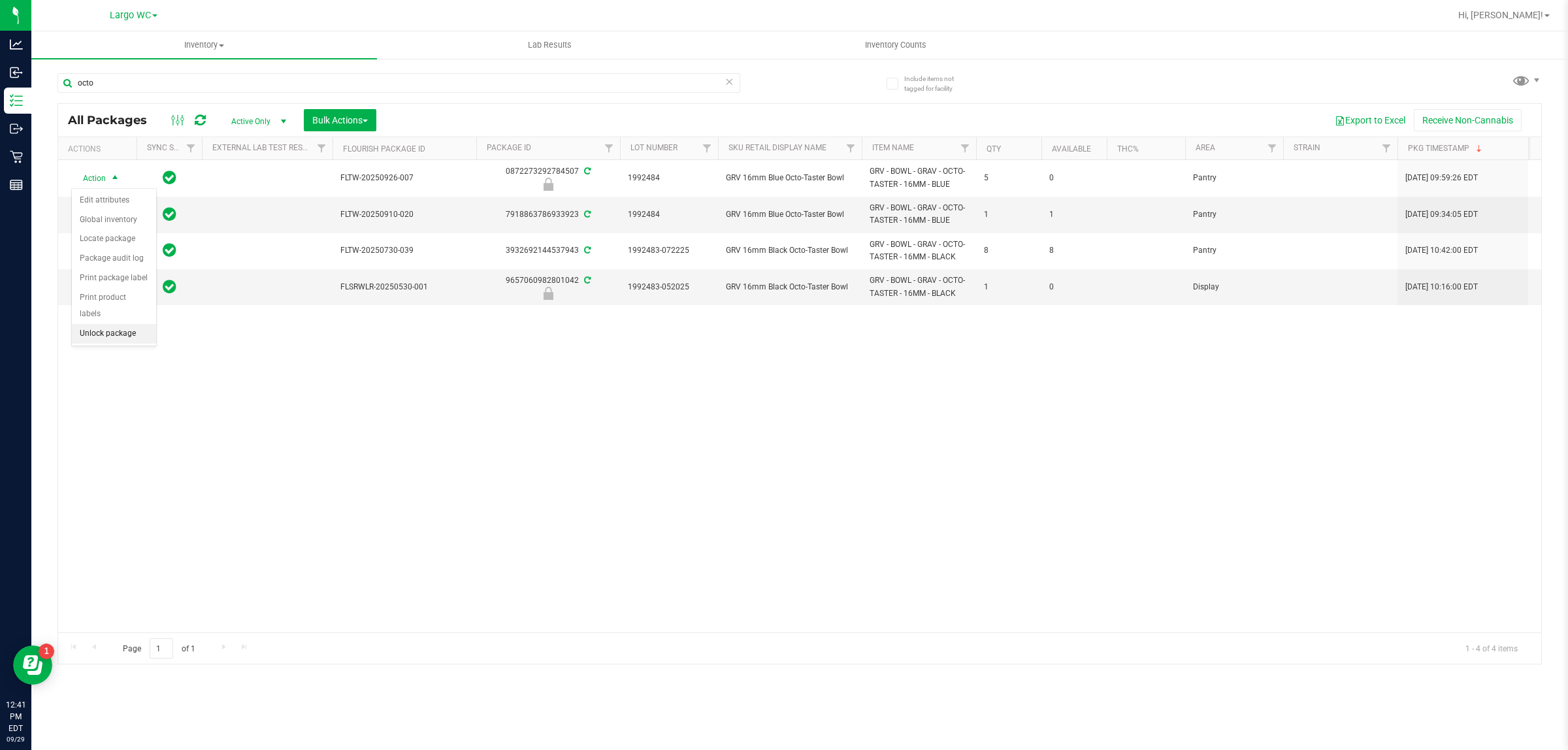
click at [103, 324] on li "Unlock package" at bounding box center [114, 334] width 84 height 20
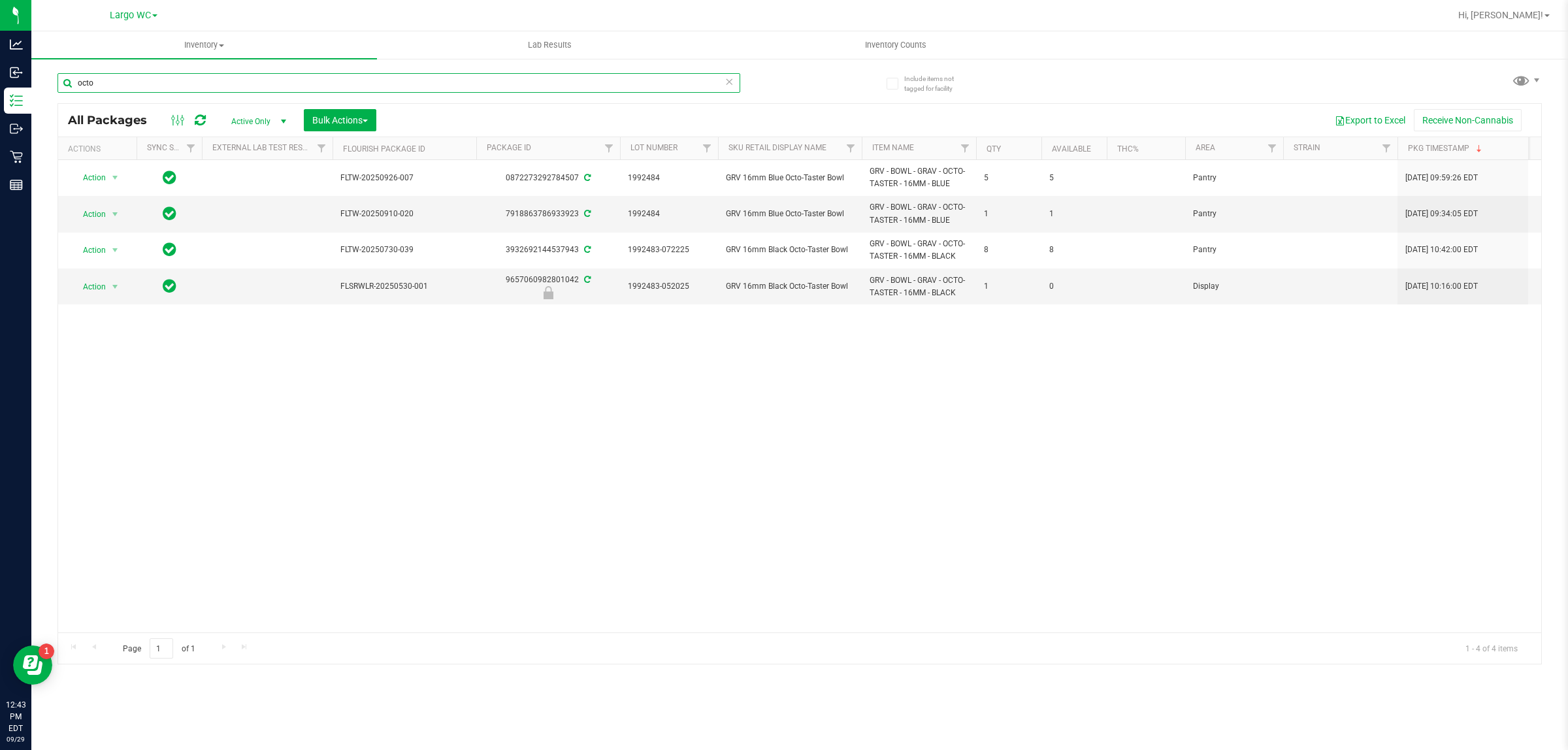
click at [308, 82] on input "octo" at bounding box center [399, 83] width 682 height 20
type input "o"
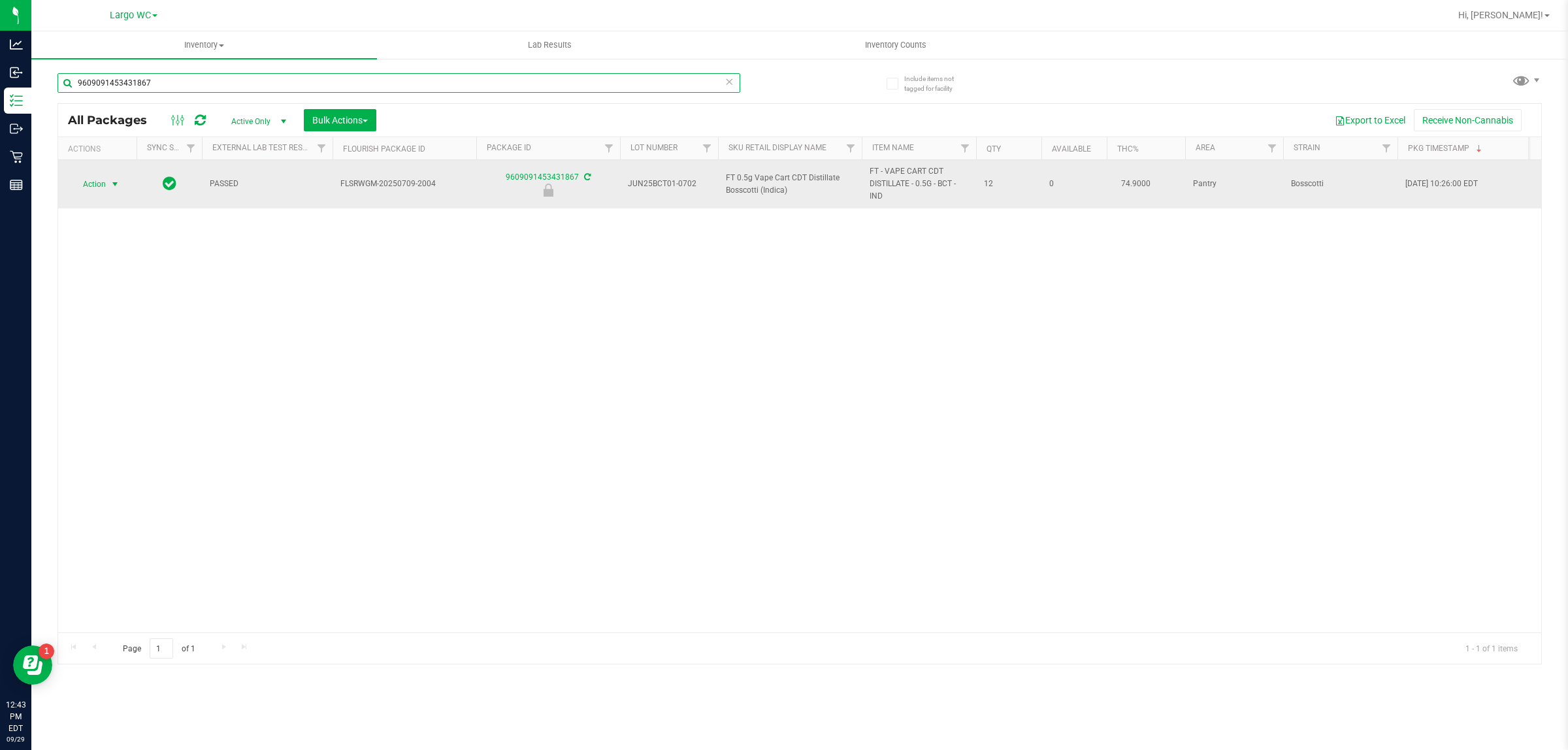
type input "9609091453431867"
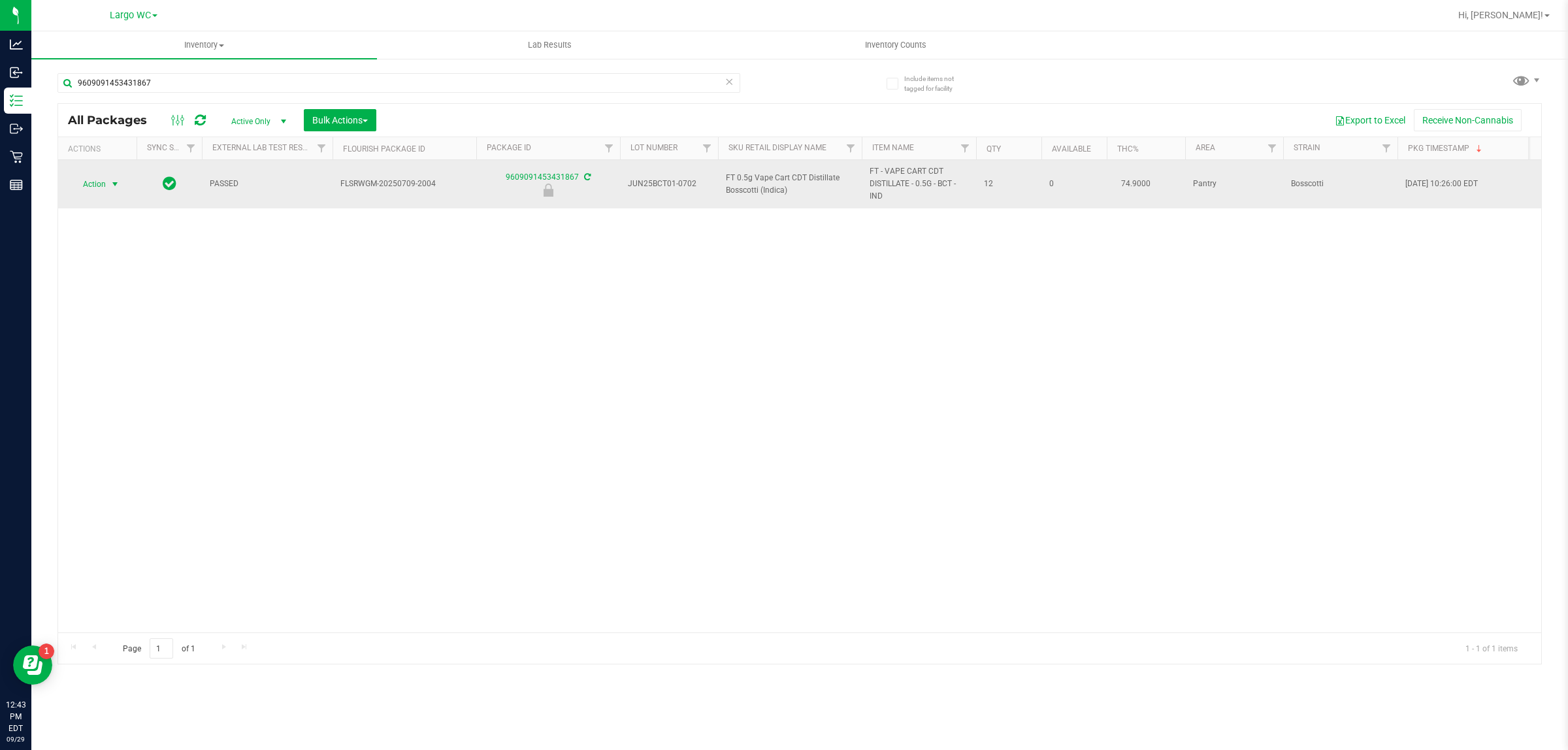
click at [111, 185] on span "select" at bounding box center [115, 184] width 11 height 11
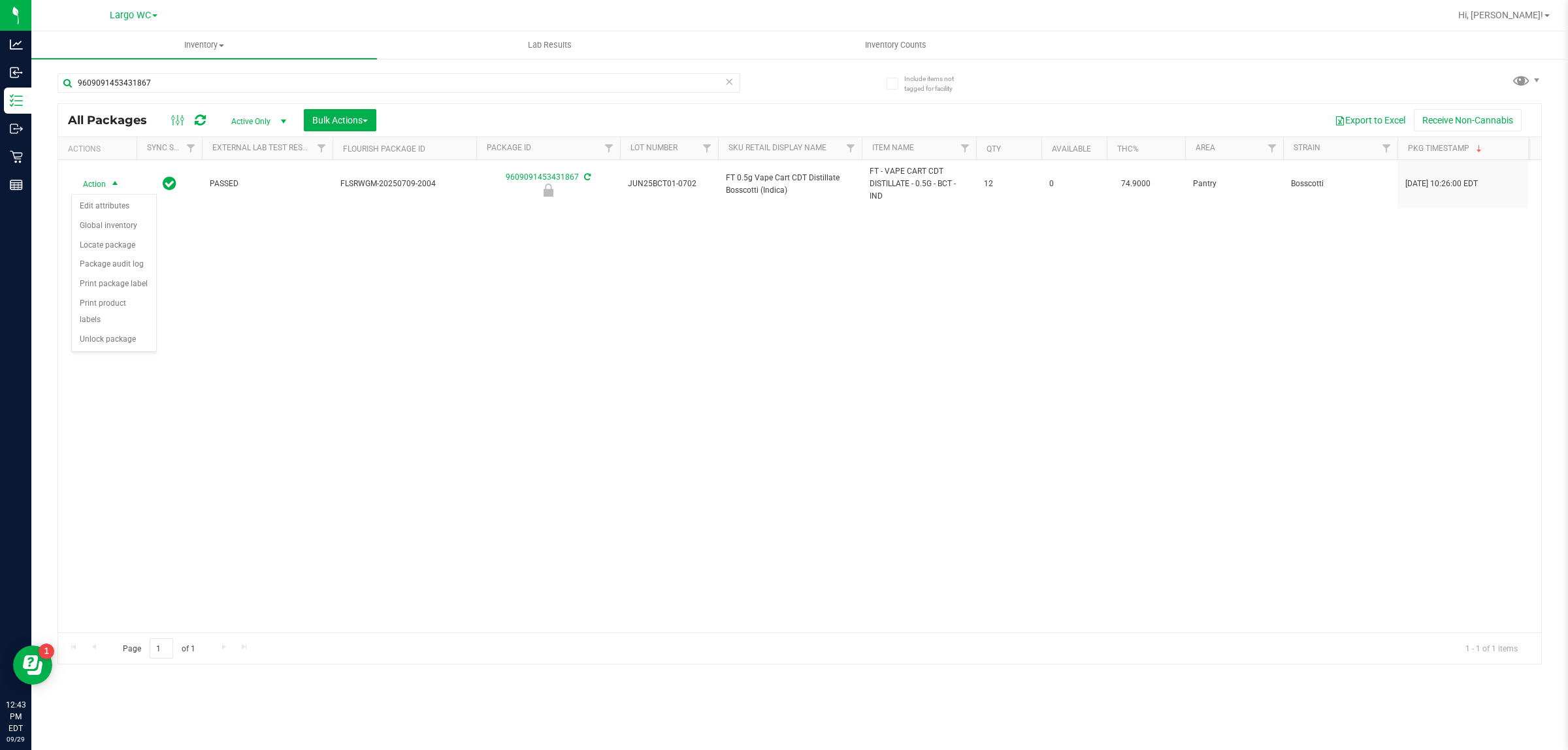
click at [108, 335] on div "Action Edit attributes Global inventory Locate package Package audit log Print …" at bounding box center [114, 274] width 85 height 159
click at [119, 330] on li "Unlock package" at bounding box center [114, 340] width 84 height 20
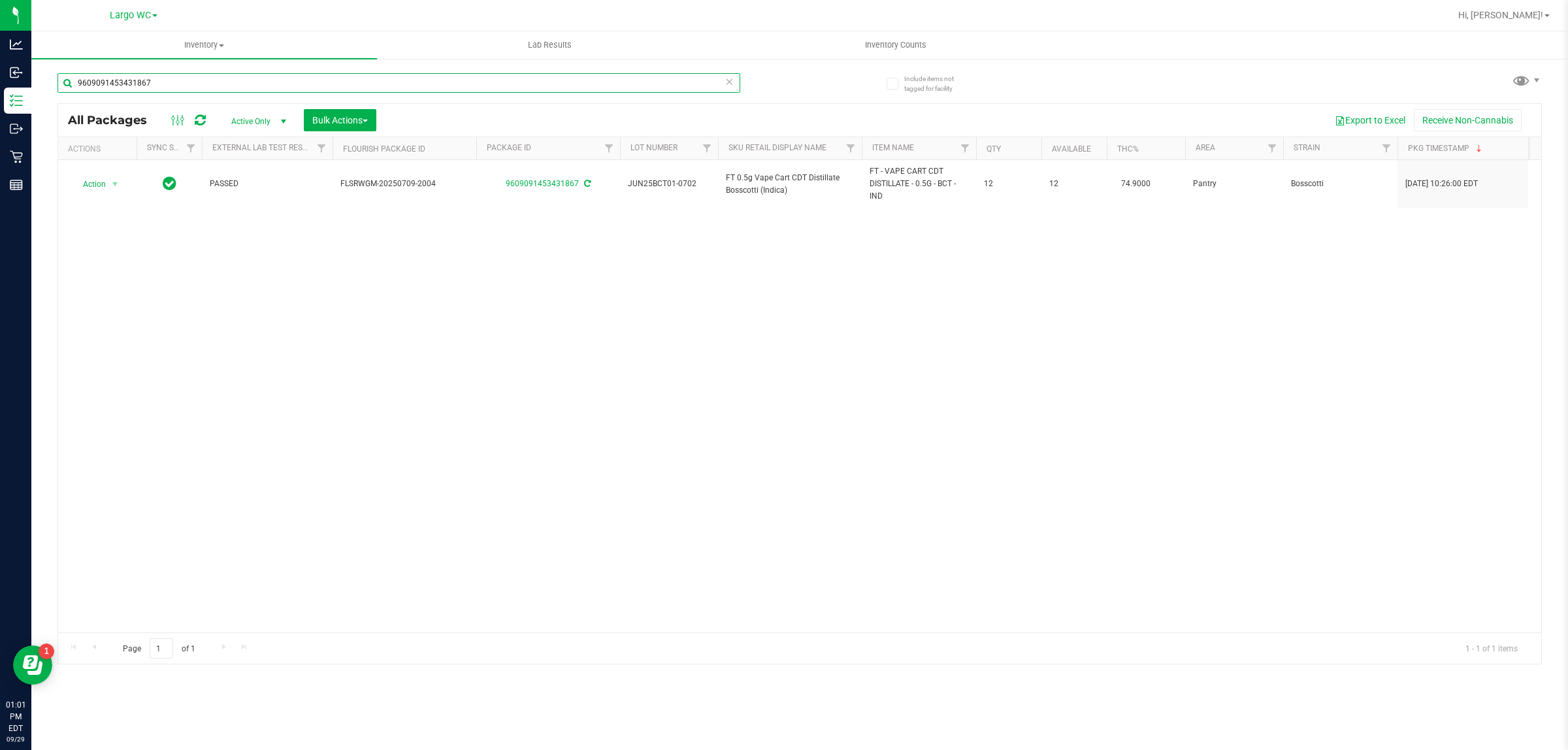
click at [243, 74] on input "9609091453431867" at bounding box center [399, 83] width 682 height 20
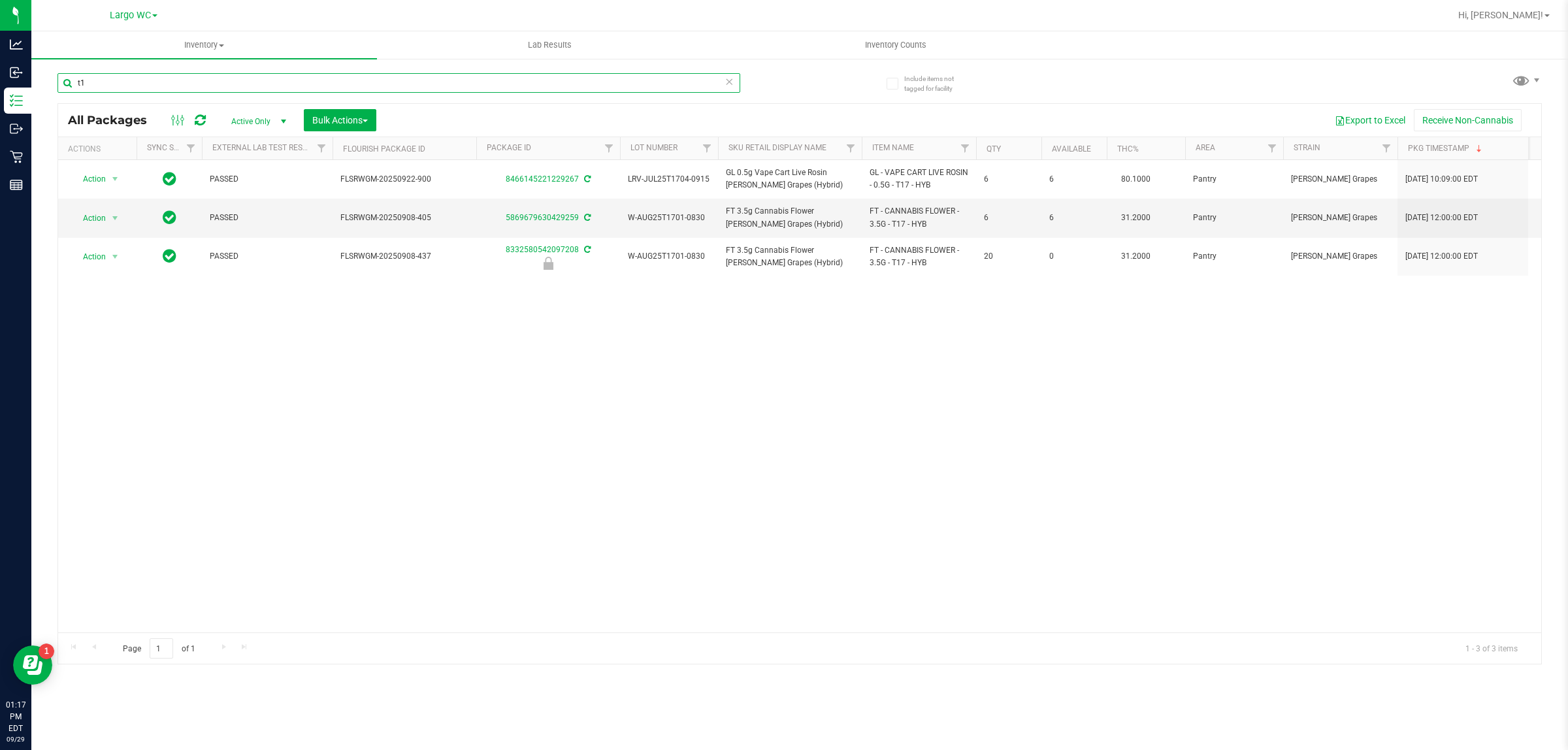
type input "t"
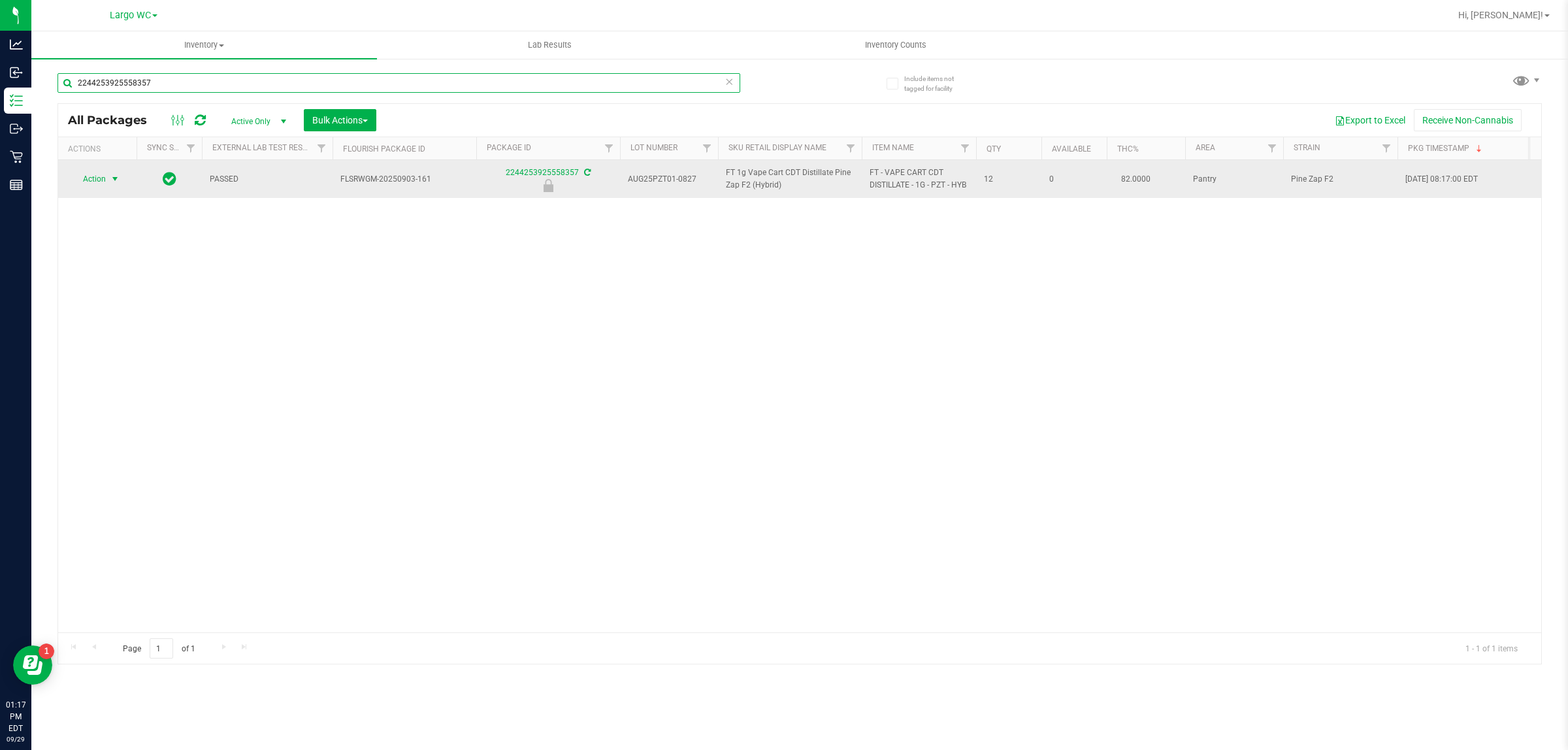
type input "2244253925558357"
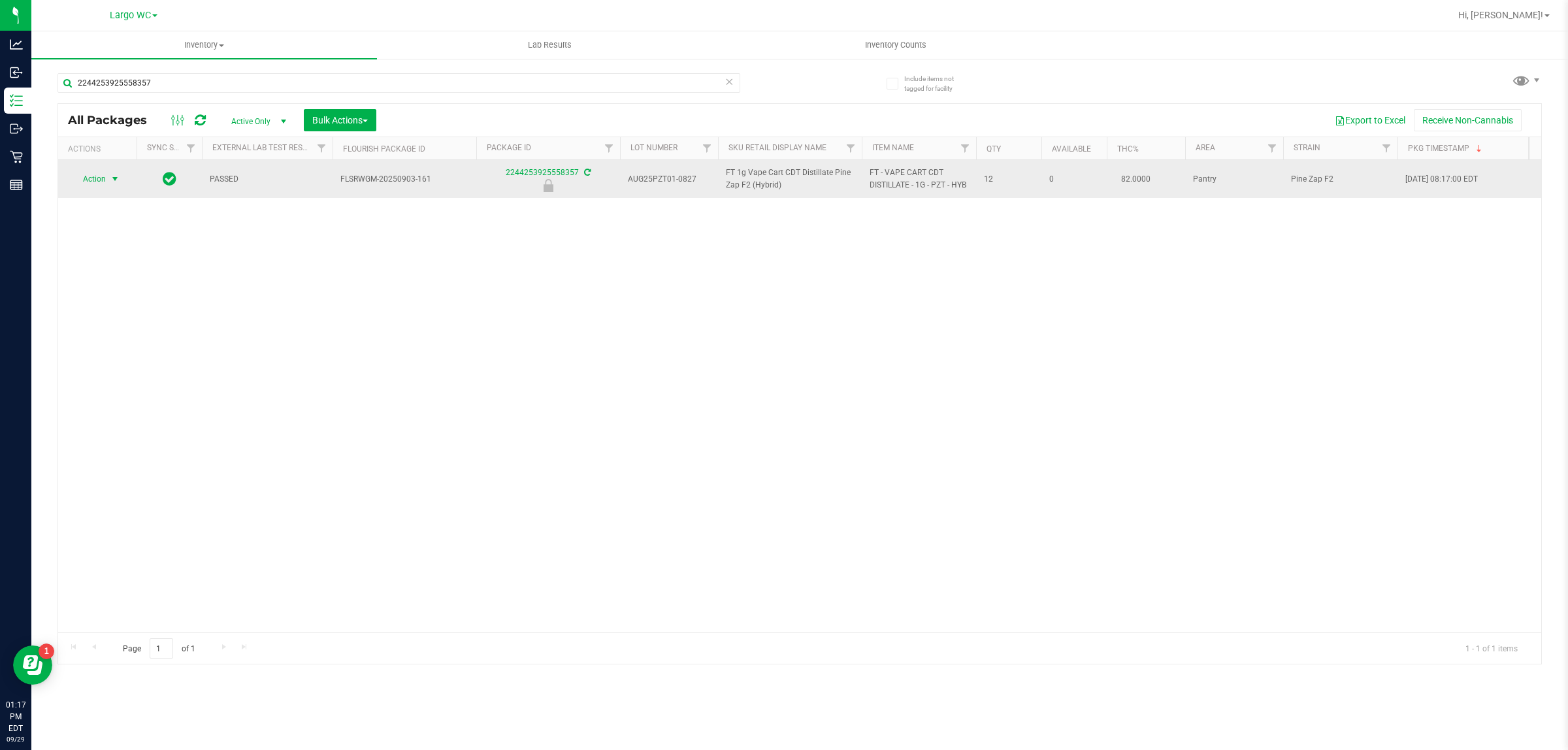
click at [110, 180] on span "select" at bounding box center [115, 179] width 11 height 11
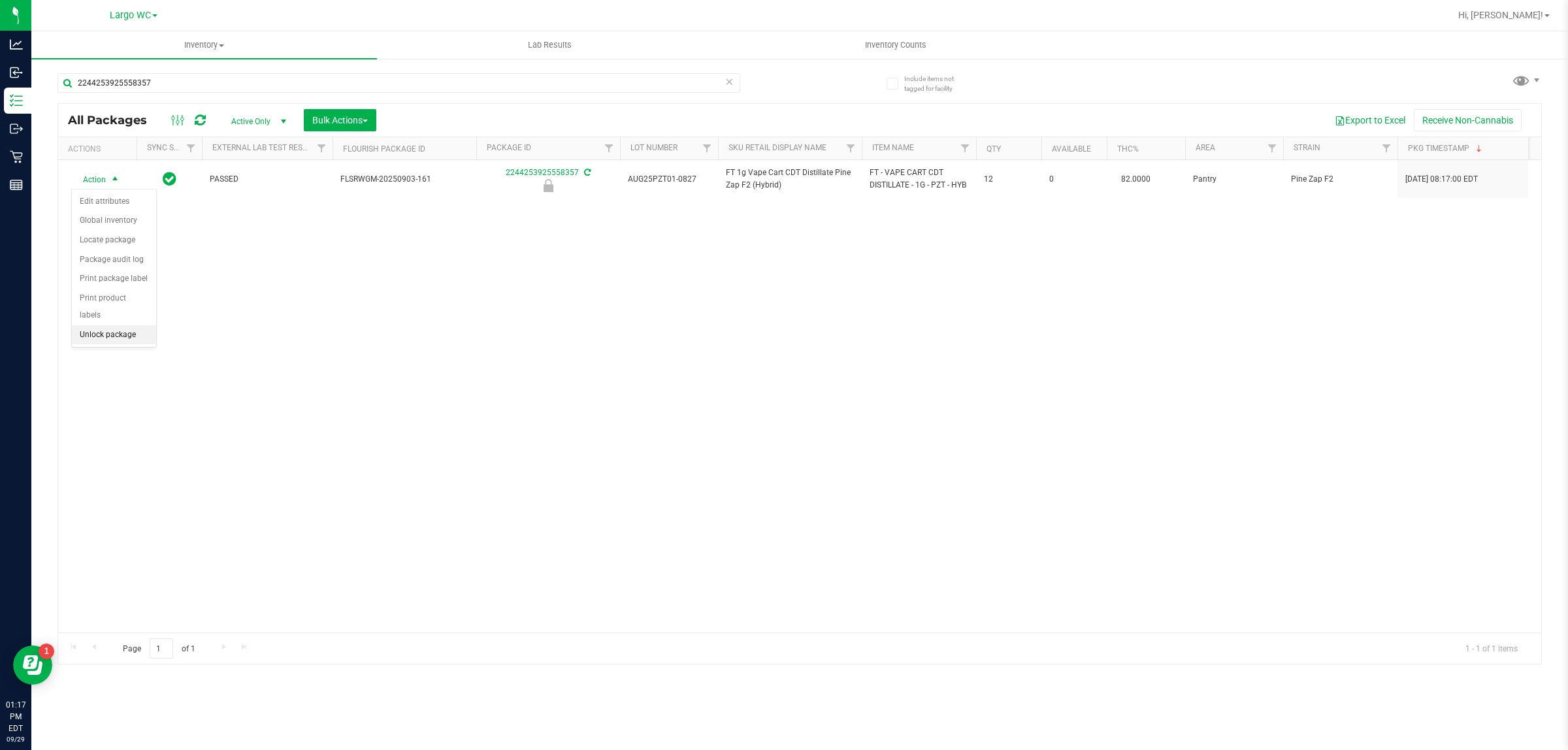
click at [116, 325] on li "Unlock package" at bounding box center [114, 335] width 84 height 20
click at [919, 44] on span "Inventory Counts" at bounding box center [895, 45] width 96 height 12
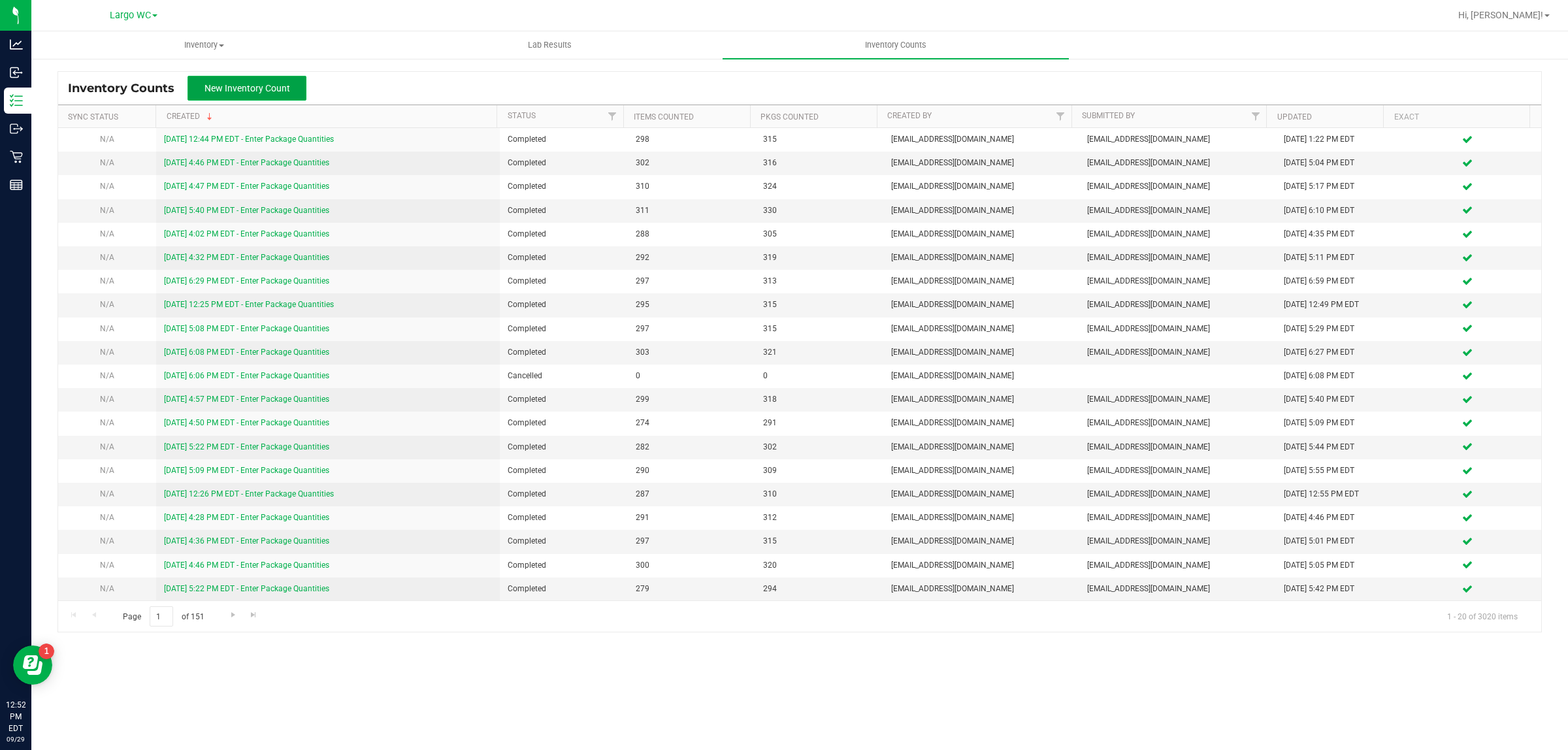
click at [280, 86] on span "New Inventory Count" at bounding box center [246, 88] width 85 height 11
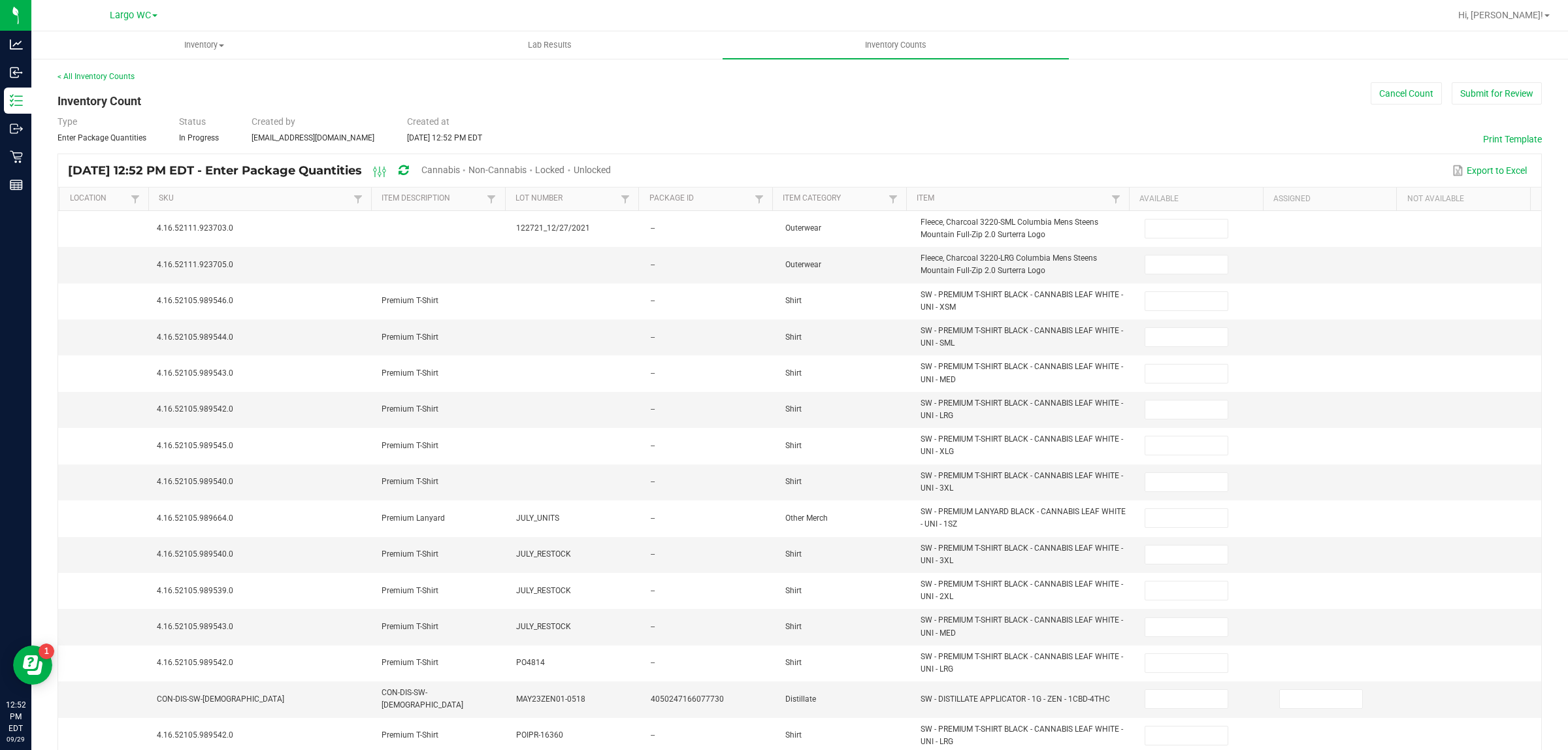
click at [565, 167] on span "Locked" at bounding box center [550, 170] width 29 height 11
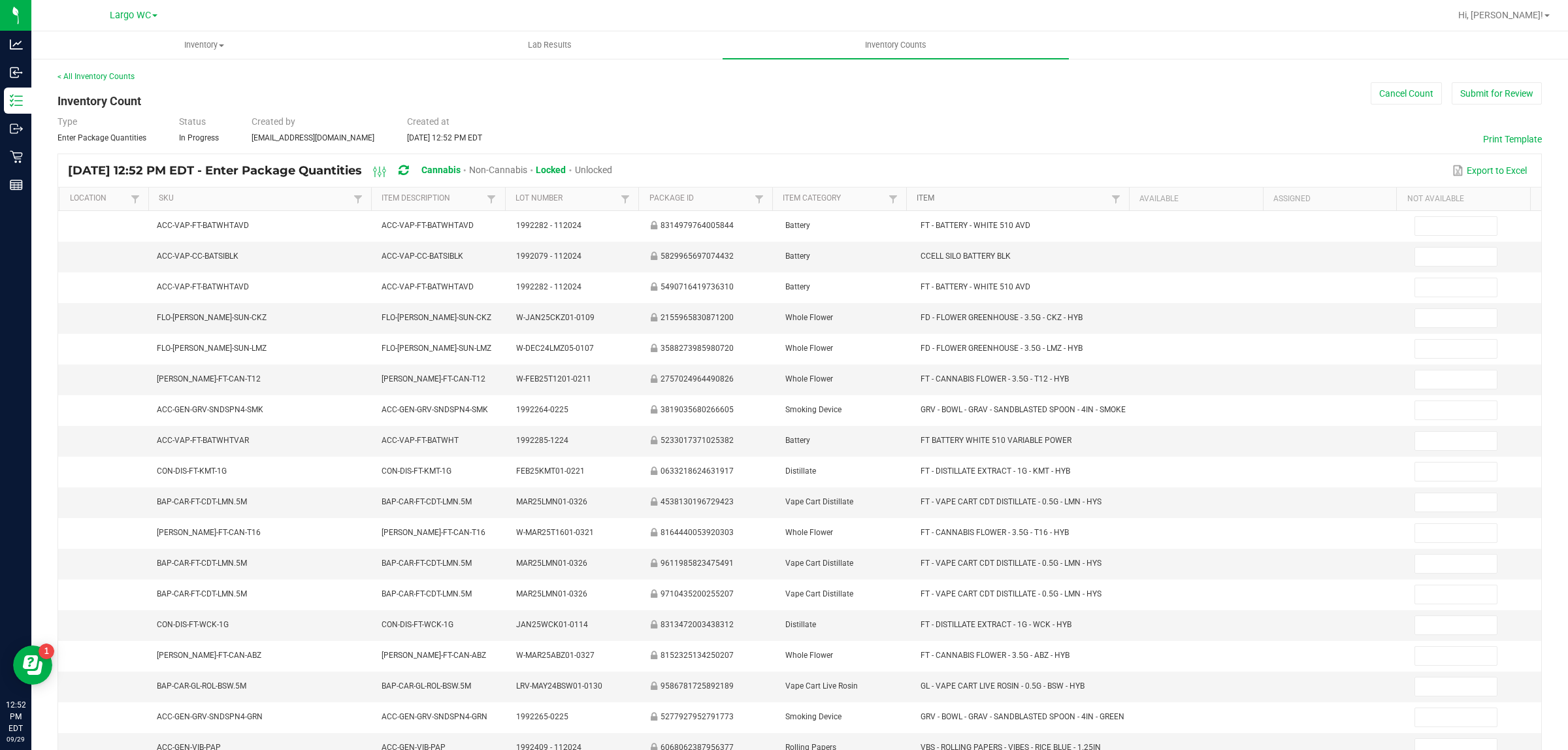
click at [1061, 204] on link "Item" at bounding box center [1012, 198] width 191 height 11
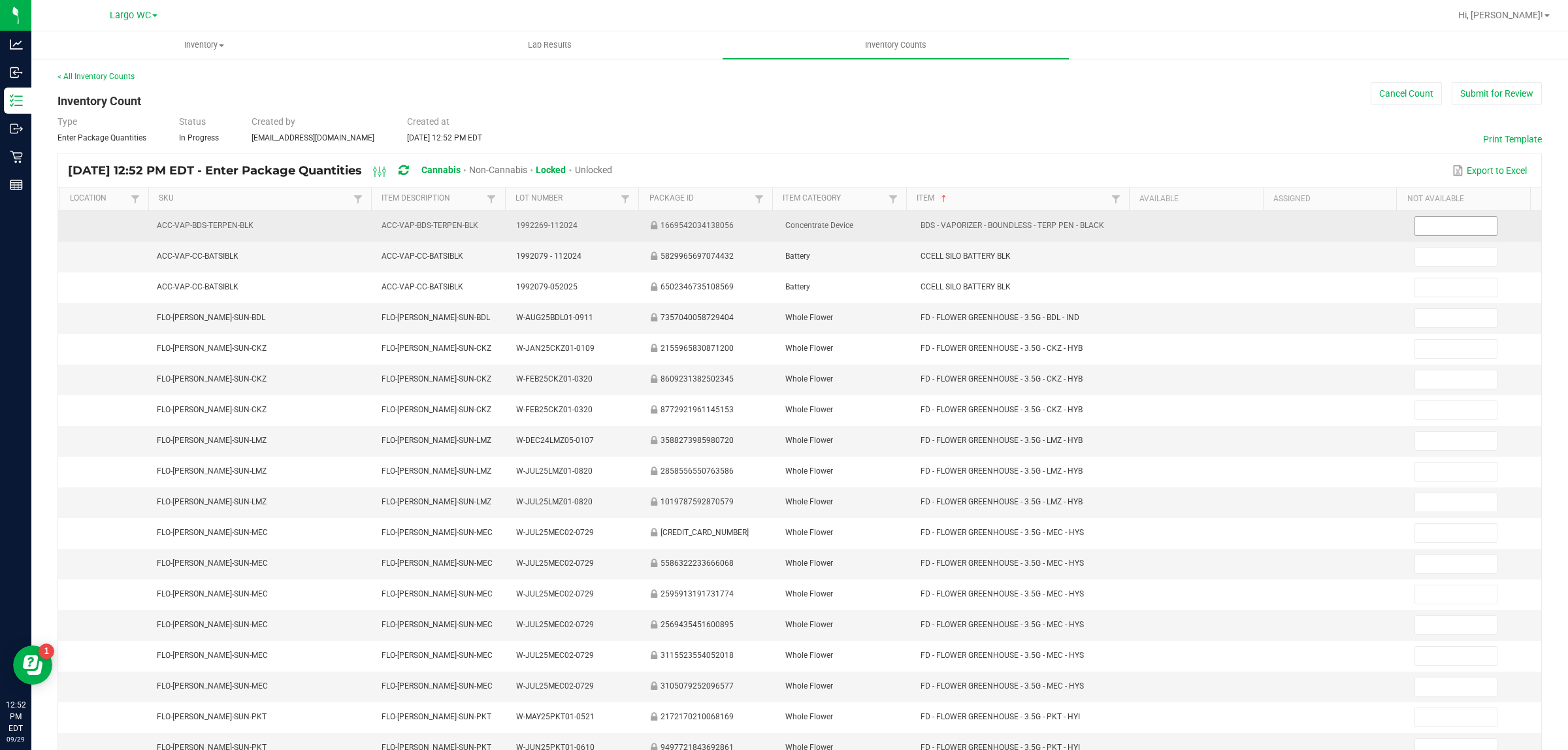
click at [1432, 224] on input at bounding box center [1456, 226] width 82 height 19
type input "1"
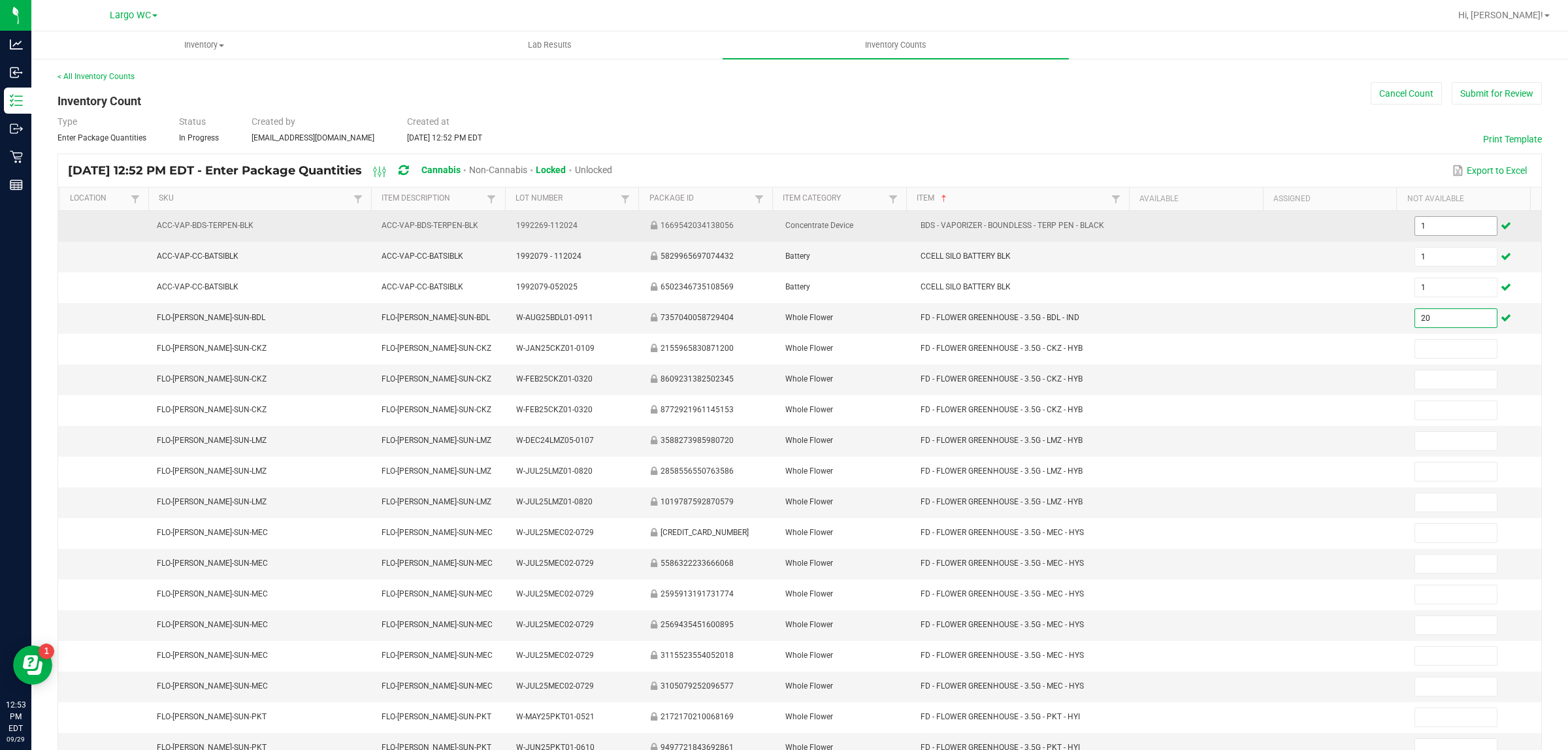
type input "20"
type input "1"
type input "9"
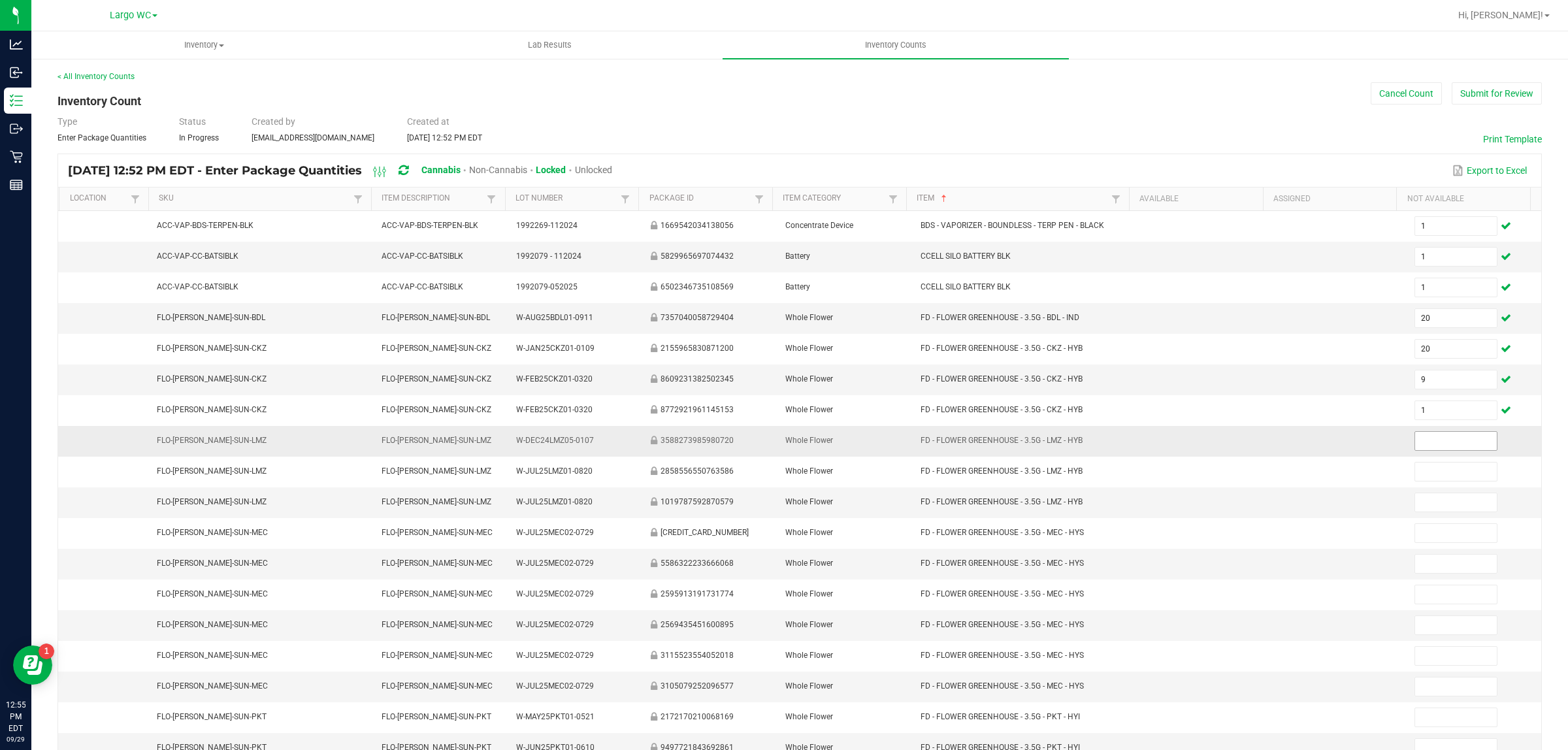
drag, startPoint x: 1433, startPoint y: 224, endPoint x: 1412, endPoint y: 435, distance: 212.0
click at [1415, 435] on span at bounding box center [1456, 441] width 83 height 20
click at [1415, 438] on input at bounding box center [1456, 441] width 82 height 19
type input "7"
type input "20"
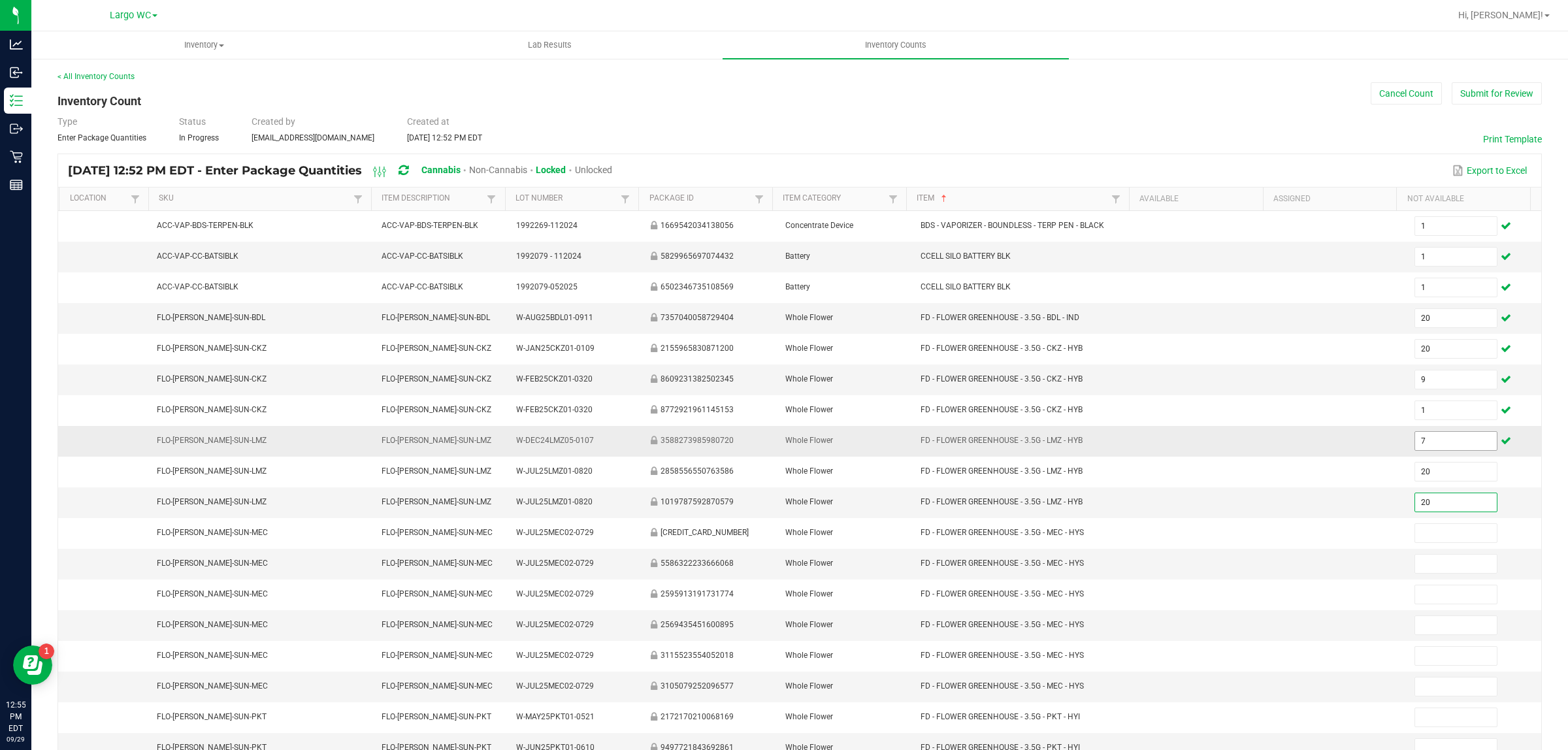
type input "20"
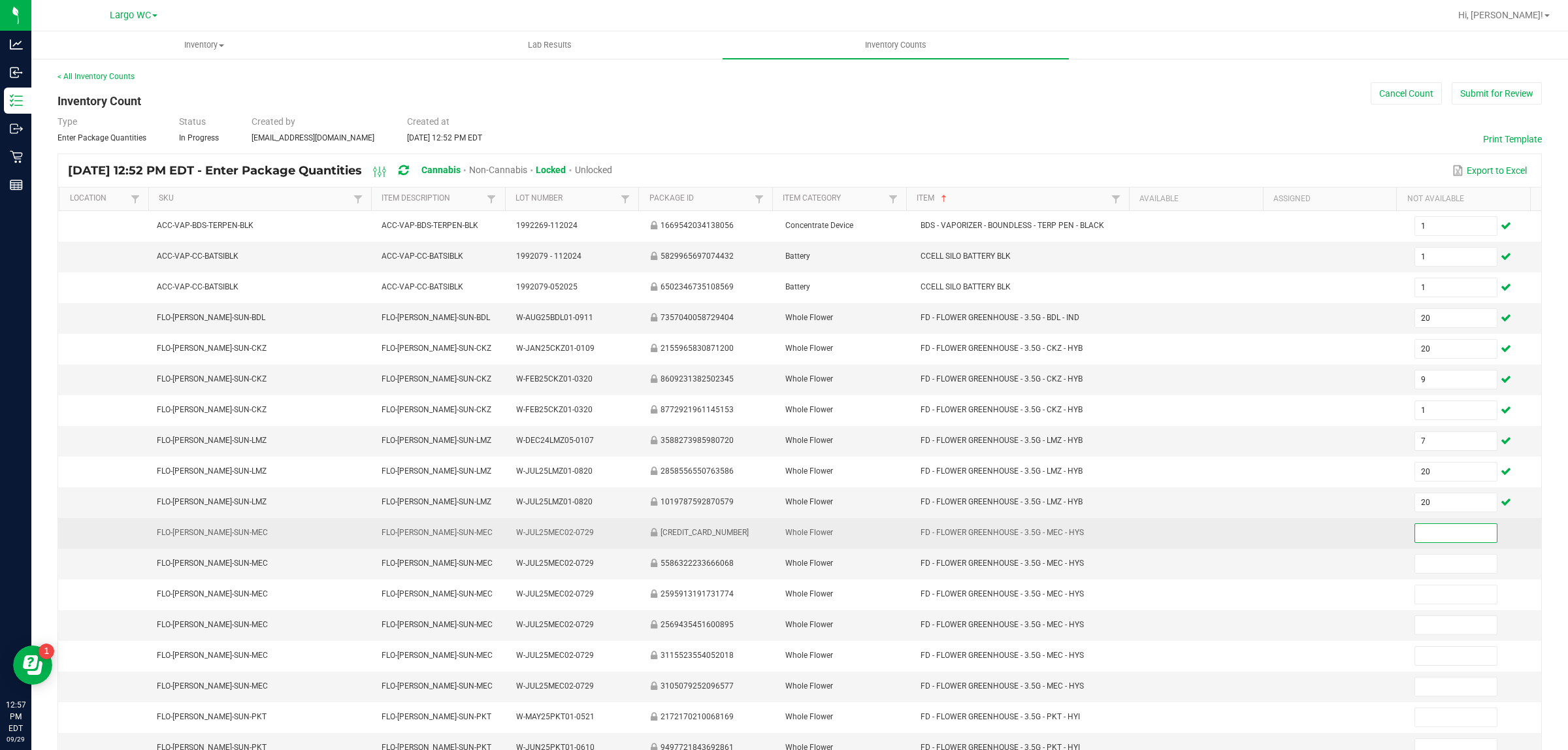
click at [1422, 540] on input at bounding box center [1456, 533] width 82 height 19
type input "20"
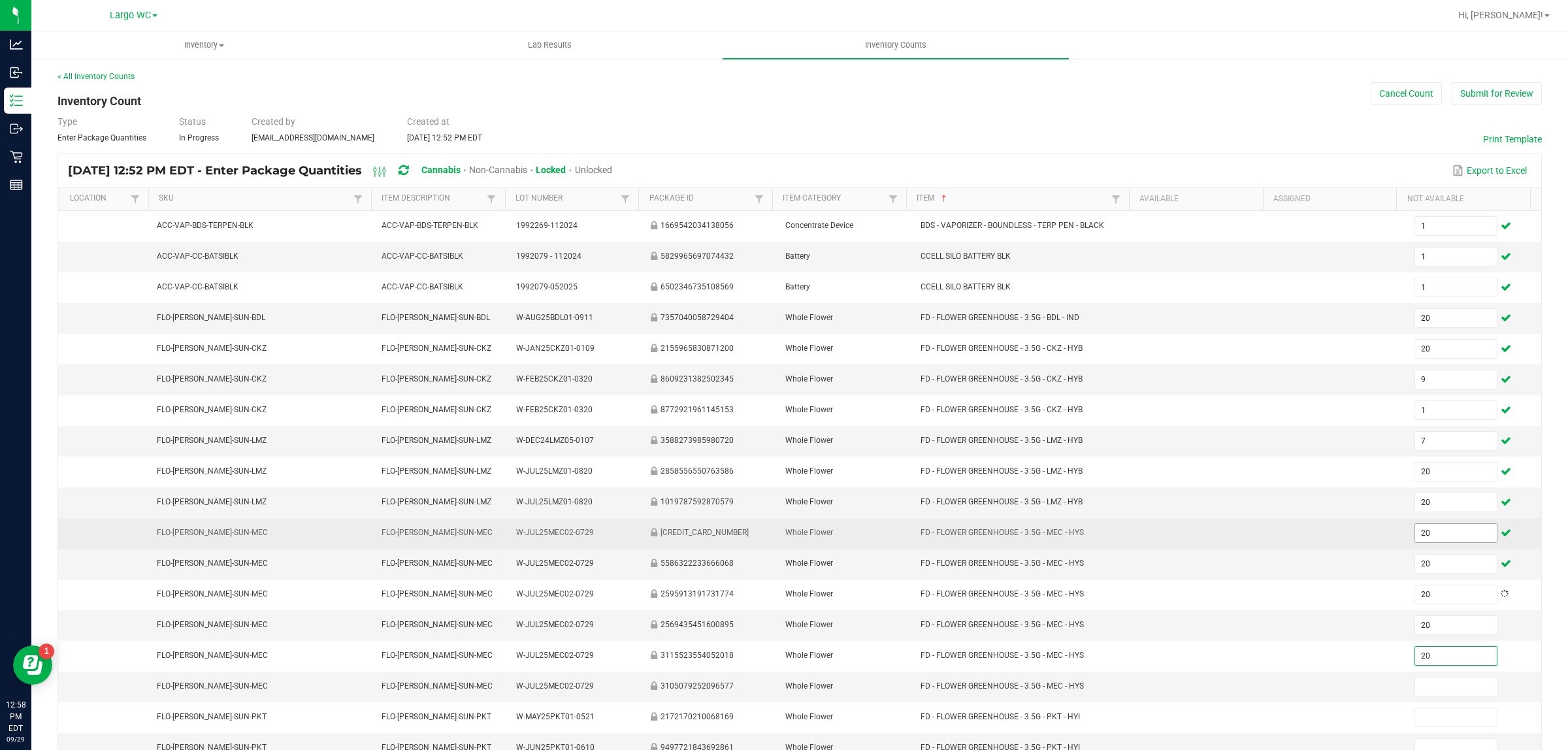
type input "20"
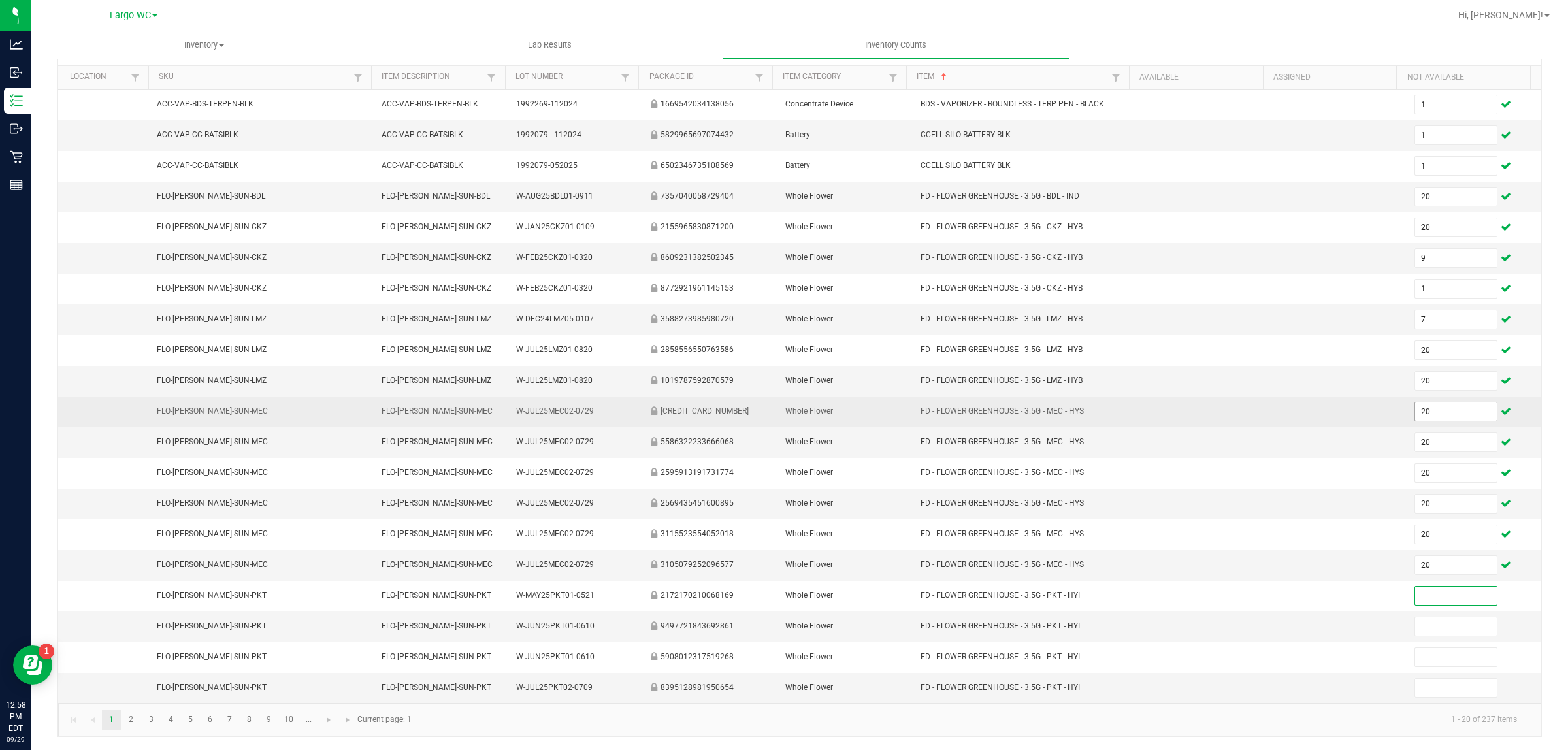
scroll to position [126, 0]
type input "20"
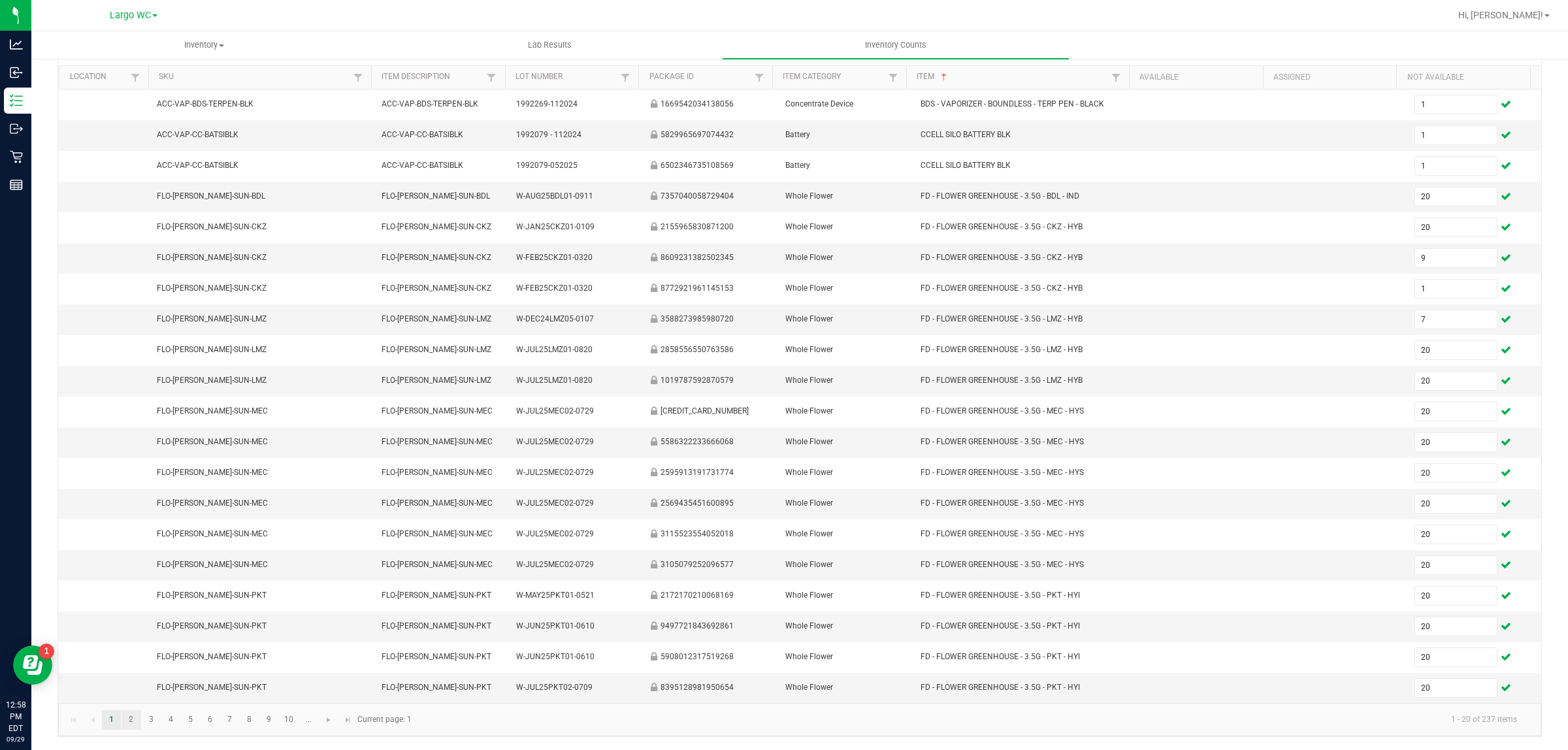
click at [128, 723] on link "2" at bounding box center [131, 720] width 19 height 20
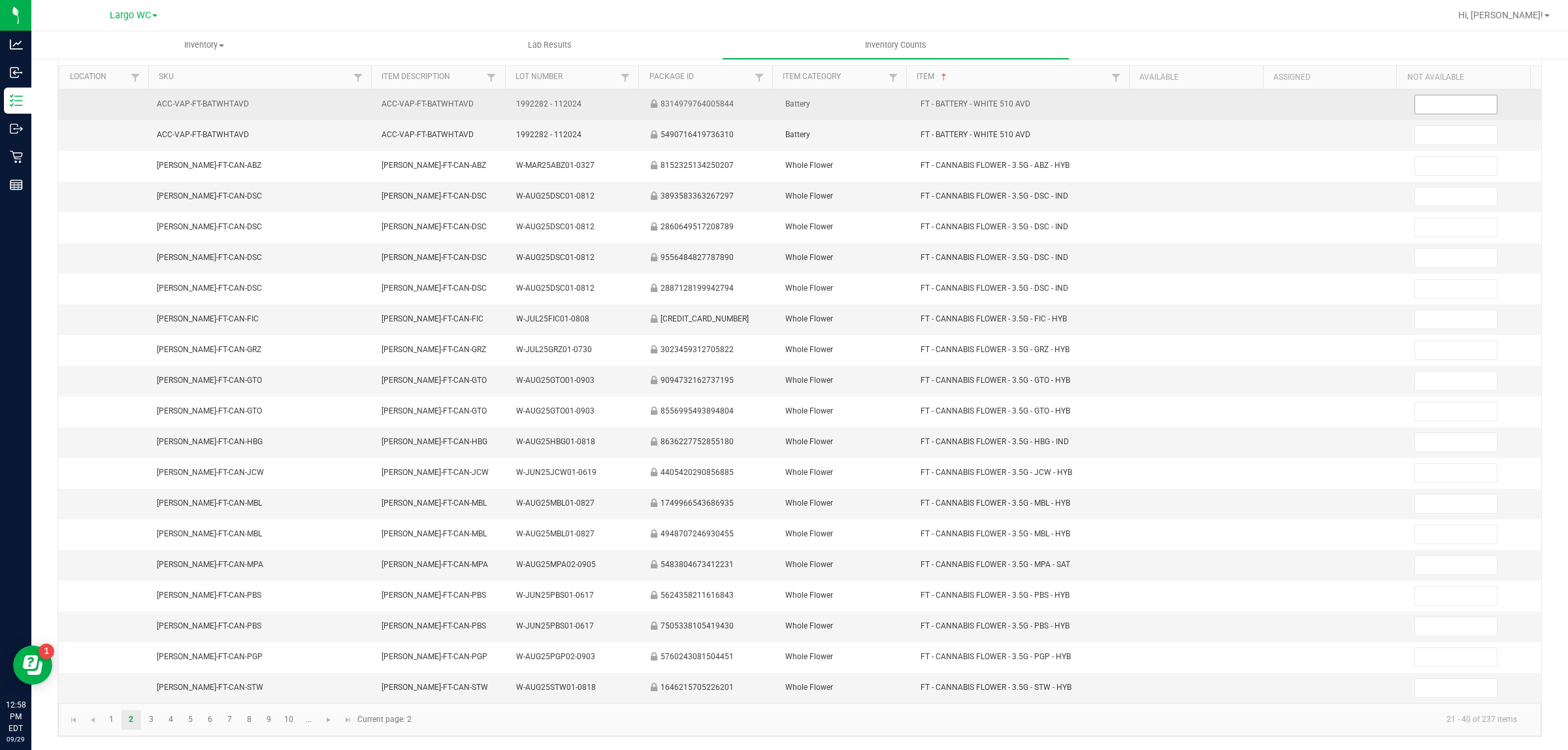
click at [1433, 99] on input at bounding box center [1456, 104] width 82 height 19
type input "20"
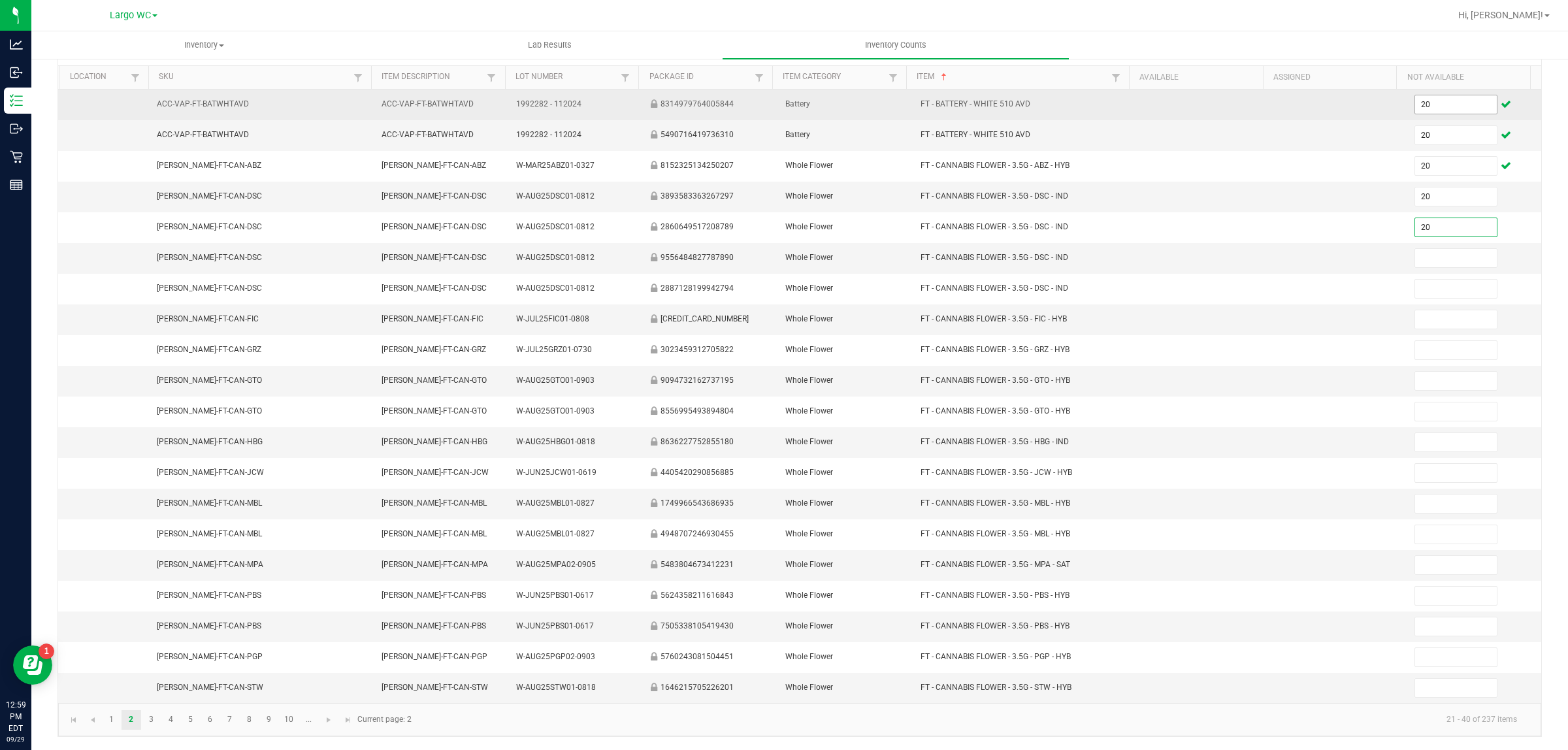
type input "20"
type input "3"
type input "20"
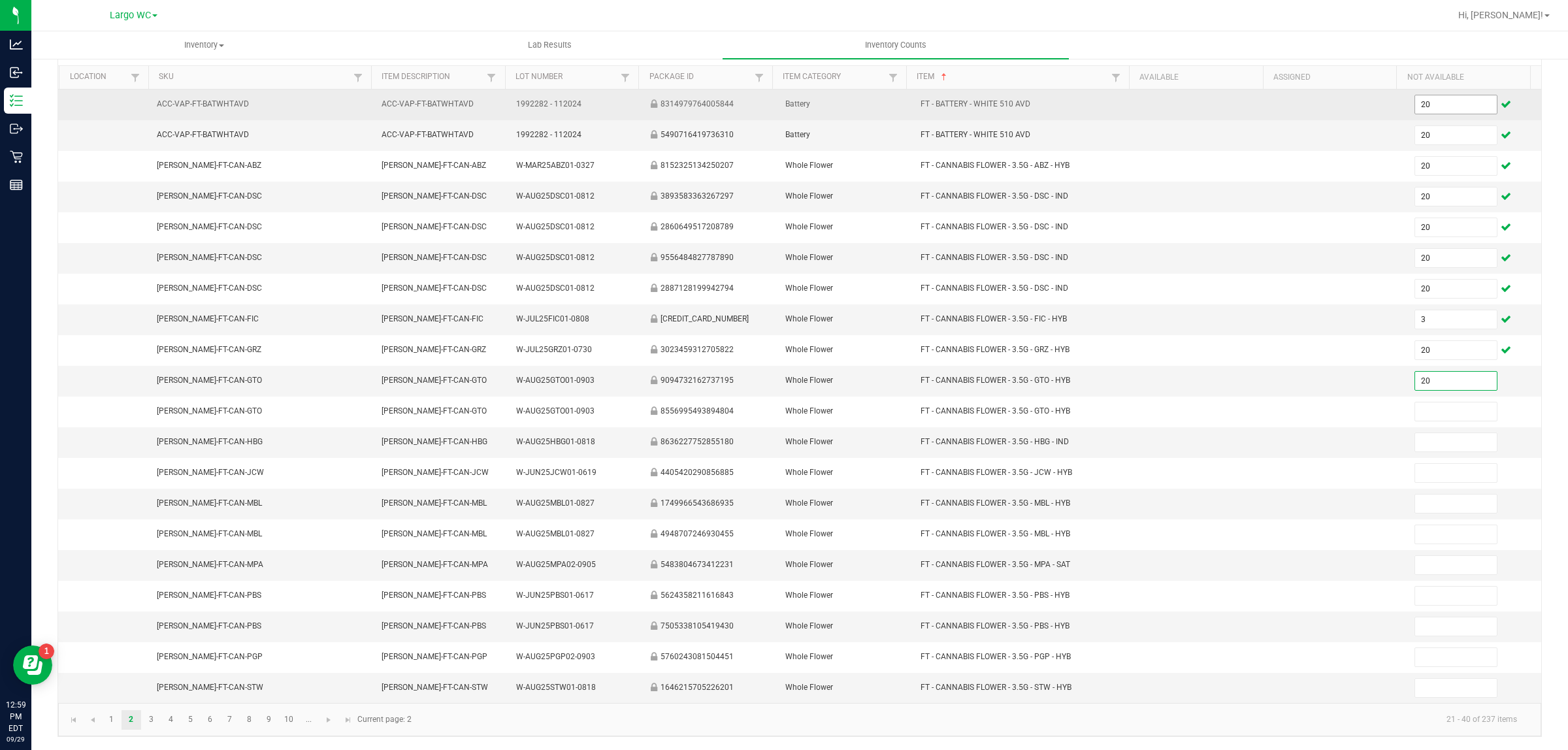
type input "20"
type input "3"
type input "20"
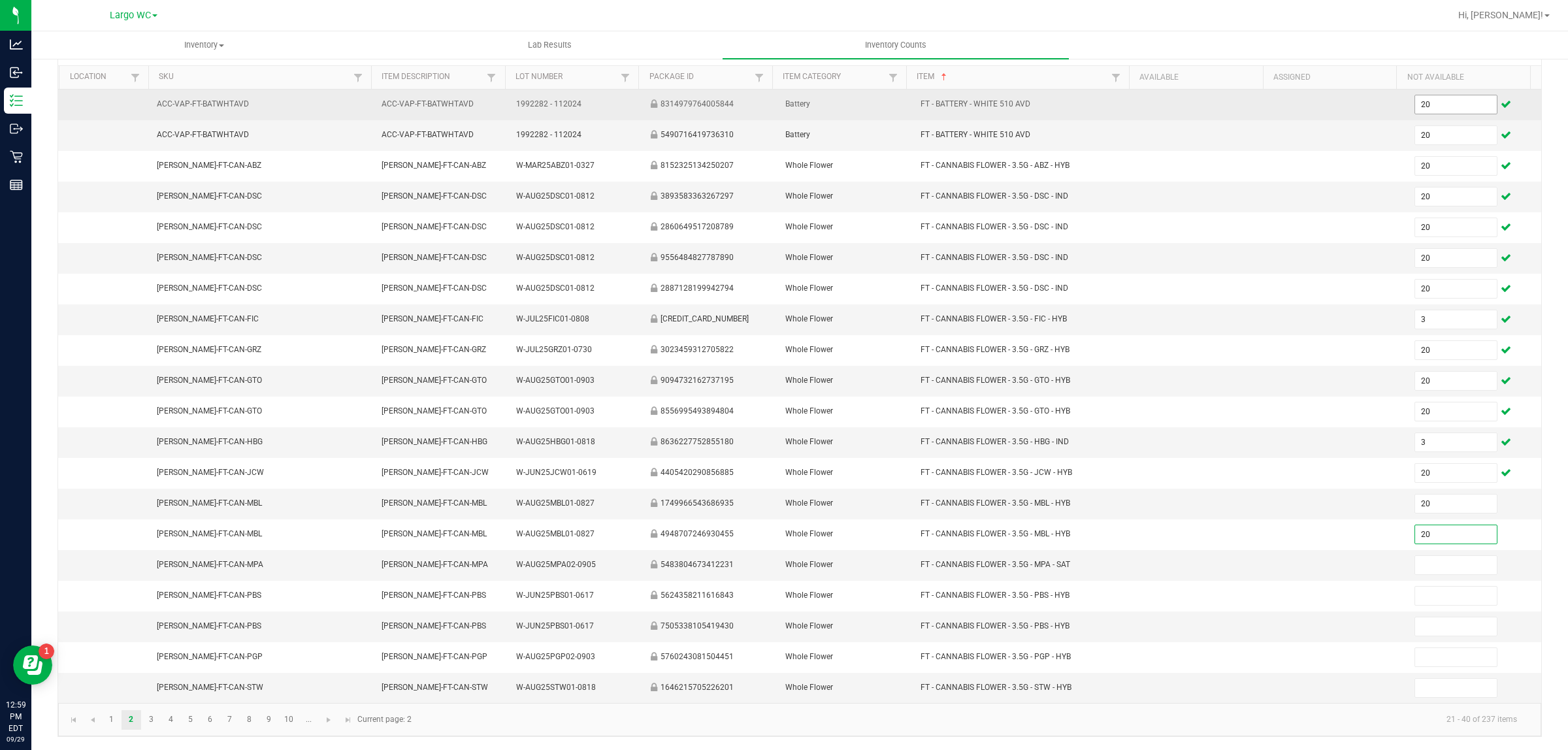
type input "20"
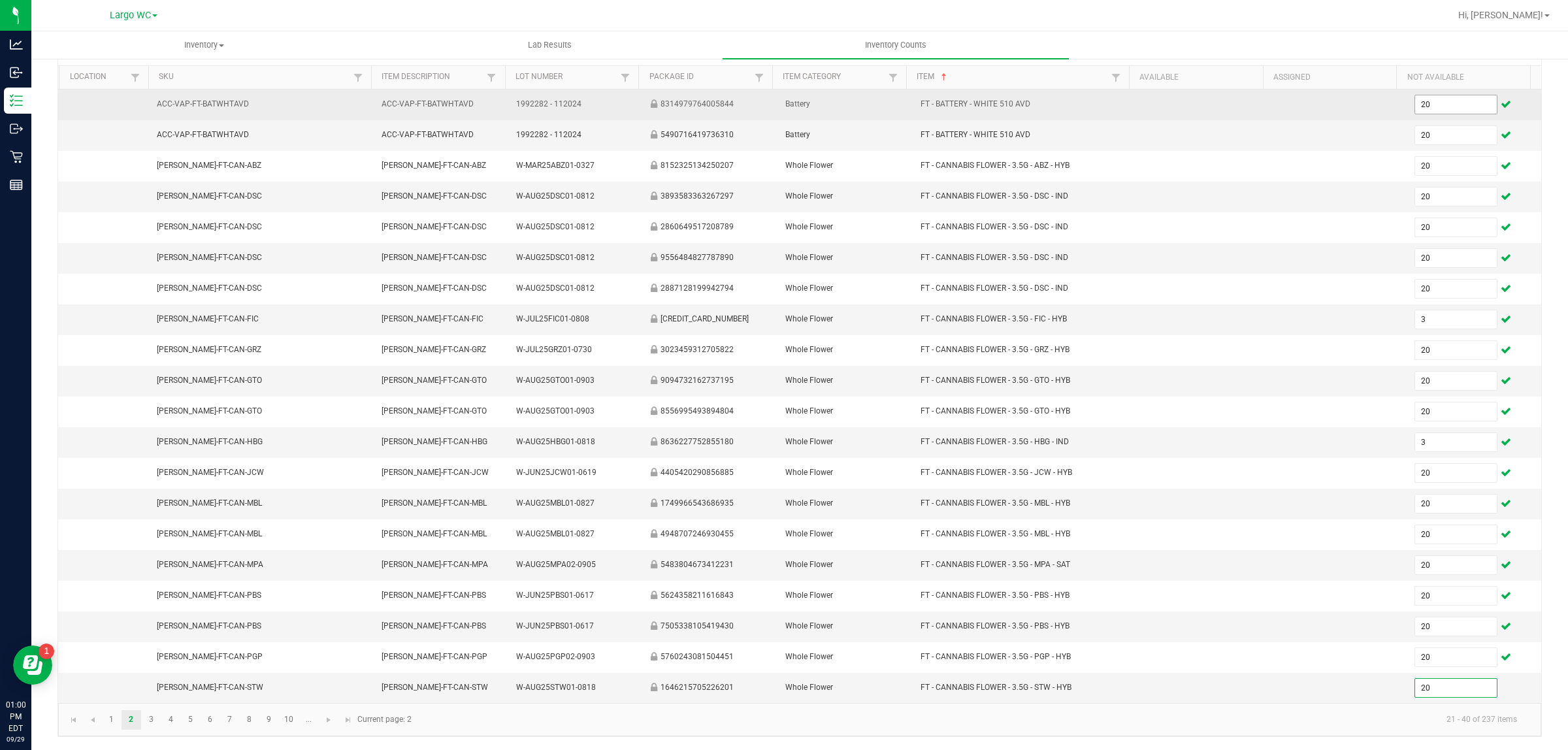
type input "20"
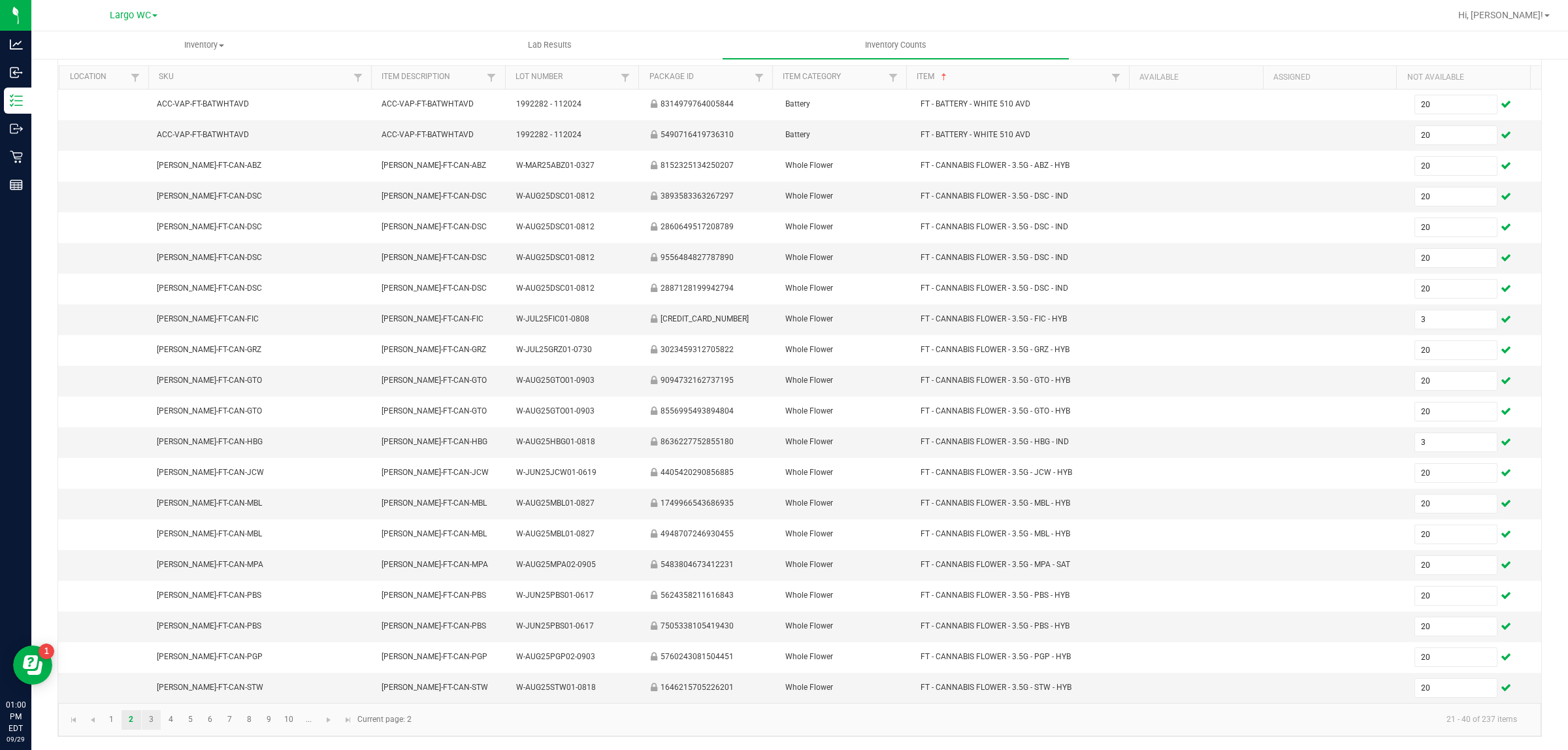
click at [151, 723] on link "3" at bounding box center [150, 720] width 19 height 20
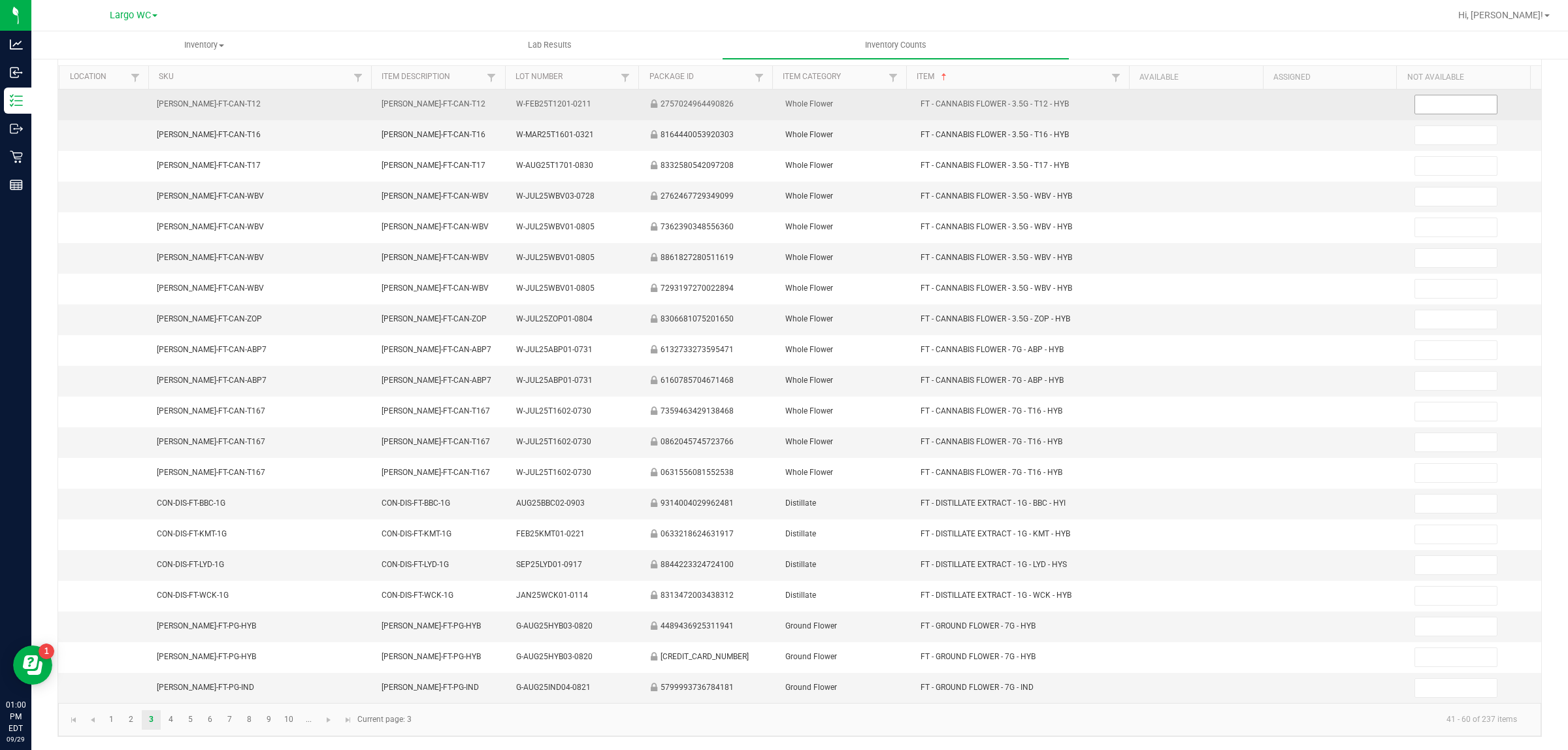
click at [1415, 98] on input at bounding box center [1456, 104] width 82 height 19
type input "20"
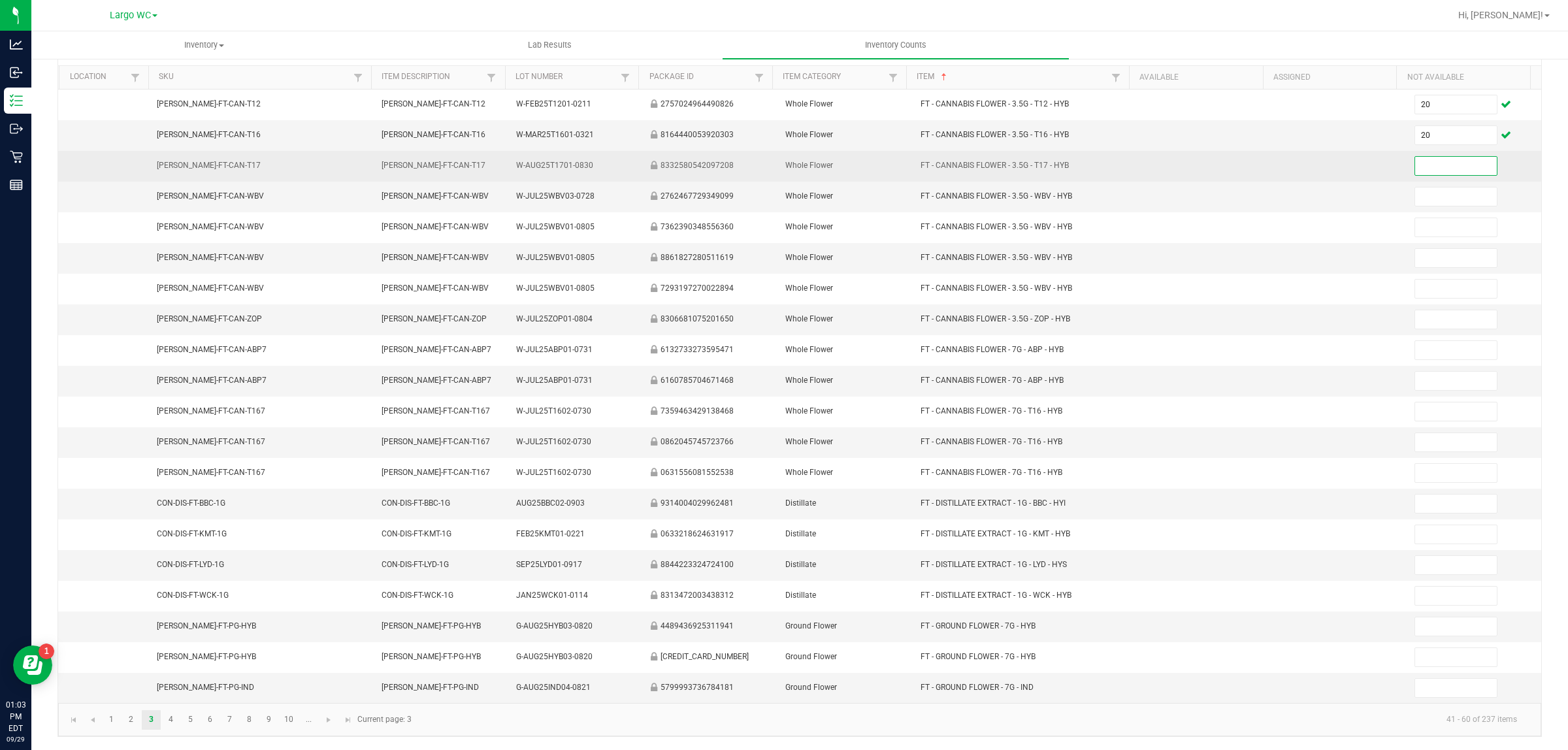
click at [1421, 162] on input at bounding box center [1456, 166] width 82 height 19
type input "20"
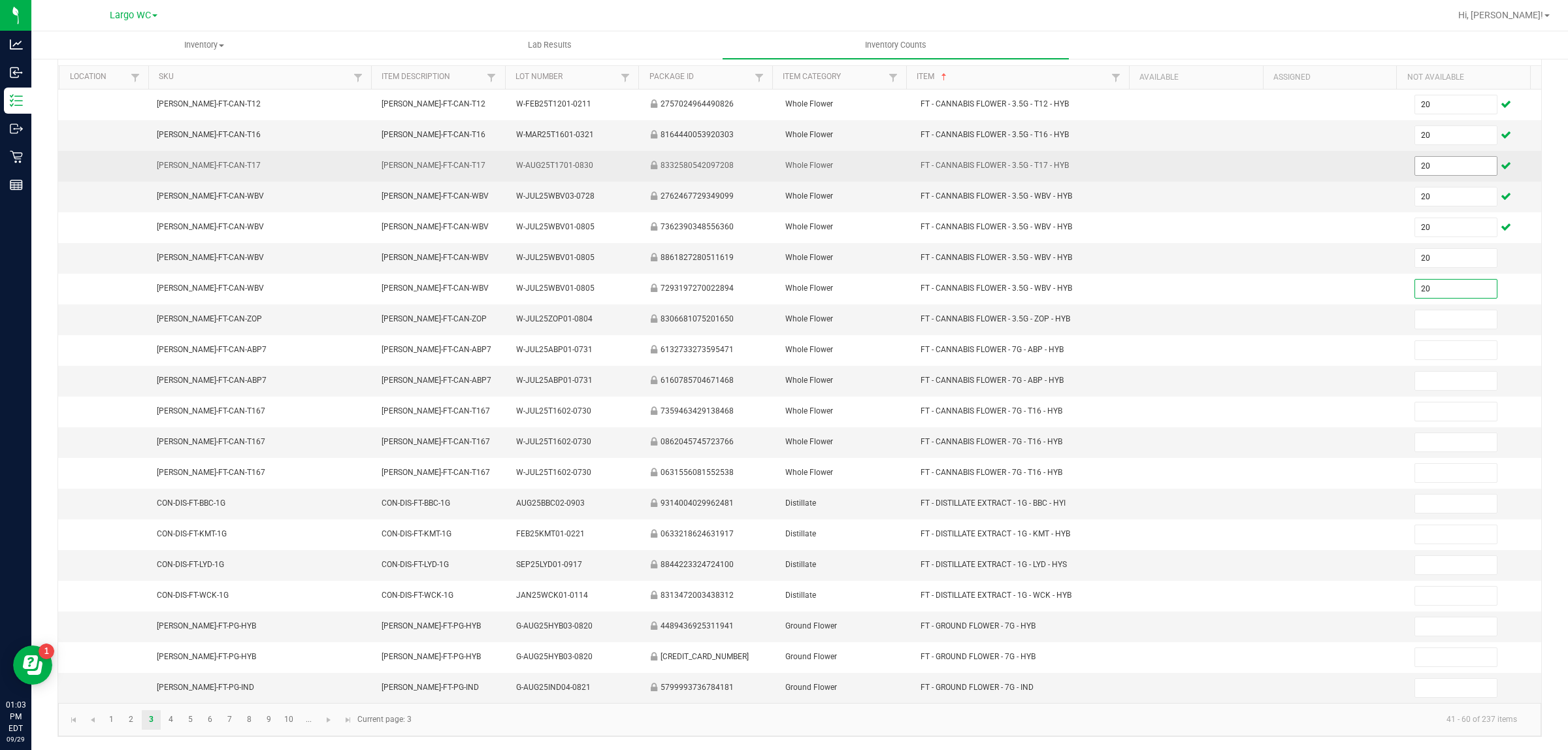
type input "20"
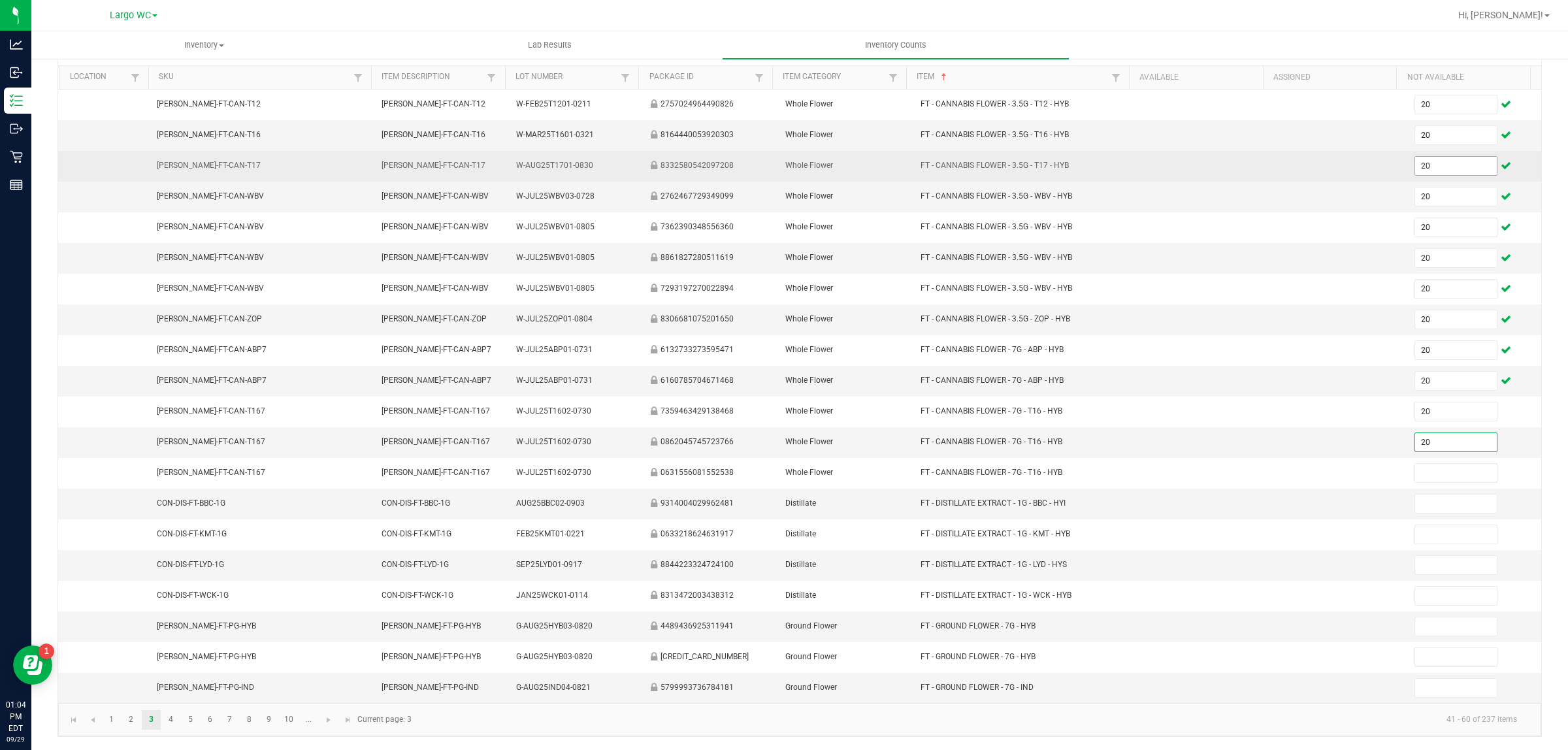
type input "20"
type input "12"
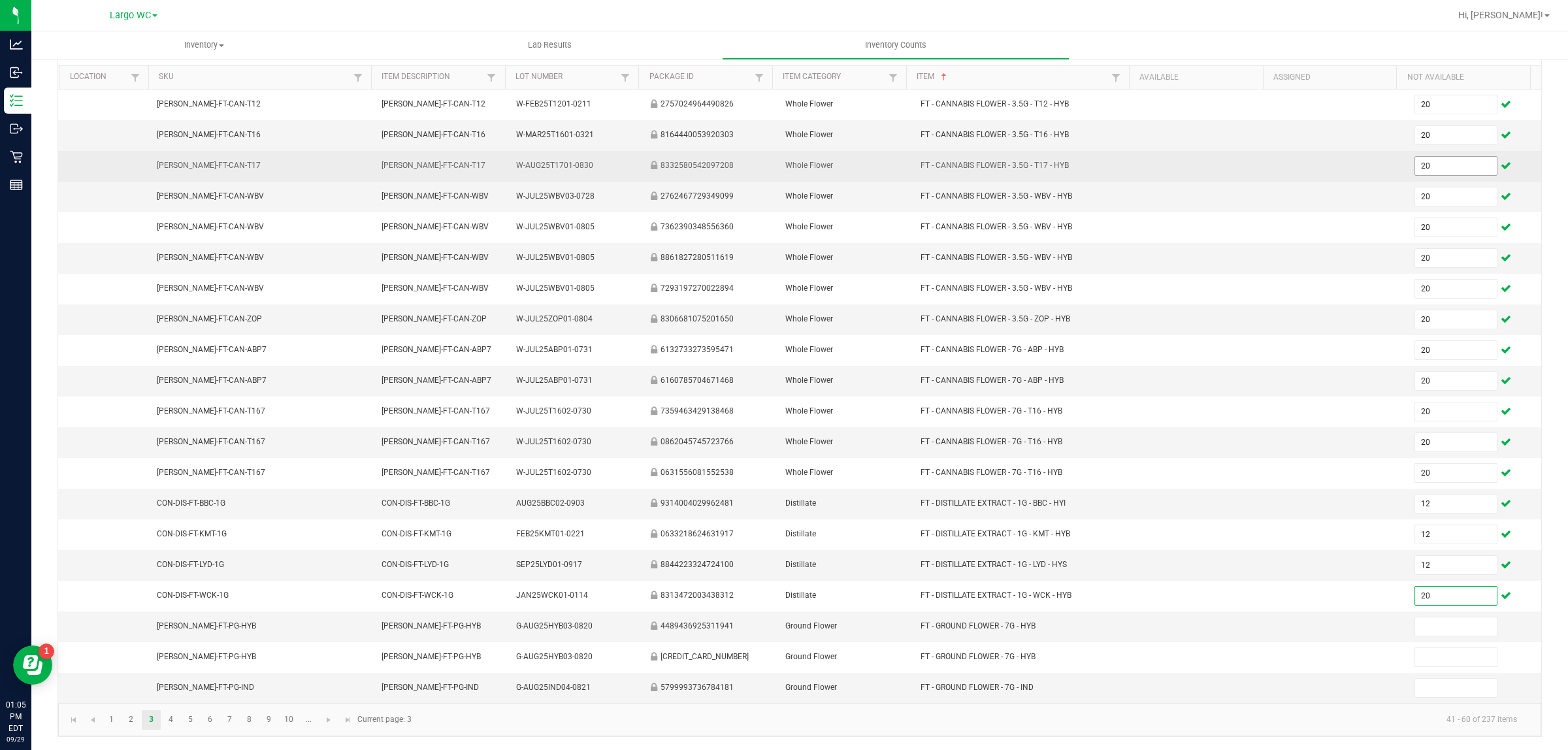
type input "2"
type input "12"
type input "20"
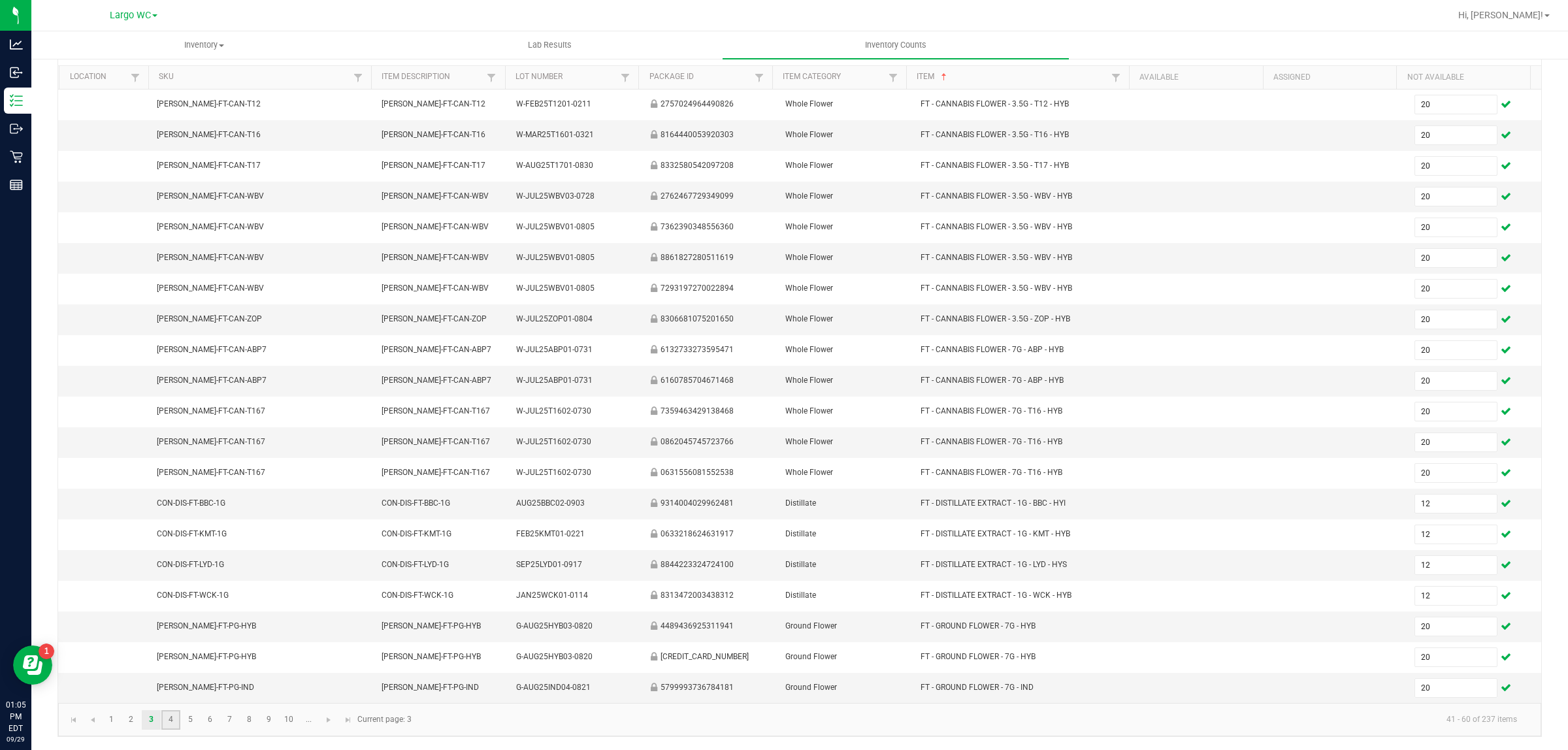
click at [171, 723] on link "4" at bounding box center [170, 720] width 19 height 20
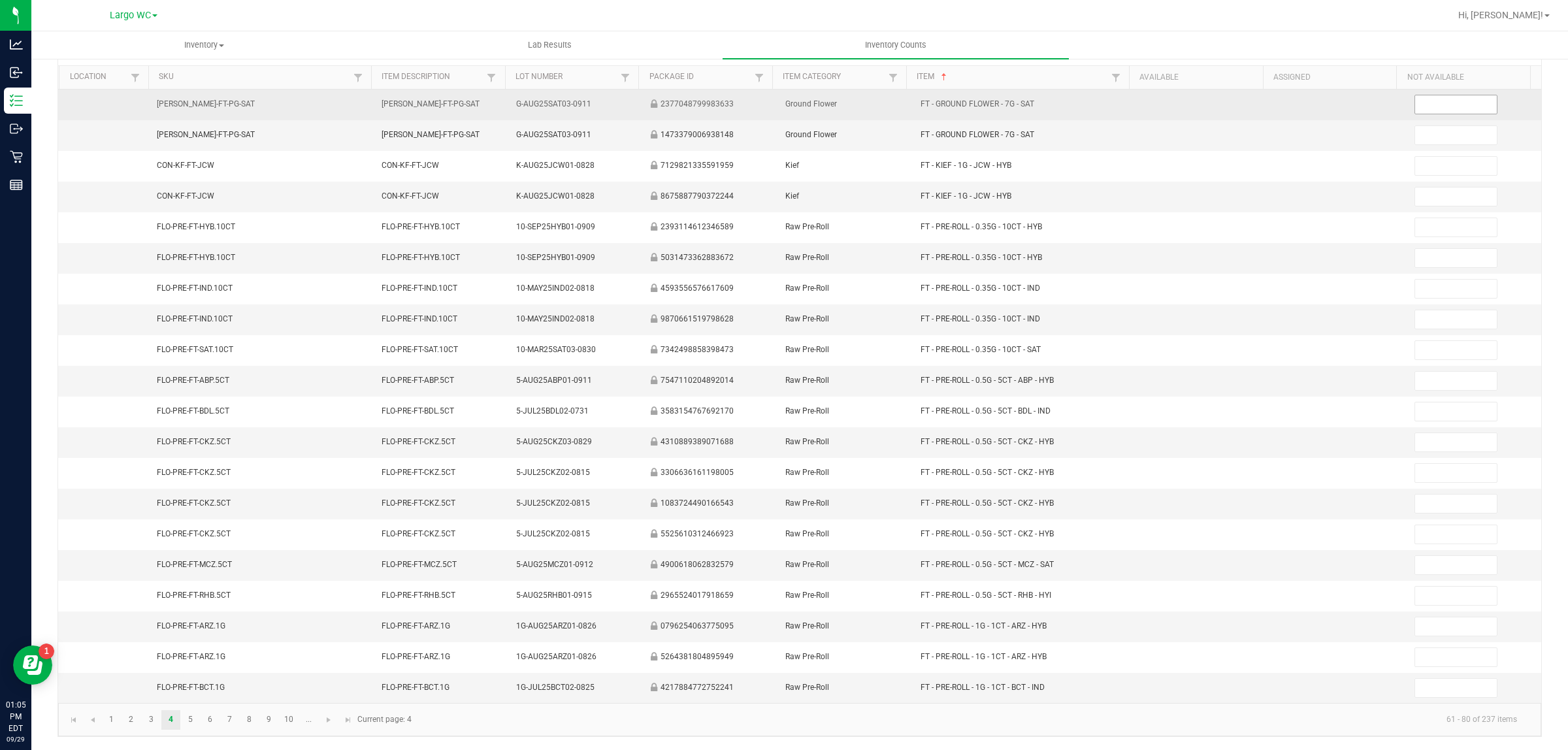
click at [1446, 101] on input at bounding box center [1456, 104] width 82 height 19
type input "20"
type input "8"
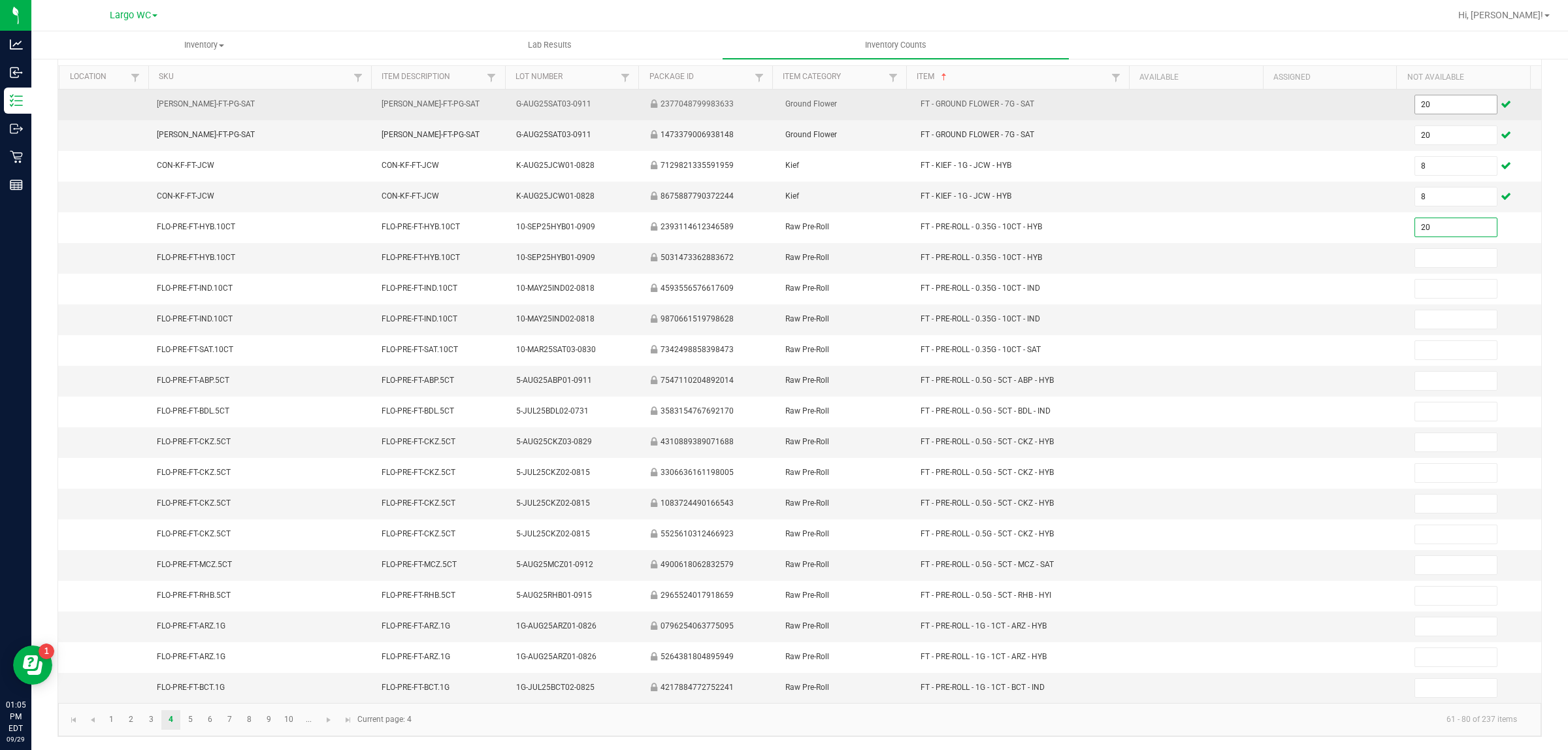
type input "20"
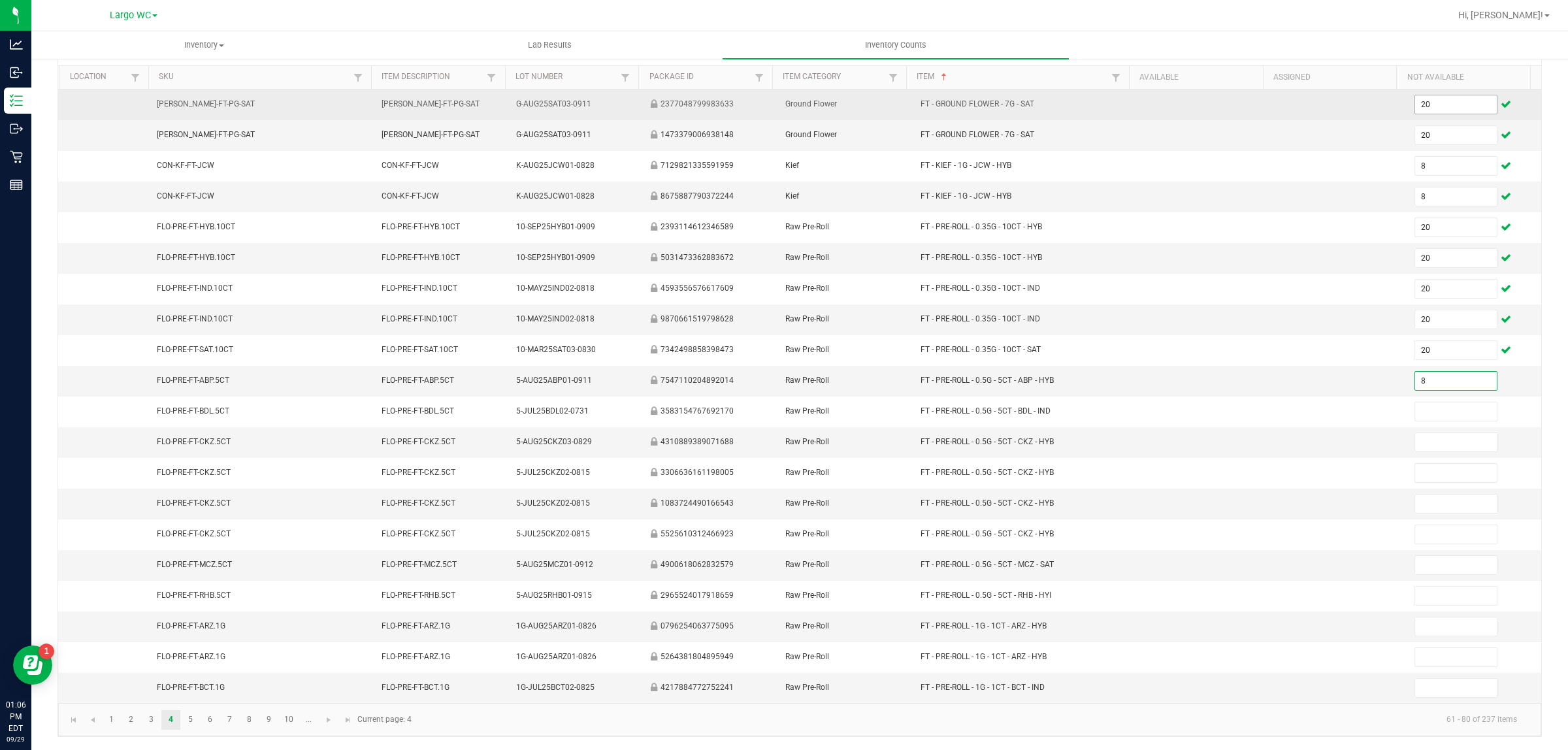
type input "8"
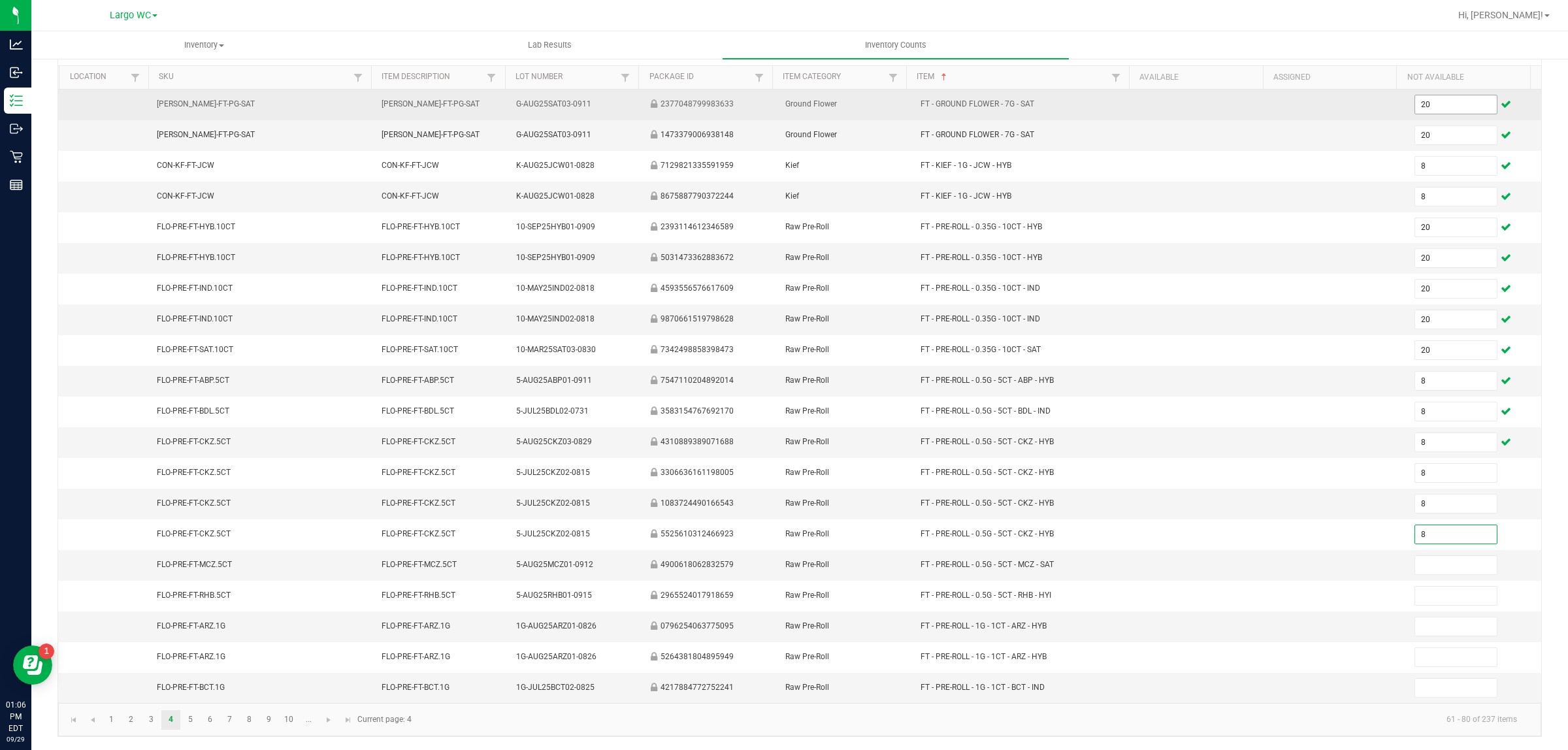
type input "8"
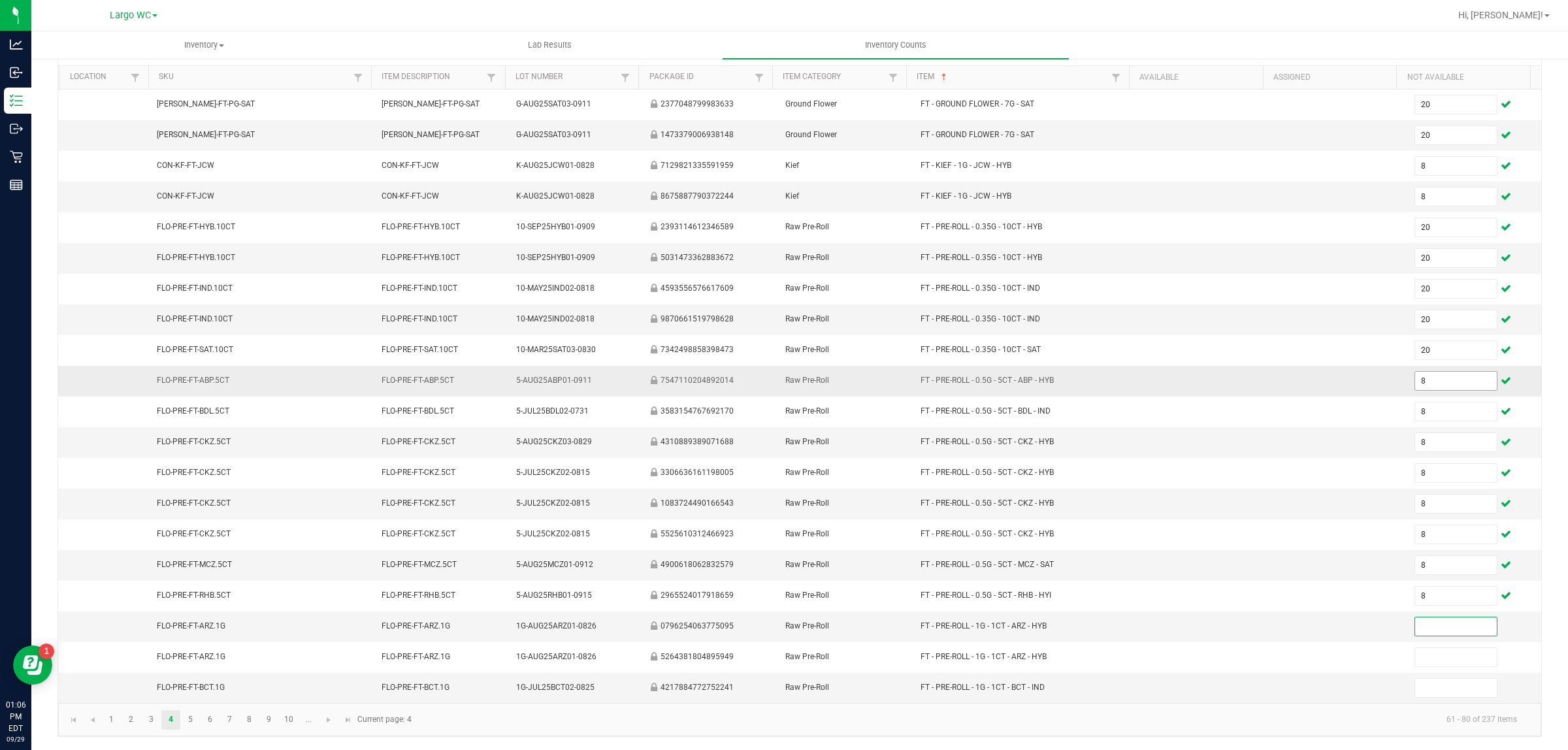
click at [1422, 384] on input "8" at bounding box center [1456, 381] width 82 height 19
type input "12"
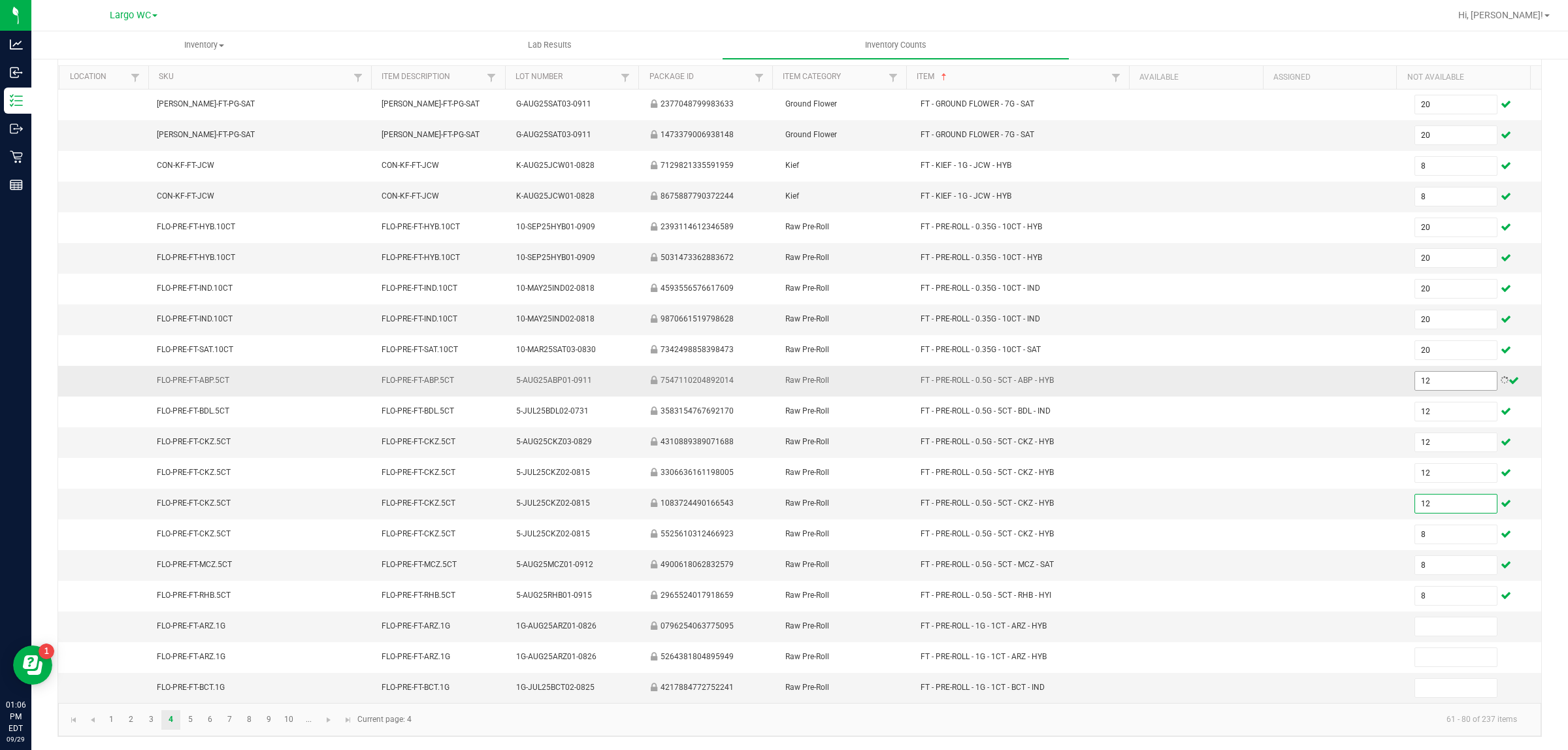
type input "12"
click at [1427, 625] on input at bounding box center [1456, 626] width 82 height 19
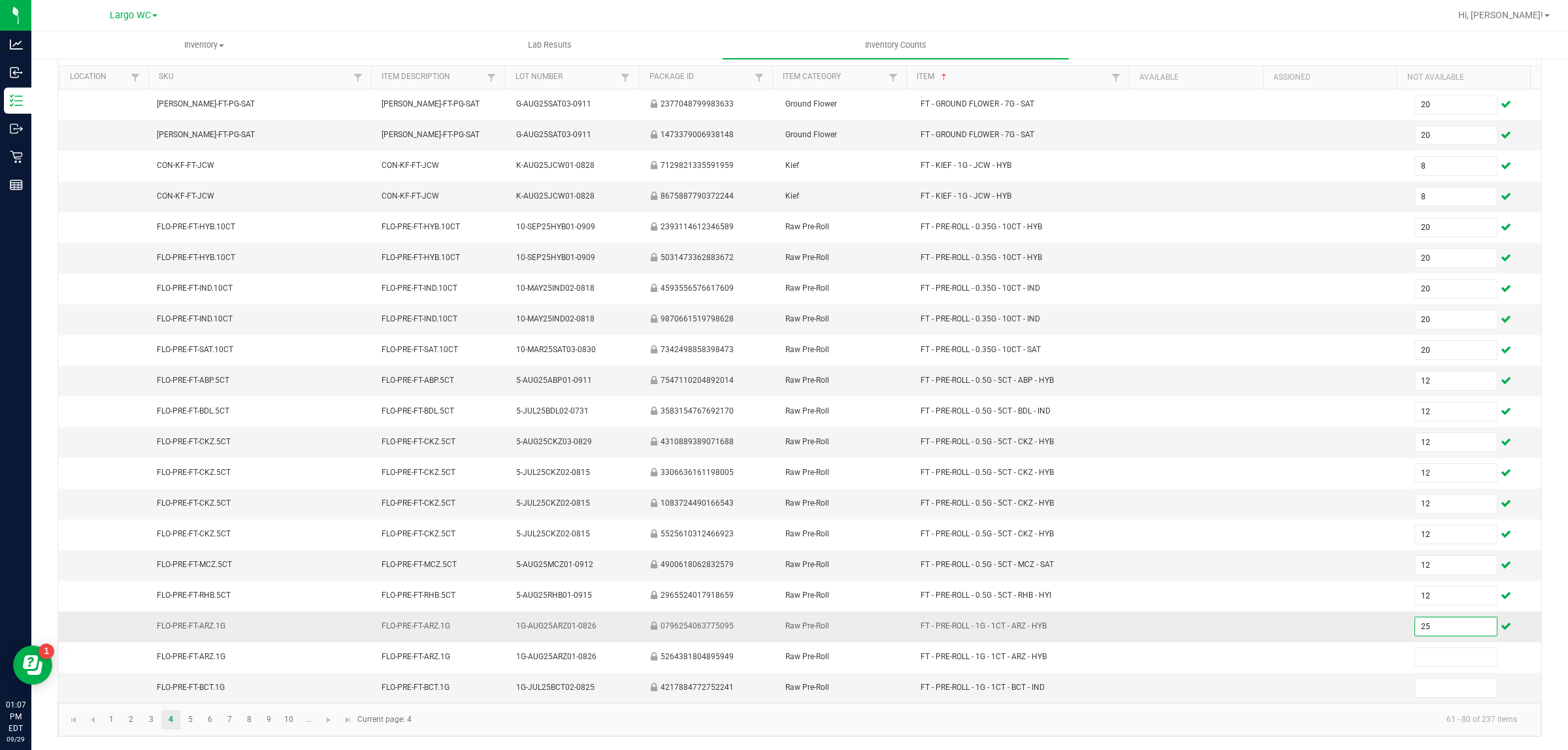
type input "25"
click at [190, 725] on link "5" at bounding box center [189, 720] width 19 height 20
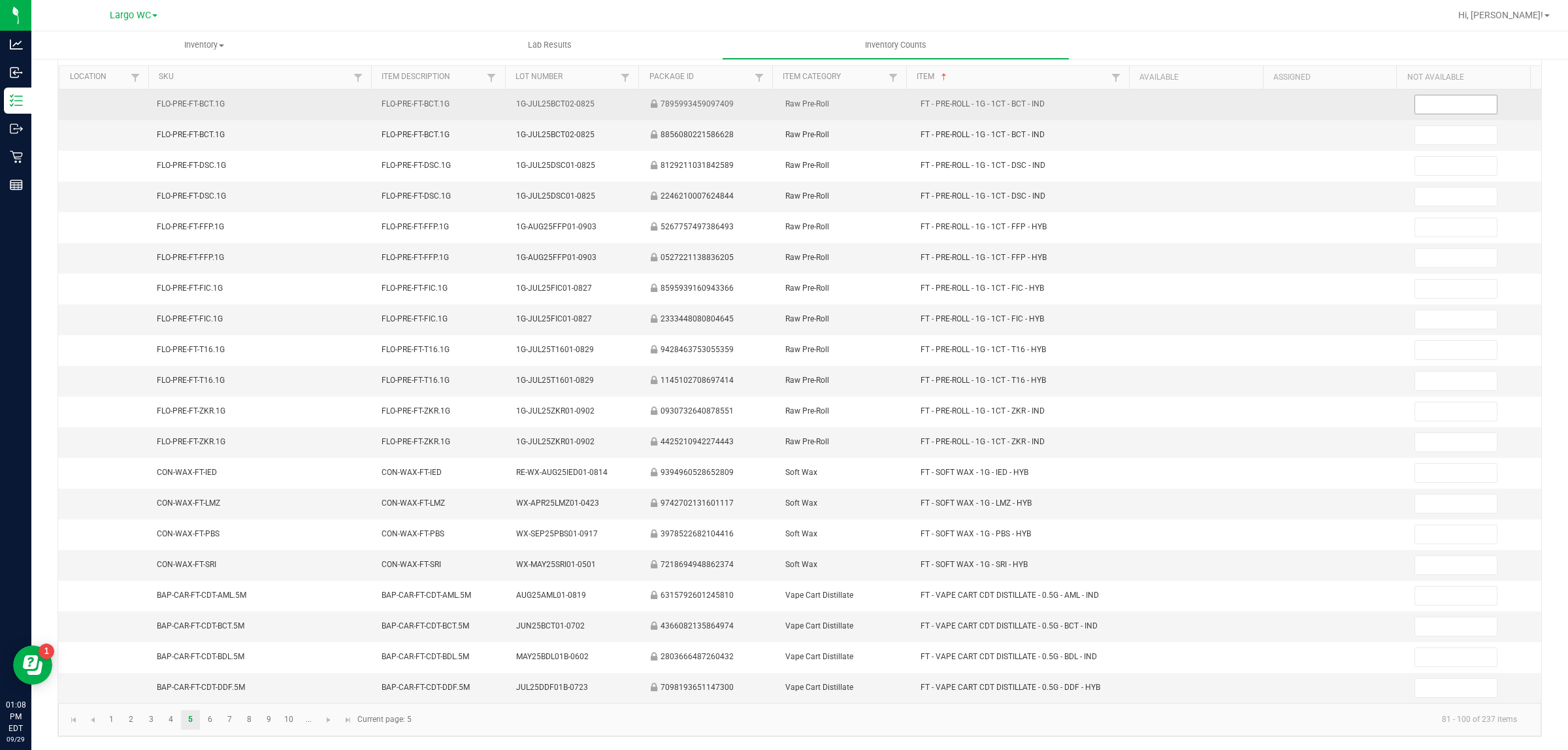
click at [1427, 96] on input at bounding box center [1456, 104] width 82 height 19
type input "25"
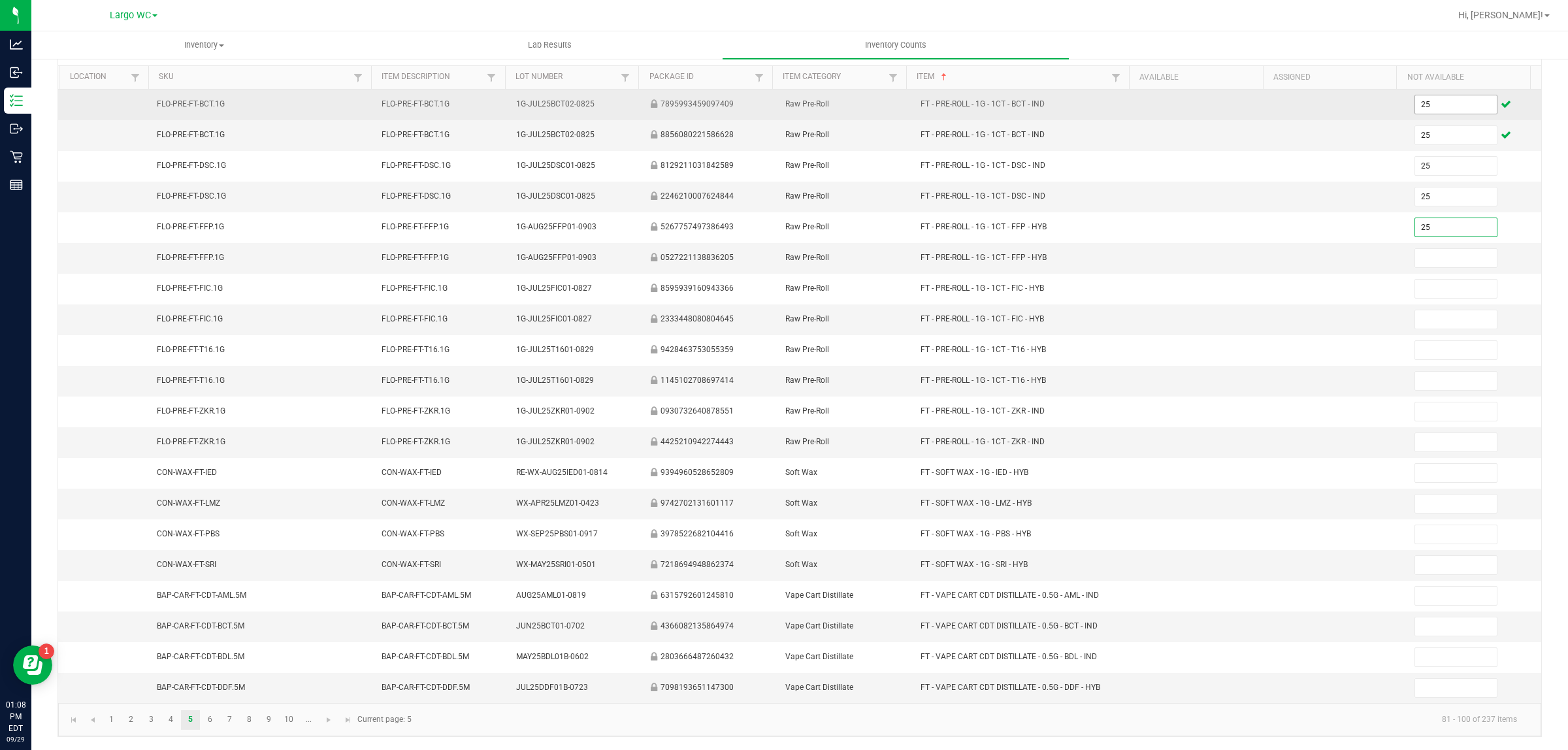
type input "25"
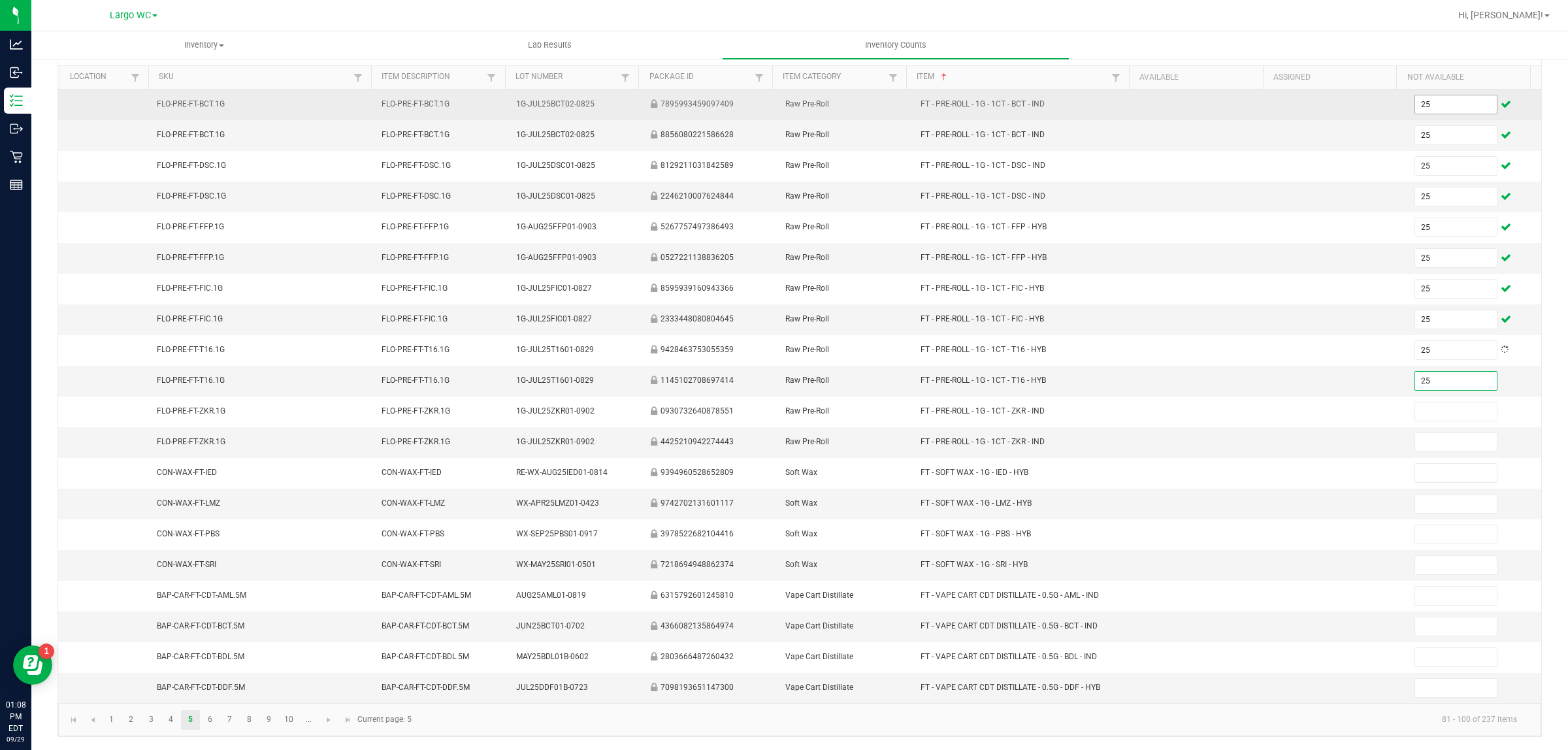
type input "25"
type input "8"
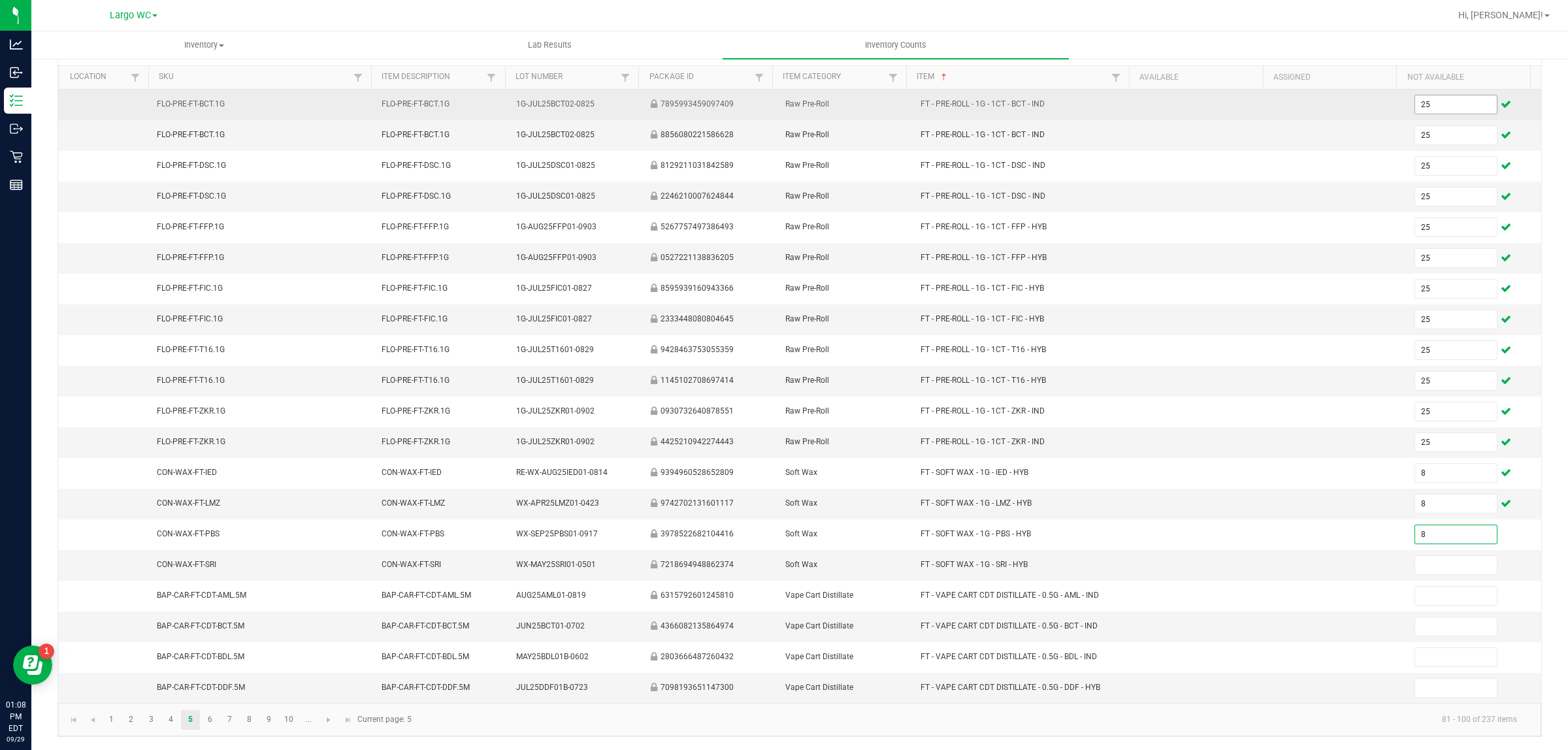
type input "8"
type input "12"
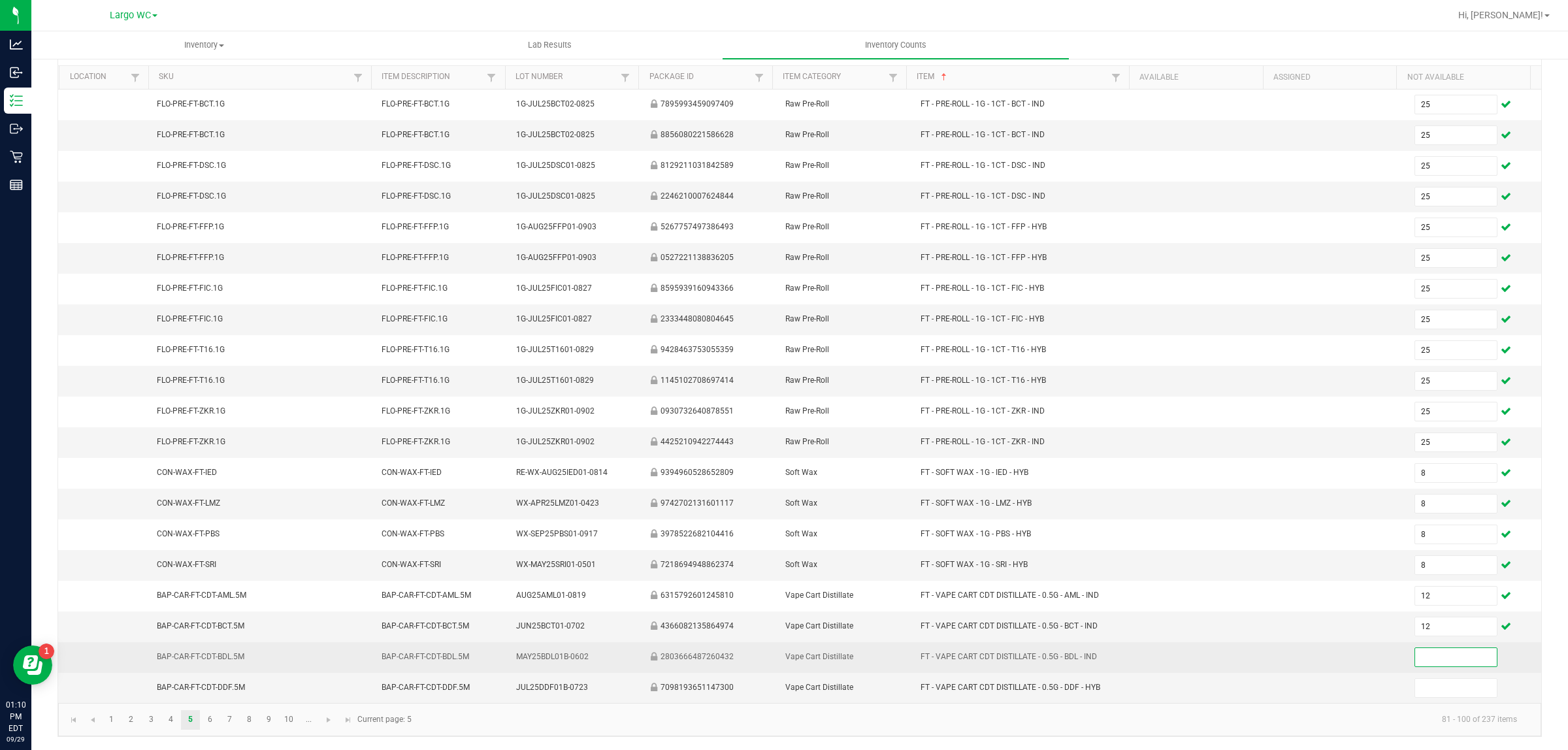
click at [1429, 665] on input at bounding box center [1456, 657] width 82 height 19
type input "12"
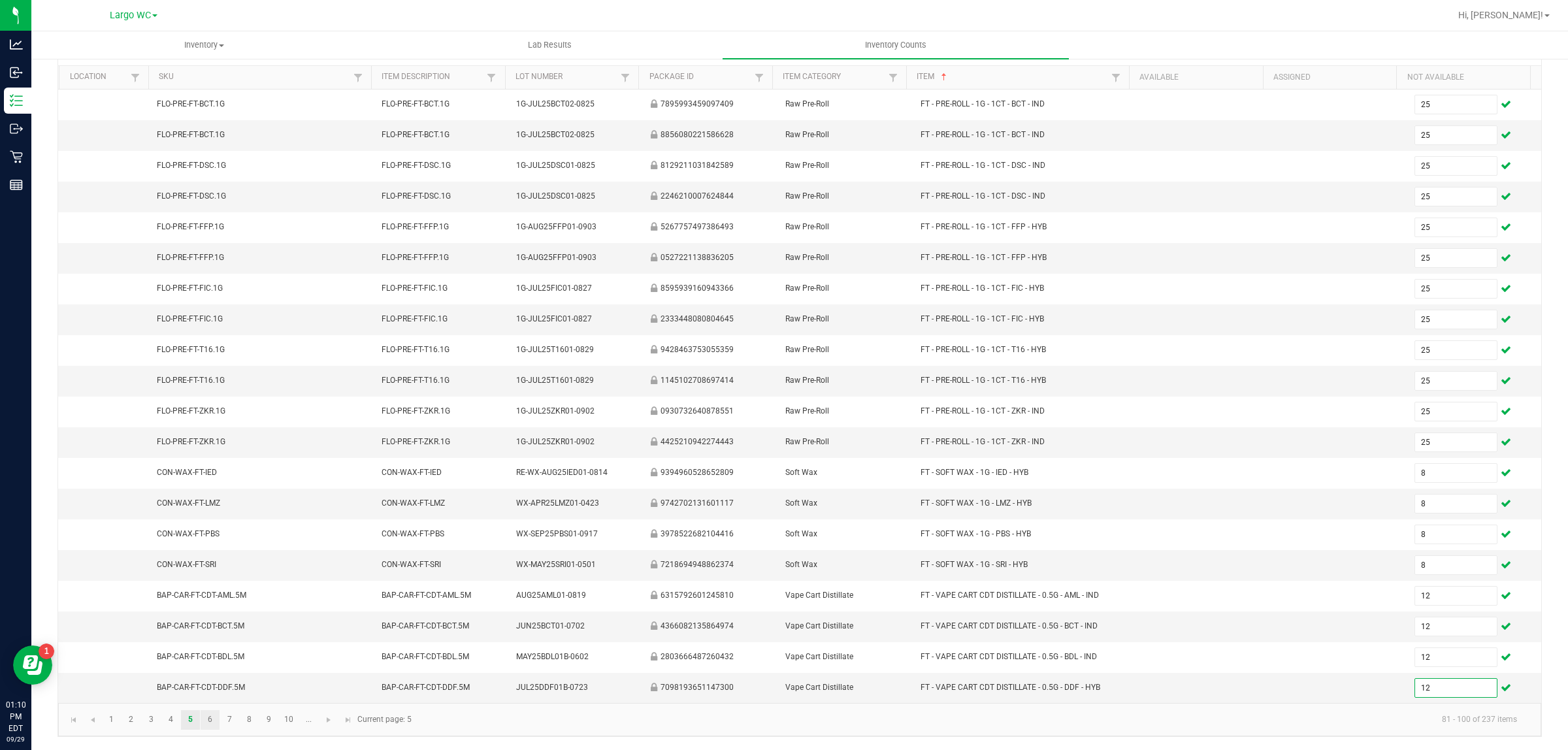
click at [210, 723] on link "6" at bounding box center [209, 720] width 19 height 20
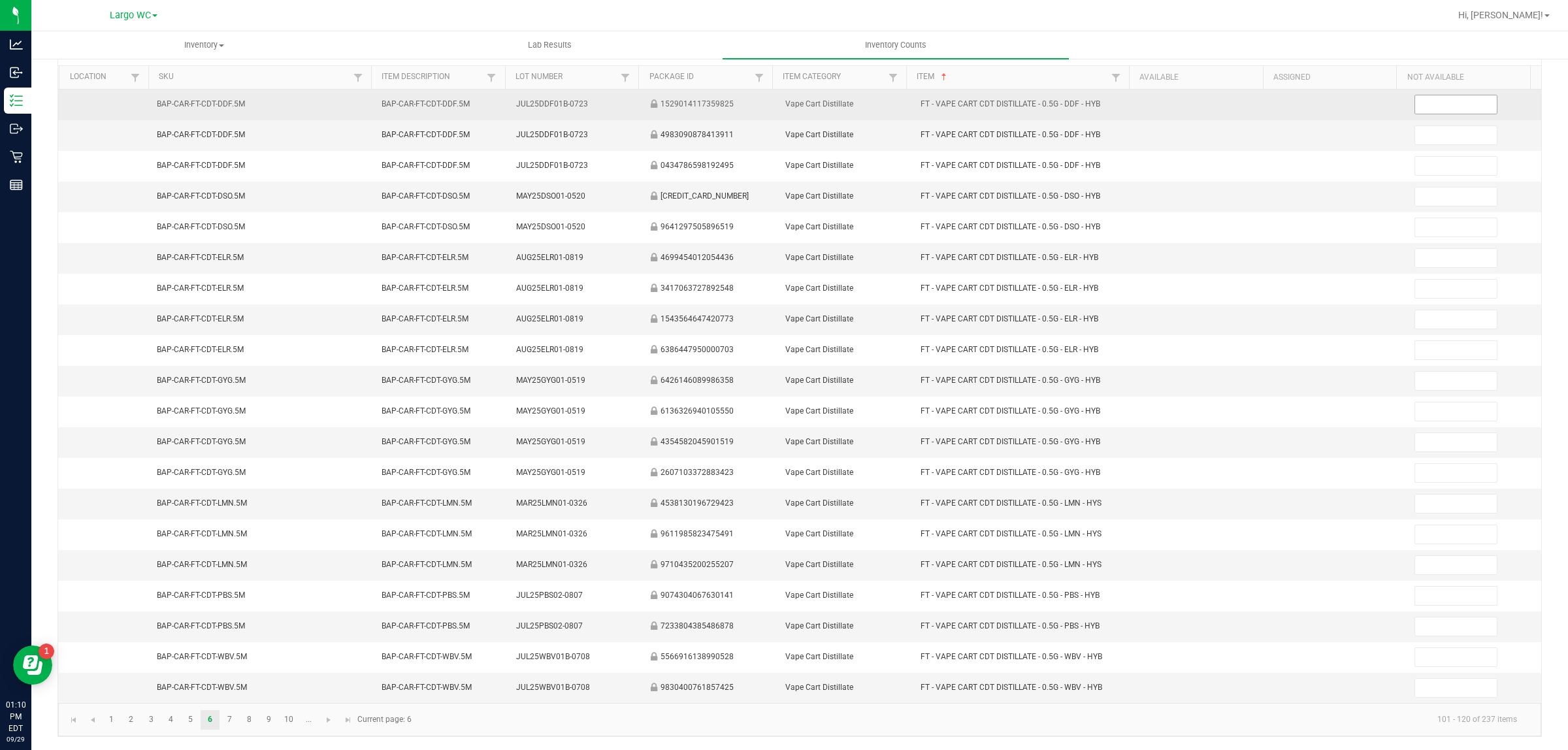
click at [1425, 104] on input at bounding box center [1456, 104] width 82 height 19
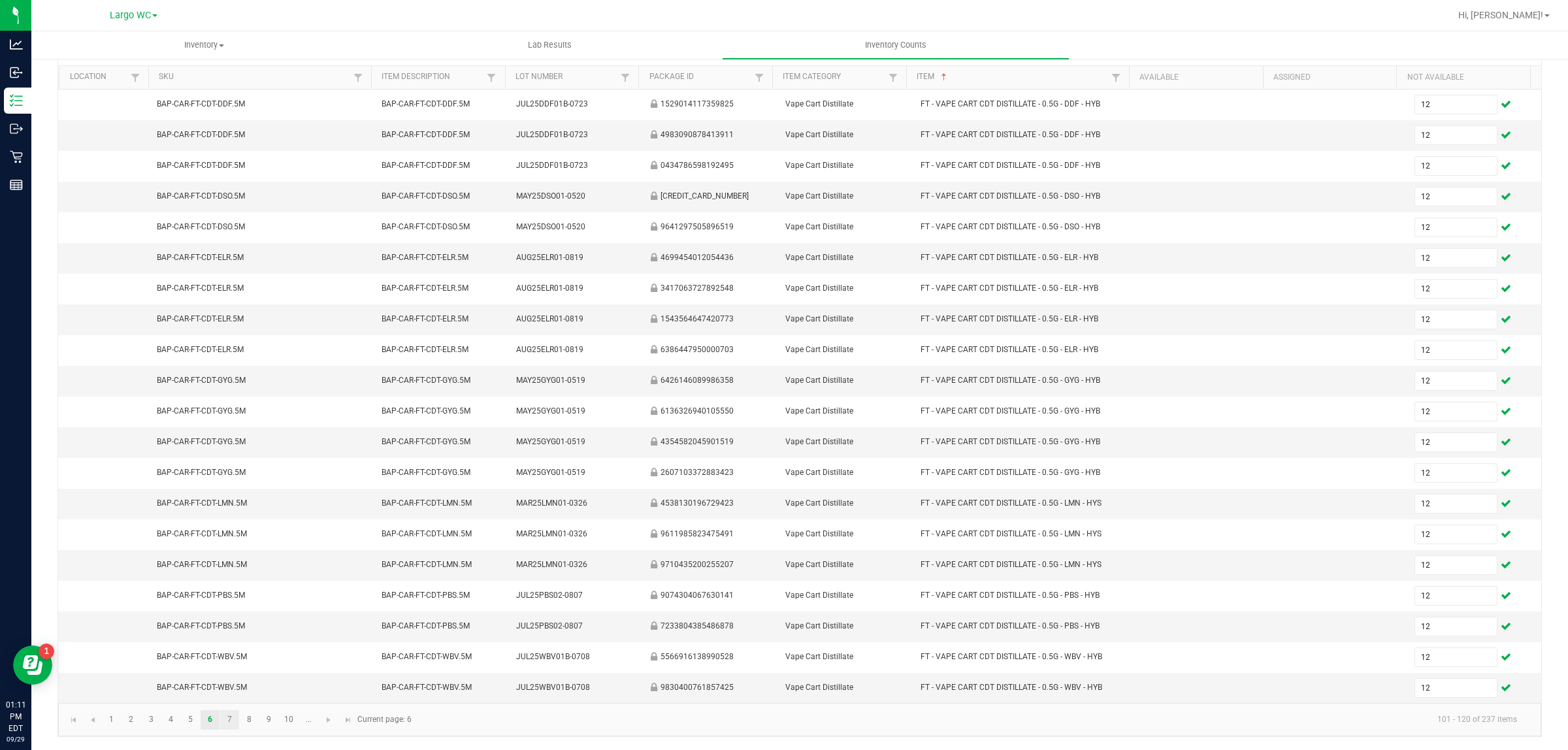
click at [231, 723] on link "7" at bounding box center [229, 720] width 19 height 20
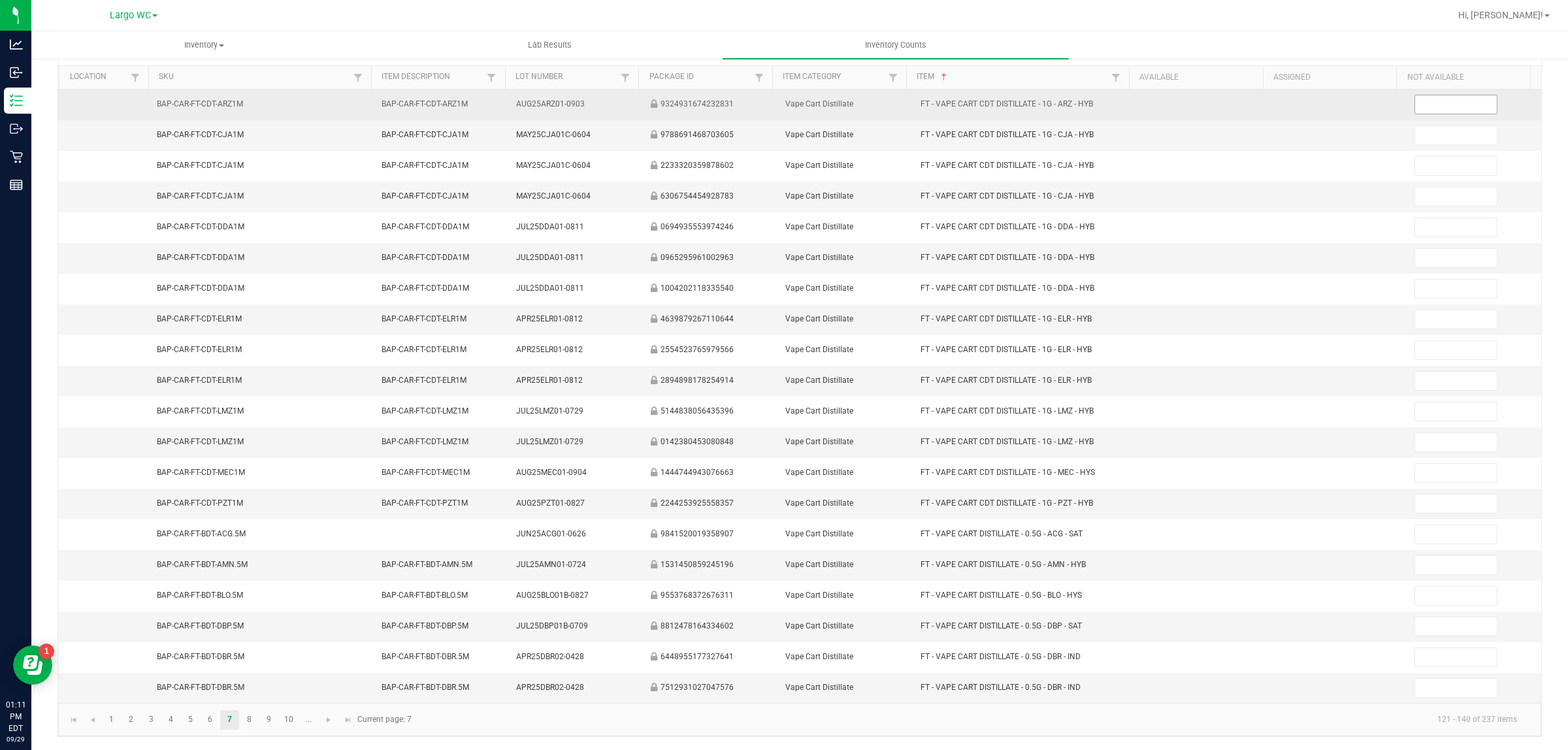
click at [1415, 100] on input at bounding box center [1456, 104] width 82 height 19
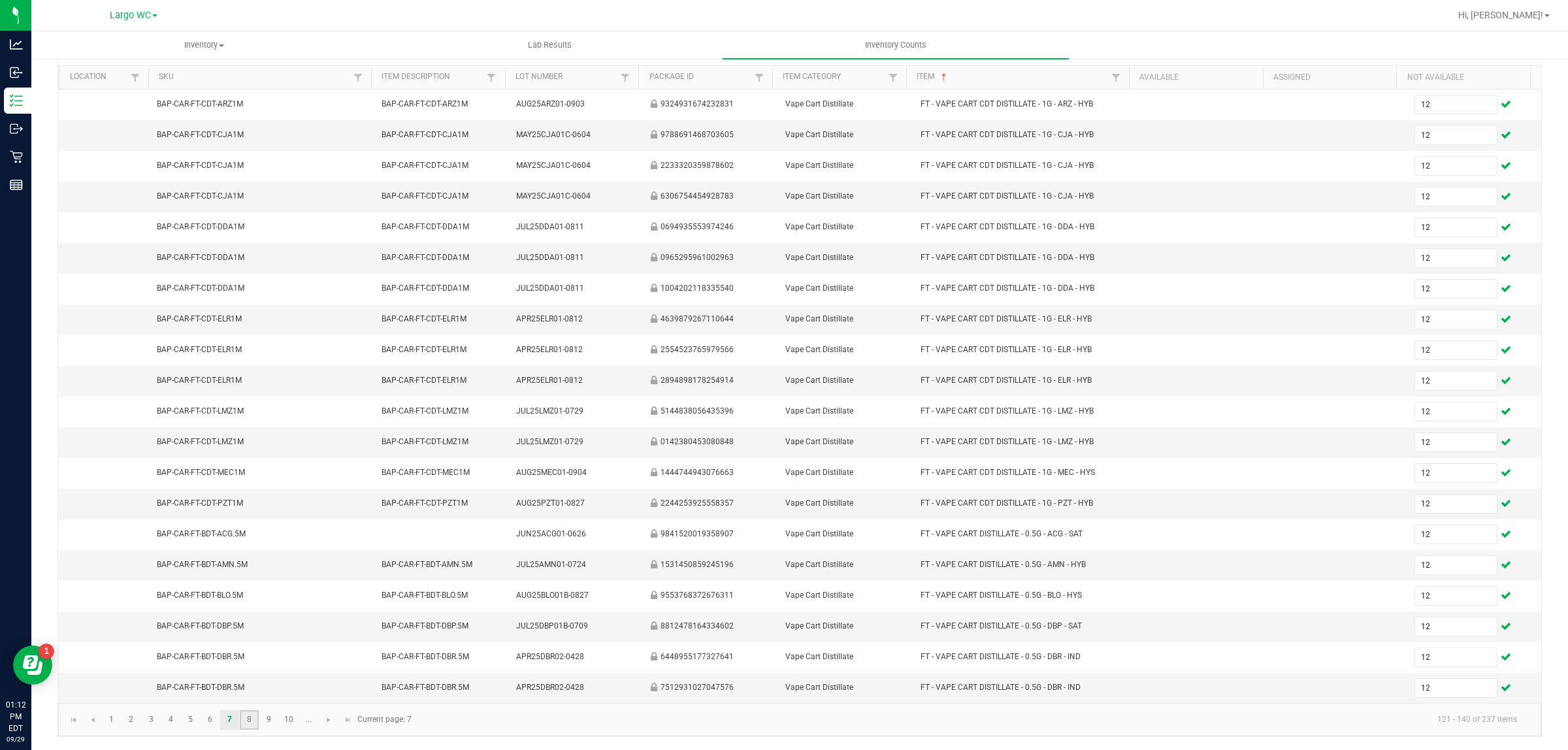
click at [249, 723] on link "8" at bounding box center [248, 720] width 19 height 20
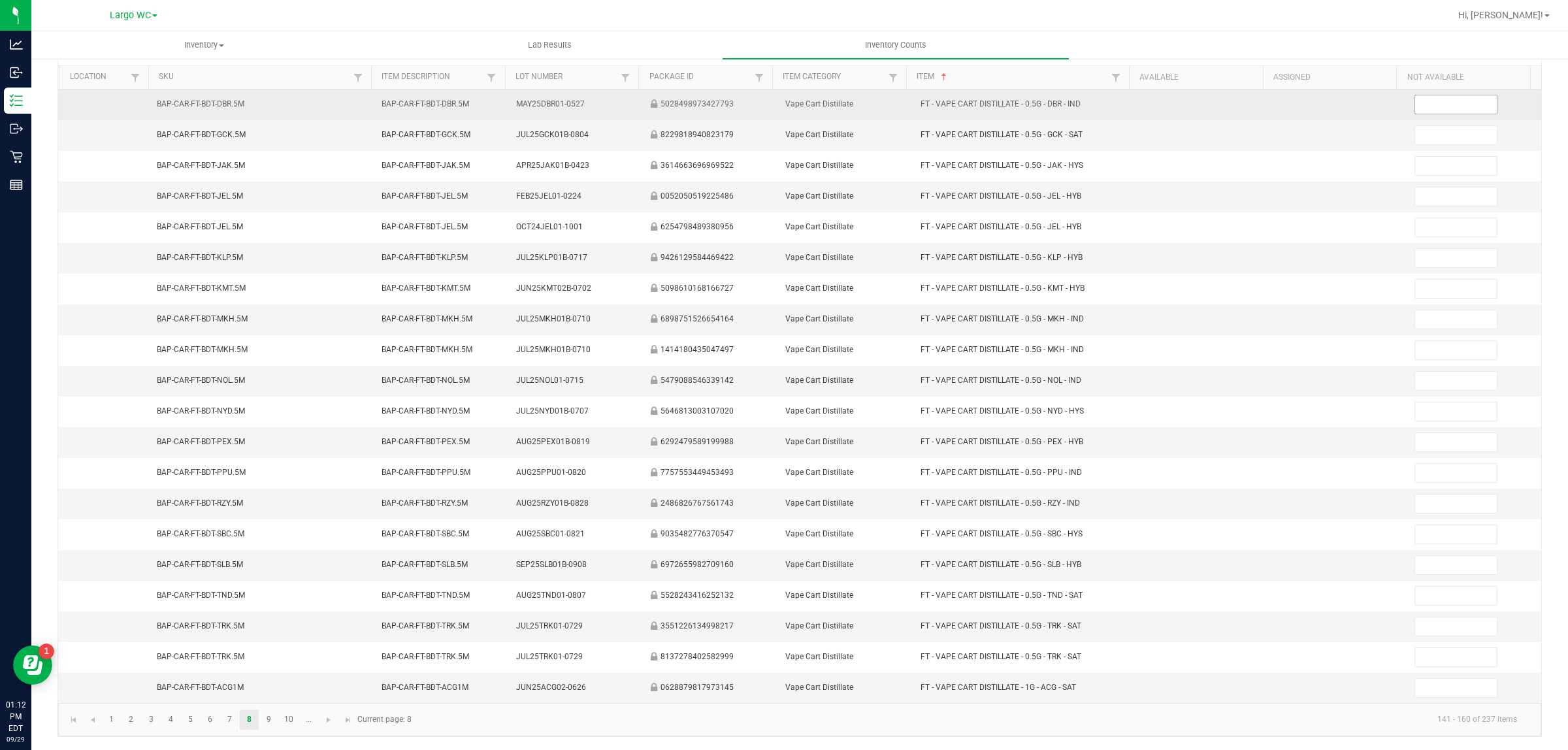
click at [1423, 100] on input at bounding box center [1456, 104] width 82 height 19
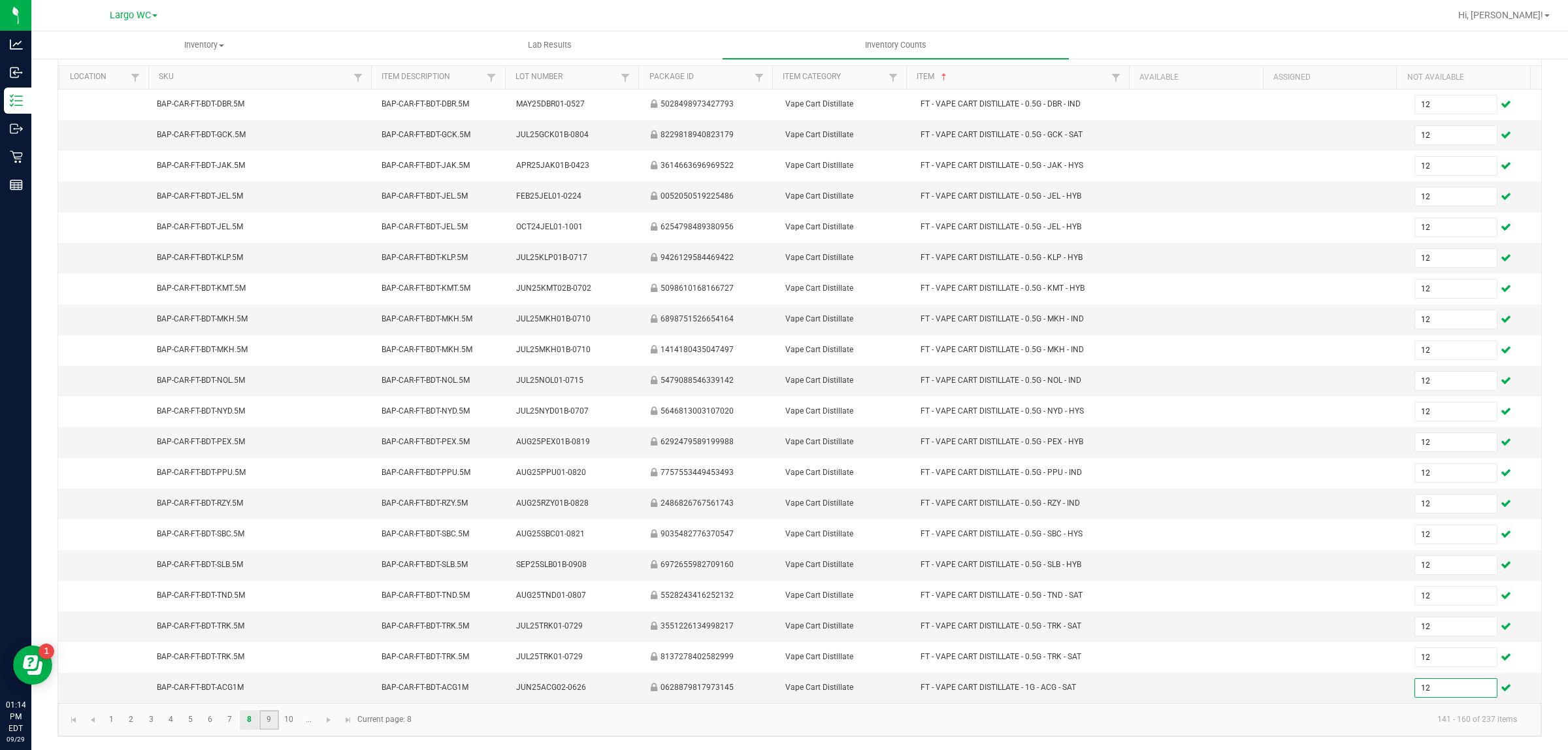
click at [269, 723] on link "9" at bounding box center [268, 720] width 19 height 20
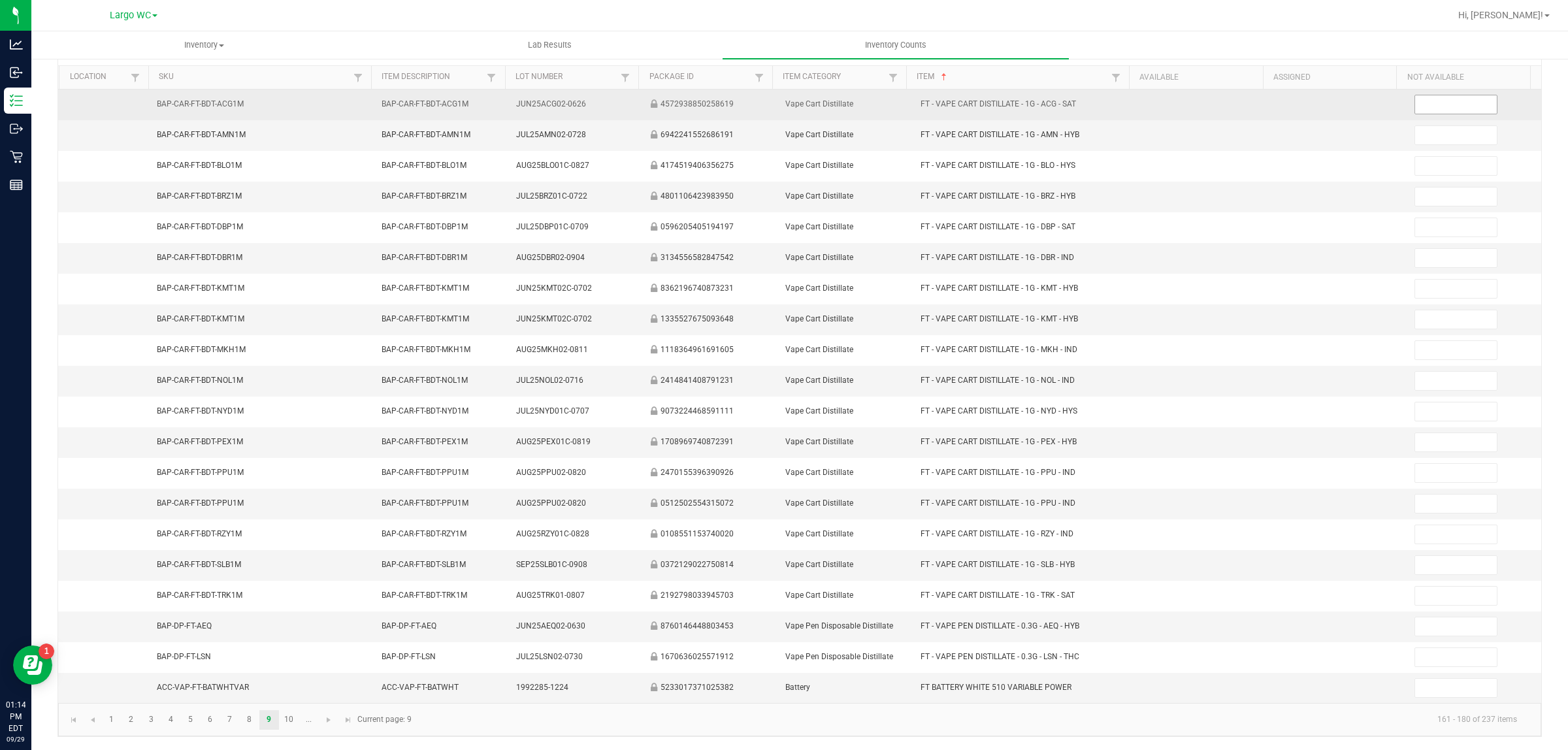
click at [1415, 100] on input at bounding box center [1456, 104] width 82 height 19
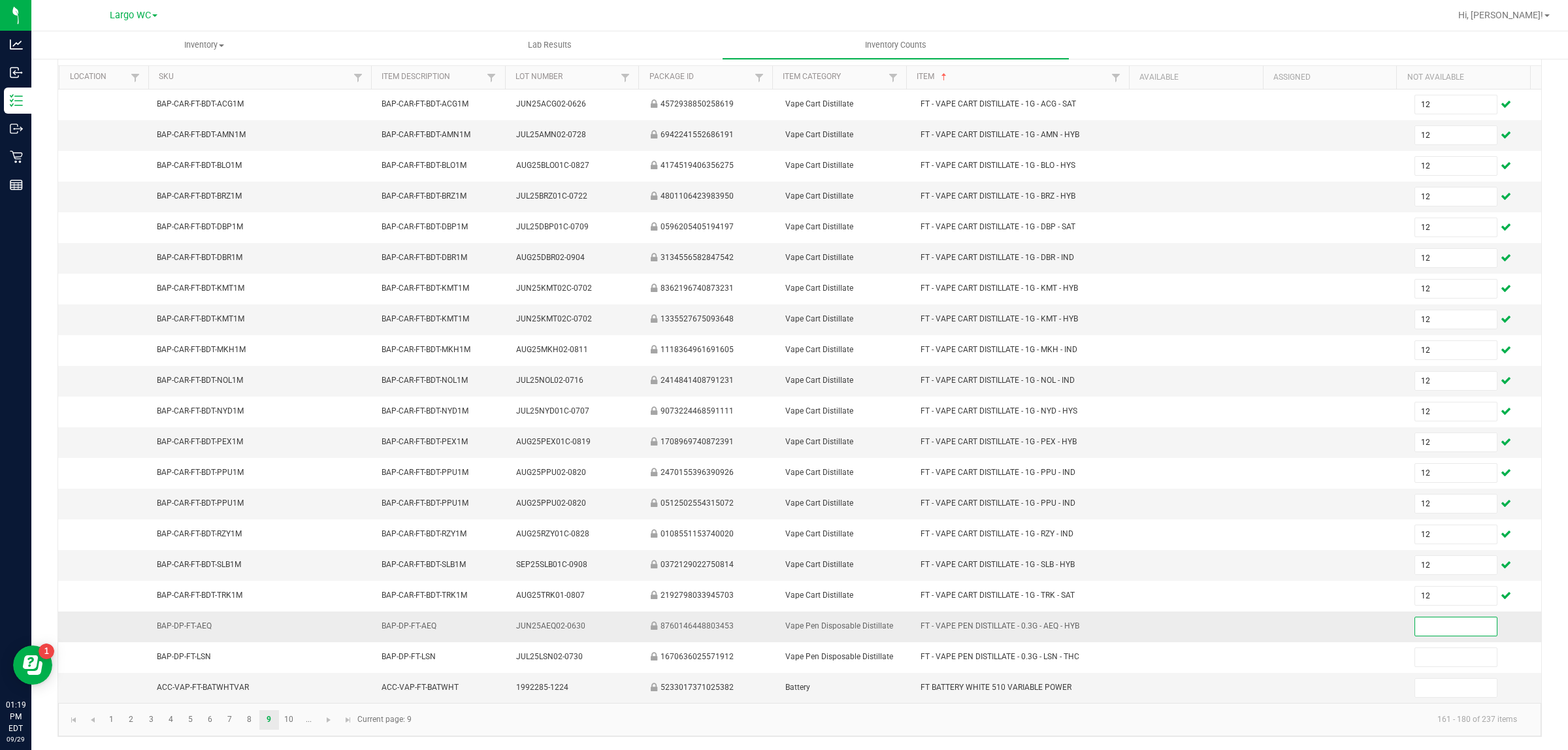
click at [1451, 634] on input at bounding box center [1456, 626] width 82 height 19
click at [292, 720] on link "10" at bounding box center [289, 720] width 19 height 20
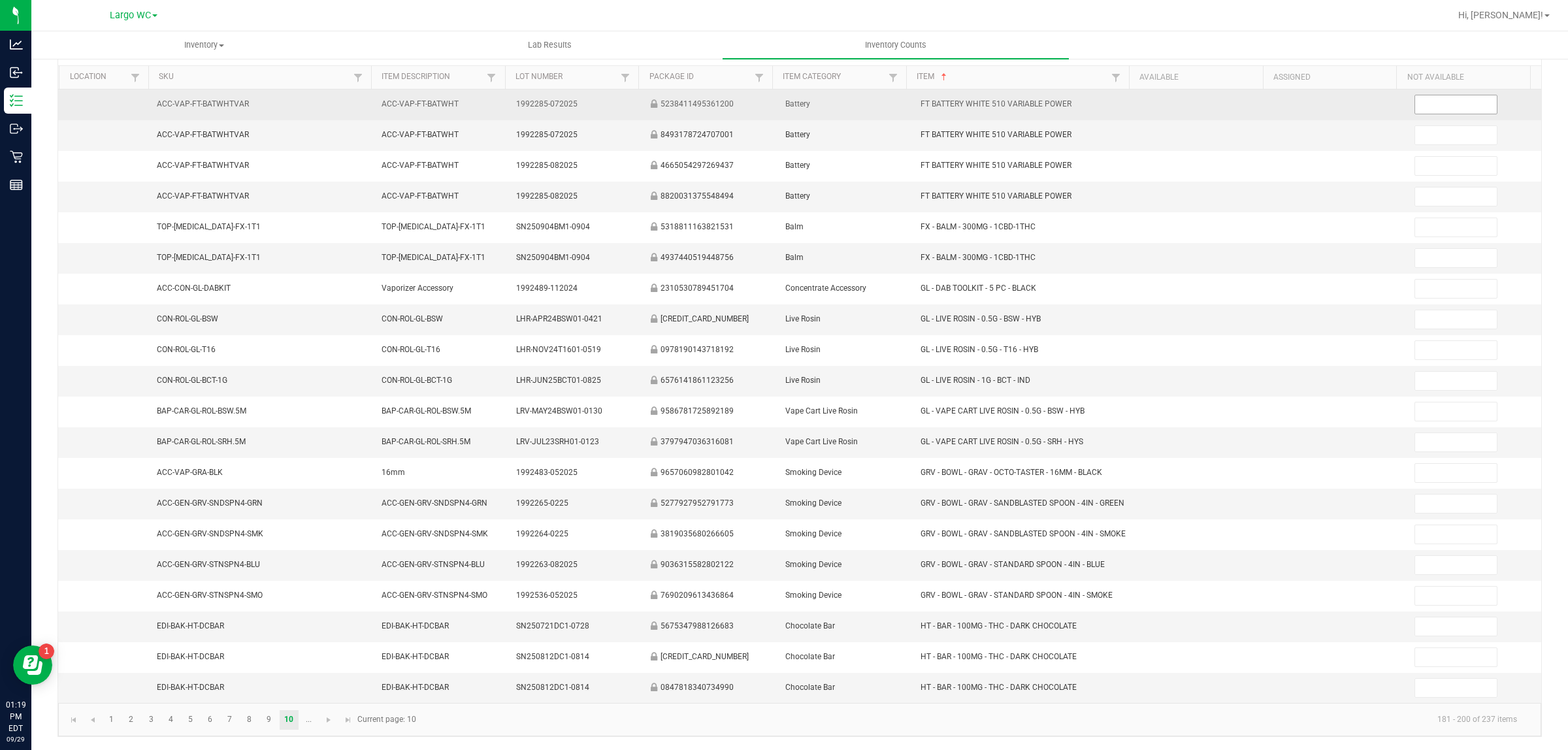
click at [1429, 98] on input at bounding box center [1456, 104] width 82 height 19
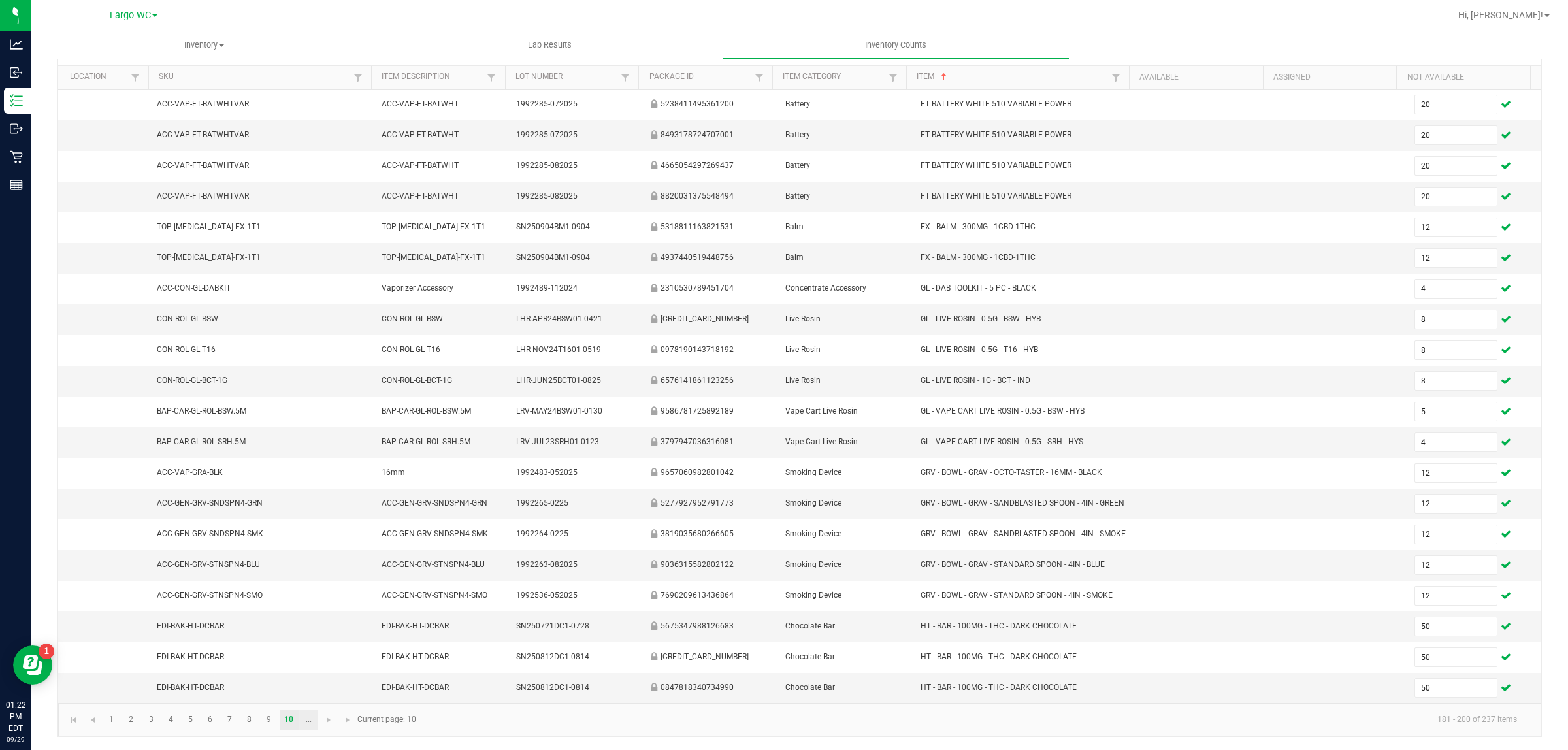
click at [308, 729] on link "..." at bounding box center [308, 720] width 19 height 20
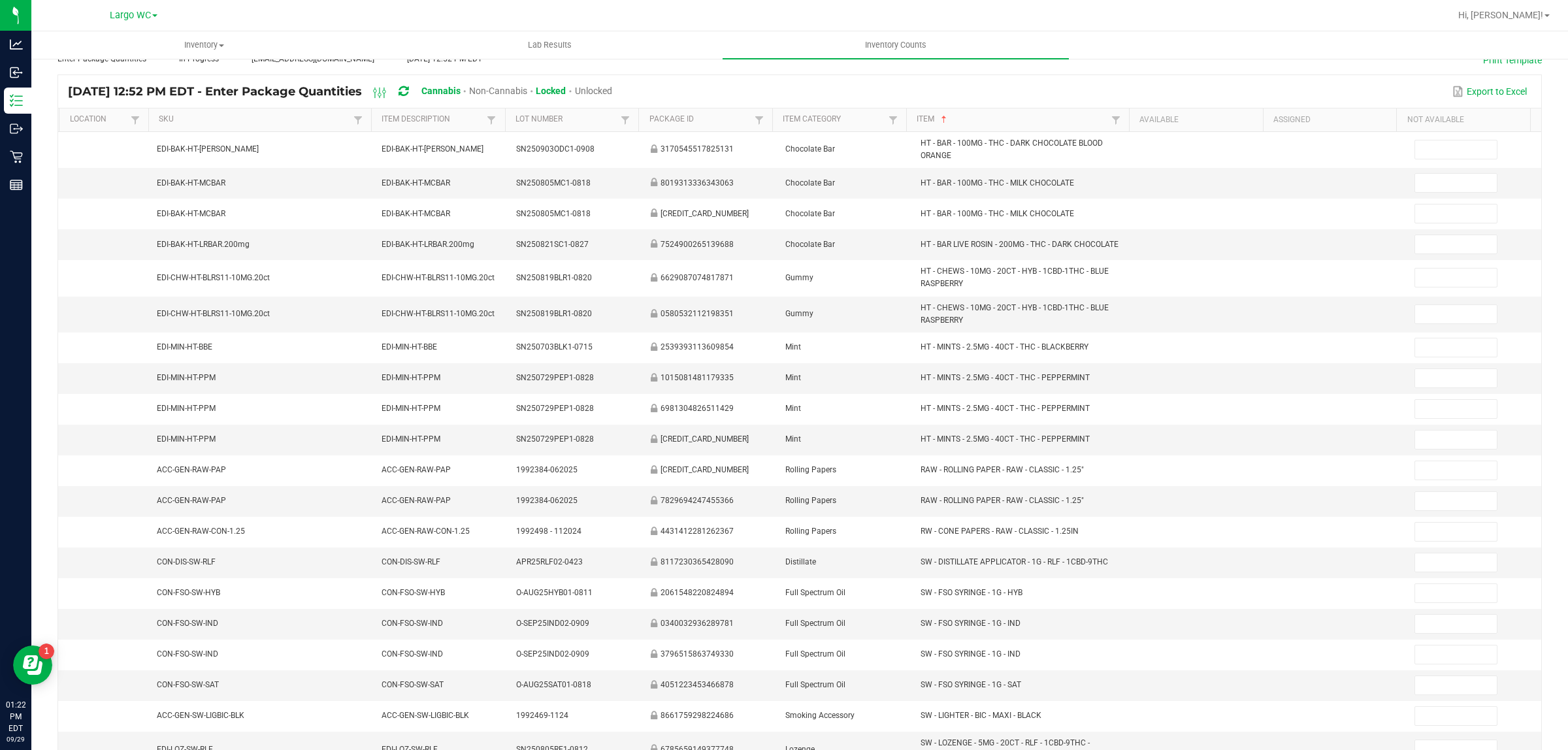
scroll to position [78, 0]
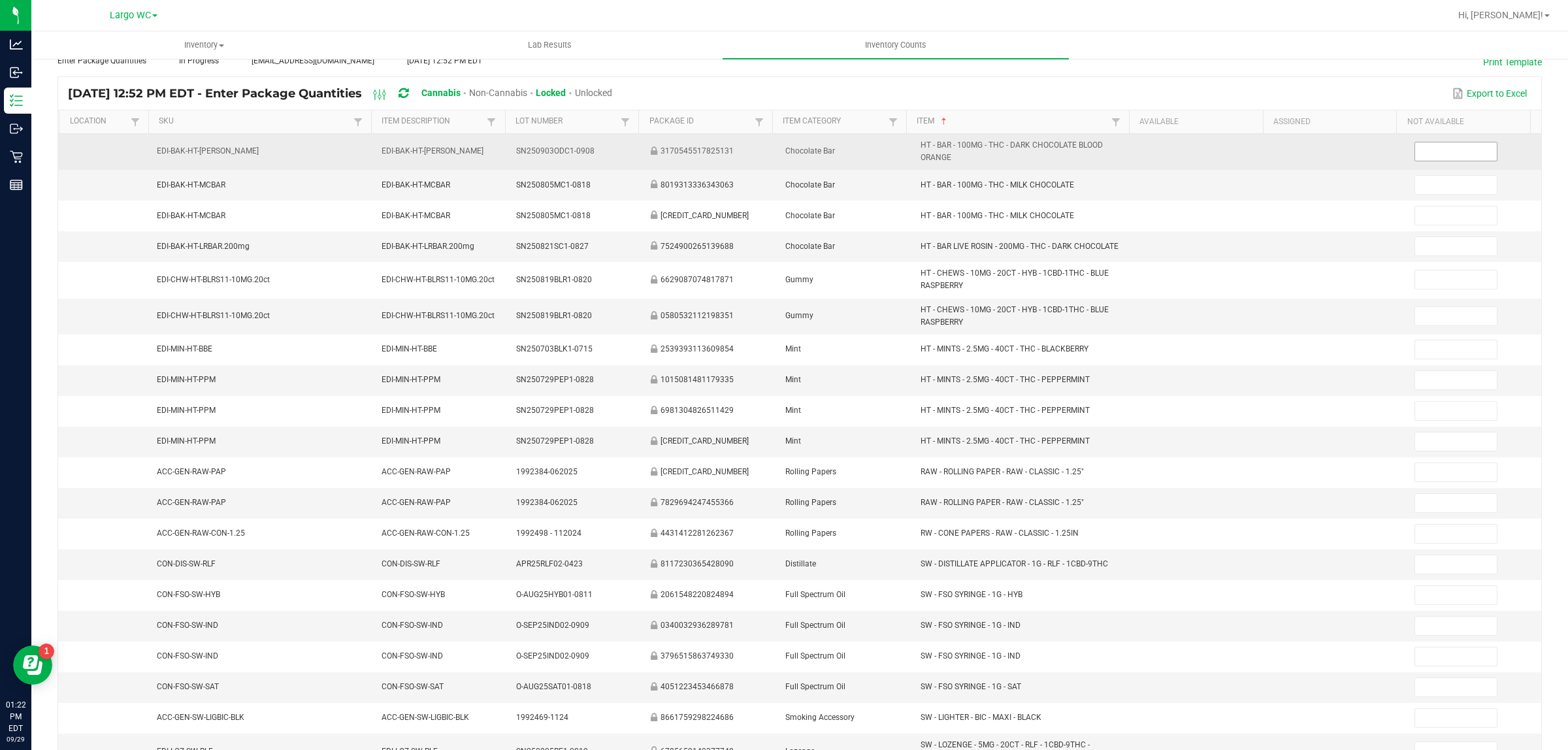
click at [1429, 151] on input at bounding box center [1456, 151] width 82 height 19
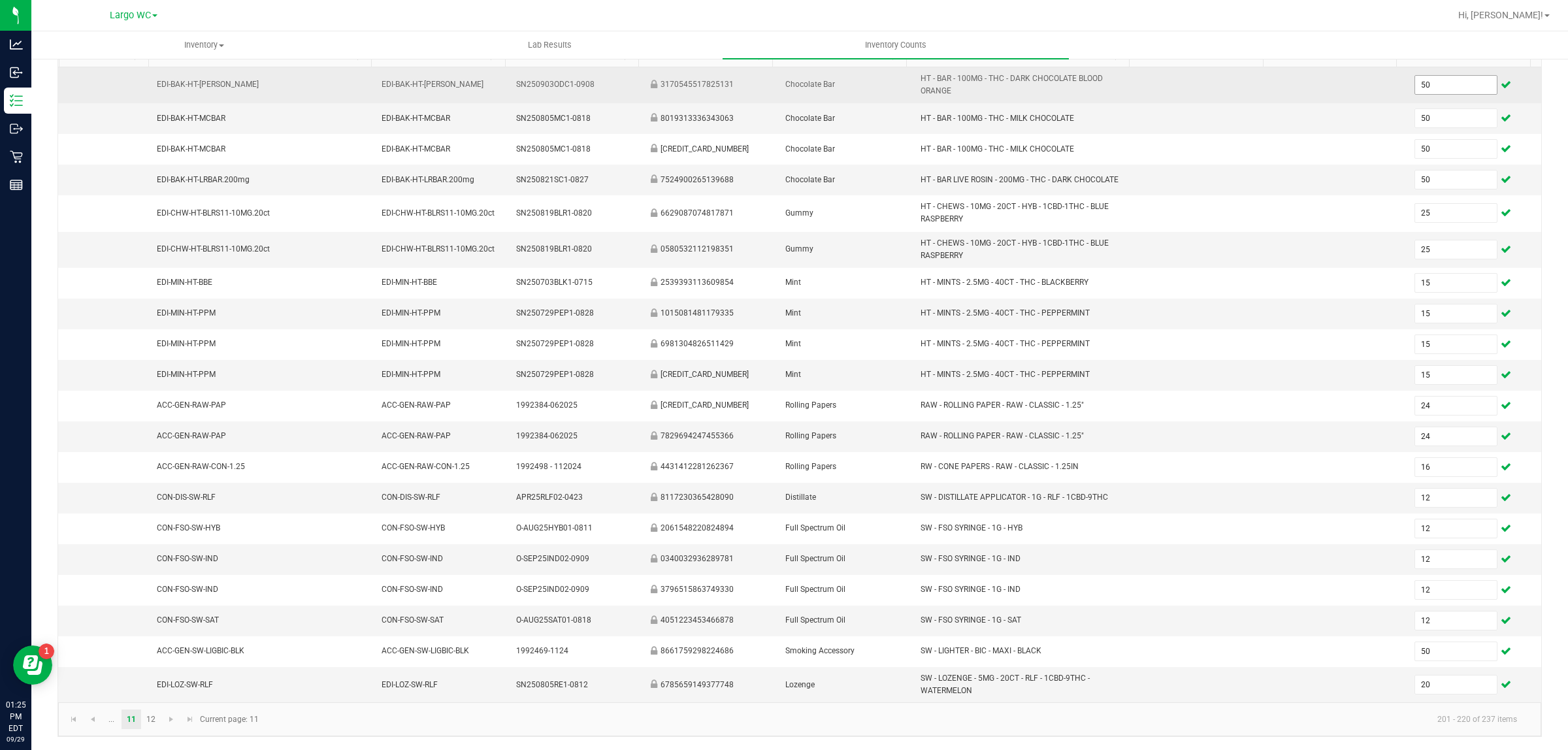
scroll to position [145, 0]
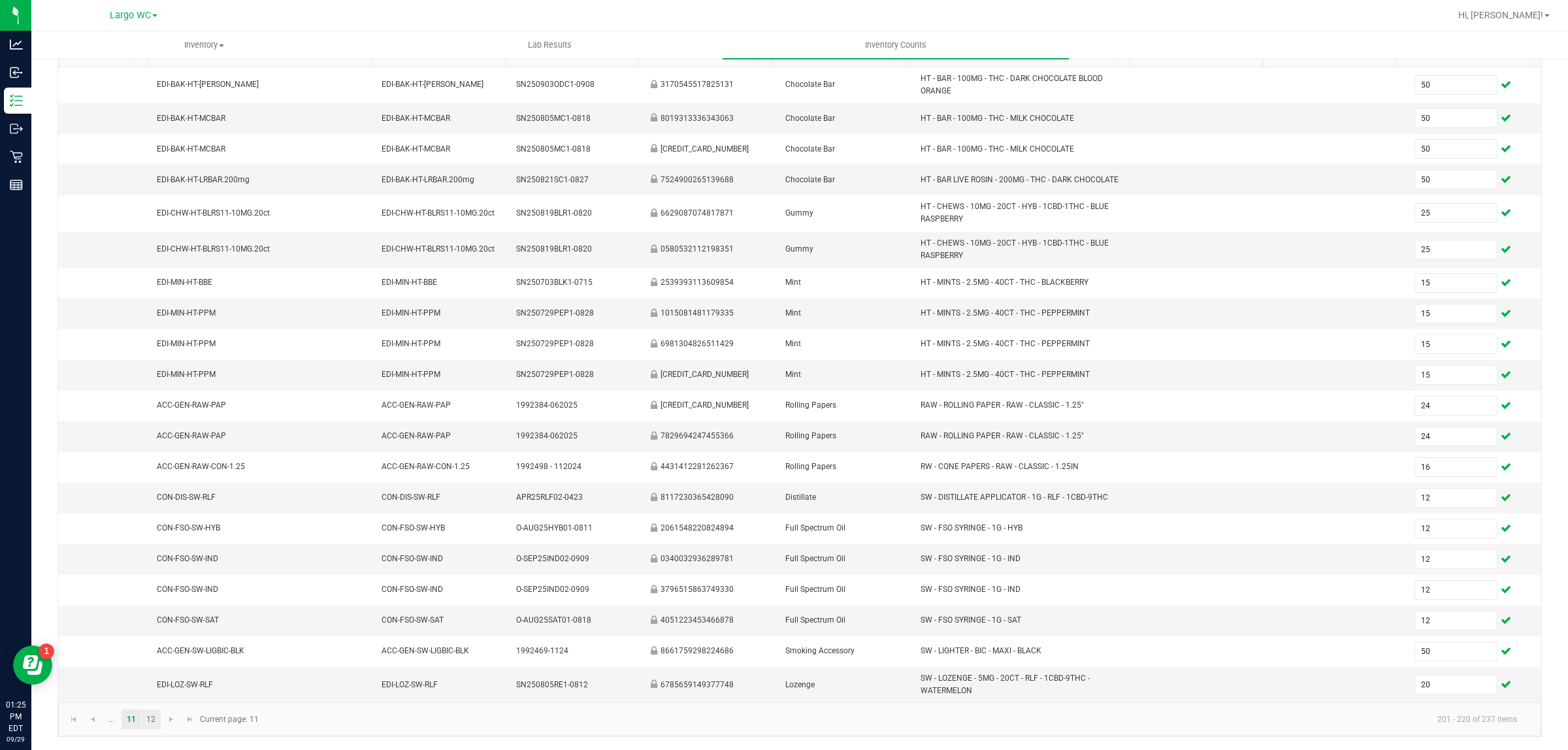
click at [147, 729] on link "12" at bounding box center [150, 720] width 19 height 20
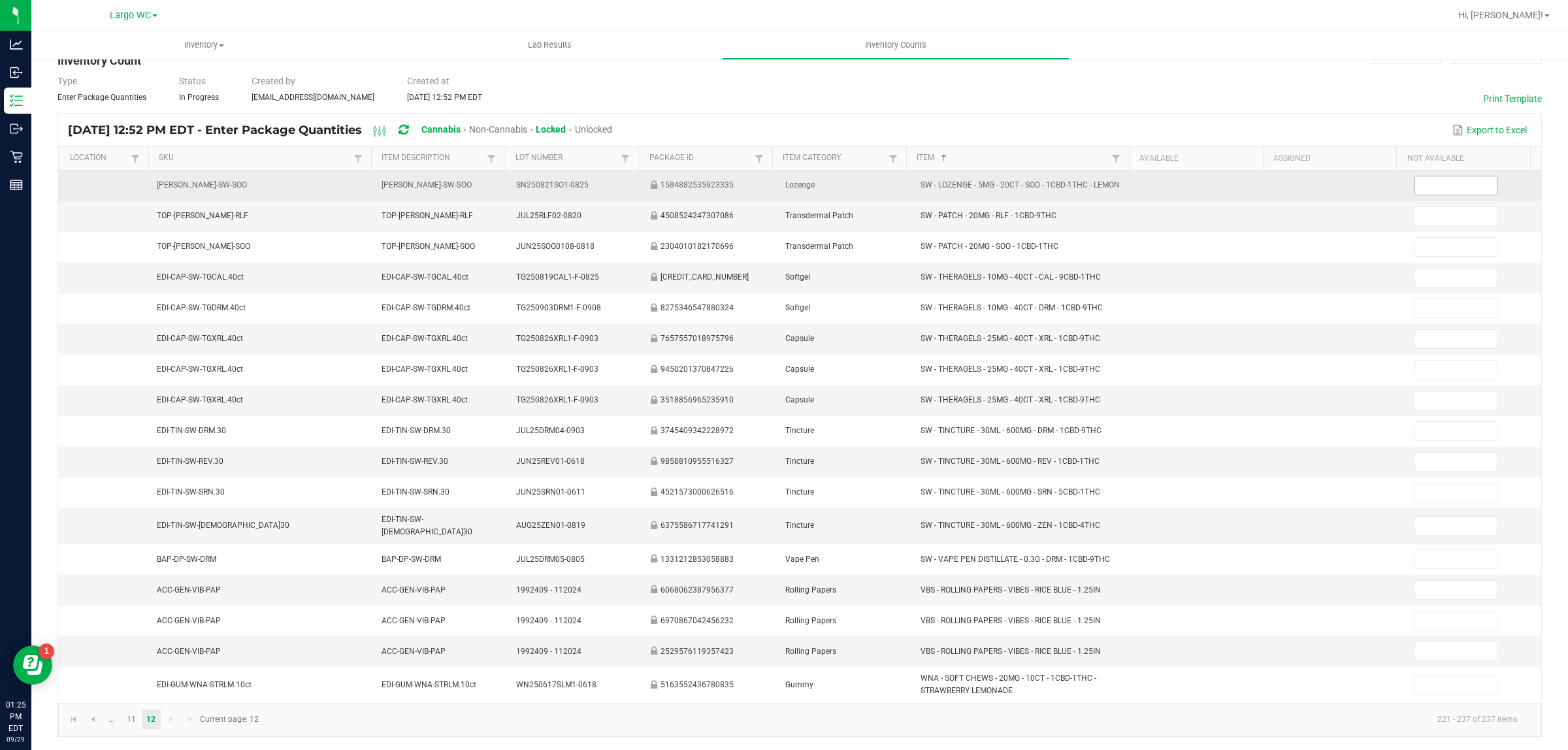
click at [1422, 185] on input at bounding box center [1456, 186] width 82 height 19
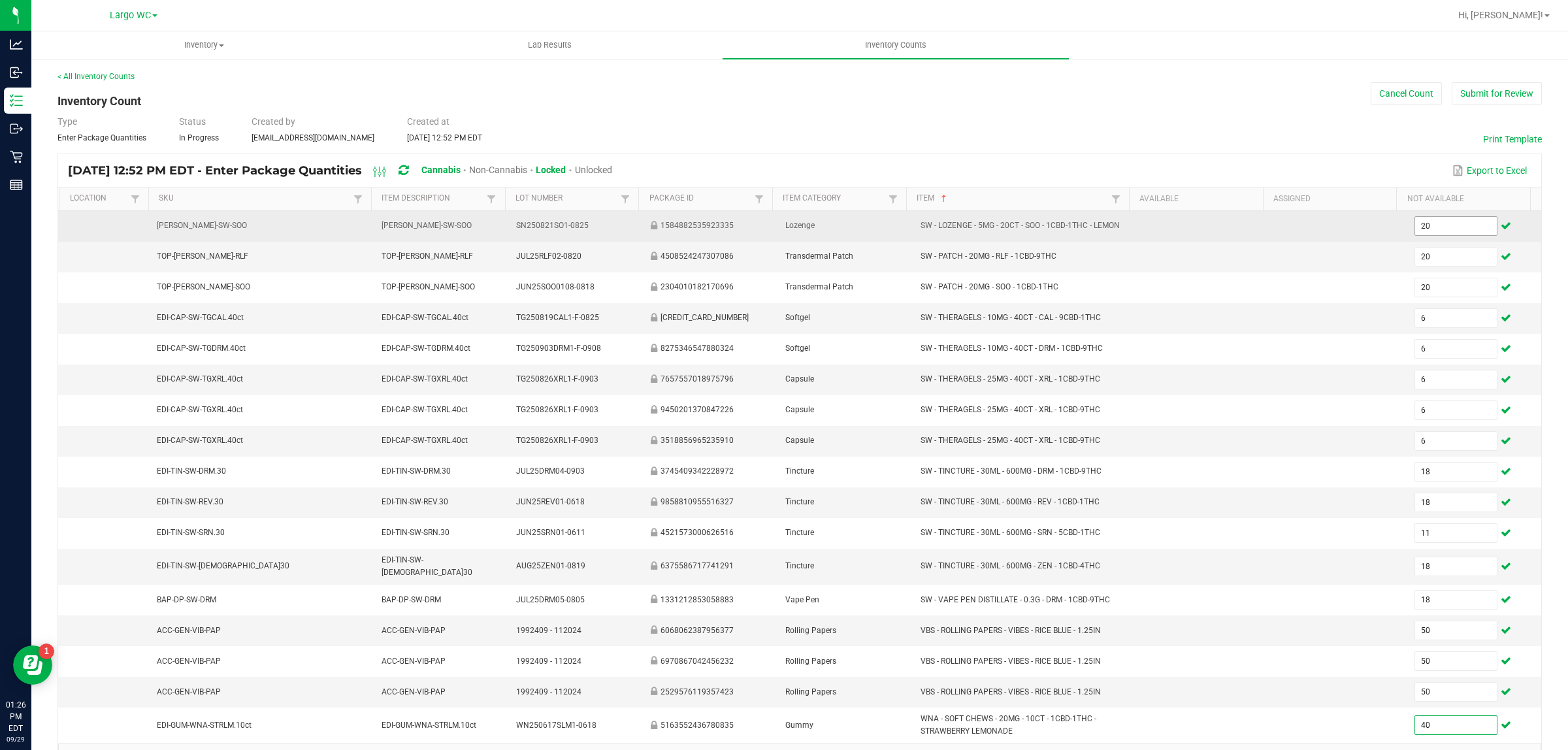
scroll to position [2, 0]
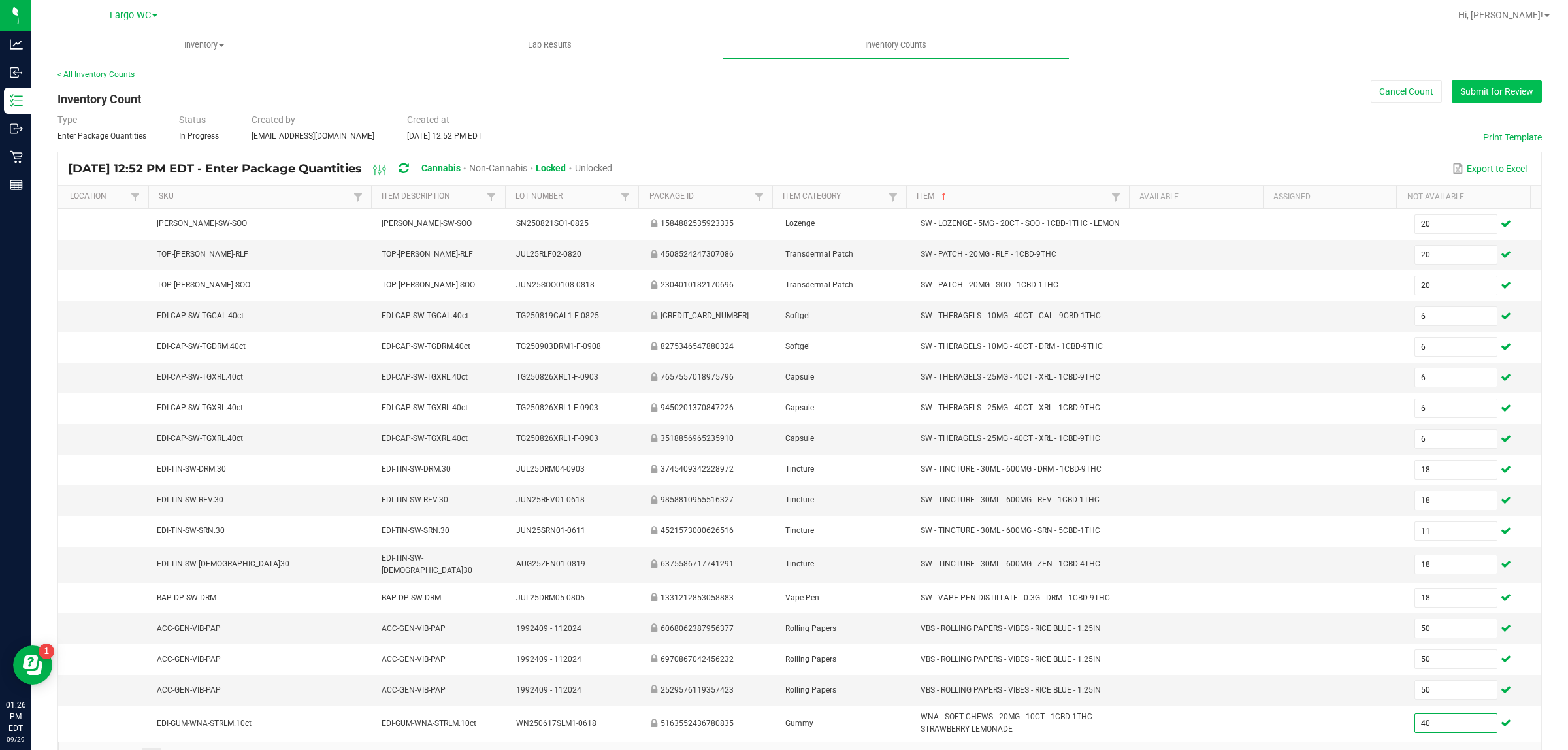
click at [1477, 91] on button "Submit for Review" at bounding box center [1497, 91] width 90 height 23
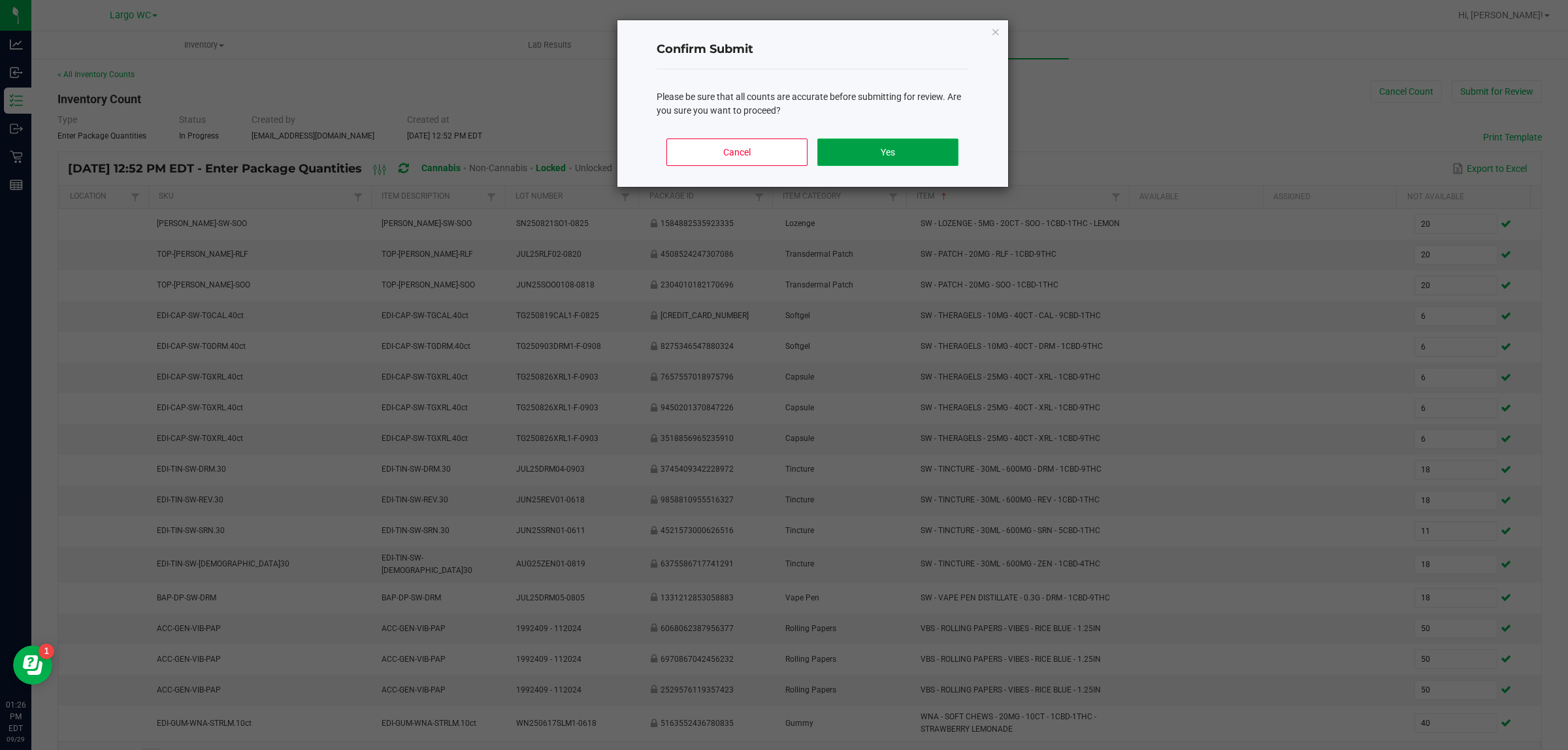
click at [912, 143] on button "Yes" at bounding box center [887, 152] width 140 height 27
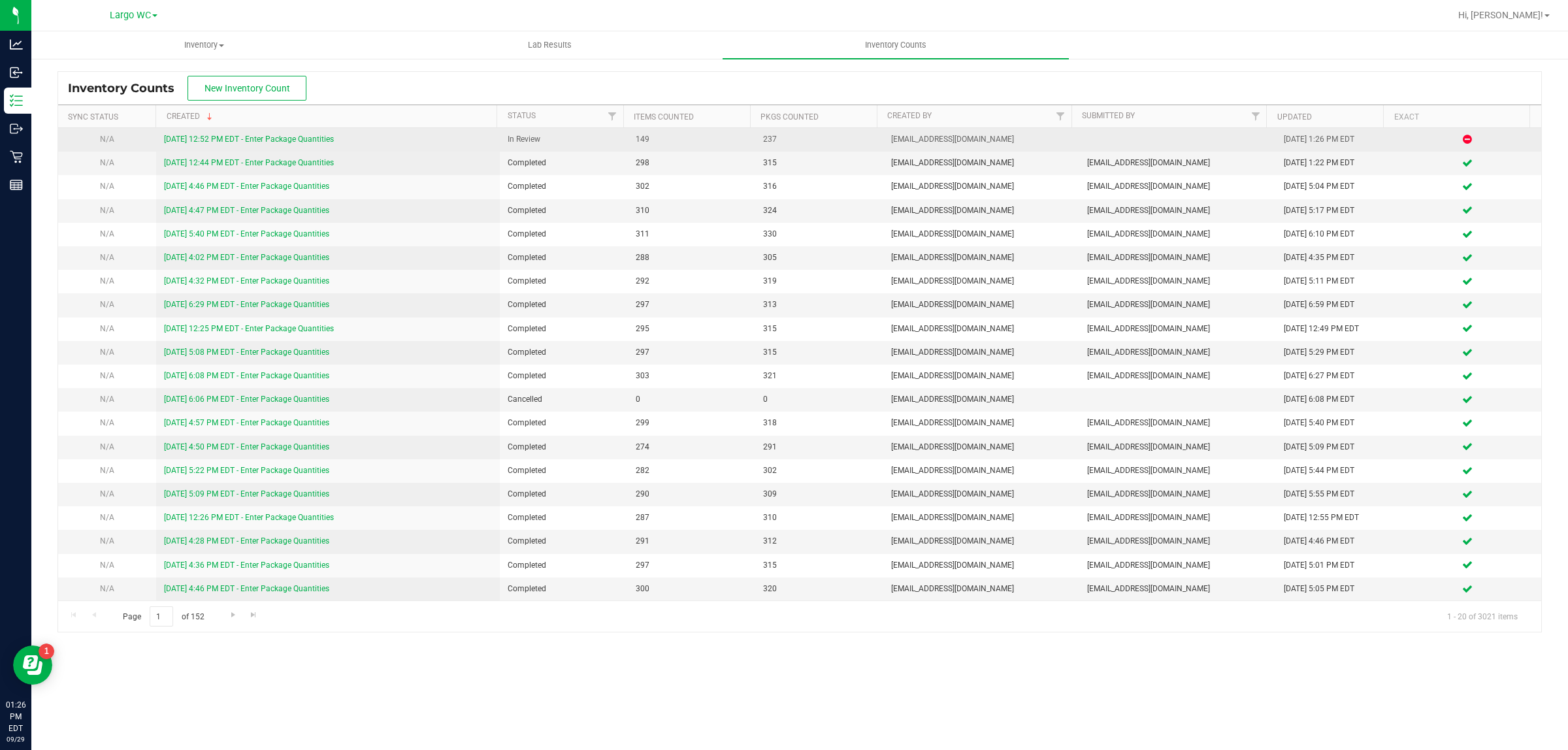
click at [302, 135] on link "9/29/25 12:52 PM EDT - Enter Package Quantities" at bounding box center [248, 138] width 170 height 9
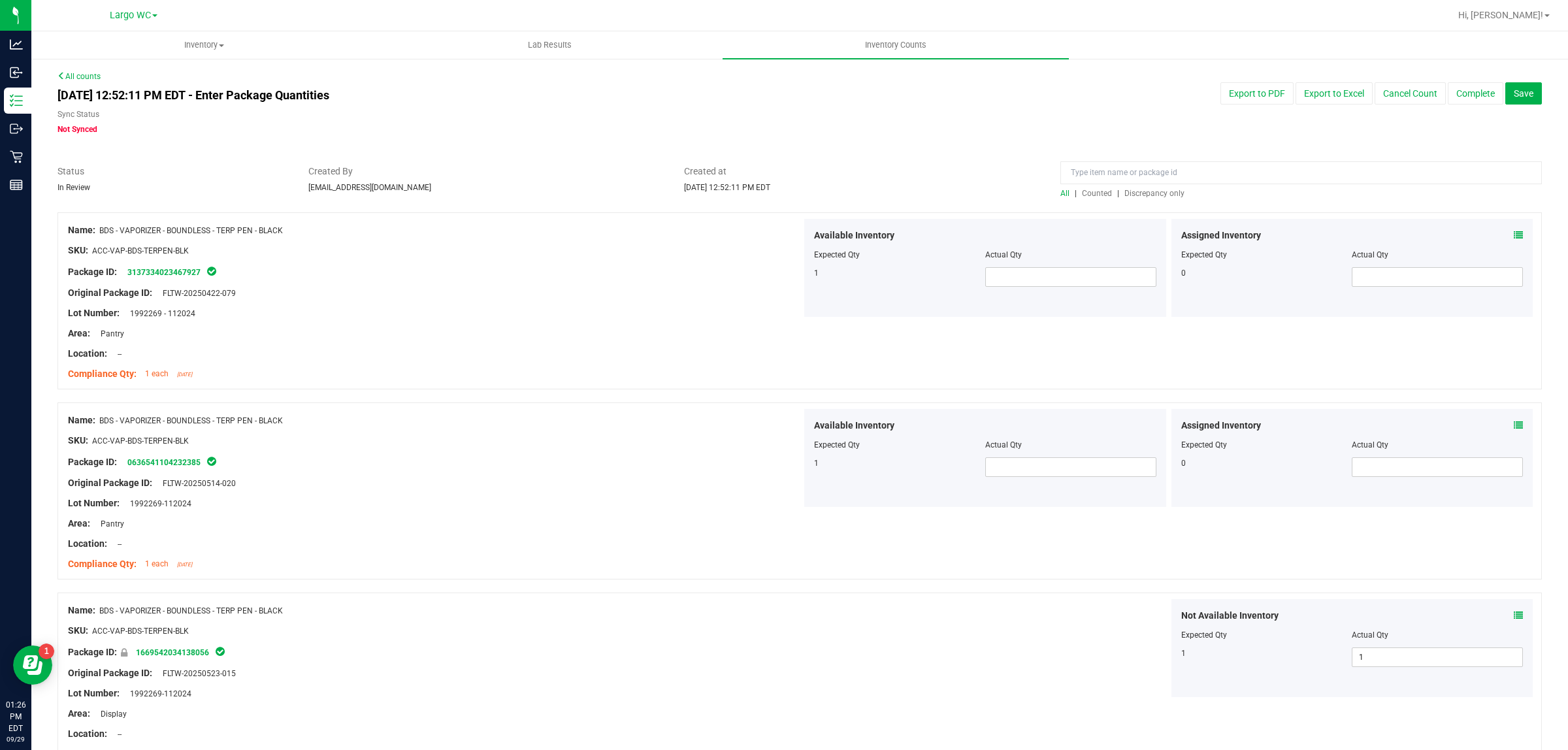
click at [1151, 192] on span "Discrepancy only" at bounding box center [1154, 192] width 60 height 9
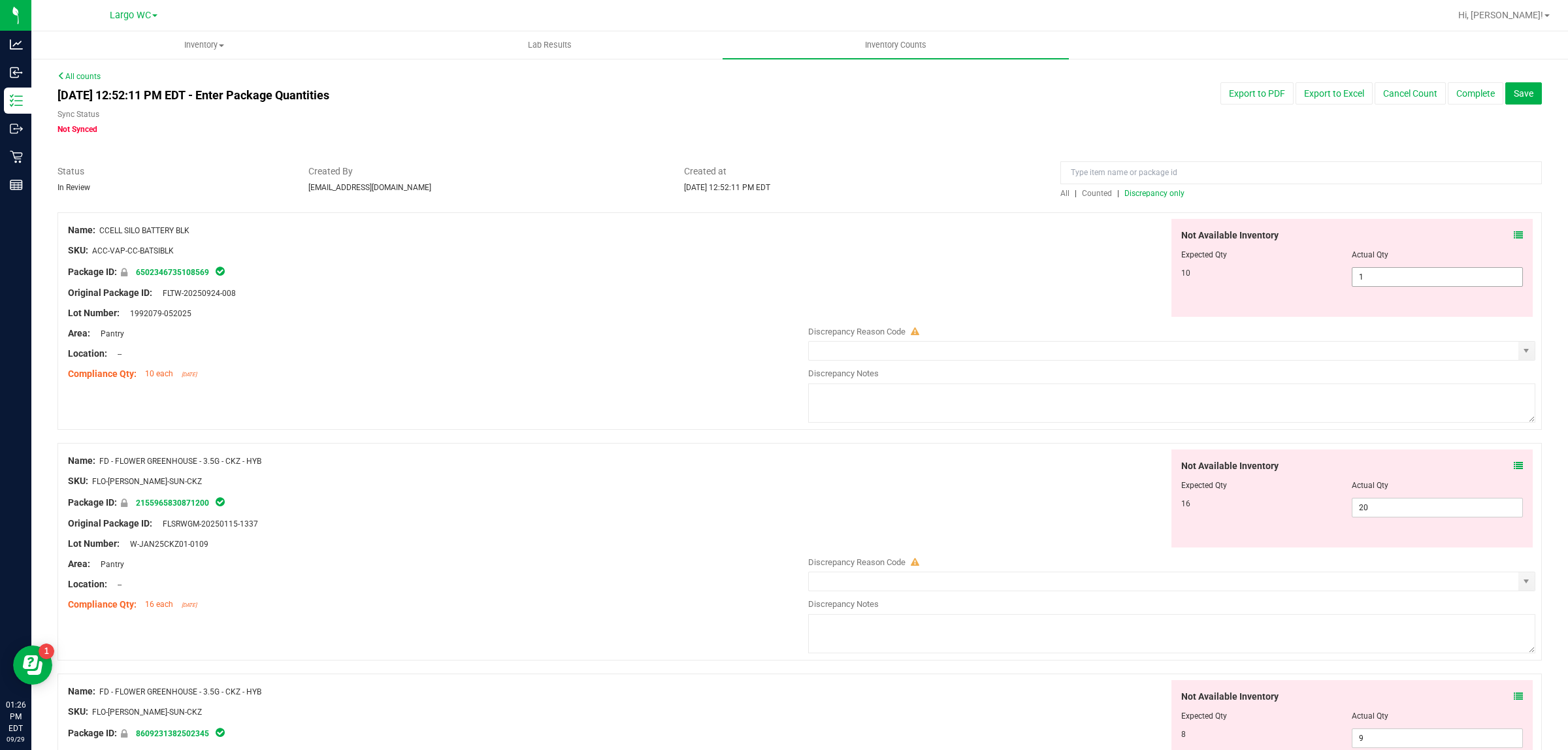
click at [1392, 276] on input "1" at bounding box center [1436, 277] width 170 height 19
click at [1389, 268] on span "1 1" at bounding box center [1437, 277] width 171 height 20
click at [129, 169] on span "Status" at bounding box center [174, 172] width 232 height 14
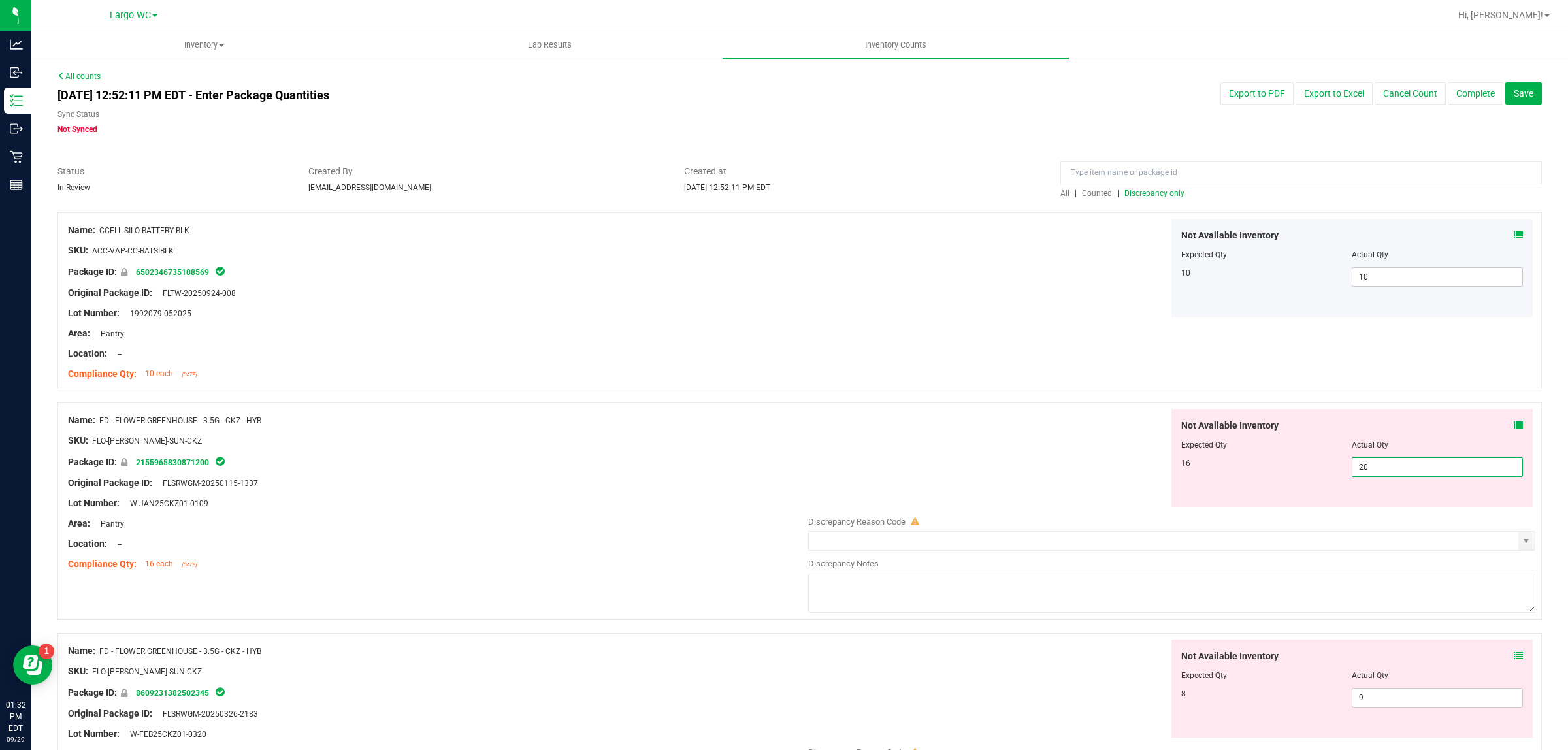
click at [1403, 475] on span "20 20" at bounding box center [1437, 467] width 171 height 20
click at [1403, 475] on input "20" at bounding box center [1436, 466] width 170 height 19
click at [1030, 432] on div "Not Available Inventory Expected Qty Actual Qty 16 20 16" at bounding box center [1167, 458] width 733 height 98
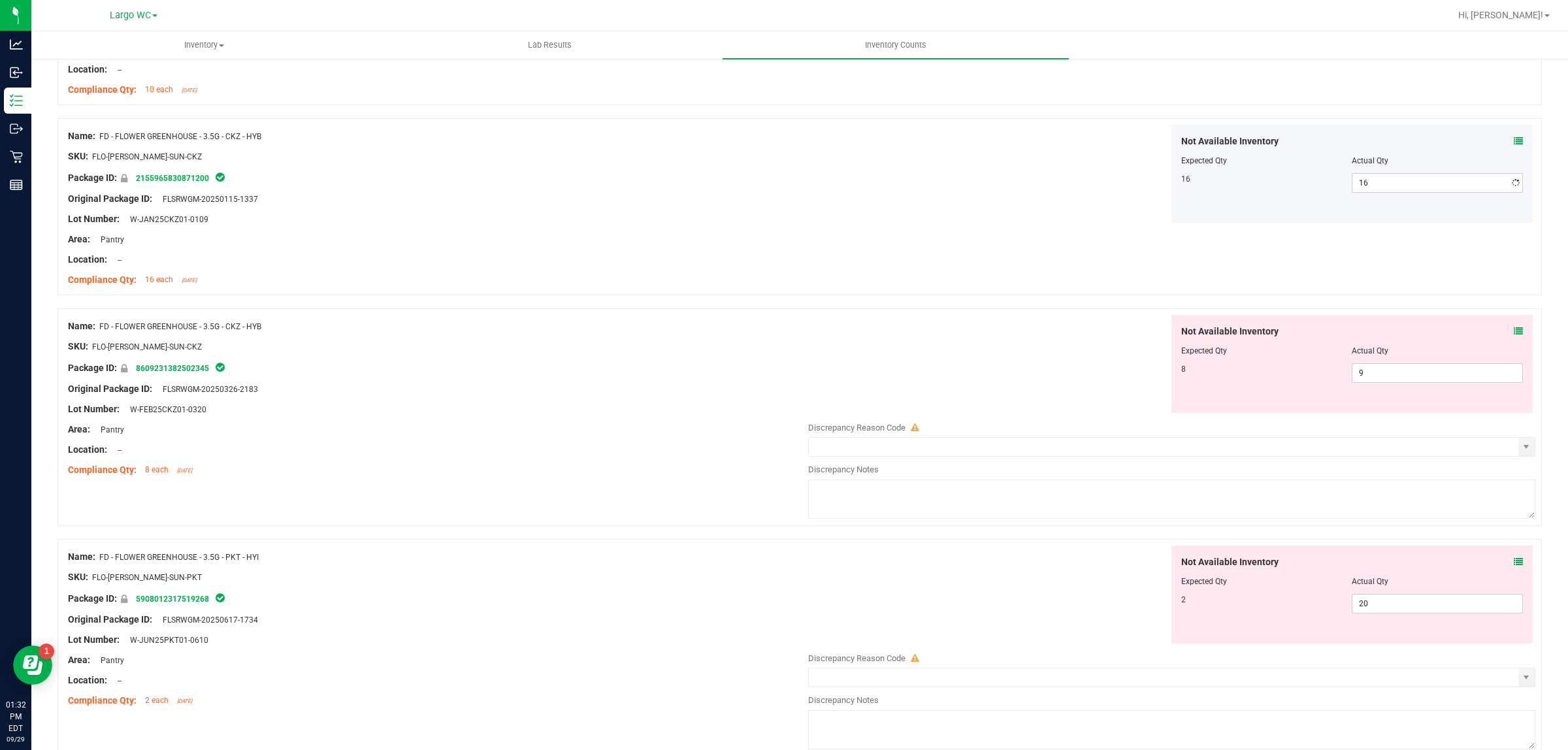
scroll to position [282, 0]
click at [1410, 374] on input "9" at bounding box center [1436, 375] width 170 height 19
click at [1140, 211] on div "Not Available Inventory Expected Qty Actual Qty 16 16 16" at bounding box center [1167, 176] width 733 height 98
click at [1500, 118] on div at bounding box center [800, 113] width 1485 height 13
click at [925, 197] on div "Not Available Inventory Expected Qty Actual Qty 16 16 16" at bounding box center [1167, 176] width 733 height 98
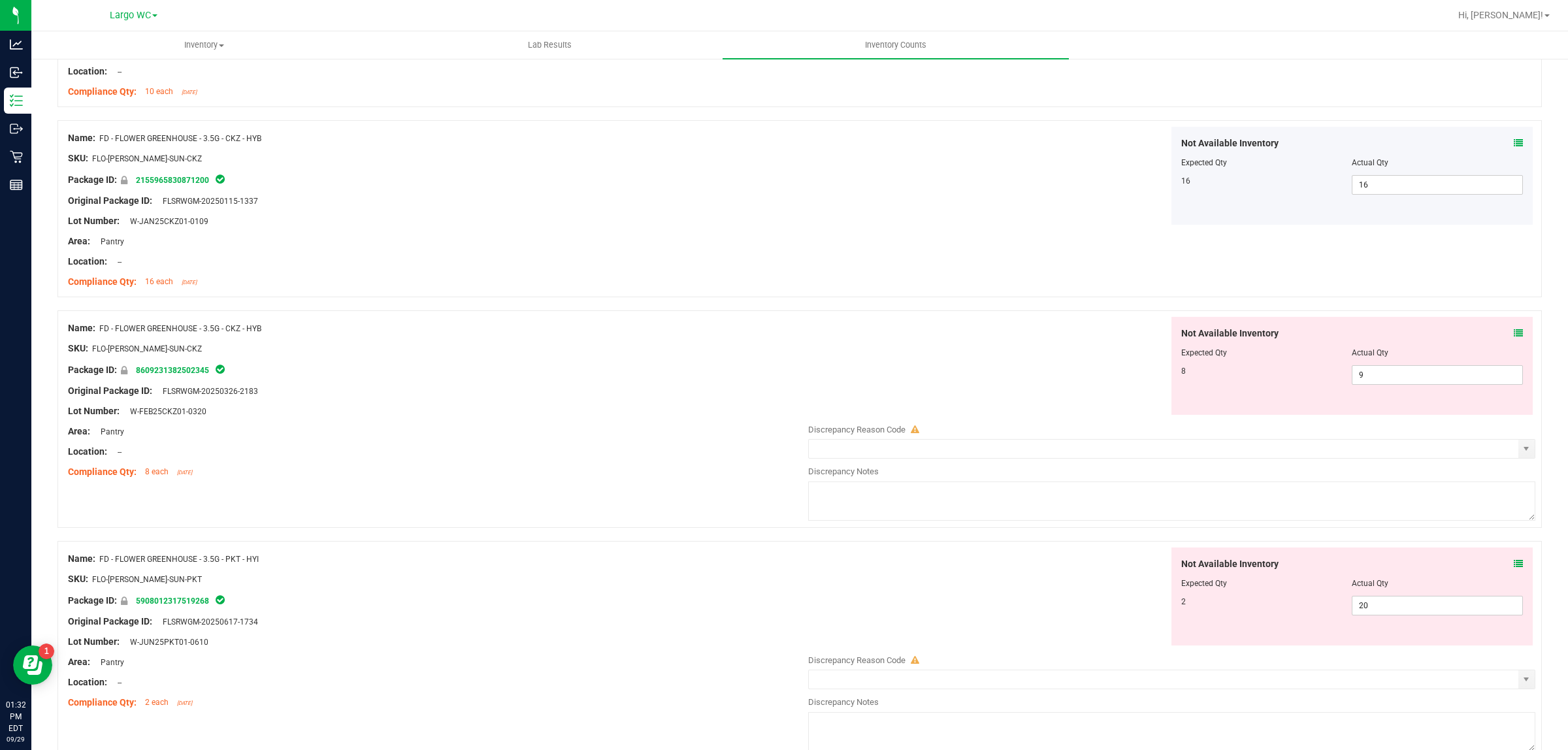
click at [931, 198] on div "Not Available Inventory Expected Qty Actual Qty 16 16 16" at bounding box center [1167, 176] width 733 height 98
click at [1393, 175] on span "16 16" at bounding box center [1437, 185] width 171 height 20
click at [1381, 184] on input "16" at bounding box center [1436, 185] width 170 height 19
click at [1049, 226] on div at bounding box center [1167, 226] width 733 height 2
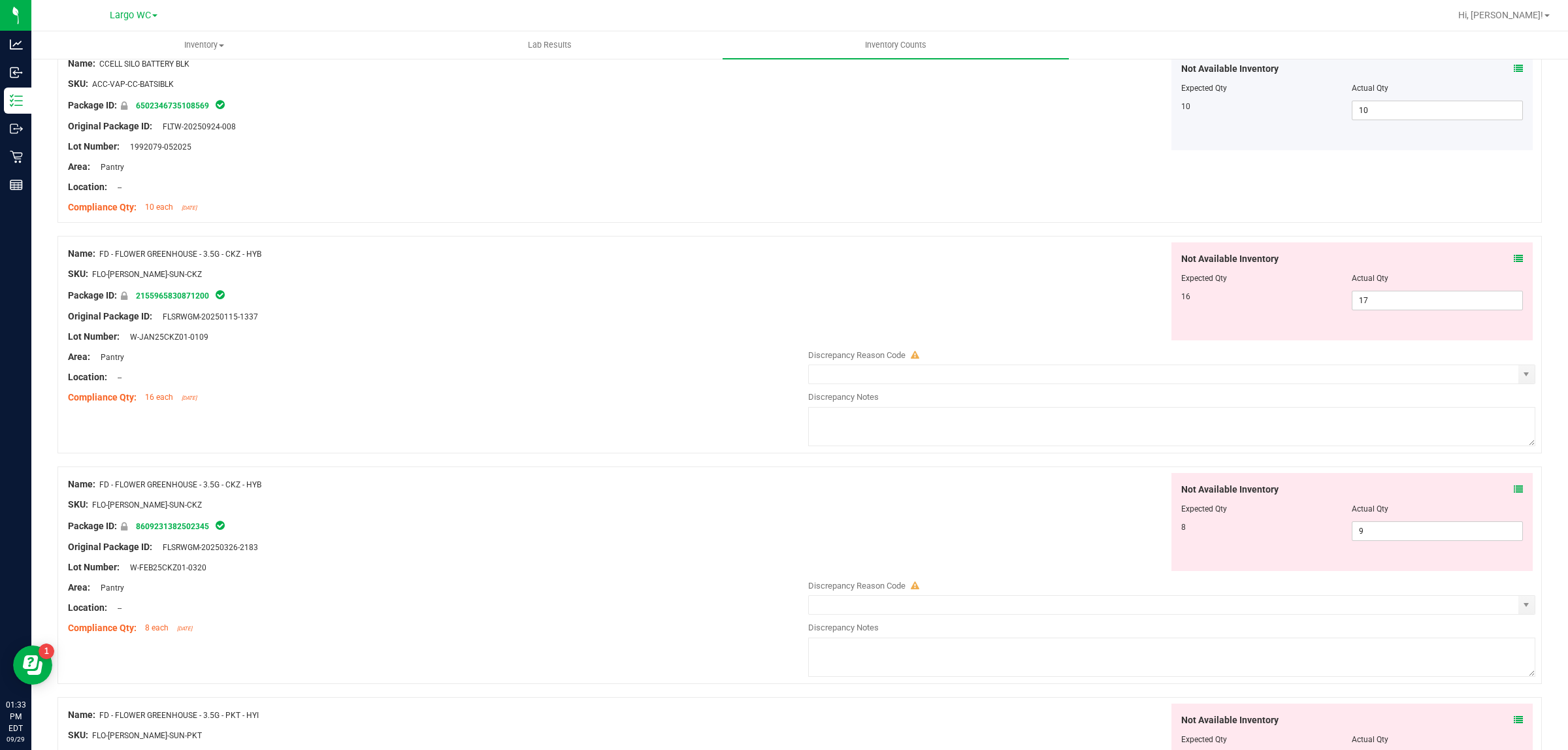
scroll to position [0, 0]
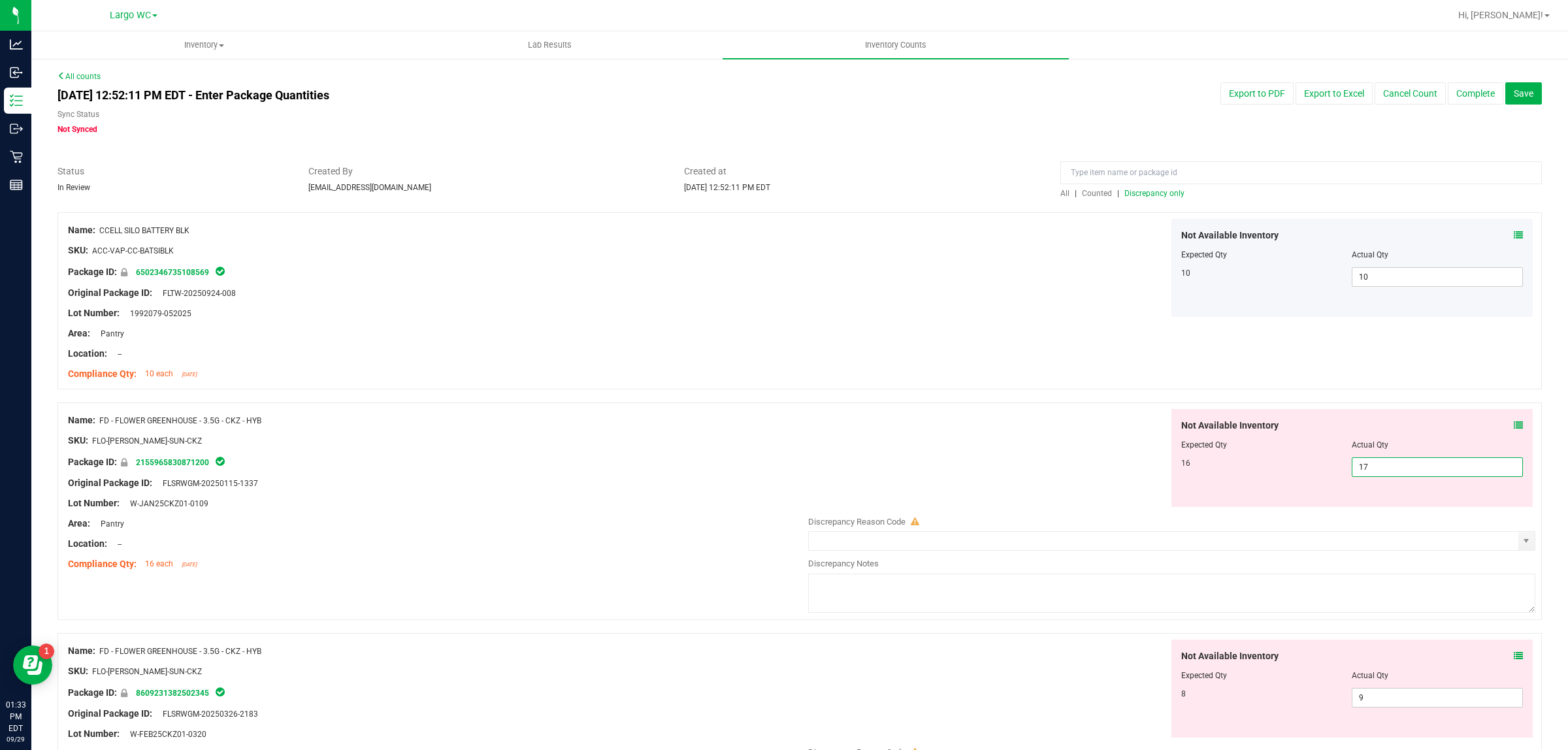
click at [1407, 471] on span "17 17" at bounding box center [1437, 467] width 171 height 20
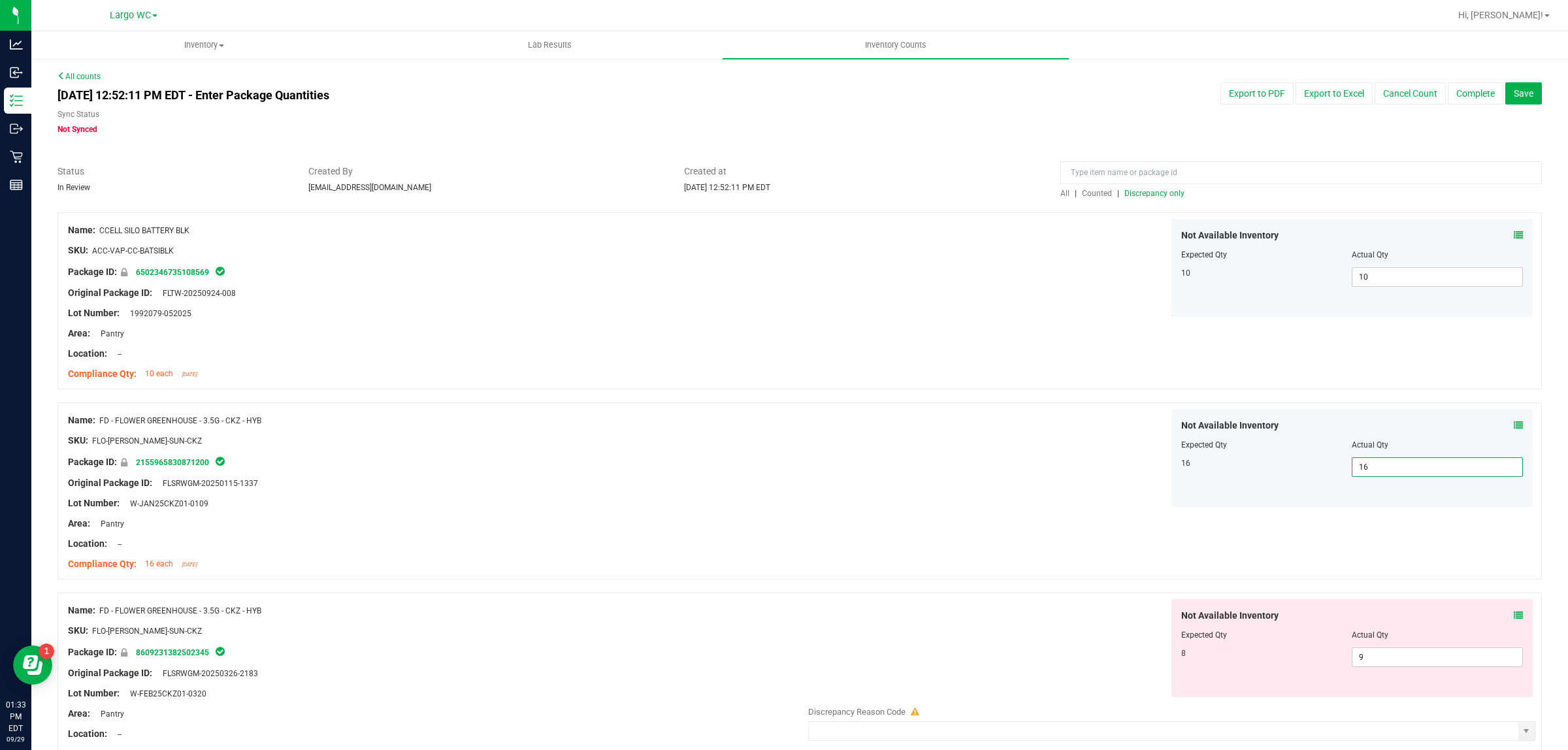
click at [1043, 508] on div at bounding box center [1167, 508] width 733 height 2
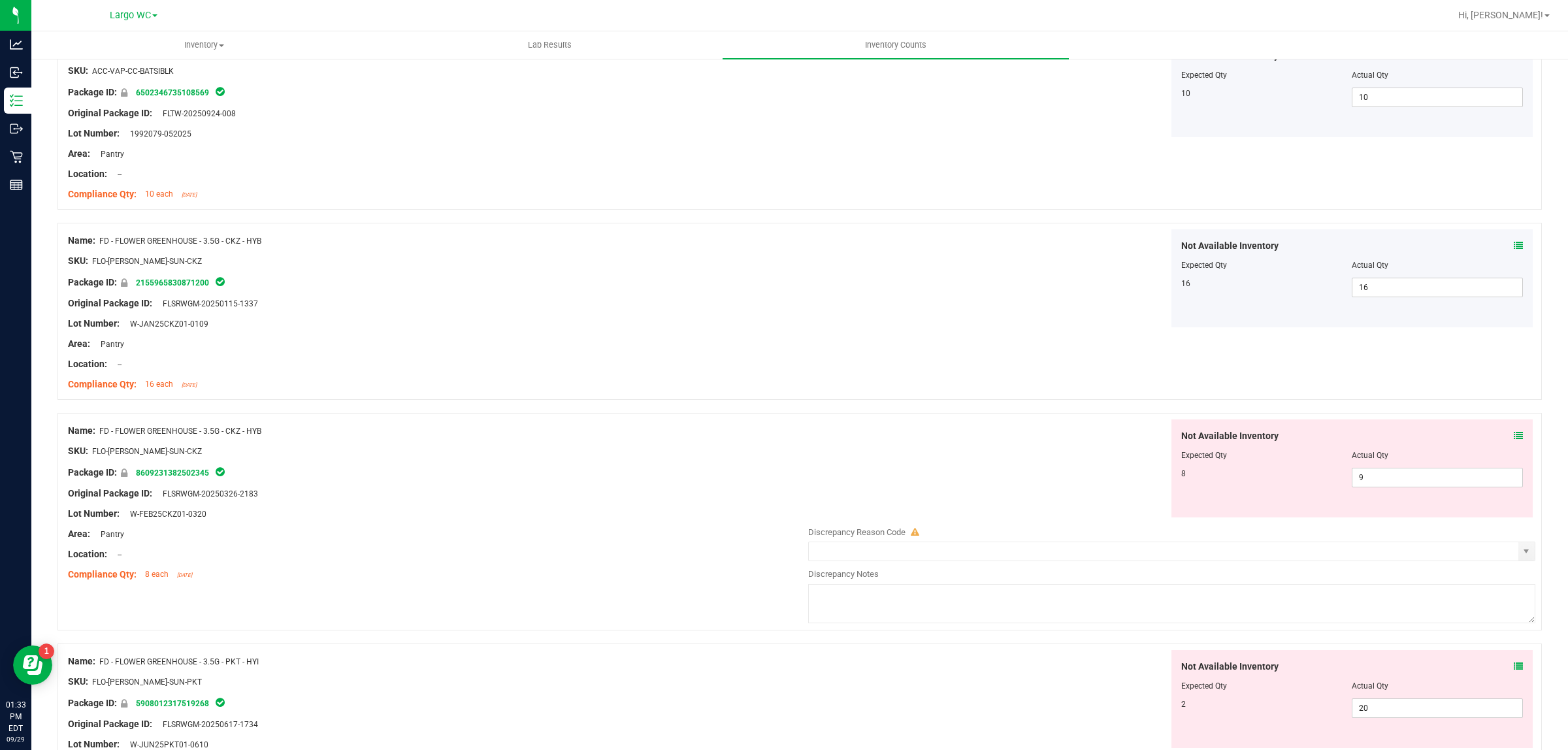
scroll to position [320, 0]
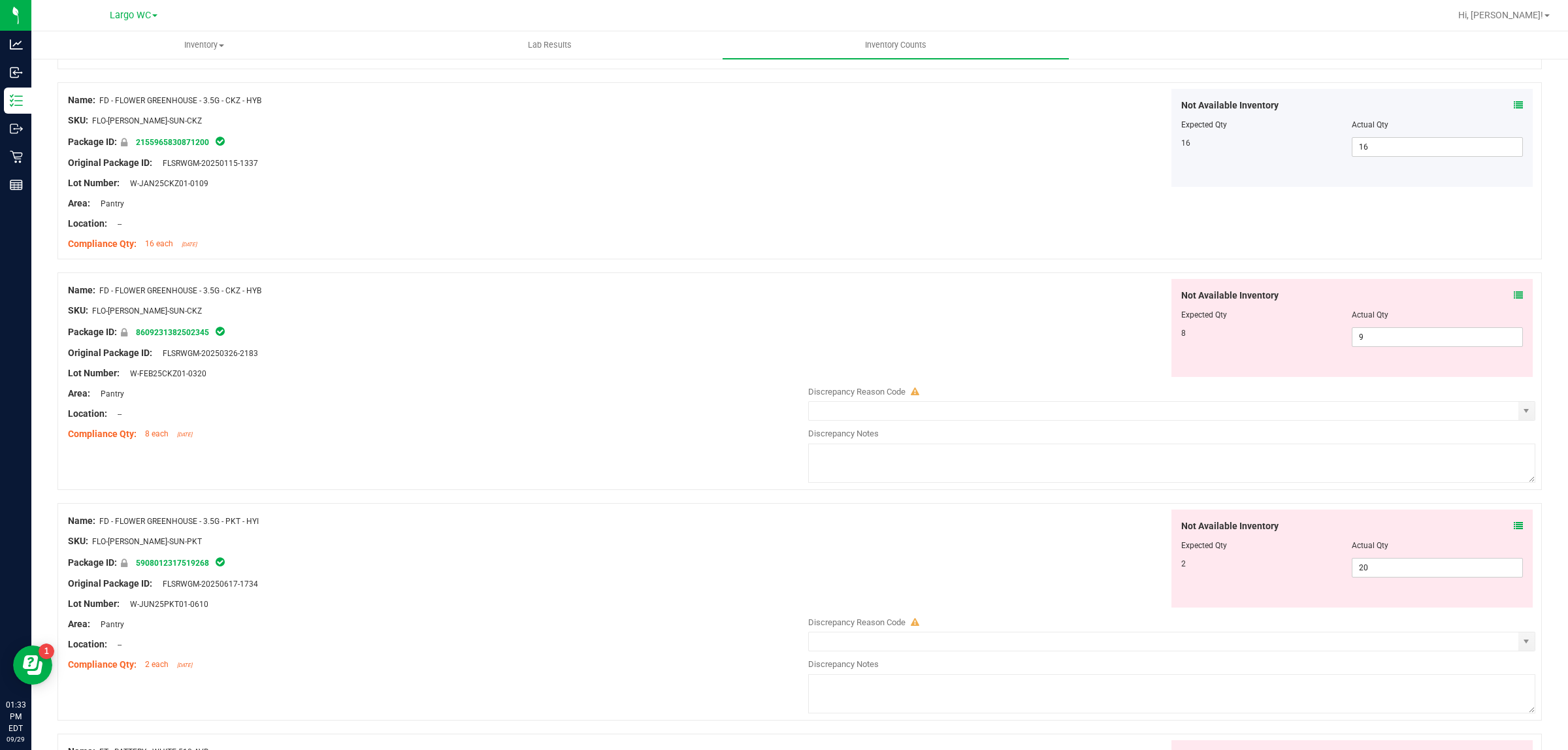
click at [1354, 380] on div at bounding box center [1171, 382] width 728 height 7
click at [1408, 333] on input "9" at bounding box center [1436, 337] width 170 height 19
click at [998, 253] on div "Name: FD - FLOWER GREENHOUSE - 3.5G - CKZ - HYB SKU: FLO-BUD-FD-SUN-CKZ Package…" at bounding box center [800, 171] width 1485 height 177
click at [1405, 341] on input "98" at bounding box center [1436, 337] width 170 height 19
click at [1056, 280] on div at bounding box center [985, 279] width 367 height 1
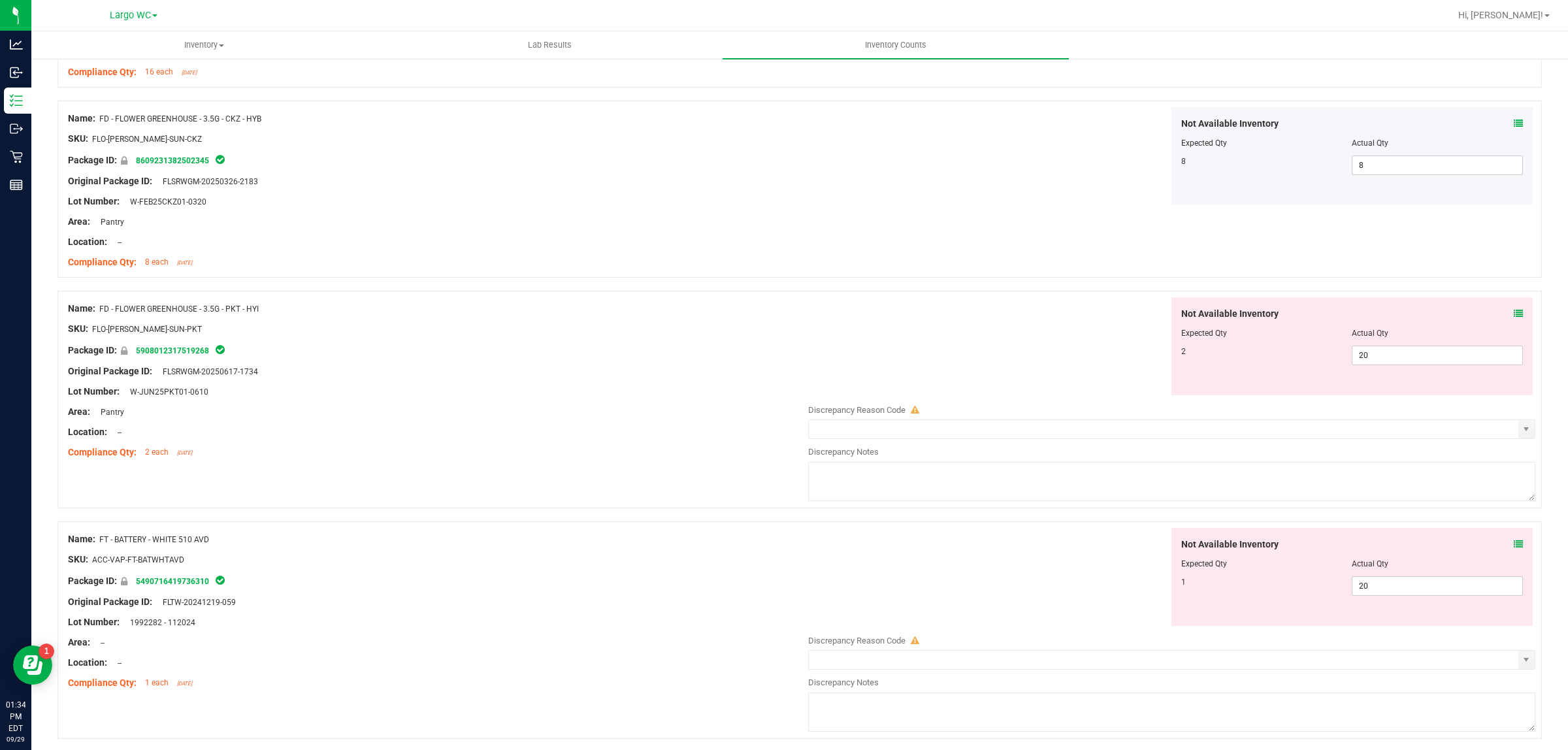
scroll to position [0, 0]
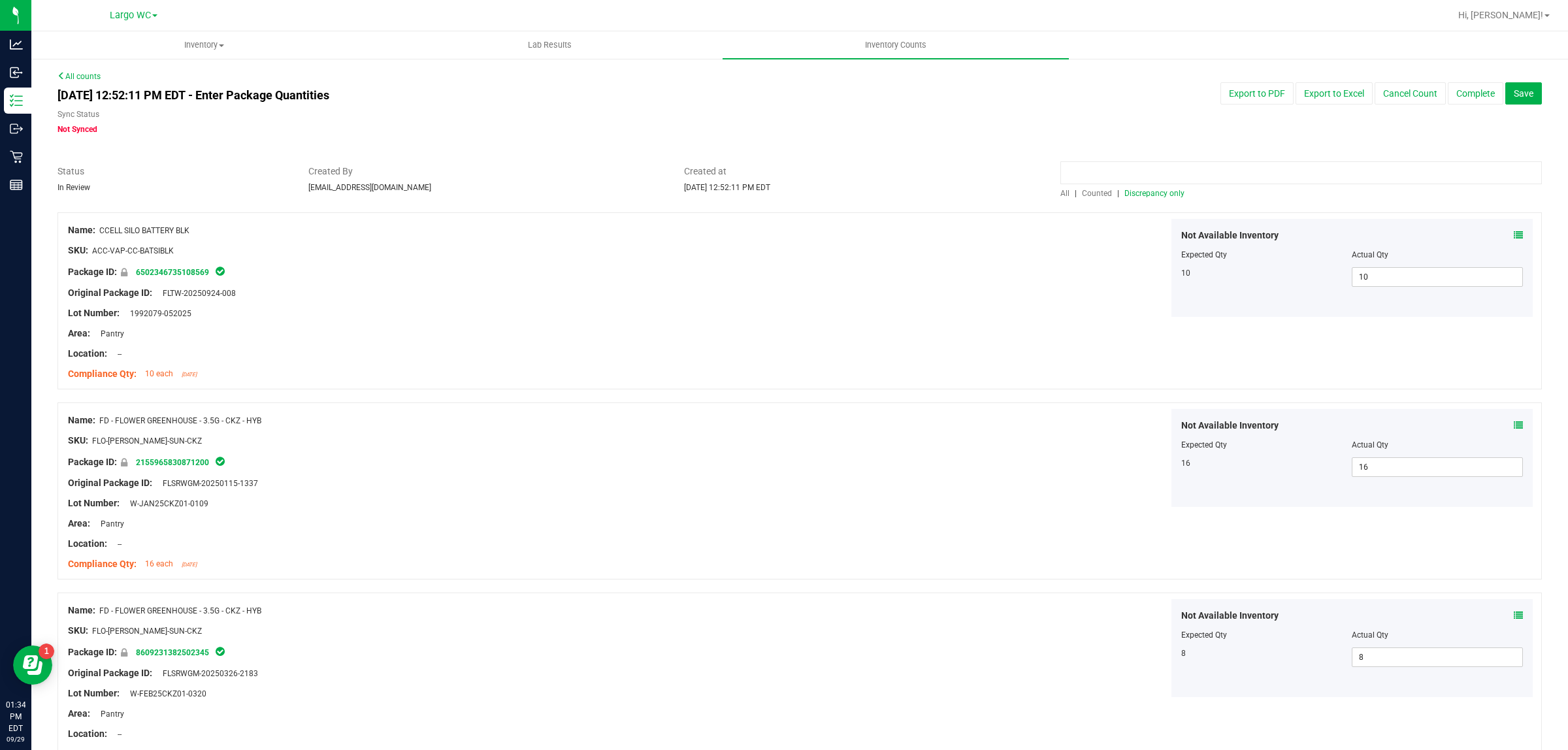
click at [1274, 172] on input at bounding box center [1301, 172] width 481 height 23
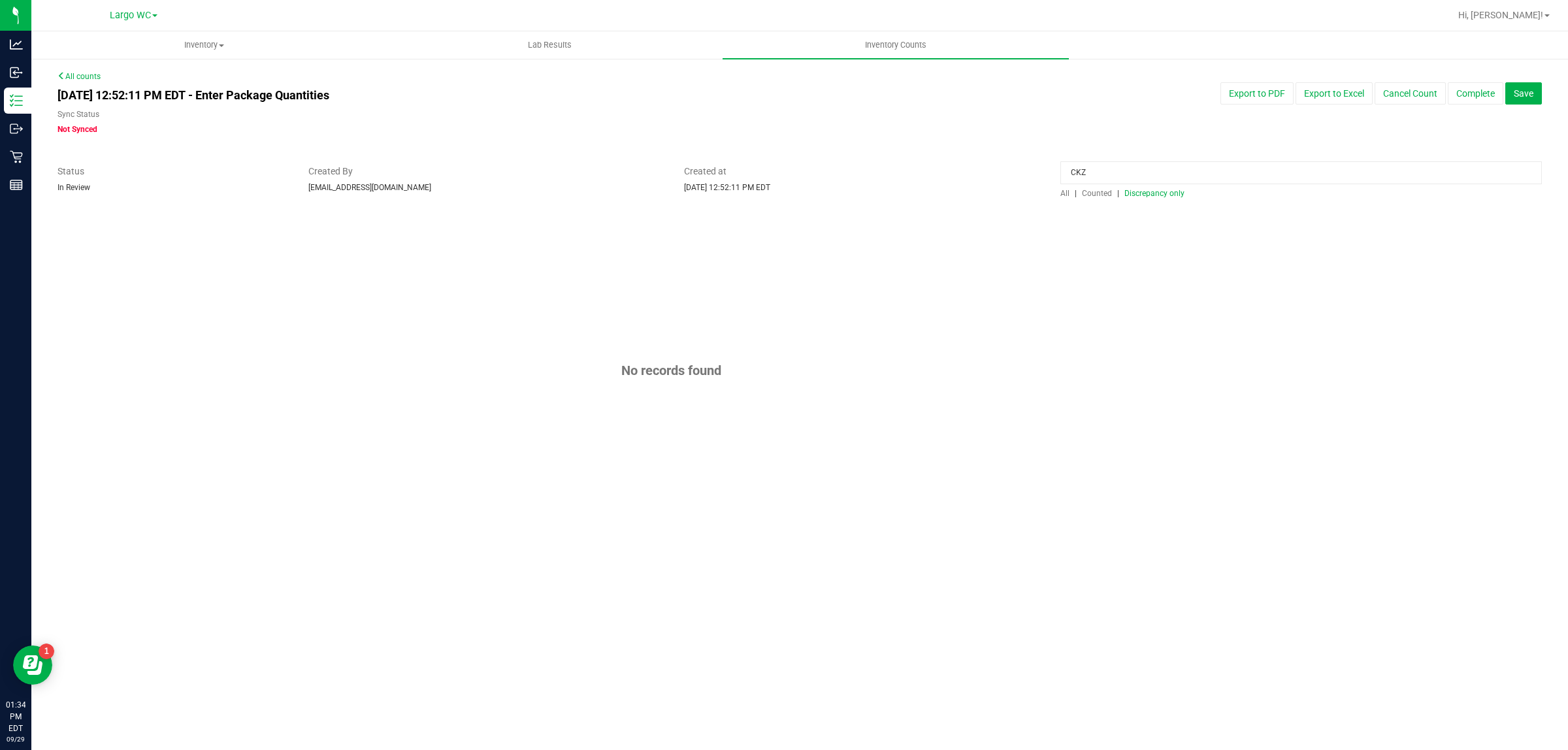
click at [1098, 191] on span "Counted" at bounding box center [1097, 192] width 30 height 9
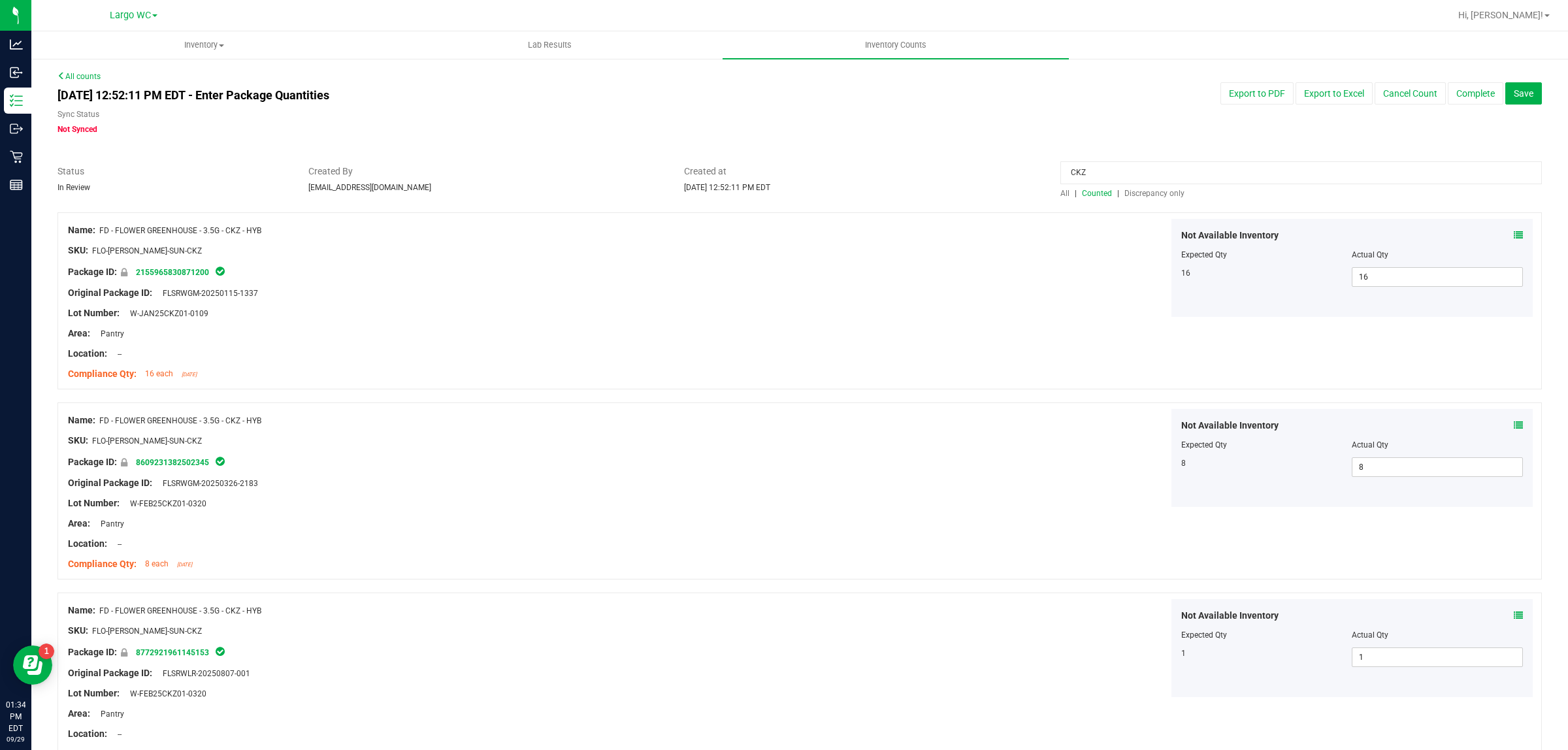
click at [1144, 172] on input "CKZ" at bounding box center [1301, 172] width 481 height 23
click at [1147, 190] on span "Discrepancy only" at bounding box center [1154, 192] width 60 height 9
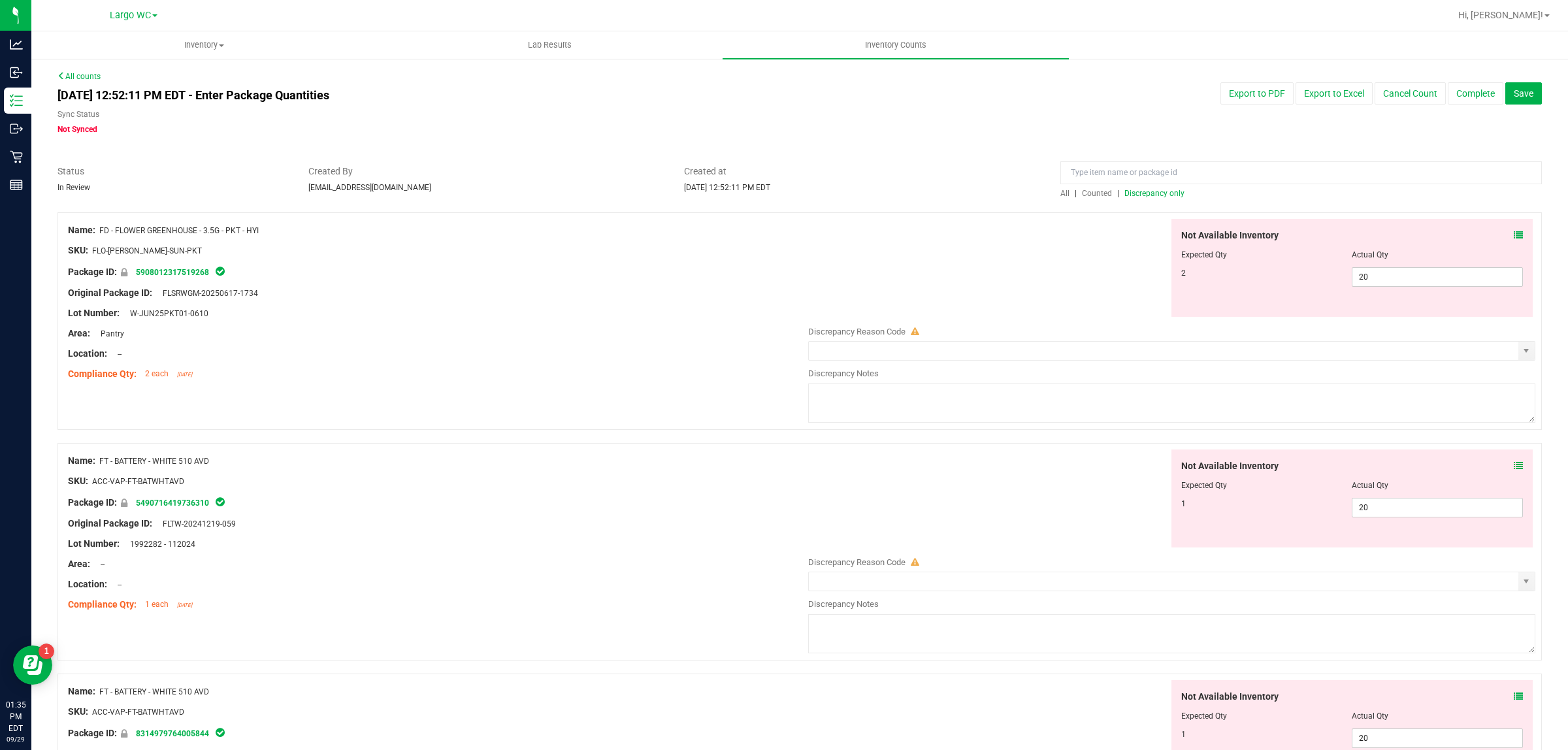
click at [1417, 319] on div at bounding box center [1171, 322] width 728 height 7
click at [1426, 276] on input "20" at bounding box center [1436, 277] width 170 height 19
click at [736, 308] on div "Lot Number: W-JUN25PKT01-0610" at bounding box center [434, 313] width 733 height 14
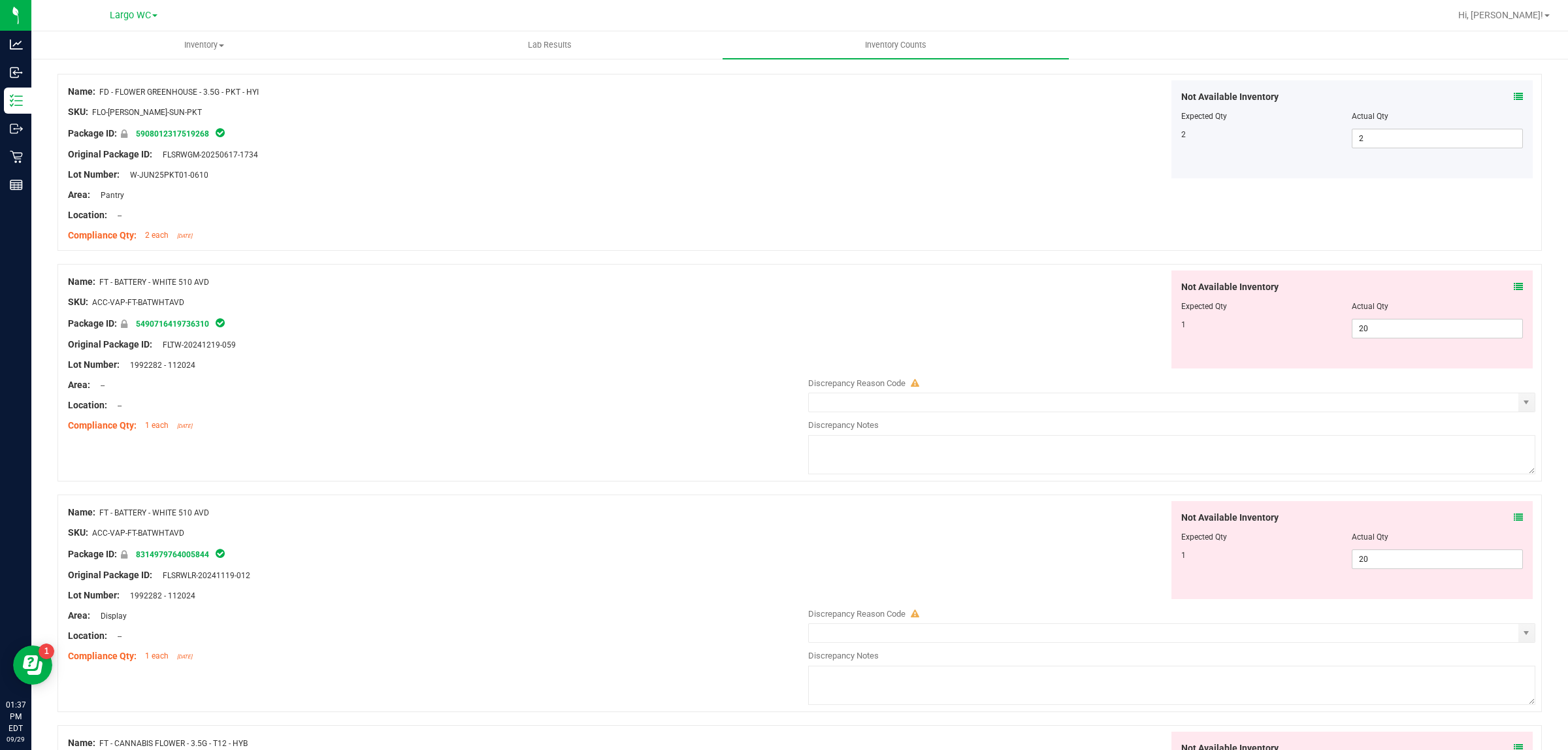
scroll to position [137, 0]
click at [1389, 329] on input "20" at bounding box center [1436, 329] width 170 height 19
click at [1389, 561] on div "Not Available Inventory Expected Qty Actual Qty 1 20 20" at bounding box center [1167, 605] width 733 height 207
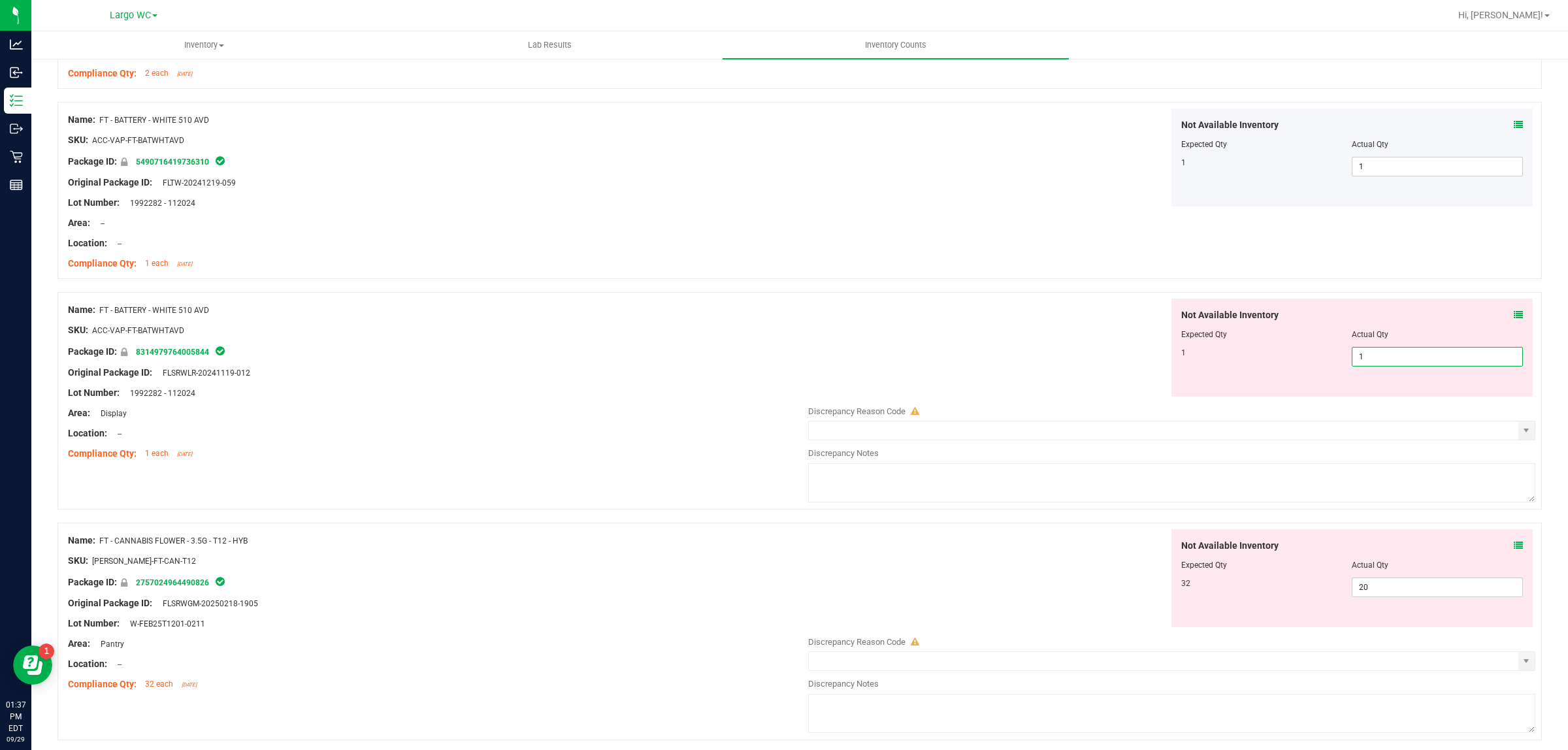
scroll to position [363, 0]
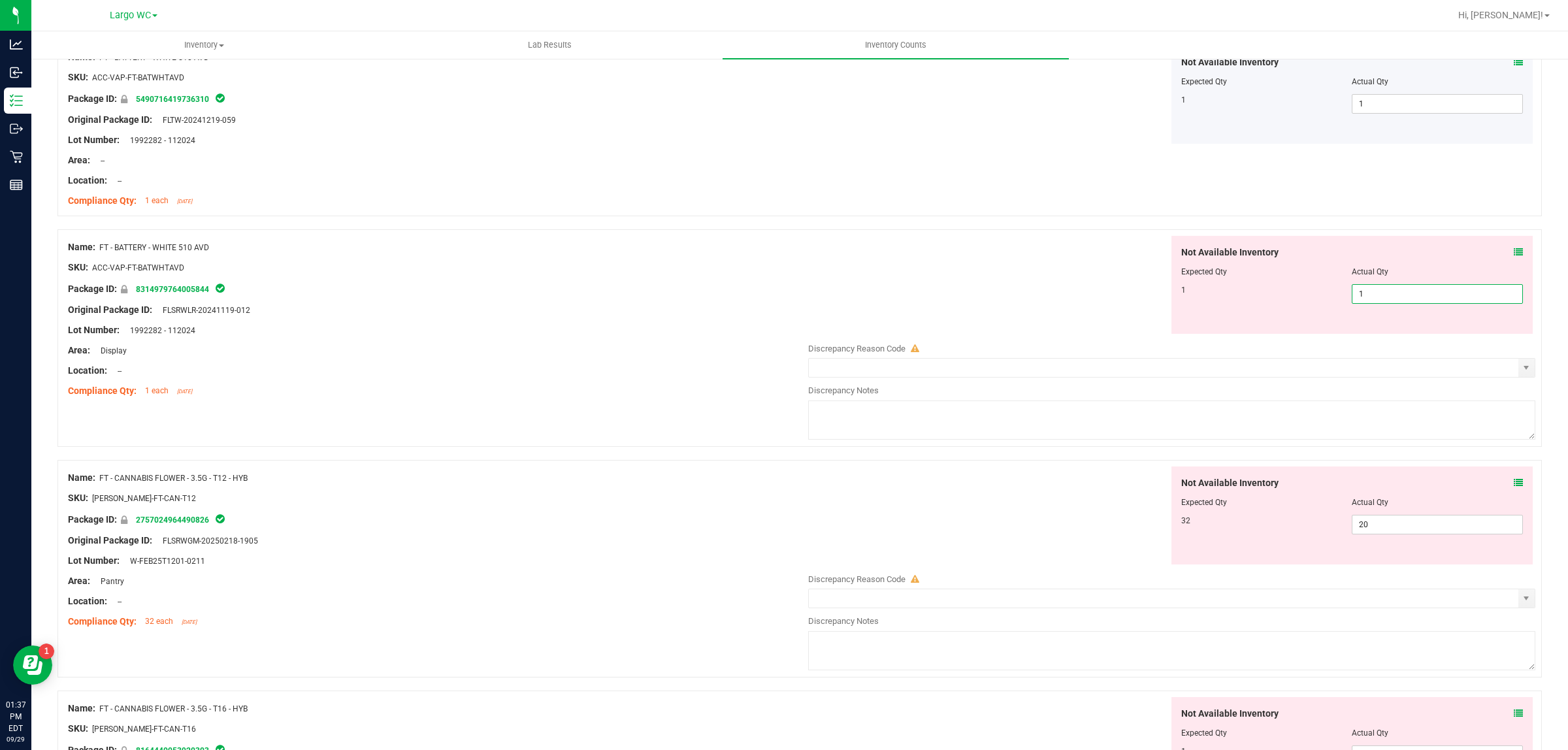
click at [653, 491] on div "Name: FT - CANNABIS FLOWER - 3.5G - T12 - HYB SKU: FLO-BUD-FT-CAN-T12 Package I…" at bounding box center [434, 550] width 733 height 167
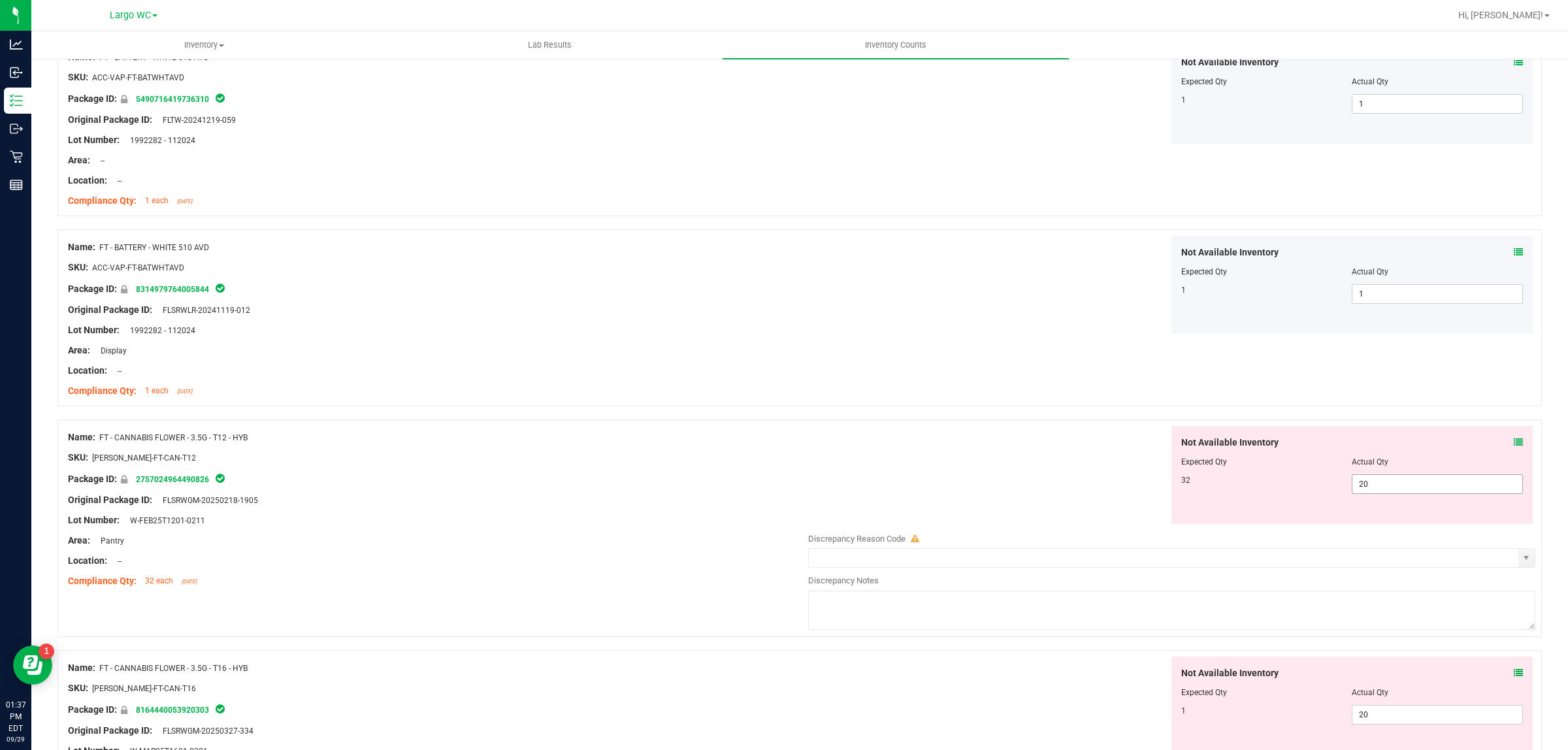
click at [1395, 485] on input "20" at bounding box center [1436, 484] width 170 height 19
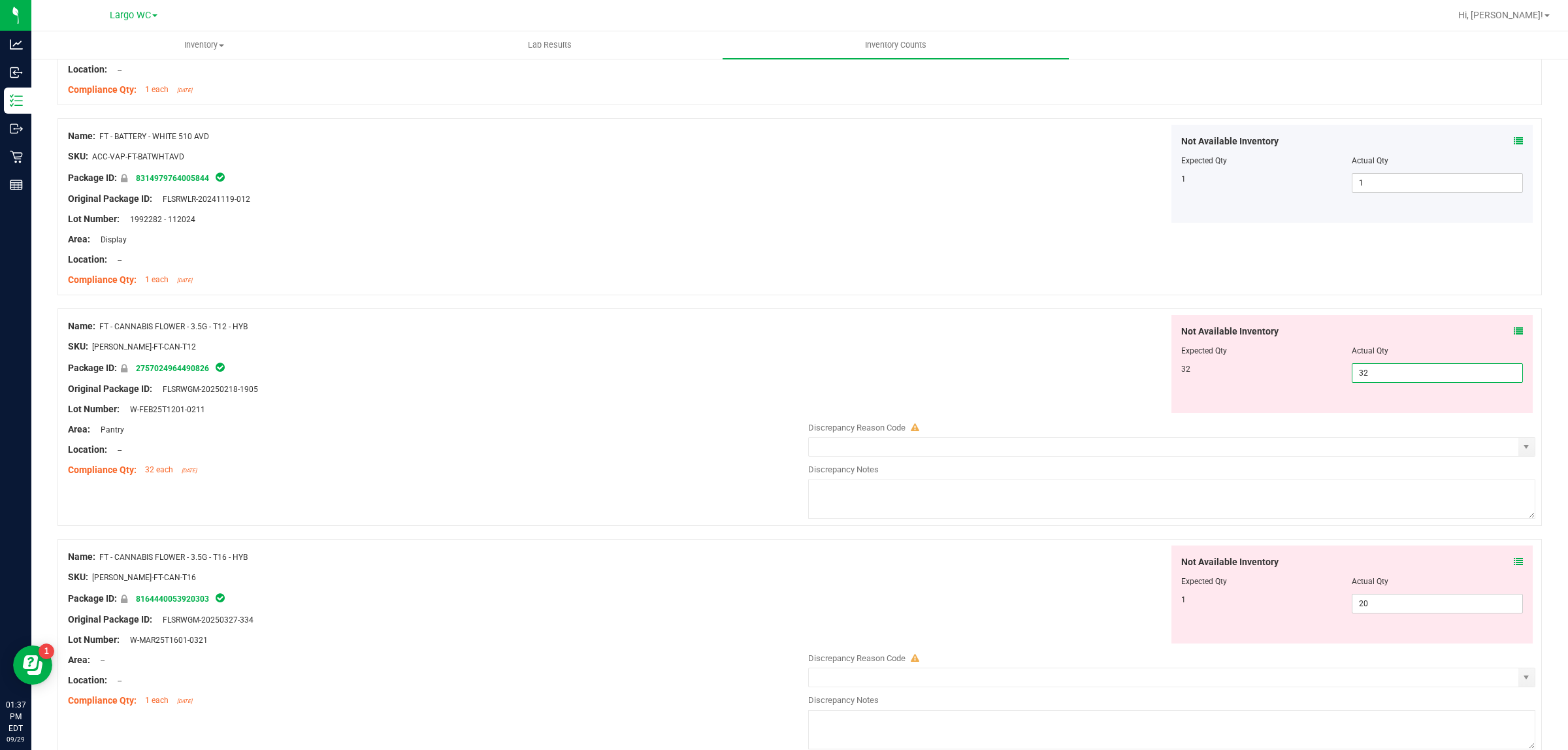
scroll to position [484, 0]
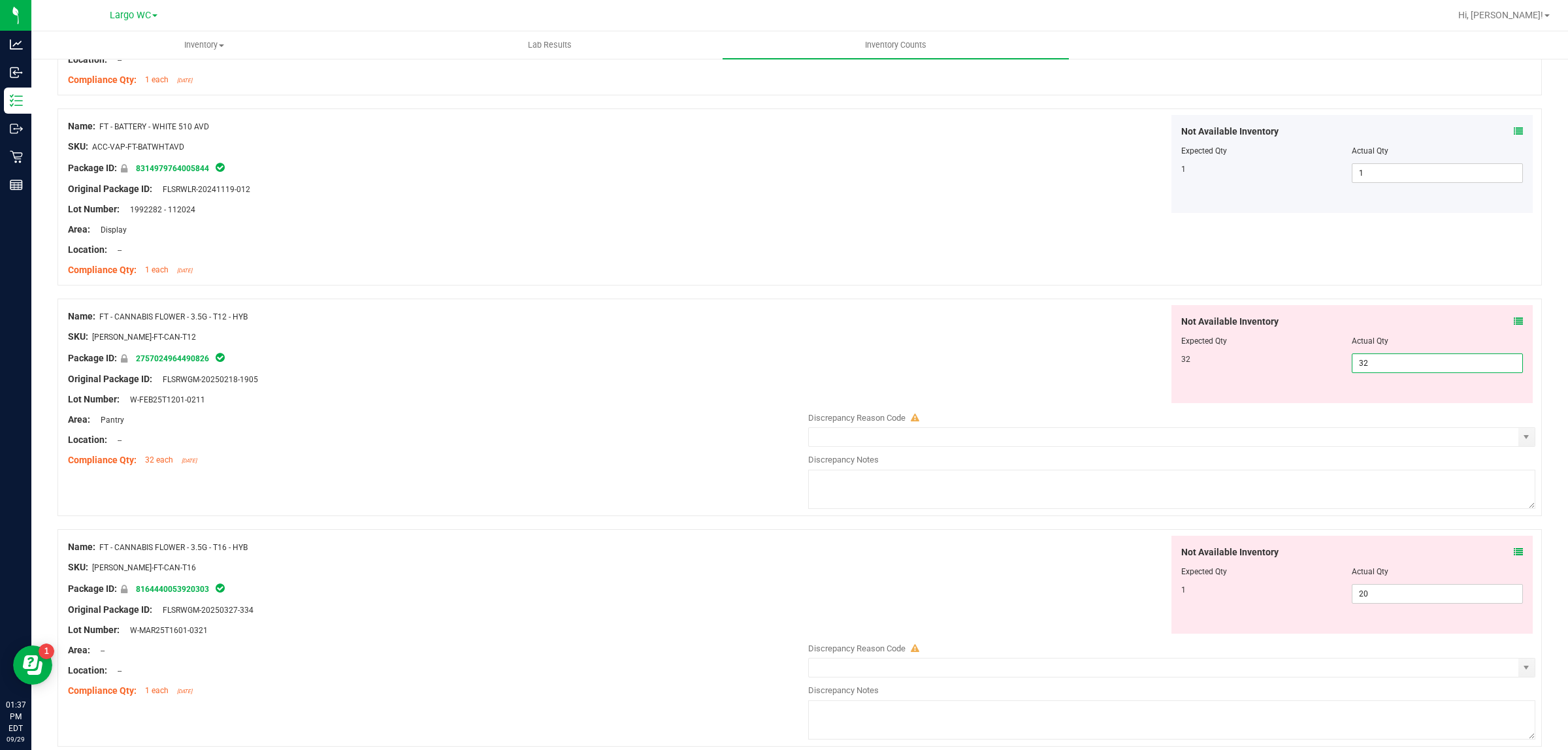
click at [613, 457] on div "Compliance Qty: 32 each 7 months ago" at bounding box center [434, 460] width 733 height 14
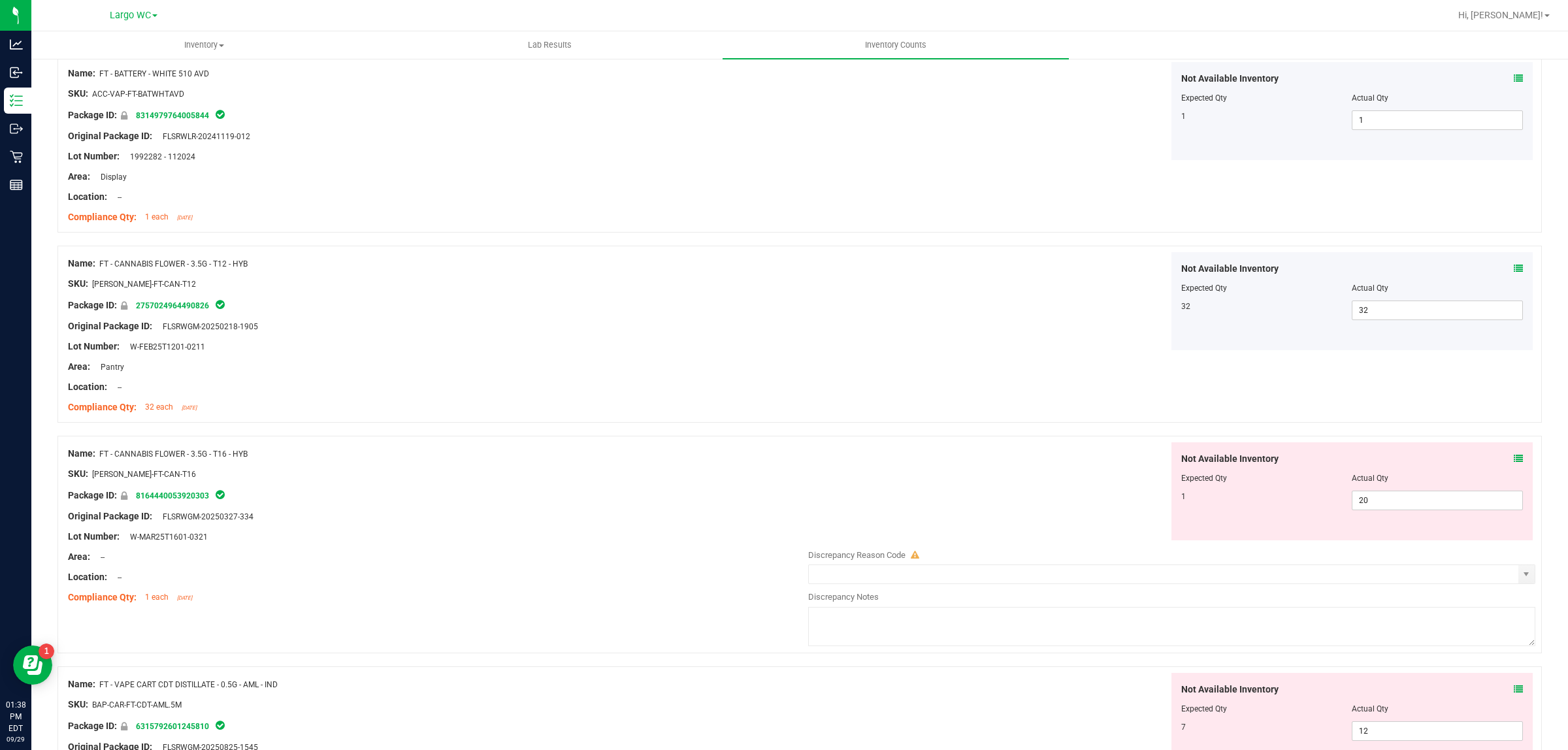
scroll to position [565, 0]
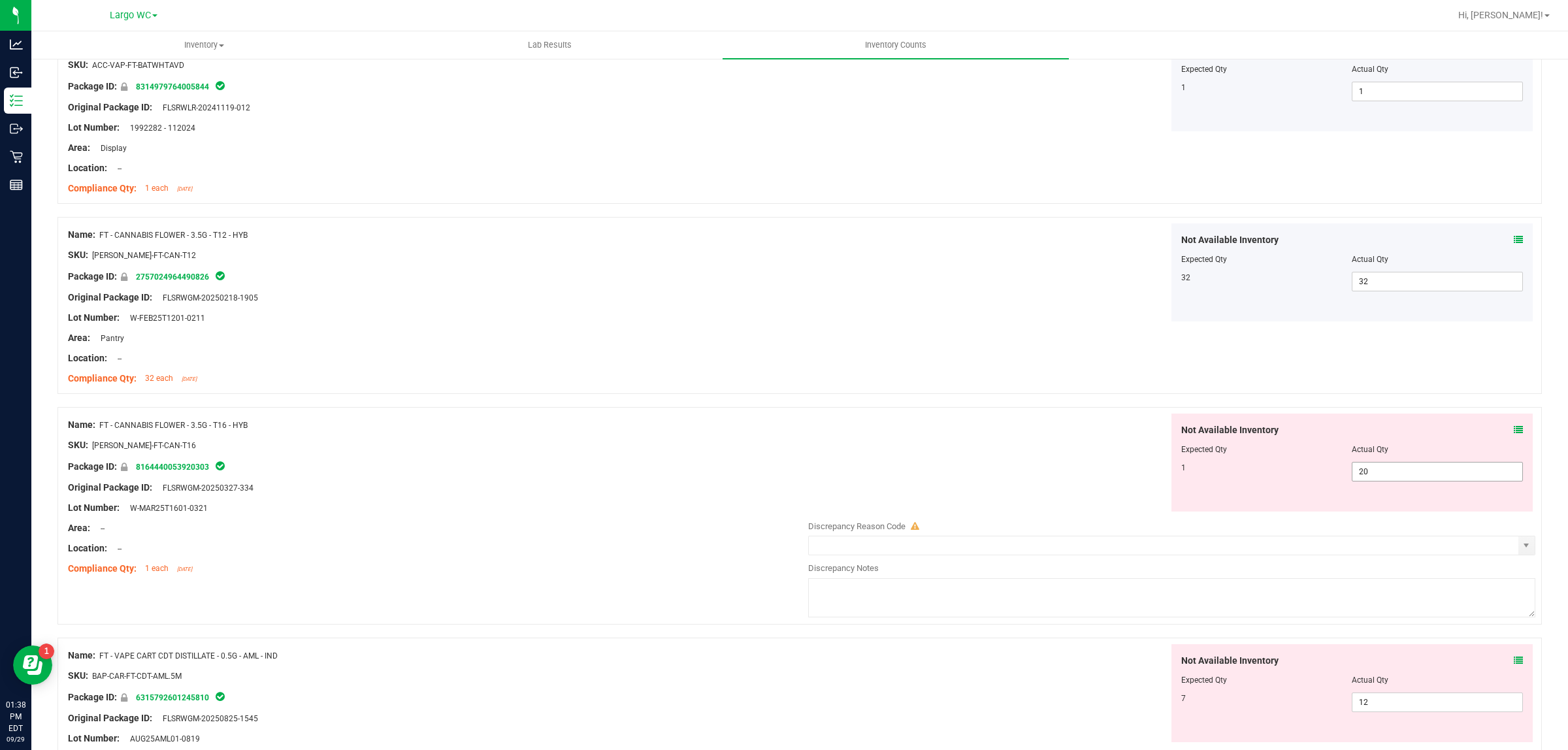
click at [1399, 467] on span "20 20" at bounding box center [1437, 471] width 171 height 20
click at [1399, 467] on input "20" at bounding box center [1436, 471] width 170 height 19
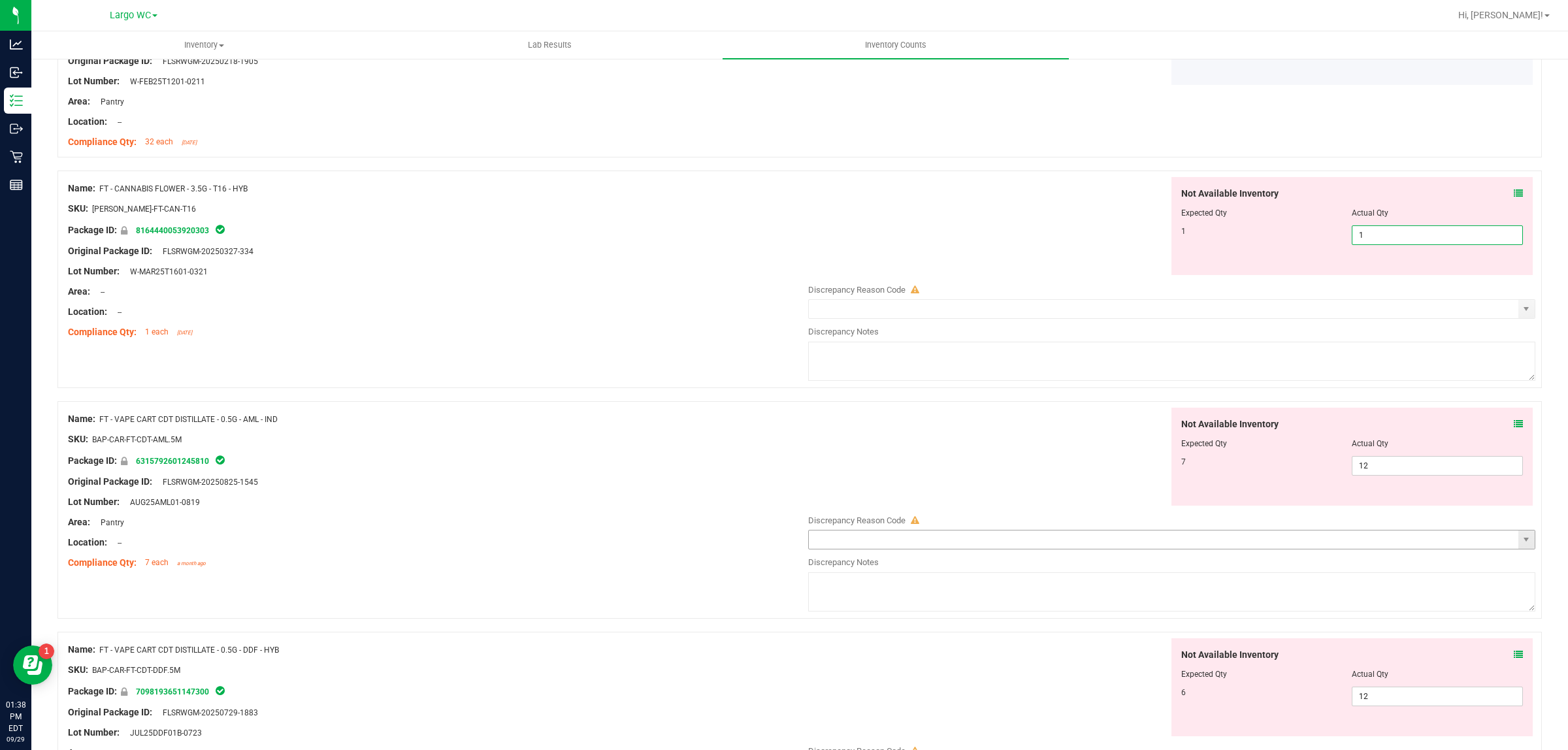
scroll to position [892, 0]
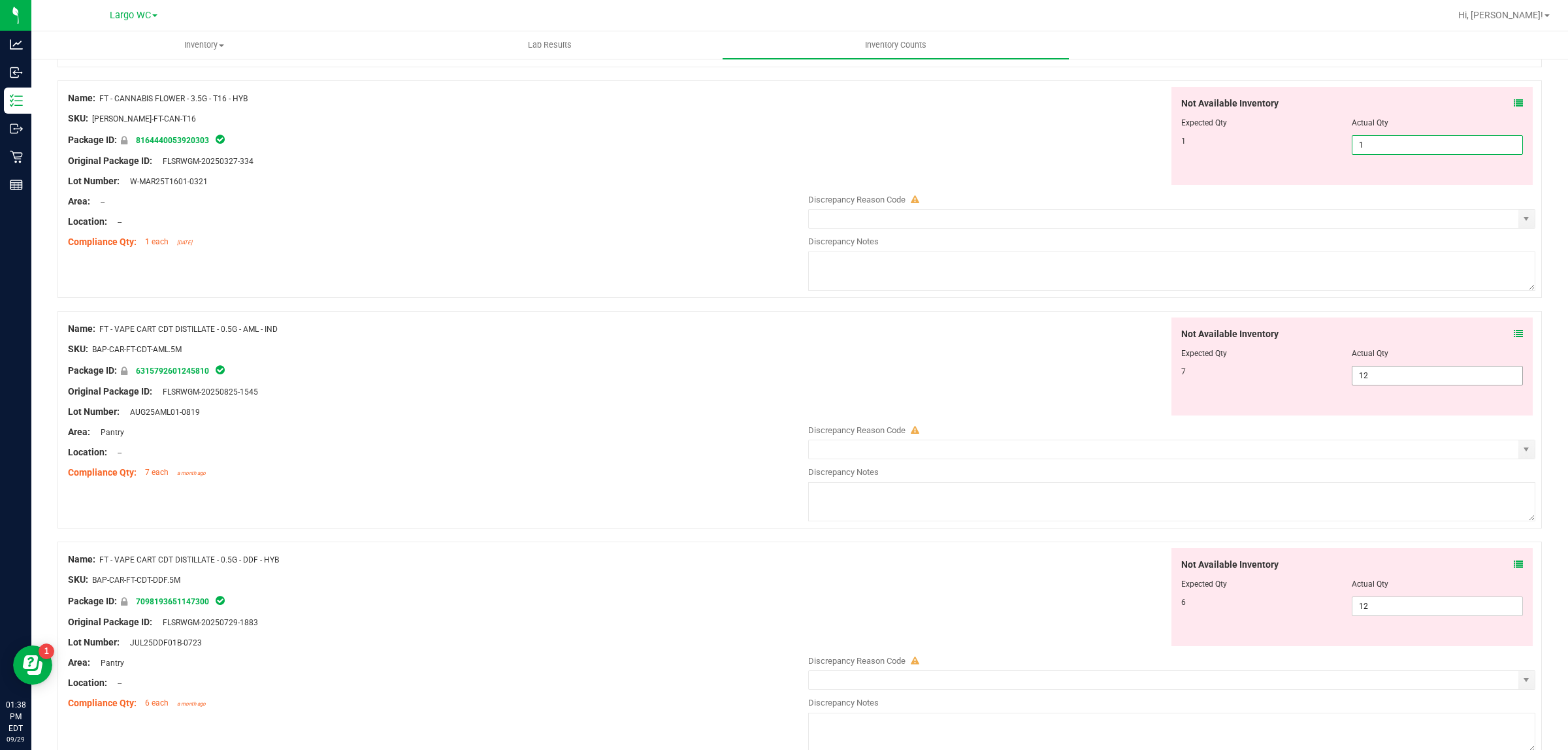
click at [1367, 376] on div "Not Available Inventory Expected Qty Actual Qty 7 12 12" at bounding box center [1167, 420] width 733 height 207
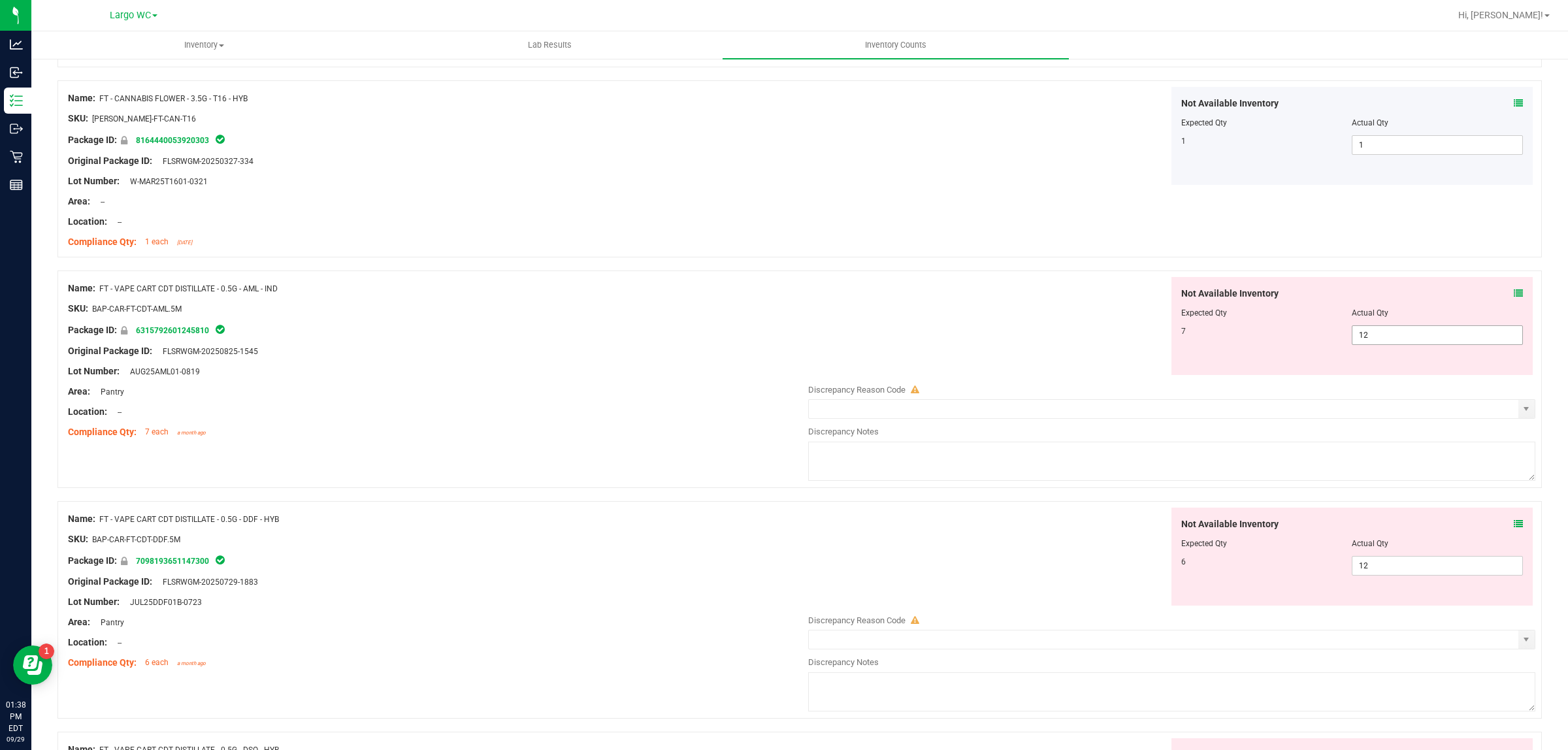
click at [1367, 376] on div at bounding box center [1167, 376] width 733 height 2
click at [1390, 339] on span "12 12" at bounding box center [1437, 335] width 171 height 20
click at [0, 0] on input "12" at bounding box center [0, 0] width 0 height 0
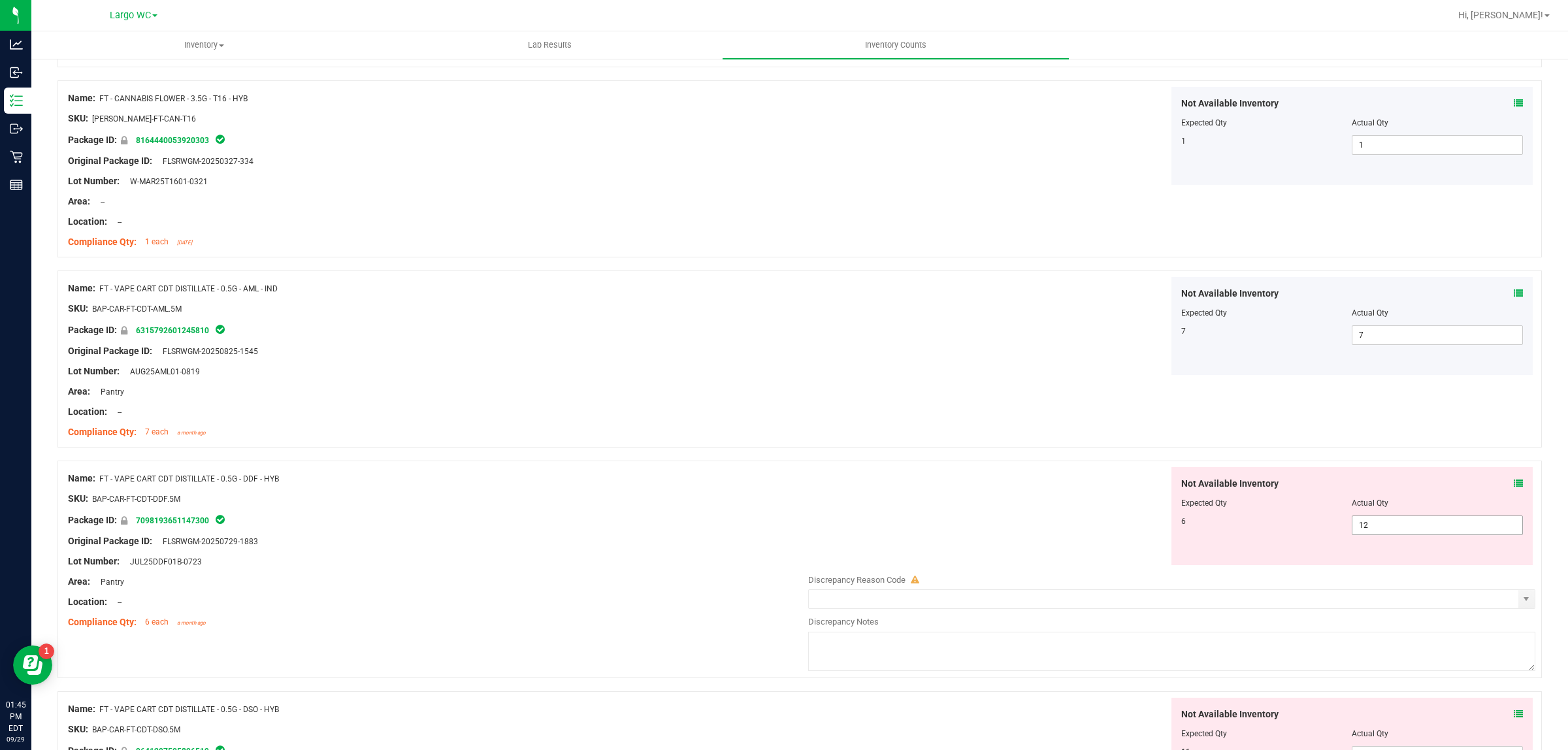
click at [1409, 519] on span "12 12" at bounding box center [1437, 525] width 171 height 20
click at [520, 609] on div "Location: --" at bounding box center [434, 602] width 733 height 14
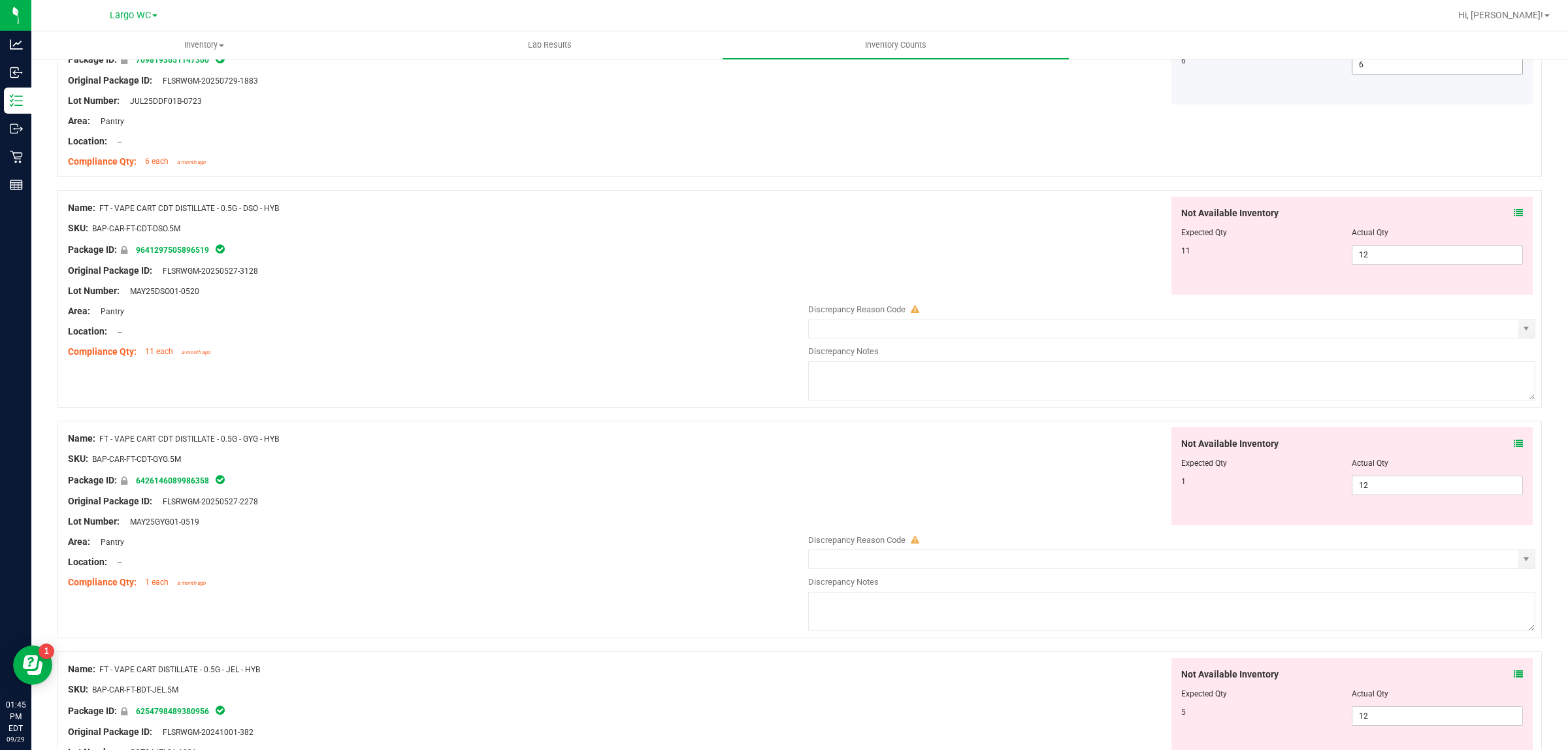
scroll to position [1354, 0]
click at [1391, 253] on input "12" at bounding box center [1436, 254] width 170 height 19
click at [571, 546] on div "Name: FT - VAPE CART CDT DISTILLATE - 0.5G - GYG - HYB SKU: BAP-CAR-FT-CDT-GYG.…" at bounding box center [434, 510] width 733 height 167
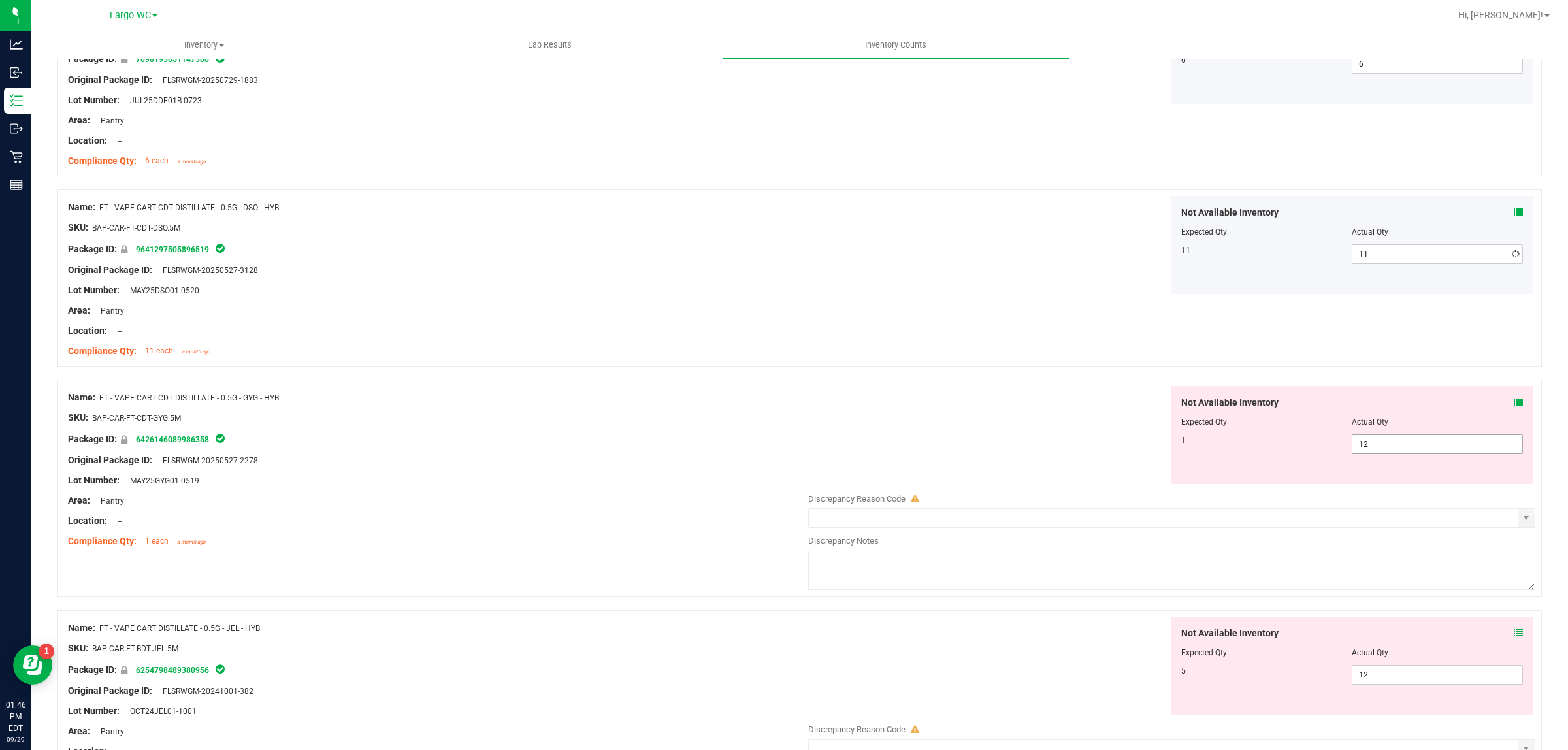
click at [1385, 443] on input "12" at bounding box center [1436, 444] width 170 height 19
click at [1021, 419] on div "Not Available Inventory Expected Qty Actual Qty 1 12 1" at bounding box center [1167, 435] width 733 height 98
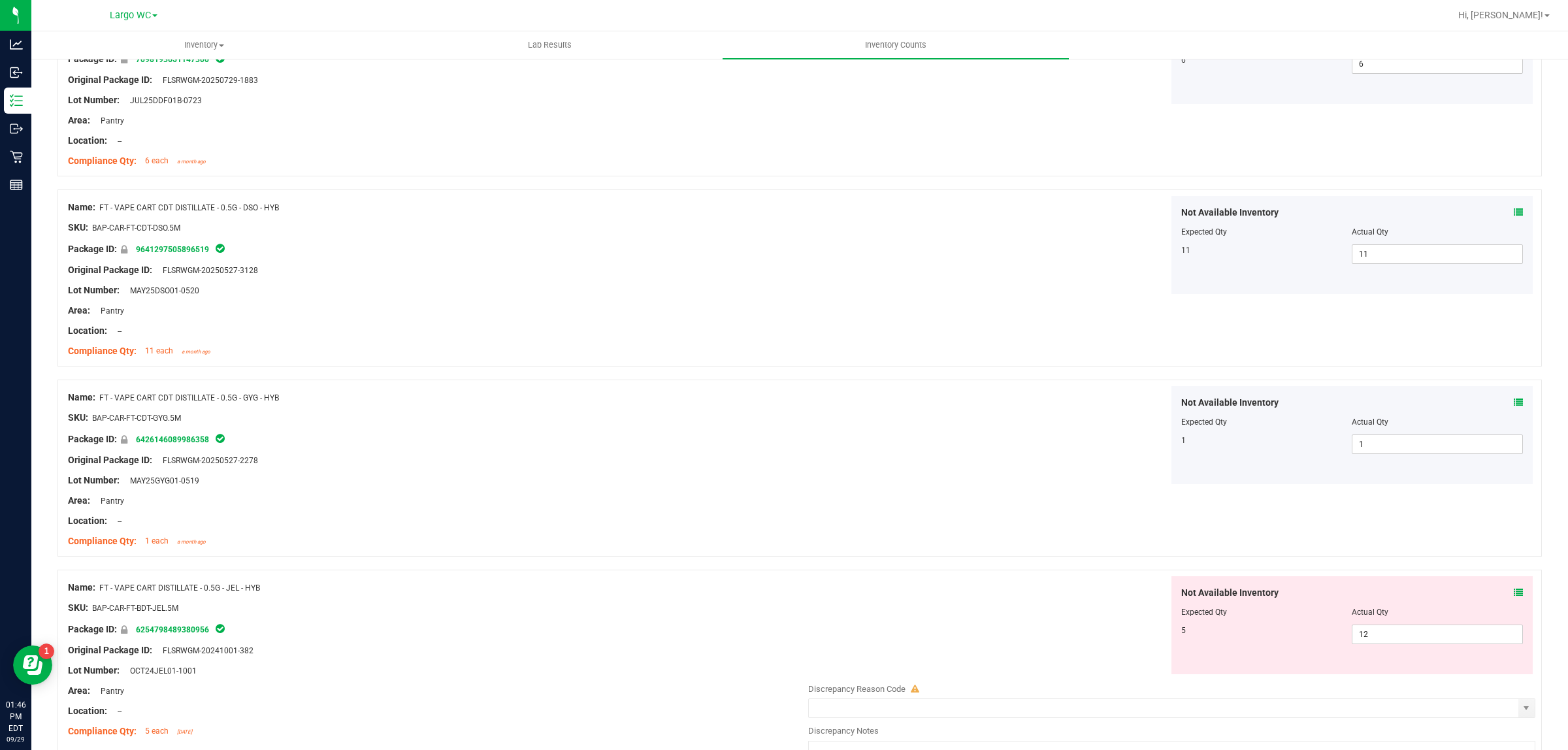
scroll to position [1517, 0]
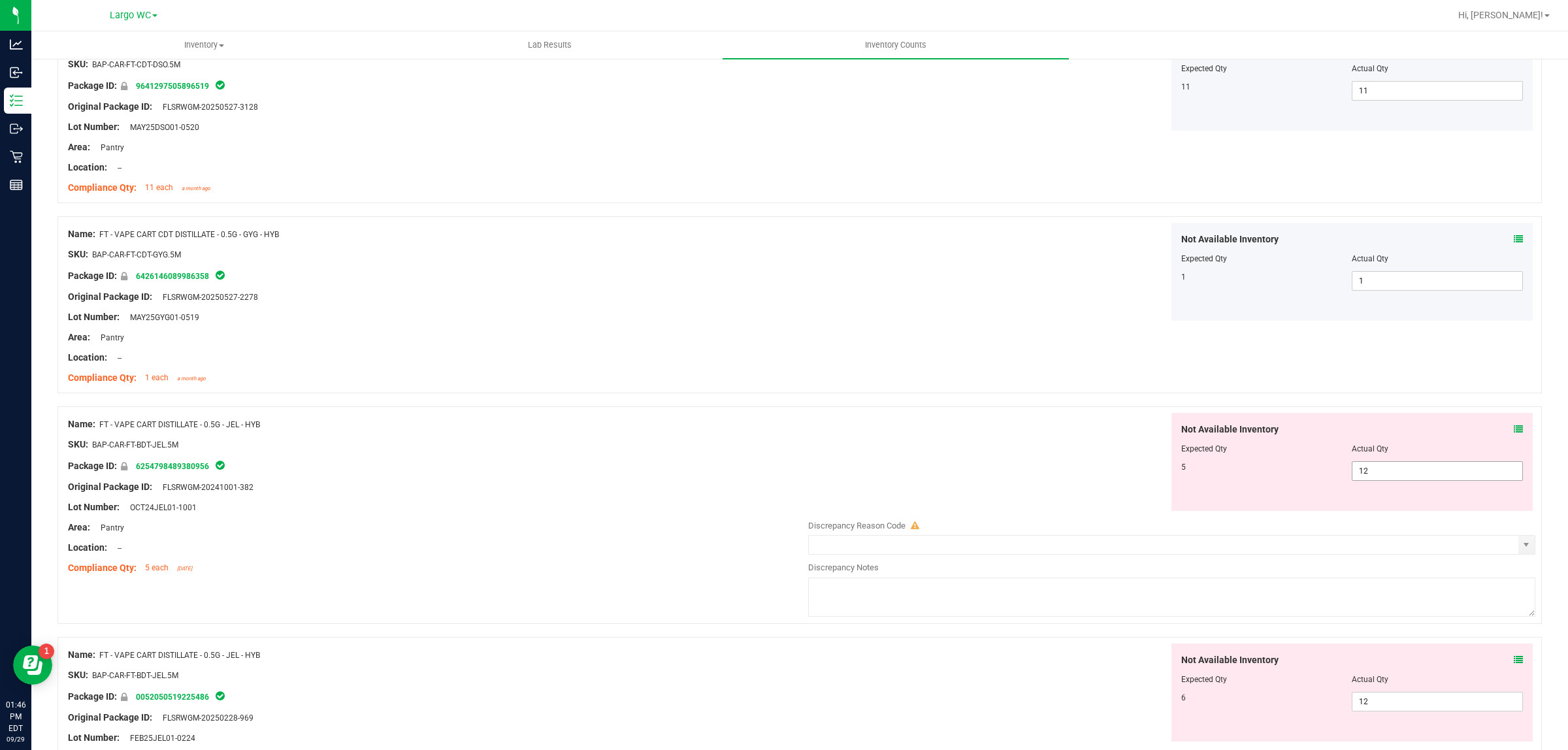
click at [1360, 463] on span "12 12" at bounding box center [1437, 471] width 171 height 20
click at [1360, 463] on input "12" at bounding box center [1436, 470] width 170 height 19
click at [708, 452] on div "SKU: BAP-CAR-FT-BDT-JEL.5M" at bounding box center [434, 445] width 733 height 14
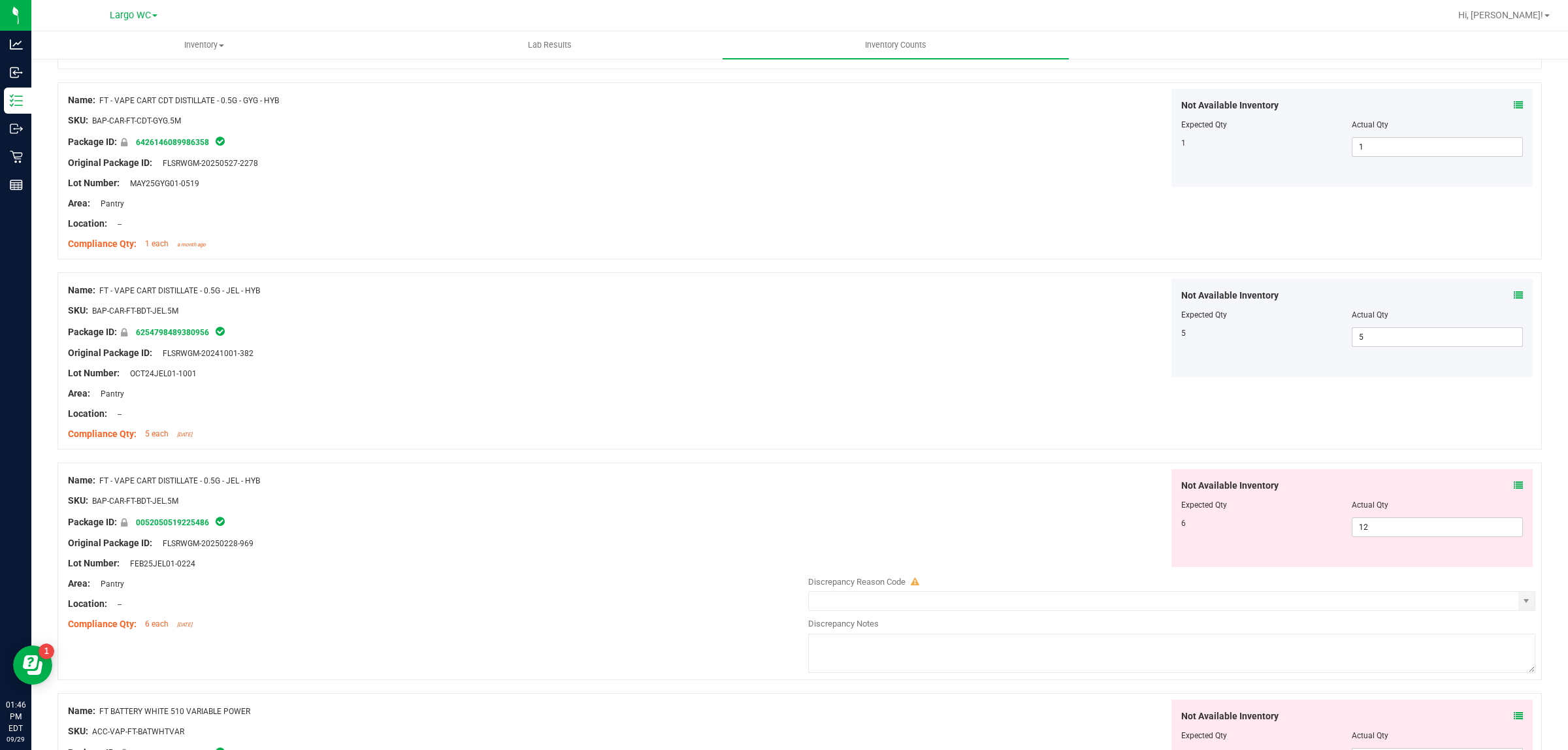
scroll to position [1681, 0]
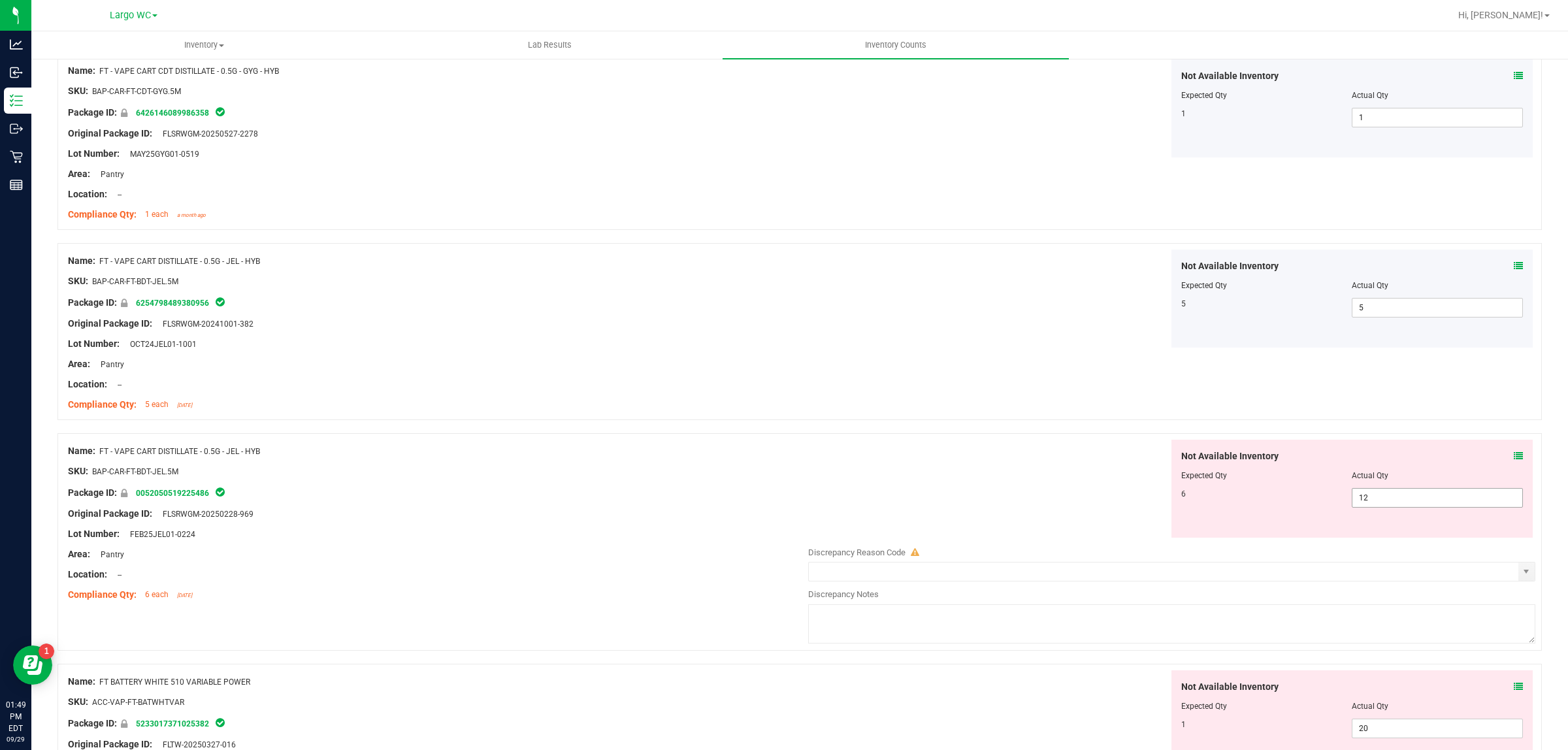
click at [1386, 501] on span "12 12" at bounding box center [1437, 498] width 171 height 20
click at [0, 0] on input "12" at bounding box center [0, 0] width 0 height 0
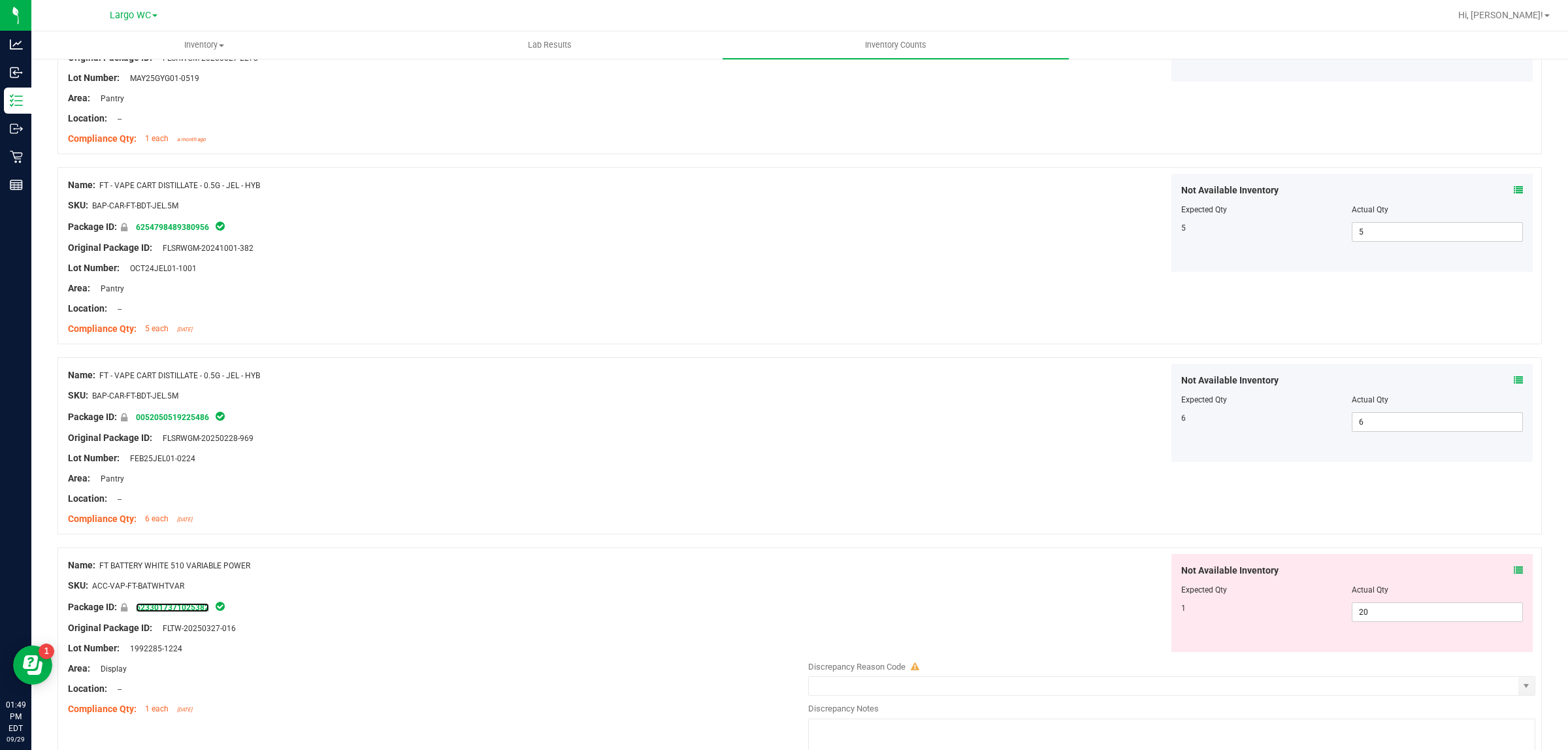
scroll to position [1762, 0]
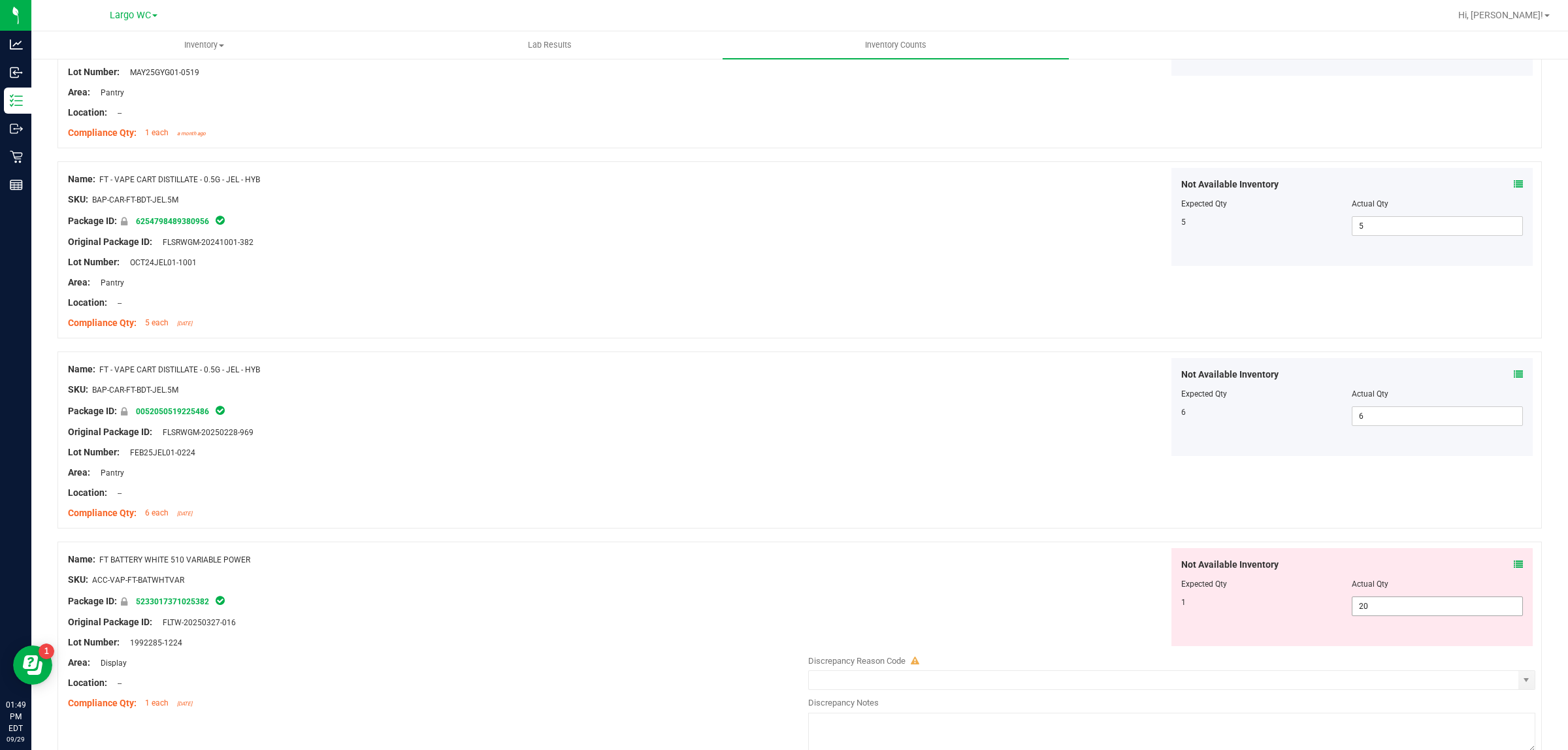
click at [1399, 615] on span "20 20" at bounding box center [1437, 607] width 171 height 20
click at [0, 0] on input "20" at bounding box center [0, 0] width 0 height 0
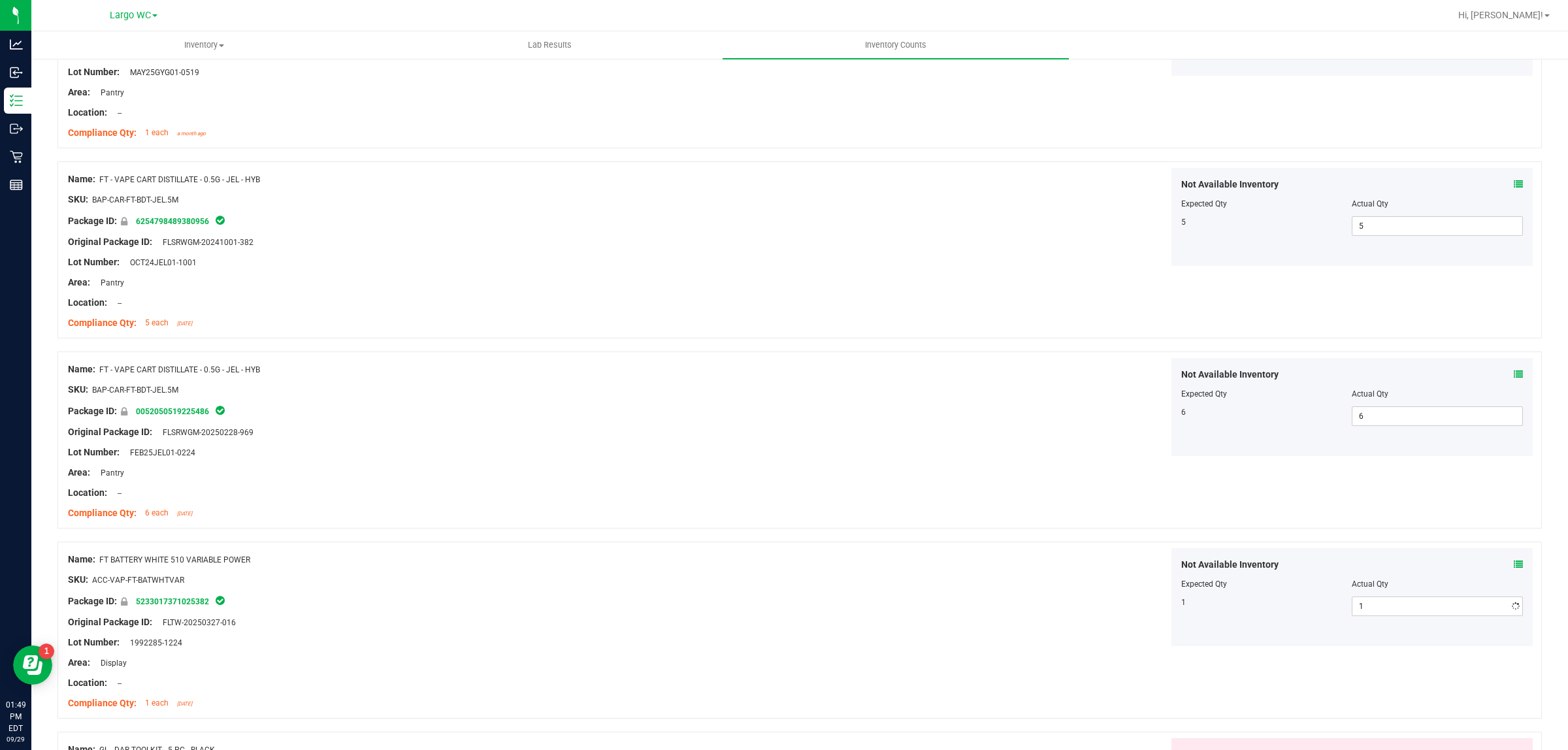
click at [1055, 499] on div "Name: FT - VAPE CART DISTILLATE - 0.5G - JEL - HYB SKU: BAP-CAR-FT-BDT-JEL.5M P…" at bounding box center [800, 440] width 1485 height 177
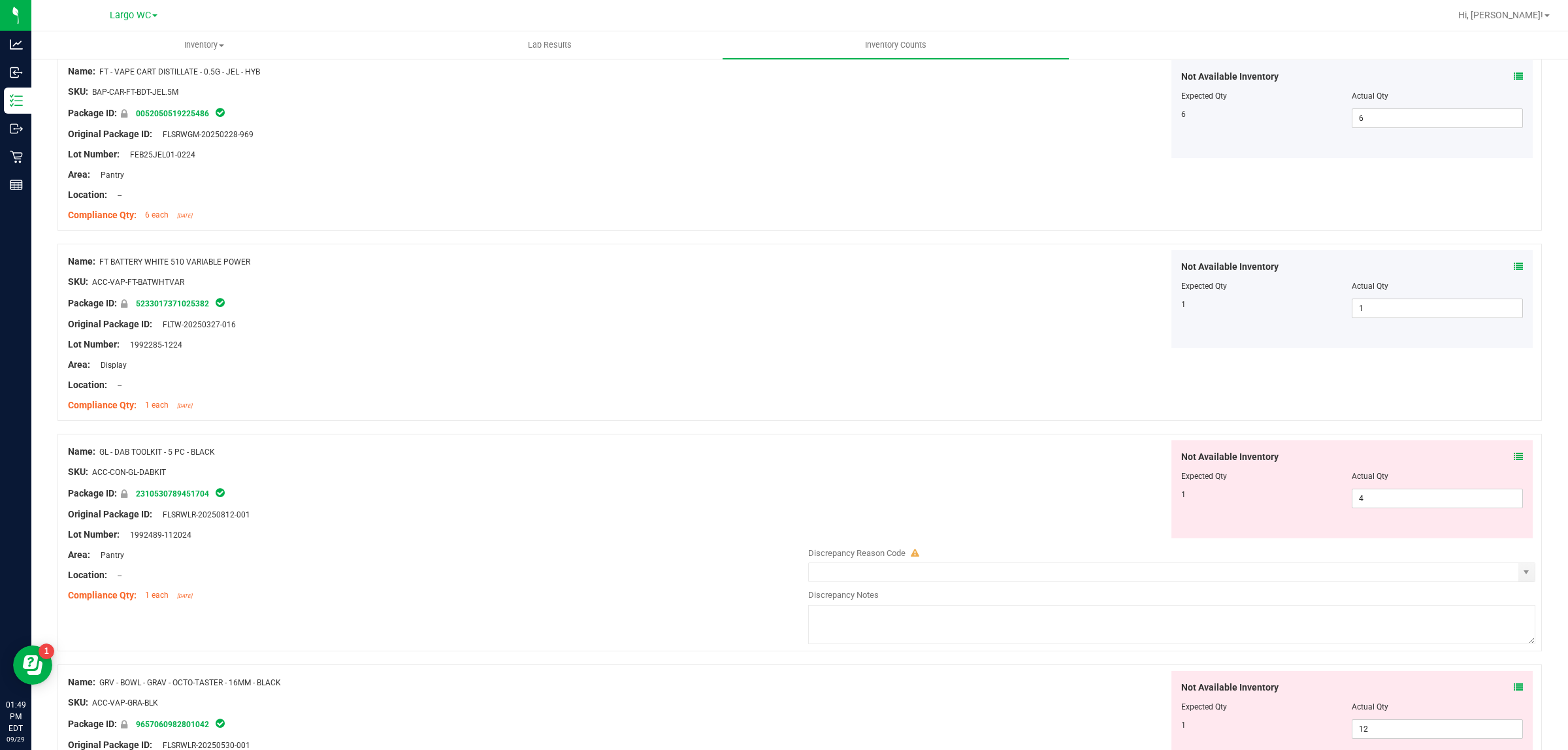
scroll to position [2088, 0]
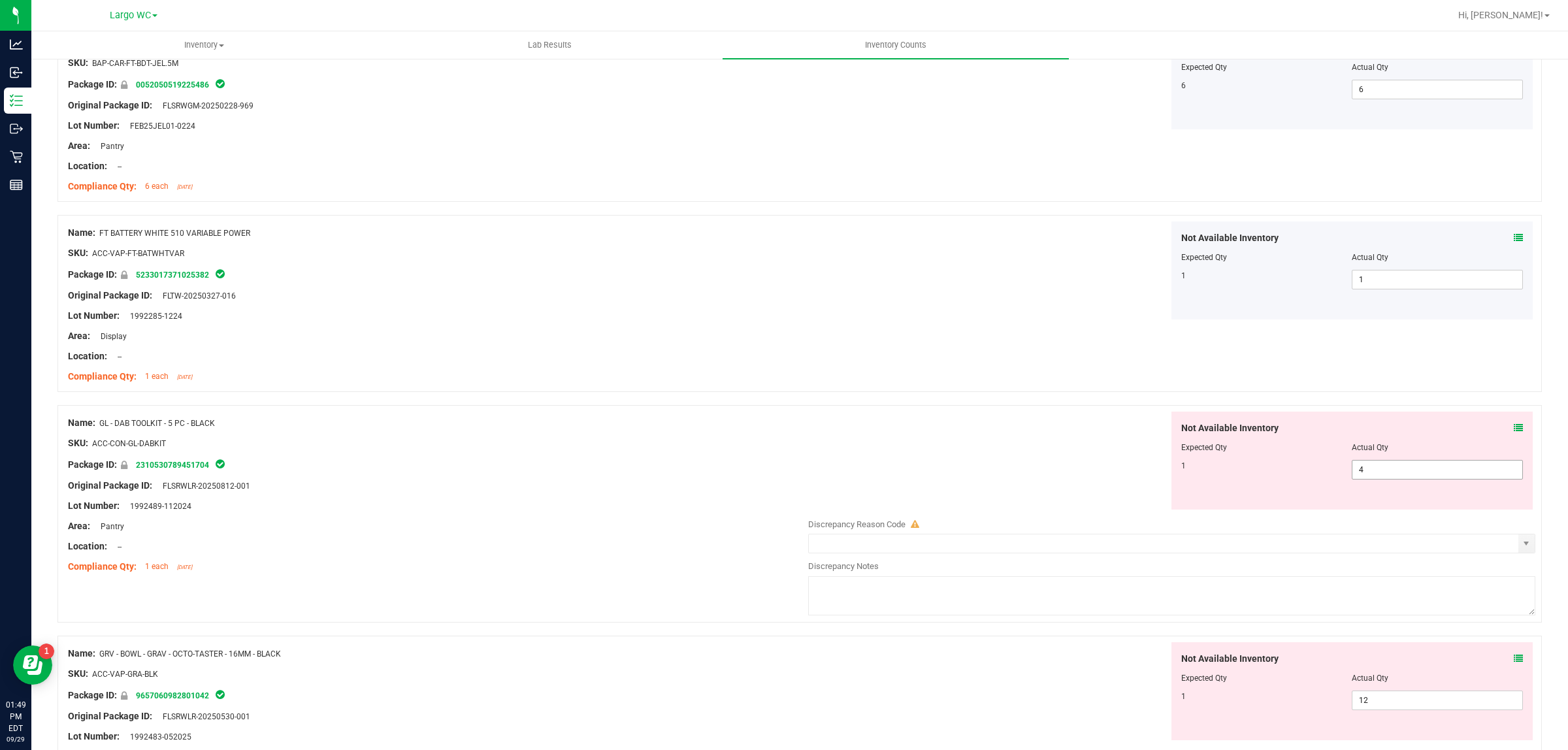
click at [1438, 475] on span "4 4" at bounding box center [1437, 469] width 171 height 20
click at [1438, 475] on input "4" at bounding box center [1436, 469] width 170 height 19
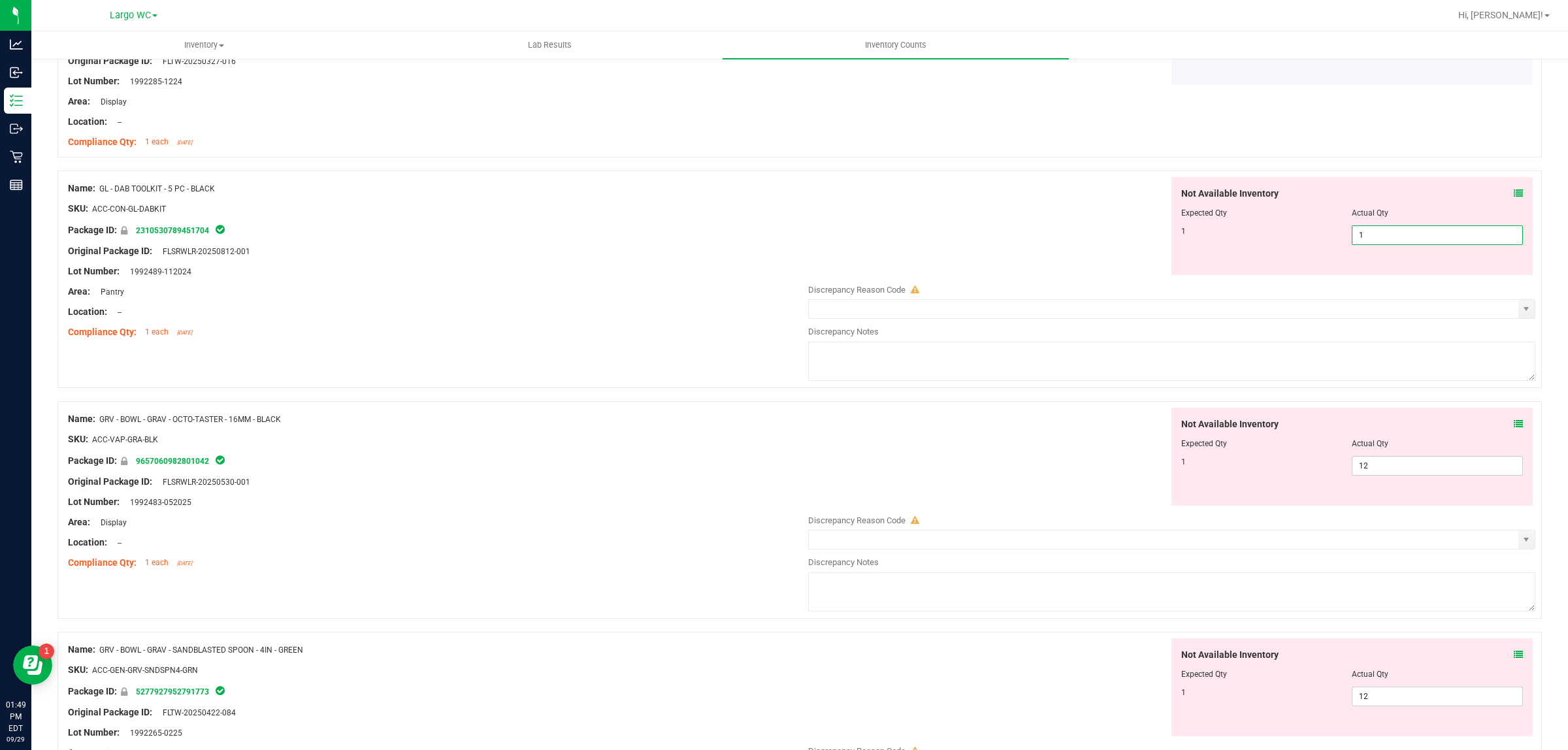
scroll to position [2415, 0]
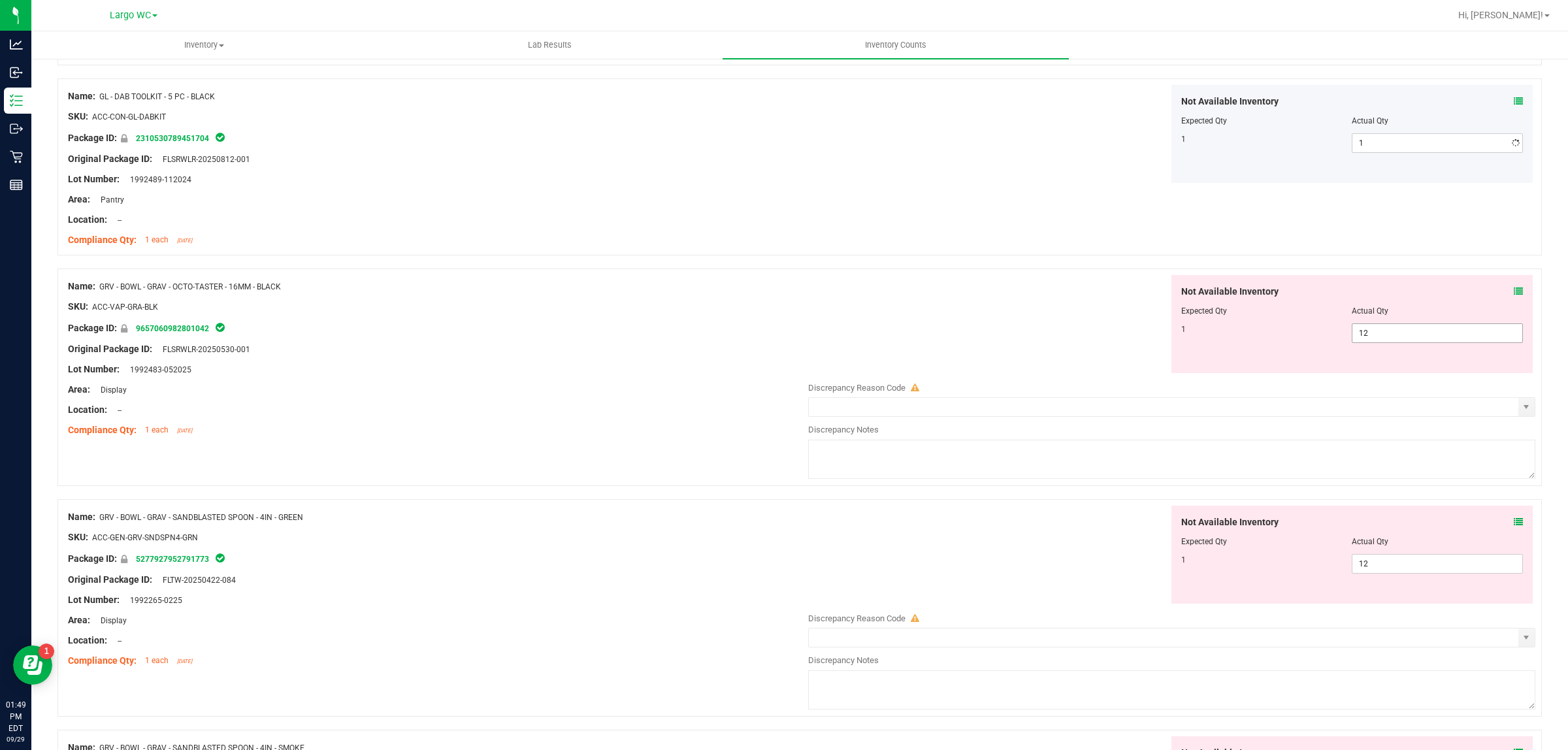
click at [1374, 386] on div "Not Available Inventory Expected Qty Actual Qty 1 12 12" at bounding box center [1167, 378] width 733 height 207
click at [1356, 321] on div at bounding box center [1352, 320] width 343 height 7
click at [1388, 375] on div at bounding box center [1167, 374] width 733 height 2
click at [1371, 339] on span "12 12" at bounding box center [1437, 333] width 171 height 20
click at [1374, 567] on div "Not Available Inventory Expected Qty Actual Qty 1 12 12" at bounding box center [1167, 609] width 733 height 207
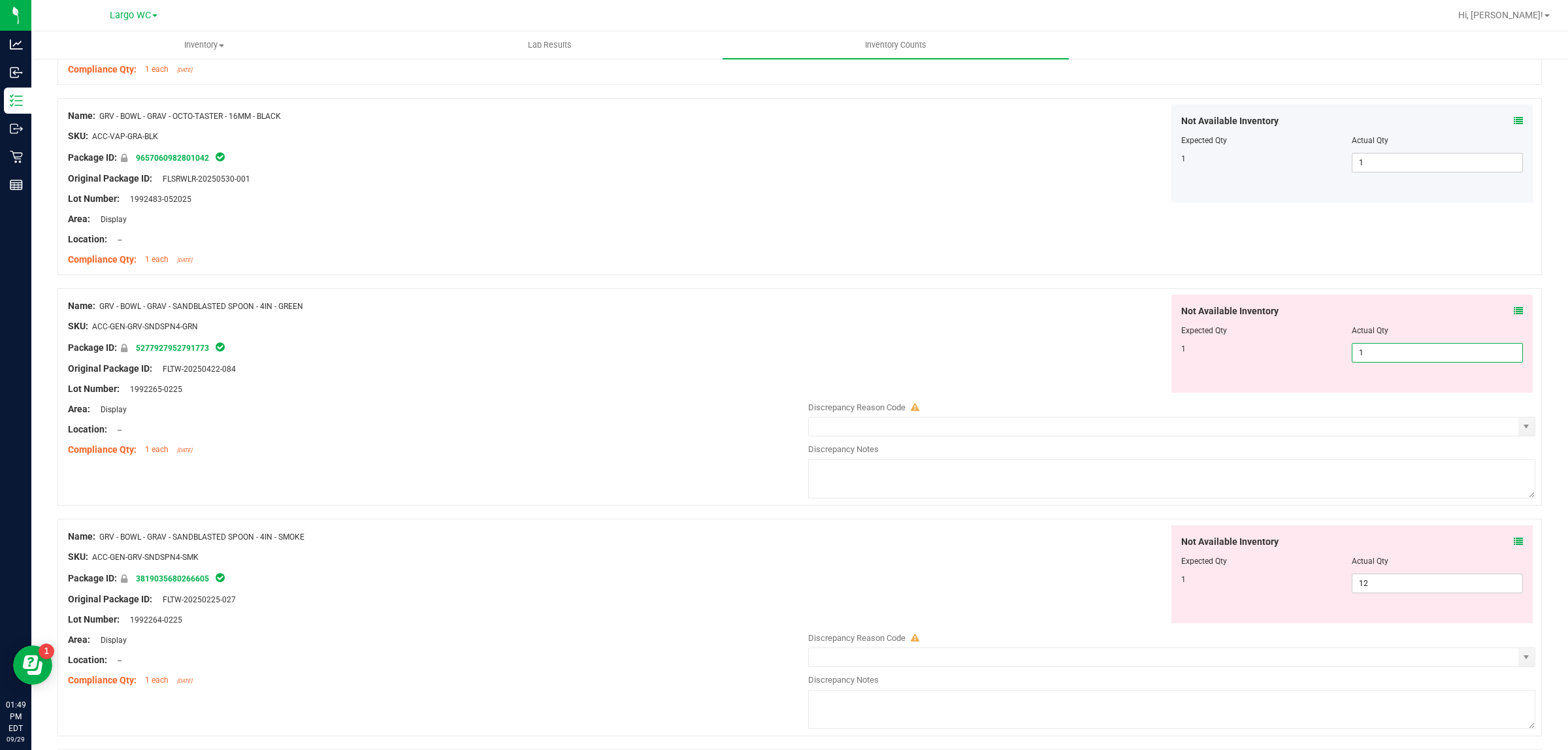
scroll to position [2742, 0]
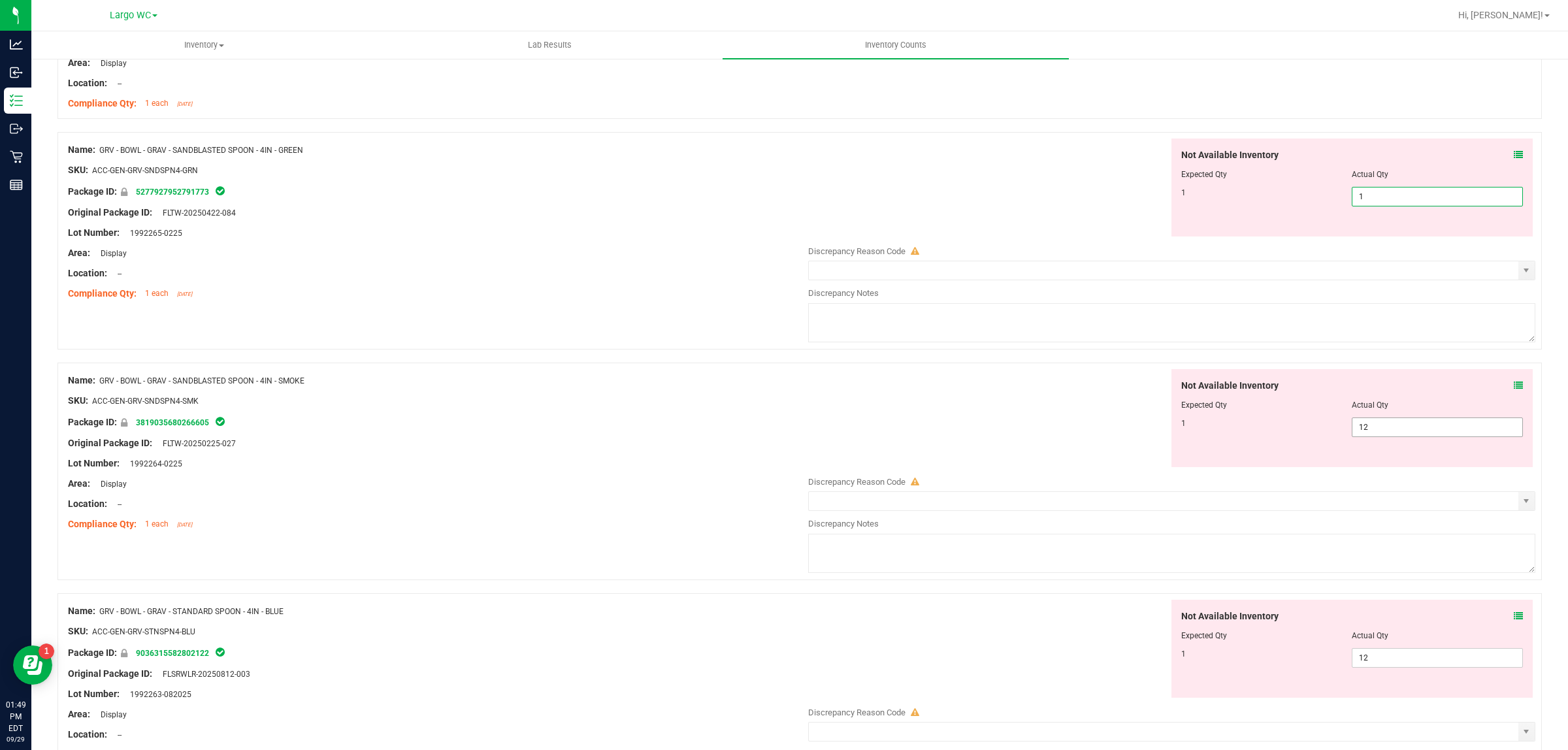
click at [1370, 427] on div "Not Available Inventory Expected Qty Actual Qty 1 12 12" at bounding box center [1352, 418] width 362 height 98
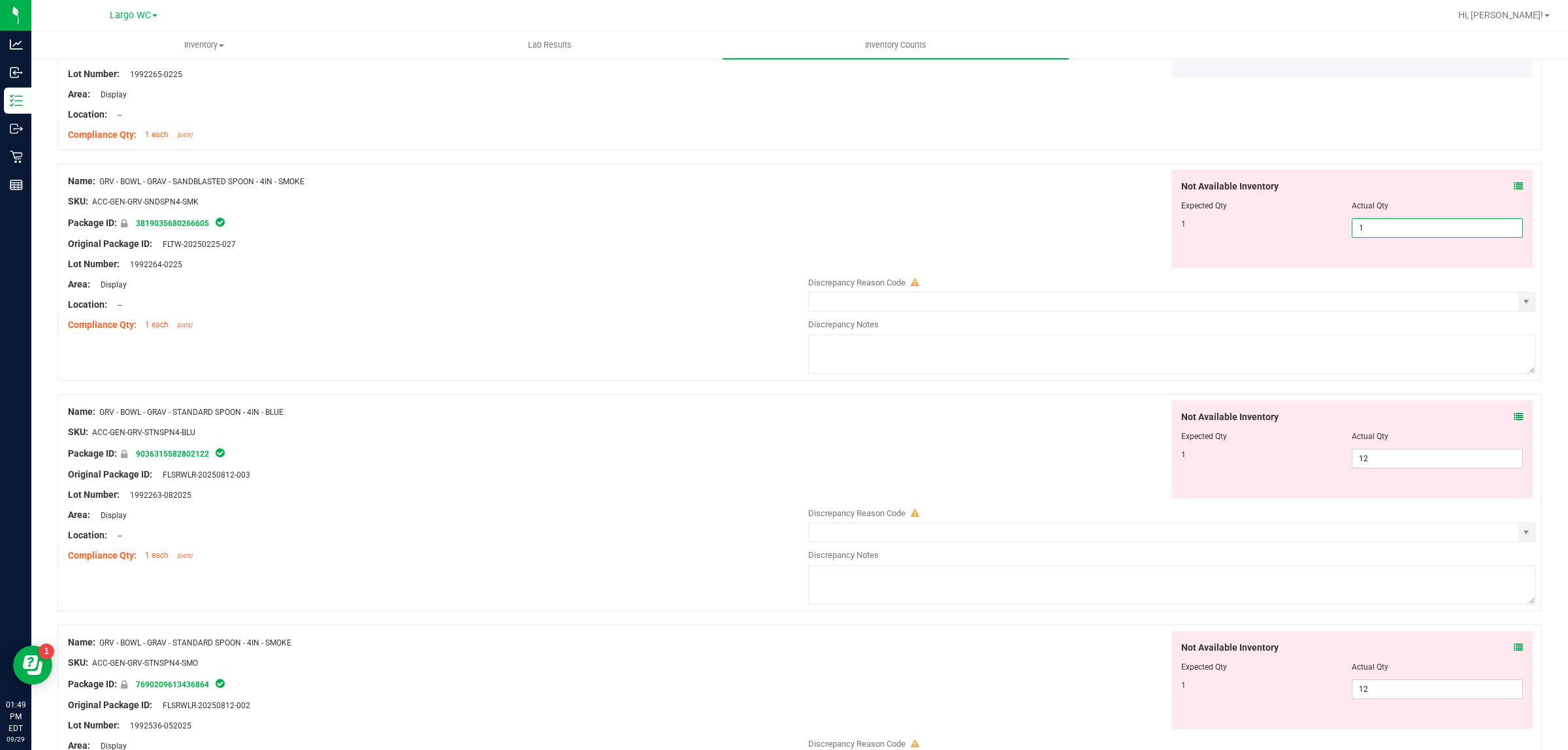
scroll to position [2905, 0]
click at [1377, 461] on div "Not Available Inventory Expected Qty Actual Qty 1 12 12" at bounding box center [1167, 499] width 733 height 207
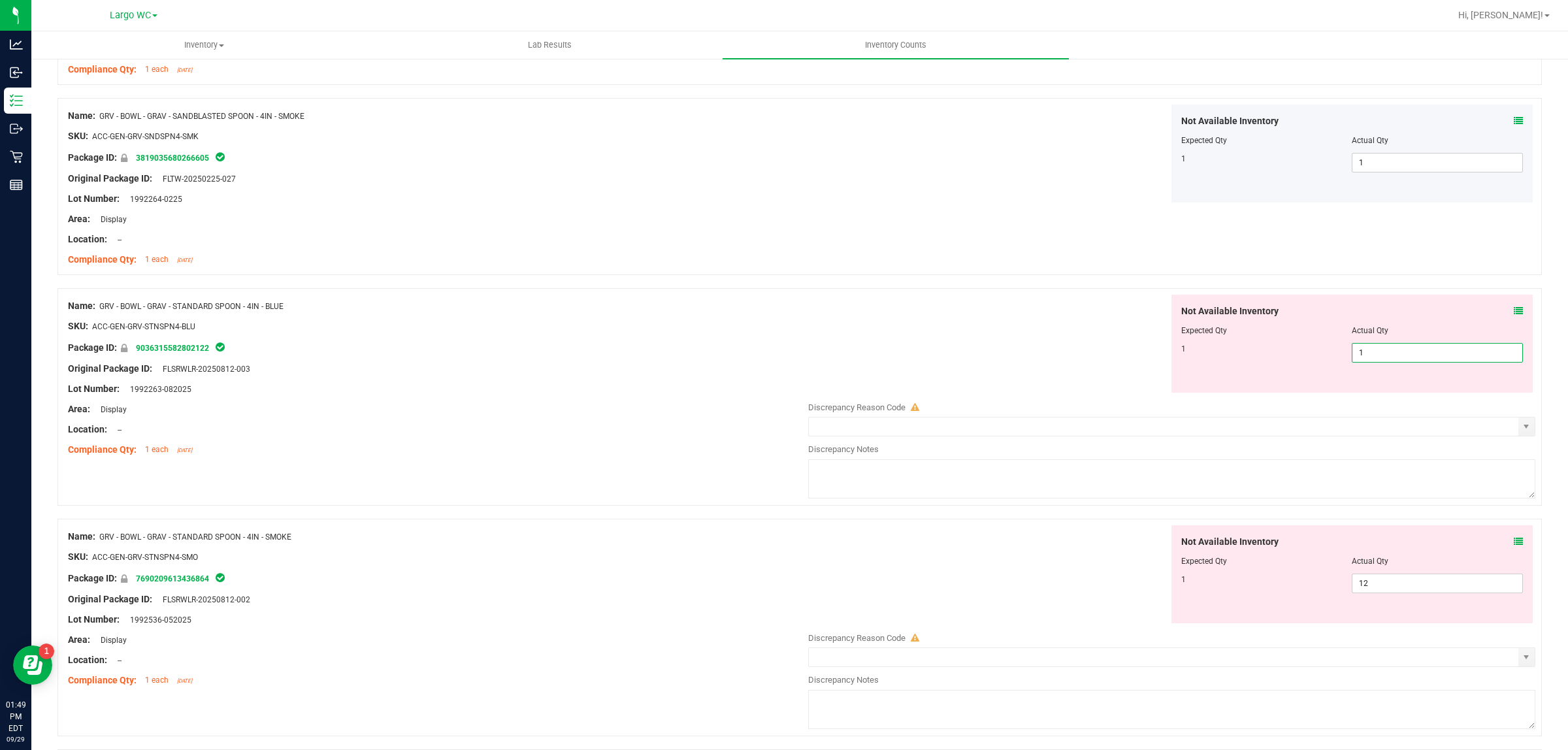
scroll to position [3069, 0]
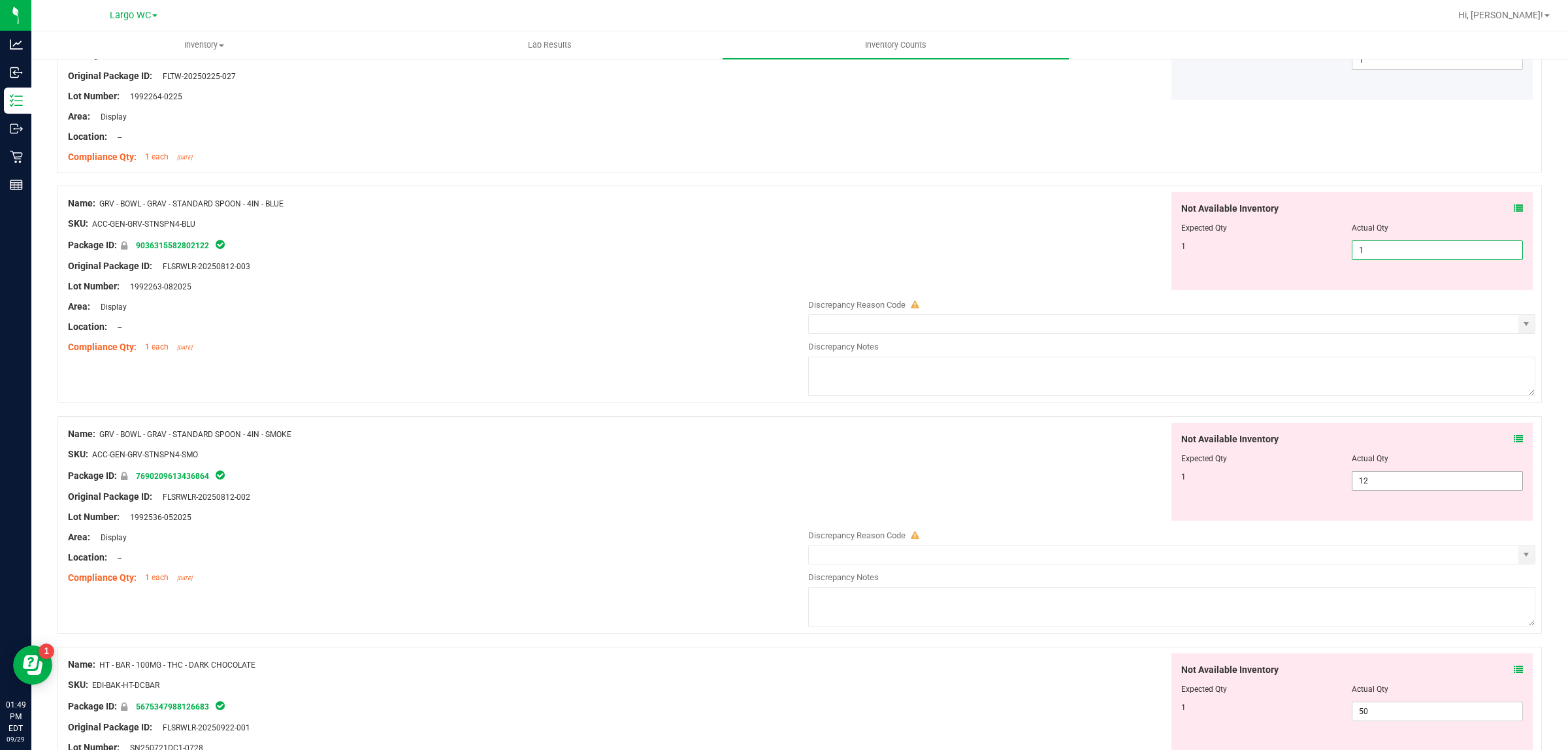
click at [1379, 481] on div "Not Available Inventory Expected Qty Actual Qty 1 12 12" at bounding box center [1352, 472] width 362 height 98
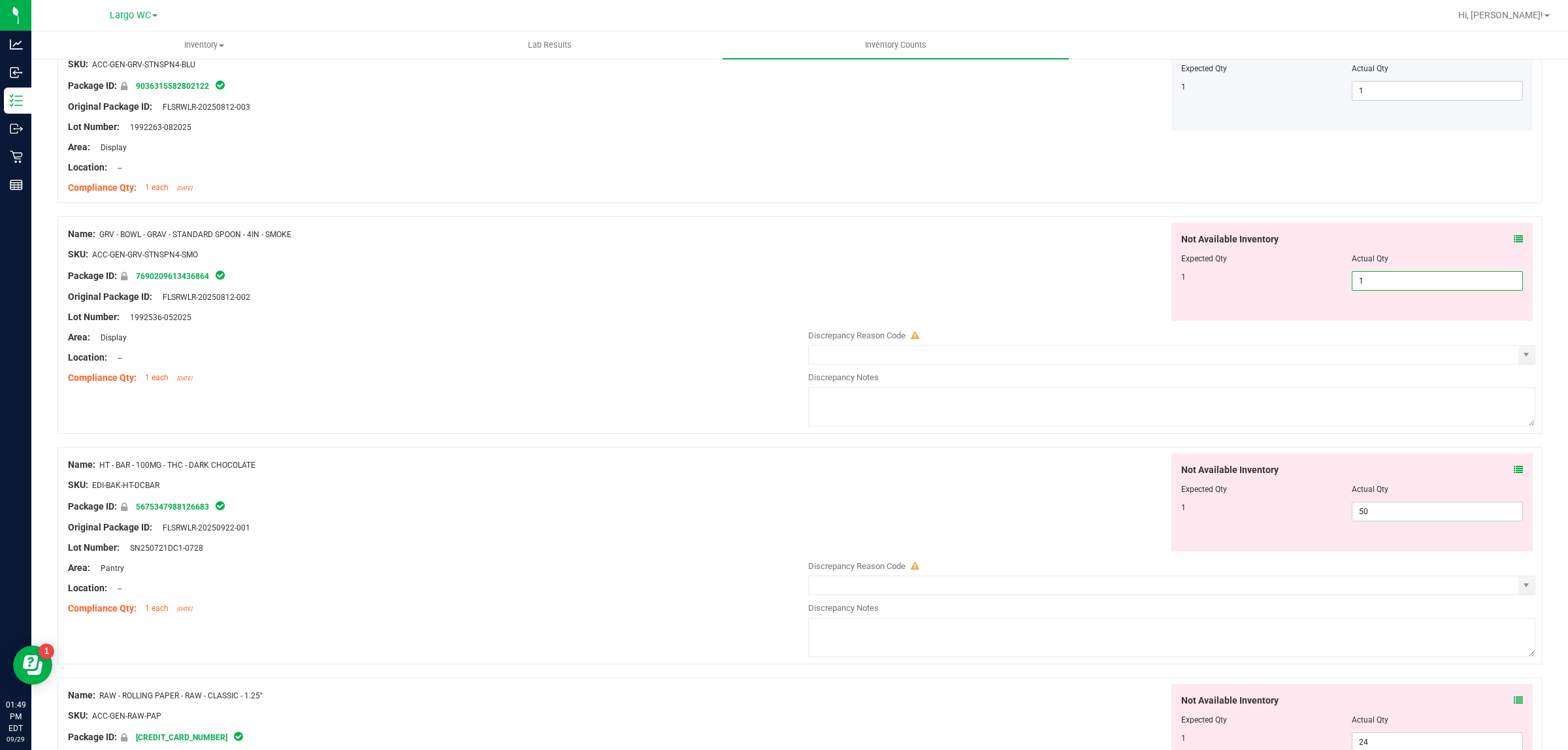
scroll to position [3313, 0]
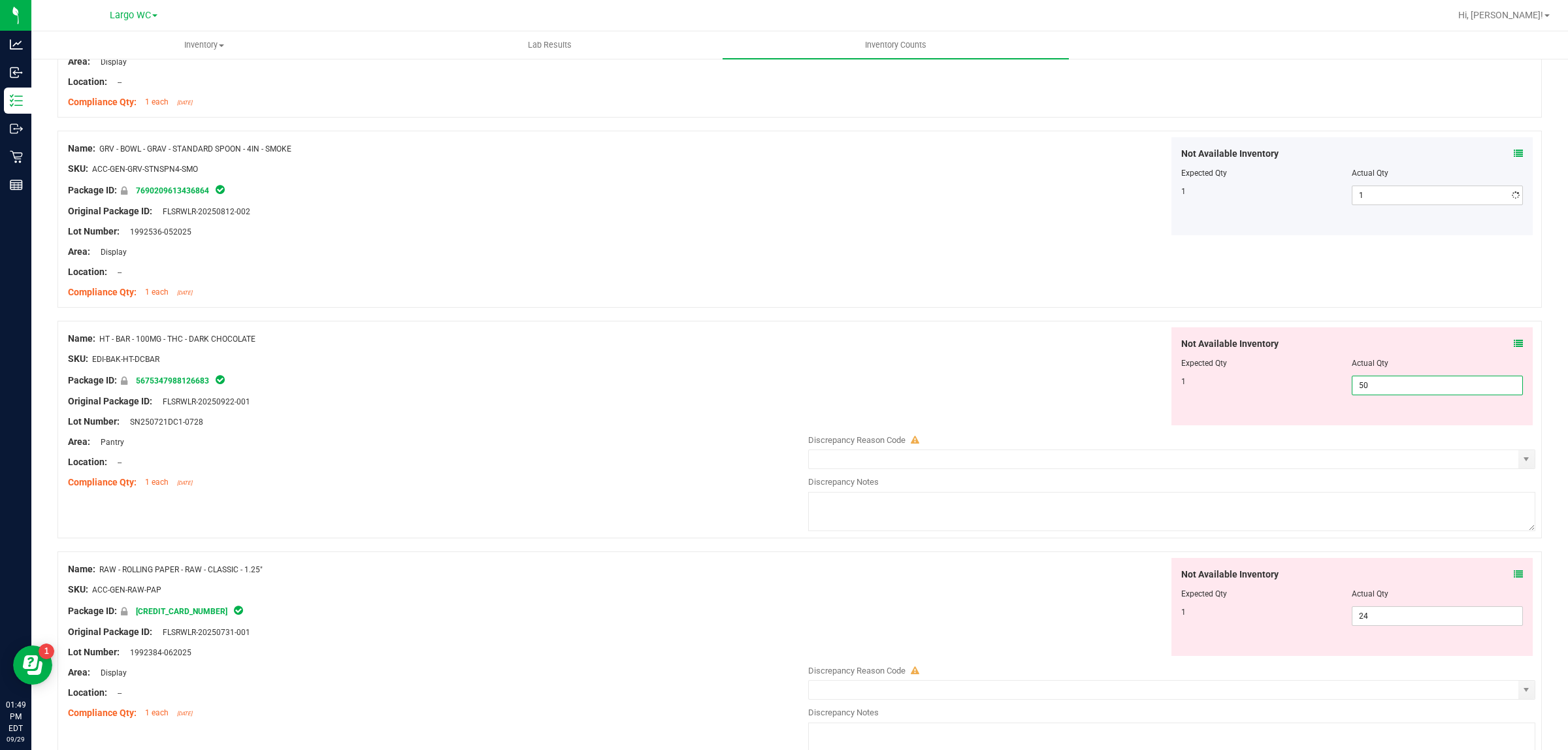
click at [1368, 433] on div "Not Available Inventory Expected Qty Actual Qty 1 50 50" at bounding box center [1167, 430] width 733 height 207
click at [1368, 433] on div at bounding box center [1171, 430] width 728 height 7
click at [1363, 388] on span "50 50" at bounding box center [1437, 386] width 171 height 20
click at [1363, 388] on input "50" at bounding box center [1436, 385] width 170 height 19
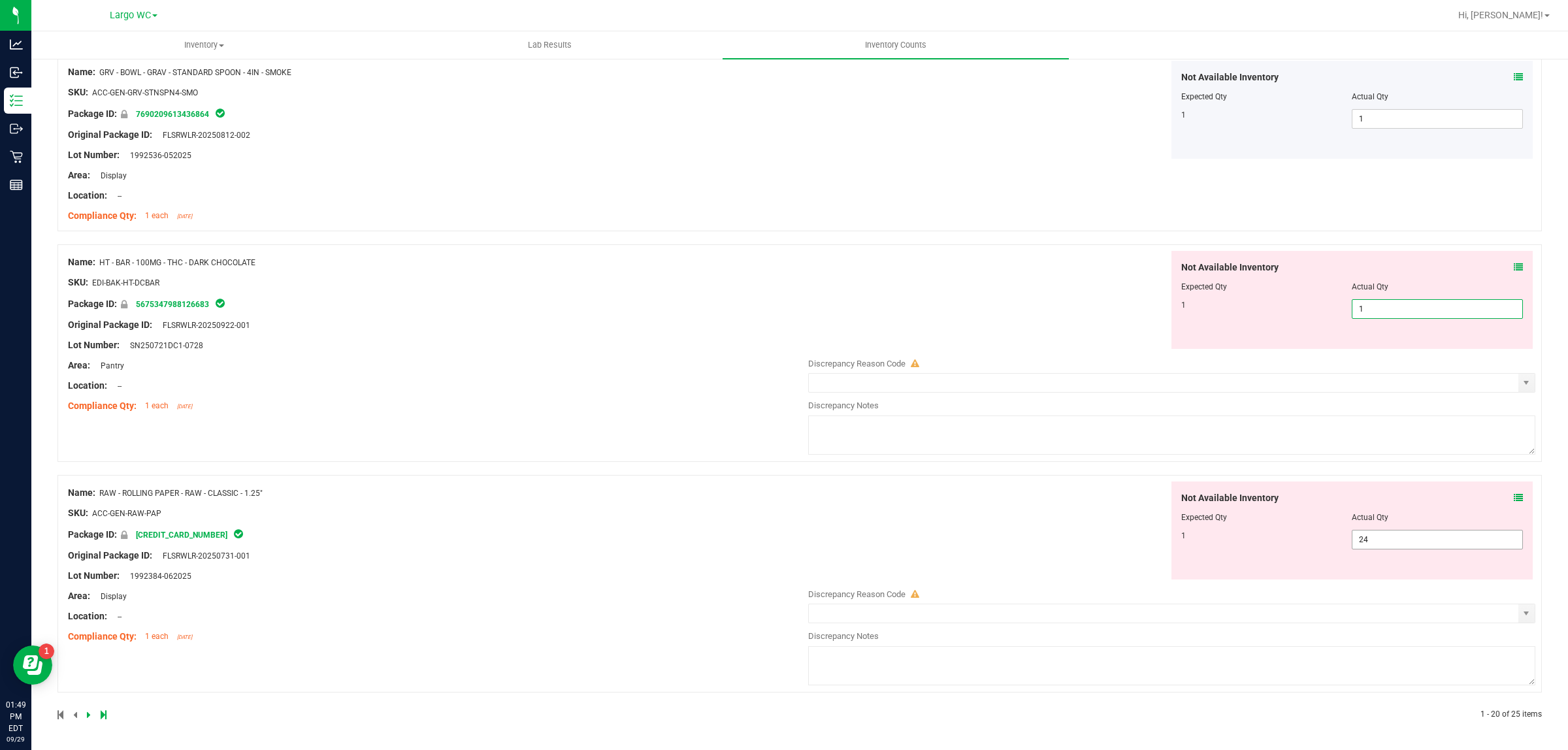
click at [1370, 533] on span "24 24" at bounding box center [1437, 540] width 171 height 20
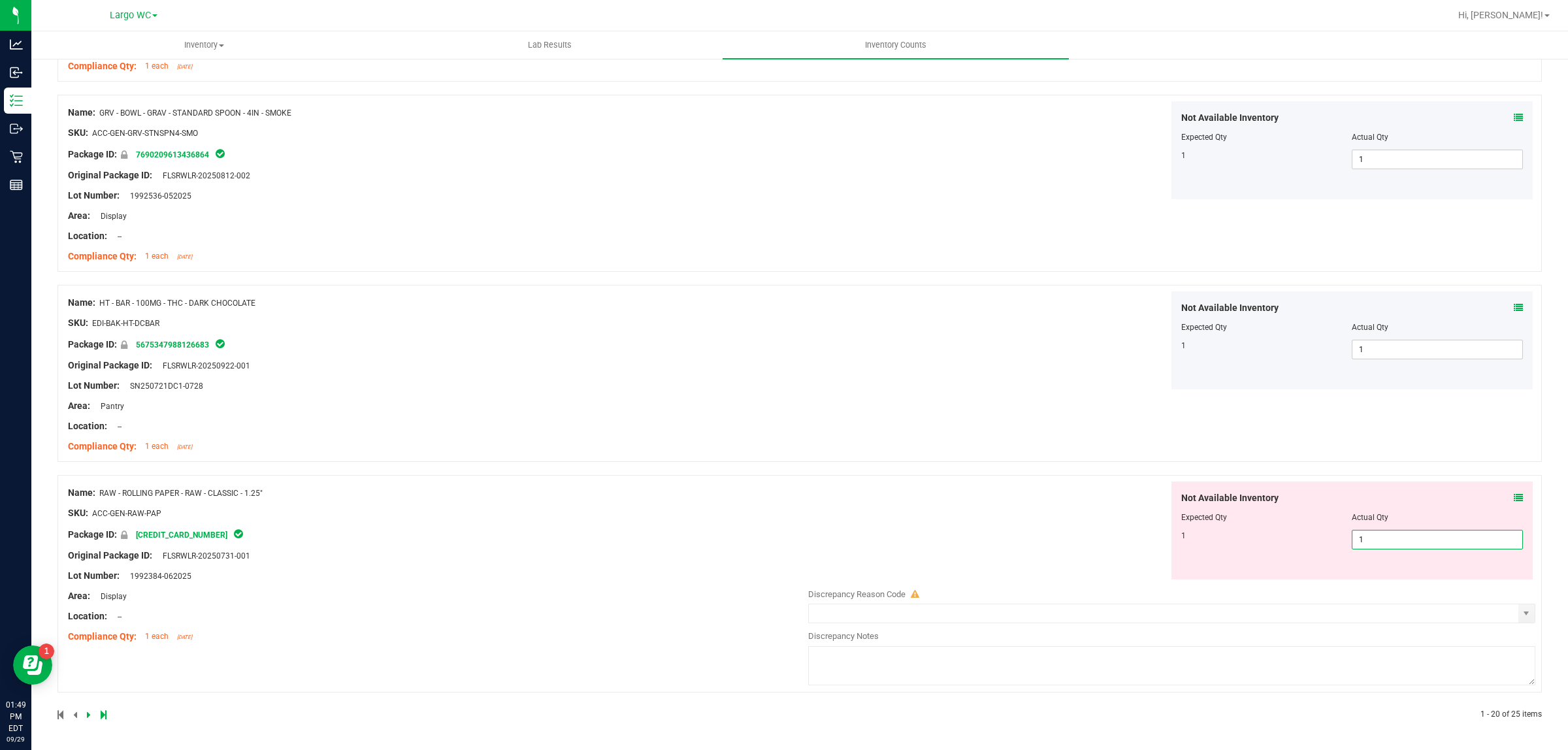
click at [819, 415] on div "Name: HT - BAR - 100MG - THC - DARK CHOCOLATE SKU: EDI-BAK-HT-DCBAR Package ID:…" at bounding box center [800, 373] width 1485 height 177
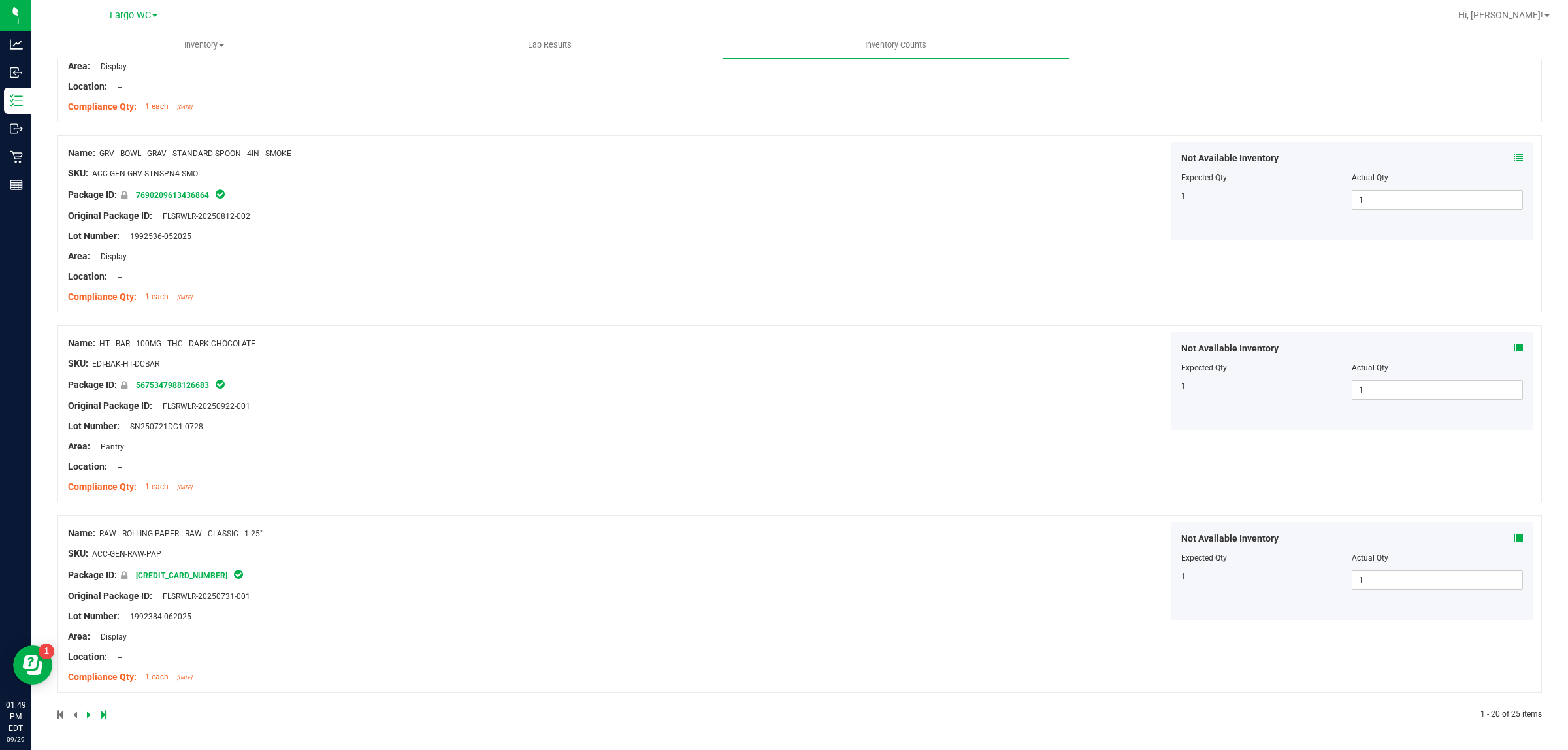
click at [102, 711] on icon at bounding box center [103, 715] width 6 height 8
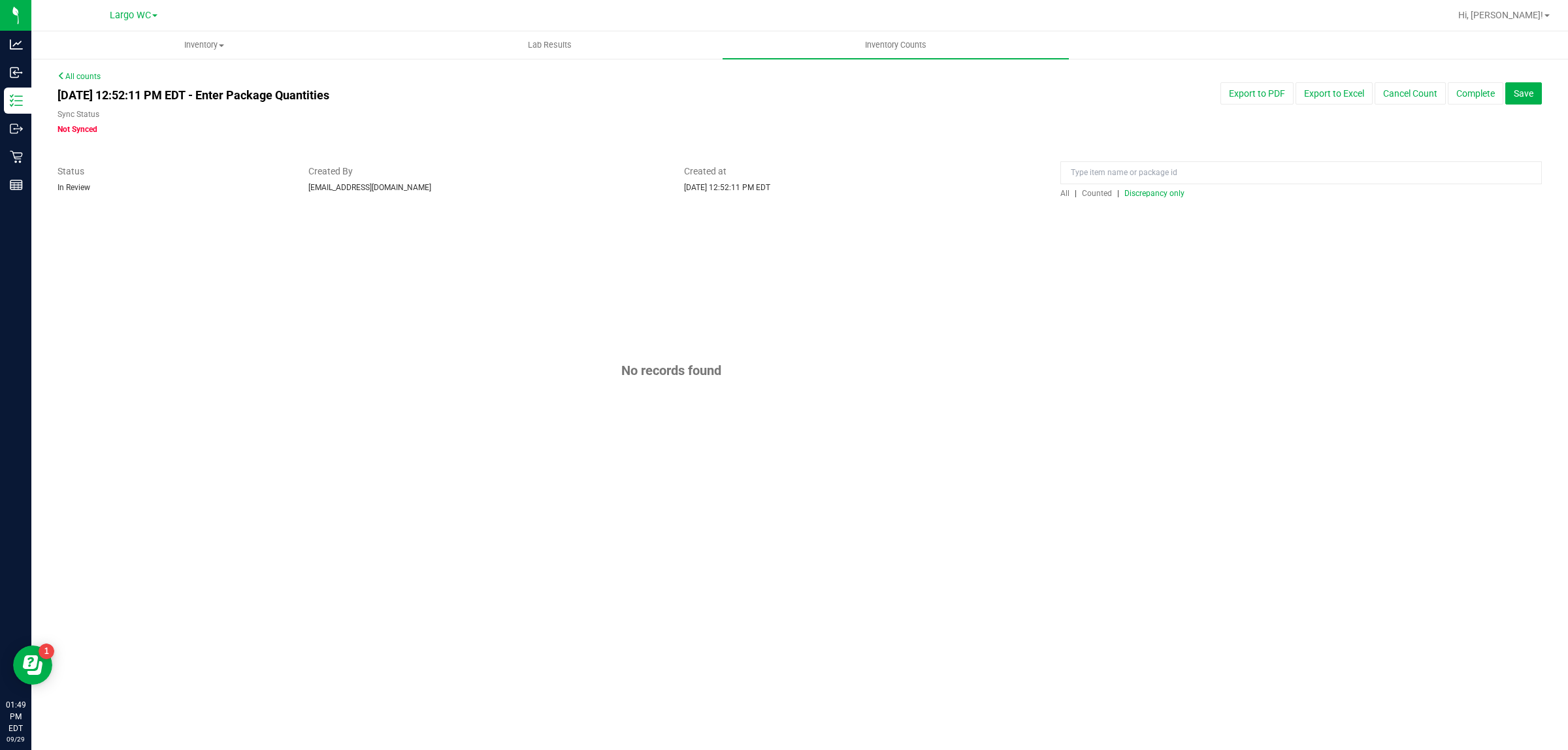
click at [1152, 196] on span "Discrepancy only" at bounding box center [1154, 192] width 60 height 9
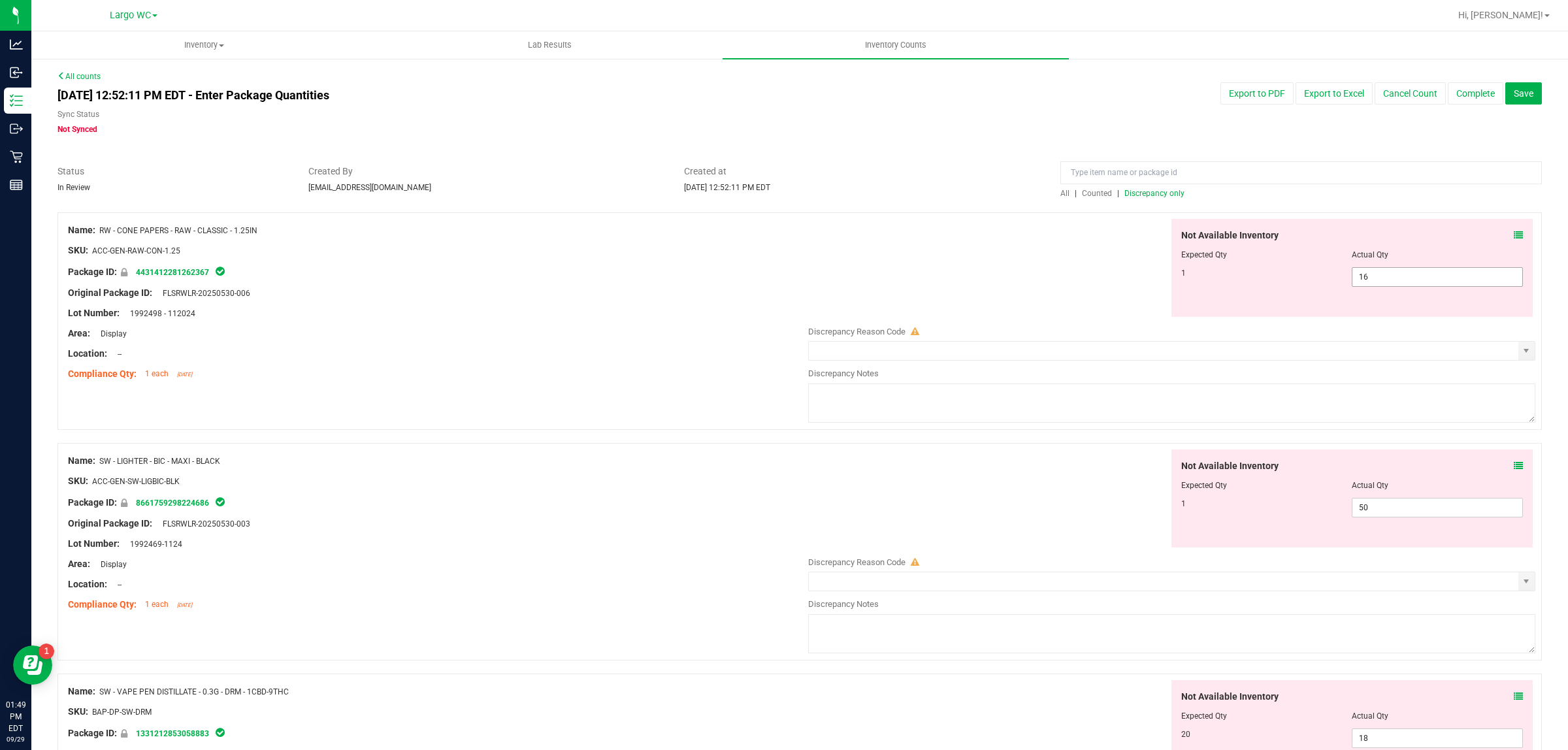
click at [1398, 282] on span "16 16" at bounding box center [1437, 277] width 171 height 20
click at [1398, 282] on input "16" at bounding box center [1436, 277] width 170 height 19
click at [1382, 501] on div "Not Available Inventory Expected Qty Actual Qty 1 50 50" at bounding box center [1352, 499] width 362 height 98
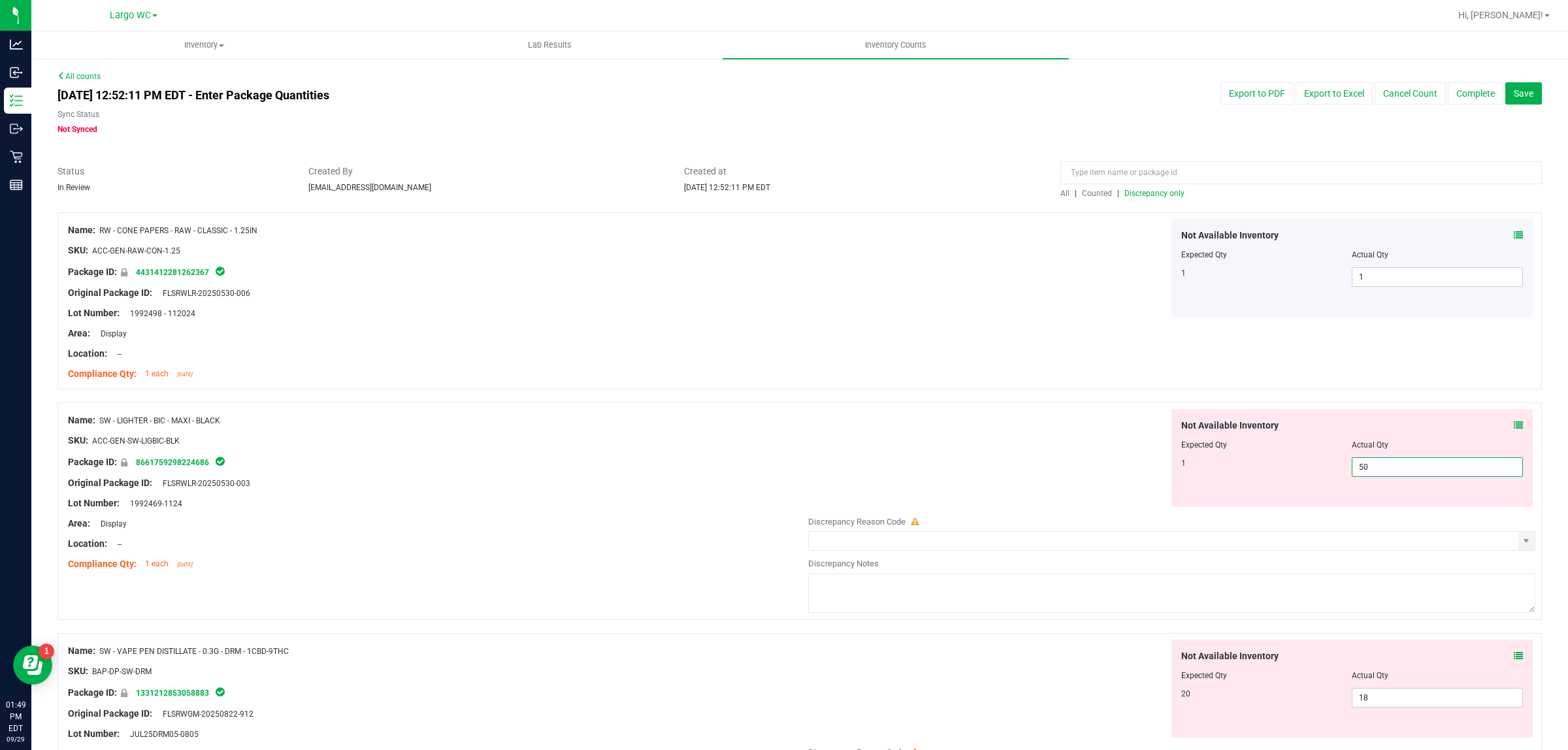
click at [1382, 501] on div "Not Available Inventory Expected Qty Actual Qty 1 50 50" at bounding box center [1352, 458] width 362 height 98
click at [1380, 445] on div "Actual Qty" at bounding box center [1437, 445] width 171 height 12
click at [1380, 461] on span "50 50" at bounding box center [1437, 467] width 171 height 20
click at [1380, 461] on input "50" at bounding box center [1436, 466] width 170 height 19
click at [1380, 461] on input "501" at bounding box center [1436, 466] width 170 height 19
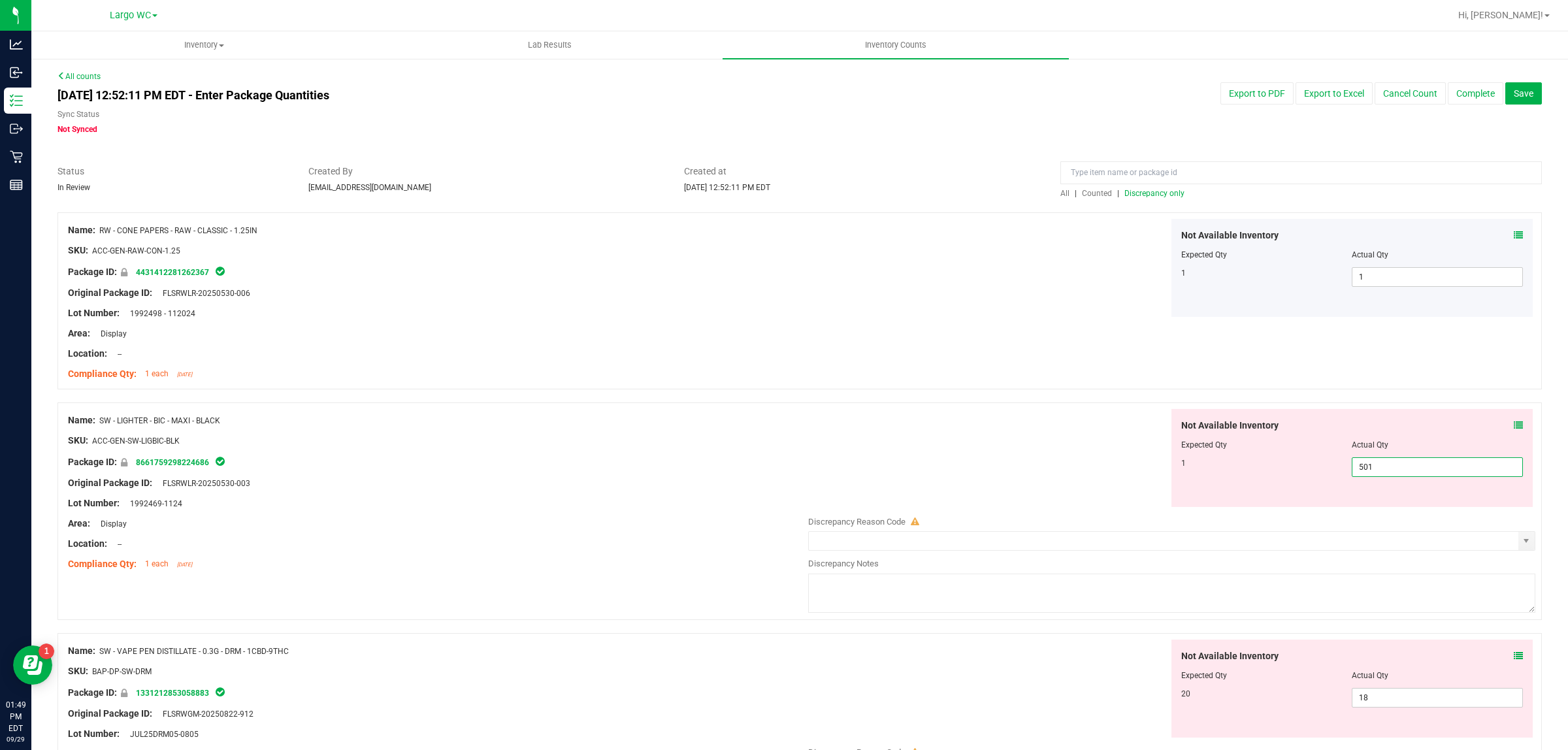
click at [1380, 461] on input "501" at bounding box center [1436, 466] width 170 height 19
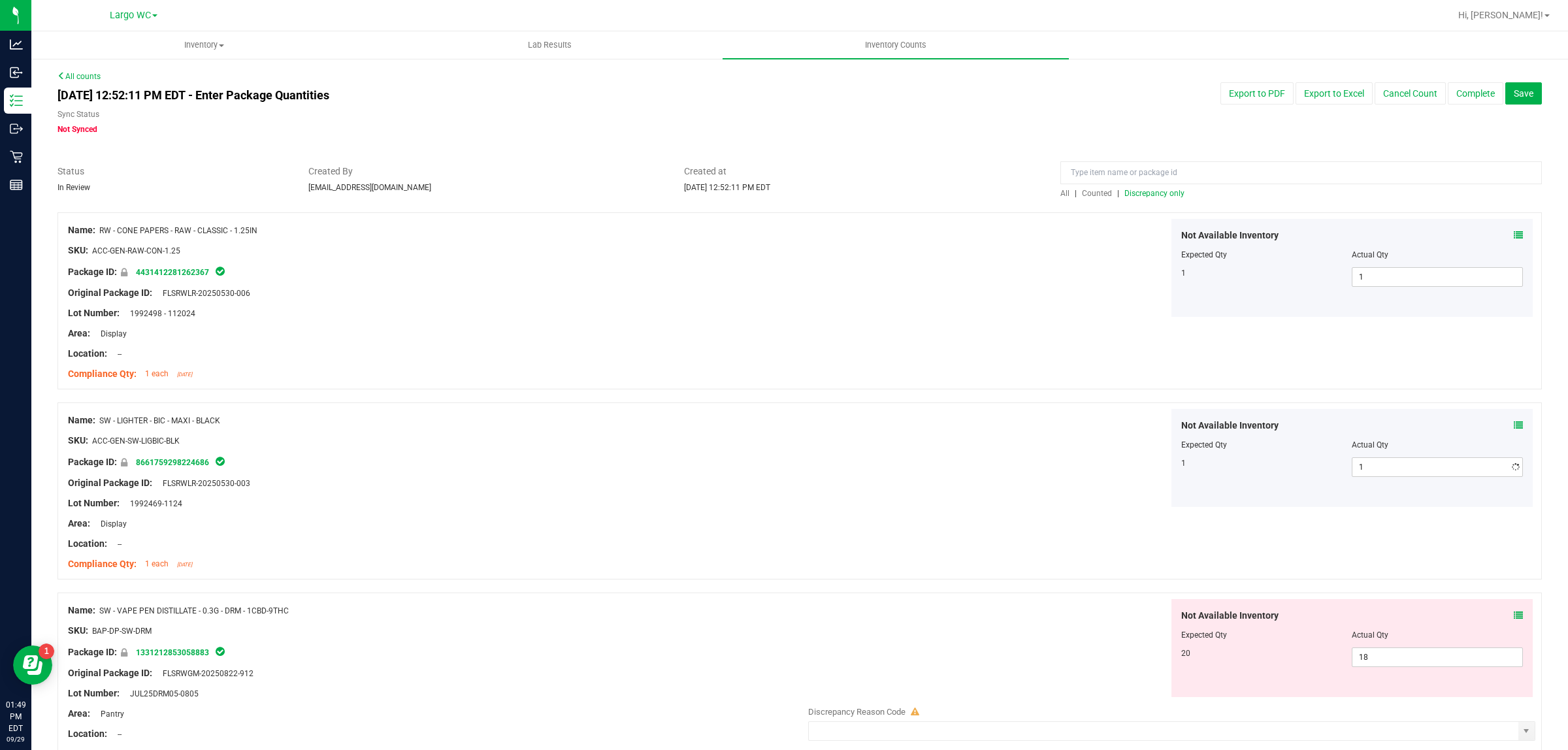
click at [1132, 366] on div "Name: RW - CONE PAPERS - RAW - CLASSIC - 1.25IN SKU: ACC-GEN-RAW-CON-1.25 Packa…" at bounding box center [800, 300] width 1485 height 177
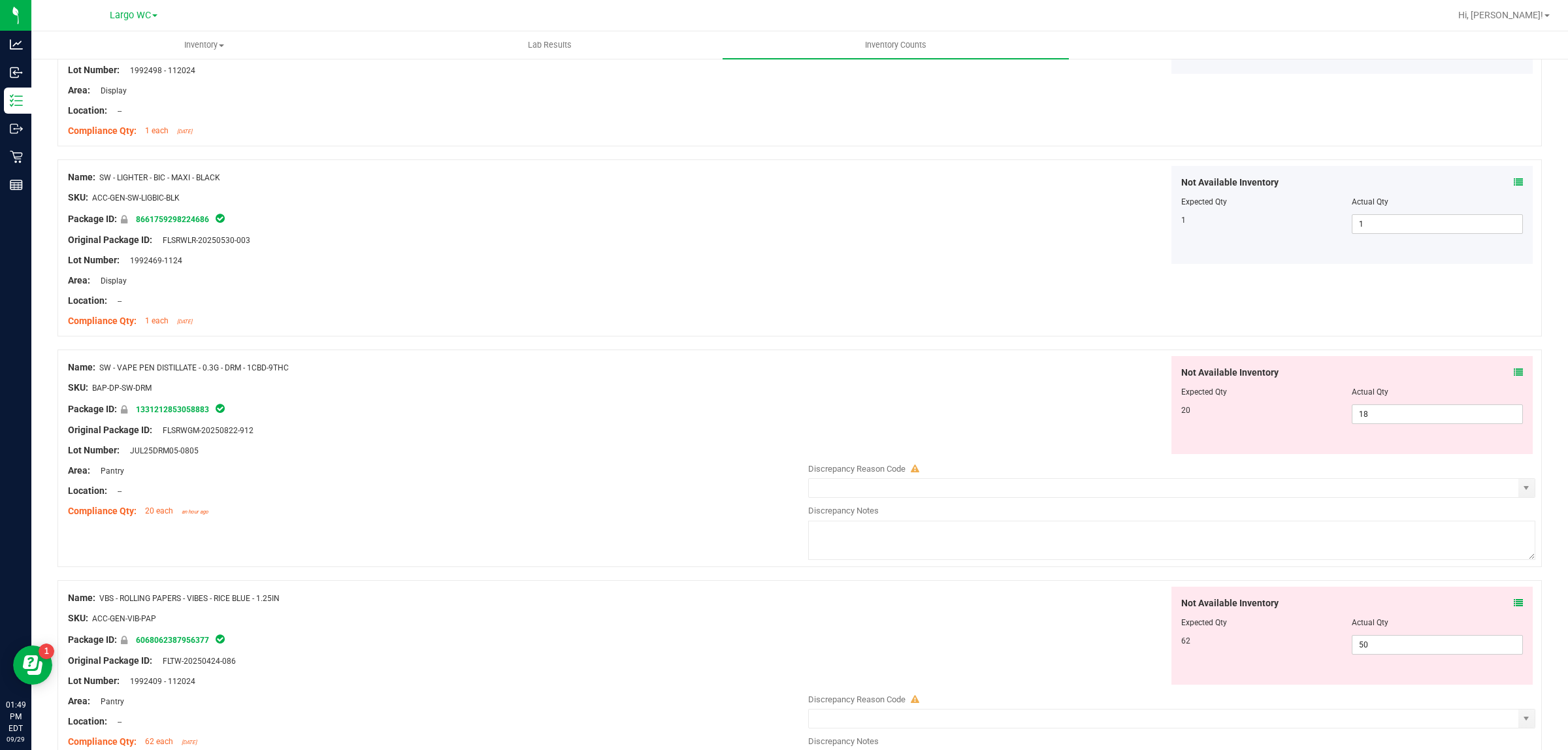
scroll to position [245, 0]
click at [1447, 409] on span "18 18" at bounding box center [1437, 412] width 171 height 20
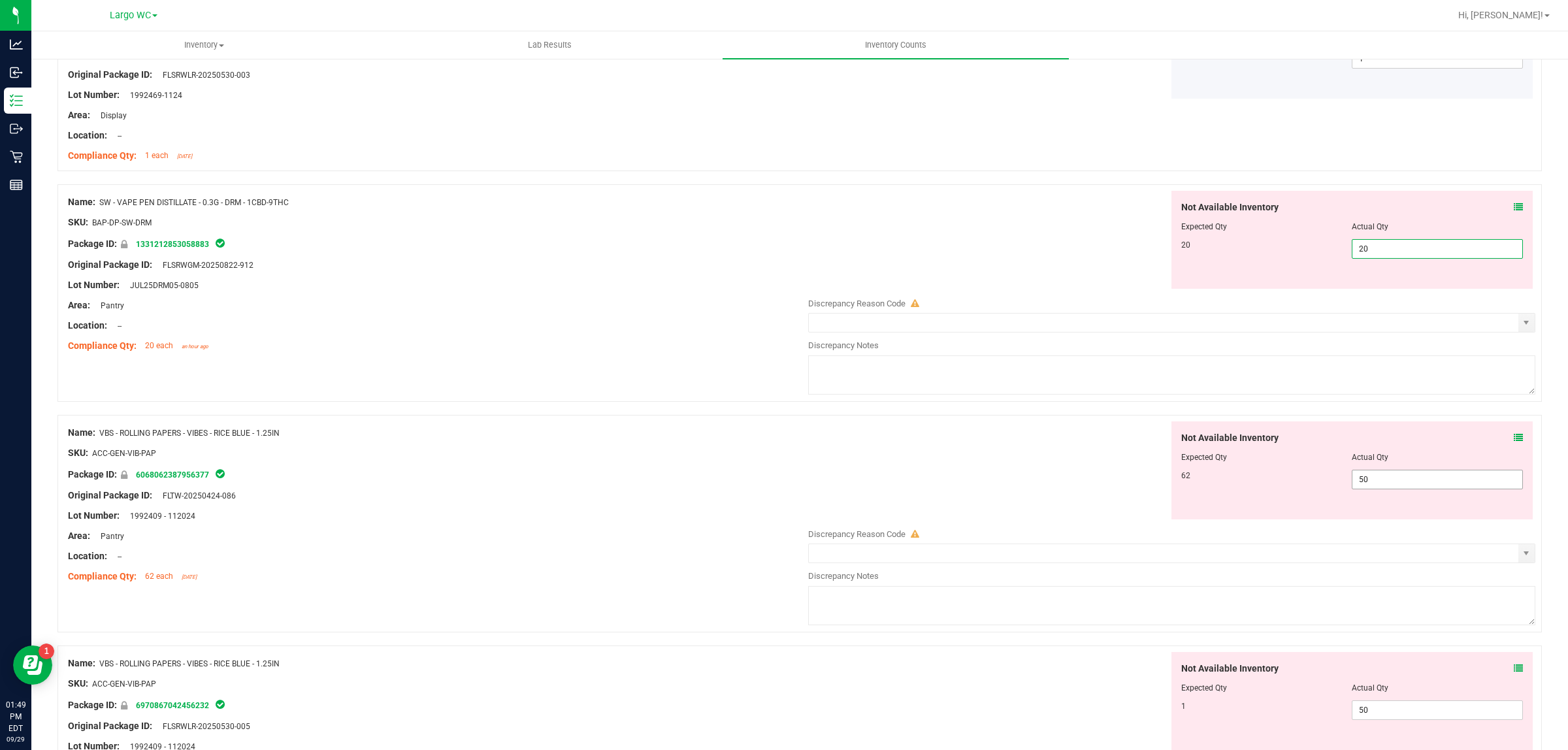
click at [1399, 487] on div "Not Available Inventory Expected Qty Actual Qty 62 50 50" at bounding box center [1167, 524] width 733 height 207
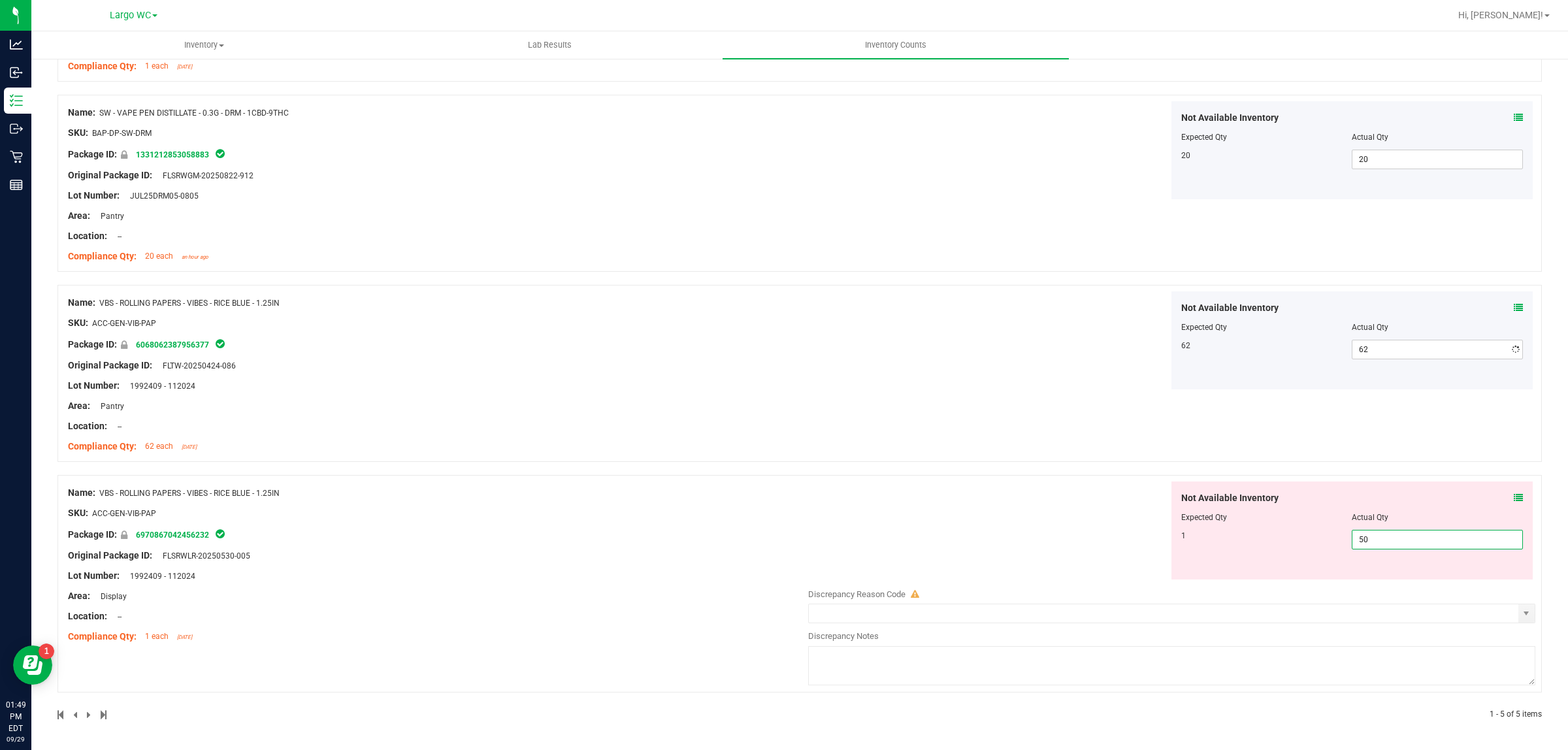
click at [1405, 540] on span "50 50" at bounding box center [1437, 540] width 171 height 20
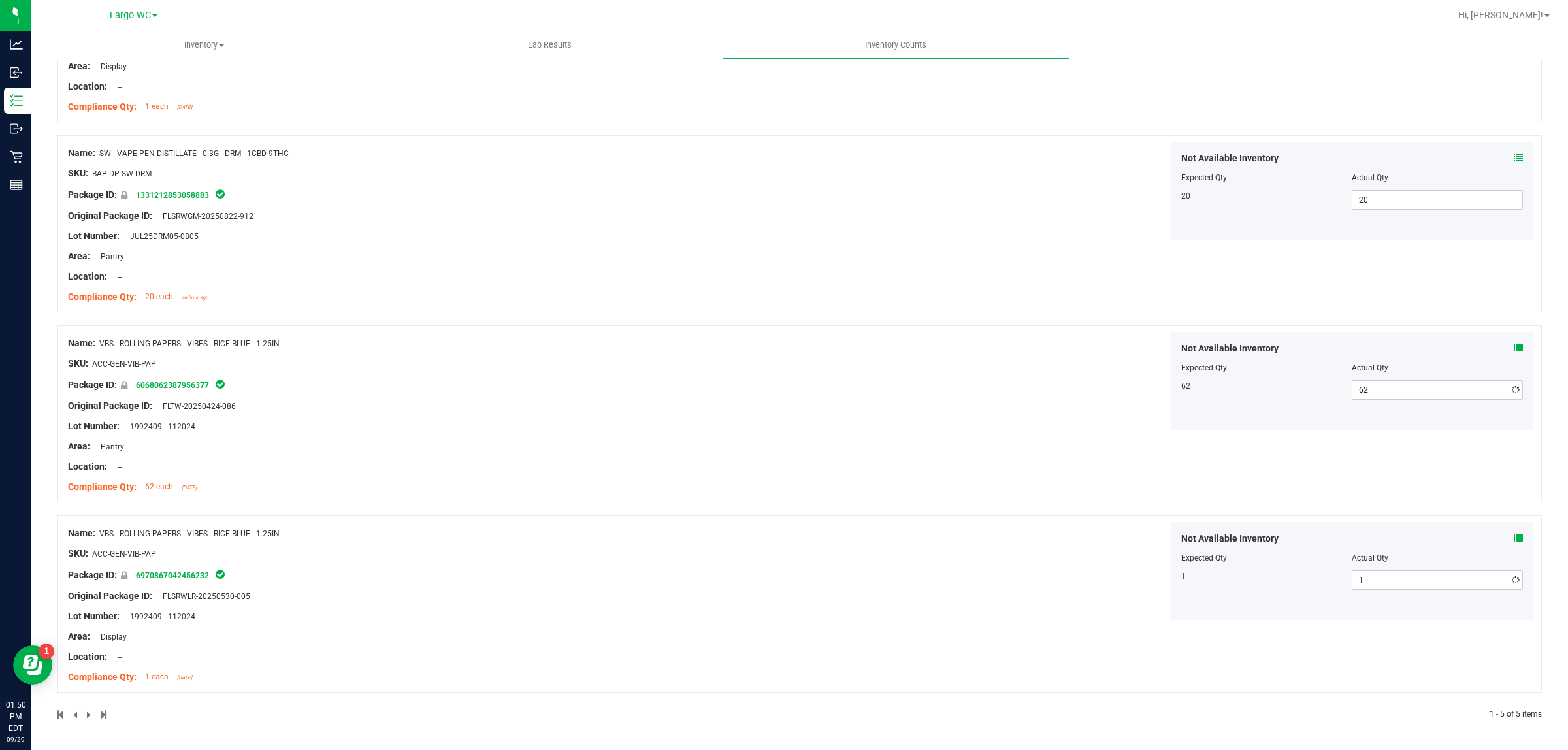
click at [551, 350] on div "Name: VBS - ROLLING PAPERS - VIBES - RICE BLUE - 1.25IN SKU: ACC-GEN-VIB-PAP Pa…" at bounding box center [434, 415] width 733 height 167
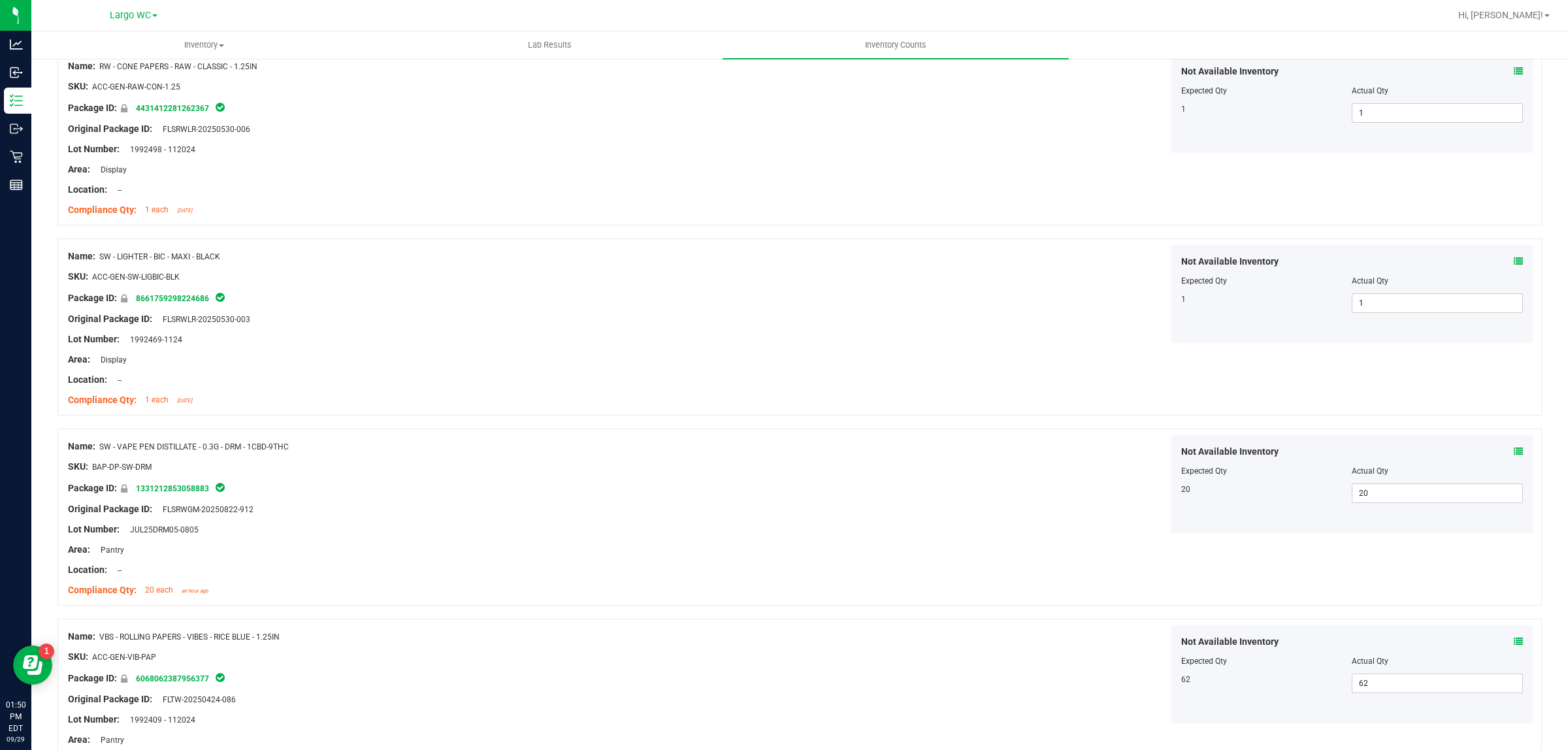
scroll to position [0, 0]
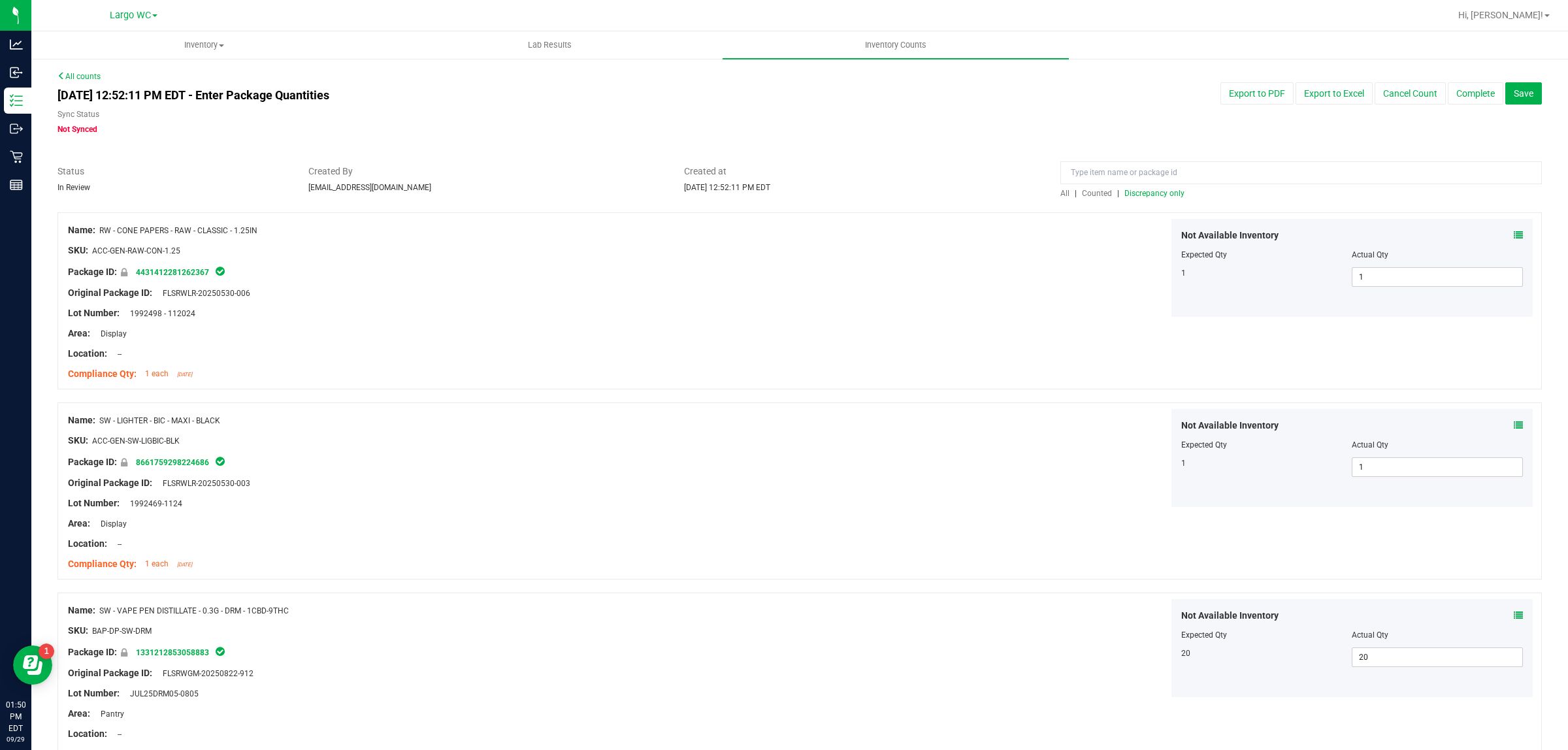
click at [1060, 188] on span "All" at bounding box center [1064, 192] width 9 height 9
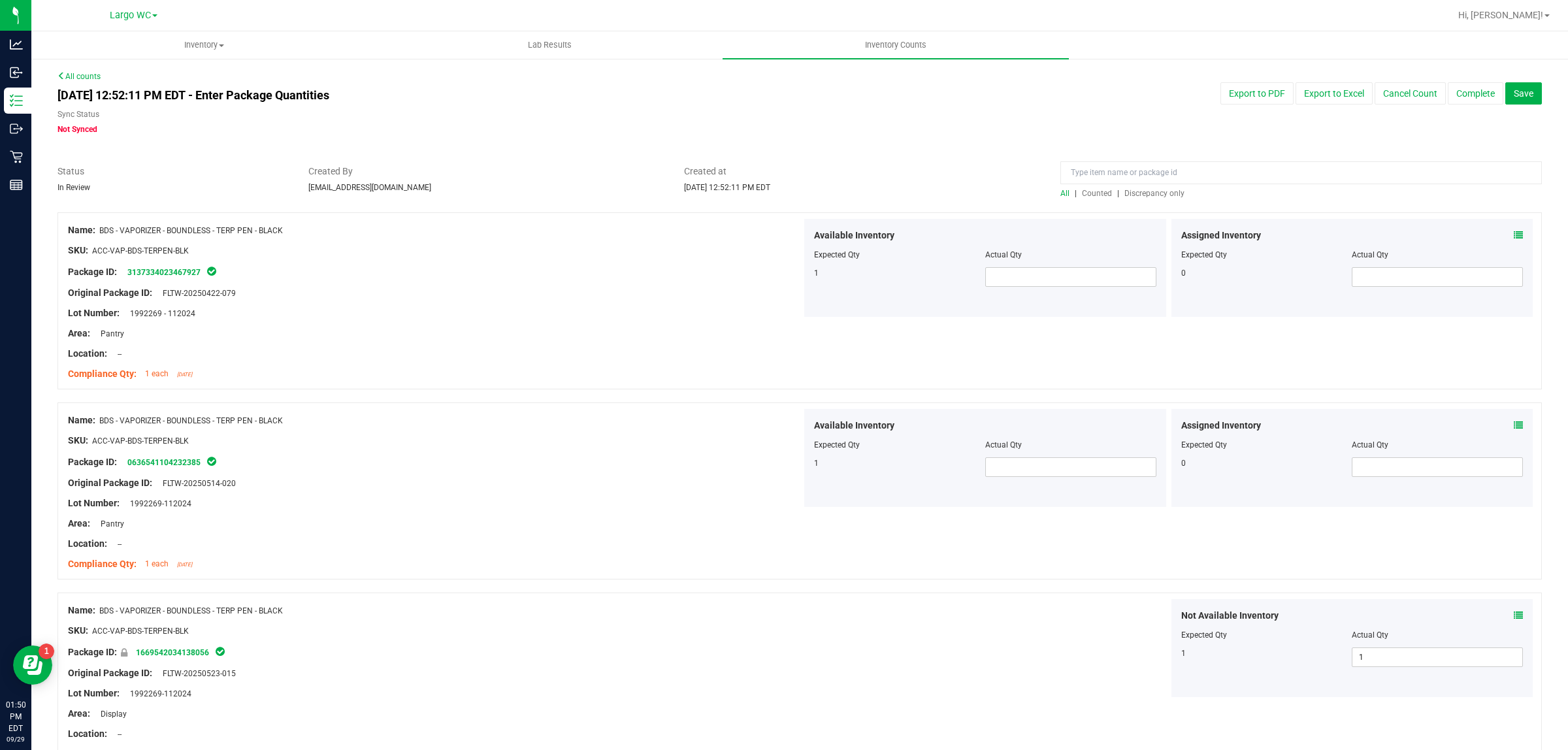
click at [1139, 189] on span "Discrepancy only" at bounding box center [1154, 192] width 60 height 9
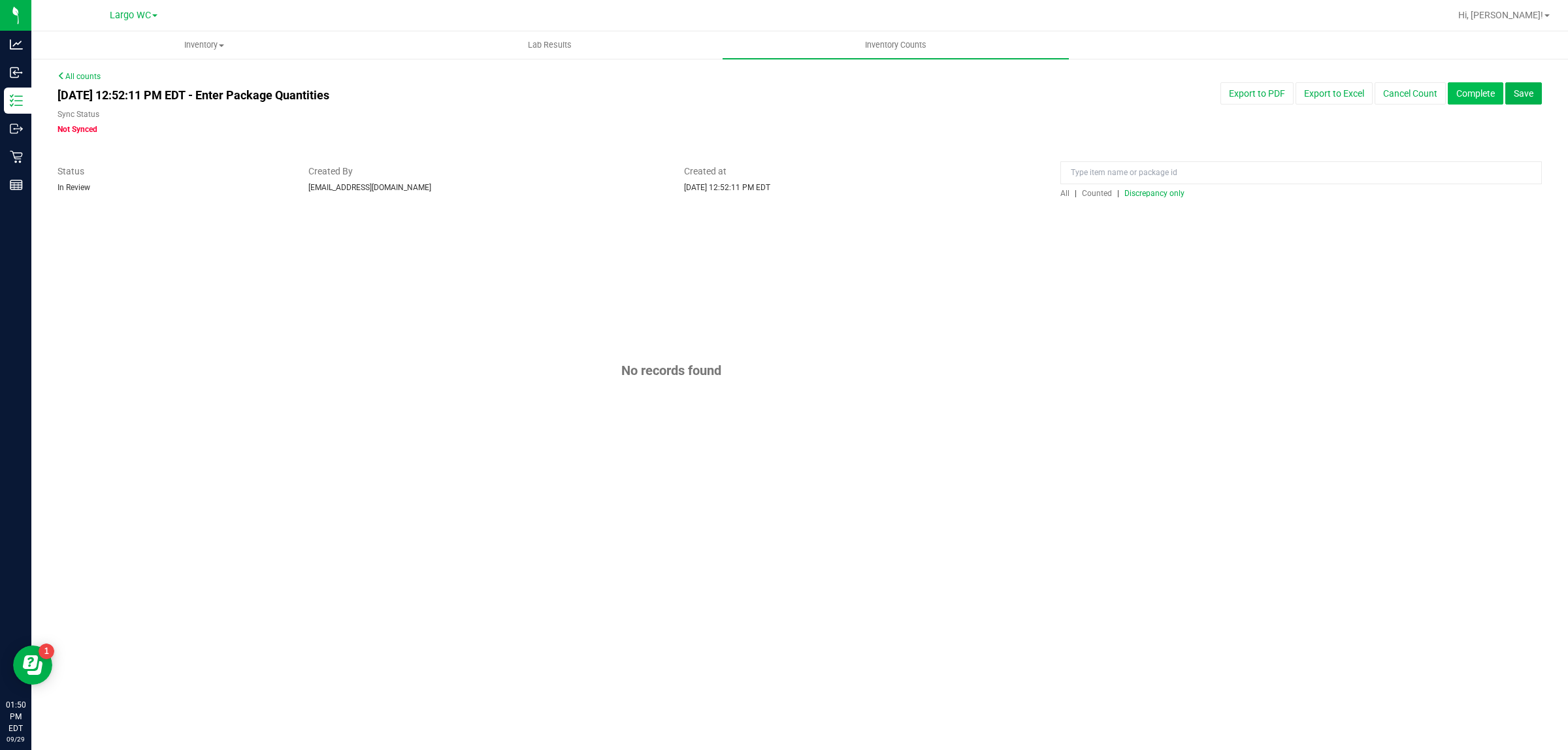
click at [1477, 87] on button "Complete" at bounding box center [1476, 93] width 56 height 23
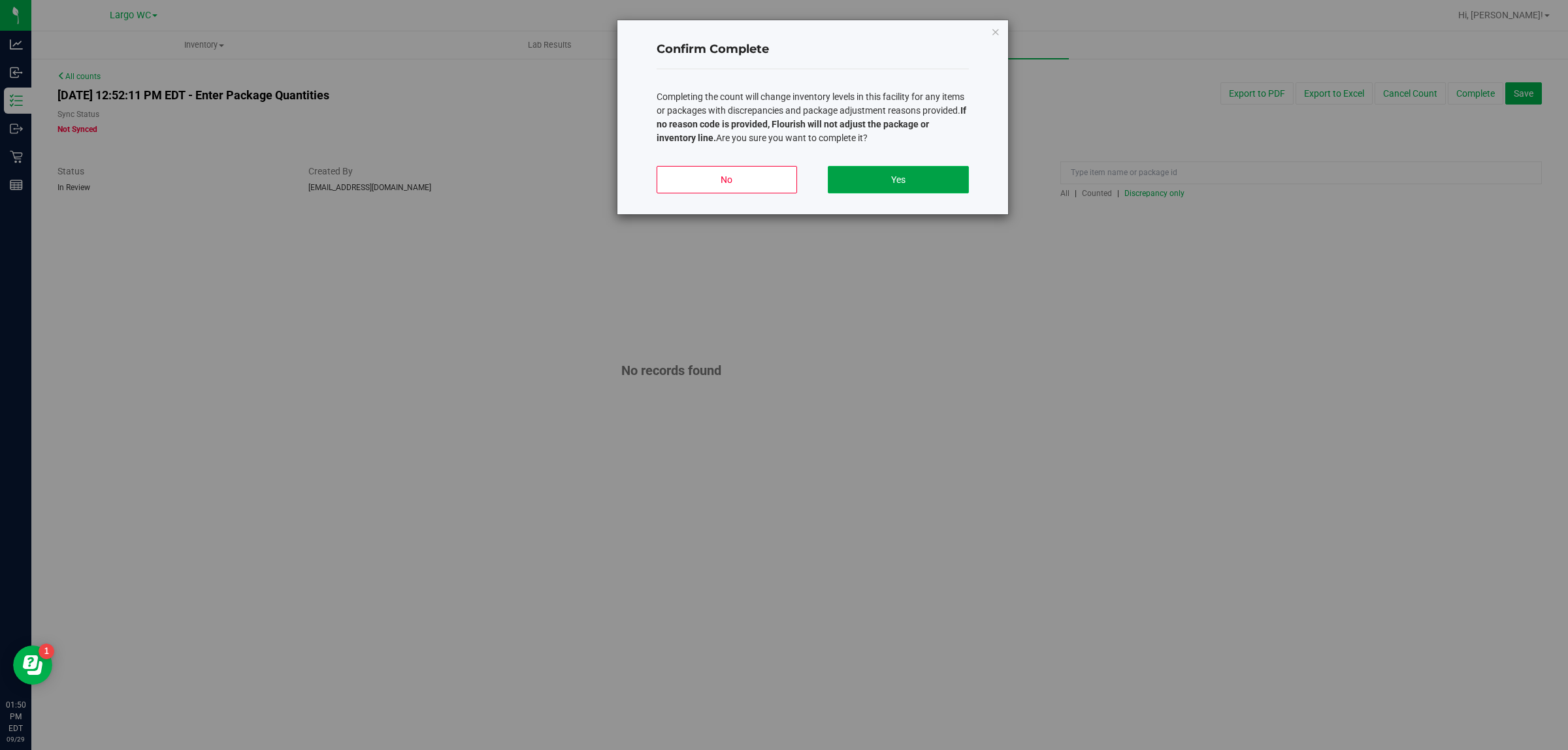
click at [929, 170] on button "Yes" at bounding box center [897, 180] width 140 height 27
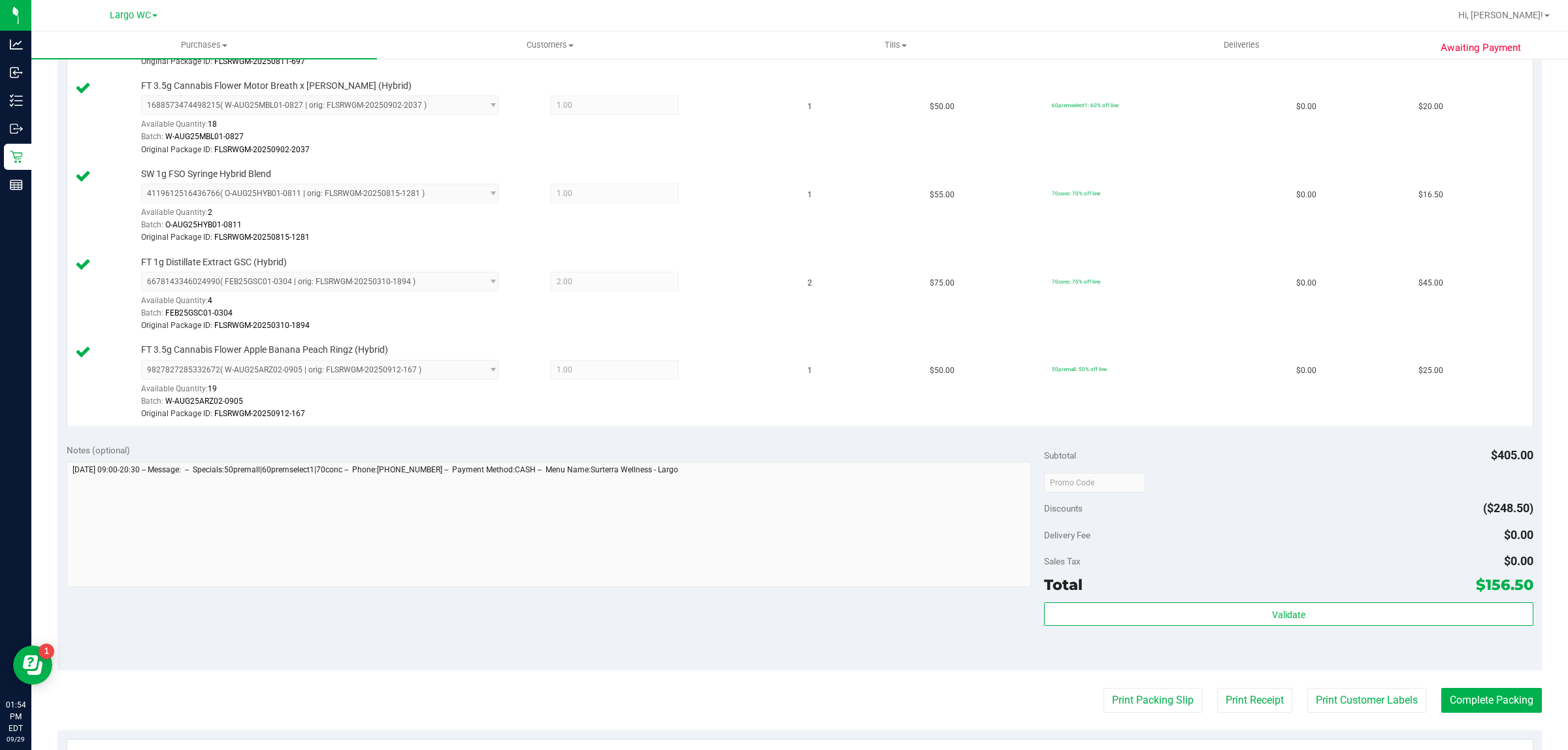
scroll to position [544, 0]
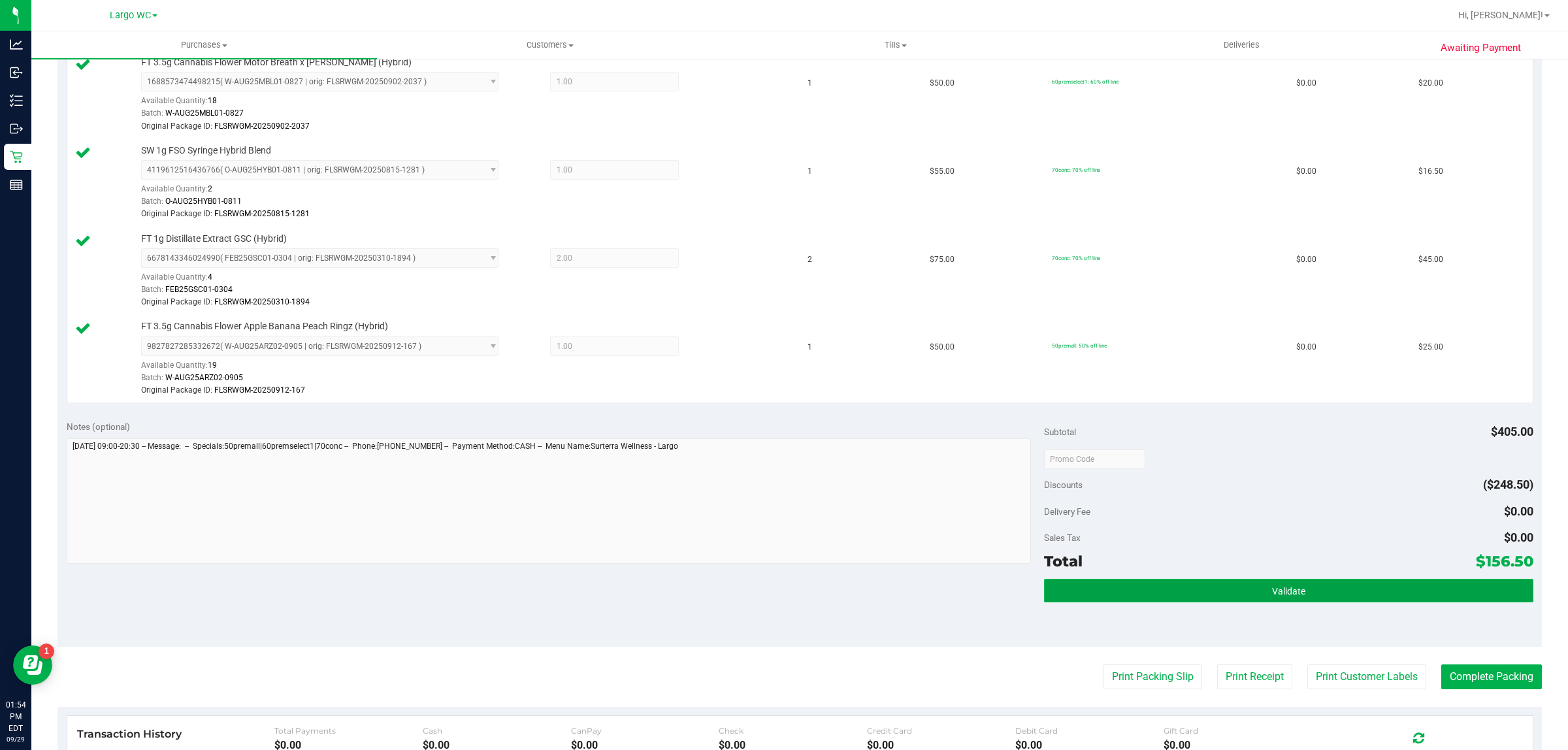
click at [1280, 595] on span "Validate" at bounding box center [1289, 591] width 33 height 11
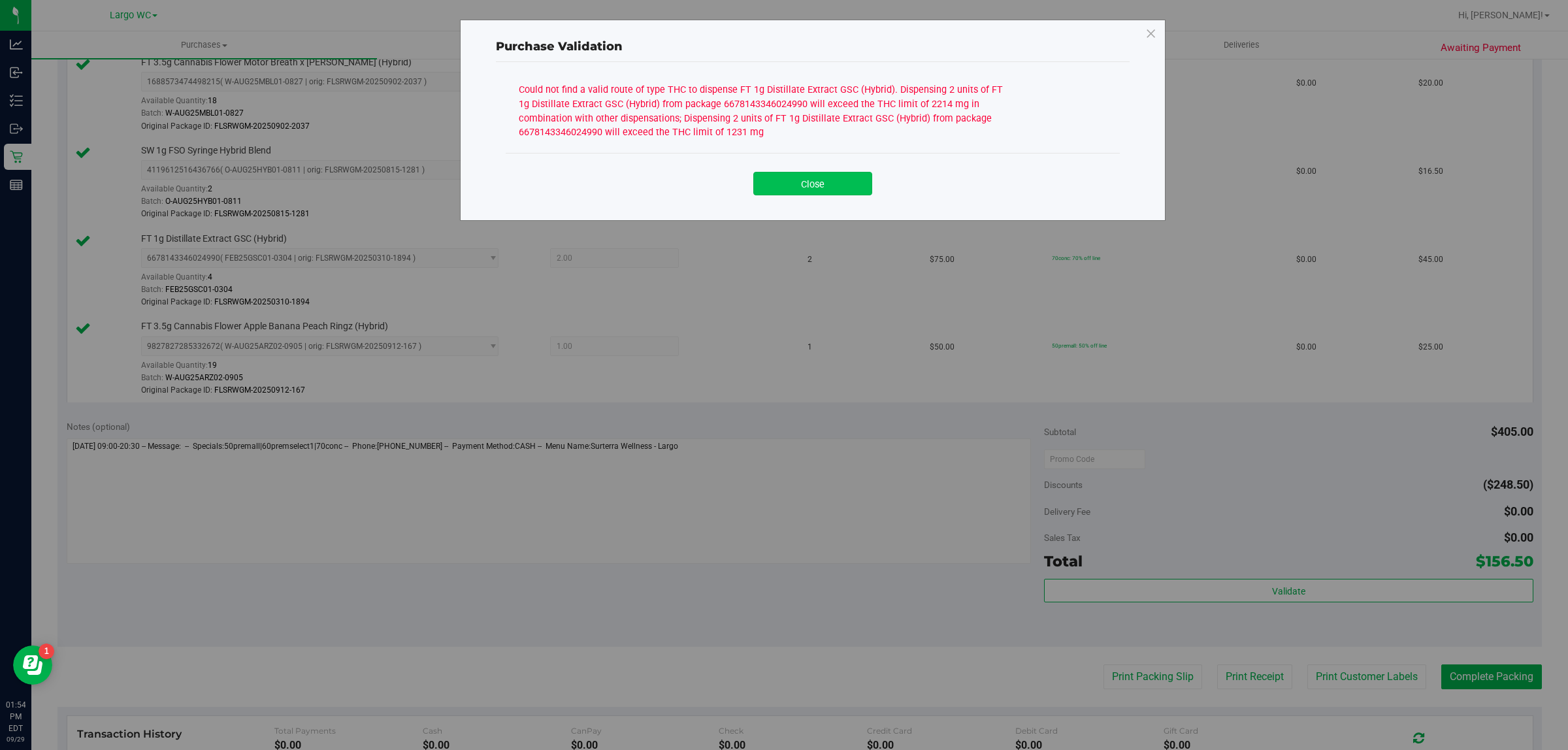
click at [818, 175] on button "Close" at bounding box center [812, 184] width 119 height 24
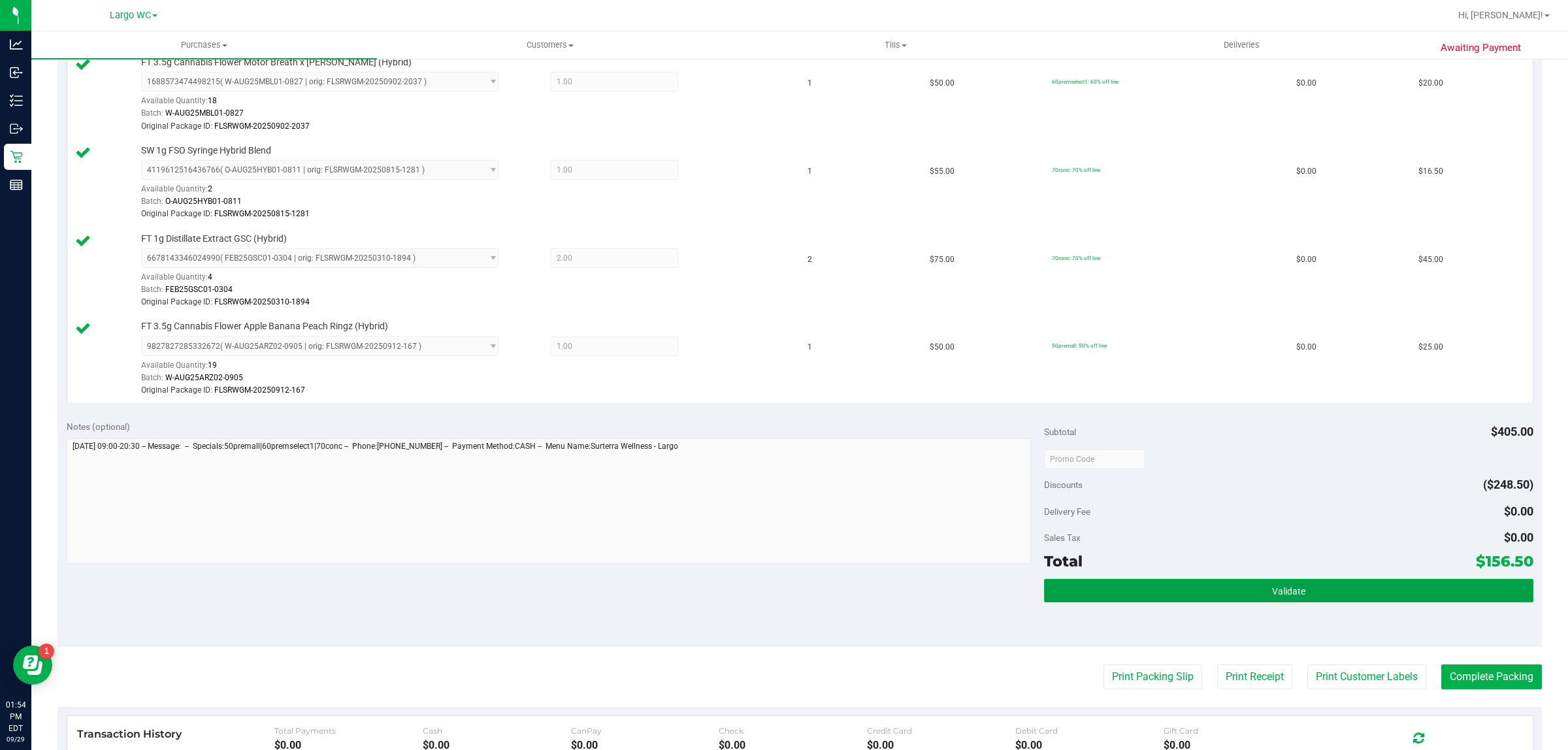
click at [1217, 586] on button "Validate" at bounding box center [1288, 591] width 489 height 24
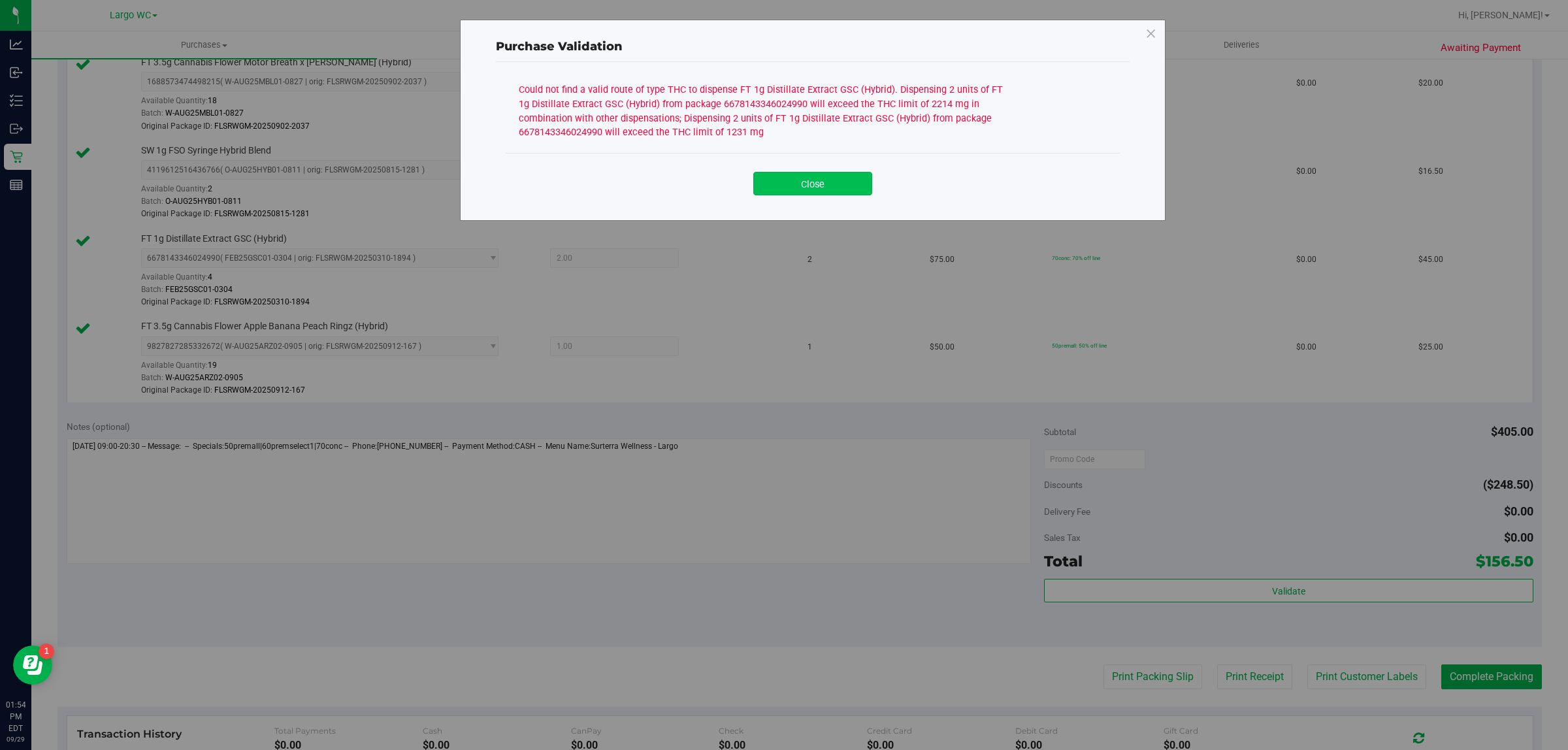
click at [833, 187] on button "Close" at bounding box center [812, 184] width 119 height 24
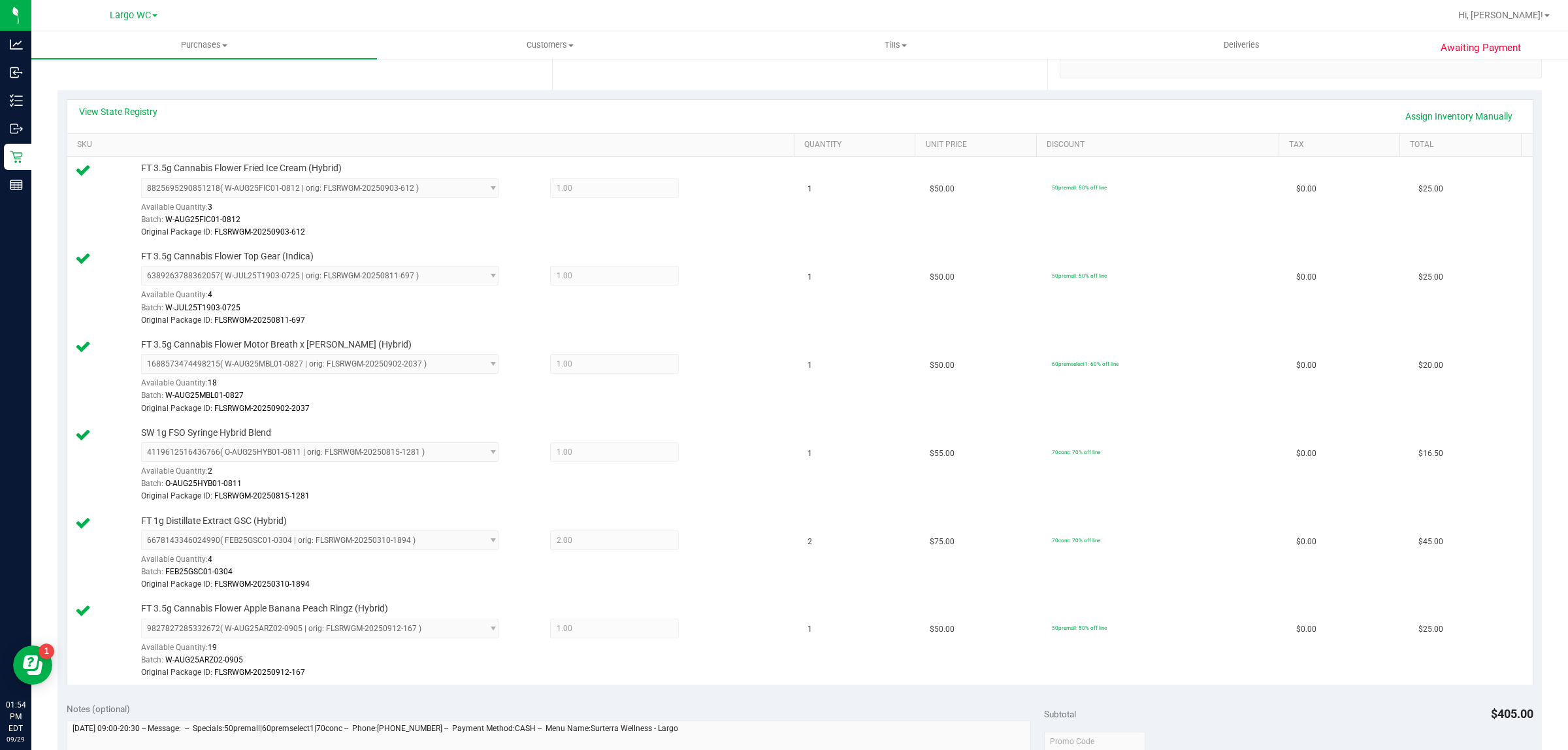
scroll to position [267, 0]
click at [123, 110] on link "View State Registry" at bounding box center [119, 106] width 79 height 13
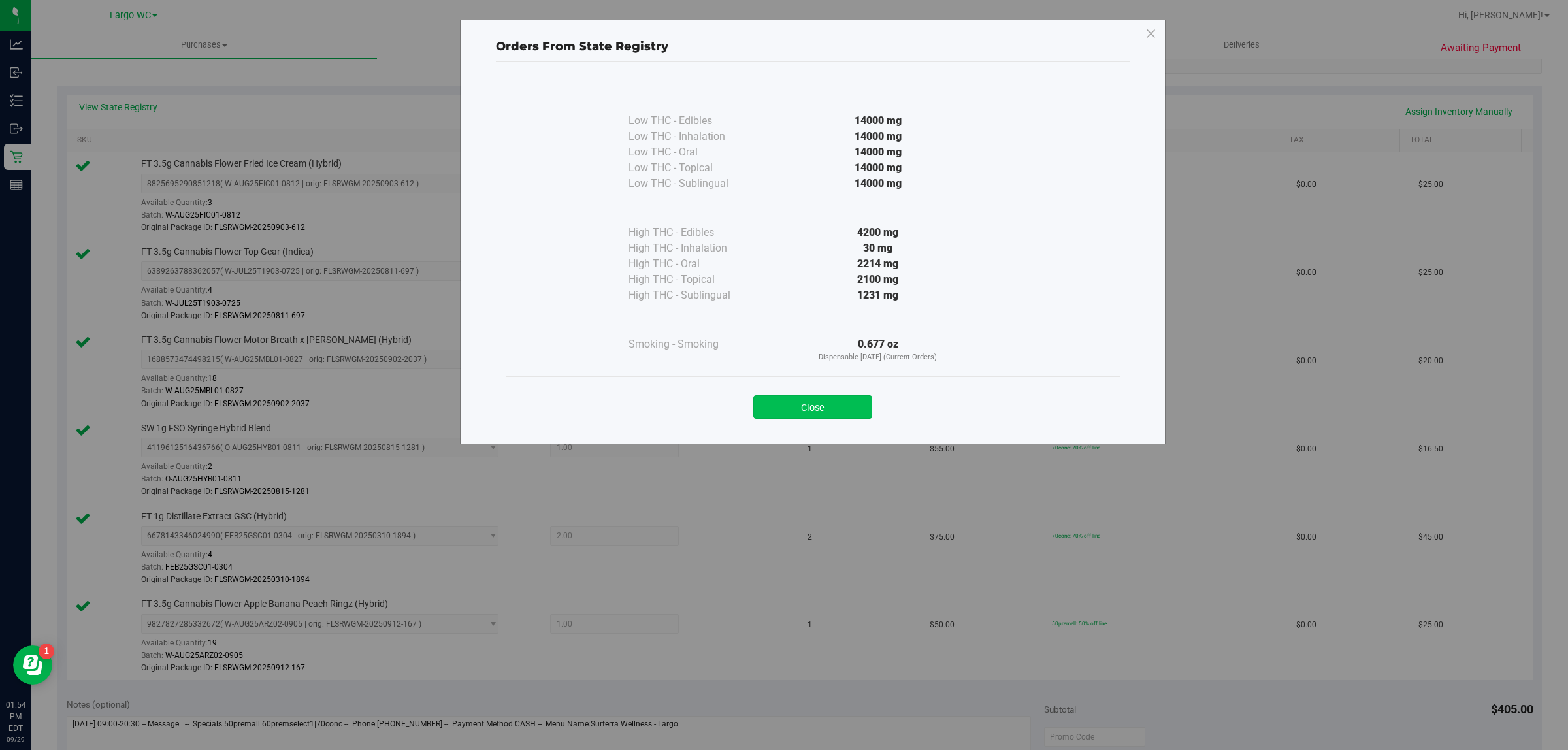
click at [798, 409] on button "Close" at bounding box center [812, 407] width 119 height 24
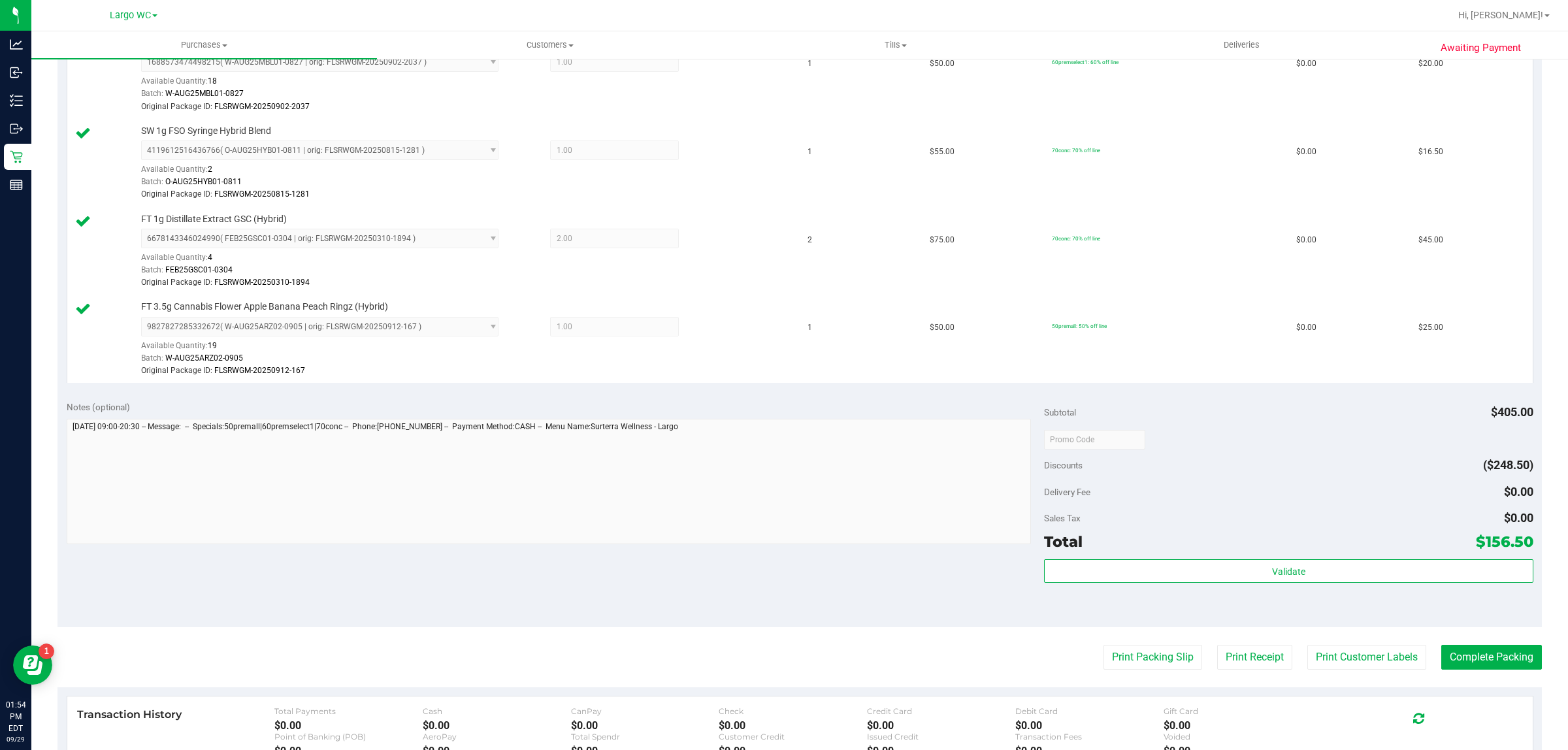
scroll to position [558, 0]
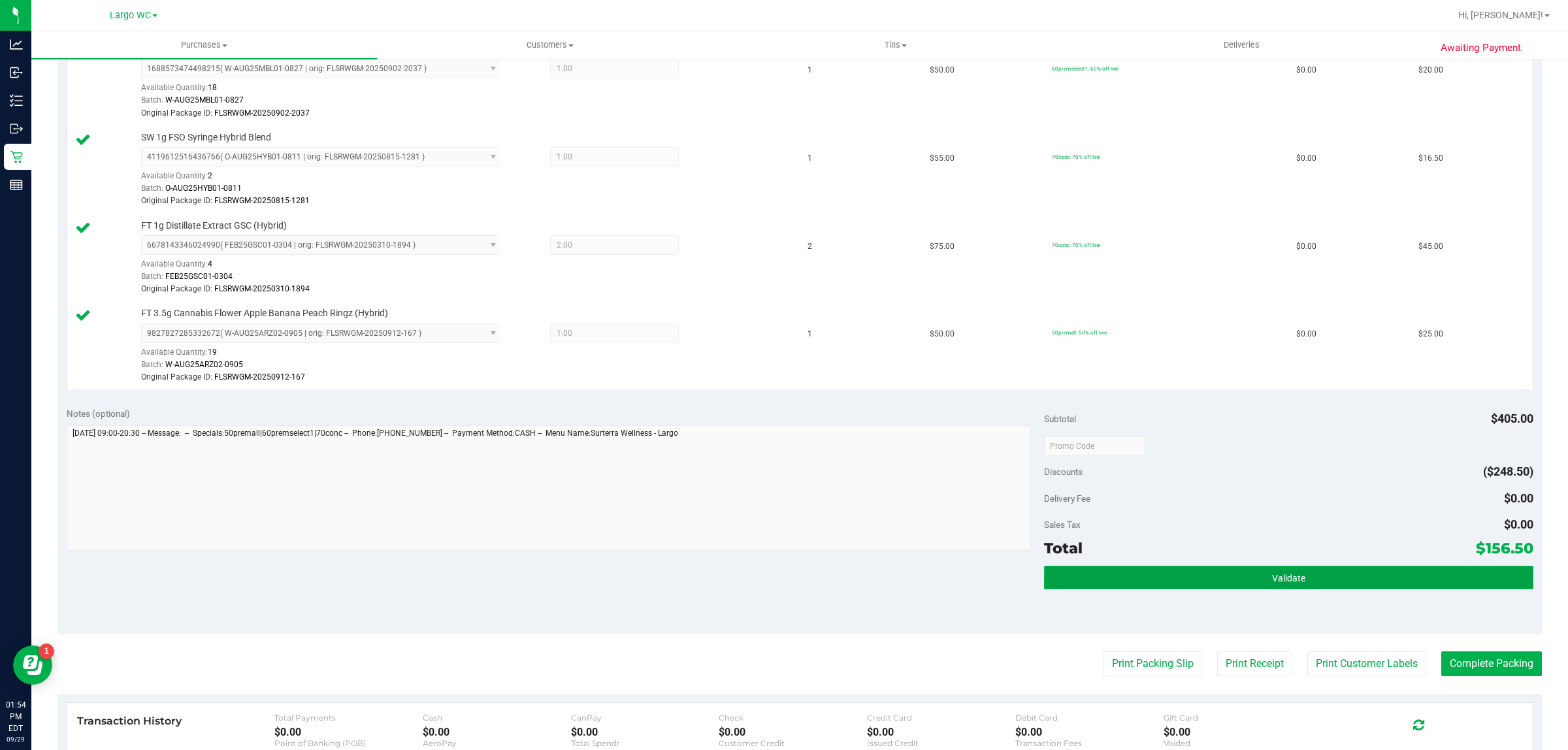
click at [1288, 583] on span "Validate" at bounding box center [1289, 578] width 33 height 11
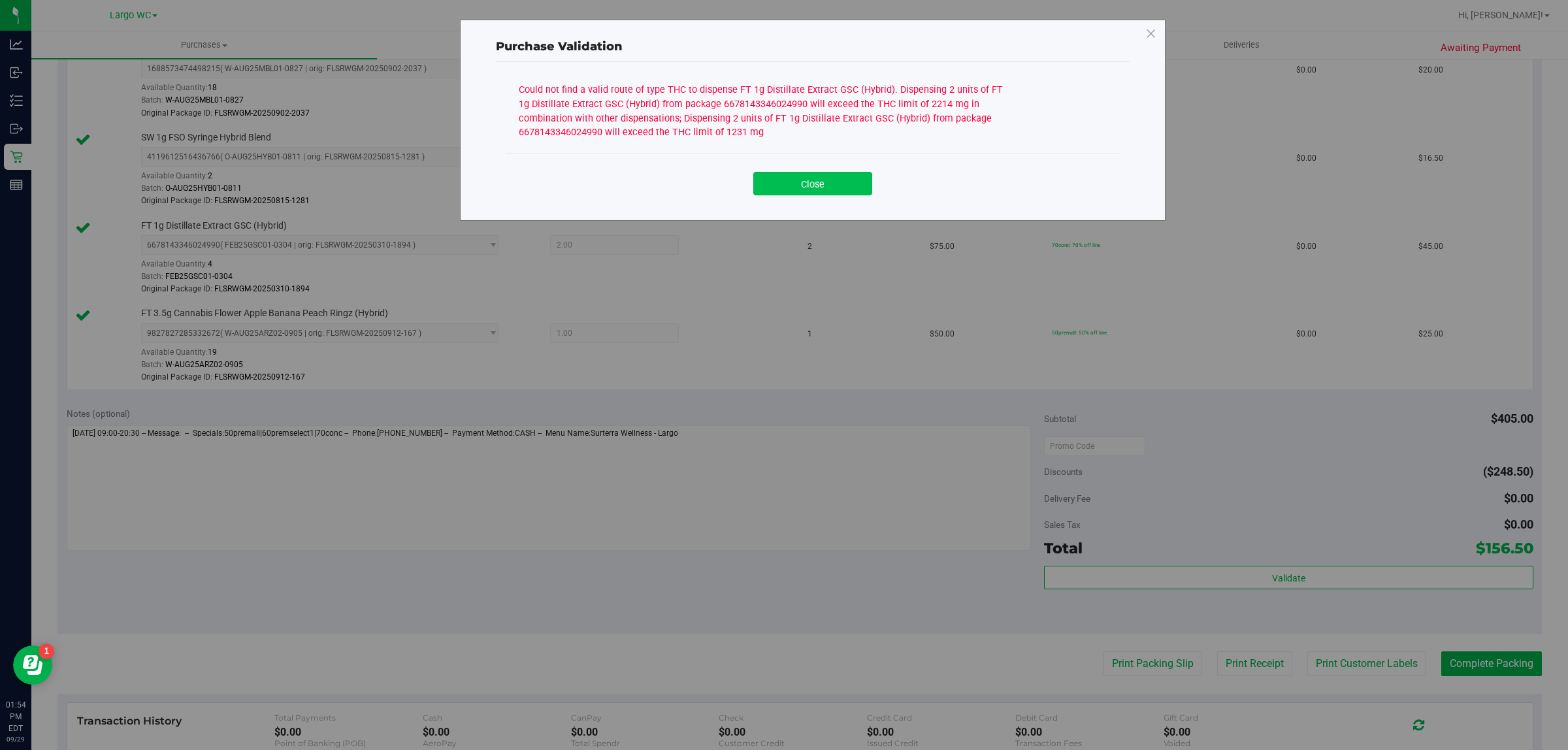
click at [838, 189] on button "Close" at bounding box center [812, 184] width 119 height 24
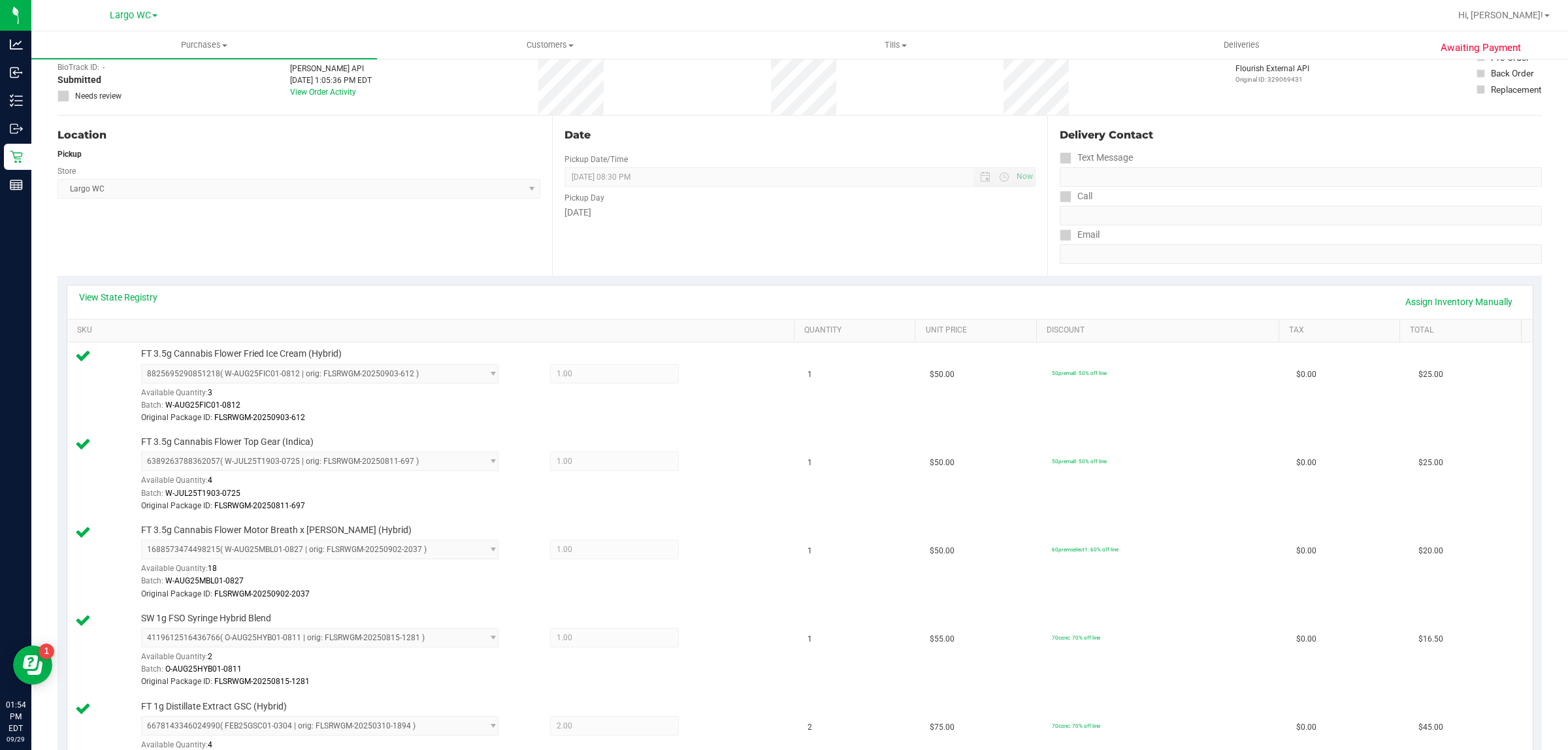
scroll to position [0, 0]
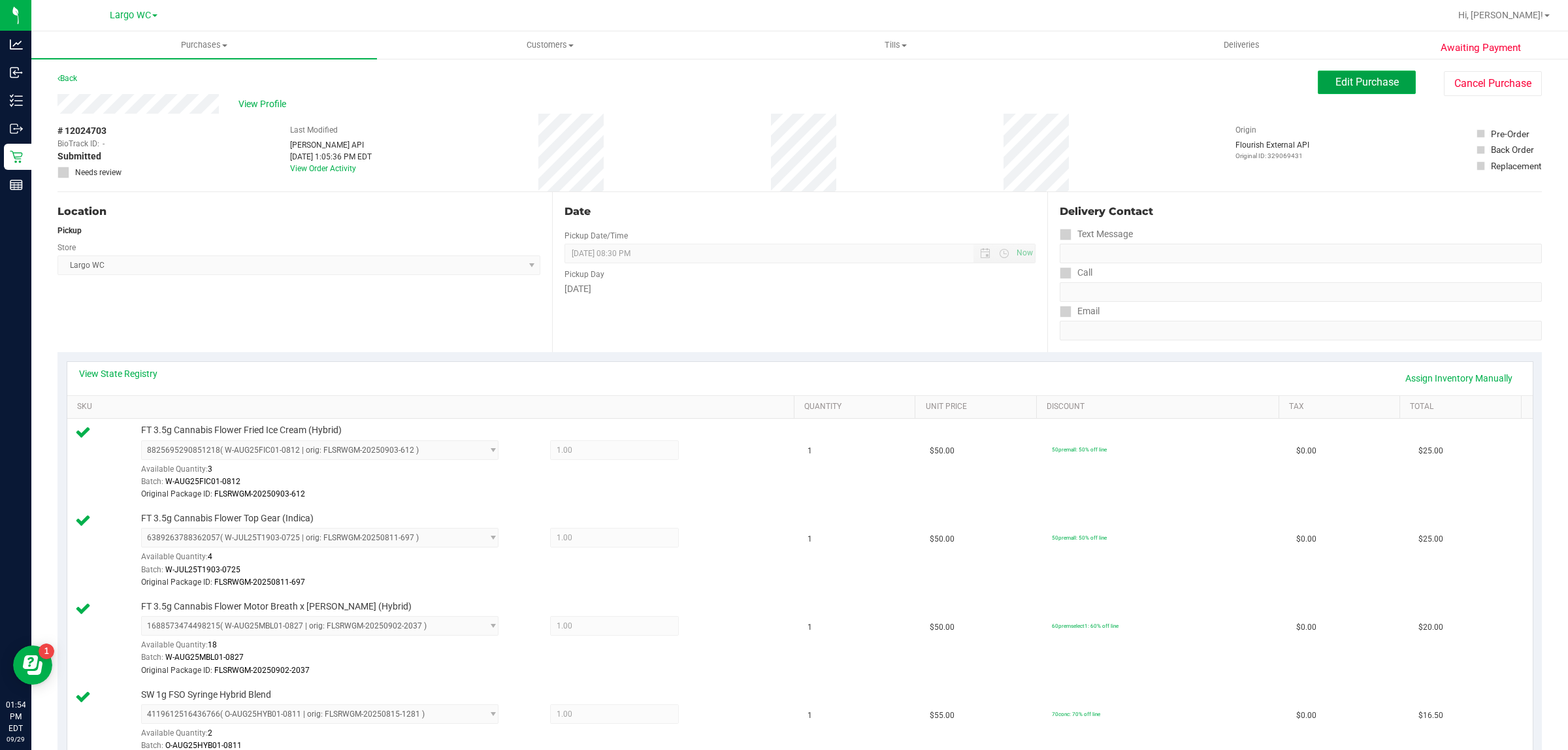
click at [1351, 81] on span "Edit Purchase" at bounding box center [1367, 81] width 64 height 13
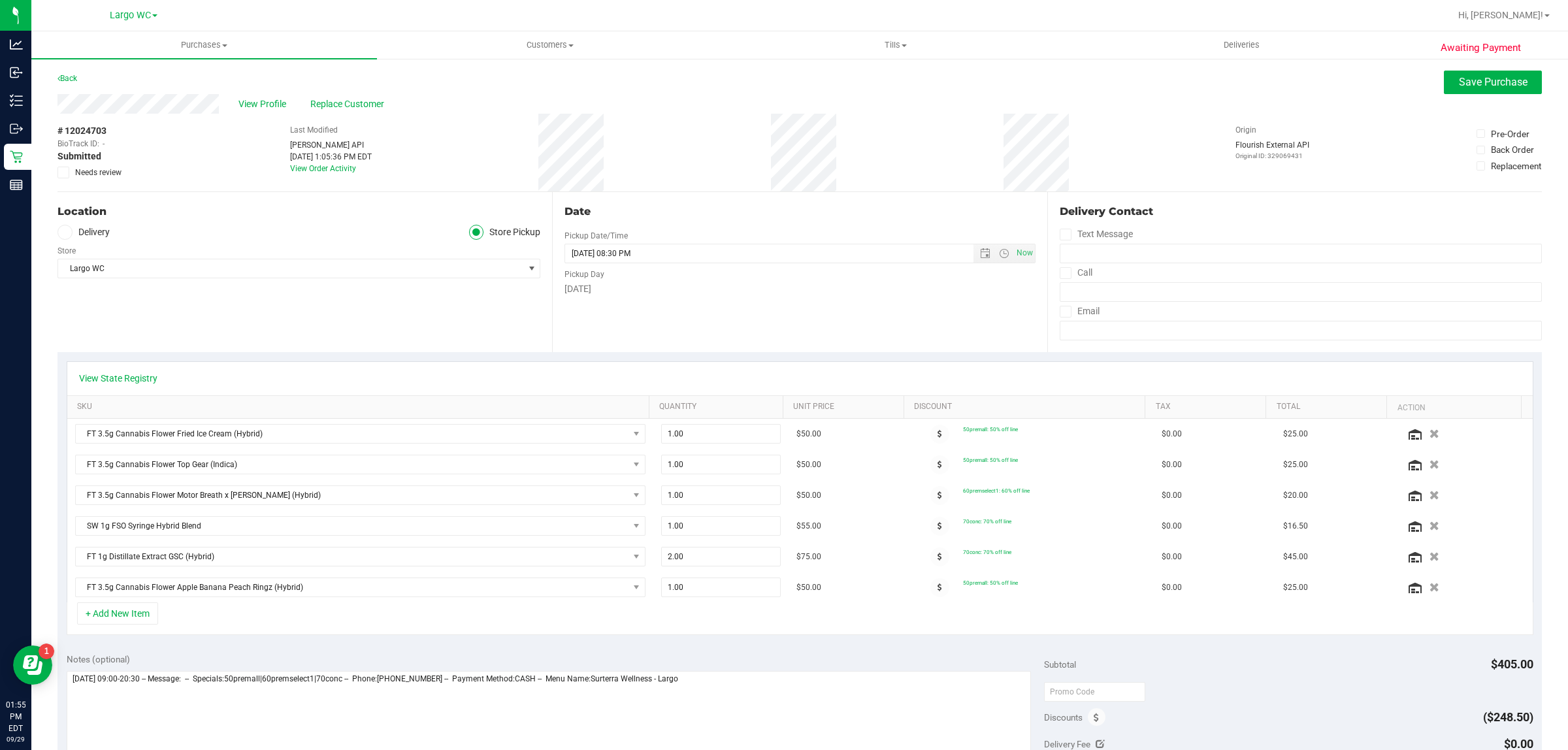
click at [76, 172] on span "Needs review" at bounding box center [98, 173] width 46 height 12
click at [0, 0] on input "Needs review" at bounding box center [0, 0] width 0 height 0
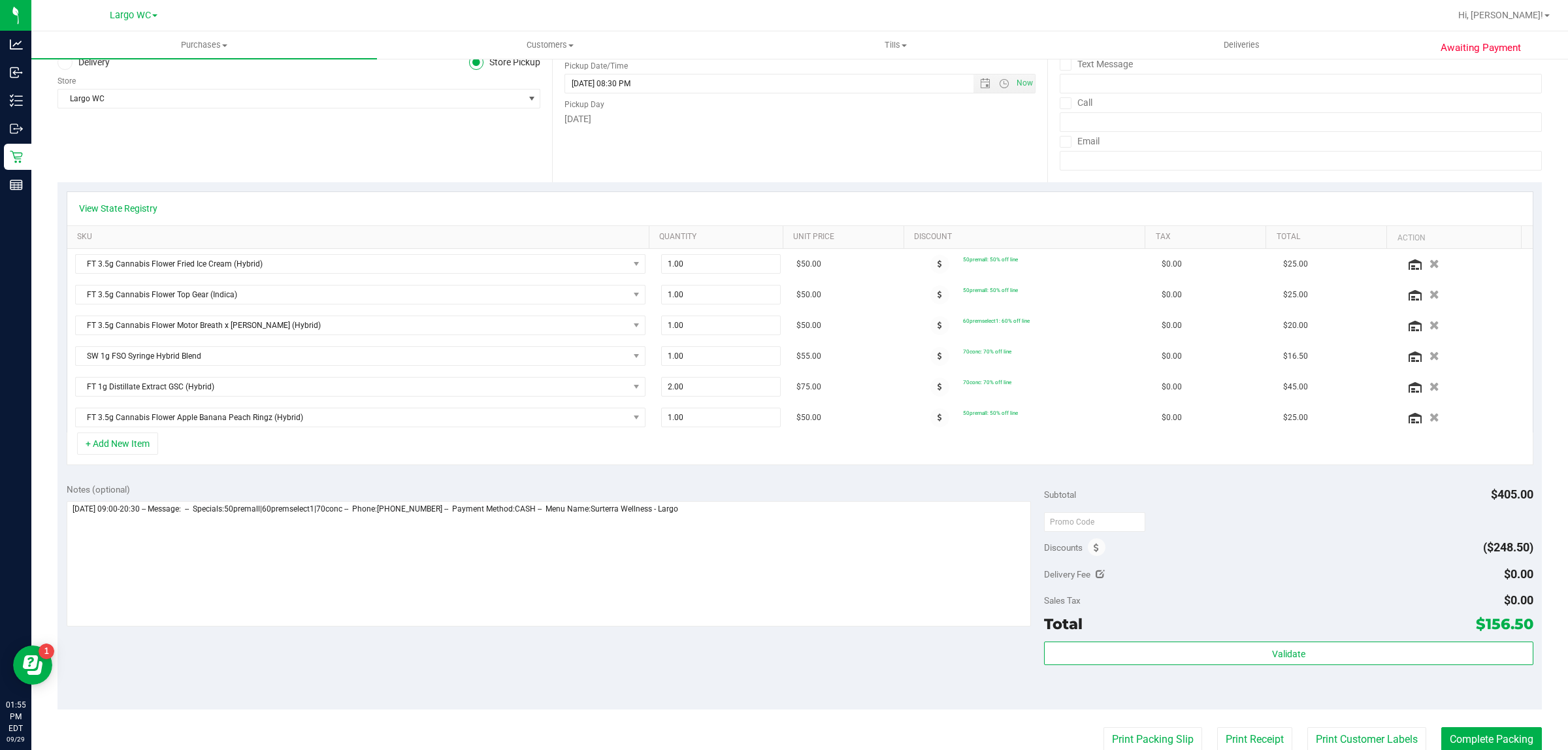
scroll to position [179, 0]
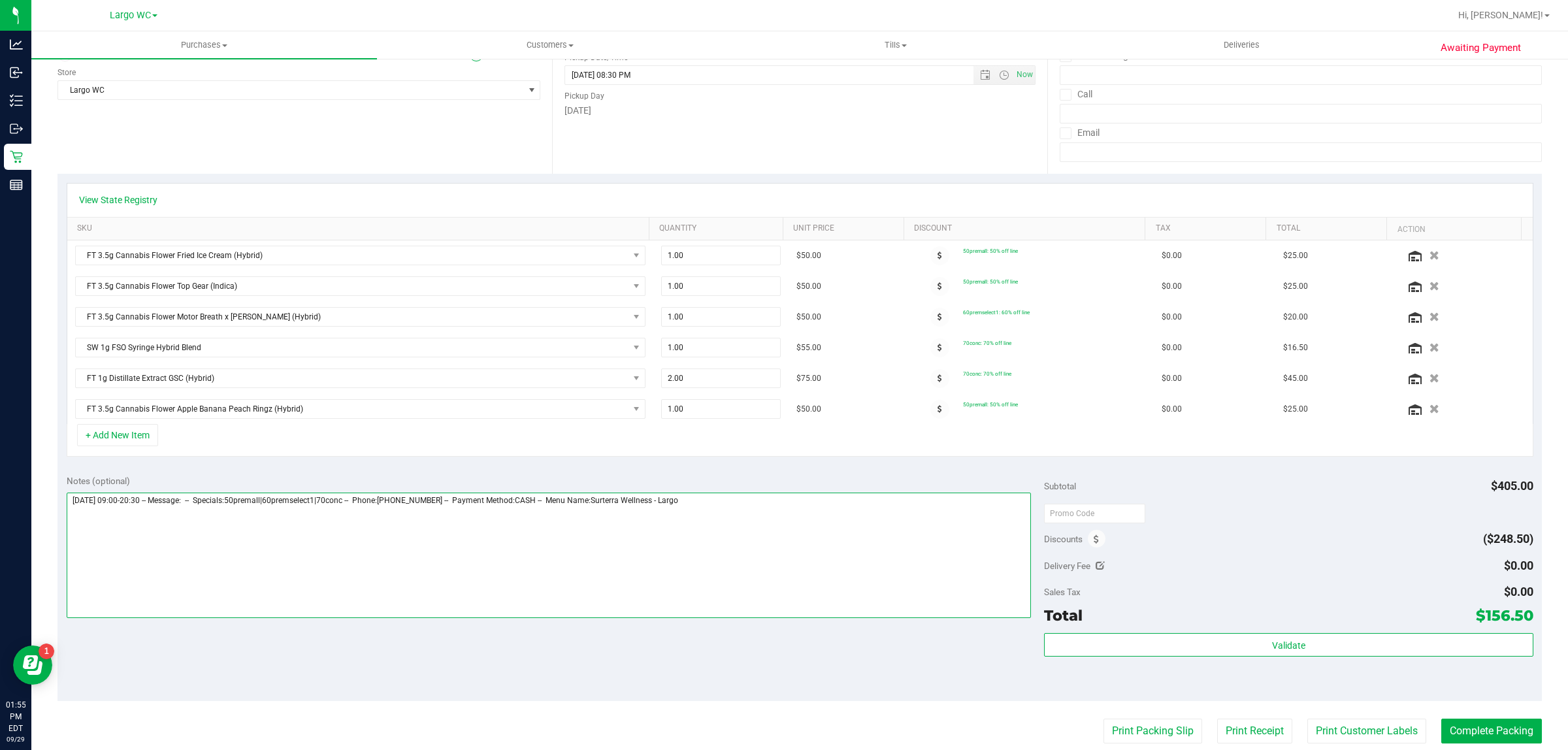
click at [747, 504] on textarea at bounding box center [549, 556] width 965 height 126
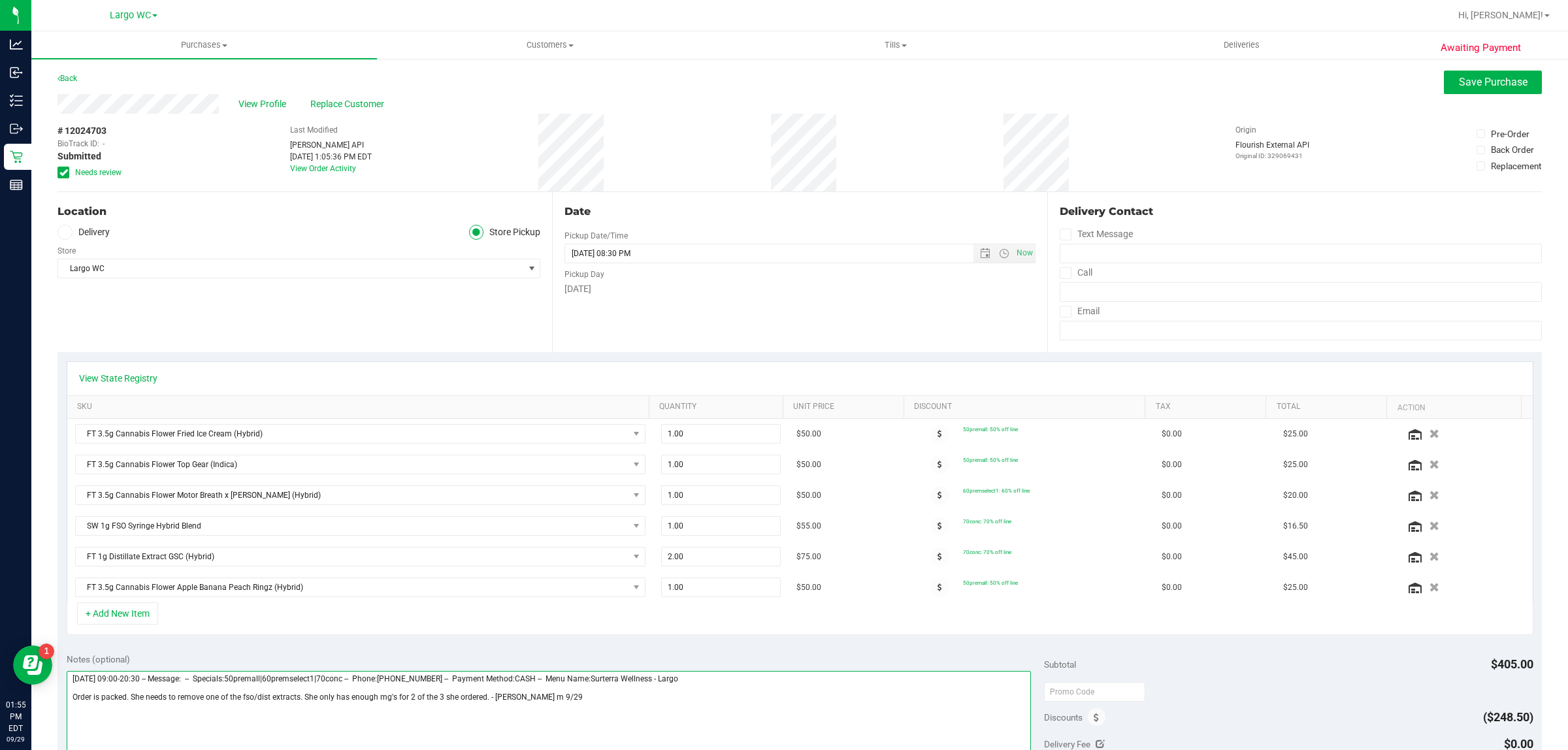
scroll to position [1, 0]
type textarea "Monday 09/29/2025 09:00-20:30 -- Message: -- Specials:50premall|60premselect1|7…"
click at [1474, 79] on span "Save Purchase" at bounding box center [1493, 80] width 69 height 13
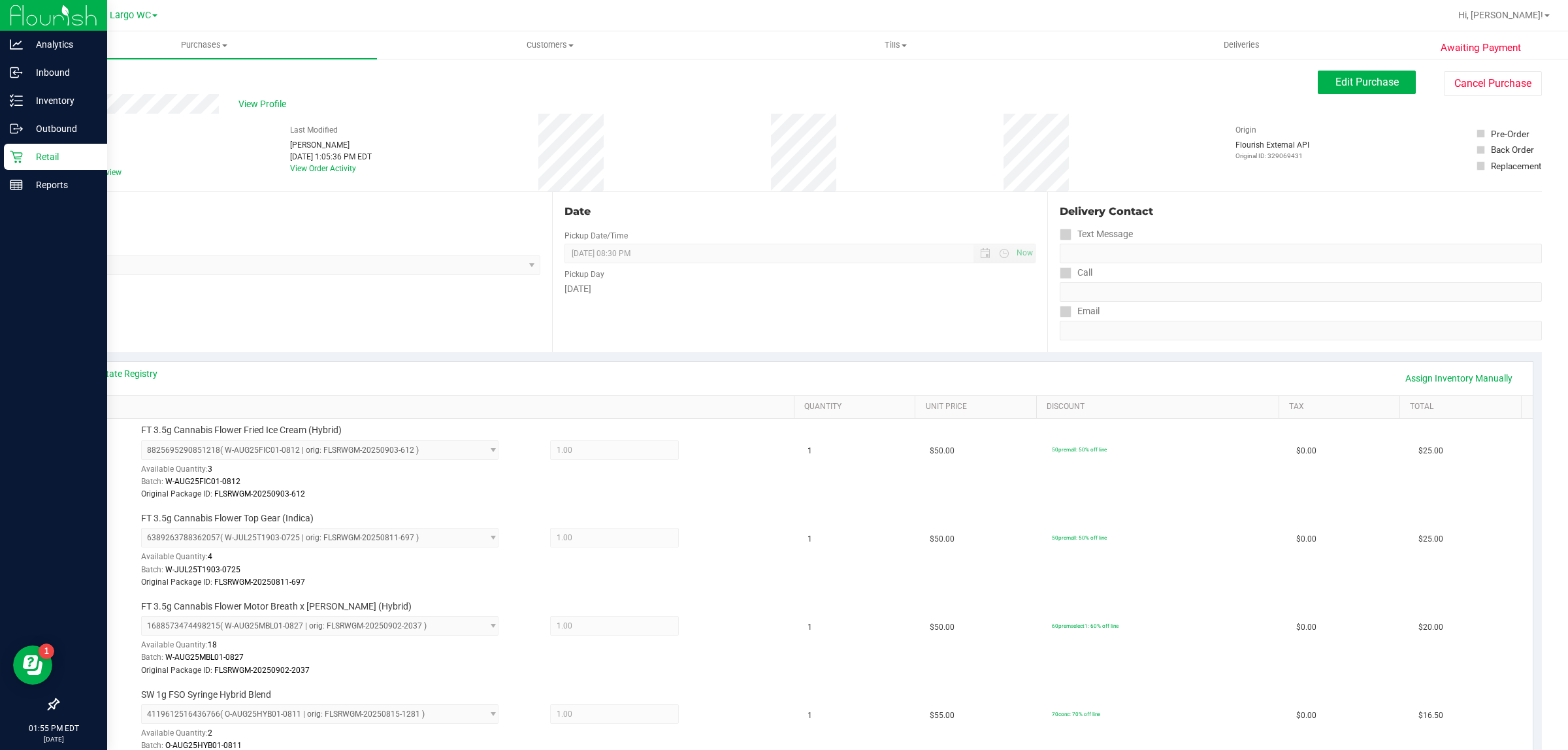
click at [14, 155] on icon at bounding box center [16, 157] width 13 height 13
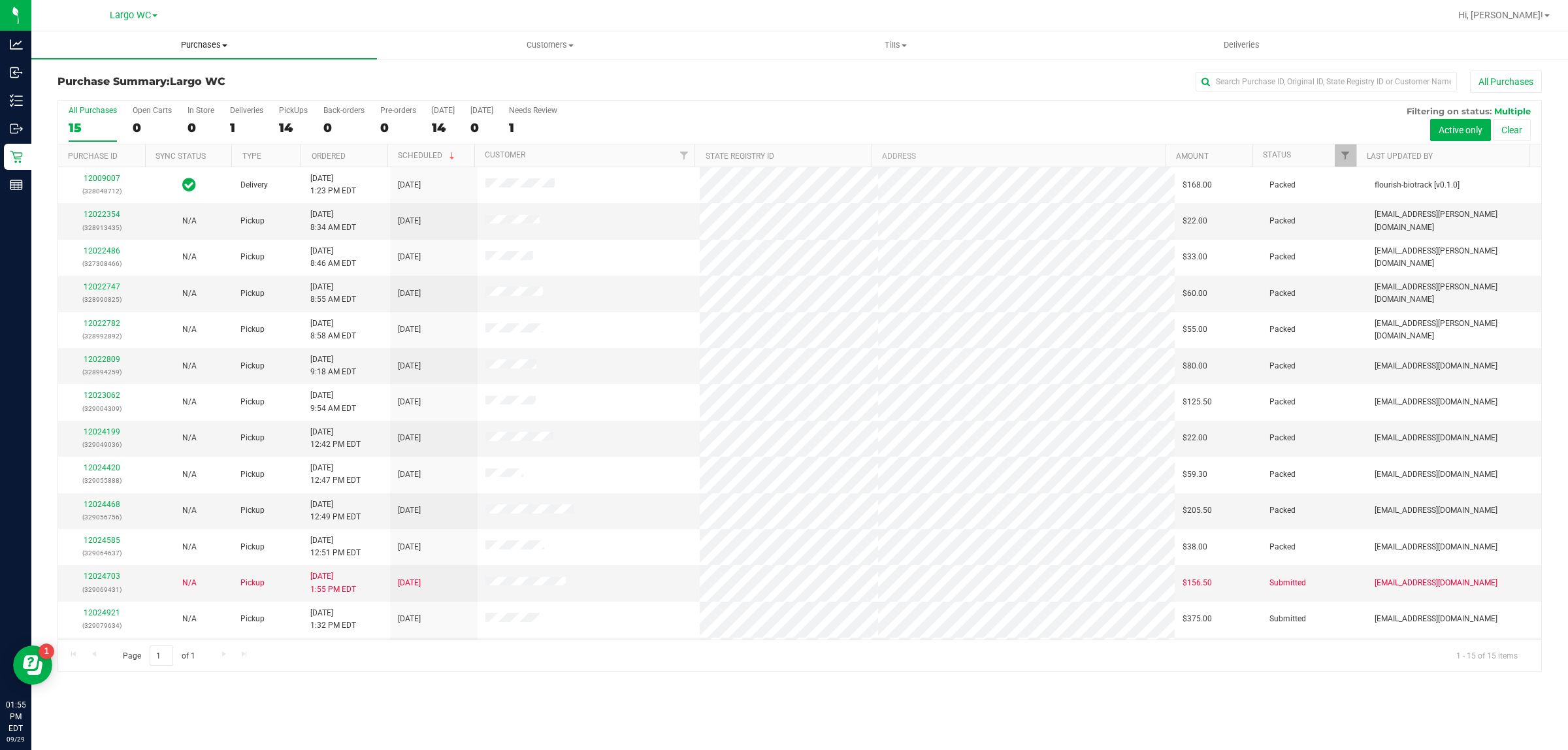
click at [208, 39] on span "Purchases" at bounding box center [204, 45] width 346 height 12
click at [128, 96] on li "Fulfillment" at bounding box center [204, 95] width 346 height 16
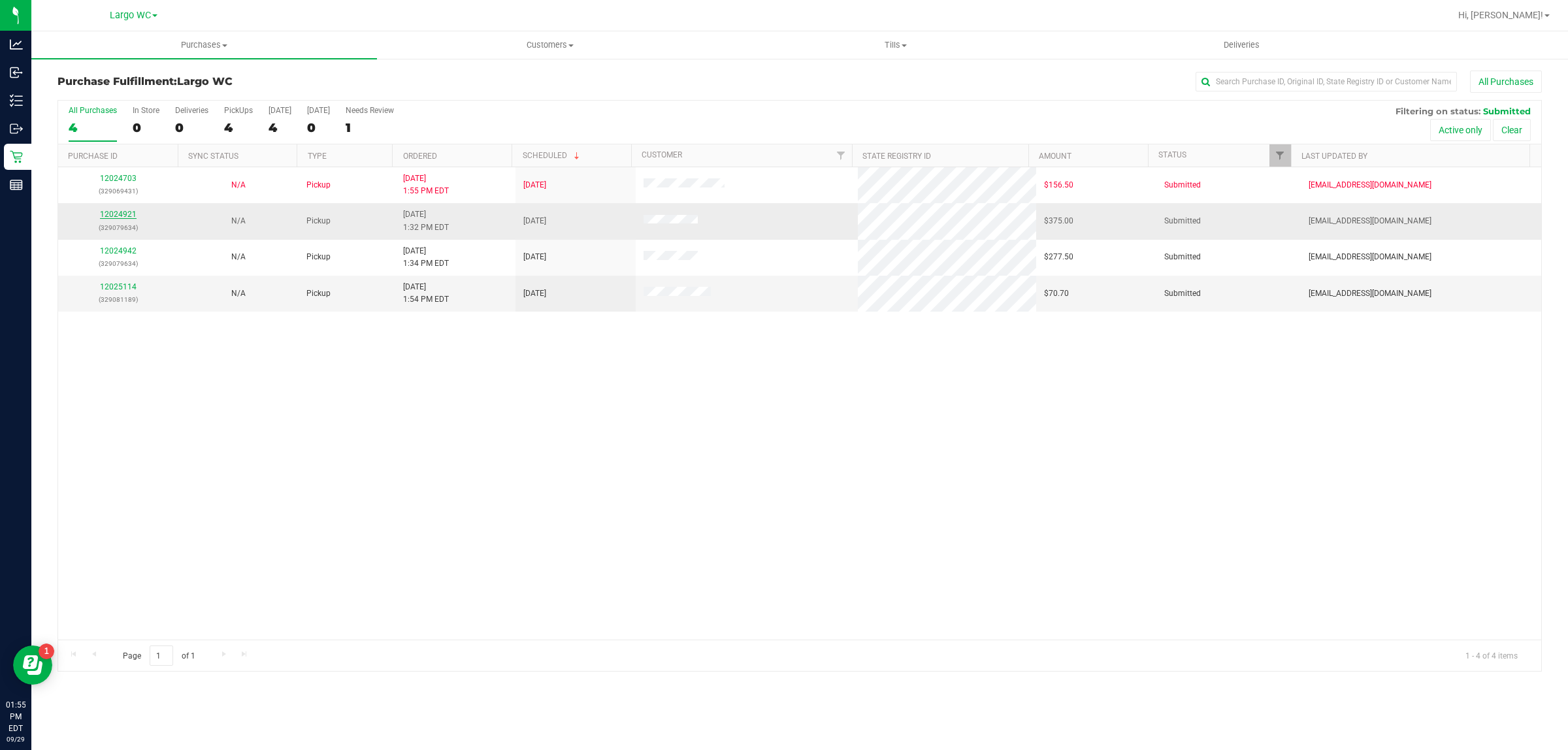
click at [122, 216] on link "12024921" at bounding box center [118, 214] width 36 height 9
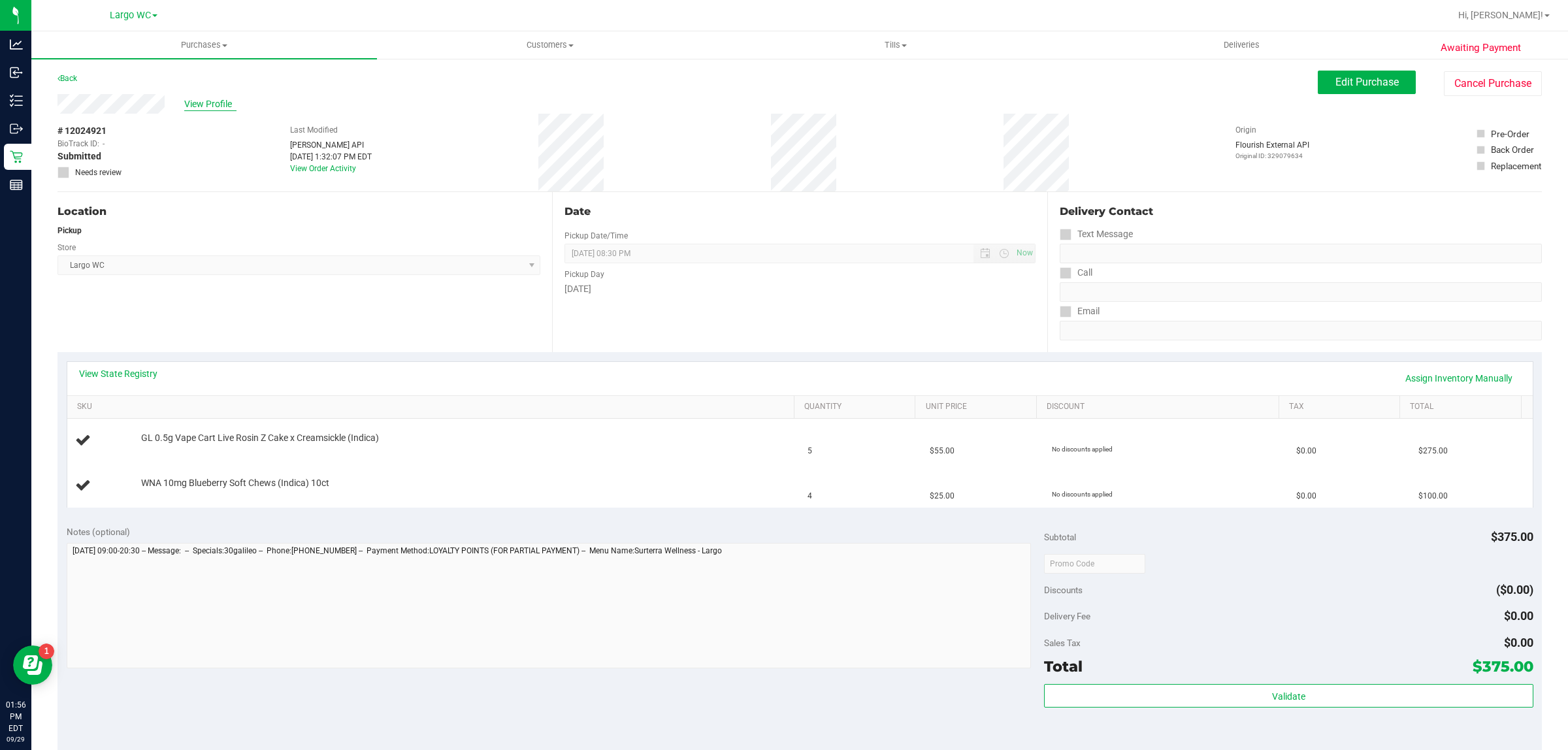
click at [196, 103] on span "View Profile" at bounding box center [210, 104] width 52 height 14
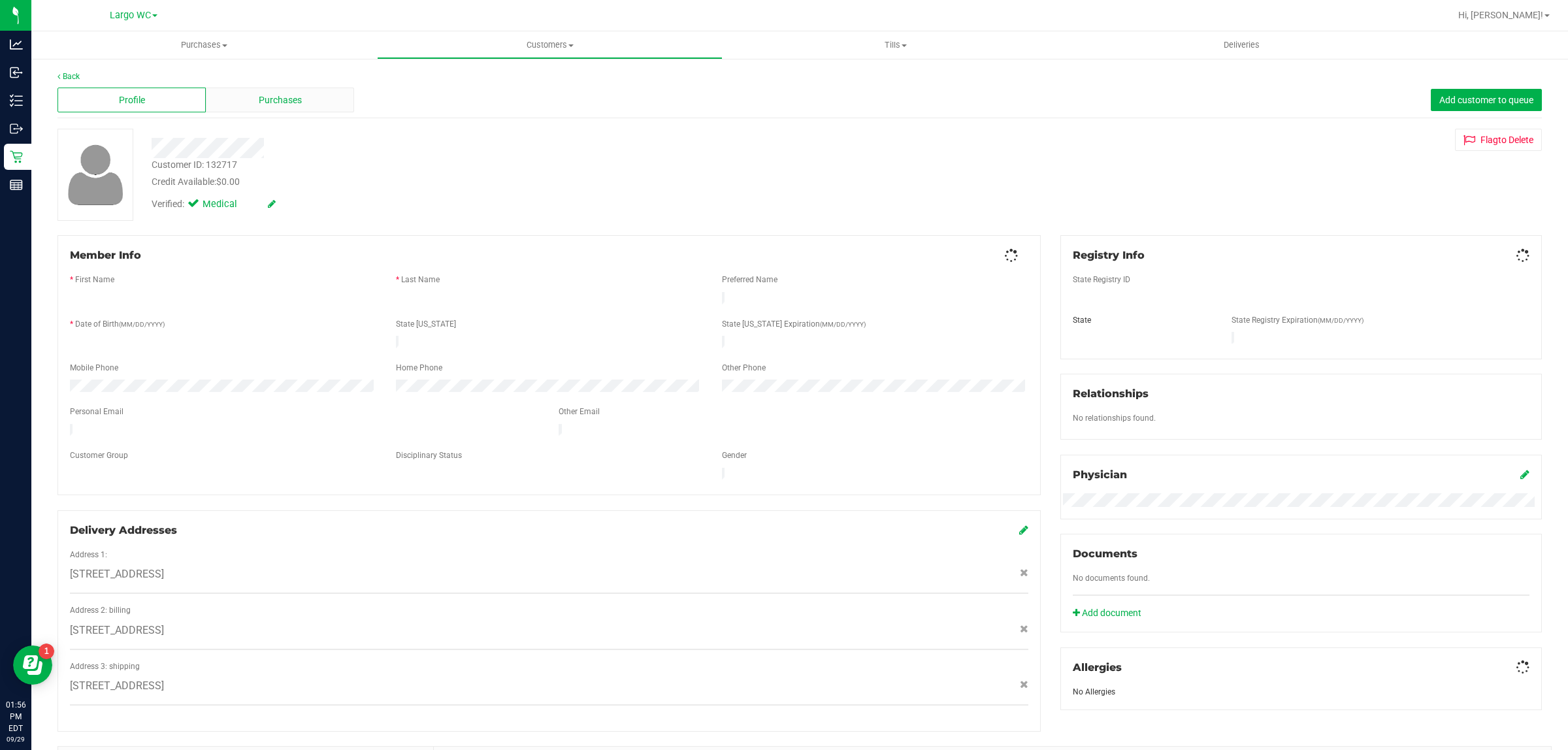
click at [253, 93] on div "Purchases" at bounding box center [280, 99] width 148 height 25
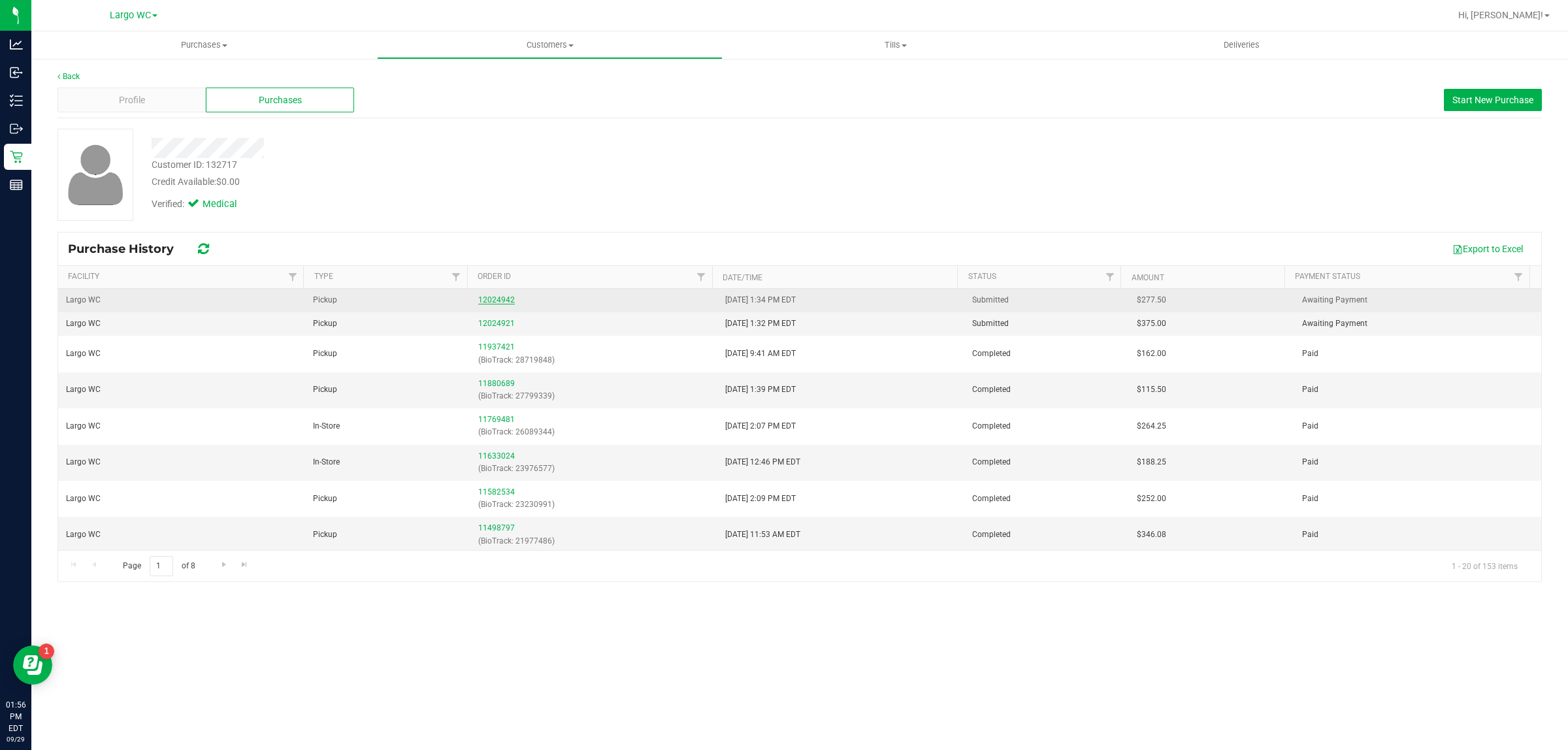
click at [494, 302] on link "12024942" at bounding box center [496, 299] width 36 height 9
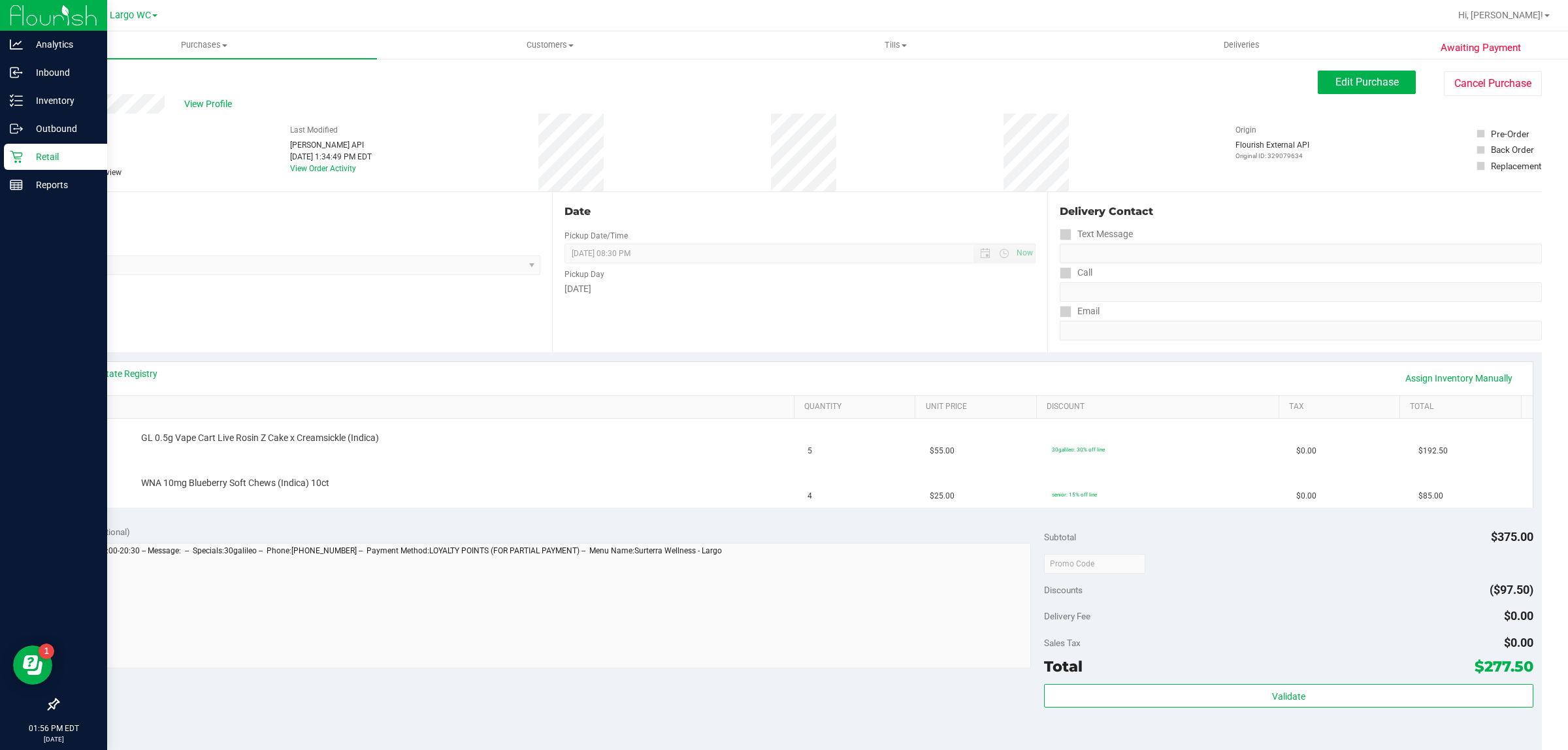
click at [12, 154] on icon at bounding box center [16, 156] width 13 height 13
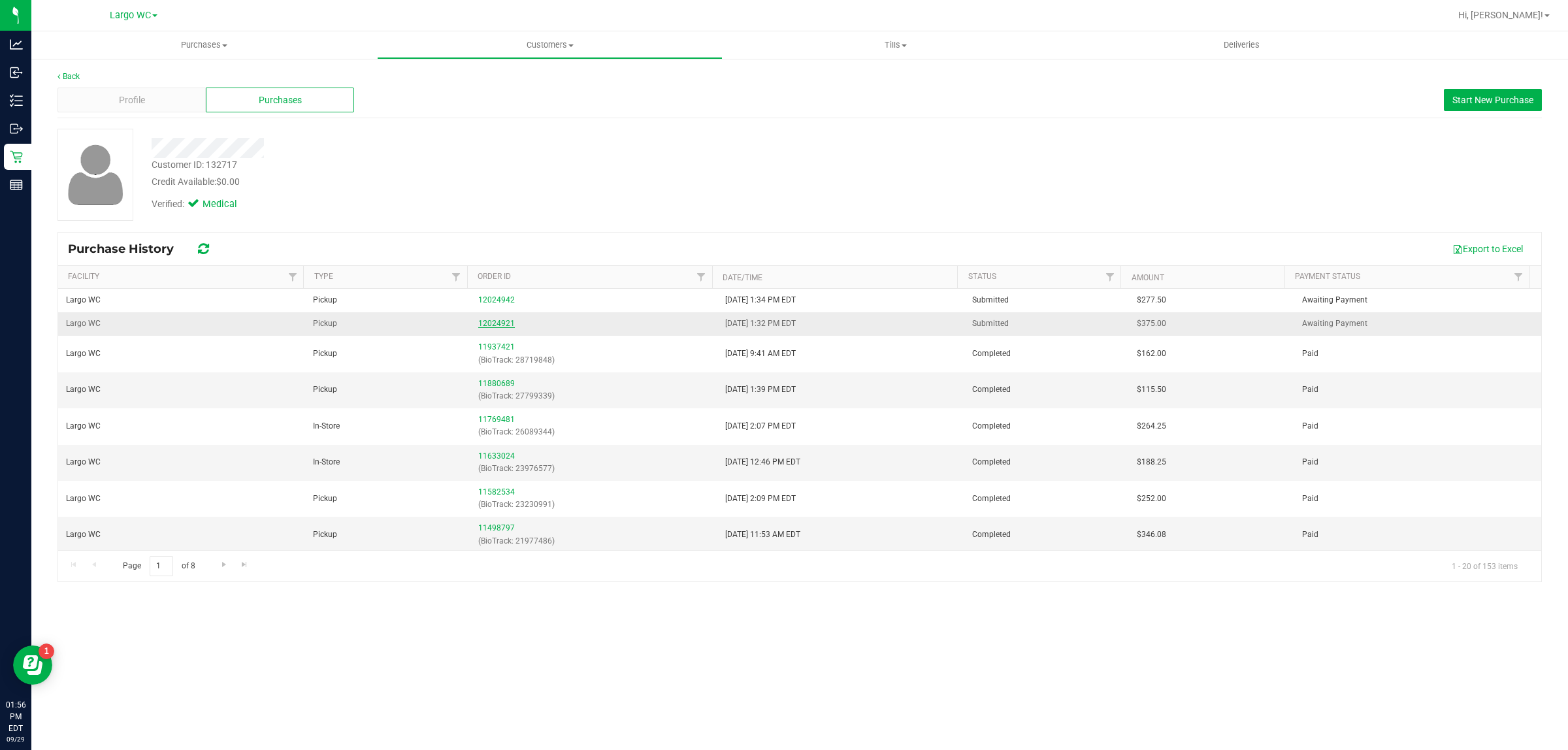
click at [485, 325] on link "12024921" at bounding box center [496, 323] width 36 height 9
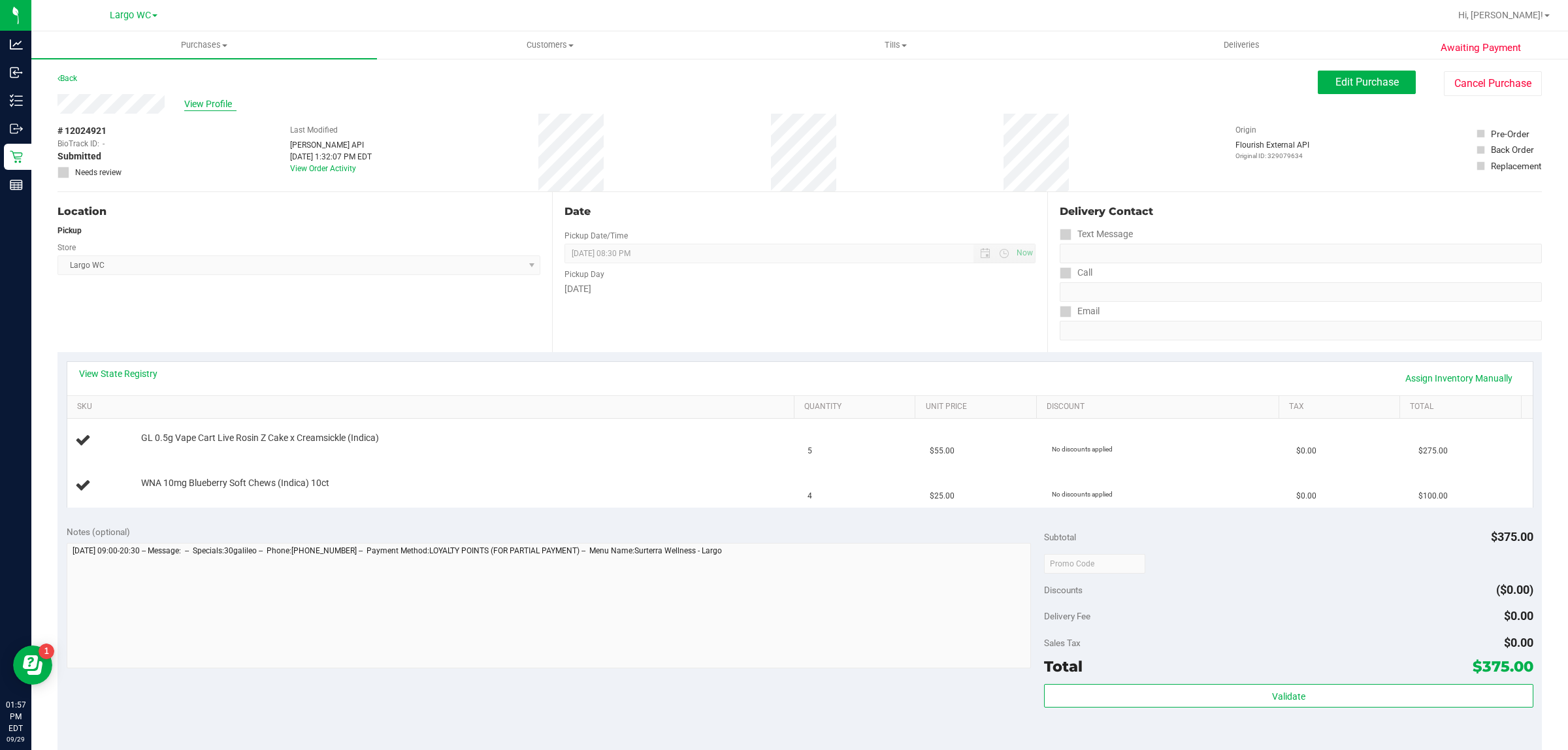
click at [204, 101] on span "View Profile" at bounding box center [210, 104] width 52 height 14
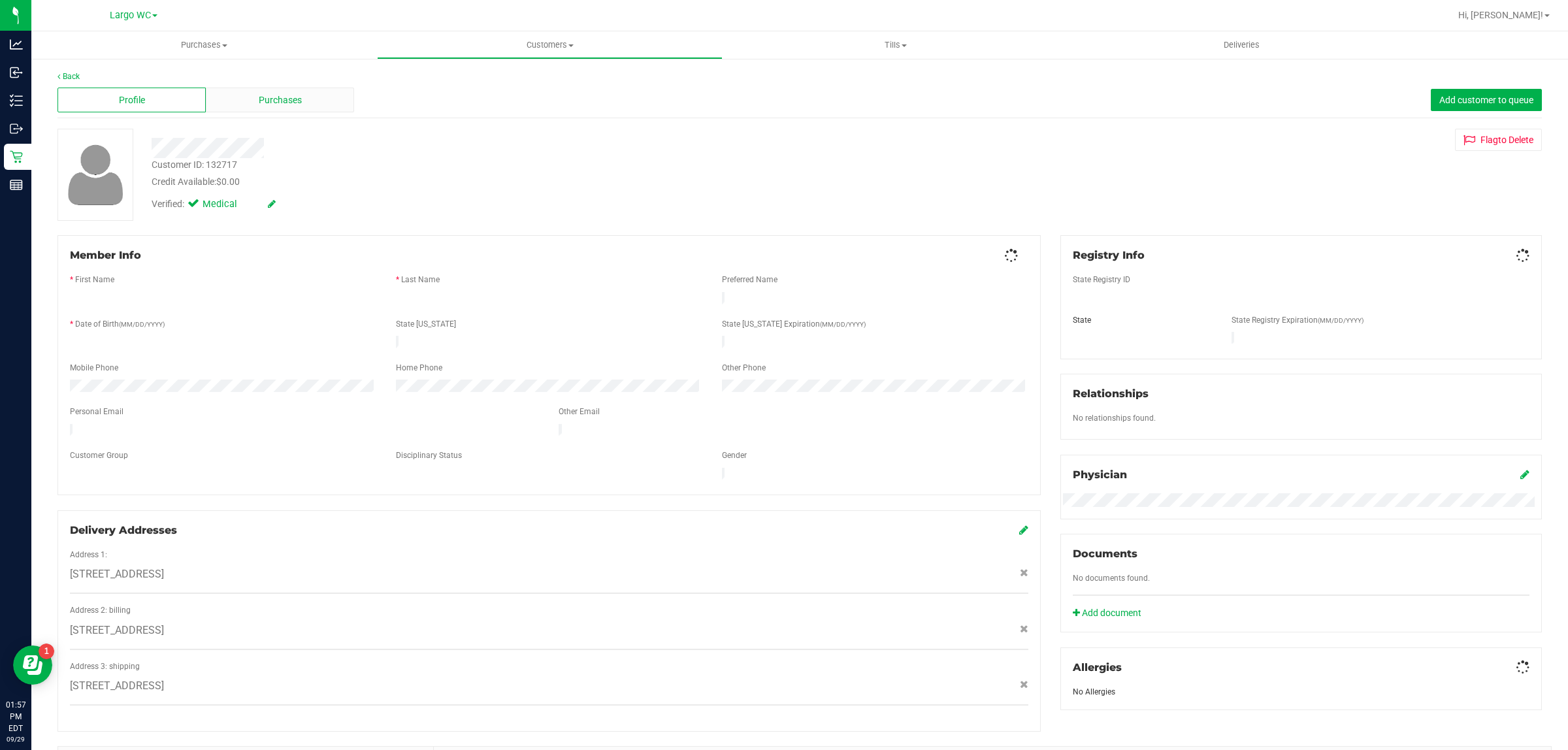
click at [279, 88] on div "Purchases" at bounding box center [280, 99] width 148 height 25
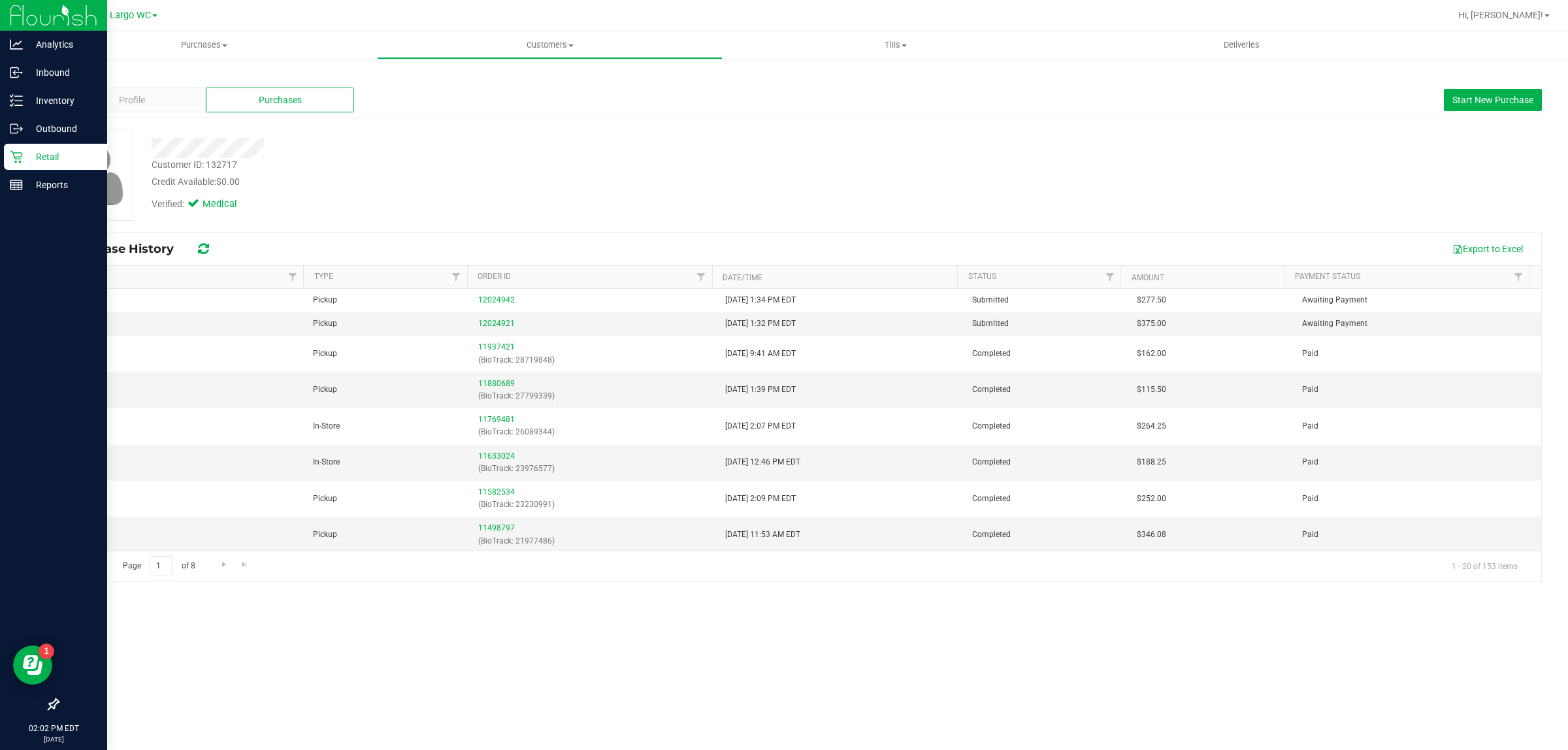
click at [13, 157] on icon at bounding box center [16, 156] width 13 height 13
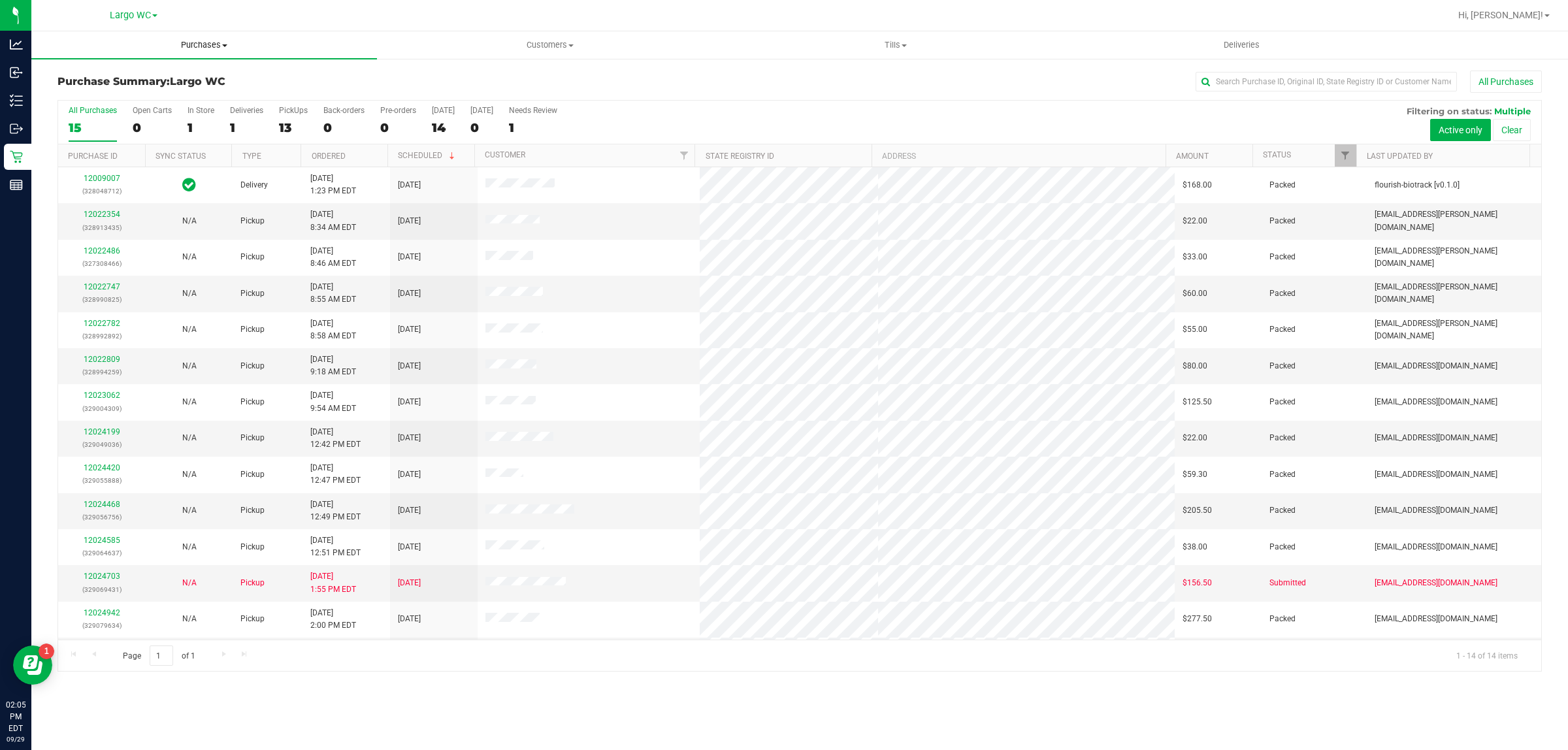
click at [202, 43] on span "Purchases" at bounding box center [204, 45] width 346 height 12
click at [147, 100] on li "Fulfillment" at bounding box center [204, 95] width 346 height 16
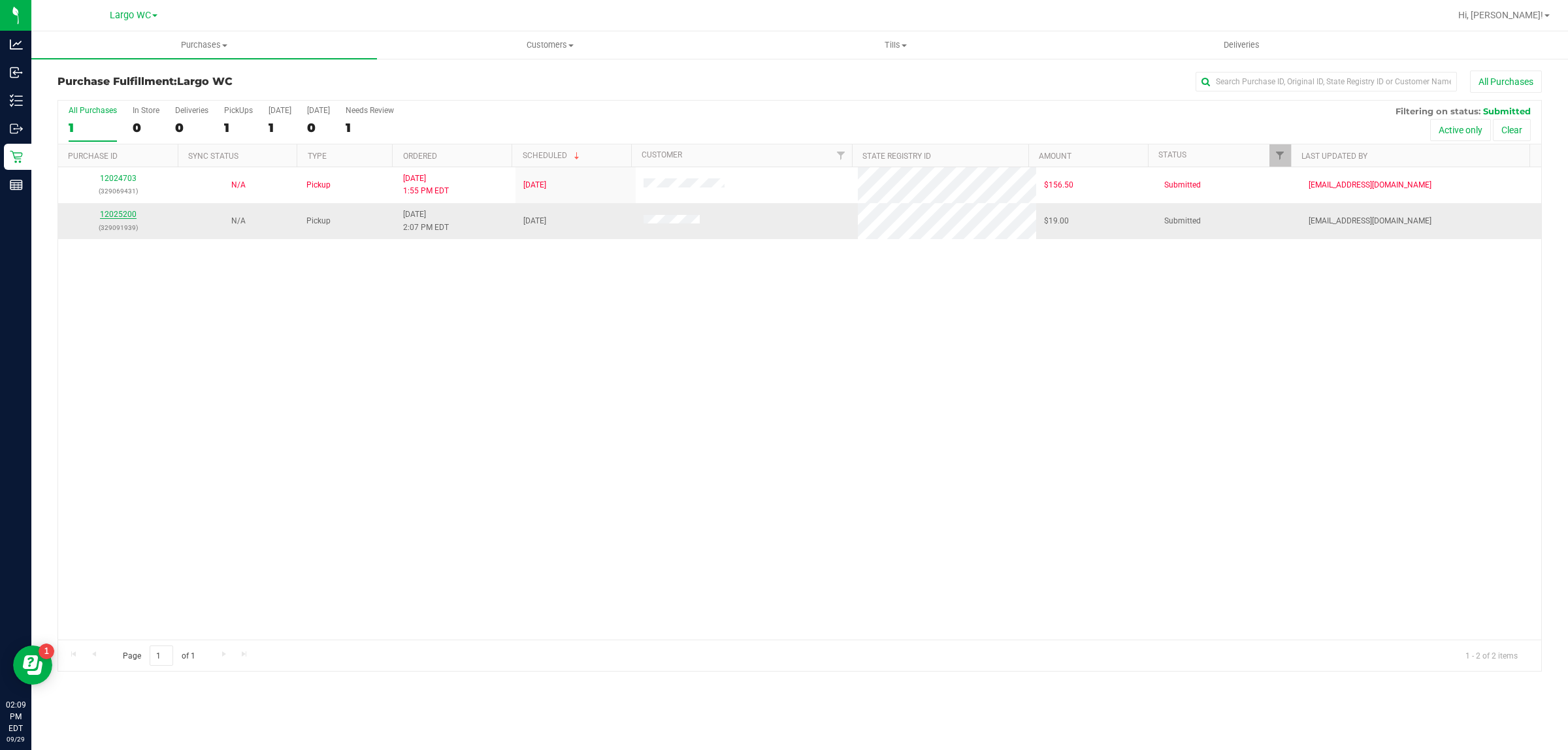
click at [125, 216] on link "12025200" at bounding box center [118, 214] width 36 height 9
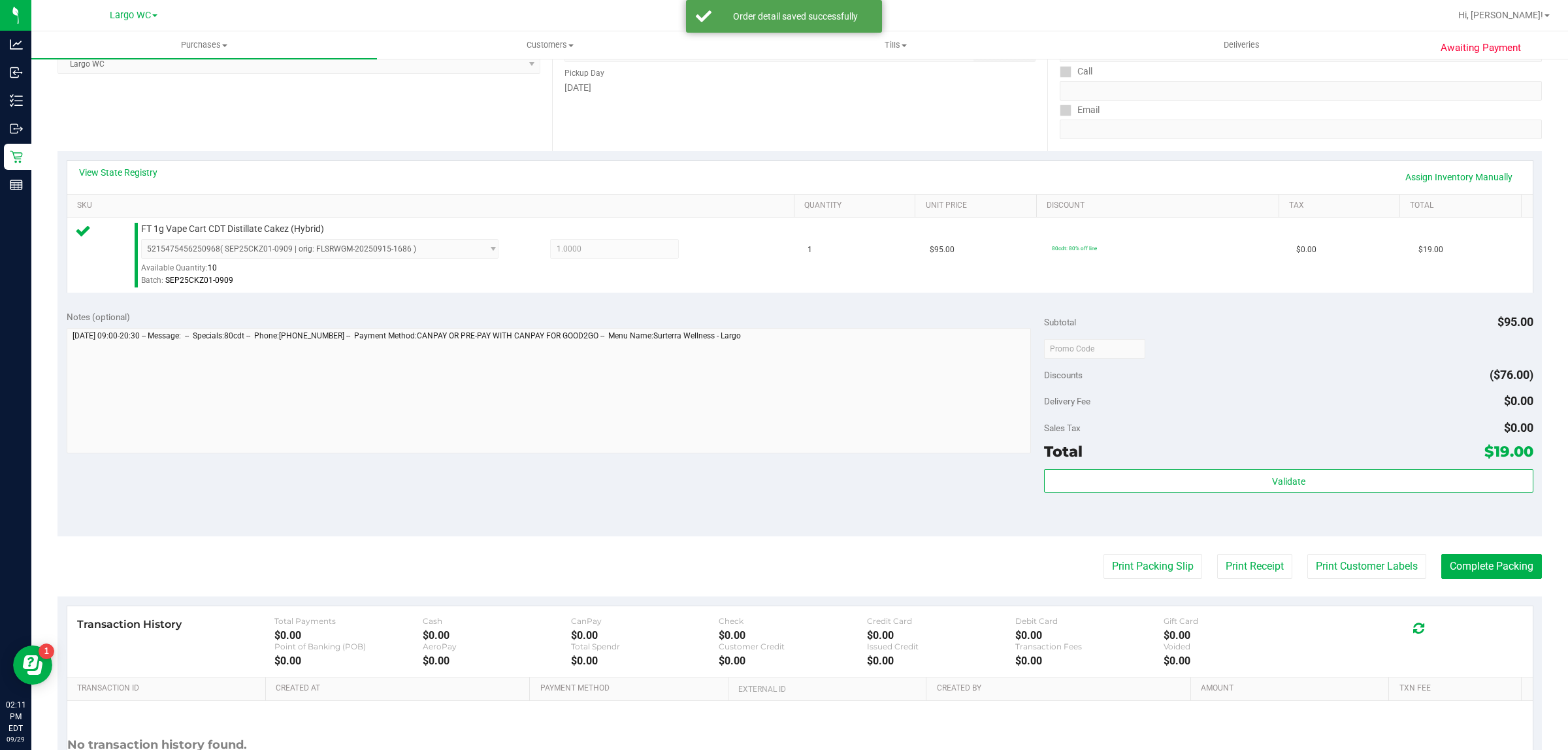
scroll to position [200, 0]
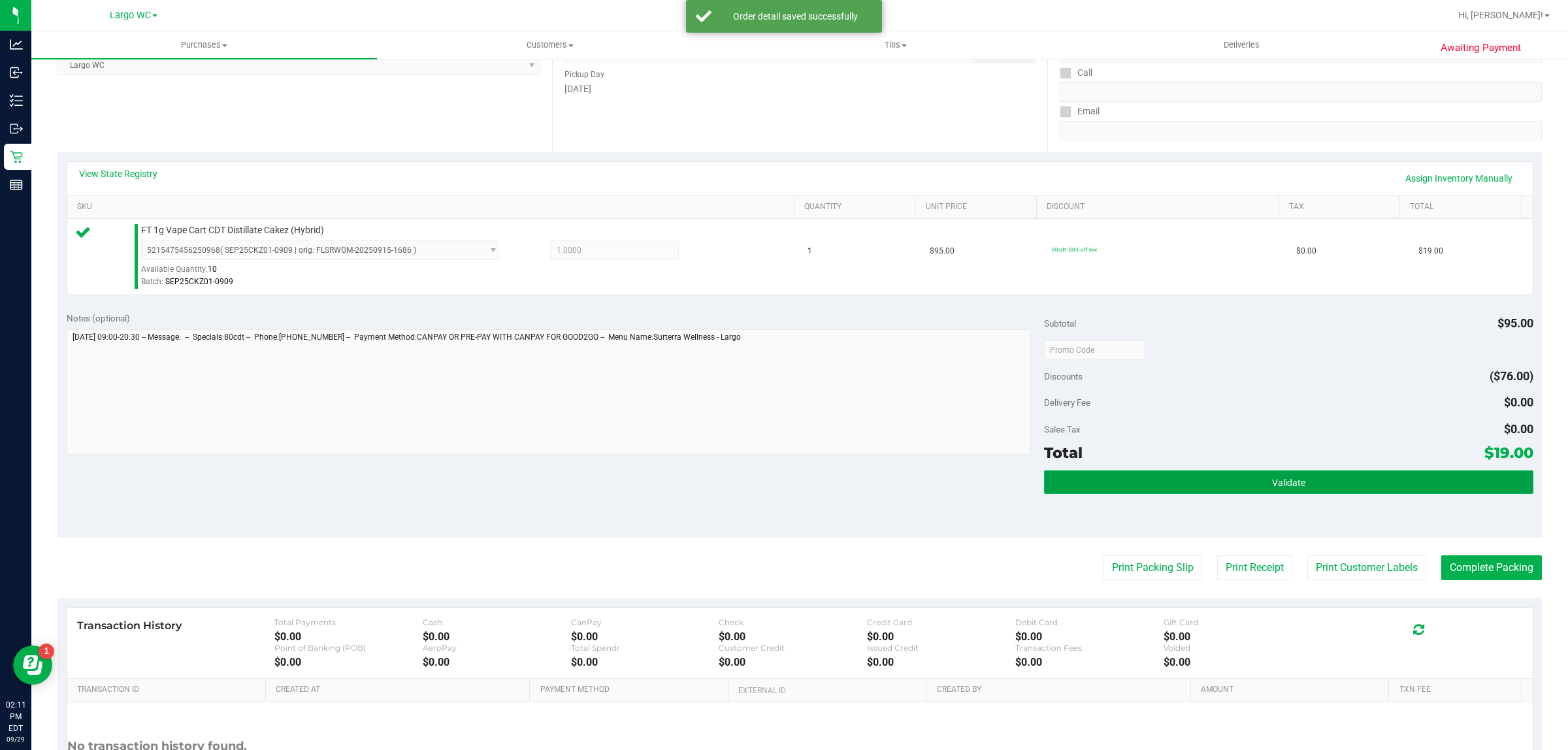
click at [1272, 478] on span "Validate" at bounding box center [1289, 482] width 33 height 11
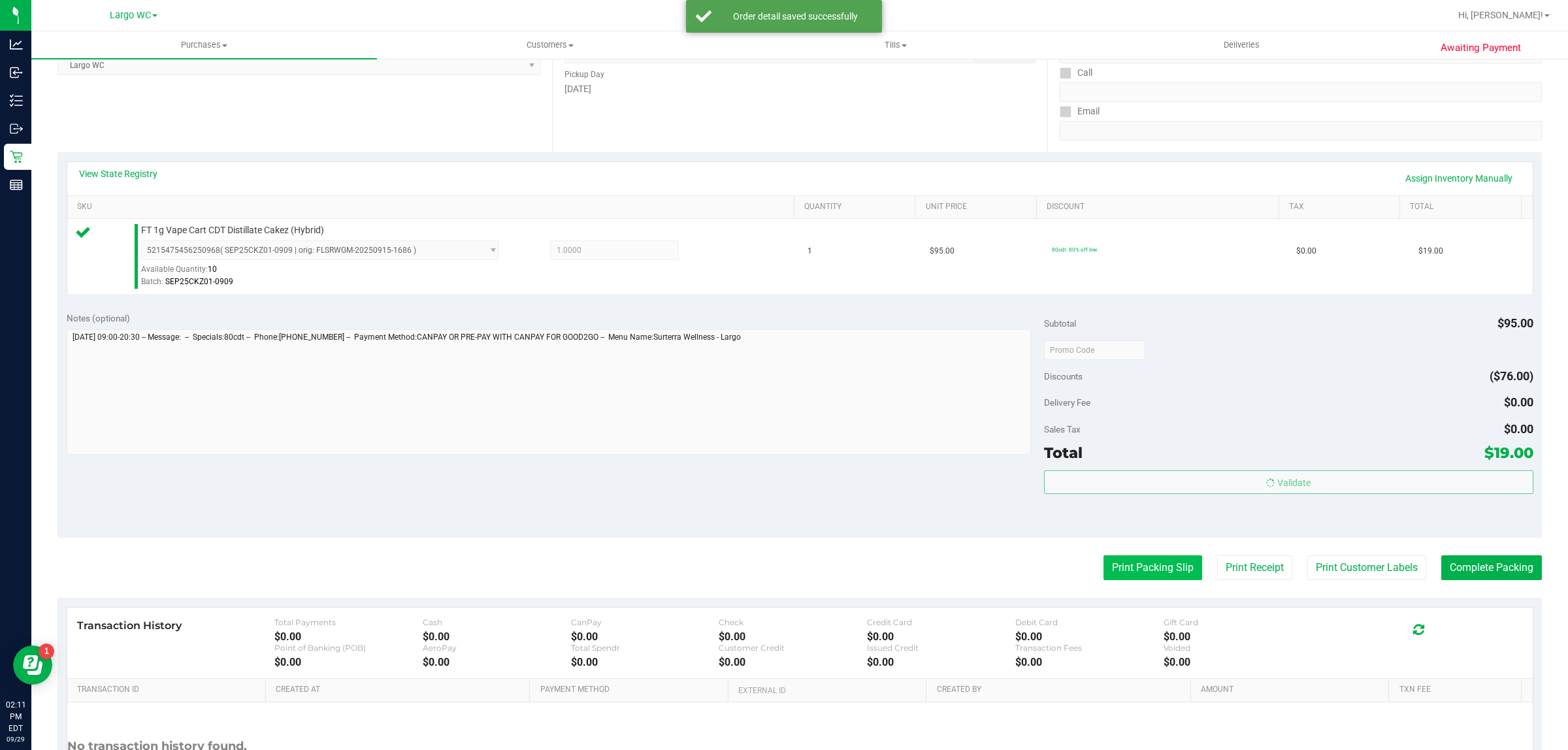
click at [1132, 567] on button "Print Packing Slip" at bounding box center [1153, 567] width 98 height 25
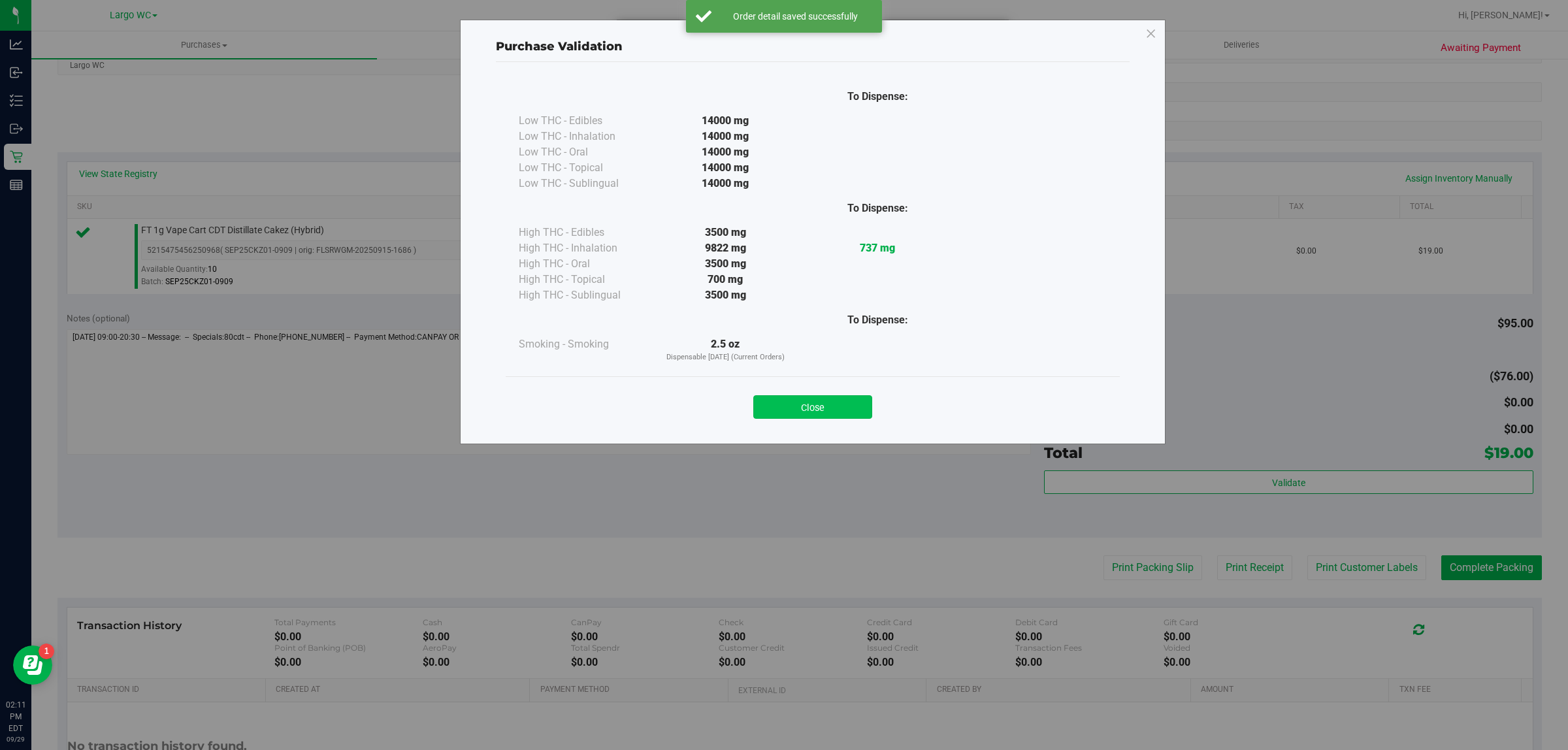
click at [807, 408] on button "Close" at bounding box center [812, 407] width 119 height 24
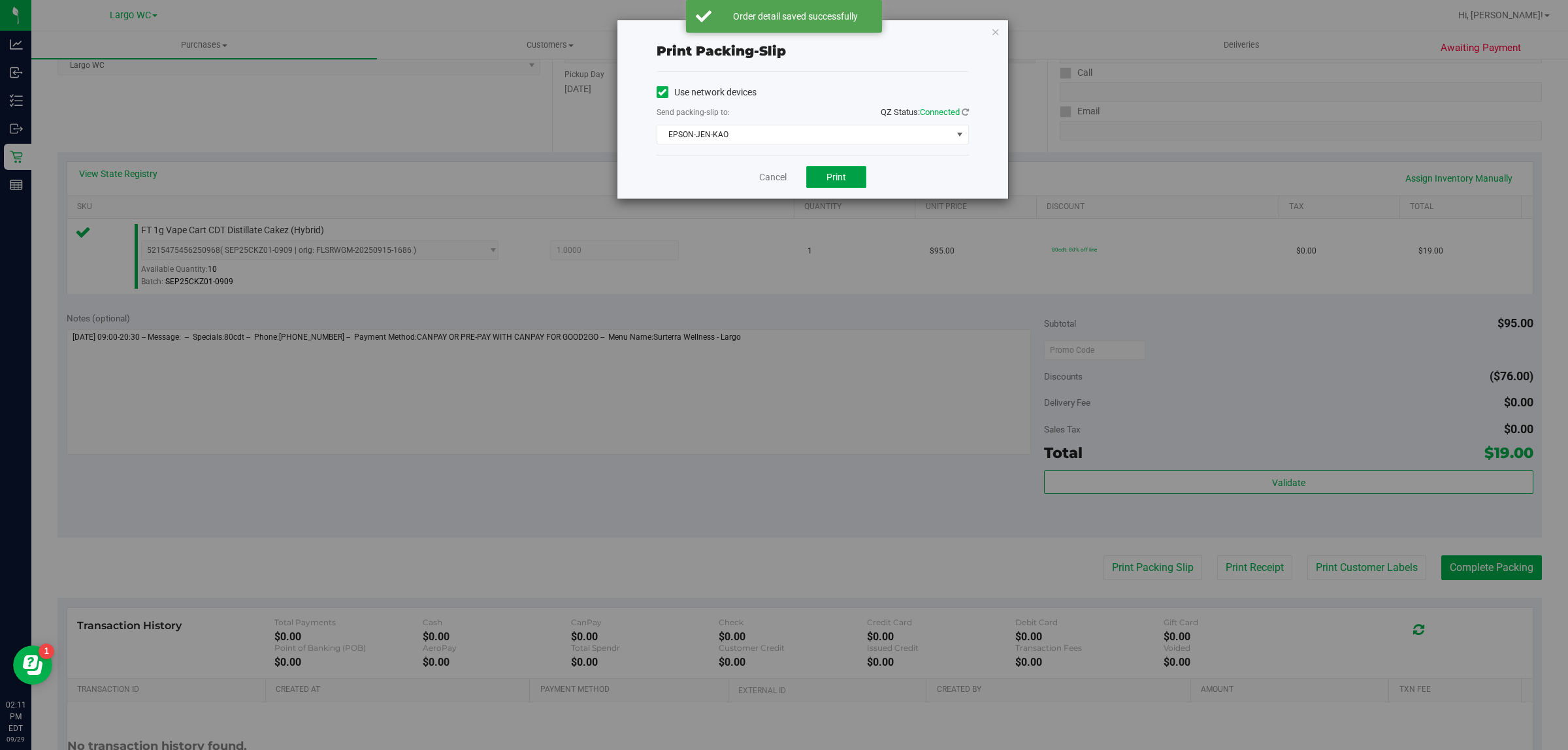
click at [843, 179] on span "Print" at bounding box center [837, 177] width 20 height 11
click at [770, 181] on link "Cancel" at bounding box center [767, 178] width 27 height 14
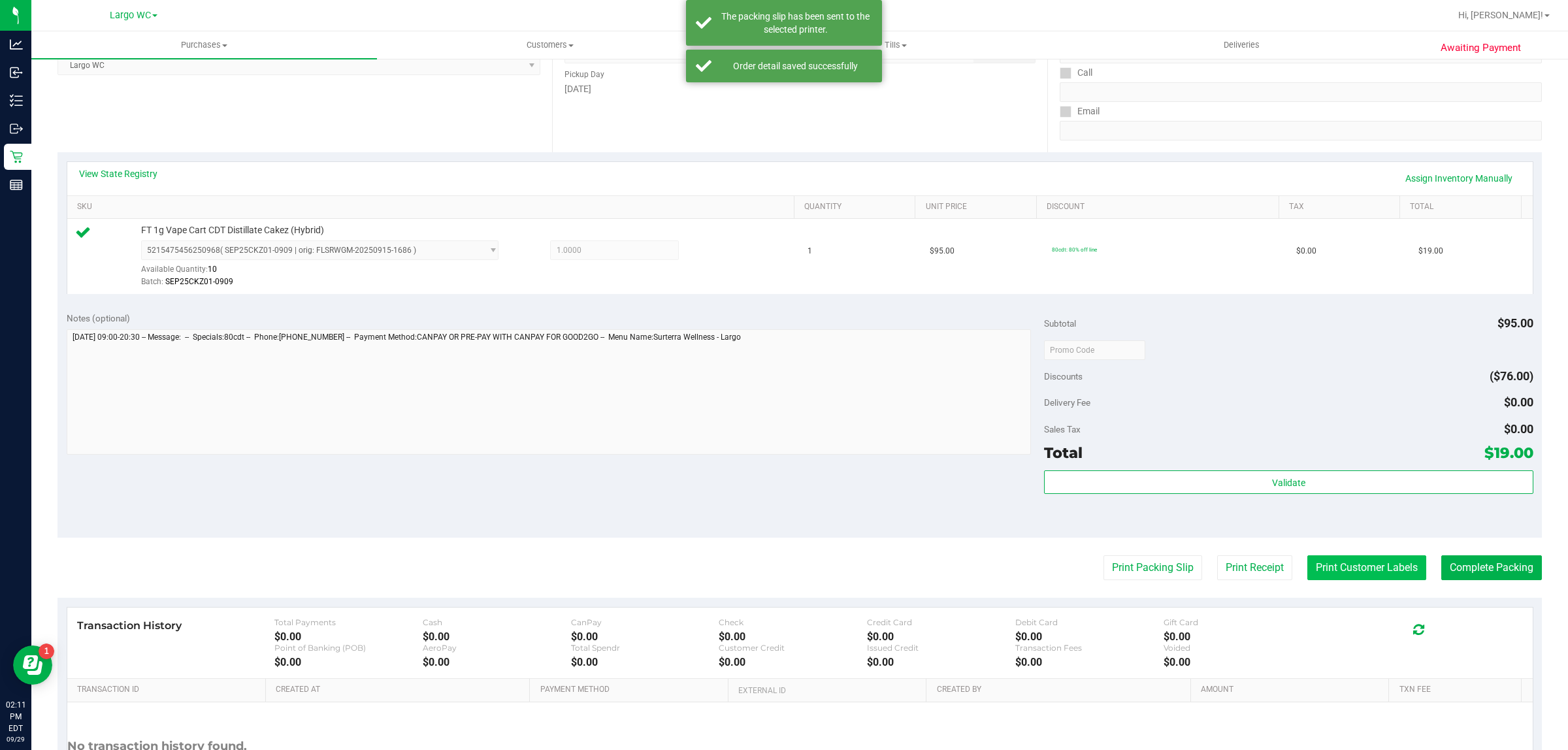
click at [1349, 570] on button "Print Customer Labels" at bounding box center [1367, 567] width 119 height 25
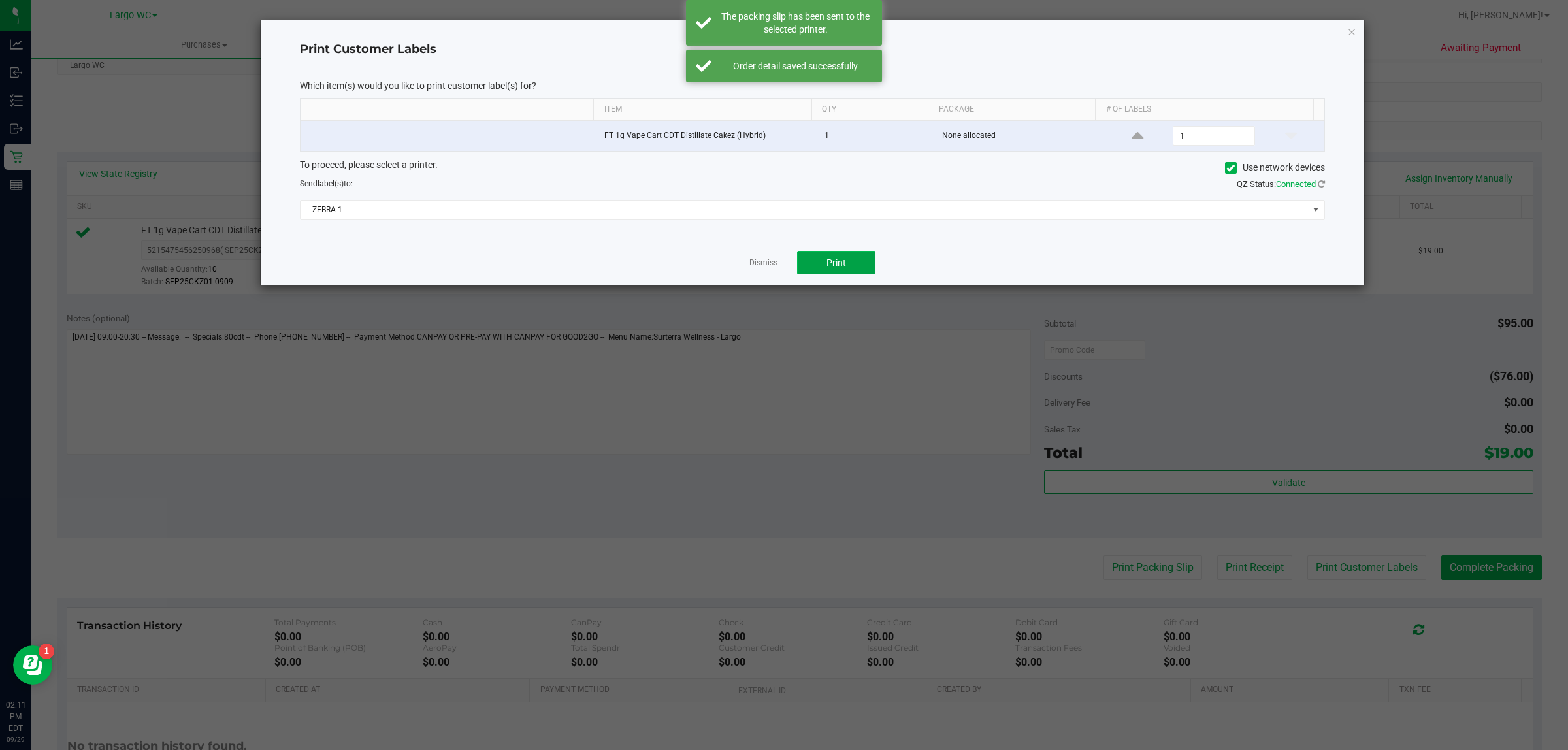
click at [834, 253] on button "Print" at bounding box center [837, 263] width 79 height 24
click at [755, 263] on link "Dismiss" at bounding box center [763, 262] width 28 height 11
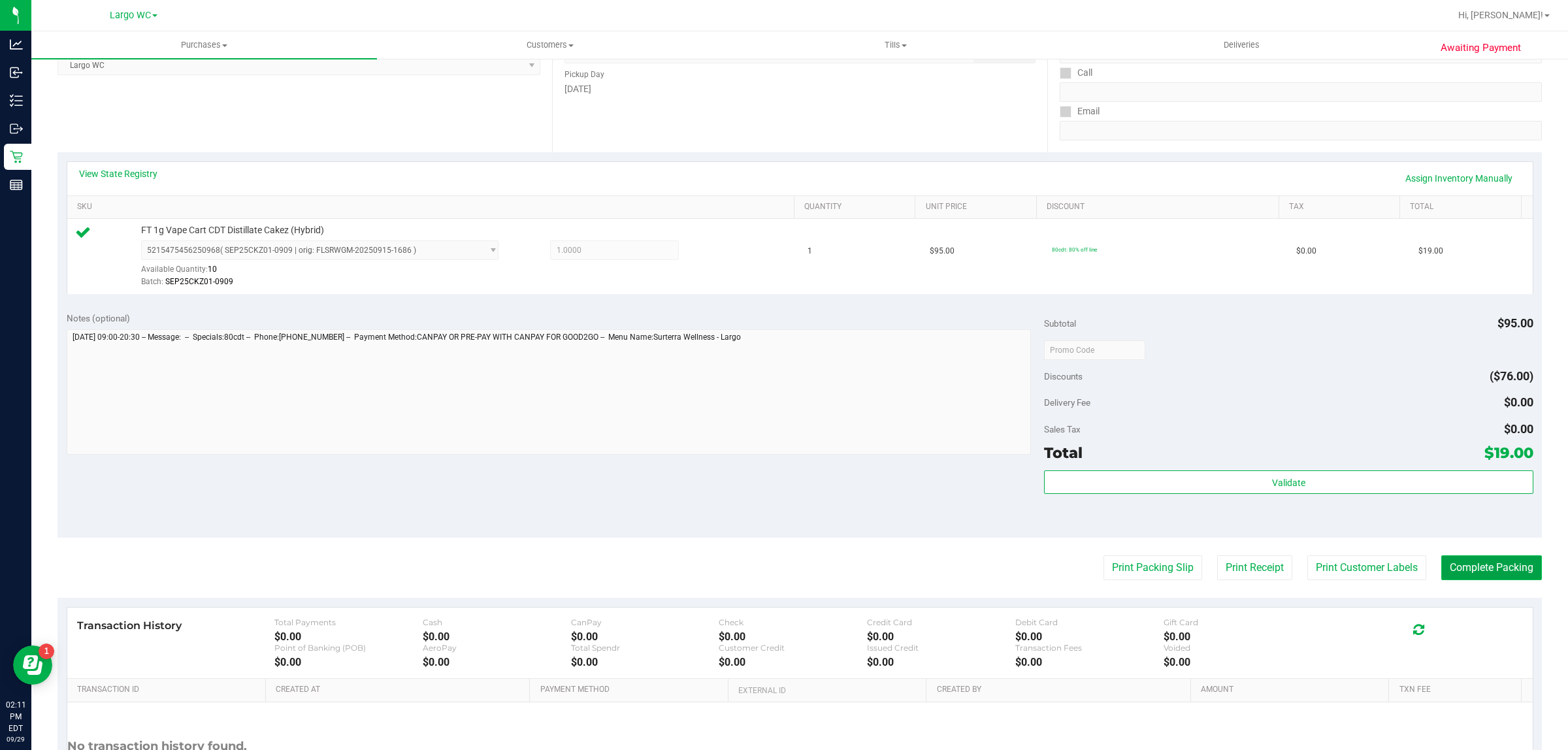
click at [1487, 576] on button "Complete Packing" at bounding box center [1491, 567] width 100 height 25
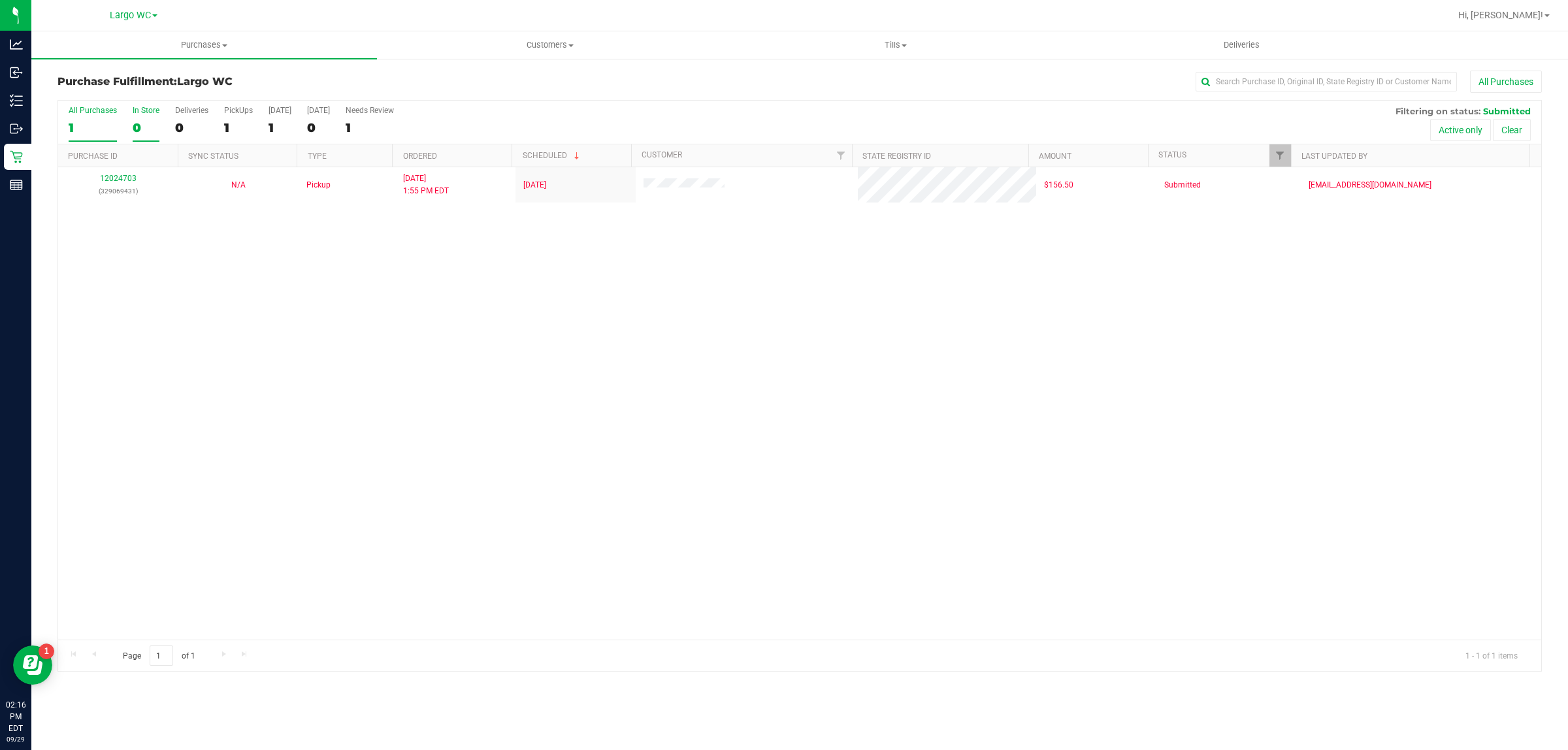
click at [141, 119] on label "In Store 0" at bounding box center [145, 124] width 27 height 36
click at [0, 0] on input "In Store 0" at bounding box center [0, 0] width 0 height 0
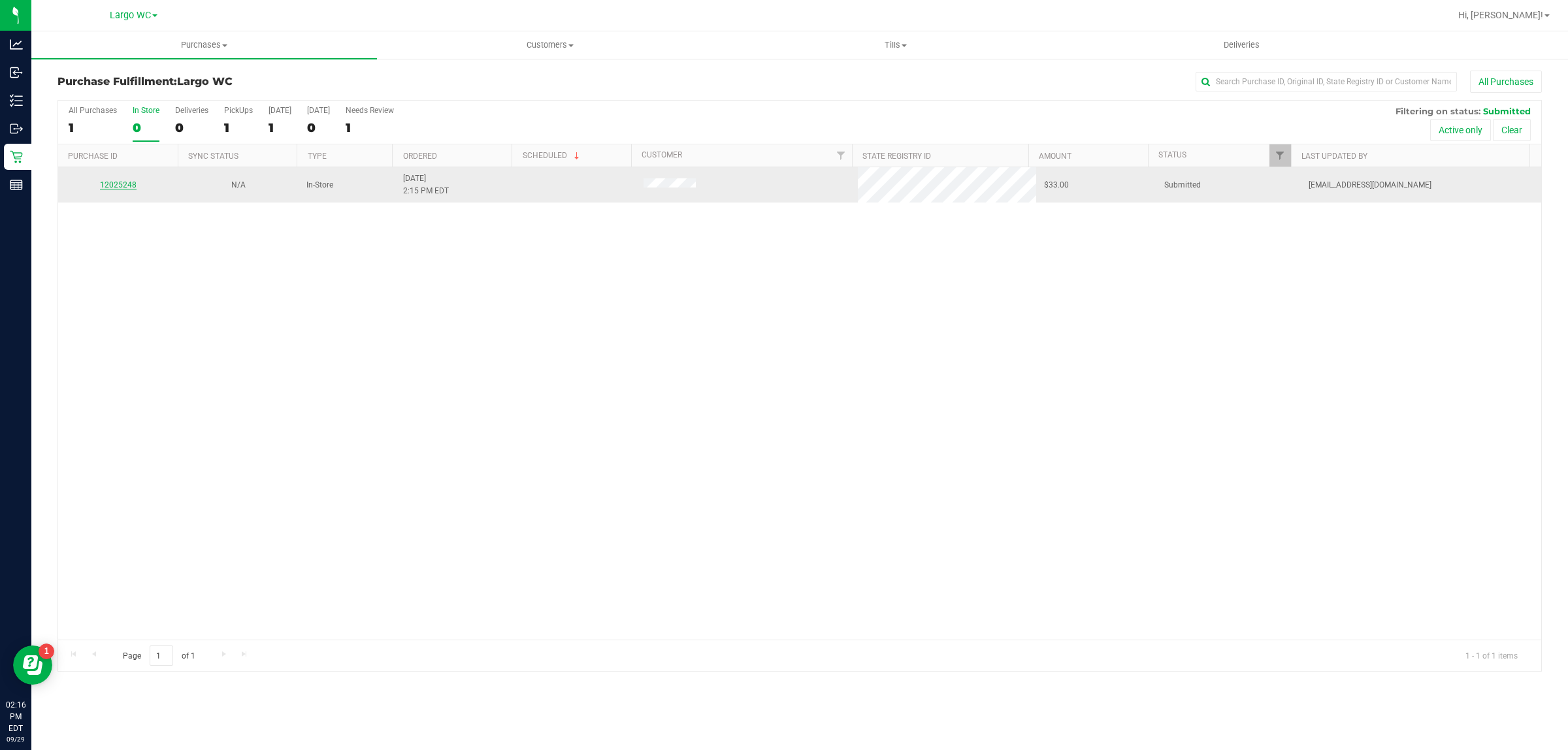
click at [118, 185] on link "12025248" at bounding box center [118, 185] width 36 height 9
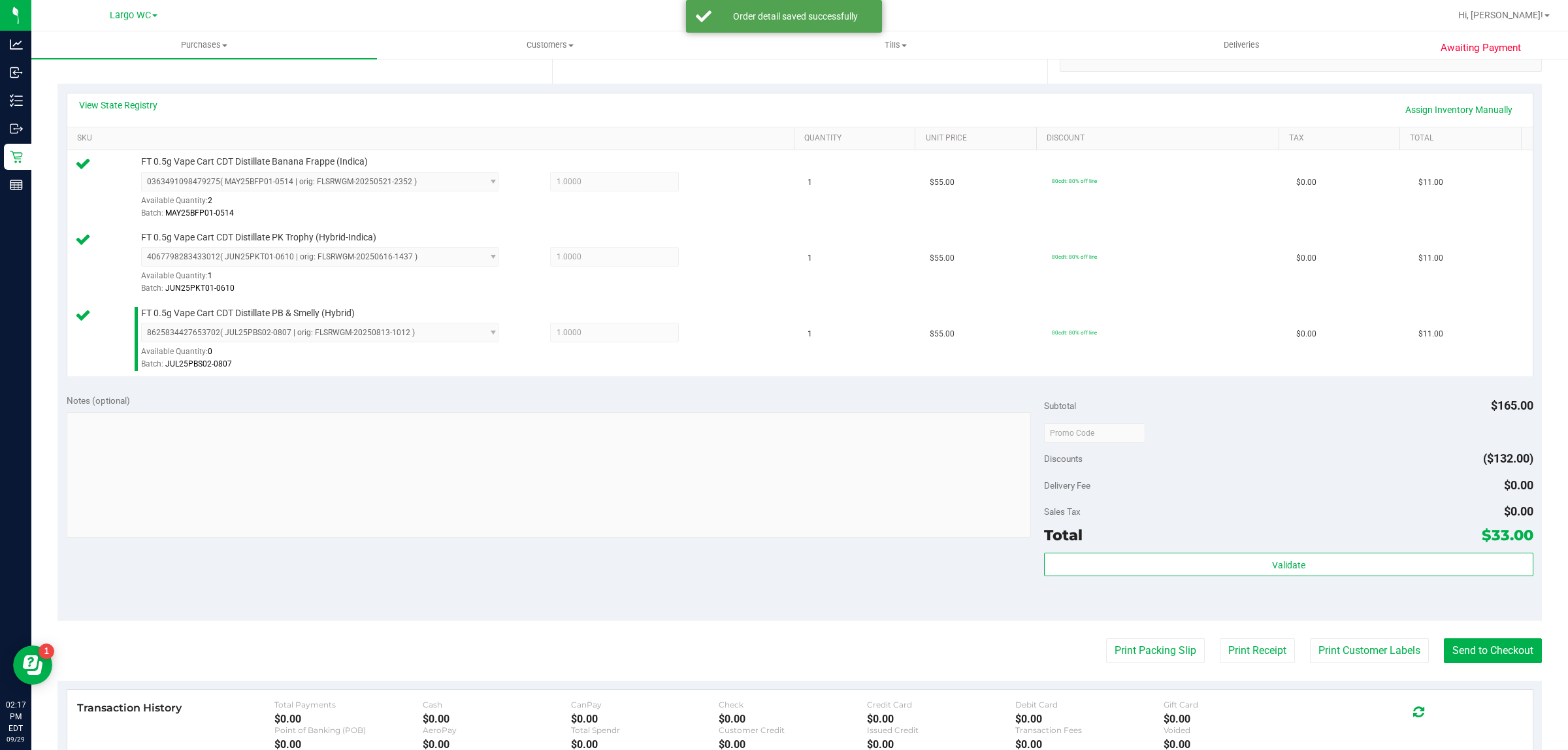
scroll to position [269, 0]
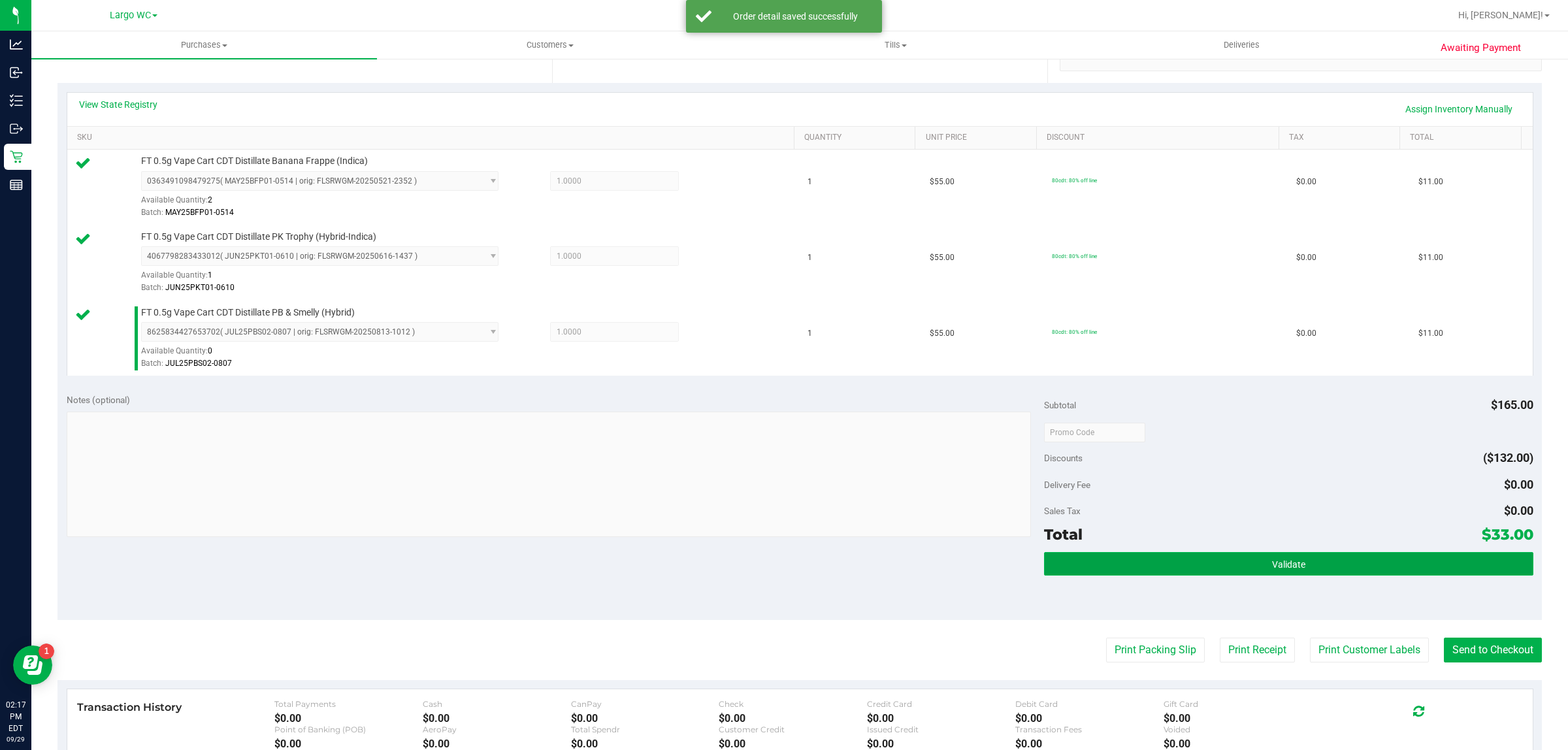
click at [1312, 563] on button "Validate" at bounding box center [1288, 563] width 489 height 24
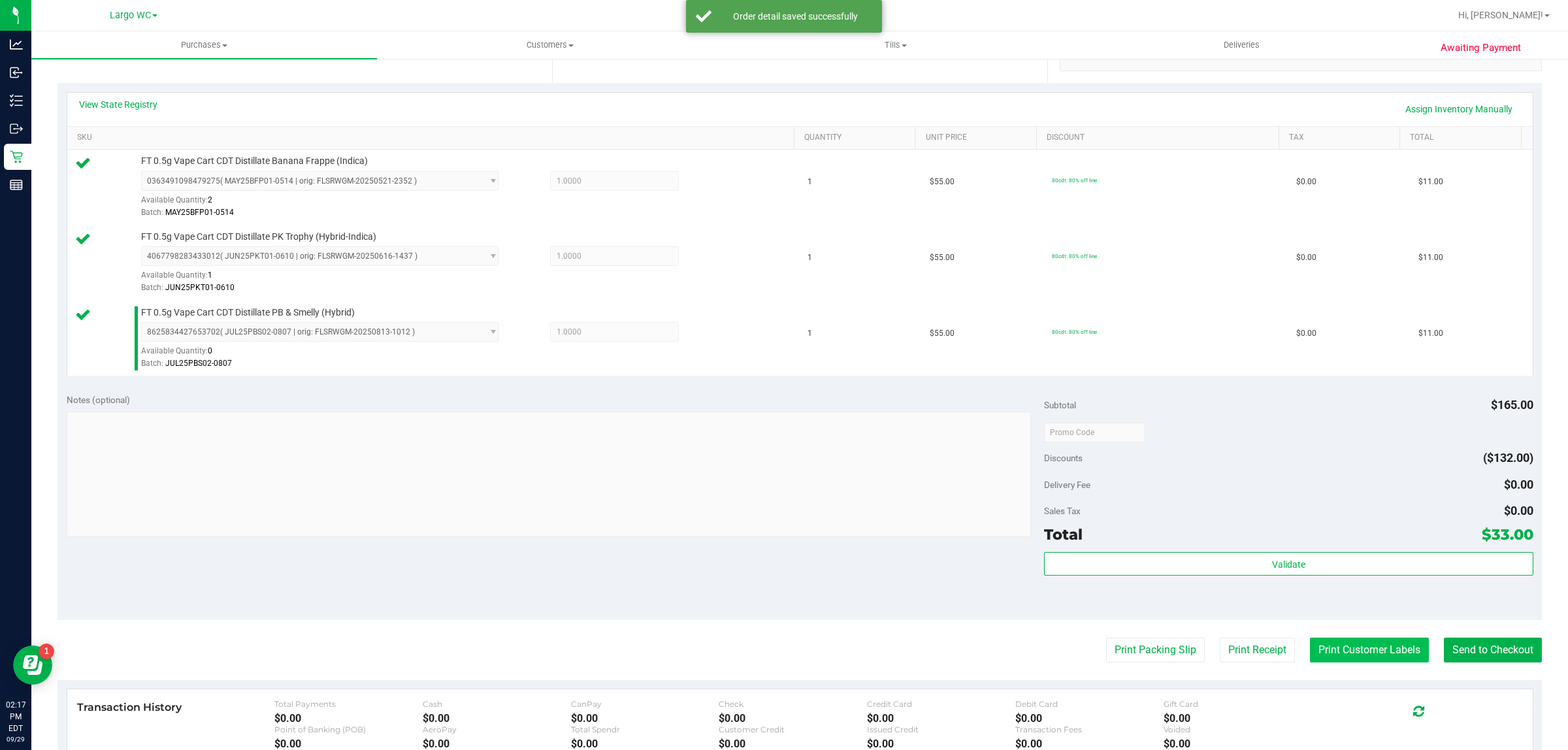
click at [1326, 661] on button "Print Customer Labels" at bounding box center [1369, 649] width 119 height 25
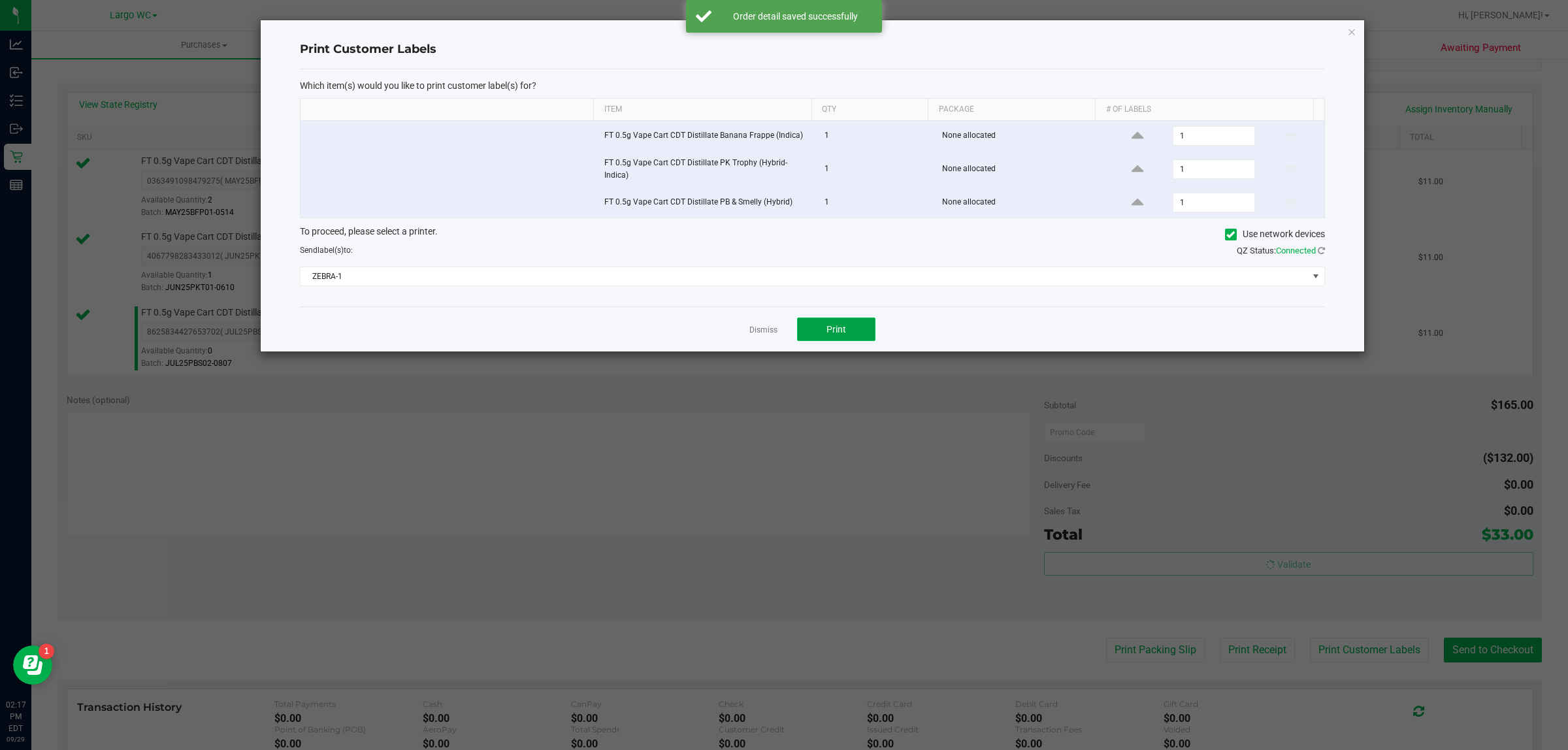
click at [856, 328] on button "Print" at bounding box center [837, 329] width 79 height 24
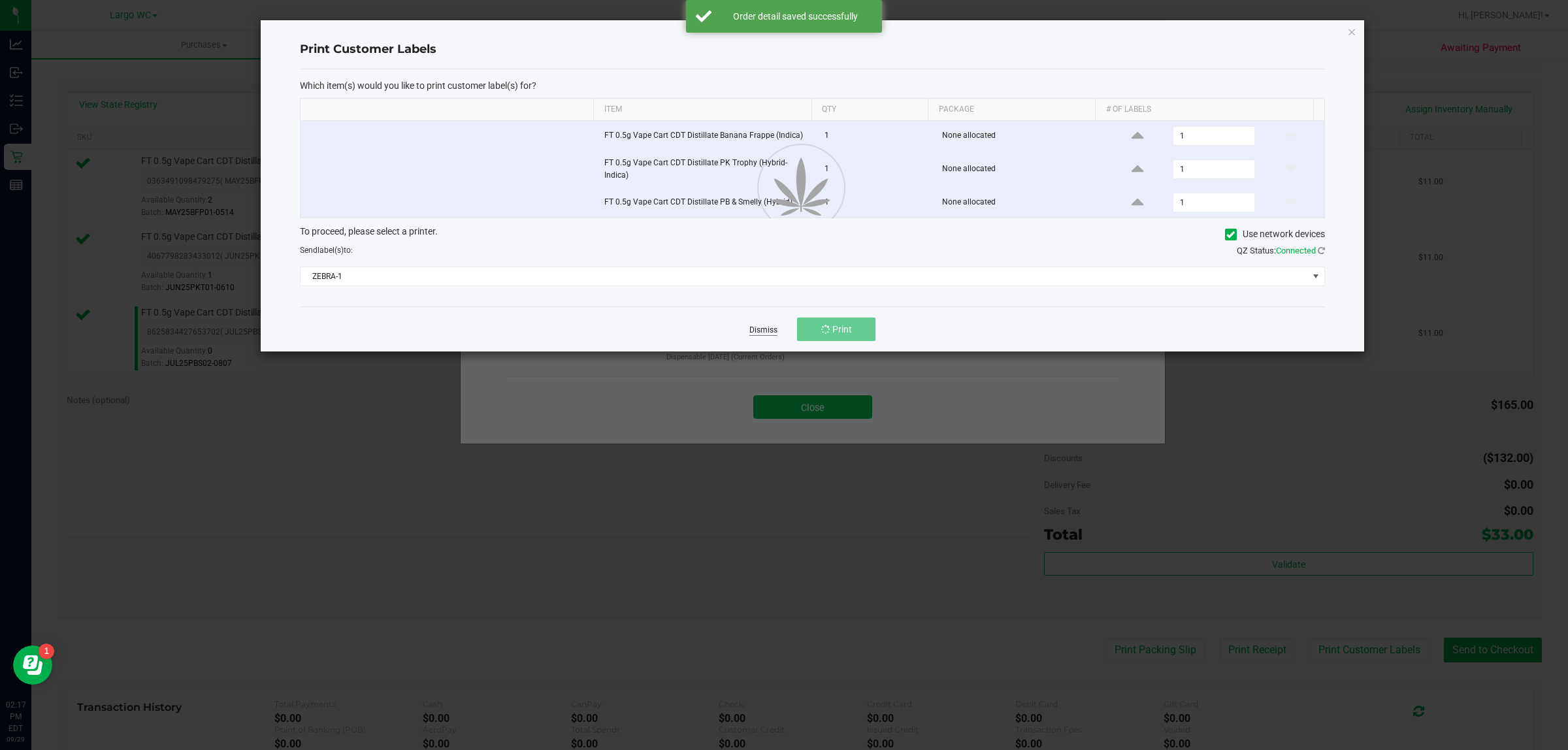
click at [761, 334] on link "Dismiss" at bounding box center [763, 330] width 28 height 11
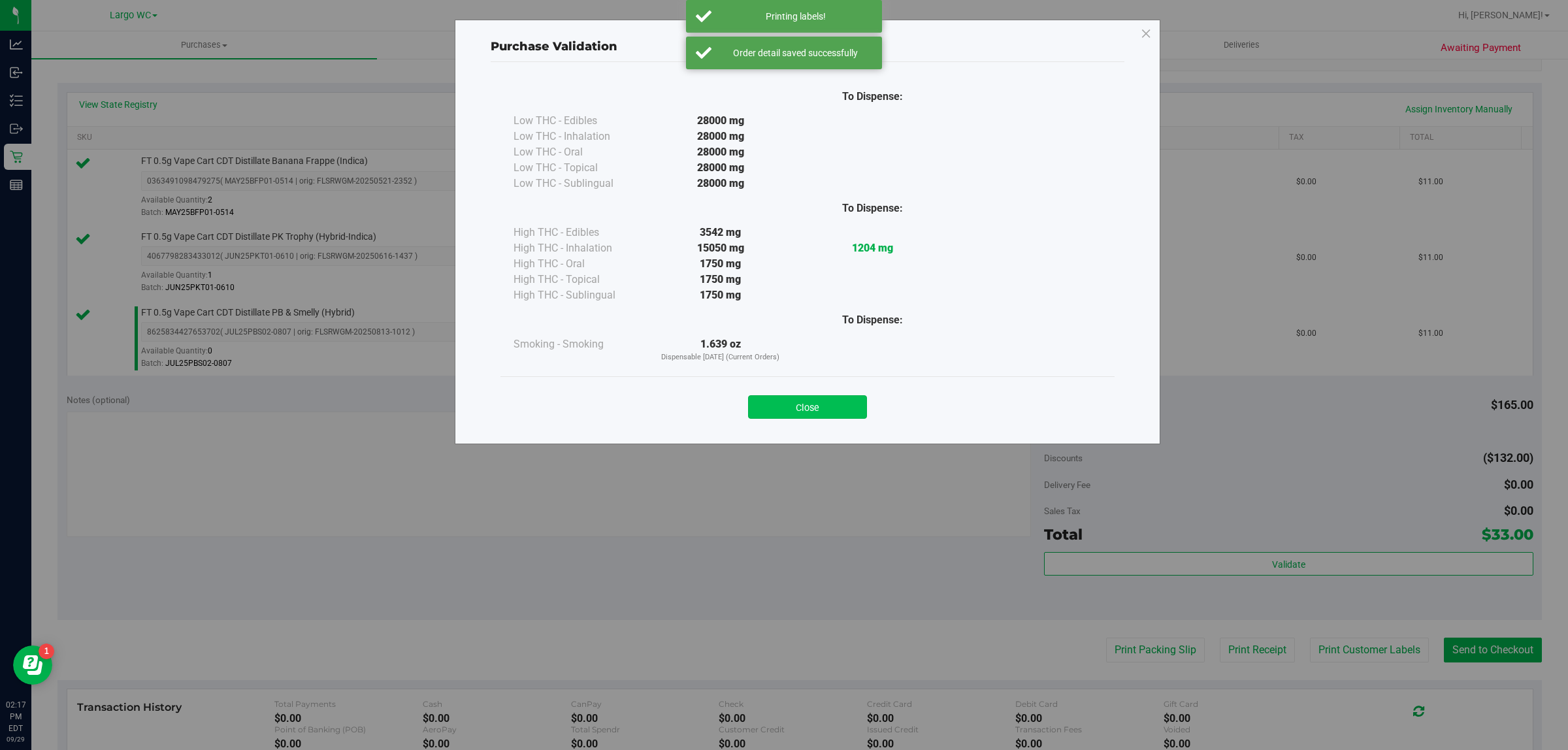
click at [817, 416] on button "Close" at bounding box center [807, 407] width 119 height 24
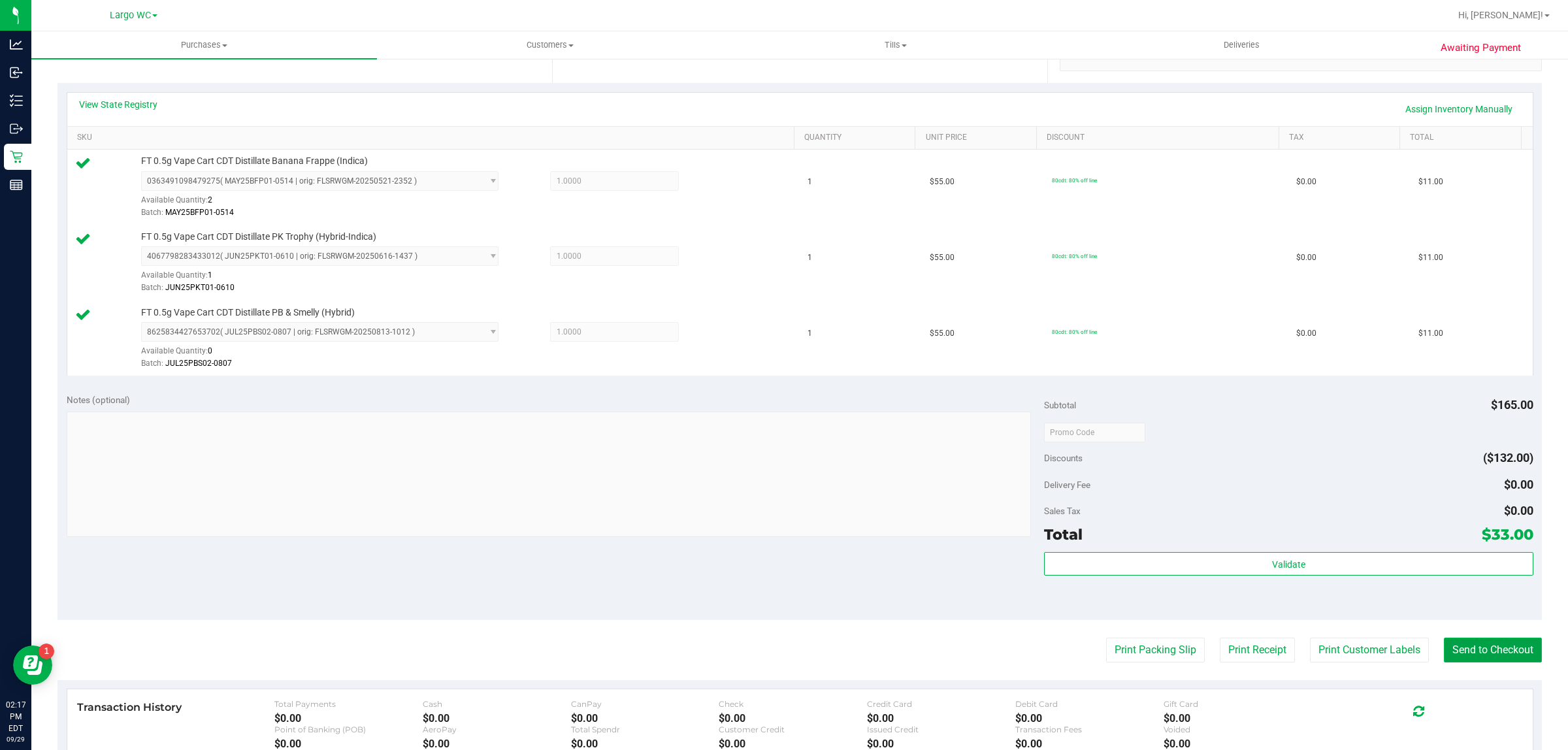
click at [1499, 652] on button "Send to Checkout" at bounding box center [1493, 649] width 98 height 25
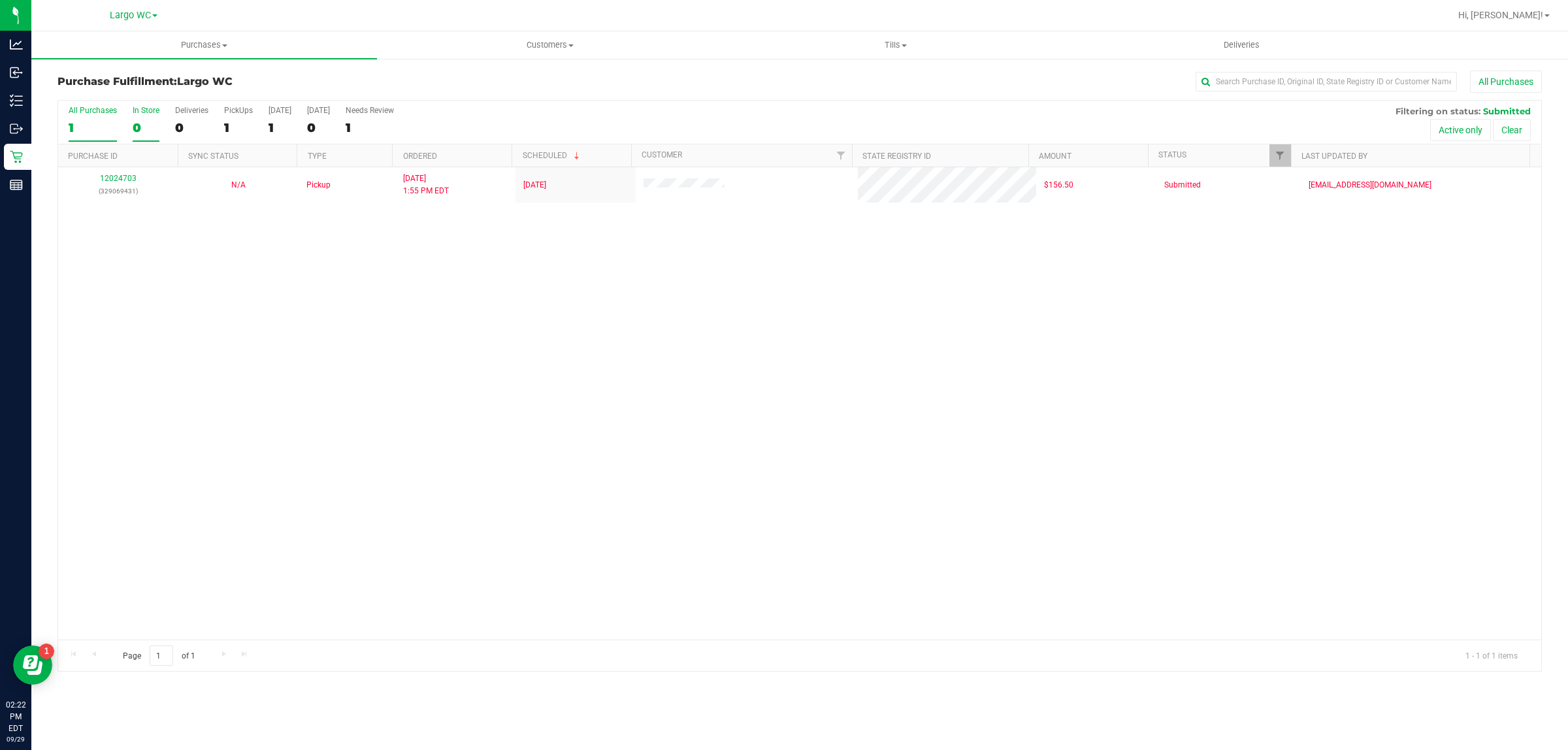
click at [134, 120] on div "0" at bounding box center [145, 127] width 27 height 15
click at [0, 0] on input "In Store 0" at bounding box center [0, 0] width 0 height 0
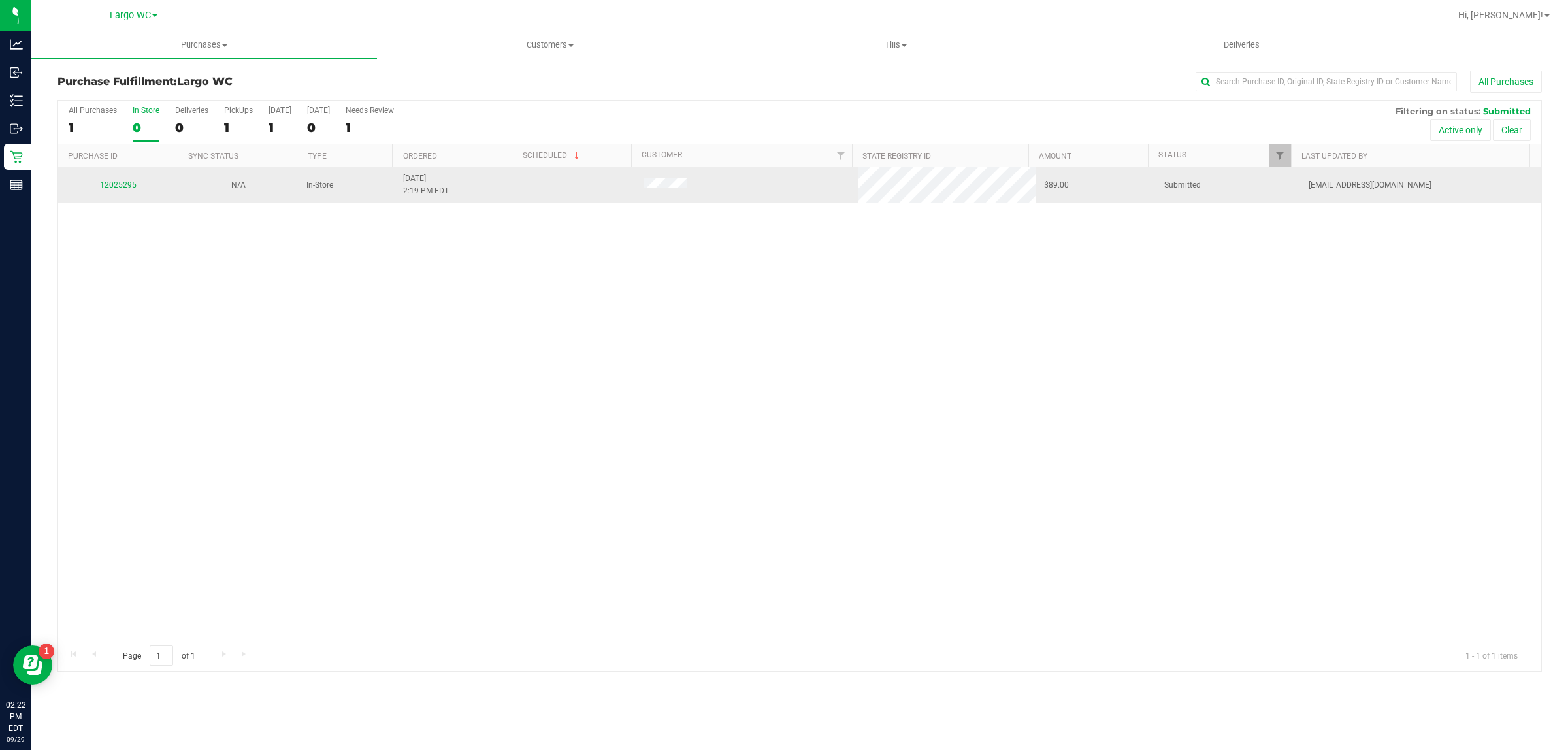
click at [115, 187] on link "12025295" at bounding box center [118, 185] width 36 height 9
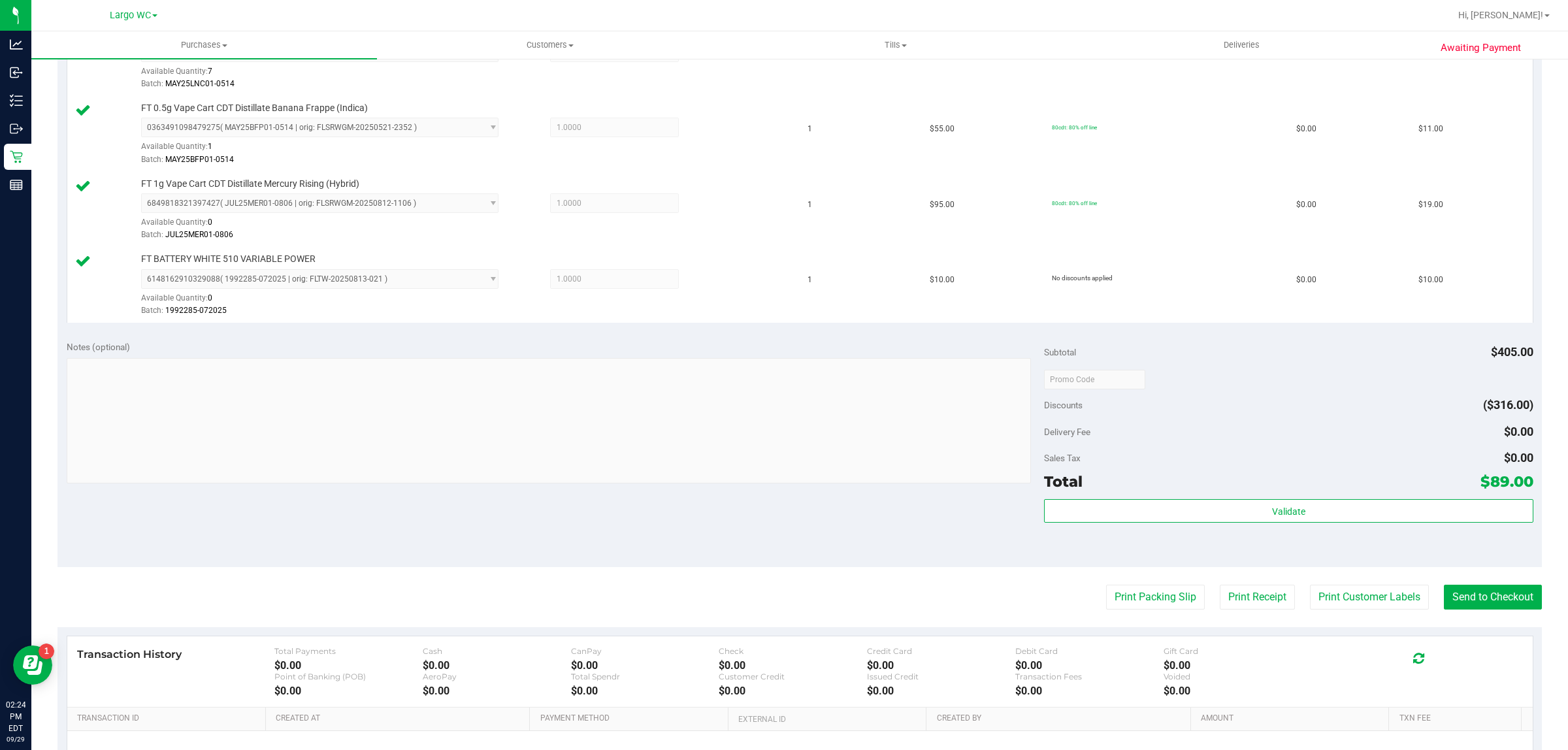
scroll to position [551, 0]
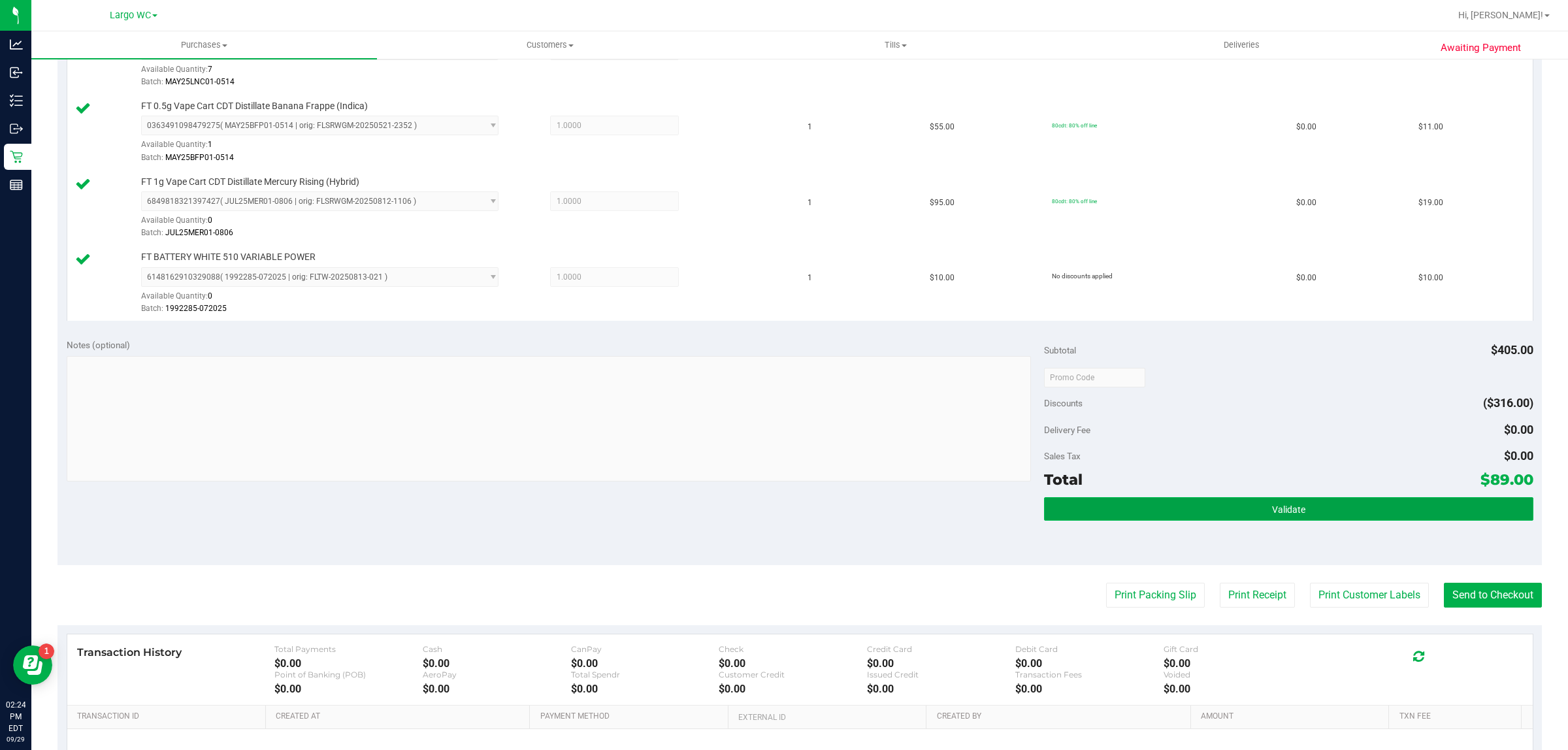
click at [1299, 520] on button "Validate" at bounding box center [1288, 509] width 489 height 24
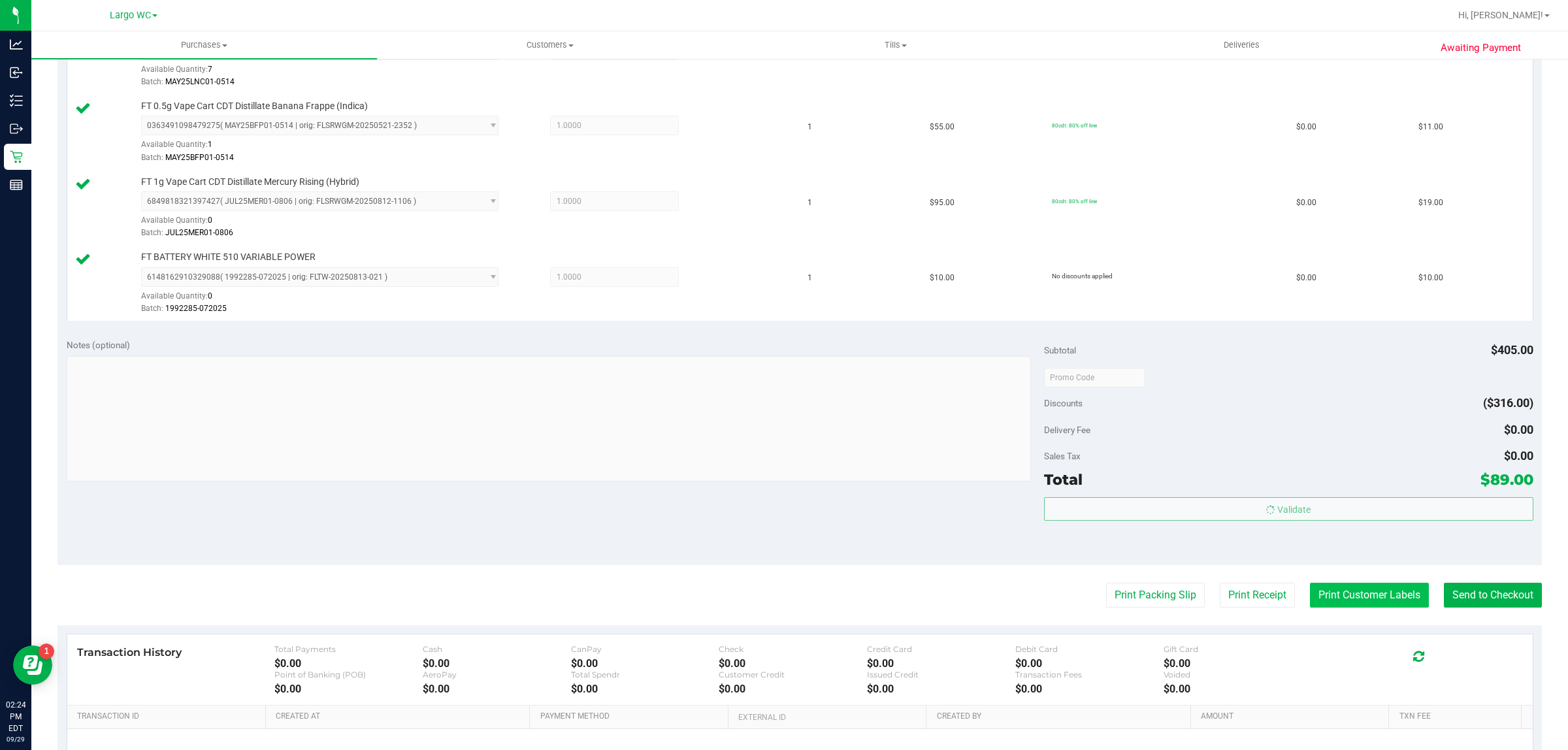
click at [1336, 598] on button "Print Customer Labels" at bounding box center [1369, 595] width 119 height 25
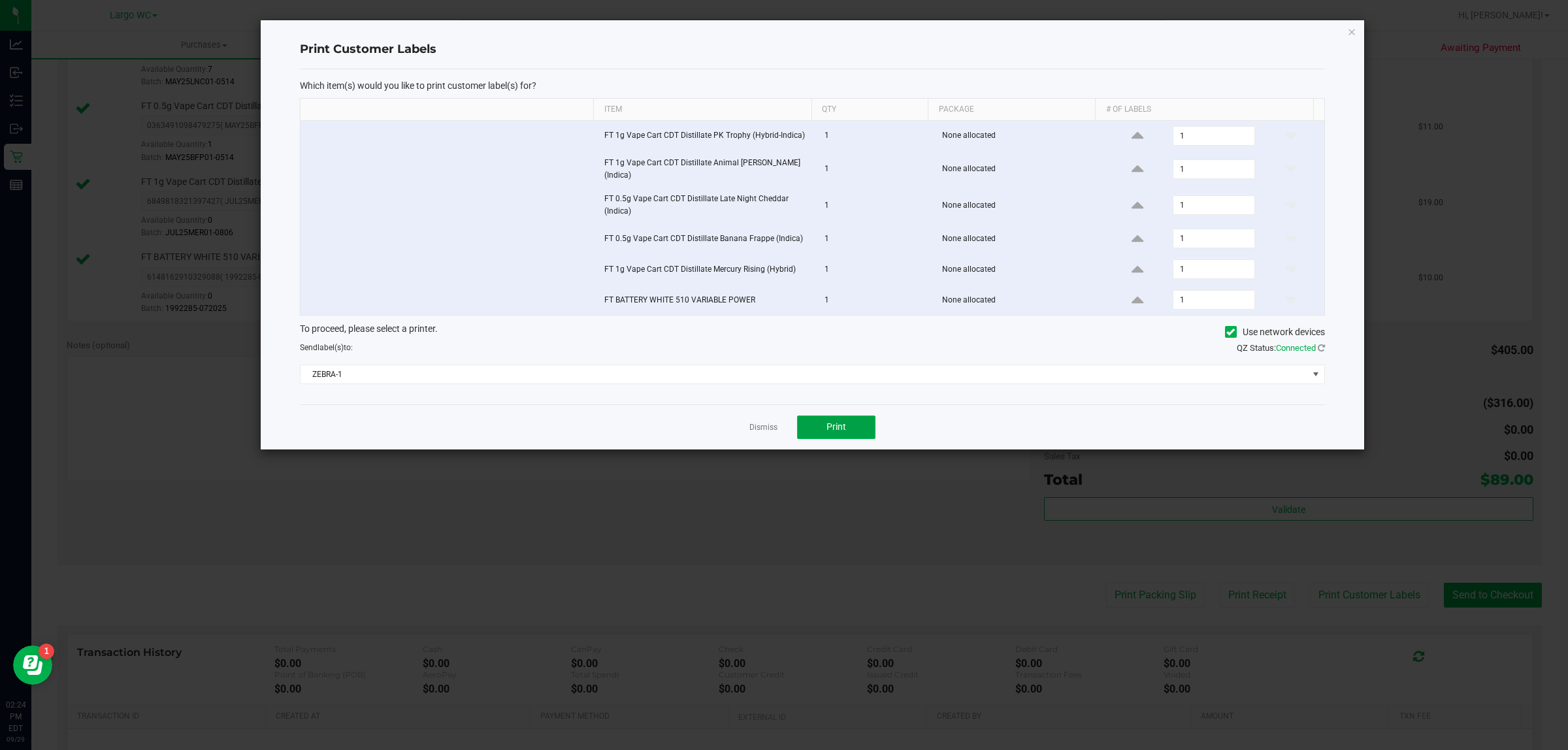
click at [837, 426] on span "Print" at bounding box center [837, 426] width 20 height 11
click at [767, 431] on link "Dismiss" at bounding box center [763, 427] width 28 height 11
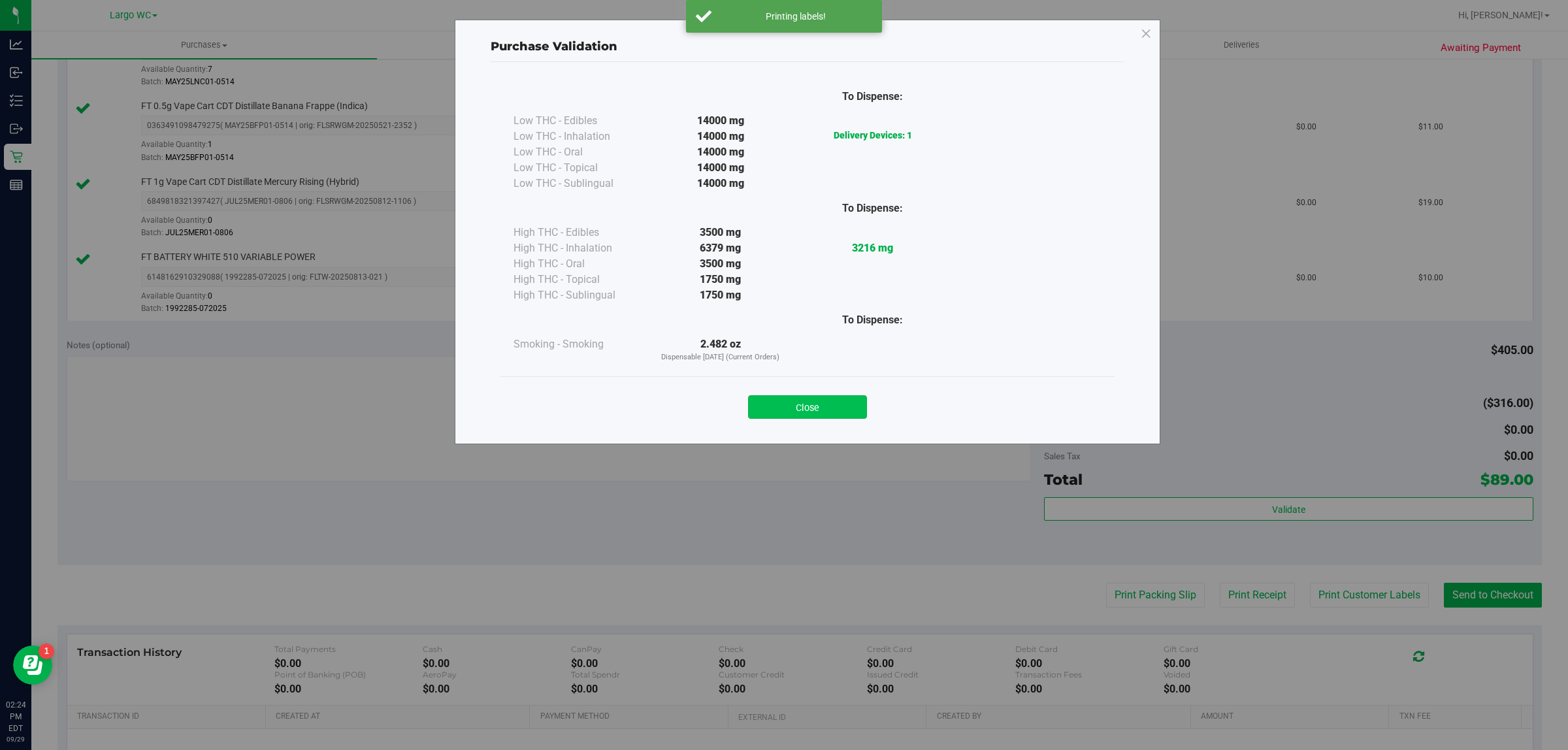
click at [807, 411] on button "Close" at bounding box center [807, 407] width 119 height 24
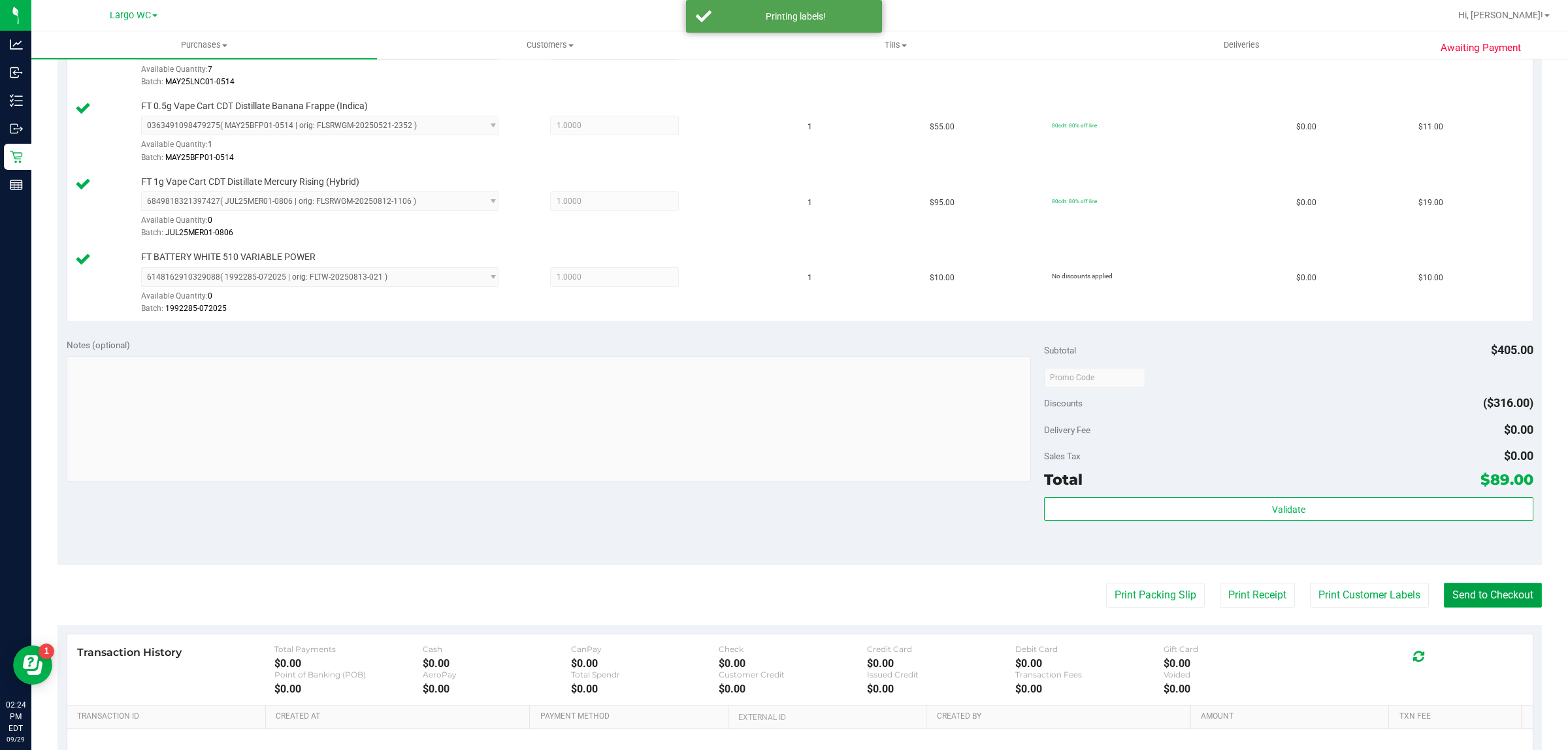
click at [1468, 593] on button "Send to Checkout" at bounding box center [1493, 595] width 98 height 25
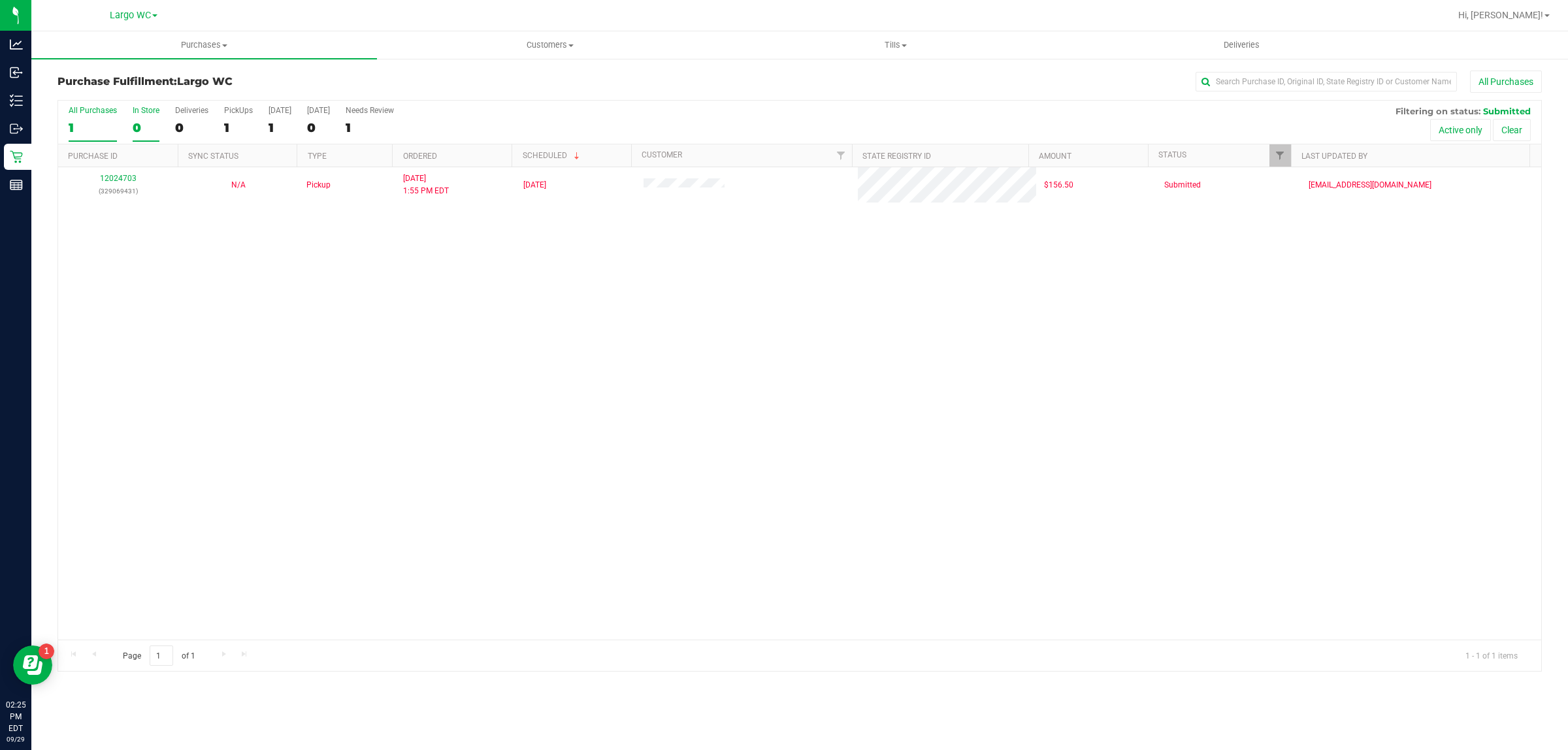
click at [142, 115] on div "In Store" at bounding box center [145, 110] width 27 height 9
click at [0, 0] on input "In Store 0" at bounding box center [0, 0] width 0 height 0
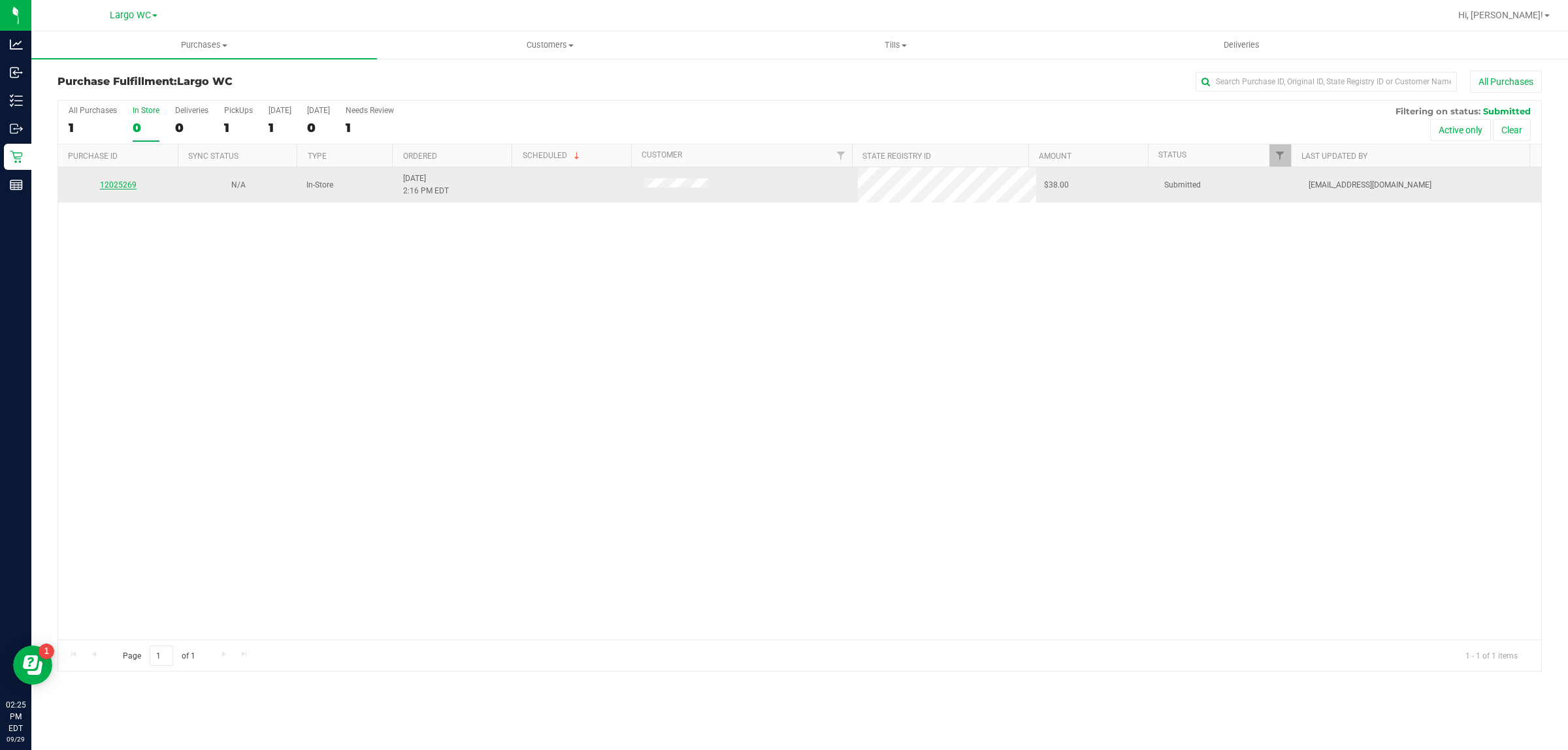
click at [125, 189] on link "12025269" at bounding box center [118, 185] width 36 height 9
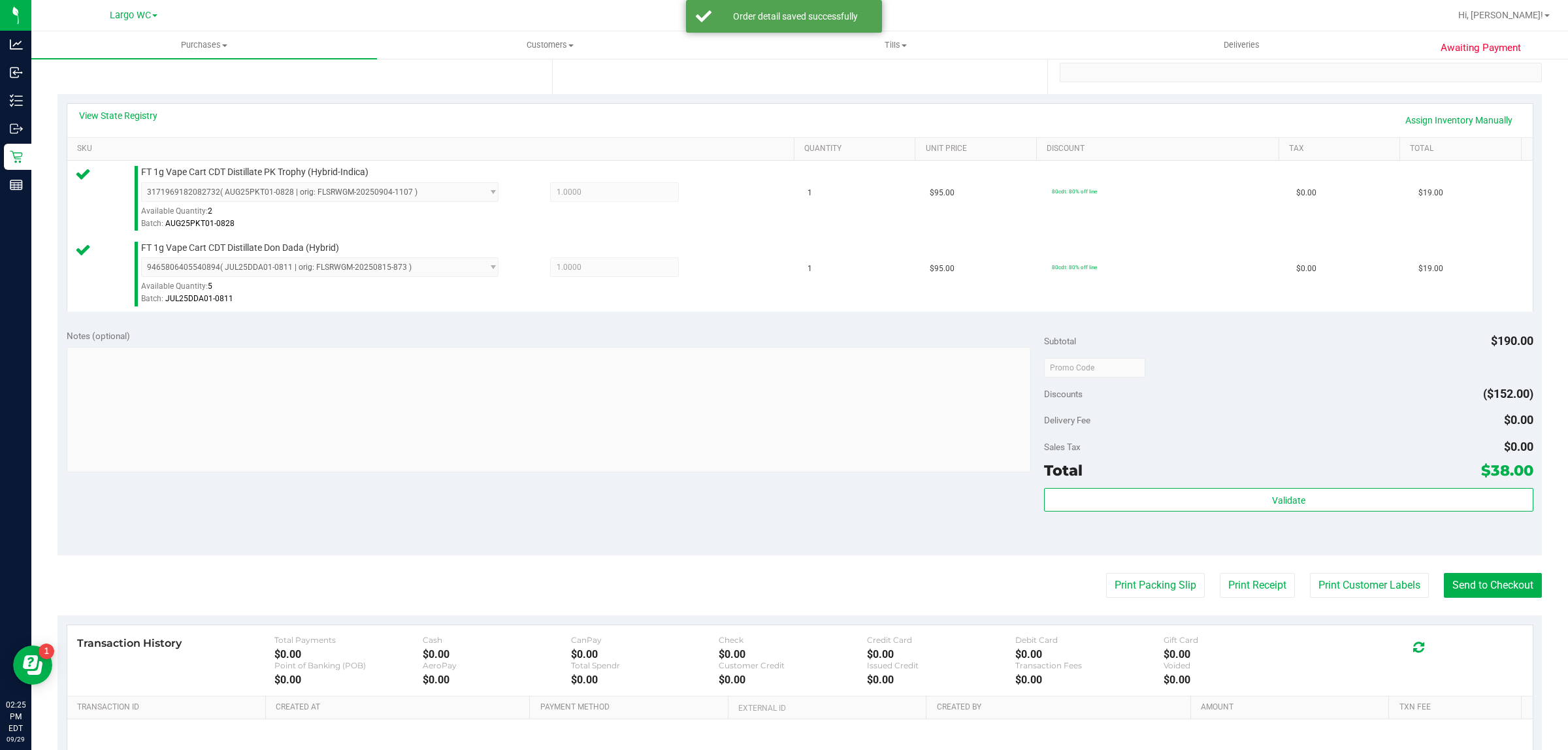
scroll to position [384, 0]
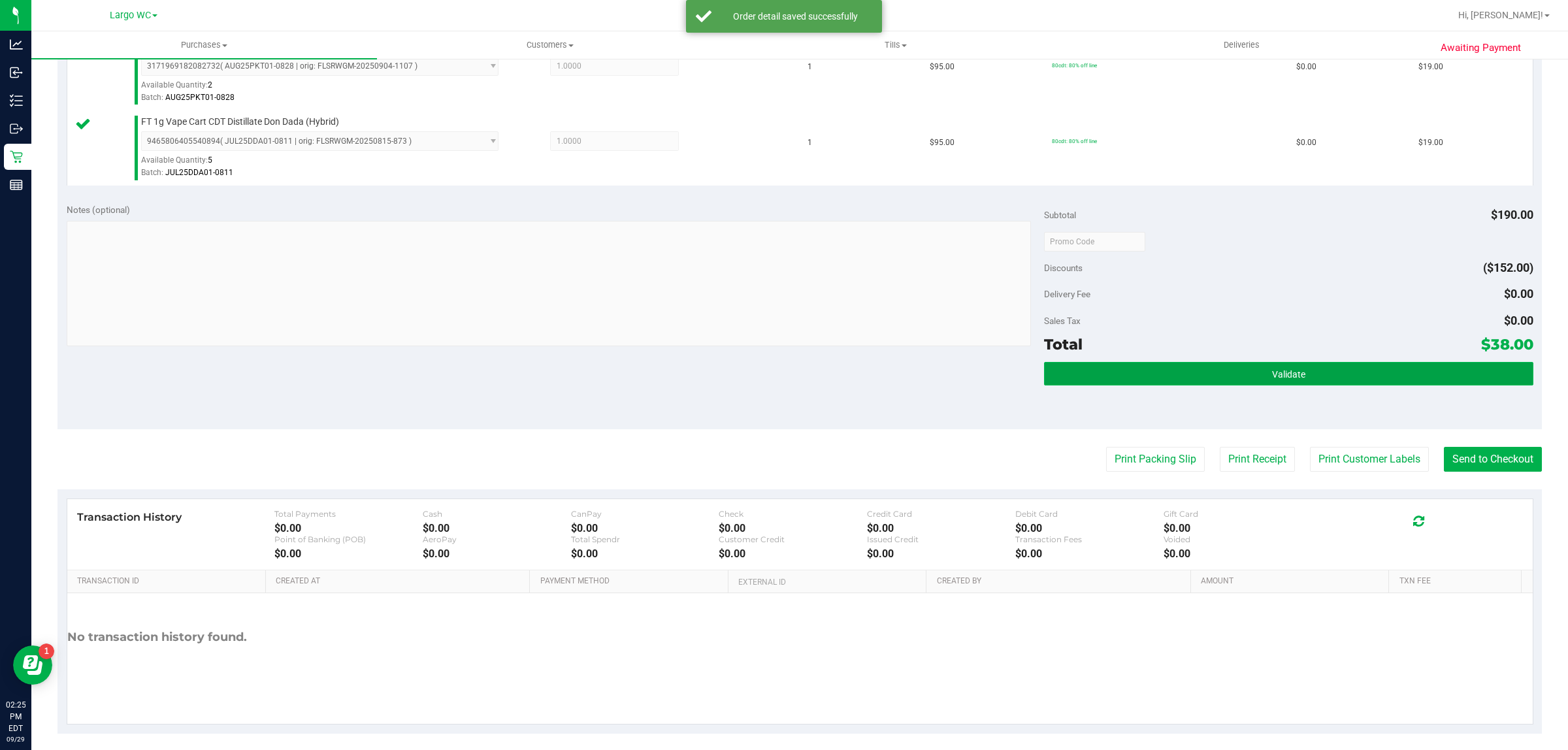
click at [1298, 384] on button "Validate" at bounding box center [1288, 374] width 489 height 24
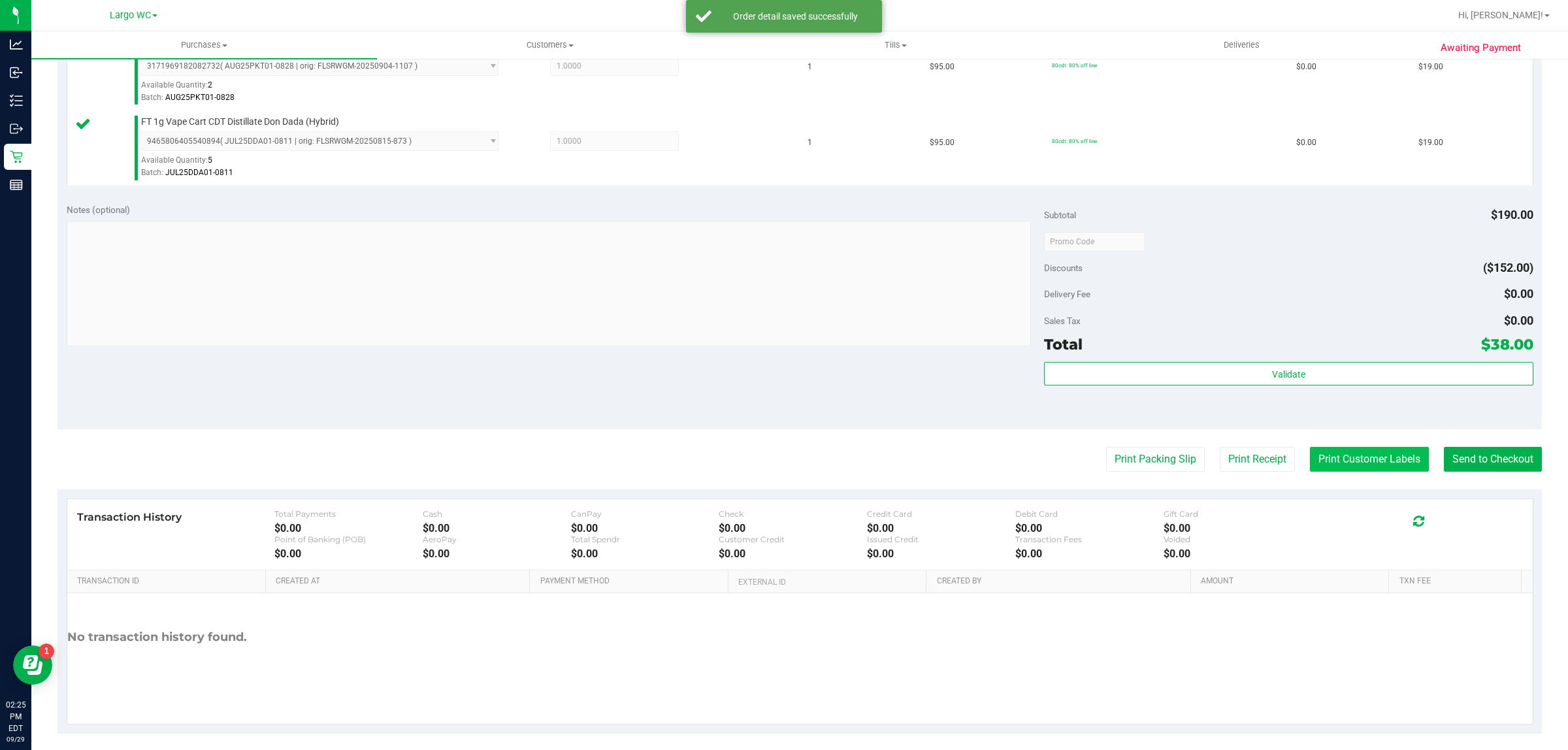
click at [1336, 459] on button "Print Customer Labels" at bounding box center [1369, 458] width 119 height 25
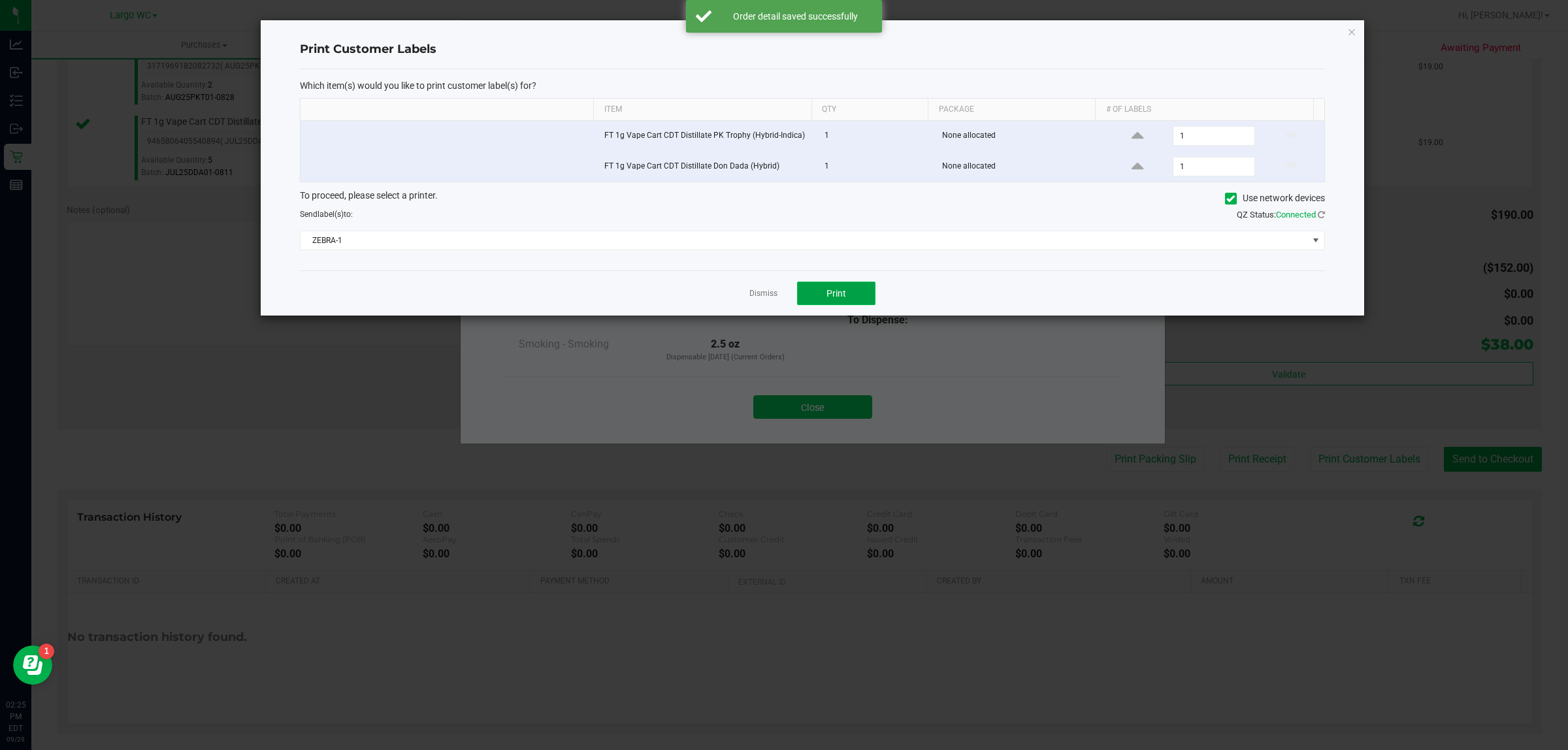
click at [846, 304] on button "Print" at bounding box center [837, 294] width 79 height 24
click at [766, 293] on div at bounding box center [813, 168] width 1104 height 295
click at [824, 409] on ngb-modal-window "Print Customer Labels Which item(s) would you like to print customer label(s) f…" at bounding box center [788, 375] width 1578 height 750
click at [757, 295] on link "Dismiss" at bounding box center [763, 293] width 28 height 11
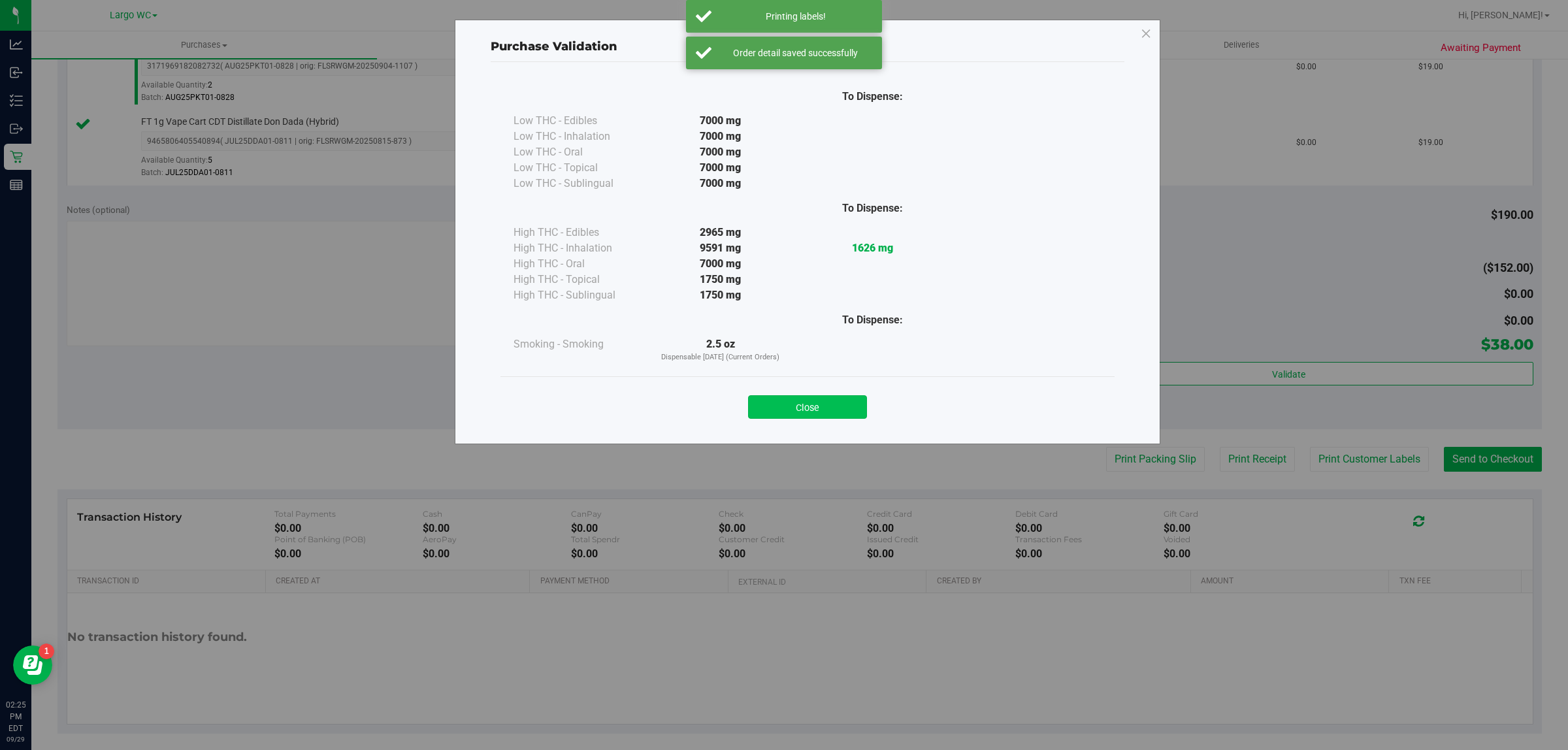
click at [788, 401] on button "Close" at bounding box center [807, 407] width 119 height 24
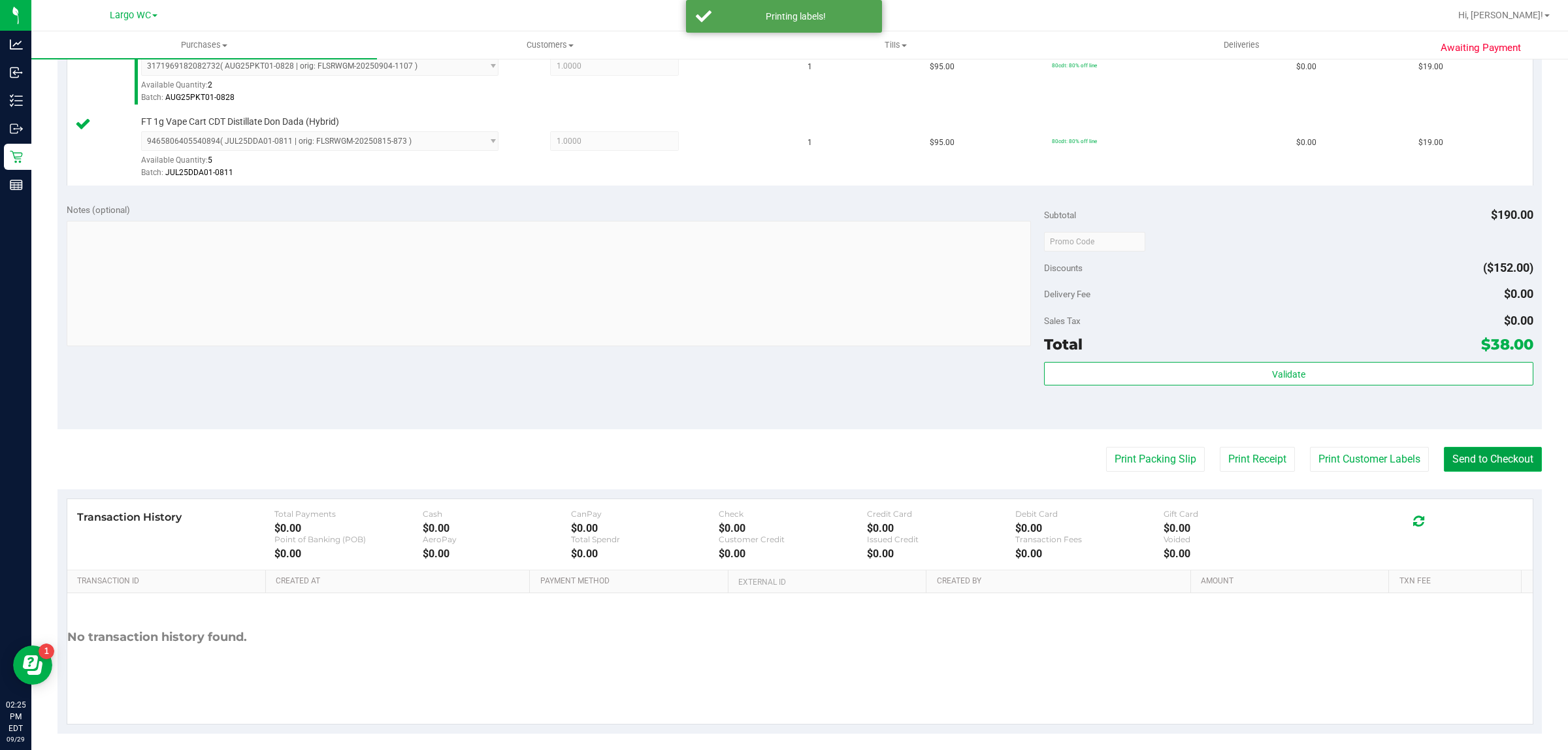
click at [1454, 458] on button "Send to Checkout" at bounding box center [1493, 458] width 98 height 25
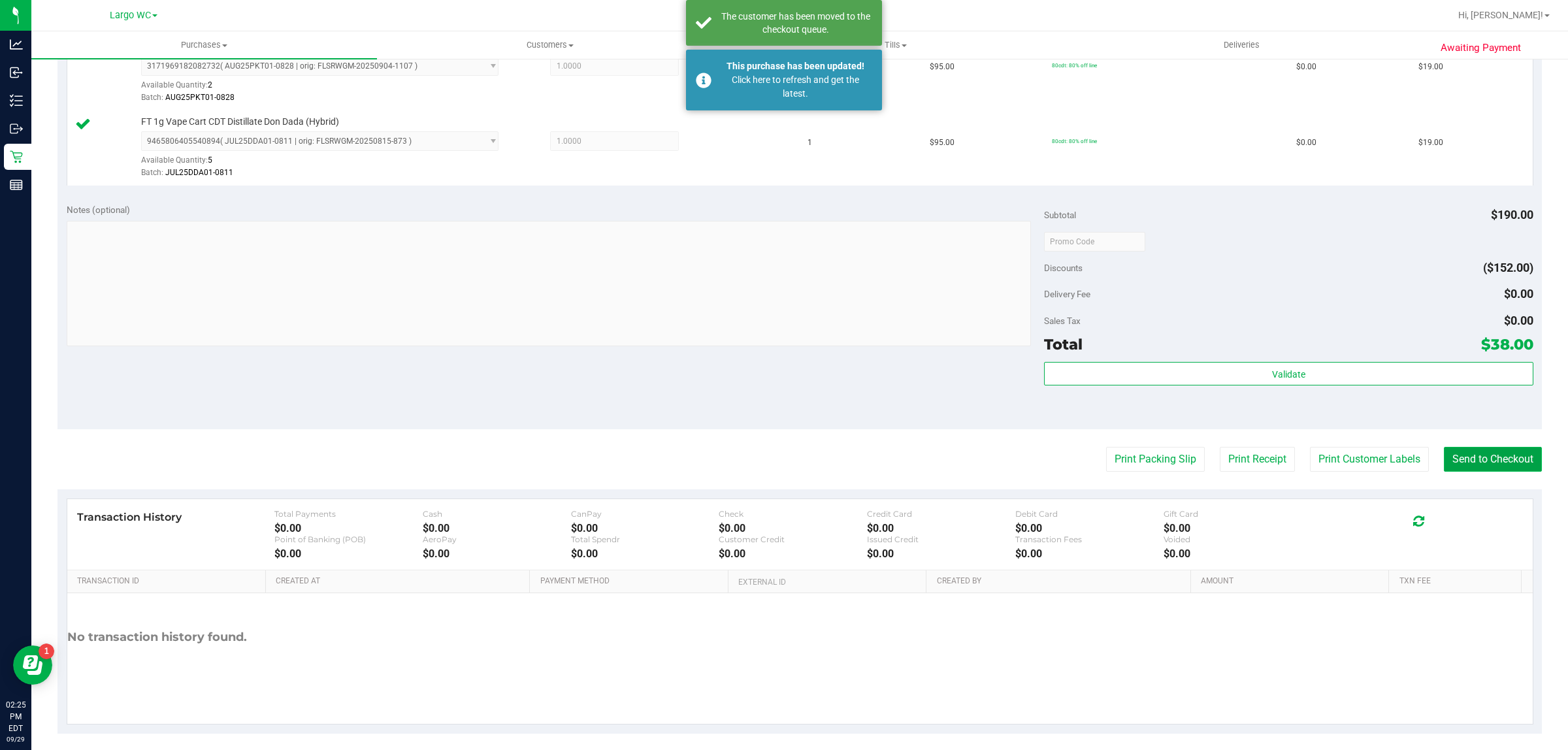
click at [1476, 463] on button "Send to Checkout" at bounding box center [1493, 458] width 98 height 25
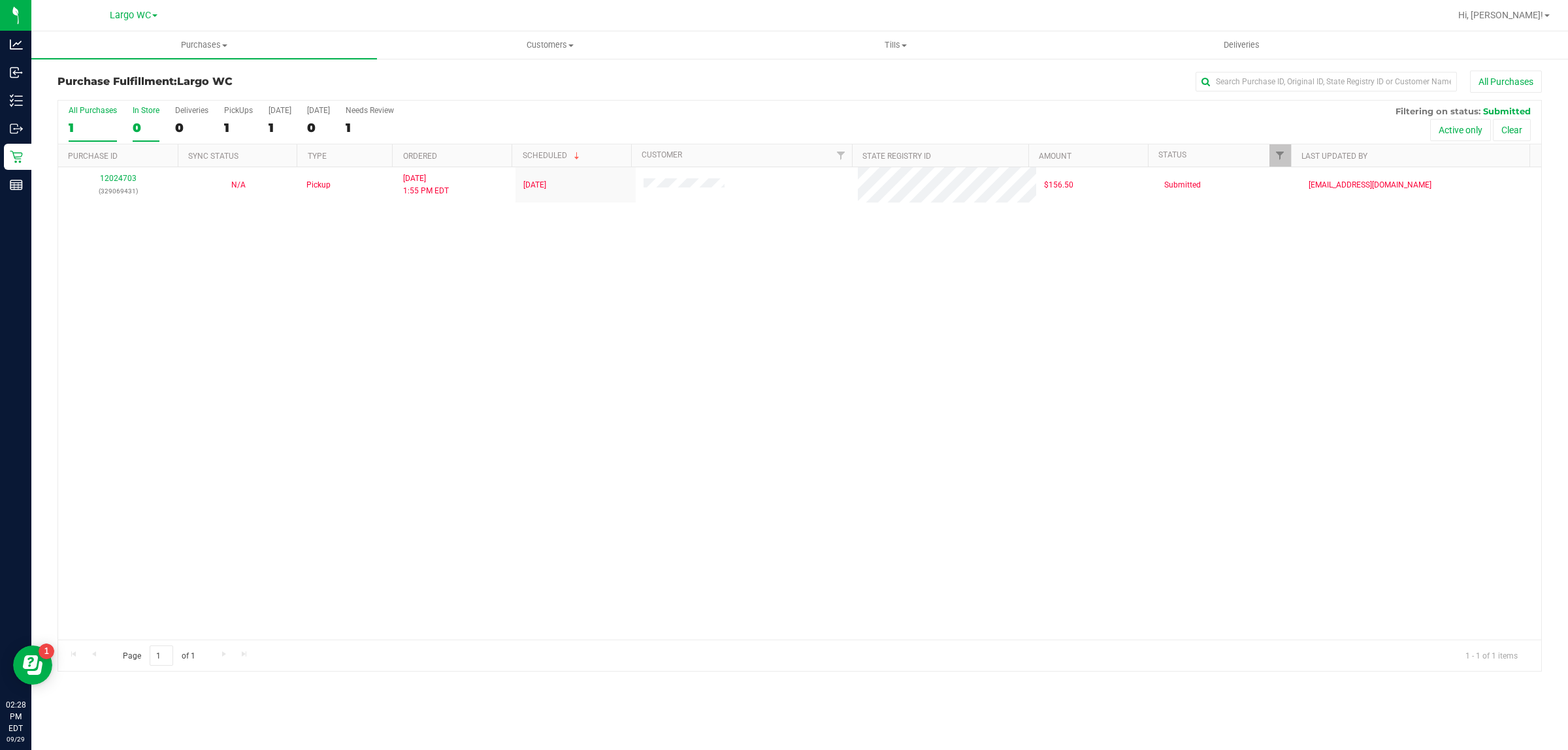
click at [157, 106] on div "In Store" at bounding box center [145, 110] width 27 height 9
click at [0, 0] on input "In Store 0" at bounding box center [0, 0] width 0 height 0
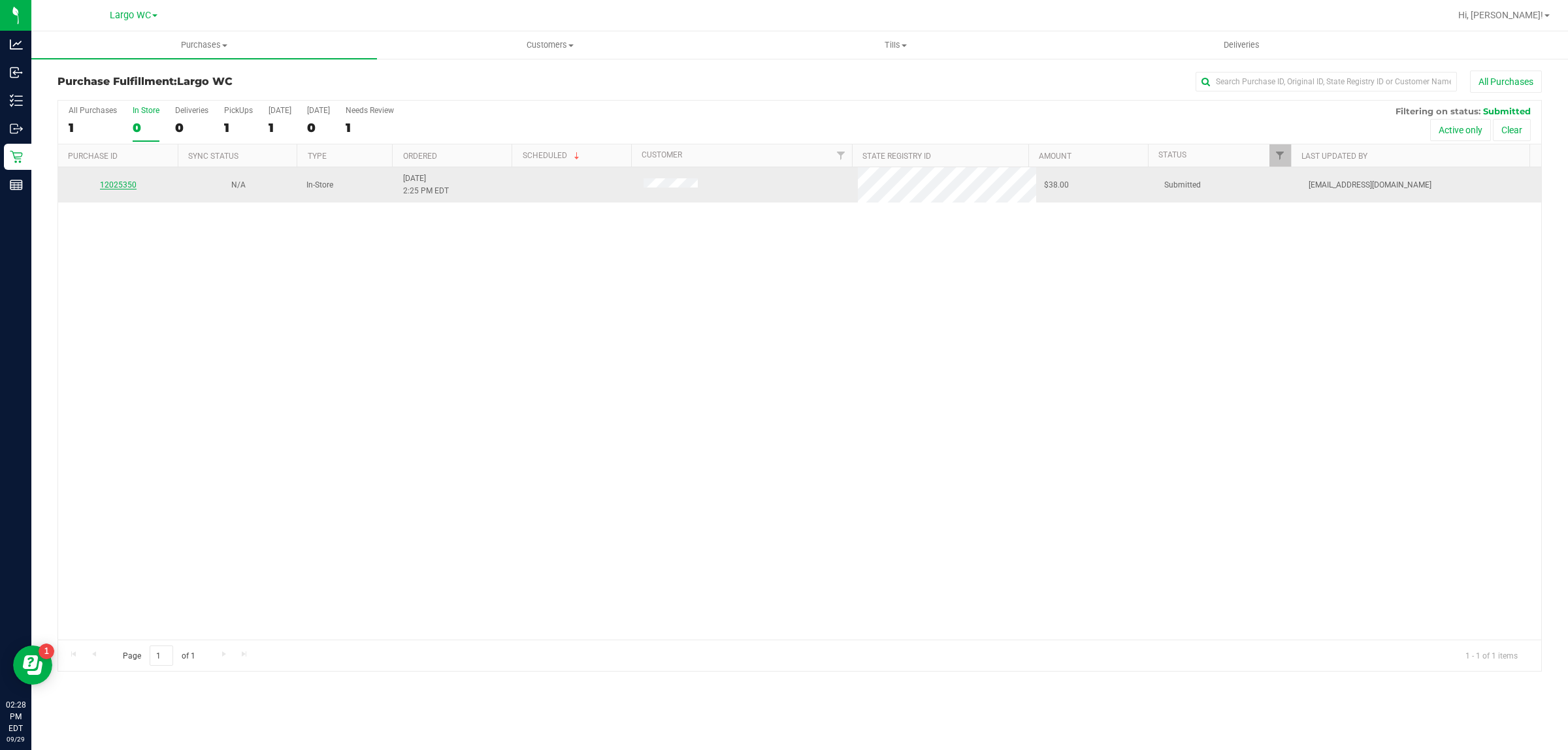
click at [111, 189] on link "12025350" at bounding box center [118, 185] width 36 height 9
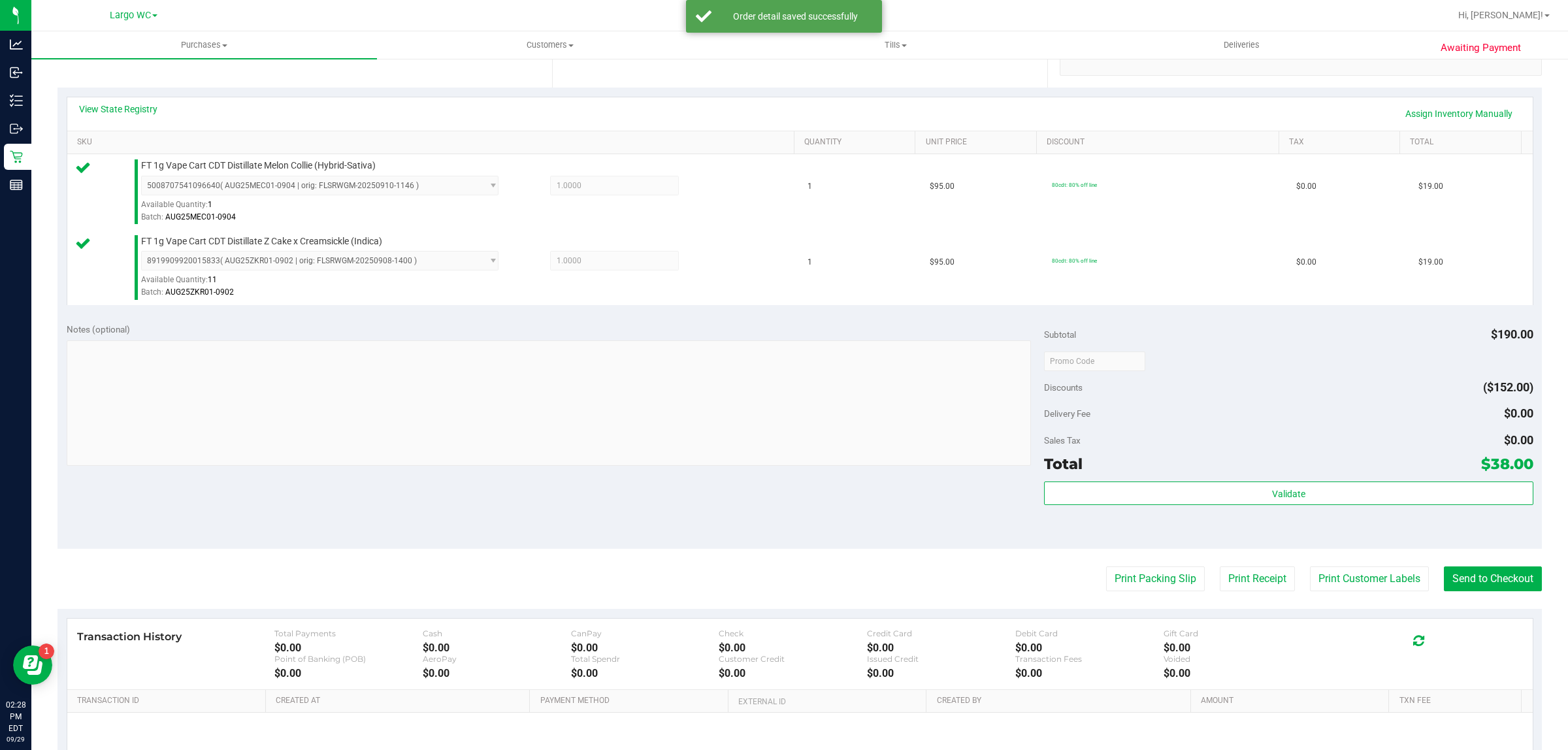
scroll to position [392, 0]
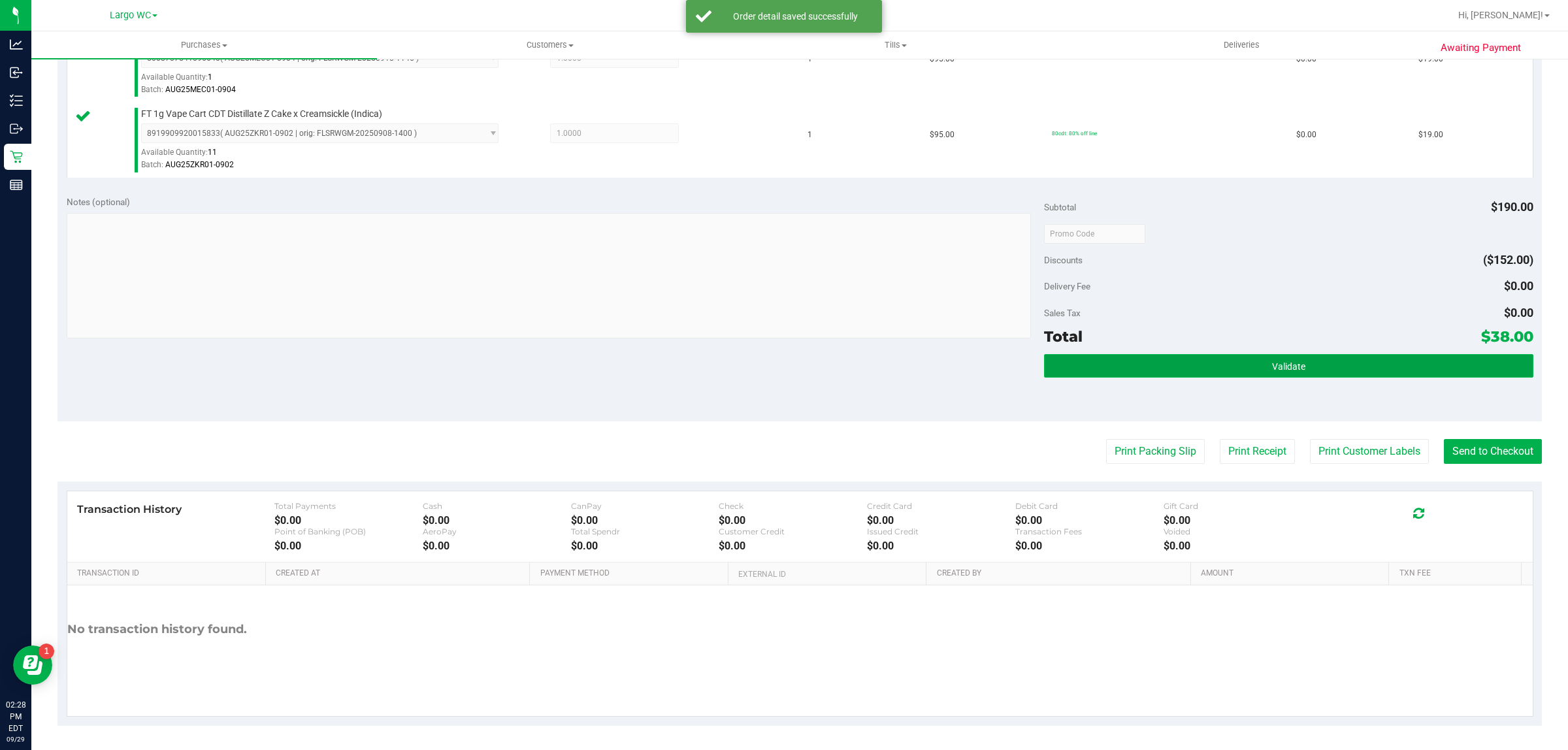
click at [1214, 372] on button "Validate" at bounding box center [1288, 366] width 489 height 24
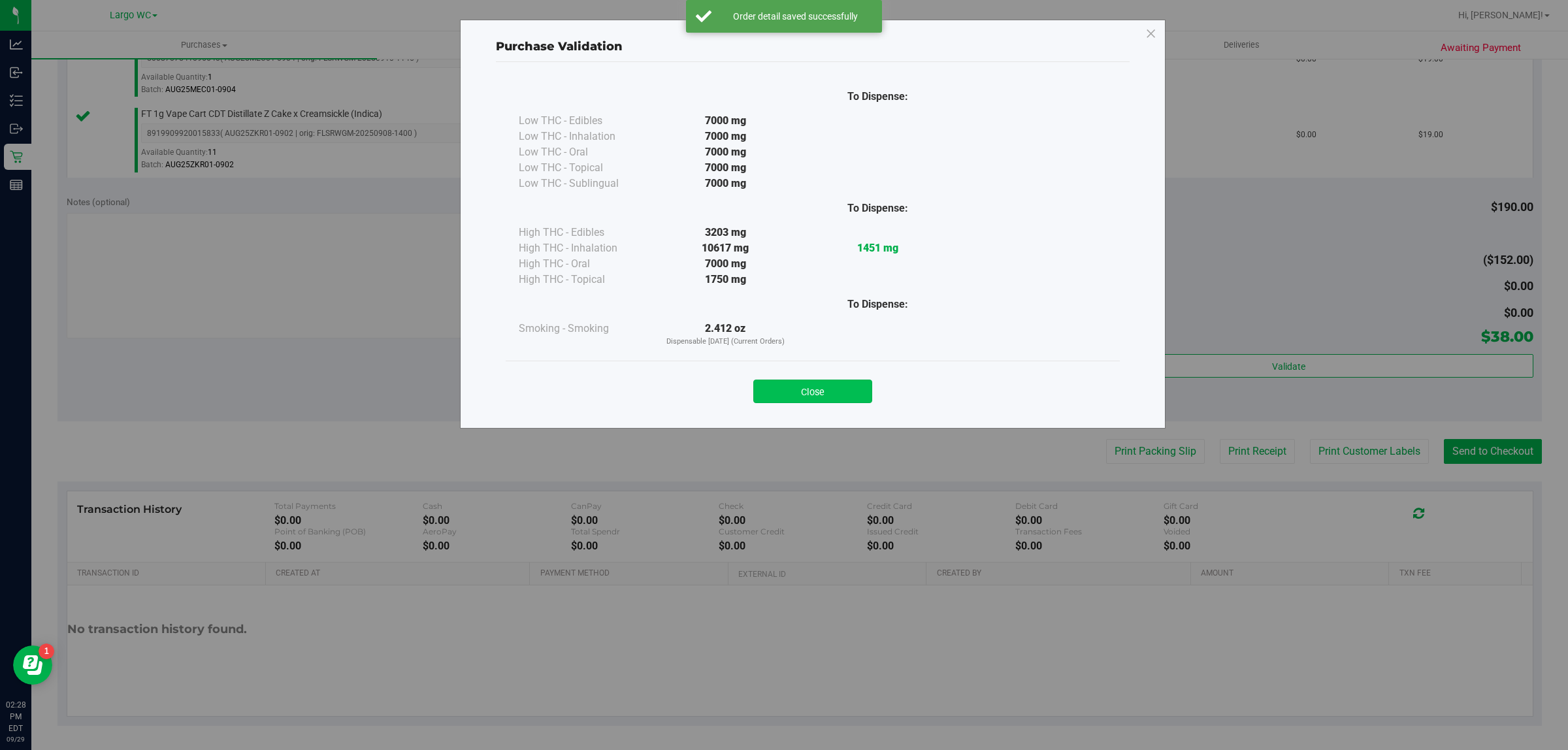
click at [846, 394] on button "Close" at bounding box center [812, 392] width 119 height 24
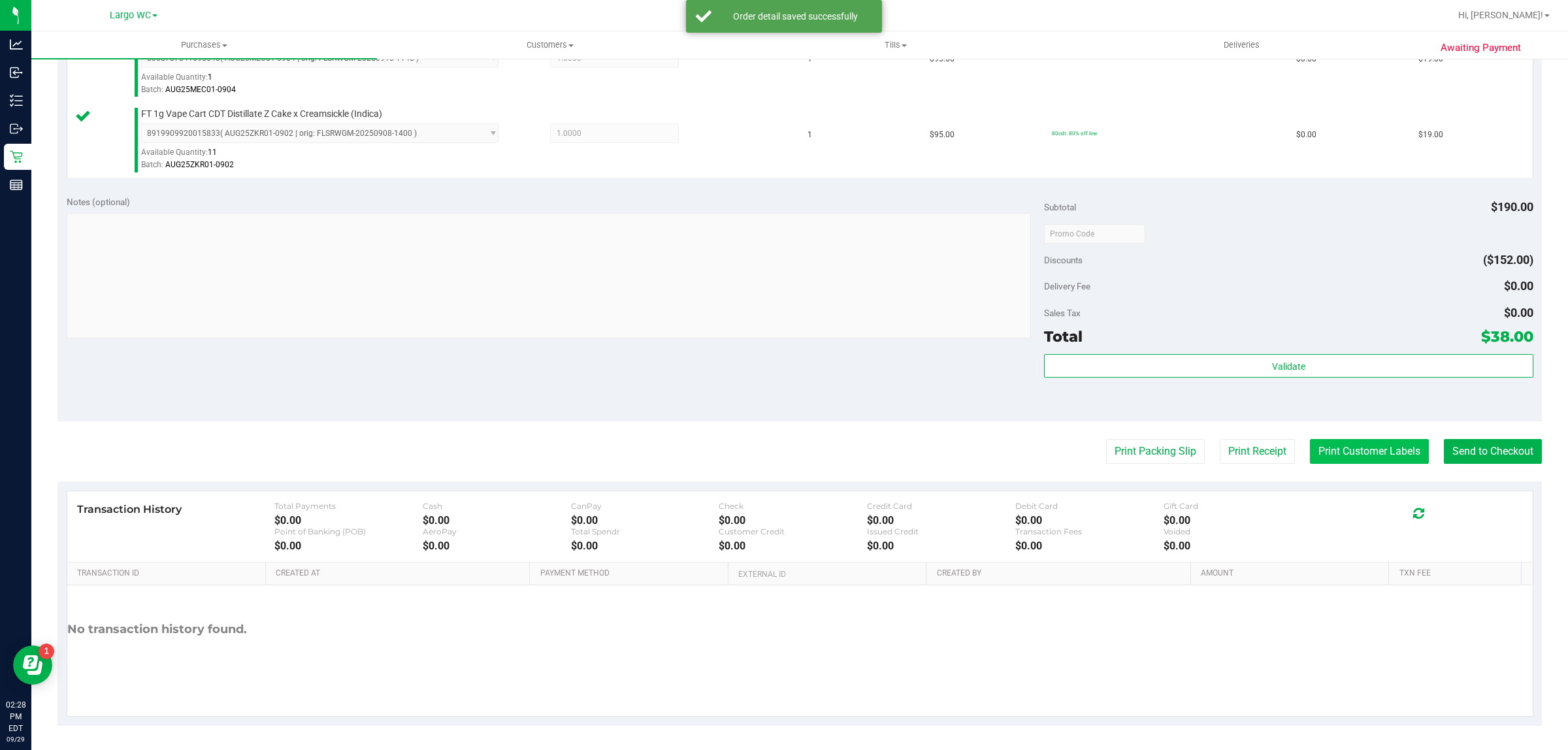
click at [1379, 454] on button "Print Customer Labels" at bounding box center [1369, 451] width 119 height 25
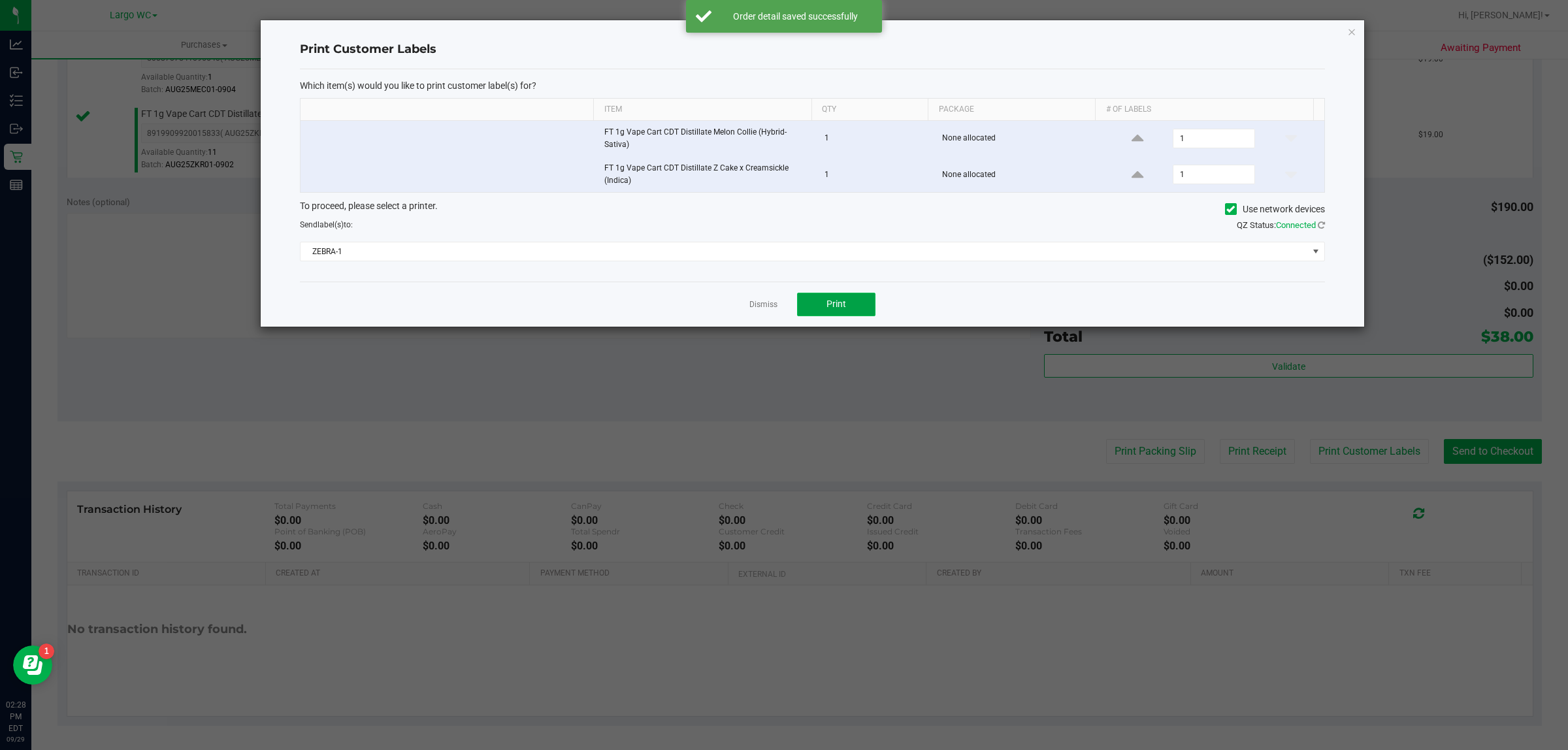
click at [863, 311] on button "Print" at bounding box center [837, 304] width 79 height 24
click at [1351, 30] on icon "button" at bounding box center [1351, 31] width 9 height 16
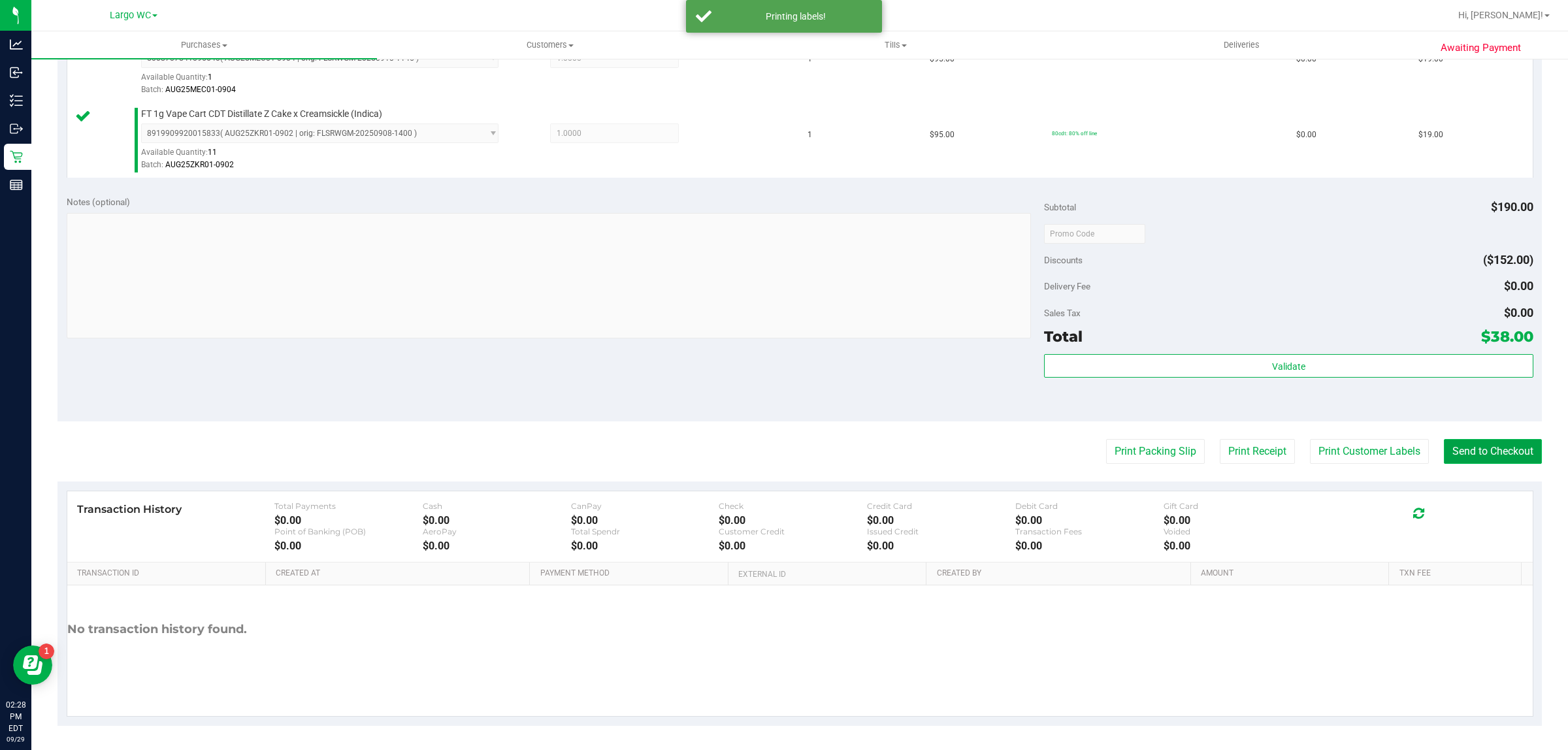
click at [1496, 455] on button "Send to Checkout" at bounding box center [1493, 451] width 98 height 25
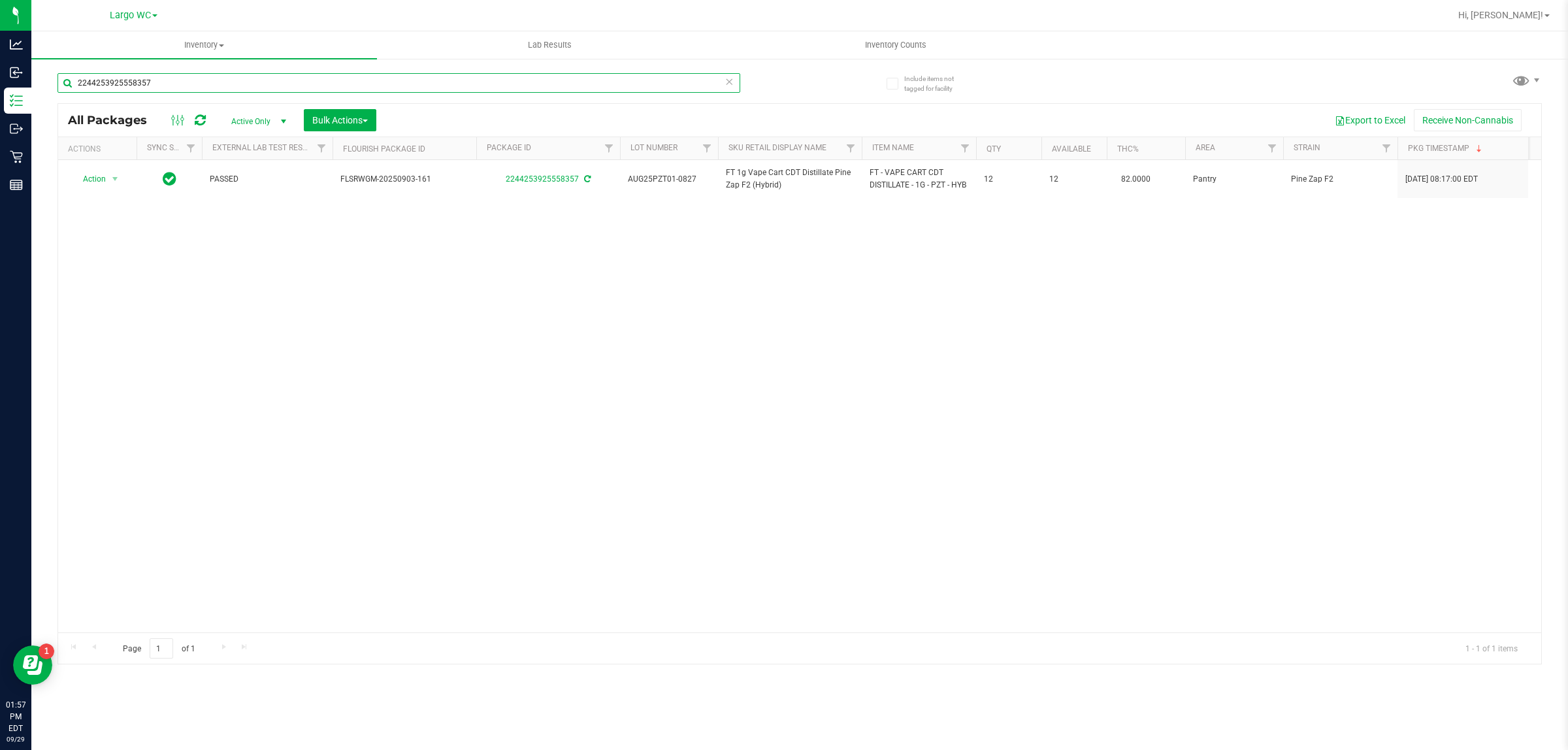
click at [269, 78] on input "2244253925558357" at bounding box center [399, 83] width 682 height 20
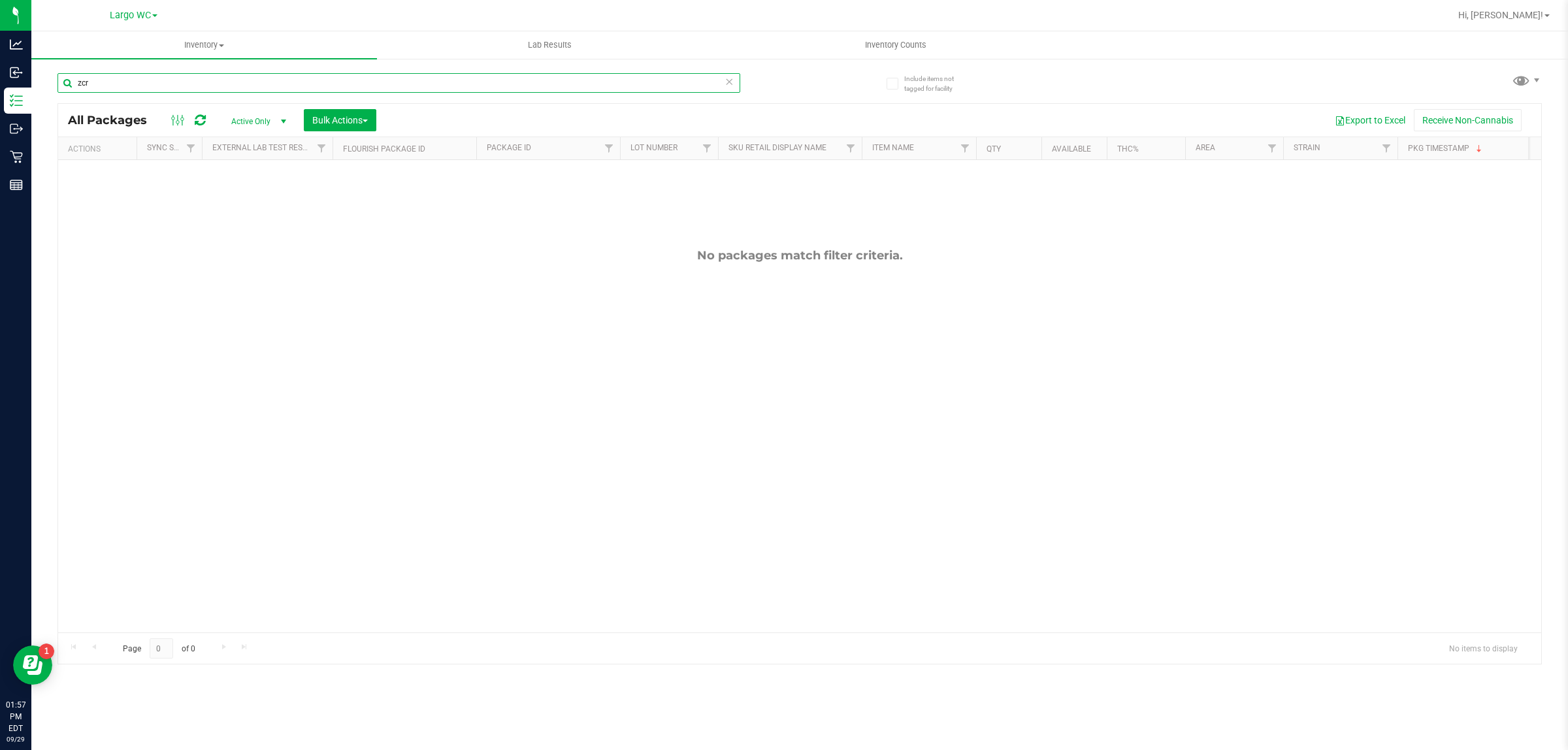
click at [124, 85] on input "zcr" at bounding box center [399, 83] width 682 height 20
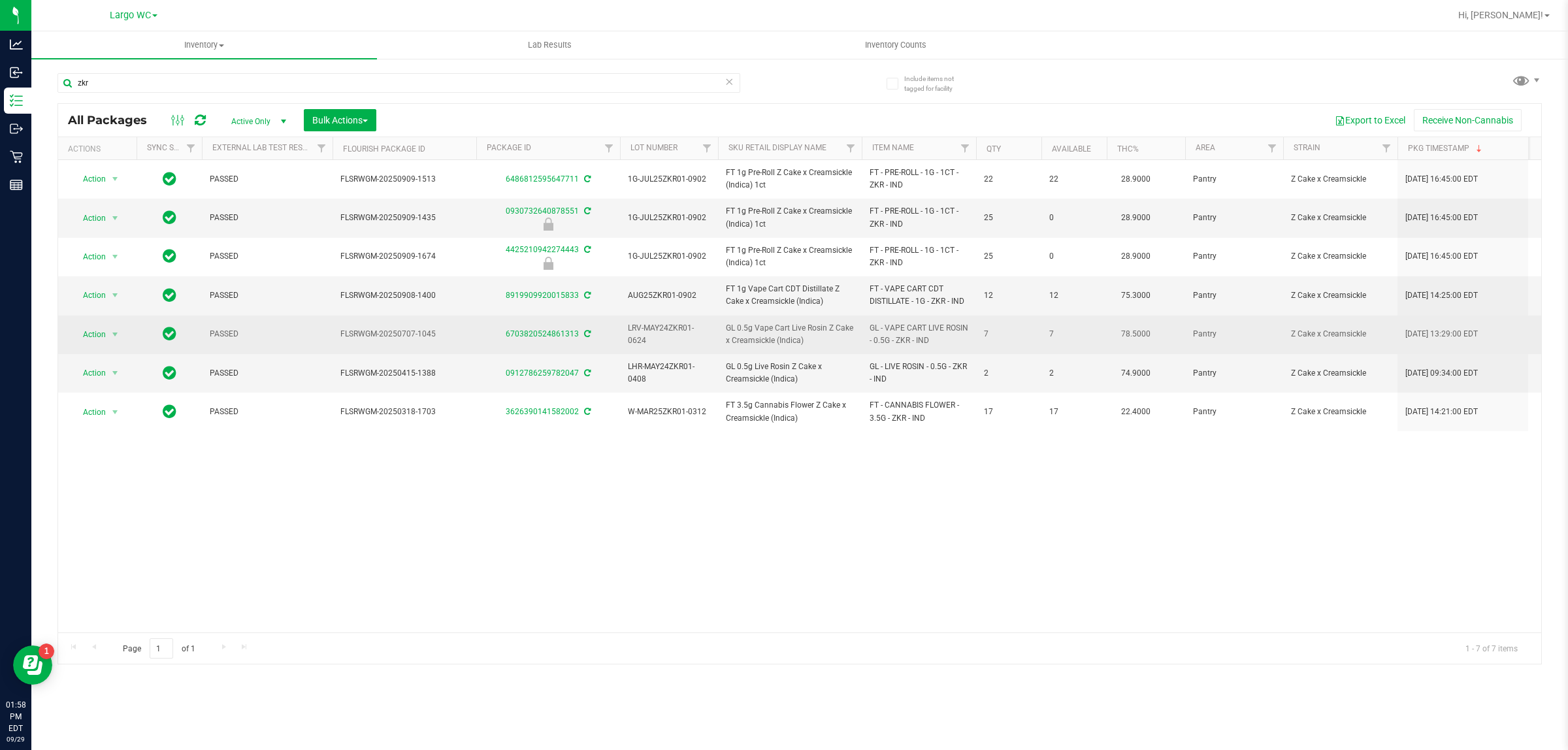
drag, startPoint x: 935, startPoint y: 345, endPoint x: 839, endPoint y: 320, distance: 99.2
copy tr "GL - VAPE CART LIVE ROSIN - 0.5G - ZKR - IND"
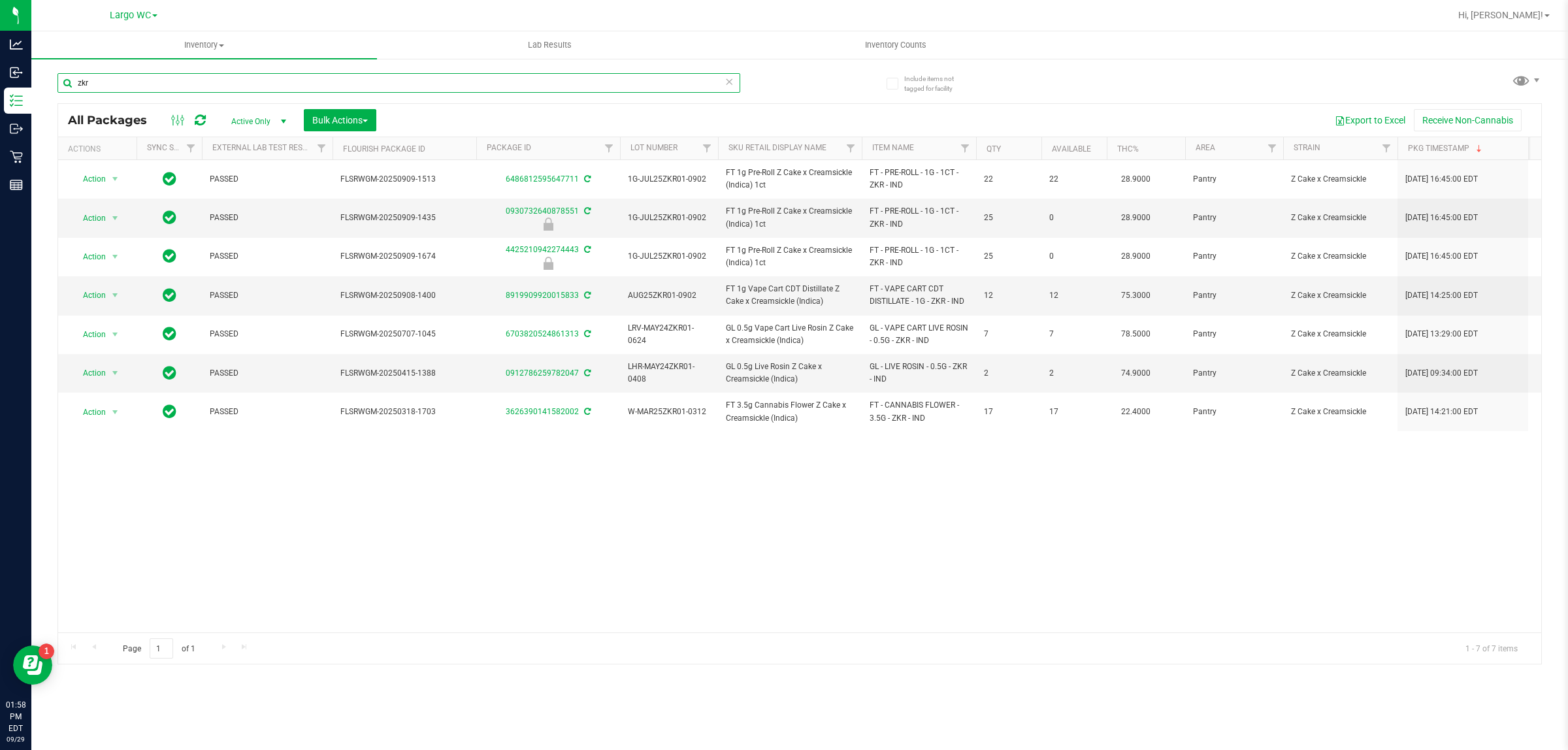
click at [155, 76] on input "zkr" at bounding box center [399, 83] width 682 height 20
paste input "GL - VAPE CART LIVE ROSIN - 0.5G - ZKR - IND"
type input "GL - VAPE CART LIVE ROSIN - 0.5G - ZKR - IND"
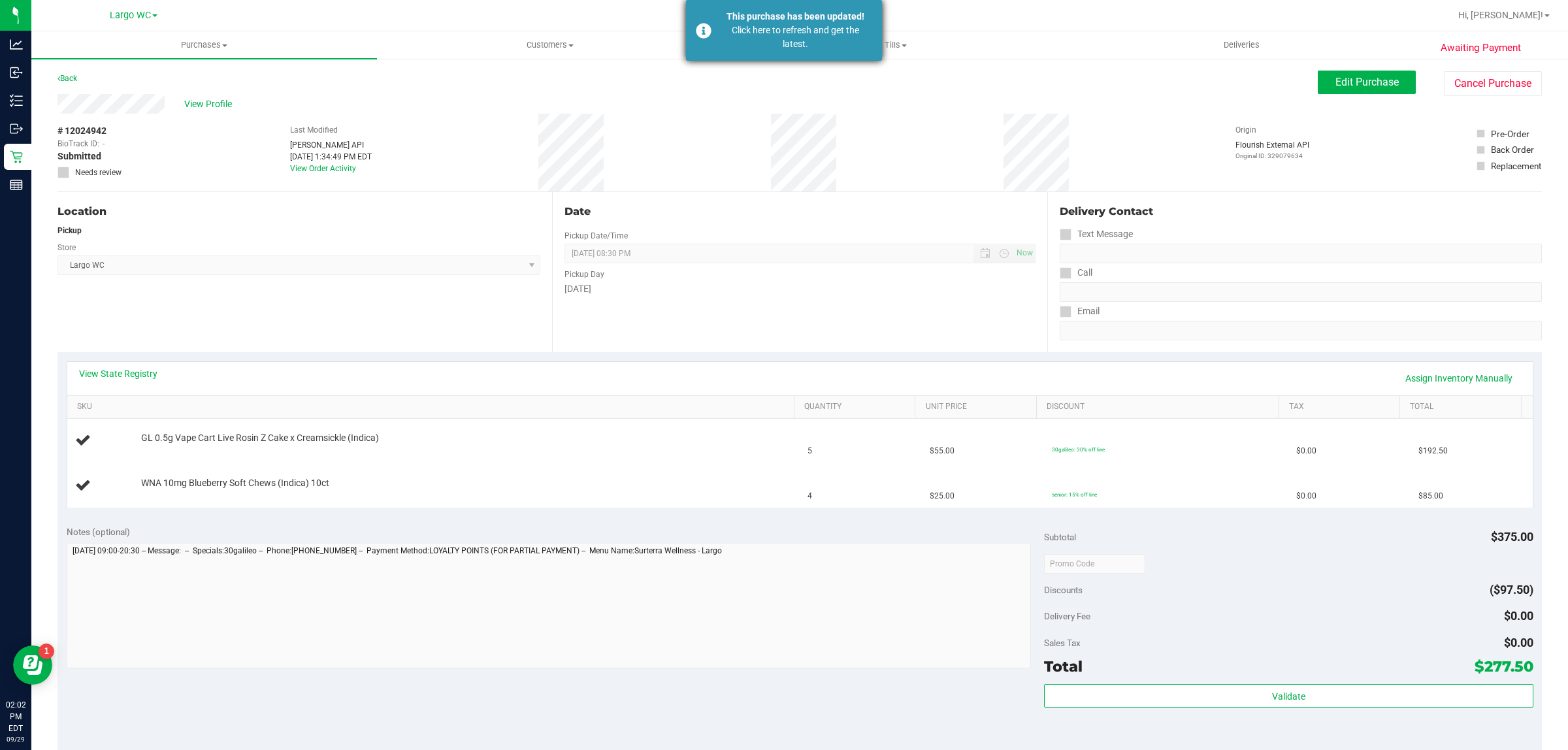
click at [755, 34] on div "Click here to refresh and get the latest." at bounding box center [795, 37] width 153 height 27
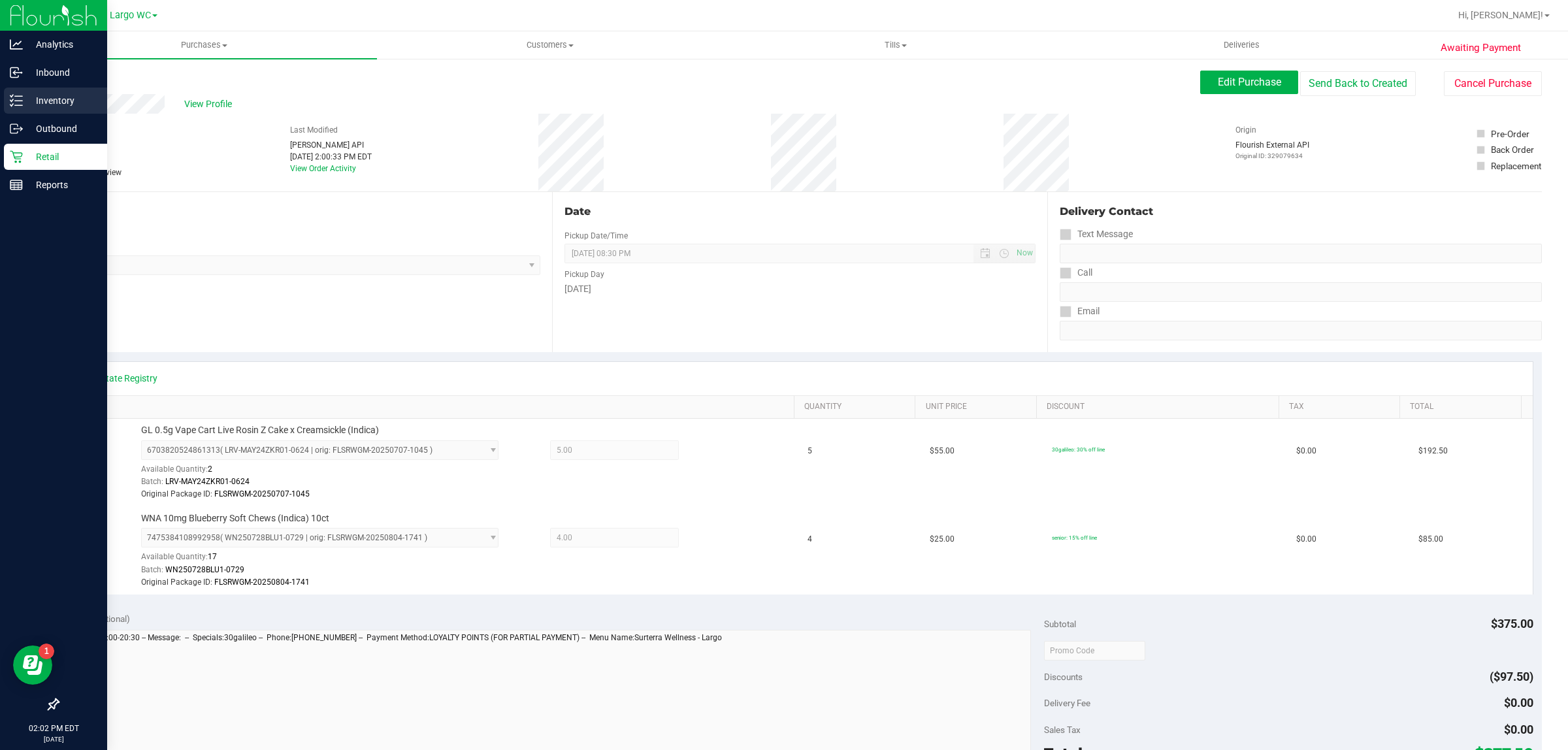
click at [10, 96] on icon at bounding box center [16, 100] width 13 height 13
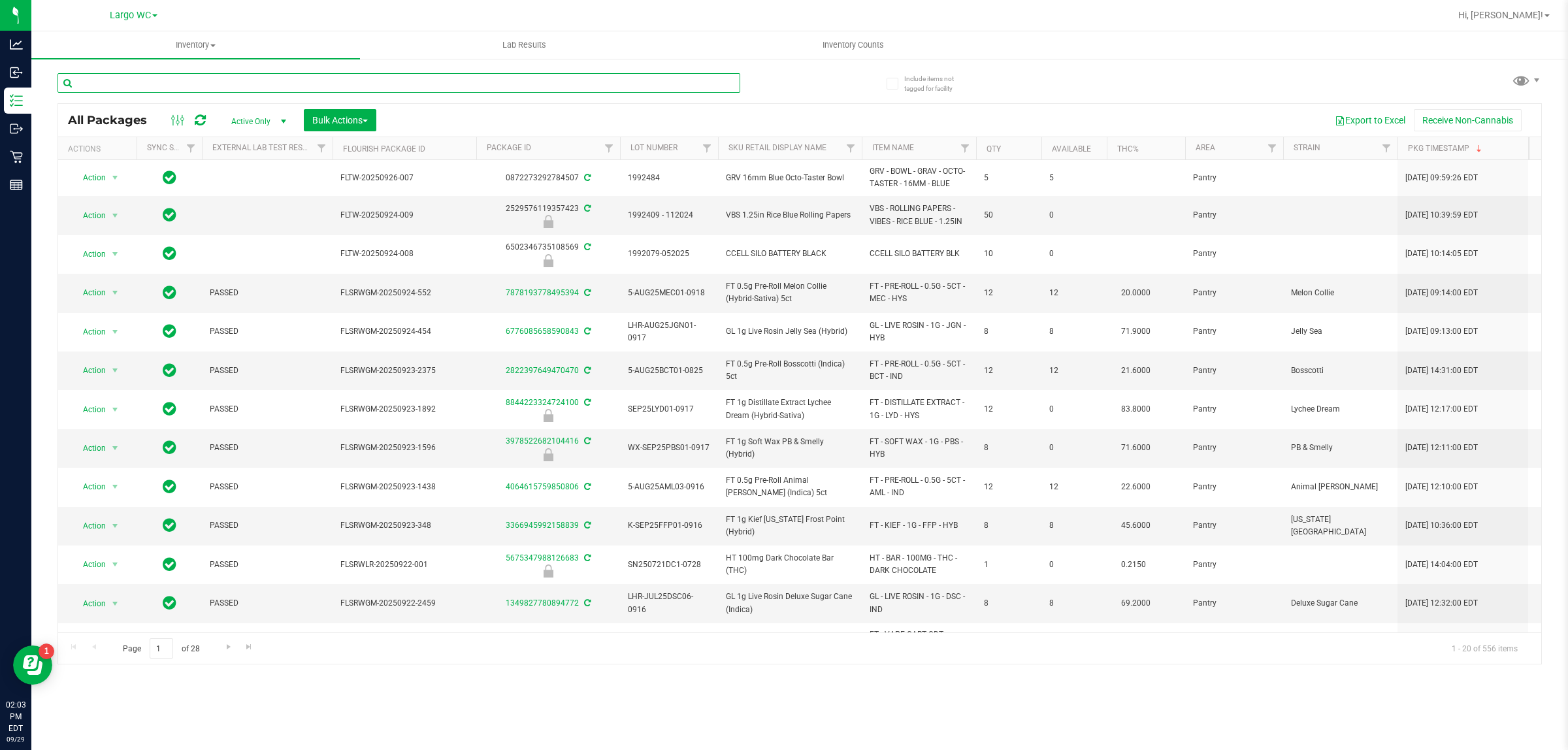
click at [419, 74] on input "text" at bounding box center [399, 83] width 682 height 20
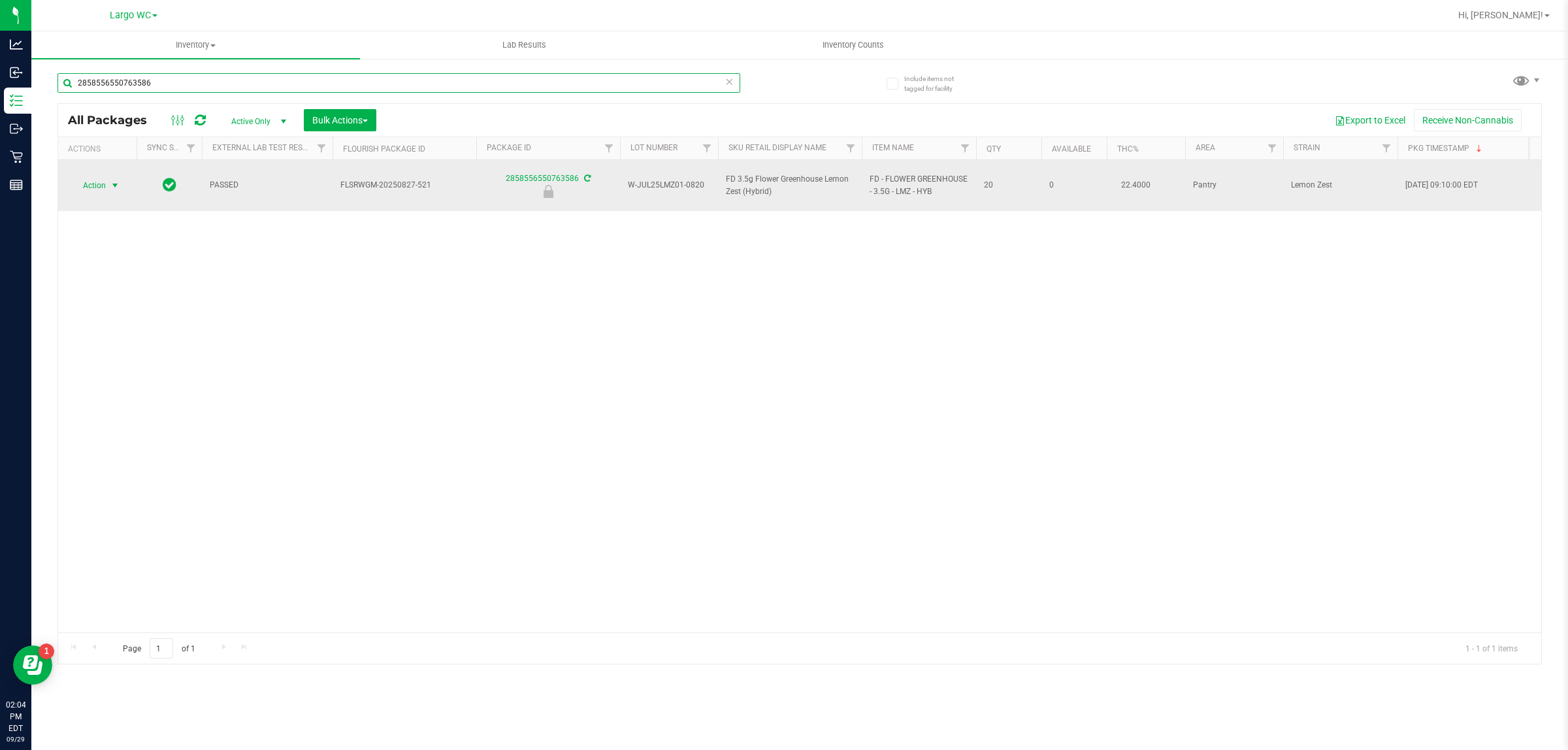
type input "2858556550763586"
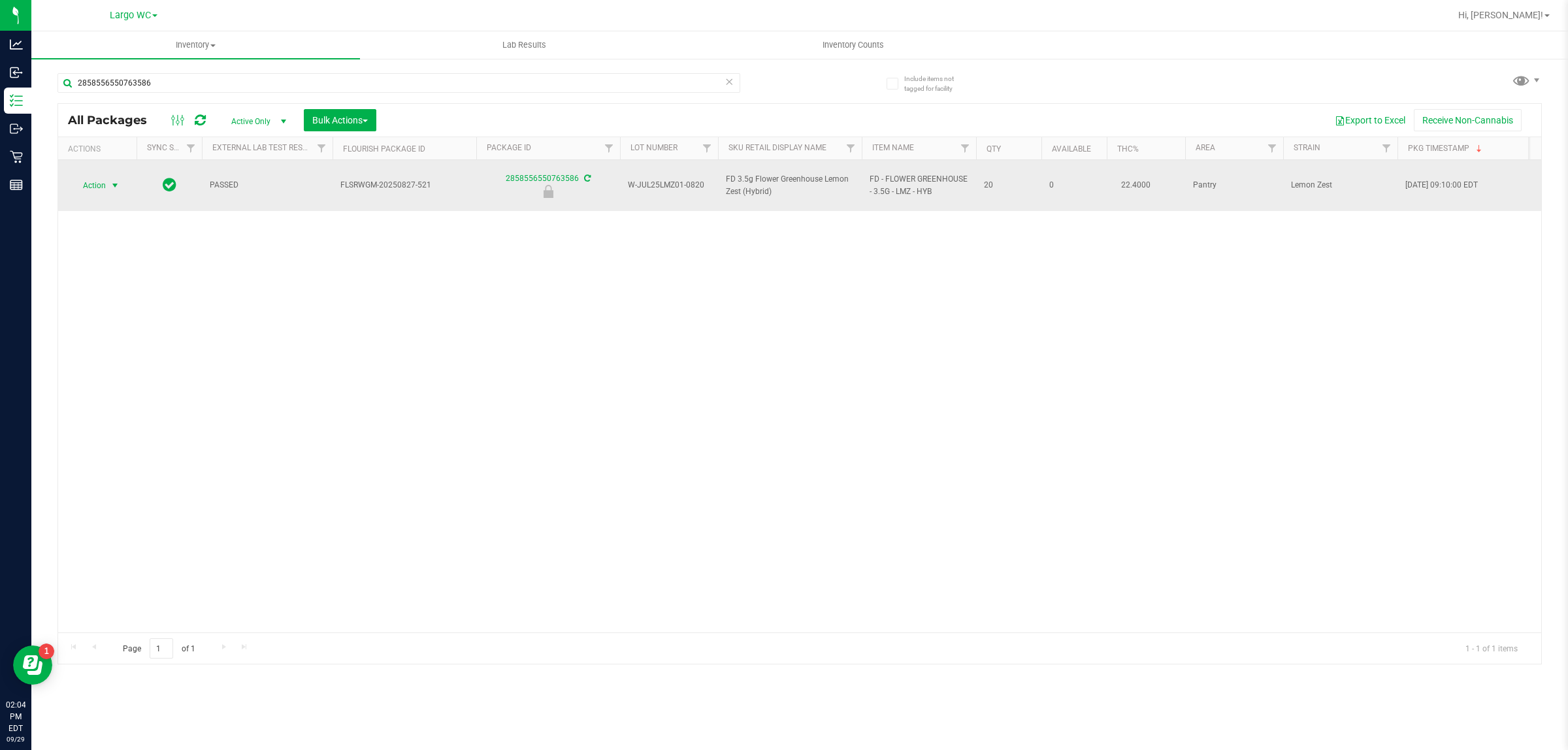
click at [113, 181] on span "select" at bounding box center [115, 186] width 11 height 11
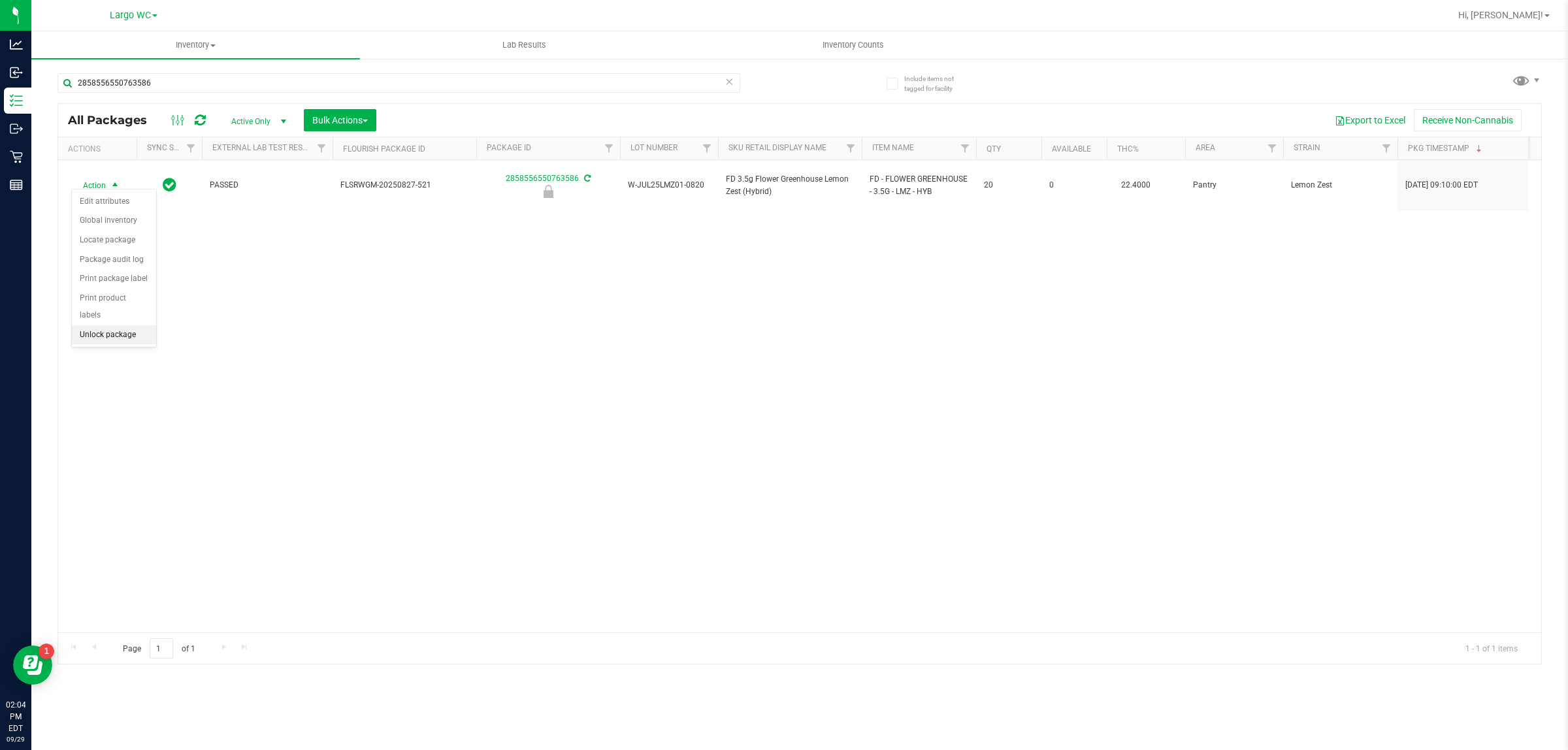
click at [96, 325] on li "Unlock package" at bounding box center [114, 335] width 84 height 20
click at [257, 56] on uib-tab-heading "Inventory All packages All inventory Waste log Create inventory" at bounding box center [204, 45] width 346 height 27
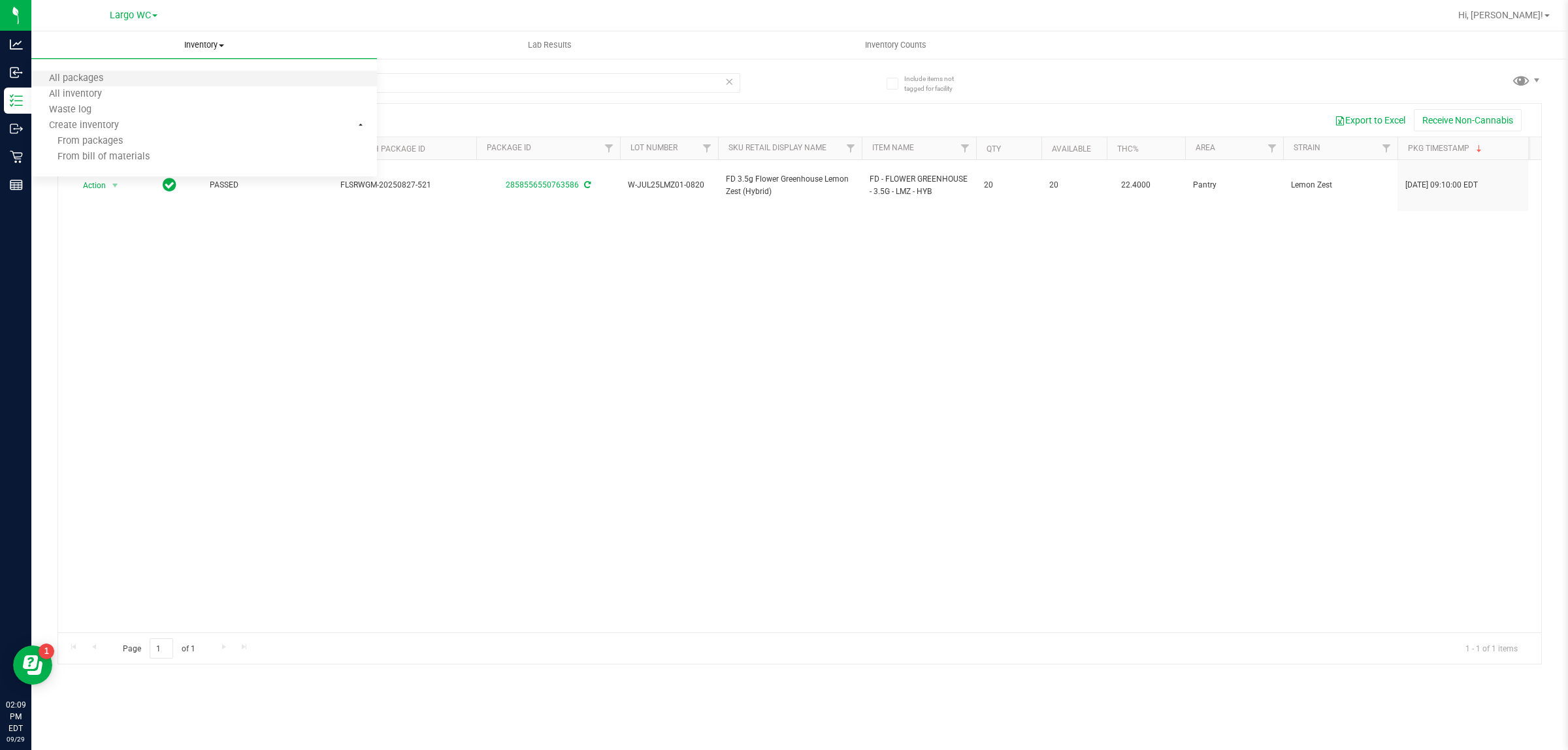
click at [255, 76] on li "All packages" at bounding box center [204, 80] width 346 height 16
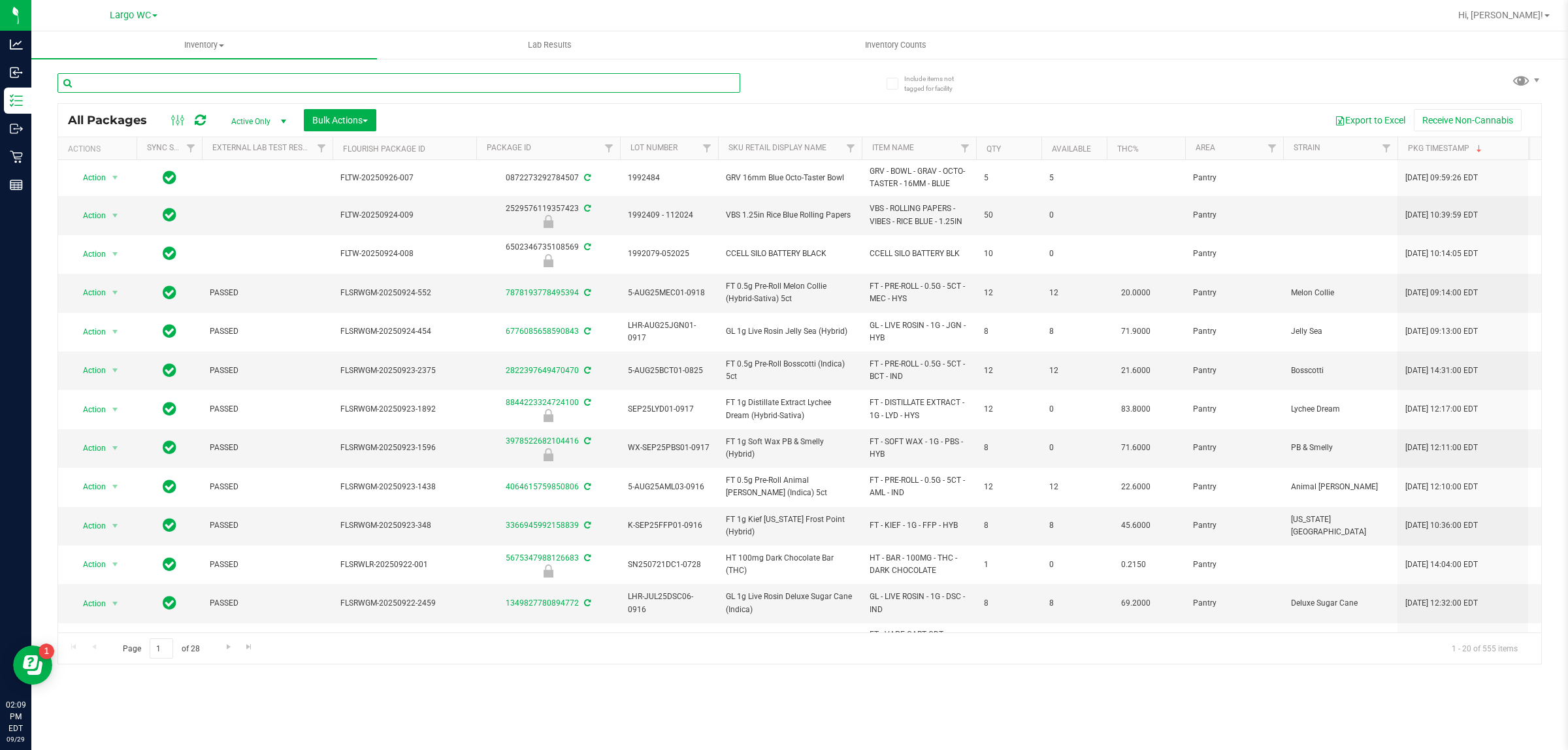
click at [648, 80] on input "text" at bounding box center [399, 83] width 682 height 20
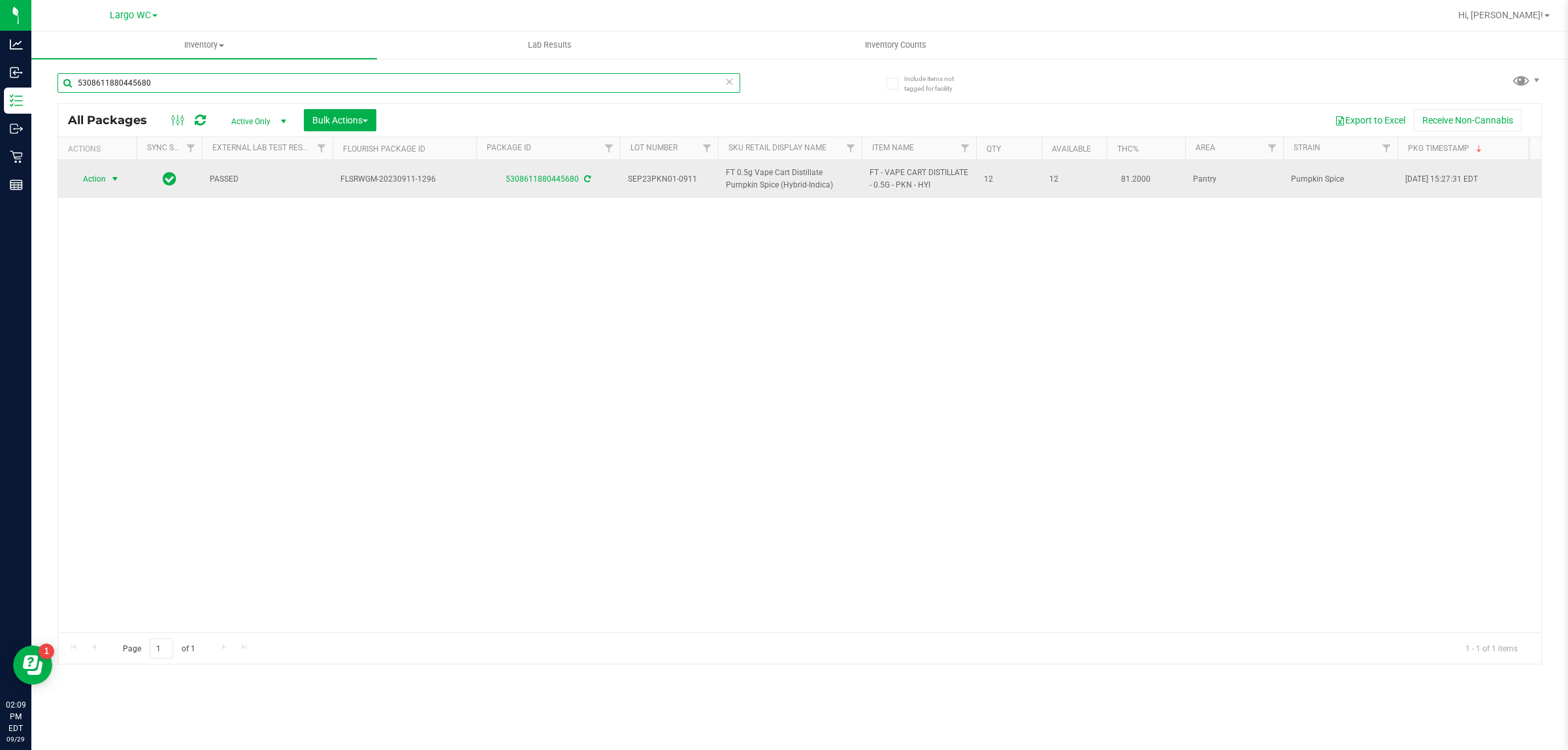
type input "5308611880445680"
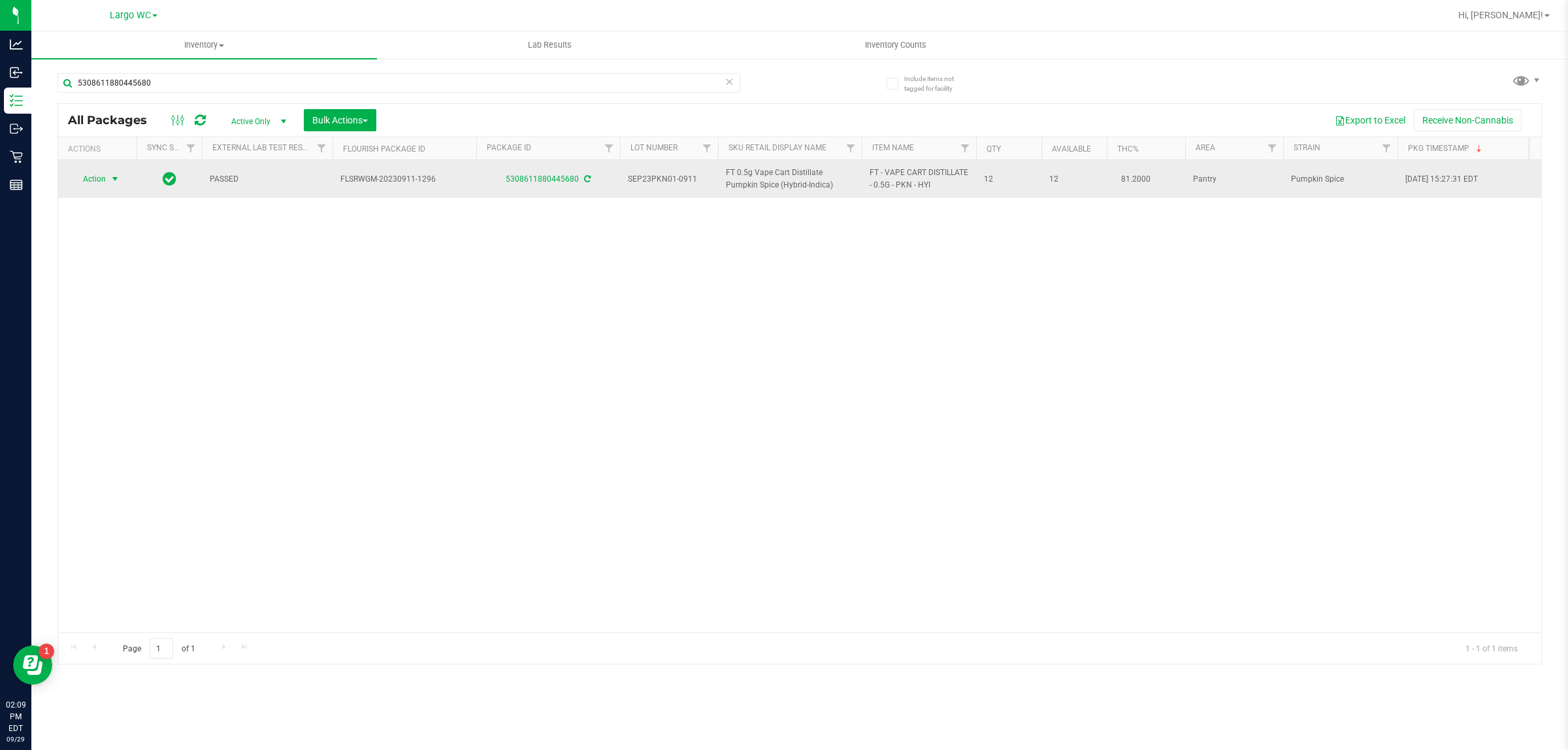
click at [115, 182] on span "select" at bounding box center [115, 179] width 11 height 11
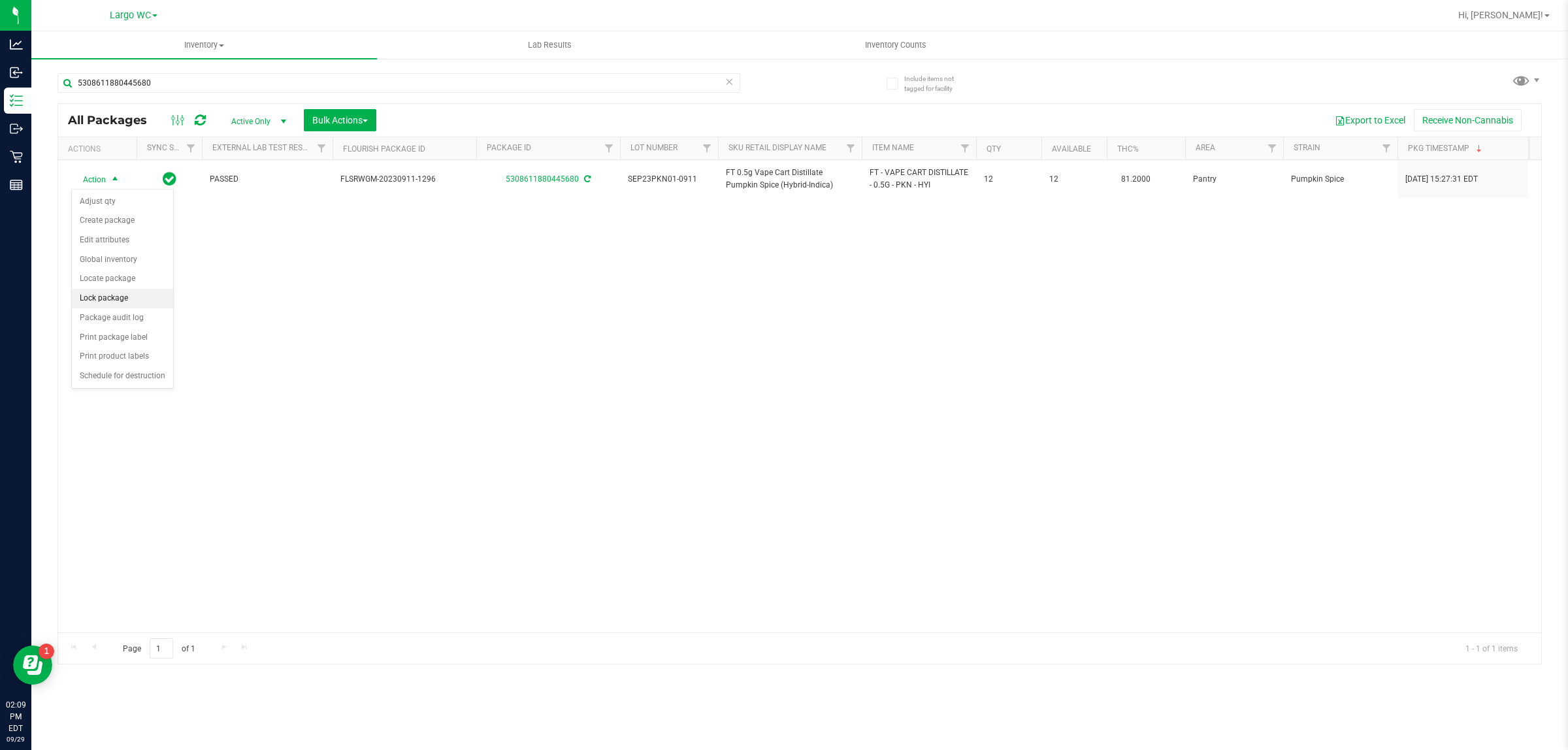
click at [112, 301] on li "Lock package" at bounding box center [122, 298] width 101 height 20
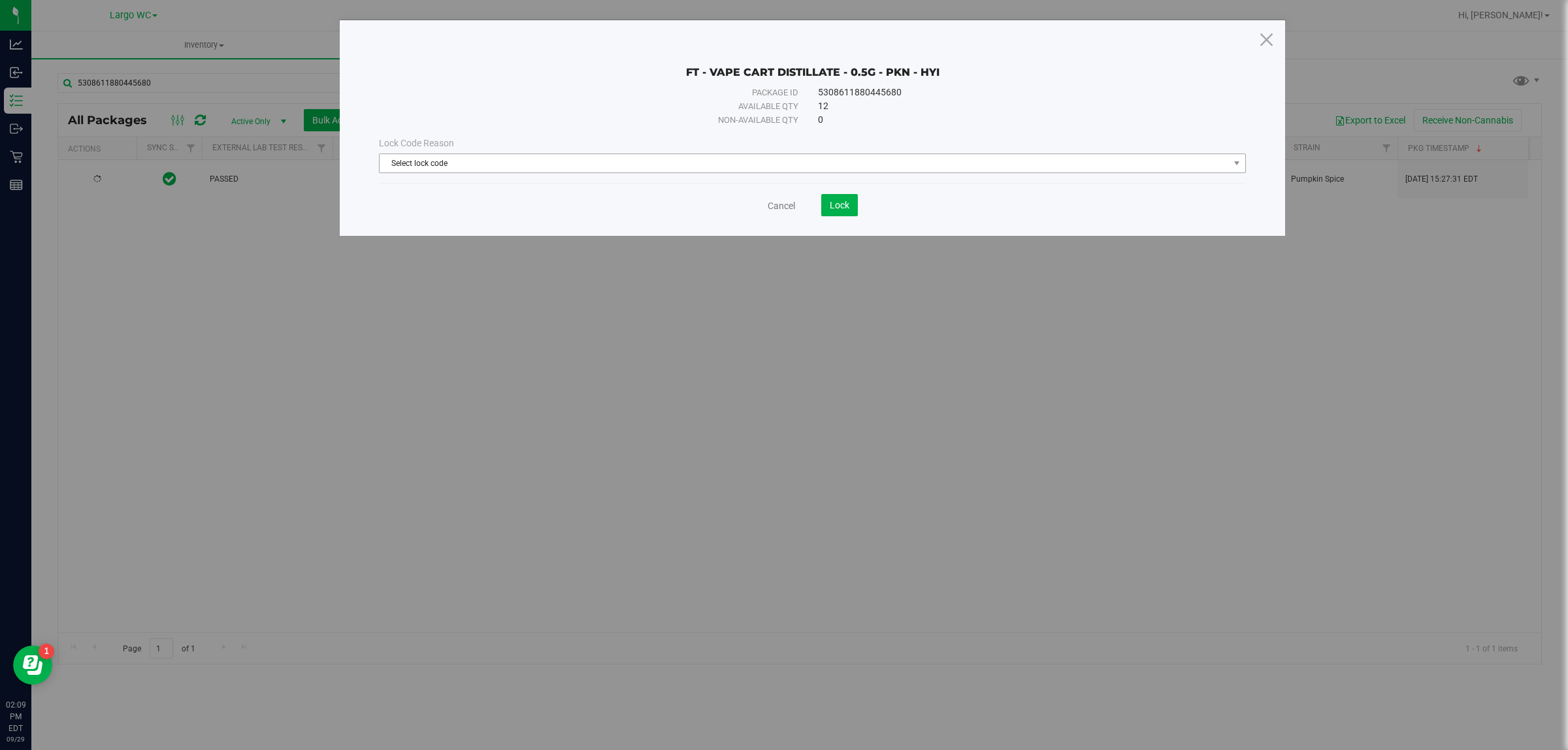
click at [495, 161] on span "Select lock code" at bounding box center [804, 163] width 849 height 19
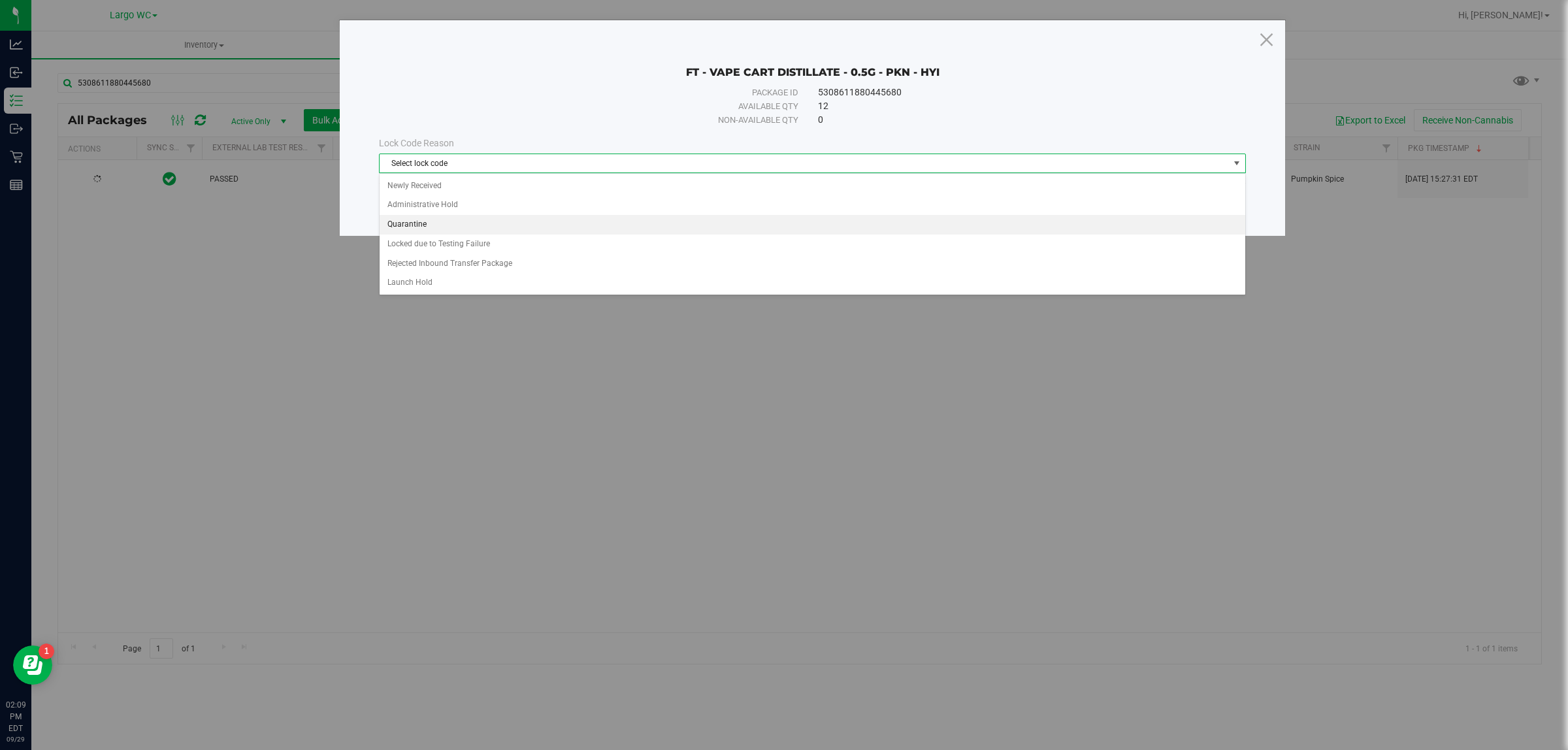
click at [441, 224] on li "Quarantine" at bounding box center [812, 225] width 865 height 20
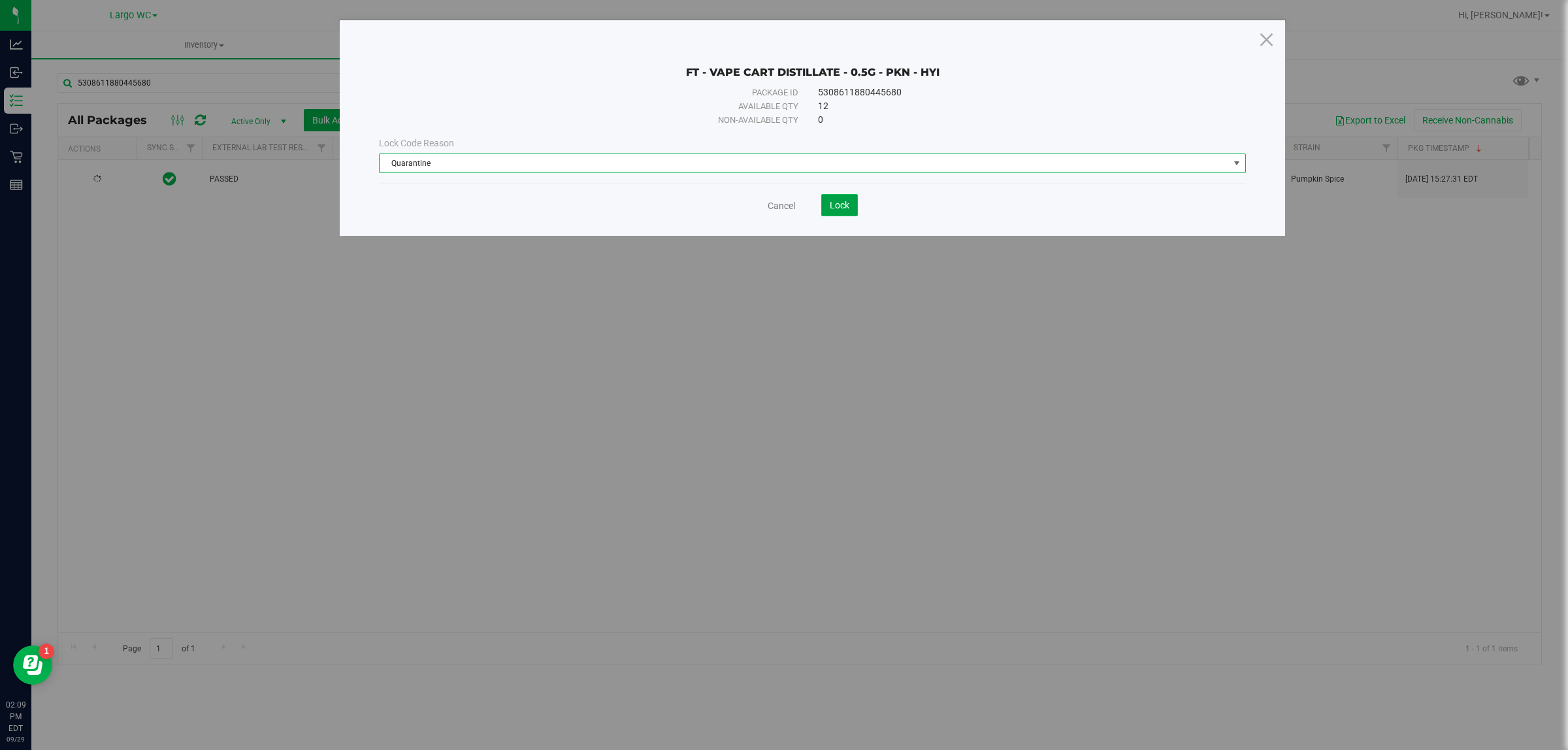
click at [847, 210] on span "Lock" at bounding box center [839, 205] width 20 height 11
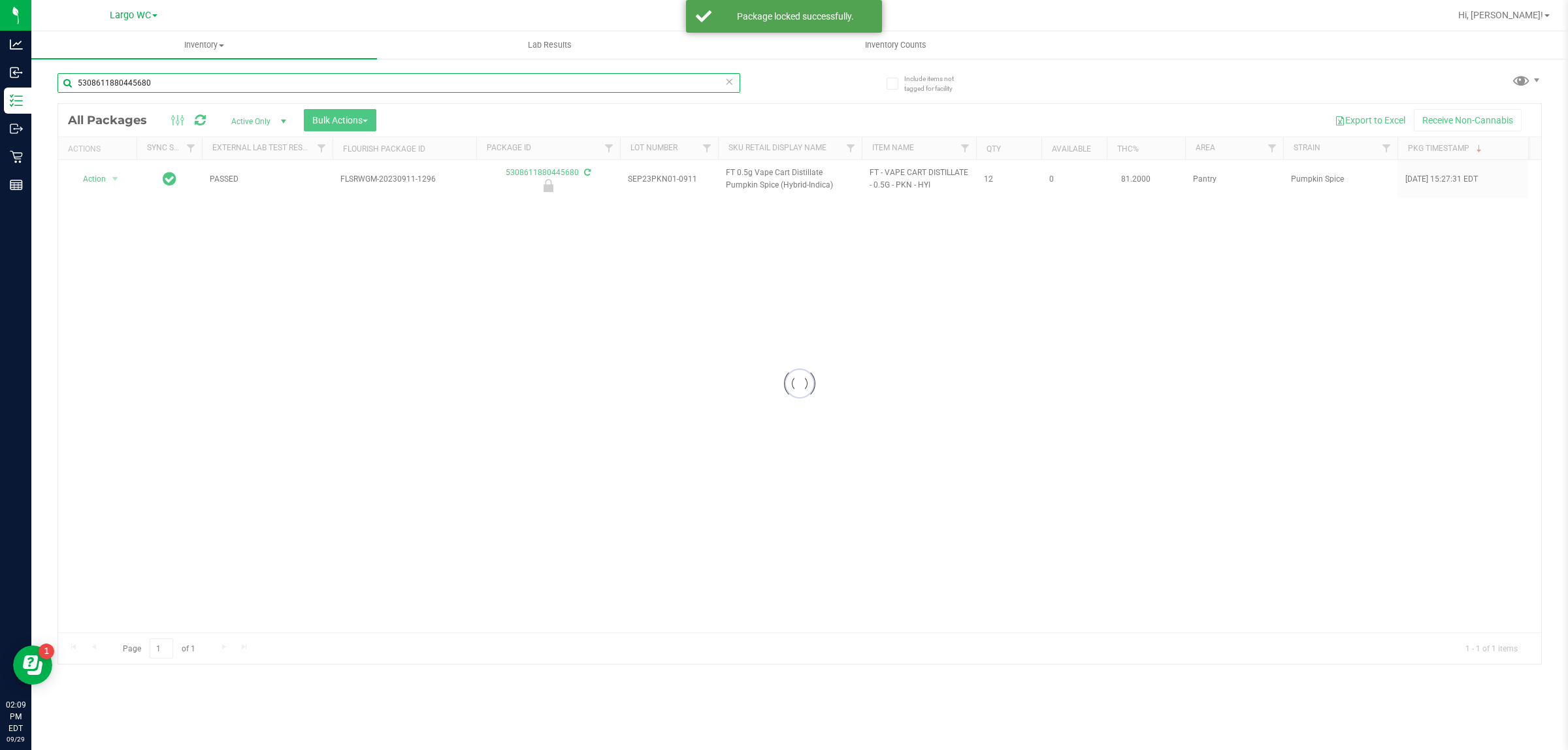
click at [116, 80] on input "5308611880445680" at bounding box center [399, 83] width 682 height 20
click at [108, 83] on input "5308611880445680" at bounding box center [399, 83] width 682 height 20
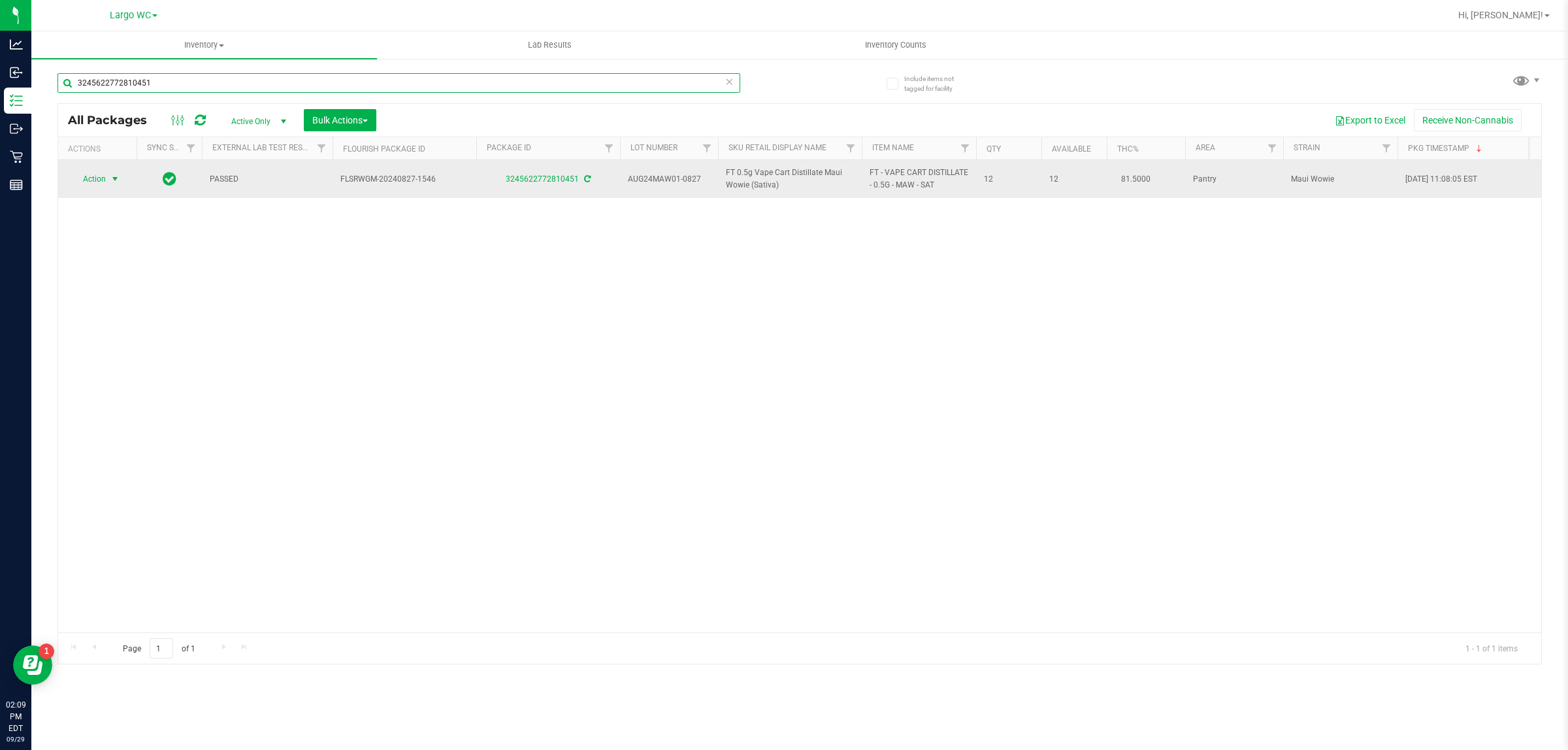
type input "3245622772810451"
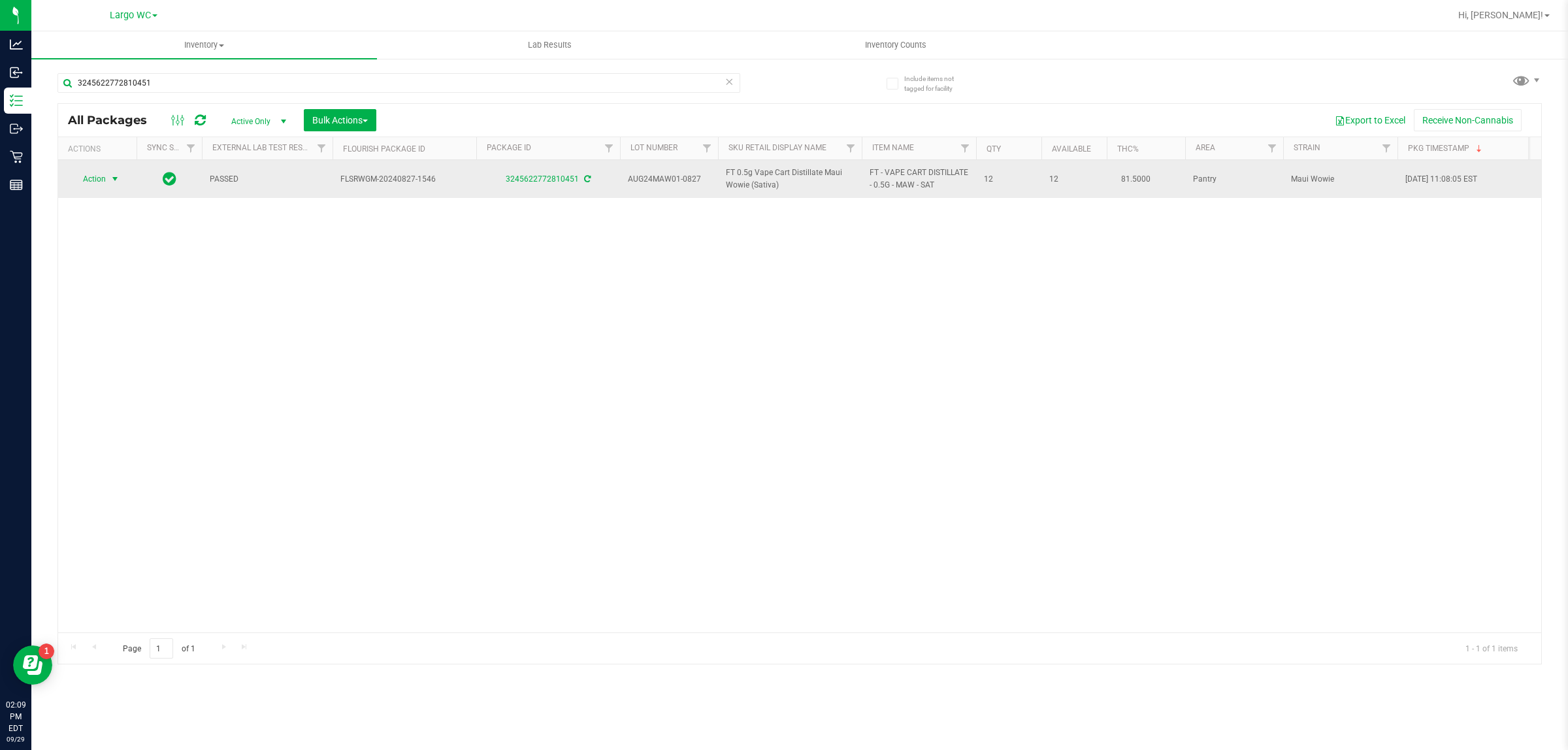
click at [112, 185] on span "select" at bounding box center [115, 179] width 11 height 11
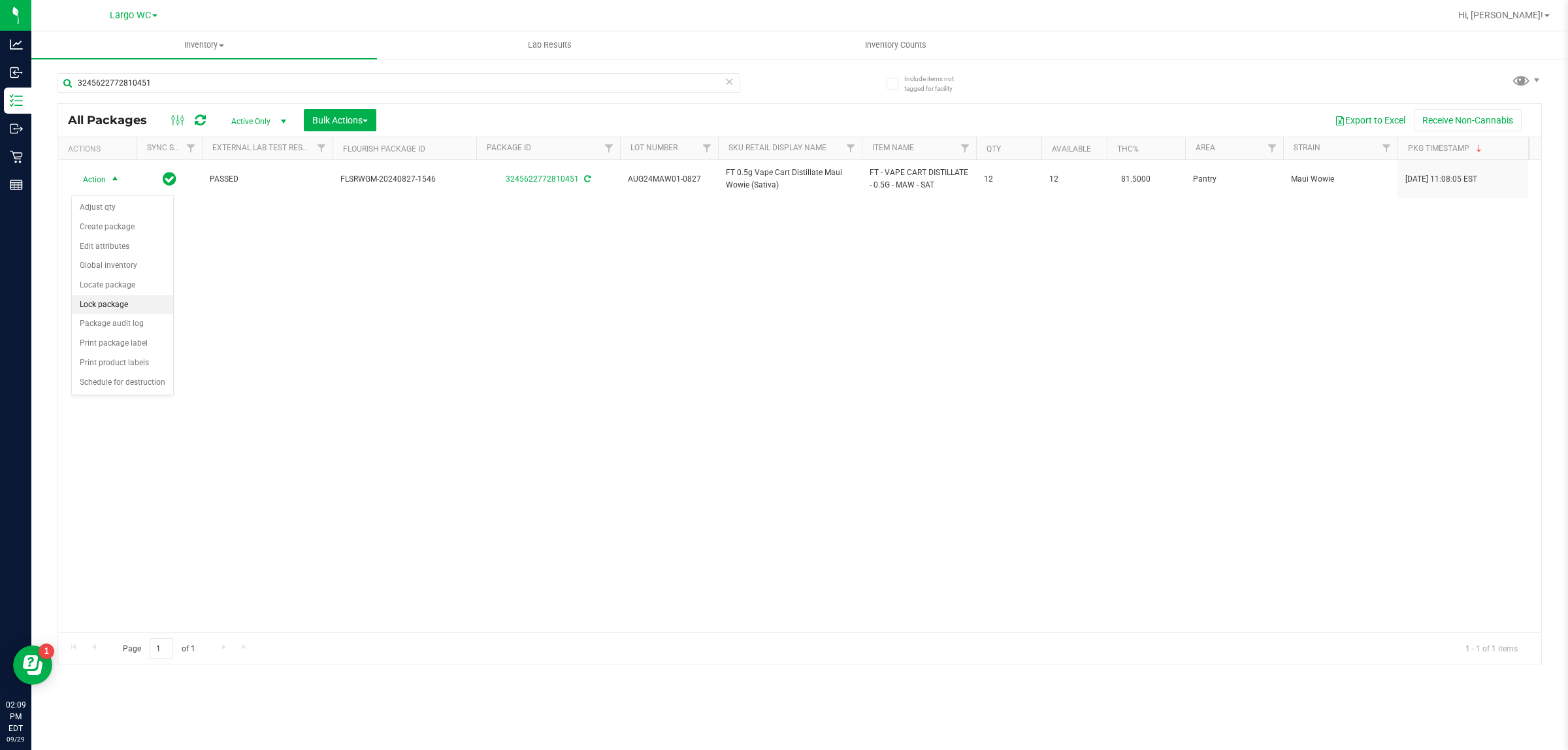
click at [87, 309] on li "Lock package" at bounding box center [122, 305] width 101 height 20
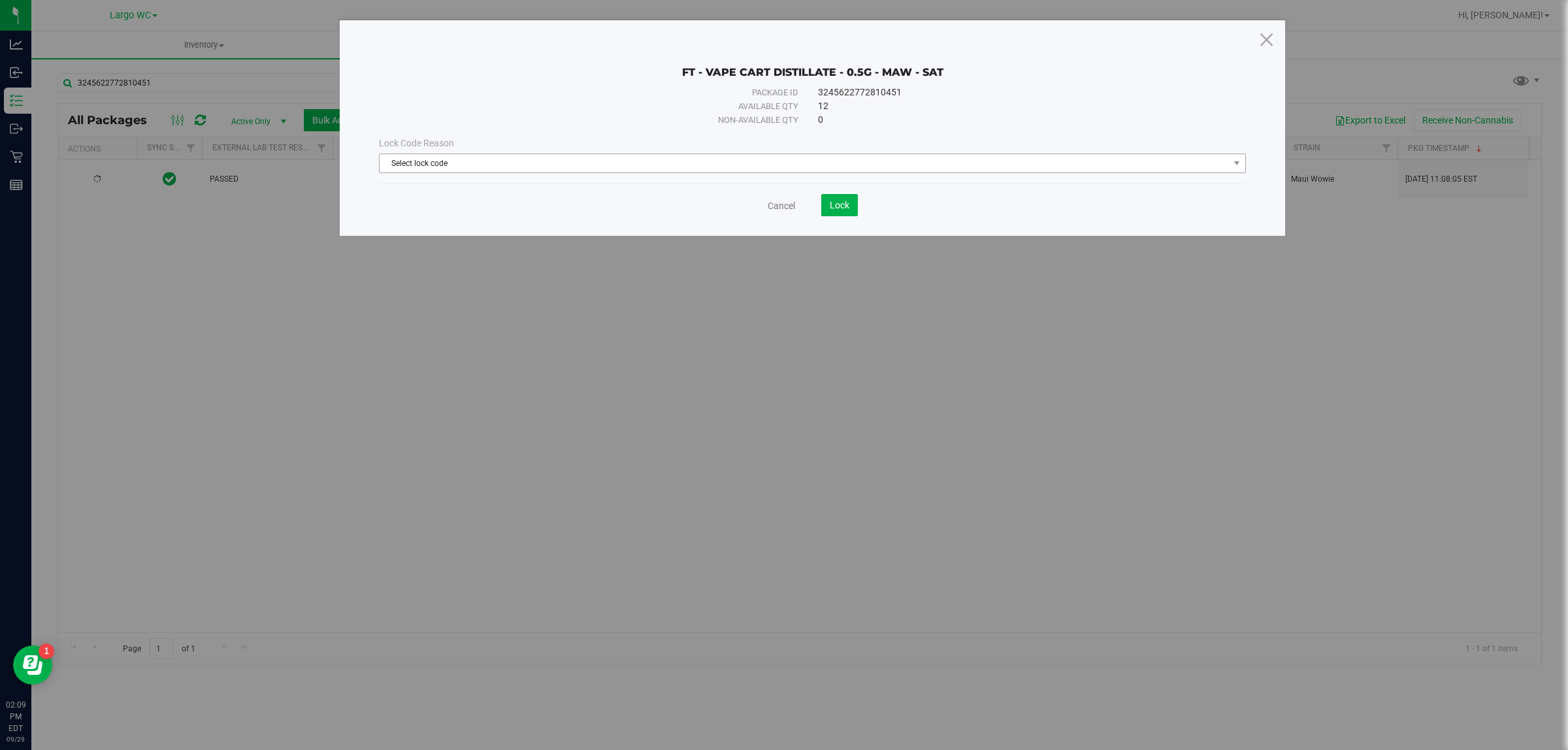
click at [404, 163] on span "Select lock code" at bounding box center [804, 163] width 849 height 19
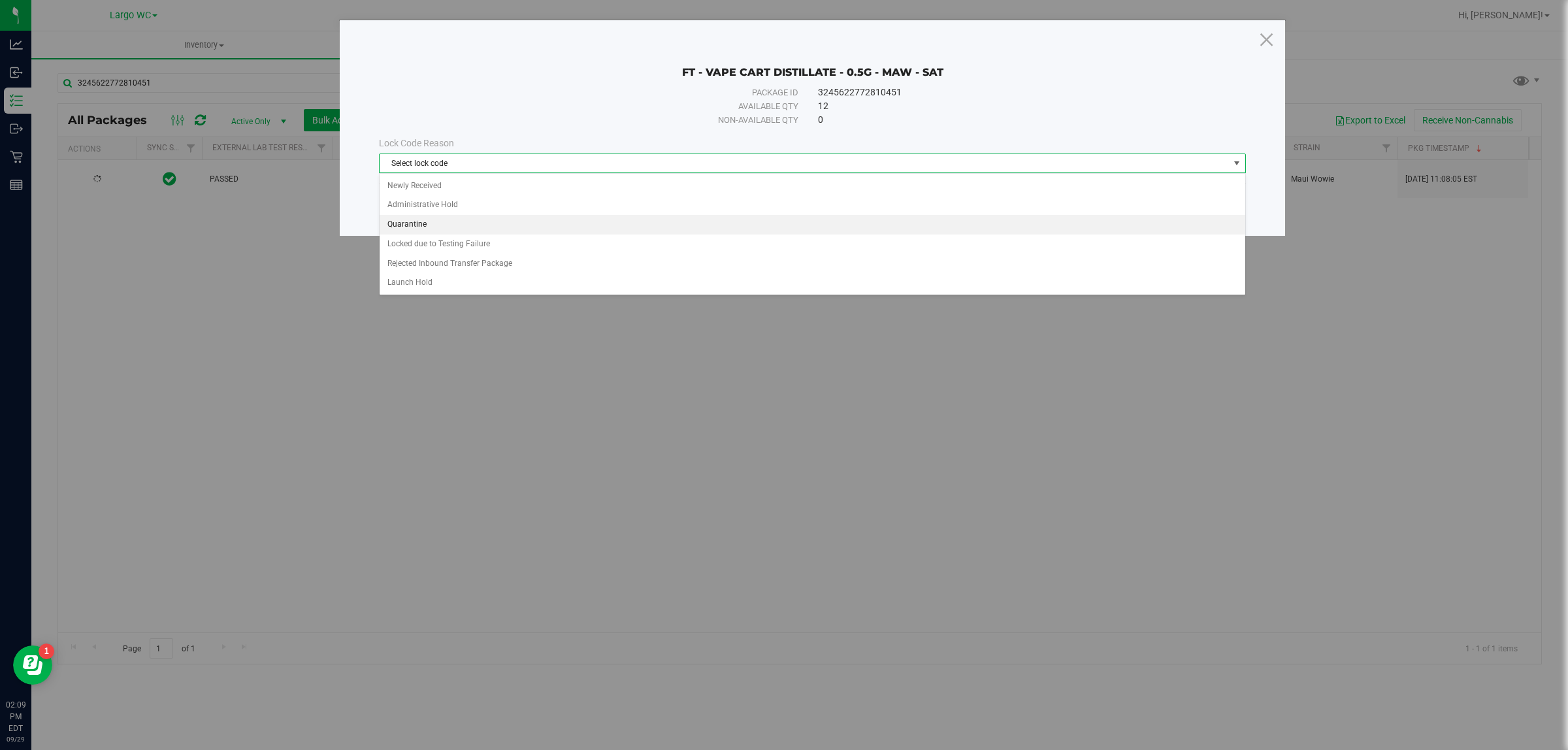
click at [396, 224] on li "Quarantine" at bounding box center [812, 225] width 865 height 20
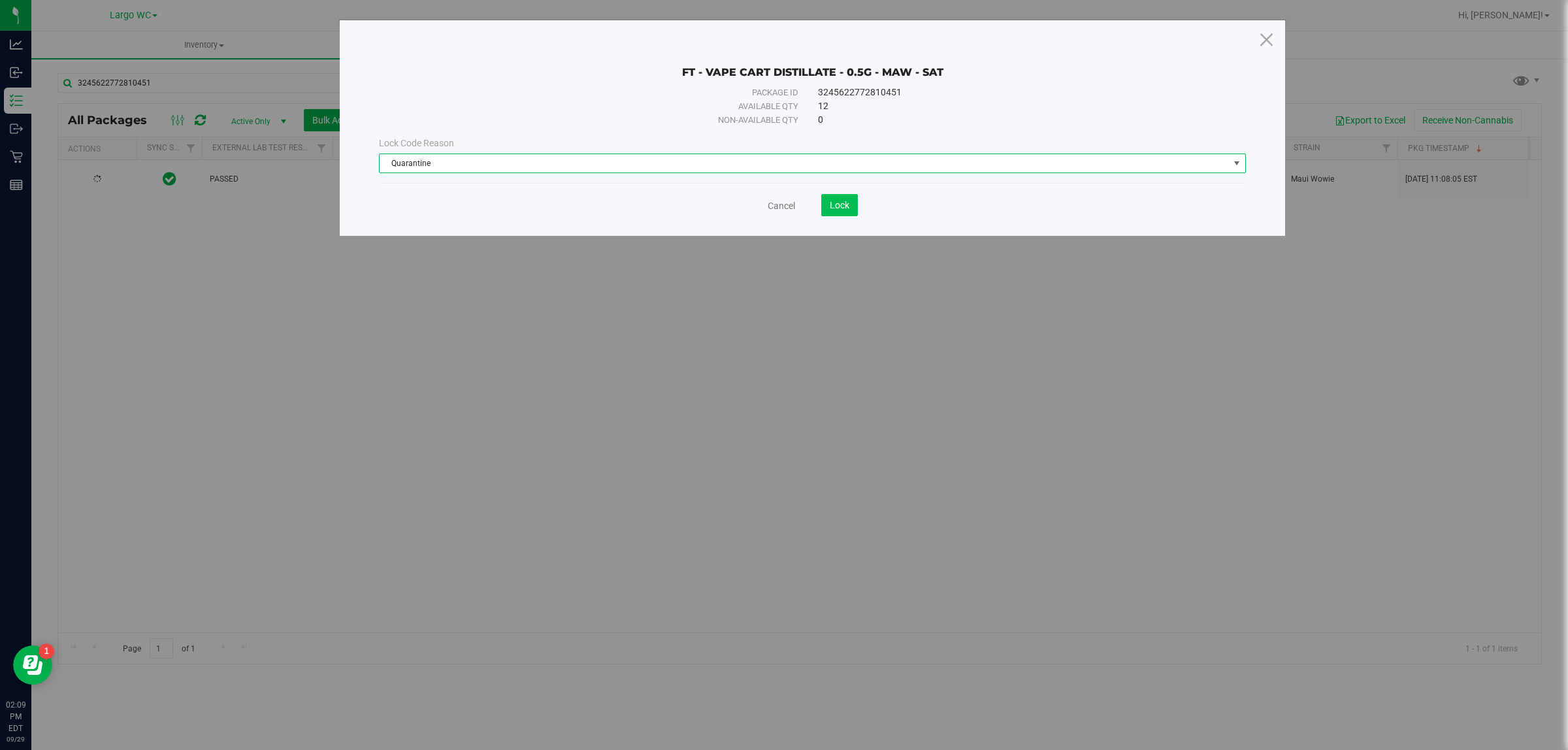
click at [852, 197] on button "Lock" at bounding box center [838, 205] width 36 height 23
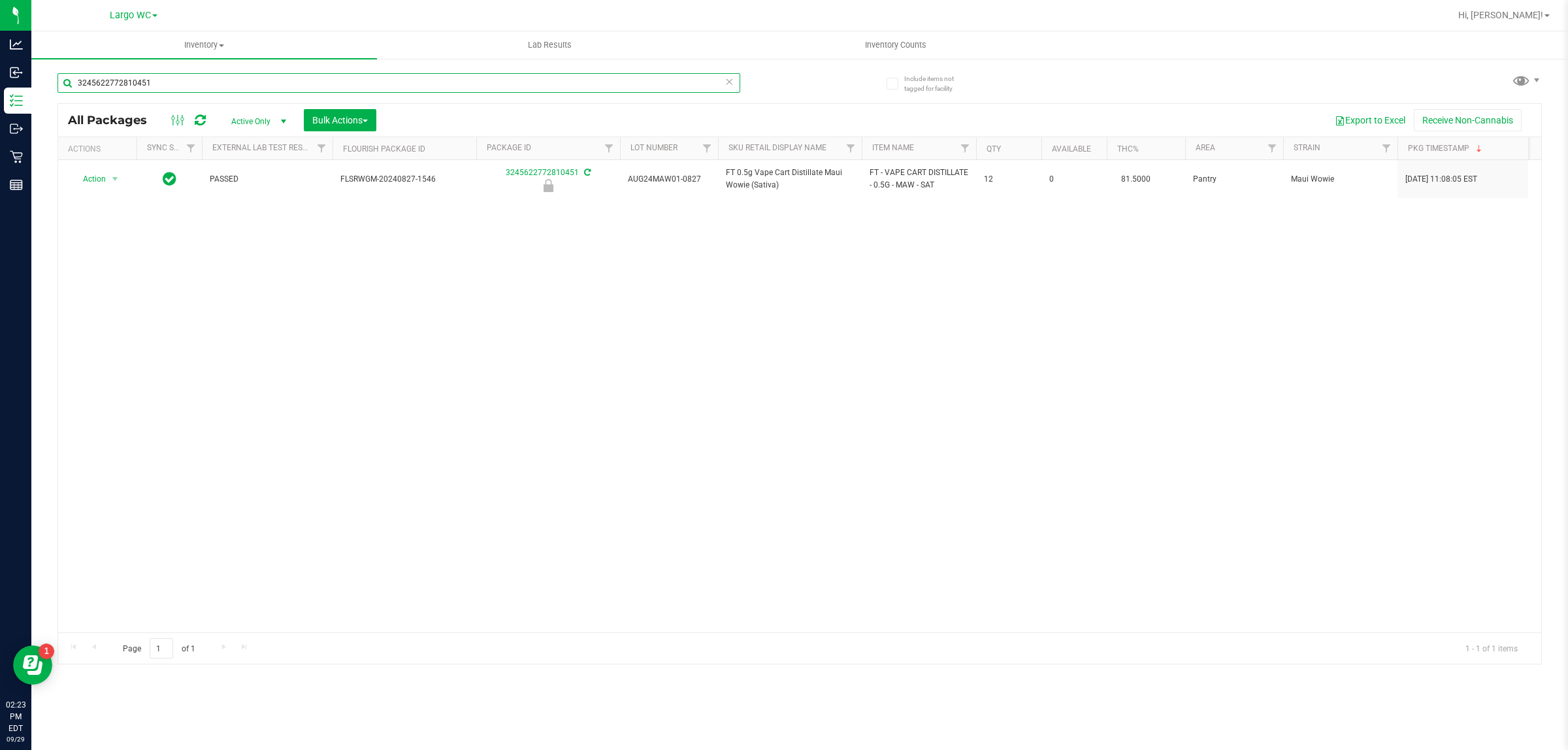
click at [116, 81] on input "3245622772810451" at bounding box center [399, 83] width 682 height 20
click at [105, 81] on input "3245622772810451" at bounding box center [399, 83] width 682 height 20
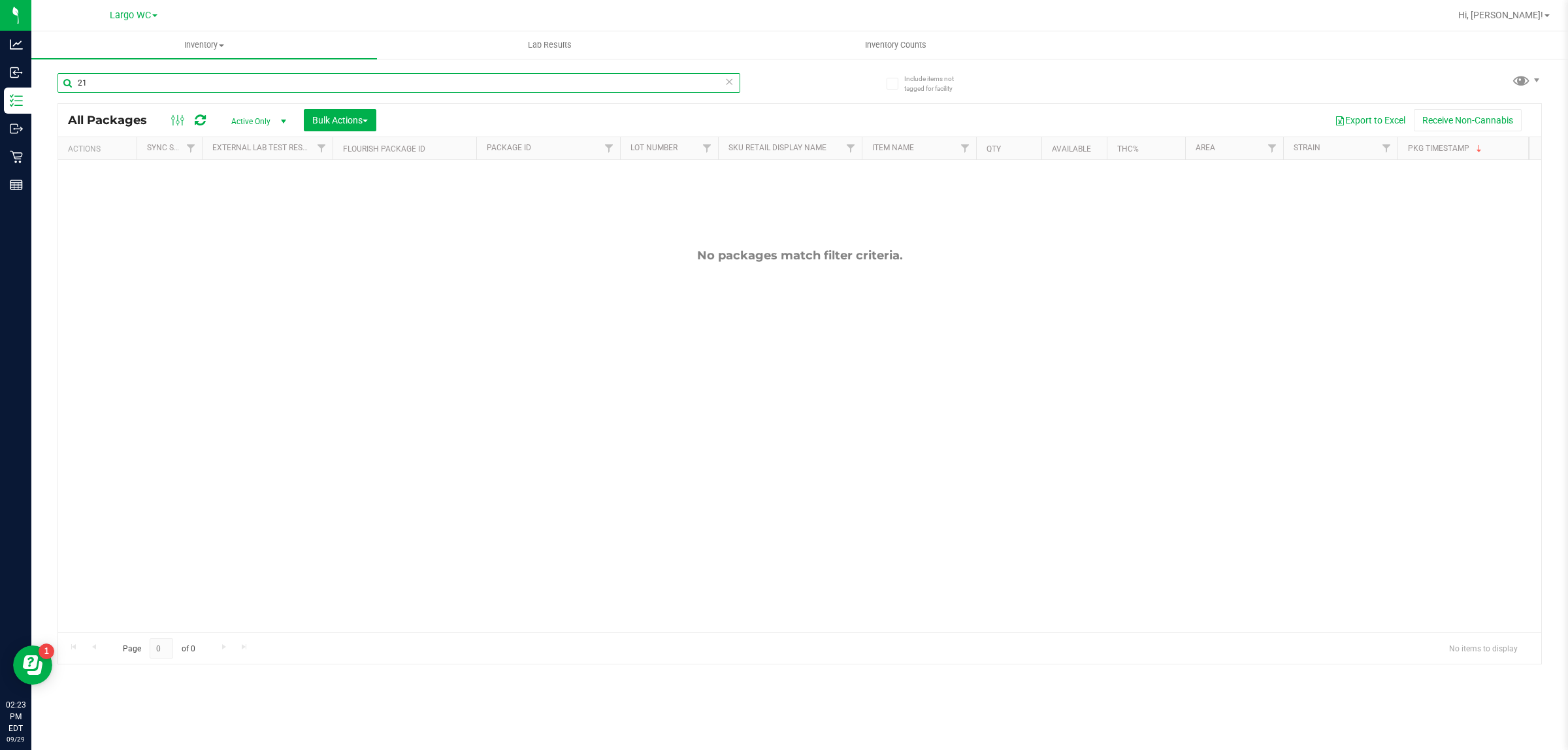
type input "2"
type input "2192030780537869 21920307805378696148162910329088"
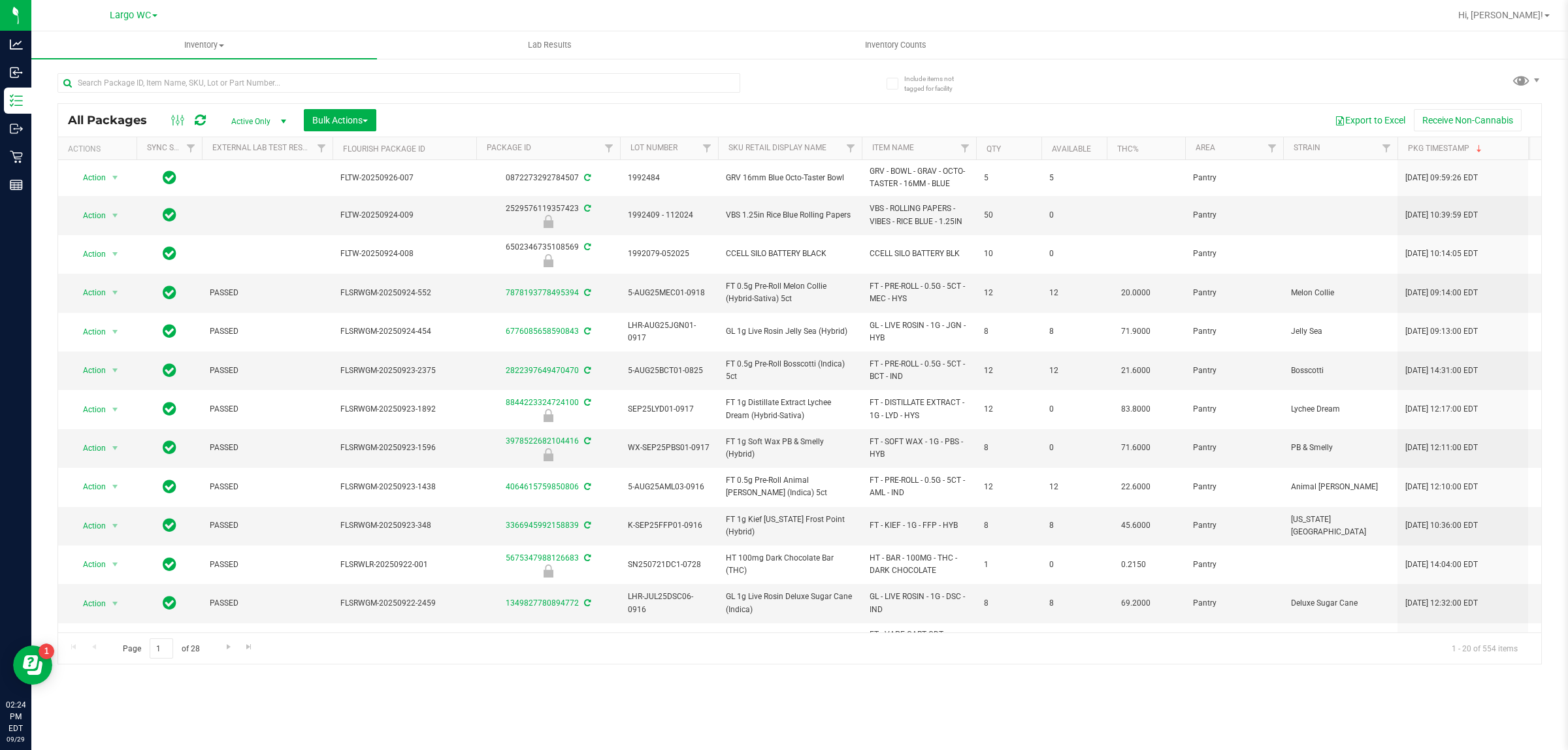
click at [269, 123] on span "Active Only" at bounding box center [255, 121] width 72 height 19
click at [253, 201] on li "All" at bounding box center [256, 202] width 71 height 20
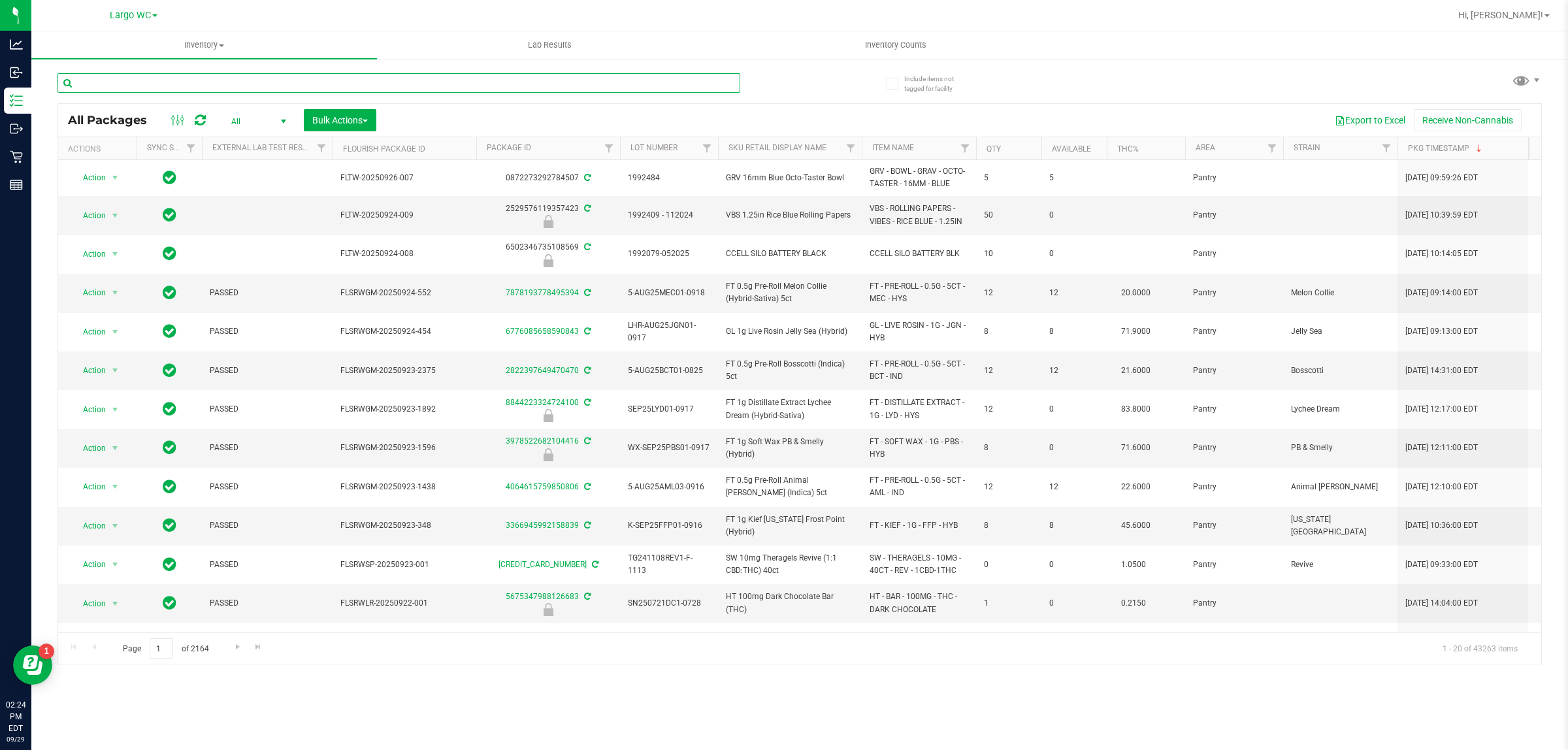
click at [285, 80] on input "text" at bounding box center [399, 83] width 682 height 20
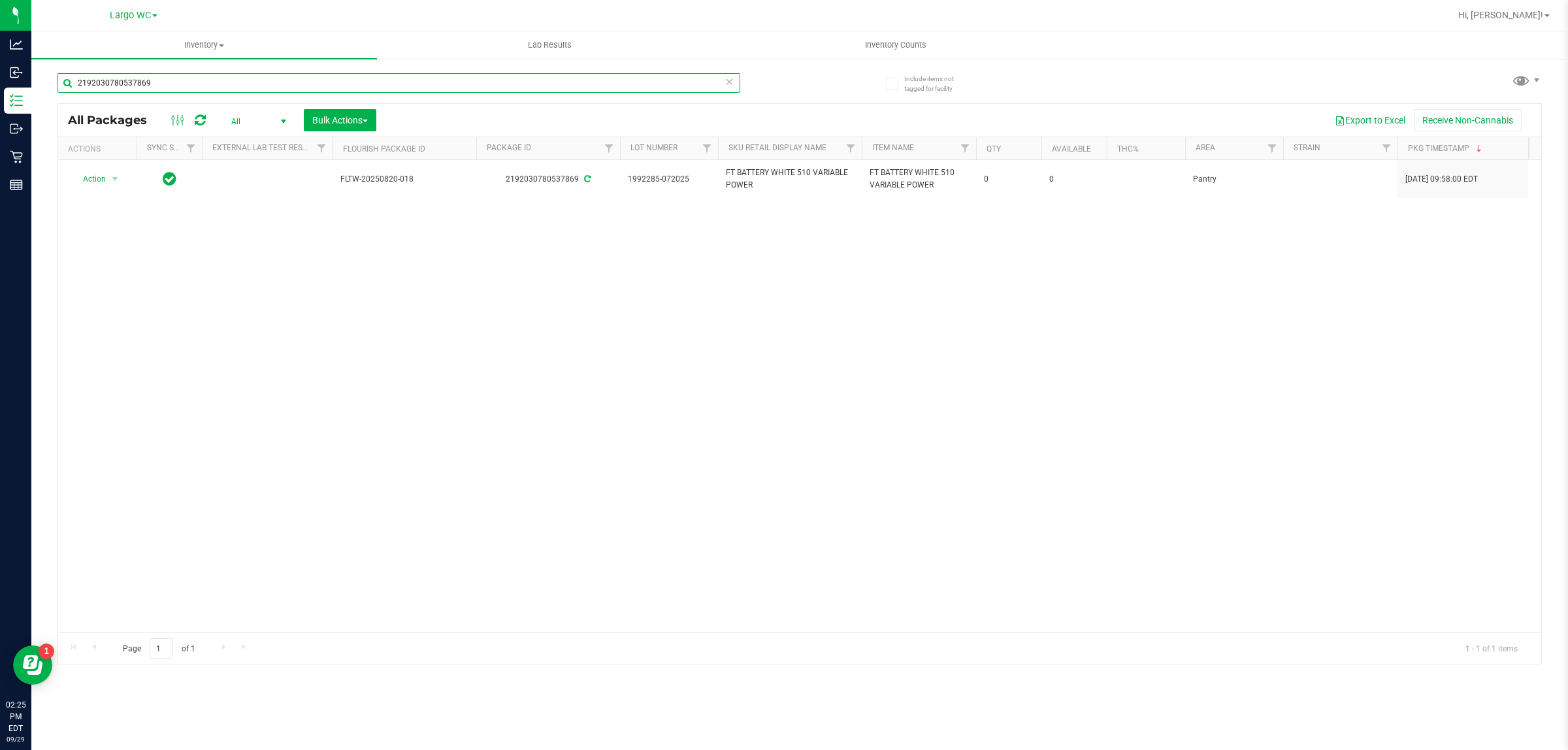
click at [196, 82] on input "2192030780537869" at bounding box center [399, 83] width 682 height 20
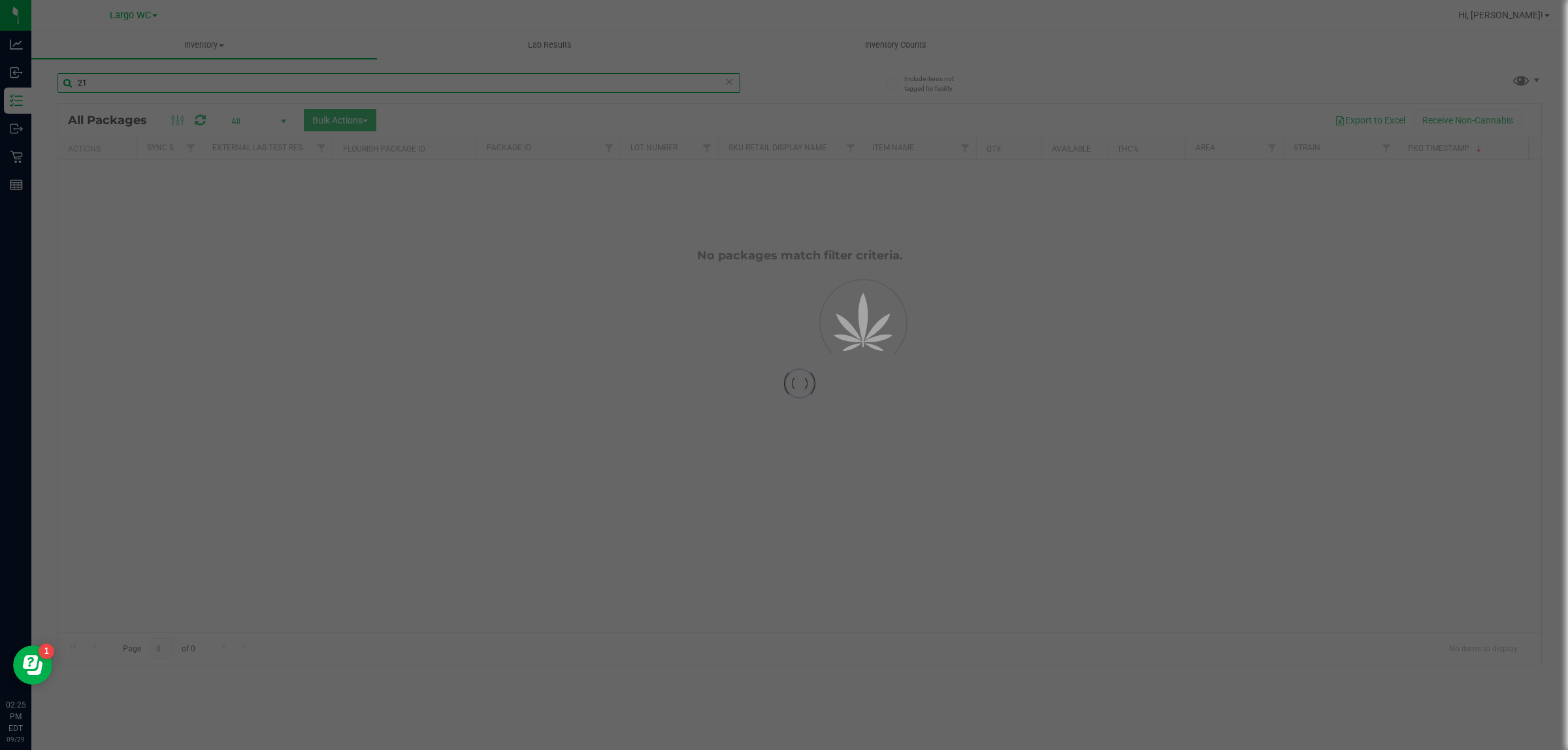
type input "2"
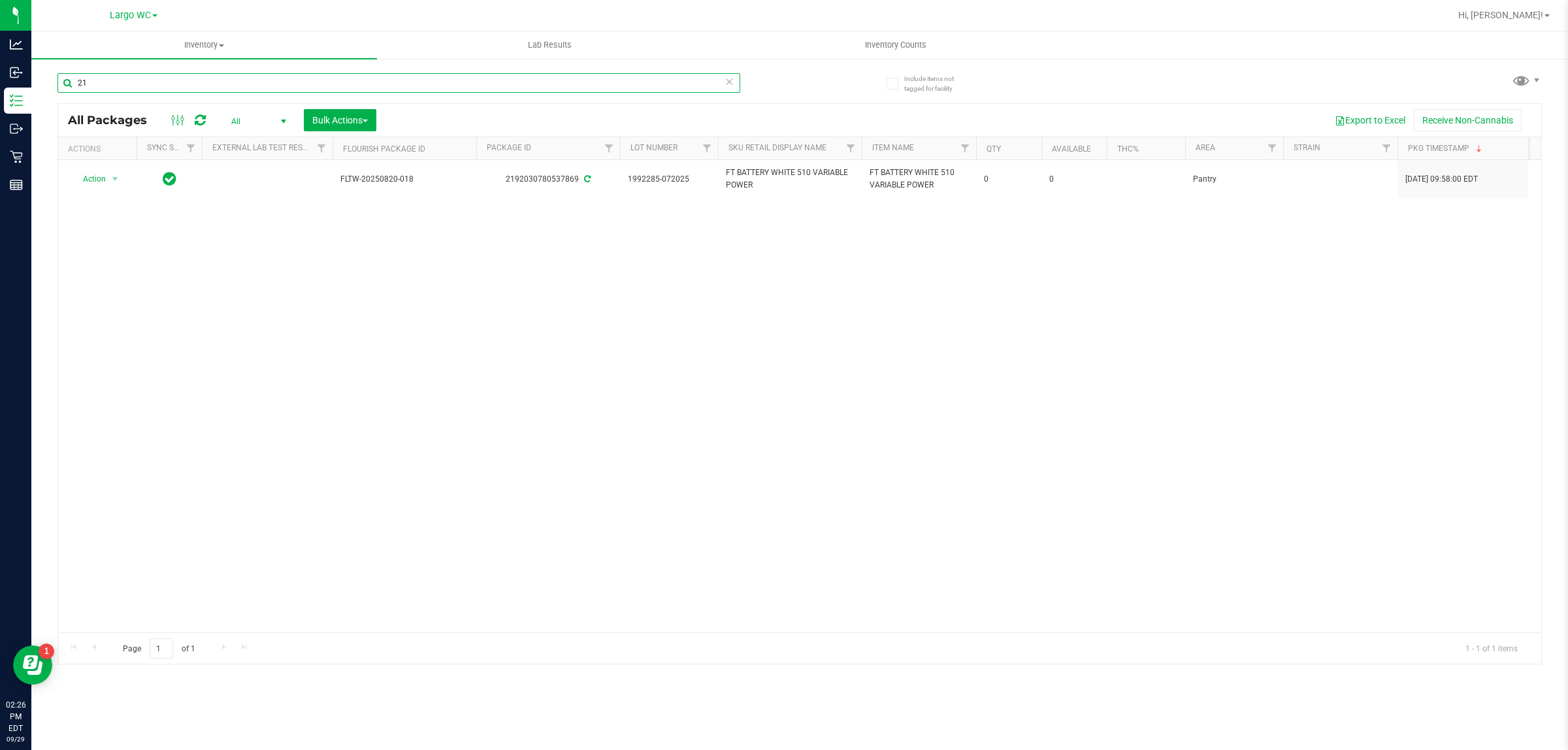
type input "2"
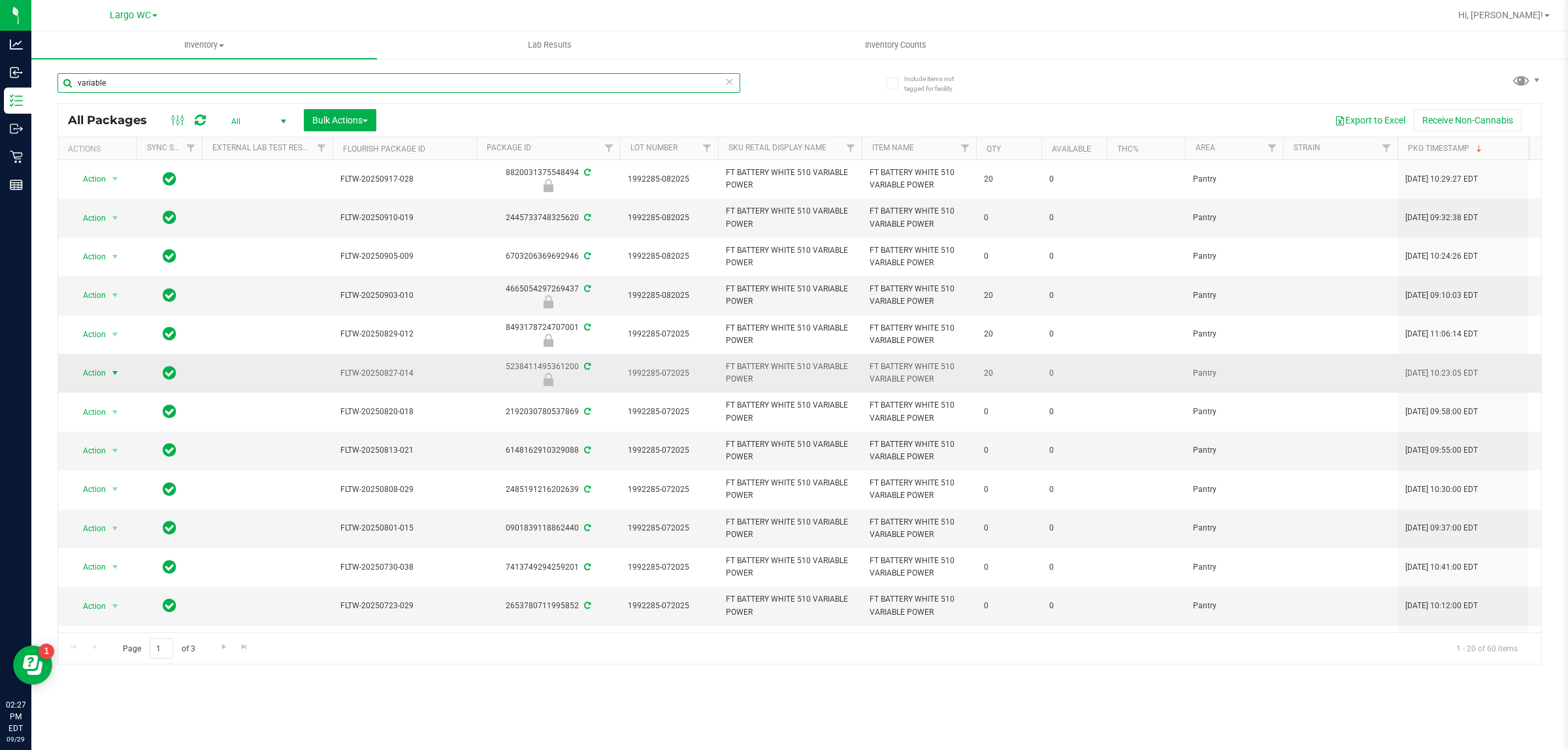
type input "variable"
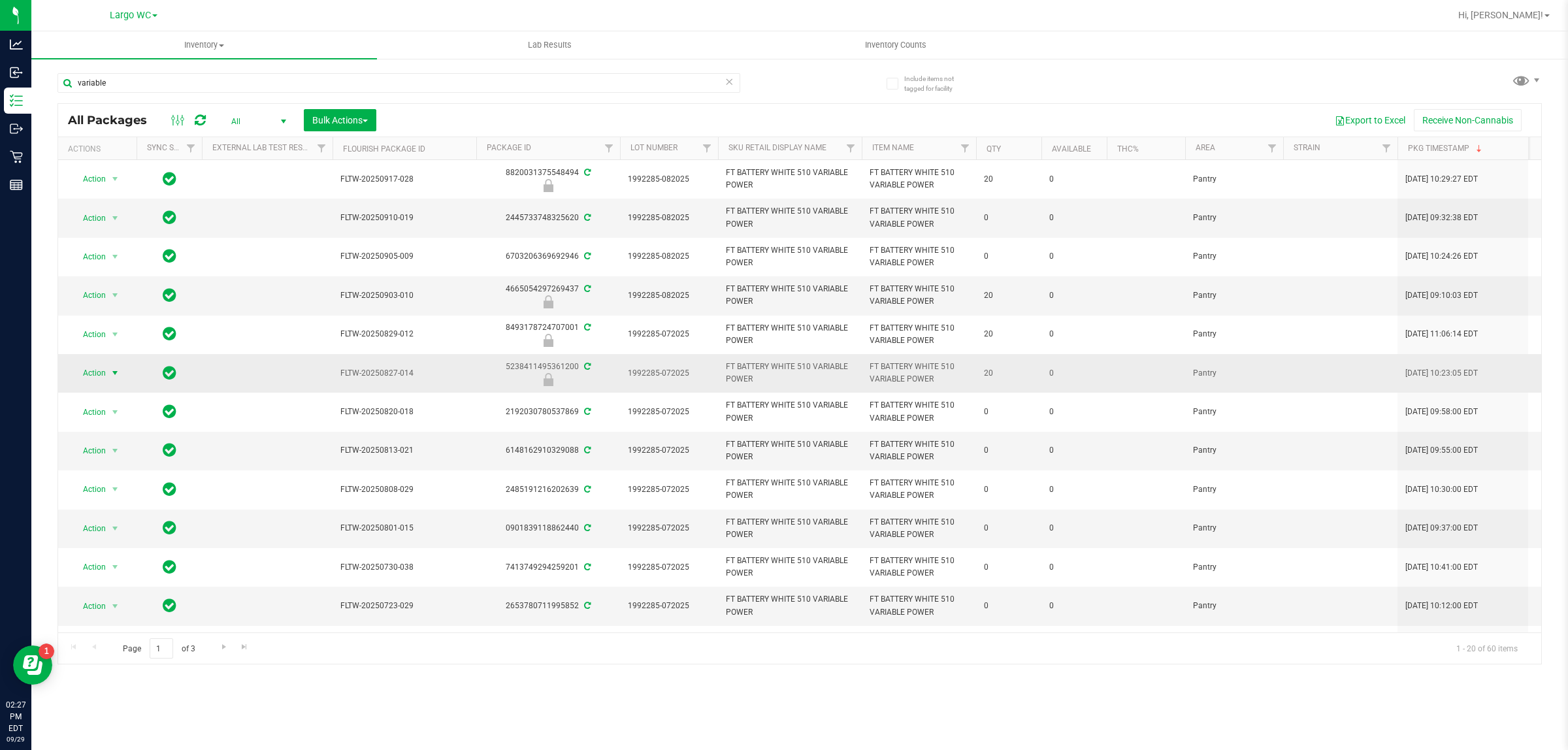
click at [118, 370] on span "select" at bounding box center [115, 373] width 11 height 11
click at [115, 530] on span "select" at bounding box center [115, 528] width 11 height 11
click at [250, 370] on td at bounding box center [267, 373] width 131 height 38
click at [112, 371] on span "select" at bounding box center [115, 373] width 11 height 11
click at [121, 520] on li "Unlock package" at bounding box center [114, 530] width 84 height 20
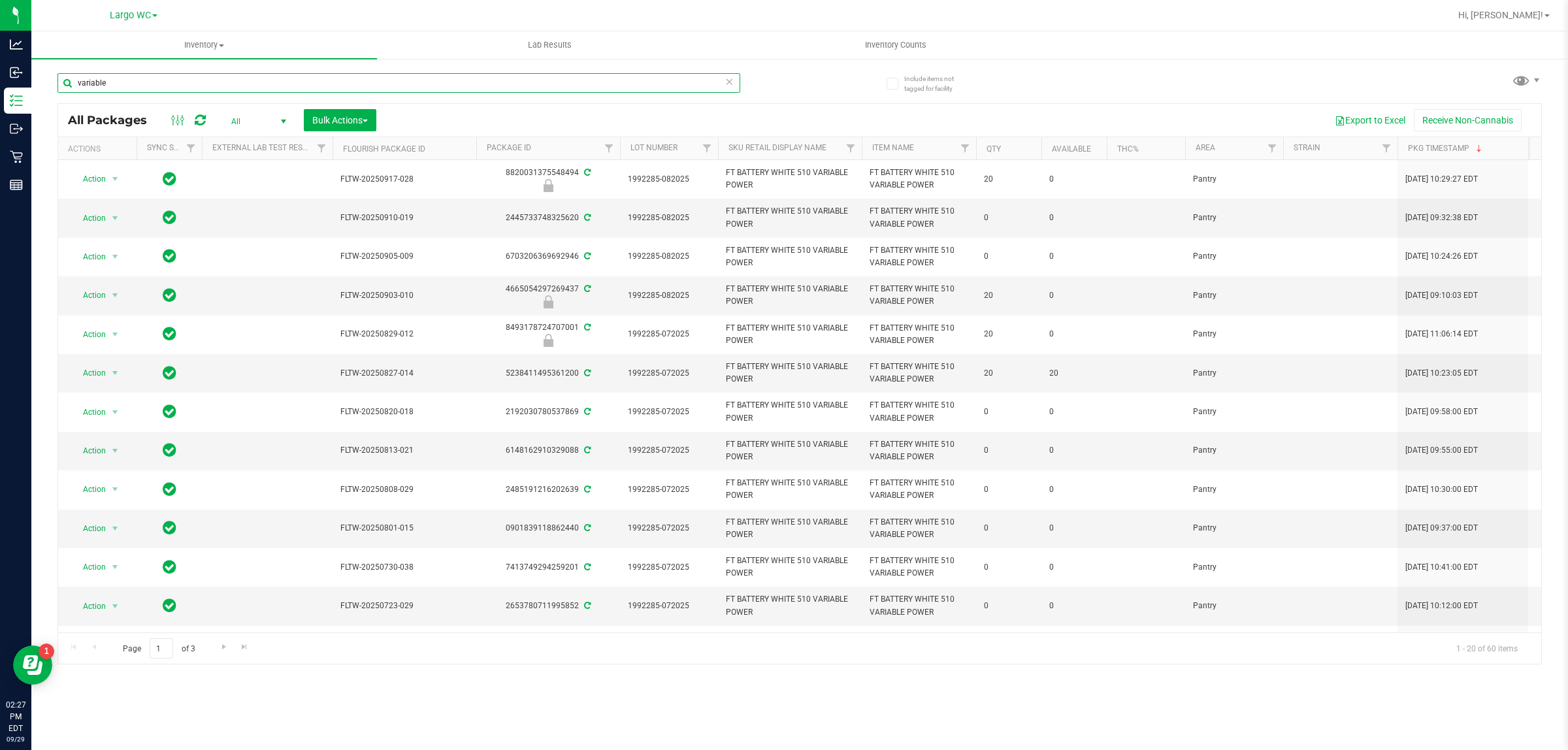
click at [649, 83] on input "variable" at bounding box center [399, 83] width 682 height 20
type input "v"
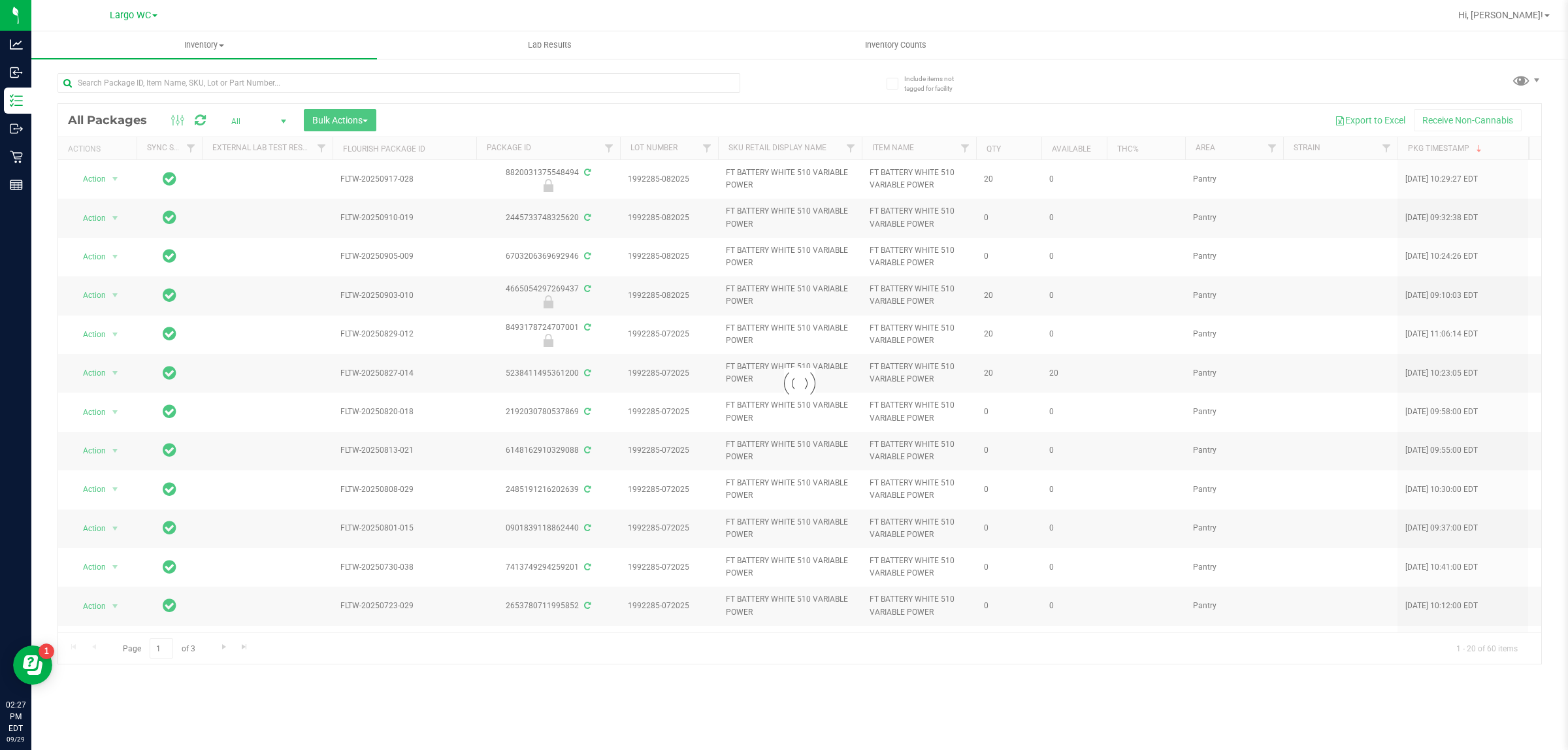
click at [249, 128] on div at bounding box center [799, 384] width 1484 height 560
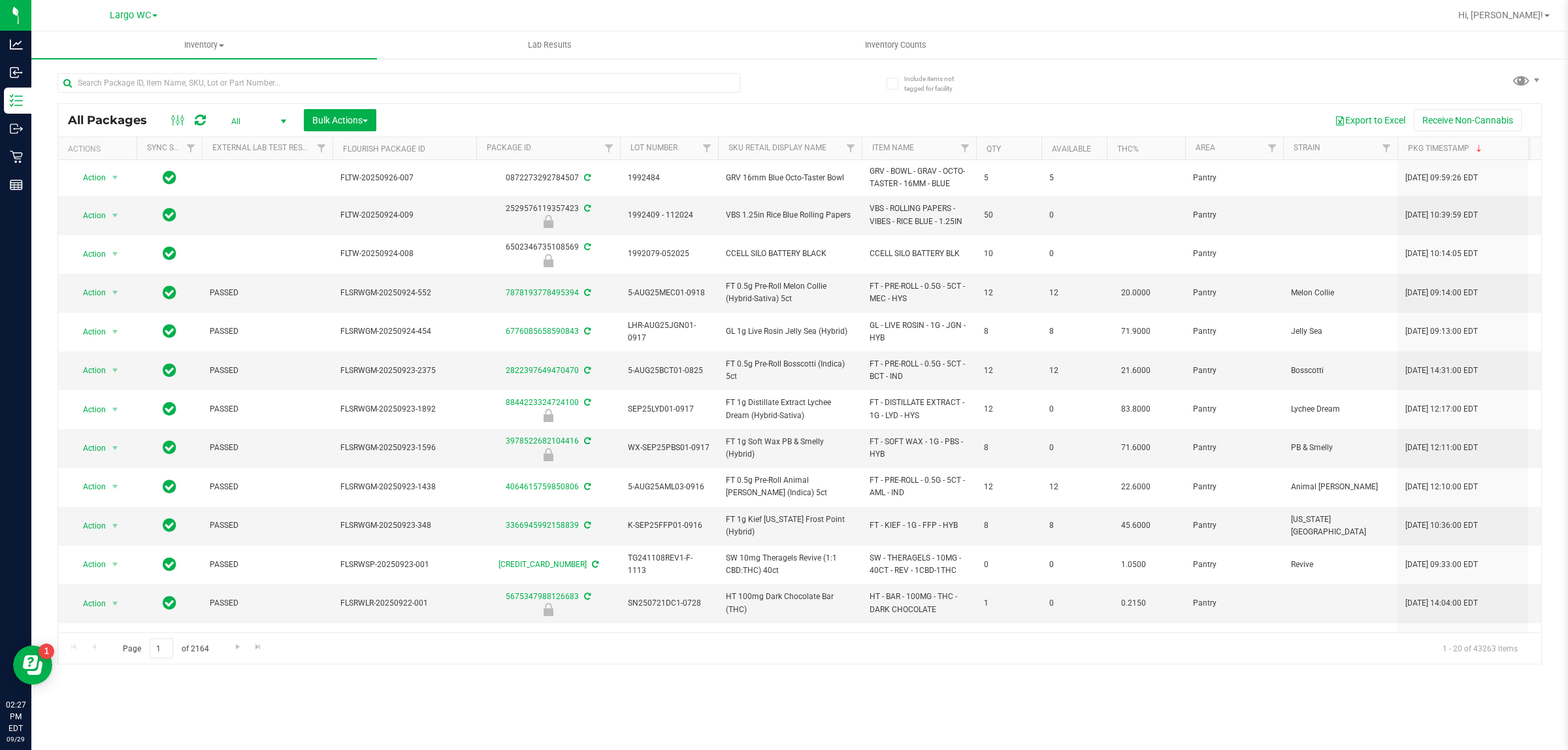
click at [263, 118] on span "All" at bounding box center [255, 121] width 72 height 19
click at [256, 143] on li "Active Only" at bounding box center [256, 143] width 71 height 20
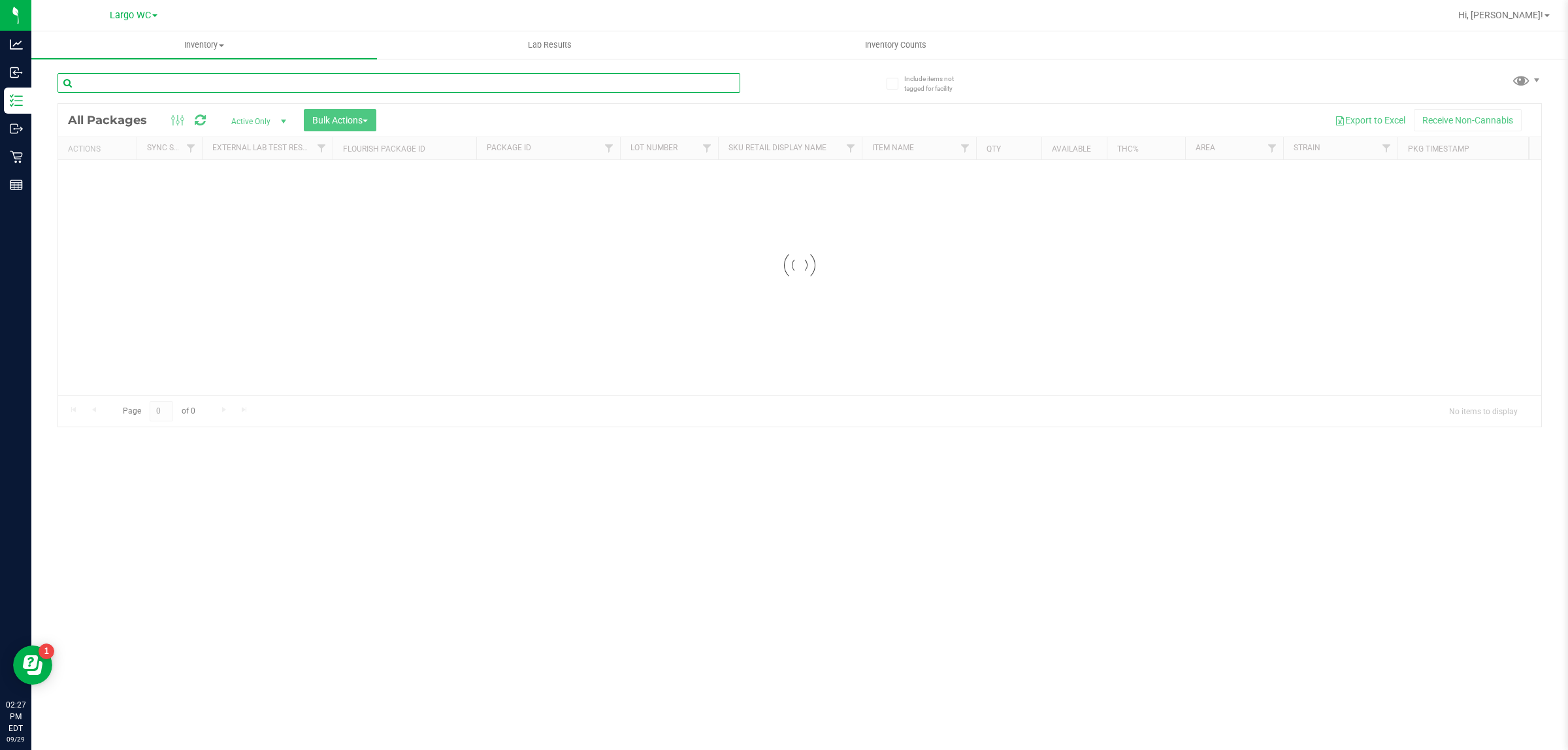
click at [633, 82] on input "text" at bounding box center [399, 83] width 682 height 20
type input "2"
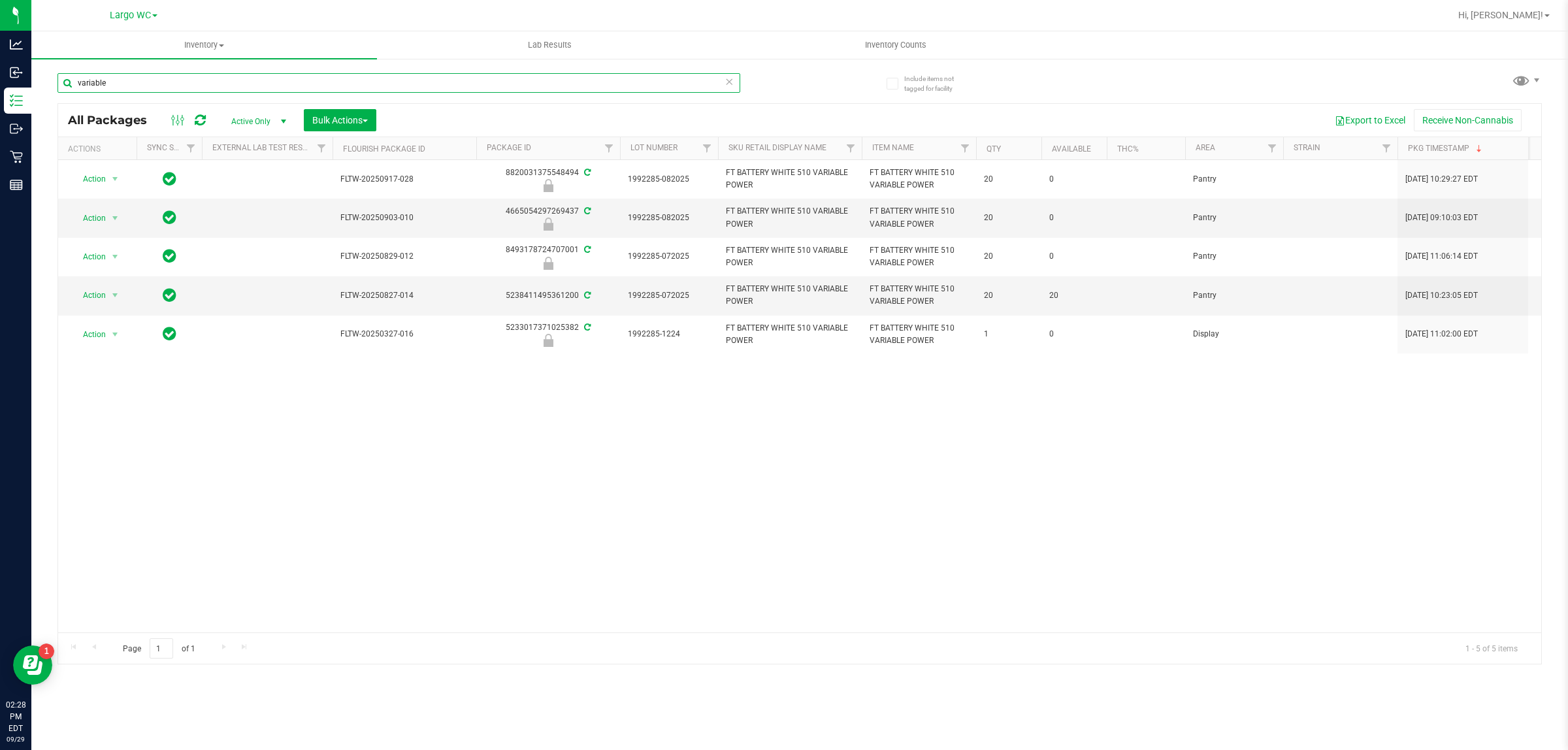
type input "variable"
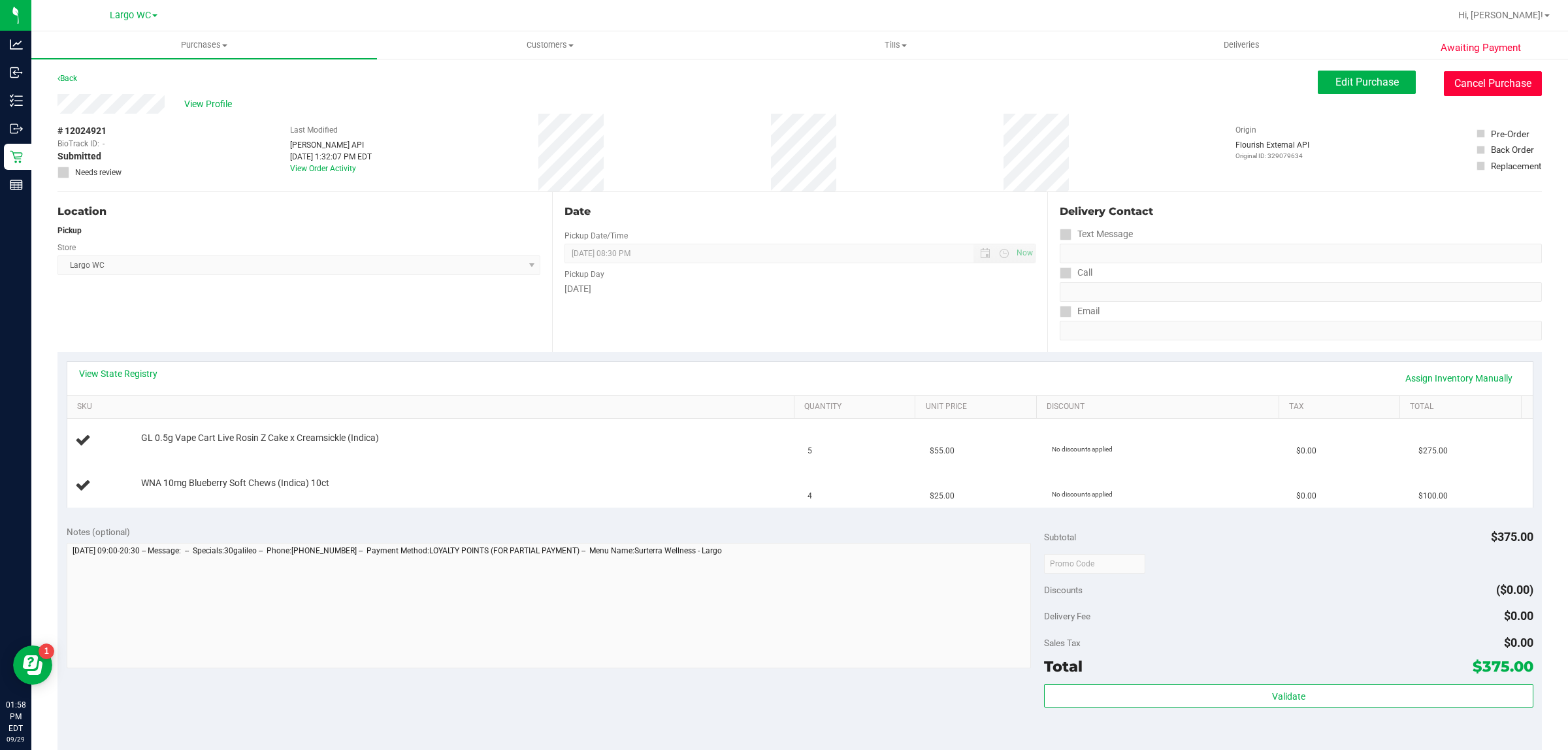
click at [1520, 89] on button "Cancel Purchase" at bounding box center [1493, 83] width 98 height 25
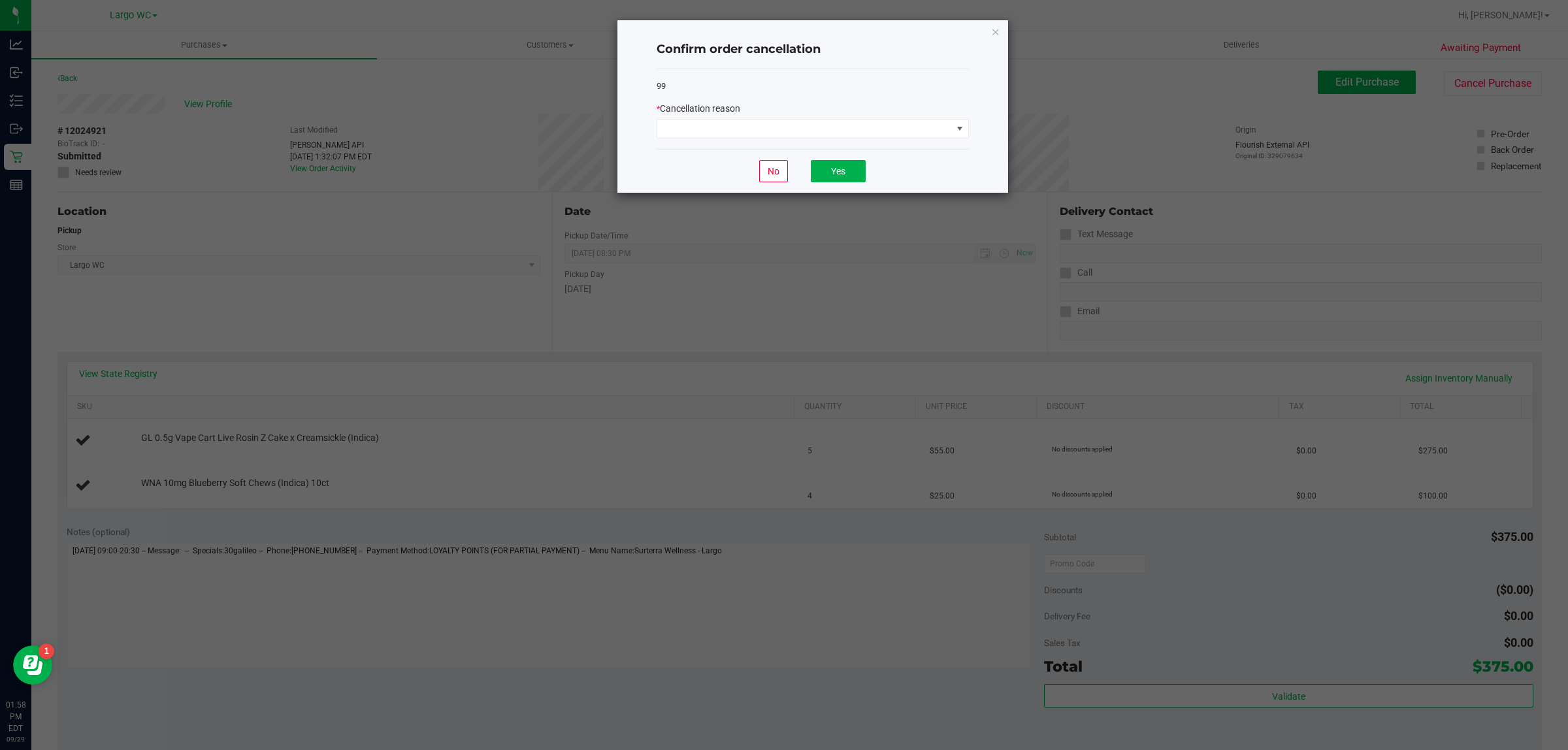
click at [752, 118] on div "* Cancellation reason" at bounding box center [813, 120] width 312 height 36
click at [753, 122] on span at bounding box center [804, 129] width 295 height 19
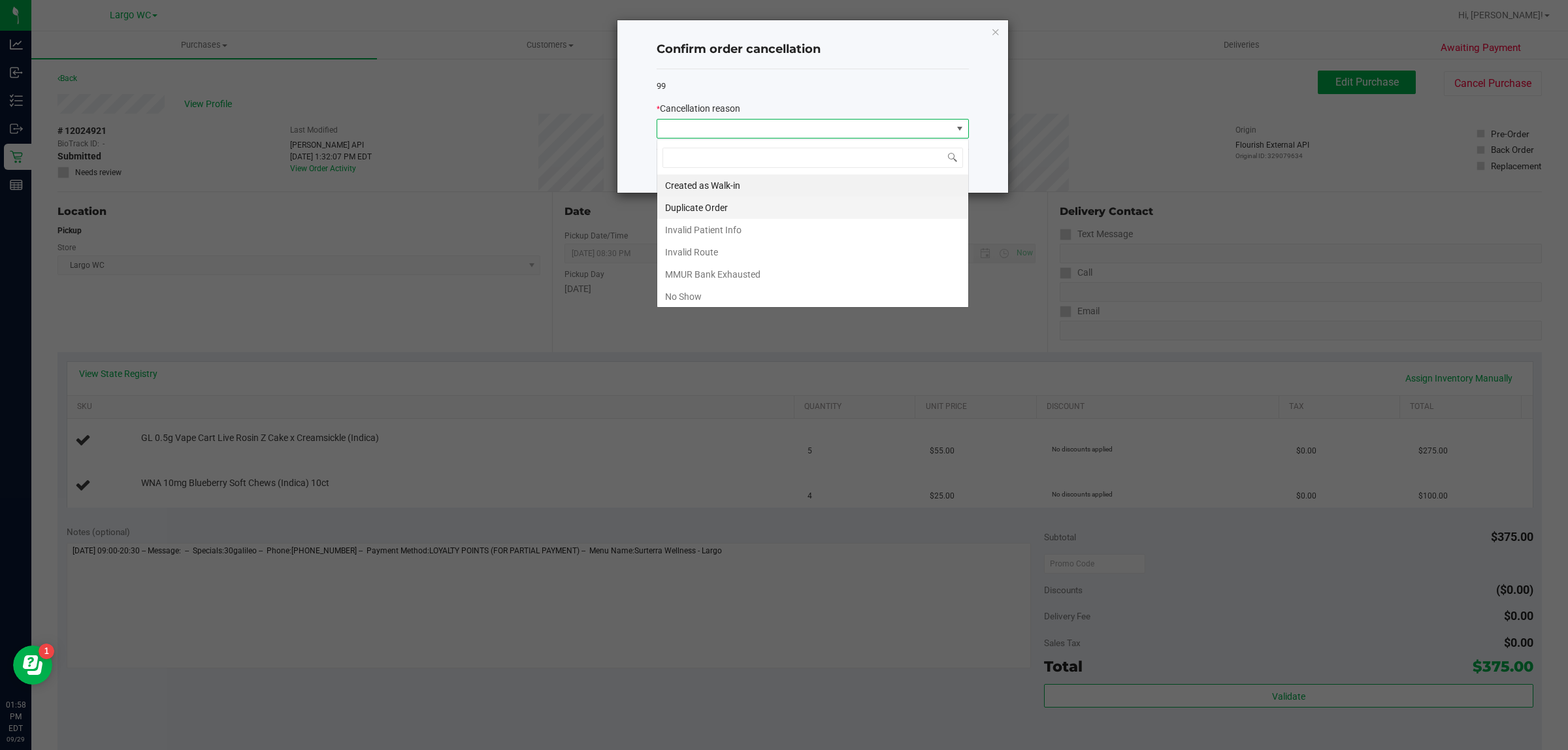
scroll to position [21, 311]
click at [745, 208] on li "Duplicate Order" at bounding box center [812, 207] width 311 height 23
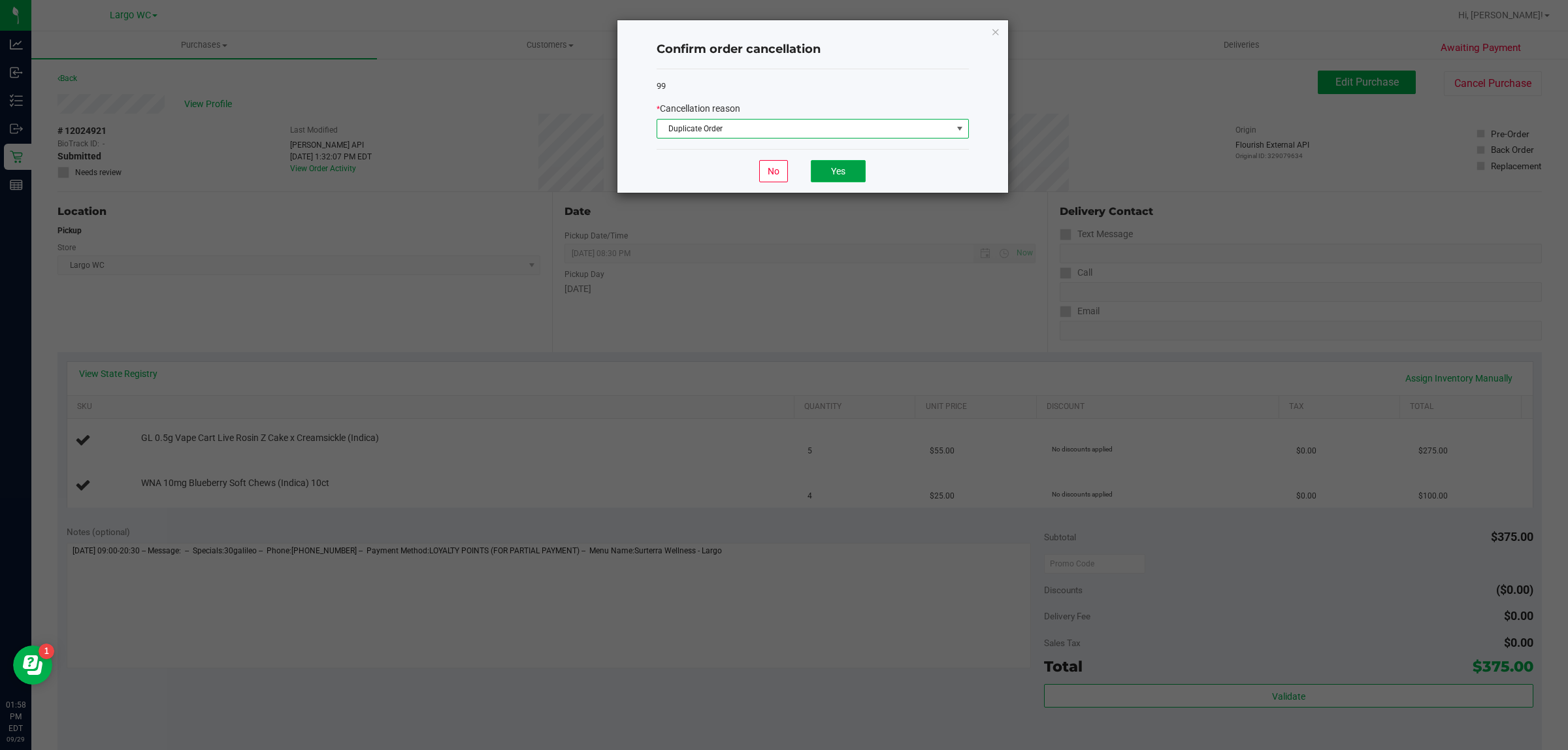
click at [825, 171] on button "Yes" at bounding box center [838, 171] width 55 height 23
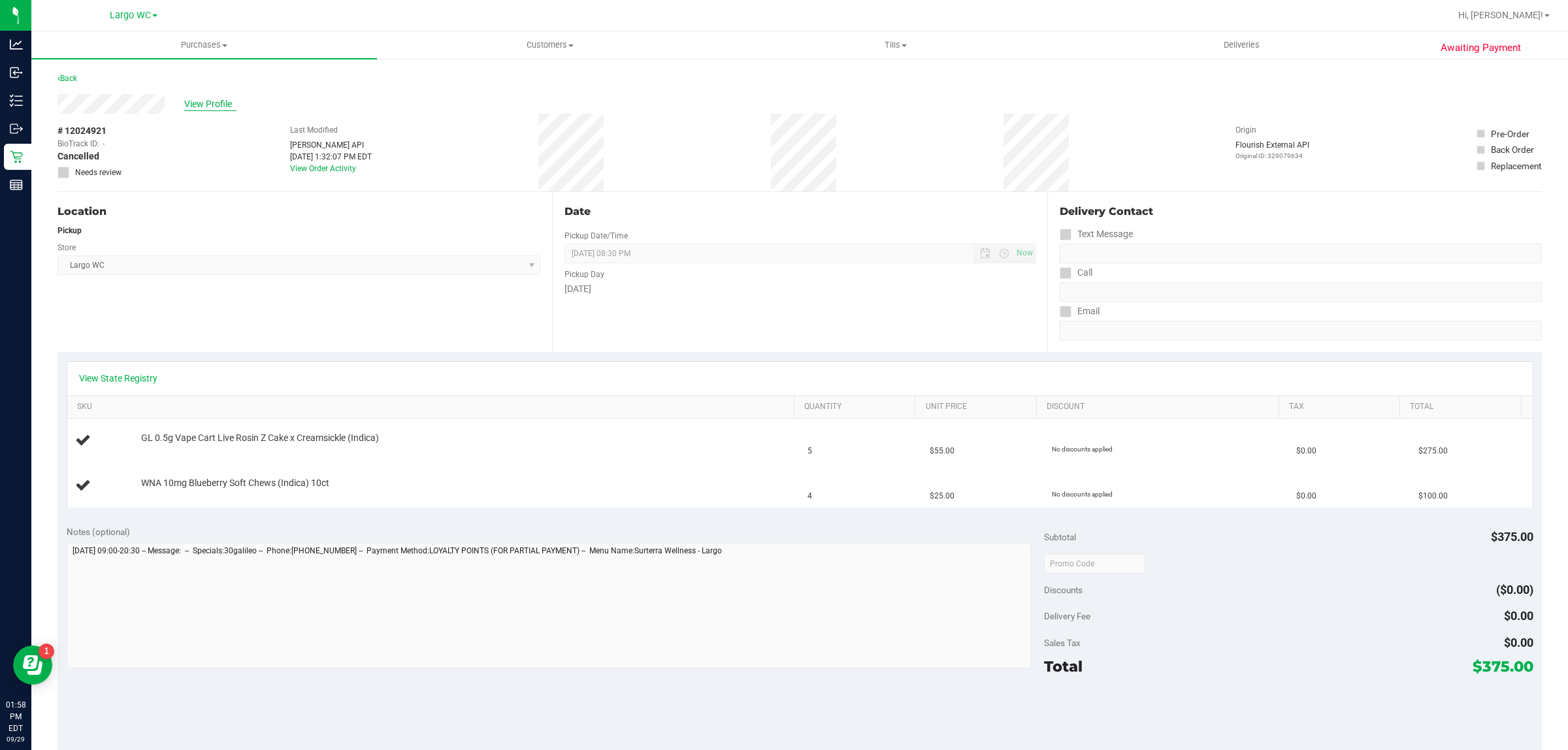
click at [216, 99] on span "View Profile" at bounding box center [210, 104] width 52 height 14
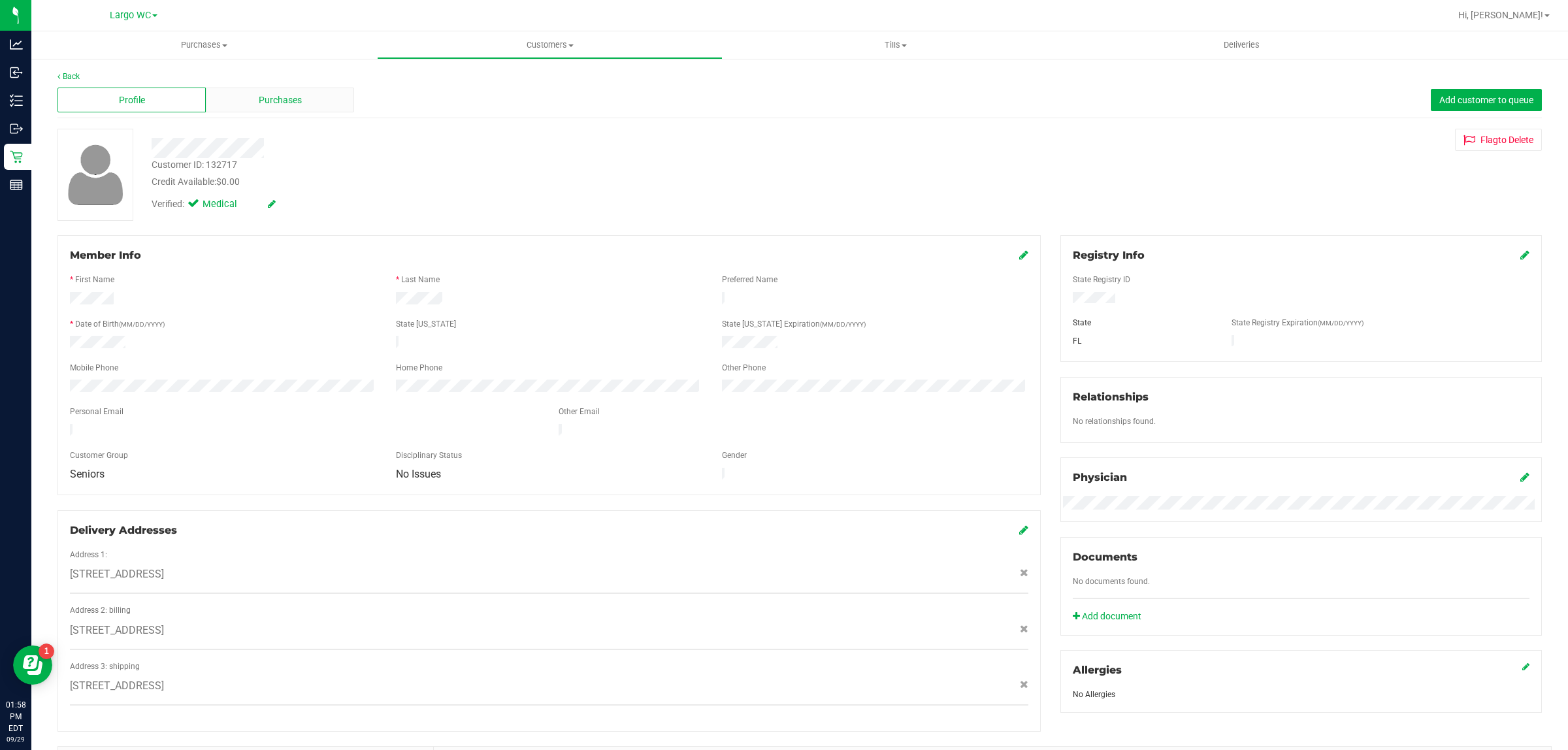
click at [270, 102] on span "Purchases" at bounding box center [281, 100] width 43 height 14
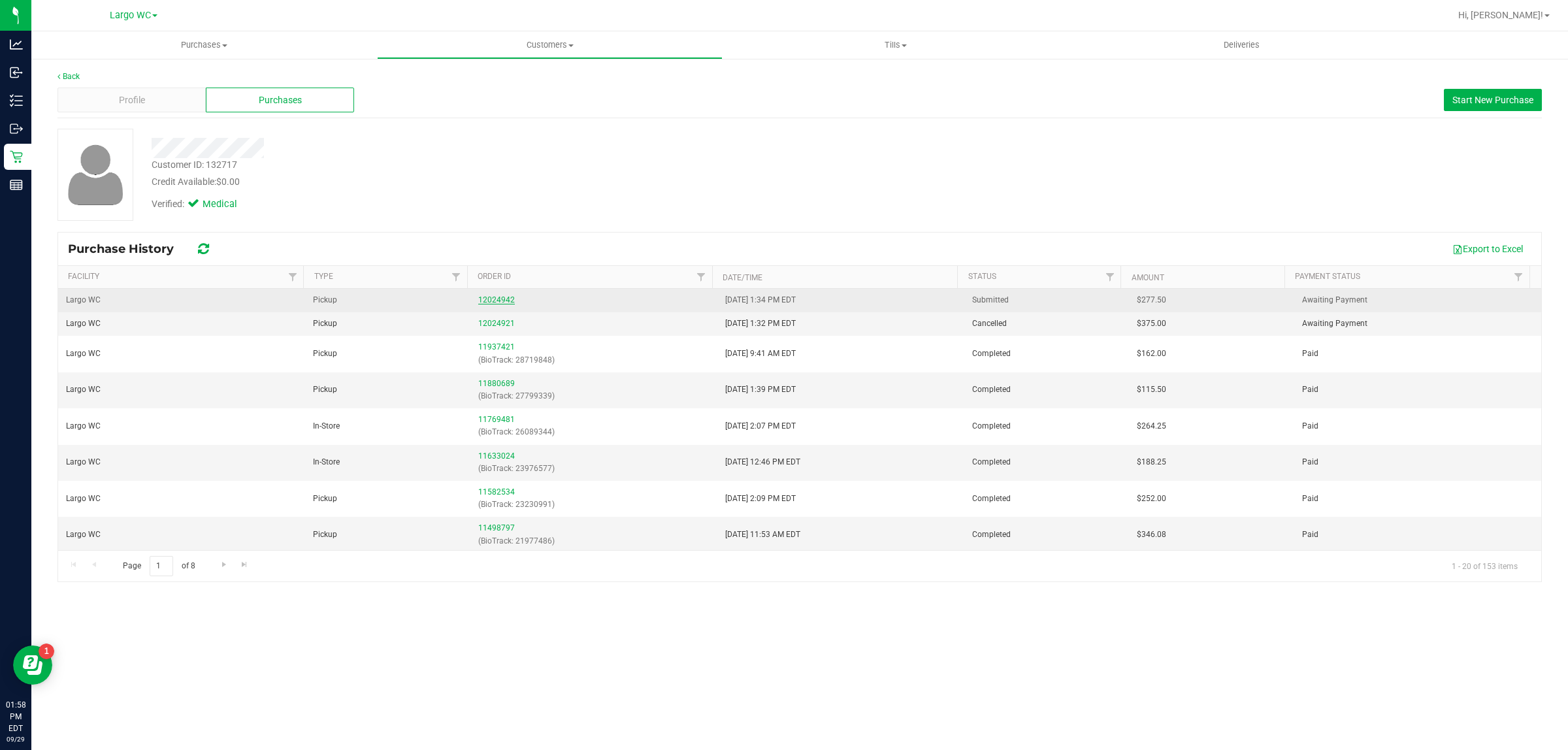
click at [498, 297] on link "12024942" at bounding box center [496, 299] width 36 height 9
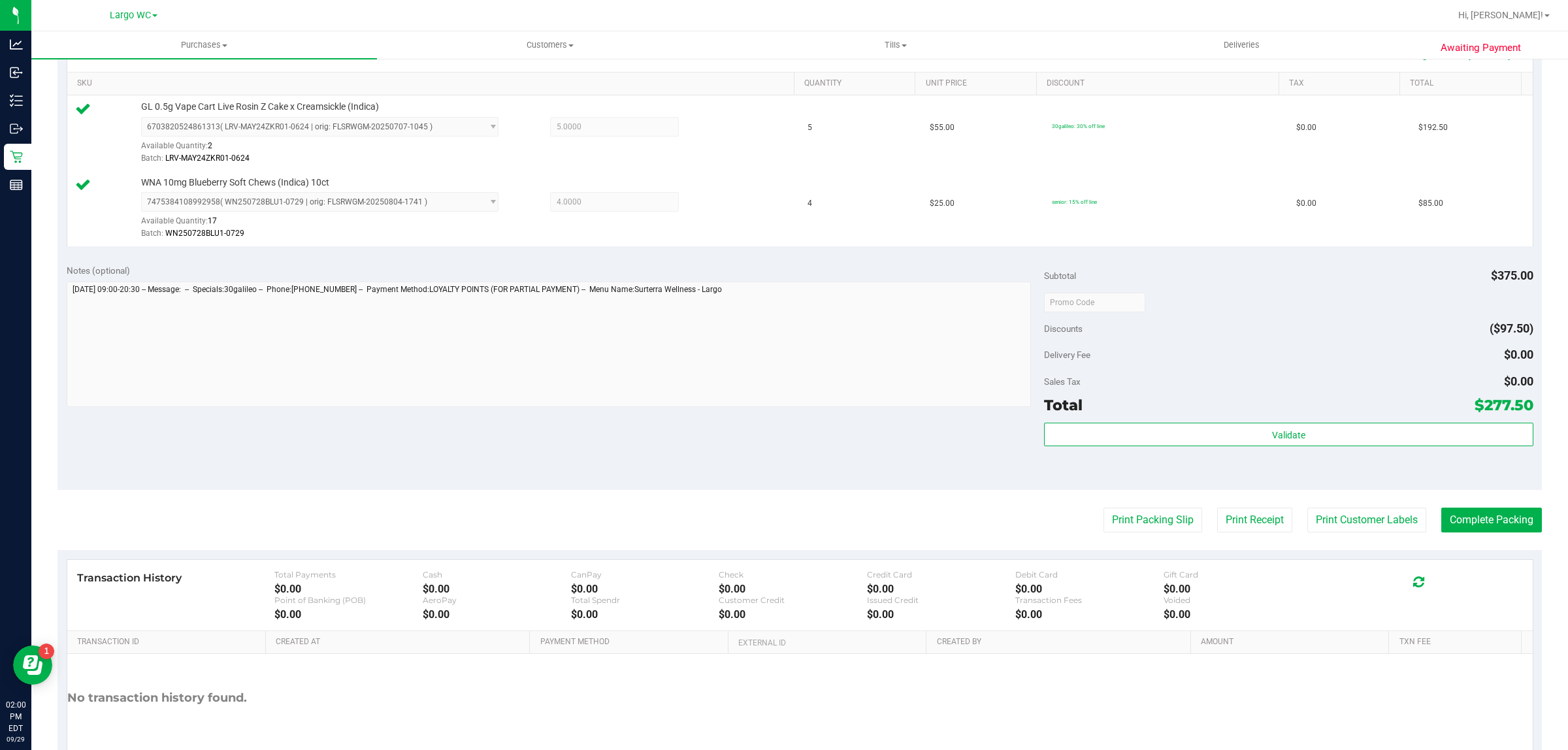
scroll to position [317, 0]
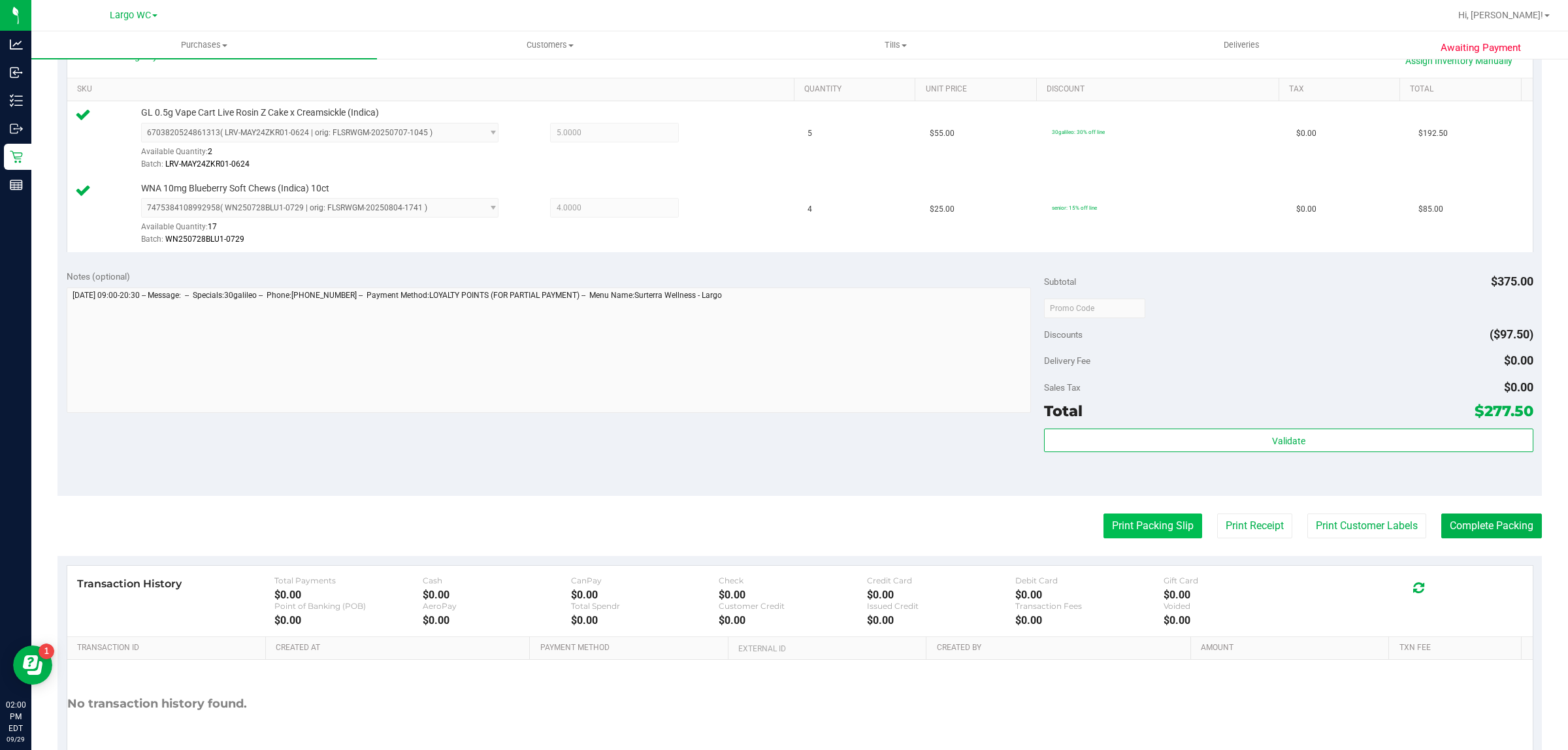
click at [1140, 526] on button "Print Packing Slip" at bounding box center [1153, 525] width 98 height 25
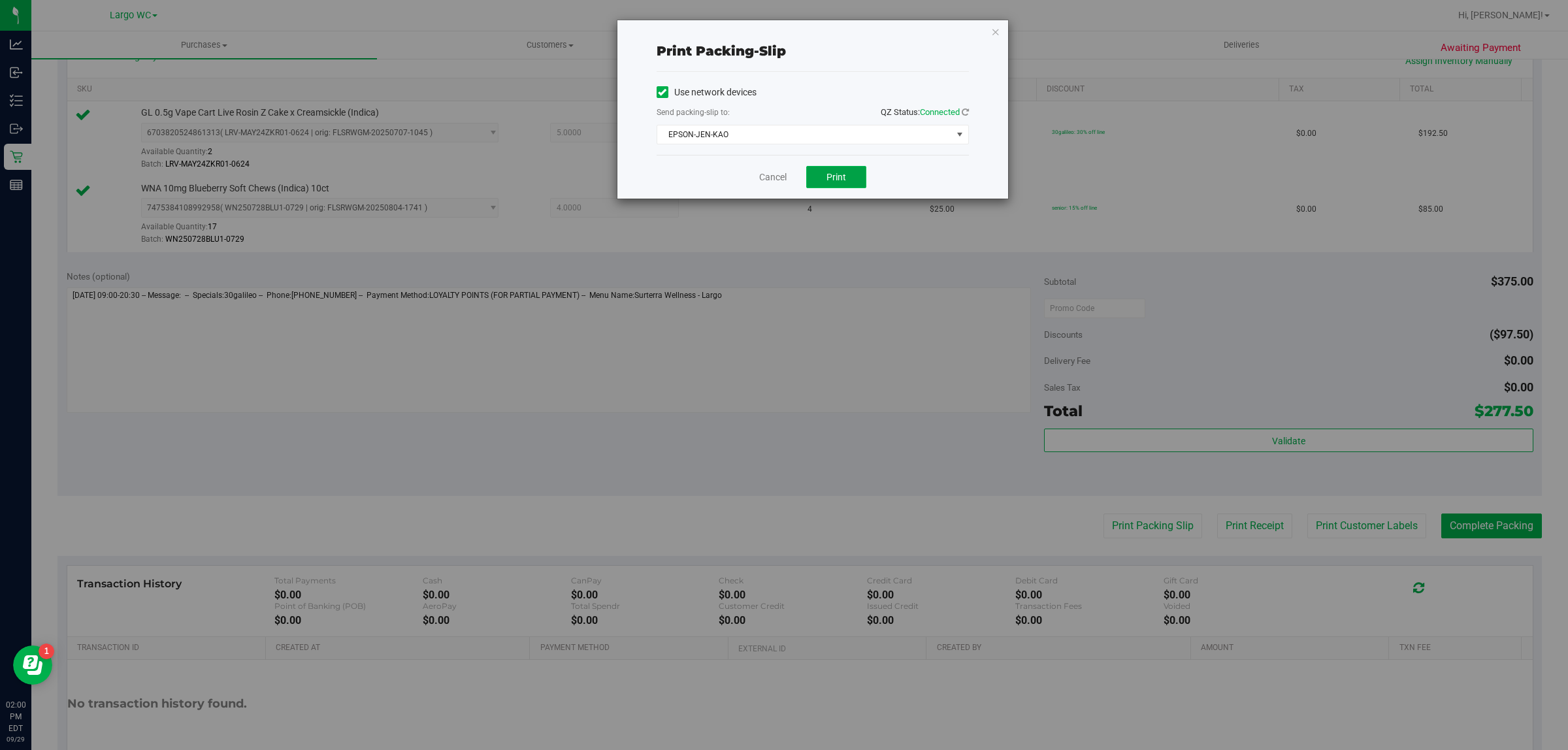
click at [838, 174] on span "Print" at bounding box center [837, 177] width 20 height 11
click at [767, 181] on link "Cancel" at bounding box center [767, 178] width 27 height 14
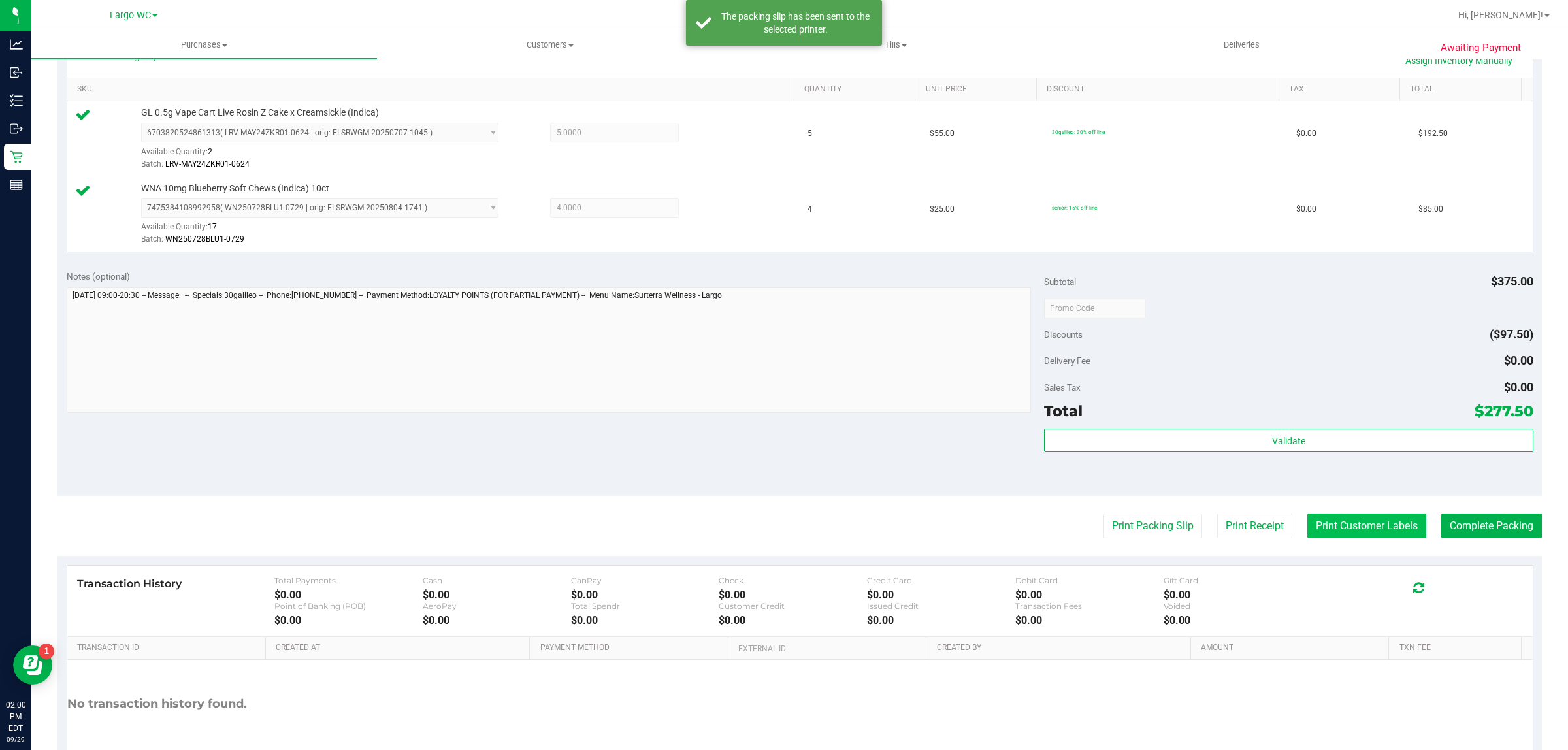
click at [1312, 526] on button "Print Customer Labels" at bounding box center [1367, 525] width 119 height 25
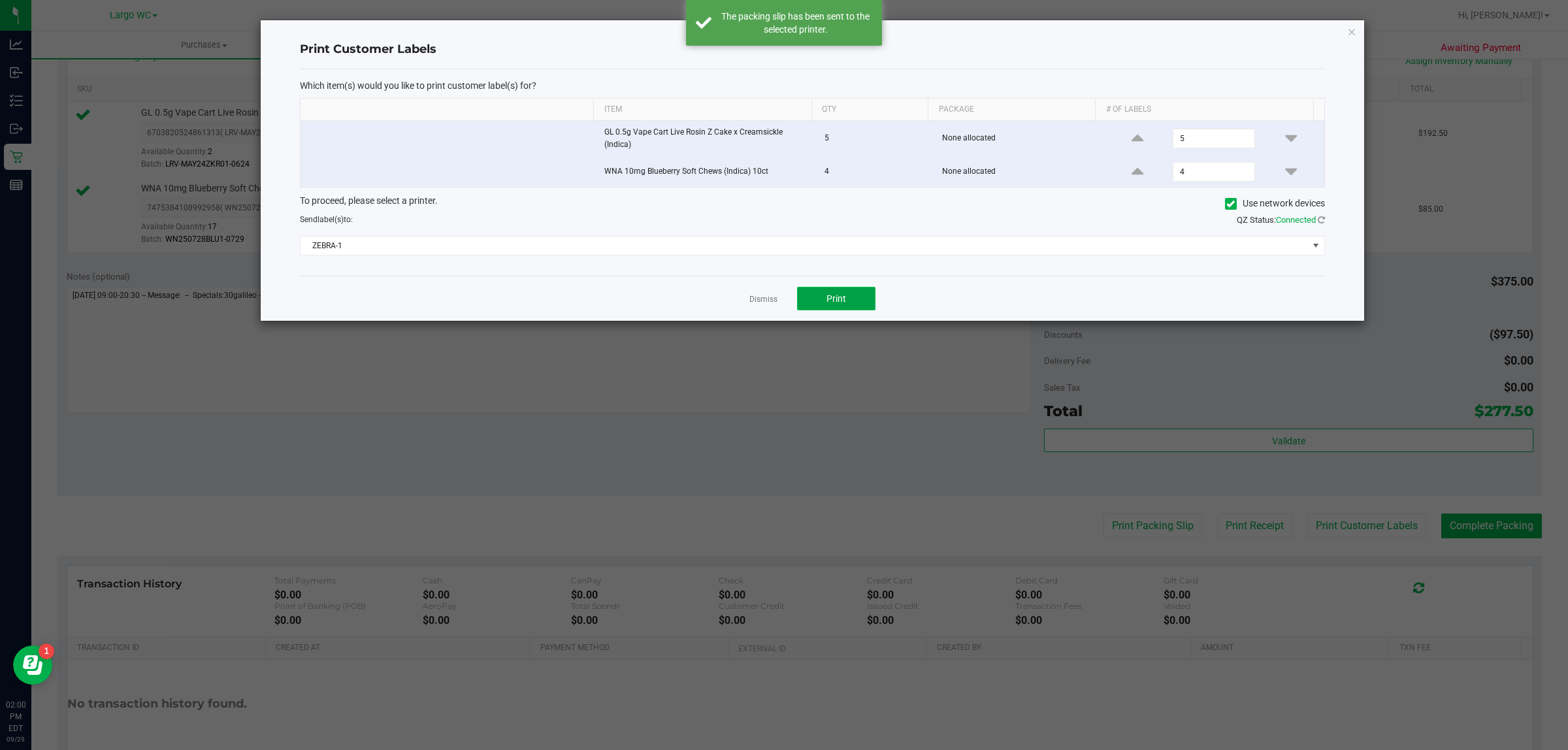
click at [842, 301] on span "Print" at bounding box center [837, 298] width 20 height 11
click at [765, 302] on div at bounding box center [813, 171] width 1104 height 300
click at [761, 307] on div at bounding box center [813, 171] width 1104 height 300
click at [766, 295] on link "Dismiss" at bounding box center [763, 298] width 28 height 11
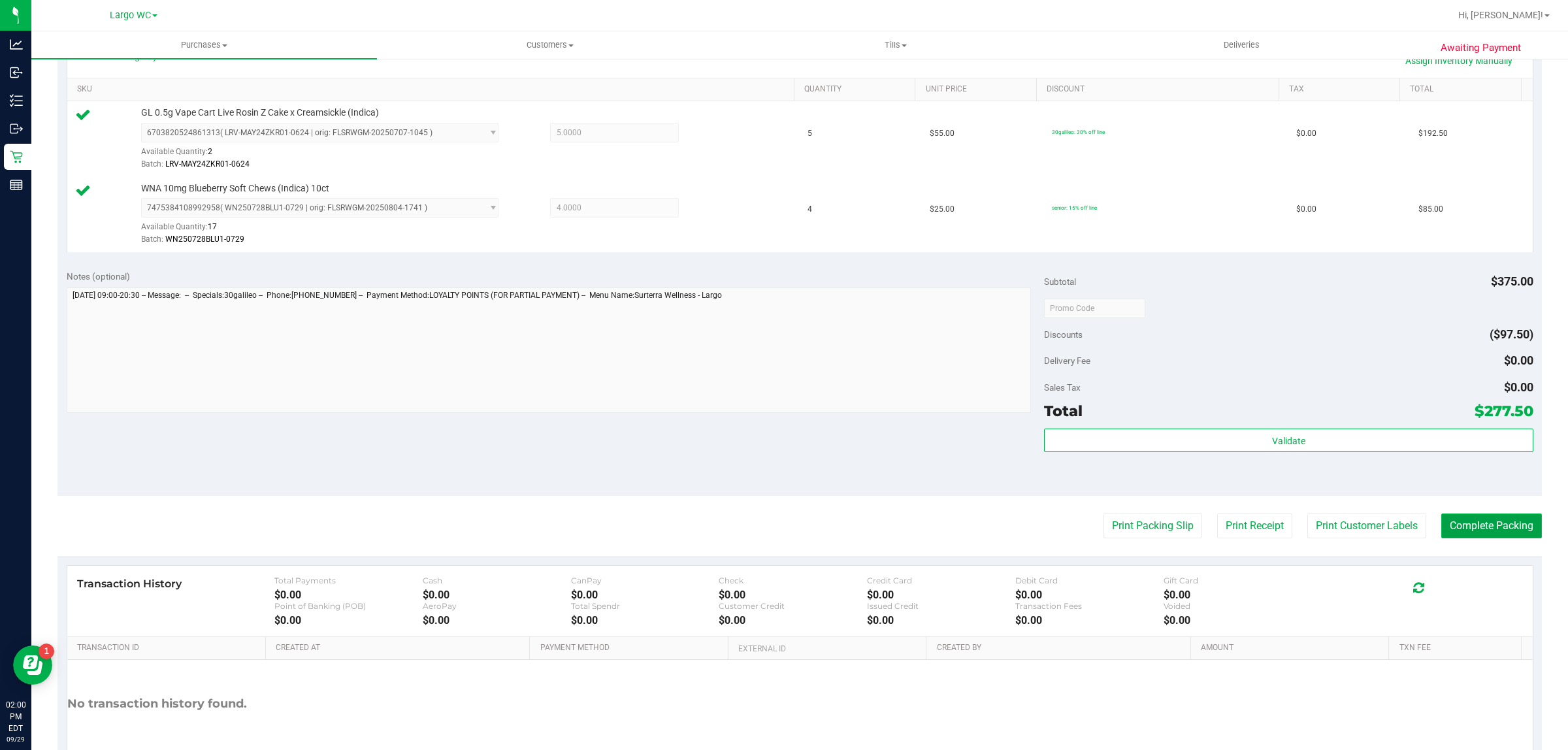
click at [1493, 537] on button "Complete Packing" at bounding box center [1491, 525] width 100 height 25
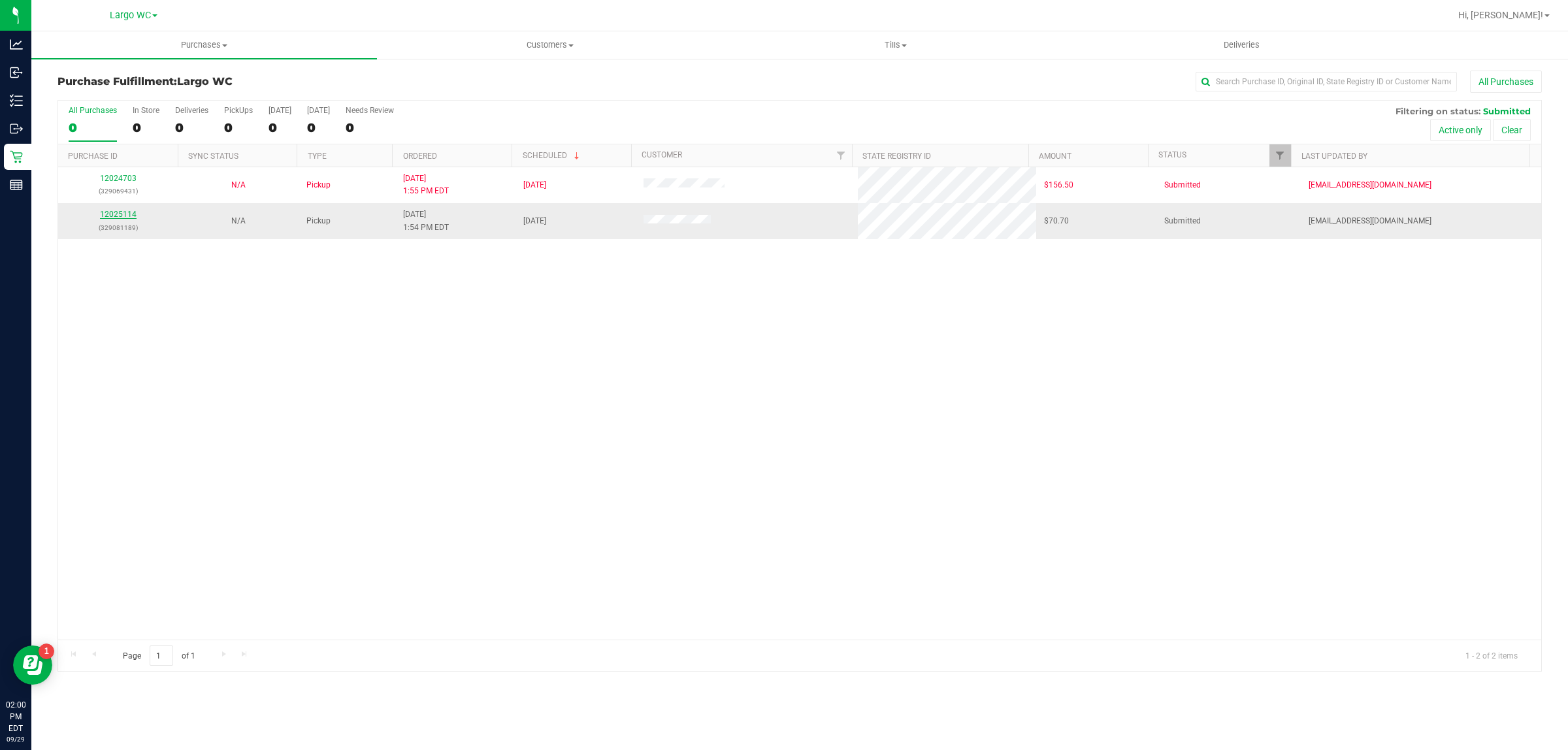
click at [119, 216] on link "12025114" at bounding box center [118, 214] width 36 height 9
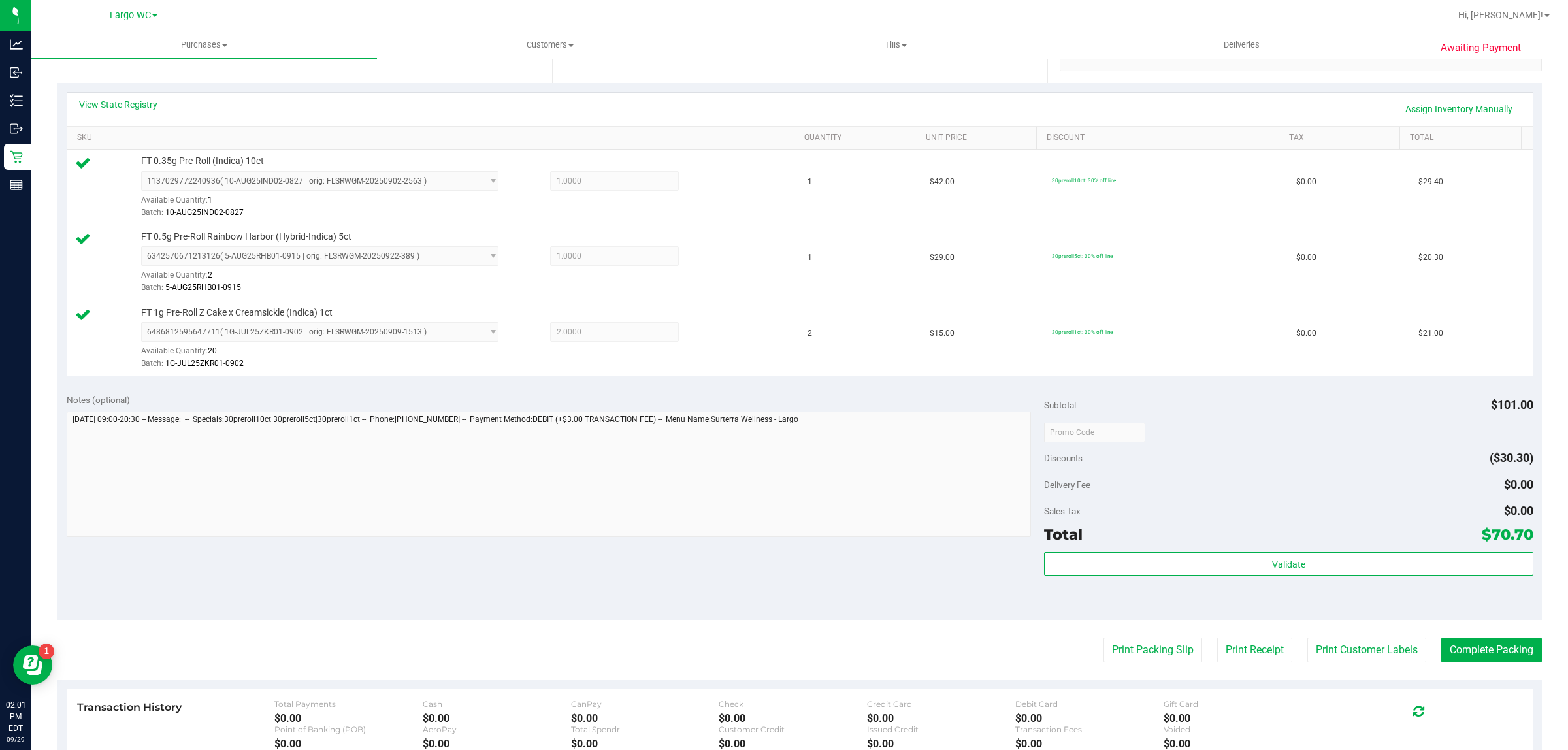
scroll to position [272, 0]
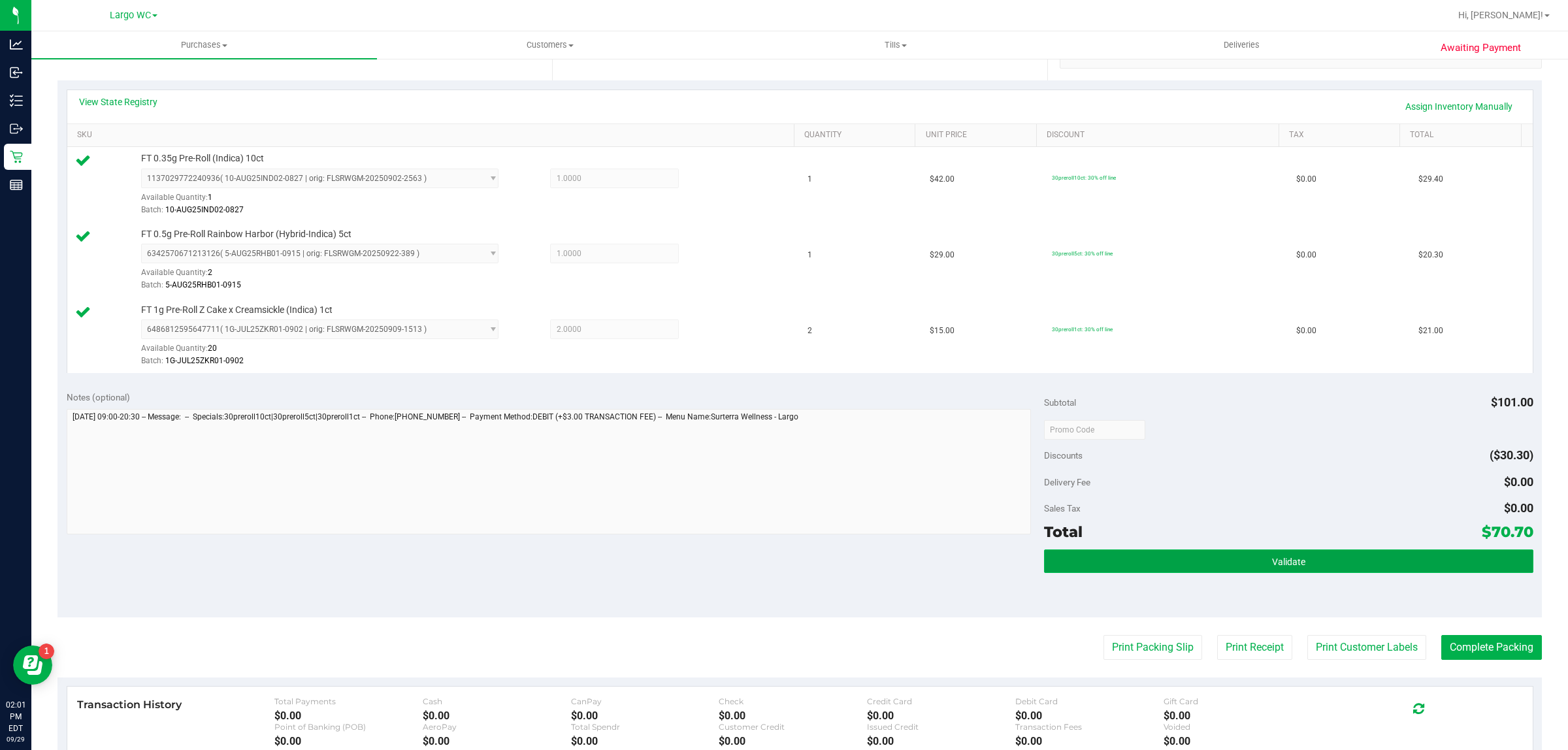
click at [1245, 553] on button "Validate" at bounding box center [1288, 562] width 489 height 24
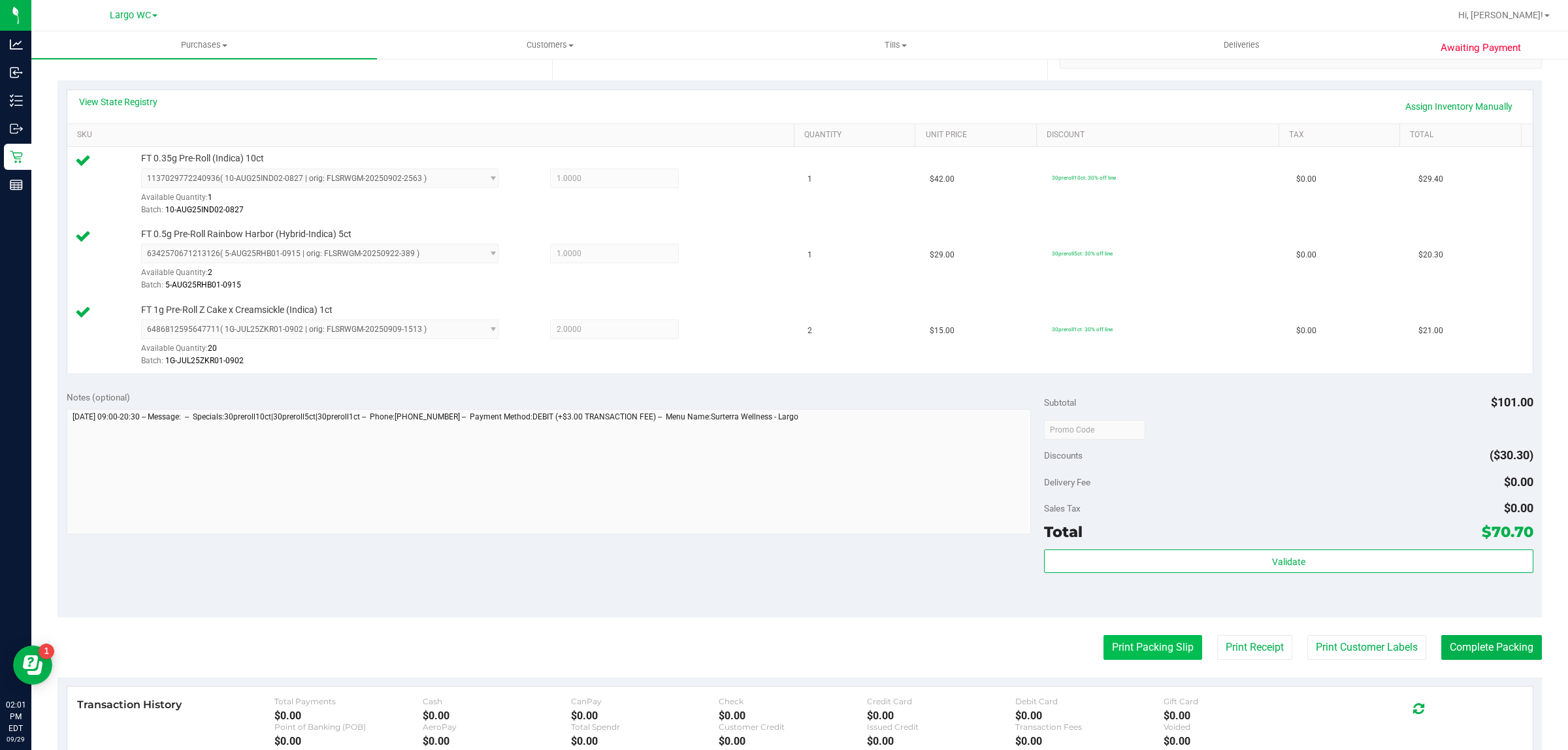
click at [1171, 641] on button "Print Packing Slip" at bounding box center [1153, 647] width 98 height 25
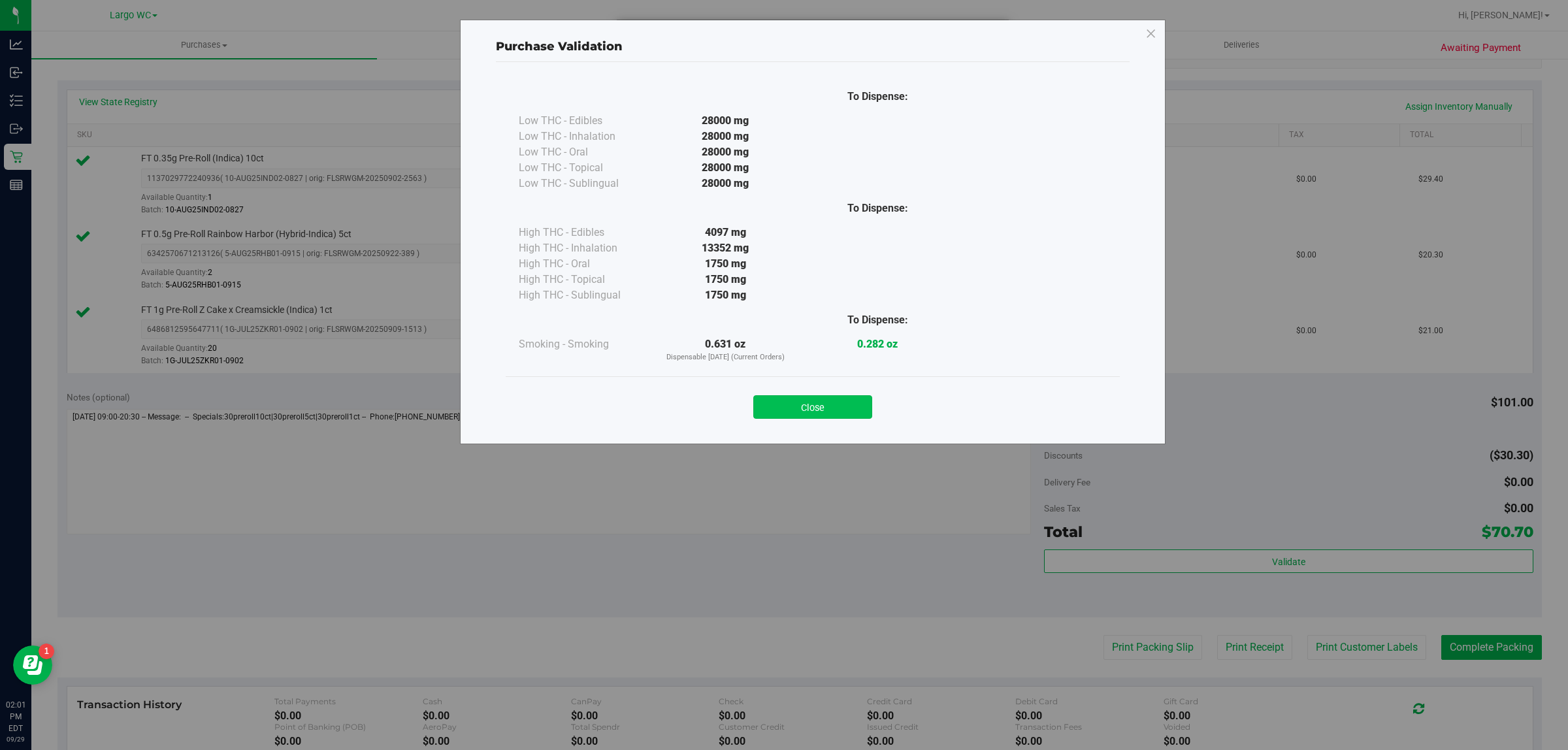
click at [803, 405] on button "Close" at bounding box center [812, 407] width 119 height 24
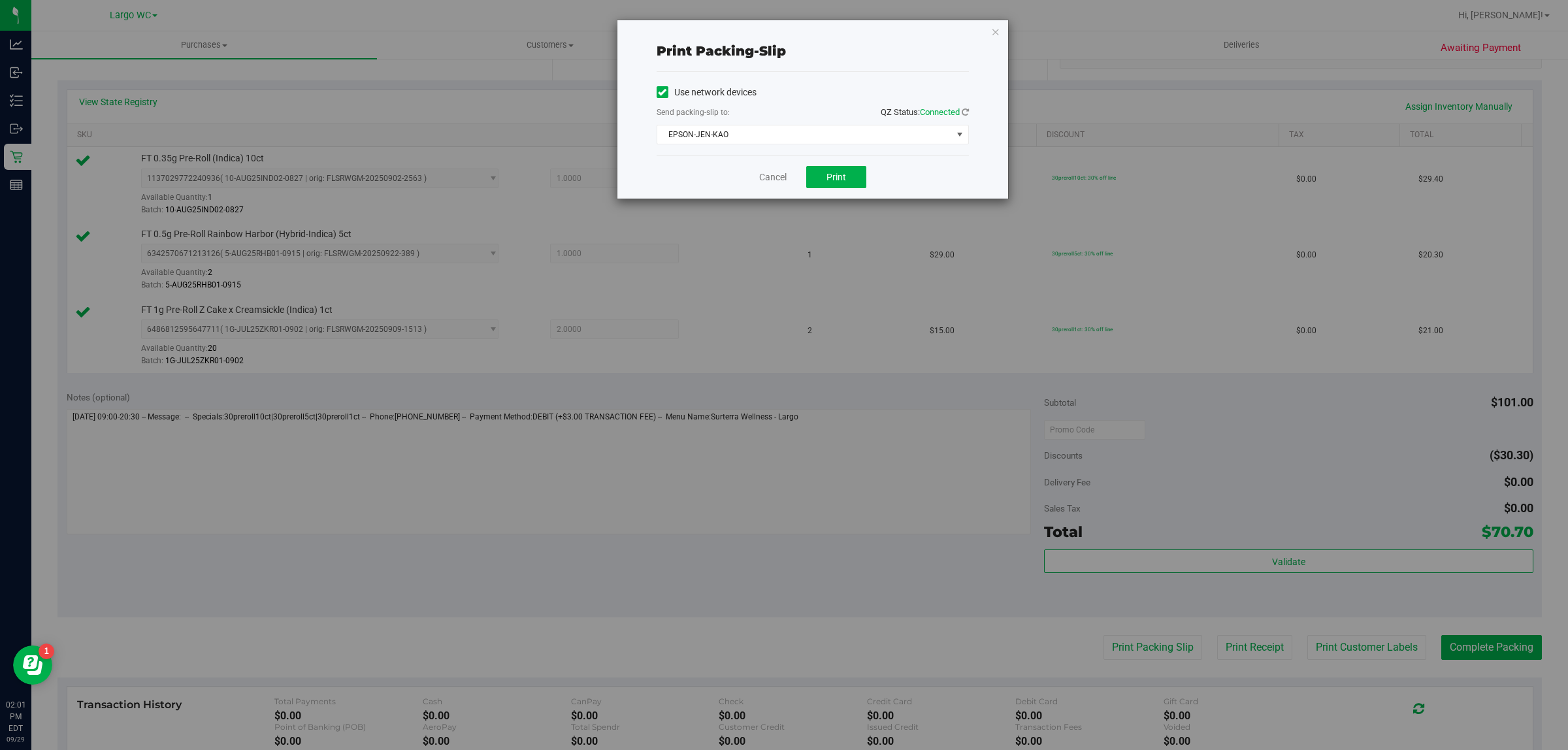
click at [1127, 632] on div "Print packing-slip Use network devices Send packing-slip to: QZ Status: Connect…" at bounding box center [788, 375] width 1578 height 750
click at [833, 187] on button "Print" at bounding box center [836, 177] width 60 height 23
click at [771, 177] on link "Cancel" at bounding box center [767, 178] width 27 height 14
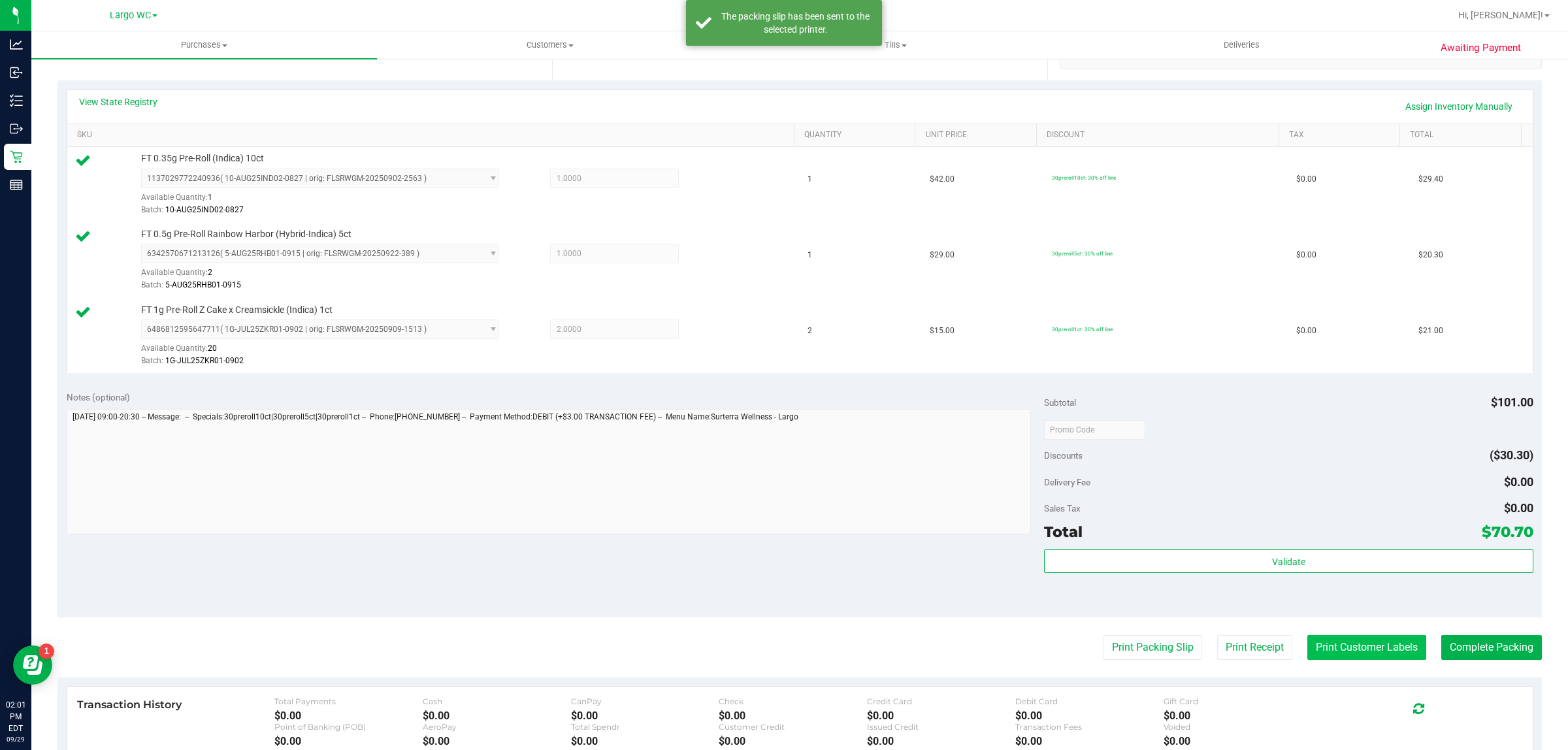
click at [1325, 645] on button "Print Customer Labels" at bounding box center [1367, 647] width 119 height 25
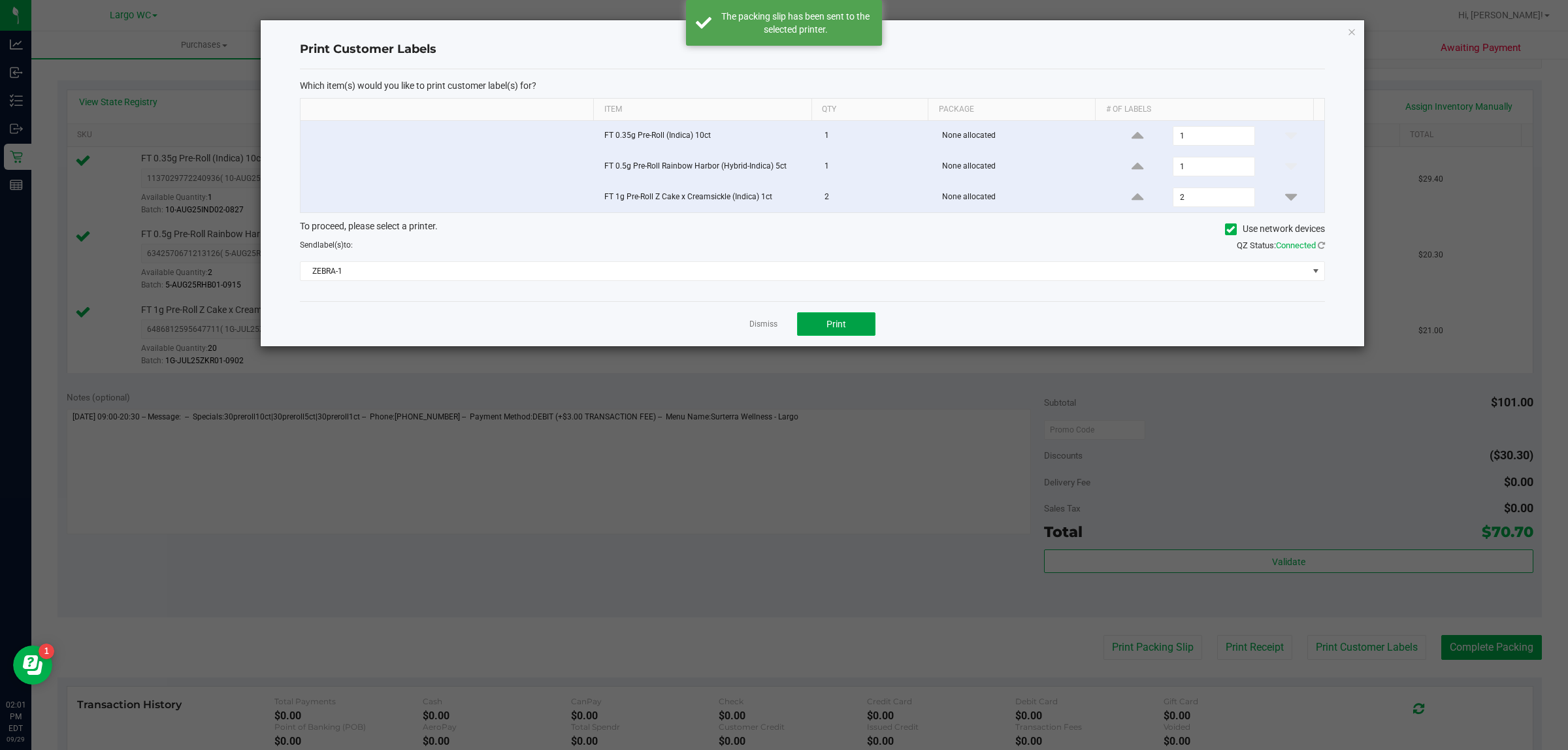
click at [832, 327] on span "Print" at bounding box center [837, 324] width 20 height 11
click at [760, 330] on link "Dismiss" at bounding box center [763, 324] width 28 height 11
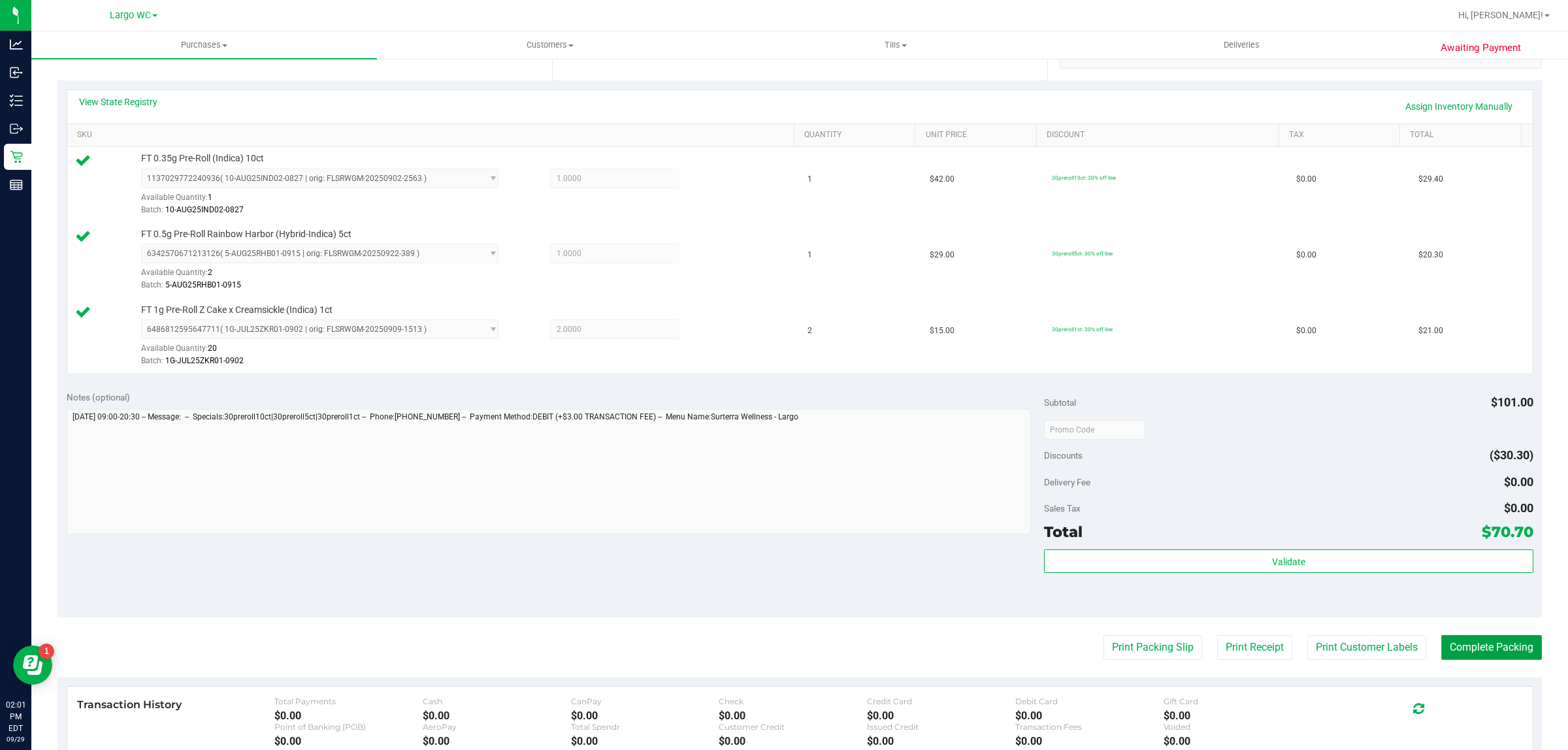
click at [1466, 645] on button "Complete Packing" at bounding box center [1491, 647] width 100 height 25
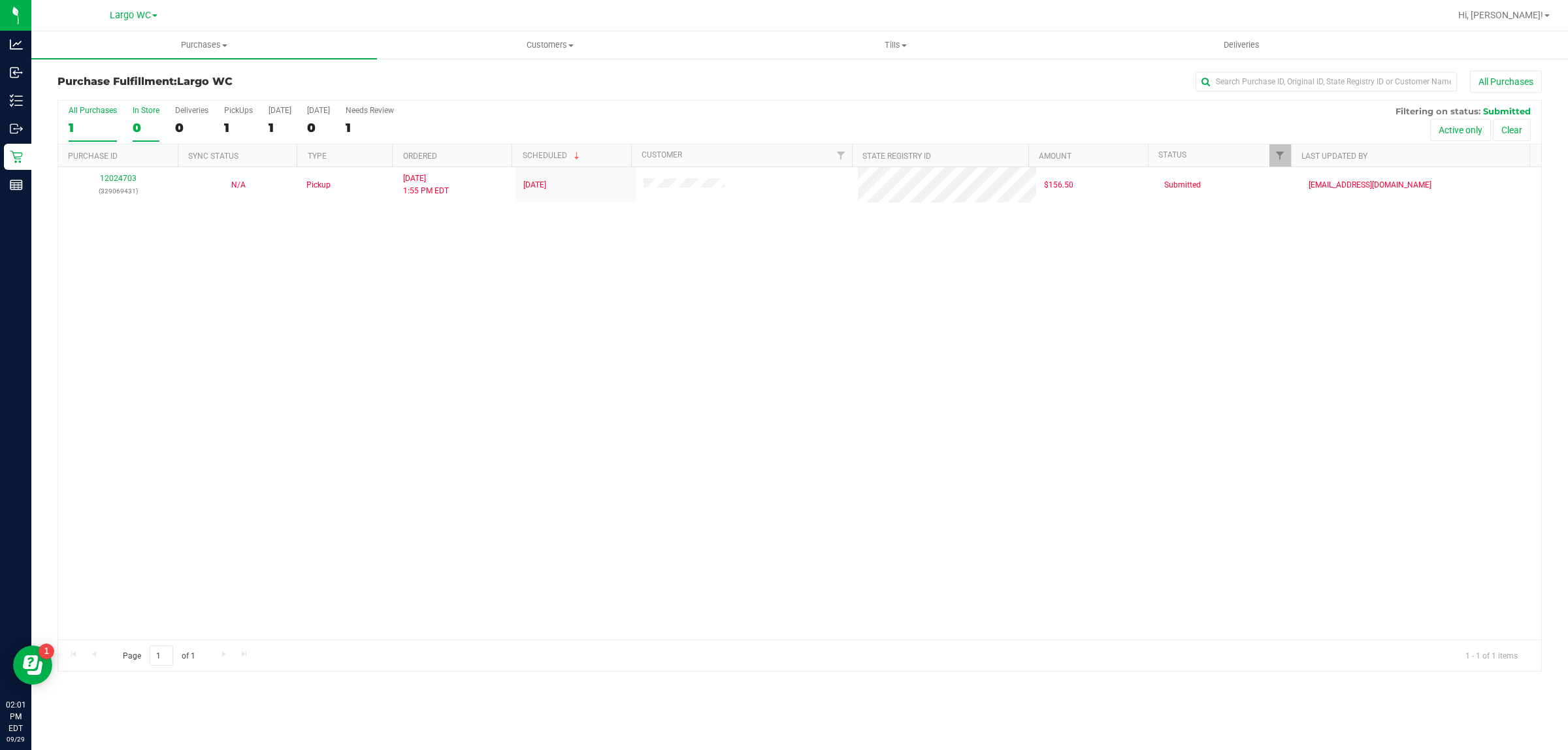
click at [149, 128] on div "0" at bounding box center [145, 127] width 27 height 15
click at [0, 0] on input "In Store 0" at bounding box center [0, 0] width 0 height 0
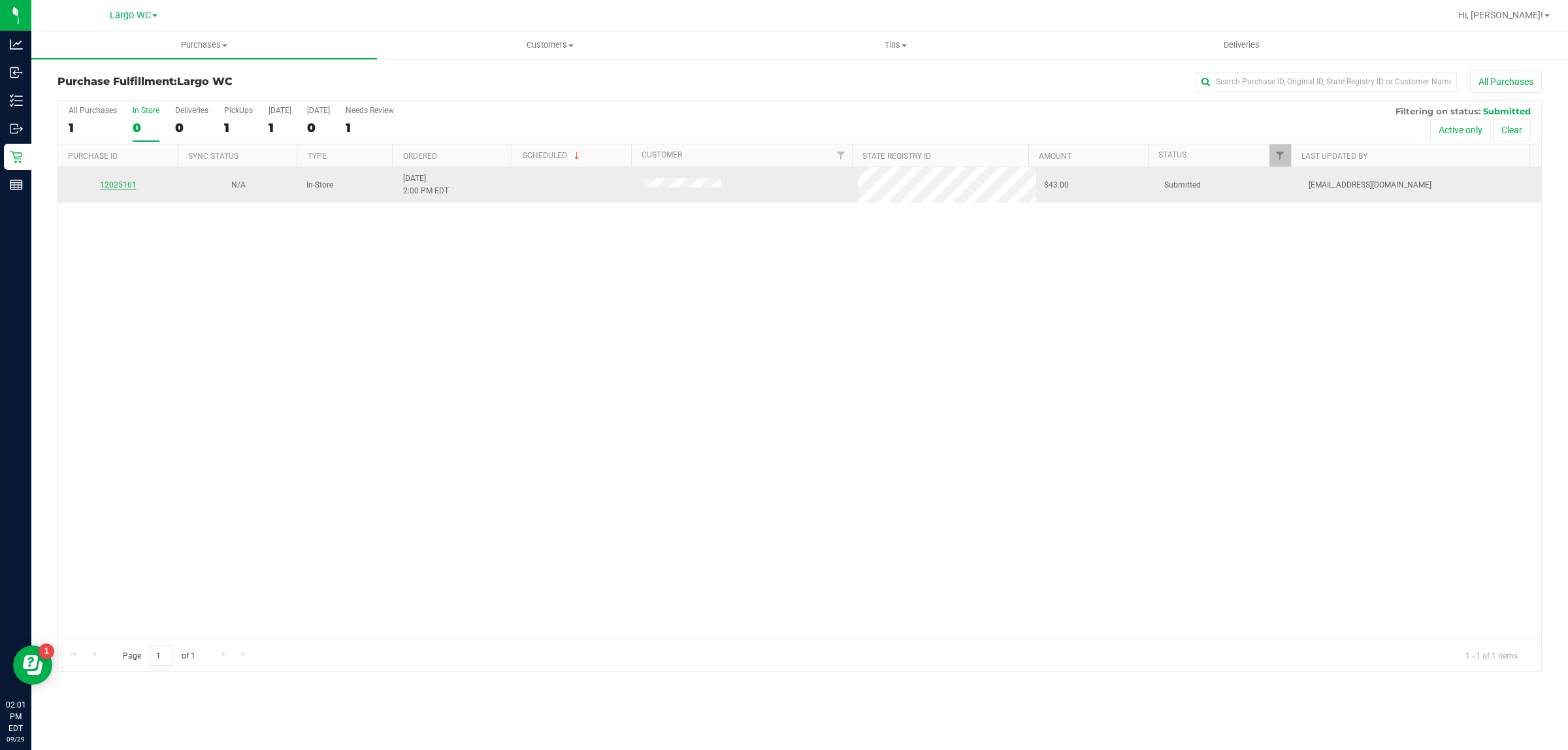
click at [121, 187] on link "12025161" at bounding box center [118, 185] width 36 height 9
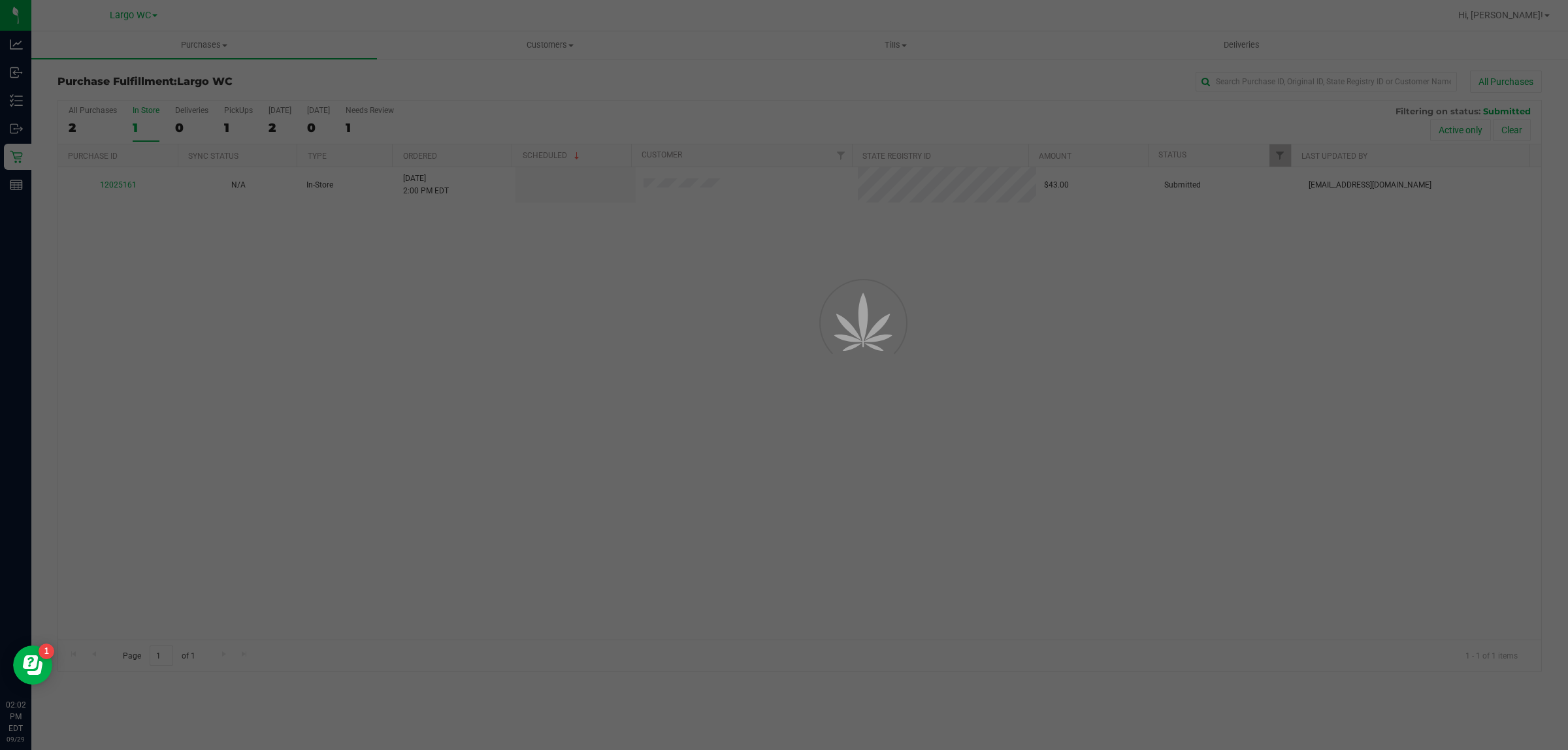
click at [801, 686] on div at bounding box center [784, 375] width 1568 height 750
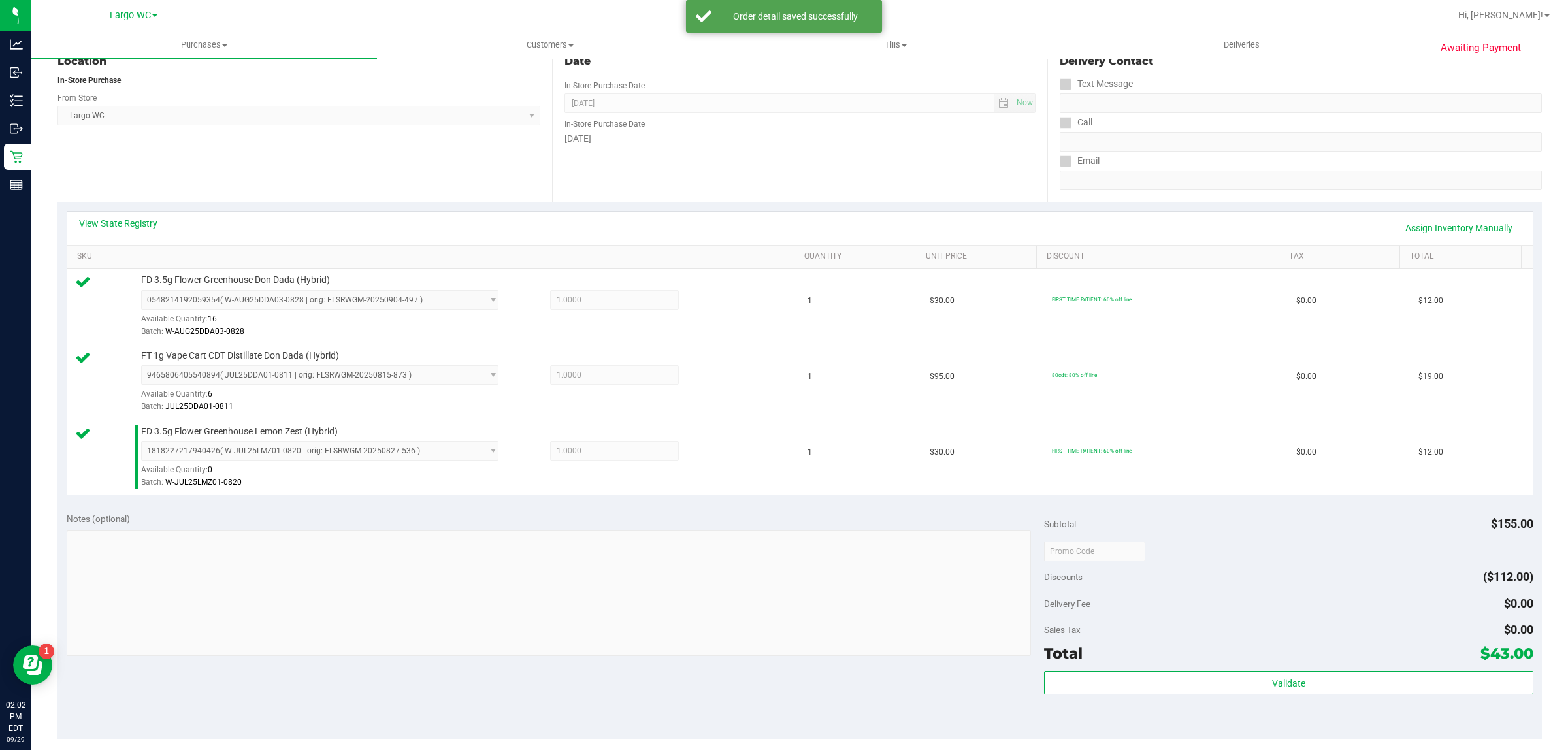
scroll to position [377, 0]
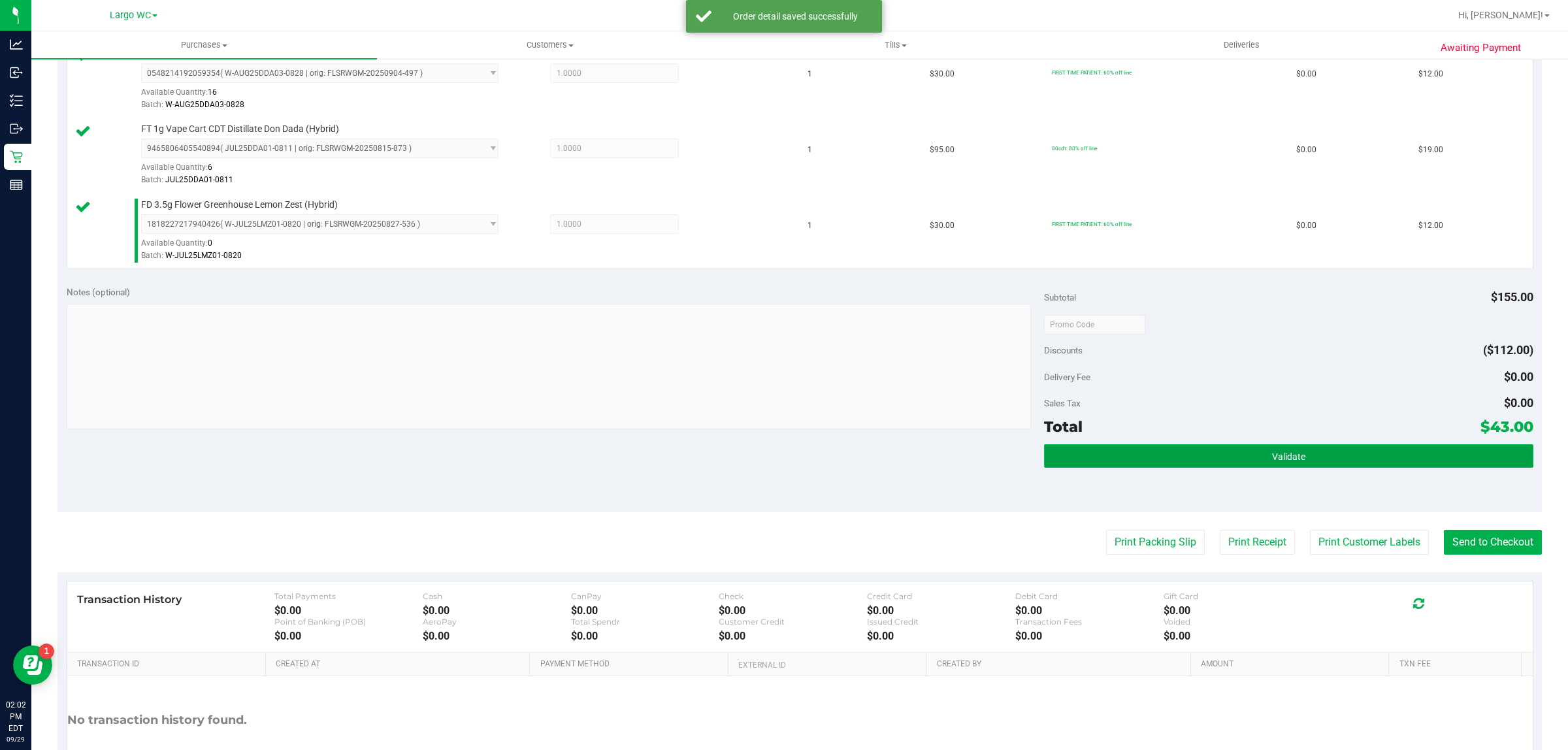
click at [1305, 457] on button "Validate" at bounding box center [1288, 456] width 489 height 24
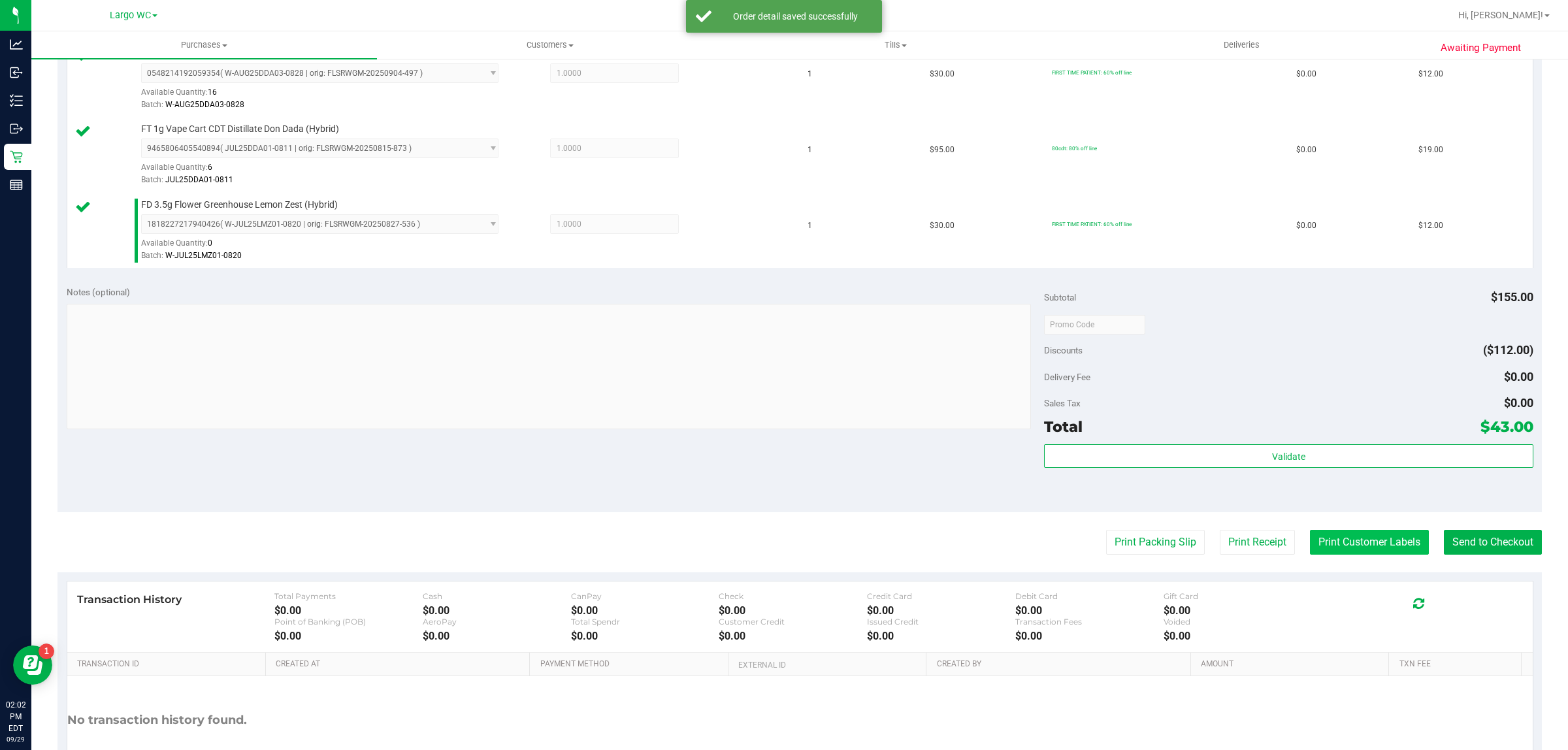
click at [1331, 536] on button "Print Customer Labels" at bounding box center [1369, 542] width 119 height 25
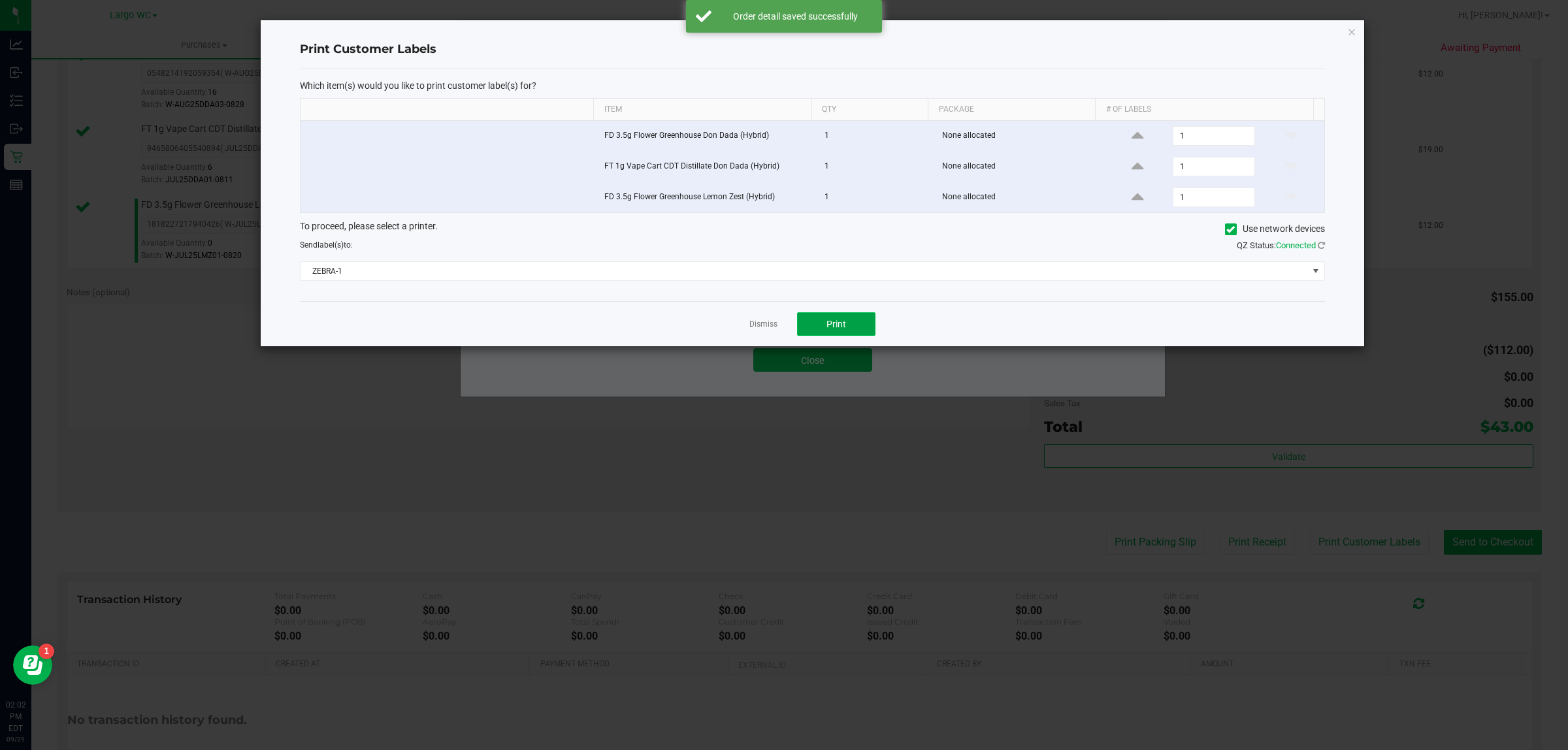
click at [839, 322] on span "Print" at bounding box center [837, 324] width 20 height 11
click at [760, 330] on link "Dismiss" at bounding box center [763, 324] width 28 height 11
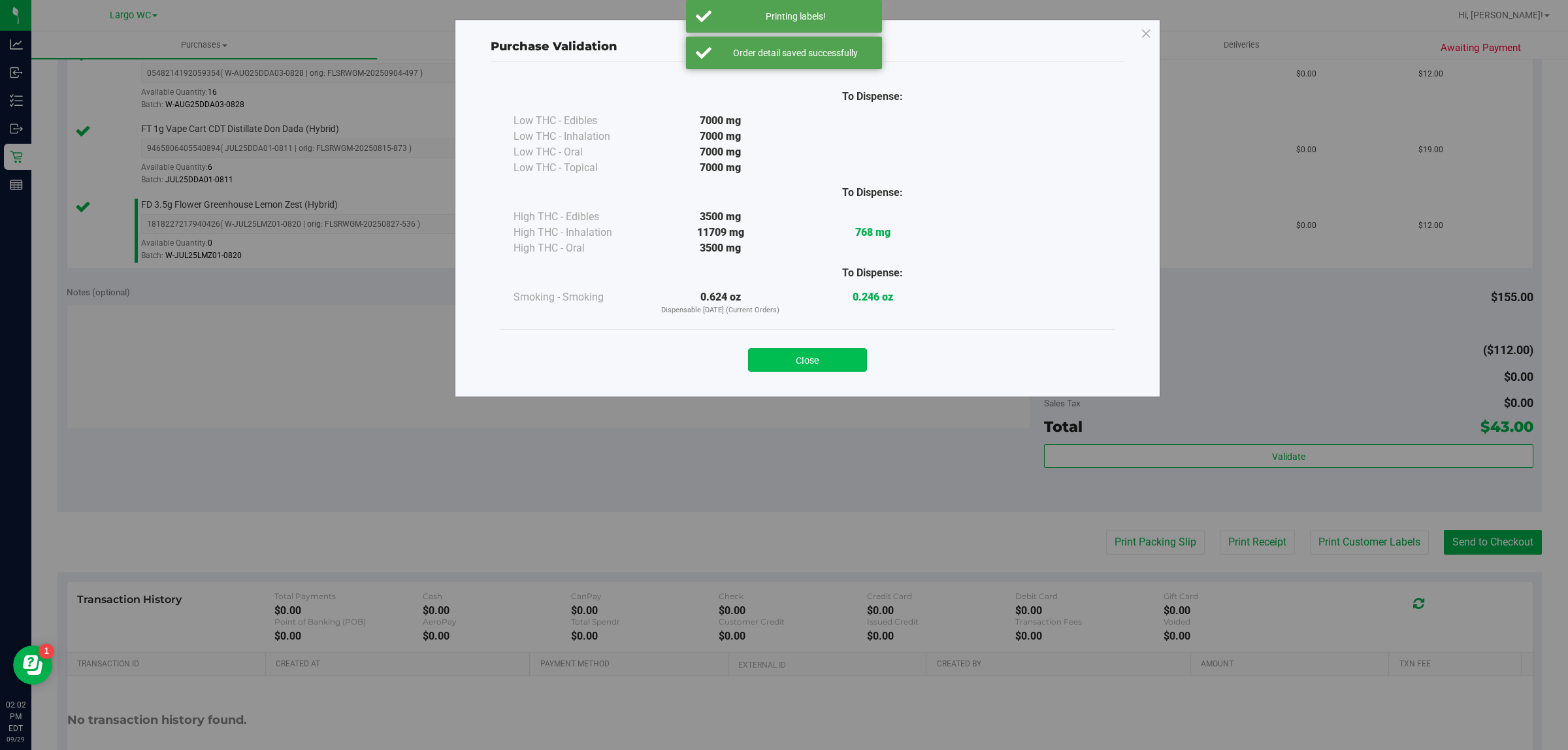
click at [823, 369] on button "Close" at bounding box center [807, 360] width 119 height 24
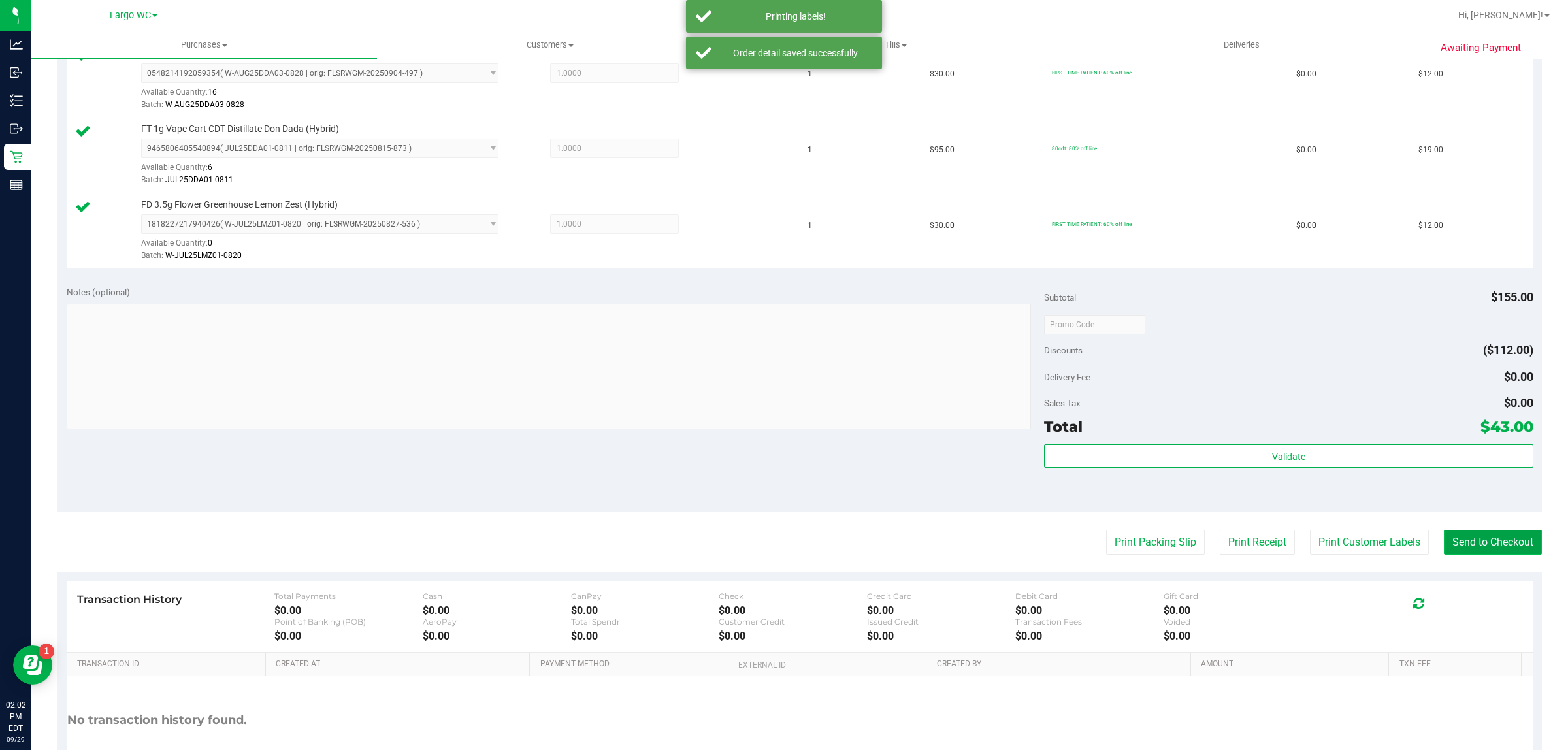
click at [1461, 533] on button "Send to Checkout" at bounding box center [1493, 542] width 98 height 25
